Goal: Task Accomplishment & Management: Complete application form

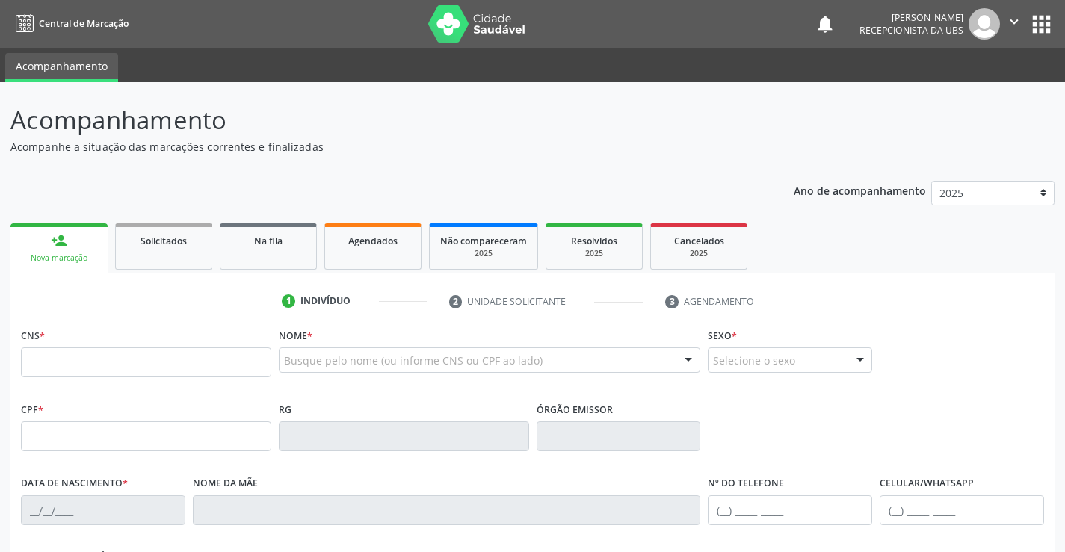
click at [459, 164] on div "Acompanhamento Acompanhe a situação das marcações correntes e finalizadas Relat…" at bounding box center [532, 451] width 1044 height 698
click at [164, 364] on input "text" at bounding box center [146, 362] width 250 height 30
type input "707 4050 6591 4379"
type input "460.513.767-04"
type input "2[DATE]"
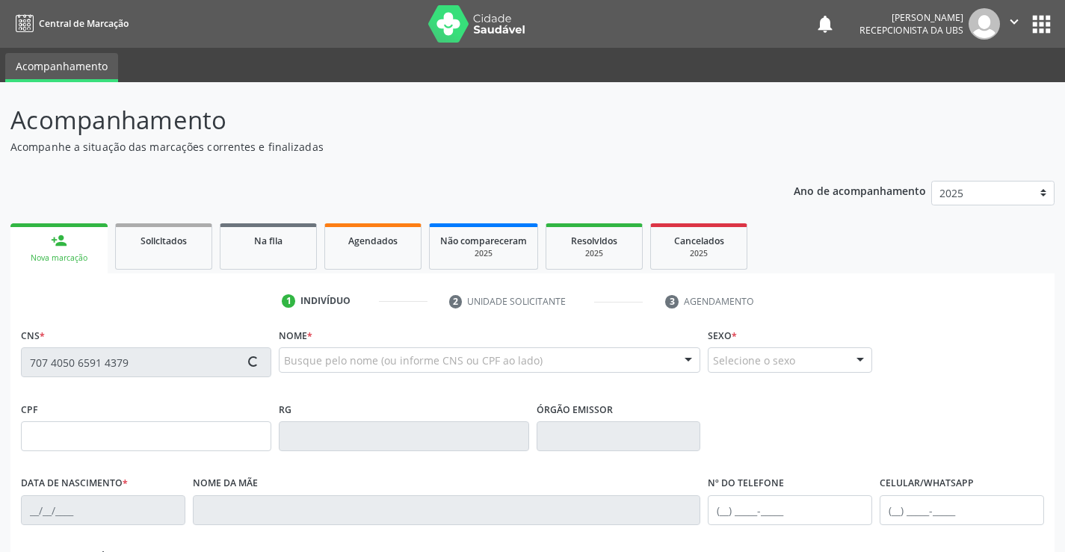
type input "[PERSON_NAME]"
type input "[PHONE_NUMBER]"
type input "31"
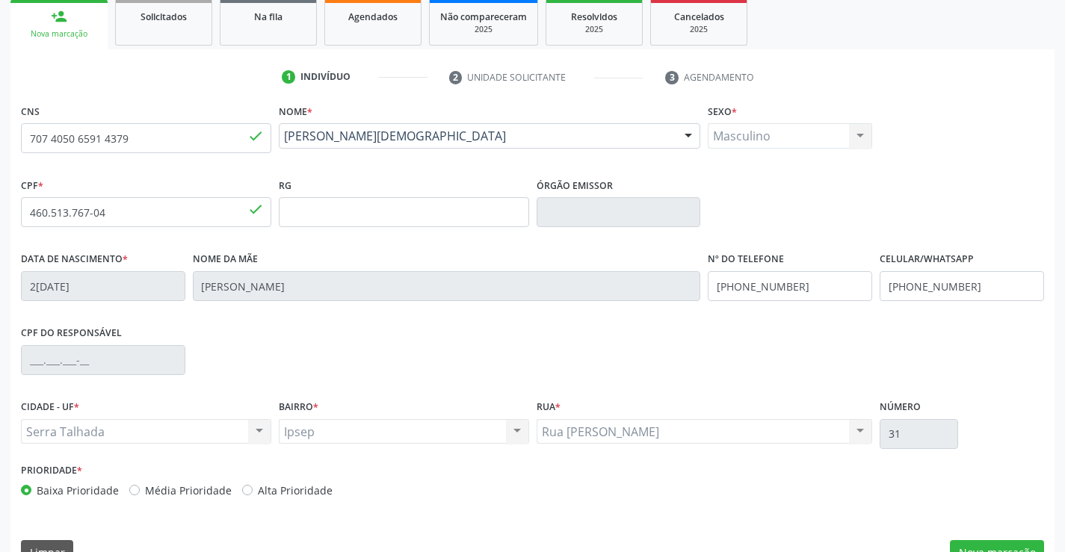
scroll to position [258, 0]
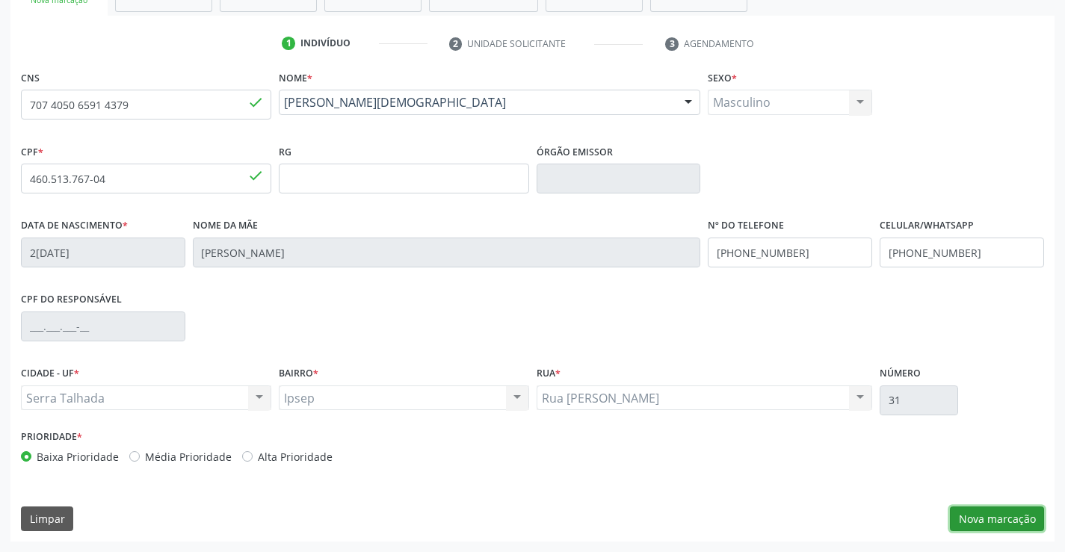
click at [1010, 520] on button "Nova marcação" at bounding box center [997, 519] width 94 height 25
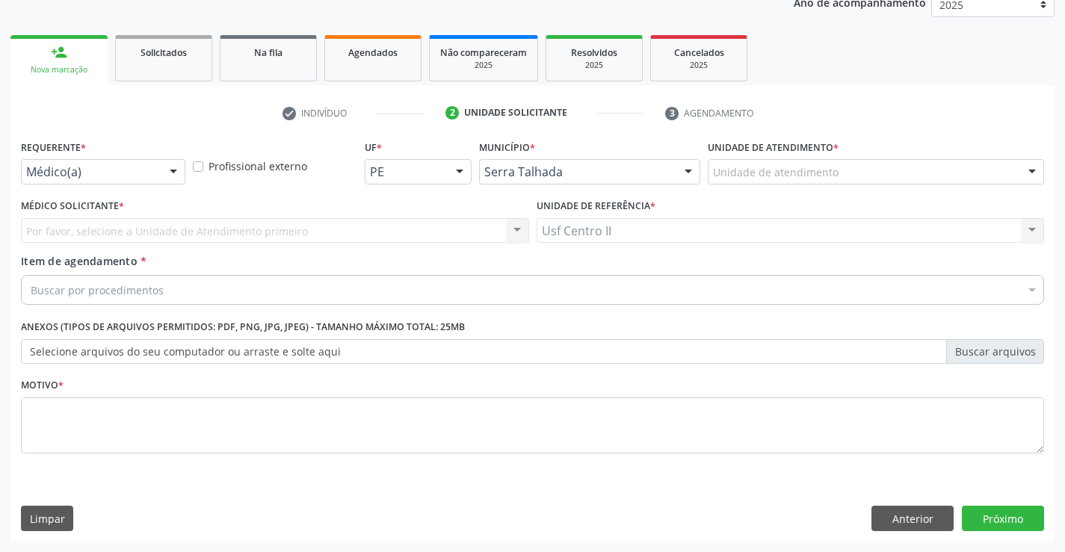
scroll to position [188, 0]
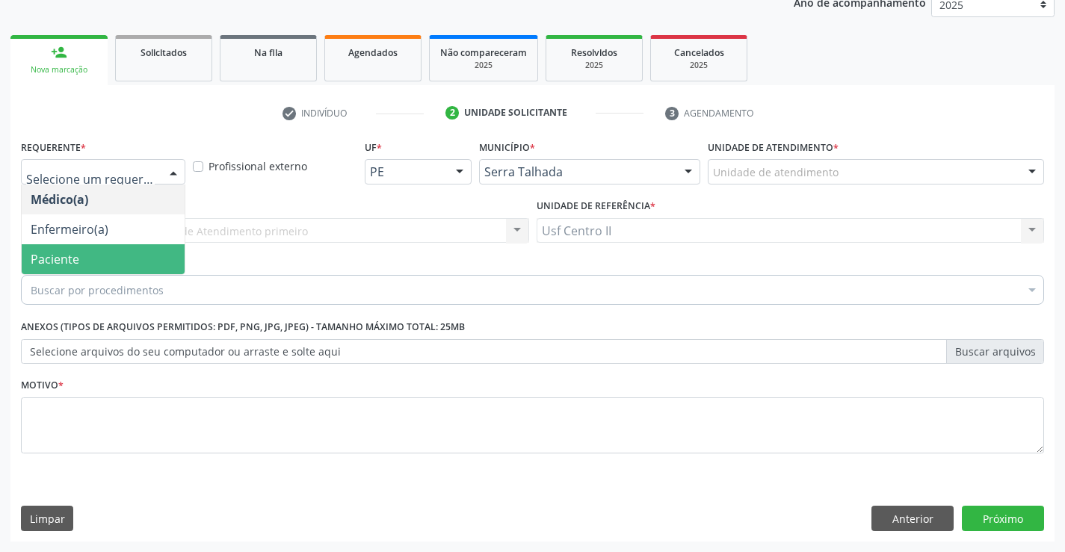
click at [119, 253] on span "Paciente" at bounding box center [103, 259] width 163 height 30
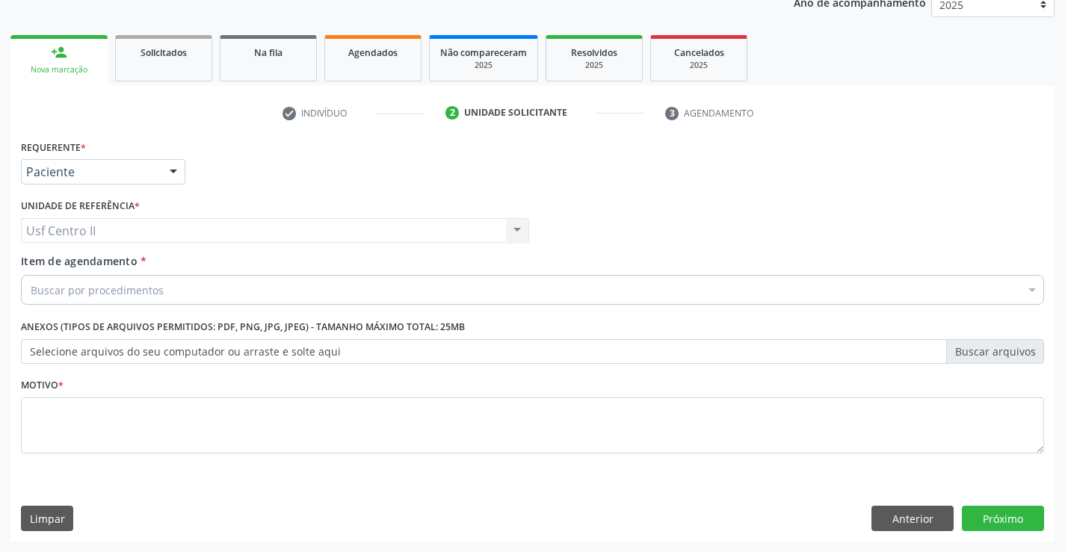
click at [179, 289] on div "Buscar por procedimentos" at bounding box center [532, 290] width 1023 height 30
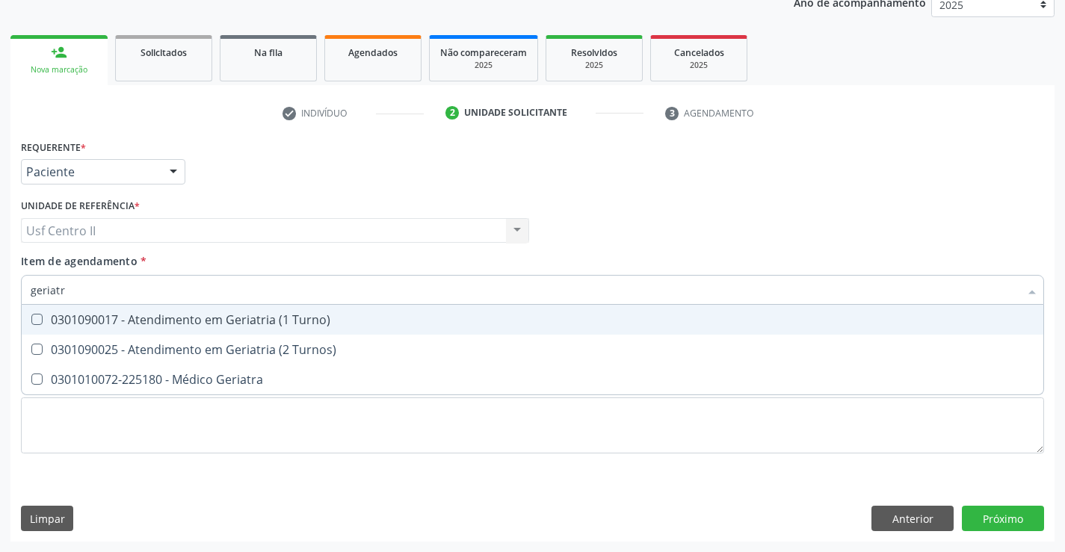
type input "geriatra"
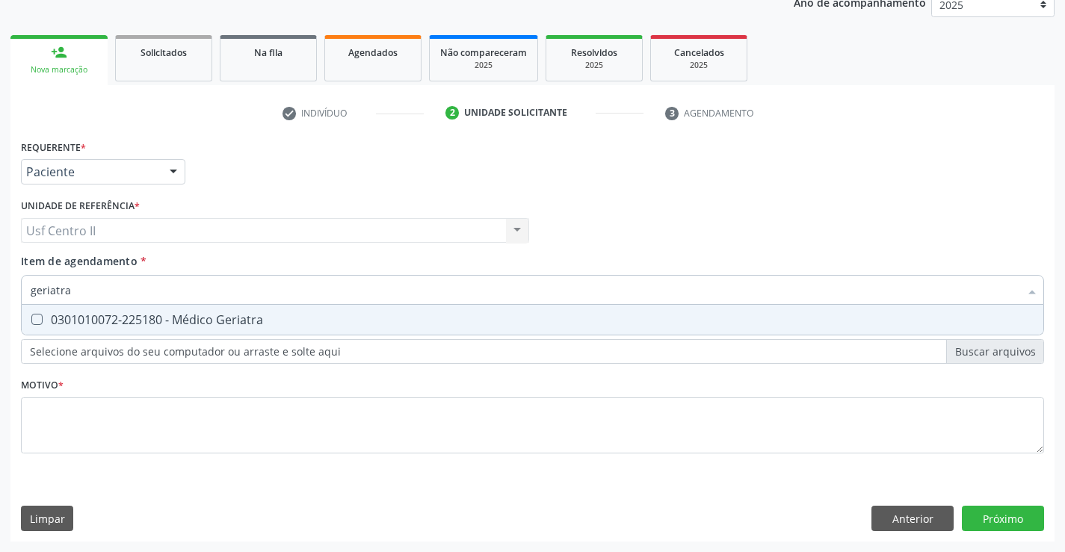
click at [182, 317] on div "0301010072-225180 - Médico Geriatra" at bounding box center [533, 320] width 1004 height 12
checkbox Geriatra "true"
click at [212, 413] on div "Requerente * Paciente Médico(a) Enfermeiro(a) Paciente Nenhum resultado encontr…" at bounding box center [532, 305] width 1023 height 339
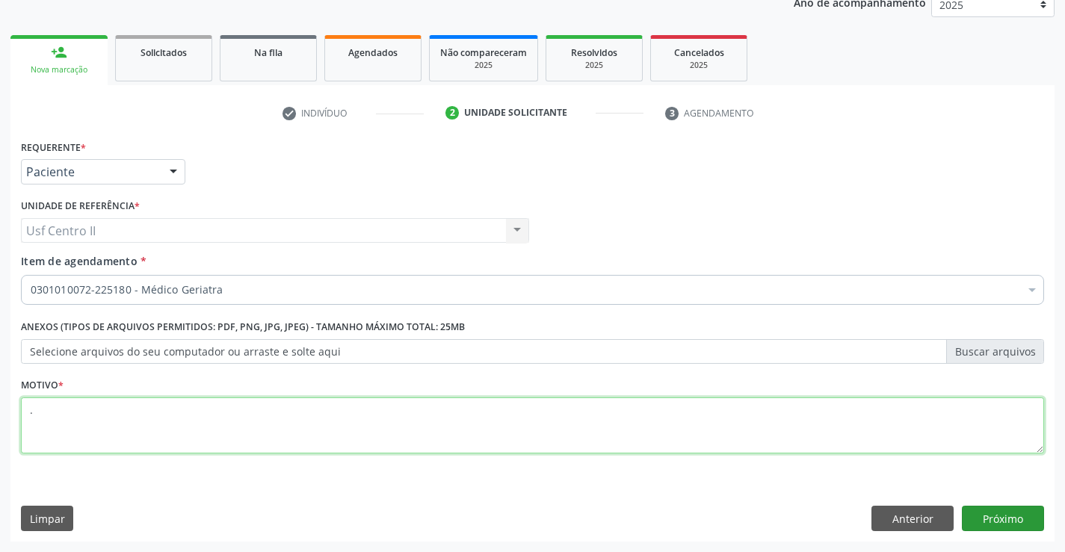
type textarea "."
click at [995, 511] on button "Próximo" at bounding box center [1003, 518] width 82 height 25
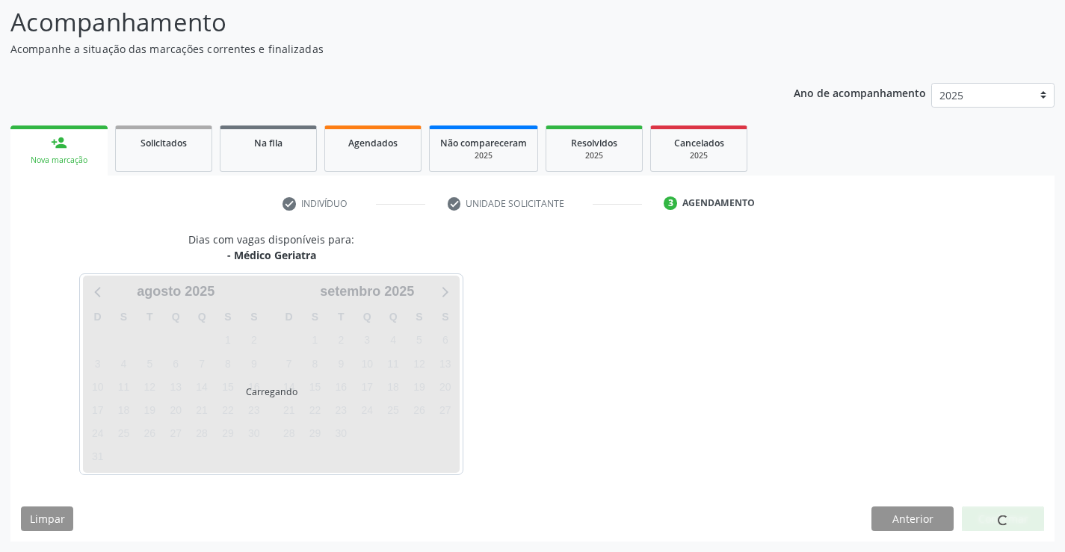
scroll to position [98, 0]
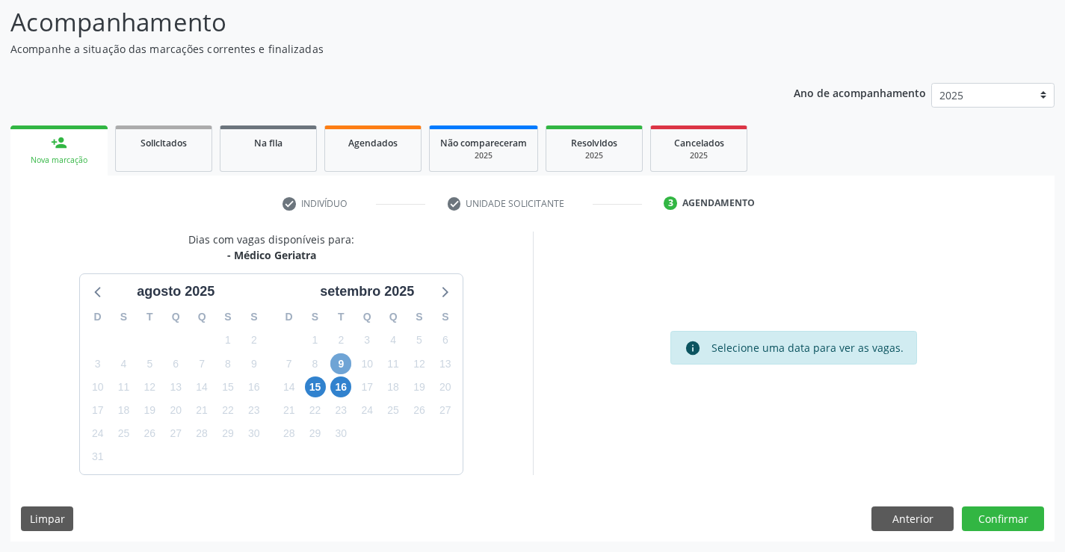
click at [341, 367] on span "9" at bounding box center [340, 363] width 21 height 21
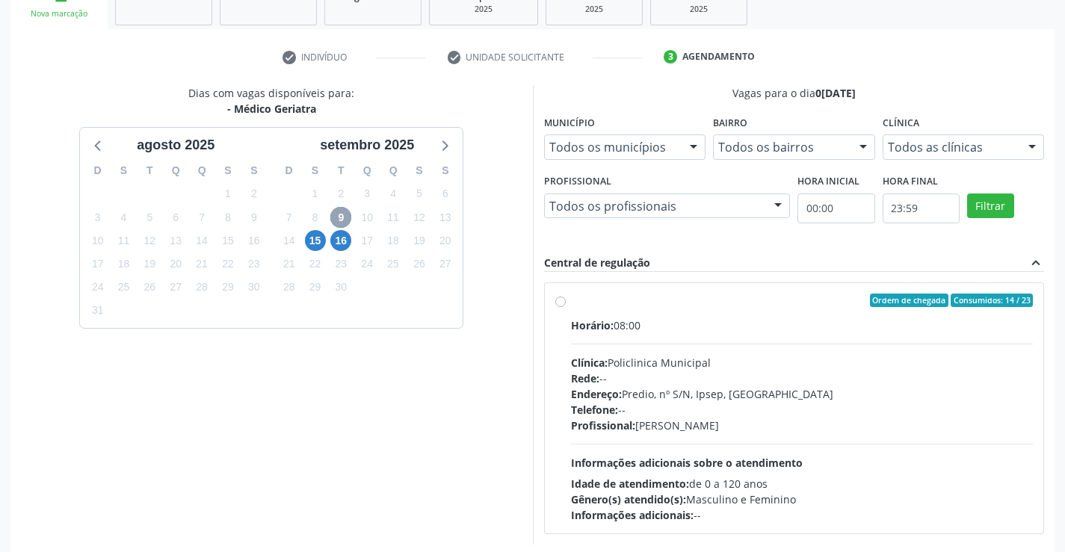
scroll to position [247, 0]
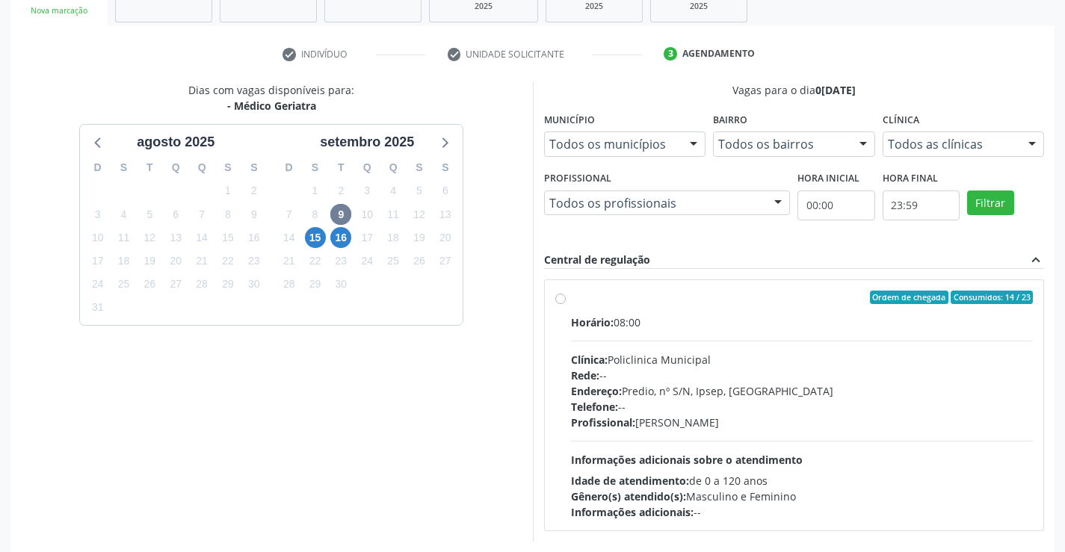
click at [571, 299] on label "Ordem de chegada Consumidos: 14 / 23 Horário: 08:00 Clínica: Policlinica Munici…" at bounding box center [802, 405] width 463 height 229
click at [561, 299] on input "Ordem de chegada Consumidos: 14 / 23 Horário: 08:00 Clínica: Policlinica Munici…" at bounding box center [560, 297] width 10 height 13
radio input "true"
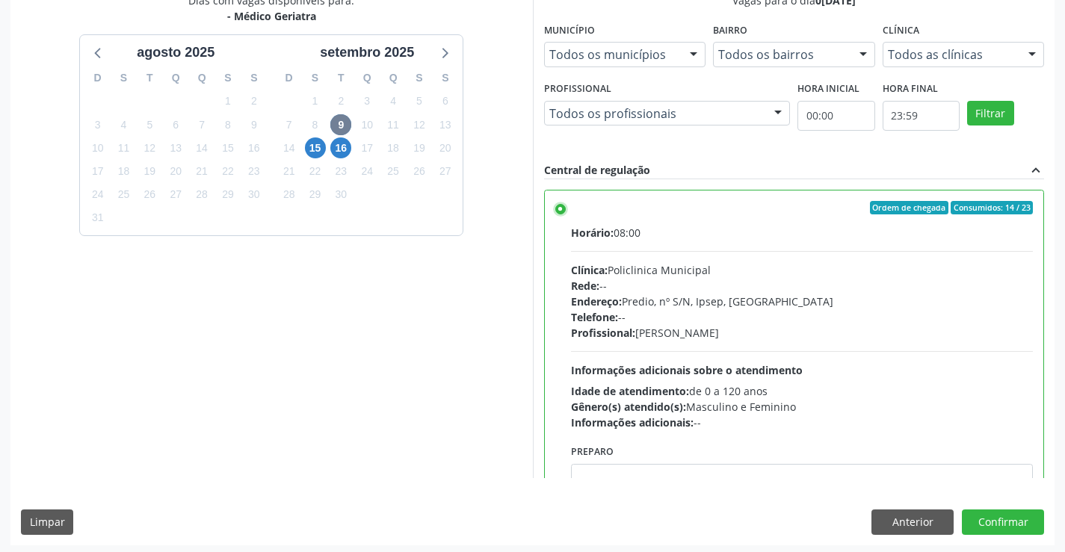
scroll to position [341, 0]
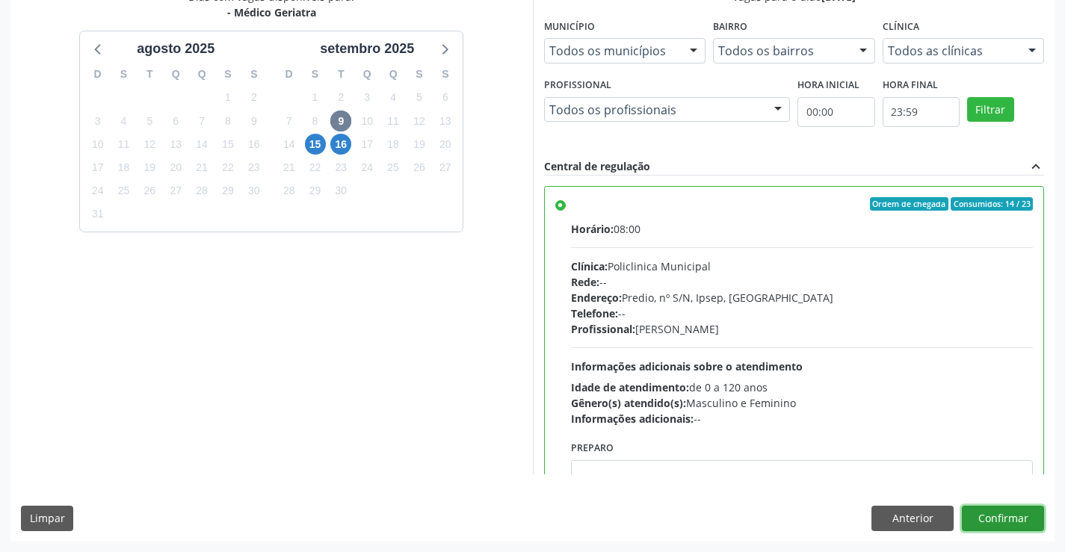
click at [988, 517] on button "Confirmar" at bounding box center [1003, 518] width 82 height 25
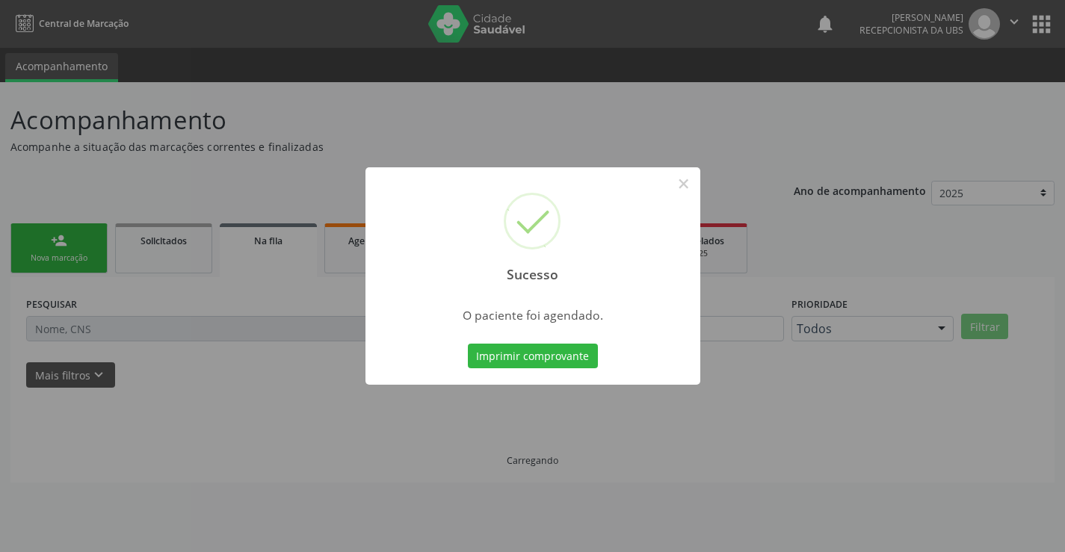
scroll to position [0, 0]
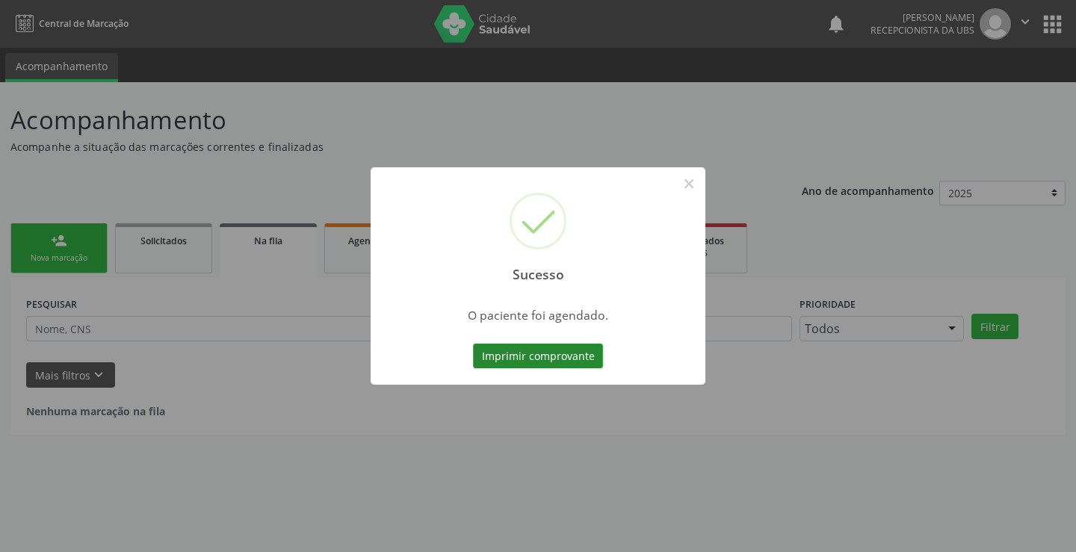
click at [540, 352] on button "Imprimir comprovante" at bounding box center [538, 356] width 130 height 25
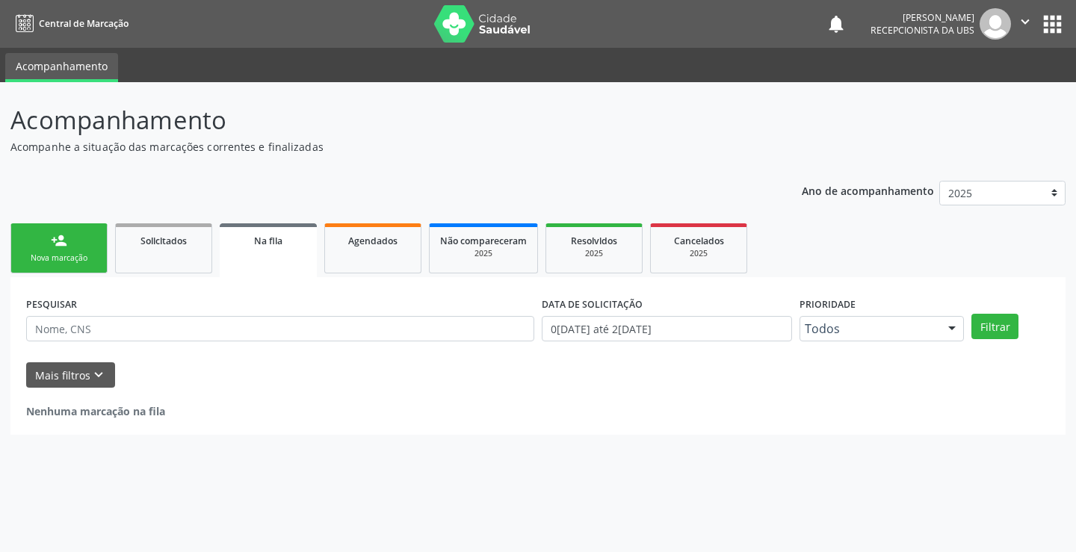
click at [67, 252] on link "person_add Nova marcação" at bounding box center [58, 248] width 97 height 50
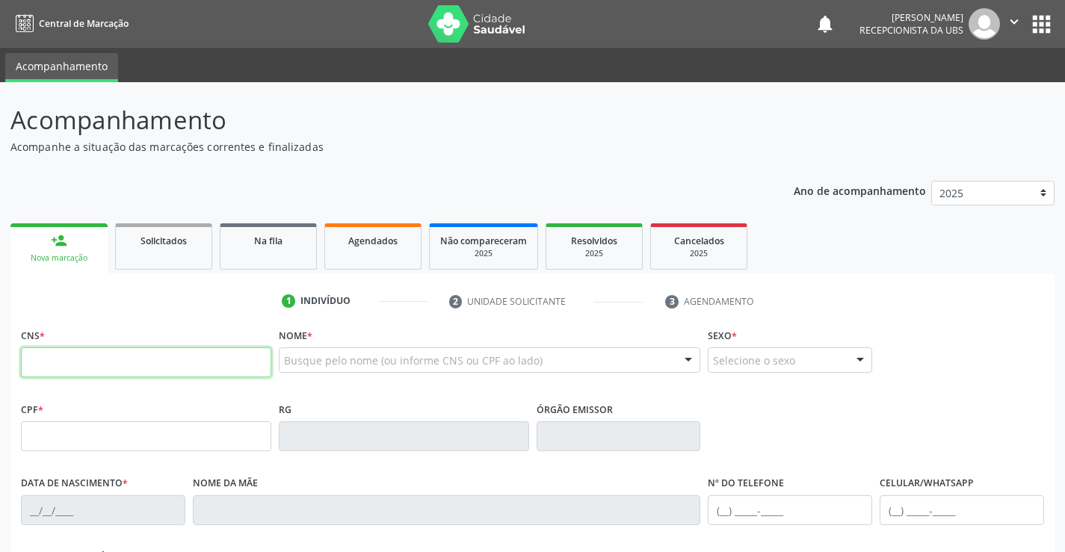
click at [96, 363] on input "text" at bounding box center [146, 362] width 250 height 30
type input "702 4030 5085 2922"
type input "053.938.464-01"
type input "04/05/1949"
type input "Isabel Moura do Nascimento"
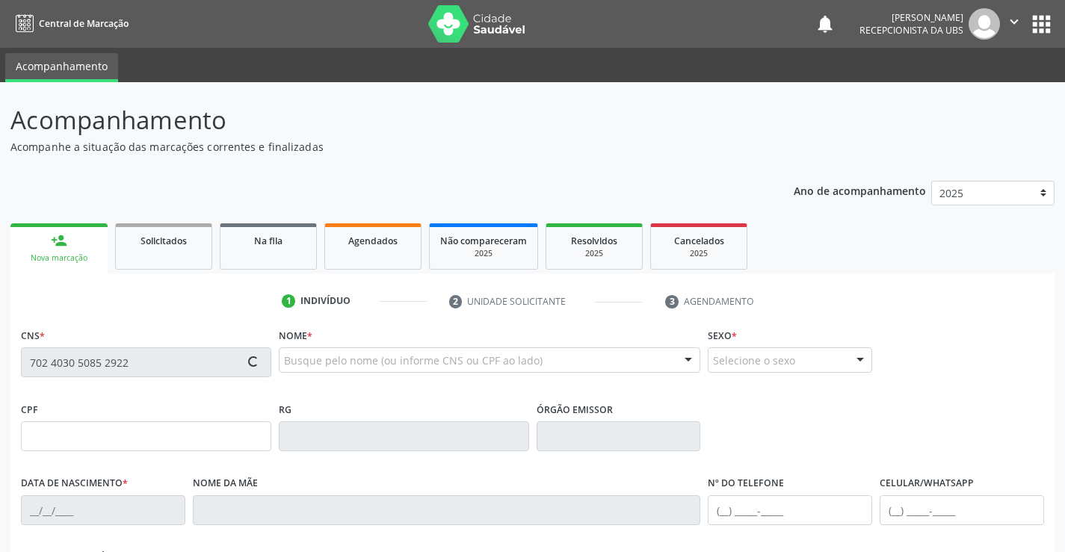
type input "(87) 99629-5124"
type input "95"
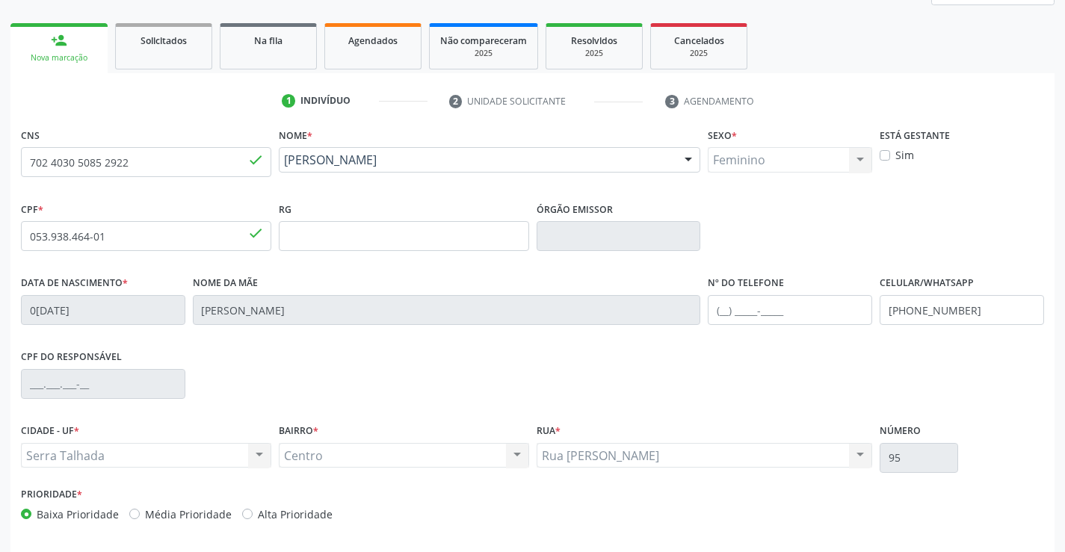
scroll to position [258, 0]
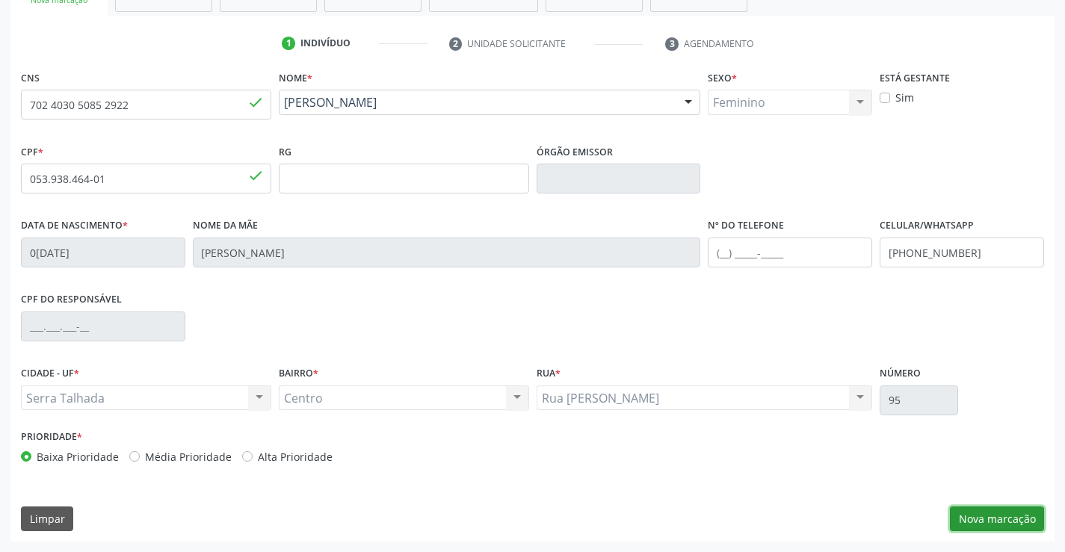
click at [963, 512] on button "Nova marcação" at bounding box center [997, 519] width 94 height 25
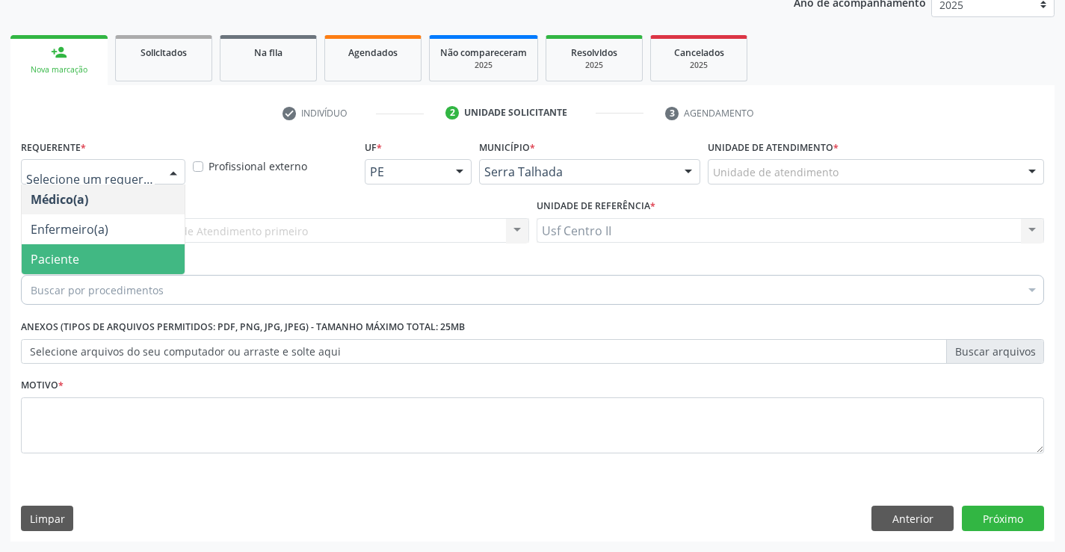
click at [112, 259] on span "Paciente" at bounding box center [103, 259] width 163 height 30
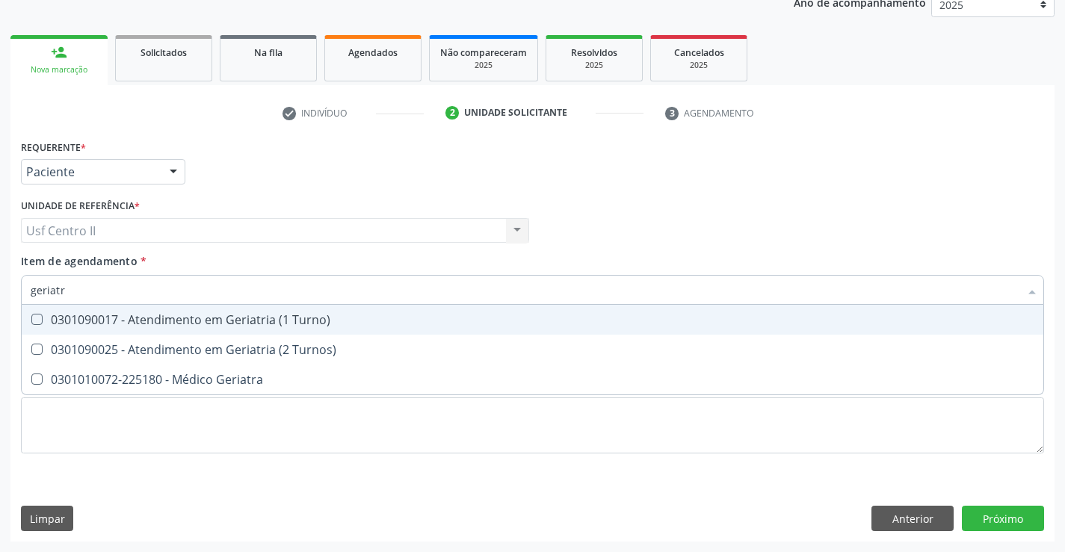
type input "geriatra"
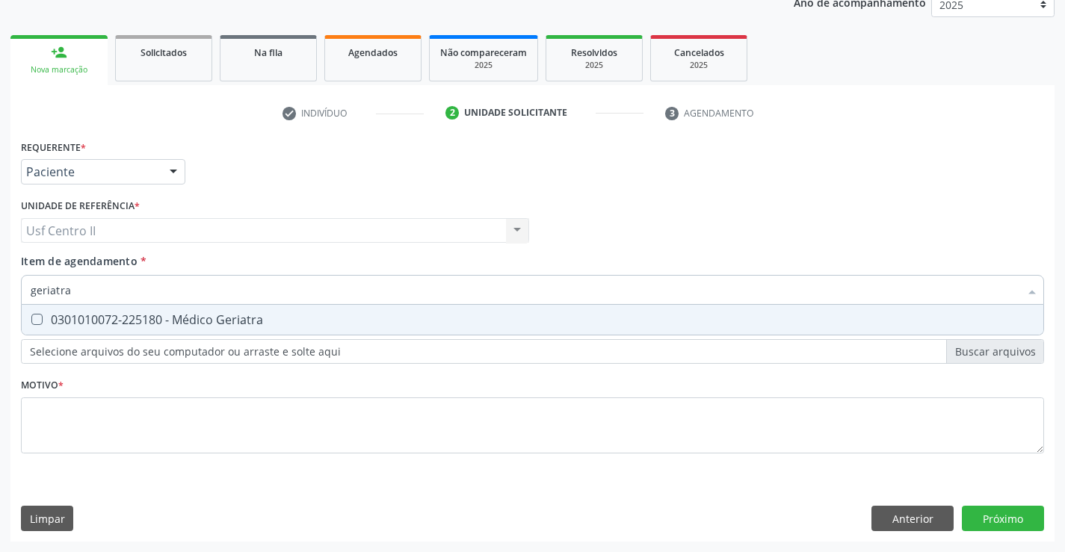
click at [149, 314] on div "0301010072-225180 - Médico Geriatra" at bounding box center [533, 320] width 1004 height 12
checkbox Geriatra "true"
click at [176, 426] on div "Requerente * Paciente Médico(a) Enfermeiro(a) Paciente Nenhum resultado encontr…" at bounding box center [532, 305] width 1023 height 339
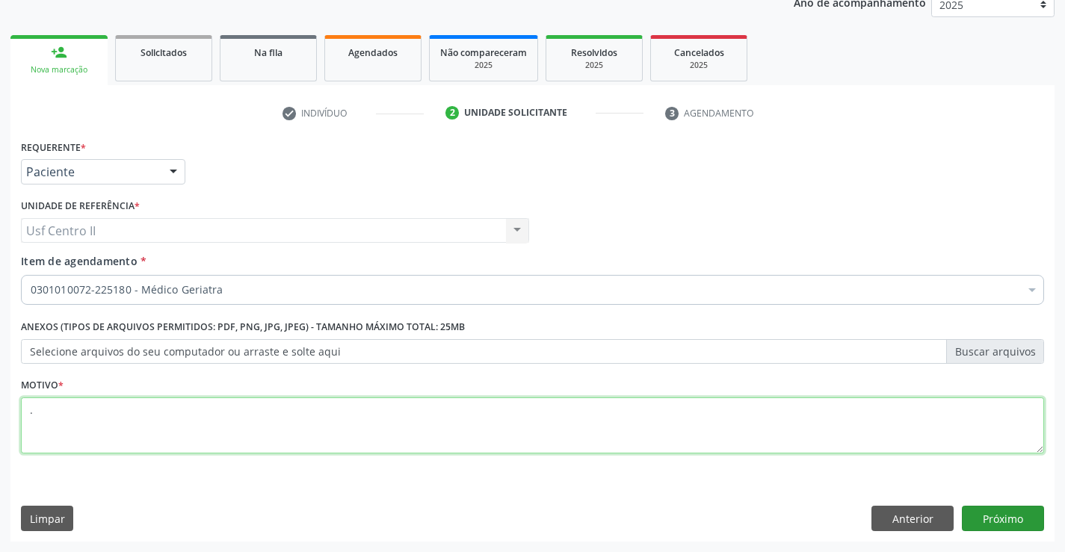
type textarea "."
click at [995, 516] on button "Próximo" at bounding box center [1003, 518] width 82 height 25
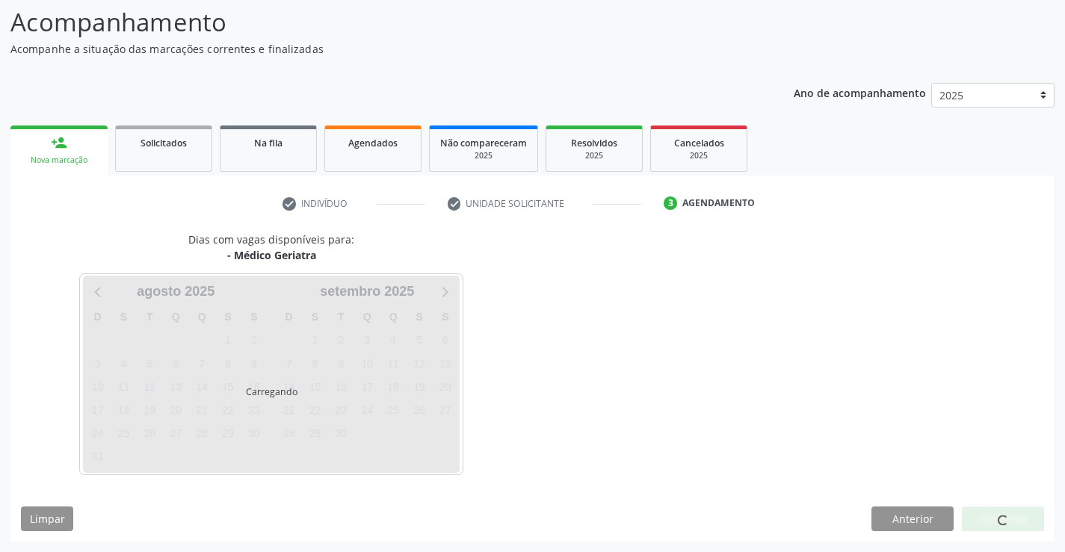
scroll to position [98, 0]
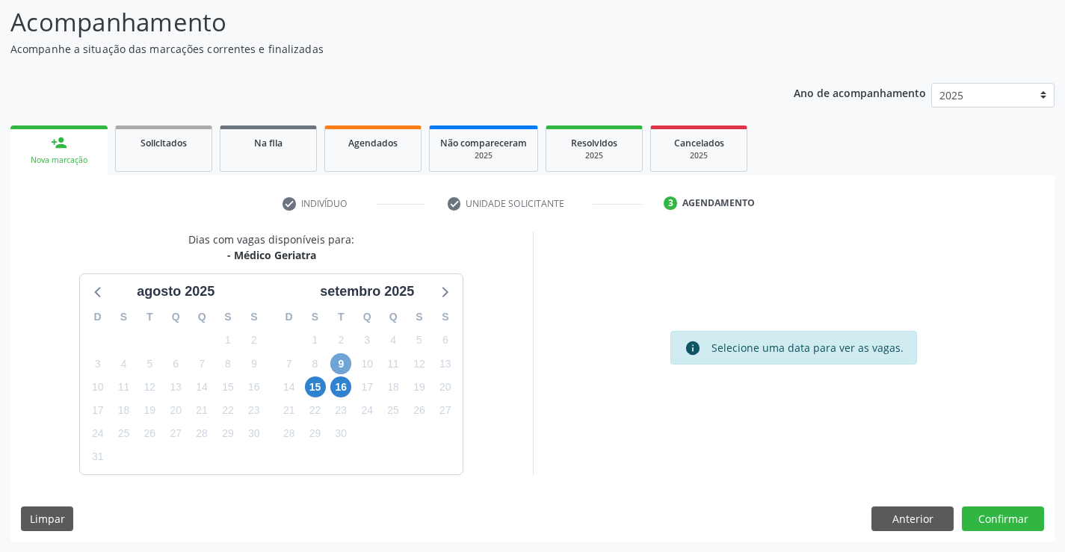
click at [343, 366] on span "9" at bounding box center [340, 363] width 21 height 21
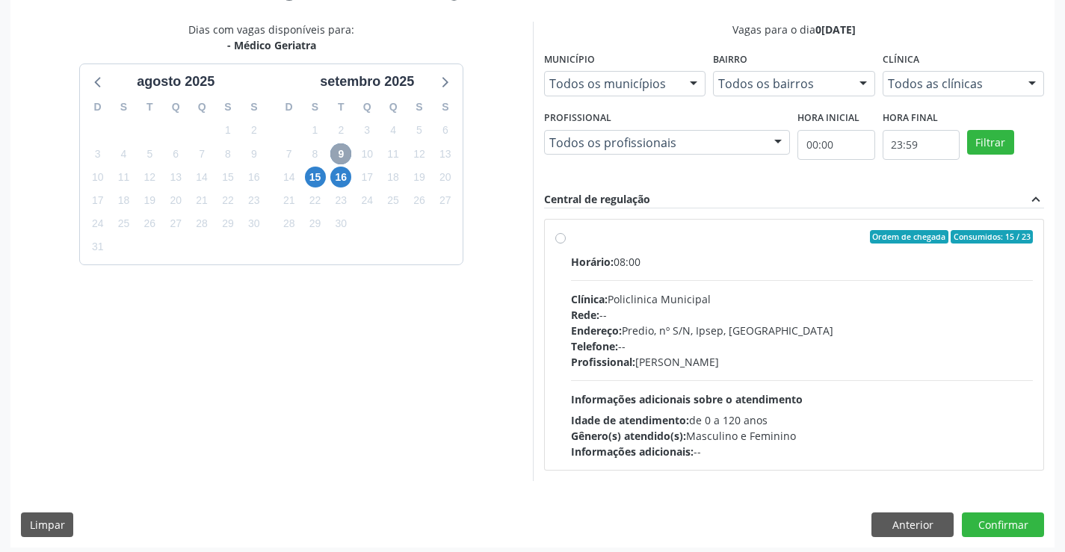
scroll to position [314, 0]
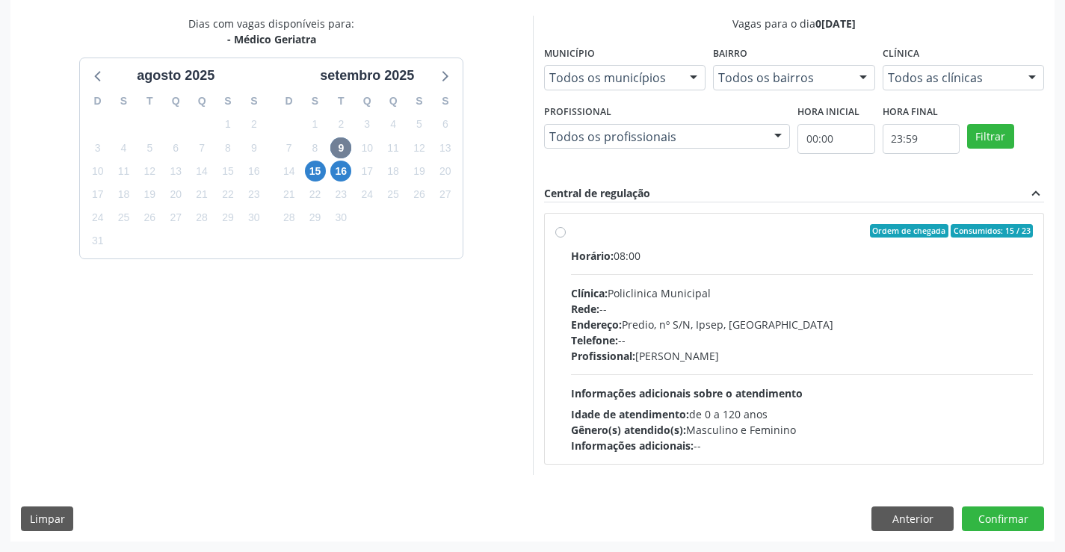
click at [571, 235] on label "Ordem de chegada Consumidos: 15 / 23 Horário: 08:00 Clínica: Policlinica Munici…" at bounding box center [802, 338] width 463 height 229
click at [563, 235] on input "Ordem de chegada Consumidos: 15 / 23 Horário: 08:00 Clínica: Policlinica Munici…" at bounding box center [560, 230] width 10 height 13
radio input "true"
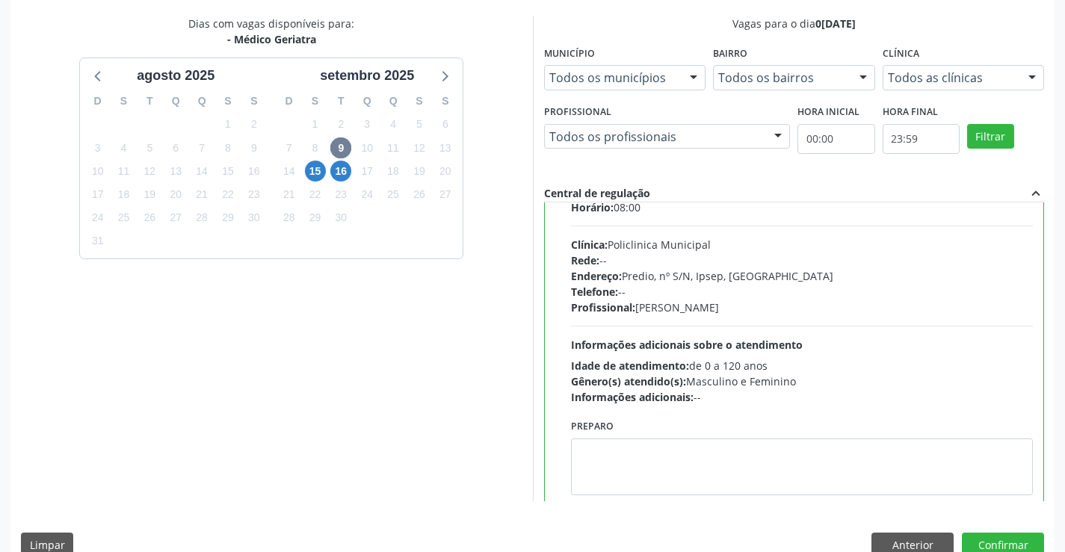
scroll to position [74, 0]
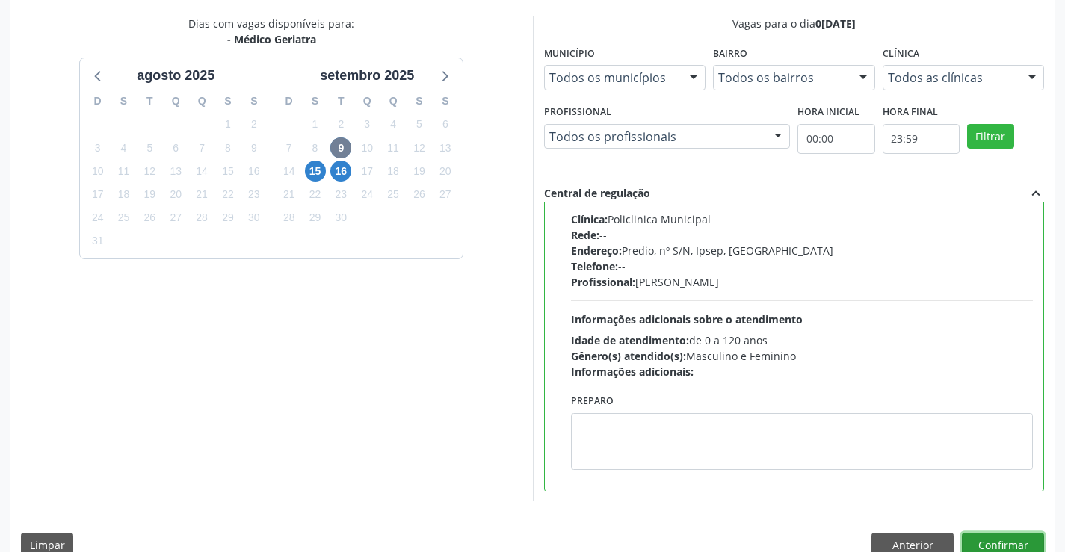
click at [1014, 534] on button "Confirmar" at bounding box center [1003, 545] width 82 height 25
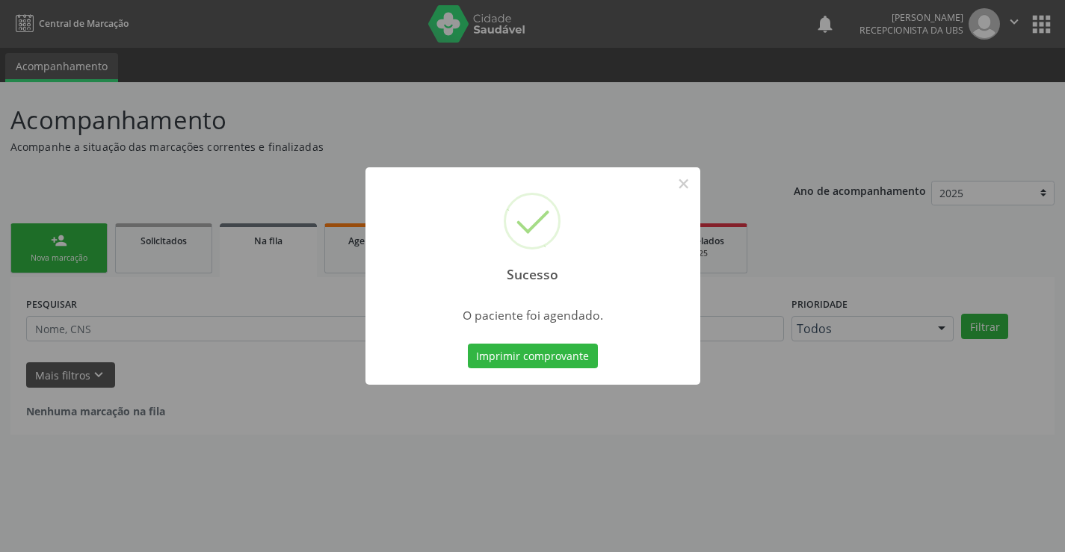
scroll to position [0, 0]
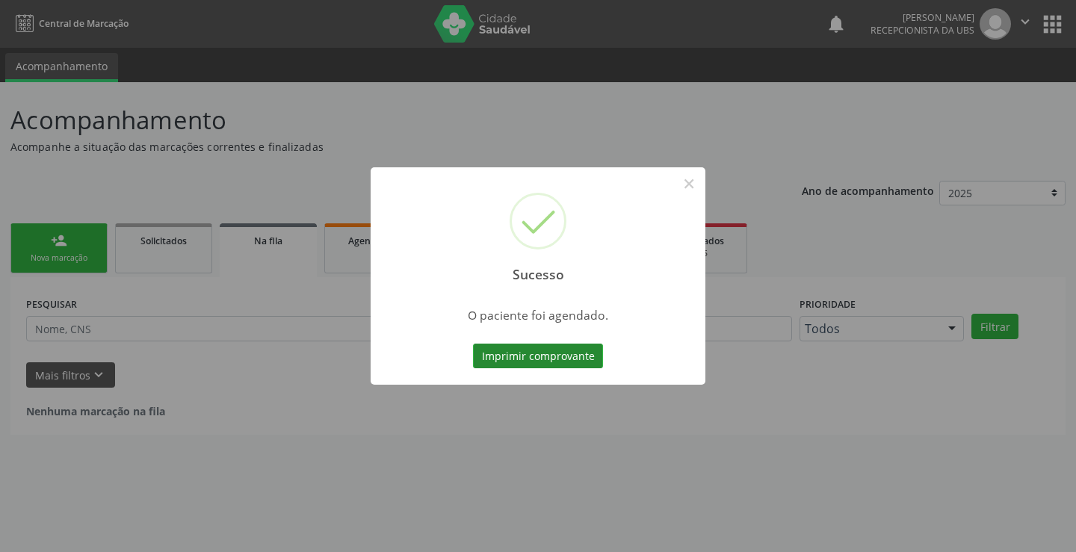
click at [521, 366] on button "Imprimir comprovante" at bounding box center [538, 356] width 130 height 25
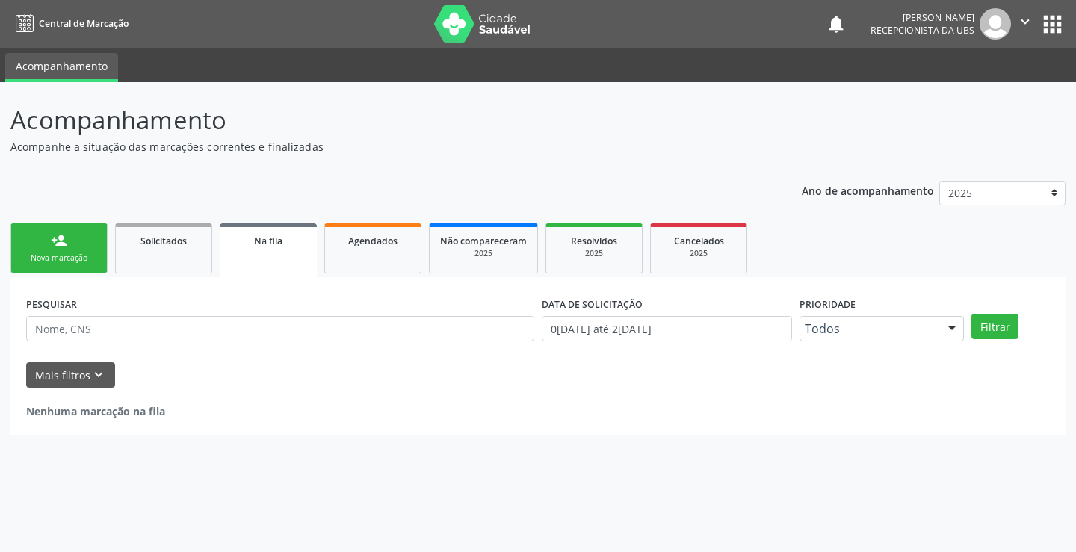
click at [75, 249] on link "person_add Nova marcação" at bounding box center [58, 248] width 97 height 50
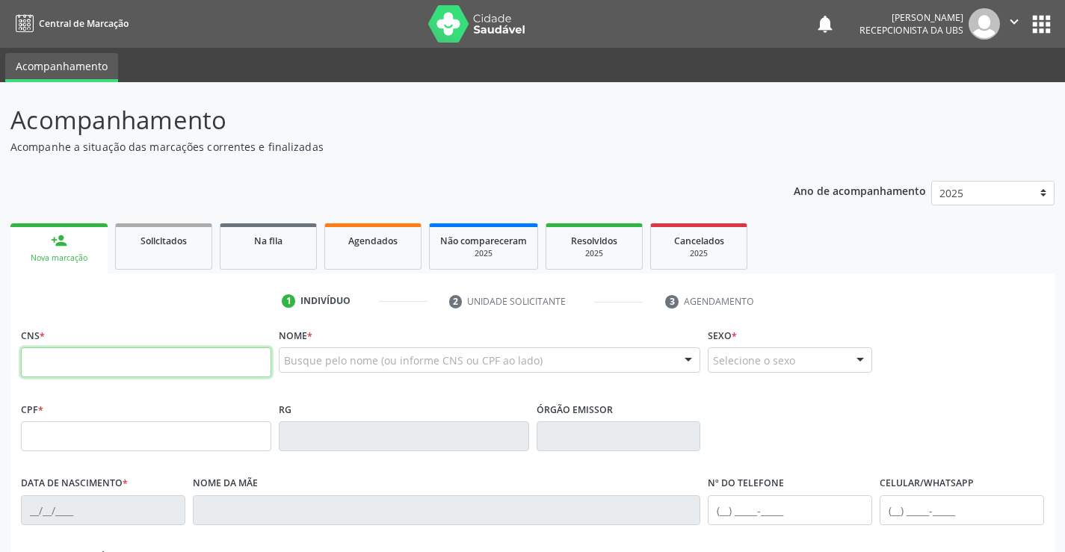
click at [233, 365] on input "text" at bounding box center [146, 362] width 250 height 30
type input "700 0091 8261 2808"
type input "031.505.164-71"
type input "04/09/1942"
type input "Maria Luzia de Lima"
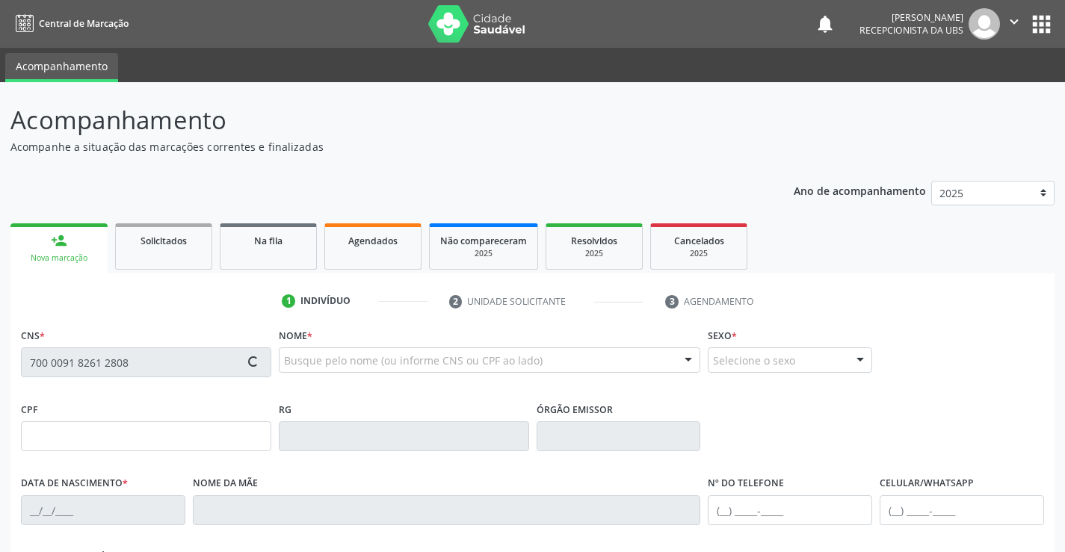
type input "(87) 99999-9999"
type input "282"
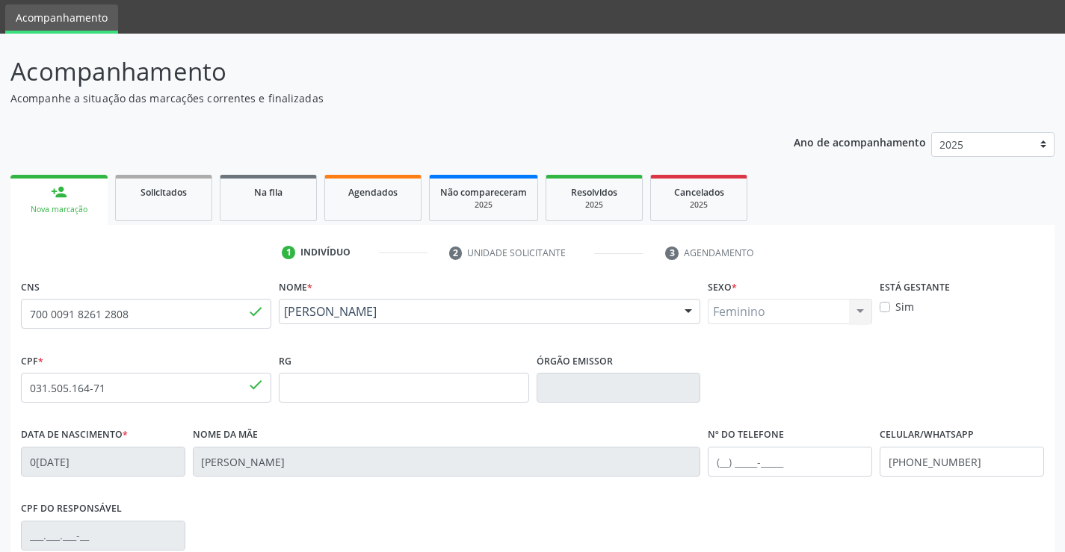
scroll to position [75, 0]
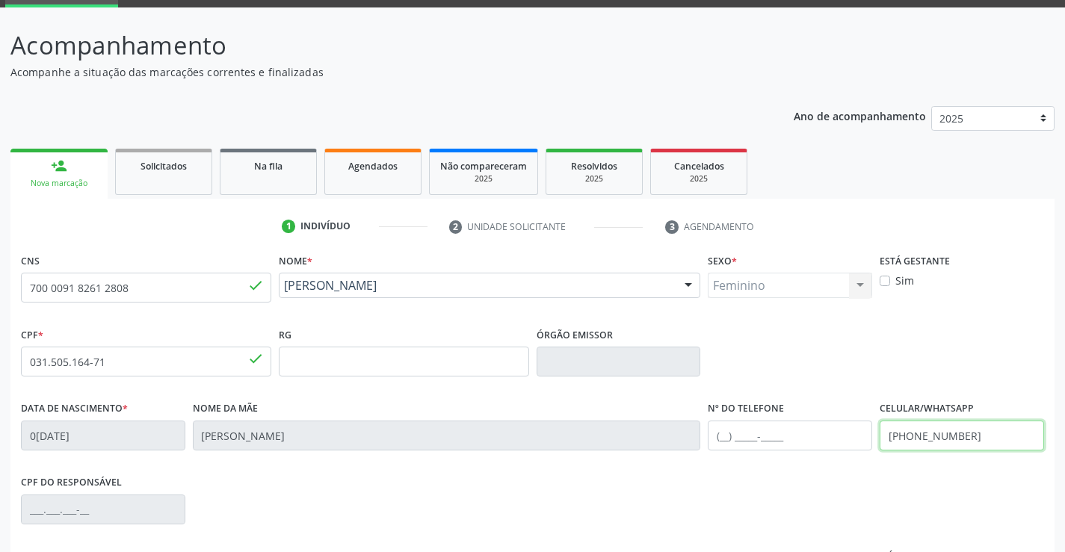
click at [987, 435] on input "(87) 99999-9999" at bounding box center [962, 436] width 164 height 30
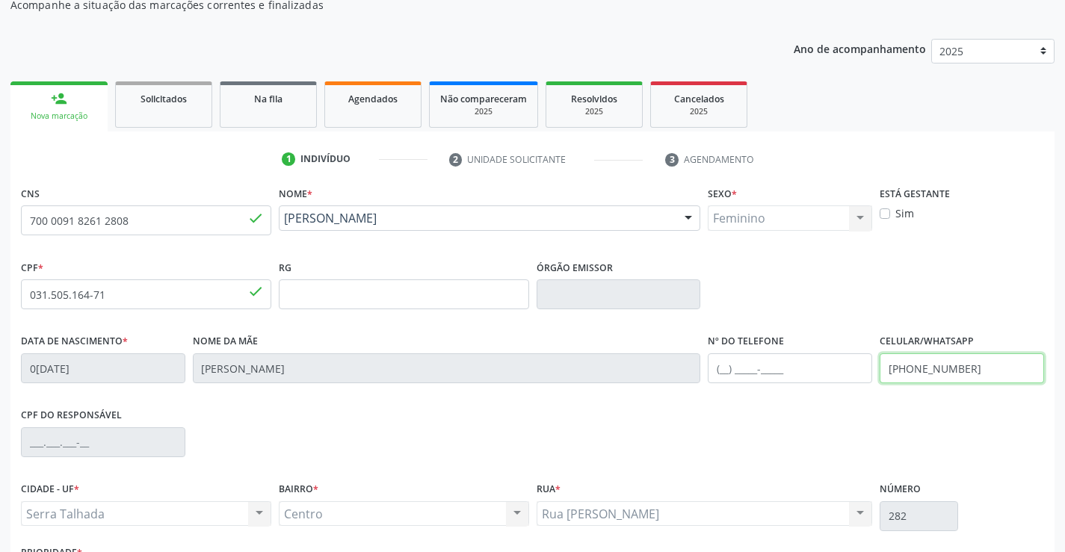
scroll to position [258, 0]
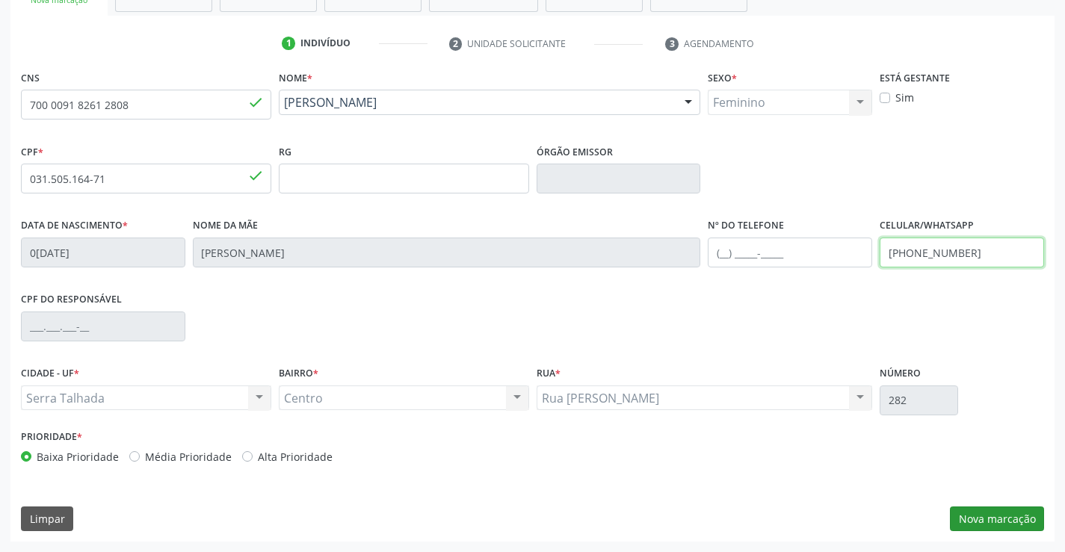
type input "(87) 98829-6930"
click at [977, 527] on button "Nova marcação" at bounding box center [997, 519] width 94 height 25
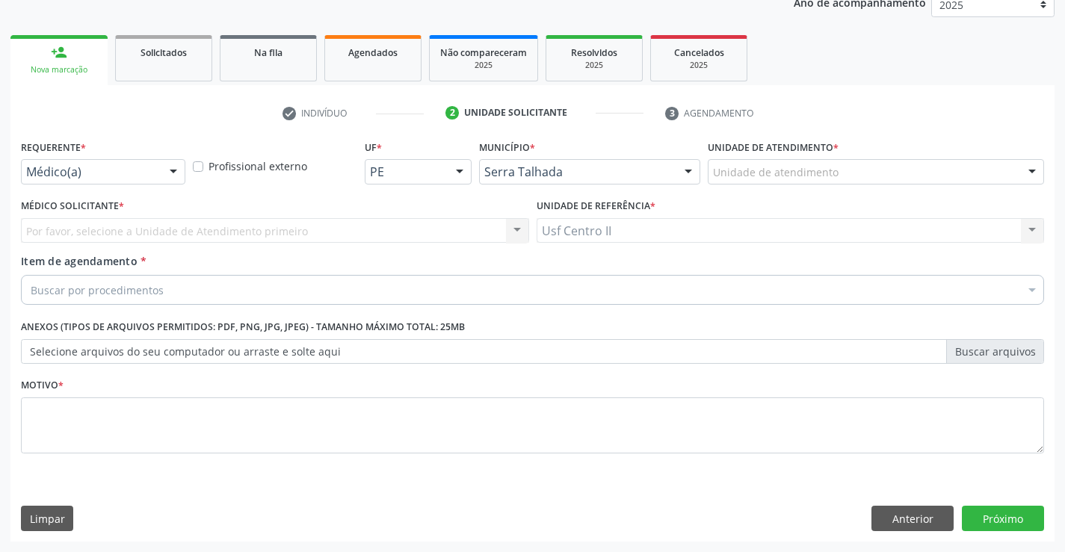
scroll to position [188, 0]
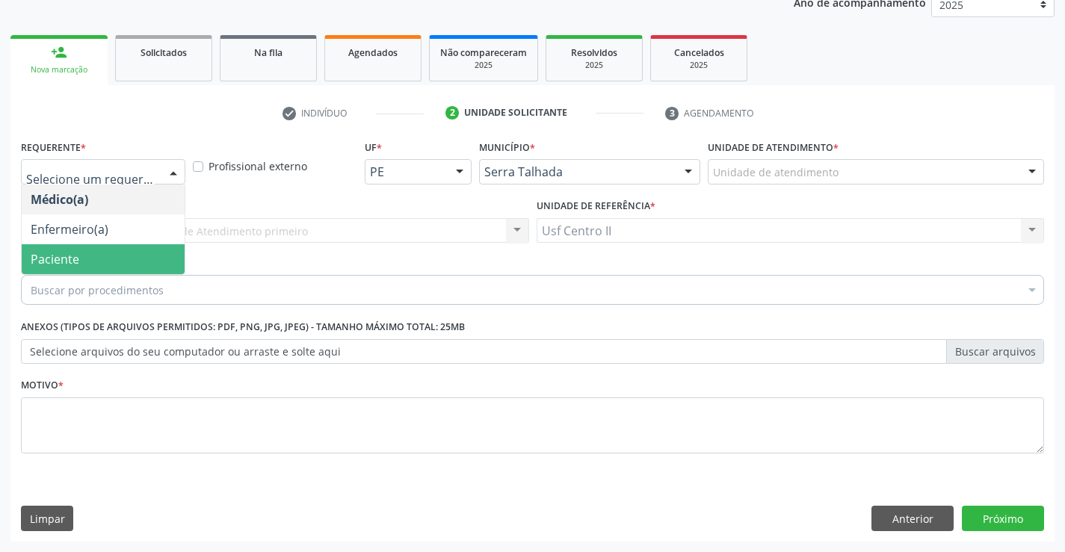
click at [86, 248] on span "Paciente" at bounding box center [103, 259] width 163 height 30
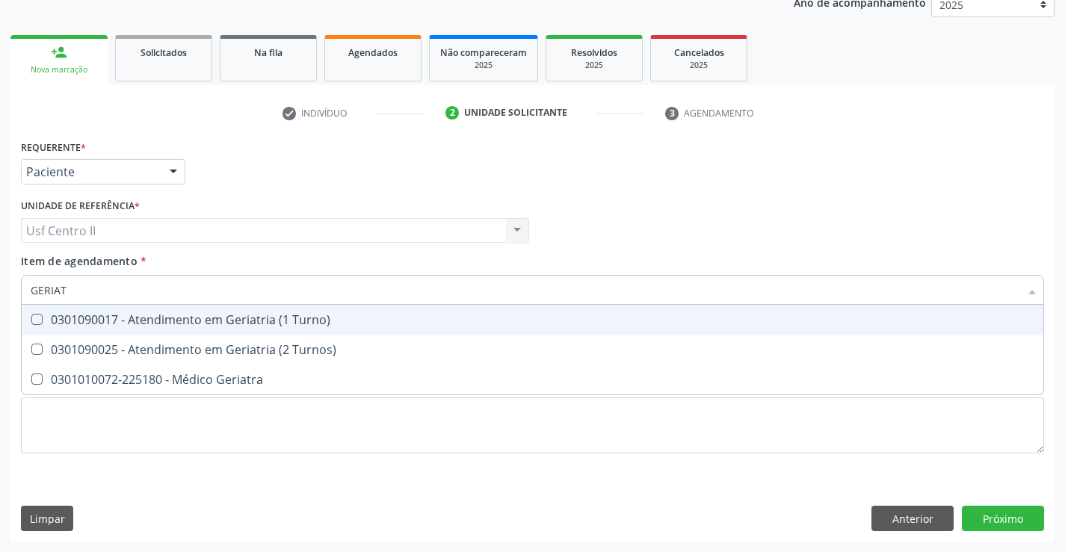
type input "GERIATR"
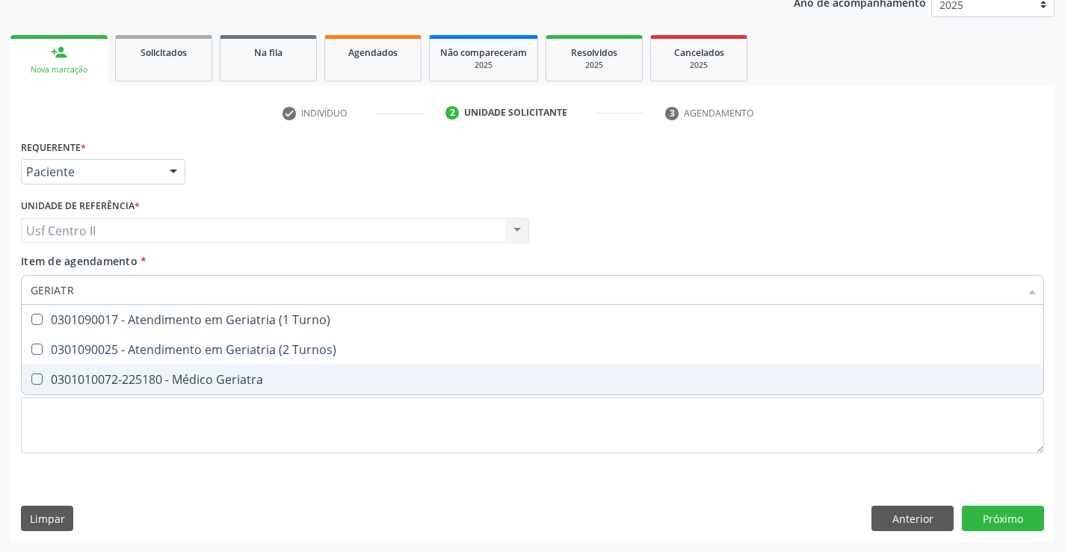
click at [187, 375] on div "0301010072-225180 - Médico Geriatra" at bounding box center [533, 380] width 1004 height 12
checkbox Geriatra "true"
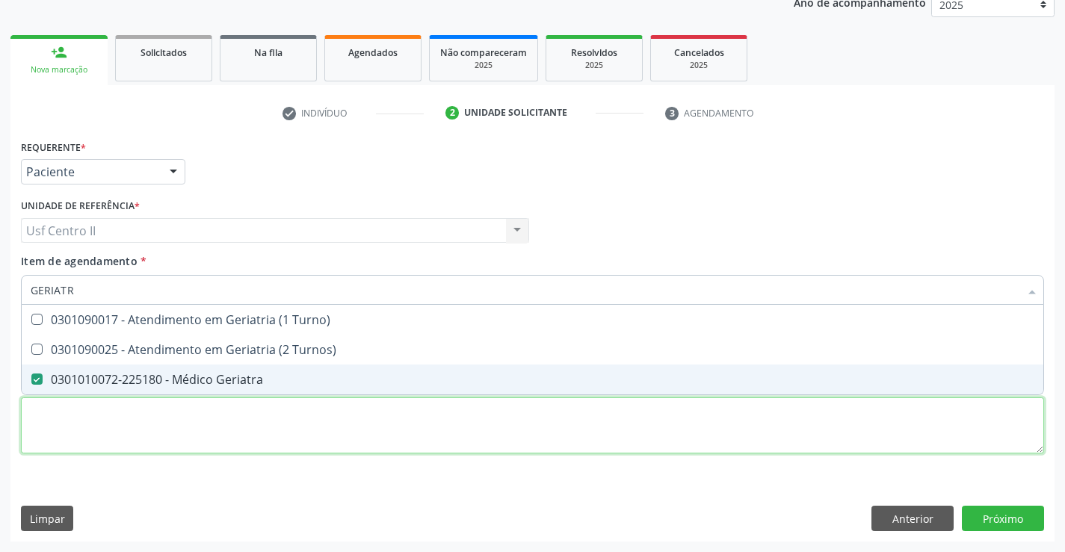
click at [200, 428] on div "Requerente * Paciente Médico(a) Enfermeiro(a) Paciente Nenhum resultado encontr…" at bounding box center [532, 305] width 1023 height 339
checkbox Turnos\) "true"
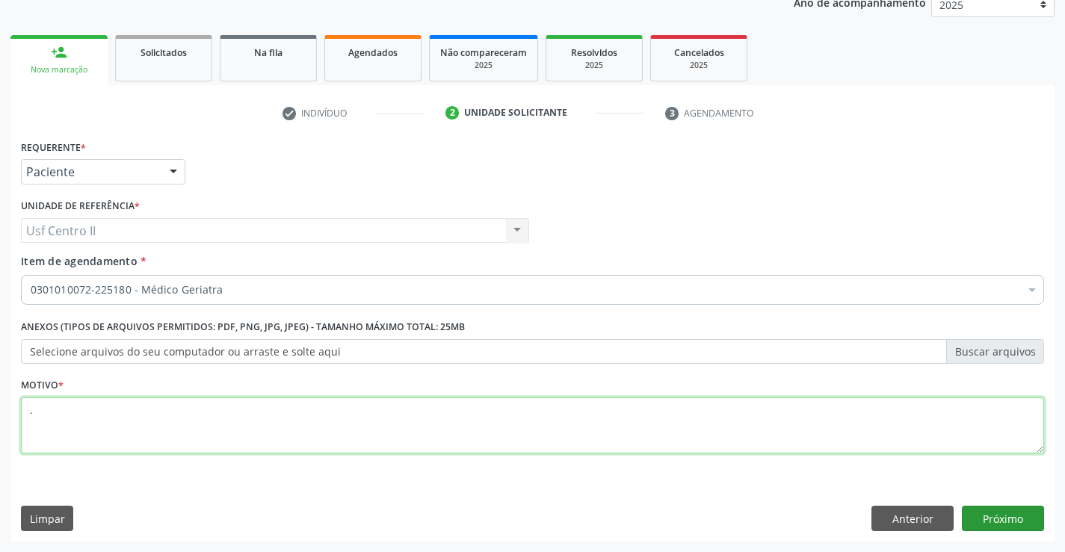
type textarea "."
click at [993, 522] on button "Próximo" at bounding box center [1003, 518] width 82 height 25
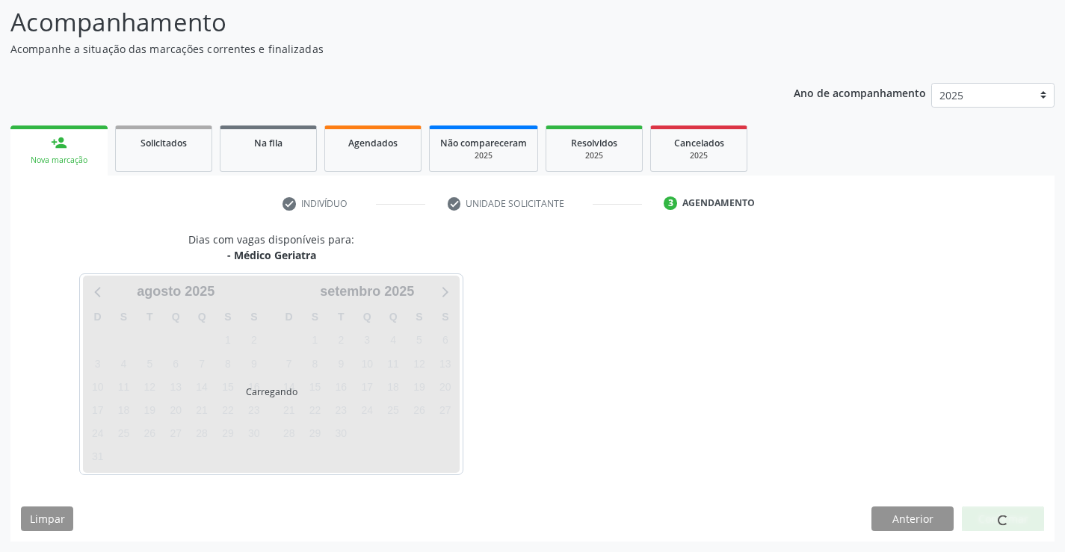
scroll to position [98, 0]
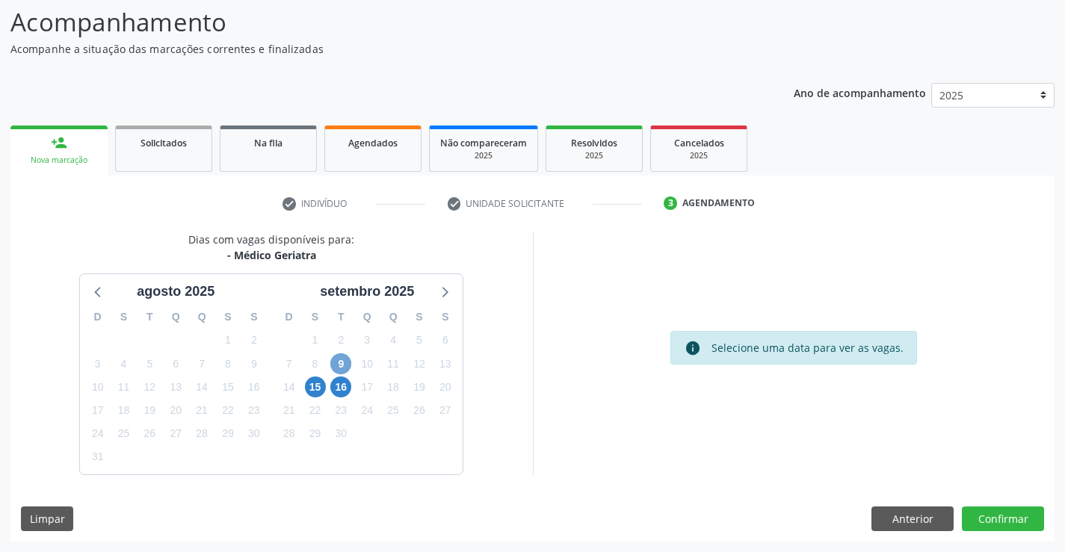
click at [344, 365] on span "9" at bounding box center [340, 363] width 21 height 21
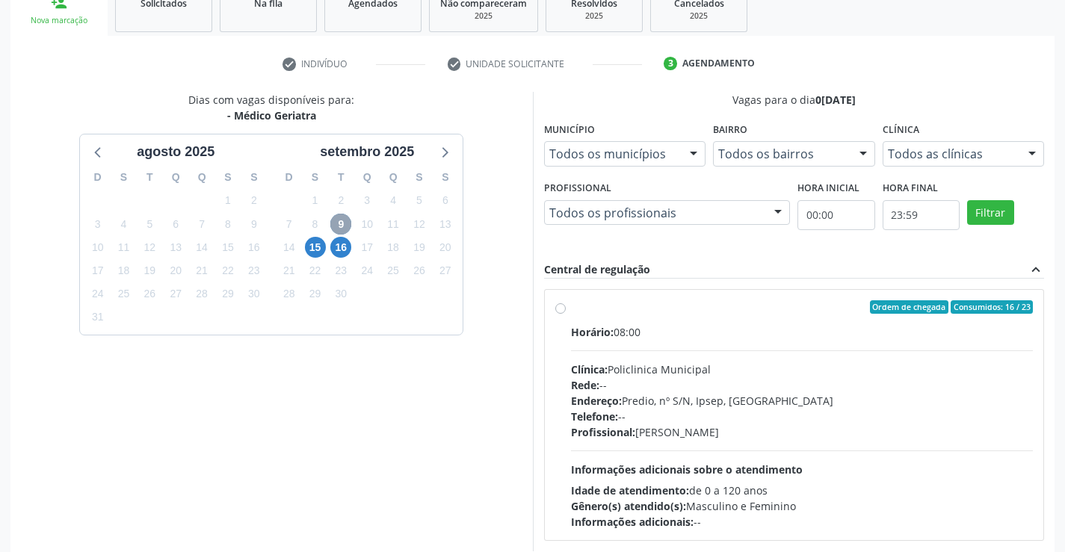
scroll to position [314, 0]
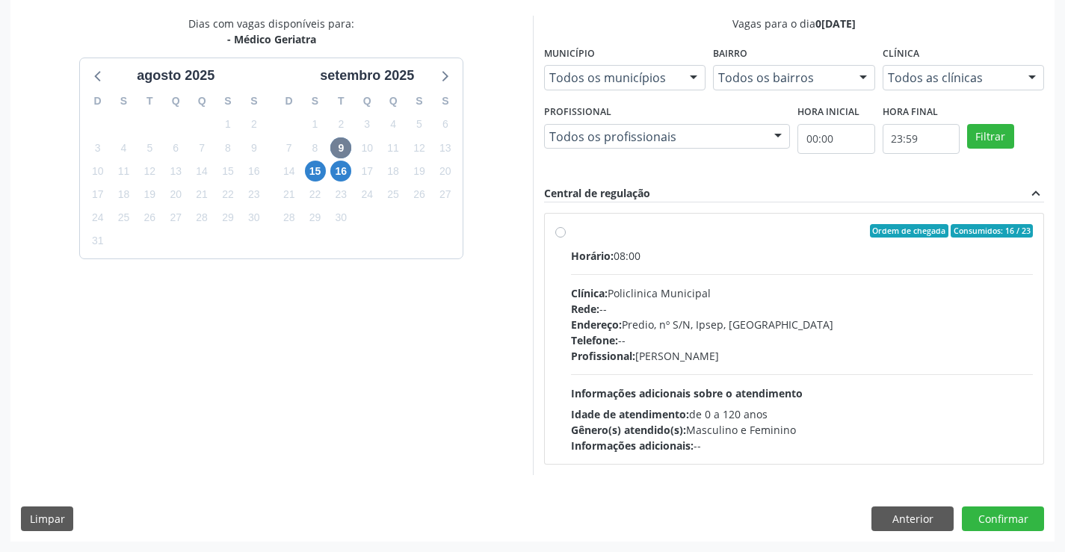
click at [571, 232] on label "Ordem de chegada Consumidos: 16 / 23 Horário: 08:00 Clínica: Policlinica Munici…" at bounding box center [802, 338] width 463 height 229
click at [563, 232] on input "Ordem de chegada Consumidos: 16 / 23 Horário: 08:00 Clínica: Policlinica Munici…" at bounding box center [560, 230] width 10 height 13
radio input "true"
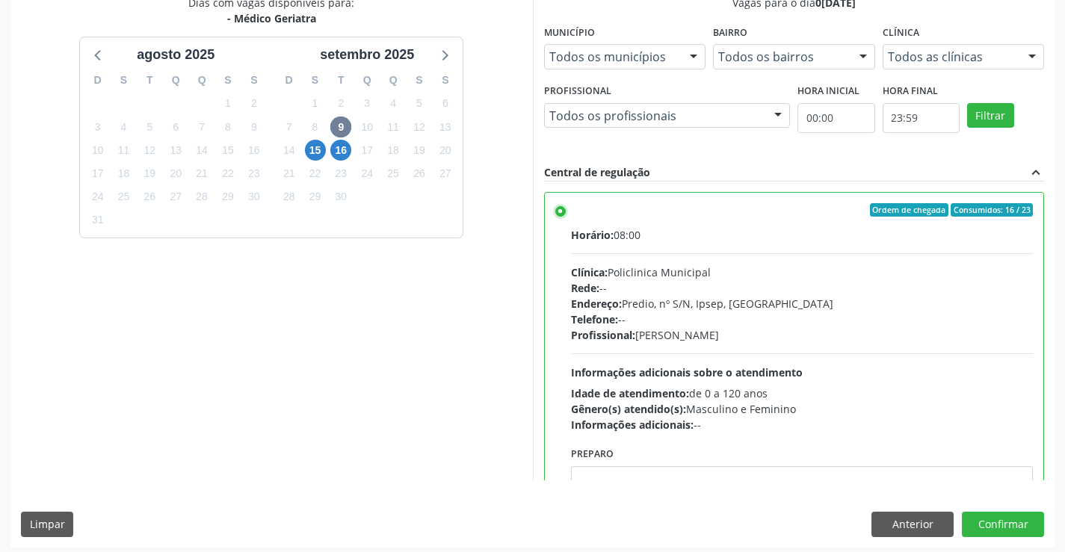
scroll to position [341, 0]
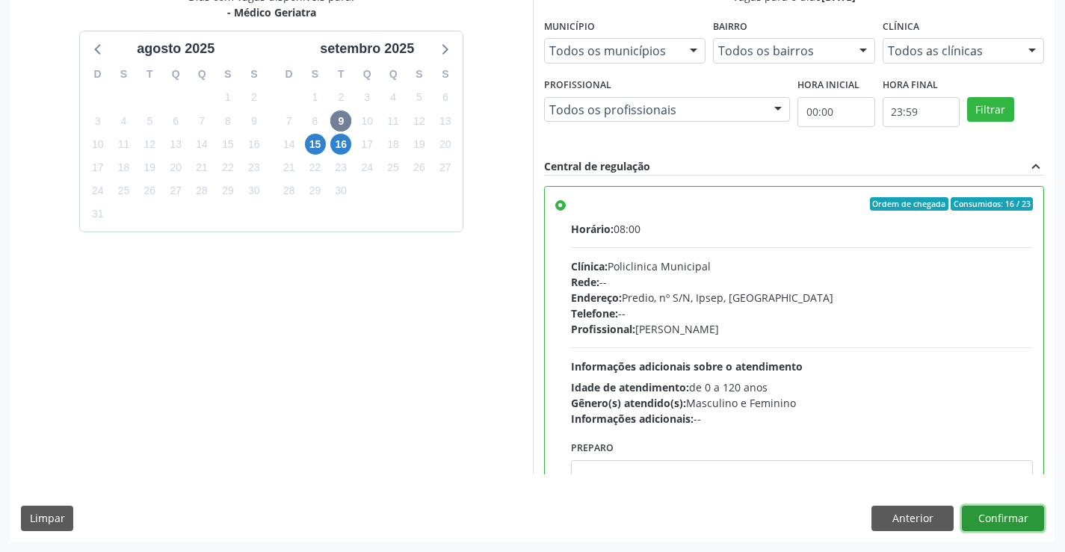
click at [1025, 510] on button "Confirmar" at bounding box center [1003, 518] width 82 height 25
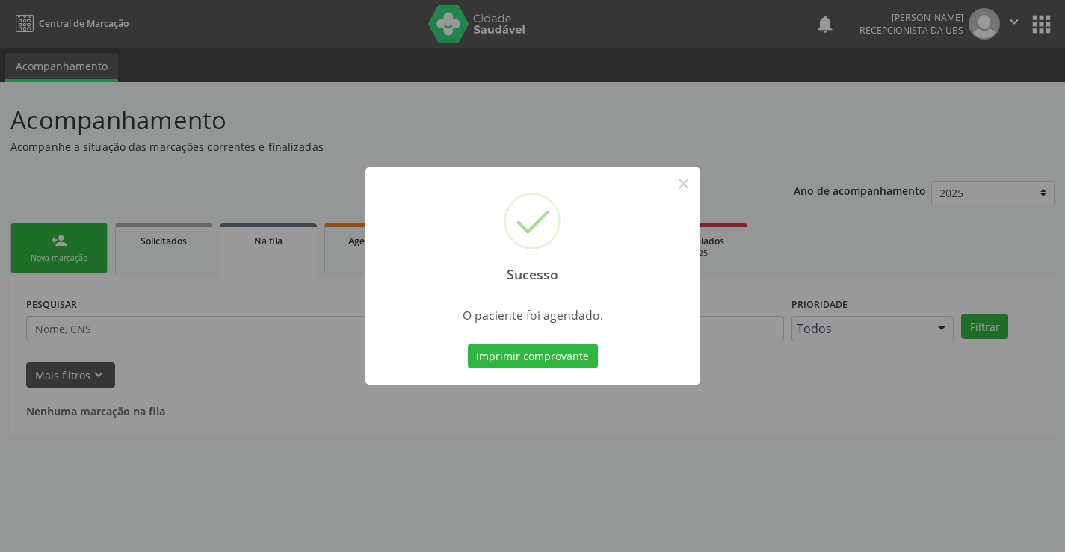
scroll to position [0, 0]
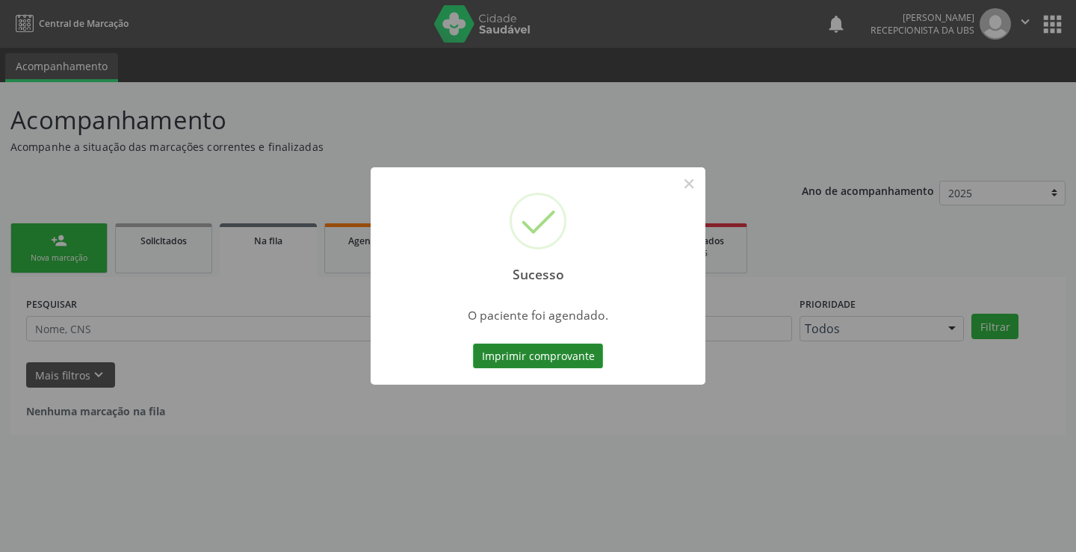
click at [574, 361] on button "Imprimir comprovante" at bounding box center [538, 356] width 130 height 25
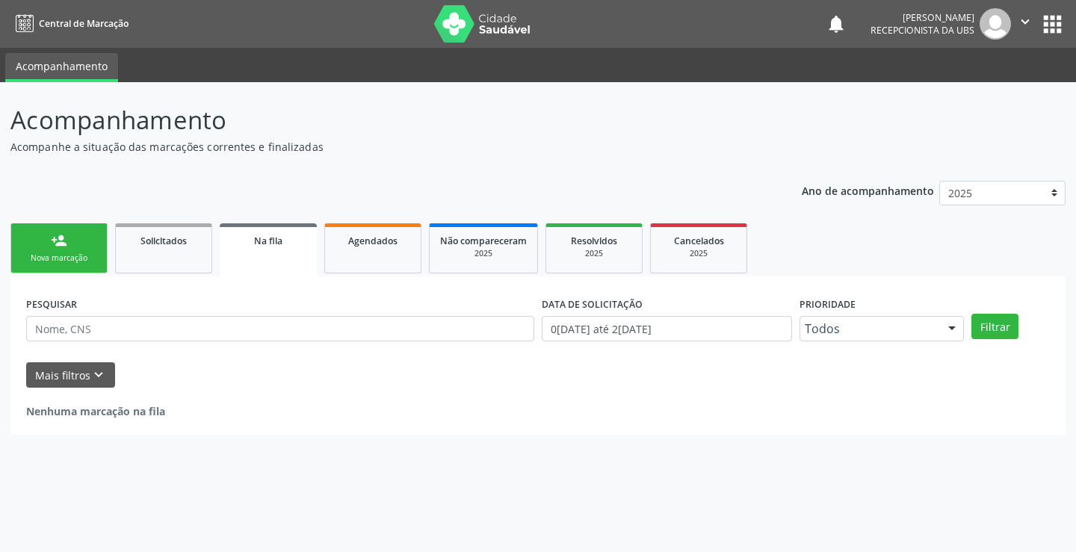
click at [66, 249] on link "person_add Nova marcação" at bounding box center [58, 248] width 97 height 50
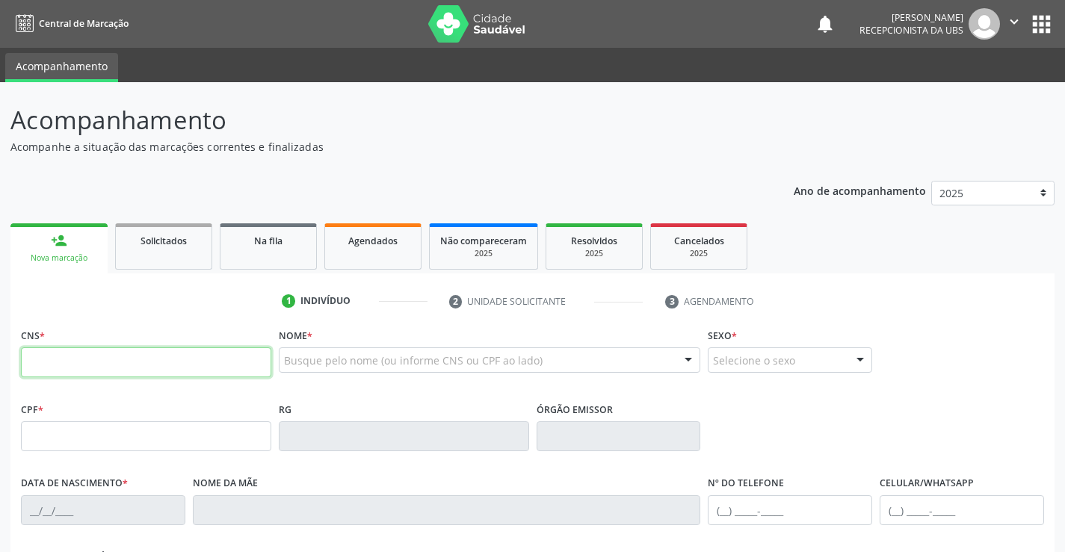
click at [137, 365] on input "text" at bounding box center [146, 362] width 250 height 30
click at [156, 361] on input "text" at bounding box center [146, 362] width 250 height 30
type input "898 0041 3834 5592"
type input "141.358.064-57"
type input "08/10/2013"
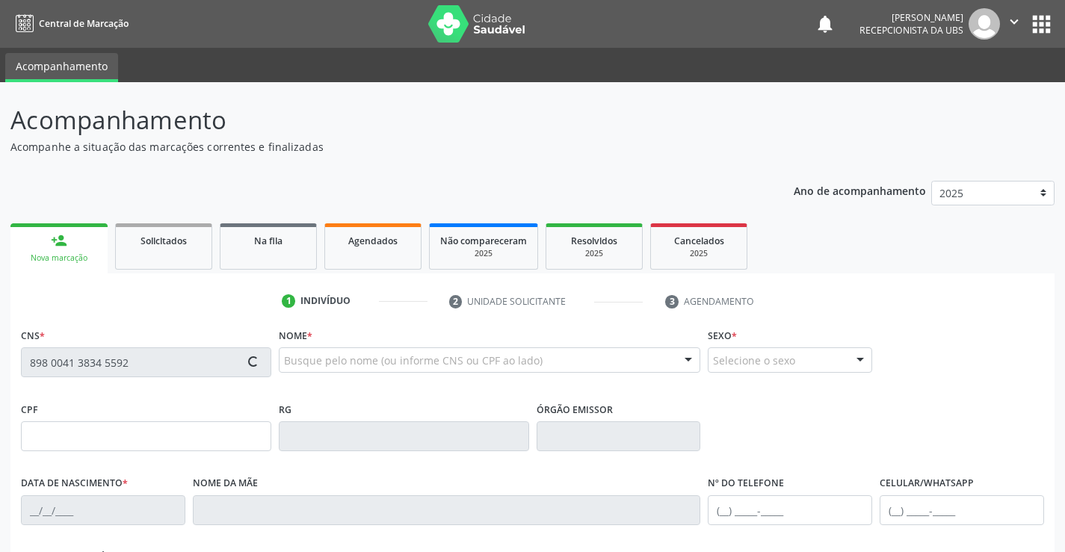
type input "Maria Zenilda de Lima Silva"
type input "(87) 99665-1510"
type input "059.326.864-48"
type input "428"
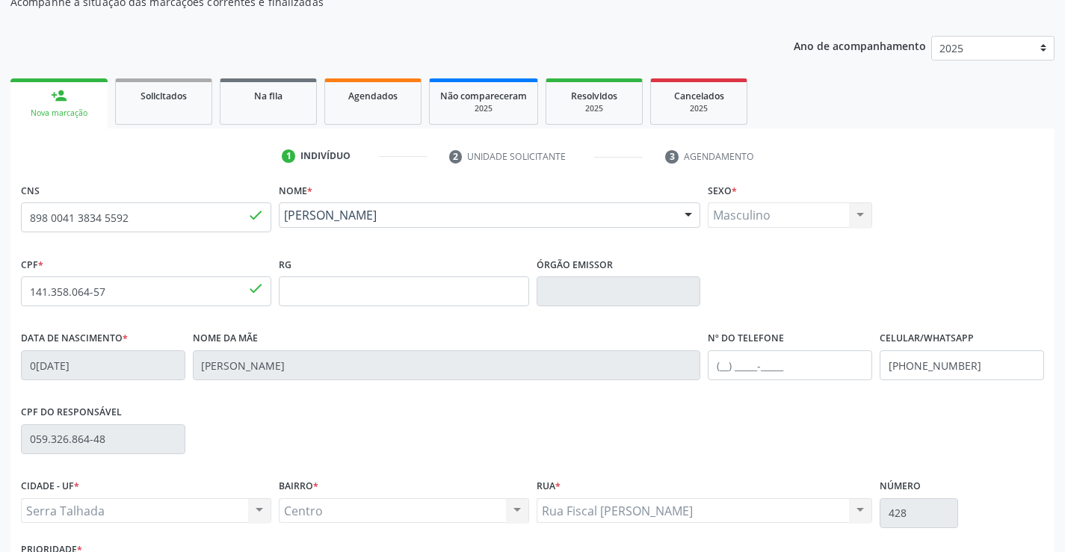
scroll to position [149, 0]
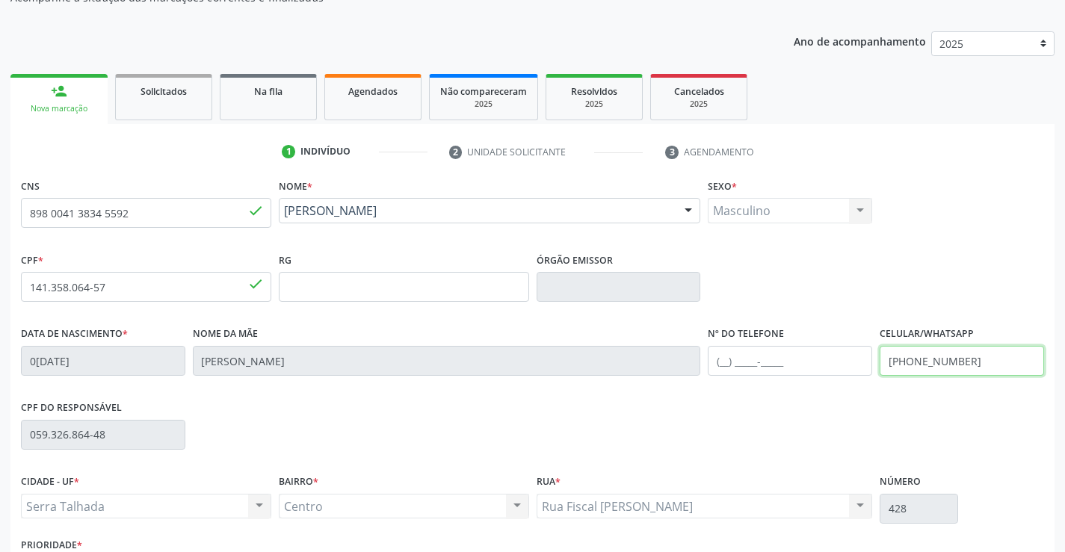
click at [1001, 368] on input "(87) 99665-1510" at bounding box center [962, 361] width 164 height 30
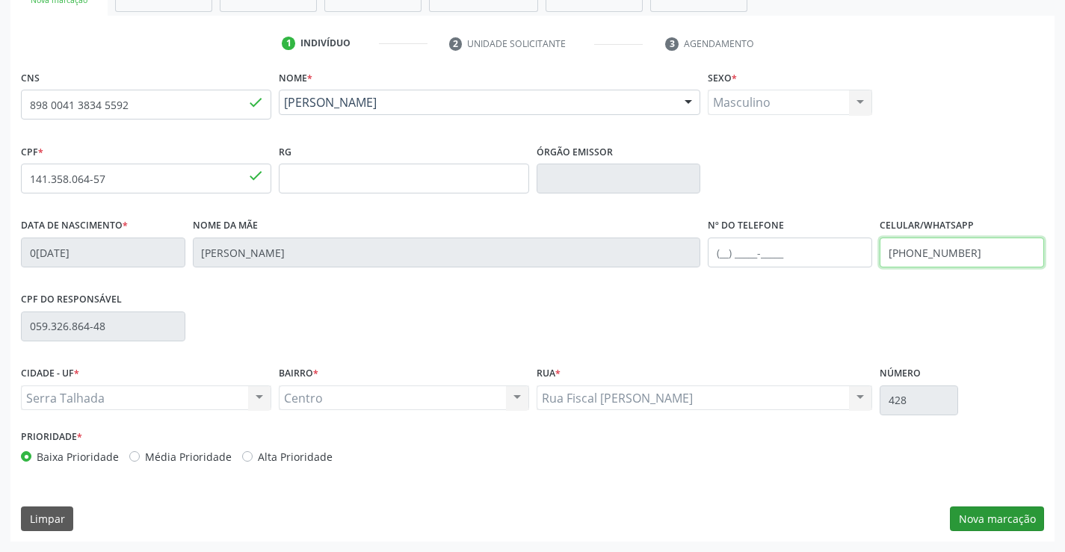
type input "(87) 99810-2348"
click at [993, 515] on button "Nova marcação" at bounding box center [997, 519] width 94 height 25
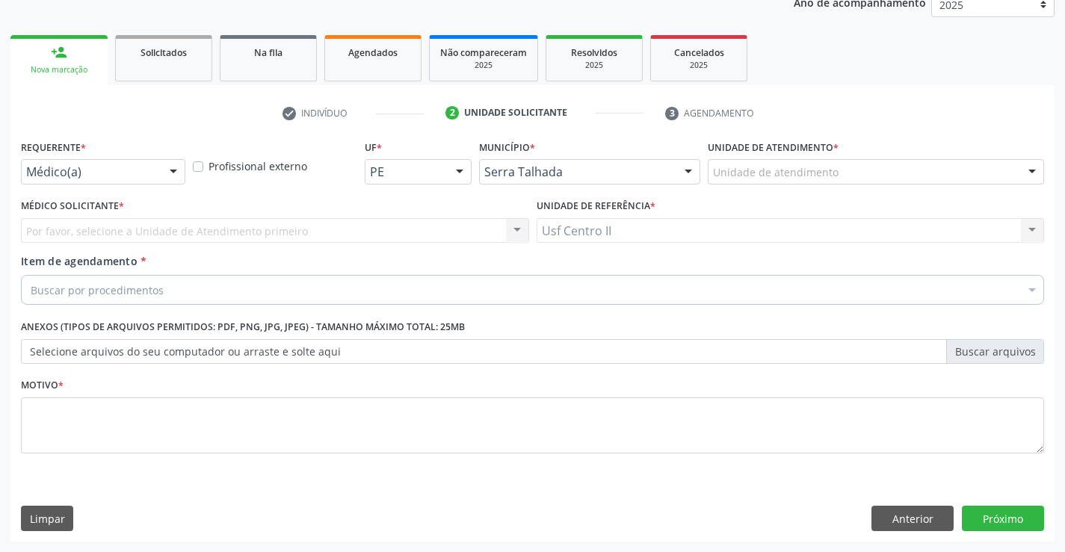
scroll to position [188, 0]
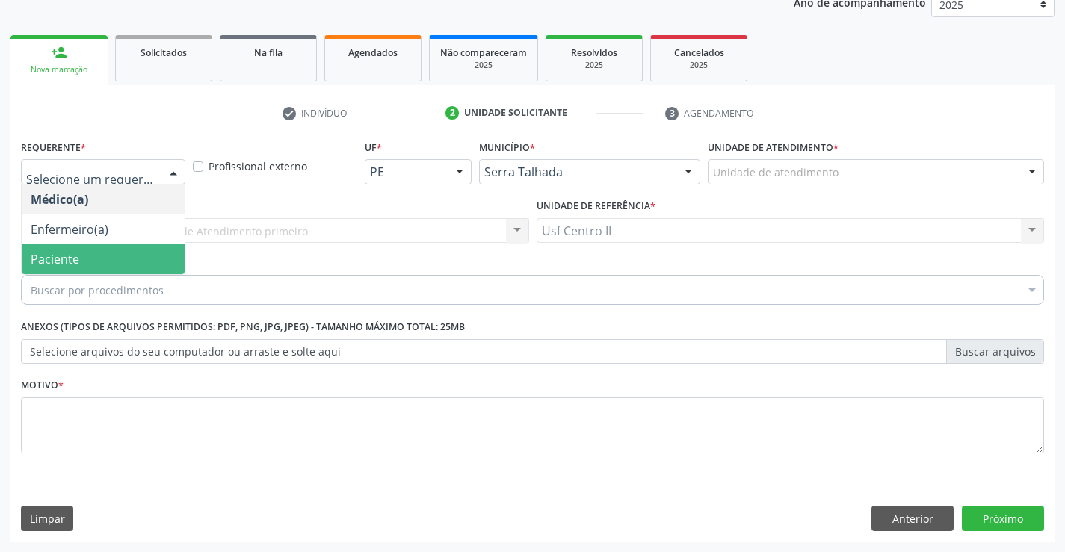
click at [122, 253] on span "Paciente" at bounding box center [103, 259] width 163 height 30
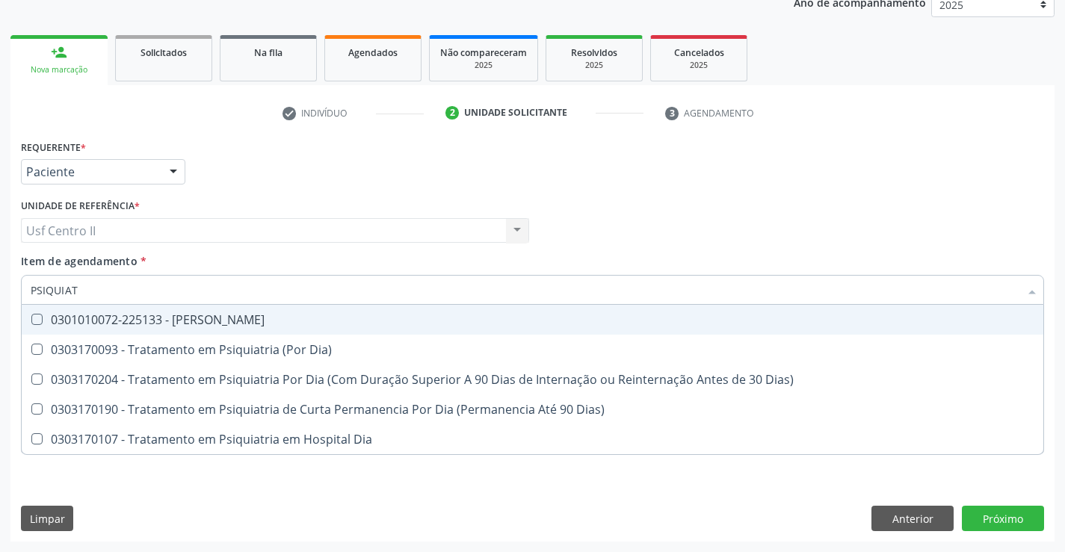
type input "PSIQUIATR"
click at [171, 314] on div "0301010072-225133 - [PERSON_NAME]" at bounding box center [533, 320] width 1004 height 12
checkbox Psiquiatra "true"
click at [748, 194] on div "Requerente * Paciente Médico(a) Enfermeiro(a) Paciente Nenhum resultado encontr…" at bounding box center [532, 165] width 1030 height 58
checkbox Dia\) "true"
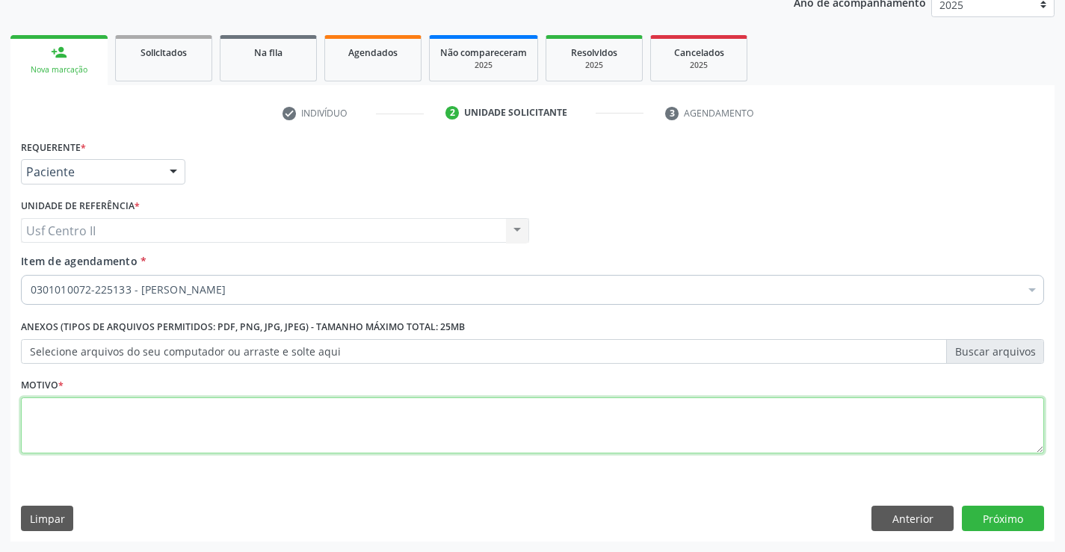
click at [135, 424] on textarea at bounding box center [532, 426] width 1023 height 57
type textarea "."
click at [1000, 519] on button "Próximo" at bounding box center [1003, 518] width 82 height 25
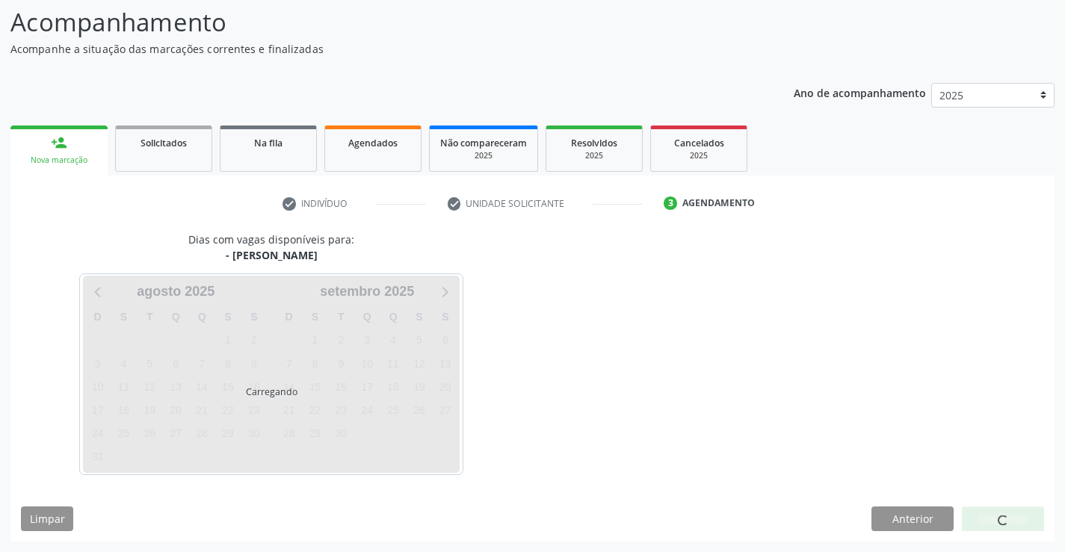
scroll to position [98, 0]
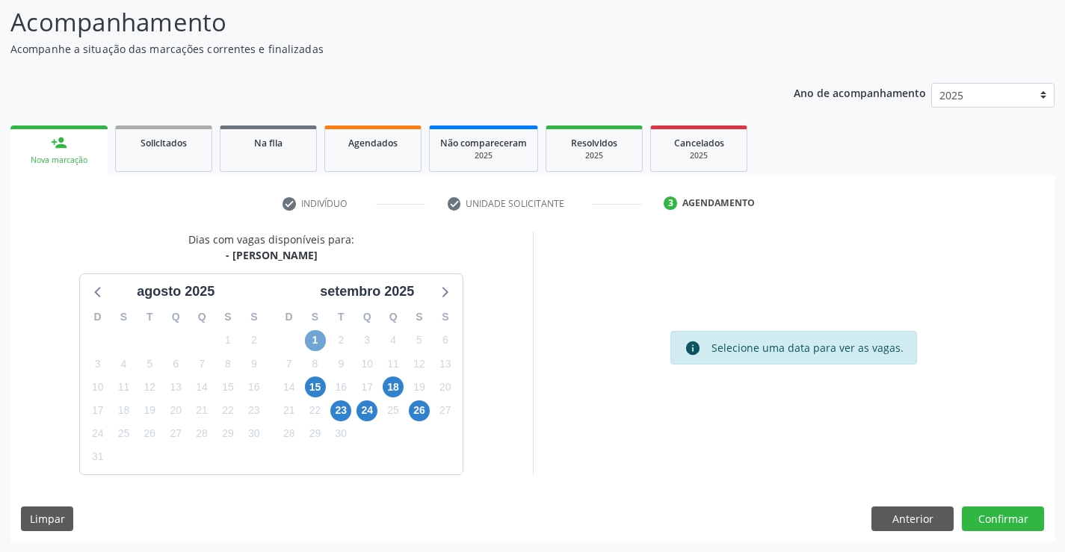
click at [320, 339] on span "1" at bounding box center [315, 340] width 21 height 21
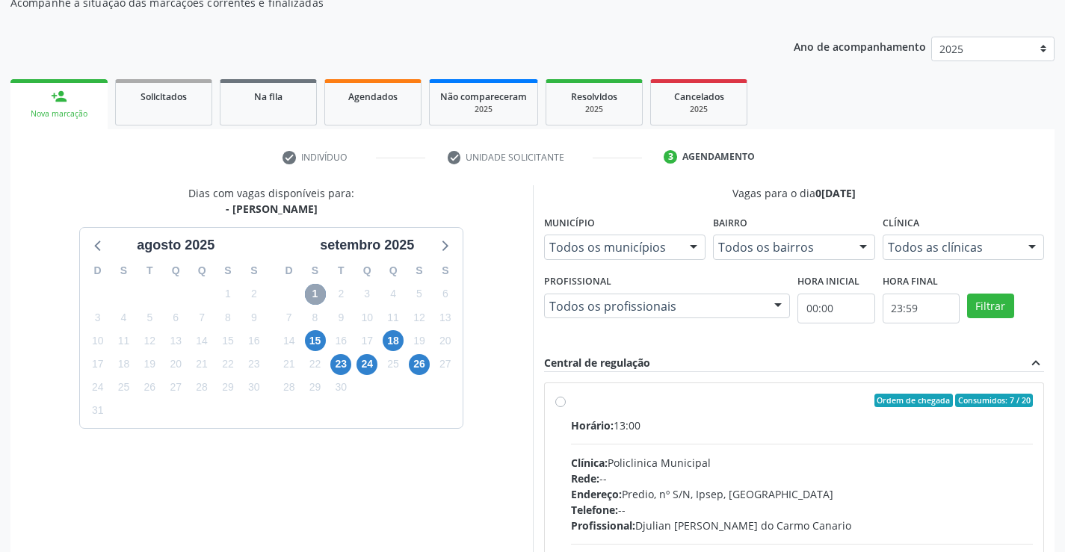
scroll to position [314, 0]
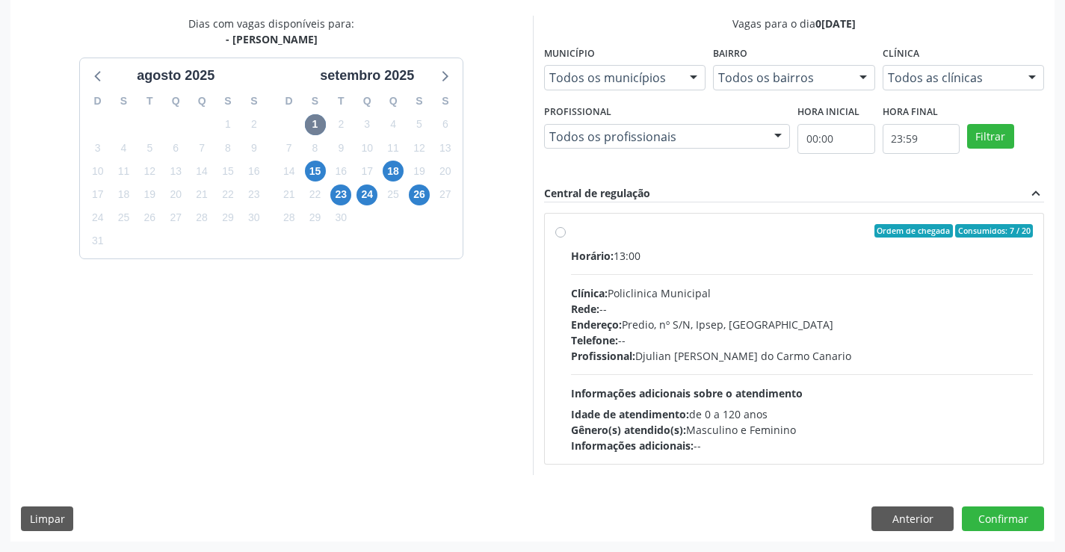
click at [571, 235] on label "Ordem de chegada Consumidos: 7 / 20 Horário: 13:00 Clínica: Policlinica Municip…" at bounding box center [802, 338] width 463 height 229
click at [560, 235] on input "Ordem de chegada Consumidos: 7 / 20 Horário: 13:00 Clínica: Policlinica Municip…" at bounding box center [560, 230] width 10 height 13
radio input "true"
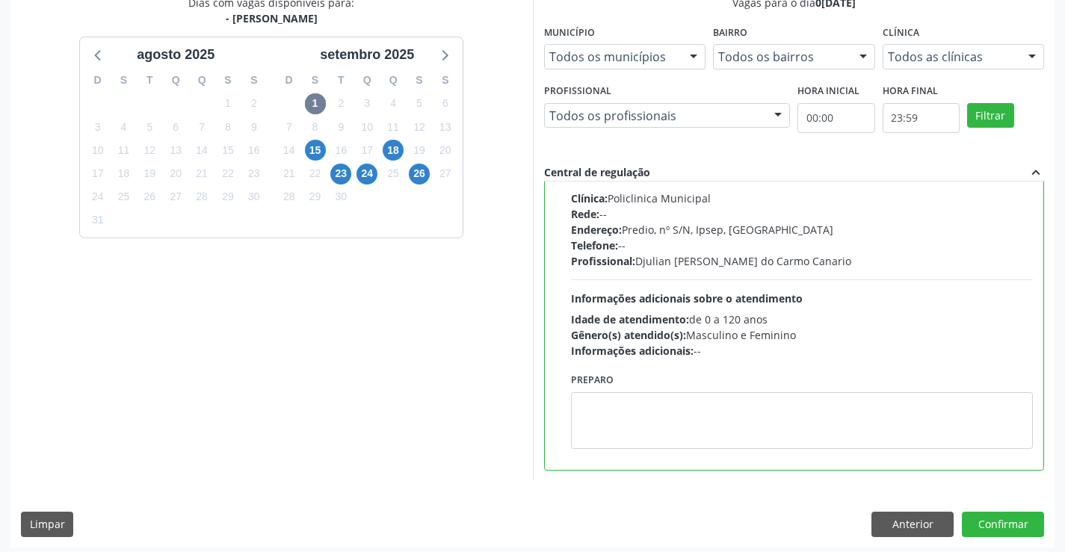
scroll to position [341, 0]
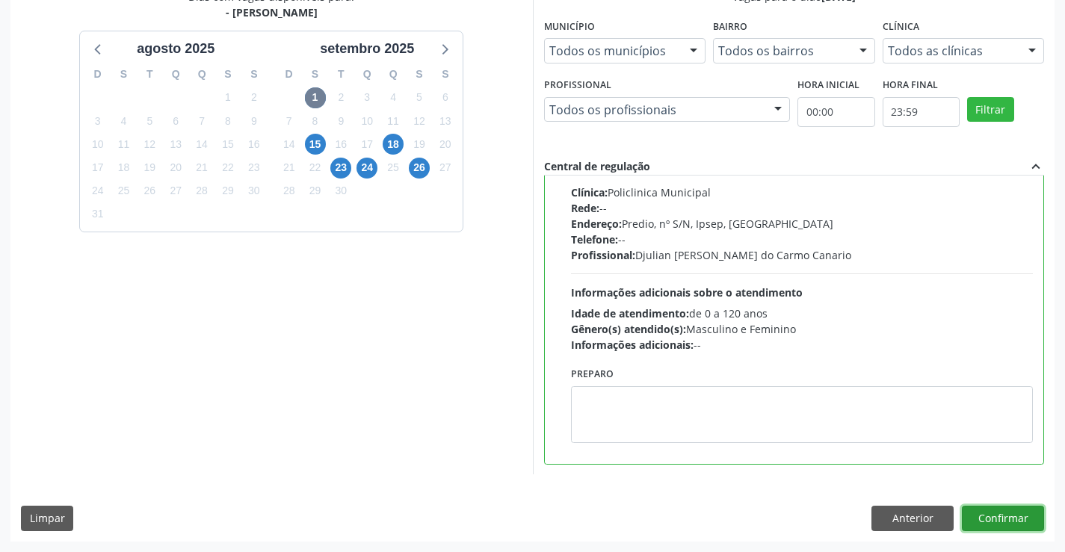
click at [1019, 517] on button "Confirmar" at bounding box center [1003, 518] width 82 height 25
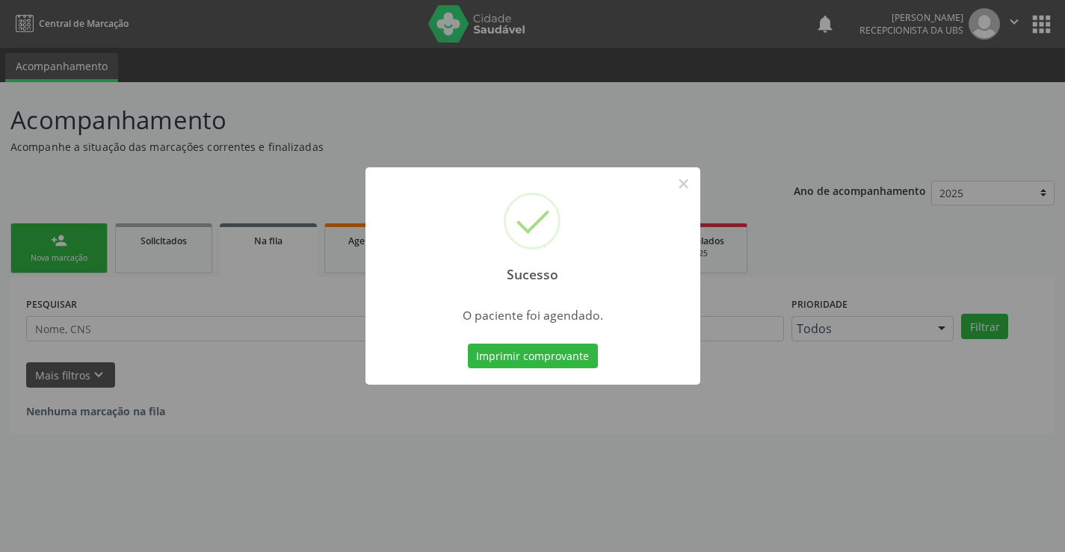
scroll to position [0, 0]
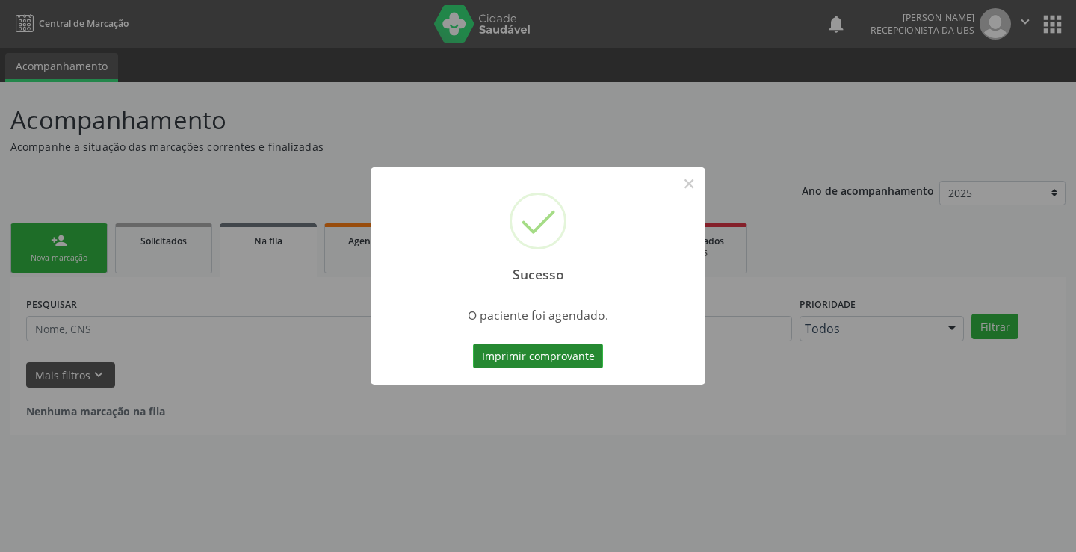
click at [553, 353] on button "Imprimir comprovante" at bounding box center [538, 356] width 130 height 25
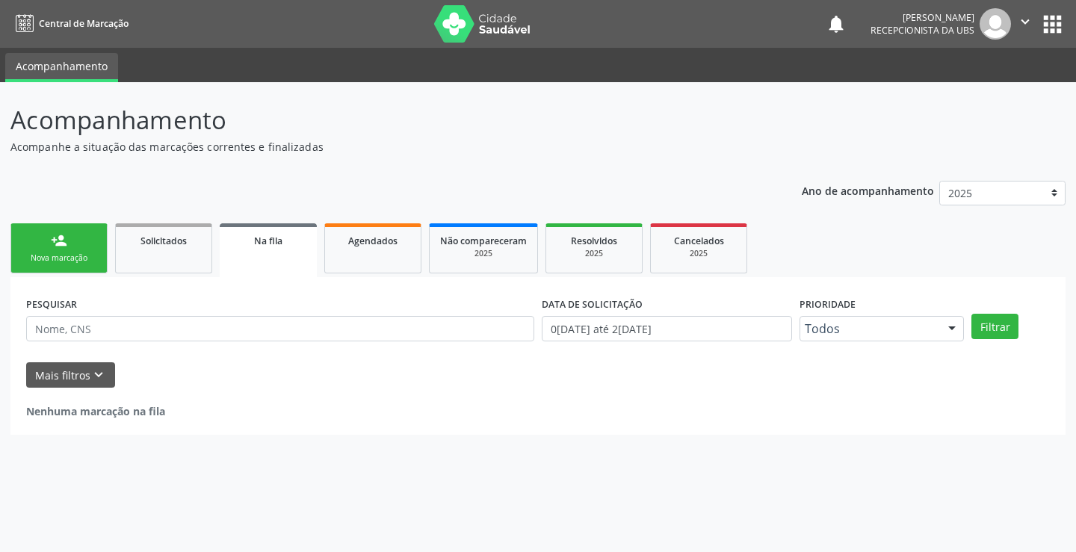
click at [79, 253] on div "Nova marcação" at bounding box center [59, 258] width 75 height 11
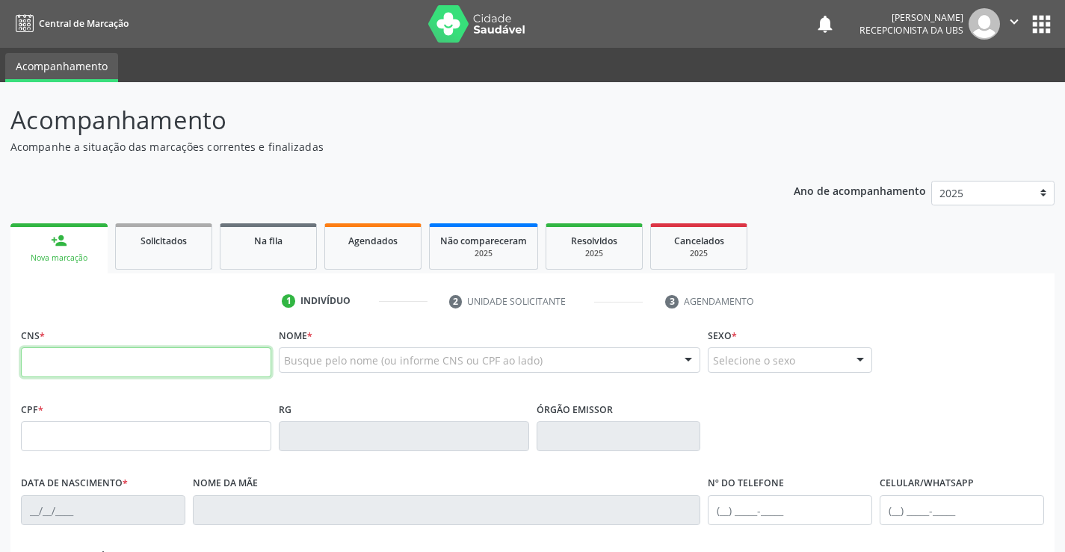
click at [158, 364] on input "text" at bounding box center [146, 362] width 250 height 30
paste input "160 2859 5471 0005"
type input "160 2859 5471 0005"
type input "000.268.054-80"
type input "15/03/1972"
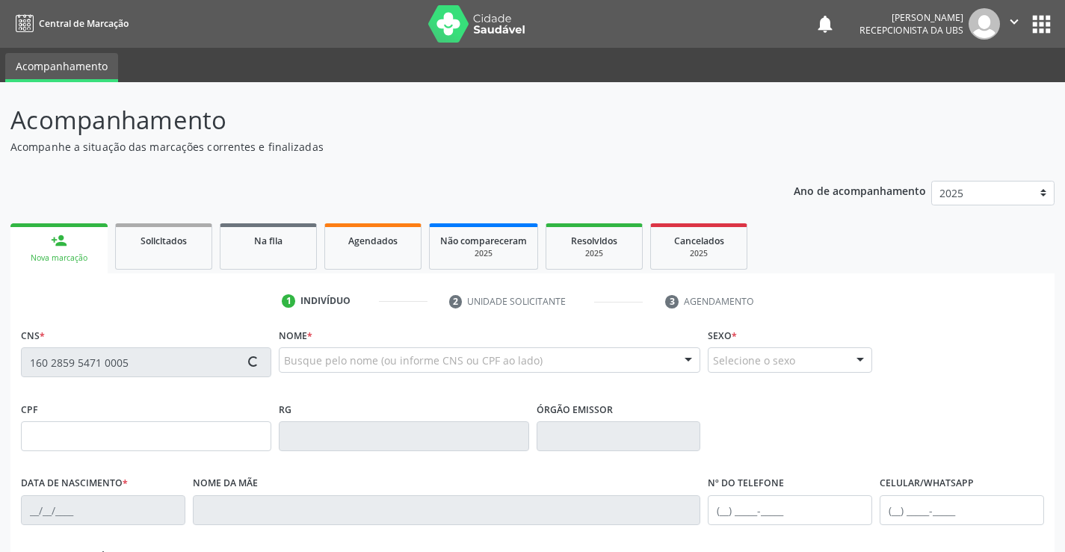
type input "Maria Alice Rocha Inocencio"
type input "(87) 99944-1916"
type input "(87) 99608-0794"
type input "363"
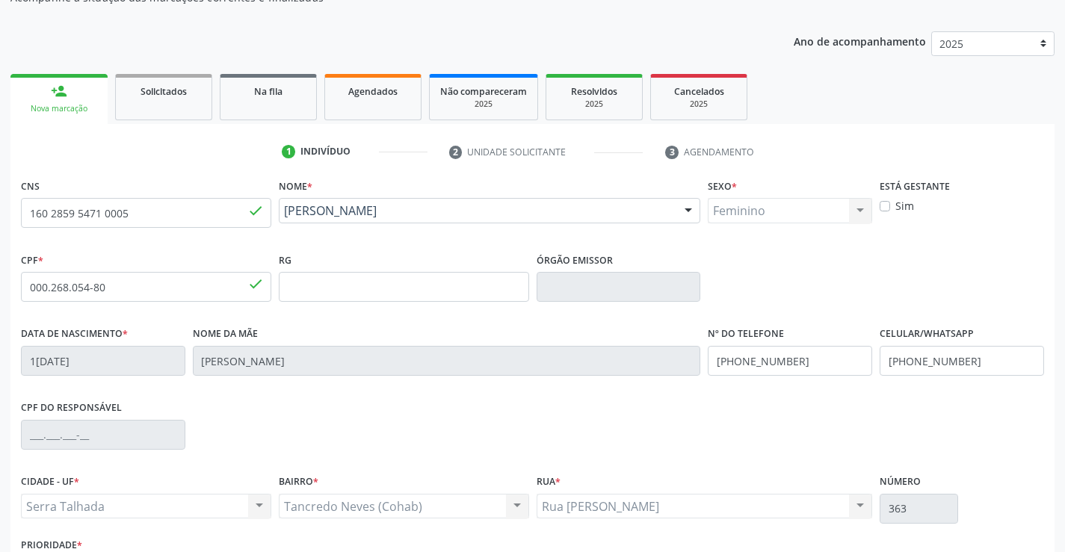
scroll to position [224, 0]
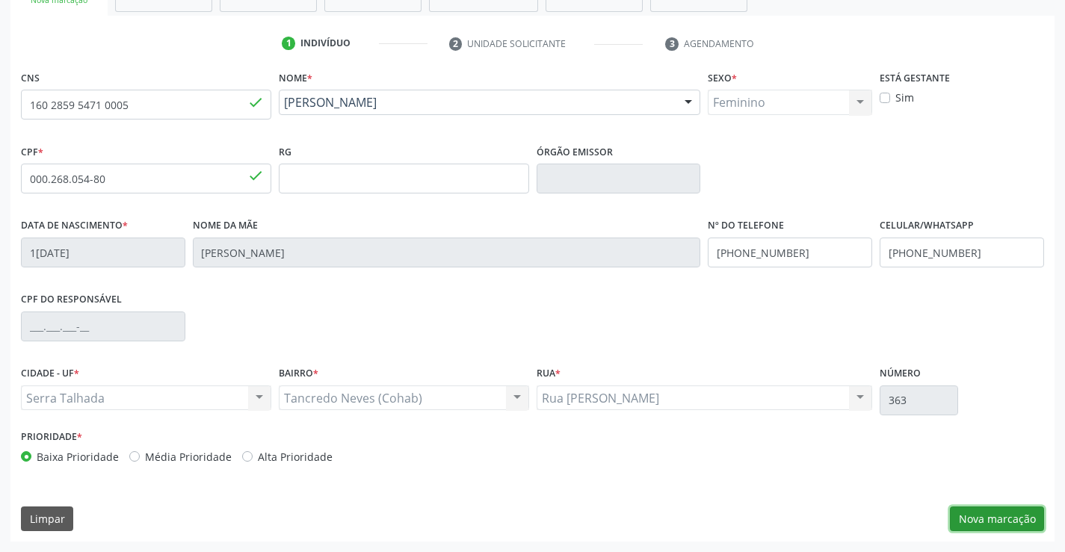
click at [996, 516] on button "Nova marcação" at bounding box center [997, 519] width 94 height 25
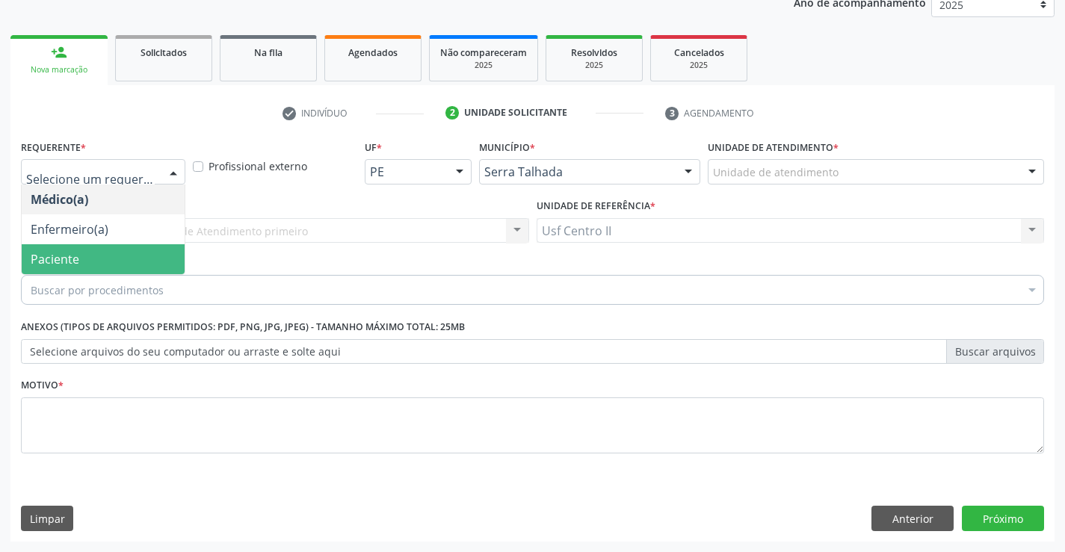
click at [80, 255] on span "Paciente" at bounding box center [103, 259] width 163 height 30
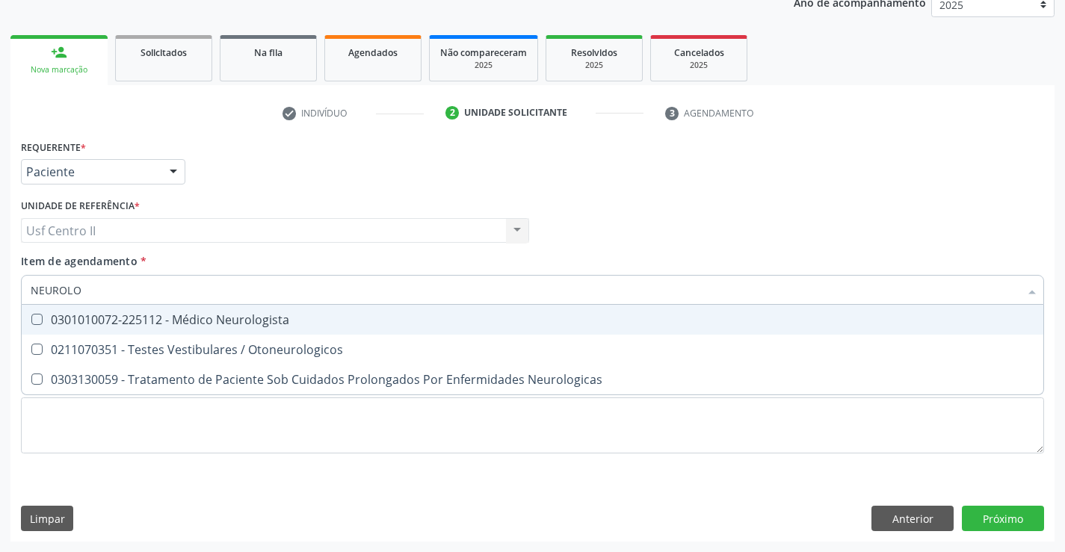
type input "NEUROLOG"
click at [154, 326] on div "0301010072-225112 - Médico Neurologista" at bounding box center [533, 320] width 1004 height 12
checkbox Neurologista "true"
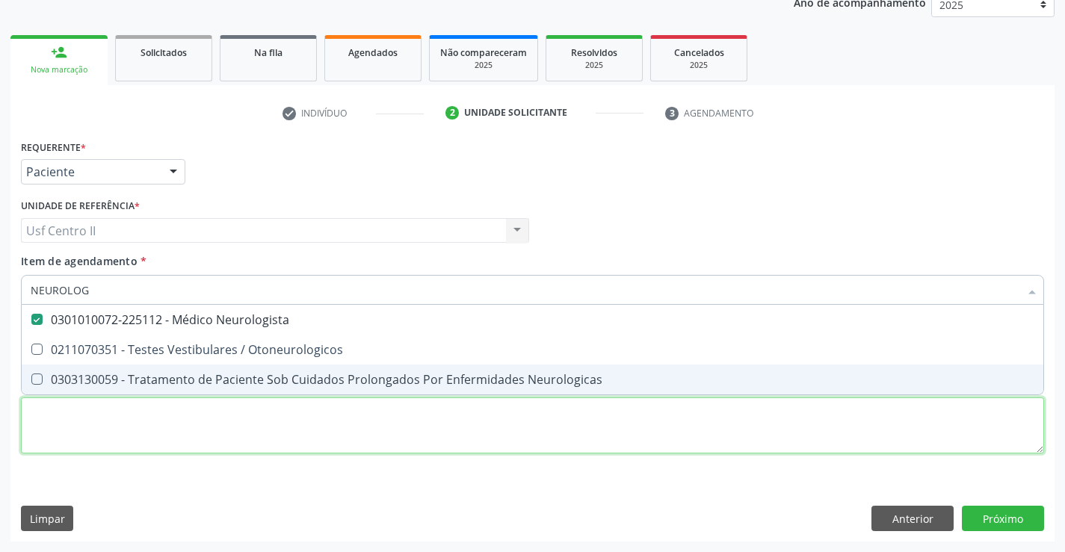
click at [395, 435] on div "Requerente * Paciente Médico(a) Enfermeiro(a) Paciente Nenhum resultado encontr…" at bounding box center [532, 305] width 1023 height 339
checkbox Otoneurologicos "true"
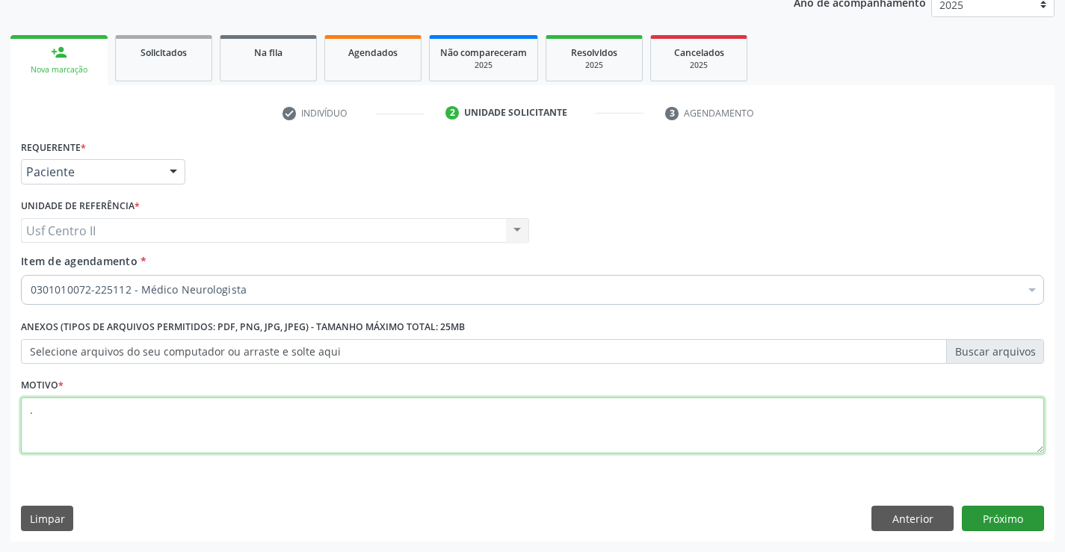
type textarea "."
click at [998, 516] on button "Próximo" at bounding box center [1003, 518] width 82 height 25
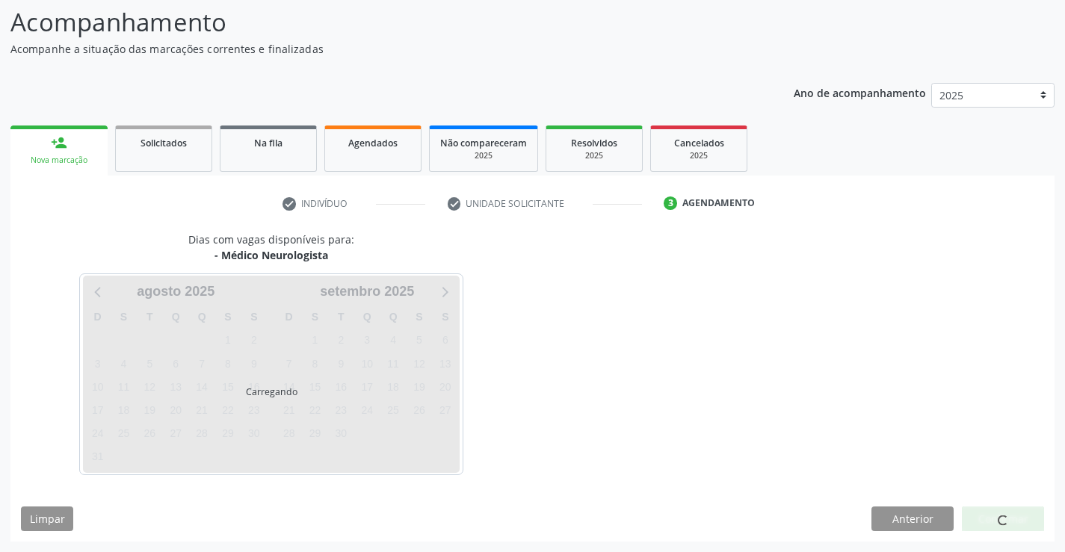
scroll to position [98, 0]
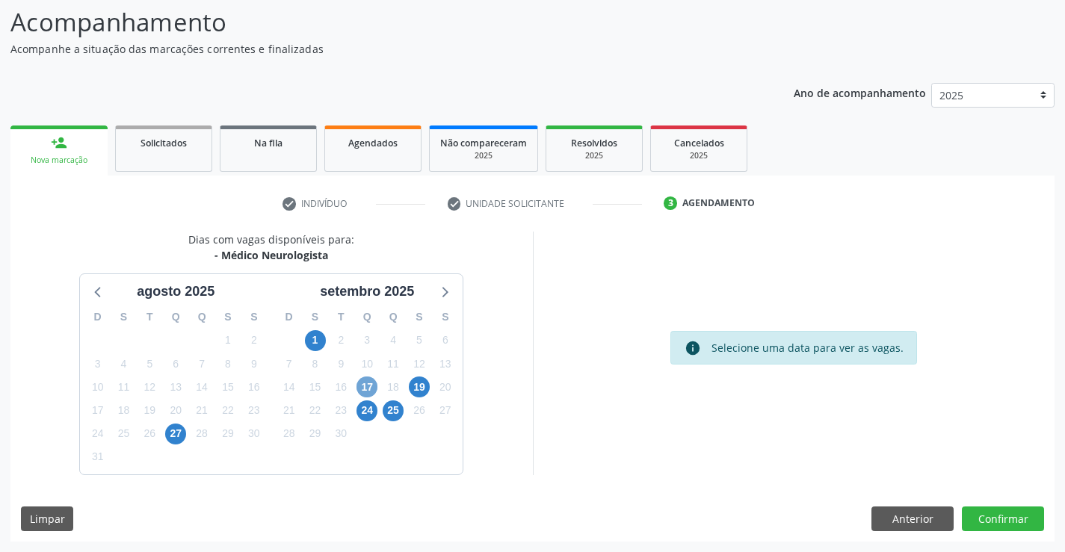
click at [372, 389] on span "17" at bounding box center [366, 387] width 21 height 21
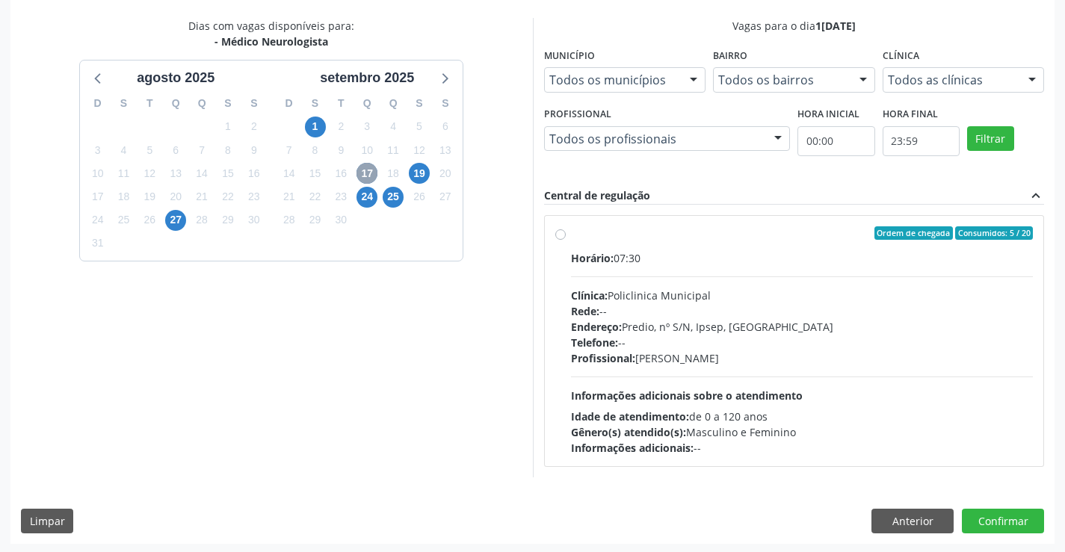
scroll to position [314, 0]
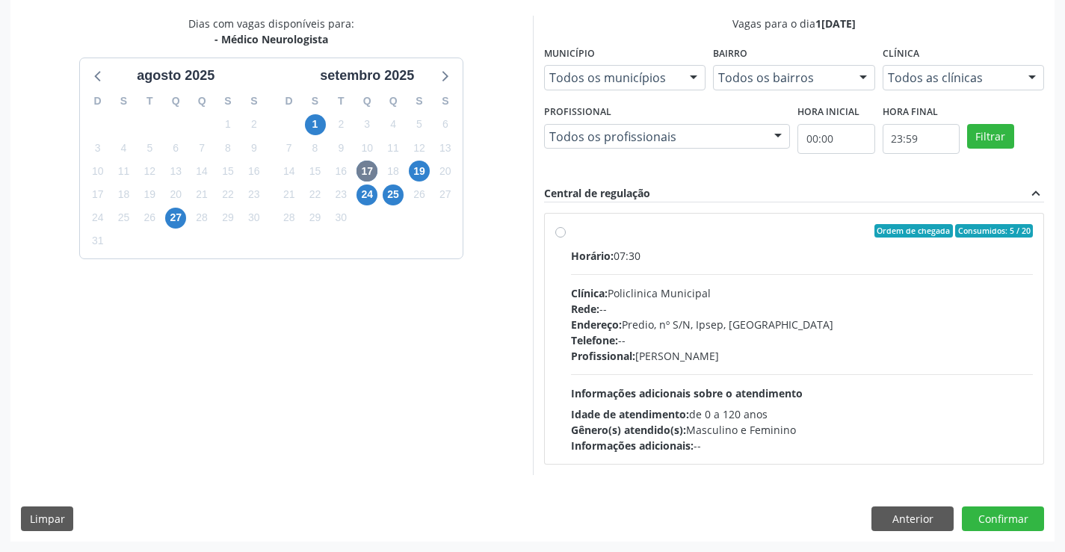
click at [571, 232] on label "Ordem de chegada Consumidos: 5 / 20 Horário: 07:30 Clínica: Policlinica Municip…" at bounding box center [802, 338] width 463 height 229
click at [560, 232] on input "Ordem de chegada Consumidos: 5 / 20 Horário: 07:30 Clínica: Policlinica Municip…" at bounding box center [560, 230] width 10 height 13
radio input "true"
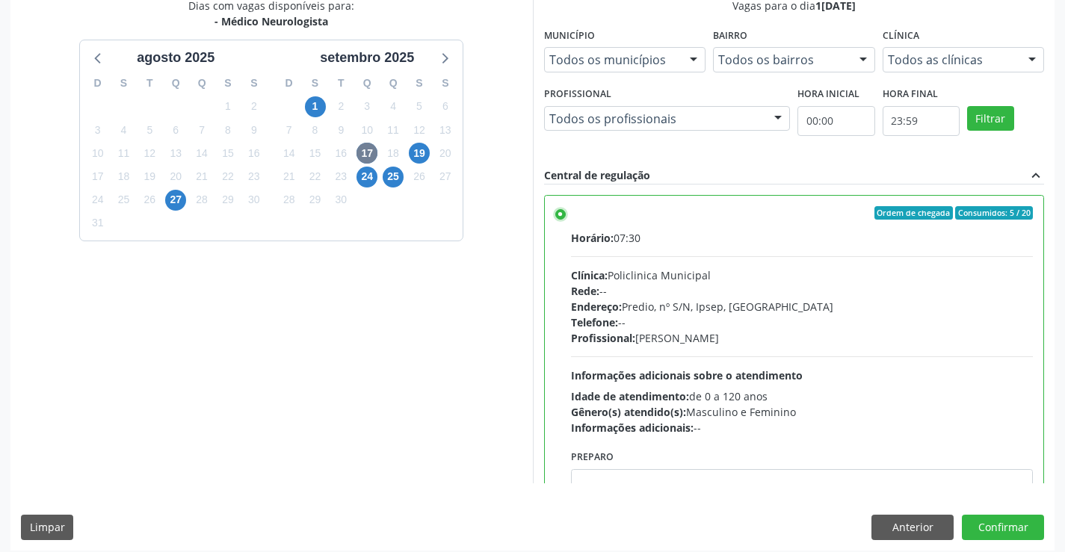
scroll to position [341, 0]
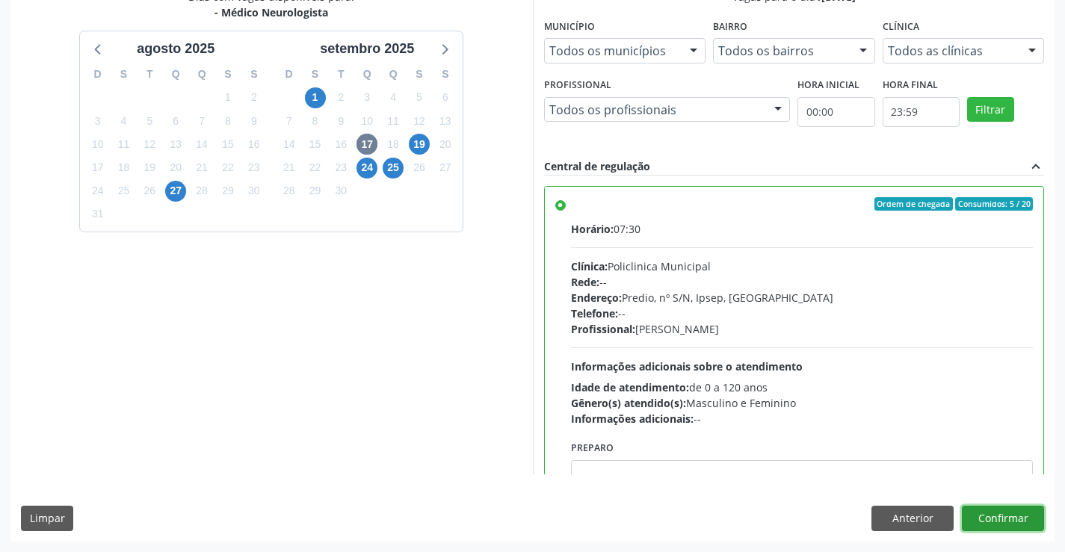
click at [1015, 512] on button "Confirmar" at bounding box center [1003, 518] width 82 height 25
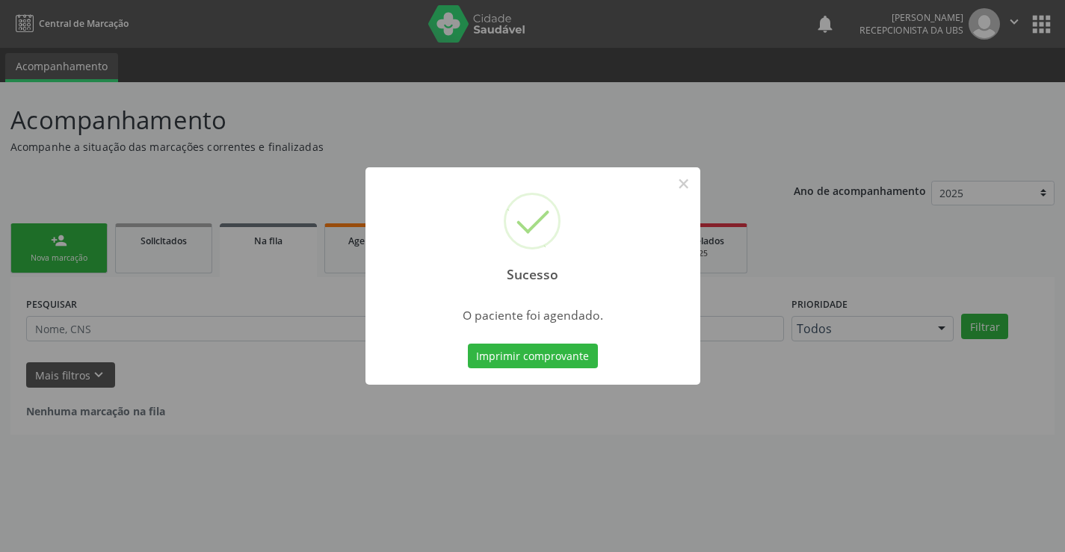
scroll to position [0, 0]
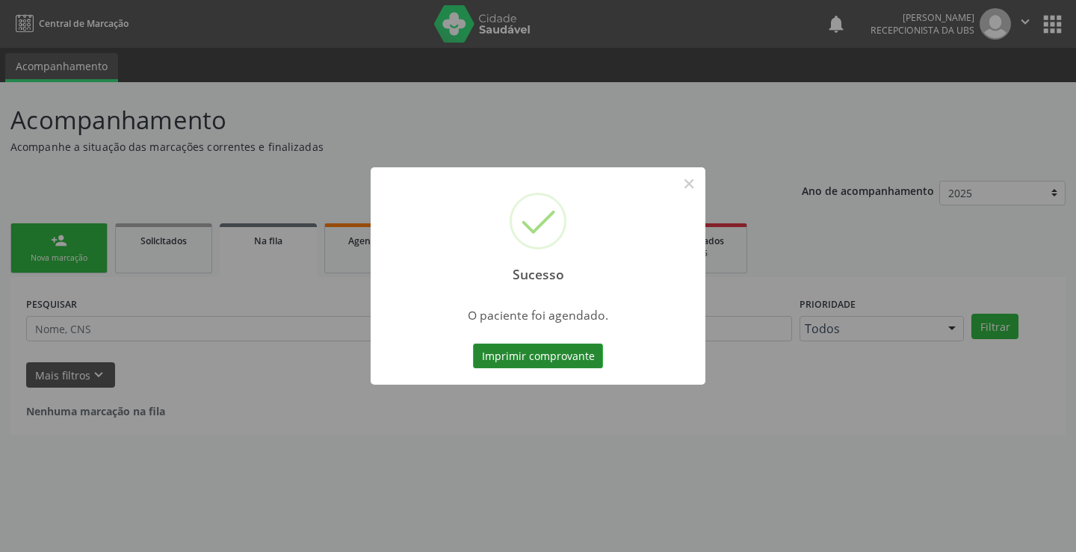
click at [520, 356] on button "Imprimir comprovante" at bounding box center [538, 356] width 130 height 25
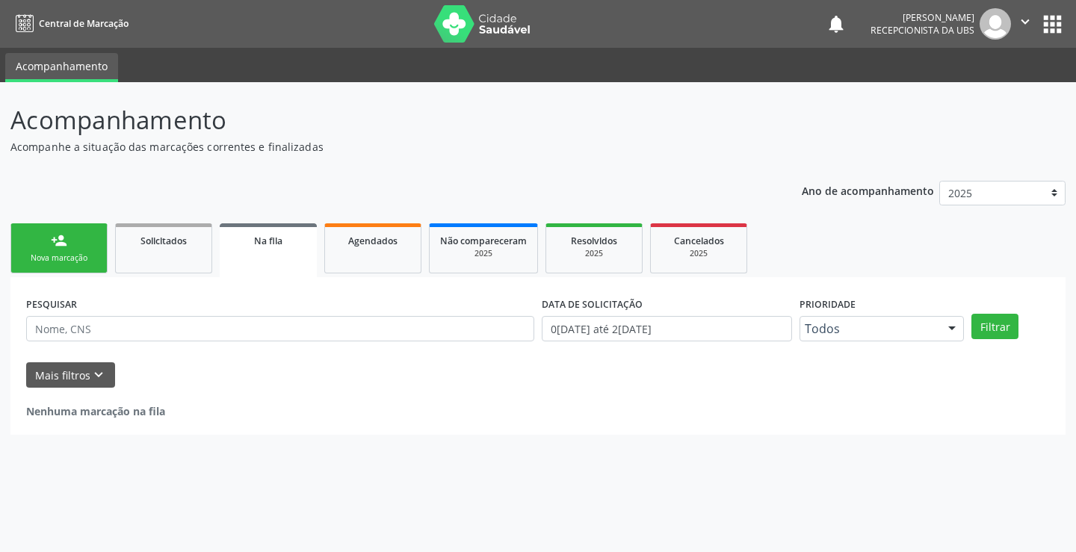
click at [68, 242] on link "person_add Nova marcação" at bounding box center [58, 248] width 97 height 50
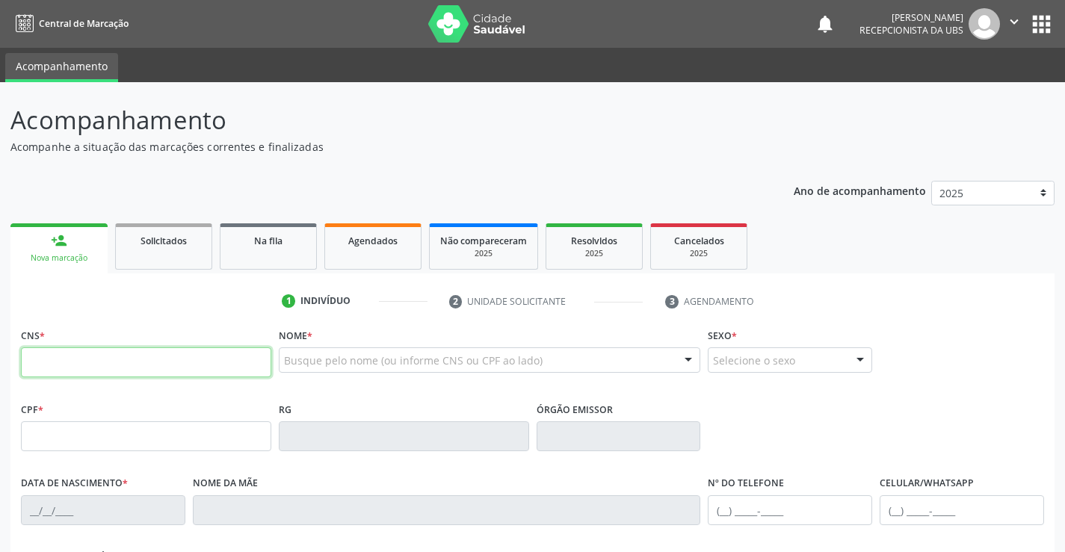
click at [111, 358] on input "text" at bounding box center [146, 362] width 250 height 30
type input "898 0034 9874 9813"
type input "137.912.764-50"
type input "27/09/2012"
type input "Maria Jose dos Santos"
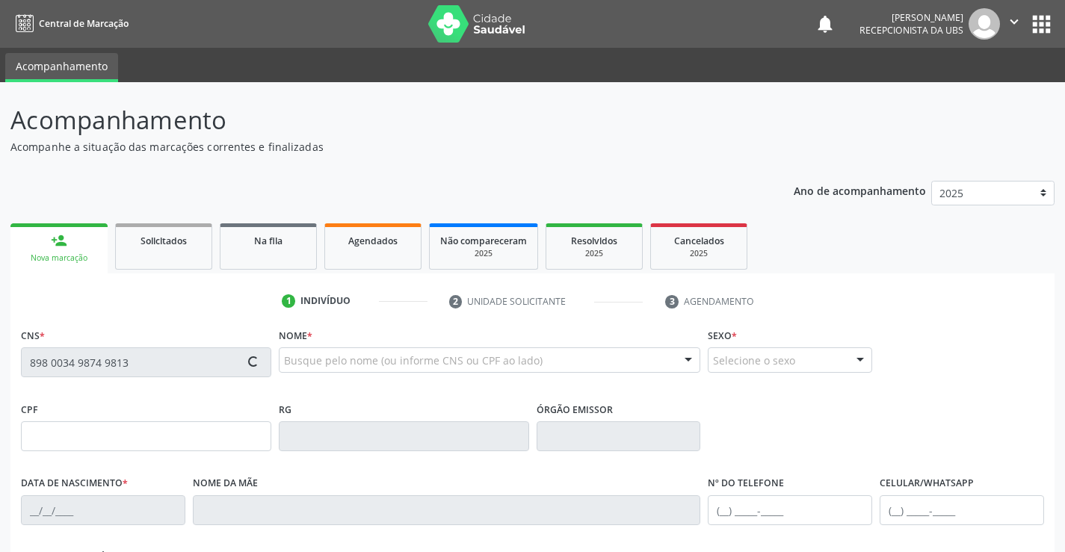
type input "(87) 99924-4001"
type input "037.596.454-10"
type input "106"
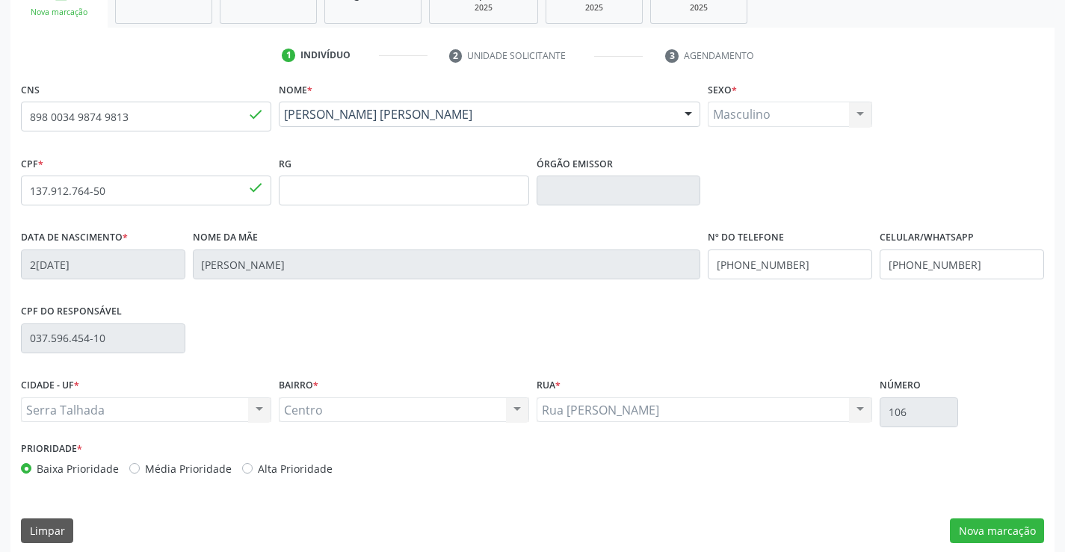
scroll to position [258, 0]
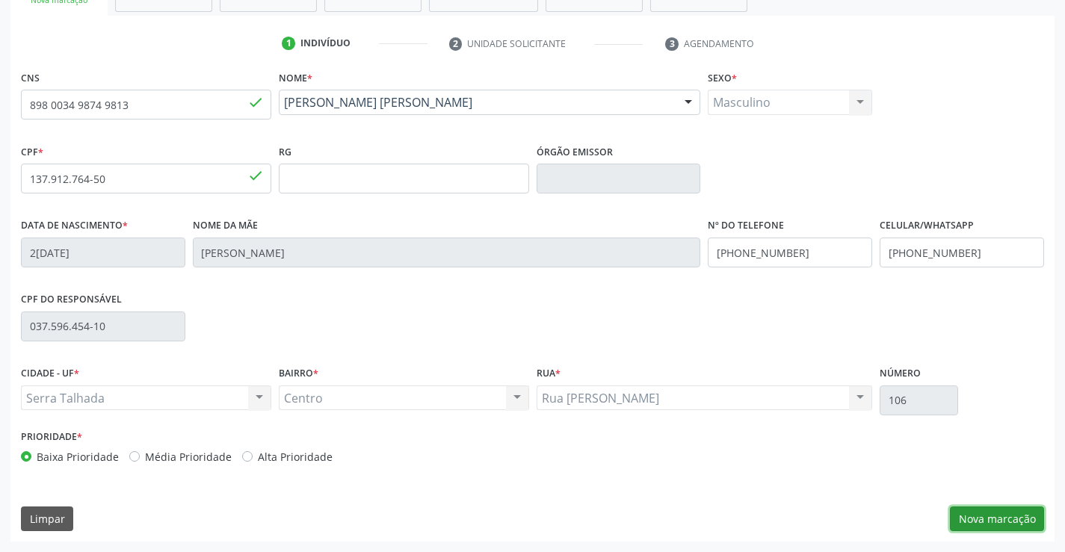
click at [991, 519] on button "Nova marcação" at bounding box center [997, 519] width 94 height 25
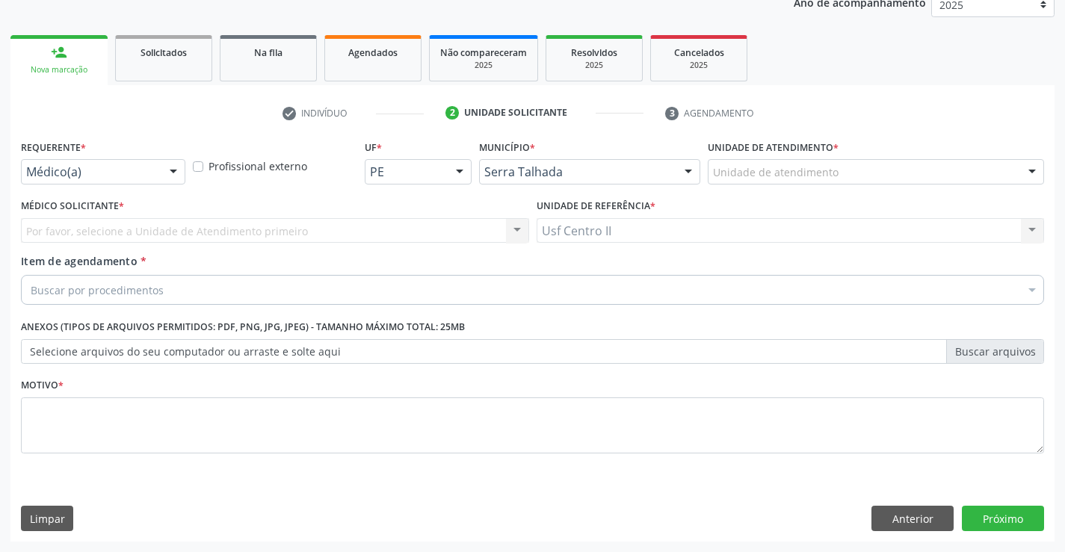
scroll to position [188, 0]
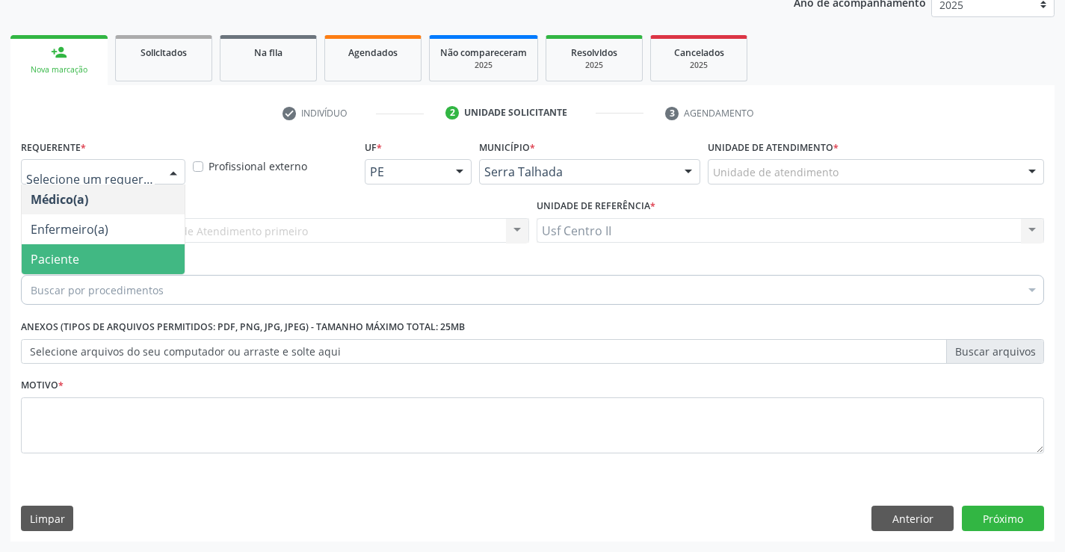
click at [81, 256] on span "Paciente" at bounding box center [103, 259] width 163 height 30
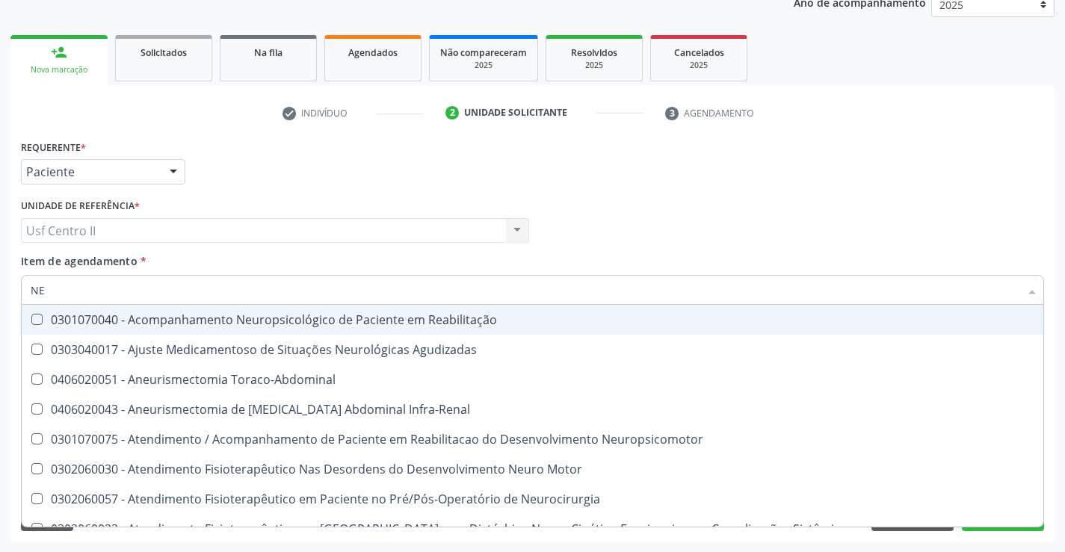
type input "N"
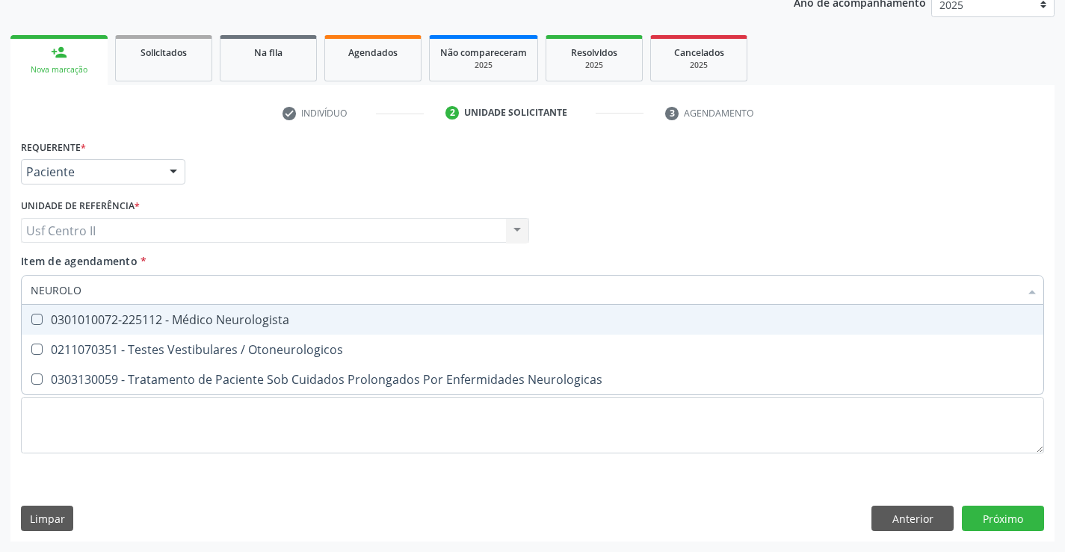
type input "NEUROLOG"
click at [142, 319] on div "0301010072-225112 - Médico Neurologista" at bounding box center [533, 320] width 1004 height 12
checkbox Neurologista "true"
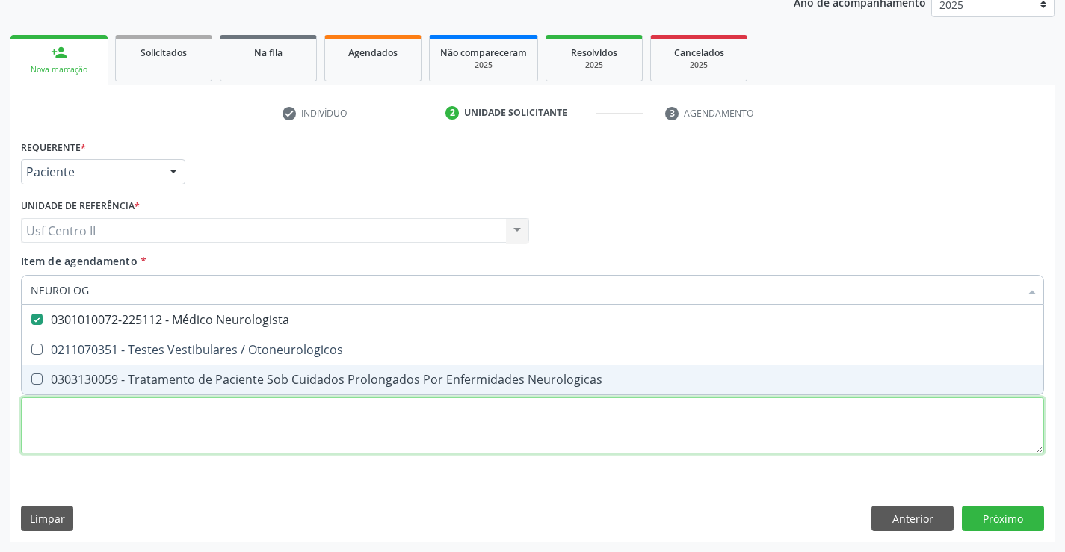
click at [176, 428] on div "Requerente * Paciente Médico(a) Enfermeiro(a) Paciente Nenhum resultado encontr…" at bounding box center [532, 305] width 1023 height 339
checkbox Otoneurologicos "true"
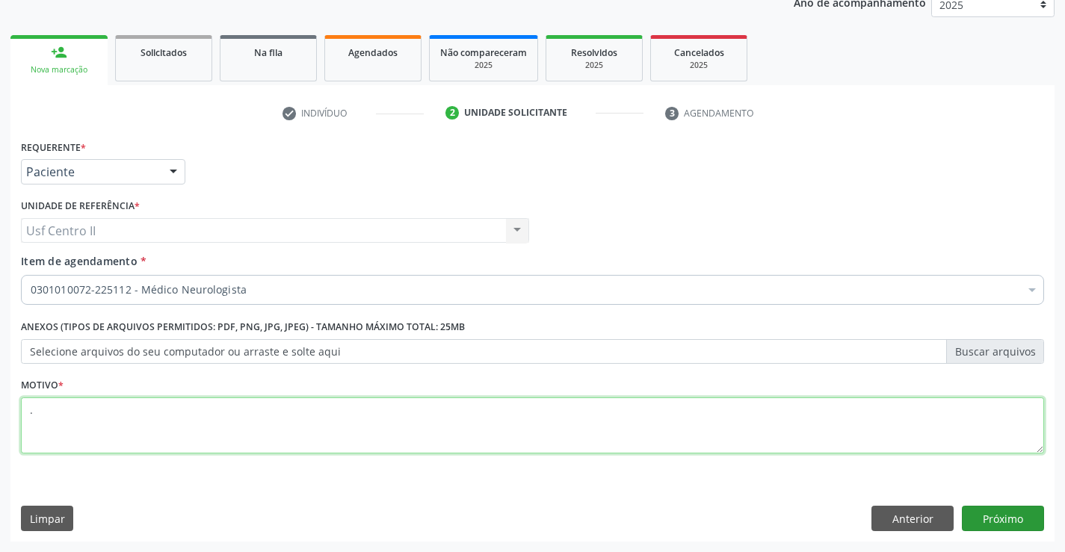
type textarea "."
click at [998, 510] on button "Próximo" at bounding box center [1003, 518] width 82 height 25
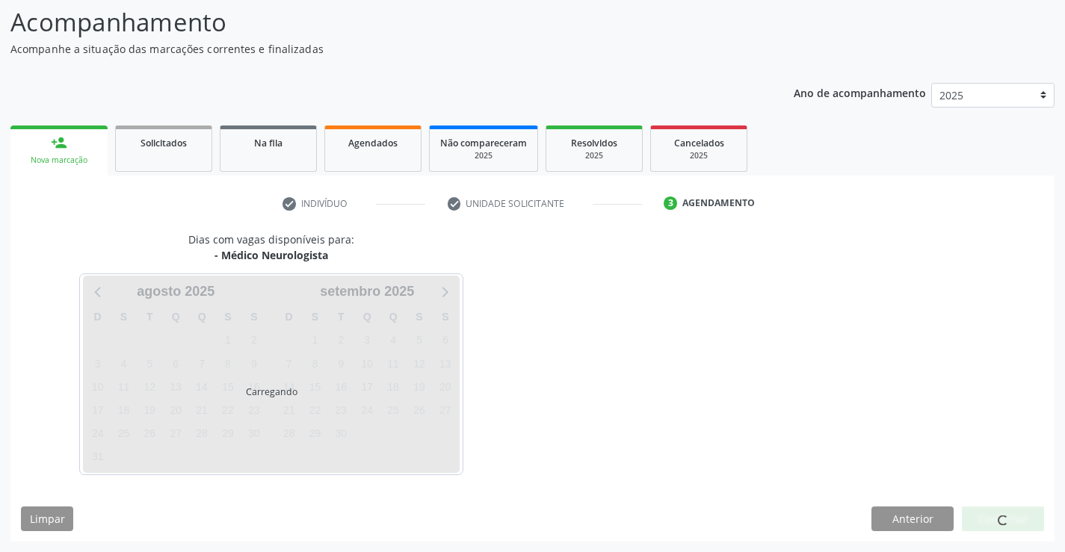
scroll to position [98, 0]
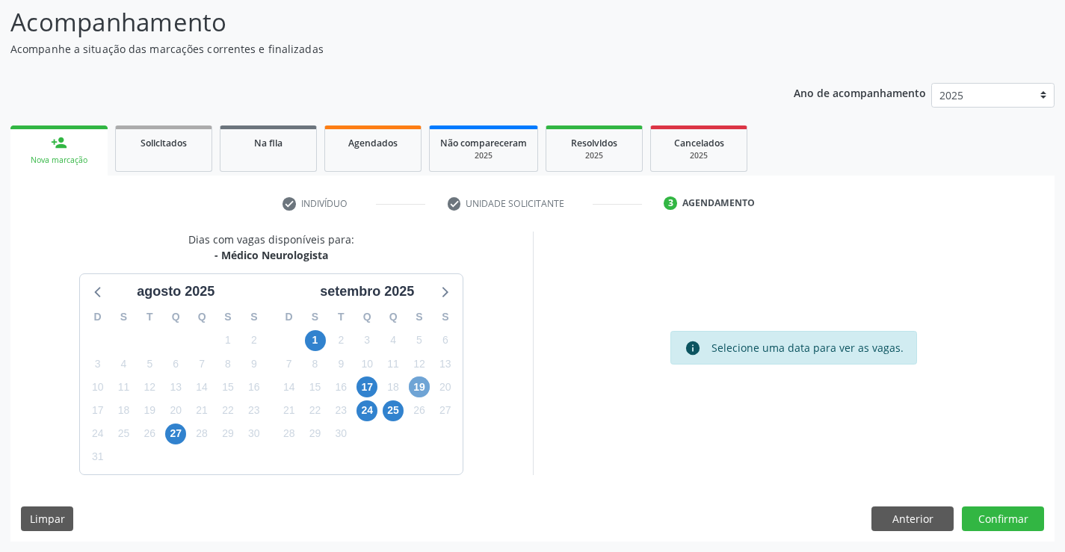
click at [423, 382] on span "19" at bounding box center [419, 387] width 21 height 21
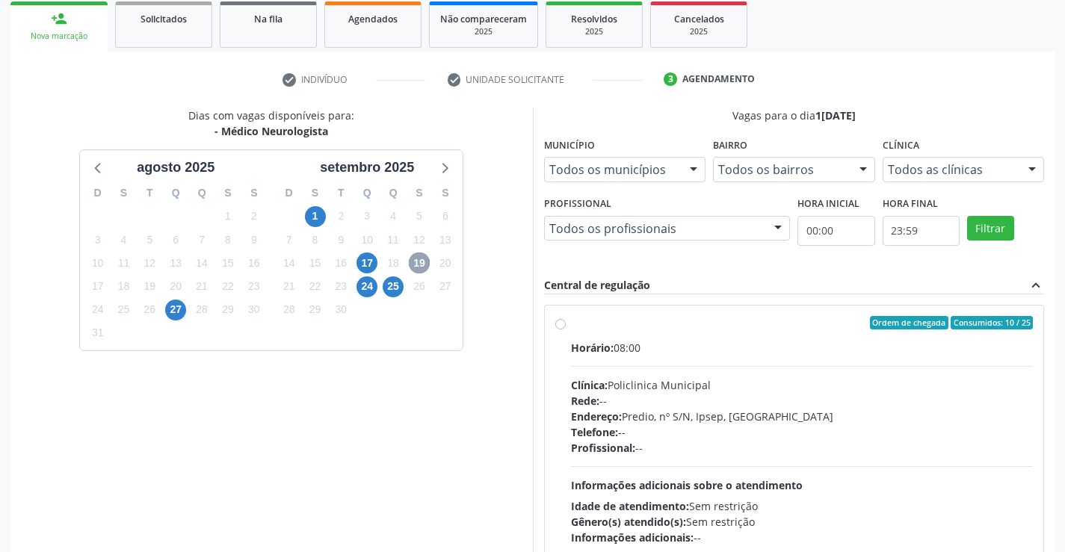
scroll to position [314, 0]
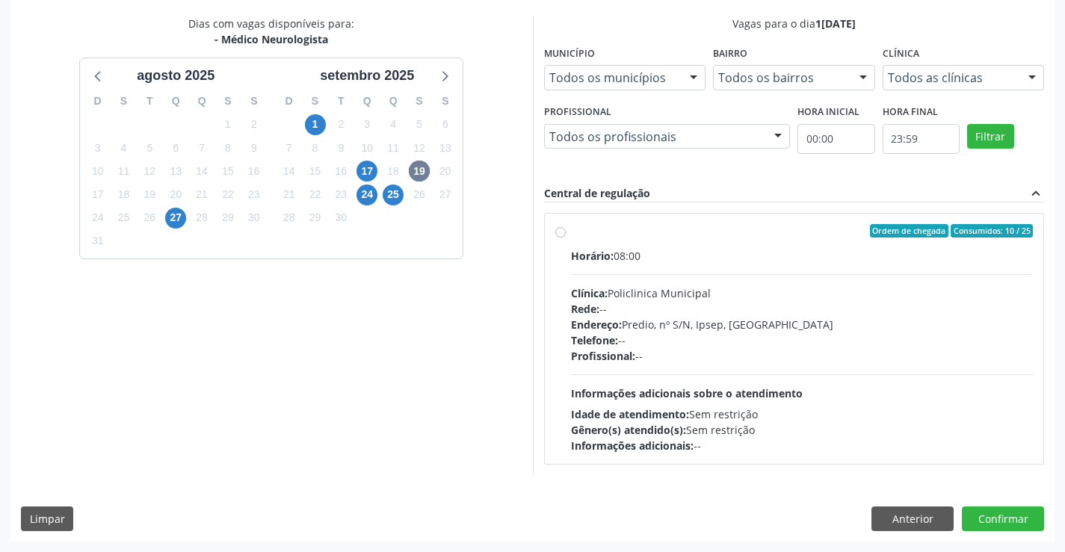
click at [571, 230] on label "Ordem de chegada Consumidos: 10 / 25 Horário: 08:00 Clínica: Policlinica Munici…" at bounding box center [802, 338] width 463 height 229
click at [560, 230] on input "Ordem de chegada Consumidos: 10 / 25 Horário: 08:00 Clínica: Policlinica Munici…" at bounding box center [560, 230] width 10 height 13
radio input "true"
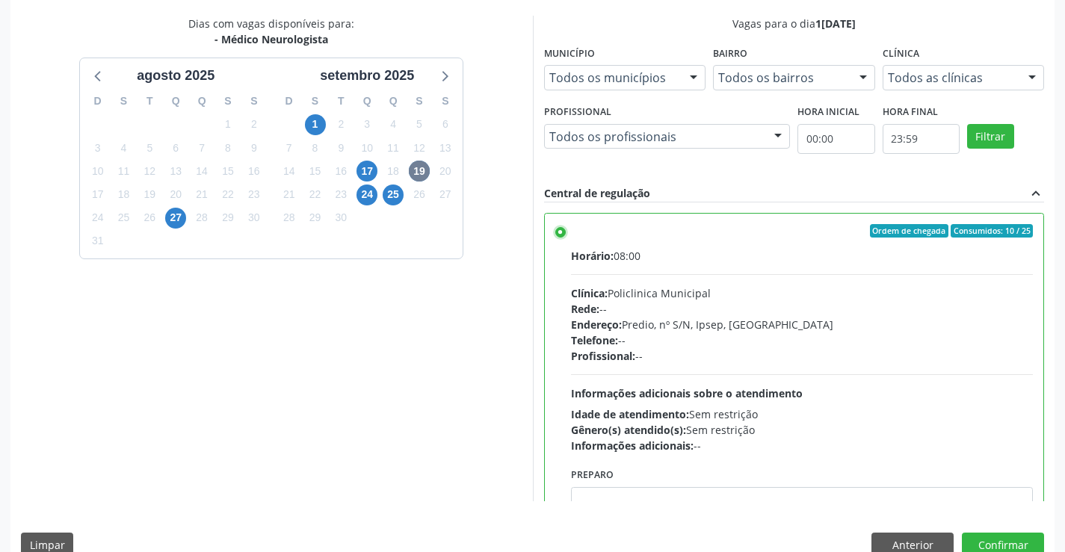
scroll to position [341, 0]
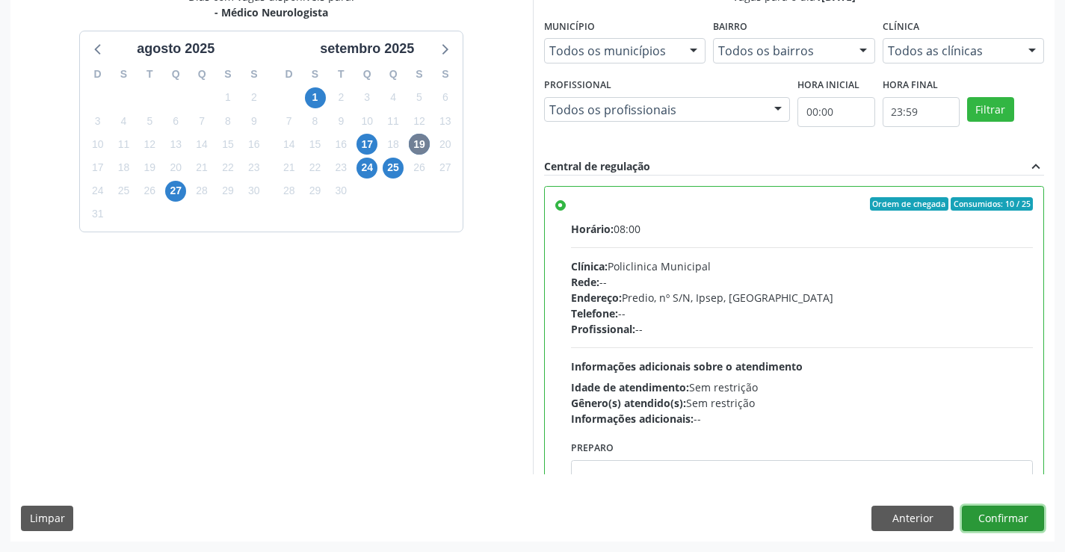
click at [1021, 515] on button "Confirmar" at bounding box center [1003, 518] width 82 height 25
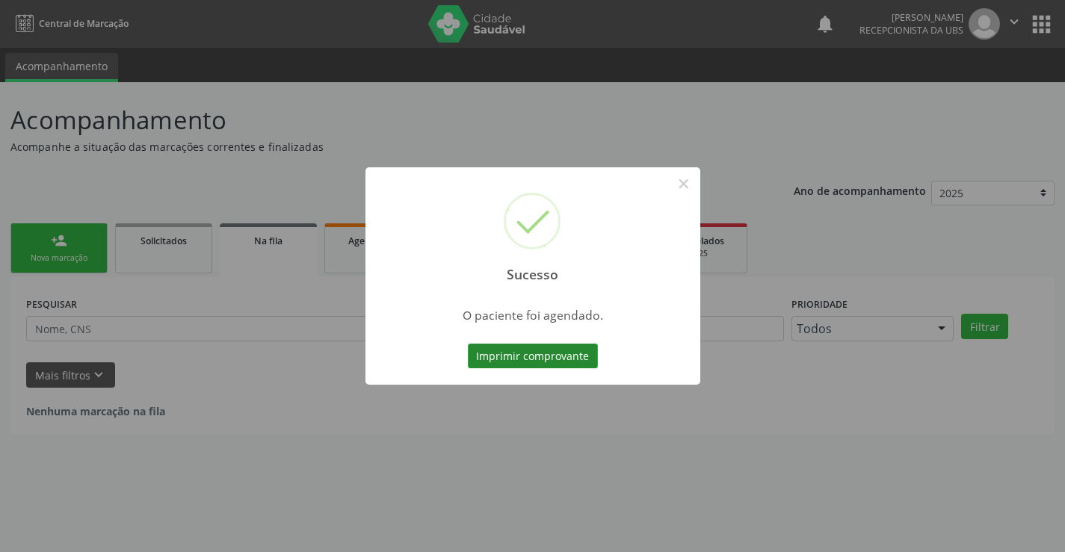
scroll to position [0, 0]
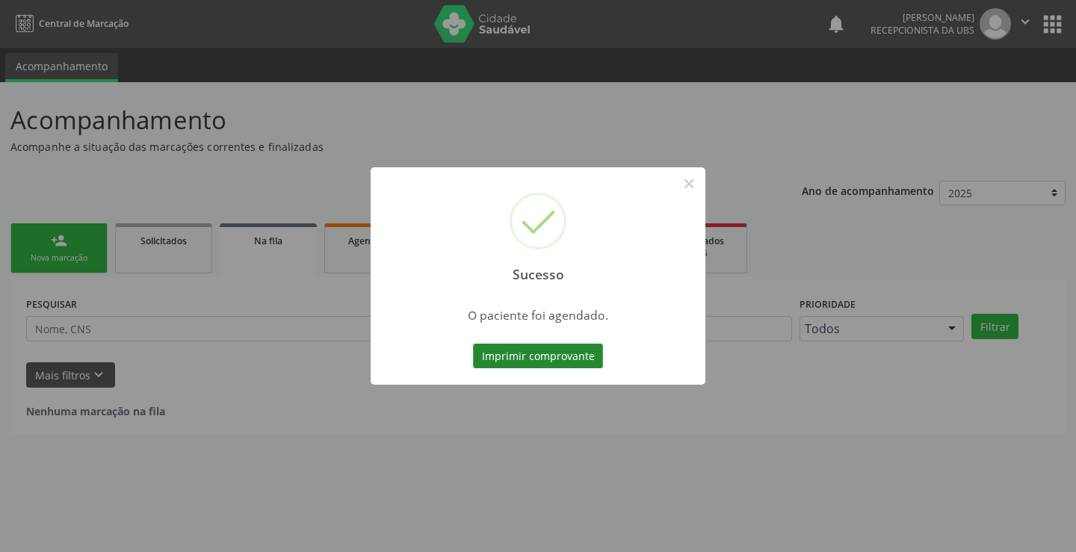
click at [504, 364] on button "Imprimir comprovante" at bounding box center [538, 356] width 130 height 25
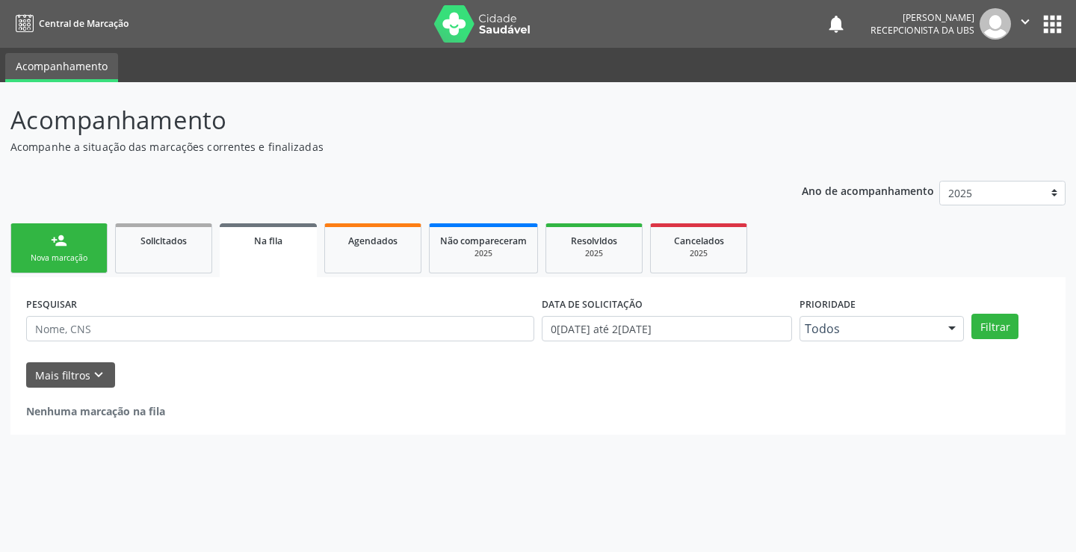
click at [62, 257] on div "Nova marcação" at bounding box center [59, 258] width 75 height 11
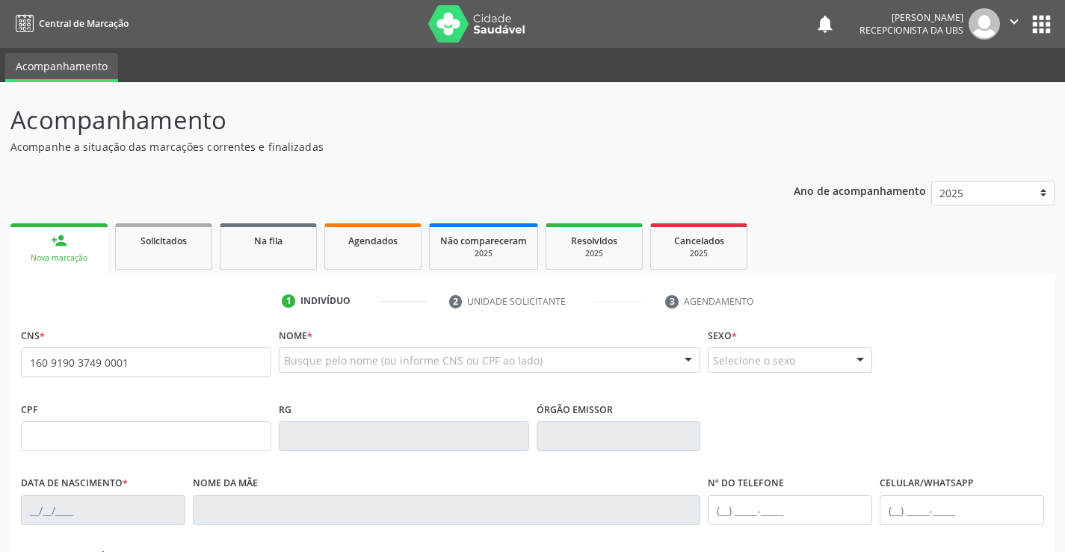
type input "160 9190 3749 0001"
type input "05/12/2000"
type input "Rosangela Maria da Silva"
type input "(87) 98110-3319"
type input "S/N"
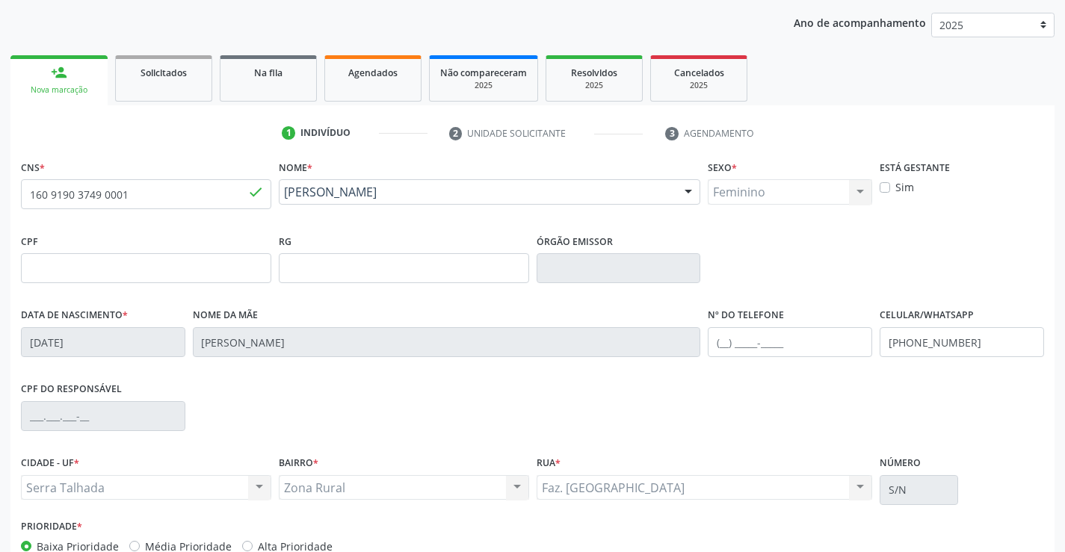
scroll to position [224, 0]
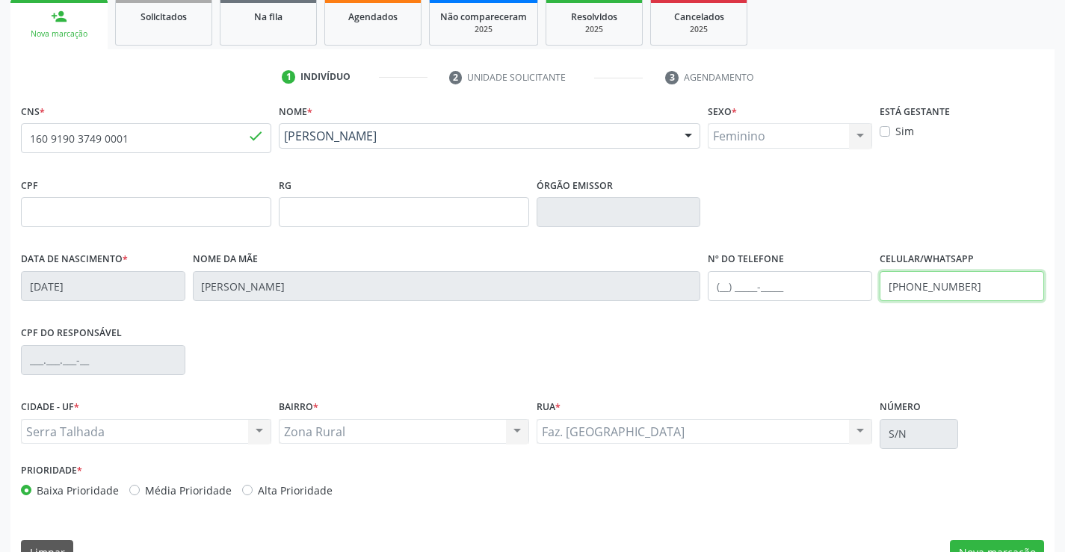
click at [980, 286] on input "(87) 98110-3319" at bounding box center [962, 286] width 164 height 30
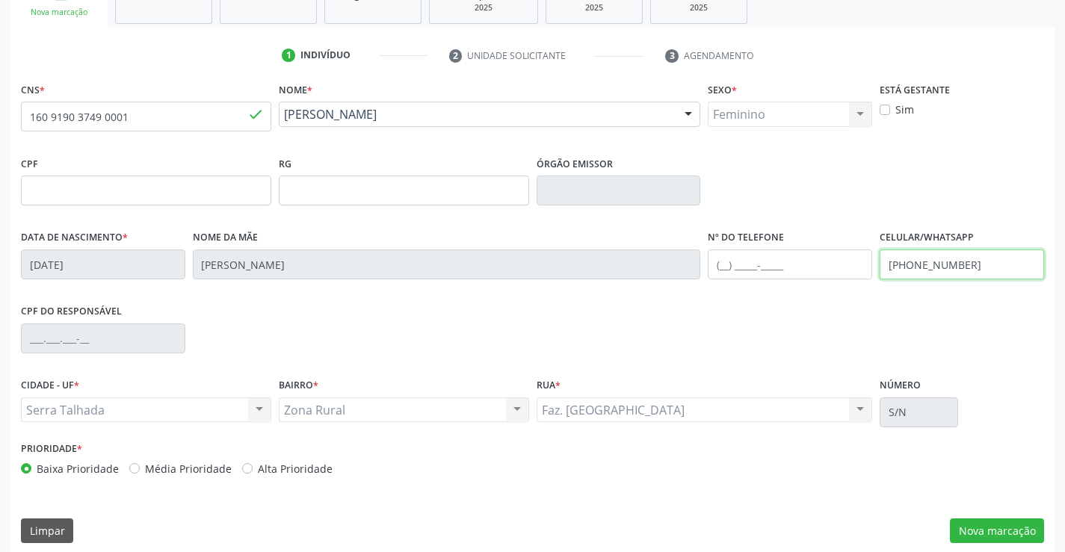
scroll to position [258, 0]
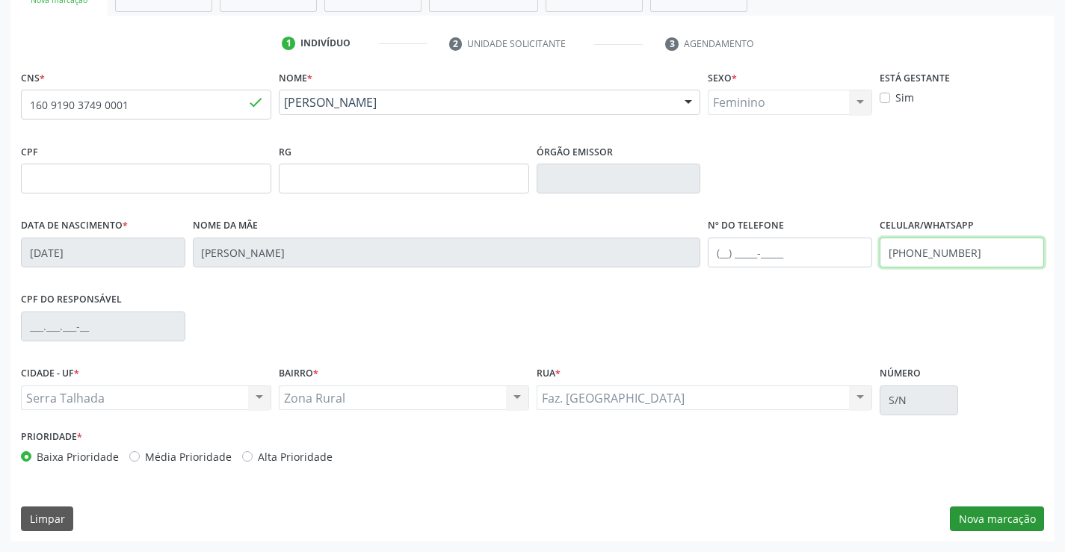
type input "(87) 99900-7370"
click at [1019, 514] on button "Nova marcação" at bounding box center [997, 519] width 94 height 25
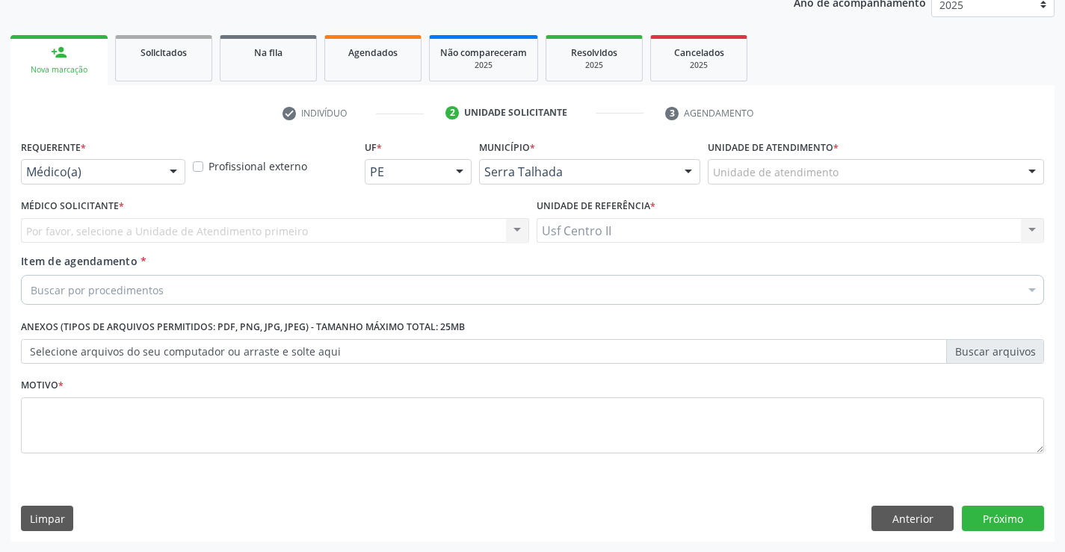
scroll to position [188, 0]
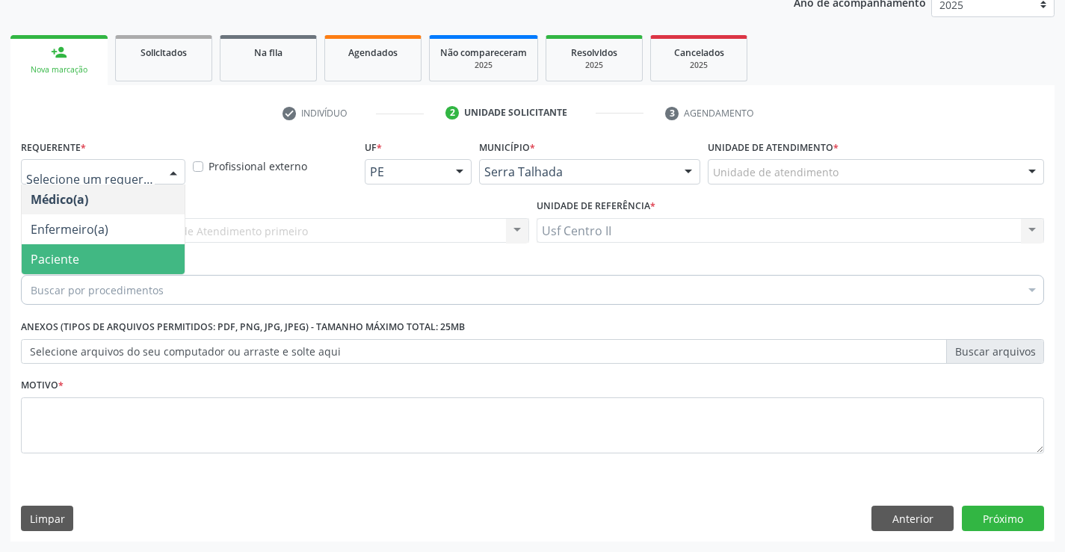
click at [123, 253] on span "Paciente" at bounding box center [103, 259] width 163 height 30
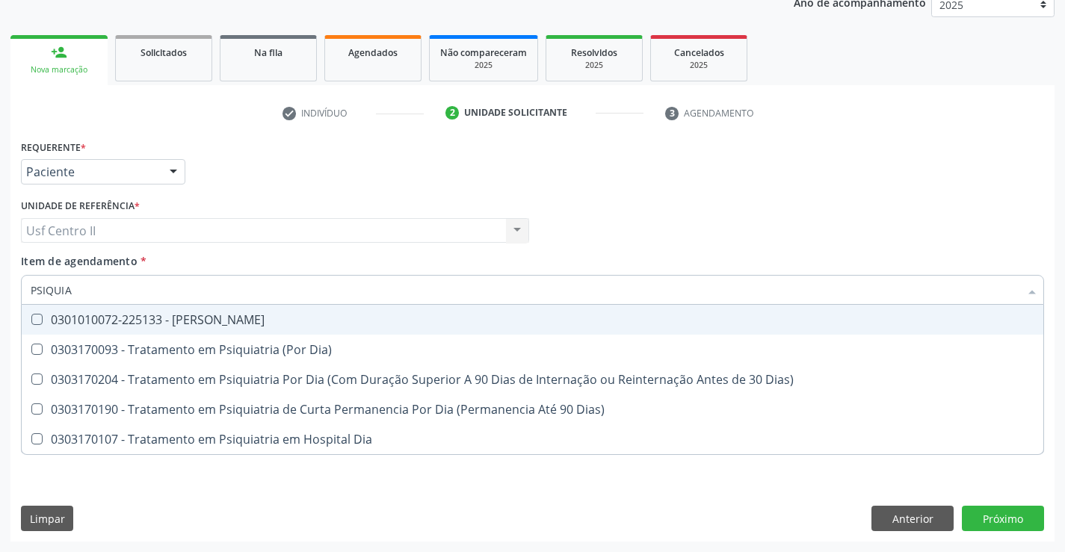
type input "PSIQUIAT"
click at [206, 317] on div "0301010072-225133 - [PERSON_NAME]" at bounding box center [533, 320] width 1004 height 12
checkbox Psiquiatra "true"
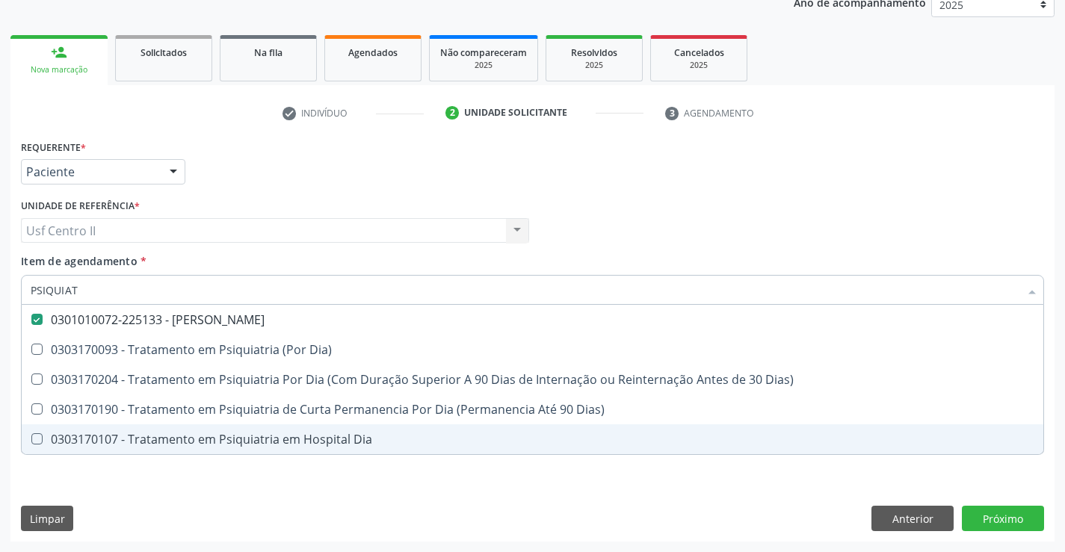
click at [378, 510] on div "Requerente * Paciente Médico(a) Enfermeiro(a) Paciente Nenhum resultado encontr…" at bounding box center [532, 339] width 1044 height 406
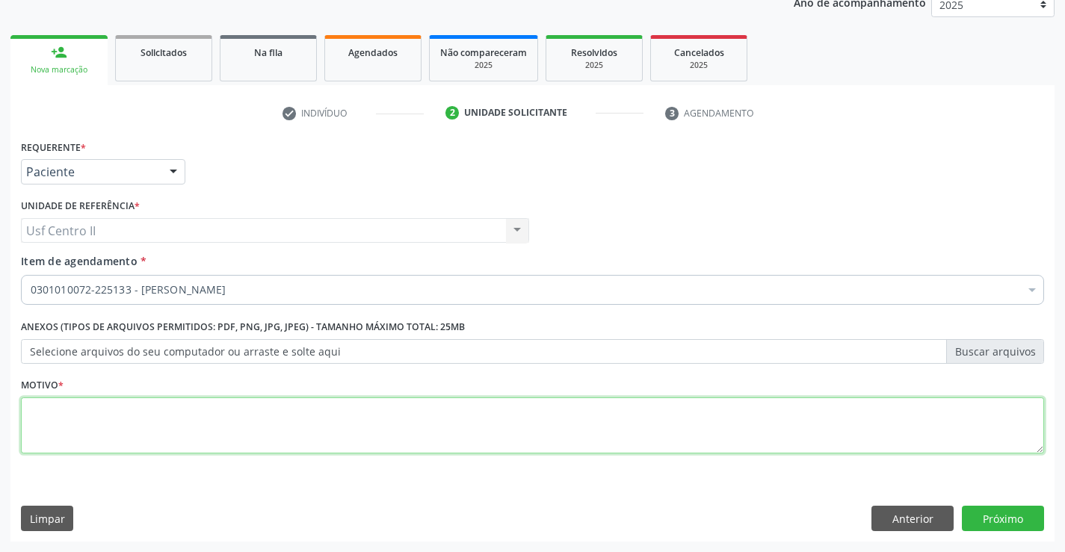
click at [200, 424] on textarea at bounding box center [532, 426] width 1023 height 57
type textarea "."
click at [1013, 522] on button "Próximo" at bounding box center [1003, 518] width 82 height 25
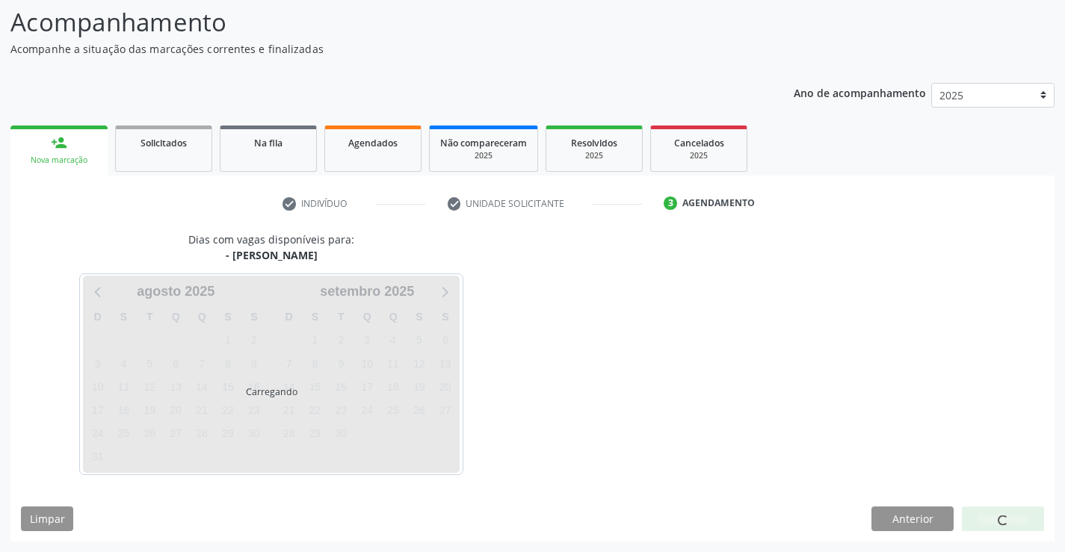
scroll to position [98, 0]
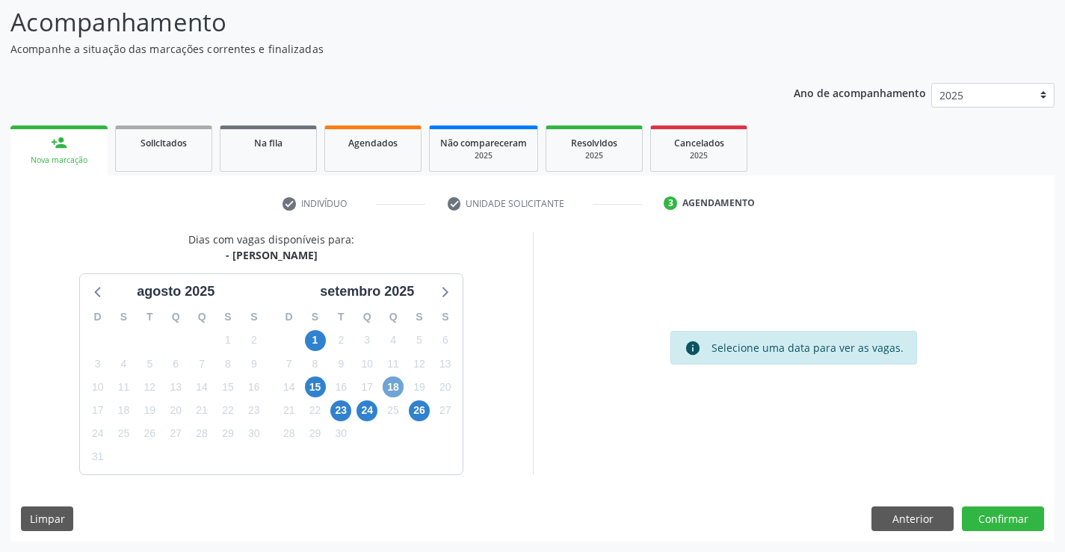
click at [392, 386] on span "18" at bounding box center [393, 387] width 21 height 21
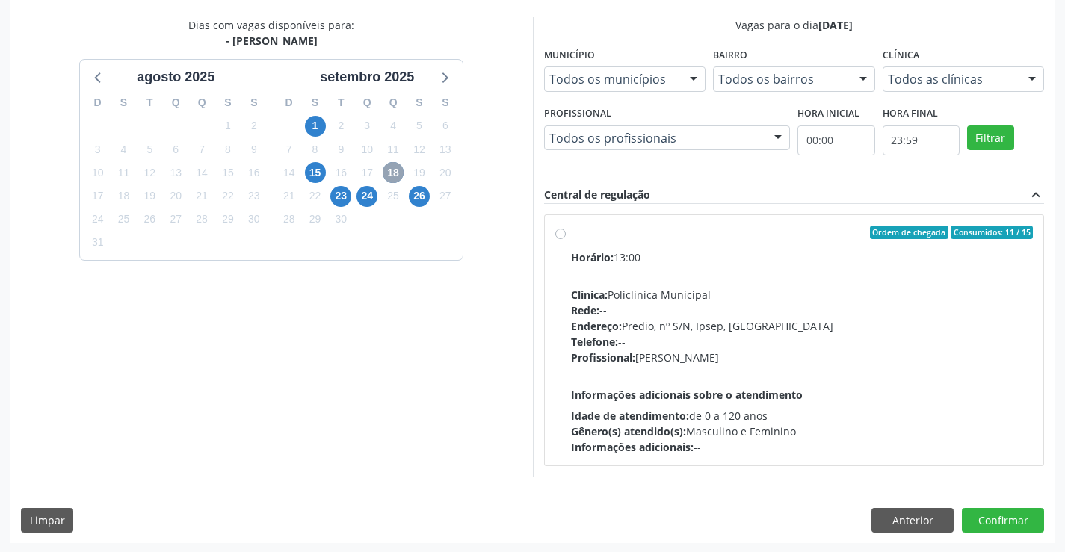
scroll to position [314, 0]
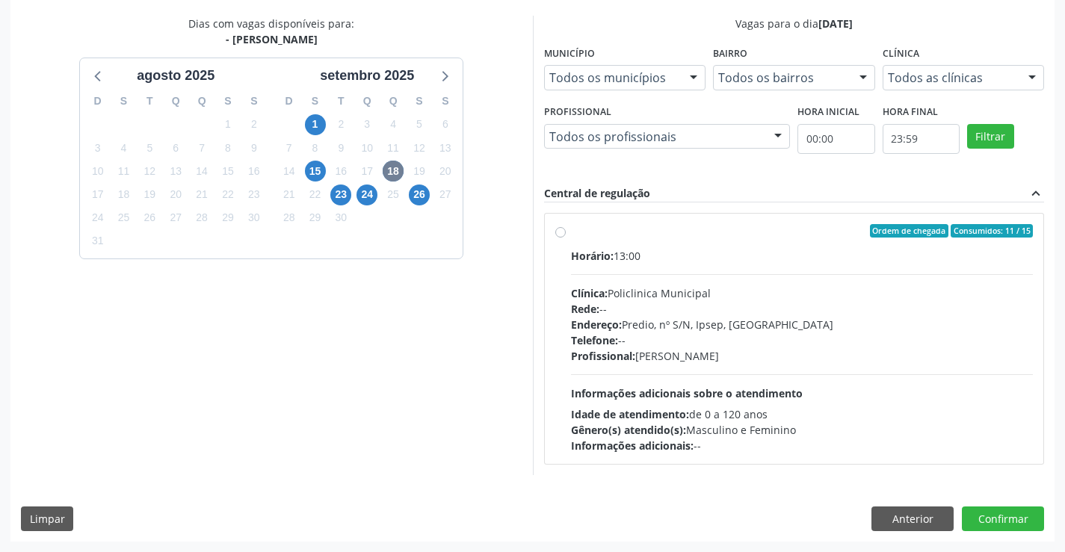
click at [571, 234] on label "Ordem de chegada Consumidos: 11 / 15 Horário: 13:00 Clínica: Policlinica Munici…" at bounding box center [802, 338] width 463 height 229
click at [560, 234] on input "Ordem de chegada Consumidos: 11 / 15 Horário: 13:00 Clínica: Policlinica Munici…" at bounding box center [560, 230] width 10 height 13
radio input "true"
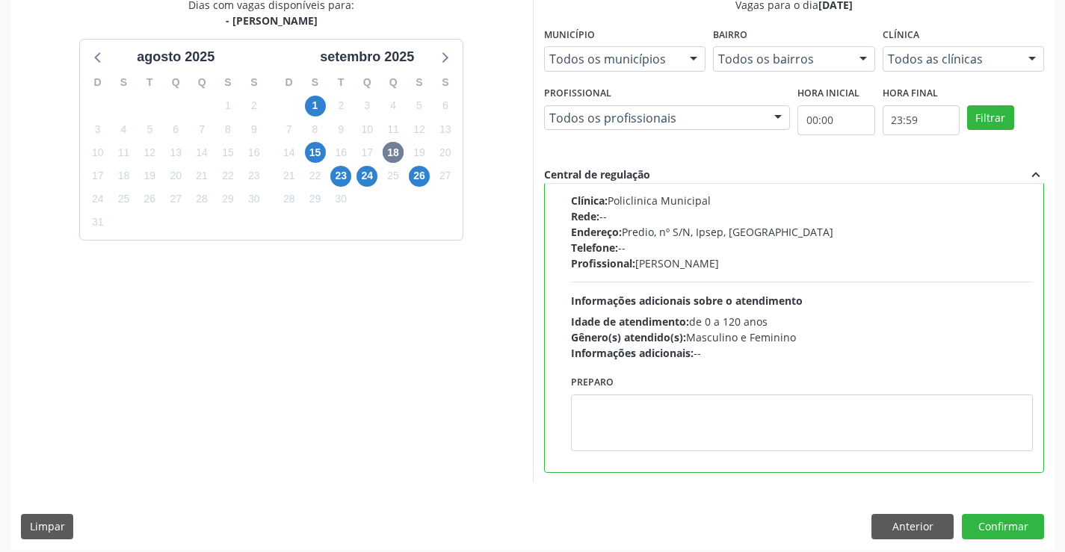
scroll to position [341, 0]
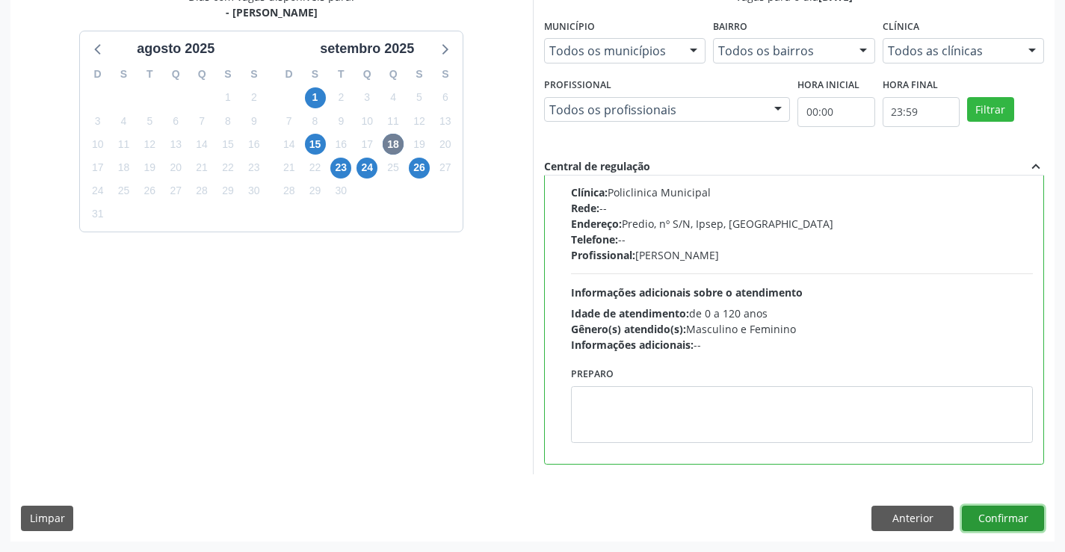
click at [1011, 511] on button "Confirmar" at bounding box center [1003, 518] width 82 height 25
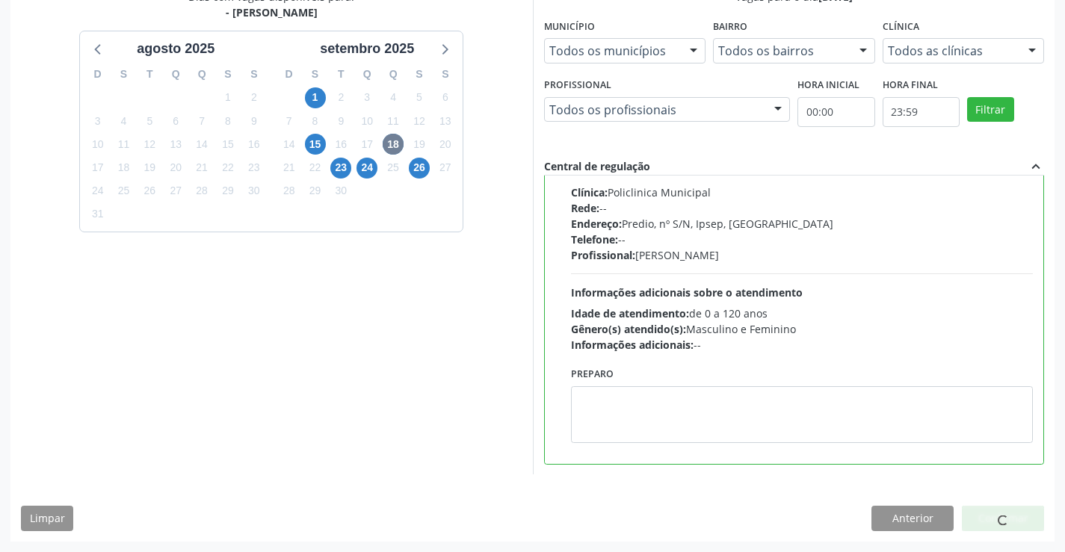
scroll to position [0, 0]
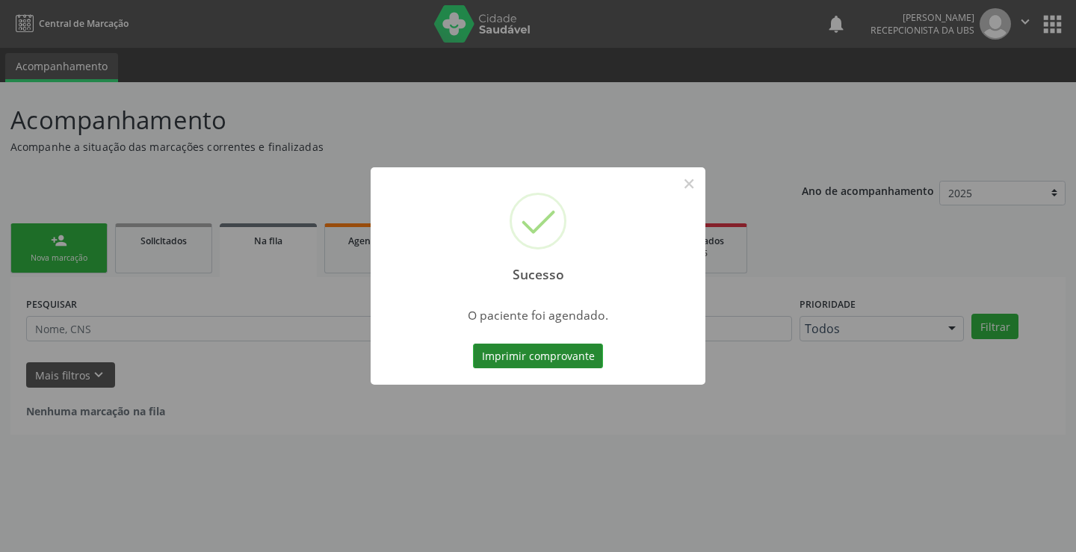
click at [565, 353] on button "Imprimir comprovante" at bounding box center [538, 356] width 130 height 25
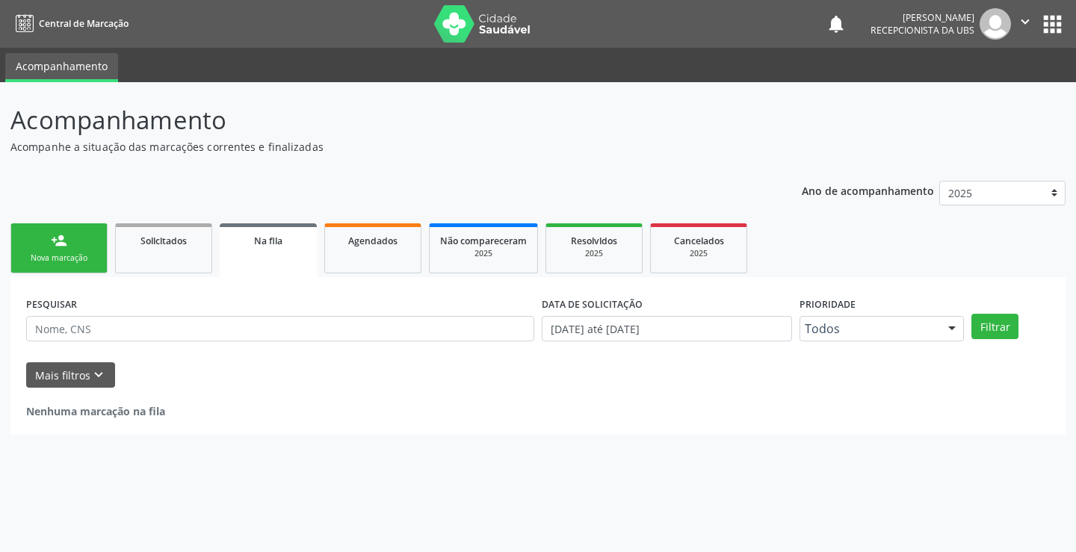
click at [71, 250] on link "person_add Nova marcação" at bounding box center [58, 248] width 97 height 50
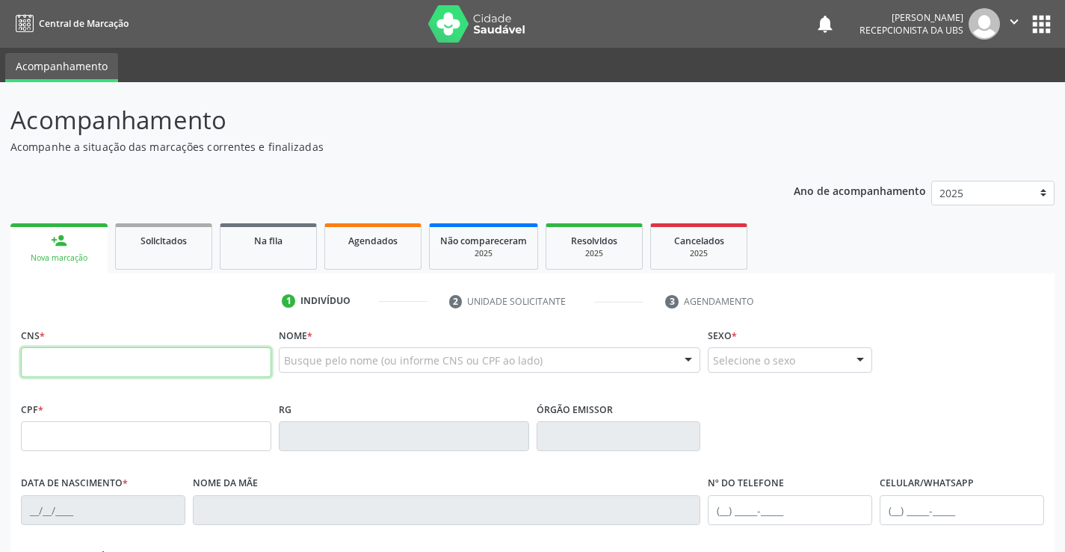
click at [149, 356] on input "text" at bounding box center [146, 362] width 250 height 30
type input "707 7006 9320 9610"
type input "216.790.148-89"
type input "14/10/1978"
type input "Miervina Duarte Lopes"
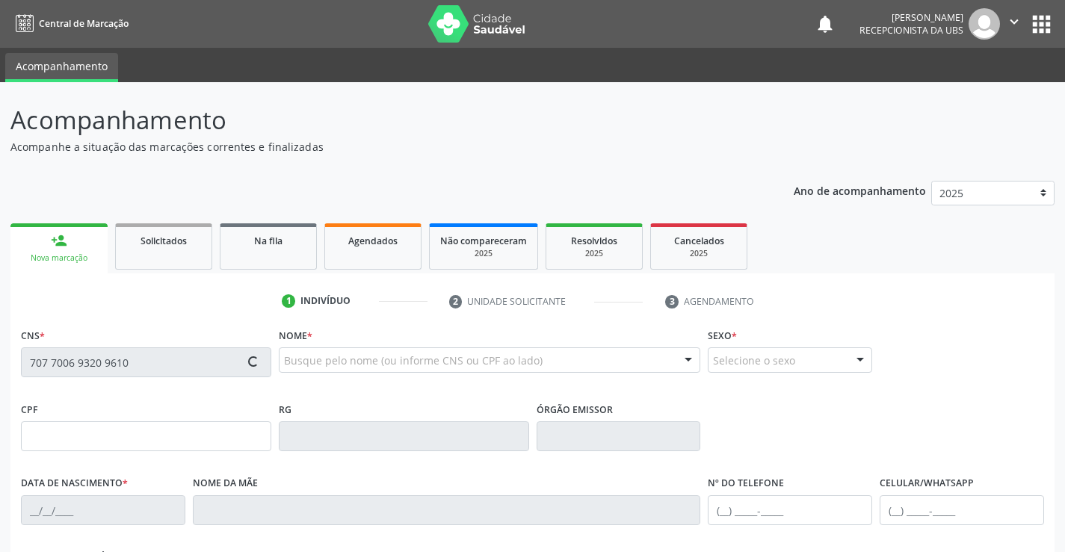
type input "(87) 98810-2517"
type input "540"
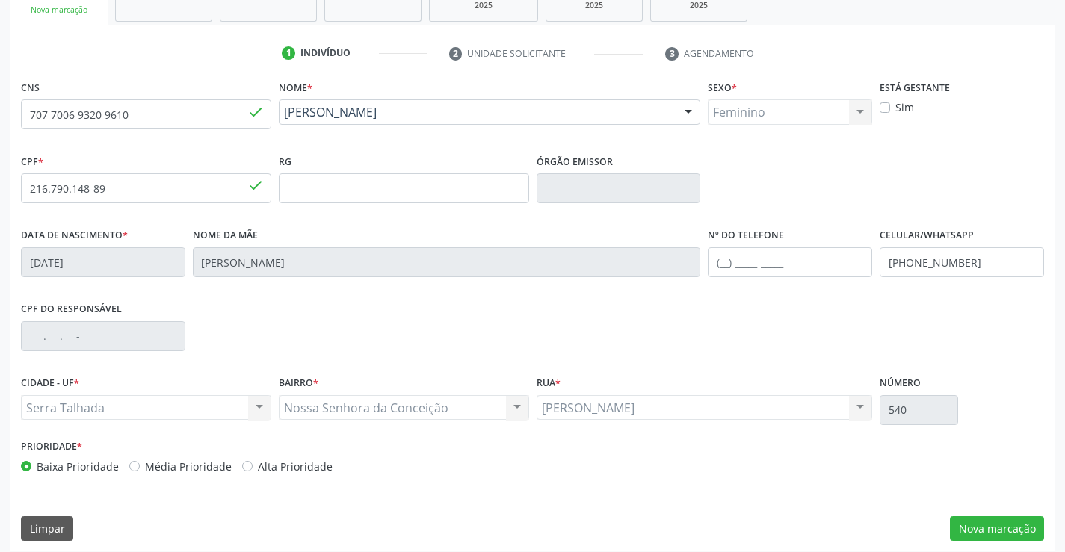
scroll to position [258, 0]
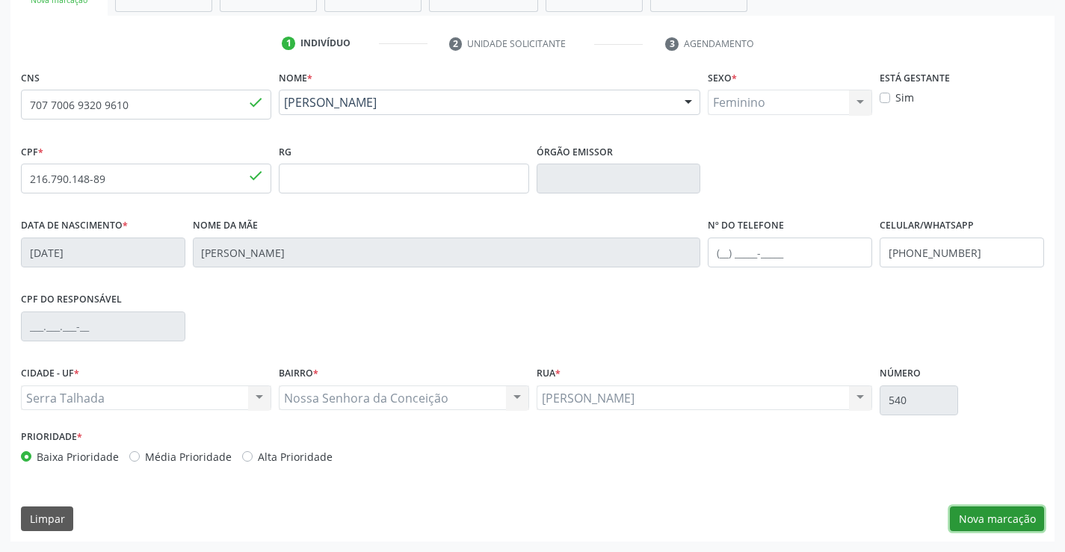
click at [986, 519] on button "Nova marcação" at bounding box center [997, 519] width 94 height 25
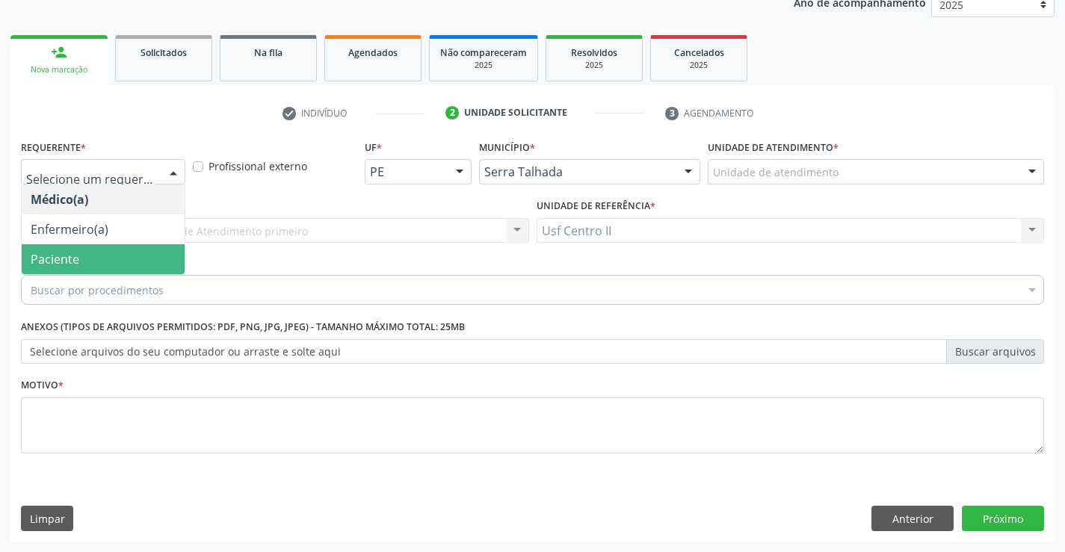
click at [84, 254] on span "Paciente" at bounding box center [103, 259] width 163 height 30
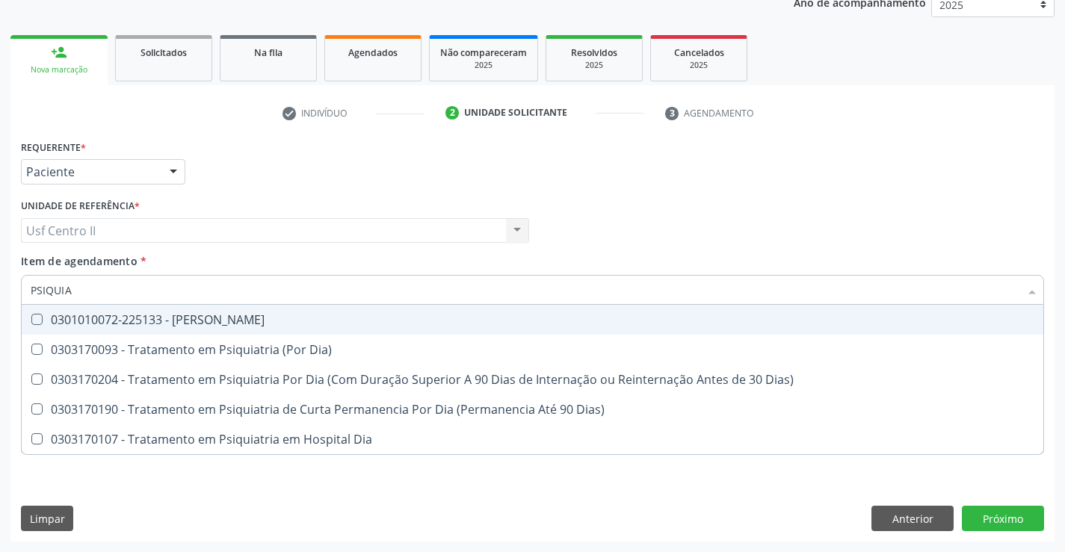
type input "PSIQUIAT"
click at [144, 321] on div "0301010072-225133 - [PERSON_NAME]" at bounding box center [533, 320] width 1004 height 12
checkbox Psiquiatra "true"
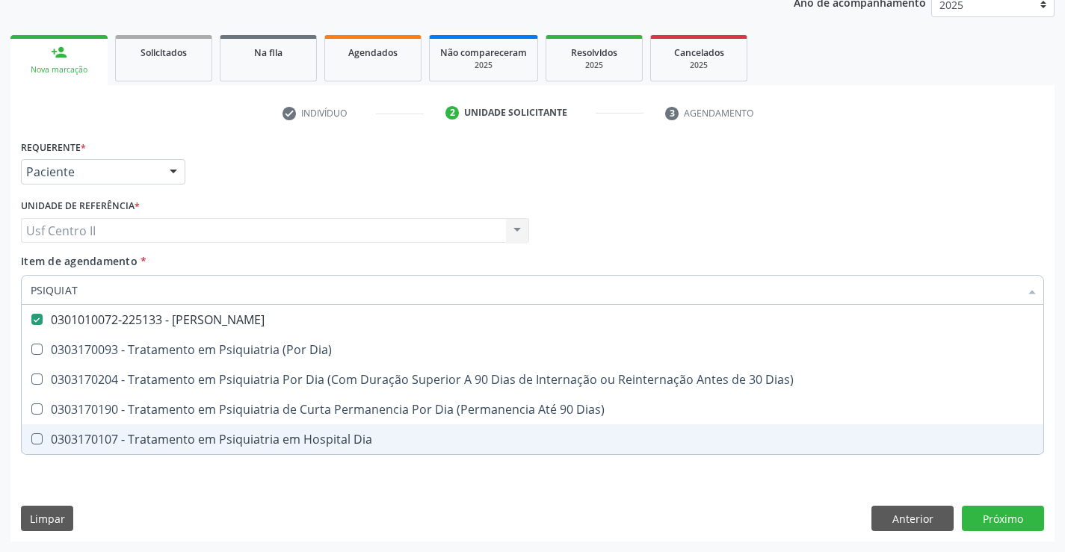
click at [262, 489] on div "Requerente * Paciente Médico(a) Enfermeiro(a) Paciente Nenhum resultado encontr…" at bounding box center [532, 339] width 1044 height 406
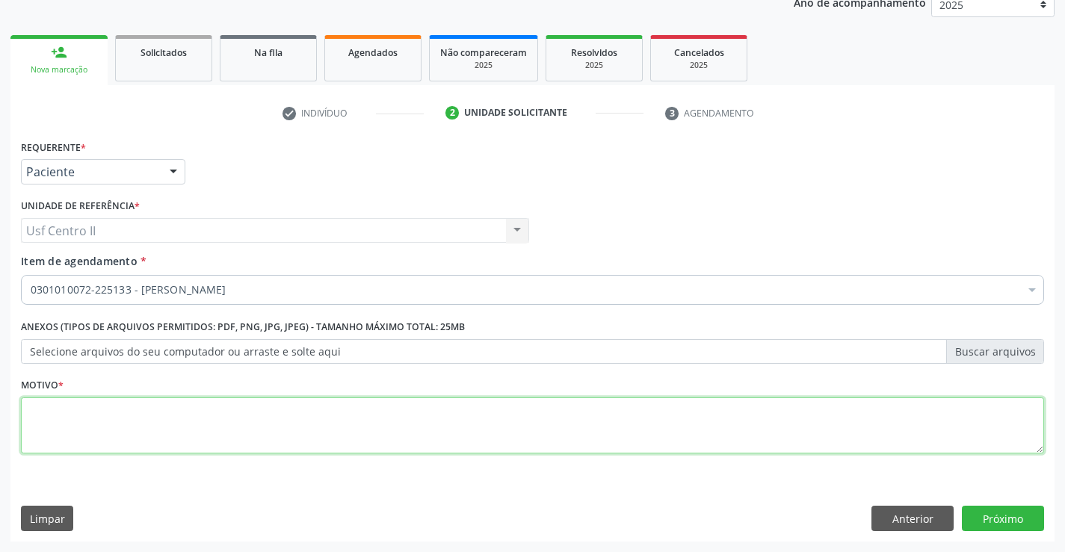
click at [215, 424] on textarea at bounding box center [532, 426] width 1023 height 57
type textarea "."
click at [1004, 512] on button "Próximo" at bounding box center [1003, 518] width 82 height 25
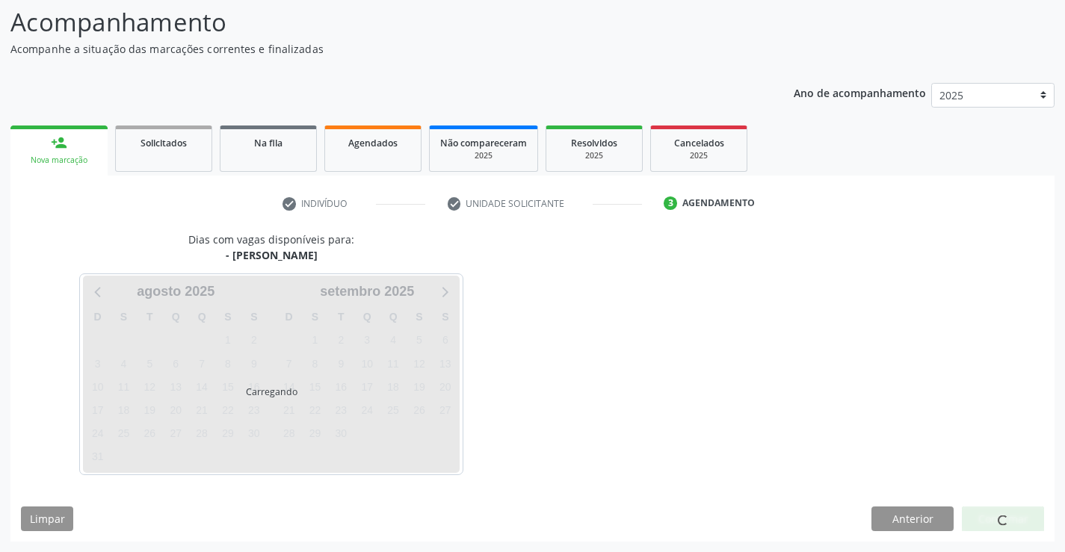
scroll to position [98, 0]
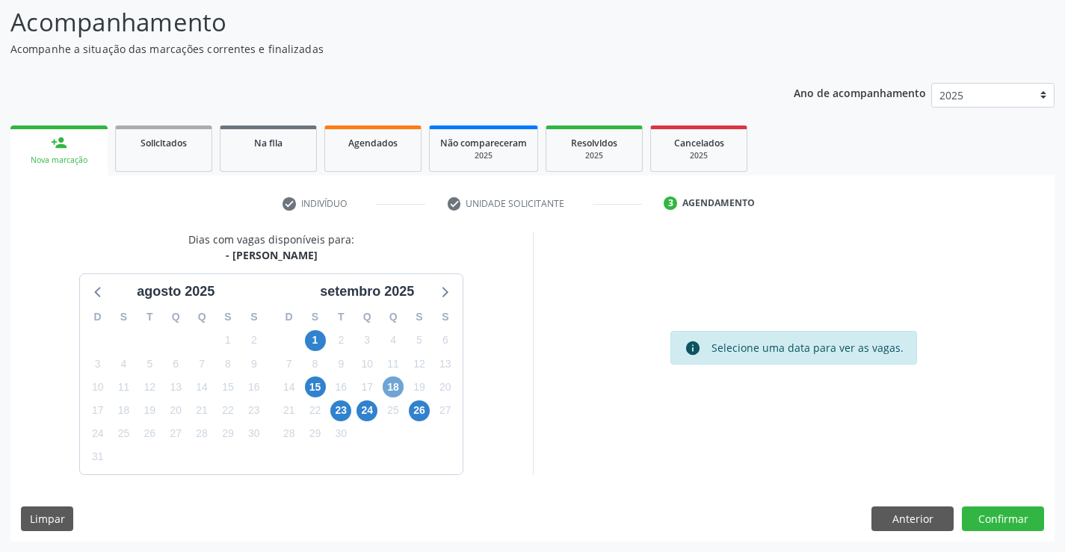
click at [396, 390] on span "18" at bounding box center [393, 387] width 21 height 21
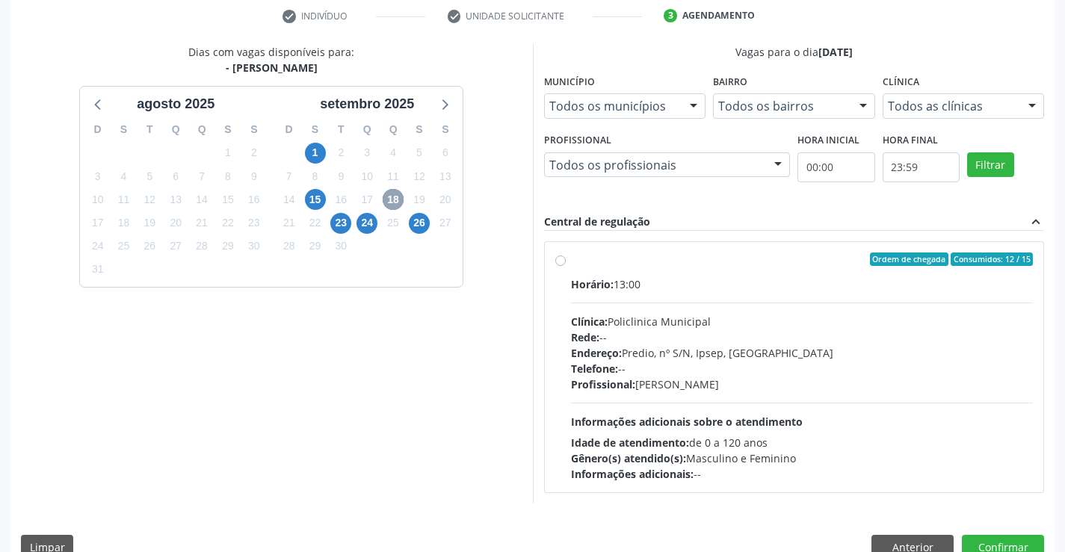
scroll to position [314, 0]
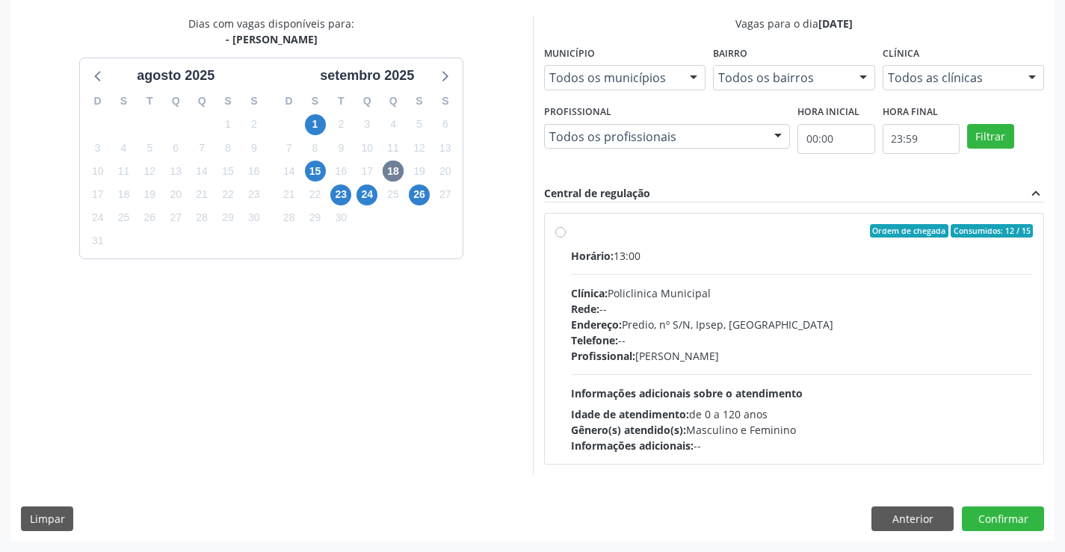
click at [571, 235] on label "Ordem de chegada Consumidos: 12 / 15 Horário: 13:00 Clínica: Policlinica Munici…" at bounding box center [802, 338] width 463 height 229
click at [562, 235] on input "Ordem de chegada Consumidos: 12 / 15 Horário: 13:00 Clínica: Policlinica Munici…" at bounding box center [560, 230] width 10 height 13
radio input "true"
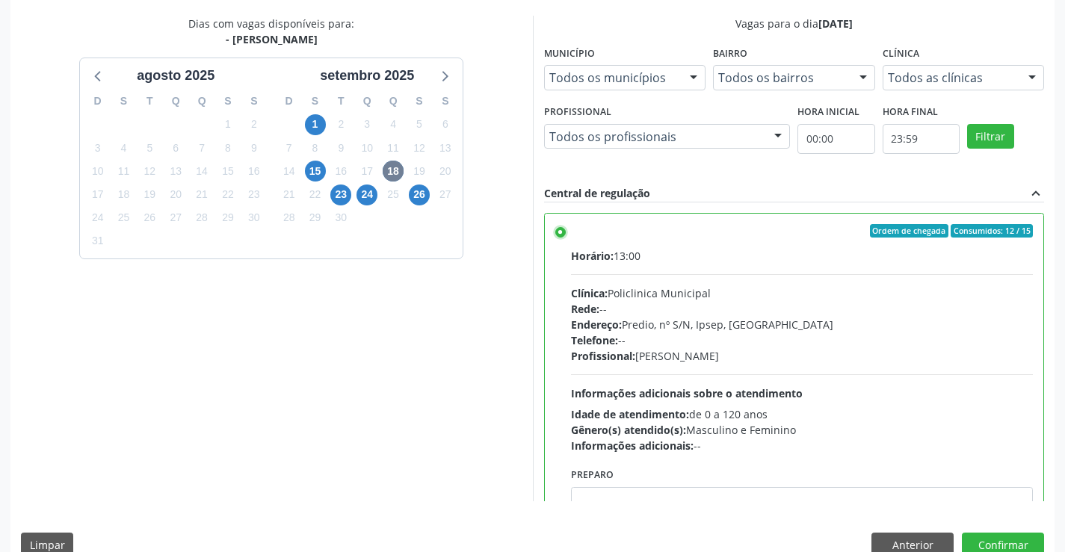
scroll to position [341, 0]
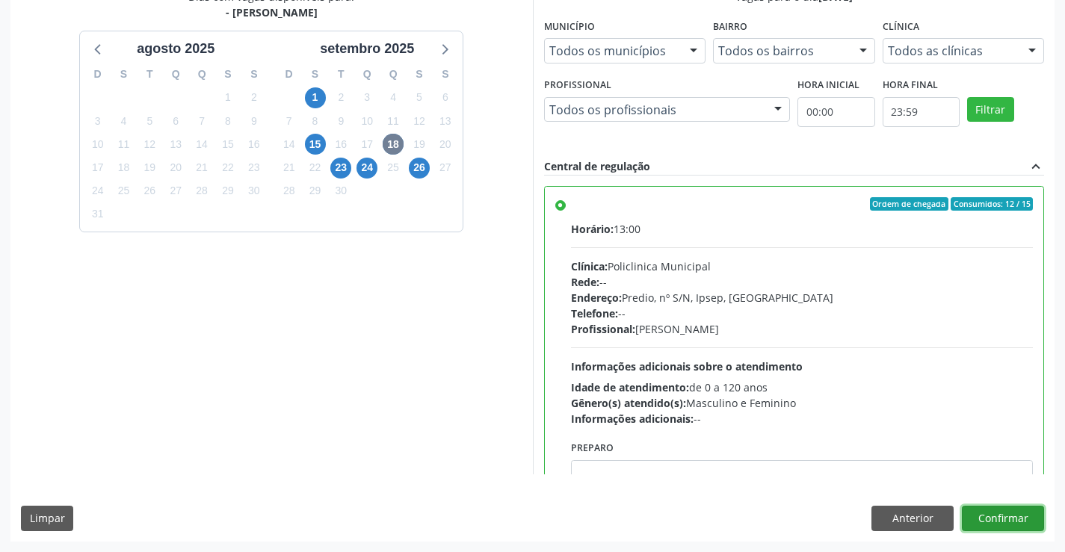
click at [1010, 522] on button "Confirmar" at bounding box center [1003, 518] width 82 height 25
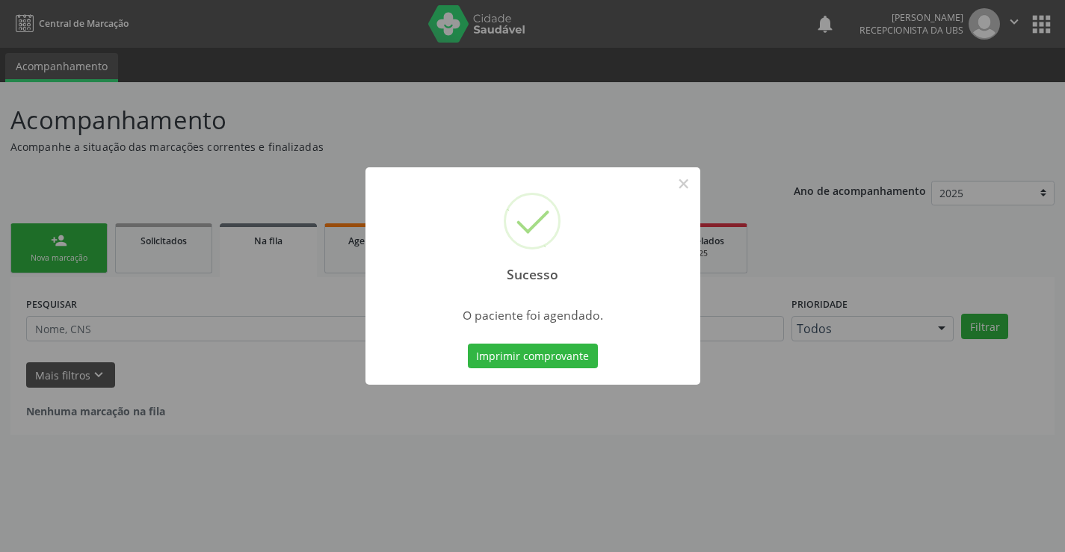
scroll to position [0, 0]
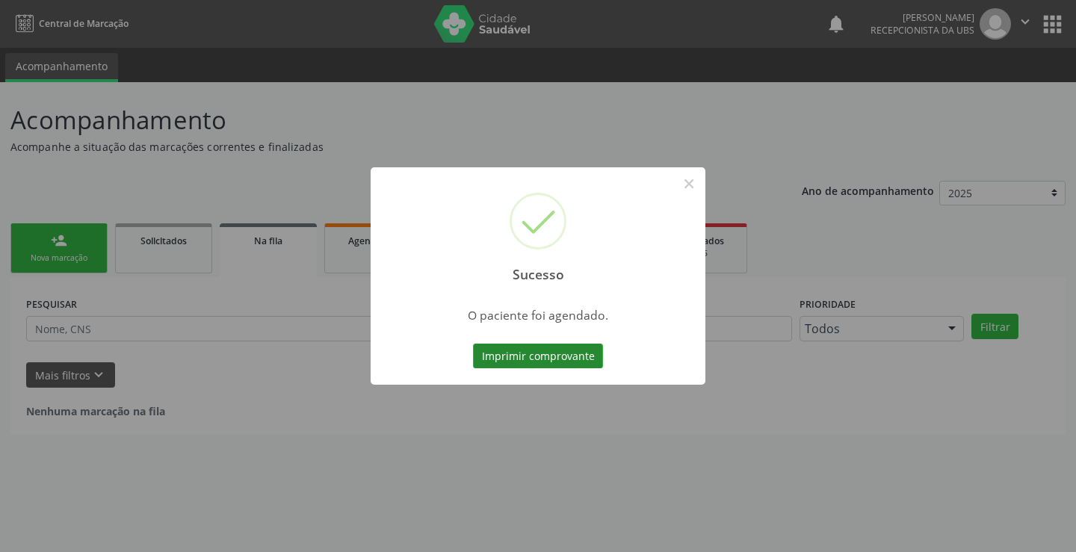
click at [557, 356] on button "Imprimir comprovante" at bounding box center [538, 356] width 130 height 25
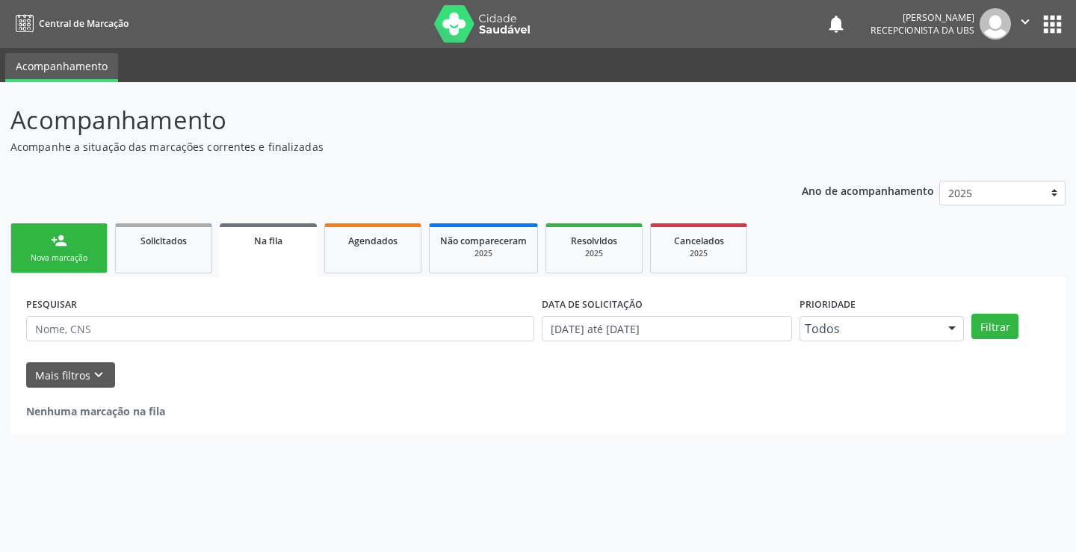
click at [64, 247] on div "person_add" at bounding box center [59, 240] width 16 height 16
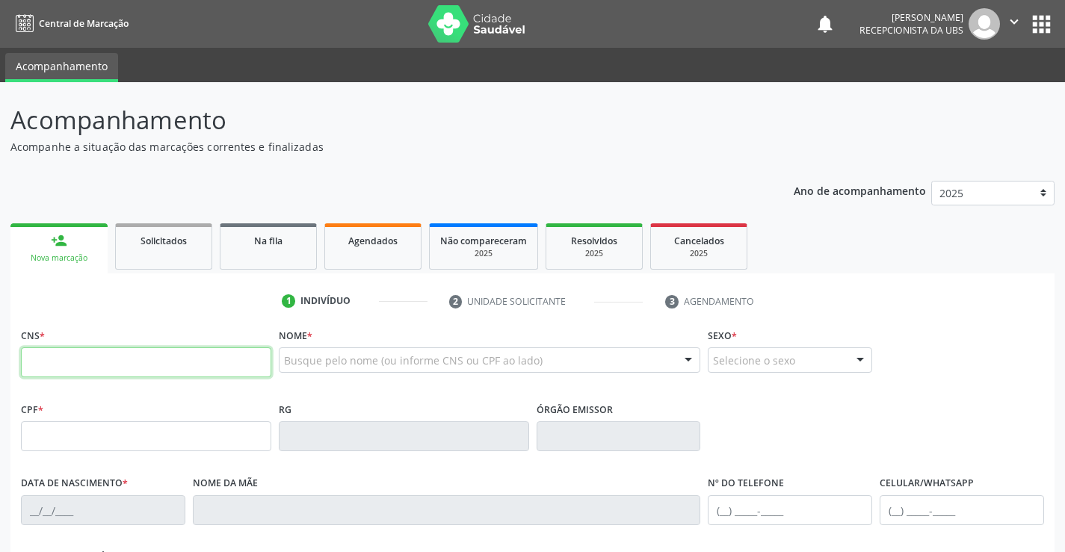
click at [207, 363] on input "text" at bounding box center [146, 362] width 250 height 30
type input "898 0037 3651 2165"
type input "089.309.274-67"
type input "27/09/1989"
type input "Maria Luciene Ramalho de Assis"
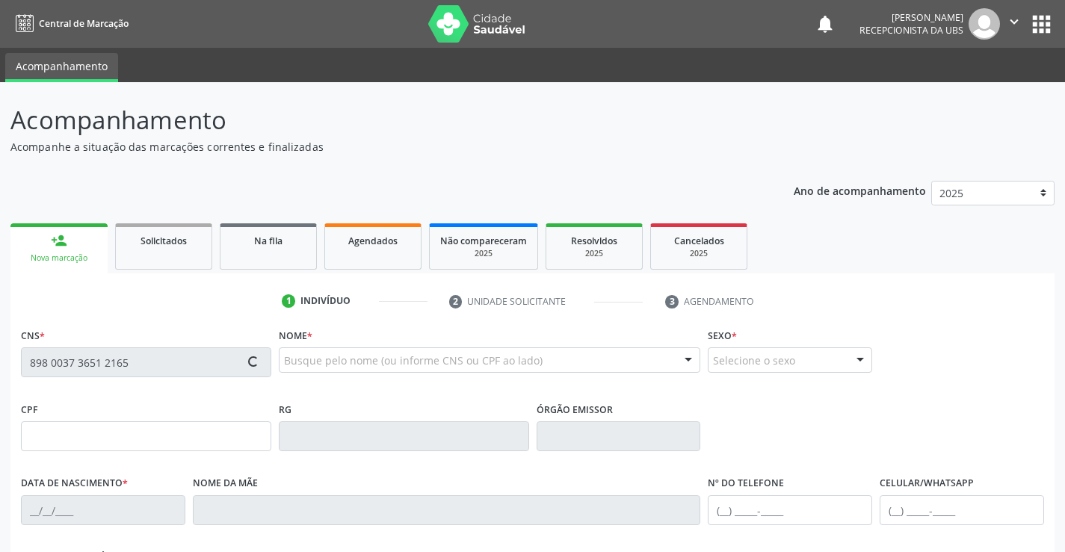
type input "(87) 98877-9805"
type input "000.277.414-35"
type input "82"
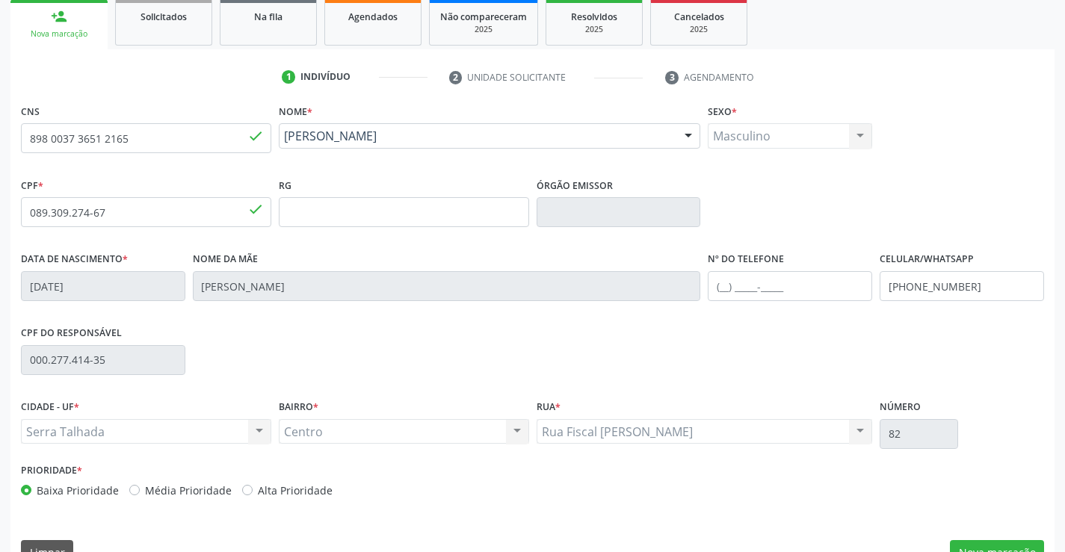
scroll to position [258, 0]
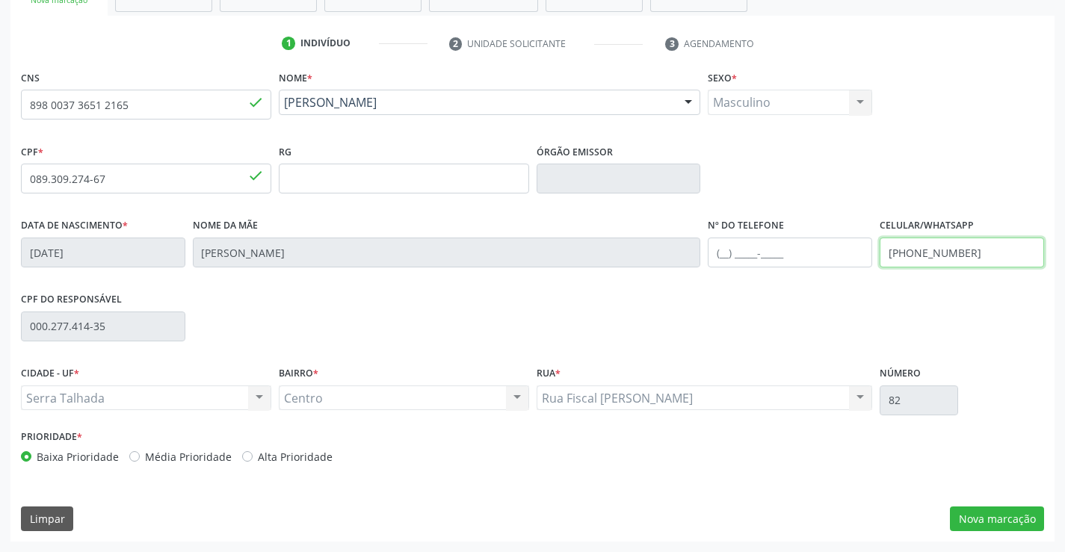
click at [1005, 252] on input "(87) 98877-9805" at bounding box center [962, 253] width 164 height 30
type input "(87) 99987-3261"
click at [1015, 520] on button "Nova marcação" at bounding box center [997, 519] width 94 height 25
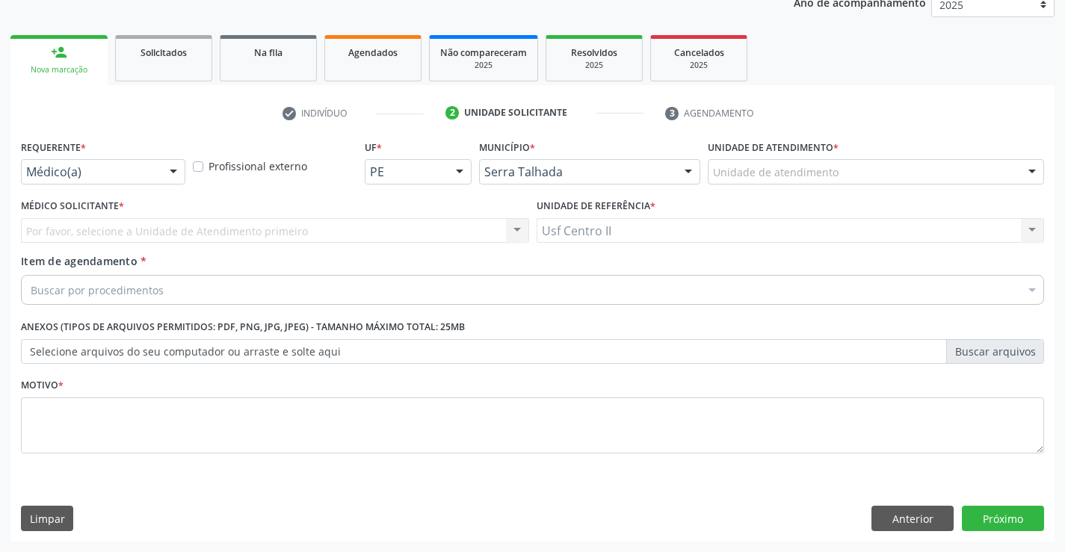
scroll to position [188, 0]
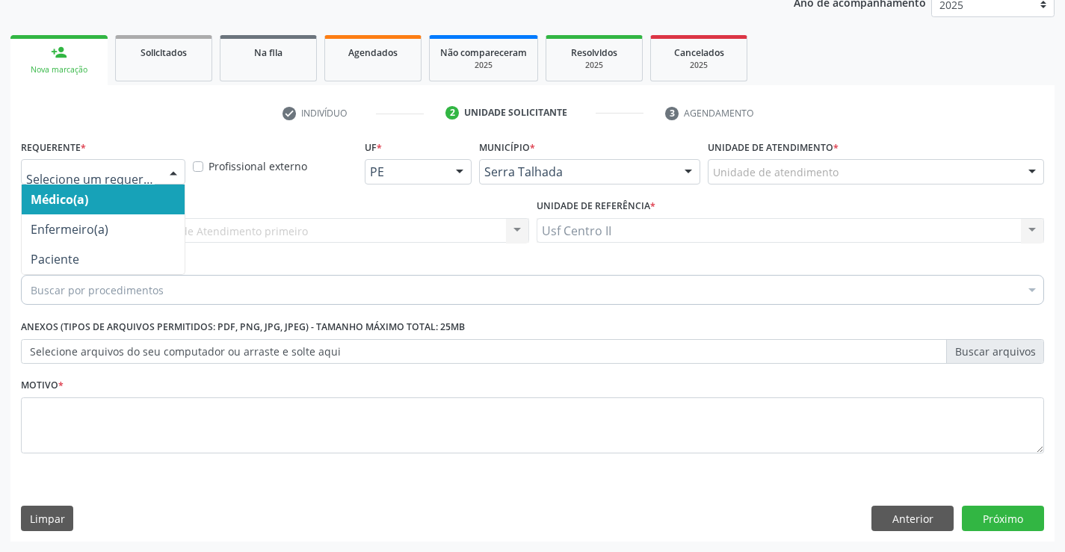
click at [120, 181] on div at bounding box center [103, 171] width 164 height 25
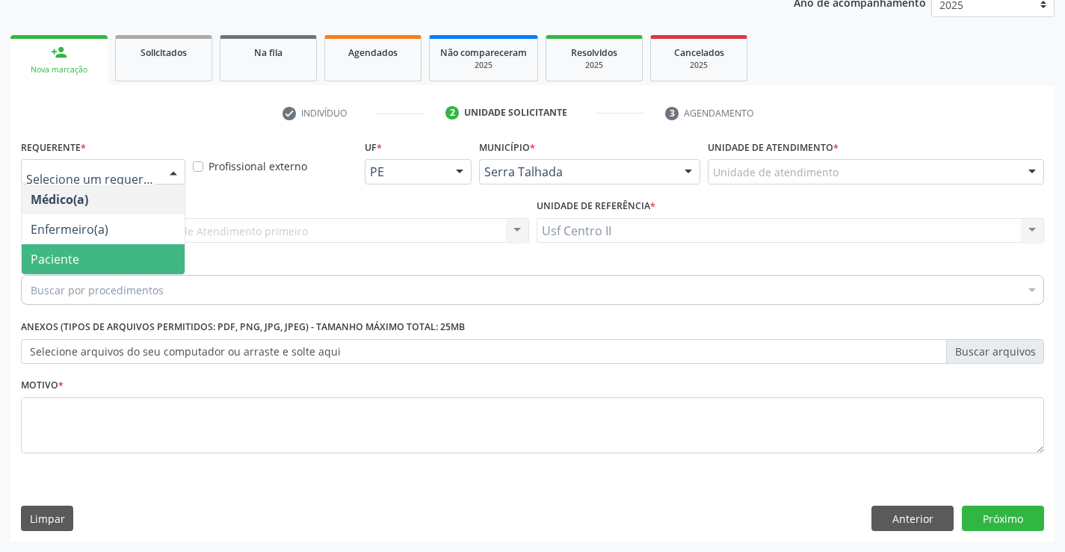
click at [99, 259] on span "Paciente" at bounding box center [103, 259] width 163 height 30
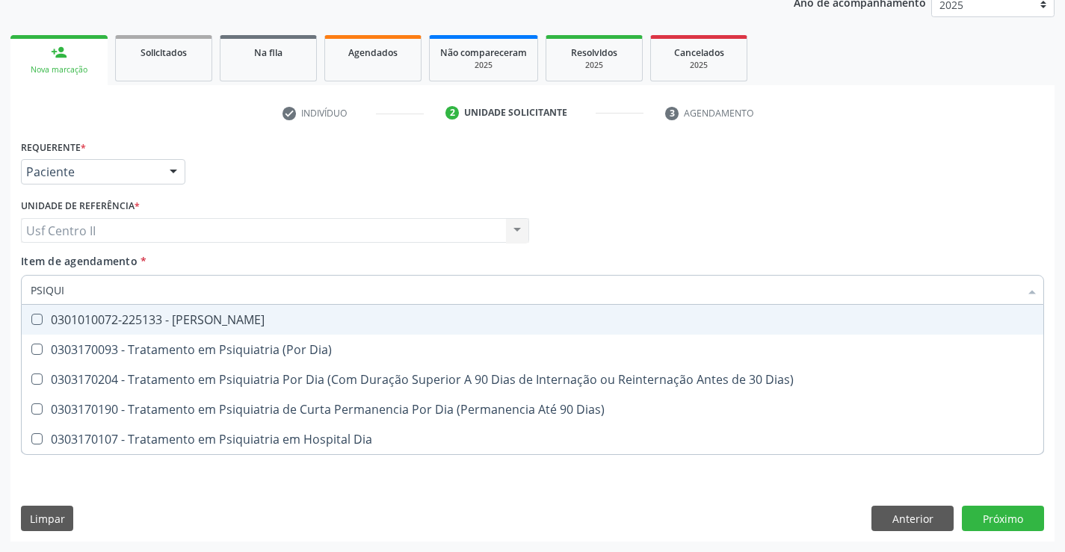
type input "PSIQUIA"
click at [172, 316] on div "0301010072-225133 - [PERSON_NAME]" at bounding box center [533, 320] width 1004 height 12
checkbox Psiquiatra "true"
click at [424, 180] on div "Requerente * Paciente Médico(a) Enfermeiro(a) Paciente Nenhum resultado encontr…" at bounding box center [532, 165] width 1030 height 58
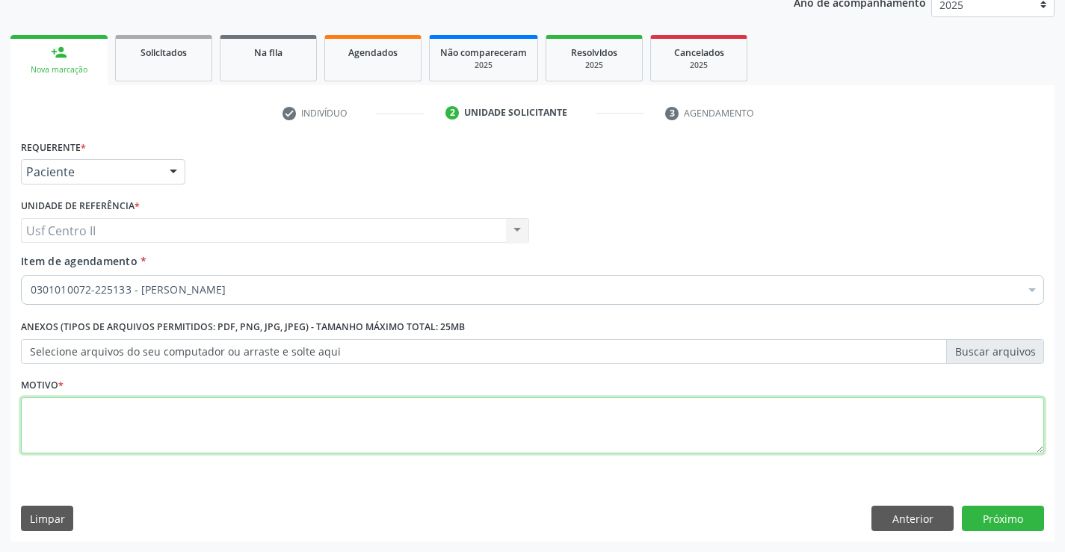
click at [226, 427] on textarea at bounding box center [532, 426] width 1023 height 57
type textarea "."
click at [1010, 512] on button "Próximo" at bounding box center [1003, 518] width 82 height 25
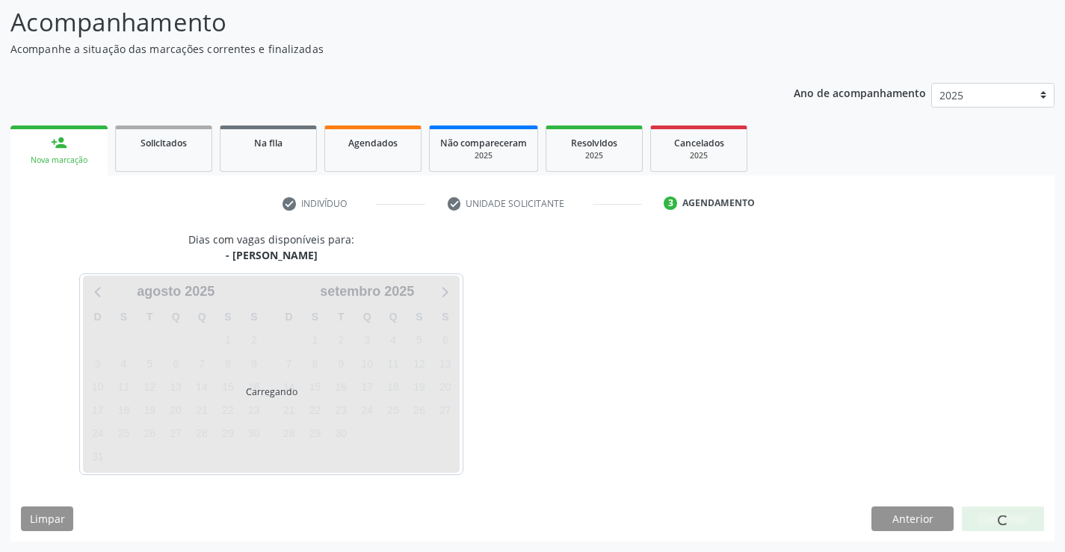
scroll to position [98, 0]
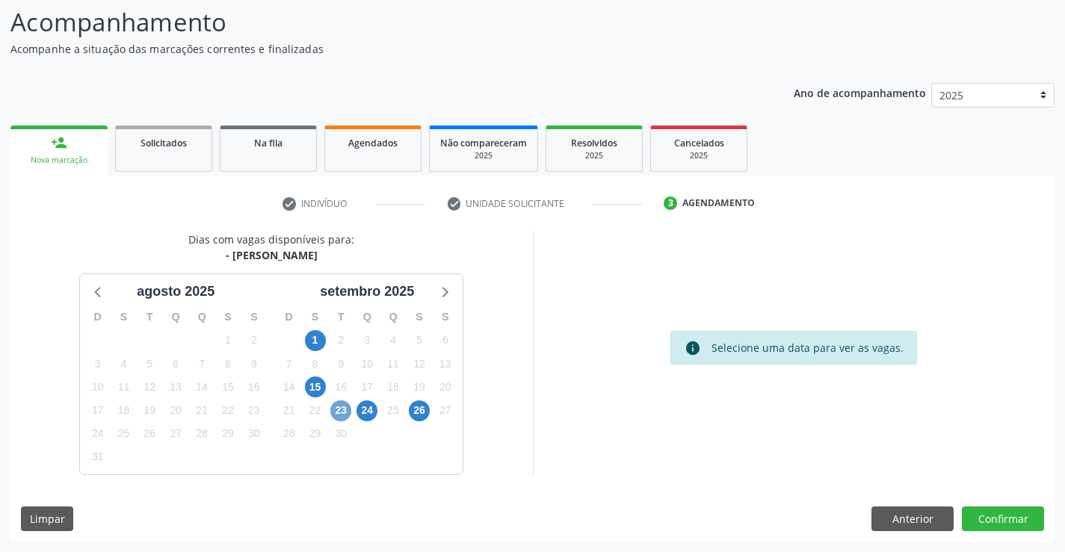
click at [343, 414] on span "23" at bounding box center [340, 411] width 21 height 21
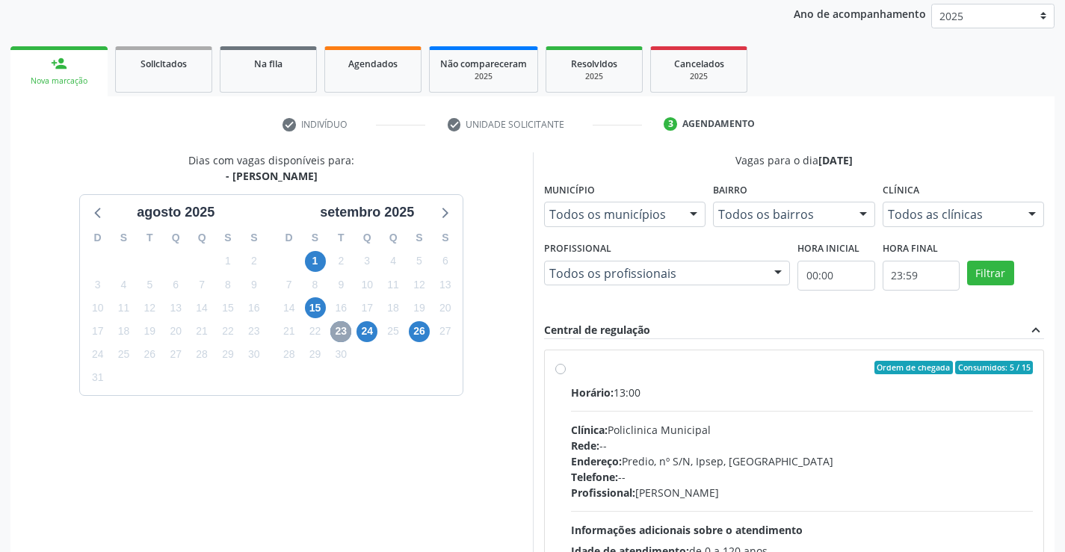
scroll to position [314, 0]
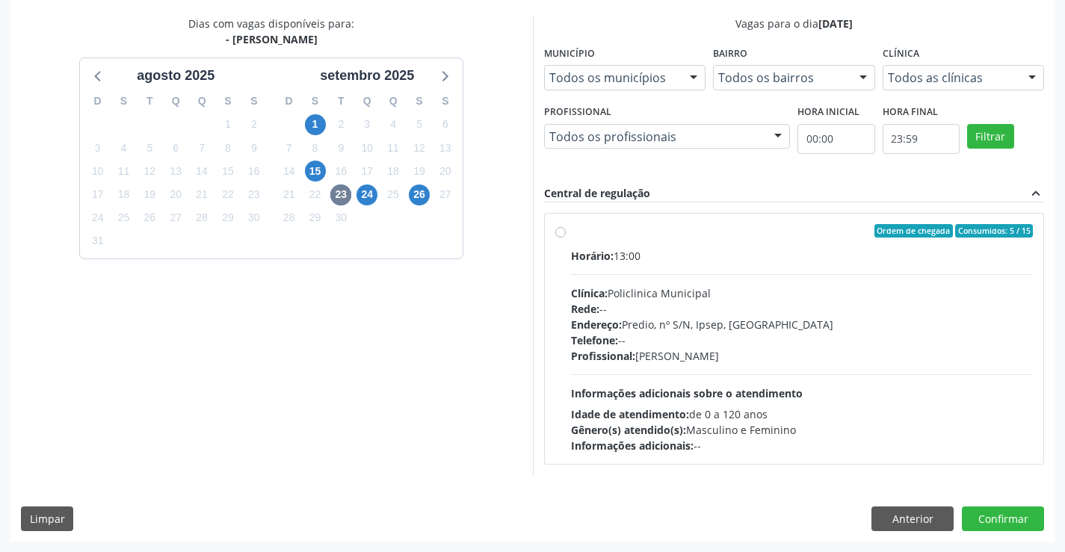
click at [571, 231] on label "Ordem de chegada Consumidos: 5 / 15 Horário: 13:00 Clínica: Policlinica Municip…" at bounding box center [802, 338] width 463 height 229
click at [562, 231] on input "Ordem de chegada Consumidos: 5 / 15 Horário: 13:00 Clínica: Policlinica Municip…" at bounding box center [560, 230] width 10 height 13
radio input "true"
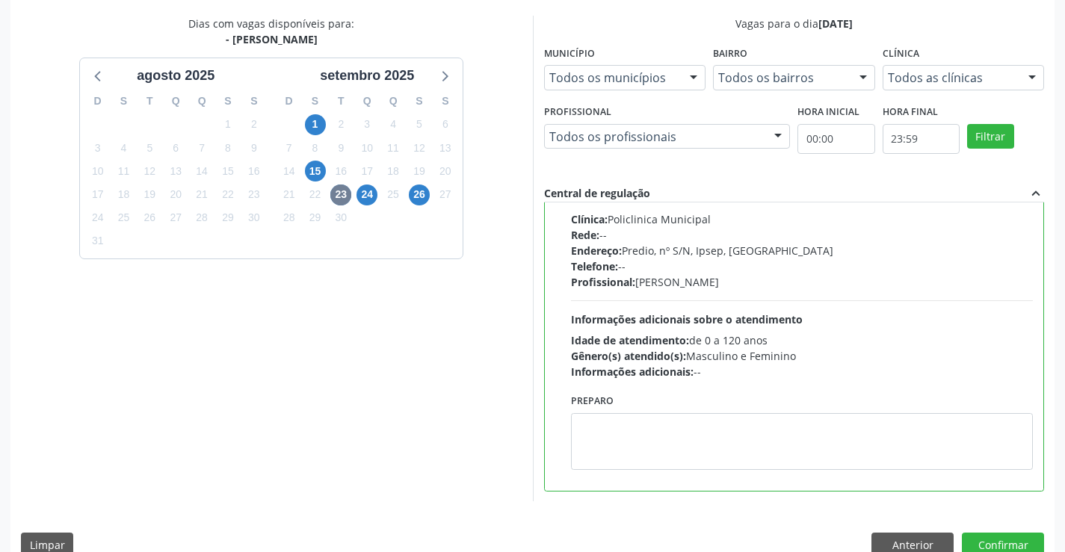
scroll to position [341, 0]
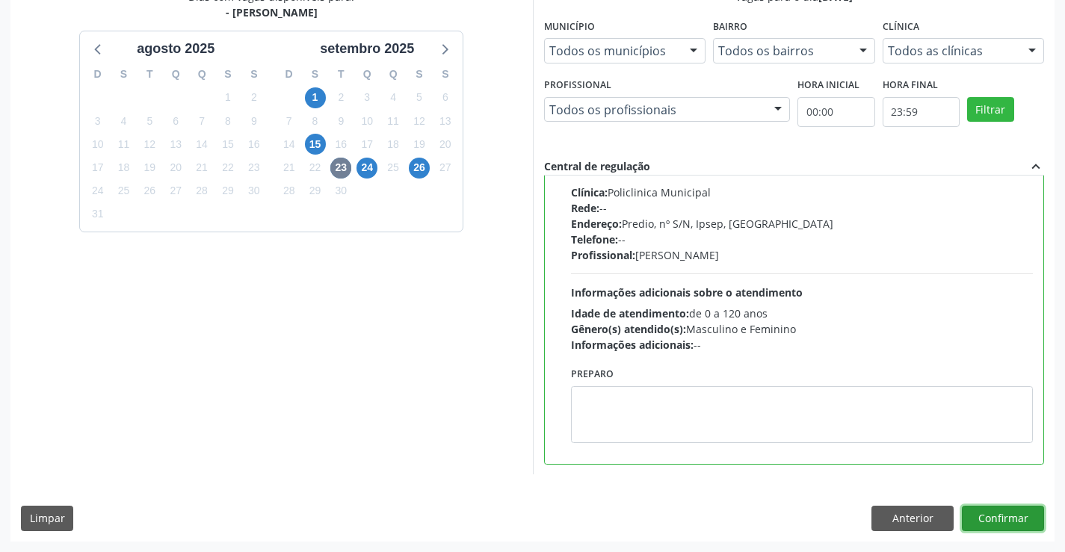
click at [1026, 518] on button "Confirmar" at bounding box center [1003, 518] width 82 height 25
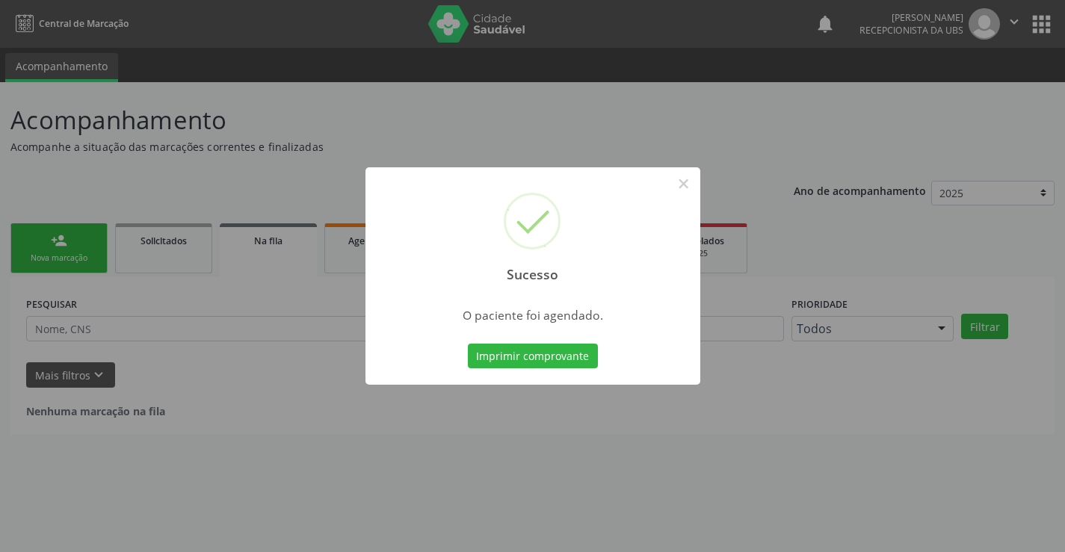
scroll to position [0, 0]
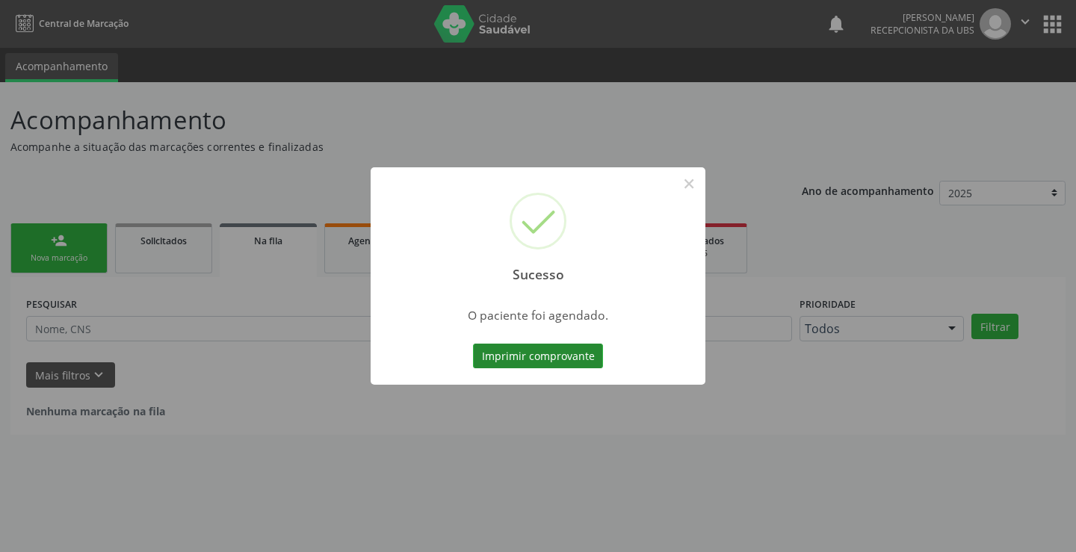
click at [583, 350] on button "Imprimir comprovante" at bounding box center [538, 356] width 130 height 25
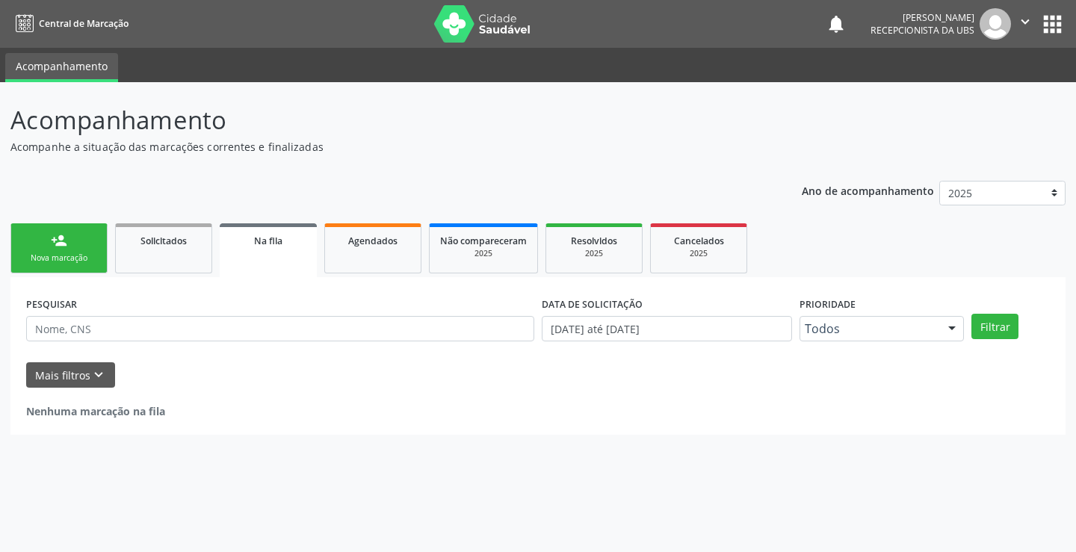
click at [80, 250] on link "person_add Nova marcação" at bounding box center [58, 248] width 97 height 50
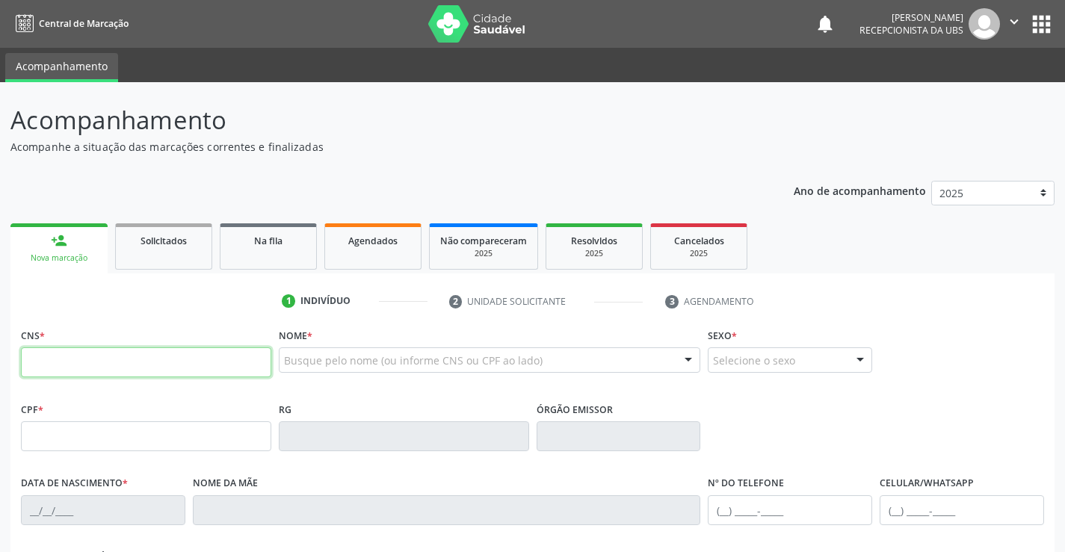
click at [167, 359] on input "text" at bounding box center [146, 362] width 250 height 30
type input "701 2030 7834 5611"
type input "269.561.954-53"
type input "26/11/1960"
type input "Maria Pereira da Silva"
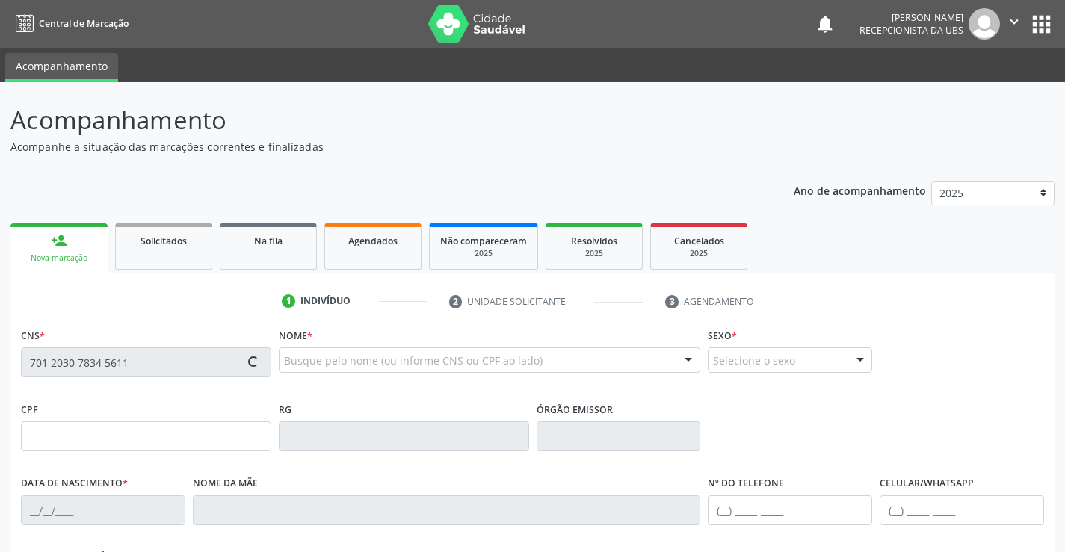
type input "(87) 98167-5888"
type input "251.264.258-54"
type input "1390"
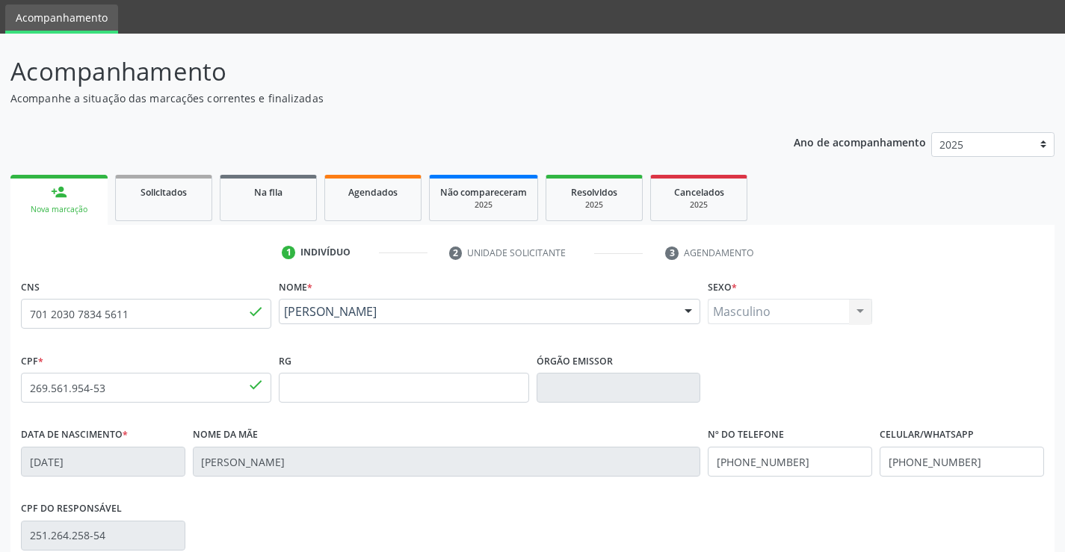
scroll to position [75, 0]
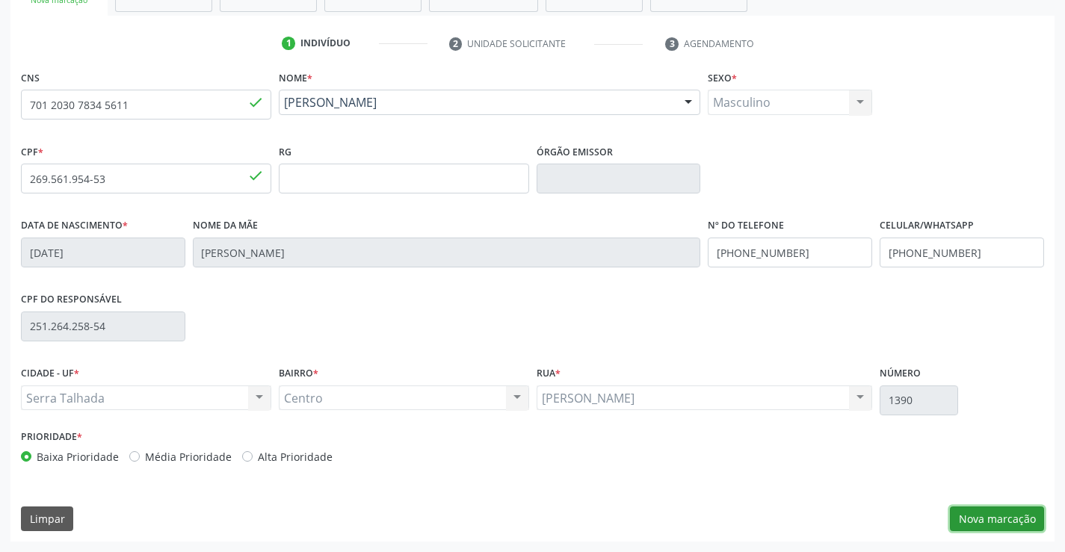
click at [984, 520] on button "Nova marcação" at bounding box center [997, 519] width 94 height 25
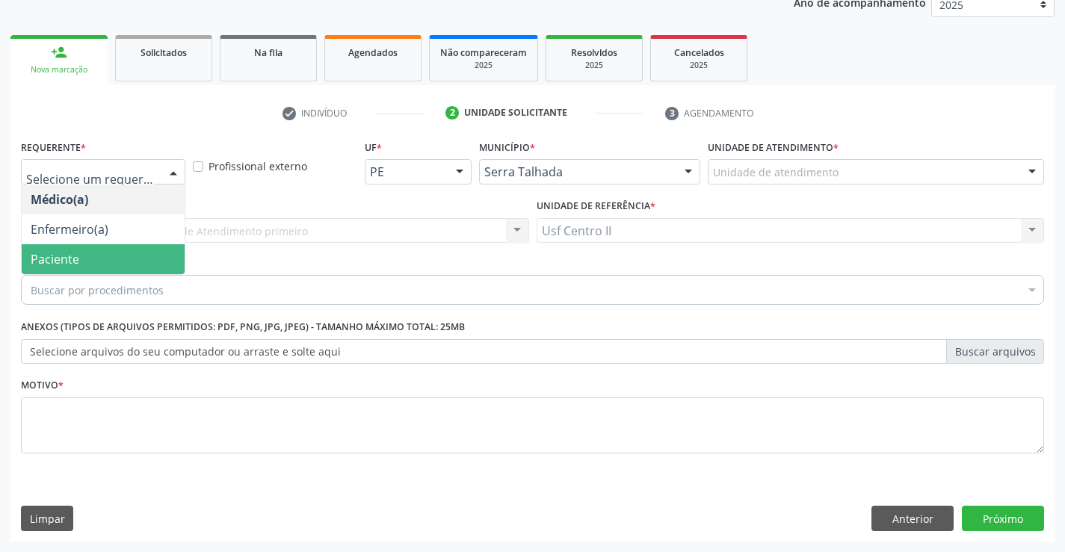
click at [60, 257] on span "Paciente" at bounding box center [55, 259] width 49 height 16
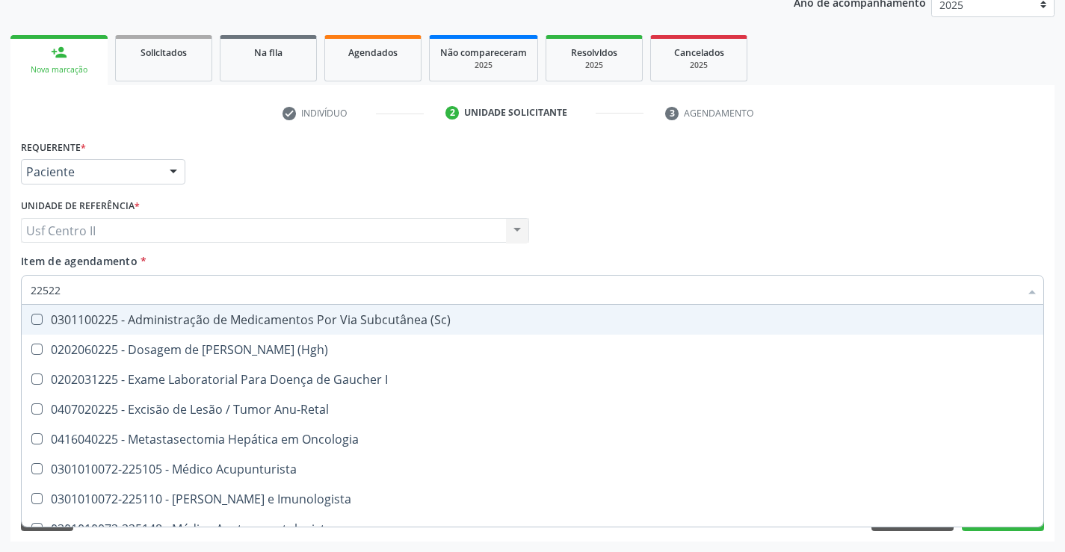
type input "225225"
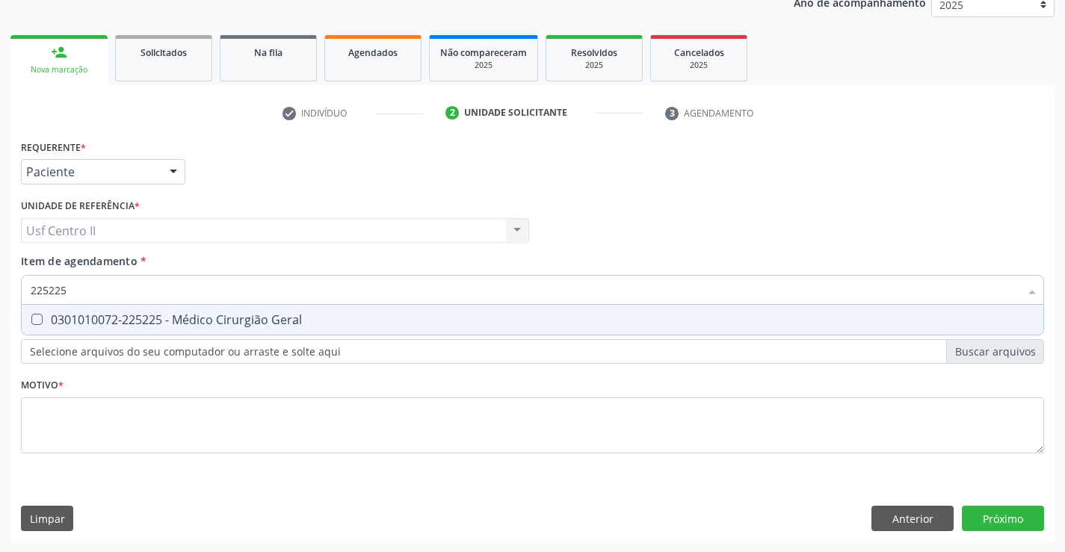
click at [145, 325] on div "0301010072-225225 - Médico Cirurgião Geral" at bounding box center [533, 320] width 1004 height 12
checkbox Geral "true"
click at [154, 407] on div "Requerente * Paciente Médico(a) Enfermeiro(a) Paciente Nenhum resultado encontr…" at bounding box center [532, 305] width 1023 height 339
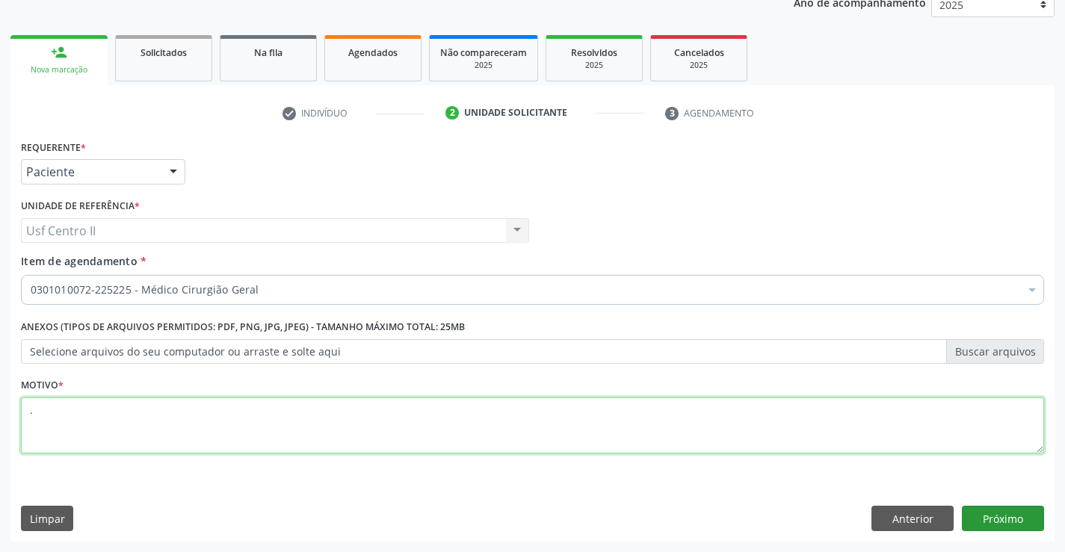
type textarea "."
click at [1019, 511] on button "Próximo" at bounding box center [1003, 518] width 82 height 25
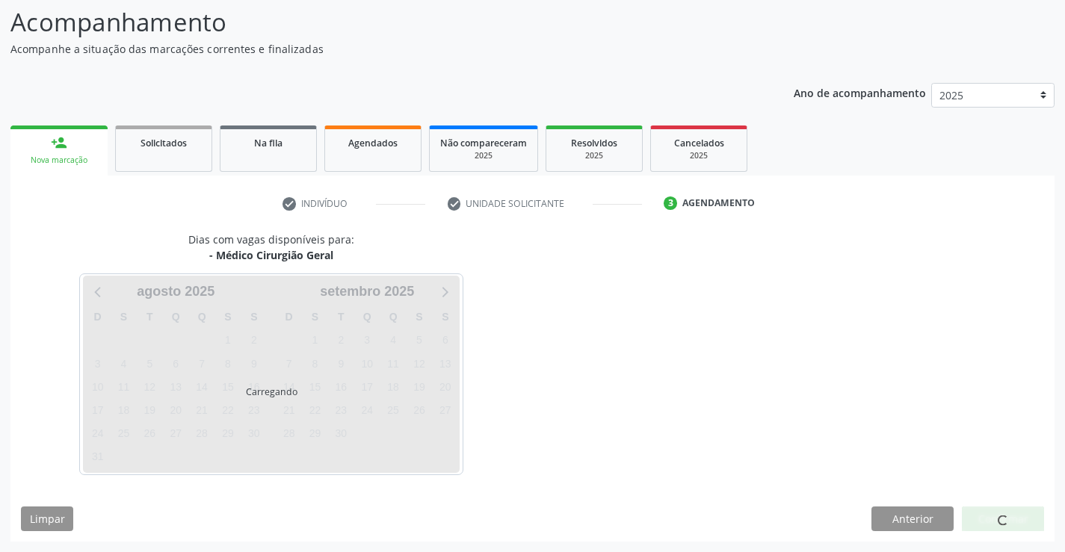
scroll to position [98, 0]
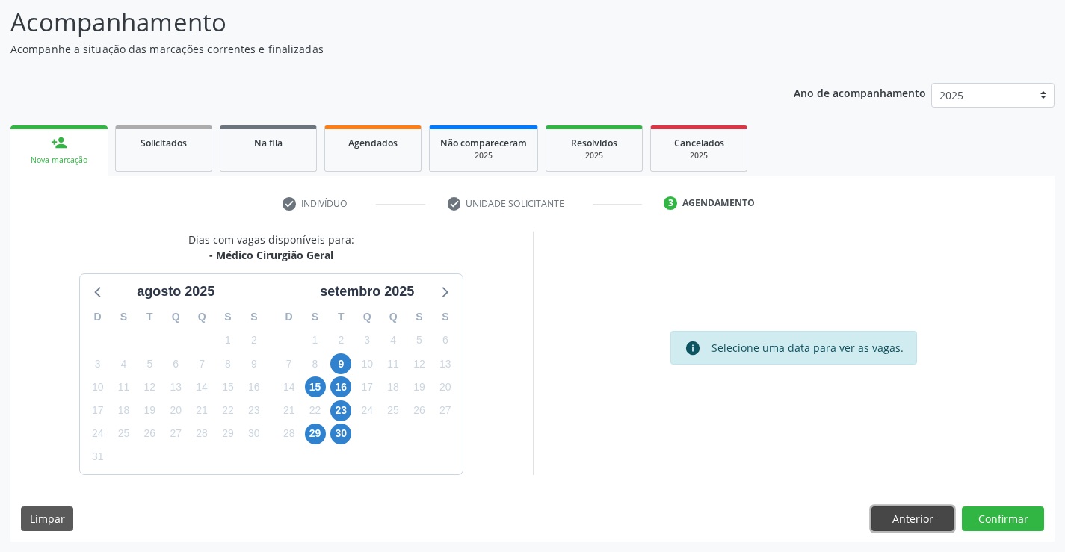
click at [901, 516] on button "Anterior" at bounding box center [912, 519] width 82 height 25
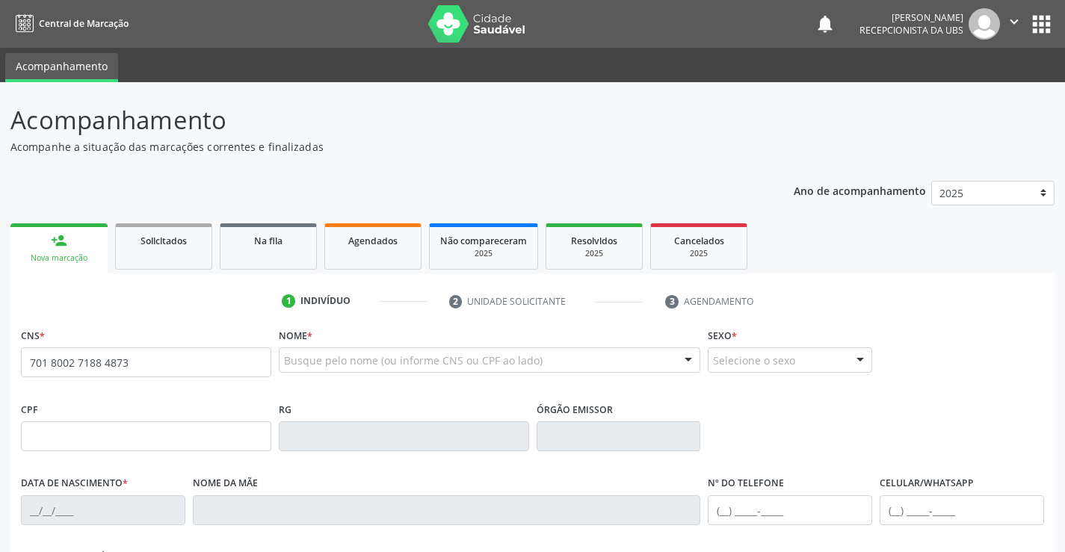
type input "701 8002 7188 4873"
type input "09/08/1997"
type input "Josinaide da Silva Santos"
type input "(87) 98173-8607"
type input "119.587.864-89"
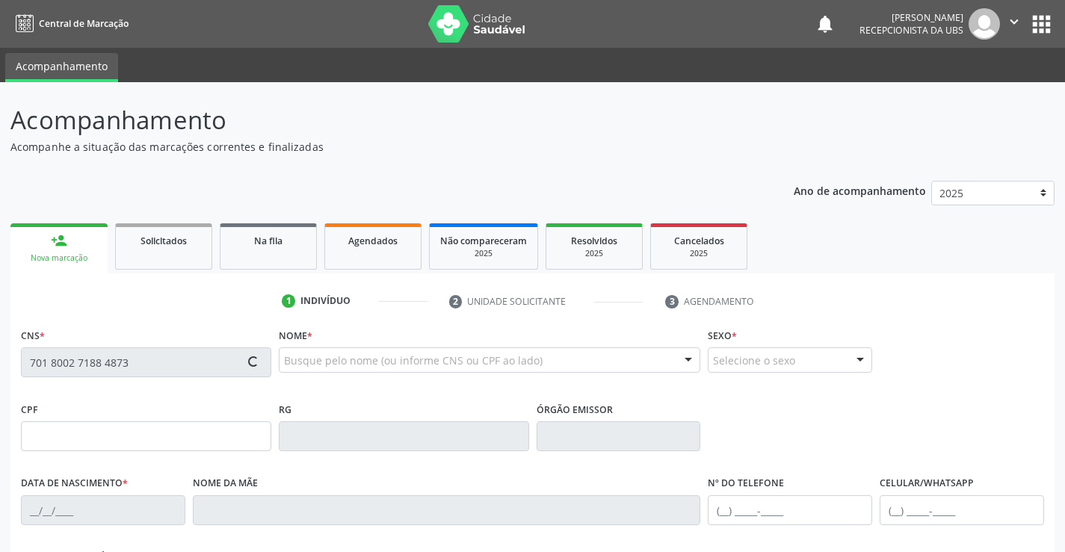
type input "882"
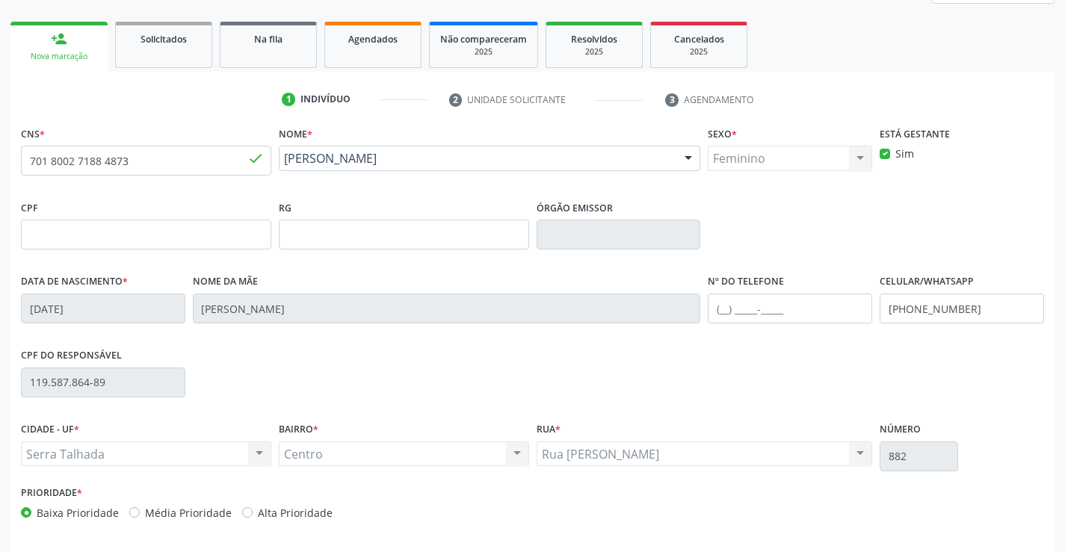
scroll to position [258, 0]
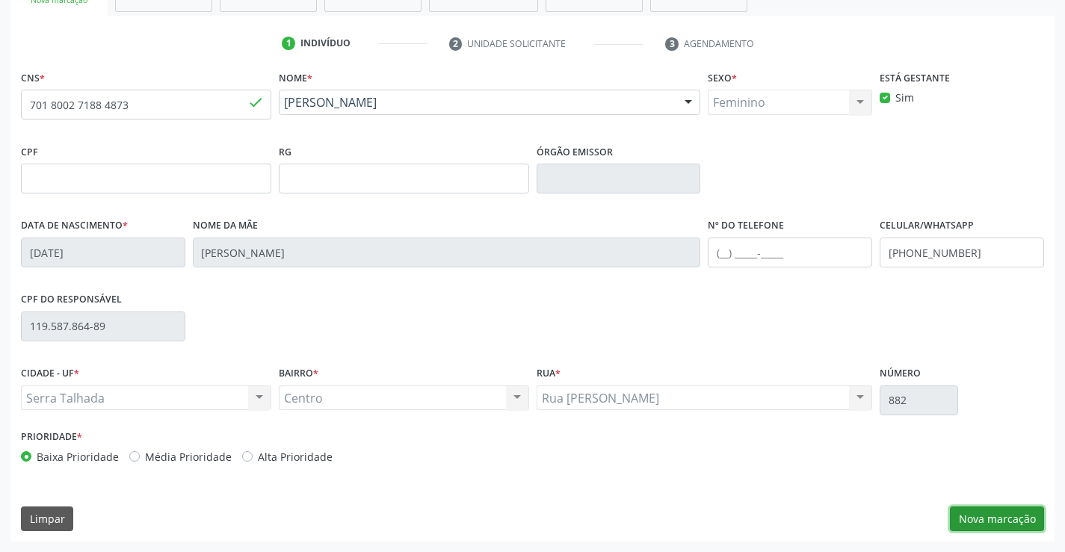
click at [993, 524] on button "Nova marcação" at bounding box center [997, 519] width 94 height 25
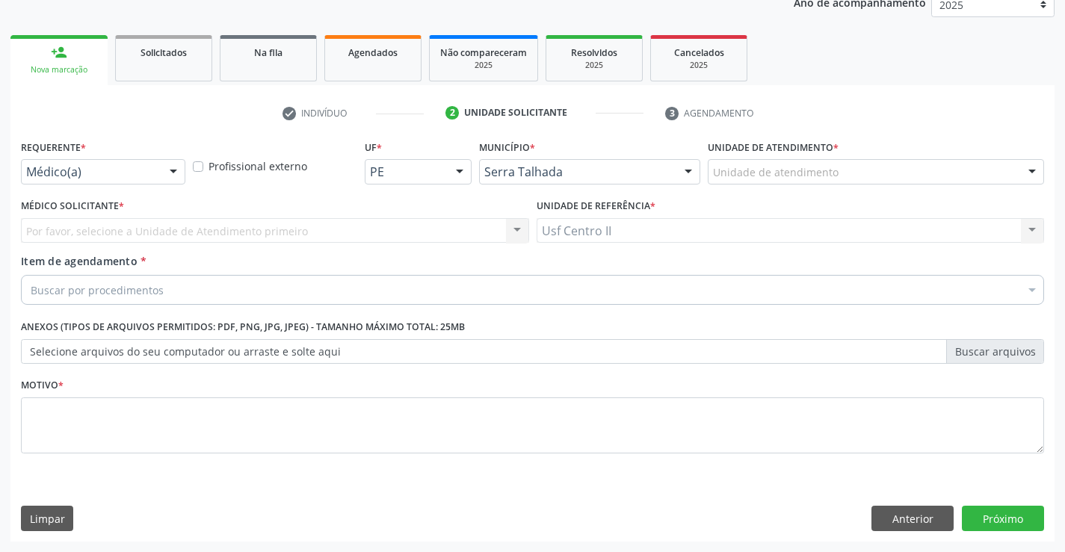
scroll to position [188, 0]
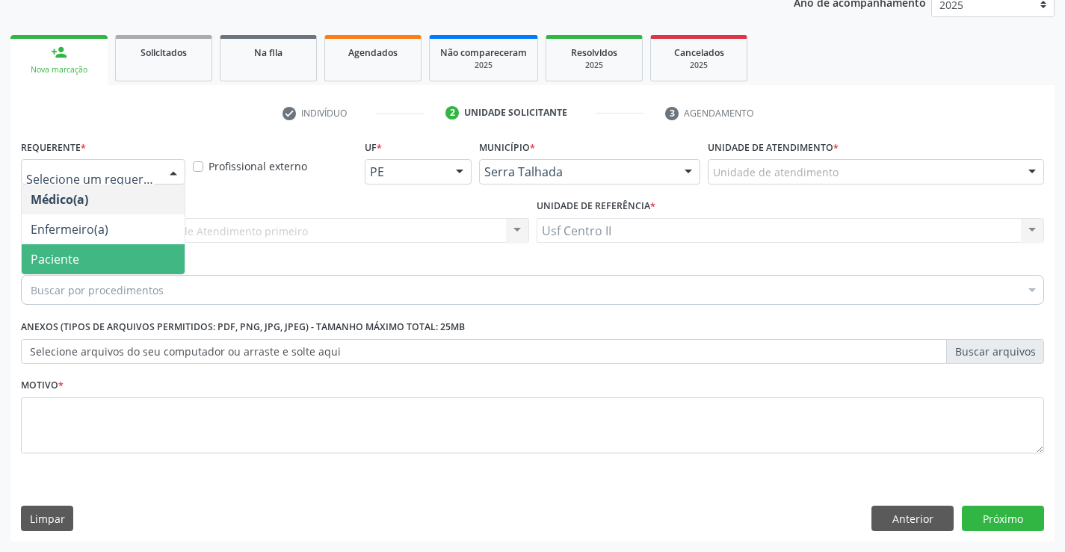
click at [85, 256] on span "Paciente" at bounding box center [103, 259] width 163 height 30
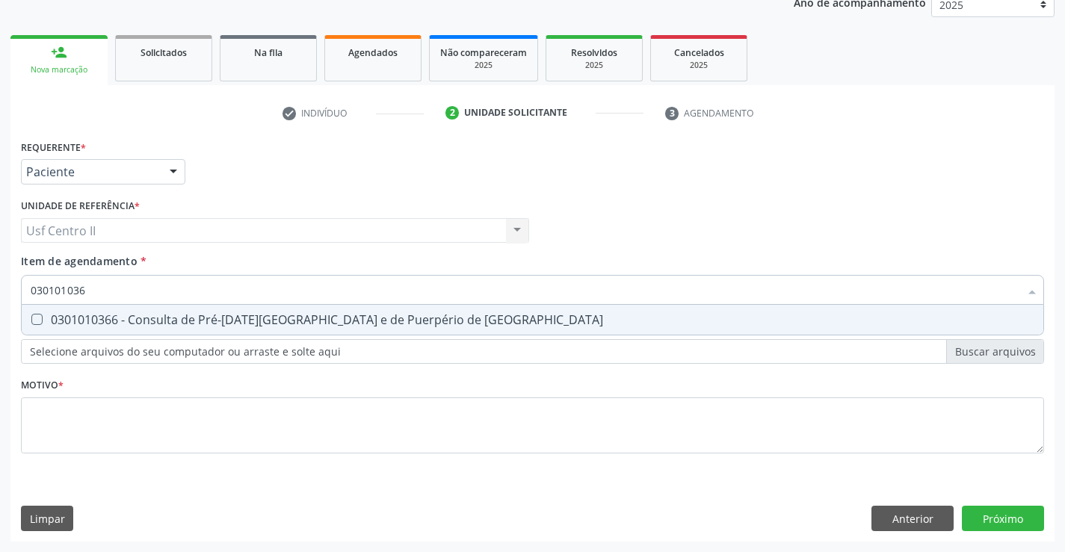
type input "0301010366"
click at [281, 320] on div "0301010366 - Consulta de Pré-[DATE][GEOGRAPHIC_DATA] e de Puerpério de [GEOGRAP…" at bounding box center [533, 320] width 1004 height 12
checkbox Risco "true"
click at [300, 418] on div "Requerente * Paciente Médico(a) Enfermeiro(a) Paciente Nenhum resultado encontr…" at bounding box center [532, 305] width 1023 height 339
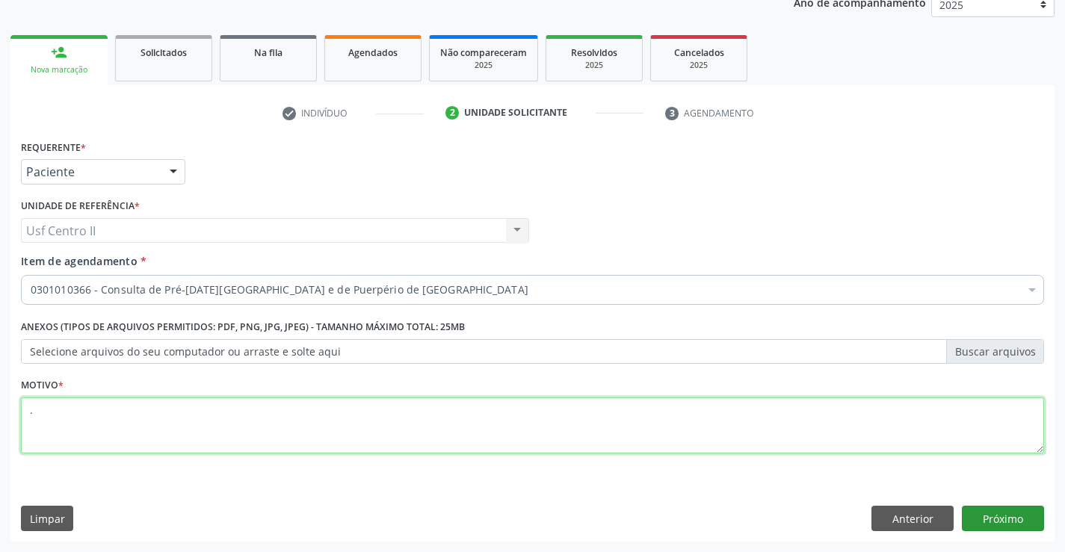
type textarea "."
click at [1001, 516] on button "Próximo" at bounding box center [1003, 518] width 82 height 25
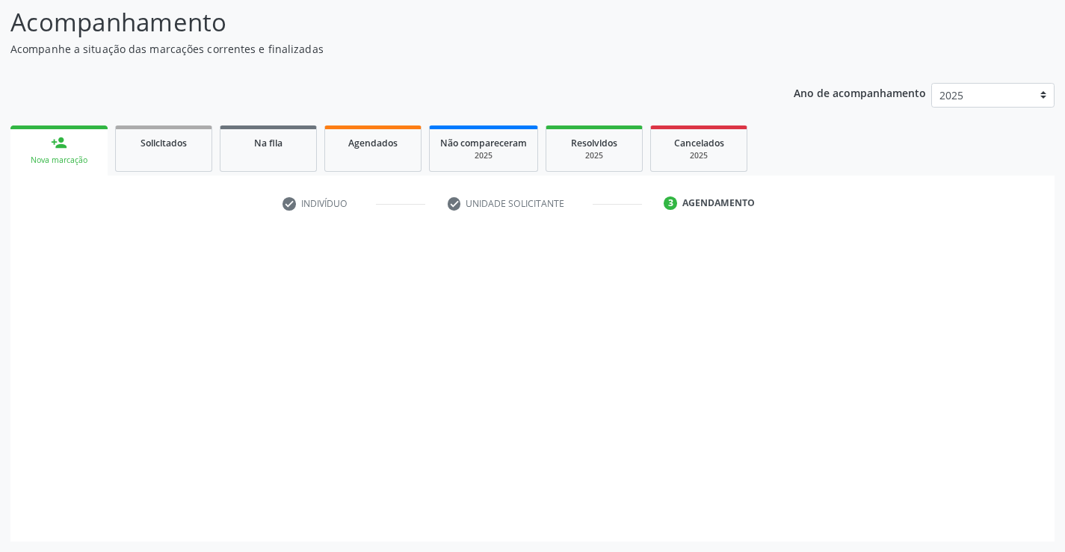
scroll to position [98, 0]
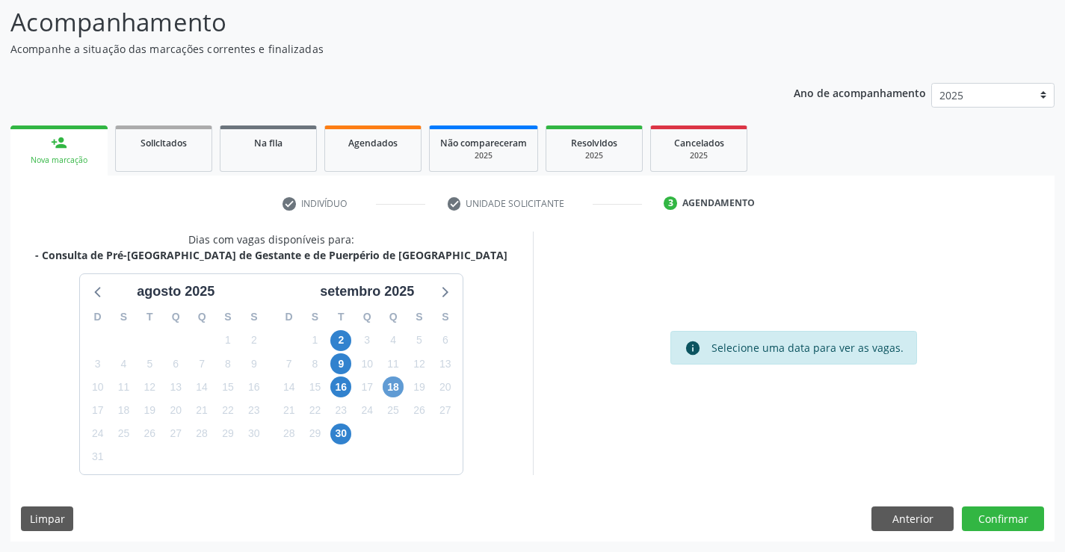
click at [403, 385] on div "18" at bounding box center [393, 387] width 21 height 23
click at [394, 389] on span "18" at bounding box center [393, 387] width 21 height 21
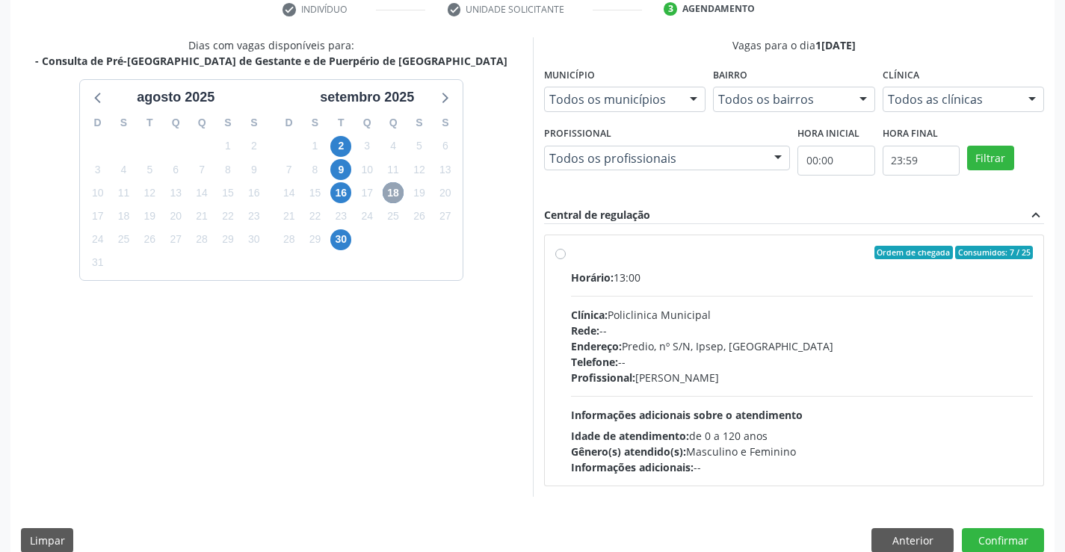
scroll to position [314, 0]
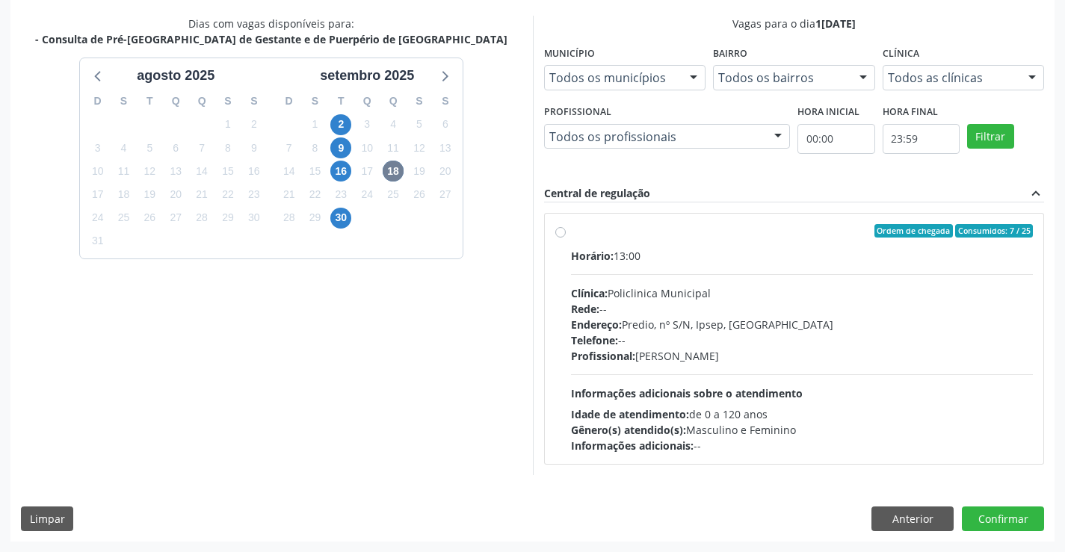
click at [571, 234] on label "Ordem de chegada Consumidos: 7 / 25 Horário: 13:00 Clínica: Policlinica Municip…" at bounding box center [802, 338] width 463 height 229
click at [563, 234] on input "Ordem de chegada Consumidos: 7 / 25 Horário: 13:00 Clínica: Policlinica Municip…" at bounding box center [560, 230] width 10 height 13
radio input "true"
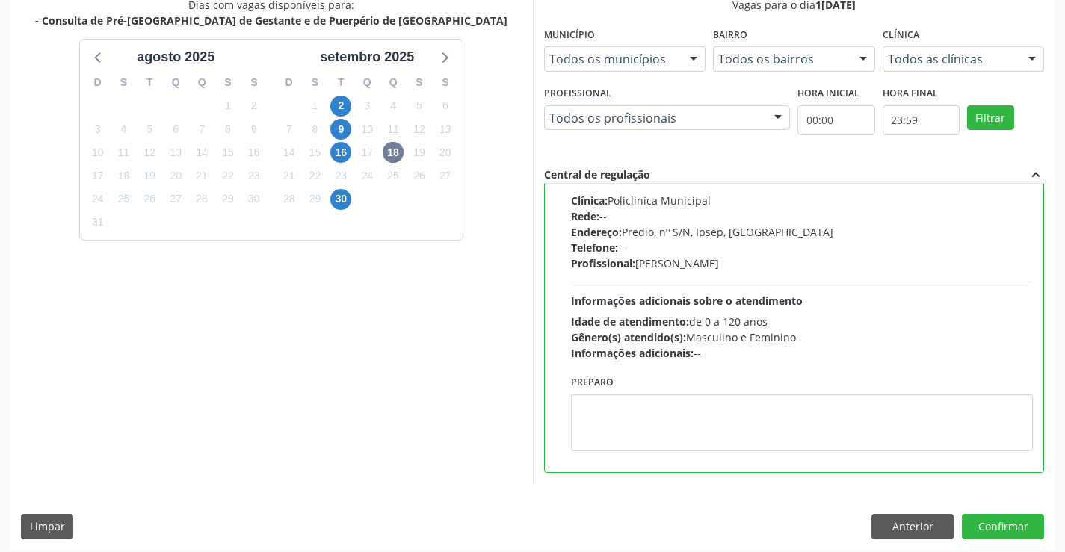
scroll to position [341, 0]
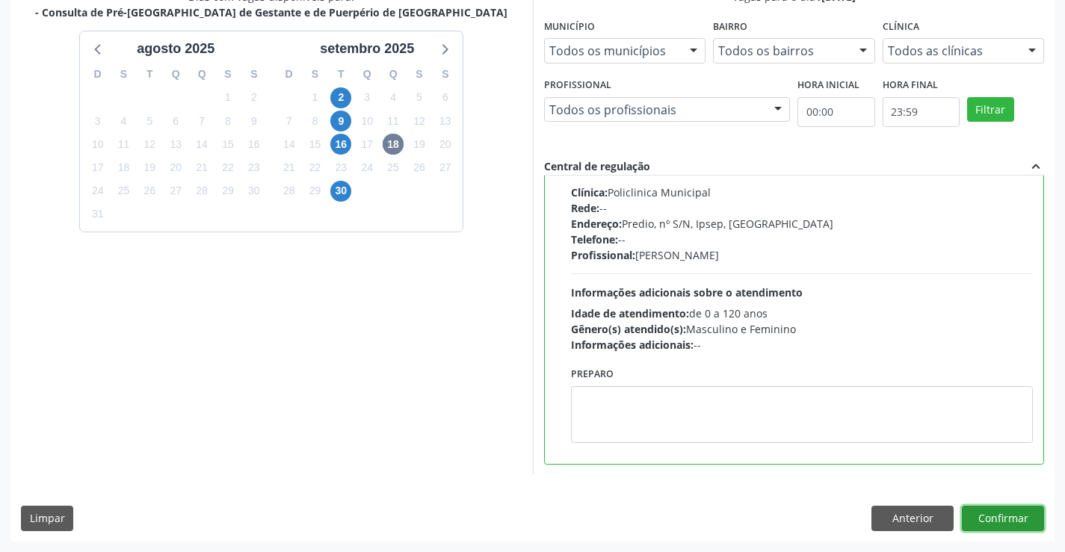
click at [1001, 510] on button "Confirmar" at bounding box center [1003, 518] width 82 height 25
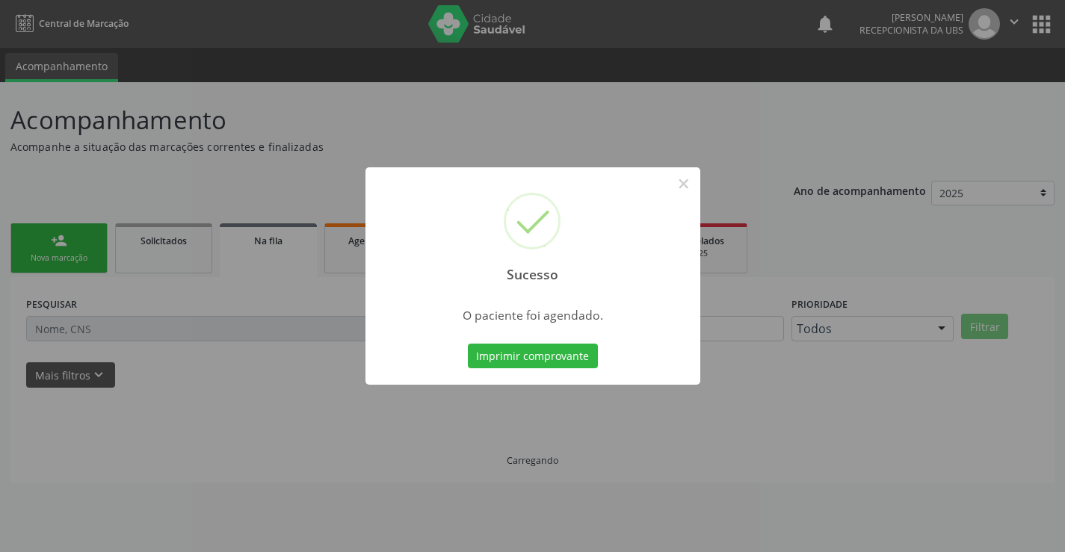
scroll to position [0, 0]
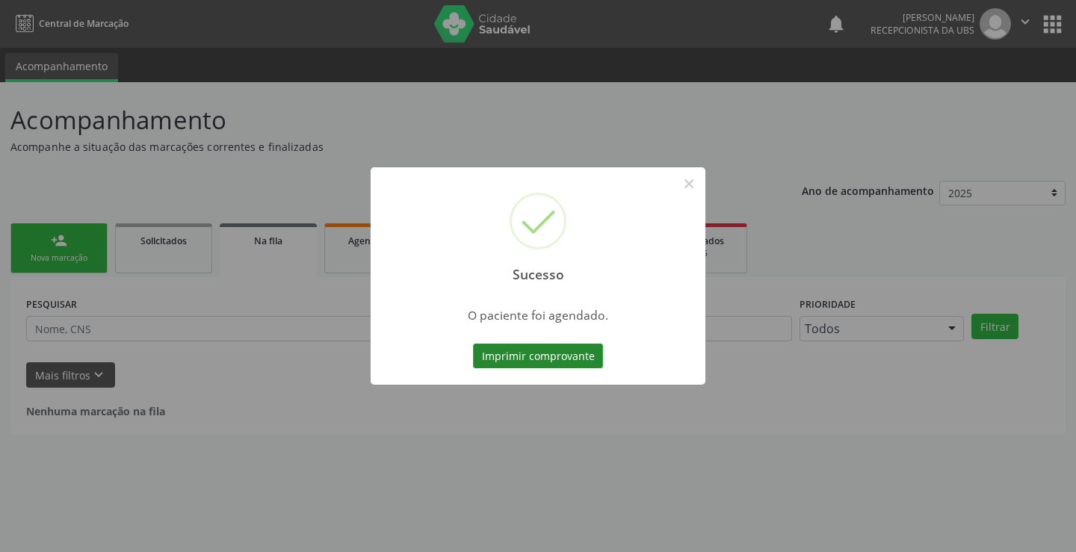
click at [515, 355] on button "Imprimir comprovante" at bounding box center [538, 356] width 130 height 25
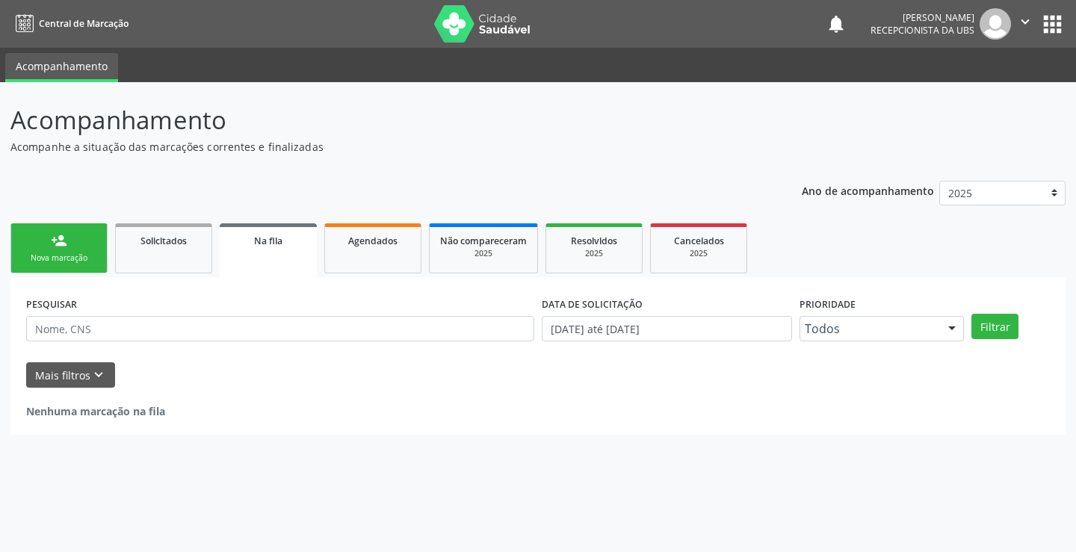
click at [69, 253] on div "Nova marcação" at bounding box center [59, 258] width 75 height 11
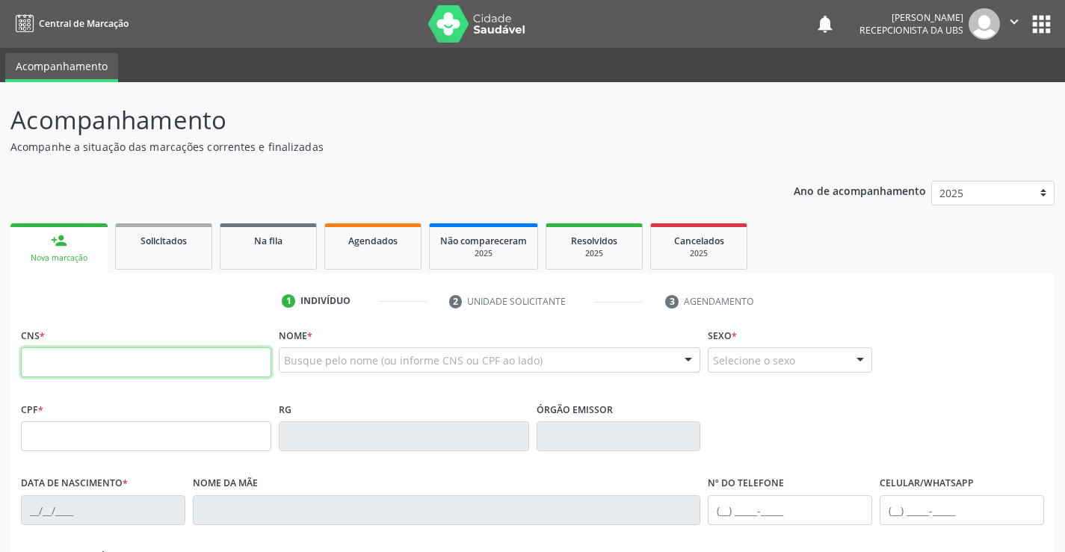
click at [155, 363] on input "text" at bounding box center [146, 362] width 250 height 30
type input "701 2030 7834 5611"
type input "269.561.954-53"
type input "26/11/1960"
type input "Maria Pereira da Silva"
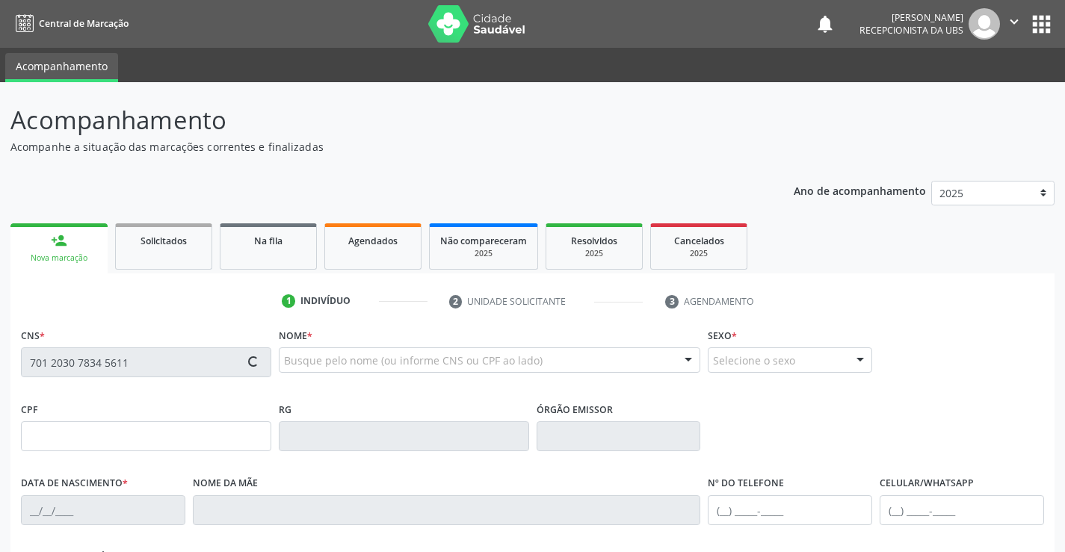
type input "(87) 98167-5888"
type input "251.264.258-54"
type input "1390"
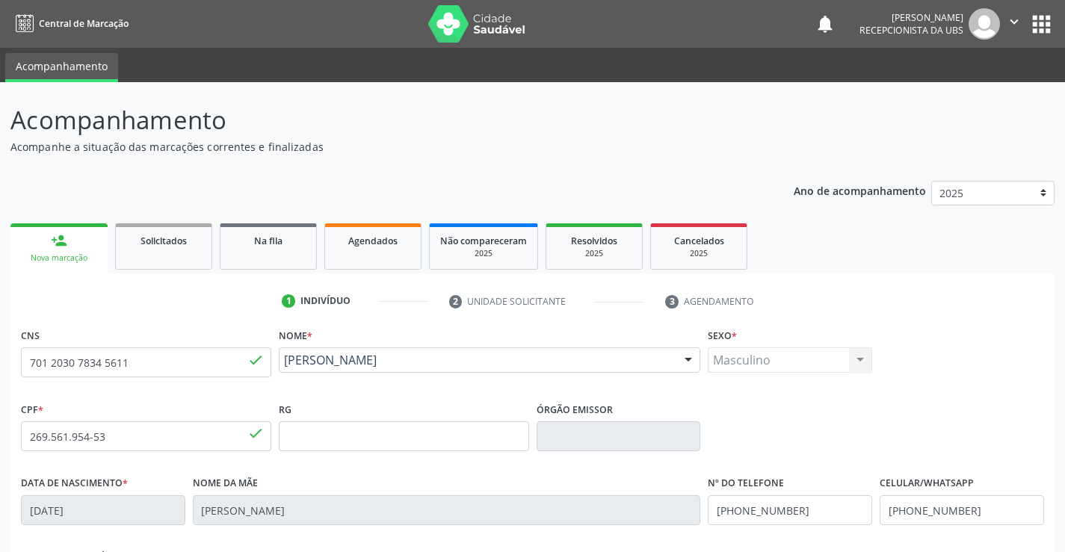
scroll to position [258, 0]
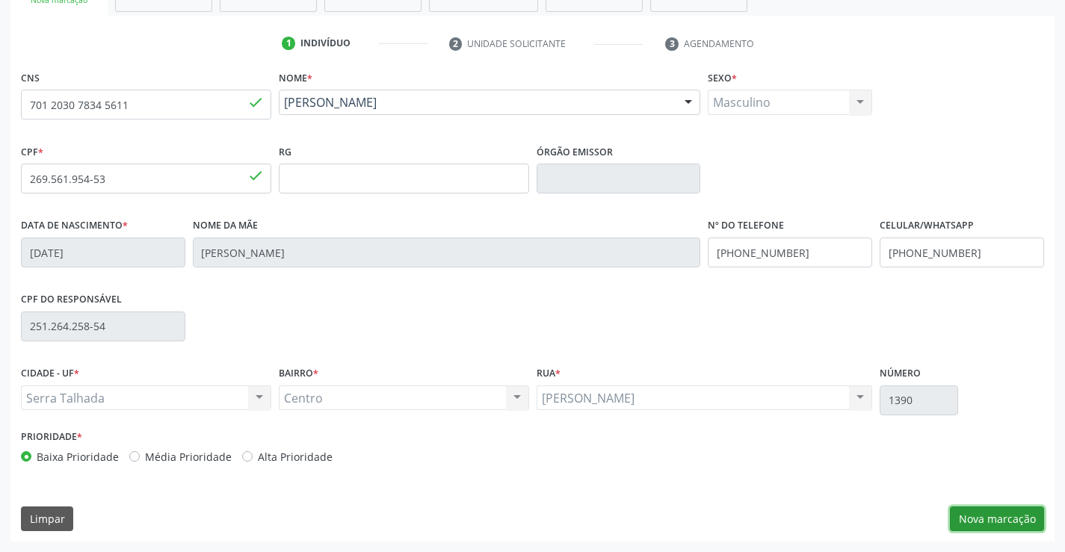
click at [980, 528] on button "Nova marcação" at bounding box center [997, 519] width 94 height 25
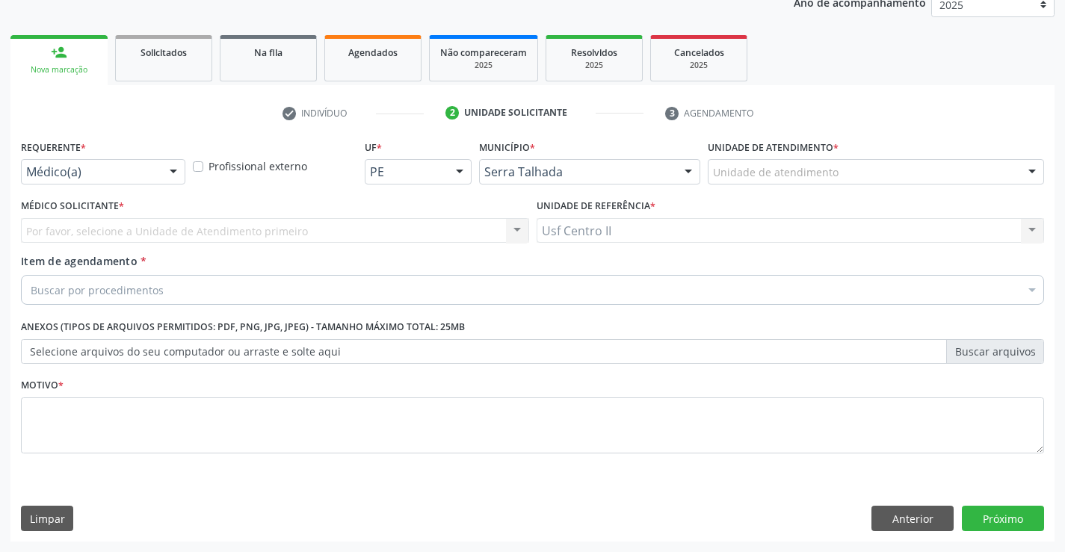
scroll to position [188, 0]
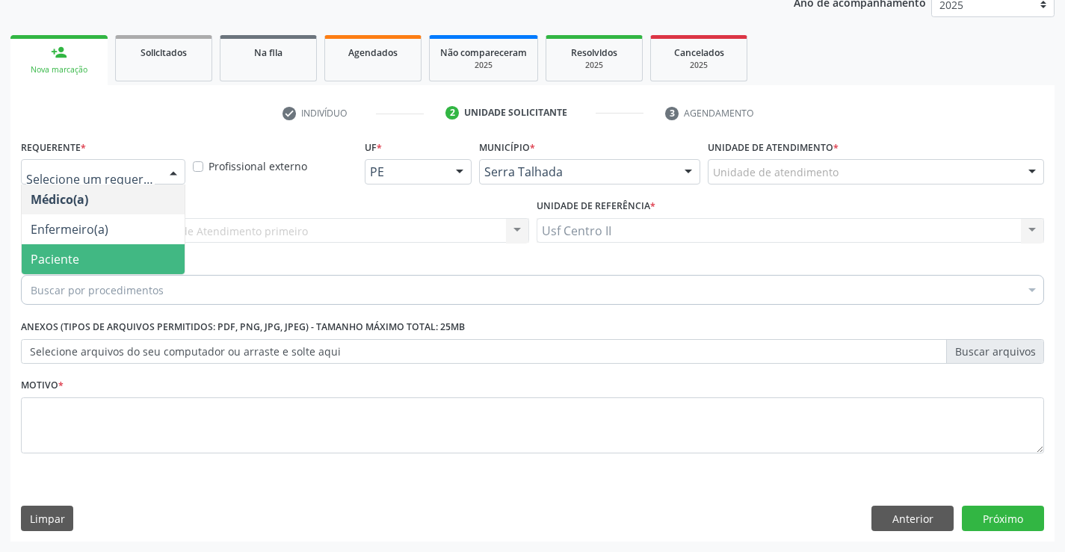
click at [117, 247] on span "Paciente" at bounding box center [103, 259] width 163 height 30
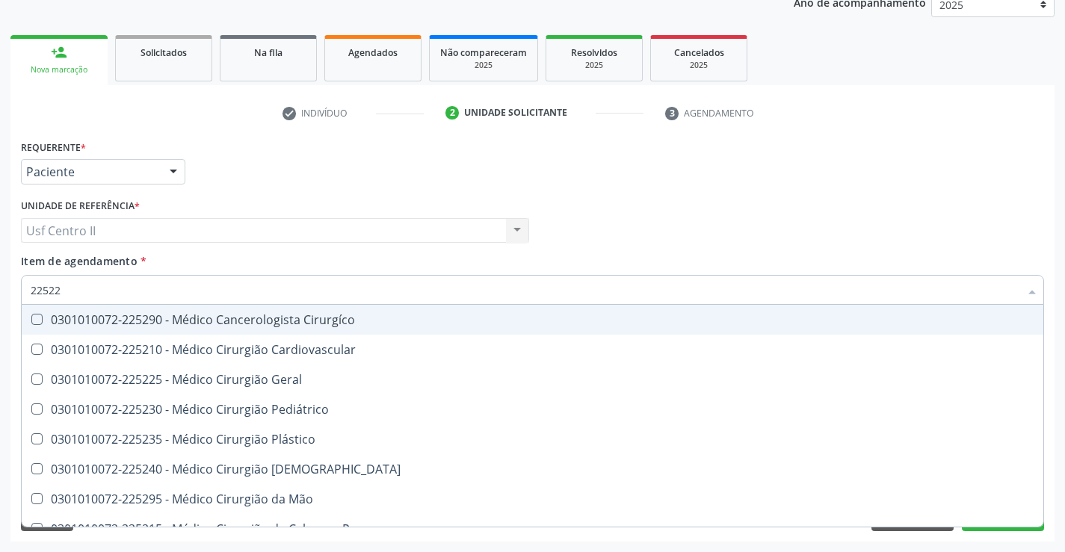
type input "225225"
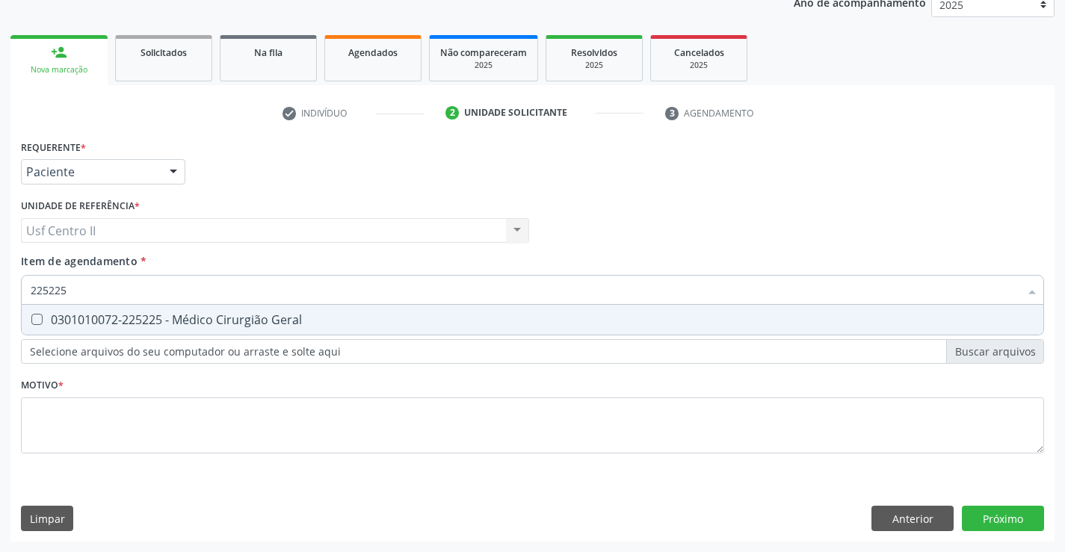
click at [172, 321] on div "0301010072-225225 - Médico Cirurgião Geral" at bounding box center [533, 320] width 1004 height 12
checkbox Geral "true"
click at [194, 412] on div "Requerente * Paciente Médico(a) Enfermeiro(a) Paciente Nenhum resultado encontr…" at bounding box center [532, 305] width 1023 height 339
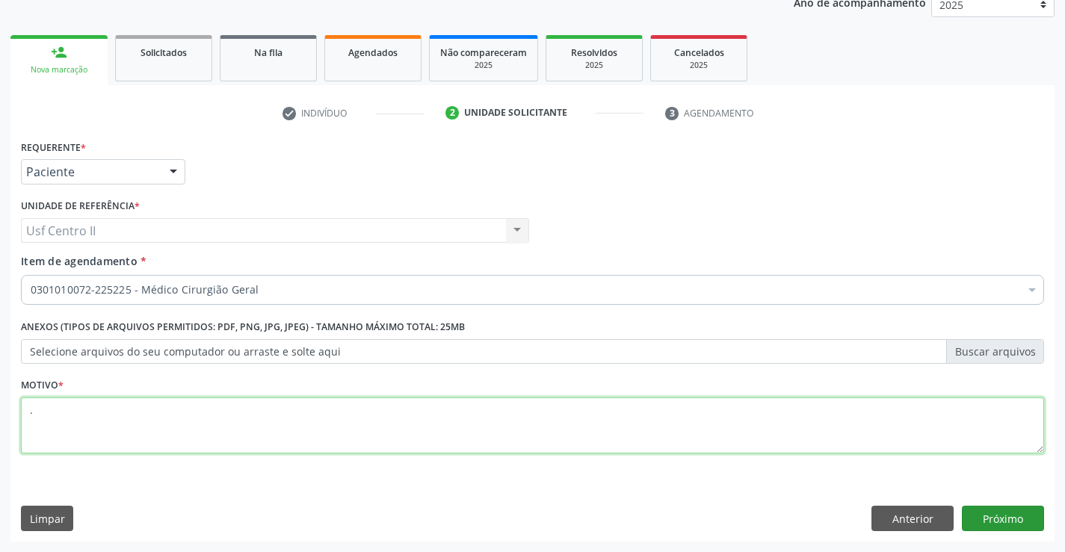
type textarea "."
click at [1003, 521] on button "Próximo" at bounding box center [1003, 518] width 82 height 25
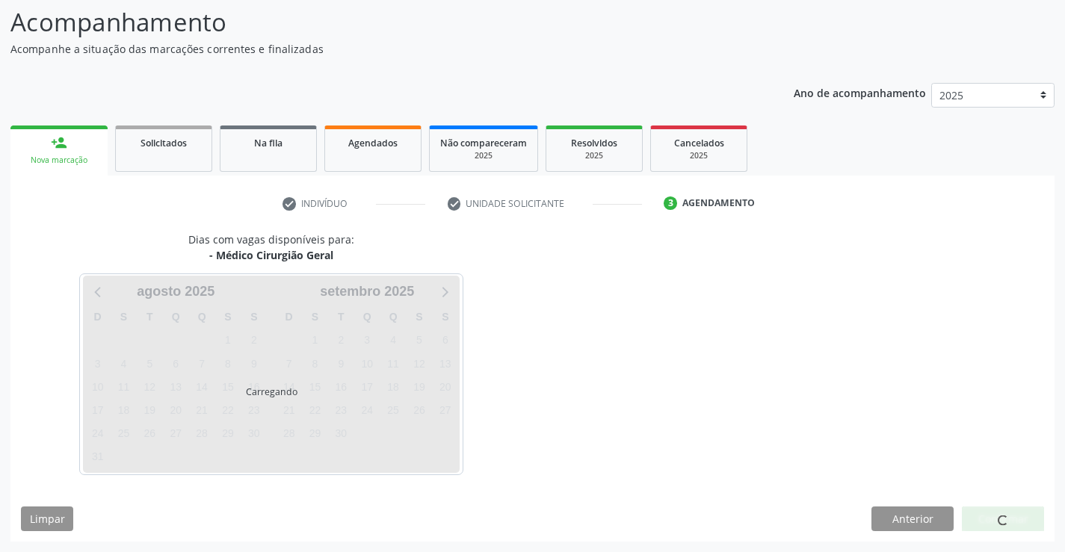
scroll to position [98, 0]
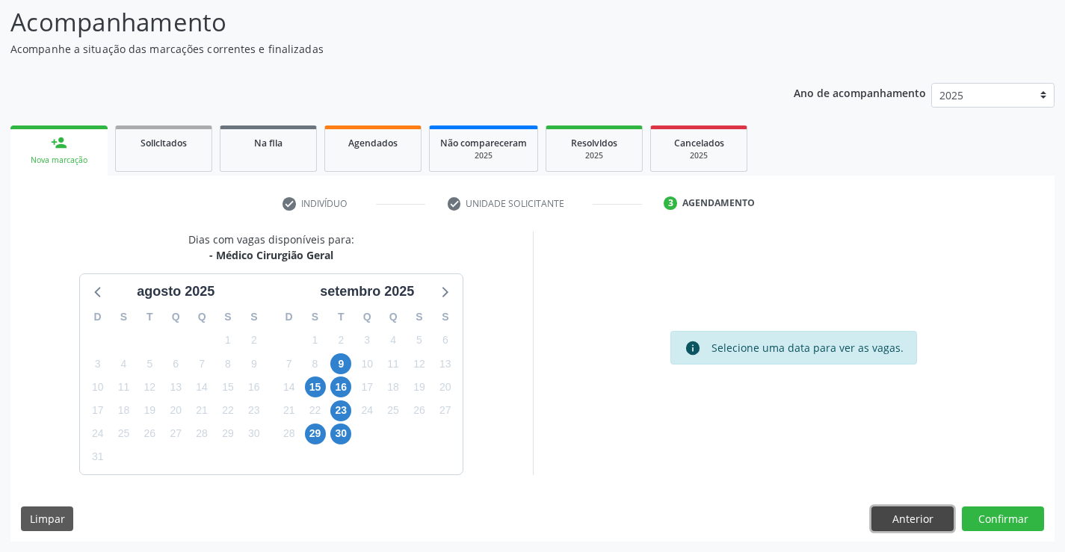
click at [905, 525] on button "Anterior" at bounding box center [912, 519] width 82 height 25
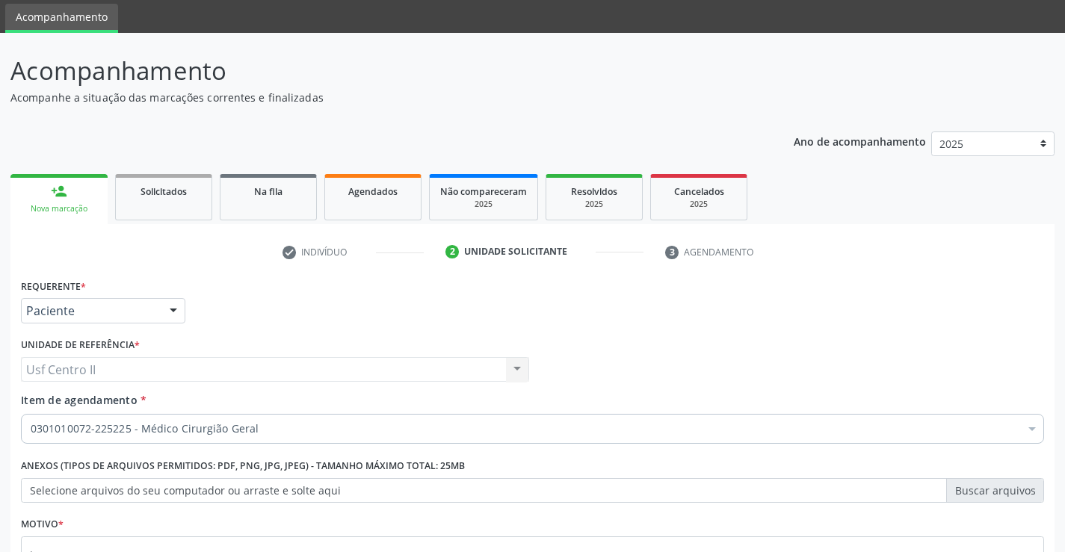
scroll to position [0, 0]
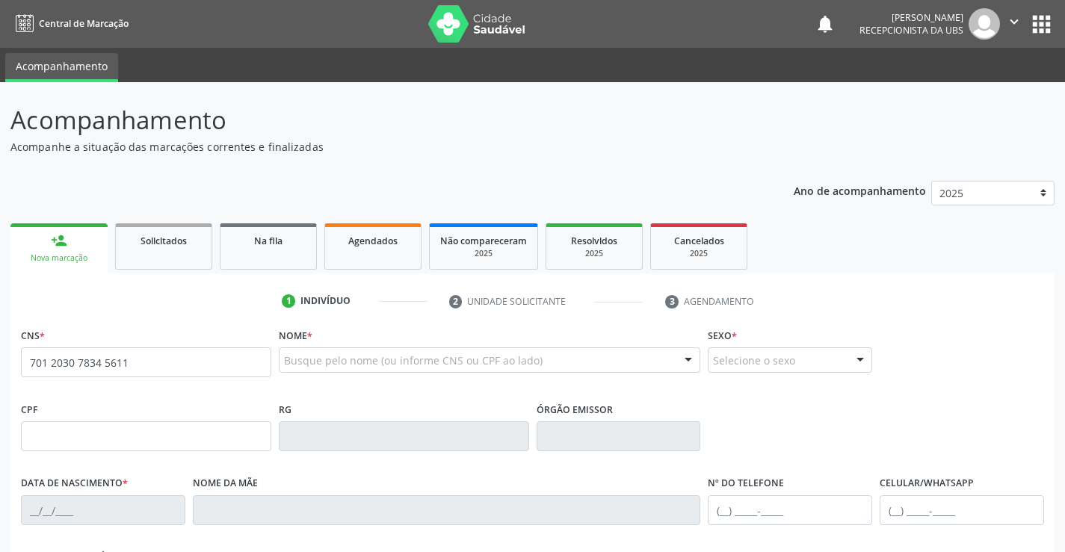
type input "701 2030 7834 5611"
type input "269.561.954-53"
type input "26/11/1960"
type input "Maria Pereira da Silva"
type input "(87) 98167-5888"
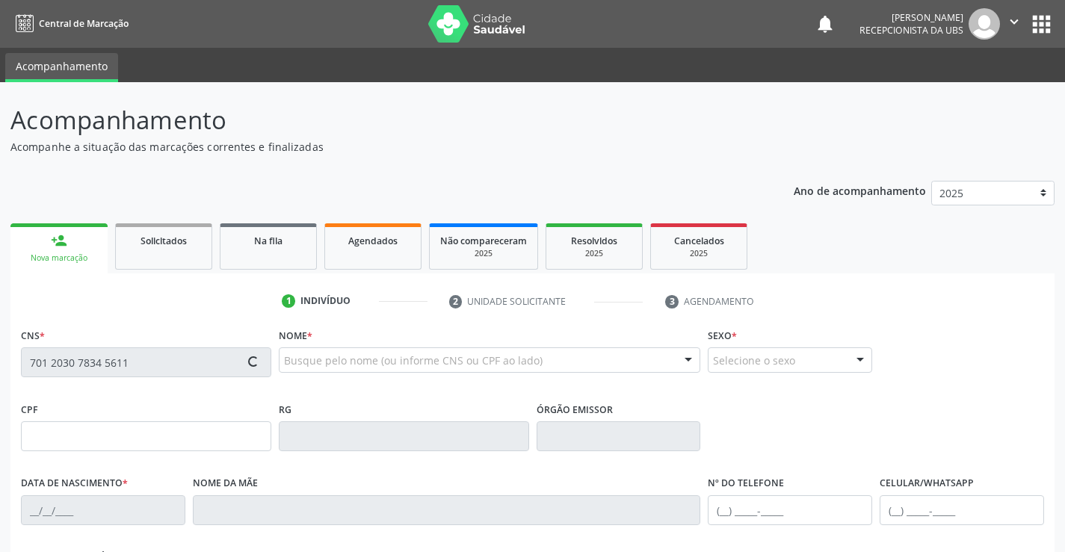
type input "(87) 98167-5888"
type input "251.264.258-54"
type input "1390"
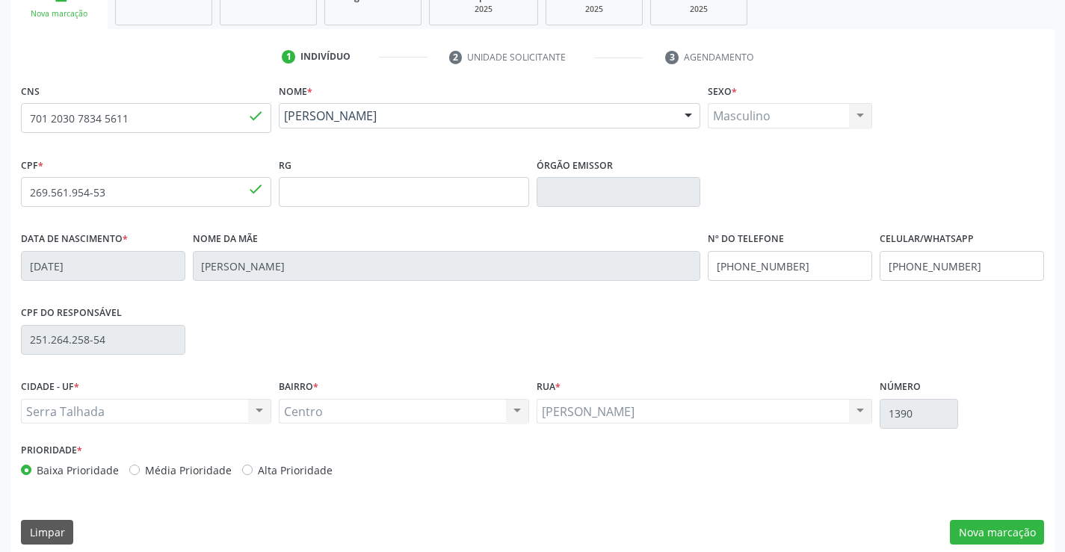
scroll to position [258, 0]
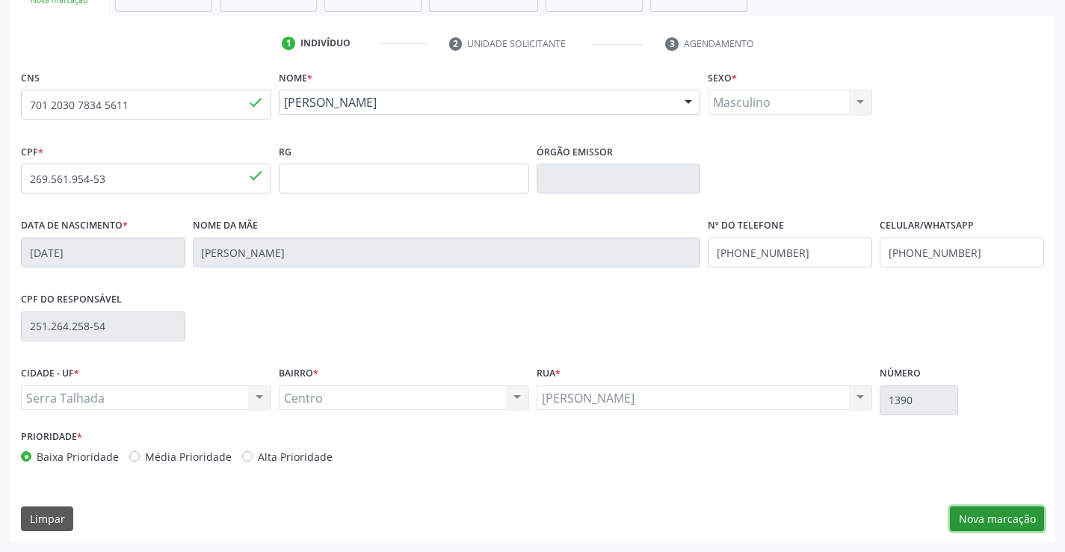
drag, startPoint x: 1013, startPoint y: 513, endPoint x: 951, endPoint y: 500, distance: 63.3
click at [1013, 513] on button "Nova marcação" at bounding box center [997, 519] width 94 height 25
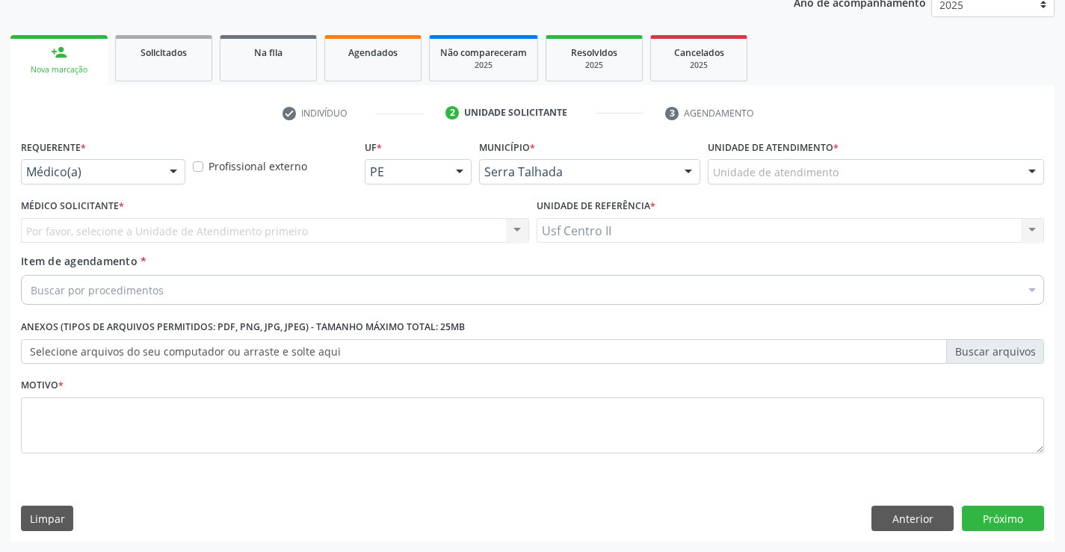
scroll to position [188, 0]
click at [125, 158] on div "Requerente * Médico(a) Médico(a) Enfermeiro(a) Paciente Nenhum resultado encont…" at bounding box center [103, 160] width 164 height 48
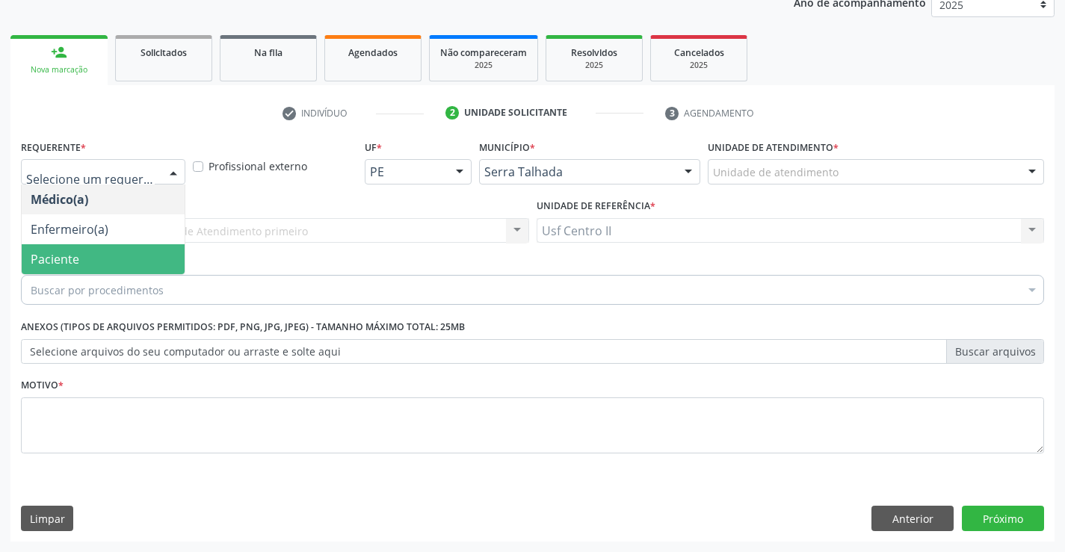
click at [109, 269] on span "Paciente" at bounding box center [103, 259] width 163 height 30
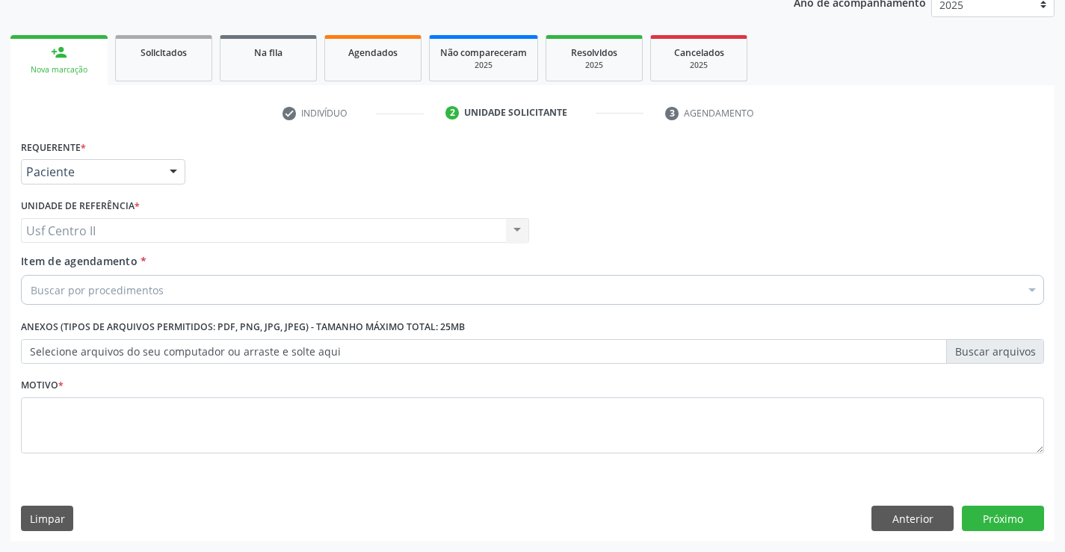
click at [170, 292] on div "Buscar por procedimentos" at bounding box center [532, 290] width 1023 height 30
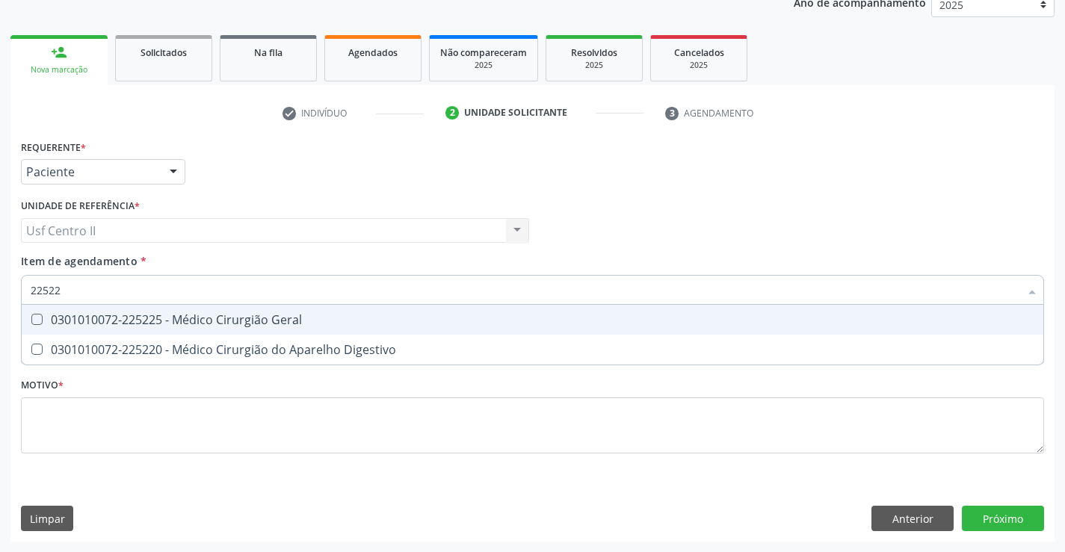
type input "225225"
click at [218, 319] on div "0301010072-225225 - Médico Cirurgião Geral" at bounding box center [533, 320] width 1004 height 12
checkbox Geral "true"
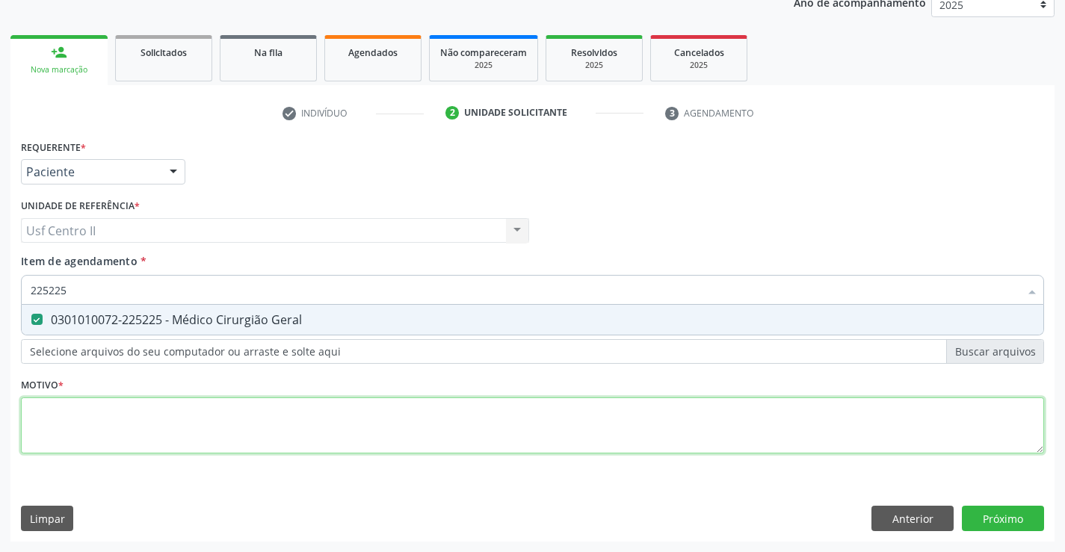
click at [217, 418] on div "Requerente * Paciente Médico(a) Enfermeiro(a) Paciente Nenhum resultado encontr…" at bounding box center [532, 305] width 1023 height 339
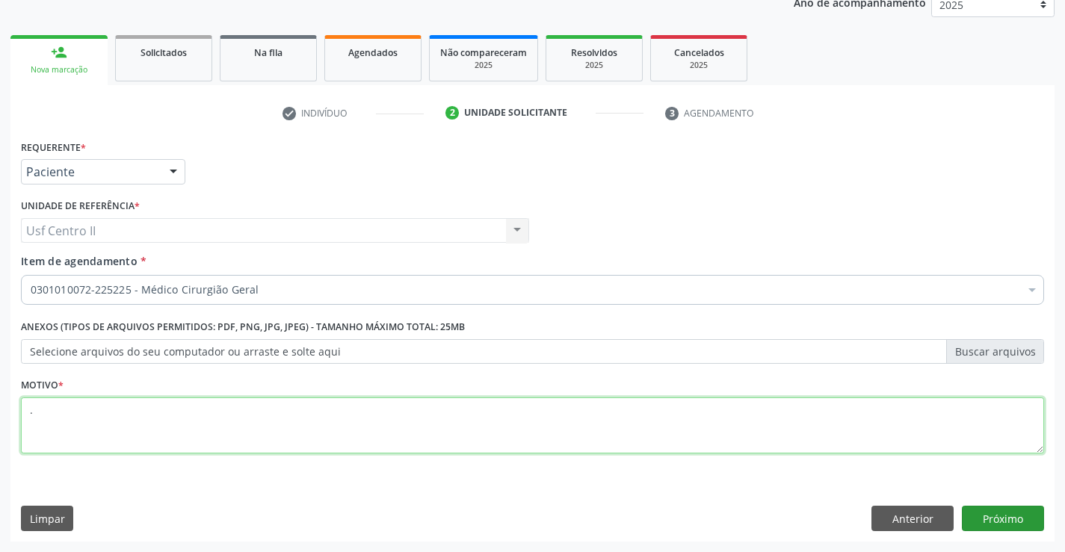
type textarea "."
click at [995, 522] on button "Próximo" at bounding box center [1003, 518] width 82 height 25
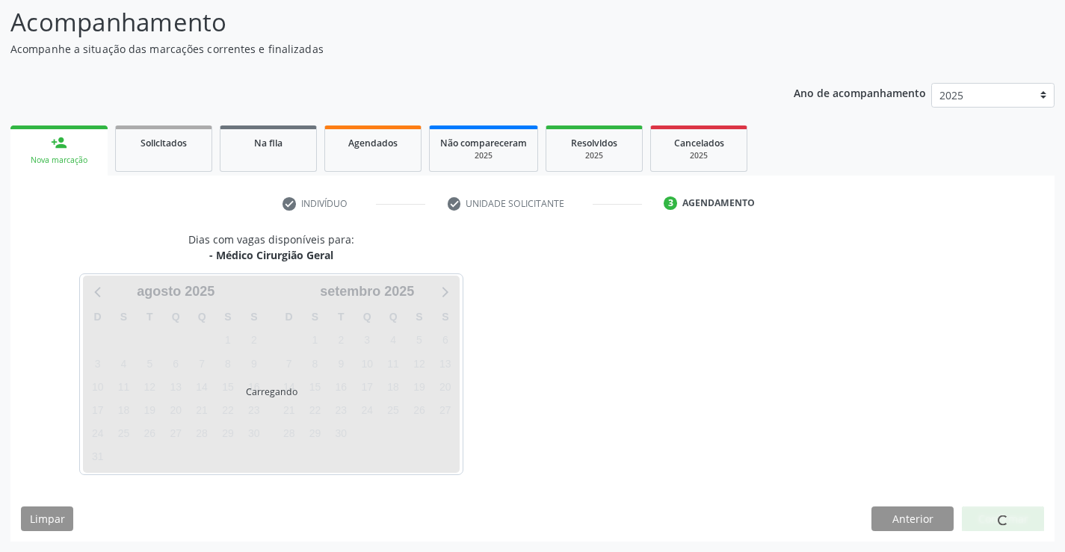
scroll to position [98, 0]
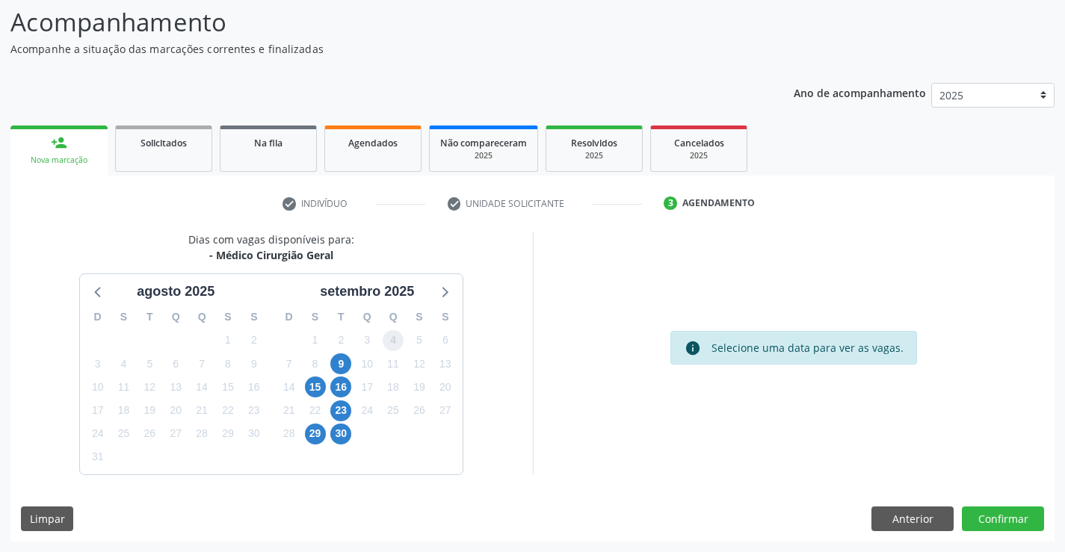
click at [398, 339] on span "4" at bounding box center [393, 340] width 21 height 21
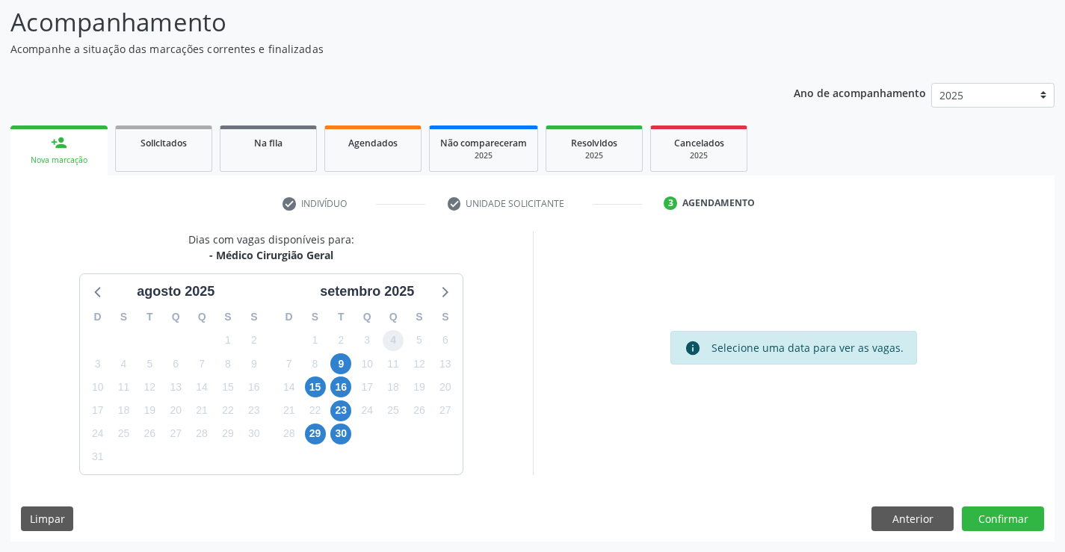
click at [398, 339] on span "4" at bounding box center [393, 340] width 21 height 21
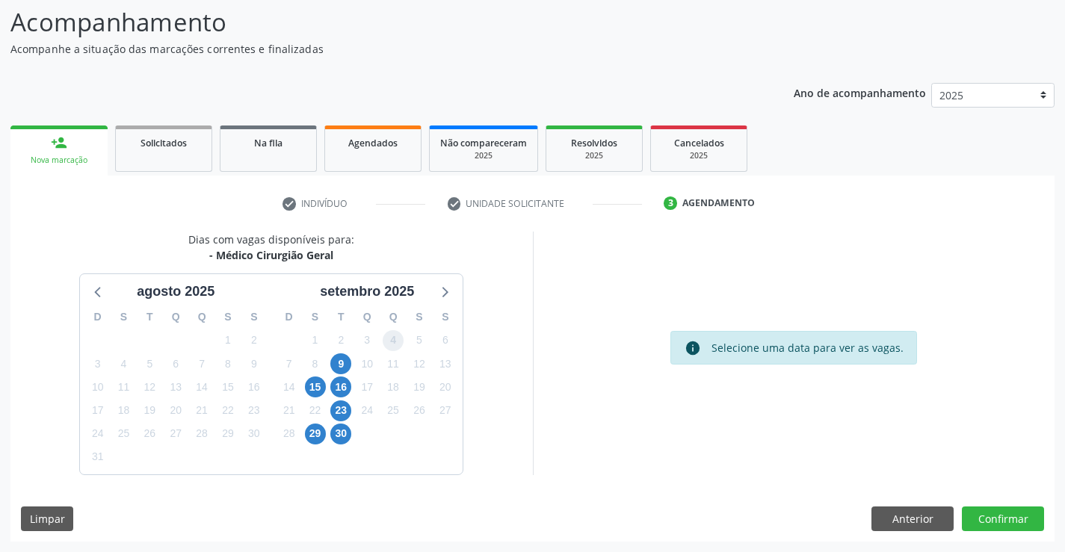
click at [398, 339] on span "4" at bounding box center [393, 340] width 21 height 21
click at [396, 389] on span "18" at bounding box center [393, 387] width 21 height 21
click at [372, 415] on span "24" at bounding box center [366, 411] width 21 height 21
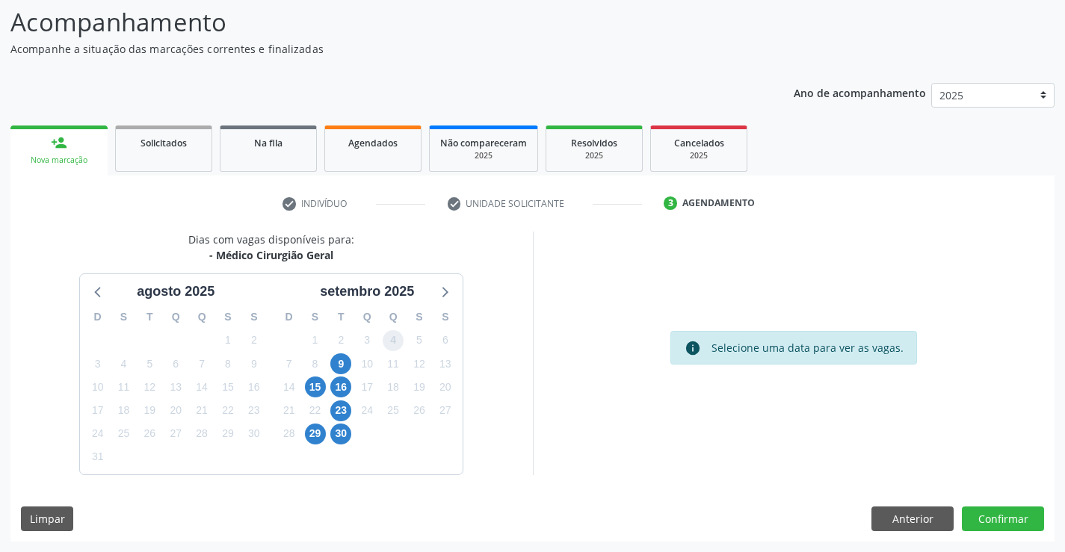
click at [399, 340] on span "4" at bounding box center [393, 340] width 21 height 21
click at [883, 526] on button "Anterior" at bounding box center [912, 519] width 82 height 25
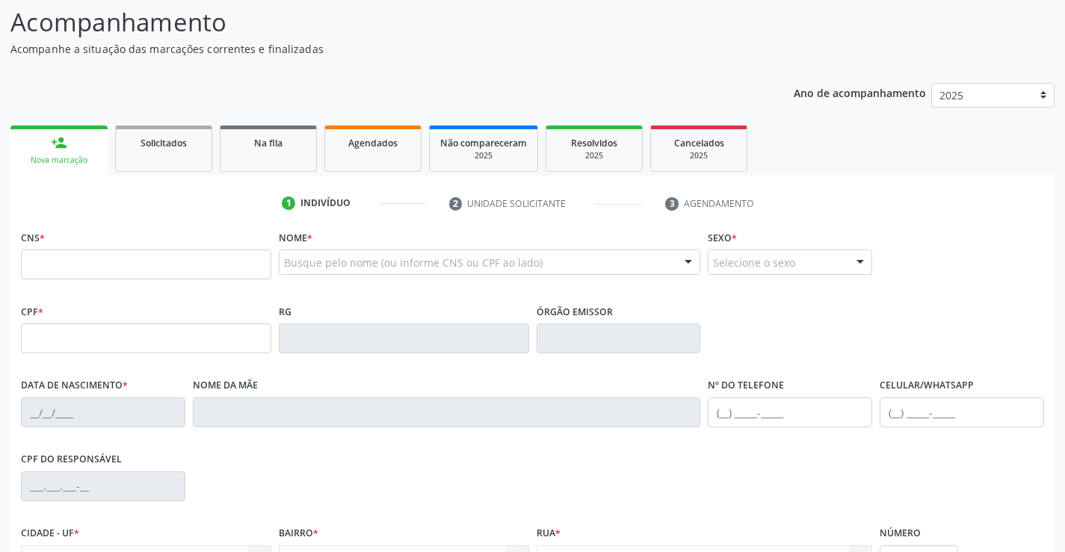
scroll to position [98, 0]
type input "704 6001 2122 1328"
type input "061.089.456-05"
type input "[DATE]"
type input "[PERSON_NAME]"
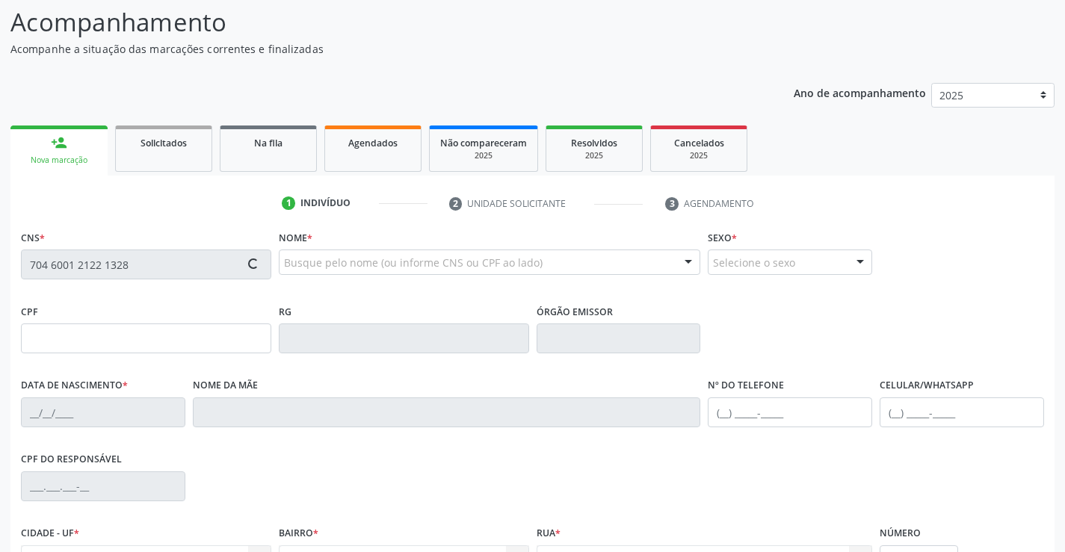
type input "[PHONE_NUMBER]"
type input "366"
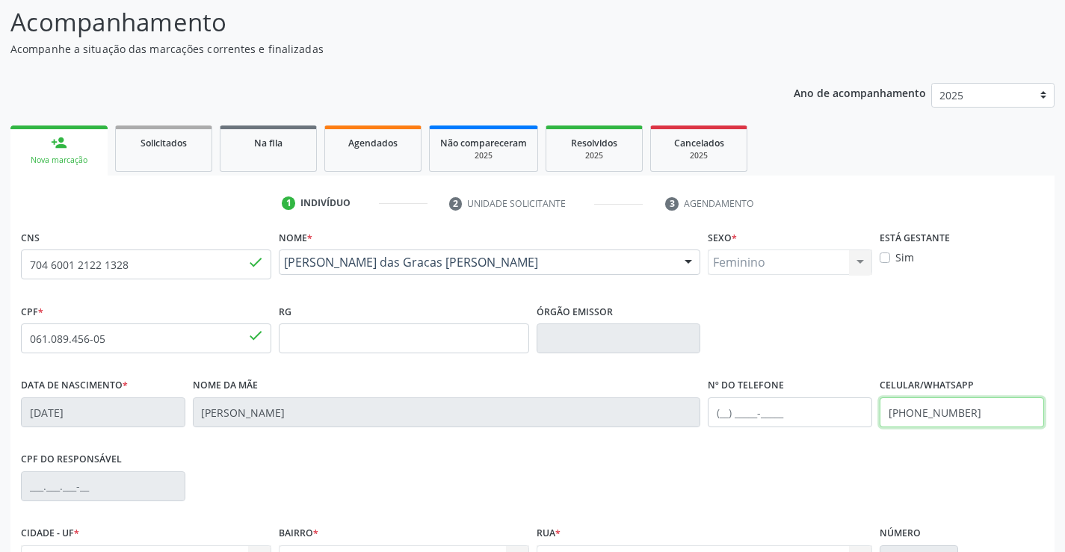
click at [1001, 412] on input "[PHONE_NUMBER]" at bounding box center [962, 413] width 164 height 30
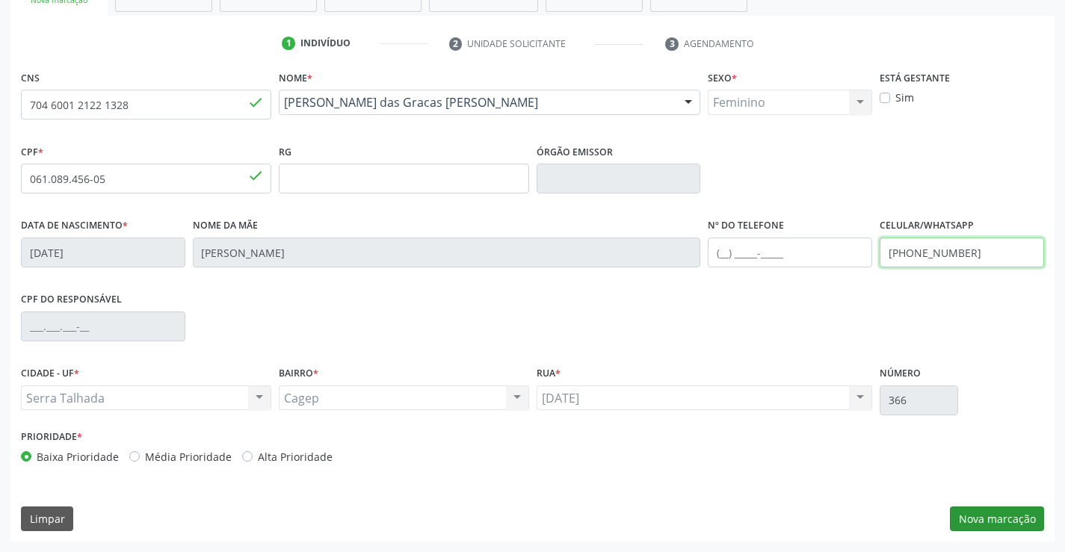
type input "[PHONE_NUMBER]"
drag, startPoint x: 1004, startPoint y: 517, endPoint x: 957, endPoint y: 501, distance: 50.6
click at [1004, 518] on button "Nova marcação" at bounding box center [997, 519] width 94 height 25
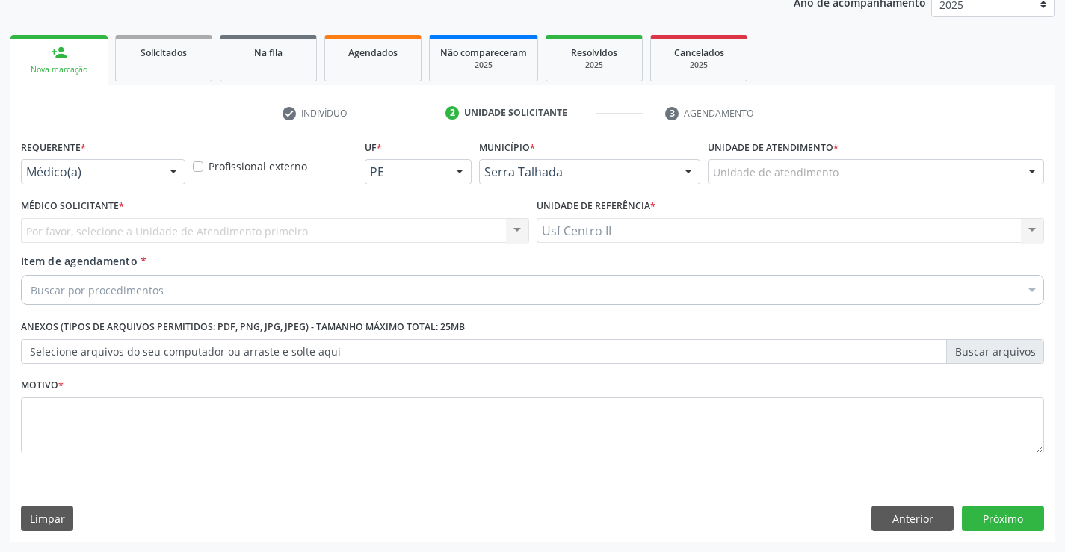
scroll to position [188, 0]
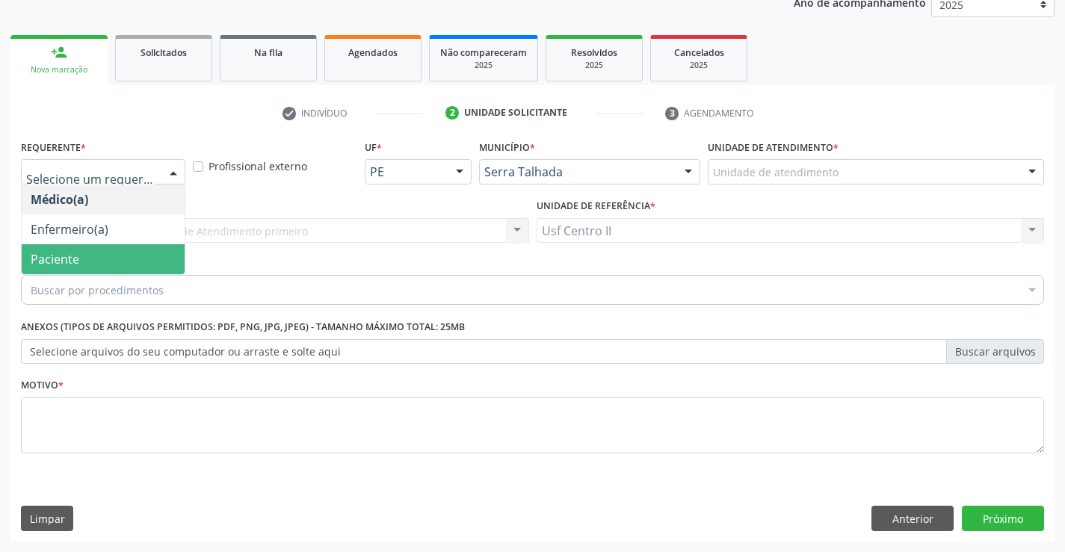
click at [116, 259] on span "Paciente" at bounding box center [103, 259] width 163 height 30
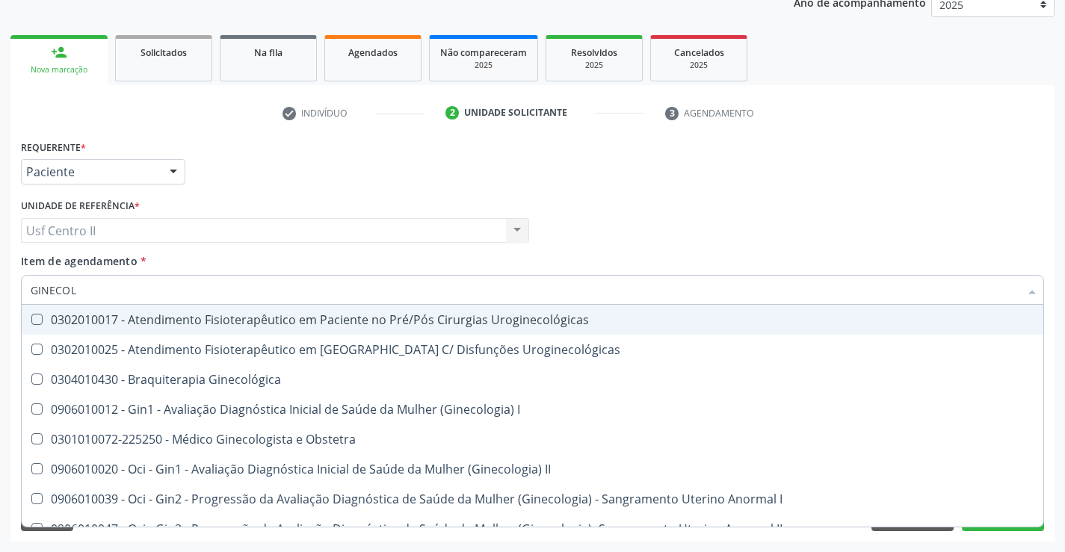
type input "GINECOLO"
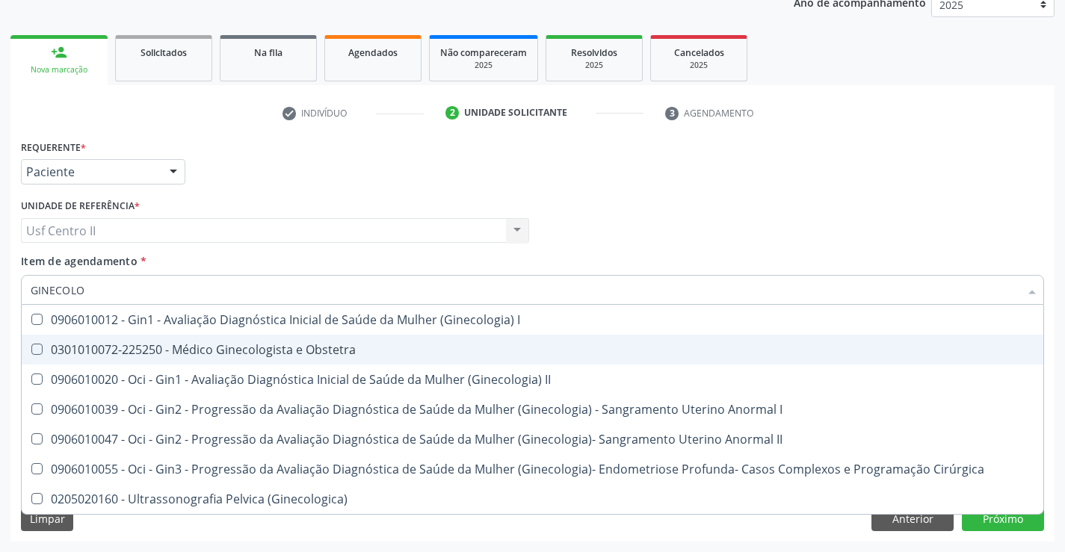
click at [220, 348] on div "0301010072-225250 - Médico Ginecologista e Obstetra" at bounding box center [533, 350] width 1004 height 12
checkbox Obstetra "true"
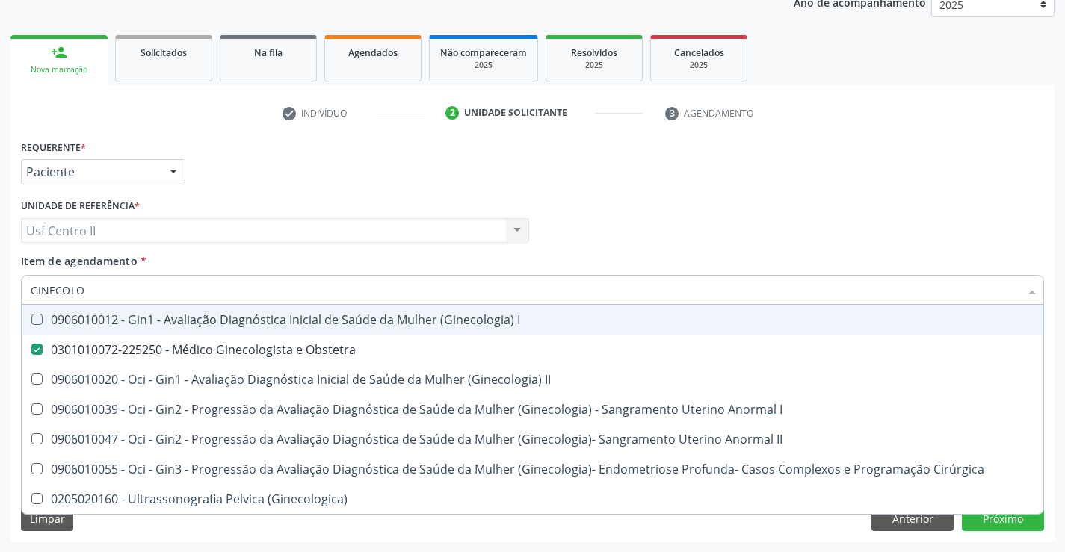
click at [657, 208] on div "Médico Solicitante Por favor, selecione a Unidade de Atendimento primeiro Nenhu…" at bounding box center [532, 224] width 1030 height 58
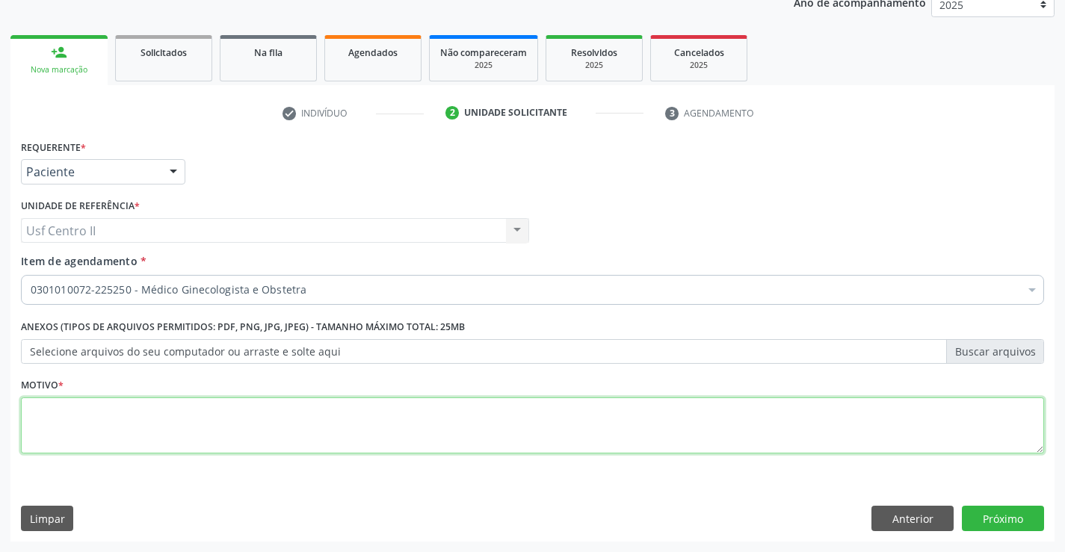
click at [195, 420] on textarea at bounding box center [532, 426] width 1023 height 57
type textarea "."
click at [995, 519] on button "Próximo" at bounding box center [1003, 518] width 82 height 25
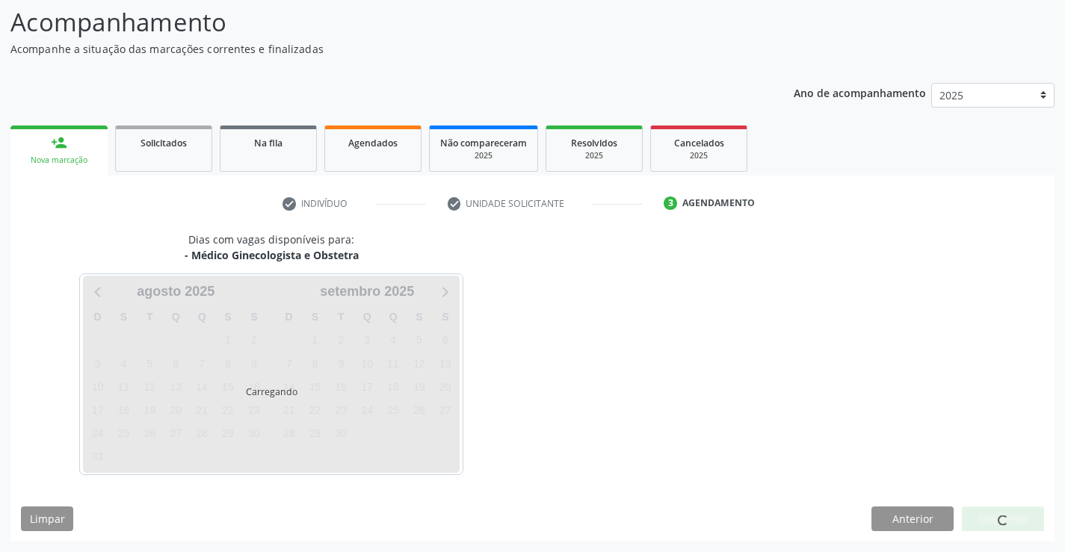
scroll to position [98, 0]
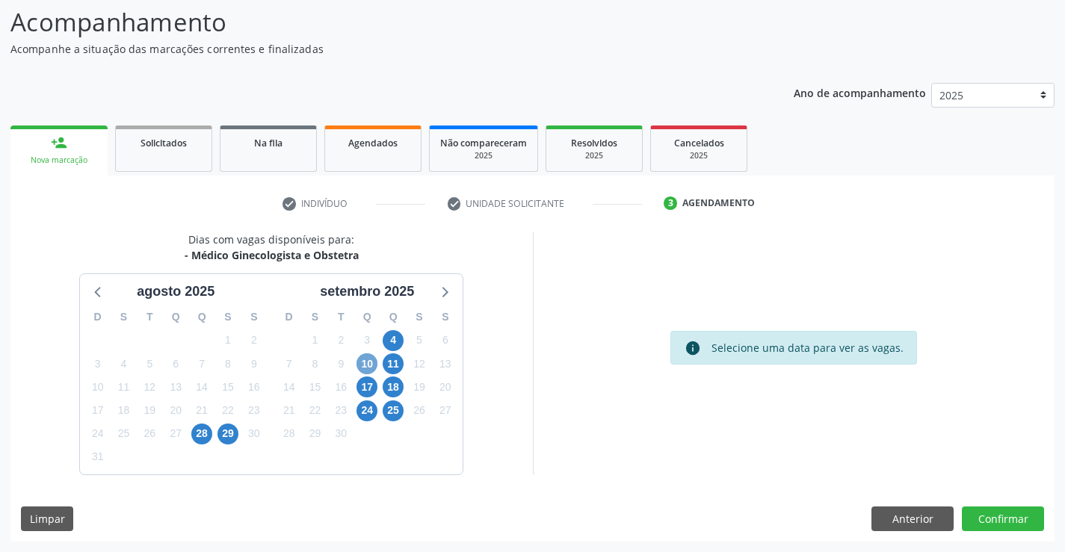
click at [368, 365] on span "10" at bounding box center [366, 363] width 21 height 21
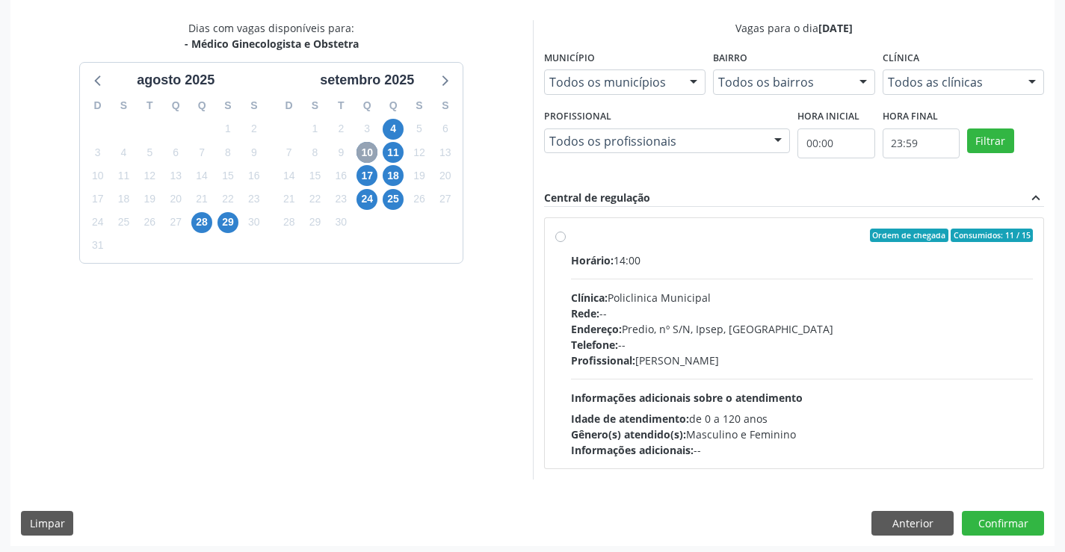
scroll to position [314, 0]
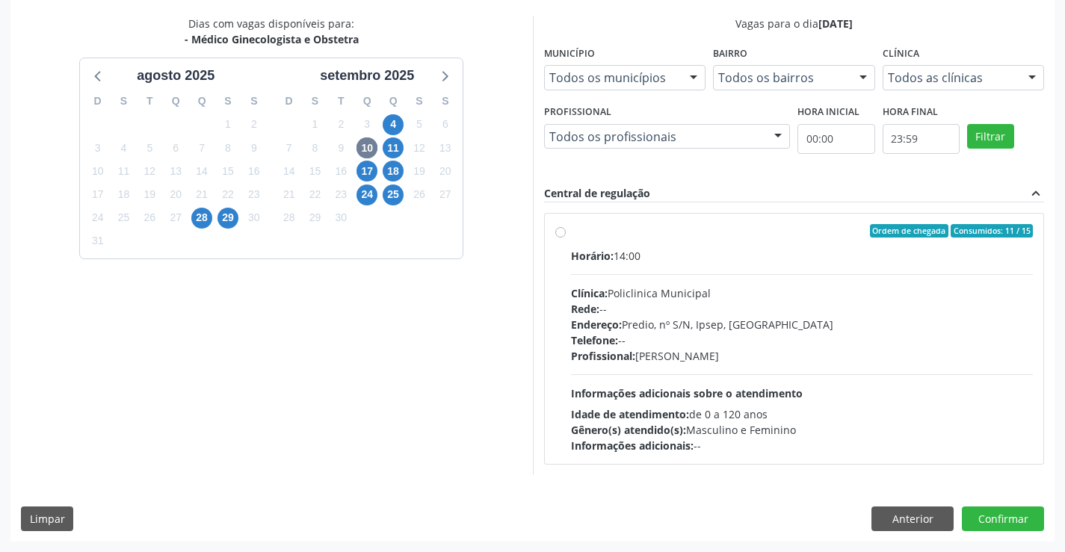
click at [571, 235] on label "Ordem de chegada Consumidos: 11 / 15 Horário: 14:00 Clínica: Policlinica Munici…" at bounding box center [802, 338] width 463 height 229
click at [563, 235] on input "Ordem de chegada Consumidos: 11 / 15 Horário: 14:00 Clínica: Policlinica Munici…" at bounding box center [560, 230] width 10 height 13
radio input "true"
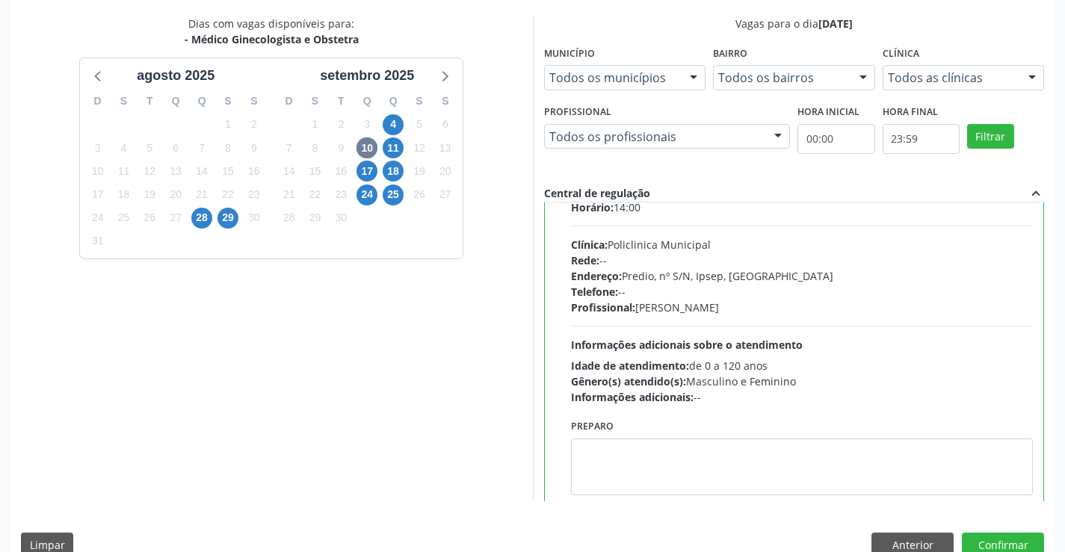
scroll to position [74, 0]
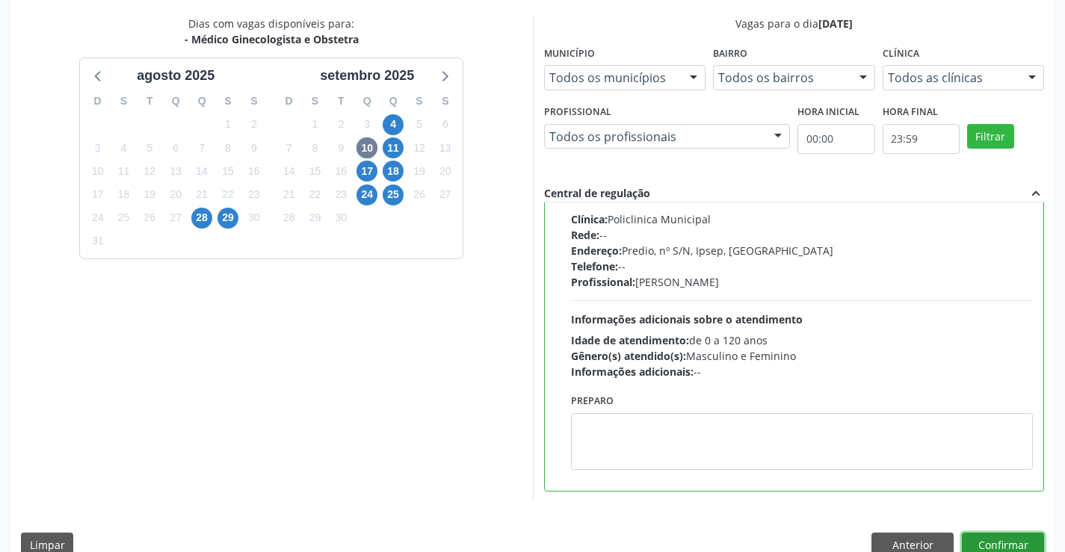
click at [1005, 540] on button "Confirmar" at bounding box center [1003, 545] width 82 height 25
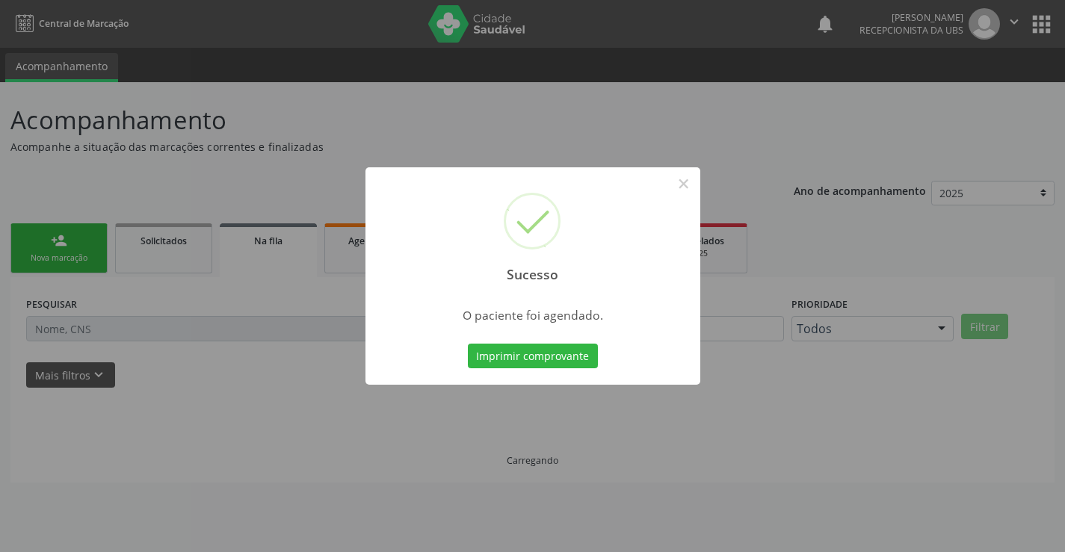
scroll to position [0, 0]
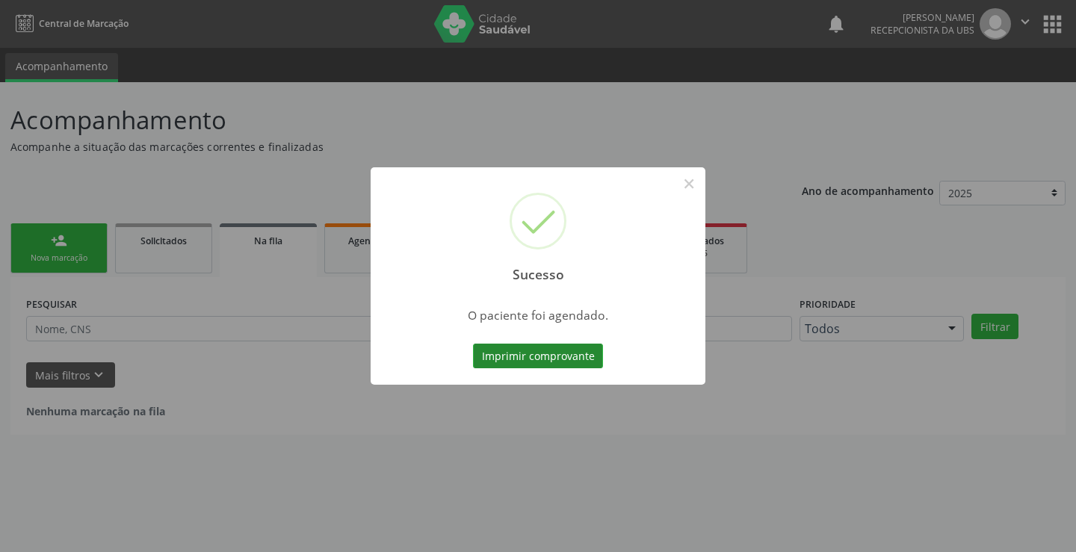
click at [580, 354] on button "Imprimir comprovante" at bounding box center [538, 356] width 130 height 25
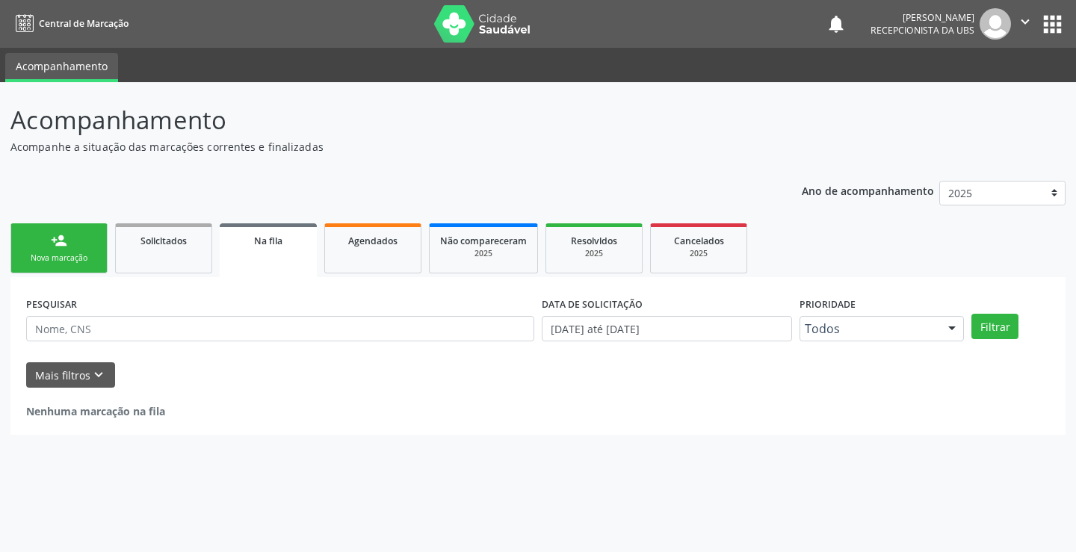
click at [78, 244] on link "person_add Nova marcação" at bounding box center [58, 248] width 97 height 50
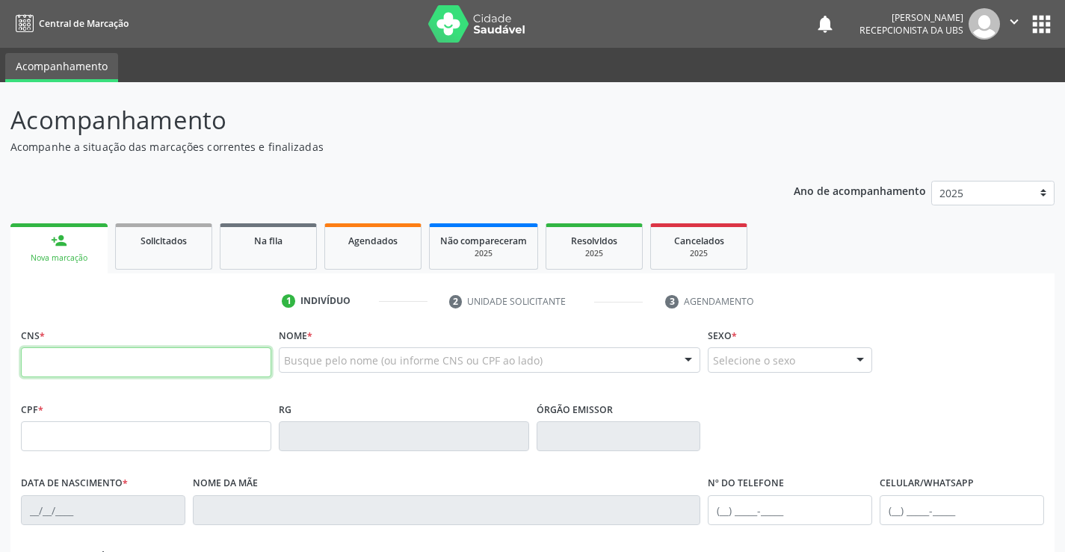
click at [170, 374] on input "text" at bounding box center [146, 362] width 250 height 30
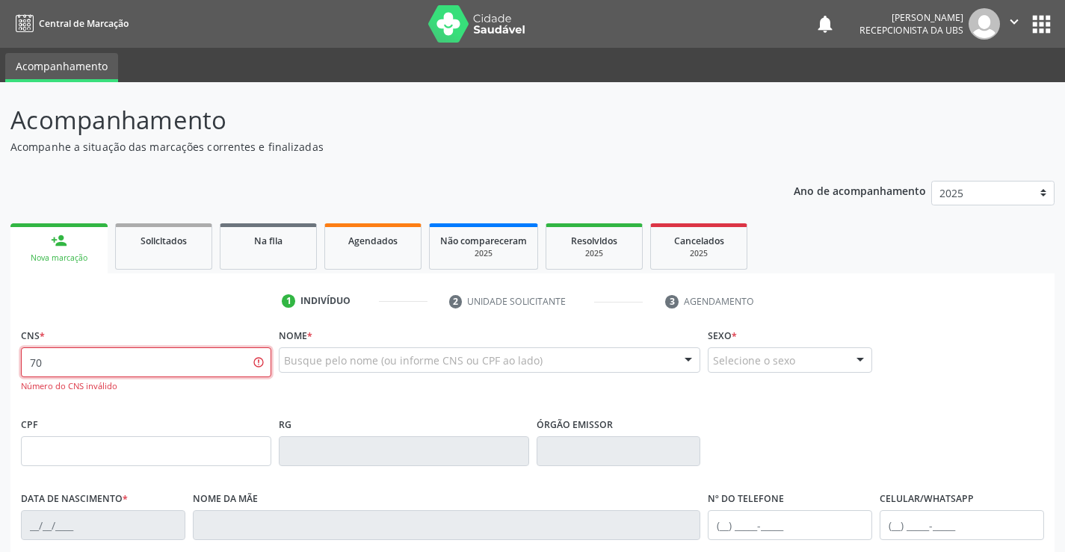
type input "7"
type input "709 2012 0368 0009"
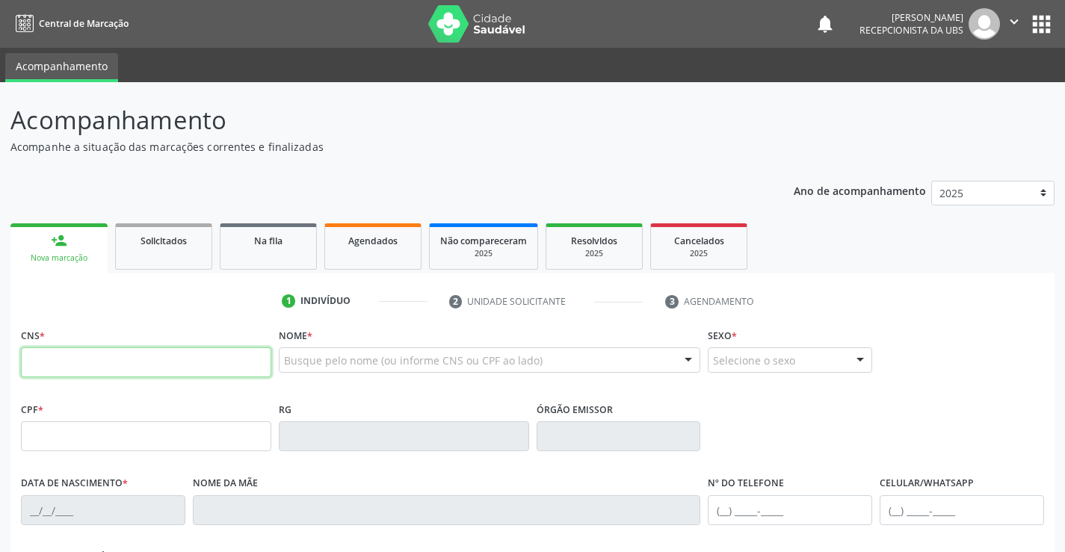
paste input "709 2012 0368 3339"
type input "709 2012 0368 3339"
type input "081.197.884-27"
type input "[DATE]"
type input "[PERSON_NAME]"
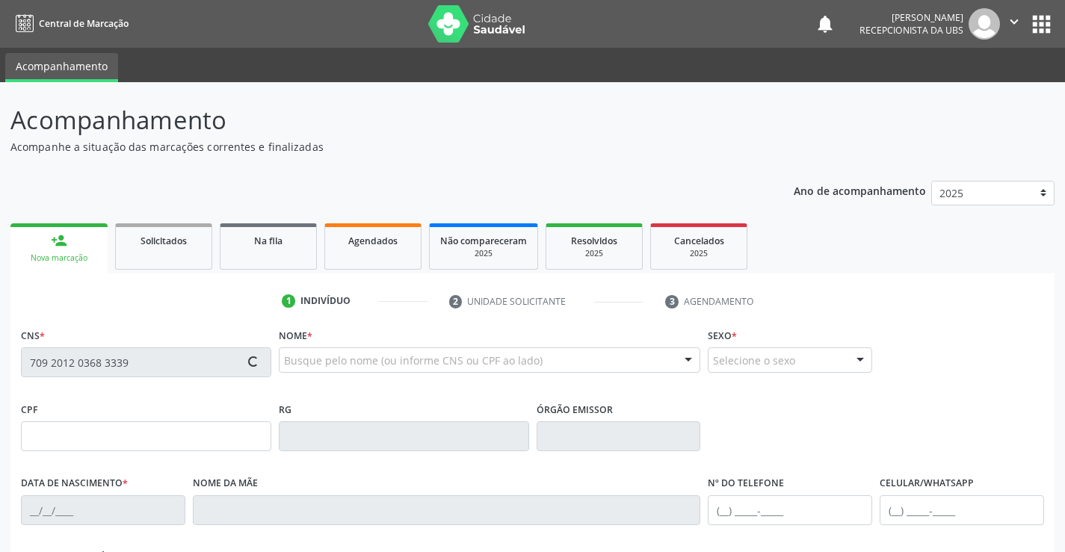
type input "[PHONE_NUMBER]"
type input "280"
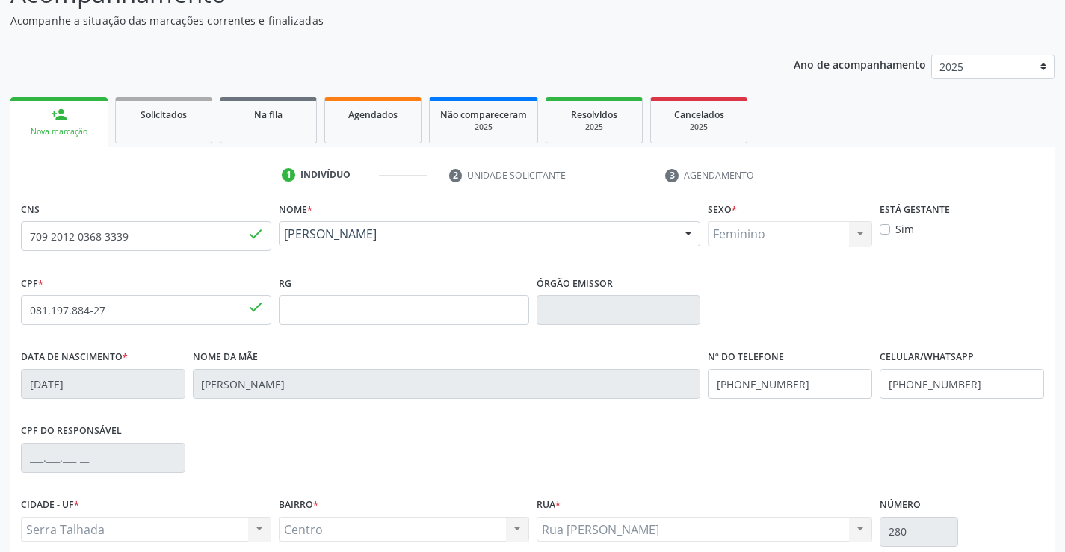
scroll to position [258, 0]
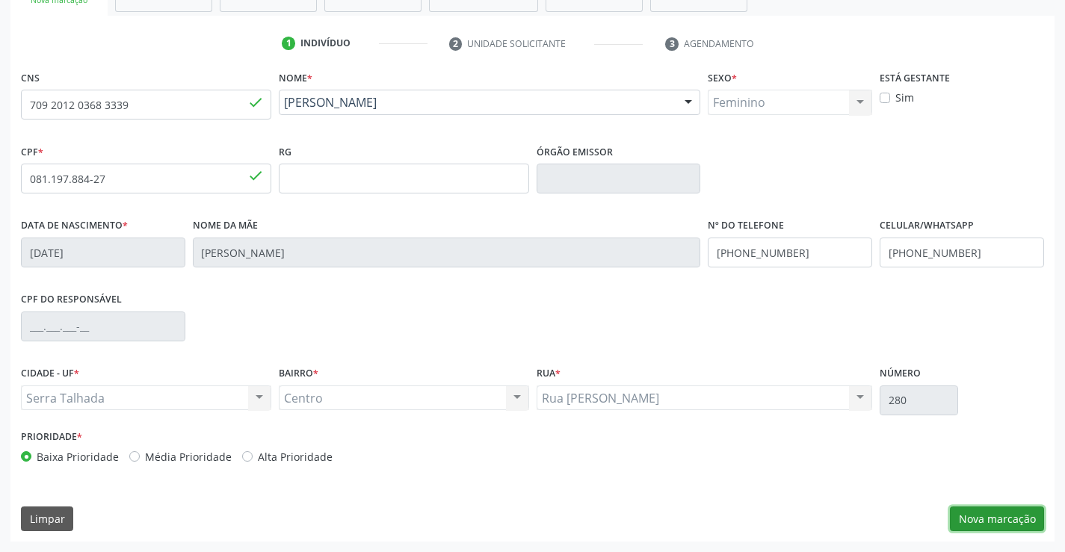
drag, startPoint x: 976, startPoint y: 509, endPoint x: 949, endPoint y: 500, distance: 28.4
click at [976, 510] on button "Nova marcação" at bounding box center [997, 519] width 94 height 25
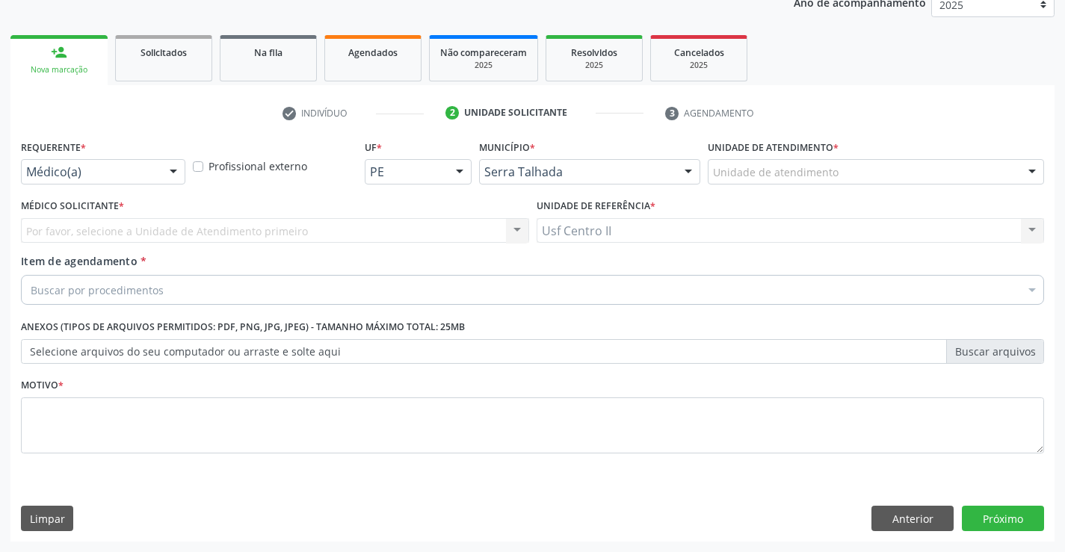
scroll to position [188, 0]
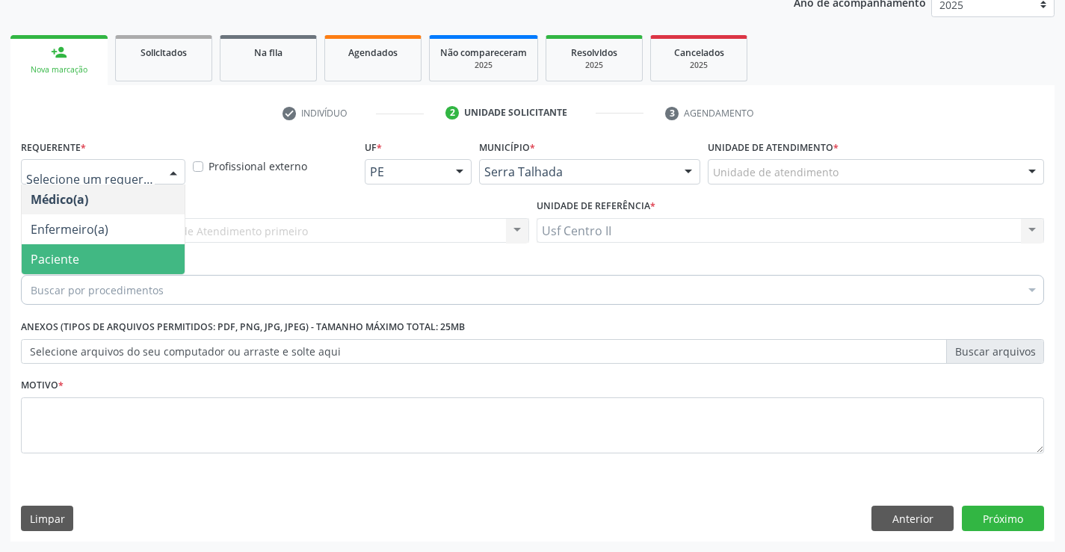
click at [81, 257] on span "Paciente" at bounding box center [103, 259] width 163 height 30
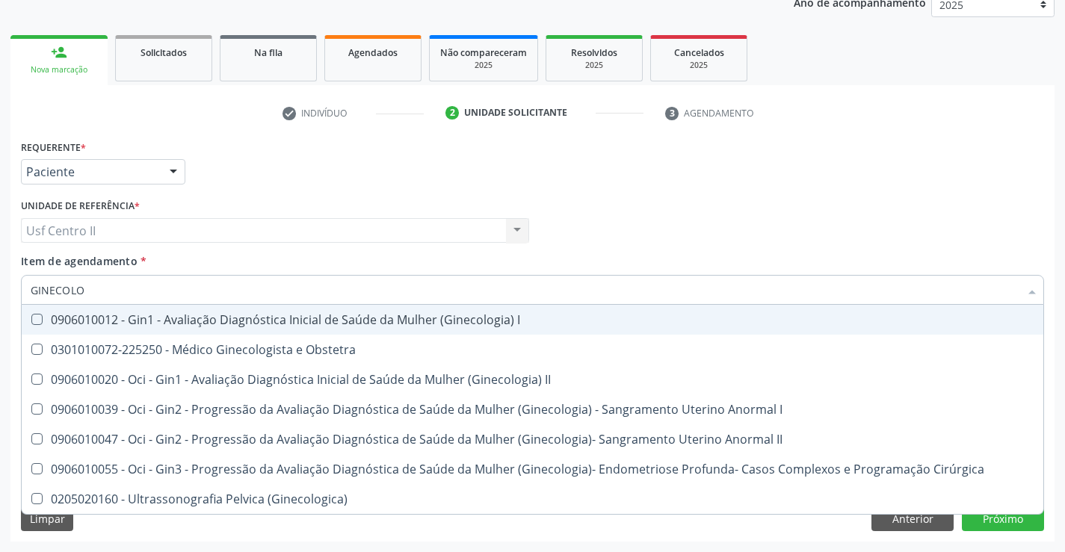
type input "GINECOLOG"
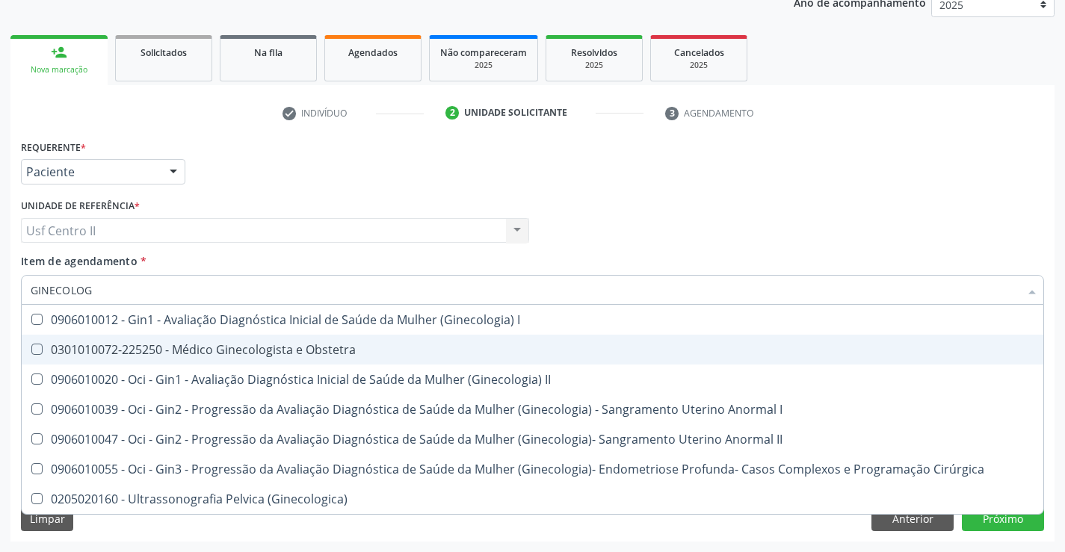
click at [220, 354] on div "0301010072-225250 - Médico Ginecologista e Obstetra" at bounding box center [533, 350] width 1004 height 12
checkbox Obstetra "true"
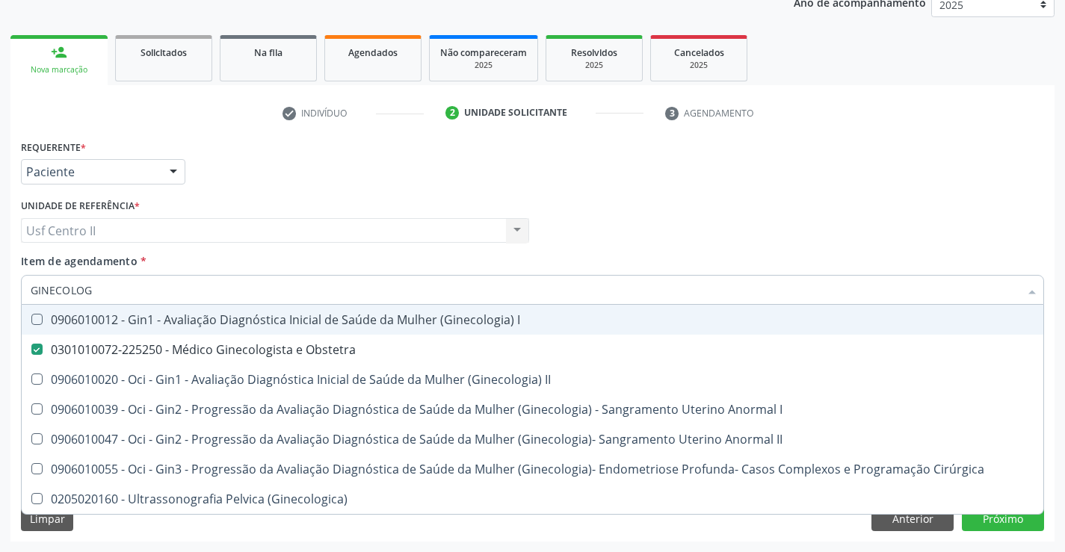
click at [297, 191] on div "Requerente * Paciente Médico(a) Enfermeiro(a) Paciente Nenhum resultado encontr…" at bounding box center [532, 165] width 1030 height 58
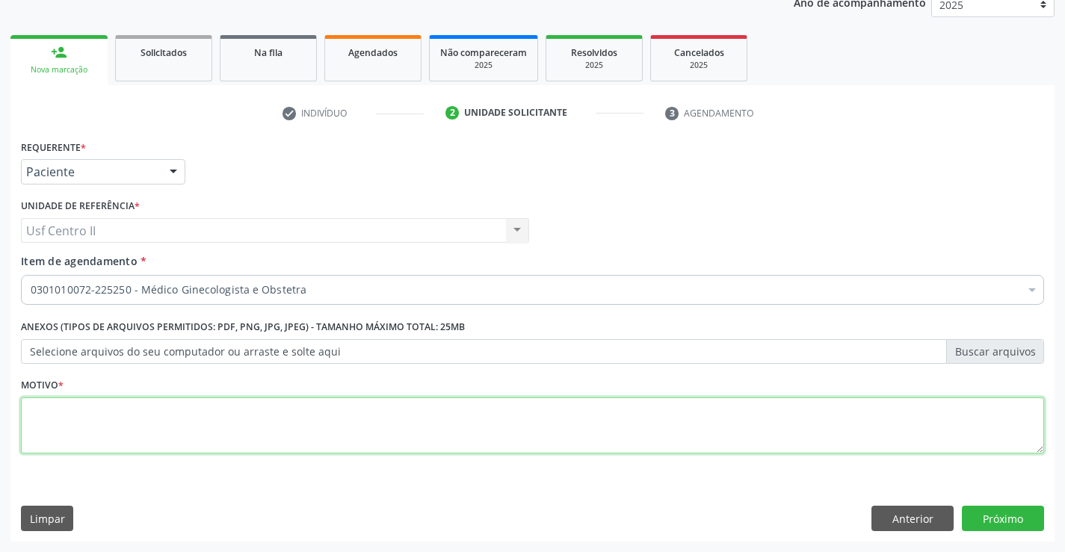
click at [224, 439] on textarea at bounding box center [532, 426] width 1023 height 57
type textarea "."
click at [989, 517] on button "Próximo" at bounding box center [1003, 518] width 82 height 25
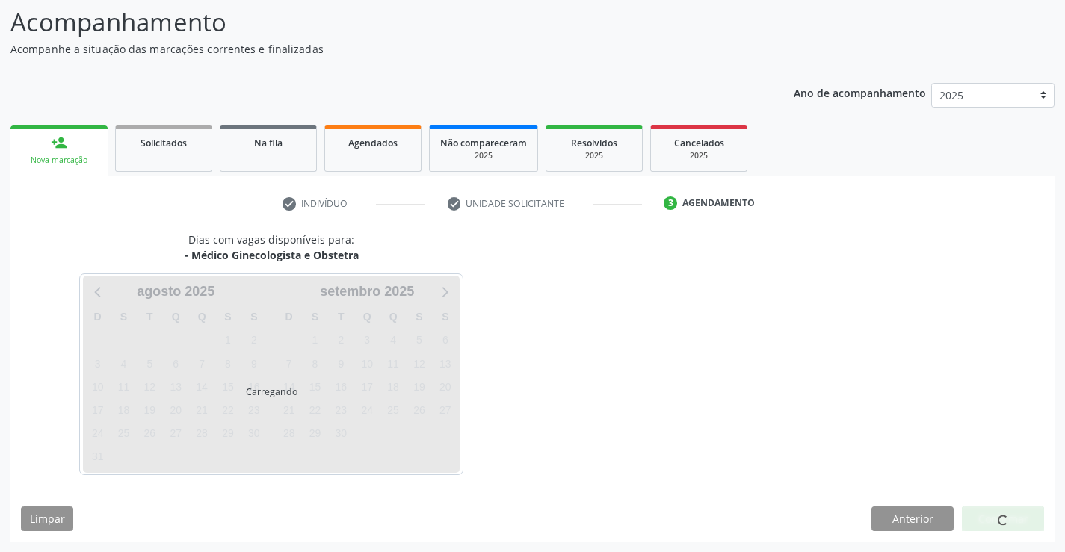
scroll to position [98, 0]
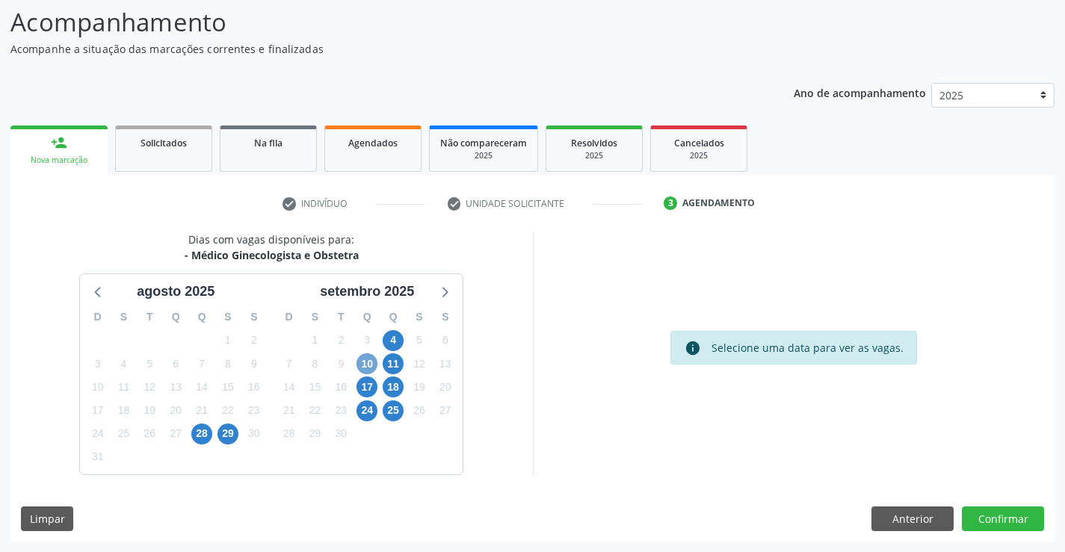
click at [371, 362] on span "10" at bounding box center [366, 363] width 21 height 21
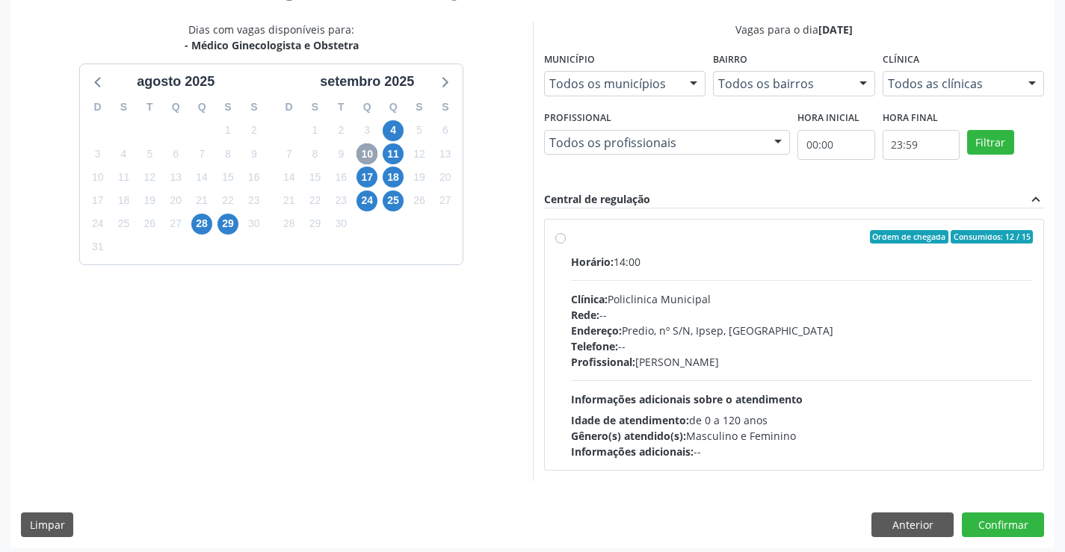
scroll to position [314, 0]
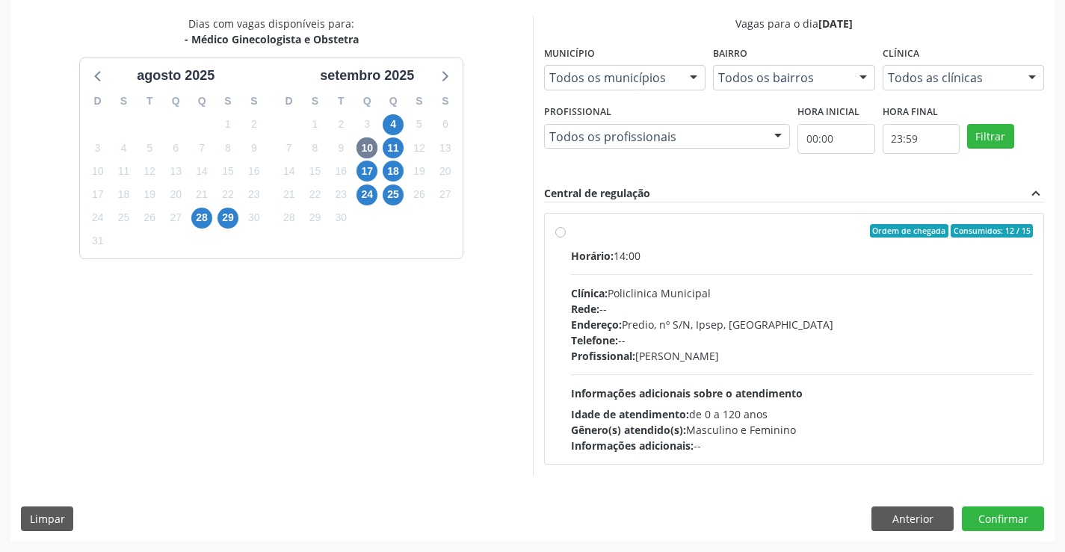
click at [571, 235] on label "Ordem de chegada Consumidos: 12 / 15 Horário: 14:00 Clínica: Policlinica Munici…" at bounding box center [802, 338] width 463 height 229
click at [558, 235] on input "Ordem de chegada Consumidos: 12 / 15 Horário: 14:00 Clínica: Policlinica Munici…" at bounding box center [560, 230] width 10 height 13
radio input "true"
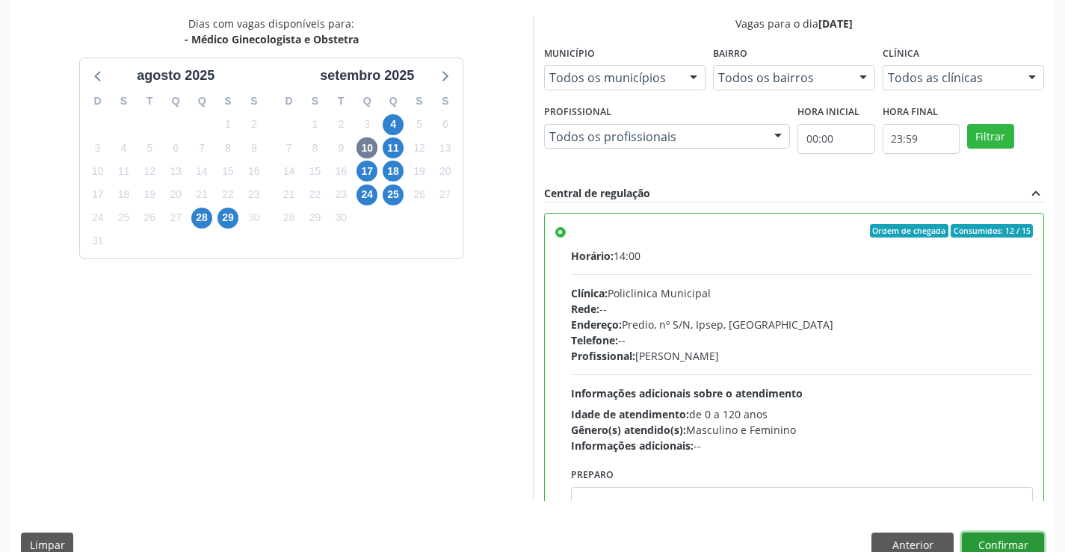
click at [989, 537] on button "Confirmar" at bounding box center [1003, 545] width 82 height 25
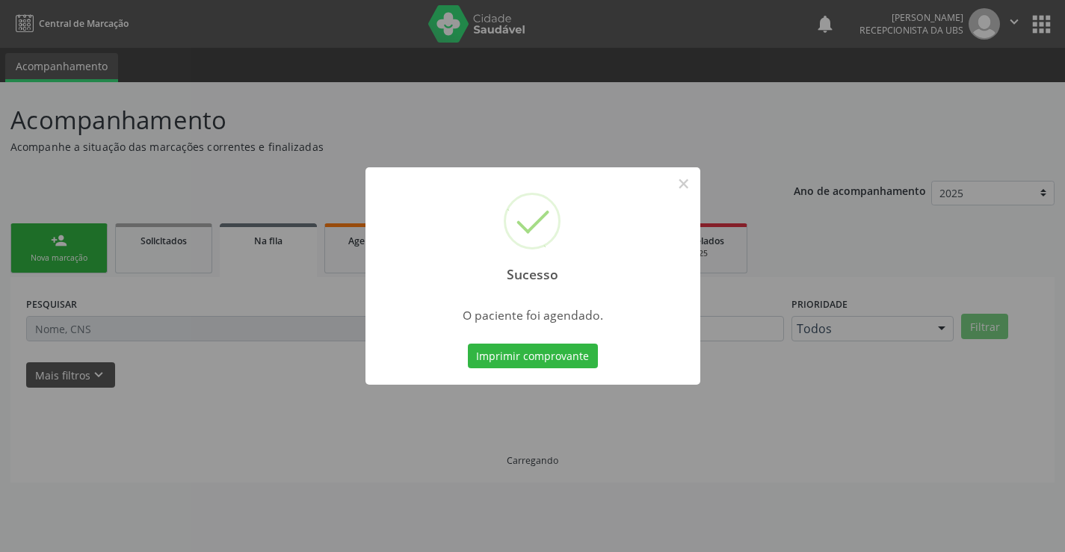
scroll to position [0, 0]
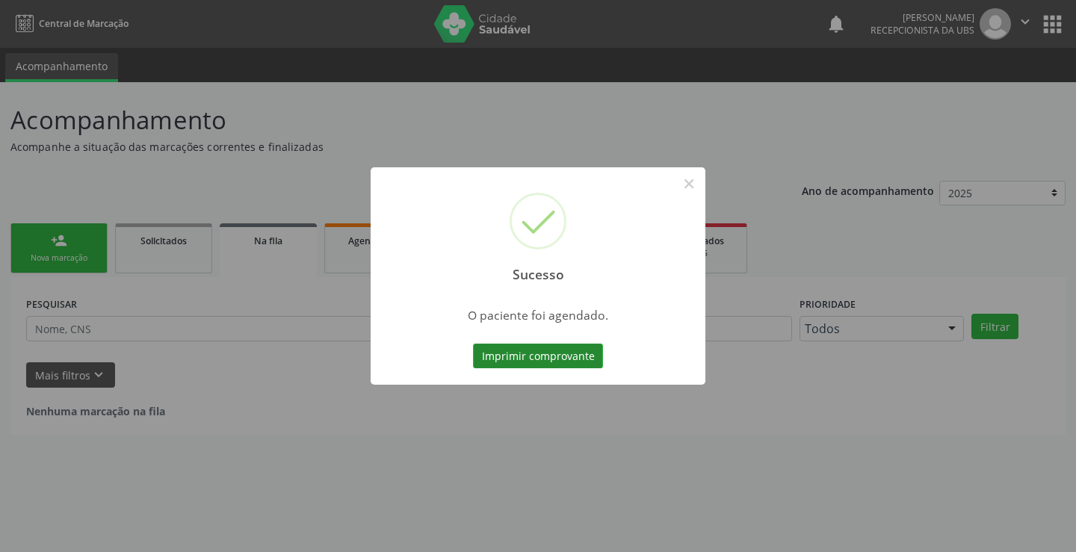
click at [535, 365] on button "Imprimir comprovante" at bounding box center [538, 356] width 130 height 25
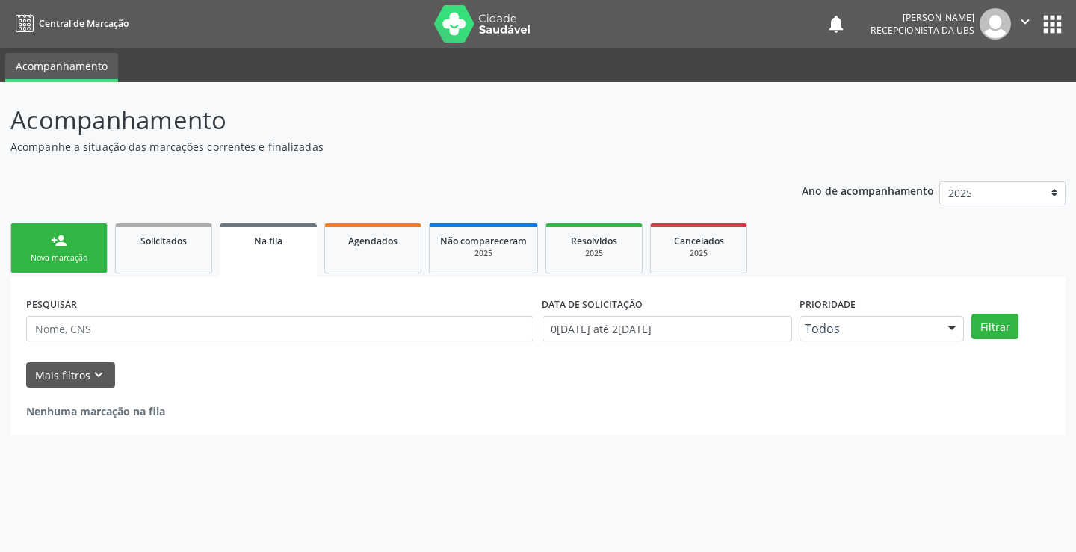
click at [50, 253] on div "Nova marcação" at bounding box center [59, 258] width 75 height 11
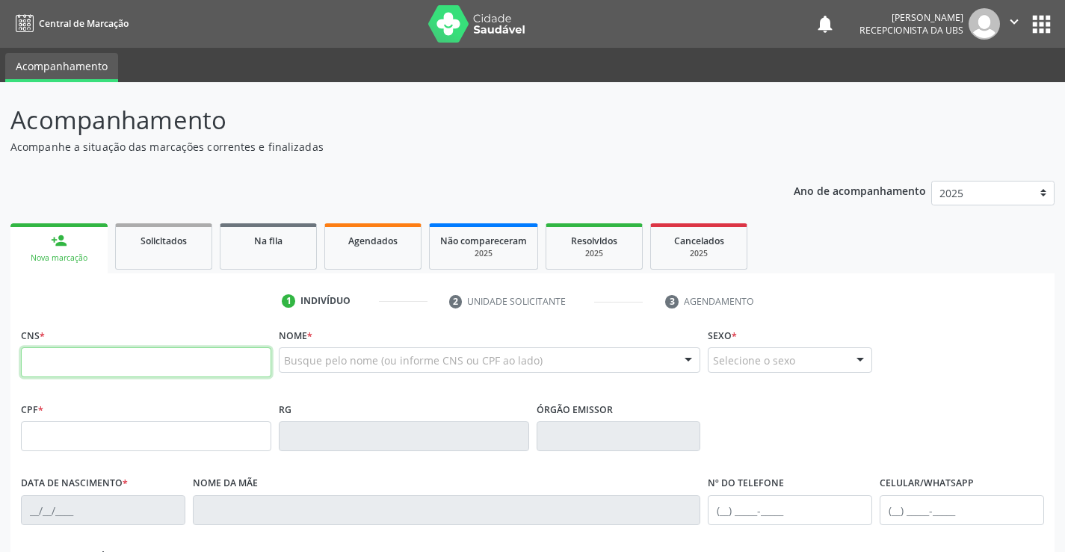
click at [118, 365] on input "text" at bounding box center [146, 362] width 250 height 30
type input "898 0029 9812 3653"
type input "024.066.554-66"
type input "05/12/1972"
type input "Maria das Dores de Lima Silva"
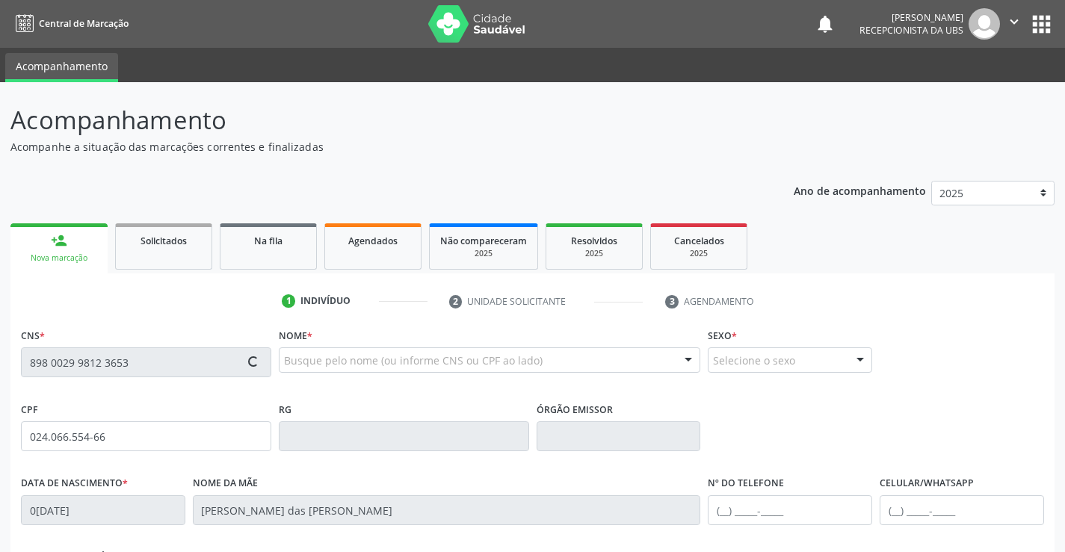
type input "(87) 99810-2348"
type input "428"
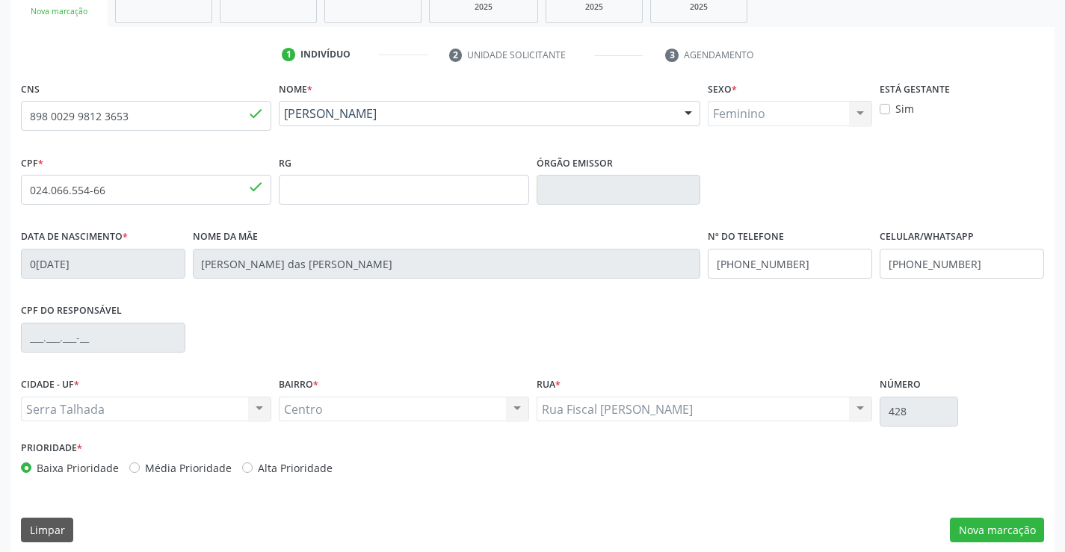
scroll to position [258, 0]
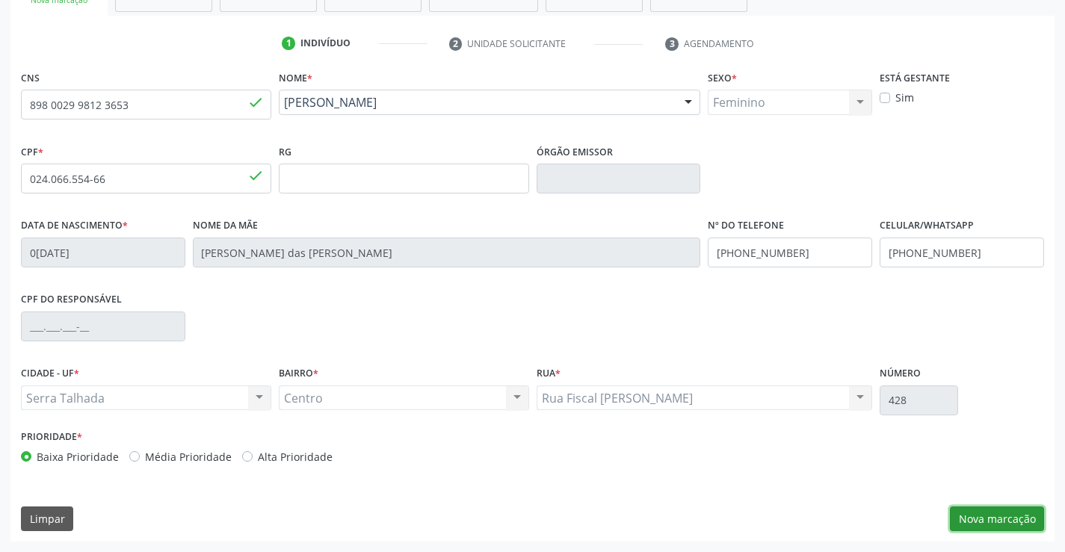
click at [983, 518] on button "Nova marcação" at bounding box center [997, 519] width 94 height 25
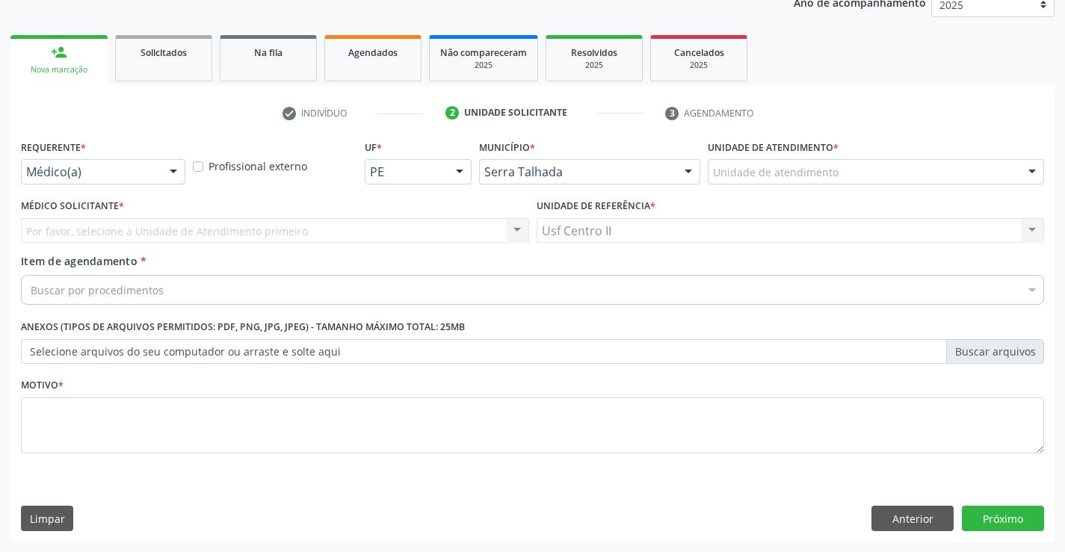
scroll to position [188, 0]
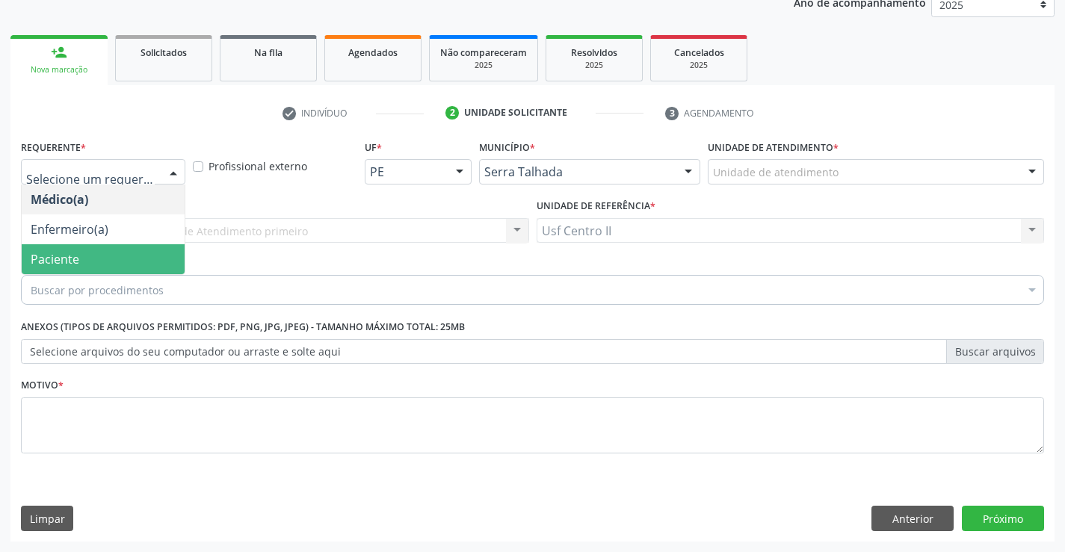
click at [91, 256] on span "Paciente" at bounding box center [103, 259] width 163 height 30
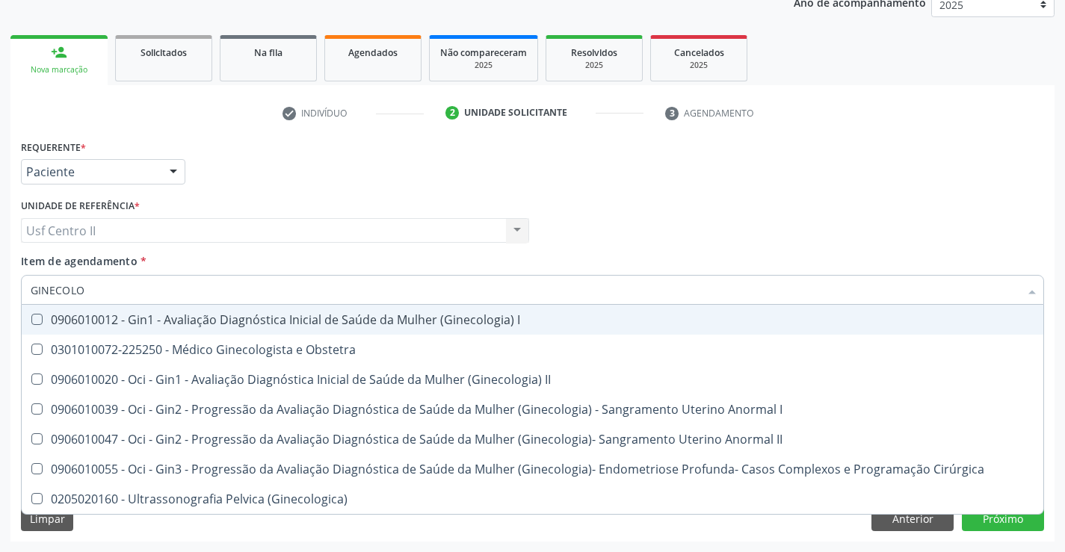
type input "GINECOLOG"
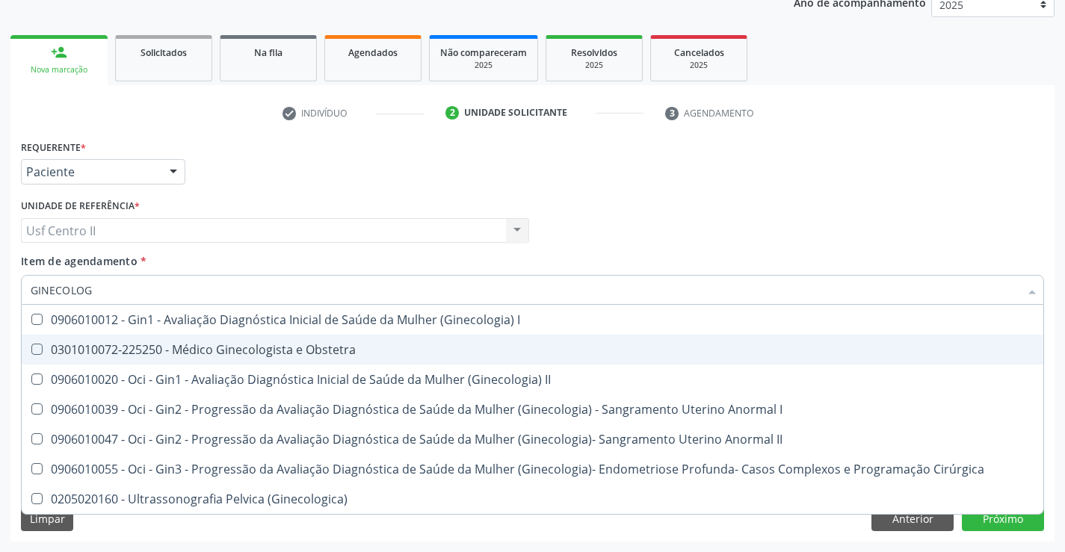
click at [198, 344] on div "0301010072-225250 - Médico Ginecologista e Obstetra" at bounding box center [533, 350] width 1004 height 12
checkbox Obstetra "true"
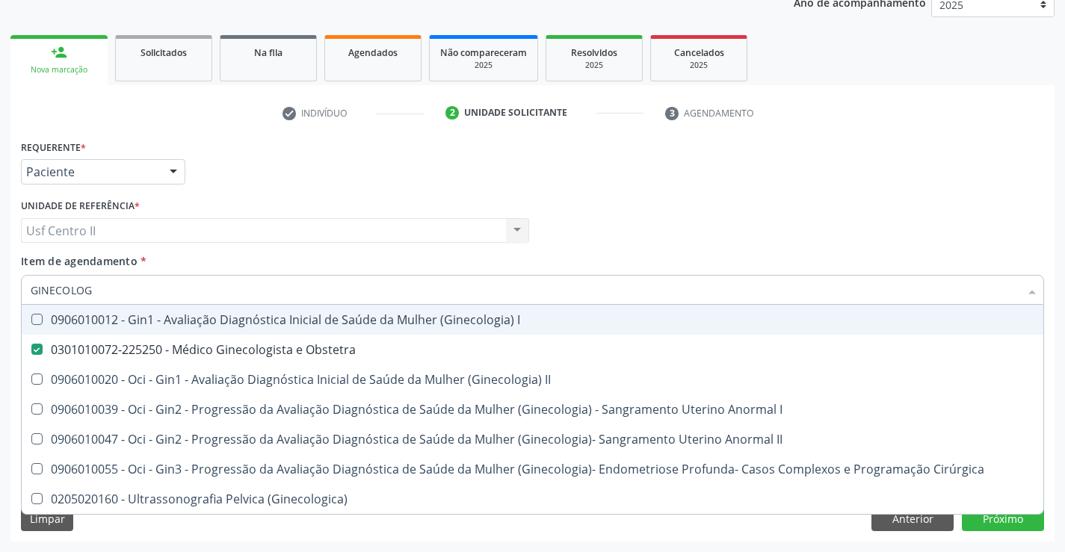
click at [433, 181] on div "Requerente * Paciente Médico(a) Enfermeiro(a) Paciente Nenhum resultado encontr…" at bounding box center [532, 165] width 1030 height 58
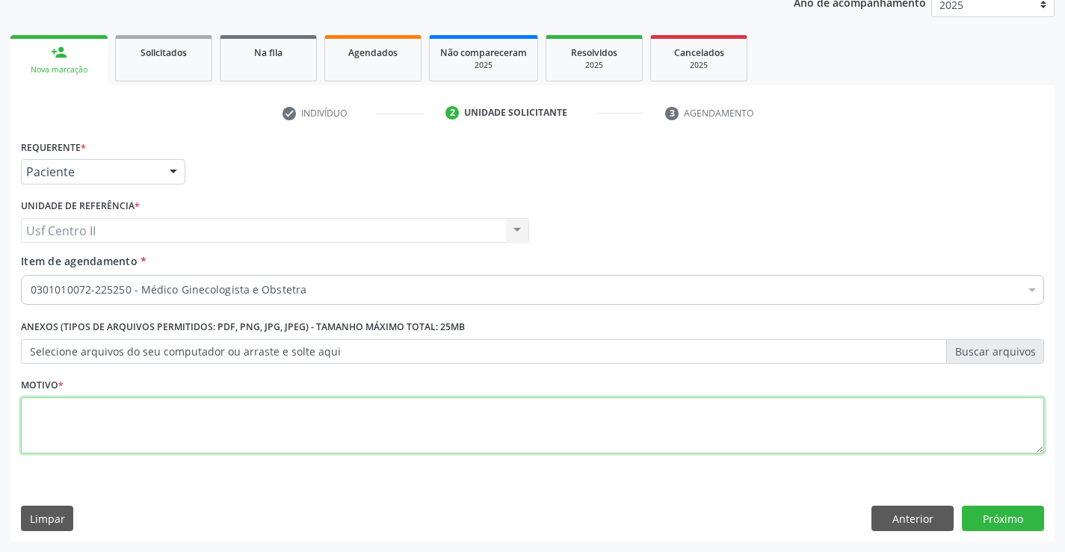
click at [359, 419] on textarea at bounding box center [532, 426] width 1023 height 57
type textarea "."
click at [1025, 515] on button "Próximo" at bounding box center [1003, 518] width 82 height 25
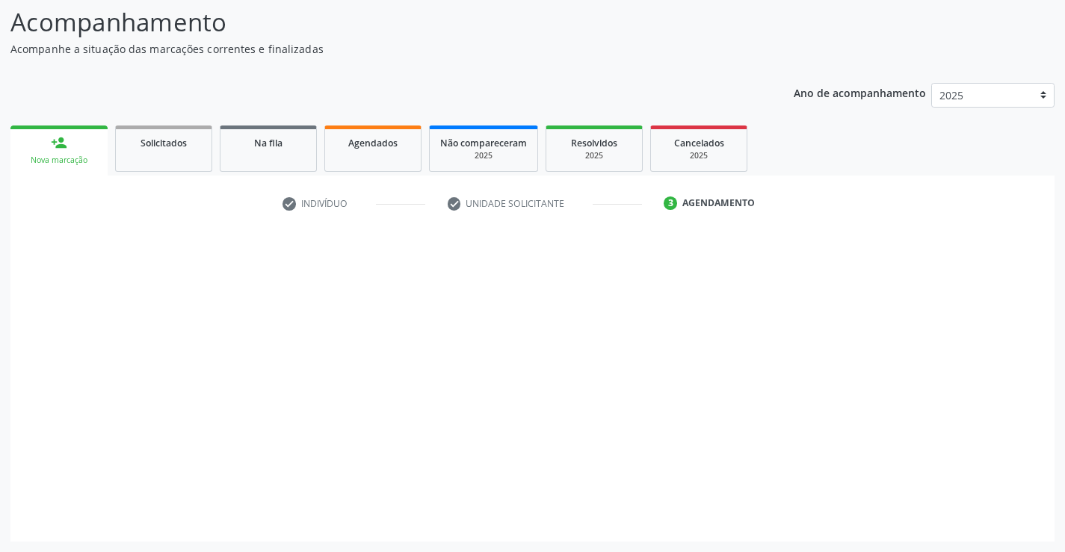
scroll to position [98, 0]
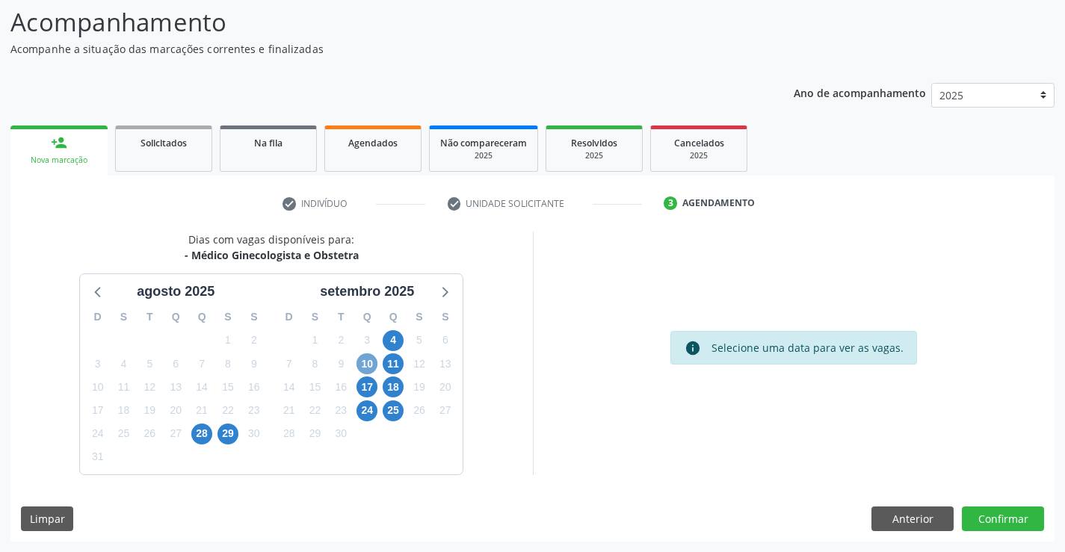
click at [368, 364] on span "10" at bounding box center [366, 363] width 21 height 21
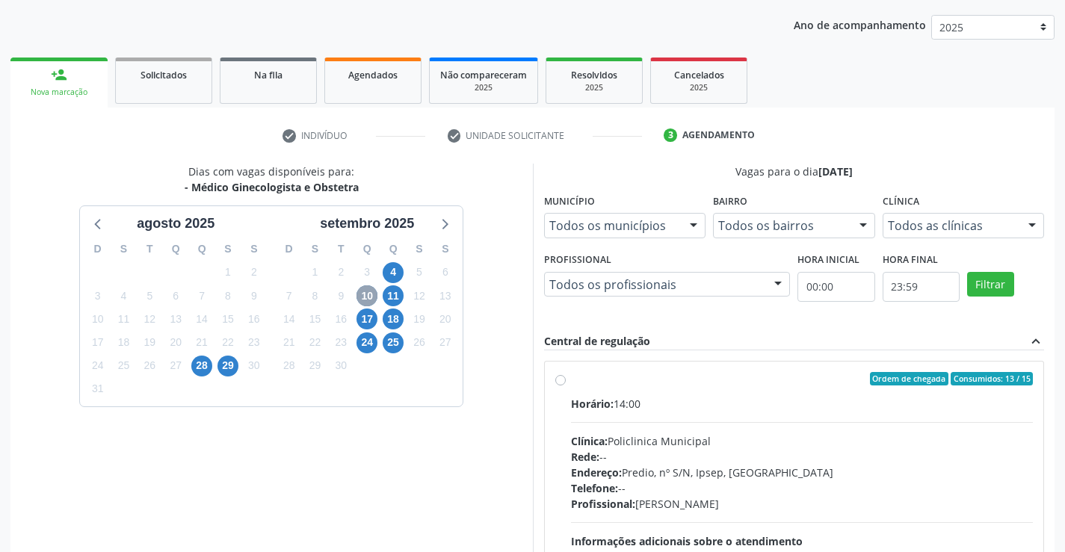
scroll to position [314, 0]
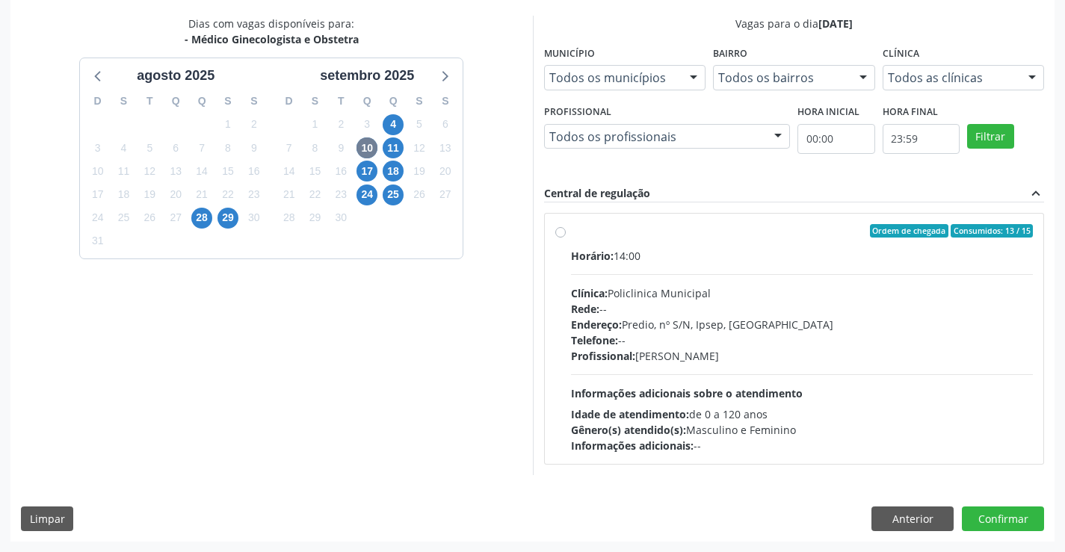
click at [571, 232] on label "Ordem de chegada Consumidos: 13 / 15 Horário: 14:00 Clínica: Policlinica Munici…" at bounding box center [802, 338] width 463 height 229
click at [564, 232] on input "Ordem de chegada Consumidos: 13 / 15 Horário: 14:00 Clínica: Policlinica Munici…" at bounding box center [560, 230] width 10 height 13
radio input "true"
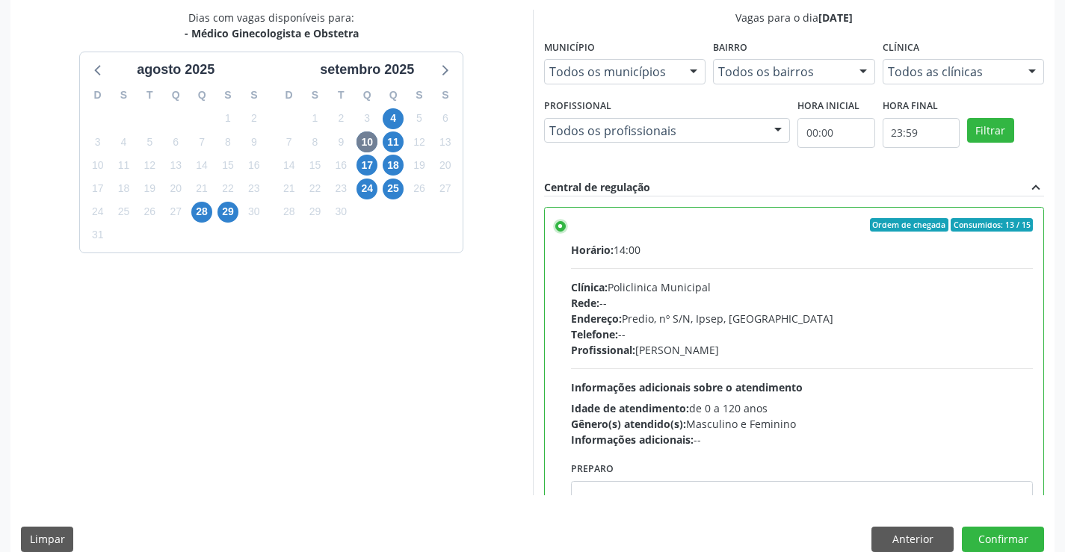
scroll to position [341, 0]
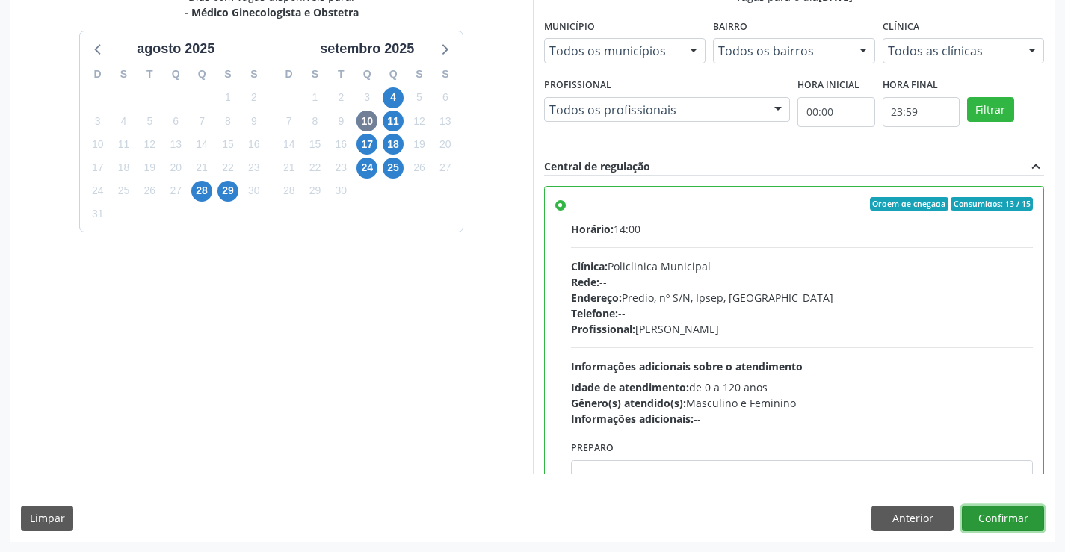
click at [1013, 515] on button "Confirmar" at bounding box center [1003, 518] width 82 height 25
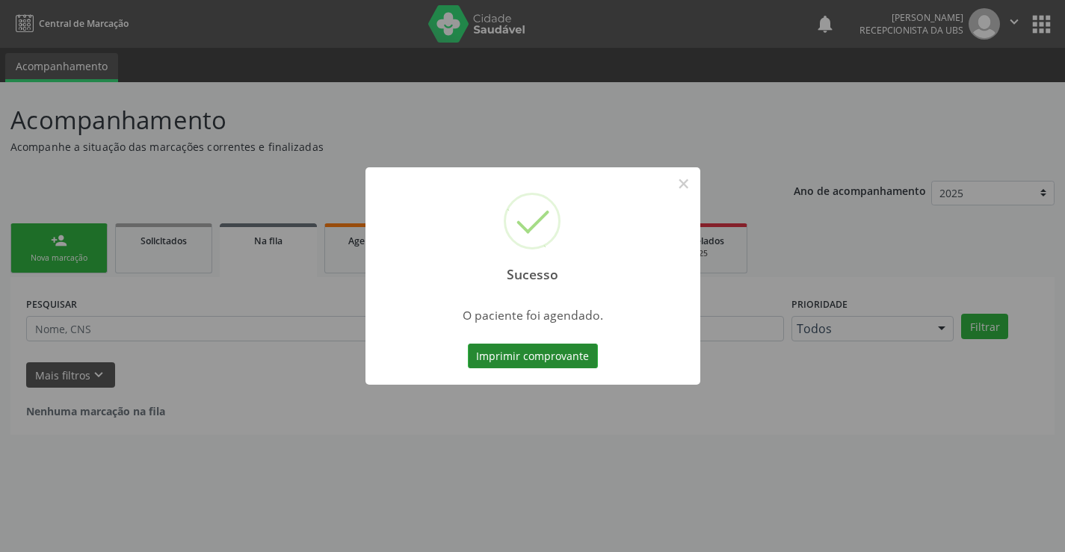
scroll to position [0, 0]
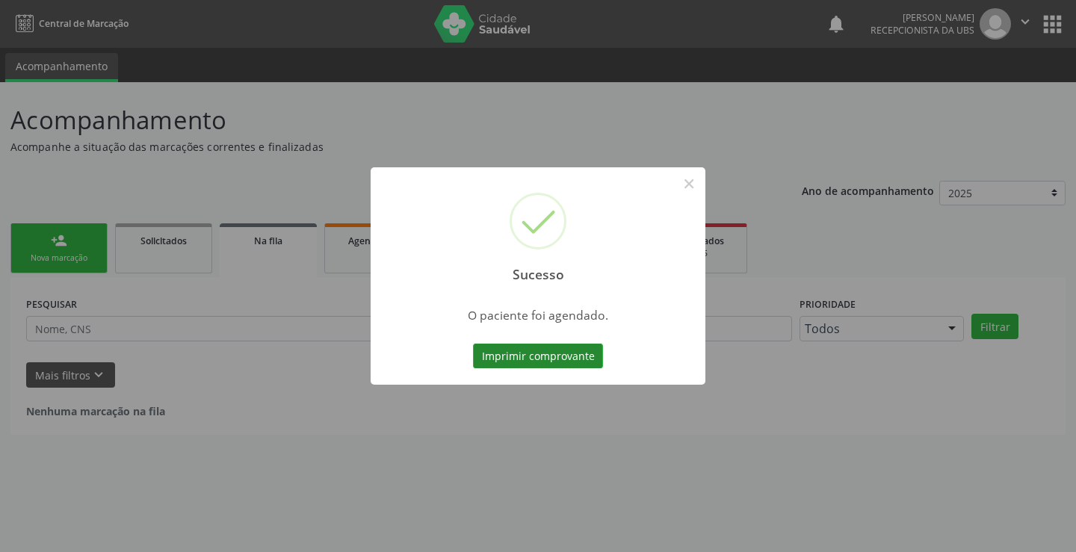
click at [515, 358] on button "Imprimir comprovante" at bounding box center [538, 356] width 130 height 25
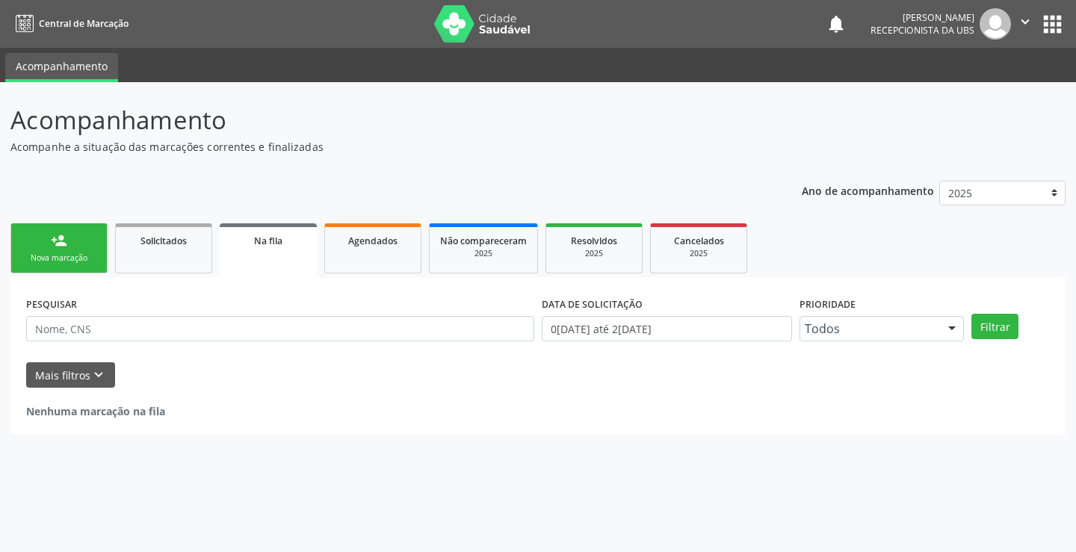
click at [81, 245] on link "person_add Nova marcação" at bounding box center [58, 248] width 97 height 50
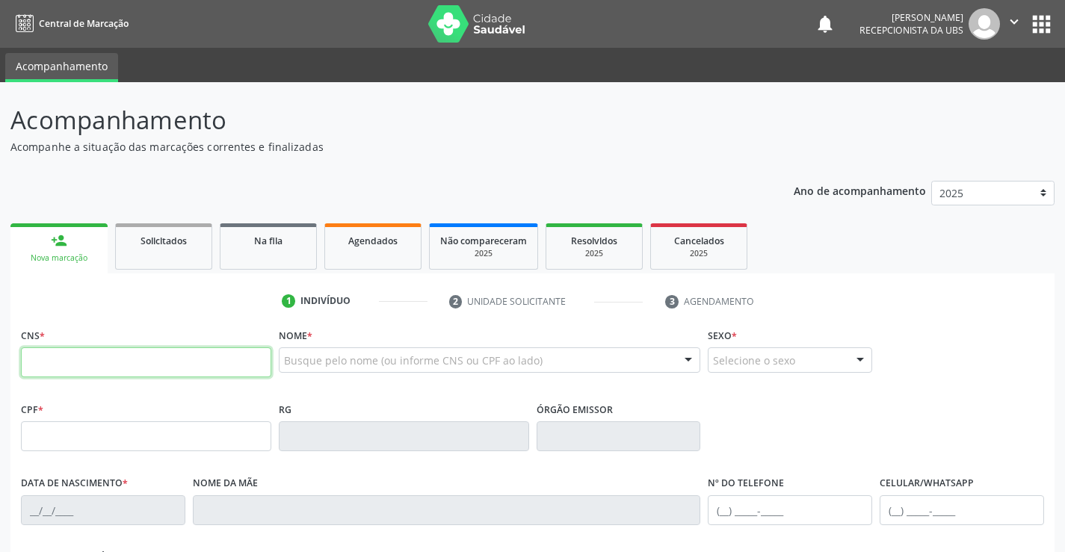
click at [111, 368] on input "text" at bounding box center [146, 362] width 250 height 30
type input "701 2030 7834 5611"
type input "269.561.954-53"
type input "26/11/1960"
type input "Maria Pereira da Silva"
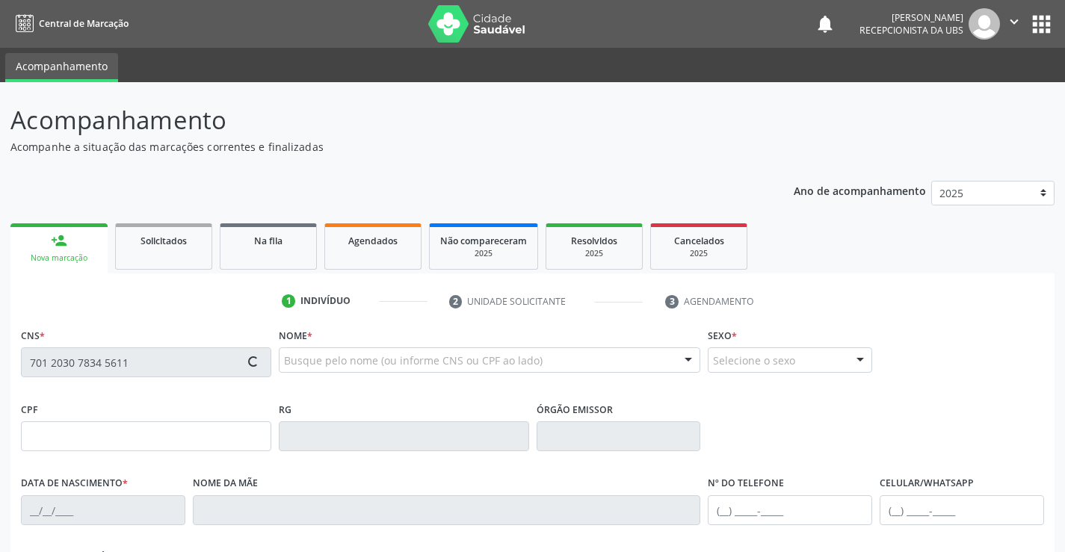
type input "(87) 98167-5888"
type input "251.264.258-54"
type input "1390"
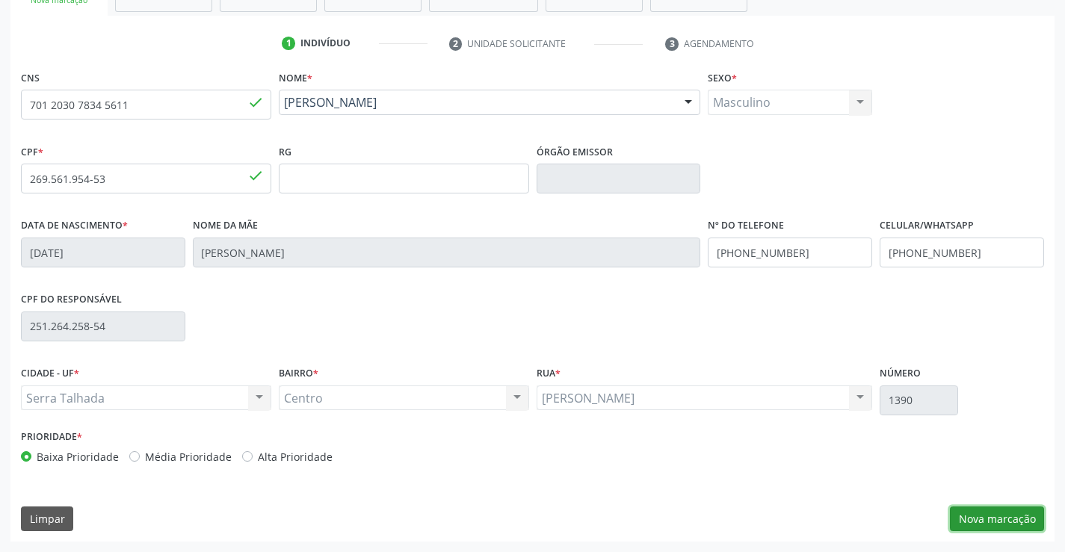
click at [975, 510] on button "Nova marcação" at bounding box center [997, 519] width 94 height 25
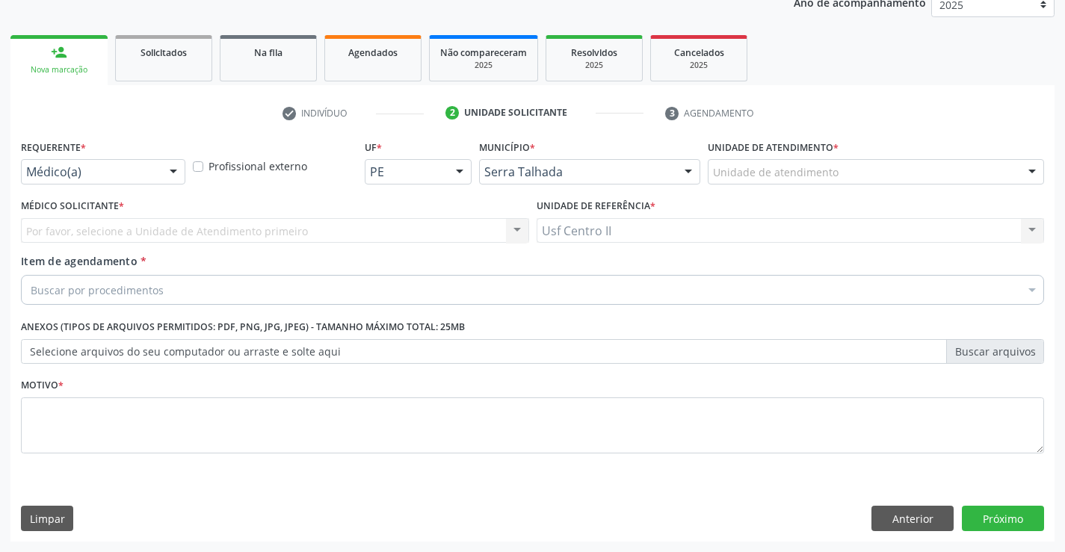
scroll to position [188, 0]
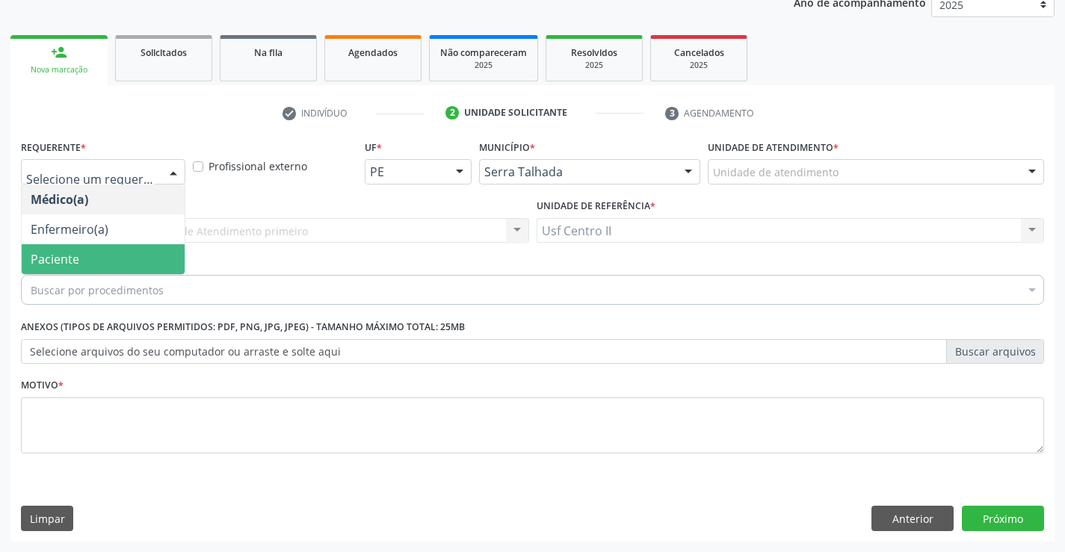
click at [85, 261] on span "Paciente" at bounding box center [103, 259] width 163 height 30
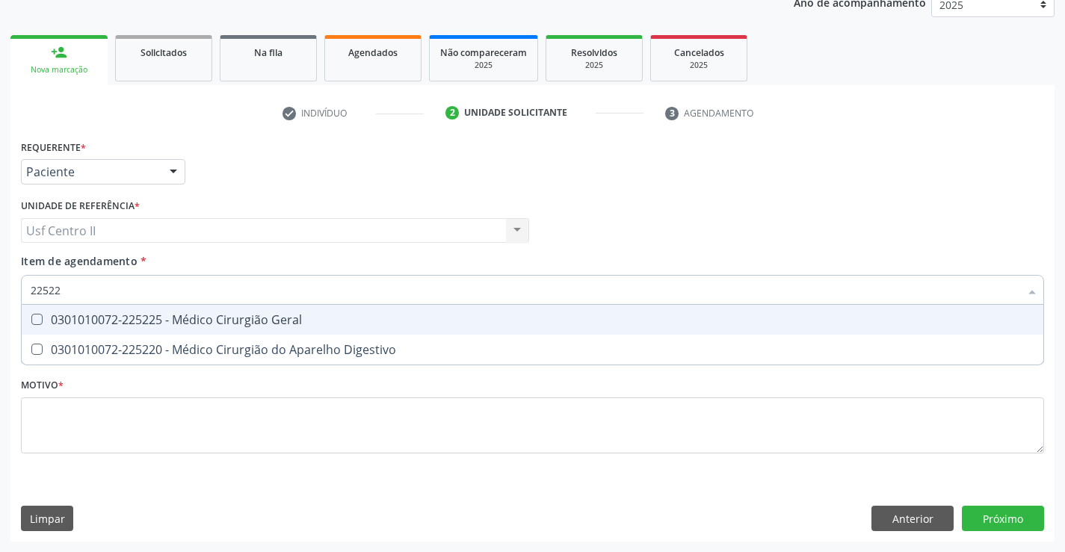
type input "225225"
click at [173, 322] on div "0301010072-225225 - Médico Cirurgião Geral" at bounding box center [533, 320] width 1004 height 12
checkbox Geral "true"
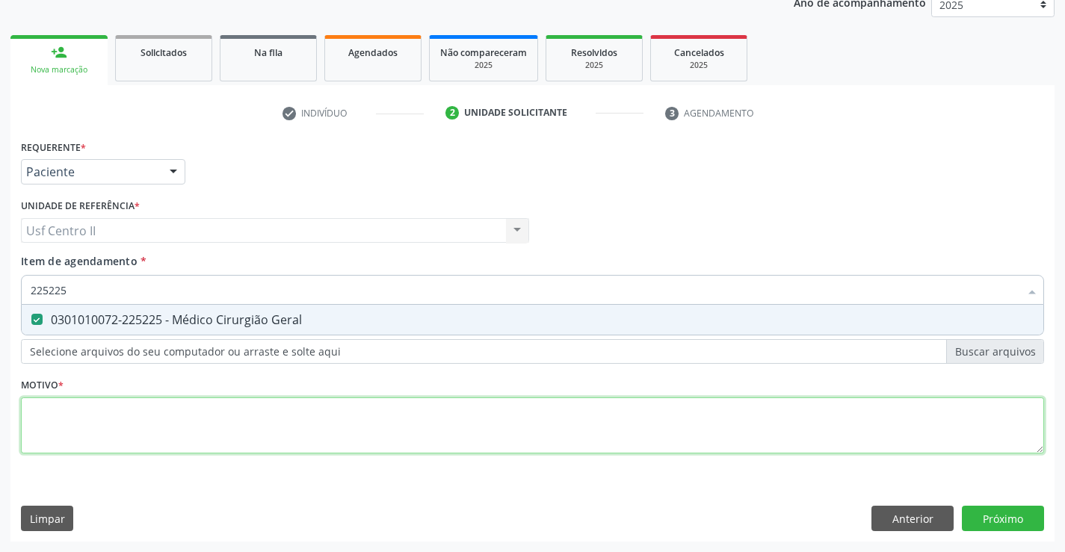
click at [193, 415] on div "Requerente * Paciente Médico(a) Enfermeiro(a) Paciente Nenhum resultado encontr…" at bounding box center [532, 305] width 1023 height 339
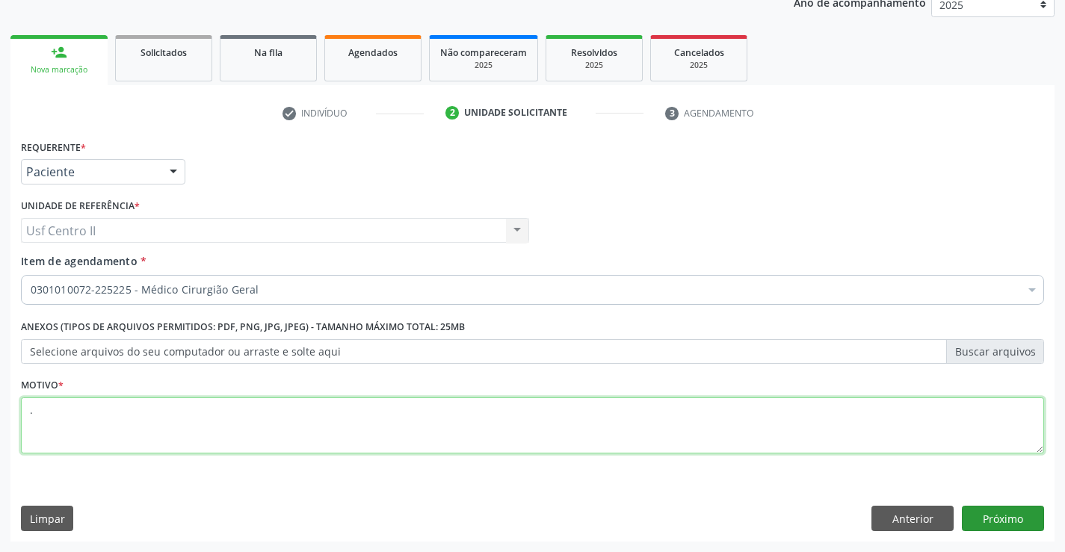
type textarea "."
click at [1001, 513] on button "Próximo" at bounding box center [1003, 518] width 82 height 25
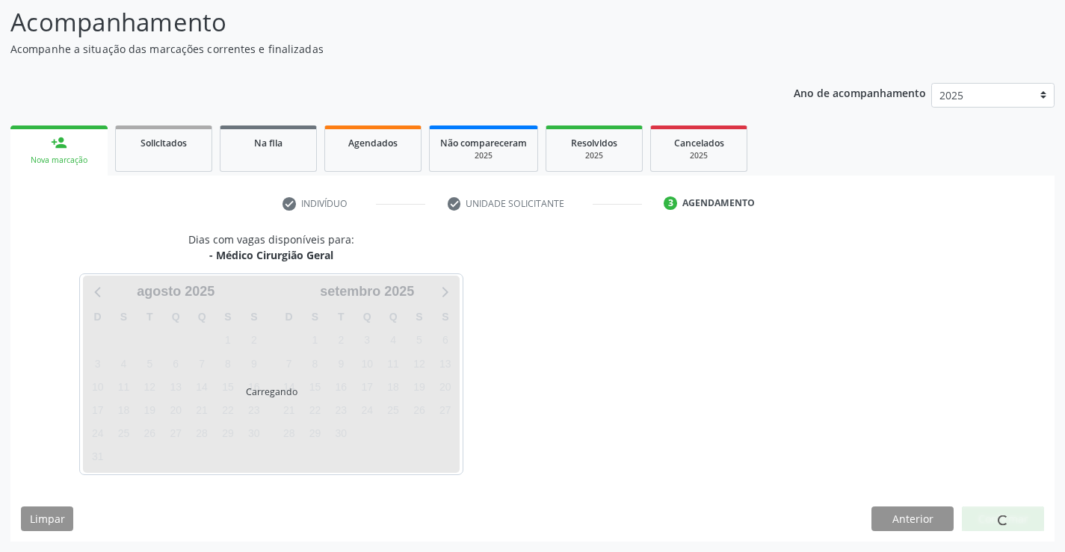
scroll to position [98, 0]
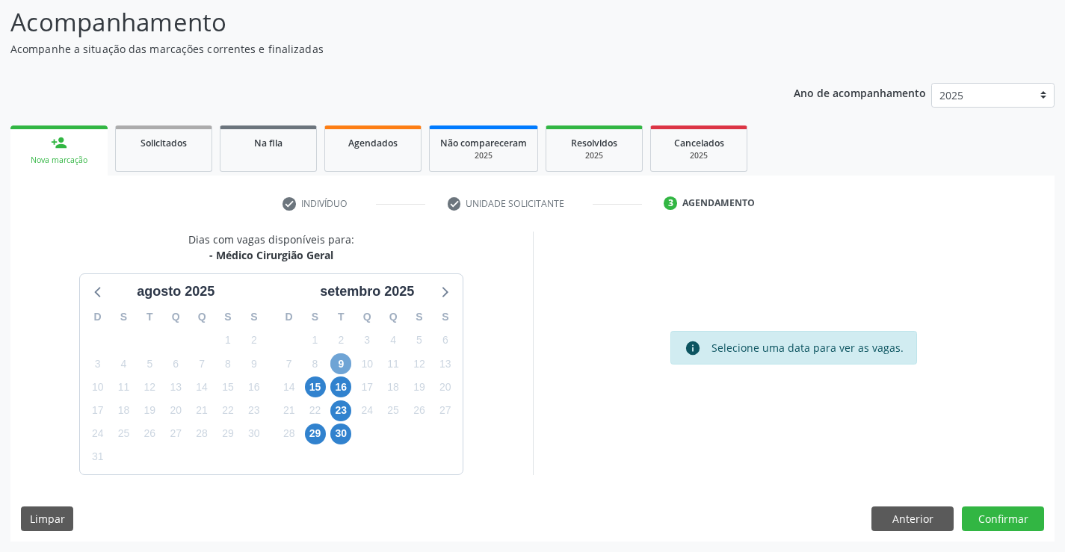
click at [343, 359] on span "9" at bounding box center [340, 363] width 21 height 21
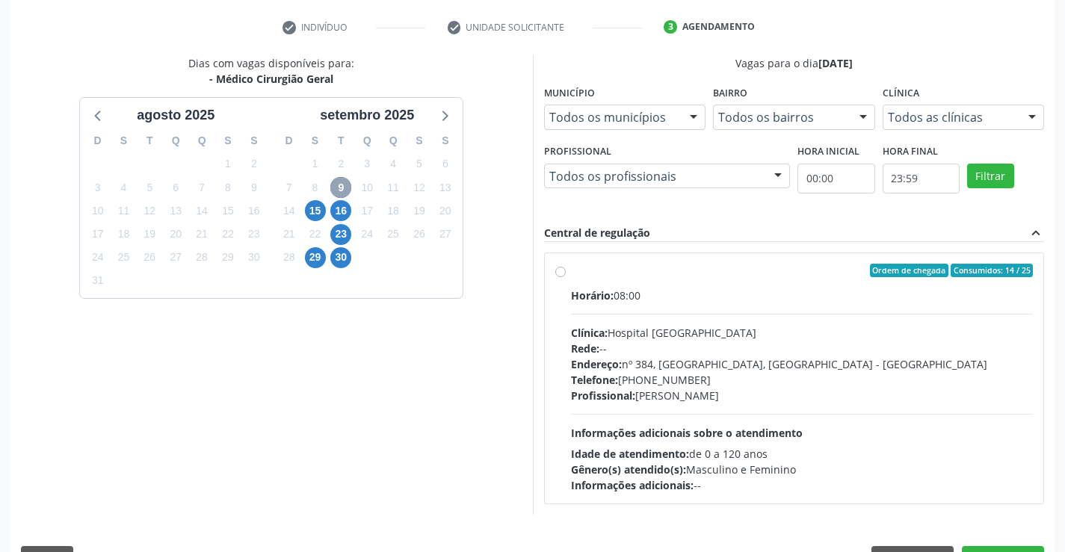
scroll to position [314, 0]
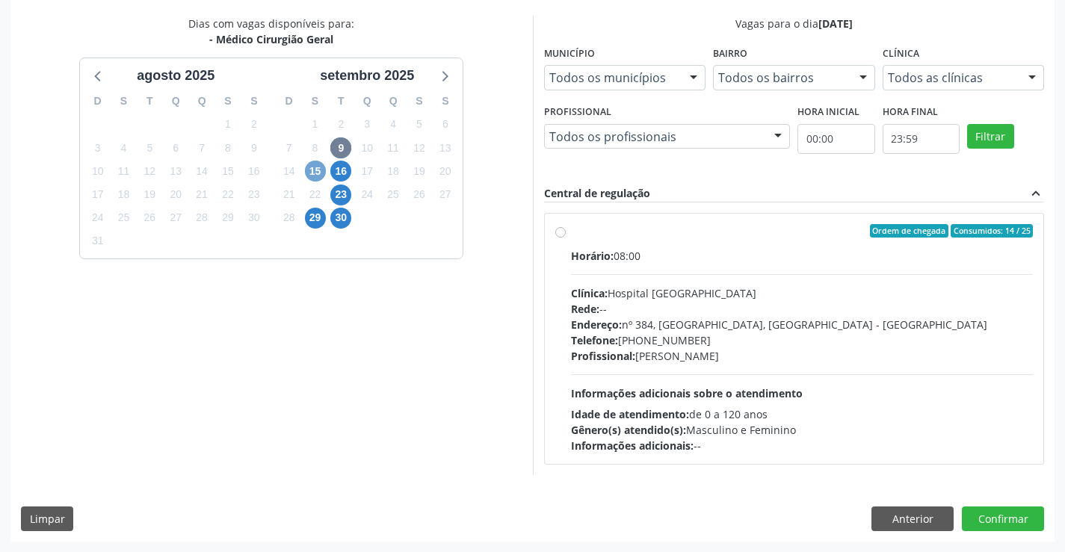
click at [313, 170] on span "15" at bounding box center [315, 171] width 21 height 21
click at [571, 235] on label "Ordem de chegada Consumidos: 9 / 20 Horário: 08:30 Clínica: Policlinica Municip…" at bounding box center [802, 338] width 463 height 229
click at [561, 235] on input "Ordem de chegada Consumidos: 9 / 20 Horário: 08:30 Clínica: Policlinica Municip…" at bounding box center [560, 230] width 10 height 13
radio input "true"
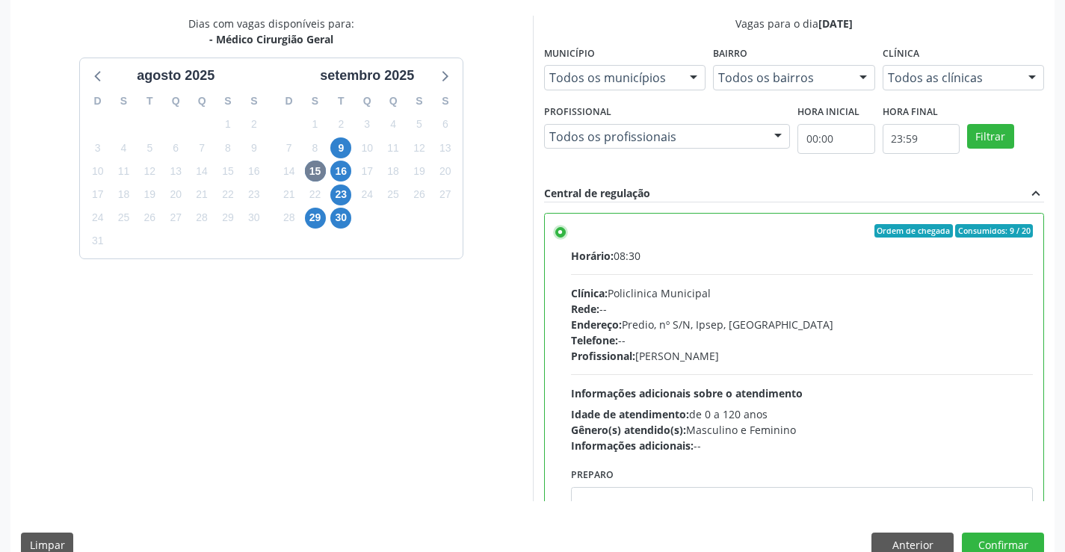
scroll to position [74, 0]
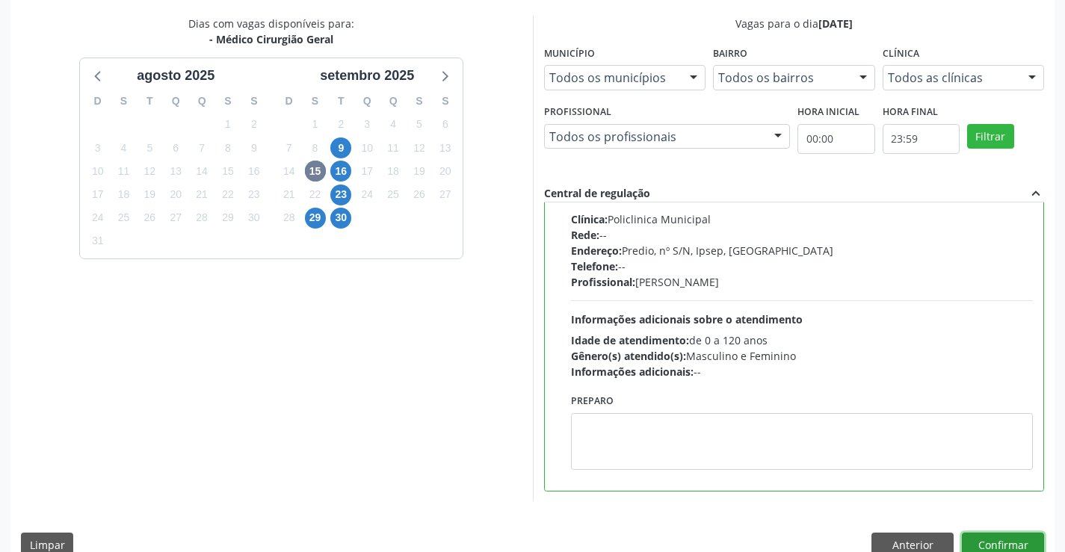
click at [1007, 536] on button "Confirmar" at bounding box center [1003, 545] width 82 height 25
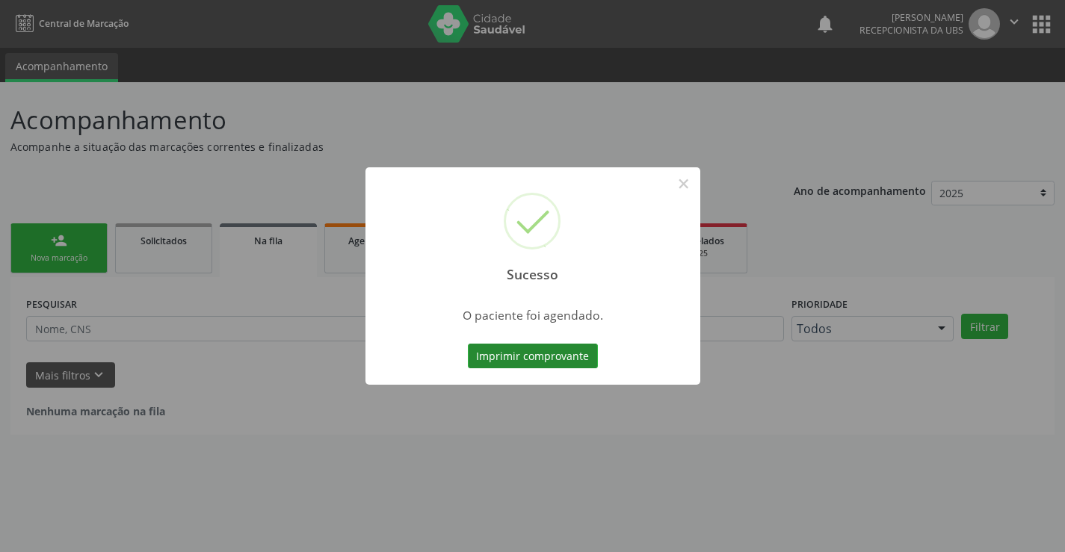
scroll to position [0, 0]
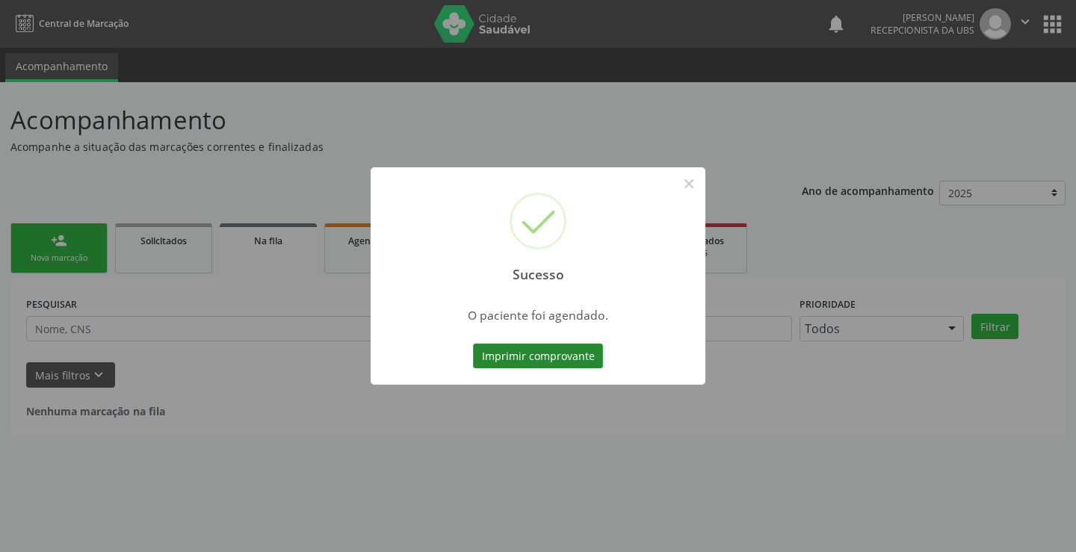
click at [506, 359] on button "Imprimir comprovante" at bounding box center [538, 356] width 130 height 25
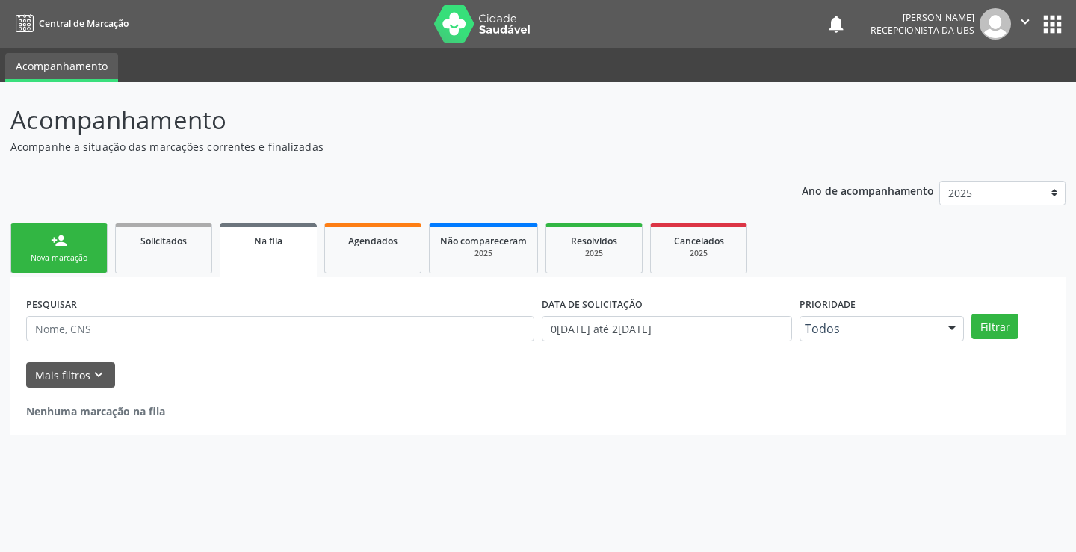
click at [58, 247] on div "person_add" at bounding box center [59, 240] width 16 height 16
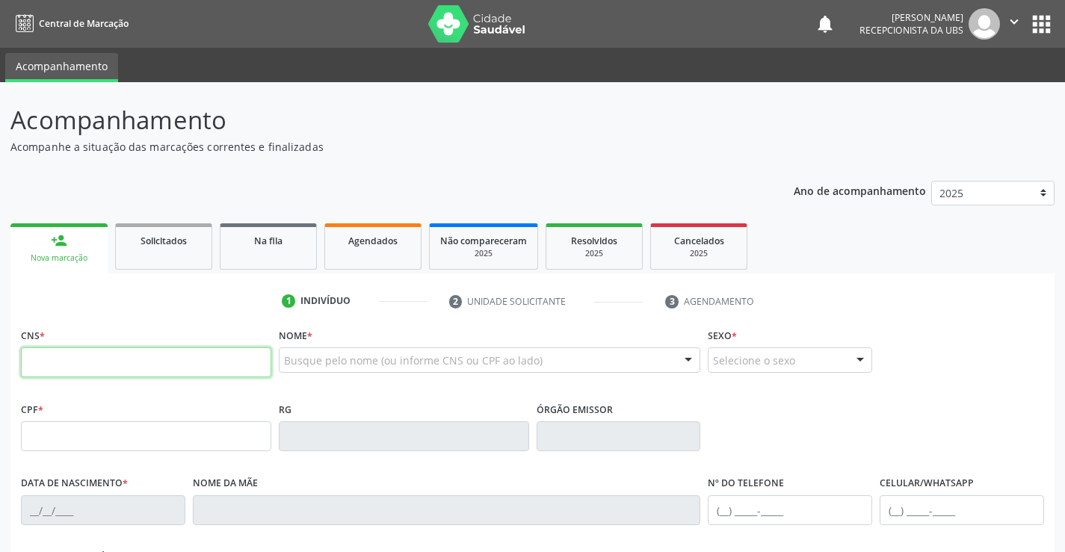
click at [183, 363] on input "text" at bounding box center [146, 362] width 250 height 30
paste input "701 8002 7188 4873"
type input "701 8002 7188 4873"
type input "09/08/1997"
type input "Josinaide da Silva Santos"
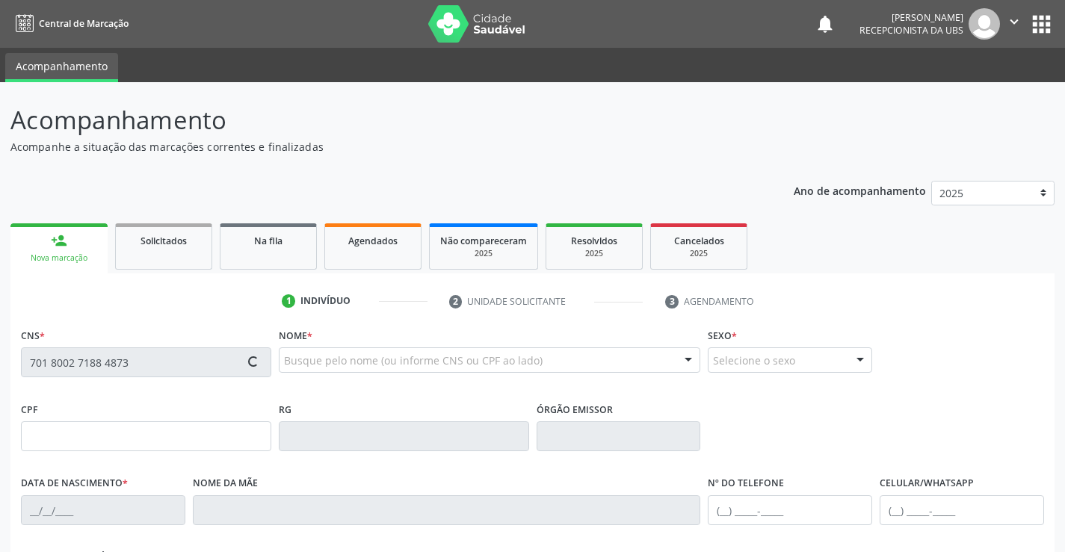
type input "(87) 98173-8607"
type input "119.587.864-89"
type input "882"
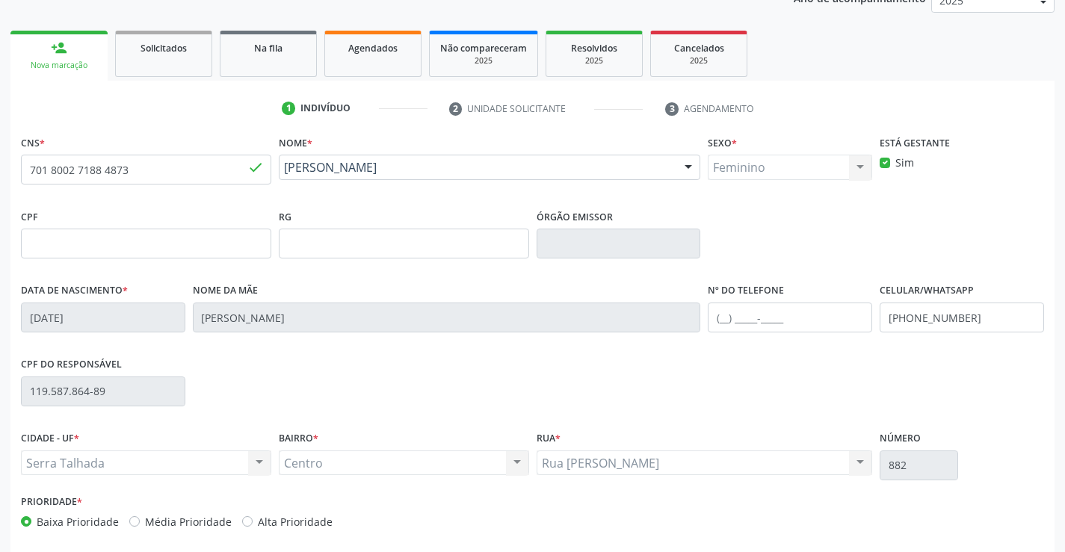
scroll to position [224, 0]
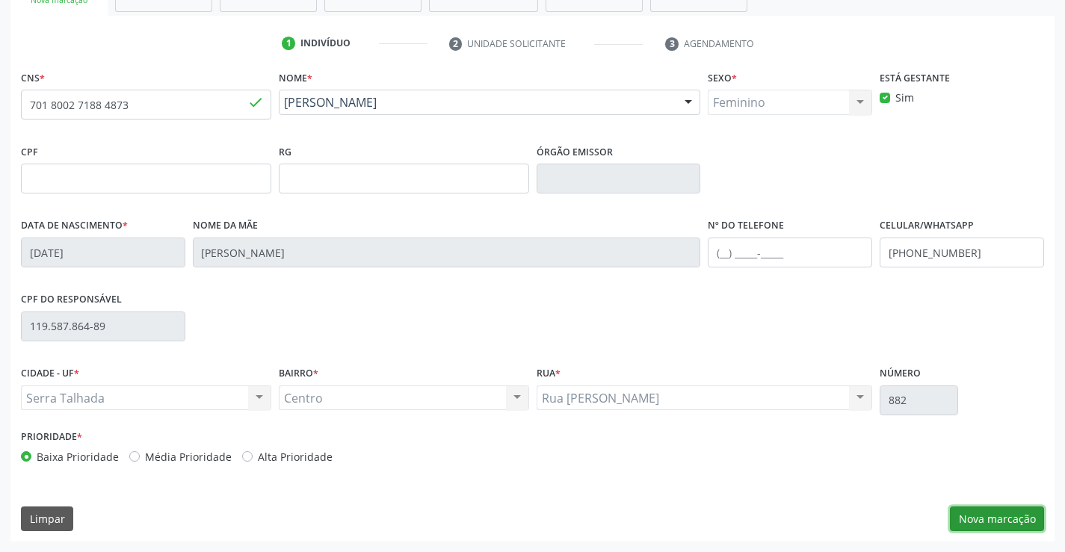
click at [992, 515] on button "Nova marcação" at bounding box center [997, 519] width 94 height 25
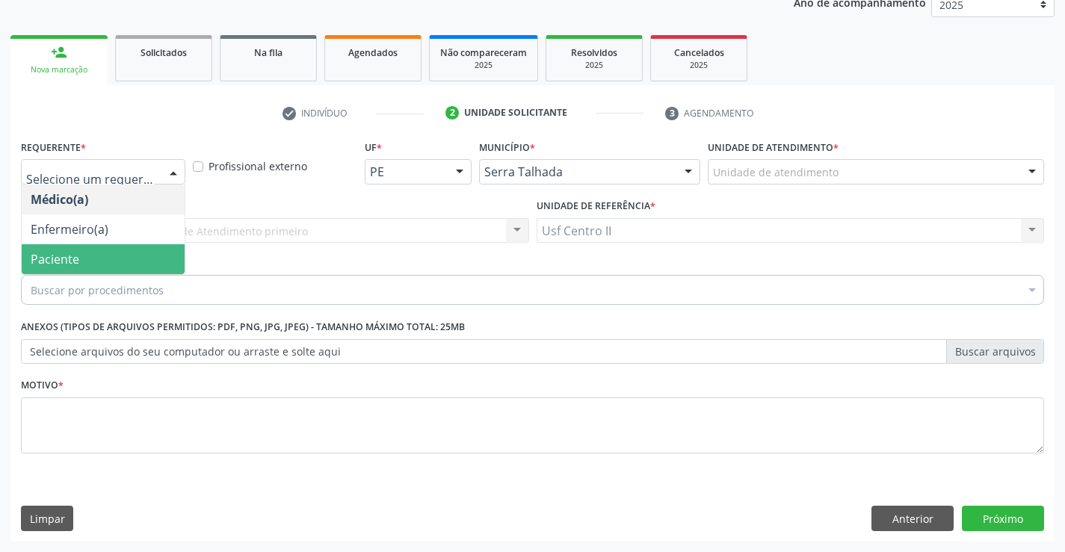
click at [111, 256] on span "Paciente" at bounding box center [103, 259] width 163 height 30
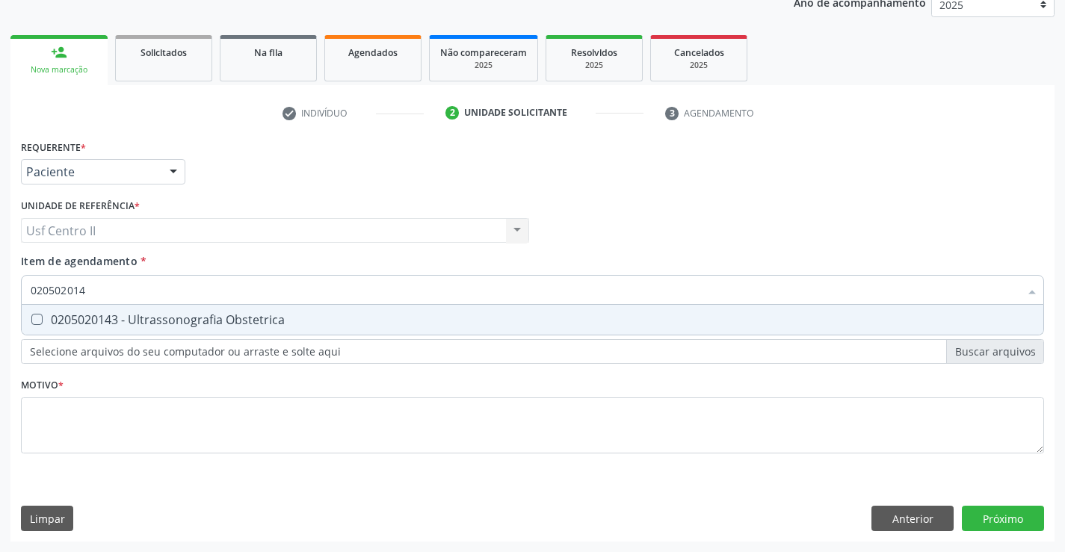
type input "0205020143"
click at [141, 315] on div "0205020143 - Ultrassonografia Obstetrica" at bounding box center [533, 320] width 1004 height 12
checkbox Obstetrica "true"
click at [158, 410] on div "Requerente * Paciente Médico(a) Enfermeiro(a) Paciente Nenhum resultado encontr…" at bounding box center [532, 305] width 1023 height 339
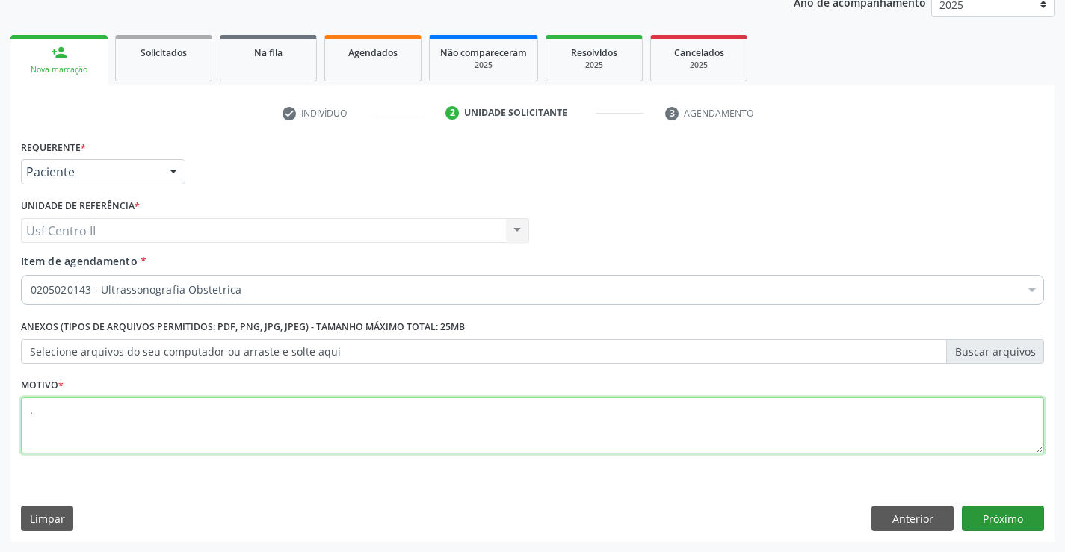
type textarea "."
click at [980, 522] on button "Próximo" at bounding box center [1003, 518] width 82 height 25
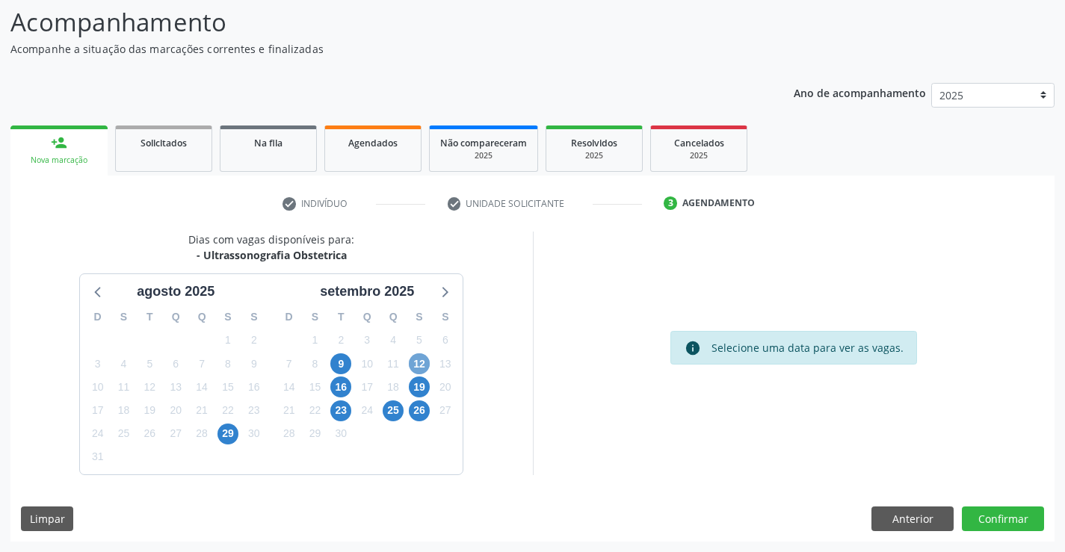
click at [423, 368] on span "12" at bounding box center [419, 363] width 21 height 21
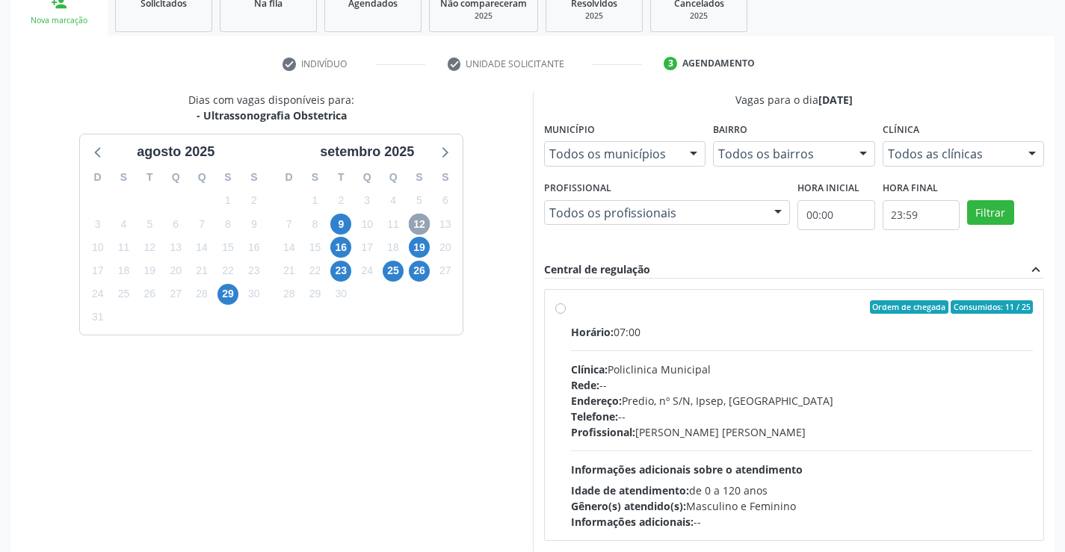
scroll to position [314, 0]
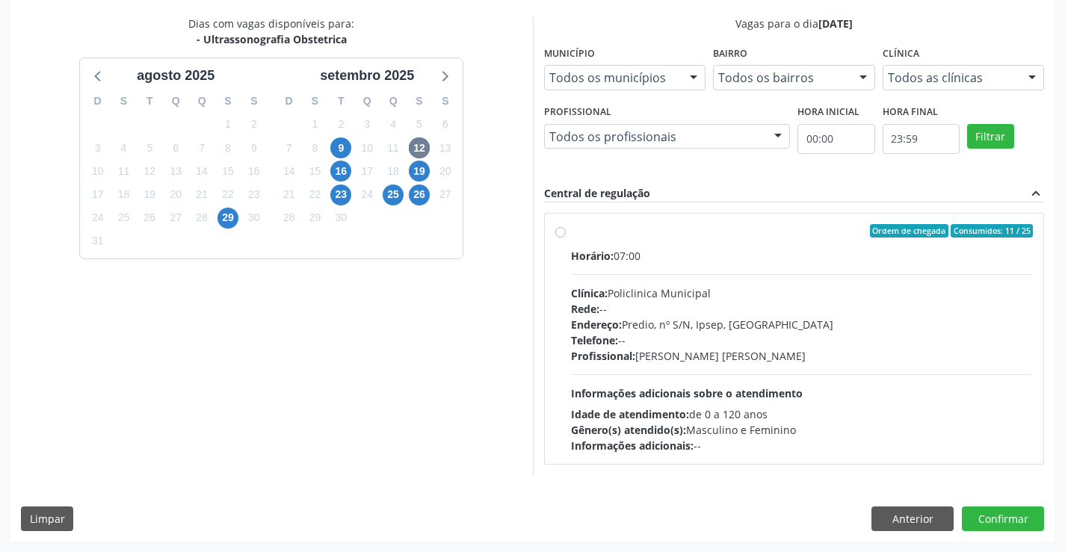
click at [571, 232] on label "Ordem de chegada Consumidos: 11 / 25 Horário: 07:00 Clínica: Policlinica Munici…" at bounding box center [802, 338] width 463 height 229
click at [560, 232] on input "Ordem de chegada Consumidos: 11 / 25 Horário: 07:00 Clínica: Policlinica Munici…" at bounding box center [560, 230] width 10 height 13
radio input "true"
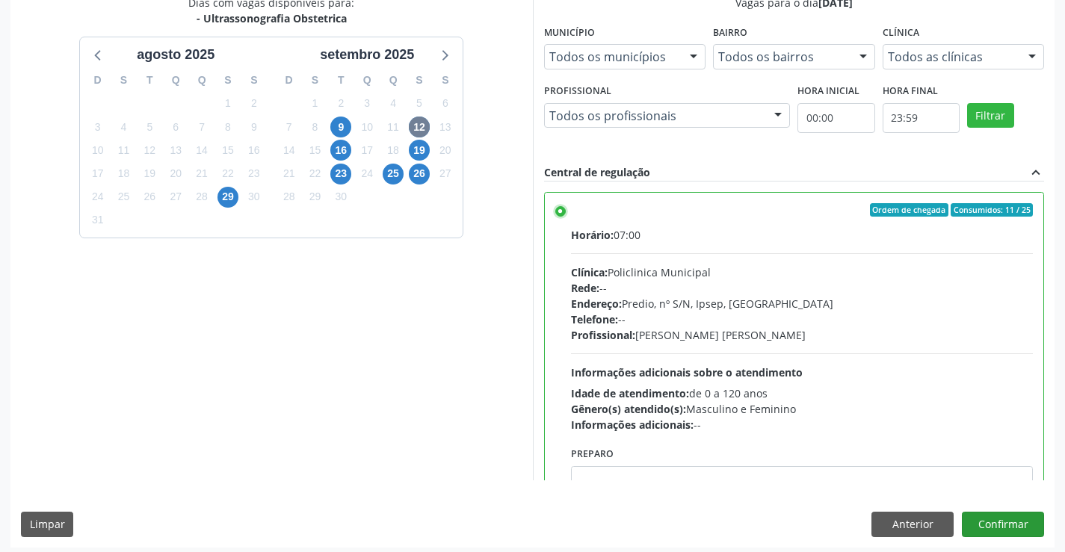
scroll to position [341, 0]
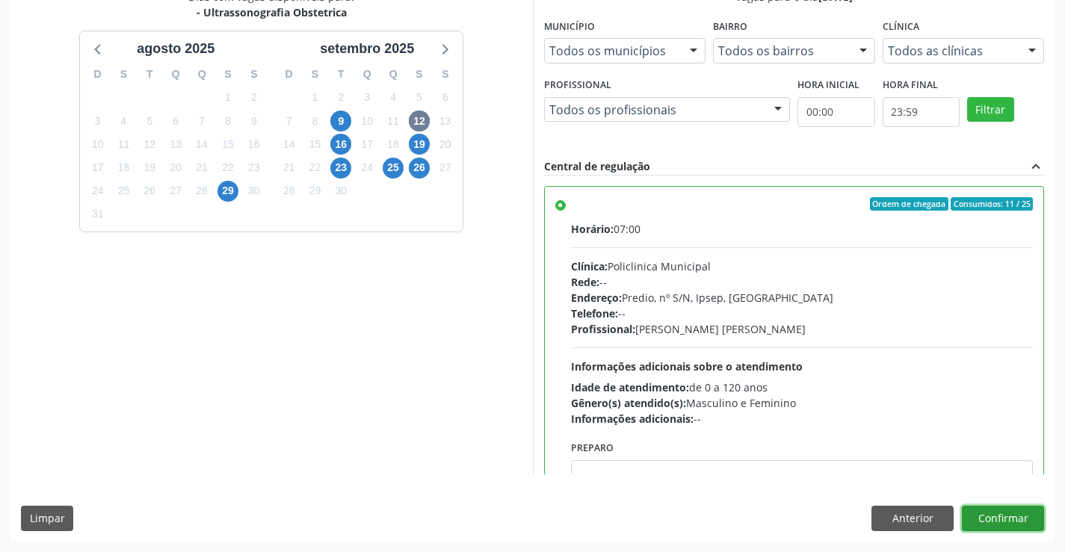
click at [1022, 513] on button "Confirmar" at bounding box center [1003, 518] width 82 height 25
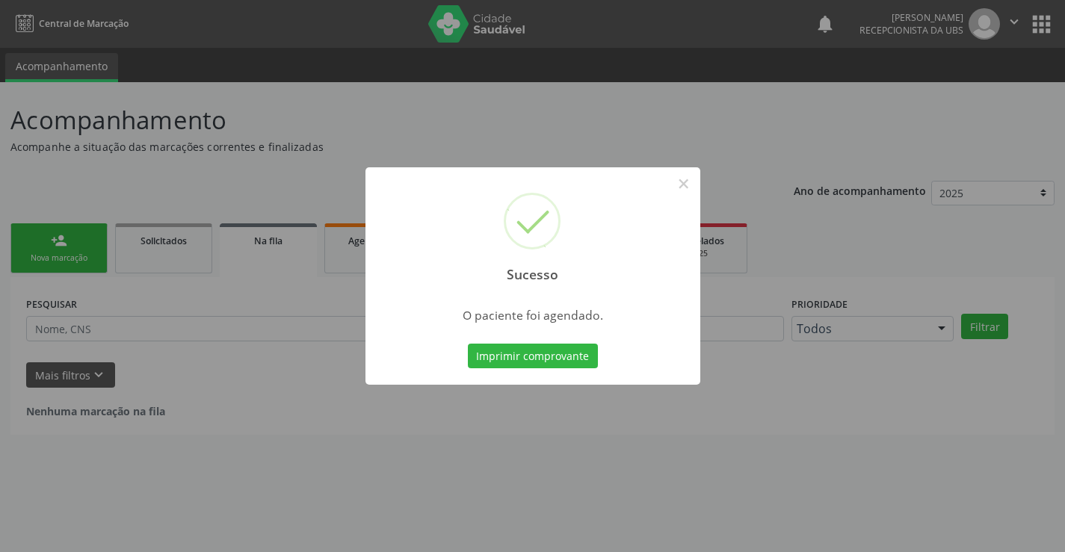
scroll to position [0, 0]
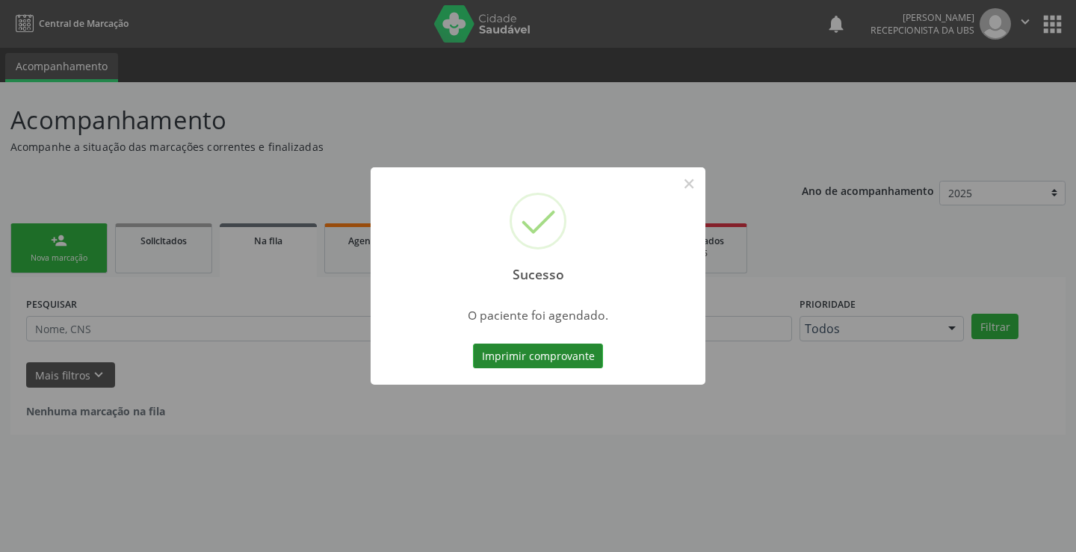
click at [543, 353] on button "Imprimir comprovante" at bounding box center [538, 356] width 130 height 25
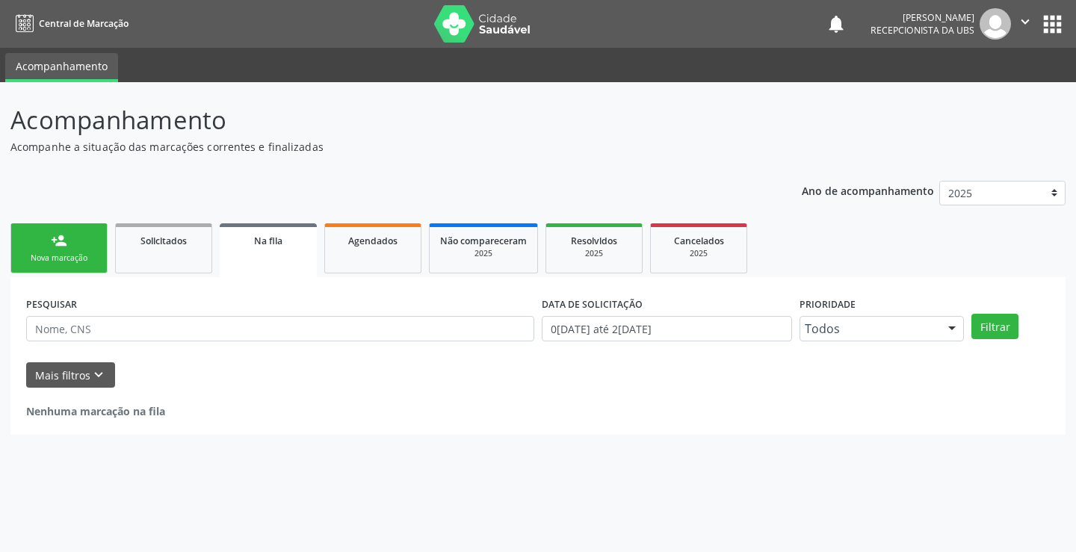
click at [72, 243] on link "person_add Nova marcação" at bounding box center [58, 248] width 97 height 50
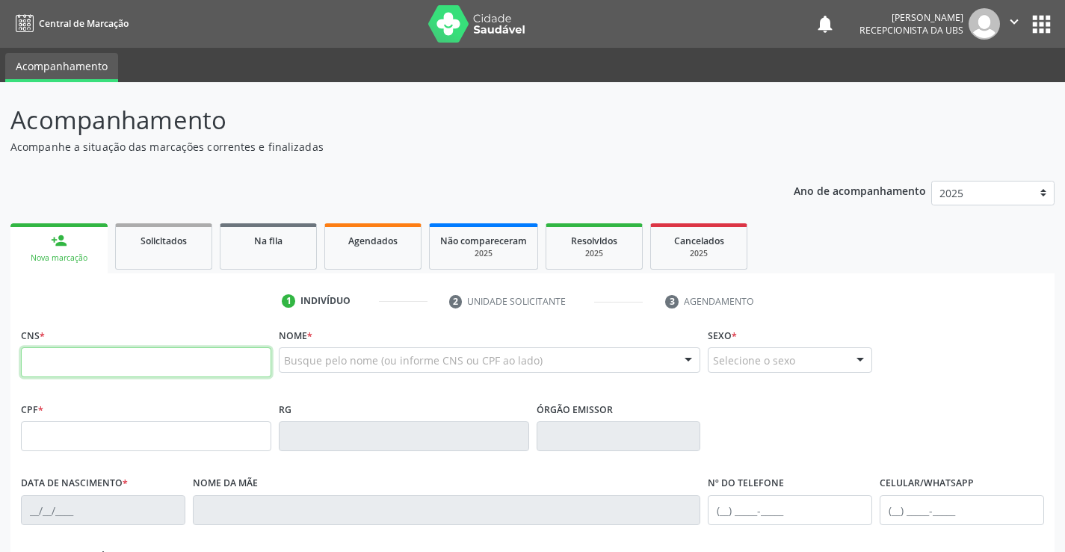
click at [125, 357] on input "text" at bounding box center [146, 362] width 250 height 30
type input "898 0029 9650 7373"
type input "01/04/2004"
type input "Margarete Gomes de Lima"
type input "(87) 99901-1744"
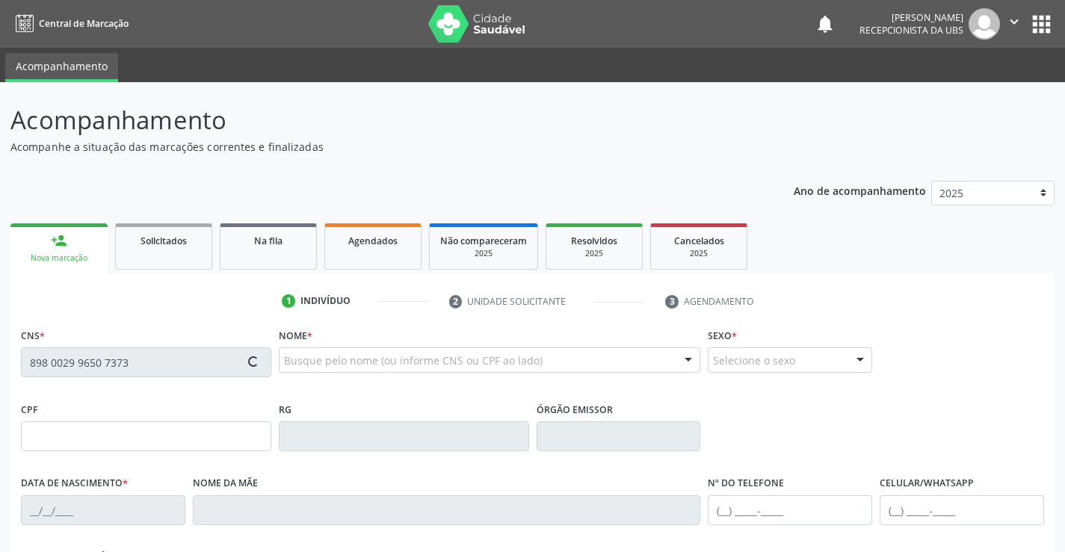
type input "179"
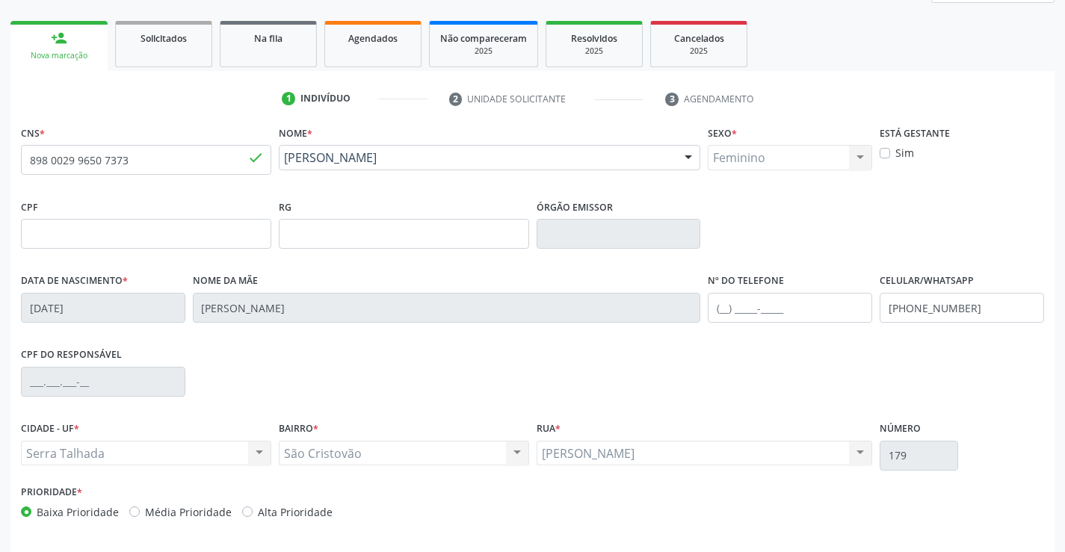
scroll to position [224, 0]
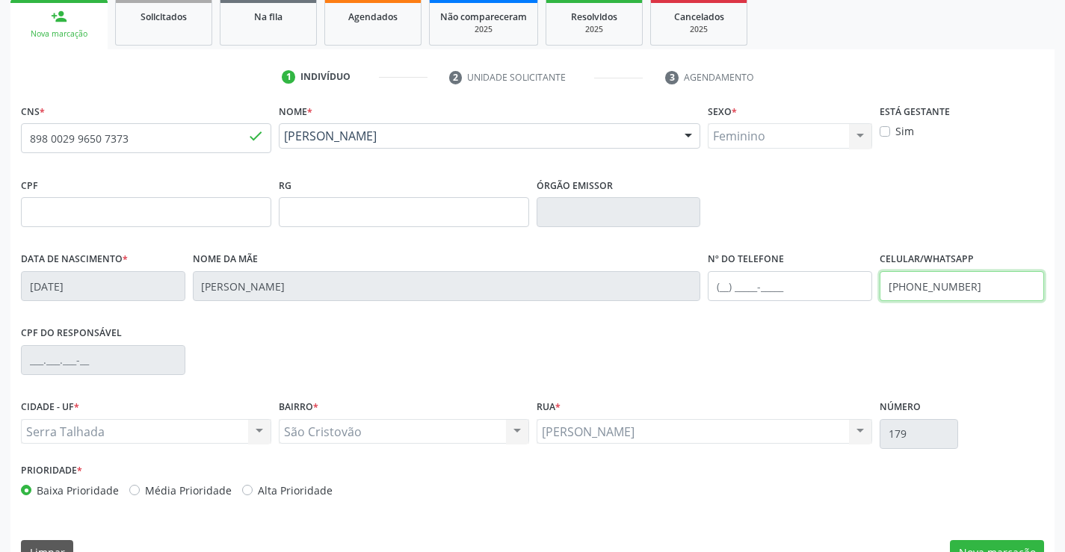
click at [1001, 293] on input "(87) 99901-1744" at bounding box center [962, 286] width 164 height 30
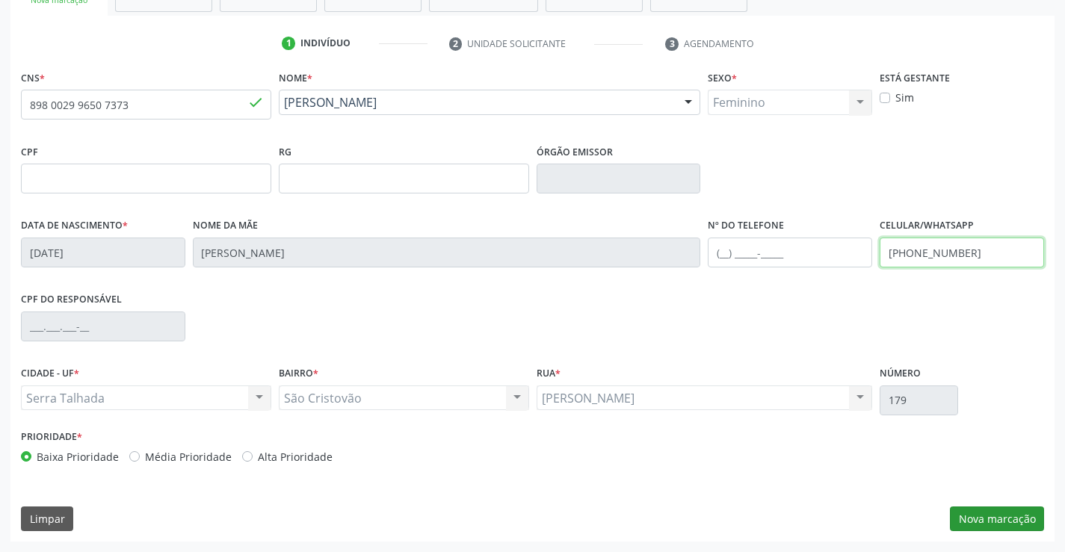
type input "(87) 99932-0441"
click at [977, 516] on button "Nova marcação" at bounding box center [997, 519] width 94 height 25
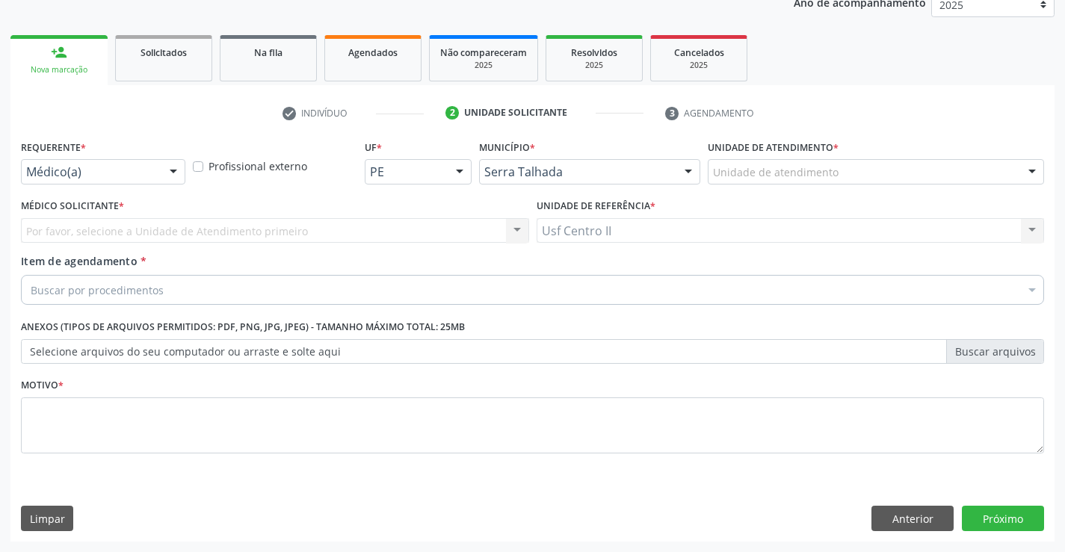
scroll to position [188, 0]
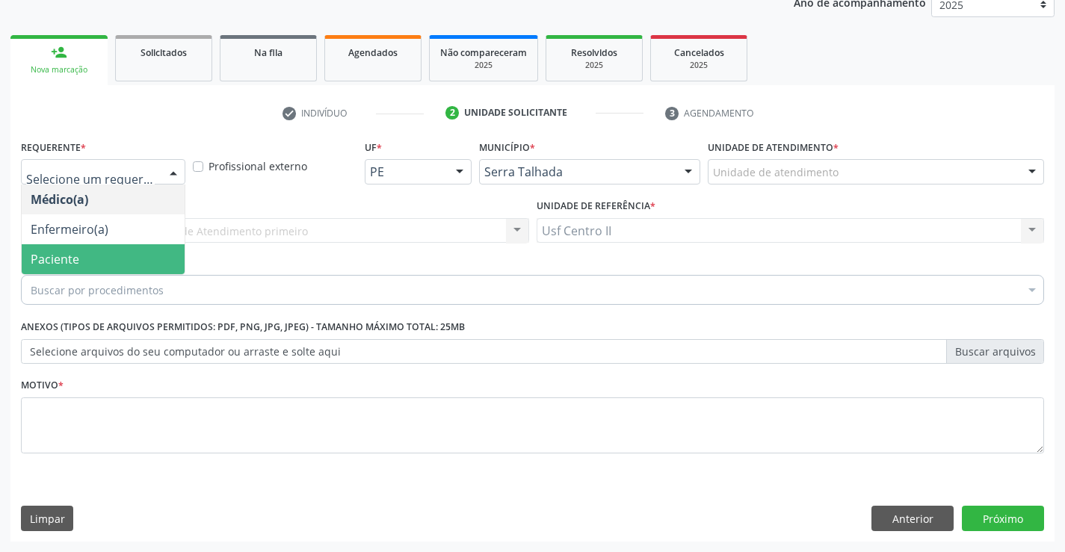
click at [105, 262] on span "Paciente" at bounding box center [103, 259] width 163 height 30
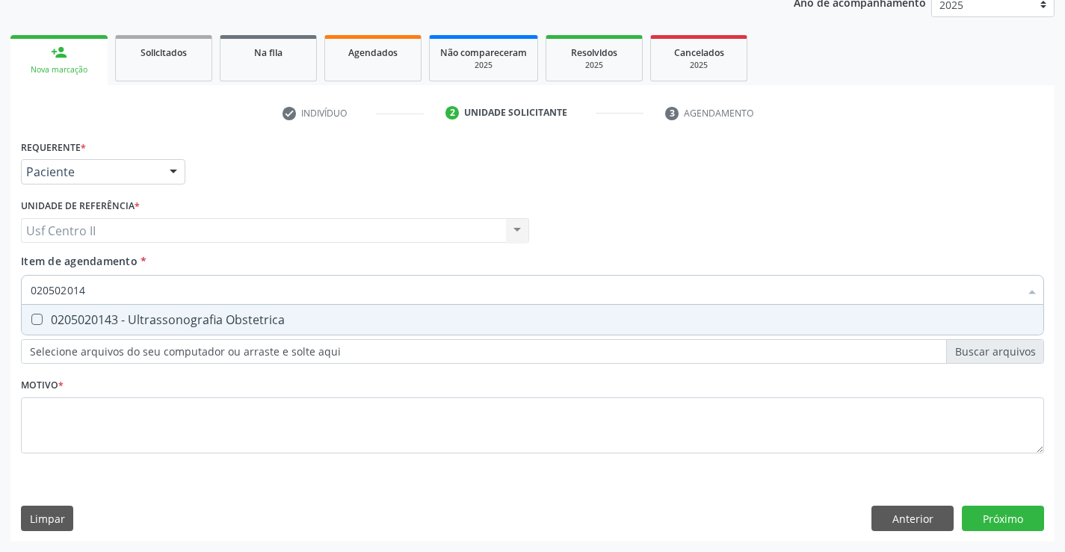
type input "0205020143"
click at [128, 314] on div "0205020143 - Ultrassonografia Obstetrica" at bounding box center [533, 320] width 1004 height 12
checkbox Obstetrica "true"
click at [158, 411] on div "Requerente * Paciente Médico(a) Enfermeiro(a) Paciente Nenhum resultado encontr…" at bounding box center [532, 305] width 1023 height 339
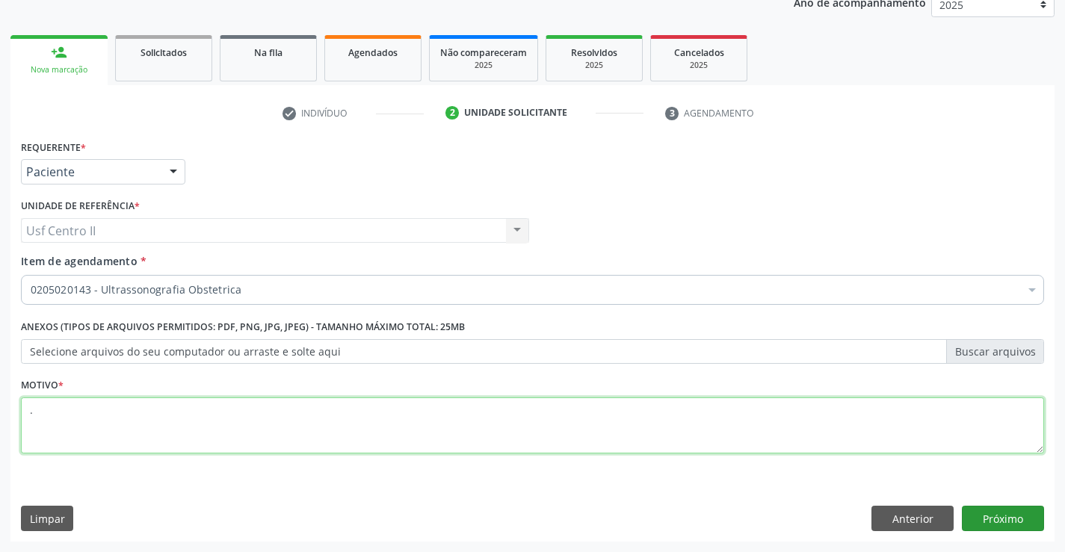
type textarea "."
click at [983, 517] on button "Próximo" at bounding box center [1003, 518] width 82 height 25
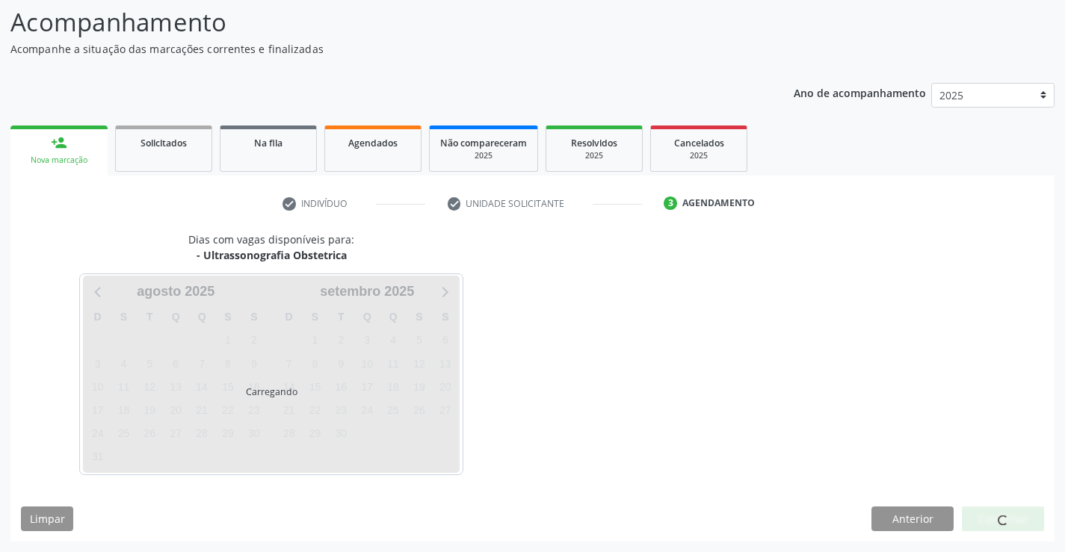
scroll to position [98, 0]
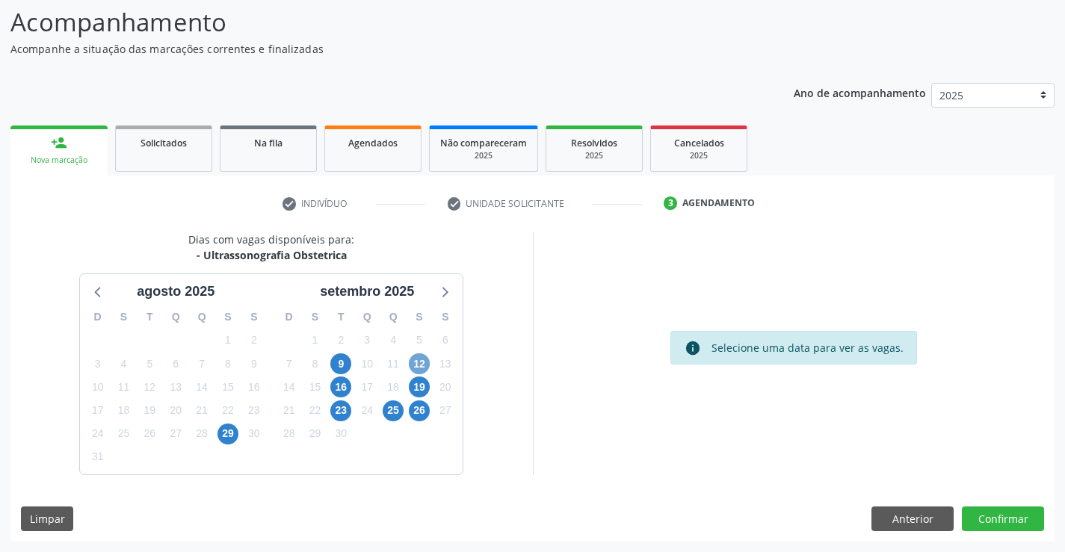
click at [415, 365] on span "12" at bounding box center [419, 363] width 21 height 21
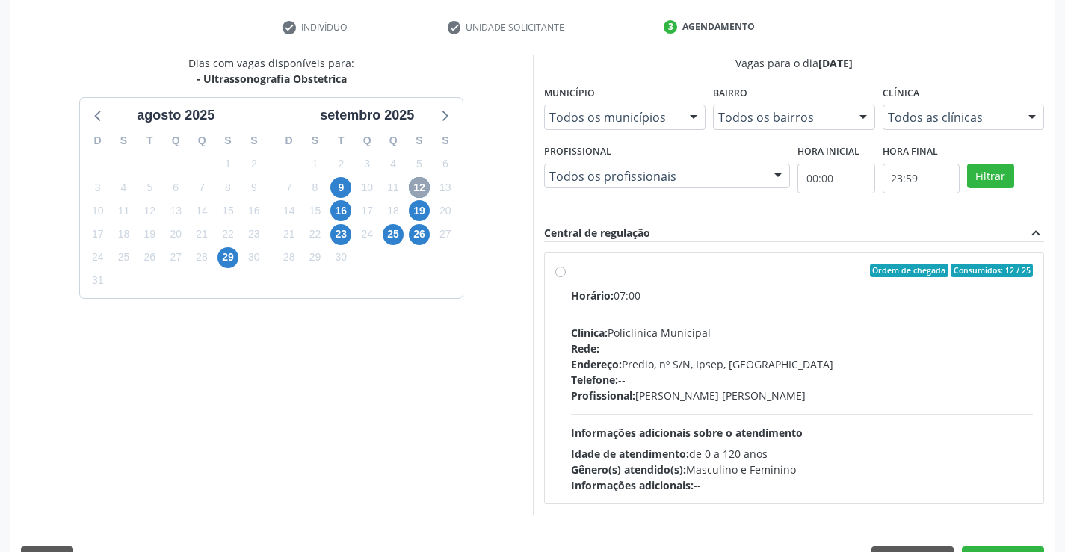
scroll to position [314, 0]
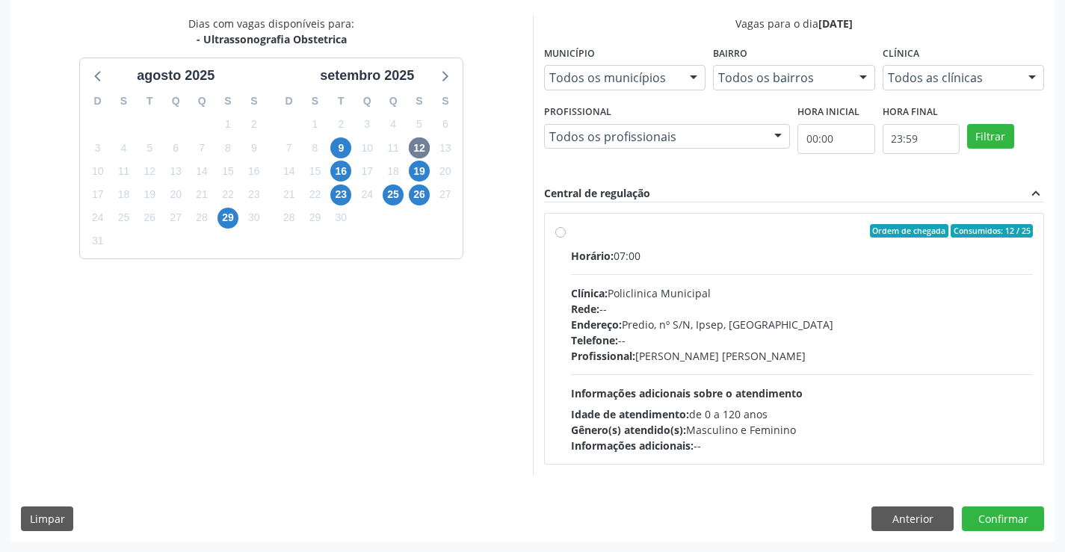
click at [571, 233] on label "Ordem de chegada Consumidos: 12 / 25 Horário: 07:00 Clínica: Policlinica Munici…" at bounding box center [802, 338] width 463 height 229
click at [560, 233] on input "Ordem de chegada Consumidos: 12 / 25 Horário: 07:00 Clínica: Policlinica Munici…" at bounding box center [560, 230] width 10 height 13
radio input "true"
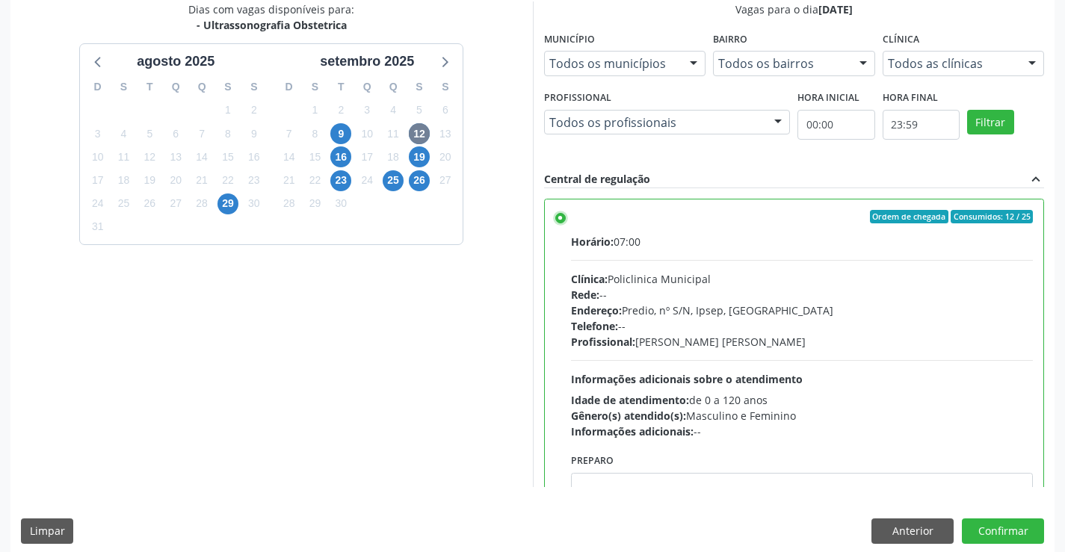
scroll to position [341, 0]
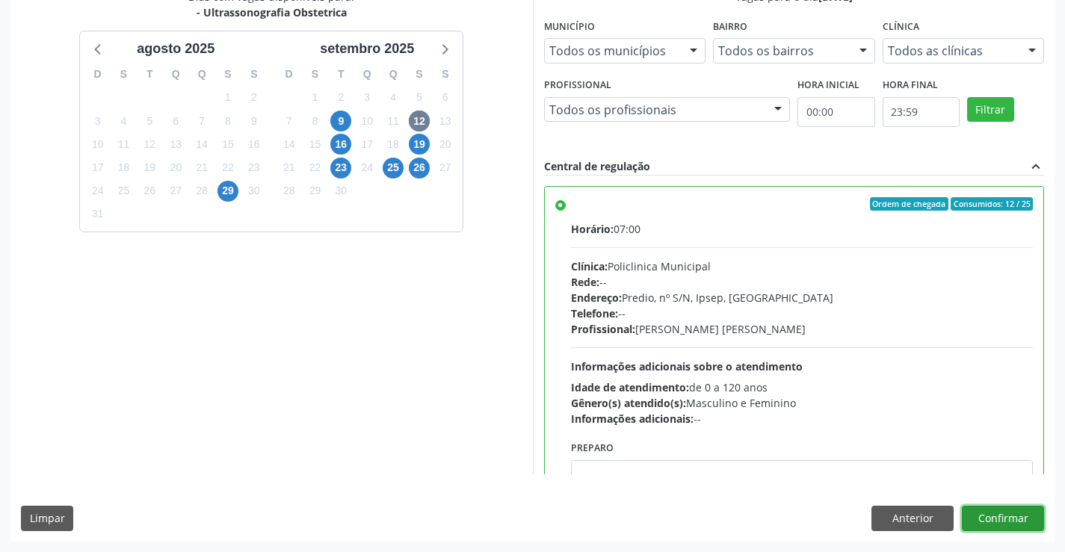
click at [1005, 522] on button "Confirmar" at bounding box center [1003, 518] width 82 height 25
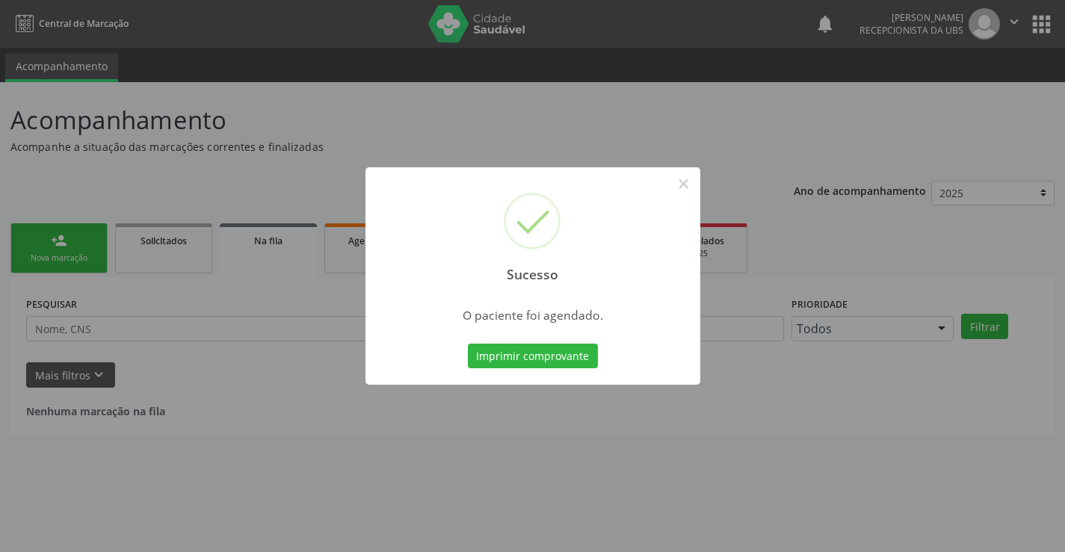
scroll to position [0, 0]
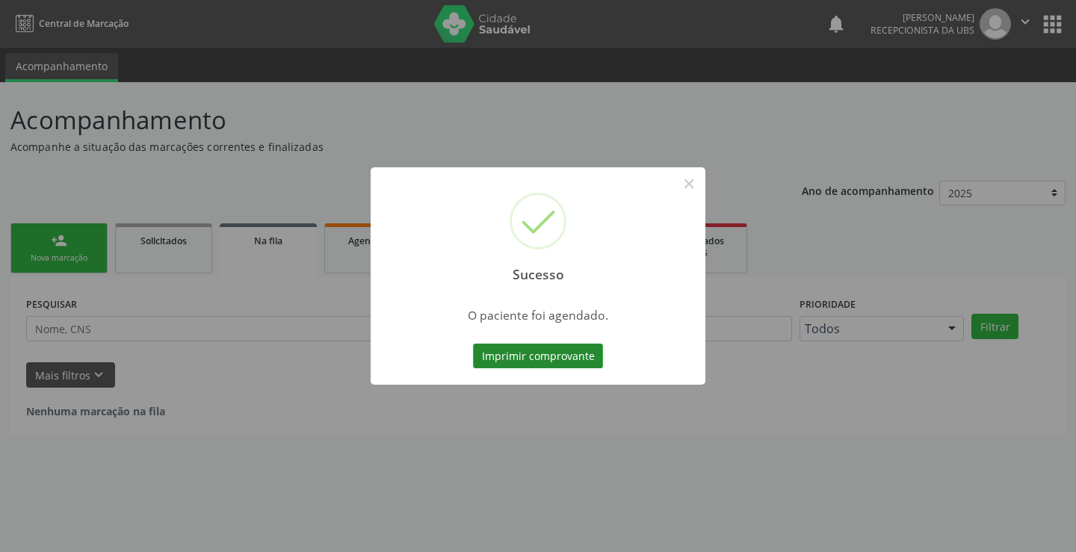
click at [533, 364] on button "Imprimir comprovante" at bounding box center [538, 356] width 130 height 25
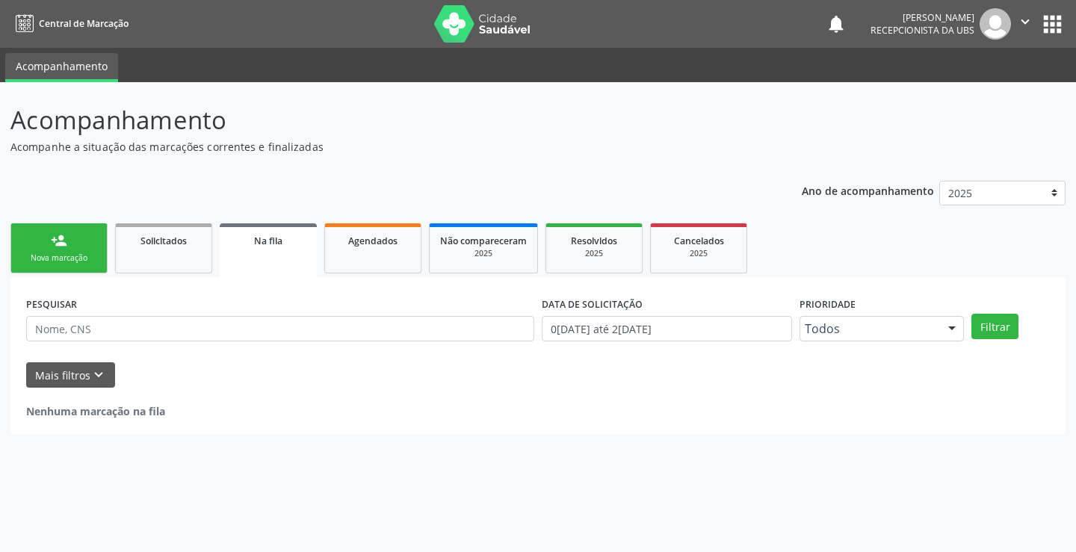
click at [58, 252] on link "person_add Nova marcação" at bounding box center [58, 248] width 97 height 50
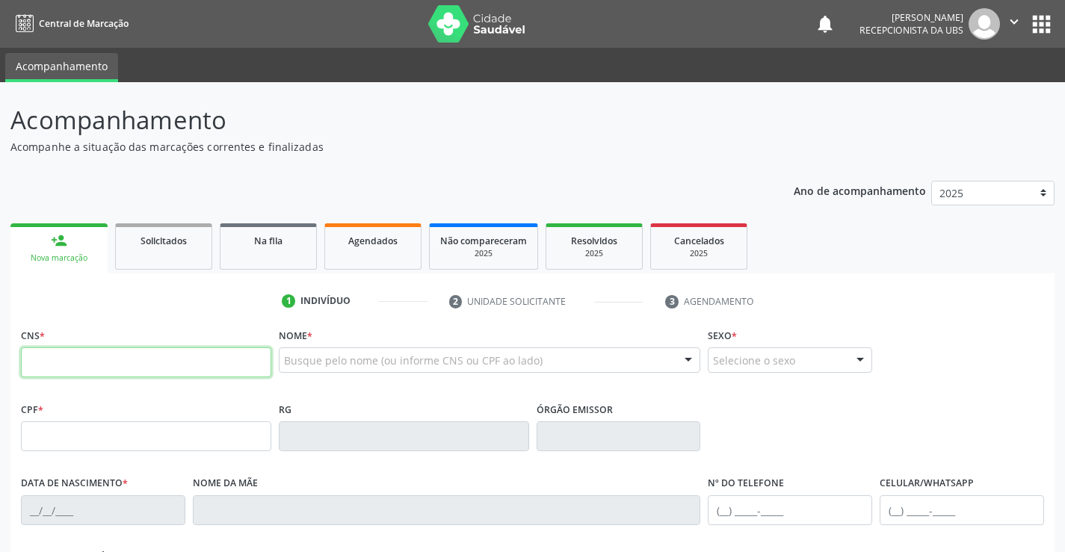
drag, startPoint x: 125, startPoint y: 359, endPoint x: 127, endPoint y: 342, distance: 17.3
click at [125, 358] on input "text" at bounding box center [146, 362] width 250 height 30
type input "898 0037 3076 2631"
type input "171.339.564-97"
type input "30/09/2000"
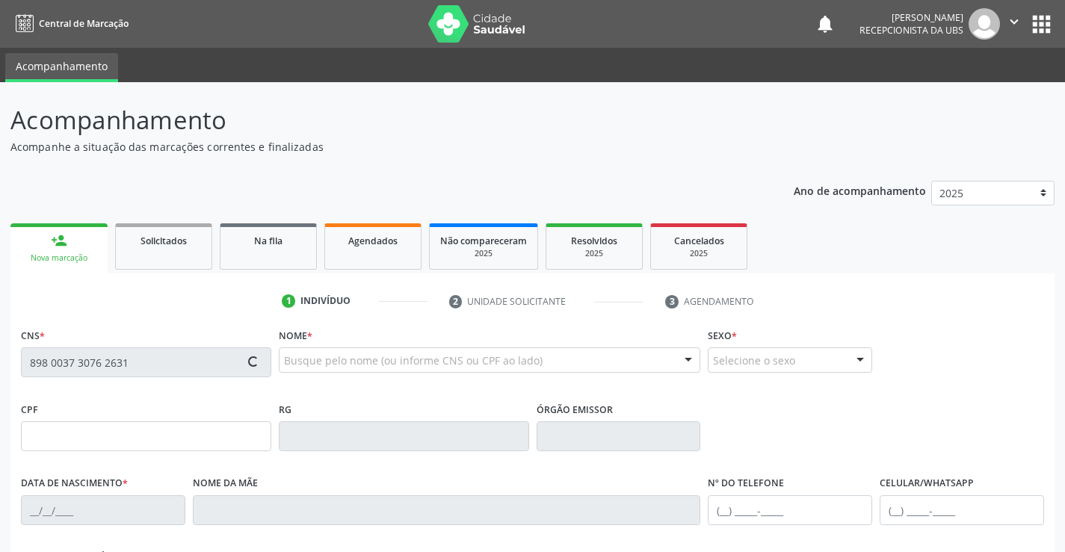
type input "Maria Vera Rodriges"
type input "(87) 98274-8755"
type input "(87) 98875-1240"
type input "628.736.954-04"
type input "1367"
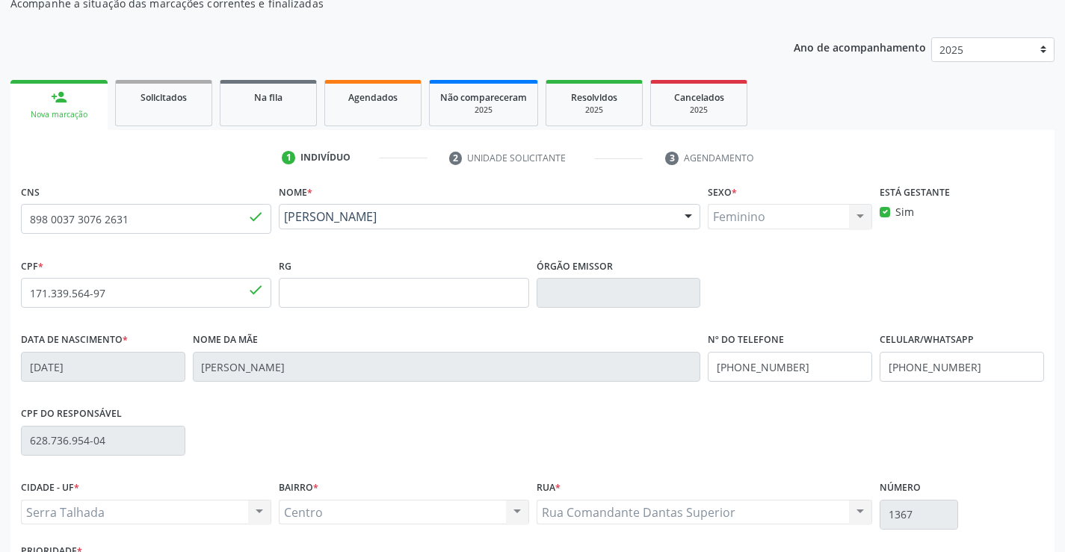
scroll to position [149, 0]
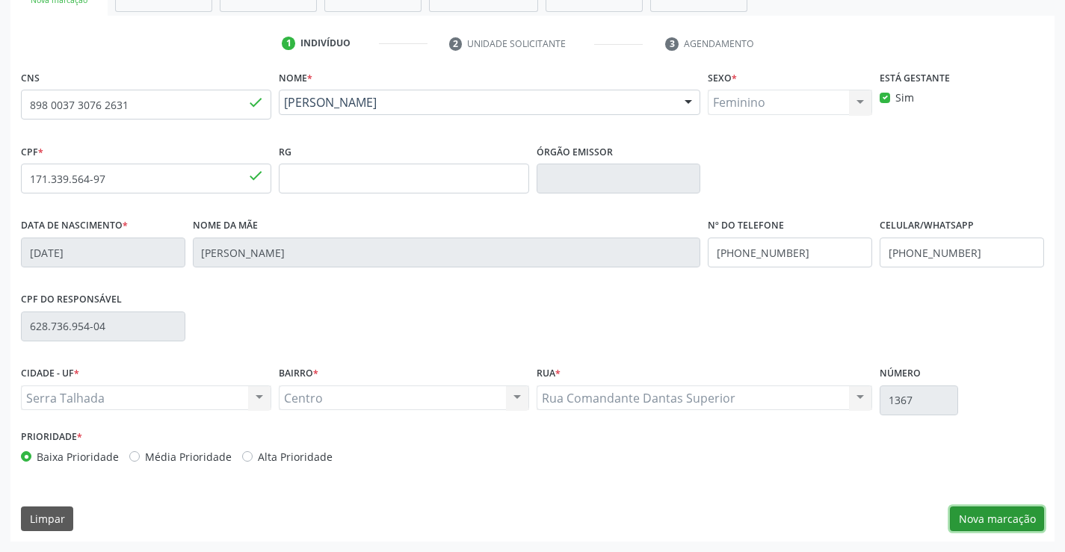
click at [979, 522] on button "Nova marcação" at bounding box center [997, 519] width 94 height 25
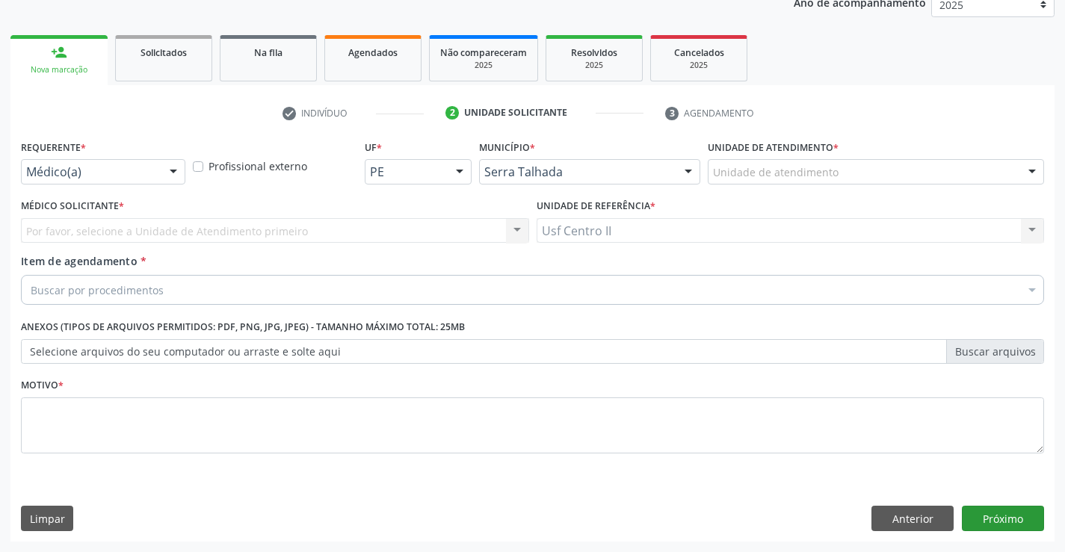
scroll to position [188, 0]
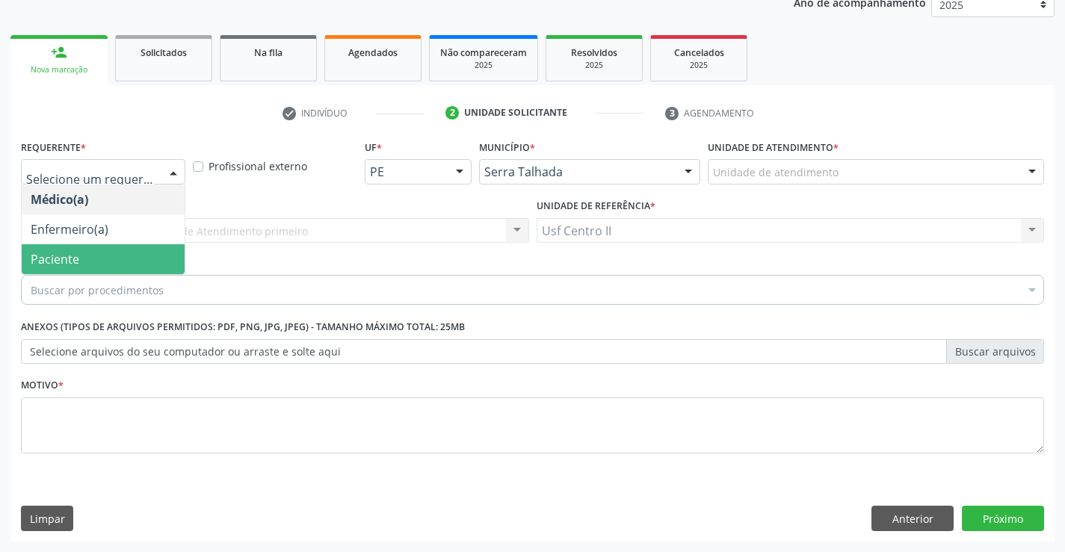
click at [83, 250] on span "Paciente" at bounding box center [103, 259] width 163 height 30
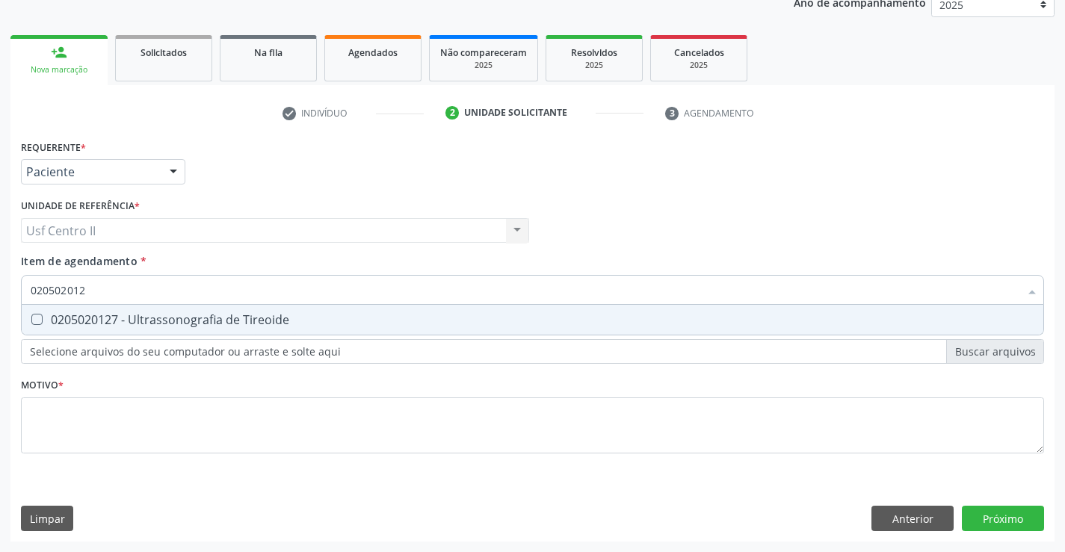
type input "0205020127"
click at [192, 320] on div "0205020127 - Ultrassonografia de Tireoide" at bounding box center [533, 320] width 1004 height 12
checkbox Tireoide "true"
click at [179, 410] on div "Requerente * Paciente Médico(a) Enfermeiro(a) Paciente Nenhum resultado encontr…" at bounding box center [532, 305] width 1023 height 339
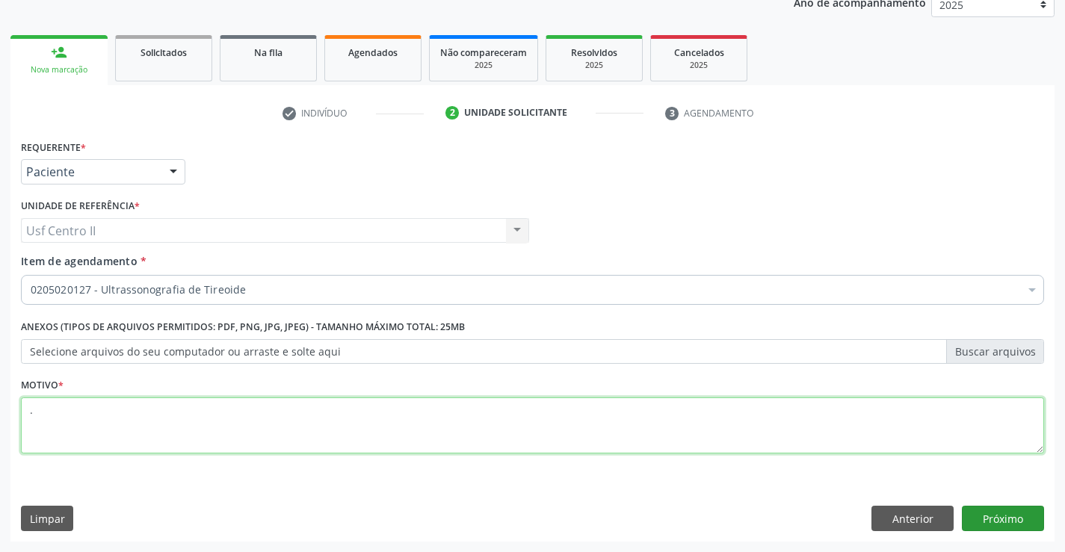
type textarea "."
click at [1010, 517] on button "Próximo" at bounding box center [1003, 518] width 82 height 25
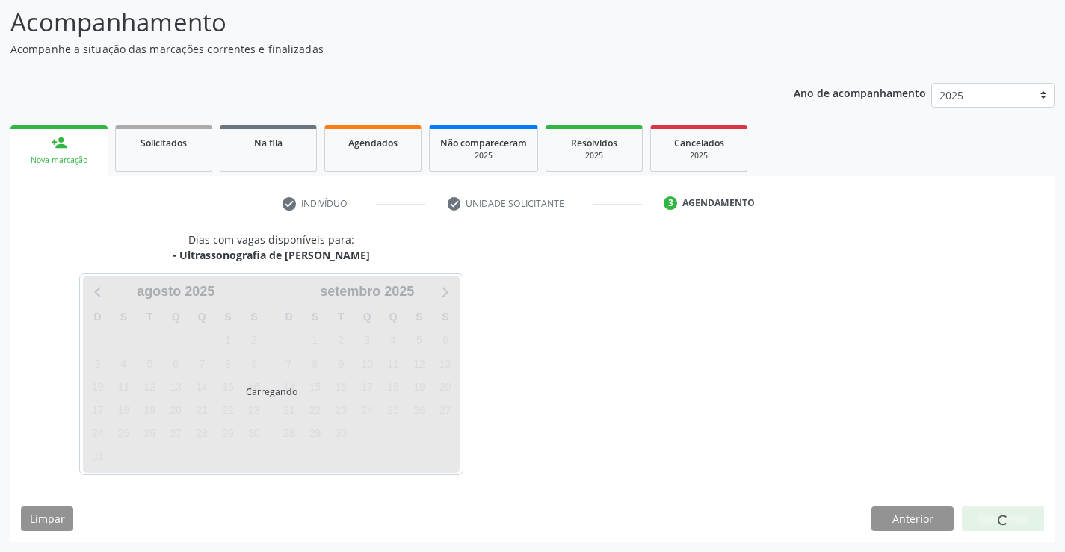
scroll to position [98, 0]
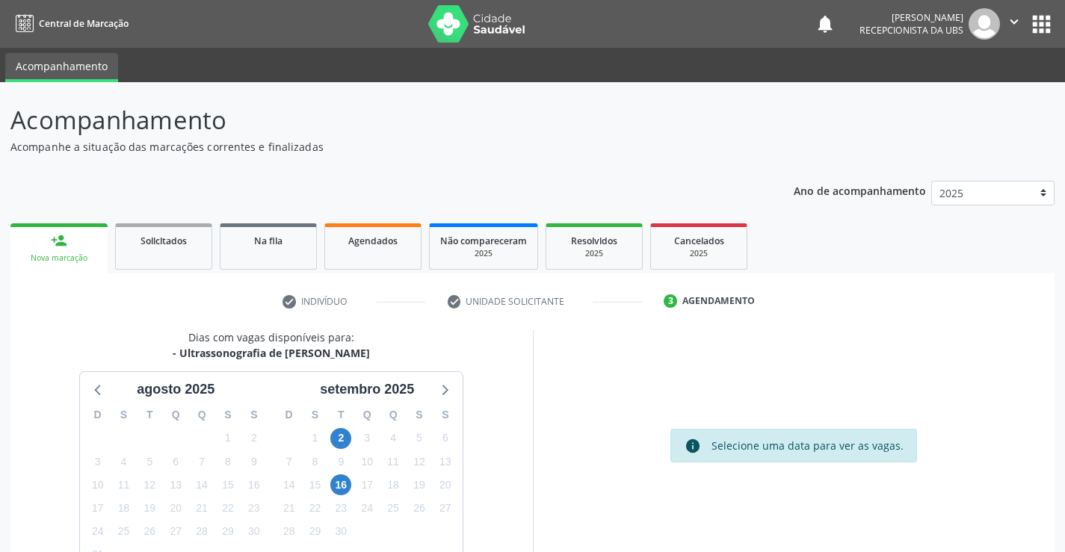
scroll to position [98, 0]
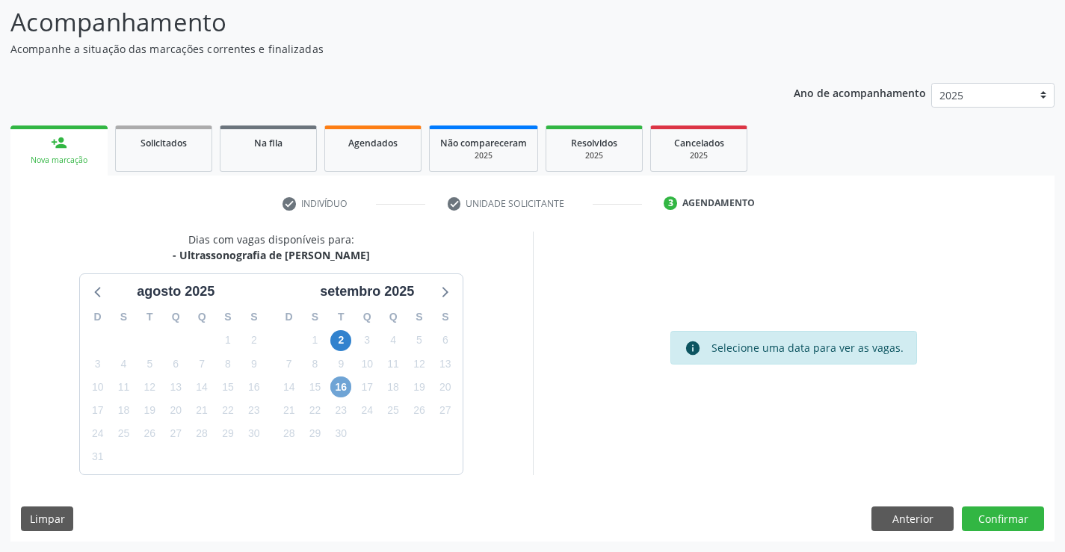
click at [348, 386] on span "16" at bounding box center [340, 387] width 21 height 21
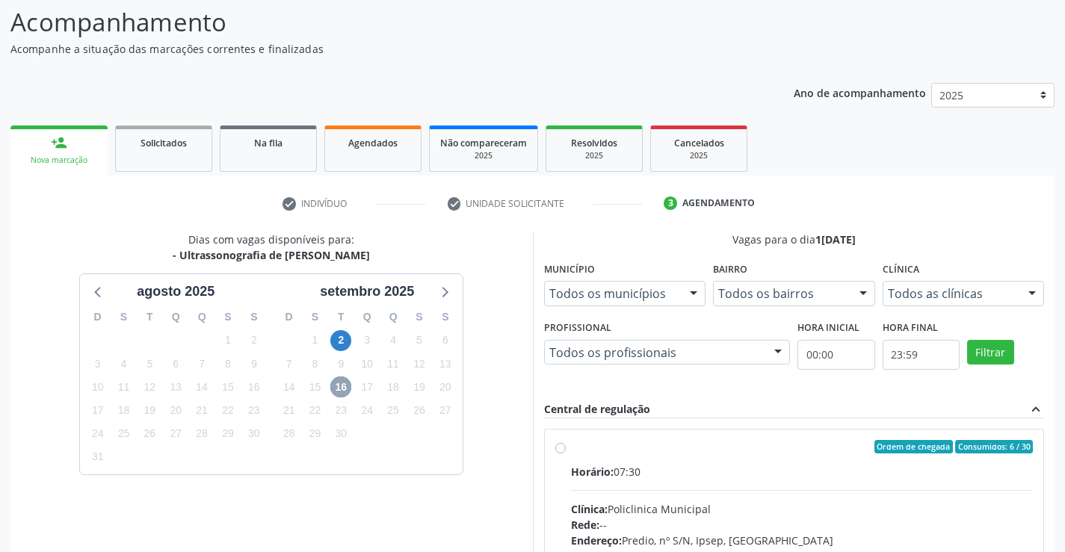
scroll to position [314, 0]
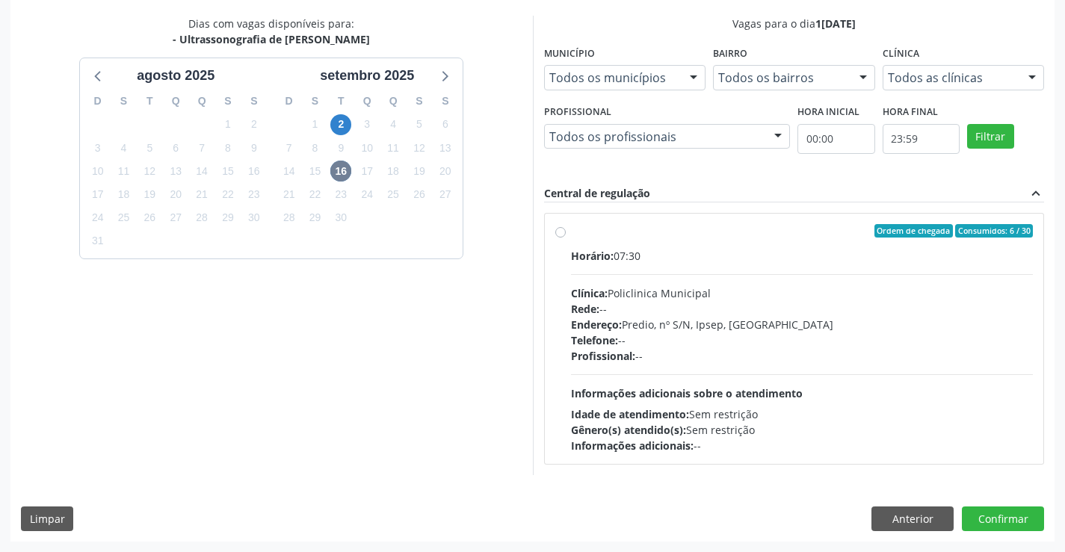
click at [571, 231] on label "Ordem de chegada Consumidos: 6 / 30 Horário: 07:30 Clínica: Policlinica Municip…" at bounding box center [802, 338] width 463 height 229
click at [560, 231] on input "Ordem de chegada Consumidos: 6 / 30 Horário: 07:30 Clínica: Policlinica Municip…" at bounding box center [560, 230] width 10 height 13
radio input "true"
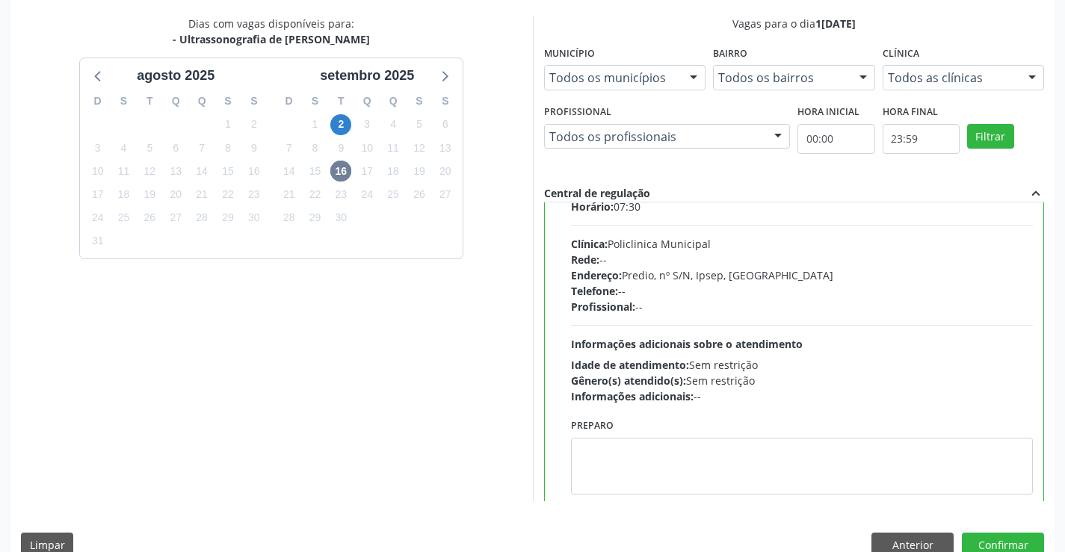
scroll to position [74, 0]
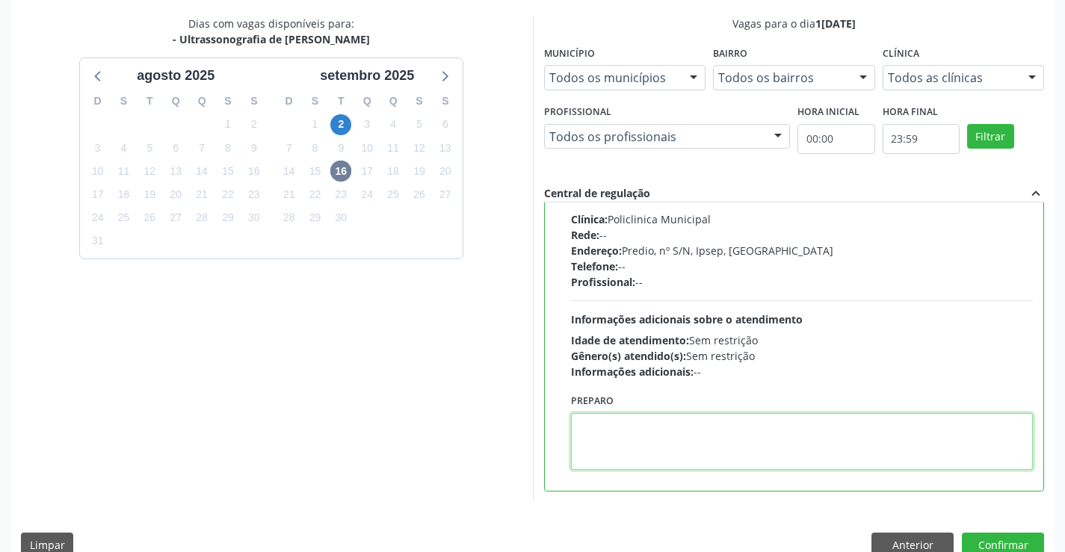
click at [644, 424] on textarea at bounding box center [802, 441] width 463 height 57
type textarea "O"
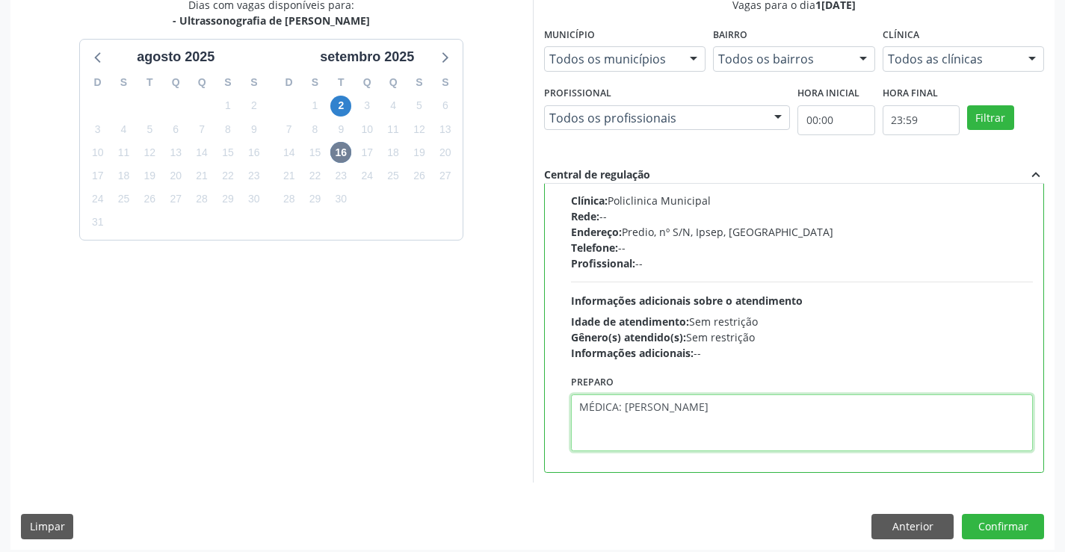
scroll to position [341, 0]
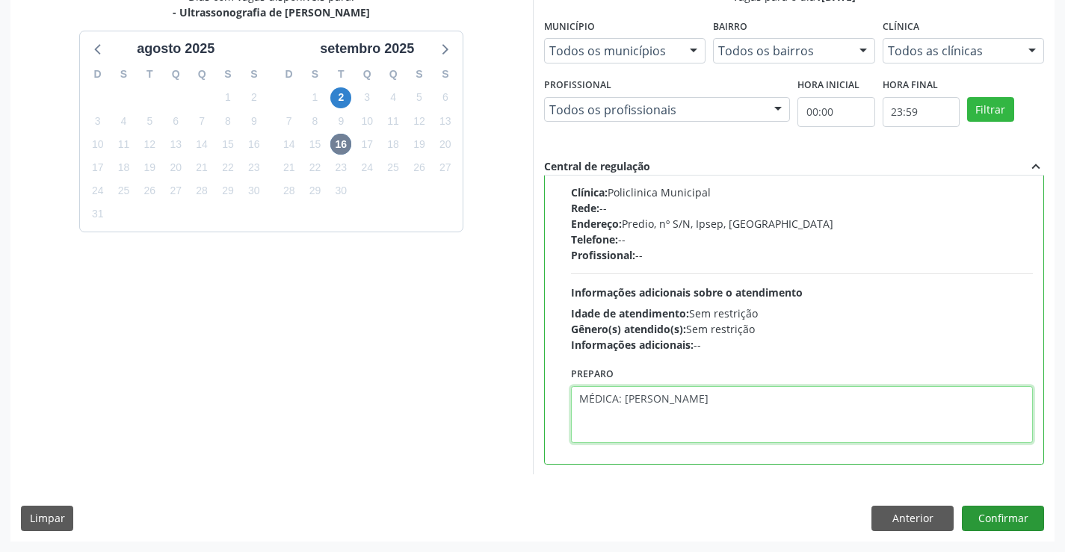
type textarea "MÉDICA: [PERSON_NAME]"
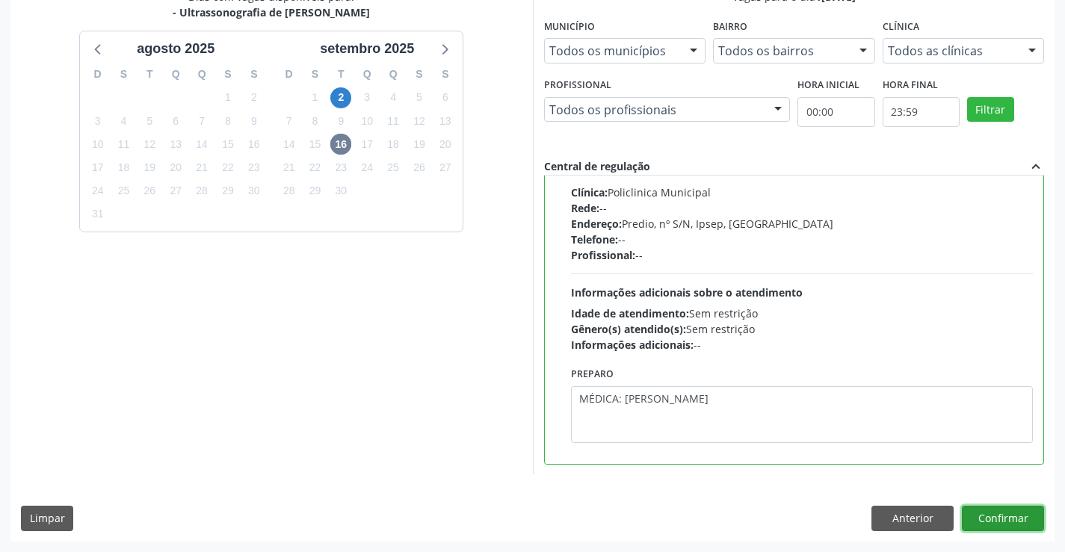
click at [1005, 525] on button "Confirmar" at bounding box center [1003, 518] width 82 height 25
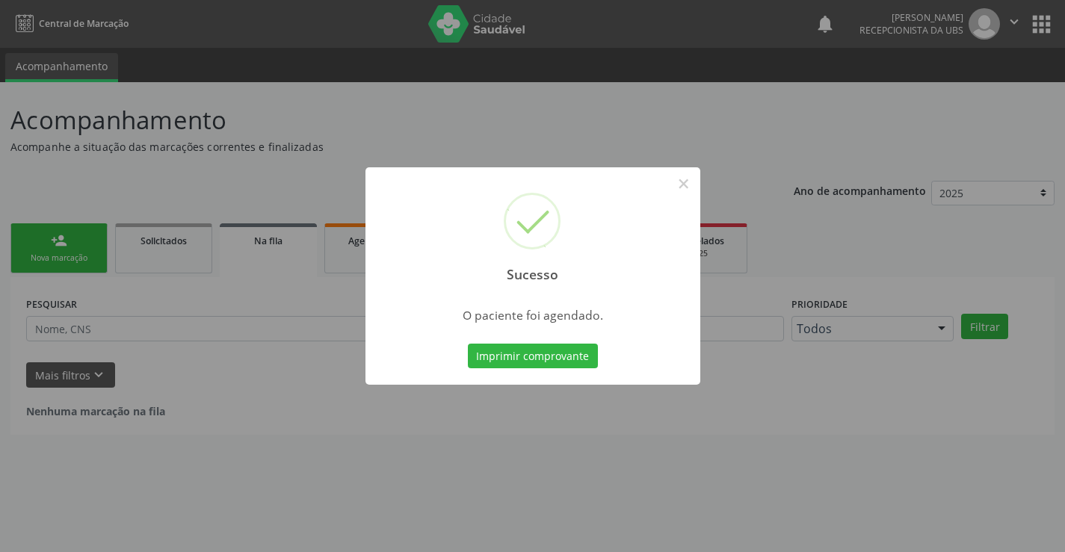
scroll to position [0, 0]
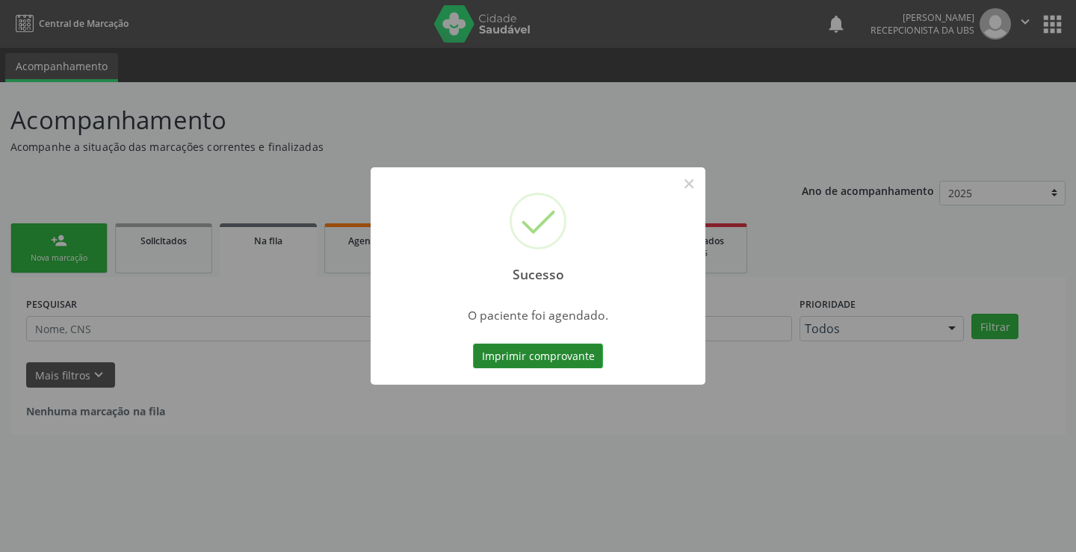
click at [523, 364] on button "Imprimir comprovante" at bounding box center [538, 356] width 130 height 25
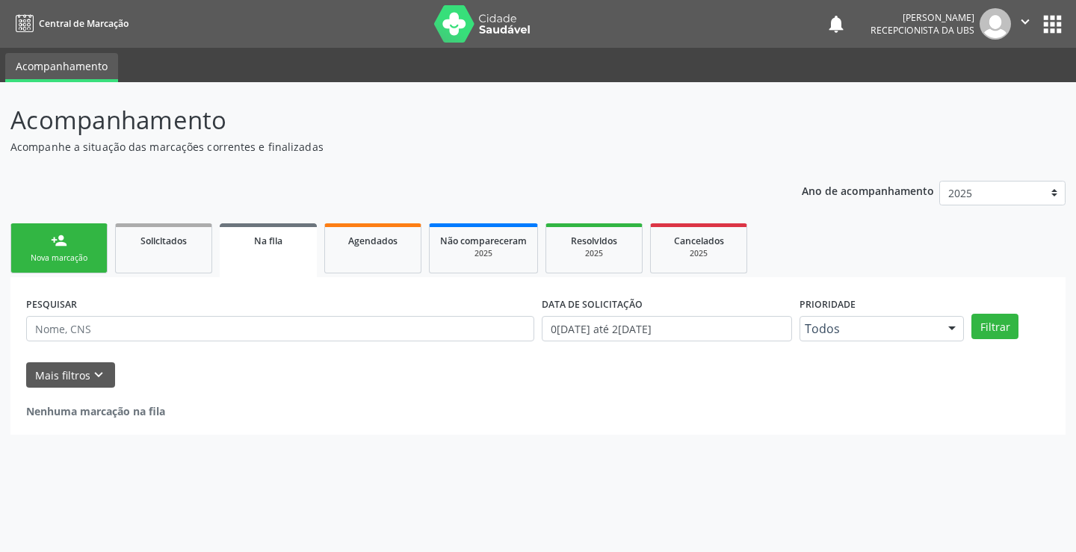
click at [81, 246] on link "person_add Nova marcação" at bounding box center [58, 248] width 97 height 50
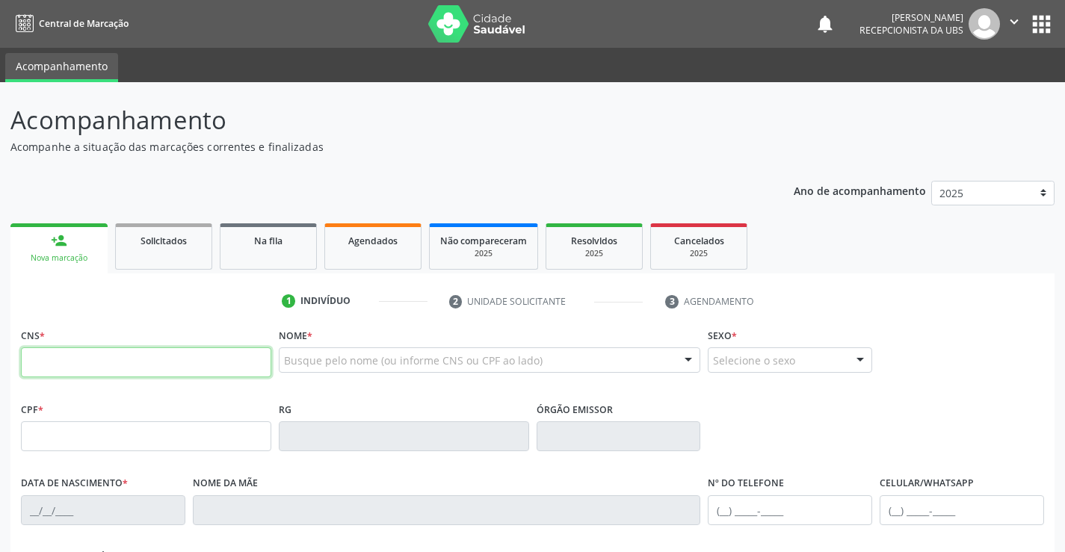
click at [120, 366] on input "text" at bounding box center [146, 362] width 250 height 30
type input "706 9091 4860 9035"
type input "026.338.994-47"
type input "2[DATE]"
type input "[PERSON_NAME]"
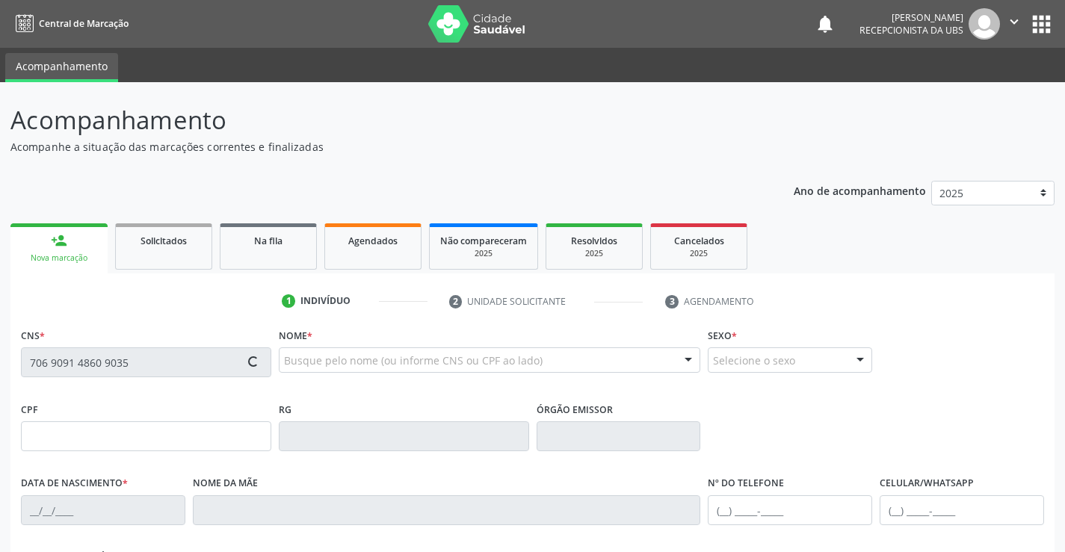
type input "[PHONE_NUMBER]"
type input "581"
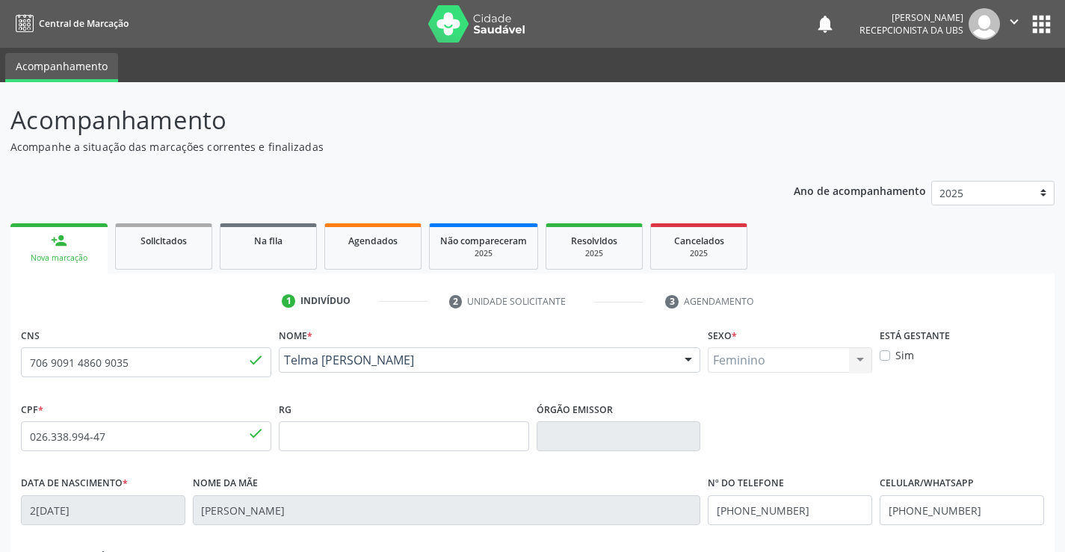
scroll to position [149, 0]
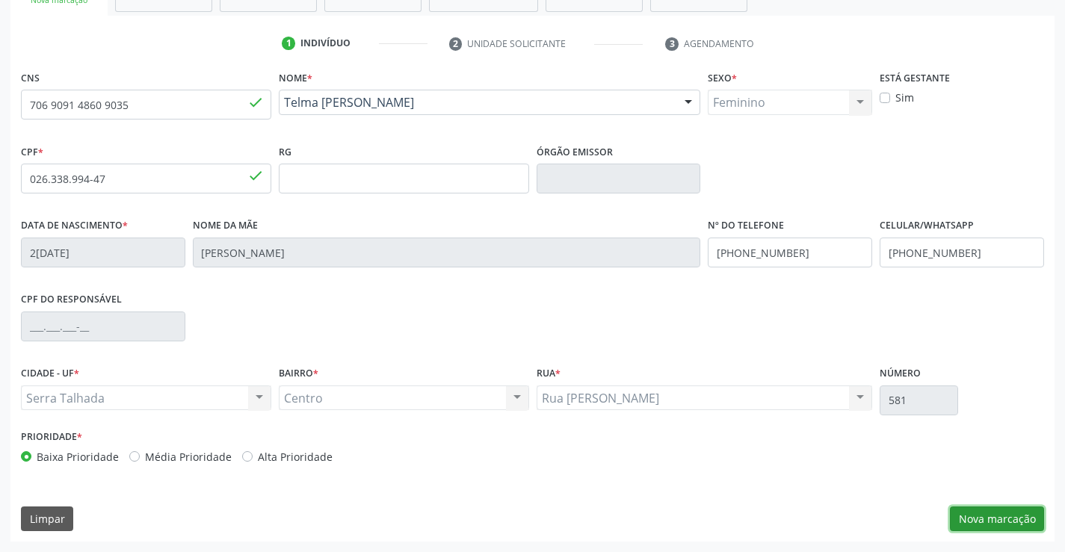
click at [982, 520] on button "Nova marcação" at bounding box center [997, 519] width 94 height 25
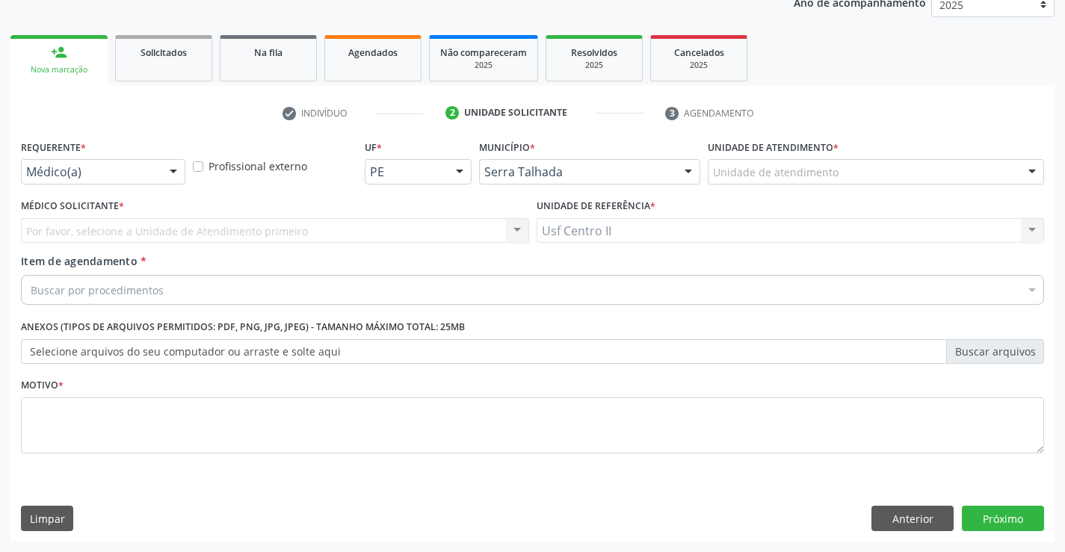
scroll to position [188, 0]
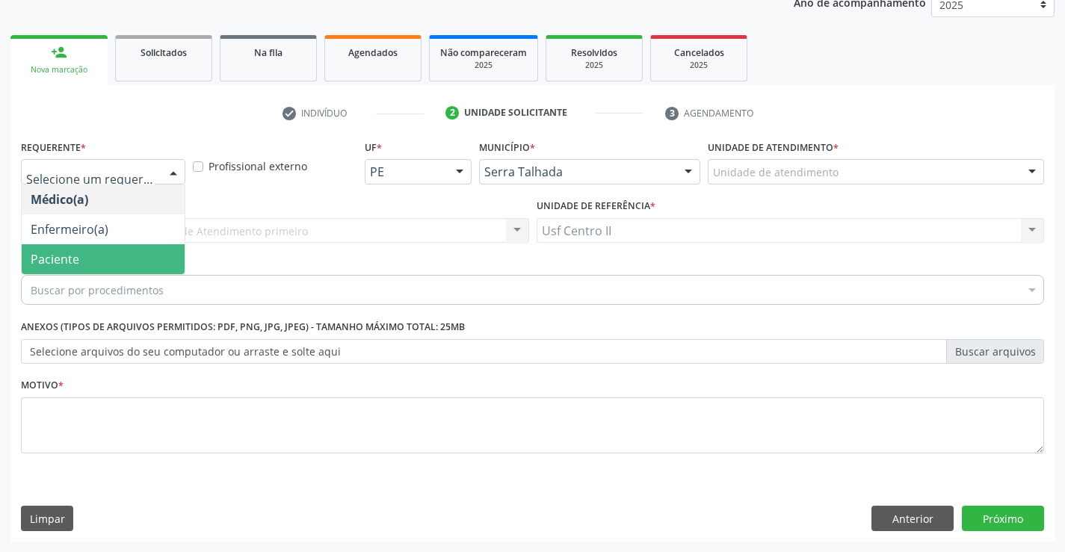
click at [143, 260] on span "Paciente" at bounding box center [103, 259] width 163 height 30
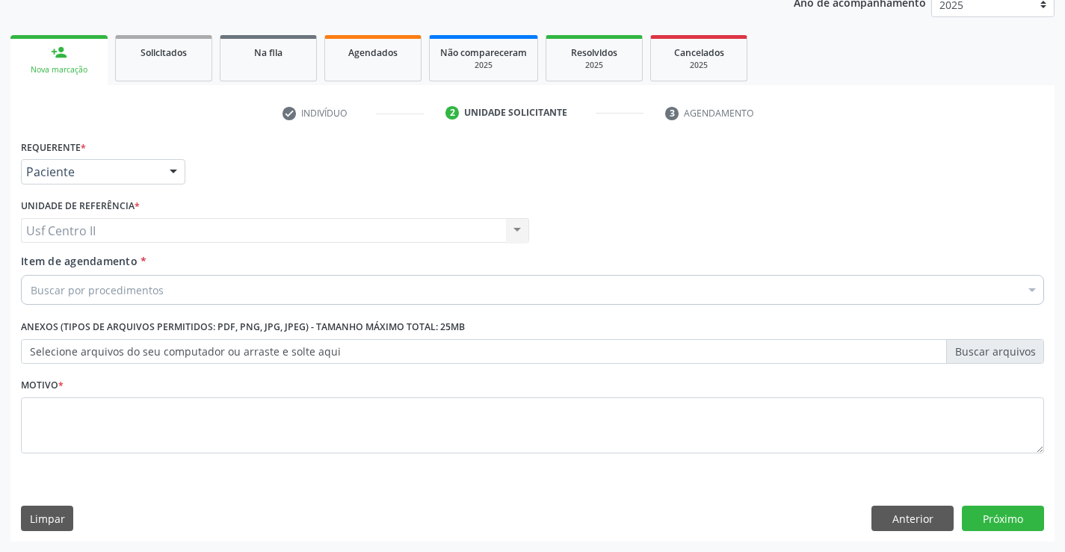
click at [164, 294] on div "Buscar por procedimentos" at bounding box center [532, 290] width 1023 height 30
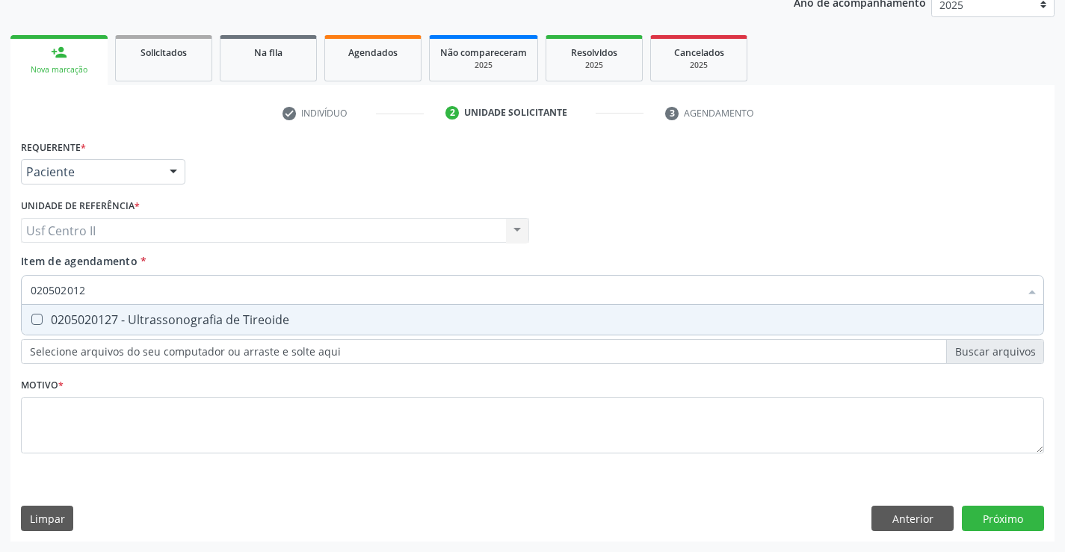
type input "0205020127"
click at [41, 321] on Tireoide at bounding box center [36, 319] width 11 height 11
click at [31, 321] on Tireoide "checkbox" at bounding box center [27, 320] width 10 height 10
checkbox Tireoide "true"
click at [123, 411] on div "Requerente * Paciente Médico(a) Enfermeiro(a) Paciente Nenhum resultado encontr…" at bounding box center [532, 305] width 1023 height 339
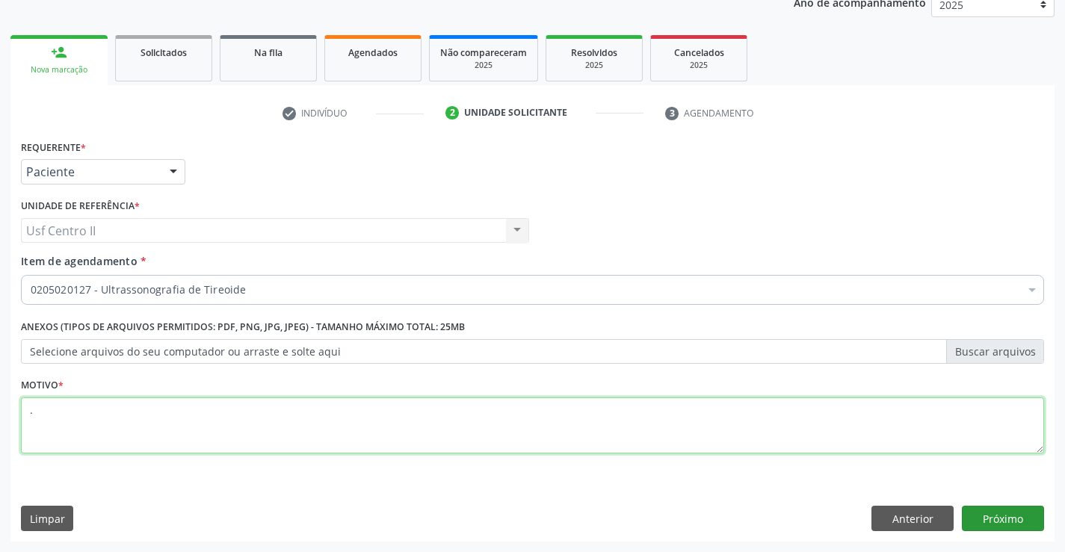
type textarea "."
click at [996, 516] on button "Próximo" at bounding box center [1003, 518] width 82 height 25
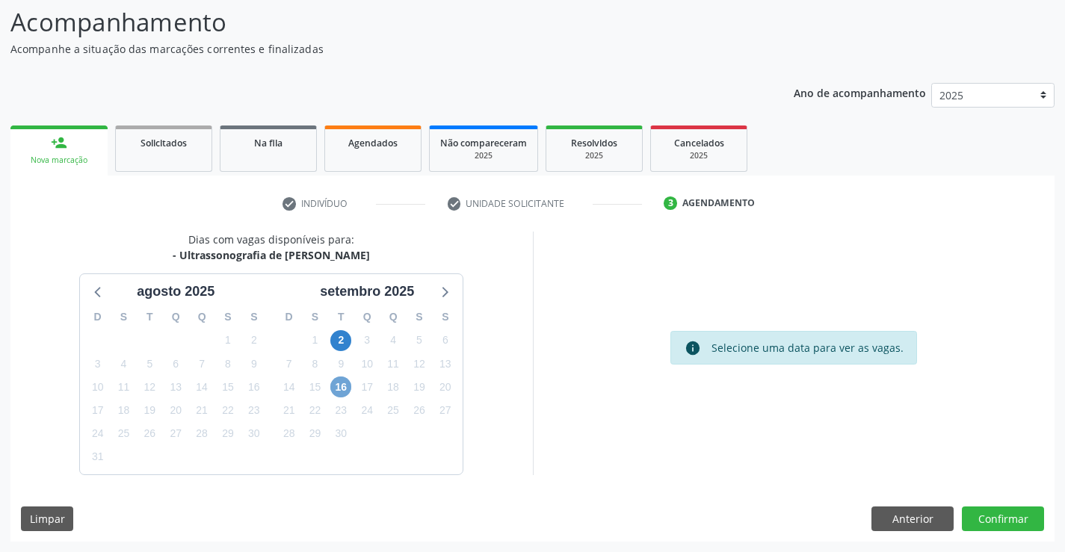
click at [342, 387] on span "16" at bounding box center [340, 387] width 21 height 21
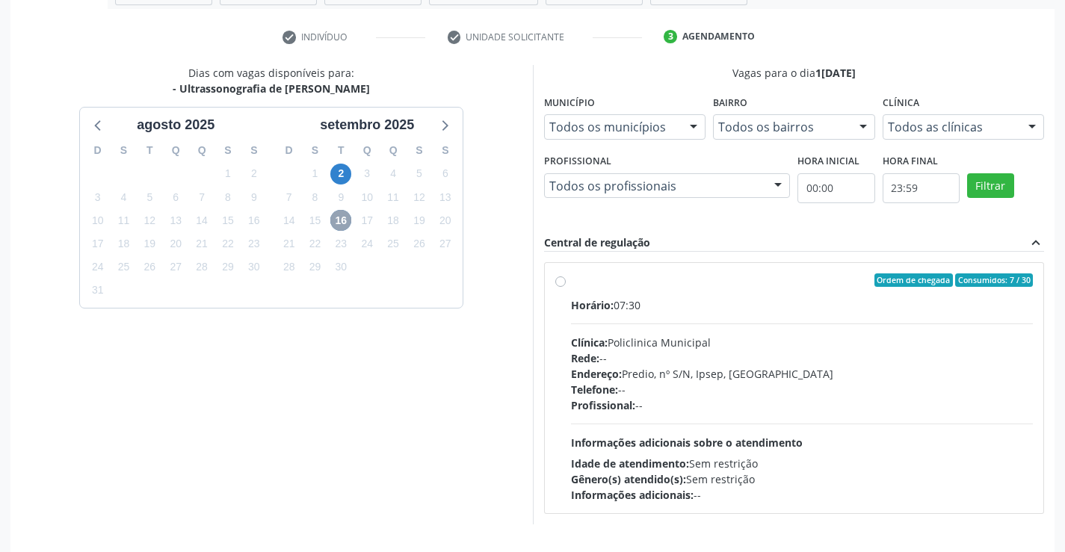
scroll to position [314, 0]
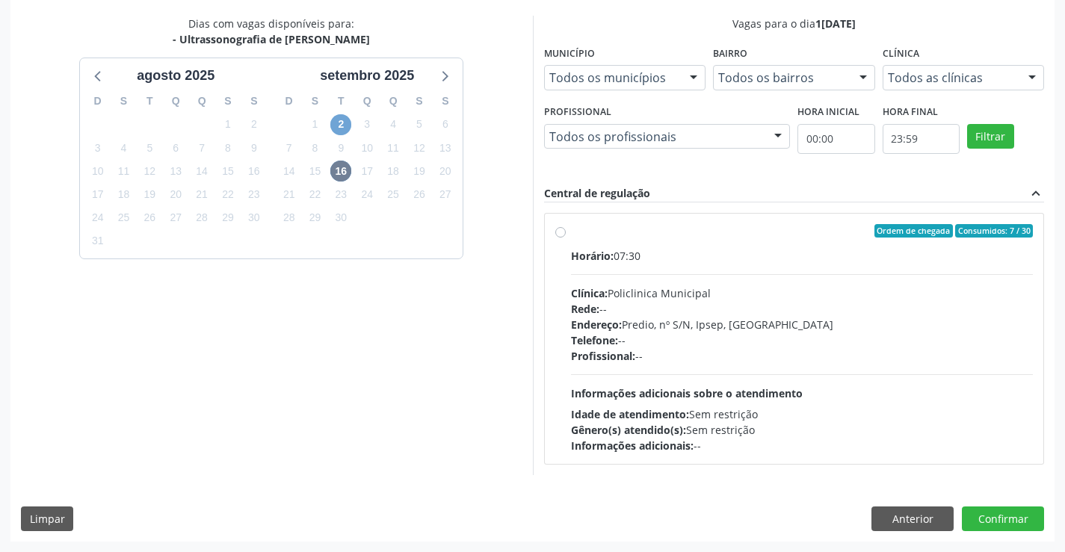
click at [337, 129] on span "2" at bounding box center [340, 124] width 21 height 21
click at [343, 173] on span "16" at bounding box center [340, 171] width 21 height 21
click at [571, 231] on label "Ordem de chegada Consumidos: 7 / 30 Horário: 07:30 Clínica: Policlinica Municip…" at bounding box center [802, 338] width 463 height 229
click at [560, 231] on input "Ordem de chegada Consumidos: 7 / 30 Horário: 07:30 Clínica: Policlinica Municip…" at bounding box center [560, 230] width 10 height 13
radio input "true"
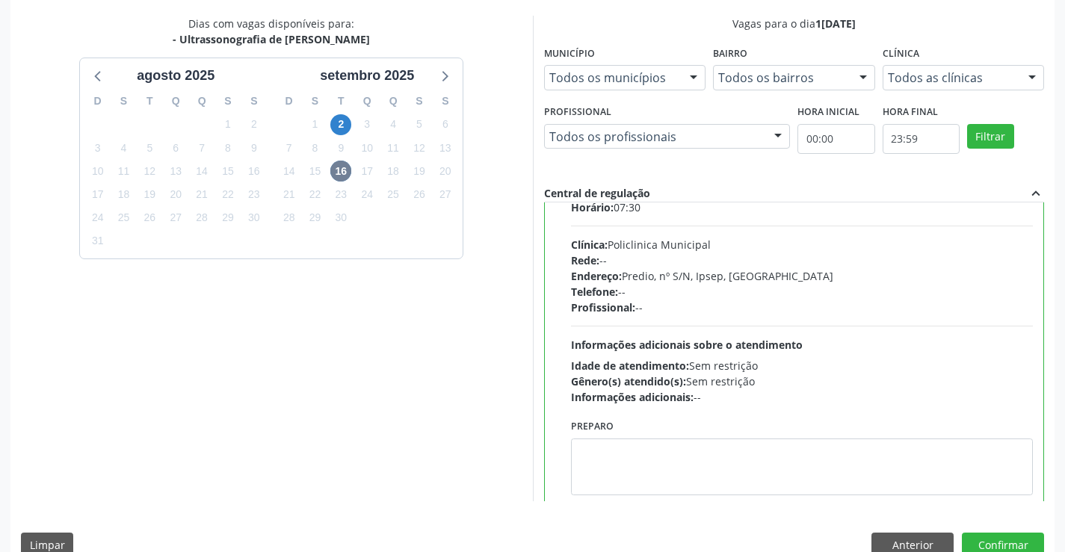
scroll to position [74, 0]
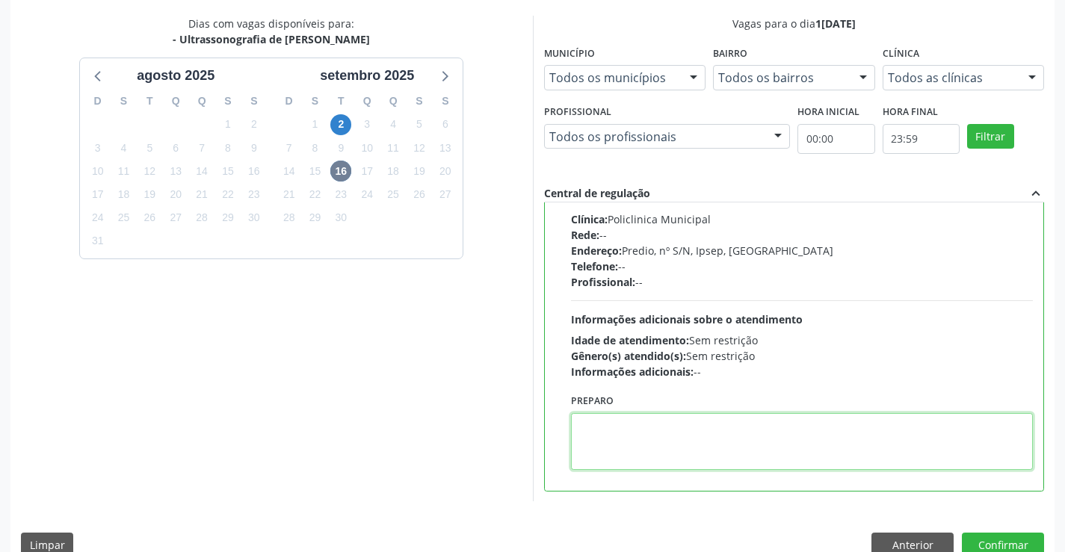
click at [658, 436] on textarea at bounding box center [802, 441] width 463 height 57
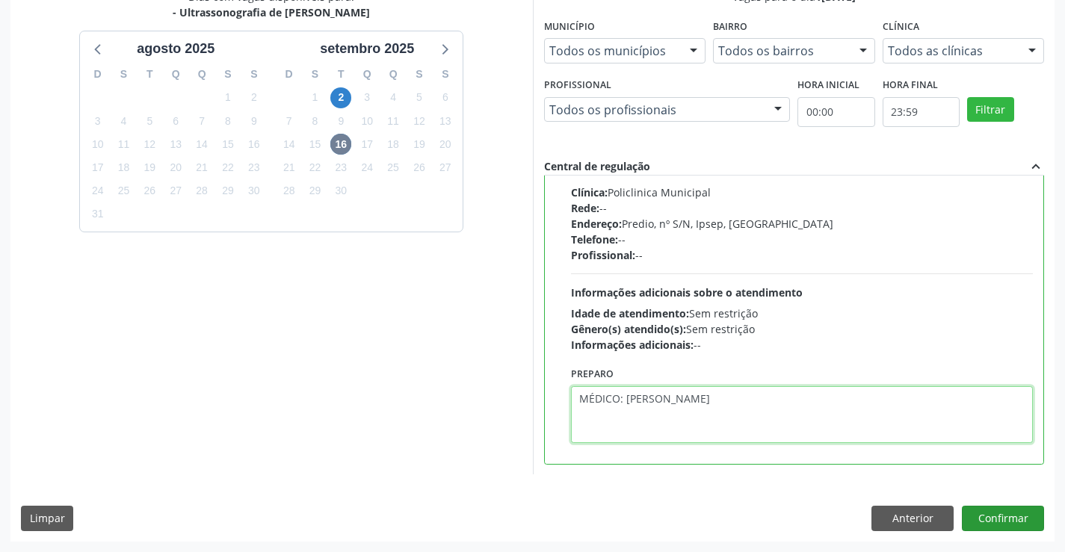
type textarea "MÉDICO: ANTONIO CARLOS"
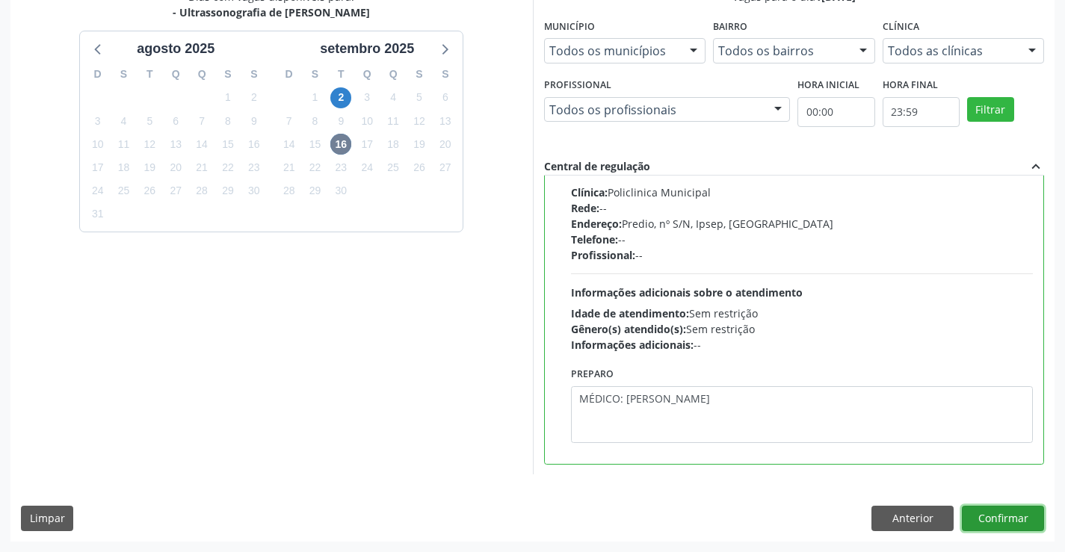
click at [1017, 512] on button "Confirmar" at bounding box center [1003, 518] width 82 height 25
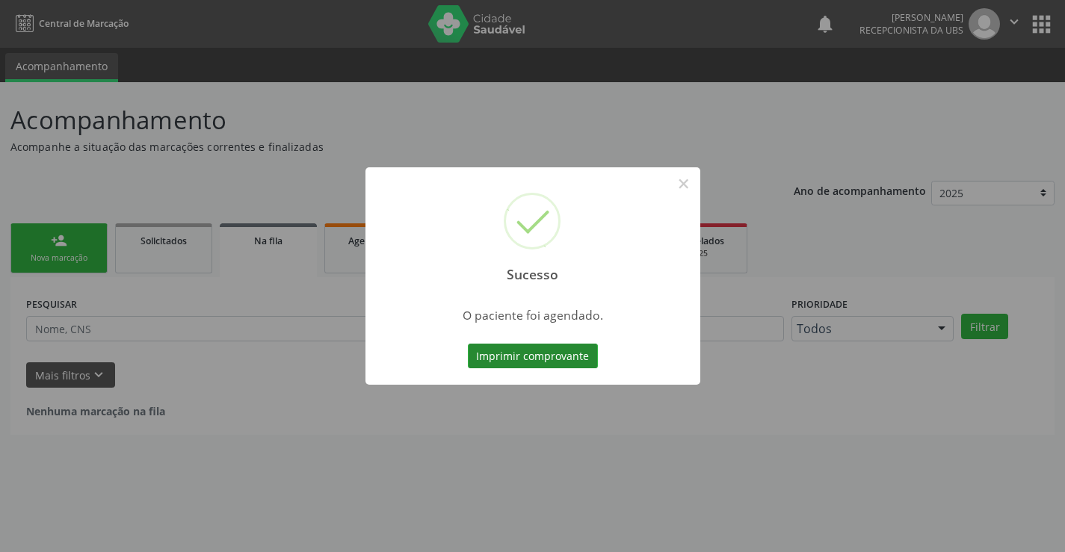
scroll to position [0, 0]
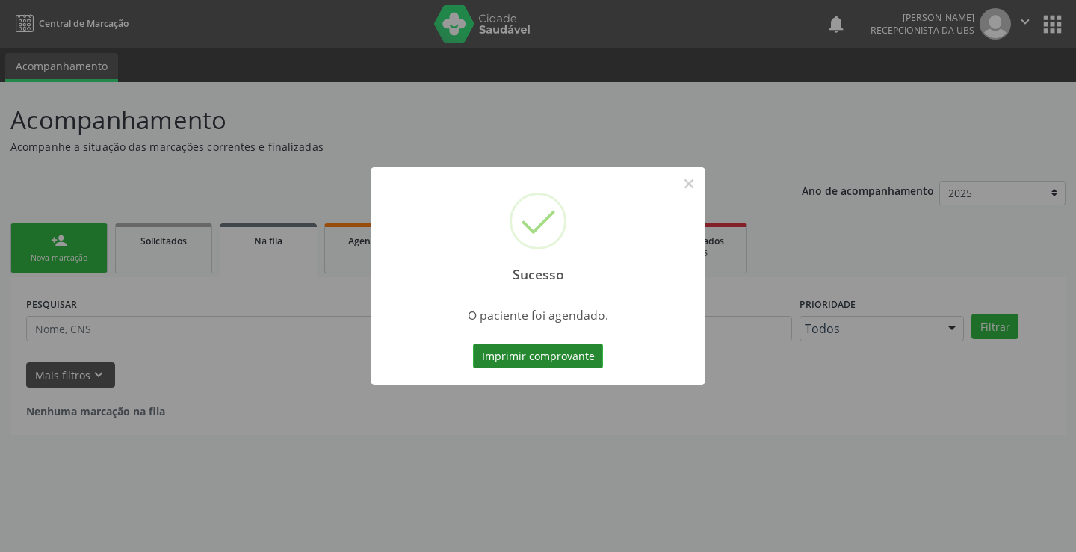
click at [583, 357] on button "Imprimir comprovante" at bounding box center [538, 356] width 130 height 25
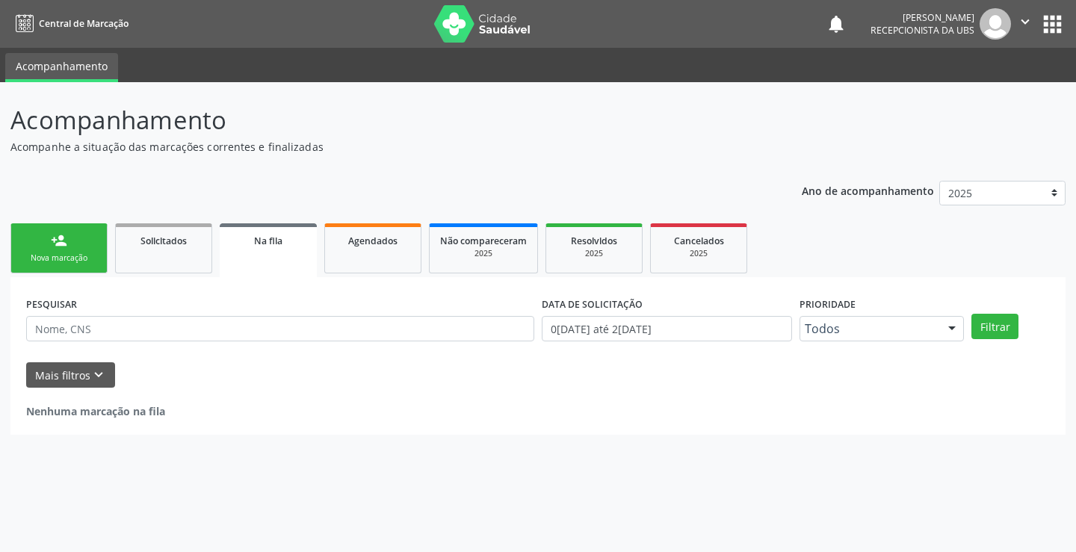
click at [82, 245] on link "person_add Nova marcação" at bounding box center [58, 248] width 97 height 50
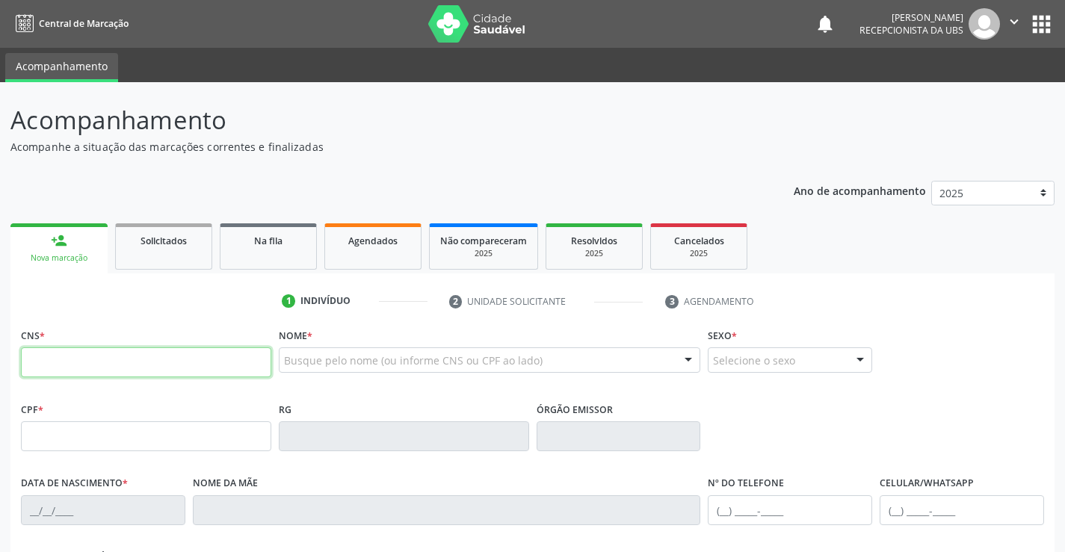
click at [182, 363] on input "text" at bounding box center [146, 362] width 250 height 30
type input "898 0033 5818 1164"
type input "10/02/1996"
type input "Afra Maria de Souza Novaes"
type input "(87) 99906-1293"
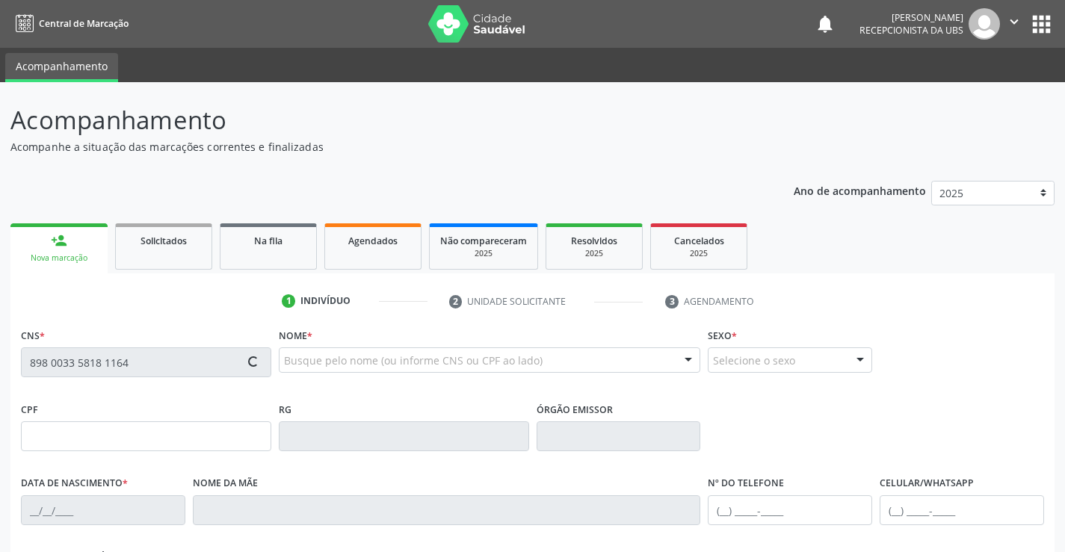
type input "(87) 99906-1293"
type input "S/N"
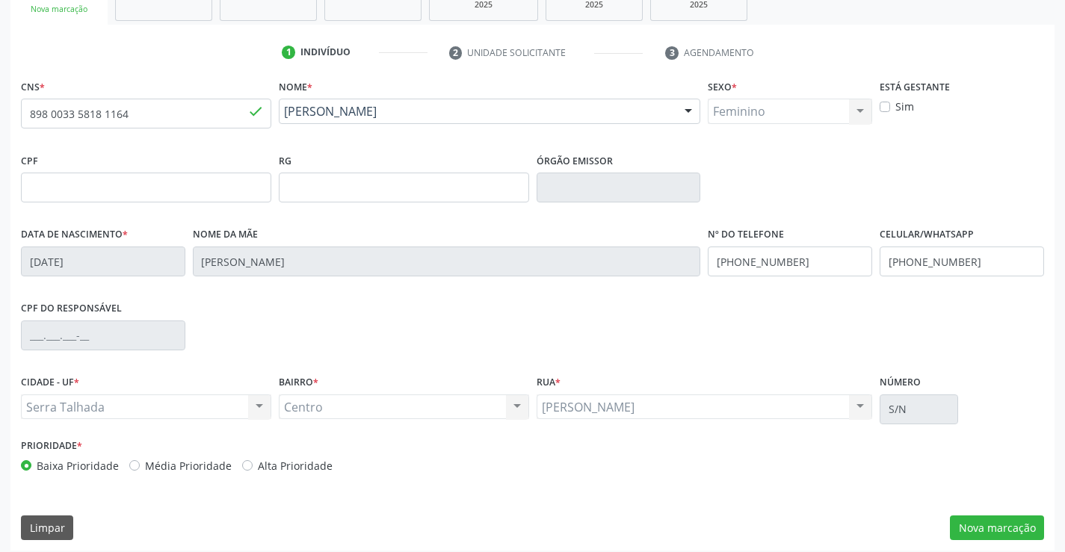
scroll to position [258, 0]
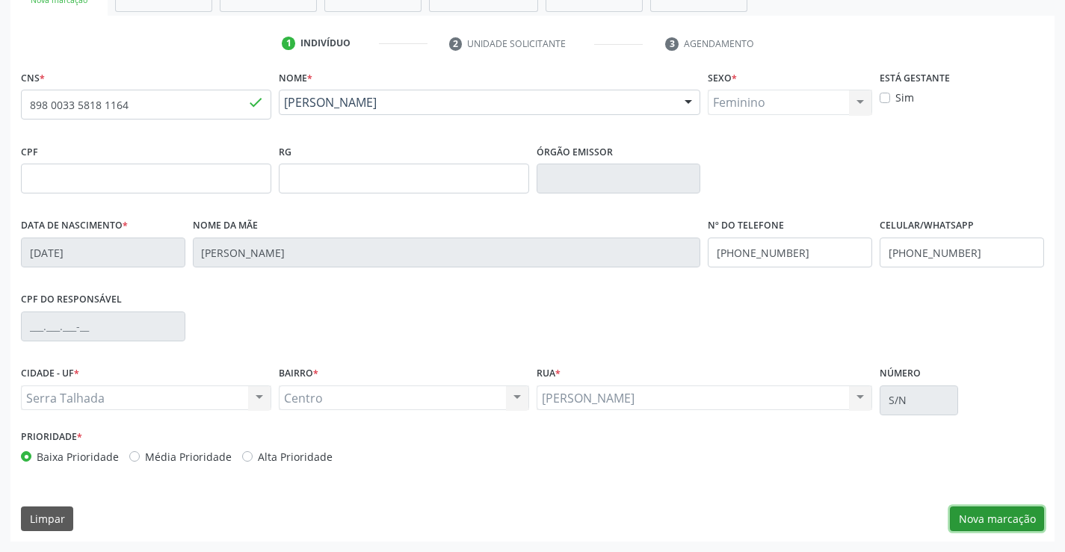
click at [969, 516] on button "Nova marcação" at bounding box center [997, 519] width 94 height 25
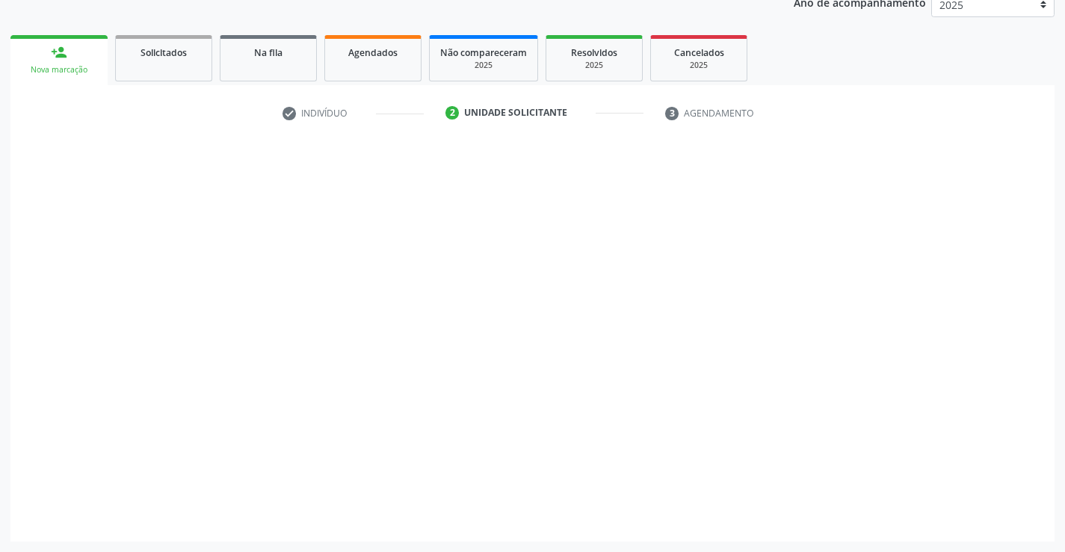
scroll to position [188, 0]
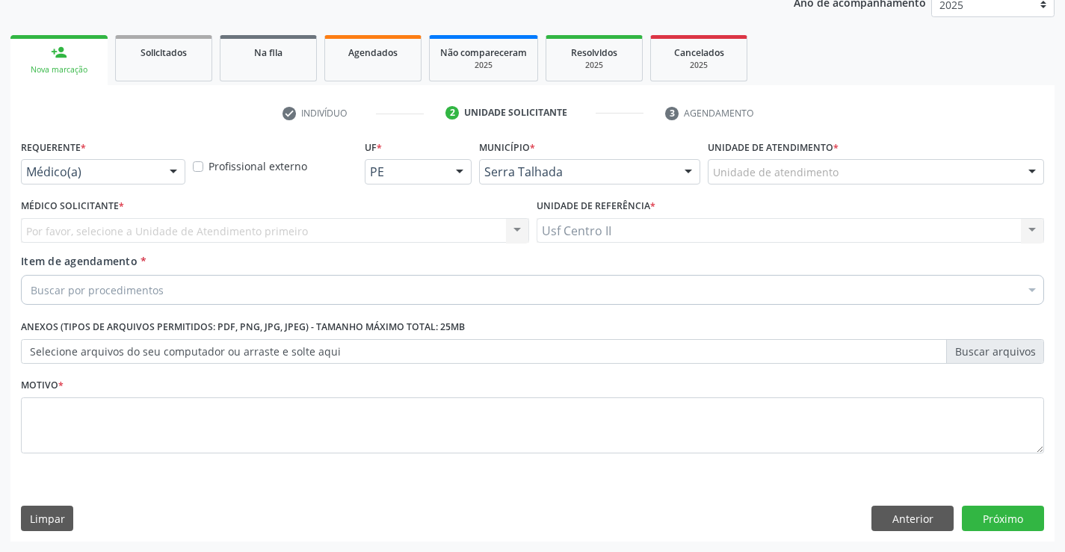
click at [108, 182] on div "Médico(a)" at bounding box center [103, 171] width 164 height 25
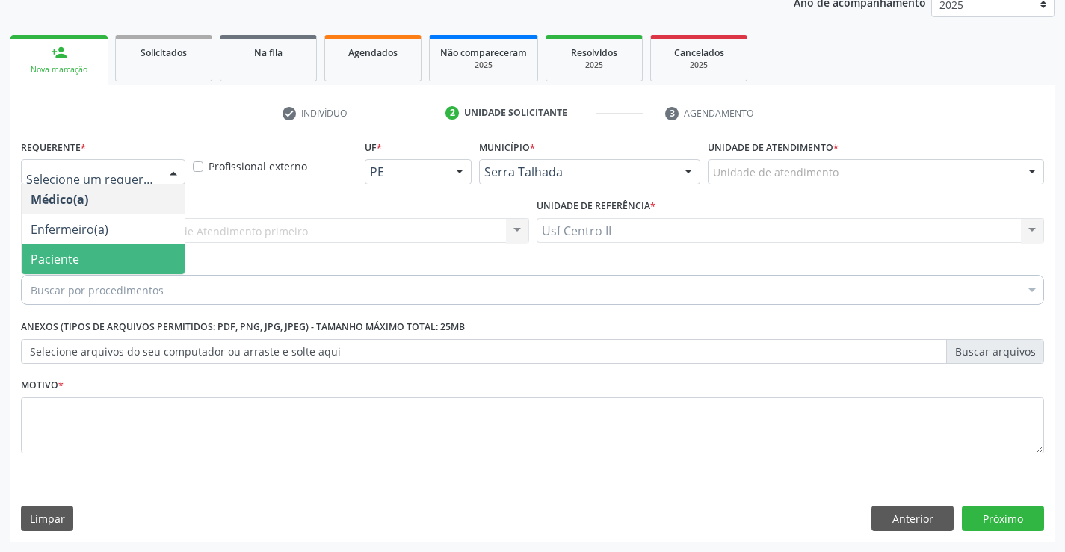
click at [108, 256] on span "Paciente" at bounding box center [103, 259] width 163 height 30
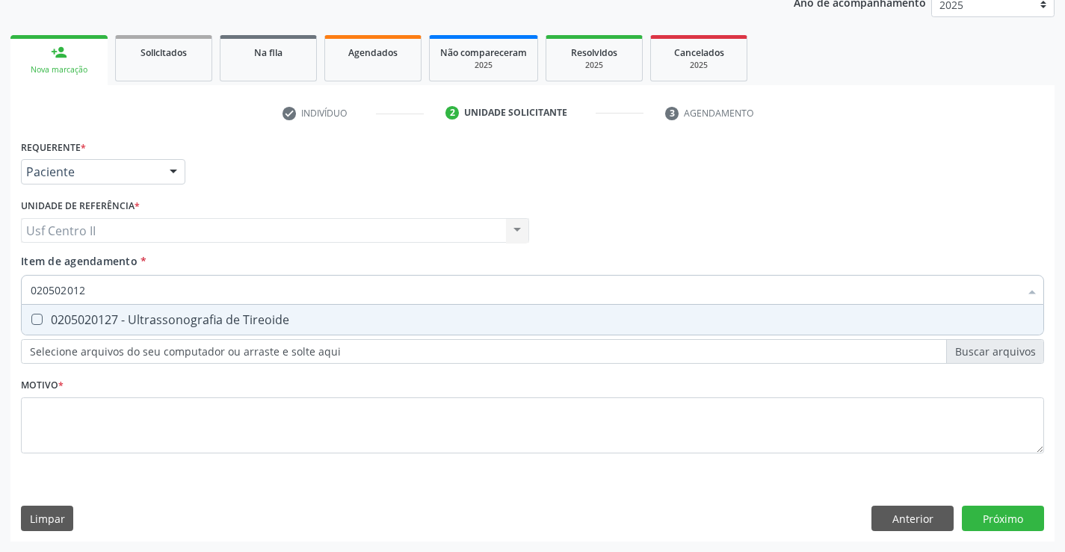
type input "0205020127"
click at [132, 321] on div "0205020127 - Ultrassonografia de Tireoide" at bounding box center [533, 320] width 1004 height 12
checkbox Tireoide "true"
click at [161, 417] on div "Requerente * Paciente Médico(a) Enfermeiro(a) Paciente Nenhum resultado encontr…" at bounding box center [532, 305] width 1023 height 339
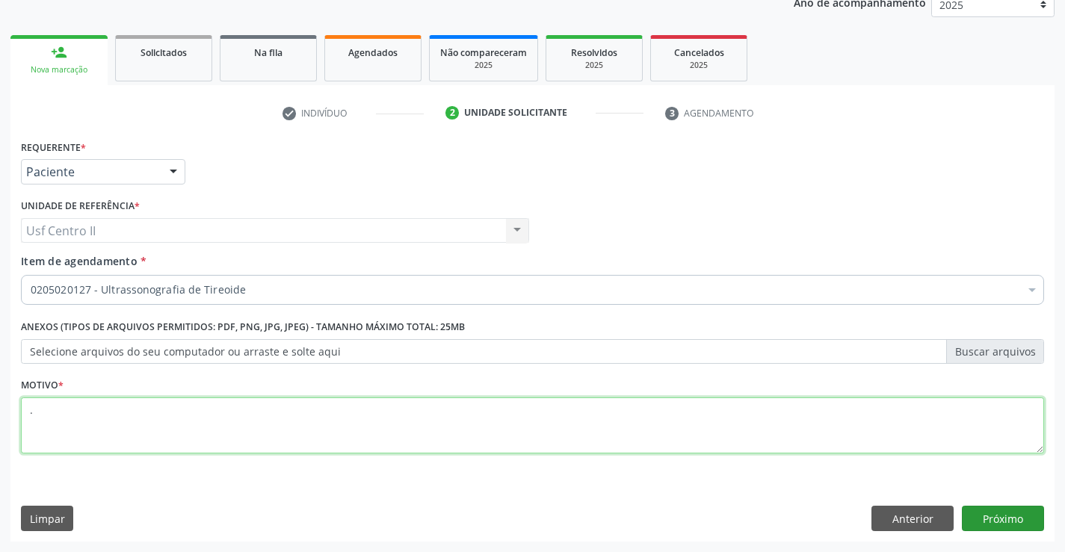
type textarea "."
click at [1005, 521] on button "Próximo" at bounding box center [1003, 518] width 82 height 25
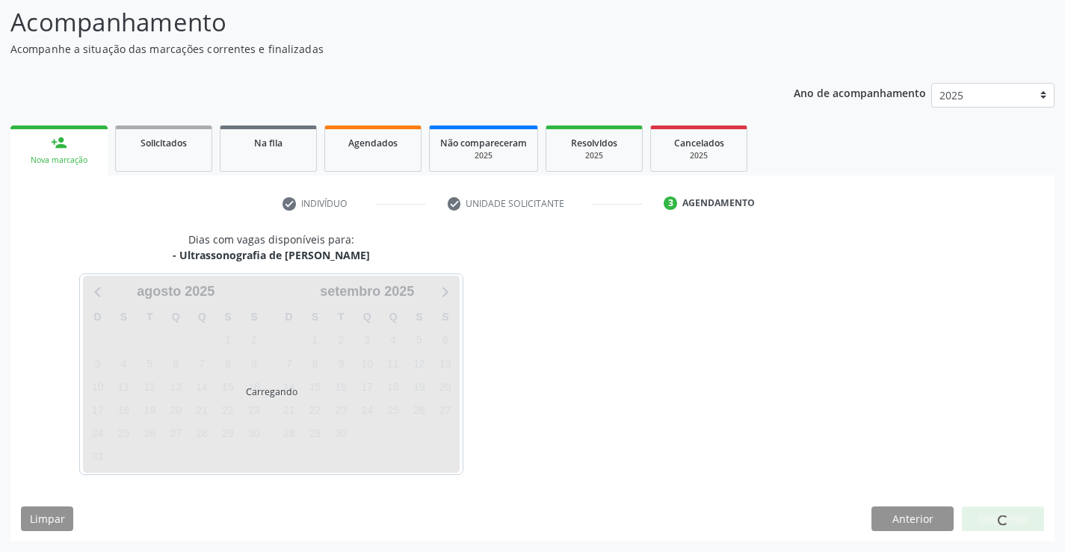
scroll to position [98, 0]
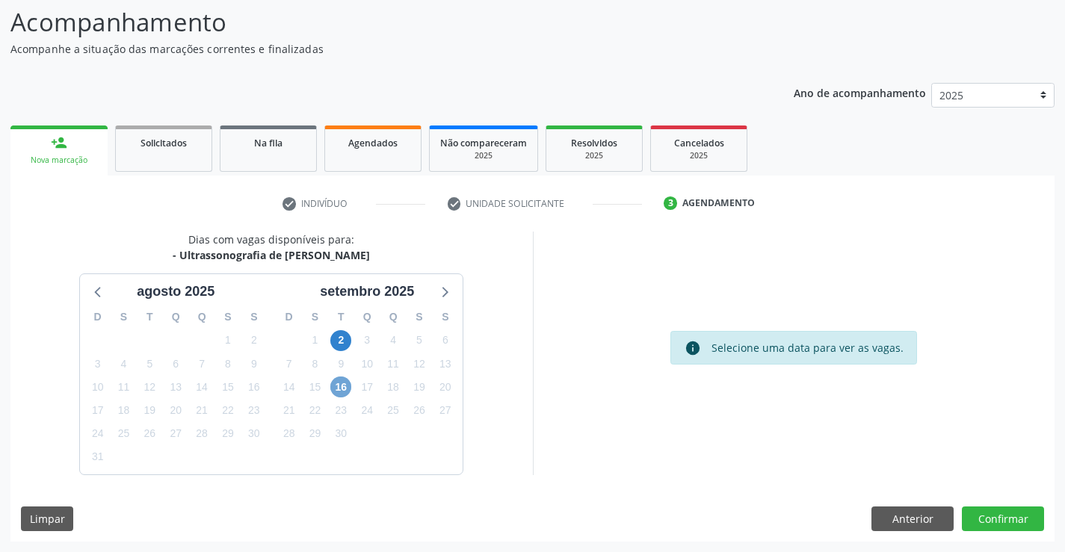
click at [344, 384] on span "16" at bounding box center [340, 387] width 21 height 21
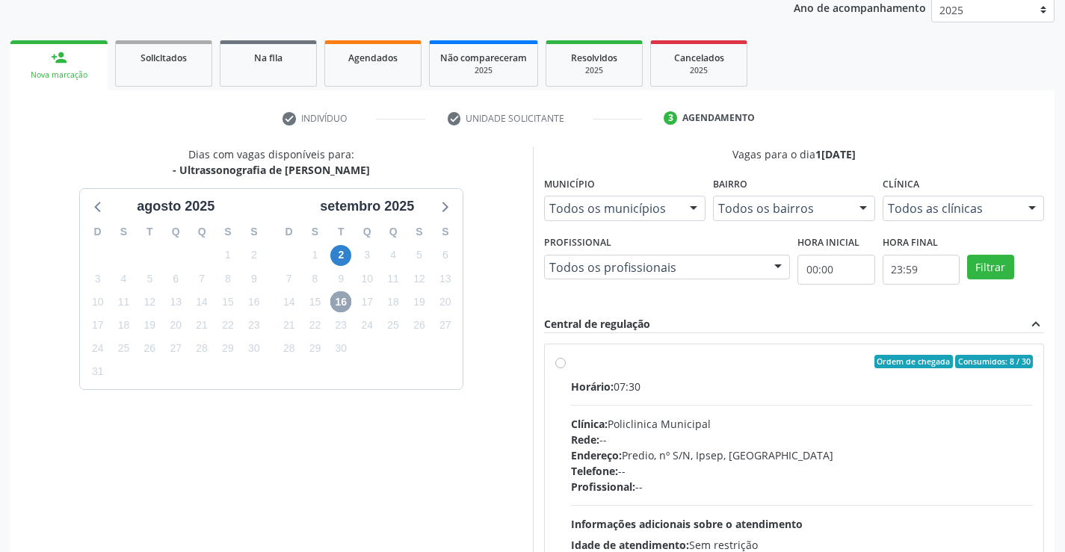
scroll to position [314, 0]
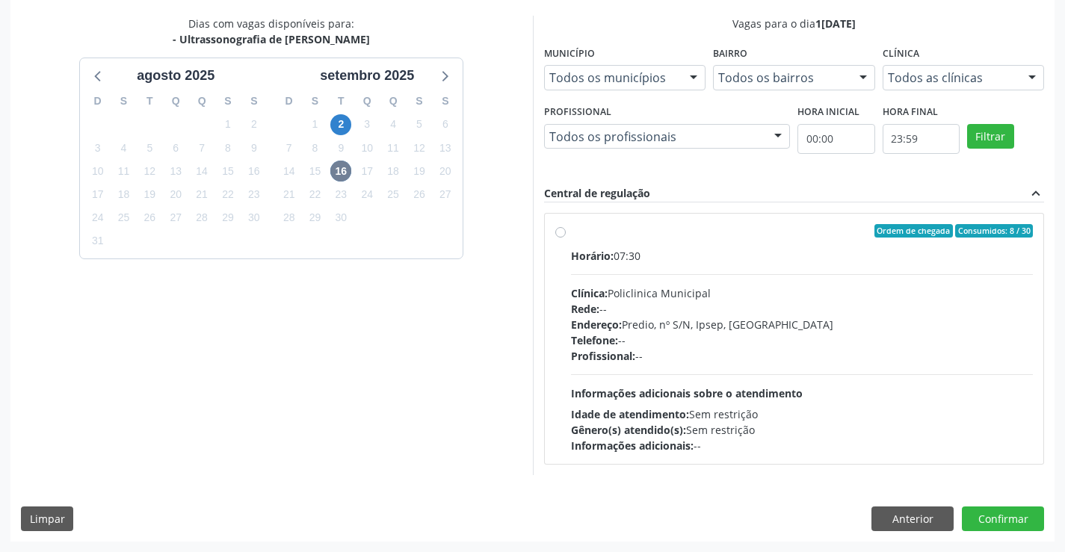
click at [571, 234] on label "Ordem de chegada Consumidos: 8 / 30 Horário: 07:30 Clínica: Policlinica Municip…" at bounding box center [802, 338] width 463 height 229
click at [561, 234] on input "Ordem de chegada Consumidos: 8 / 30 Horário: 07:30 Clínica: Policlinica Municip…" at bounding box center [560, 230] width 10 height 13
radio input "true"
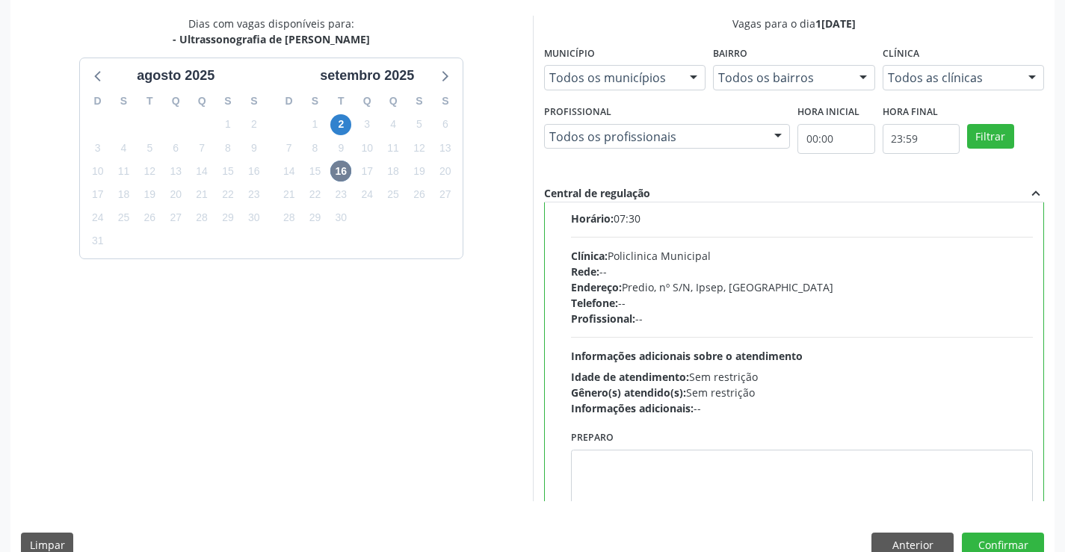
scroll to position [74, 0]
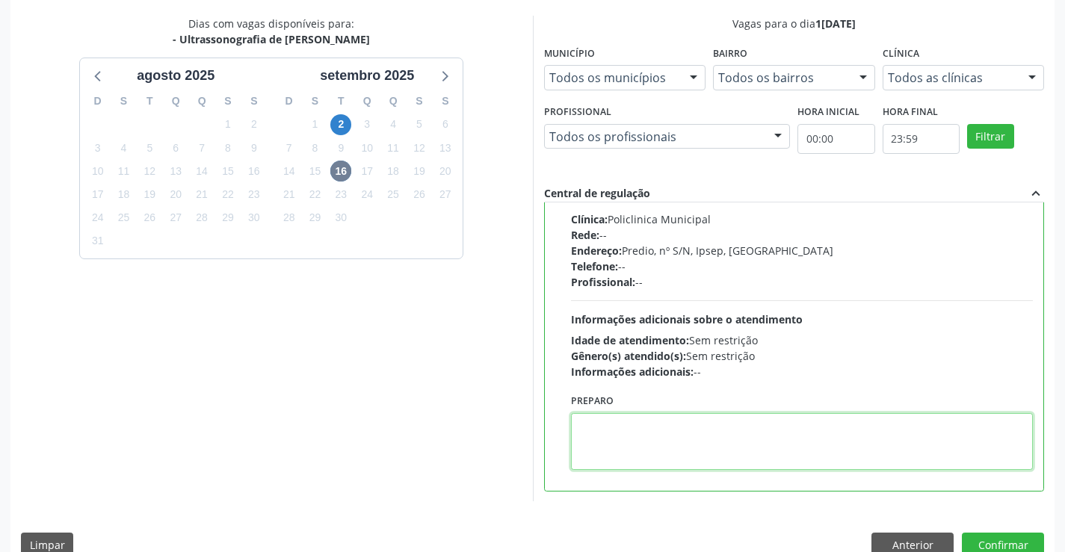
click at [683, 441] on textarea at bounding box center [802, 441] width 463 height 57
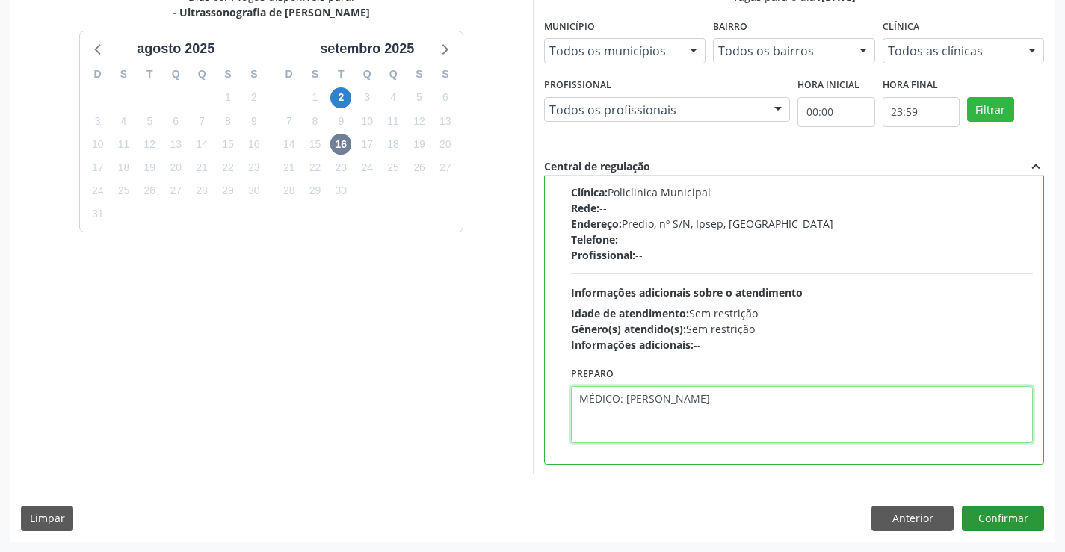
type textarea "MÉDICO: ANTONIO CARLOS"
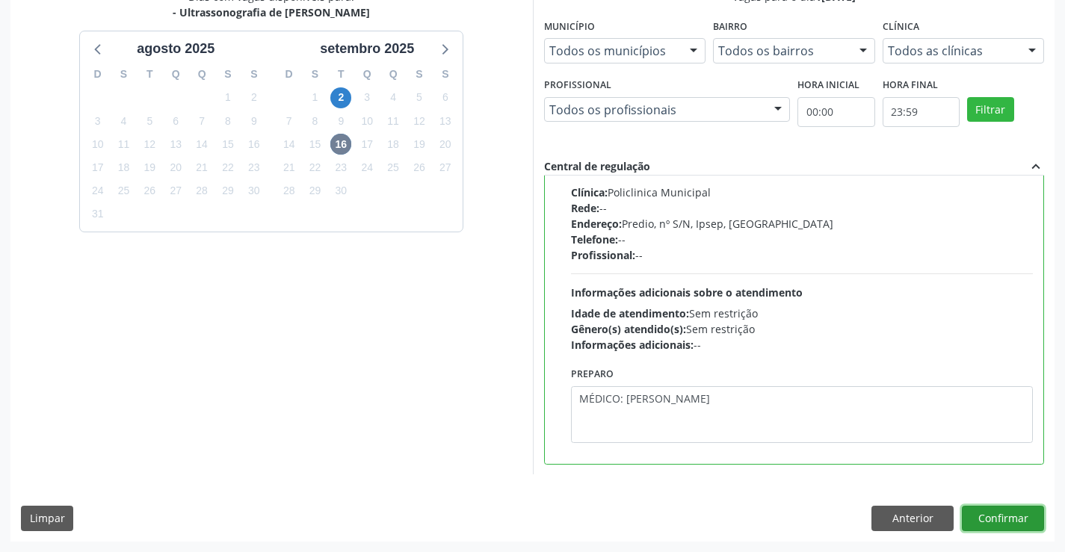
click at [1014, 519] on button "Confirmar" at bounding box center [1003, 518] width 82 height 25
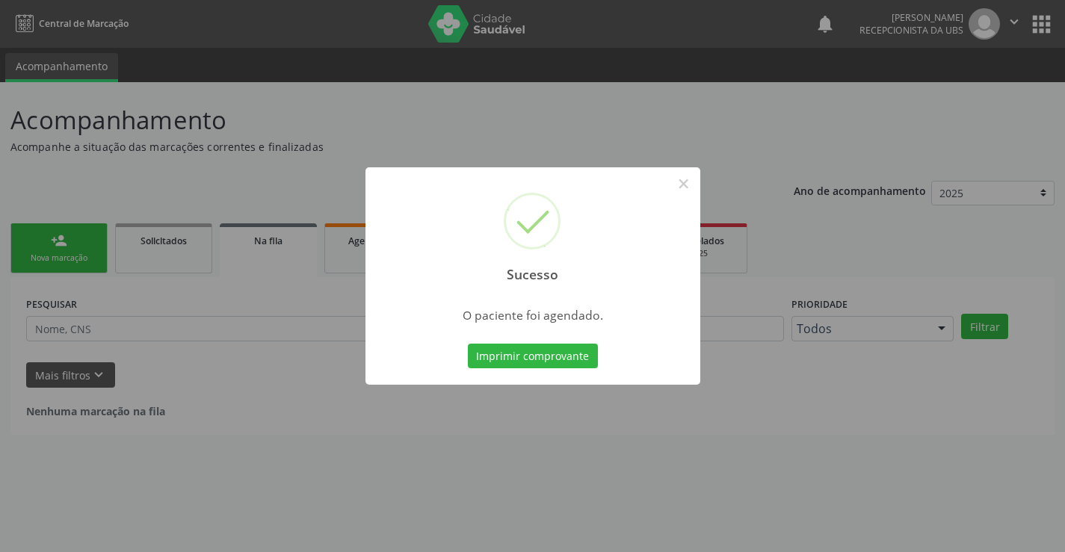
scroll to position [0, 0]
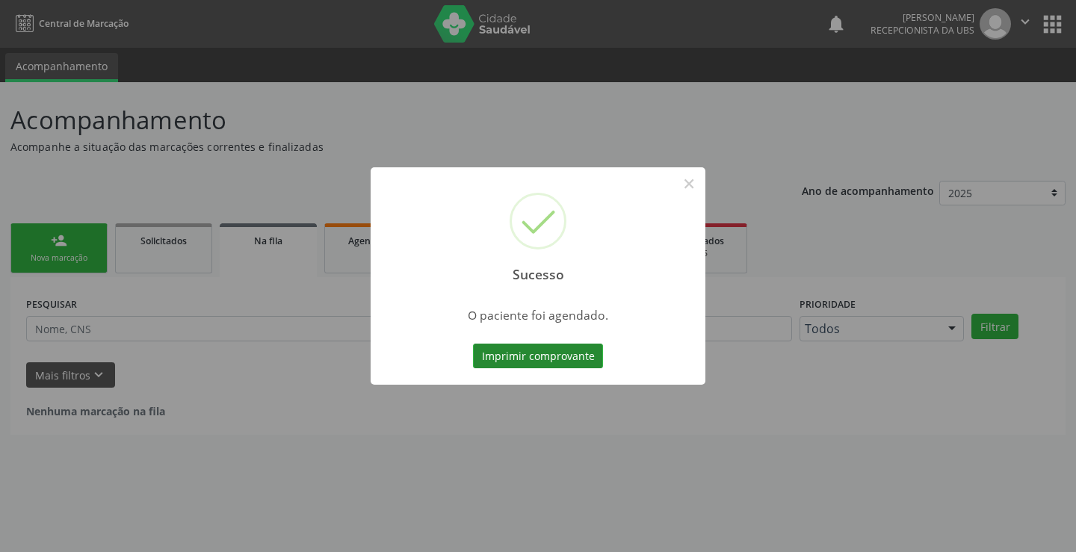
click at [518, 359] on button "Imprimir comprovante" at bounding box center [538, 356] width 130 height 25
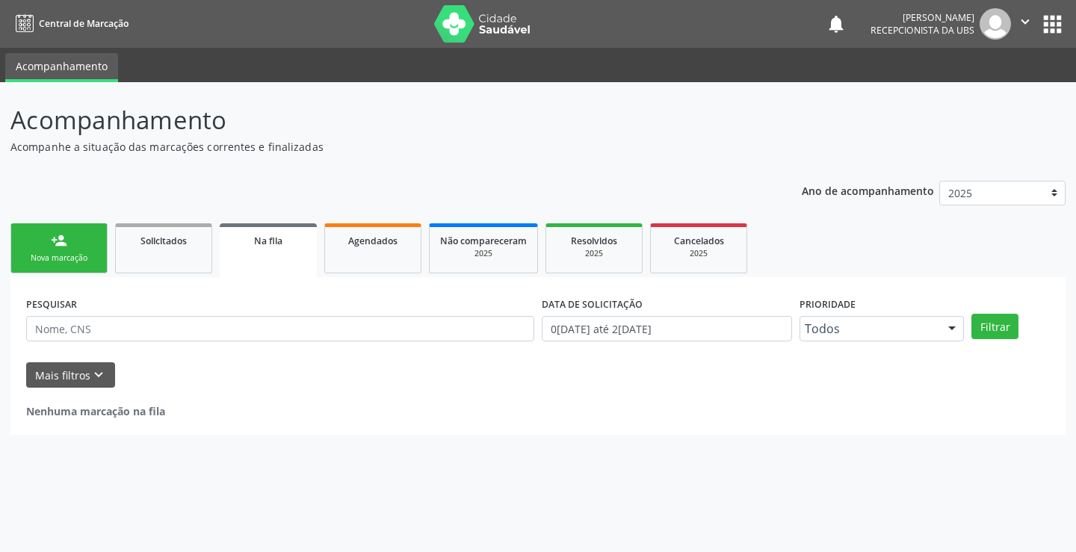
click at [64, 251] on link "person_add Nova marcação" at bounding box center [58, 248] width 97 height 50
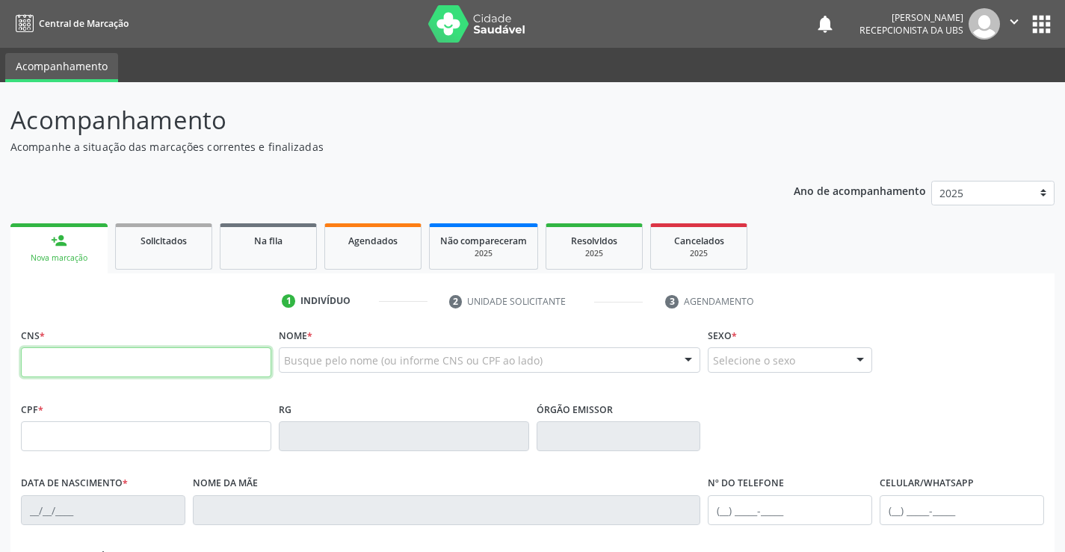
click at [236, 361] on input "text" at bounding box center [146, 362] width 250 height 30
type input "700 0028 9184 7304"
type input "141.910.494-29"
type input "04/05/2001"
type input "Chirle Bezerra da Silva"
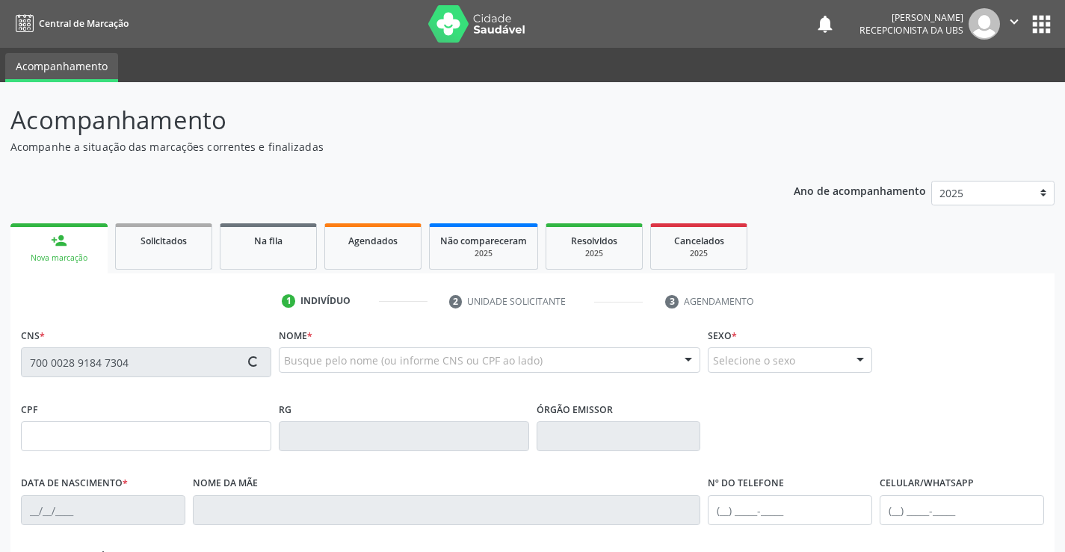
type input "(87) 99944-1392"
type input "1353"
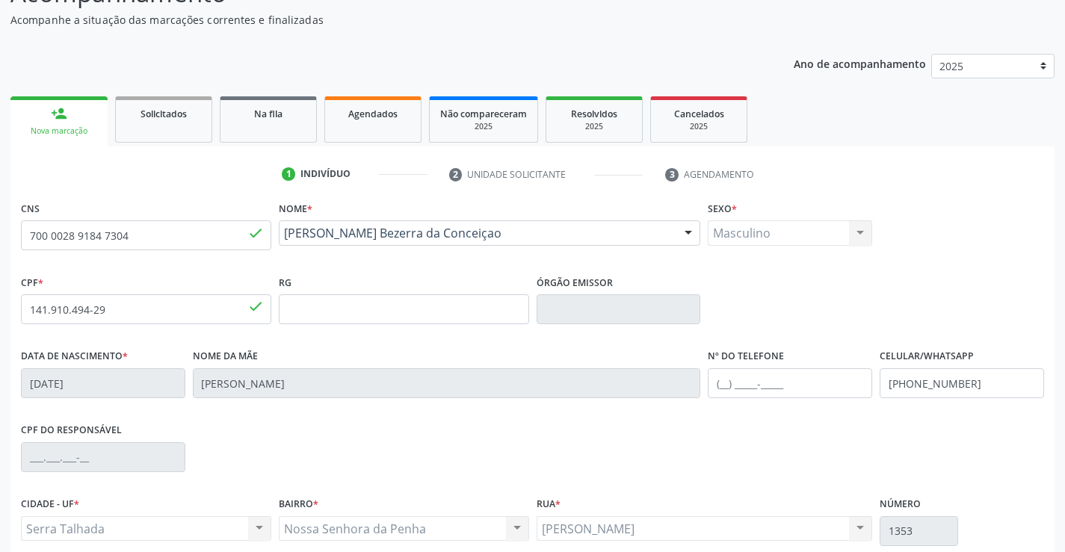
scroll to position [258, 0]
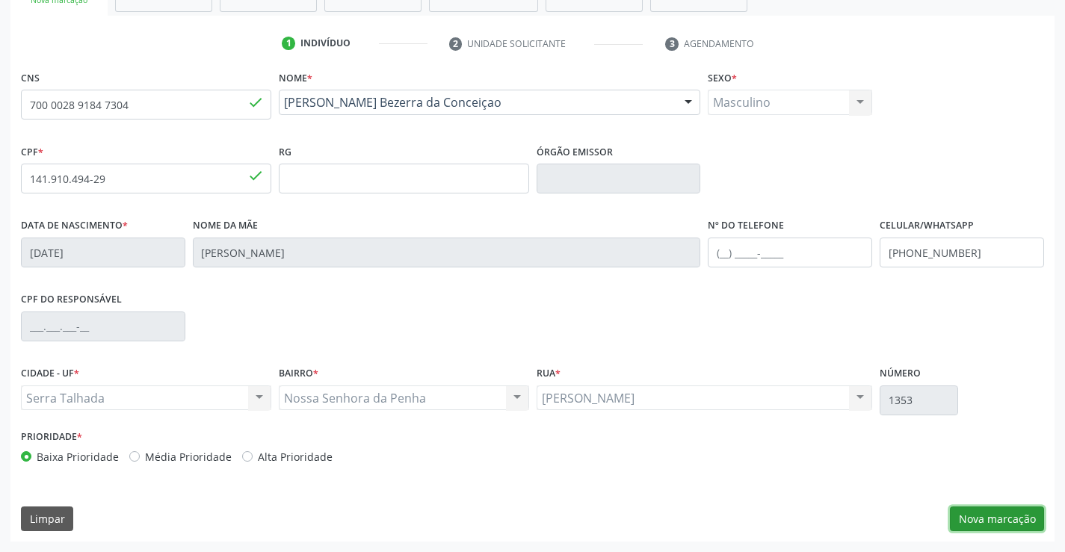
click at [986, 517] on button "Nova marcação" at bounding box center [997, 519] width 94 height 25
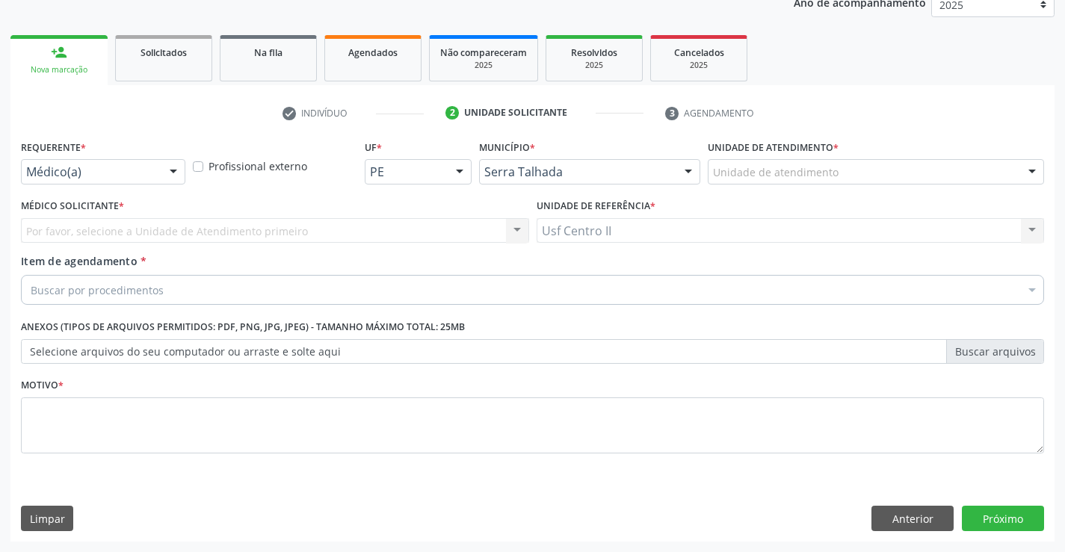
scroll to position [188, 0]
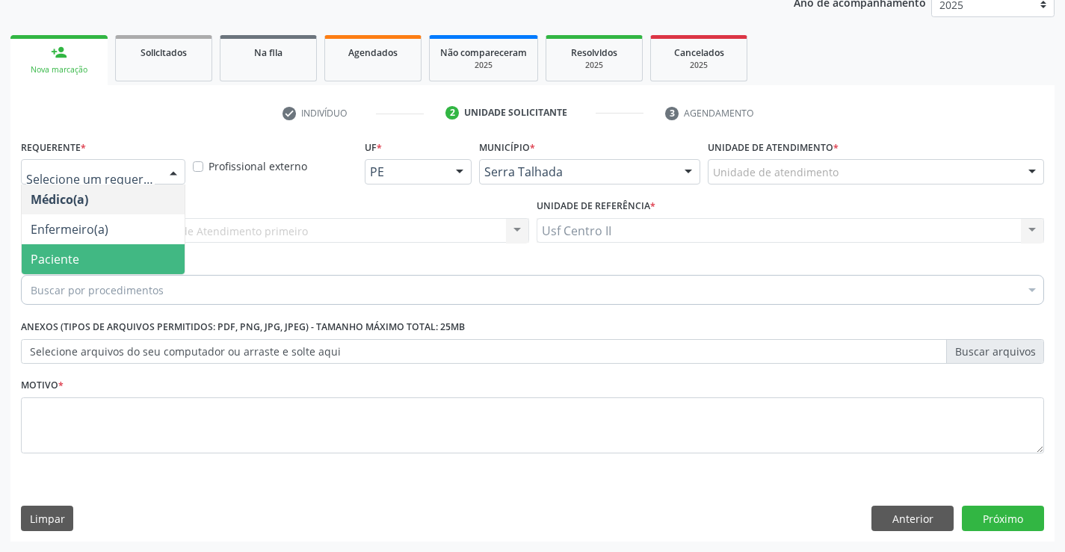
click at [105, 260] on span "Paciente" at bounding box center [103, 259] width 163 height 30
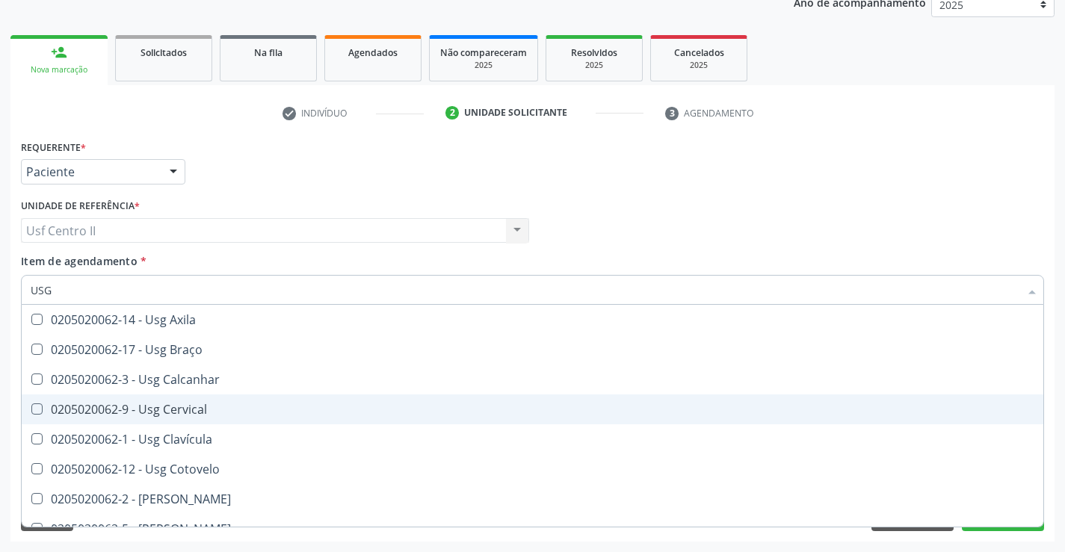
type input "USG P"
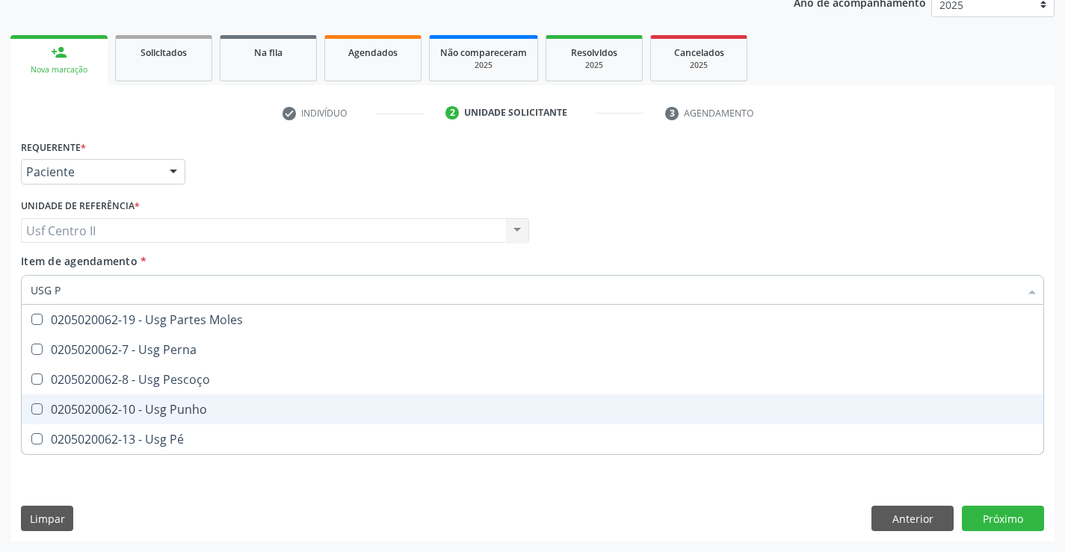
click at [168, 410] on div "0205020062-10 - Usg Punho" at bounding box center [533, 410] width 1004 height 12
checkbox Punho "true"
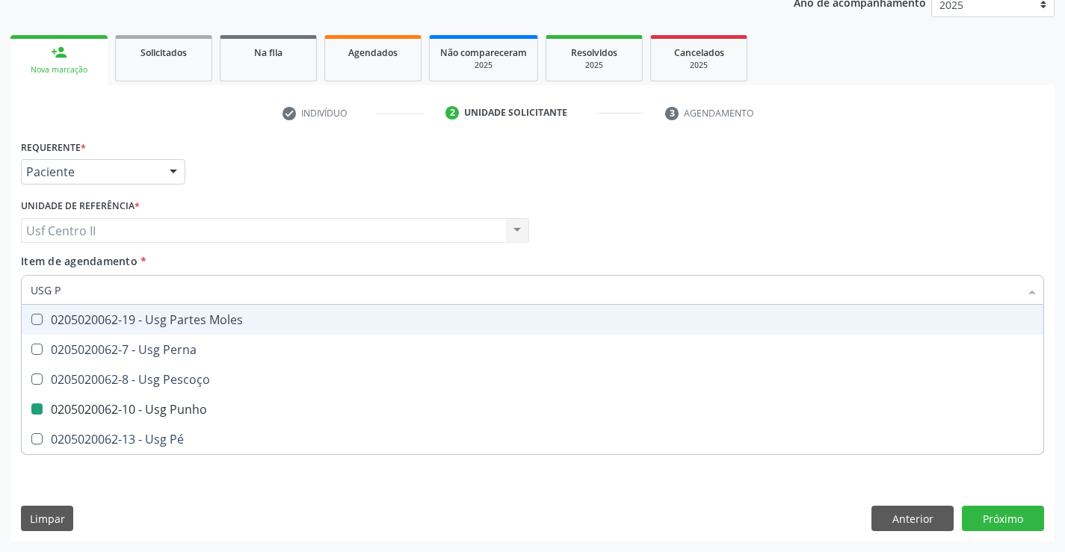
click at [367, 182] on div "Requerente * Paciente Médico(a) Enfermeiro(a) Paciente Nenhum resultado encontr…" at bounding box center [532, 165] width 1030 height 58
checkbox Perna "true"
checkbox Punho "false"
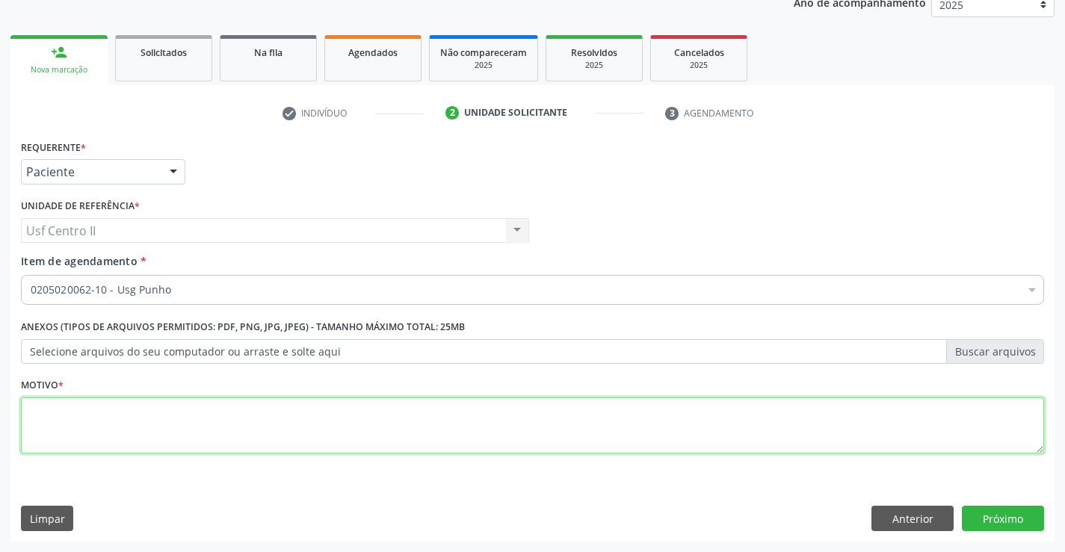
click at [176, 423] on textarea at bounding box center [532, 426] width 1023 height 57
type textarea "."
click at [1028, 513] on button "Próximo" at bounding box center [1003, 518] width 82 height 25
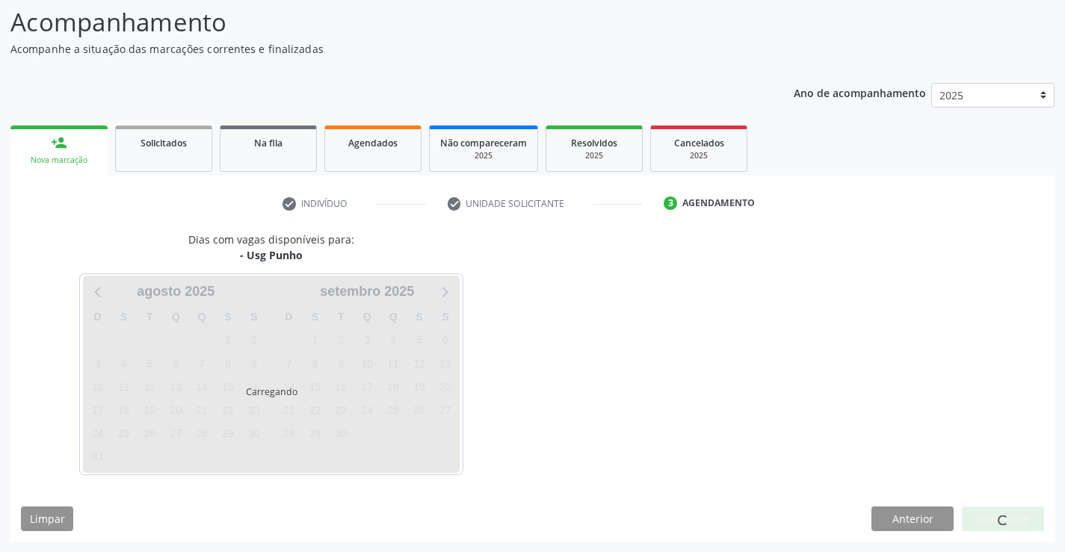
scroll to position [98, 0]
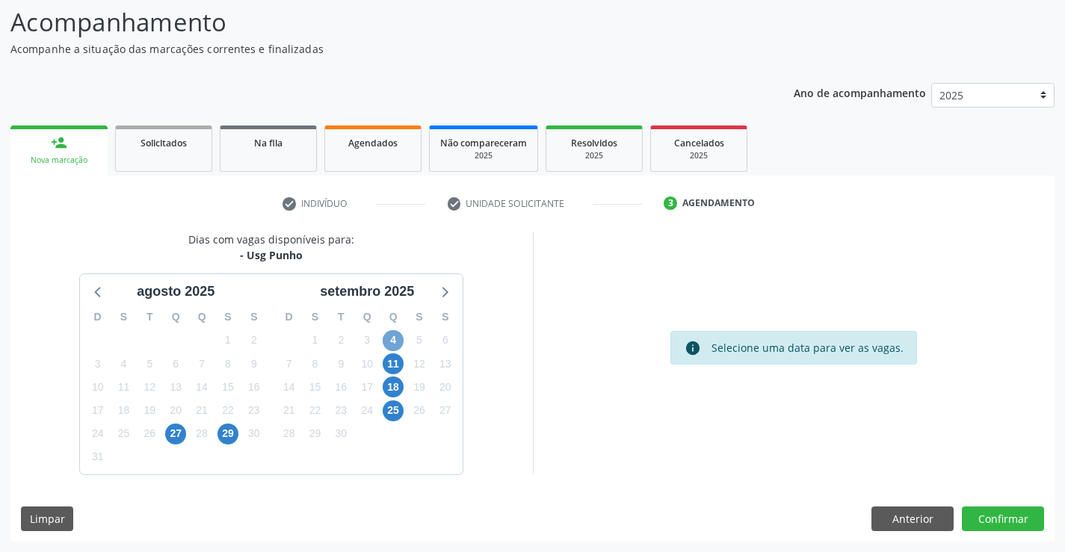
click at [393, 339] on span "4" at bounding box center [393, 340] width 21 height 21
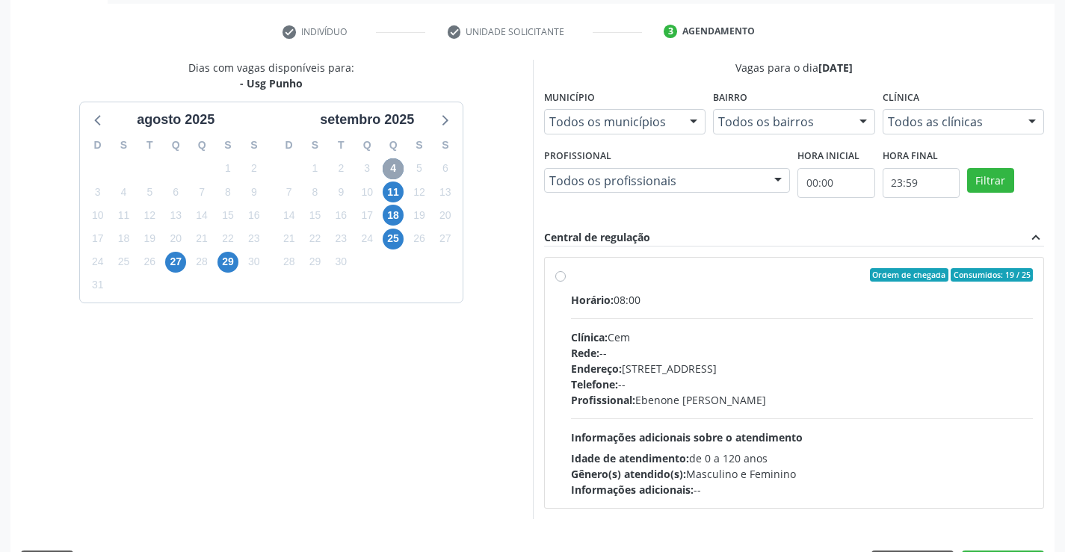
scroll to position [314, 0]
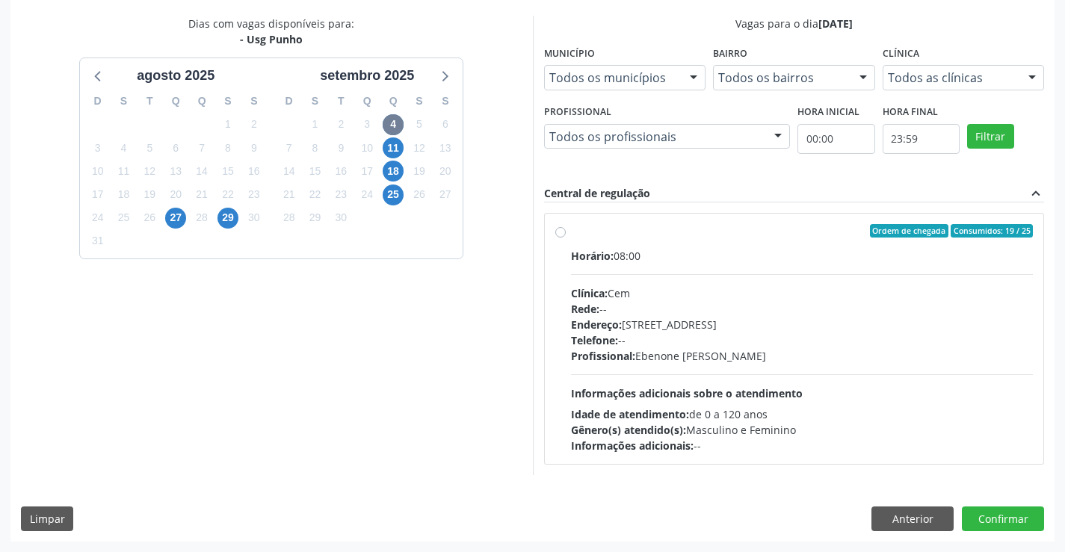
click at [571, 232] on label "Ordem de chegada Consumidos: 19 / 25 Horário: 08:00 Clínica: Cem Rede: -- Ender…" at bounding box center [802, 338] width 463 height 229
click at [563, 232] on input "Ordem de chegada Consumidos: 19 / 25 Horário: 08:00 Clínica: Cem Rede: -- Ender…" at bounding box center [560, 230] width 10 height 13
radio input "true"
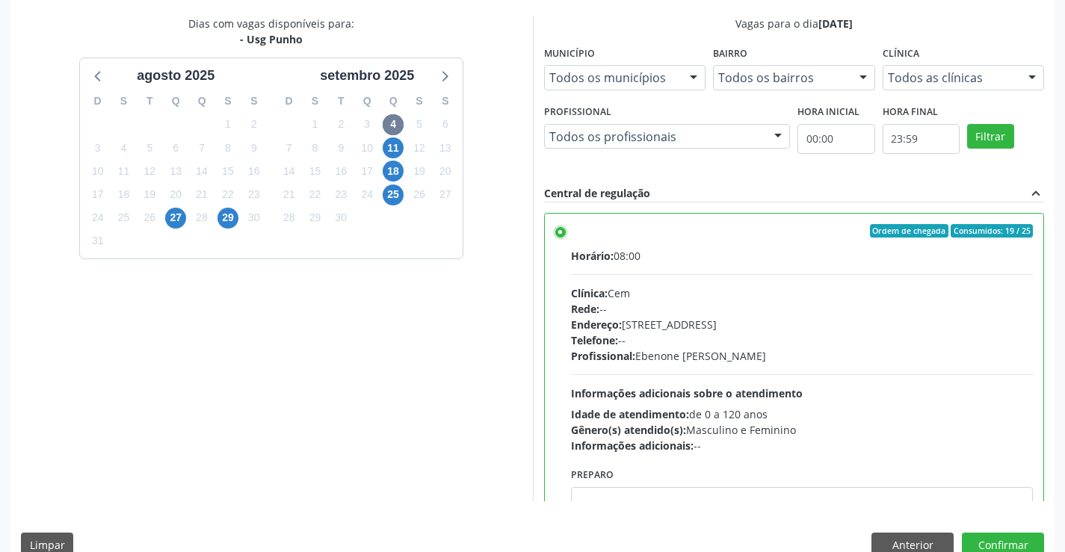
scroll to position [74, 0]
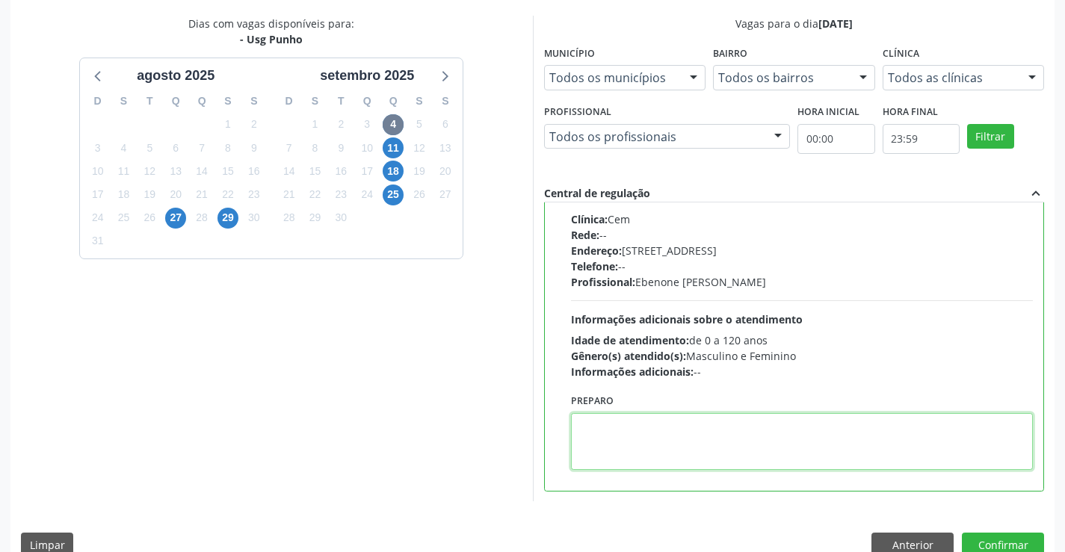
click at [725, 428] on textarea at bounding box center [802, 441] width 463 height 57
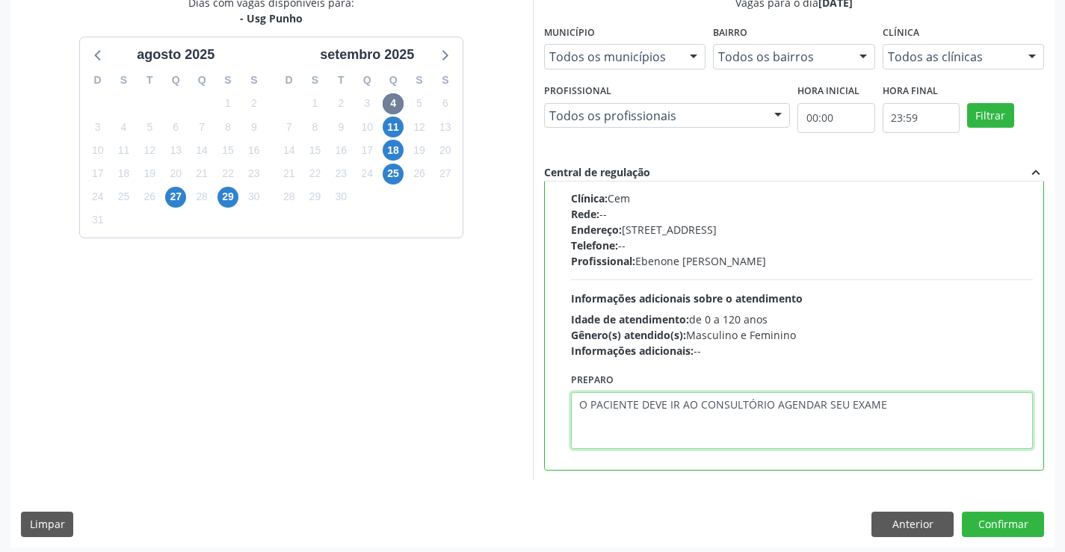
scroll to position [341, 0]
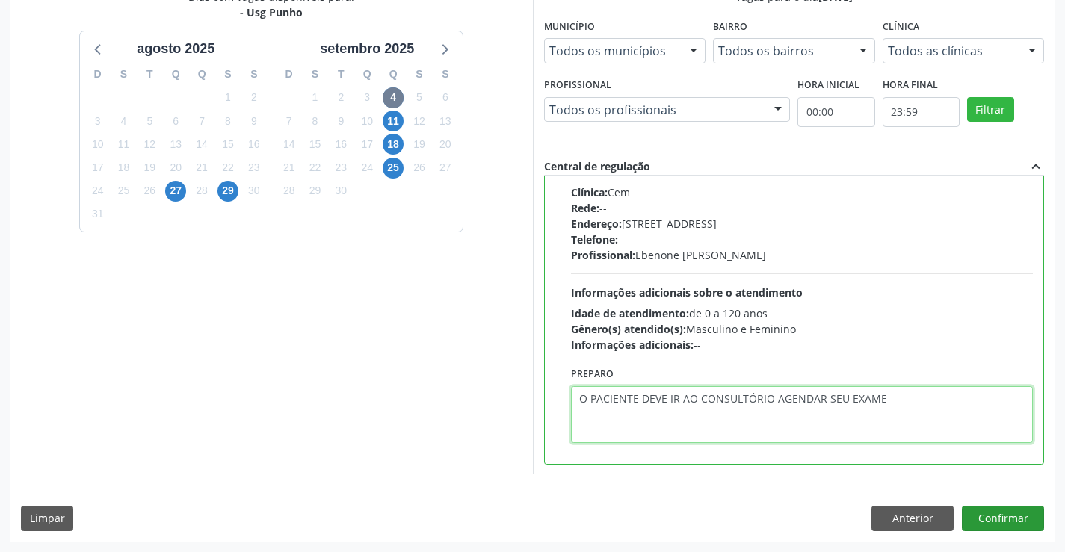
type textarea "O PACIENTE DEVE IR AO CONSULTÓRIO AGENDAR SEU EXAME"
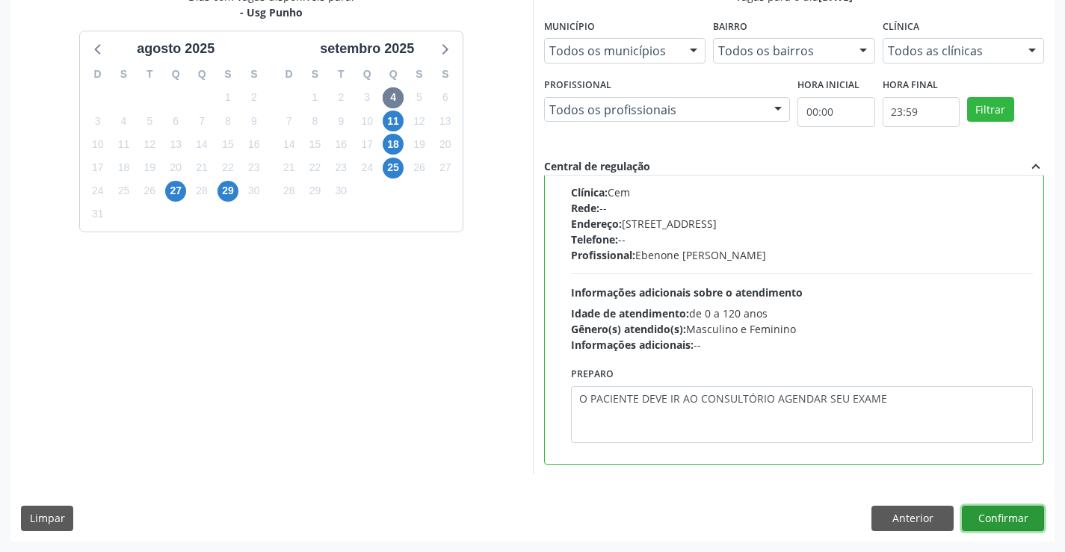
click at [1007, 516] on button "Confirmar" at bounding box center [1003, 518] width 82 height 25
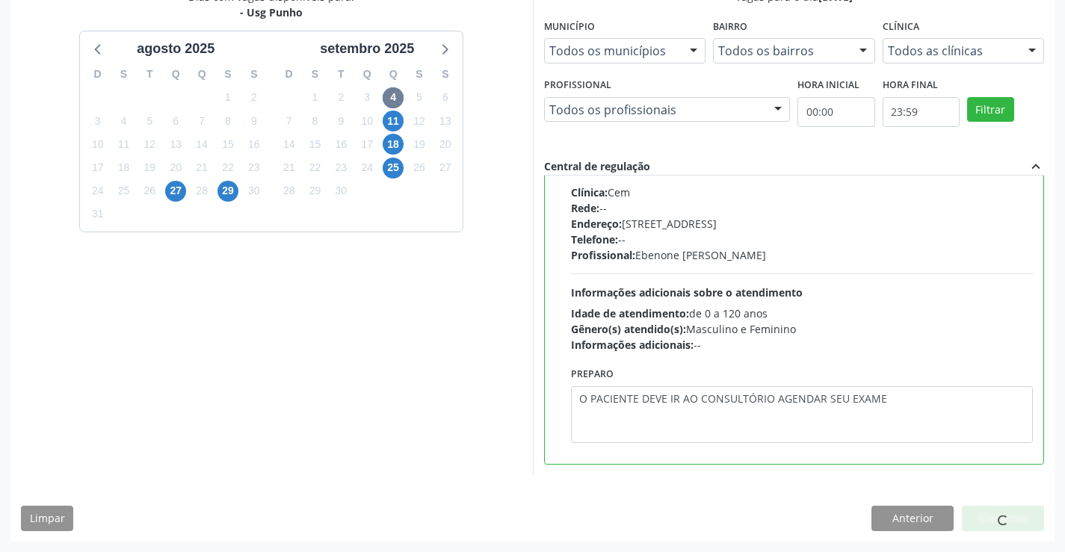
scroll to position [0, 0]
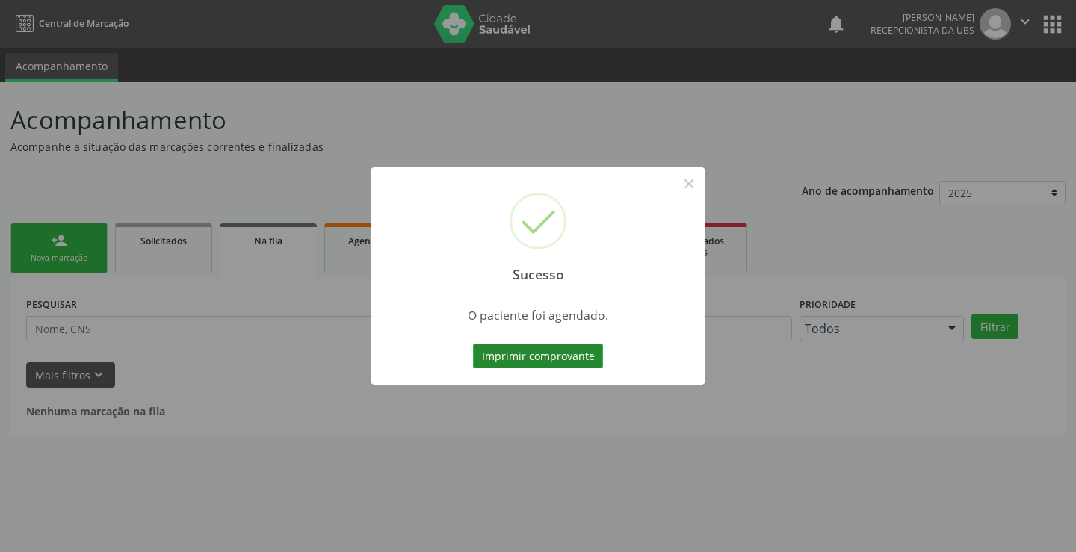
click at [538, 360] on button "Imprimir comprovante" at bounding box center [538, 356] width 130 height 25
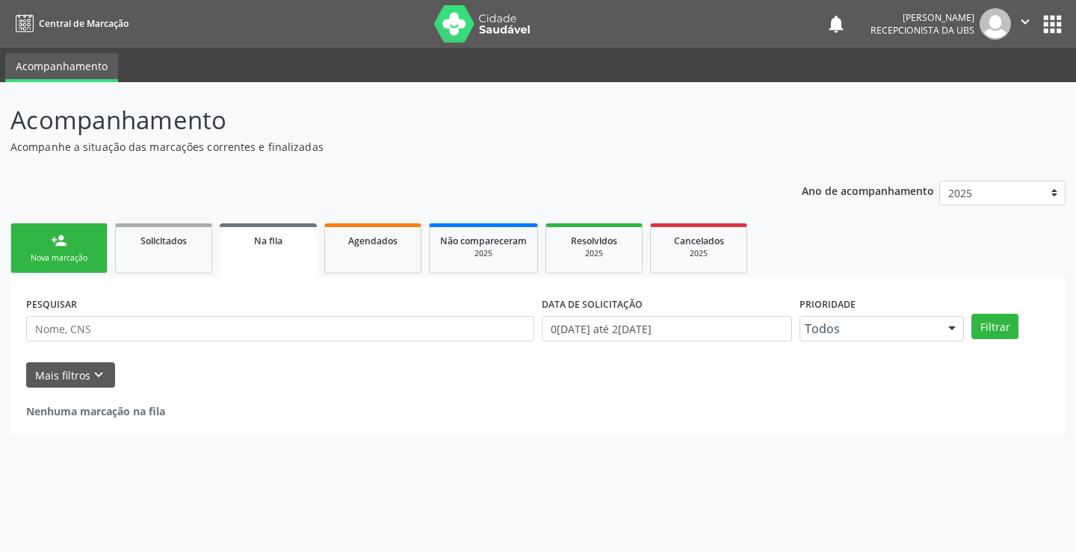
click at [49, 250] on link "person_add Nova marcação" at bounding box center [58, 248] width 97 height 50
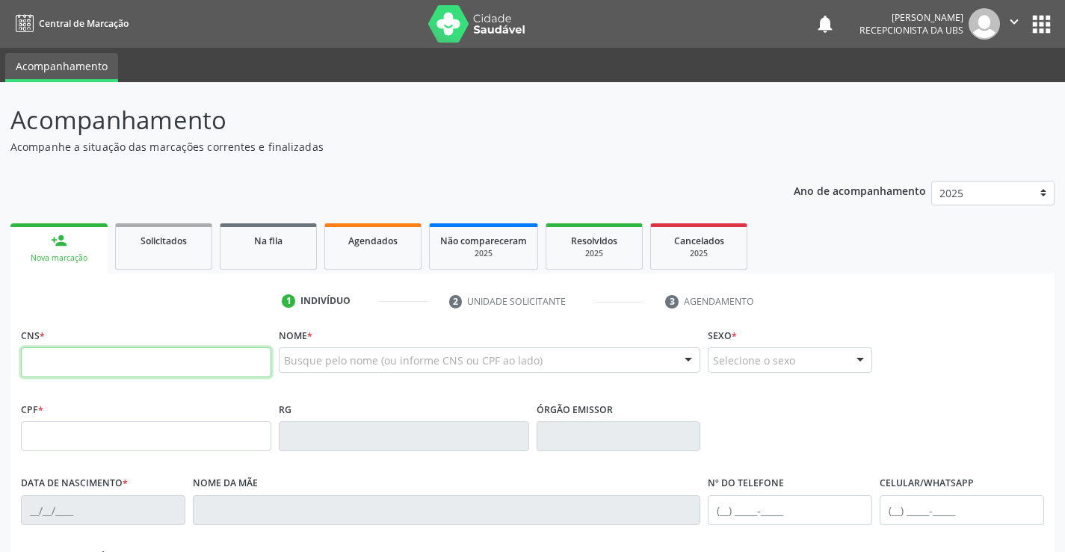
click at [167, 358] on input "text" at bounding box center [146, 362] width 250 height 30
type input "898 0500 4218 9448"
type input "303.574.114-04"
type input "05/10/1955"
type input "Terezinha Goncalves de Lima"
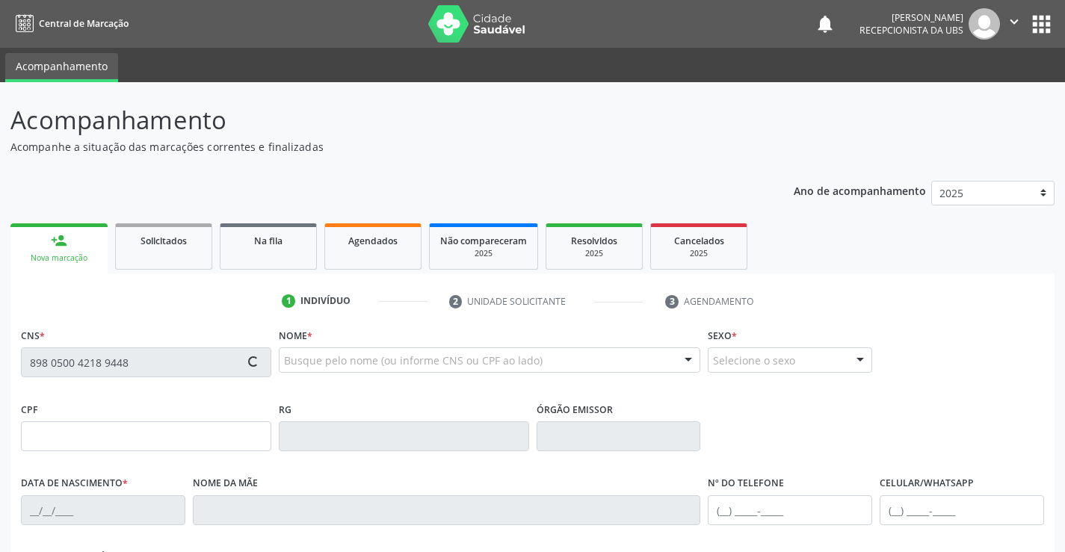
type input "(87) 99638-1596"
type input "(87) 99648-6677"
type input "1123"
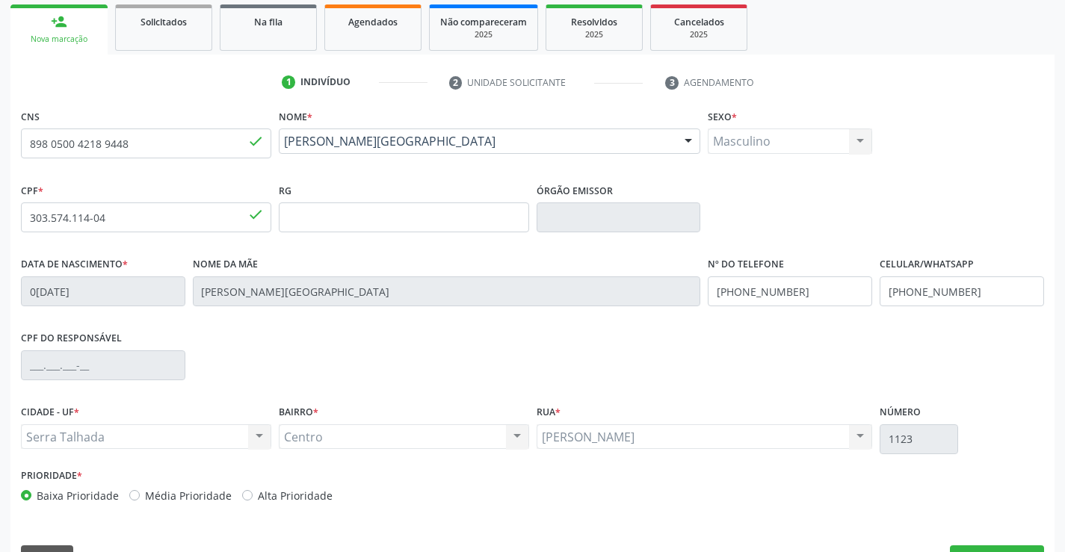
scroll to position [258, 0]
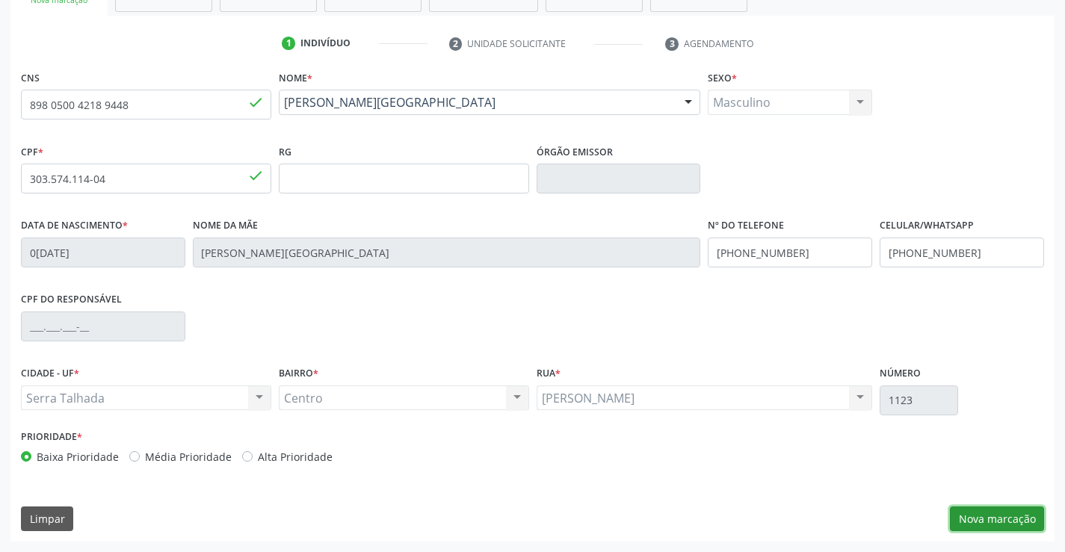
click at [995, 513] on button "Nova marcação" at bounding box center [997, 519] width 94 height 25
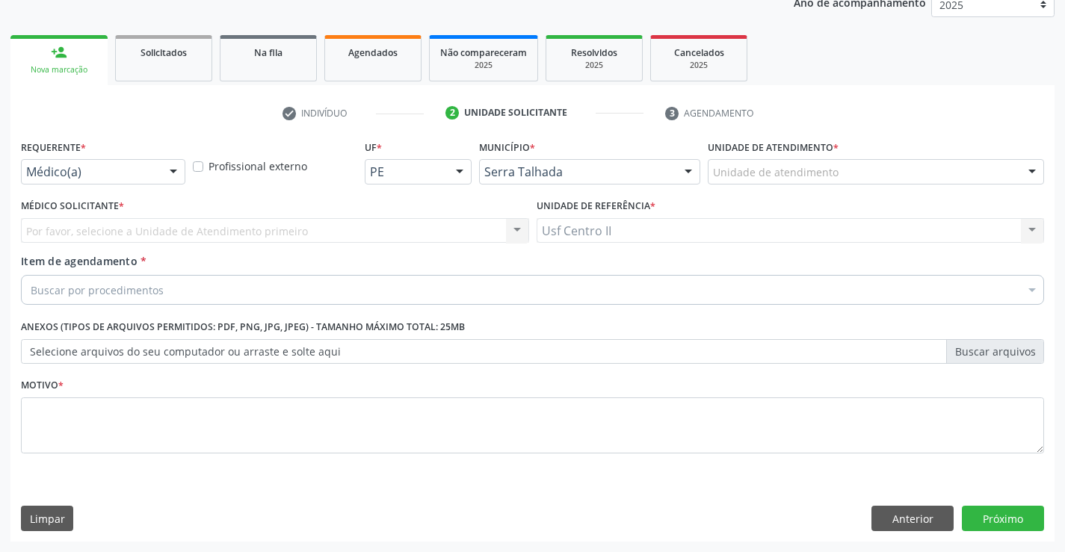
scroll to position [188, 0]
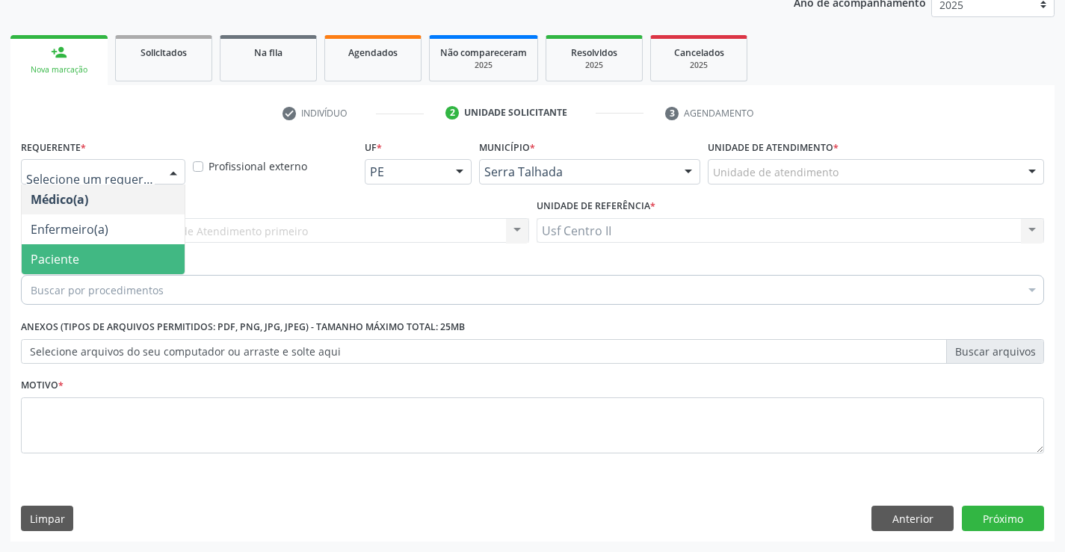
click at [79, 247] on span "Paciente" at bounding box center [103, 259] width 163 height 30
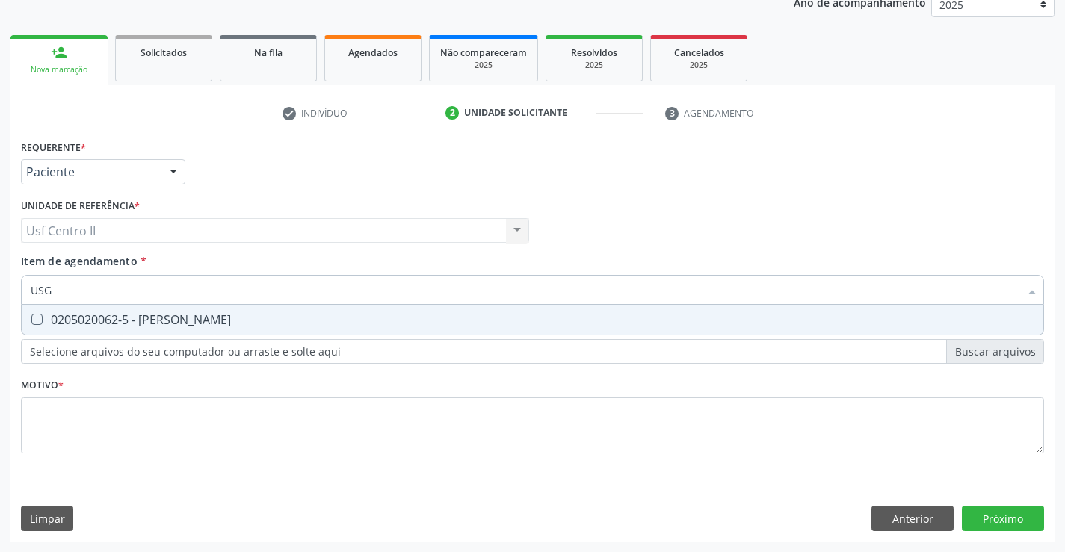
type input "USG J"
click at [110, 322] on div "0205020062-5 - [PERSON_NAME]" at bounding box center [533, 320] width 1004 height 12
checkbox Joelho "true"
click at [149, 418] on div "Requerente * Paciente Médico(a) Enfermeiro(a) Paciente Nenhum resultado encontr…" at bounding box center [532, 305] width 1023 height 339
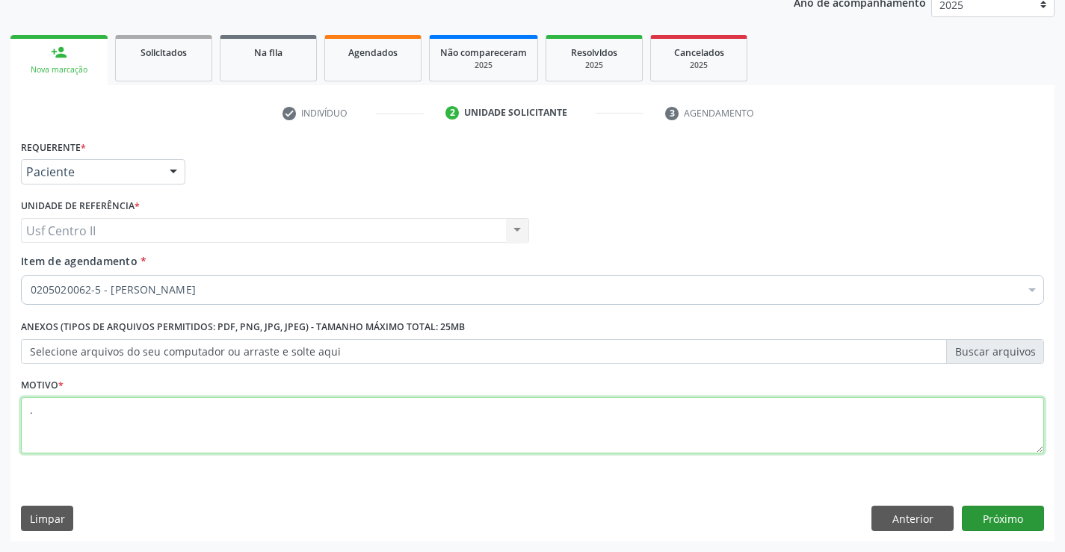
type textarea "."
click at [996, 517] on button "Próximo" at bounding box center [1003, 518] width 82 height 25
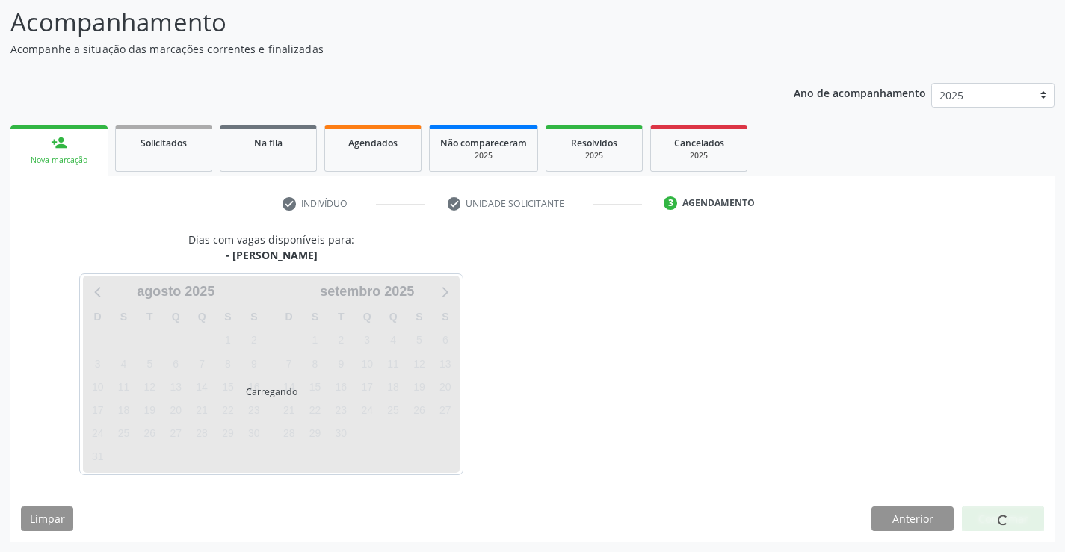
scroll to position [98, 0]
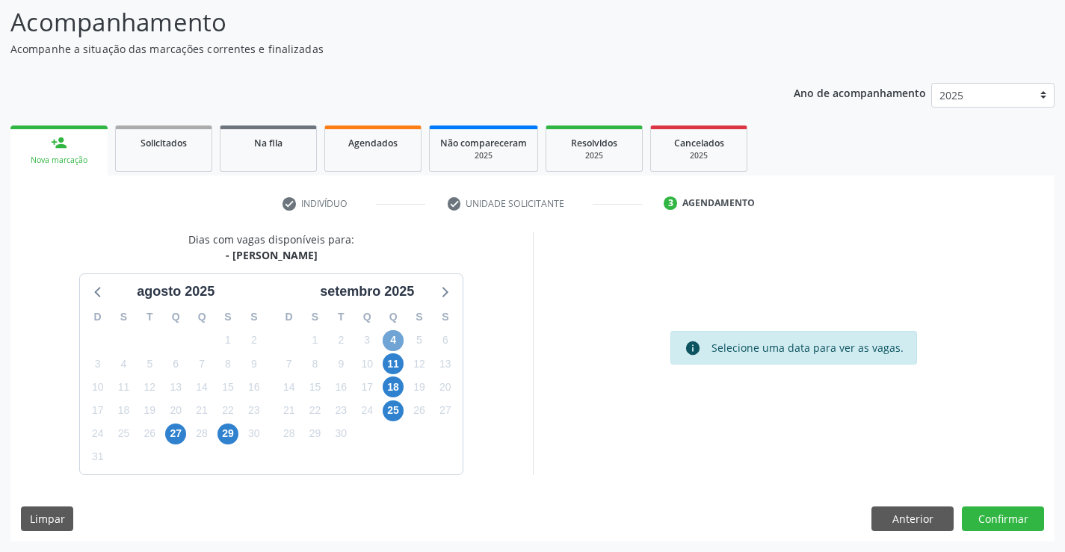
click at [395, 342] on span "4" at bounding box center [393, 340] width 21 height 21
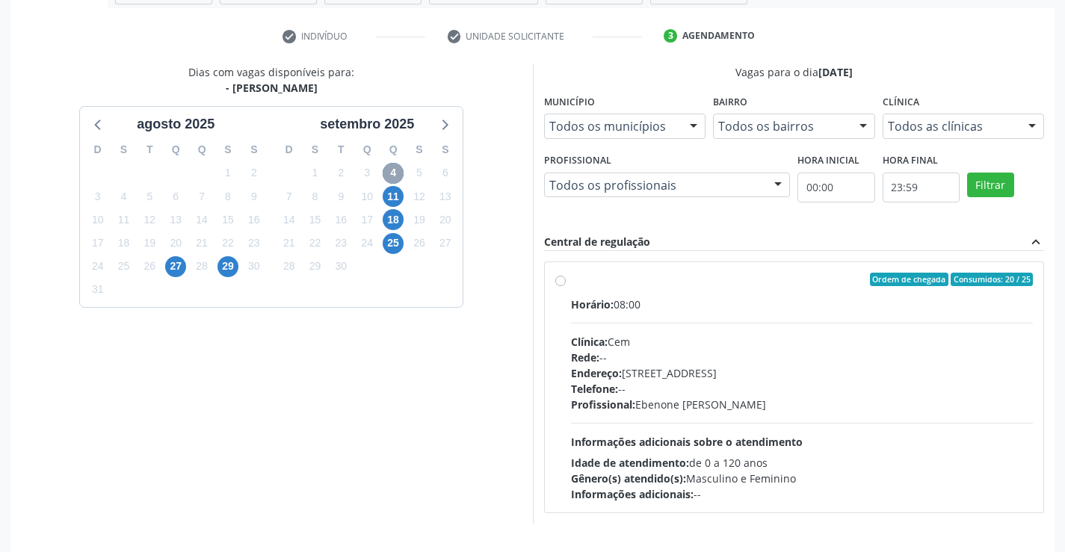
scroll to position [314, 0]
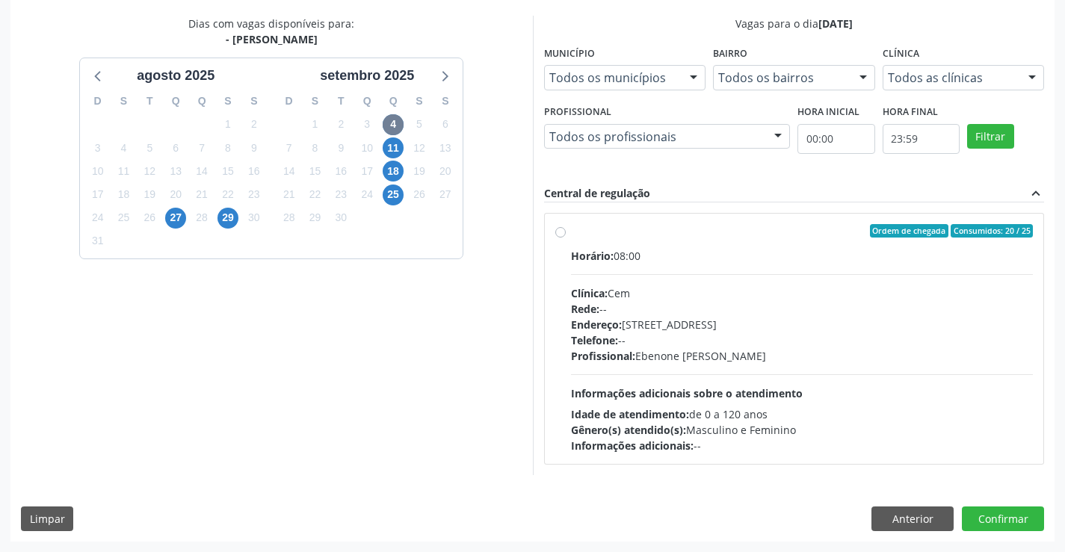
click at [571, 233] on label "Ordem de chegada Consumidos: 20 / 25 Horário: 08:00 Clínica: Cem Rede: -- Ender…" at bounding box center [802, 338] width 463 height 229
click at [558, 233] on input "Ordem de chegada Consumidos: 20 / 25 Horário: 08:00 Clínica: Cem Rede: -- Ender…" at bounding box center [560, 230] width 10 height 13
radio input "true"
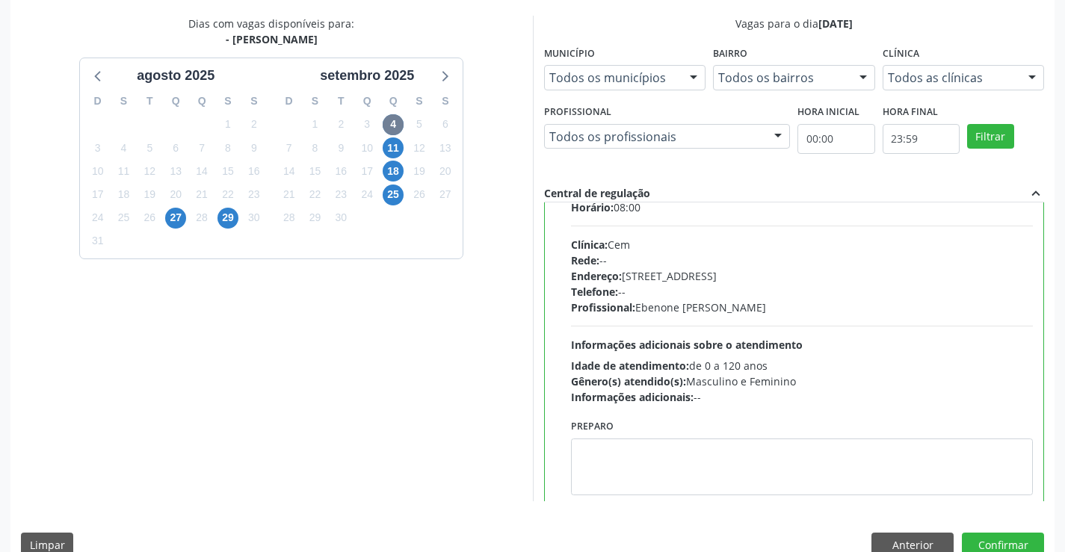
scroll to position [74, 0]
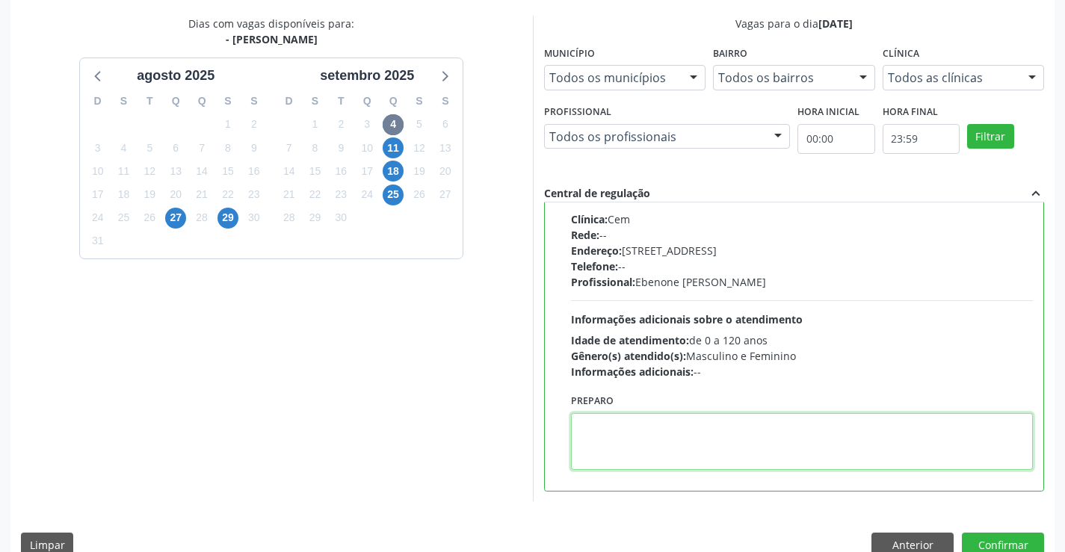
click at [621, 422] on textarea at bounding box center [802, 441] width 463 height 57
drag, startPoint x: 893, startPoint y: 420, endPoint x: 575, endPoint y: 436, distance: 318.0
click at [575, 436] on textarea "O PACIENTE DEVE IR AO CONSULTÓRIO AGENDAR SEU EXAME." at bounding box center [802, 441] width 463 height 57
type textarea "O PACIENTE DEVE IR AO CONSULTÓRIO AGENDAR SEU EXAME."
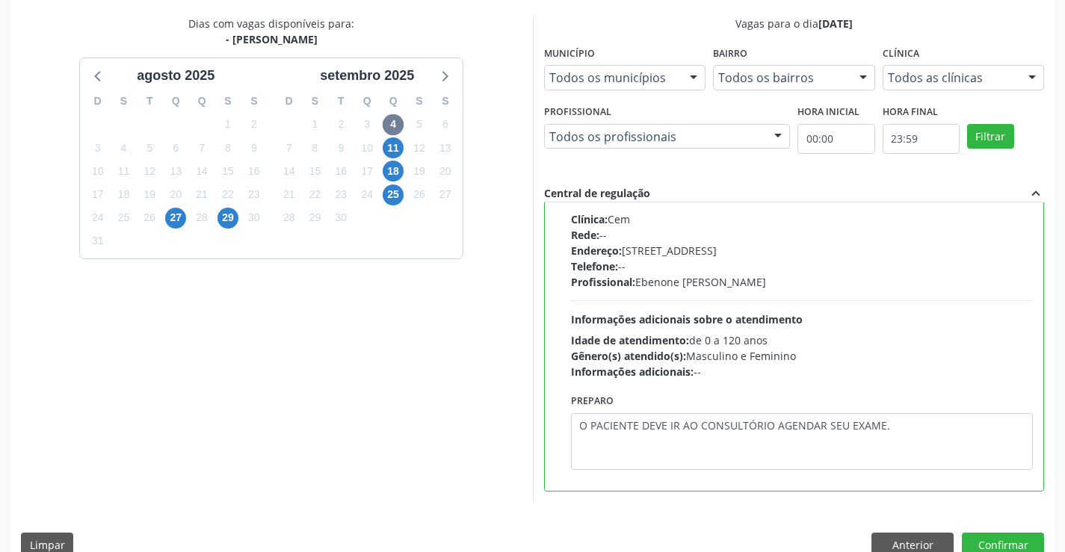
click at [483, 386] on div "Dias com vagas disponíveis para: - Usg Joelho agosto 2025 D S T Q Q S S 27 28 2…" at bounding box center [271, 259] width 522 height 486
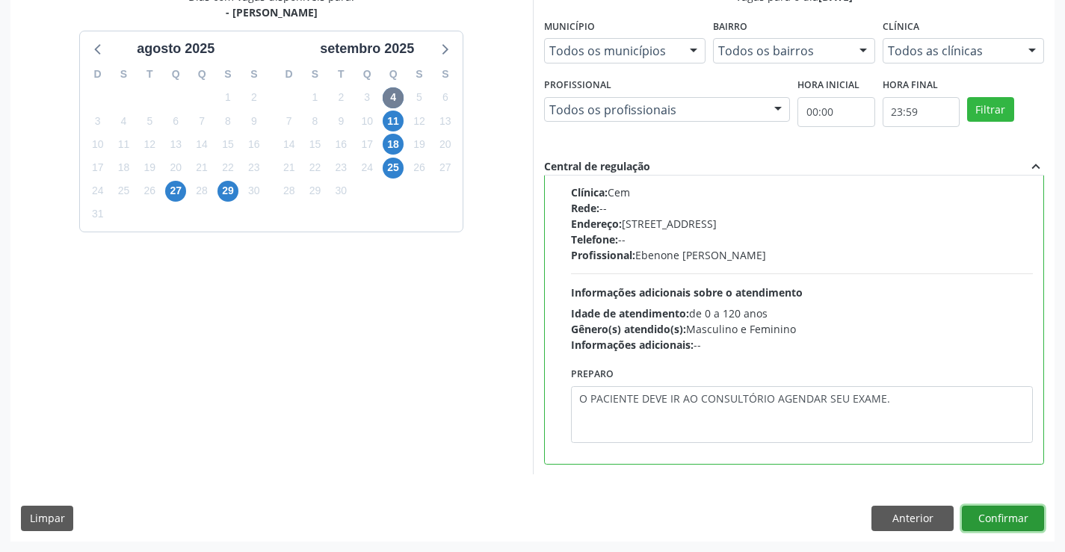
click at [1013, 514] on button "Confirmar" at bounding box center [1003, 518] width 82 height 25
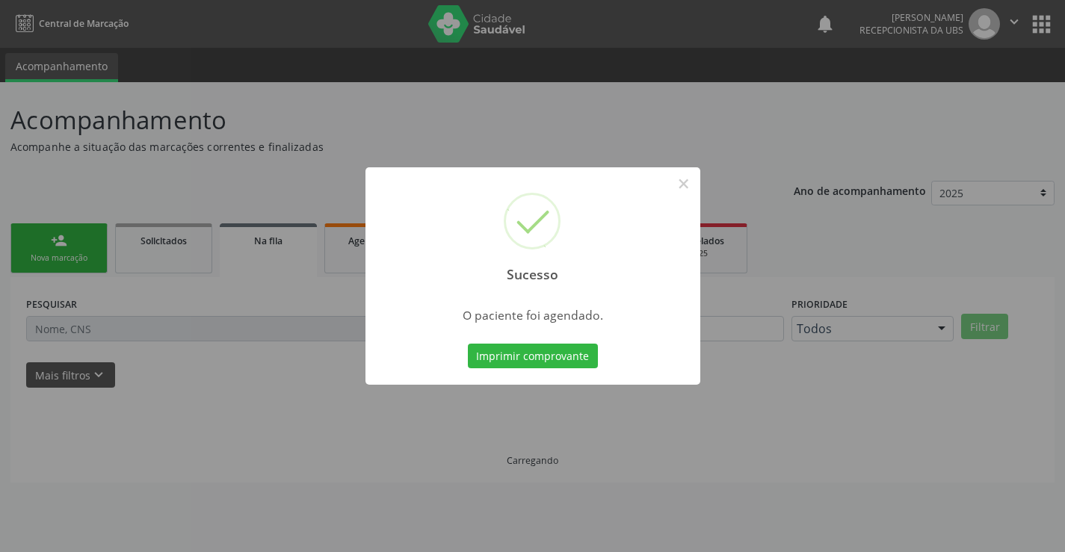
scroll to position [0, 0]
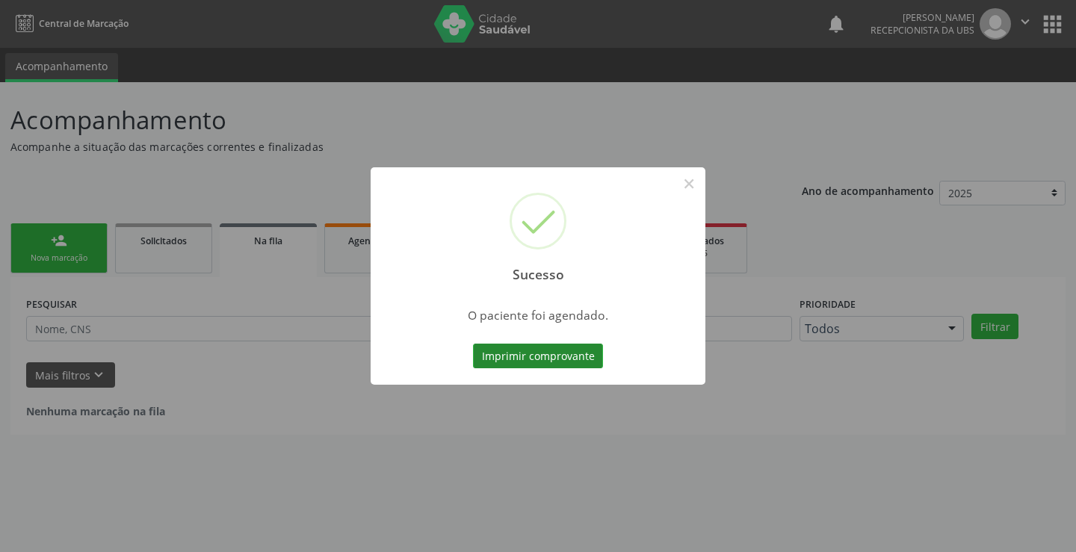
click at [569, 356] on button "Imprimir comprovante" at bounding box center [538, 356] width 130 height 25
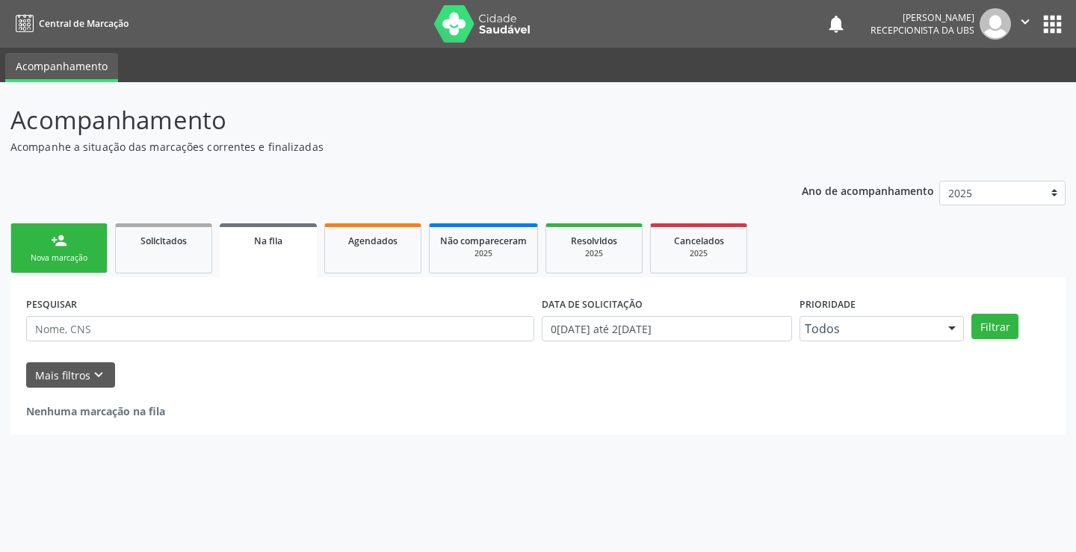
click at [52, 260] on div "Nova marcação" at bounding box center [59, 258] width 75 height 11
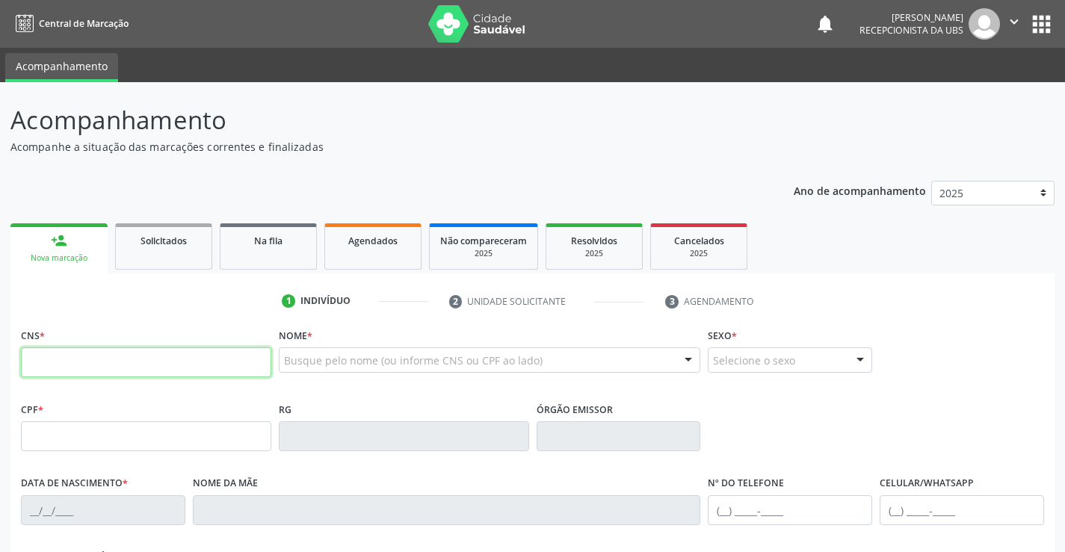
click at [250, 360] on input "text" at bounding box center [146, 362] width 250 height 30
type input "700 5083 9841 3158"
type input "012.914.794-06"
type input "10/12/1981"
type input "Maria de Lourdes Magalhães"
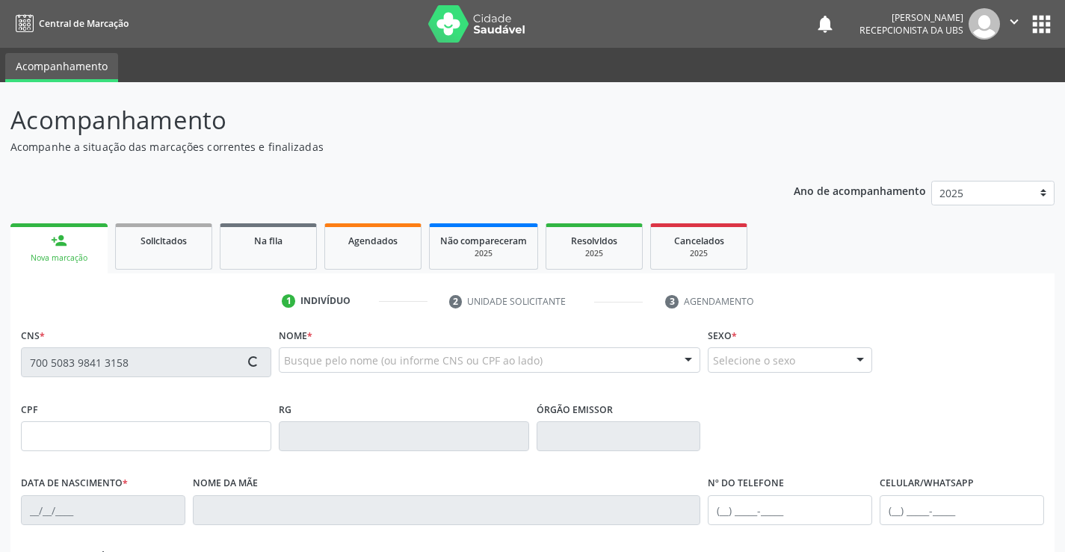
type input "(87) 98121-4409"
type input "50"
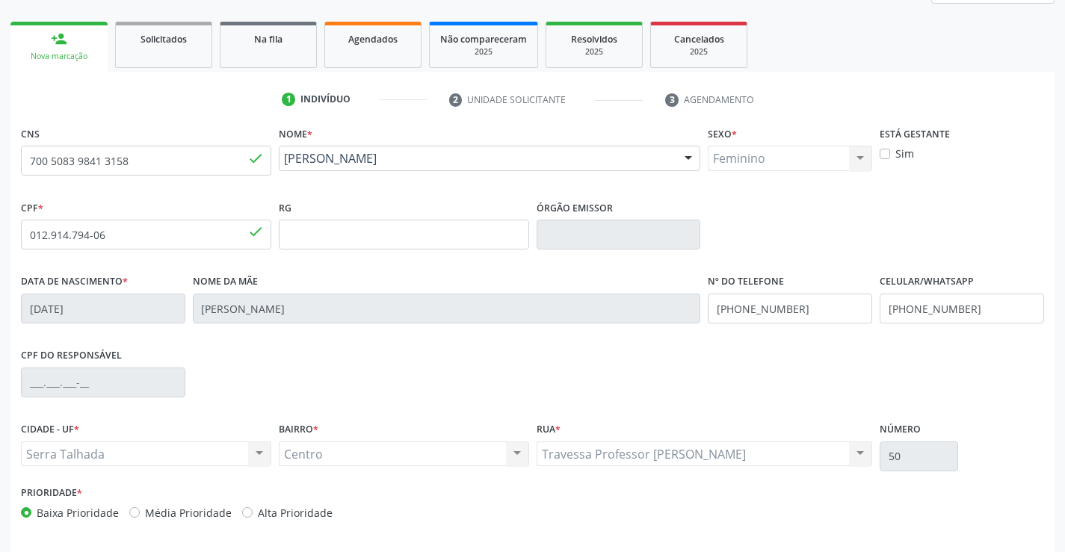
scroll to position [224, 0]
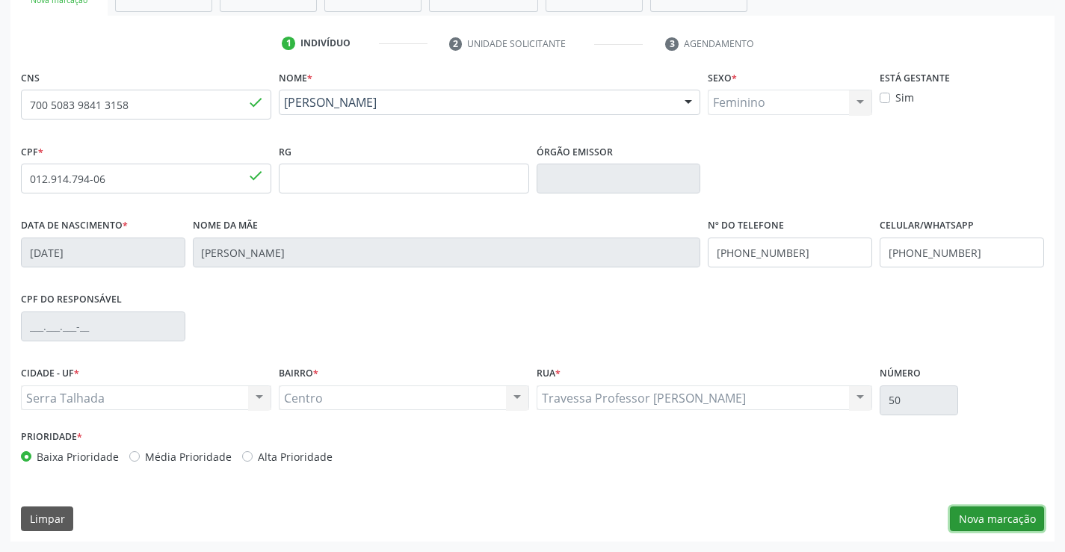
click at [985, 513] on button "Nova marcação" at bounding box center [997, 519] width 94 height 25
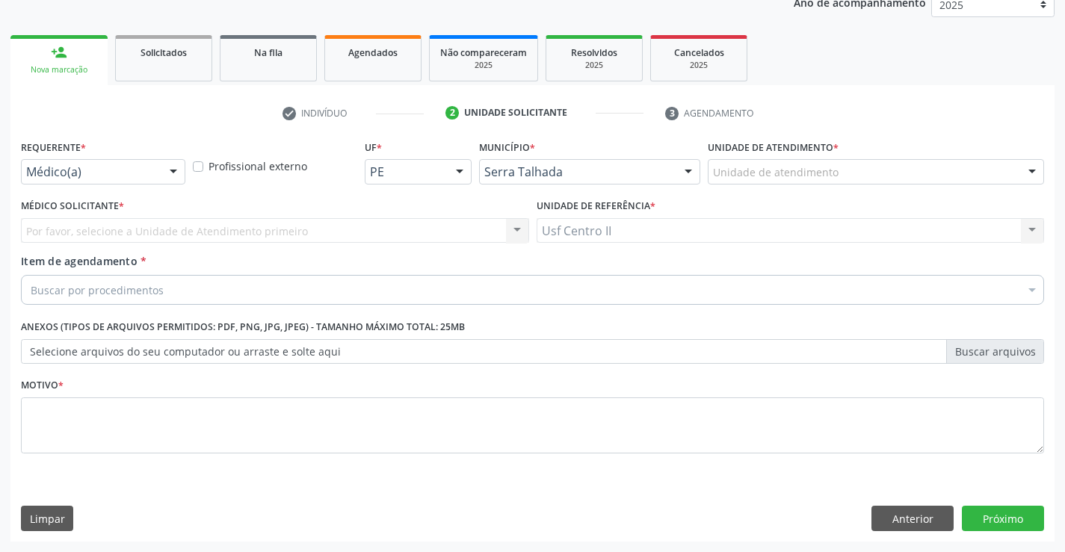
scroll to position [188, 0]
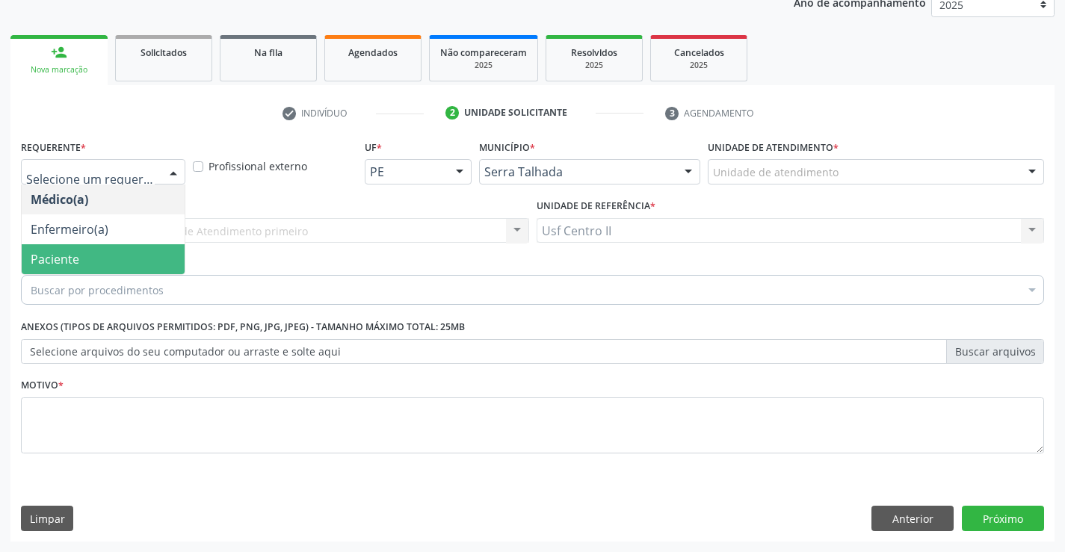
click at [102, 257] on span "Paciente" at bounding box center [103, 259] width 163 height 30
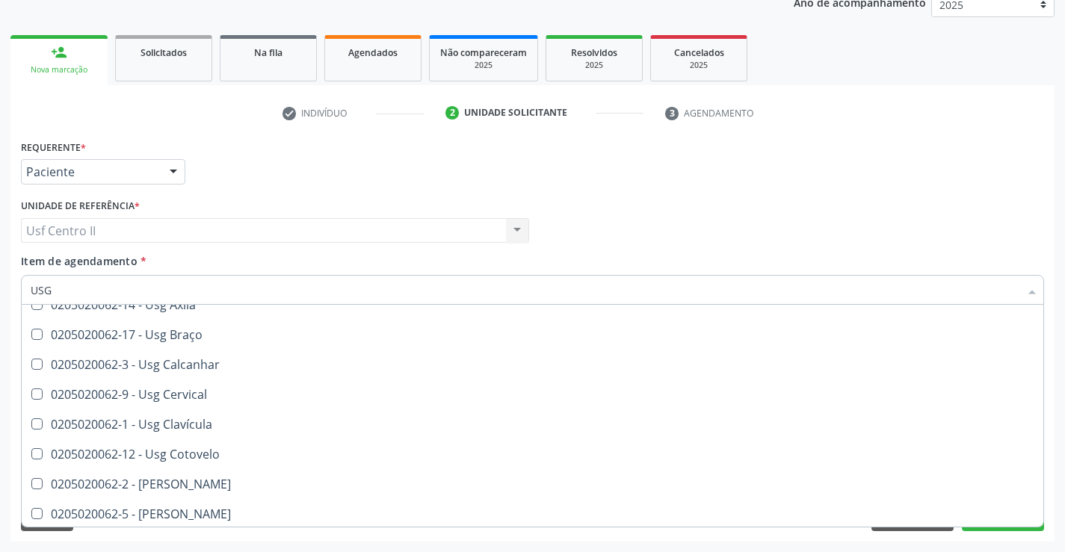
scroll to position [0, 0]
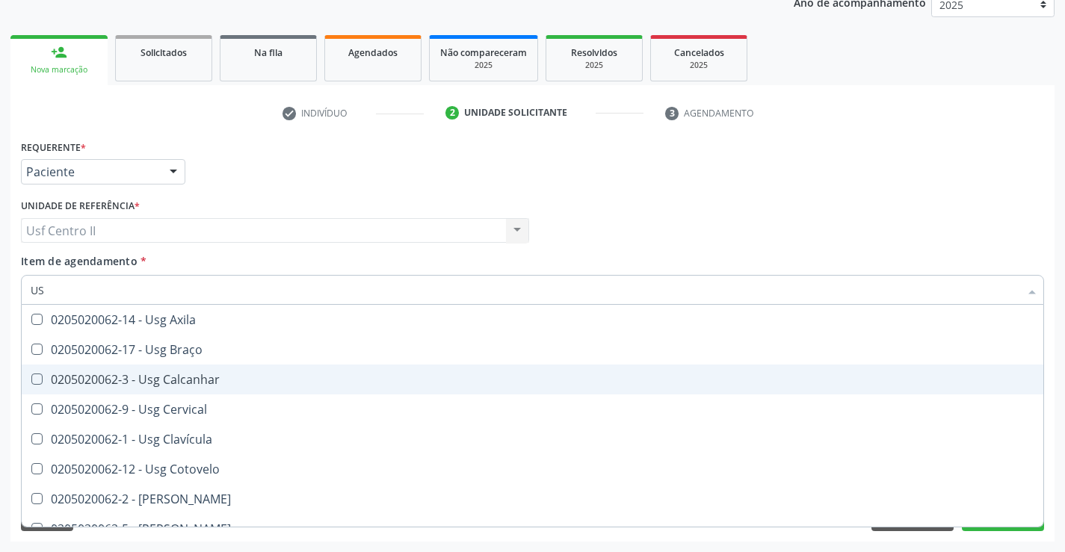
type input "U"
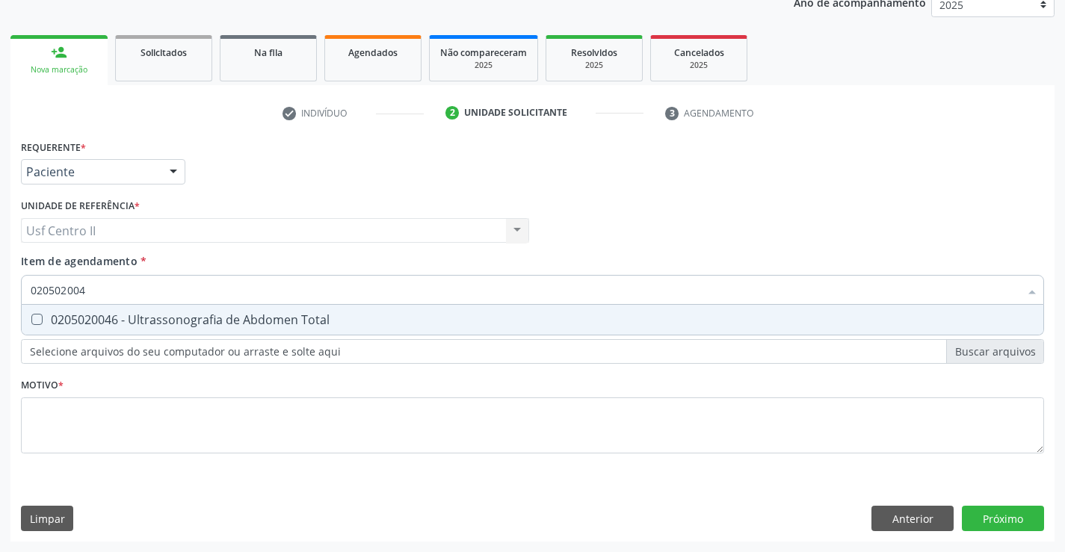
type input "0205020046"
click at [236, 321] on div "0205020046 - Ultrassonografia de Abdomen Total" at bounding box center [533, 320] width 1004 height 12
checkbox Total "true"
click at [235, 415] on div "Requerente * Paciente Médico(a) Enfermeiro(a) Paciente Nenhum resultado encontr…" at bounding box center [532, 305] width 1023 height 339
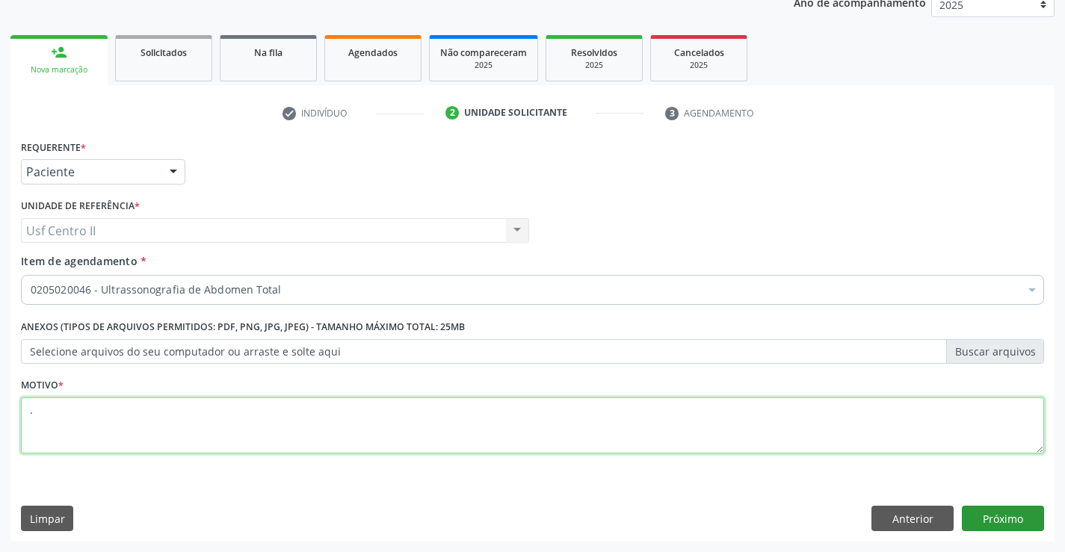
type textarea "."
click at [1016, 524] on button "Próximo" at bounding box center [1003, 518] width 82 height 25
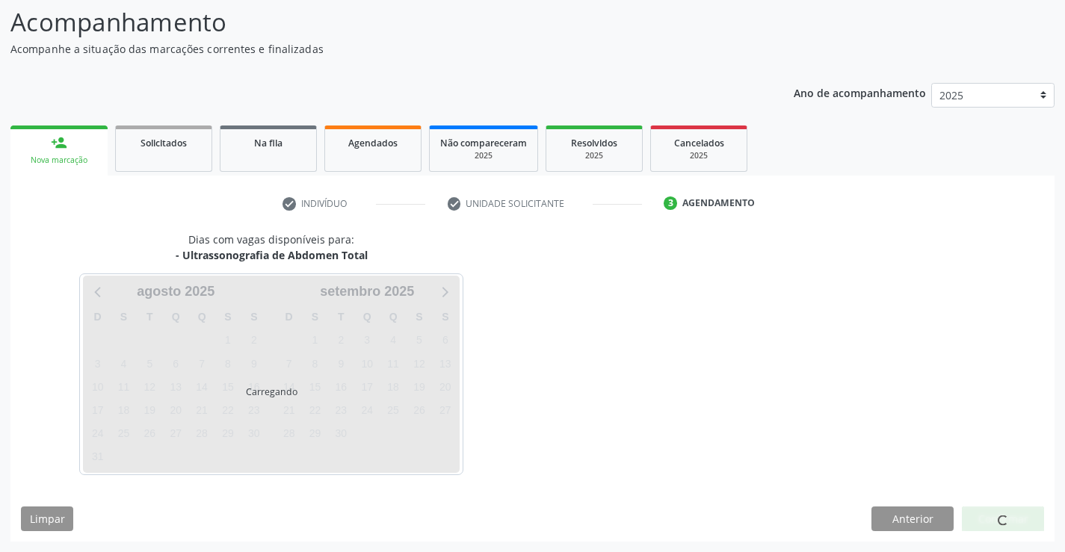
scroll to position [98, 0]
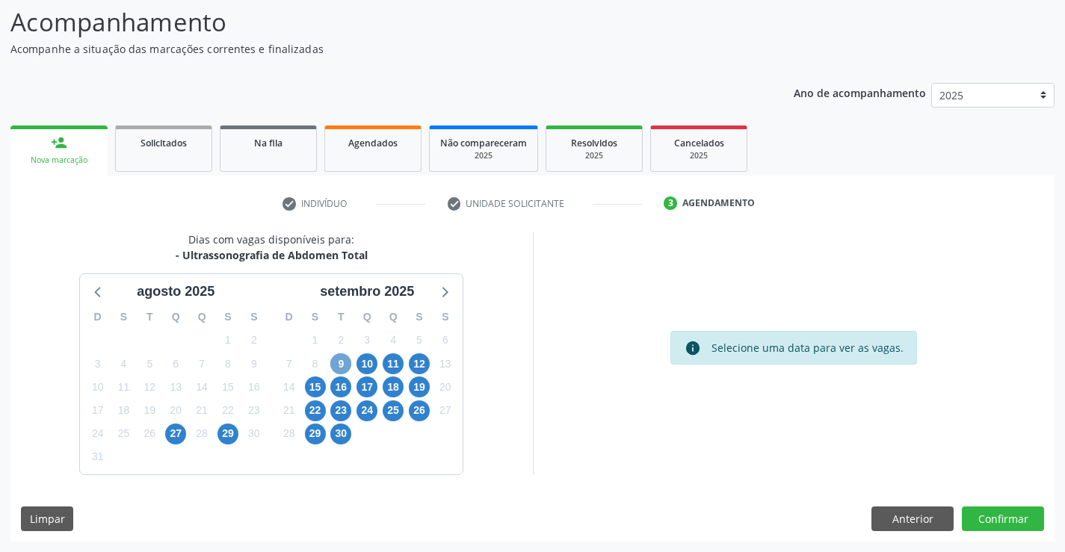
click at [343, 362] on span "9" at bounding box center [340, 363] width 21 height 21
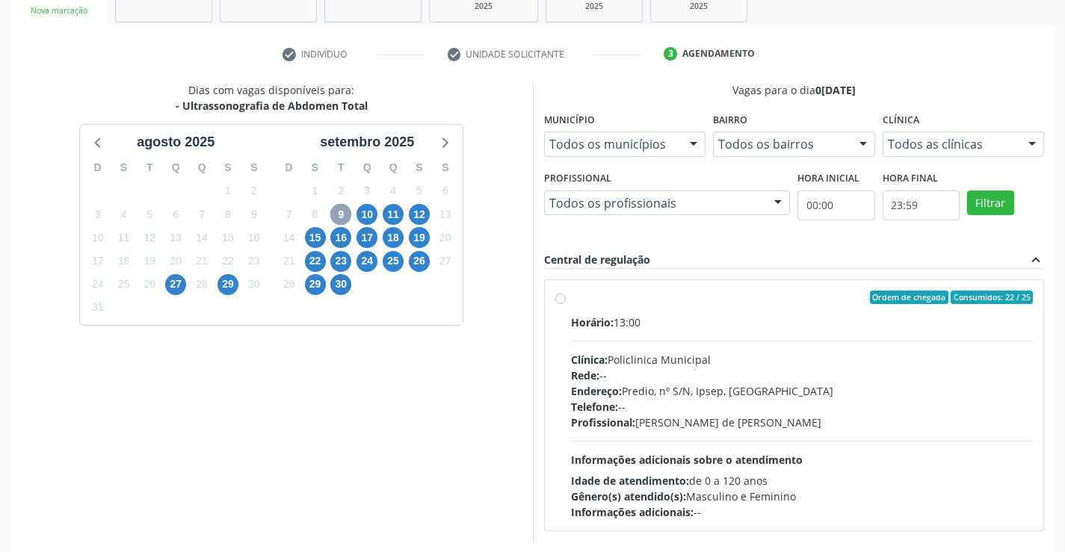
scroll to position [314, 0]
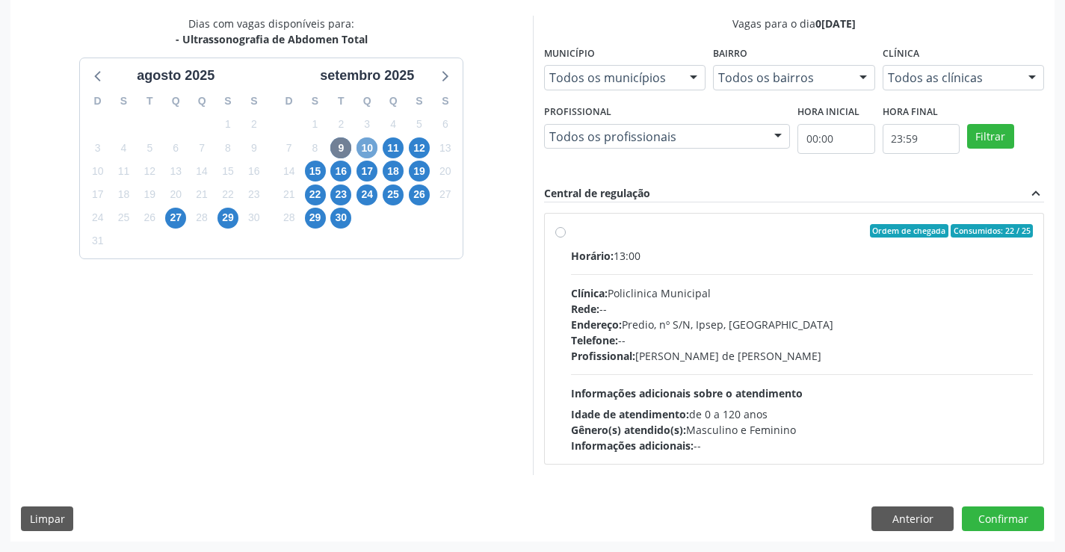
click at [365, 145] on span "10" at bounding box center [366, 147] width 21 height 21
click at [571, 237] on label "Ordem de chegada Consumidos: 6 / 25 Horário: 09:10 Clínica: Hospital Sao Franci…" at bounding box center [802, 338] width 463 height 229
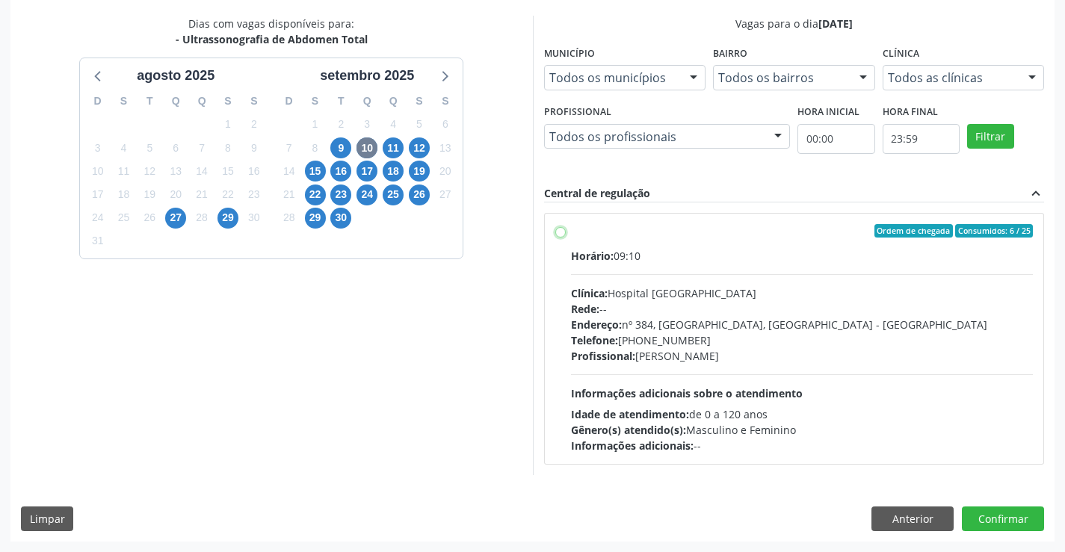
click at [562, 237] on input "Ordem de chegada Consumidos: 6 / 25 Horário: 09:10 Clínica: Hospital Sao Franci…" at bounding box center [560, 230] width 10 height 13
radio input "true"
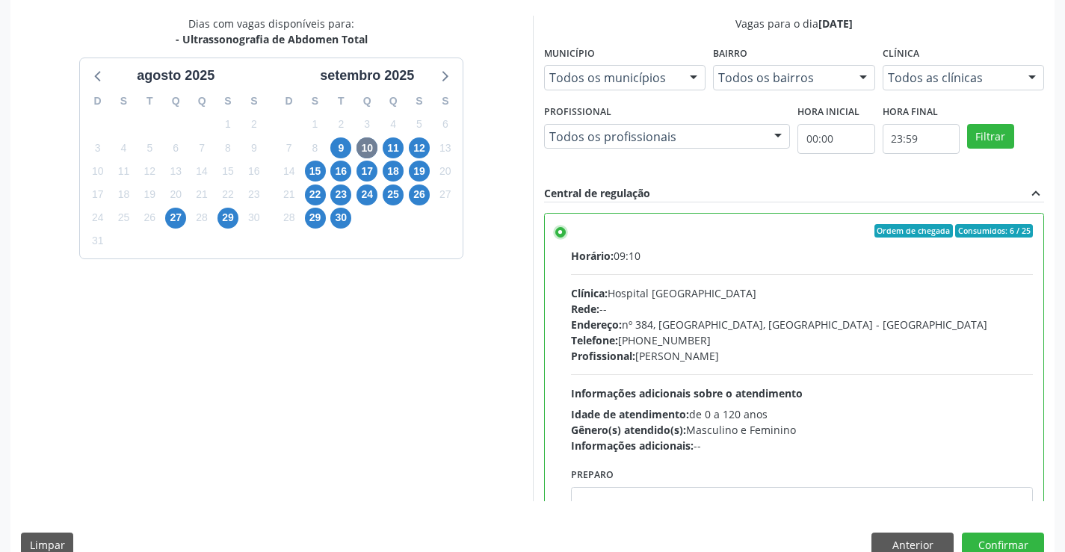
scroll to position [74, 0]
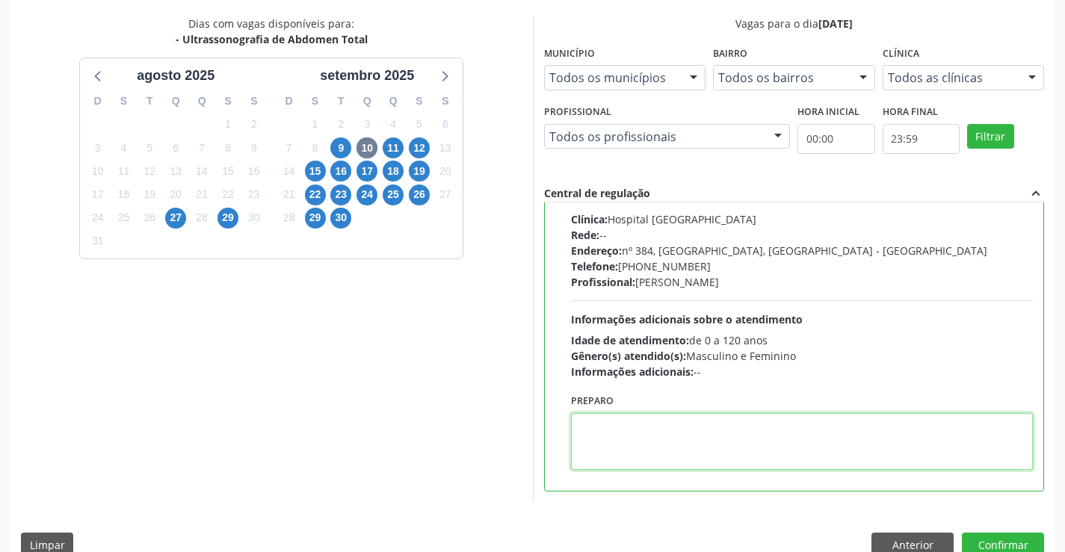
click at [722, 419] on textarea at bounding box center [802, 441] width 463 height 57
paste textarea "O PACIENTE DEVE IR AO CONSULTÓRIO AGENDAR SEU EXAME."
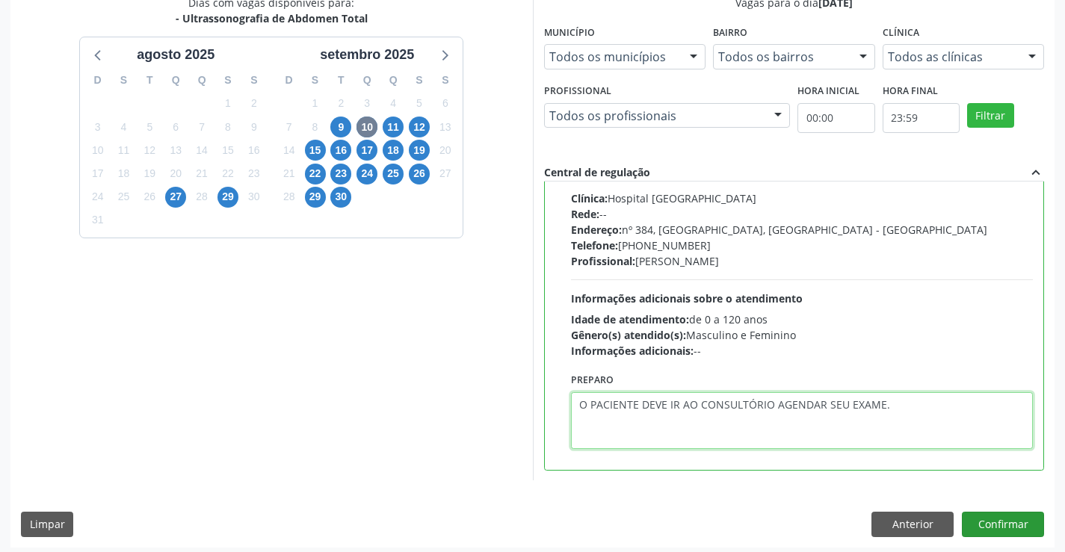
scroll to position [341, 0]
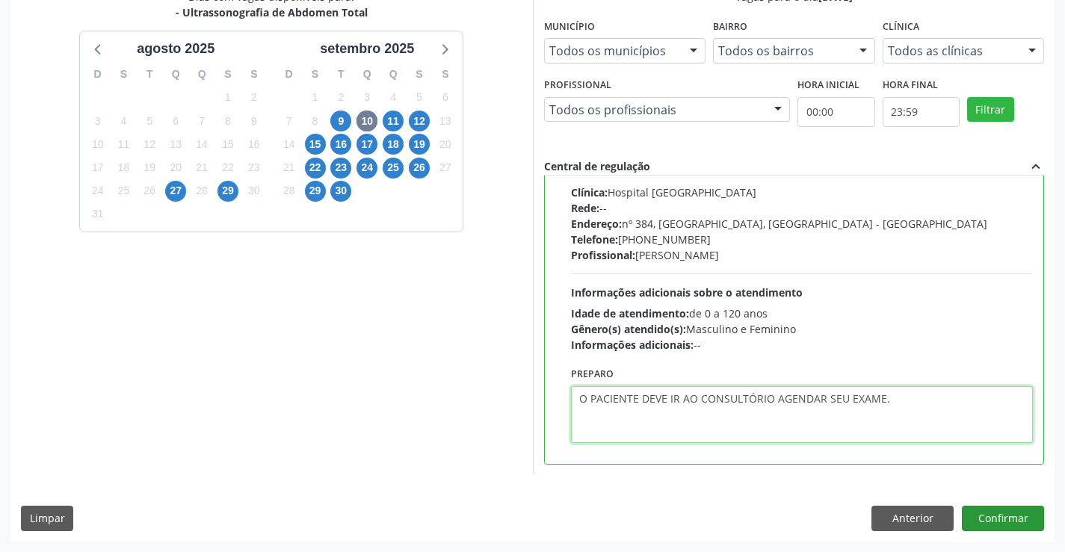
type textarea "O PACIENTE DEVE IR AO CONSULTÓRIO AGENDAR SEU EXAME."
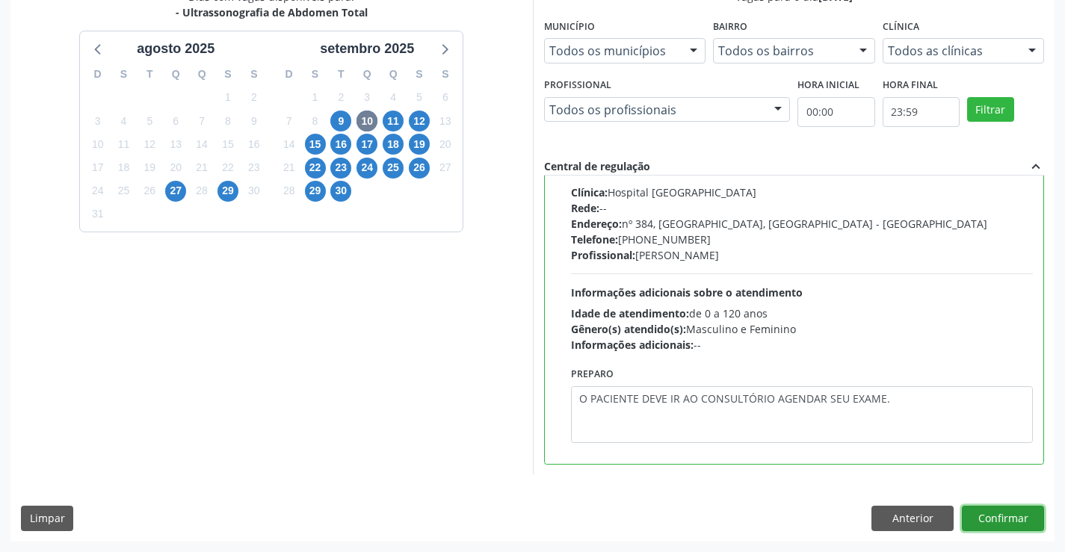
click at [1016, 516] on button "Confirmar" at bounding box center [1003, 518] width 82 height 25
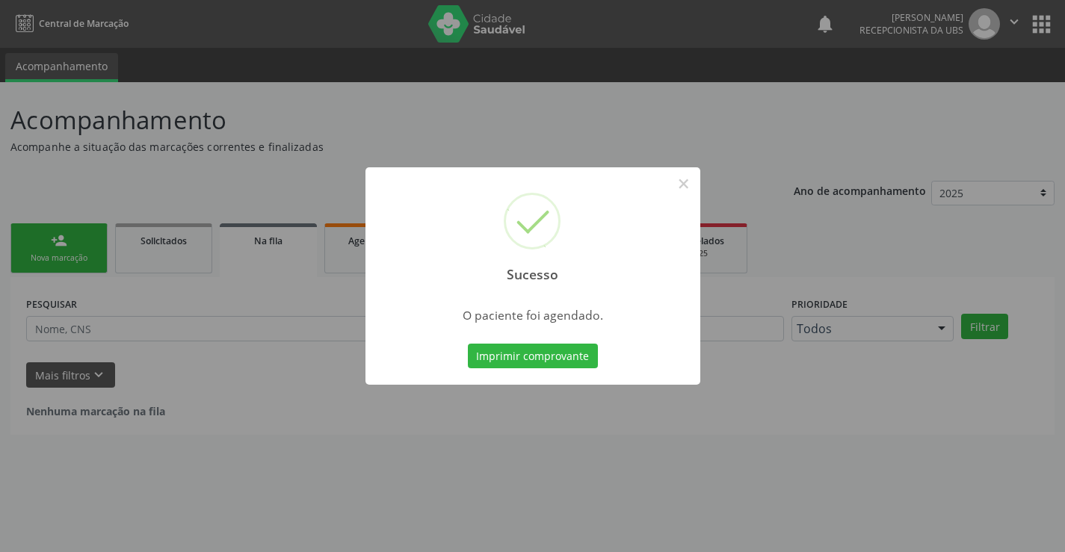
scroll to position [0, 0]
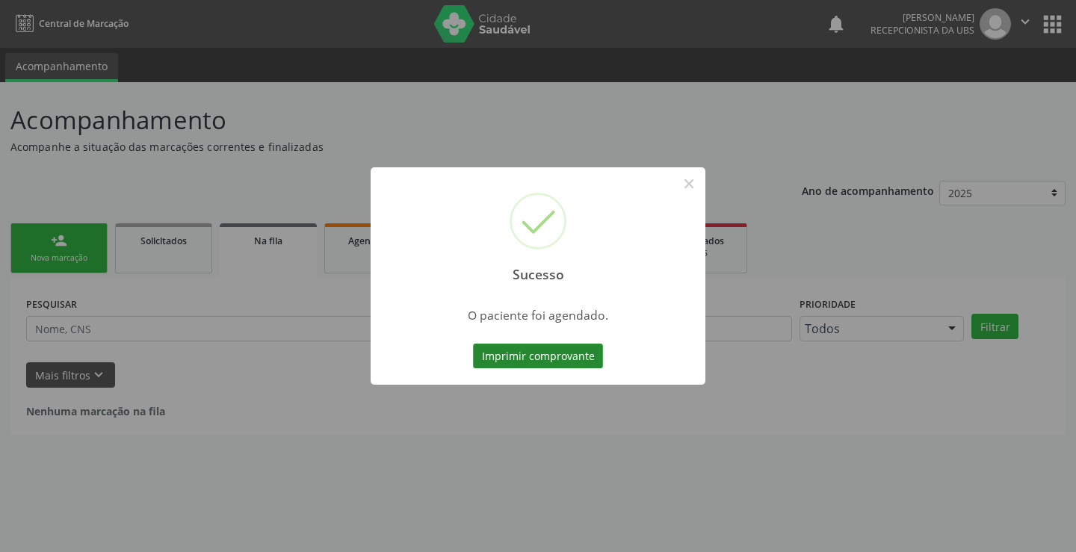
click at [570, 360] on button "Imprimir comprovante" at bounding box center [538, 356] width 130 height 25
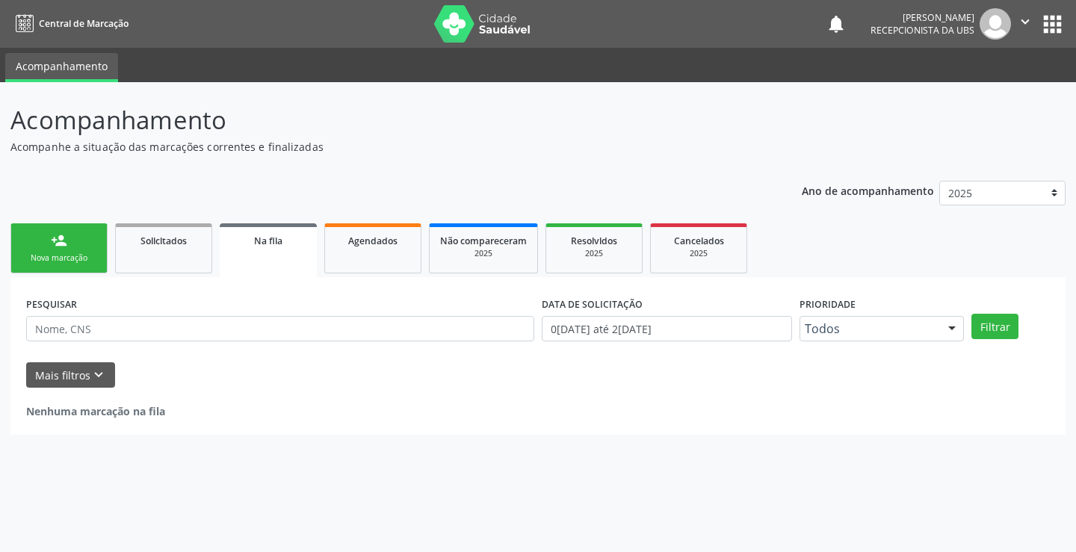
click at [67, 255] on div "Nova marcação" at bounding box center [59, 258] width 75 height 11
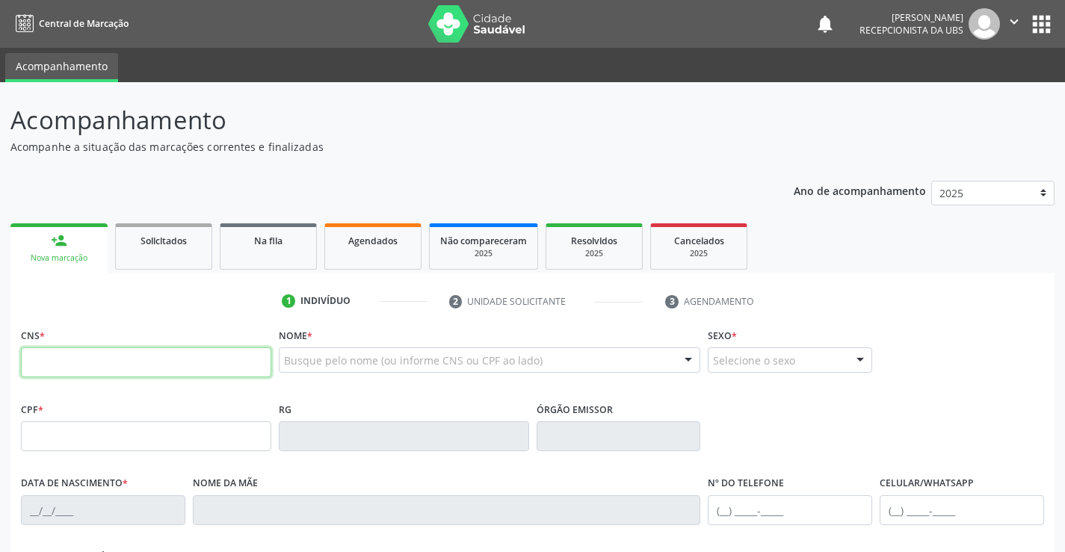
click at [107, 365] on input "text" at bounding box center [146, 362] width 250 height 30
type input "898 0005 4224 9016"
type input "17/06/1970"
type input "Maria Rodrigues Moraes"
type input "(87) 99629-2972"
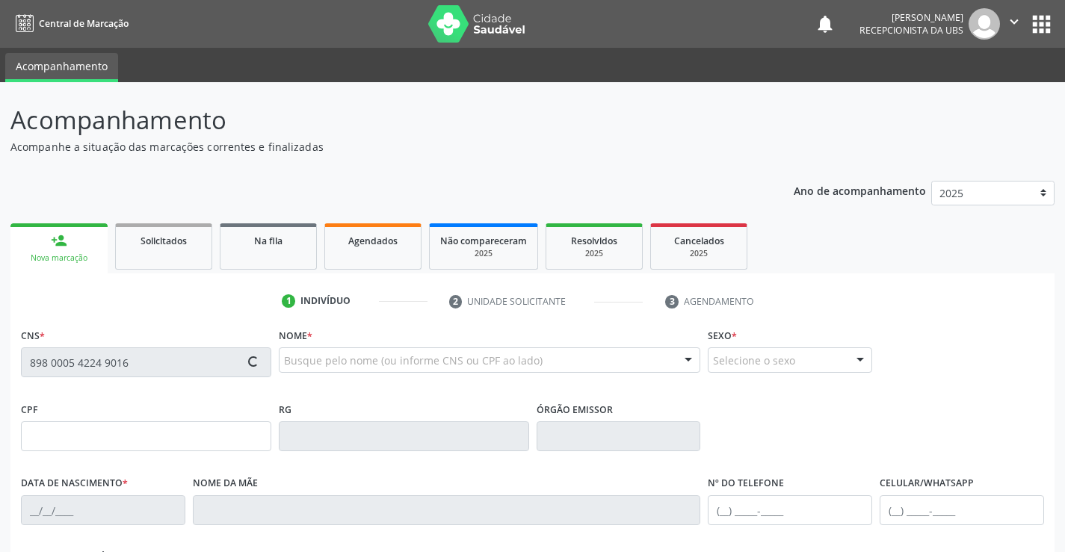
type input "(87) 99629-2972"
type input "561.211.304-82"
type input "1036"
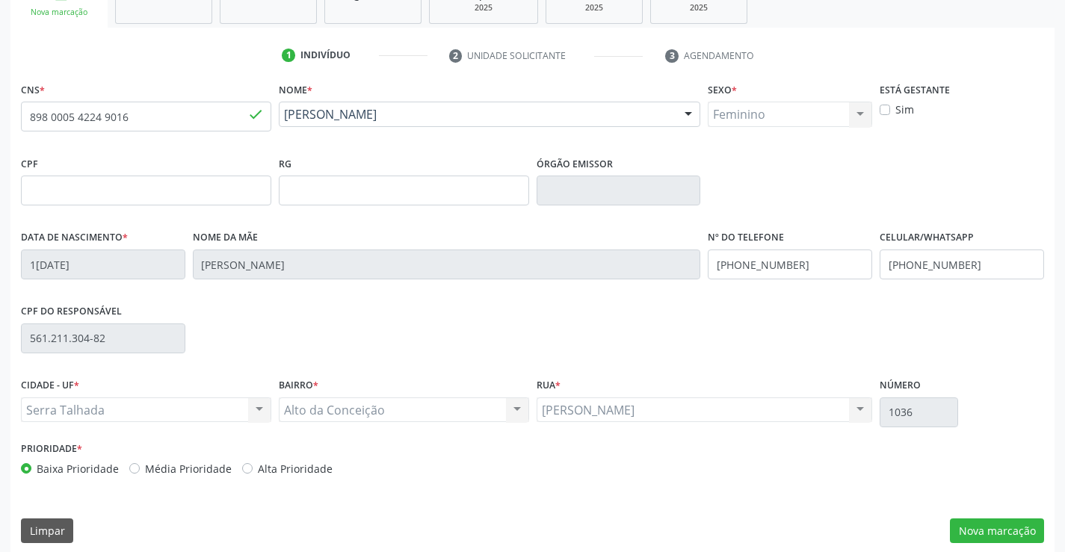
scroll to position [258, 0]
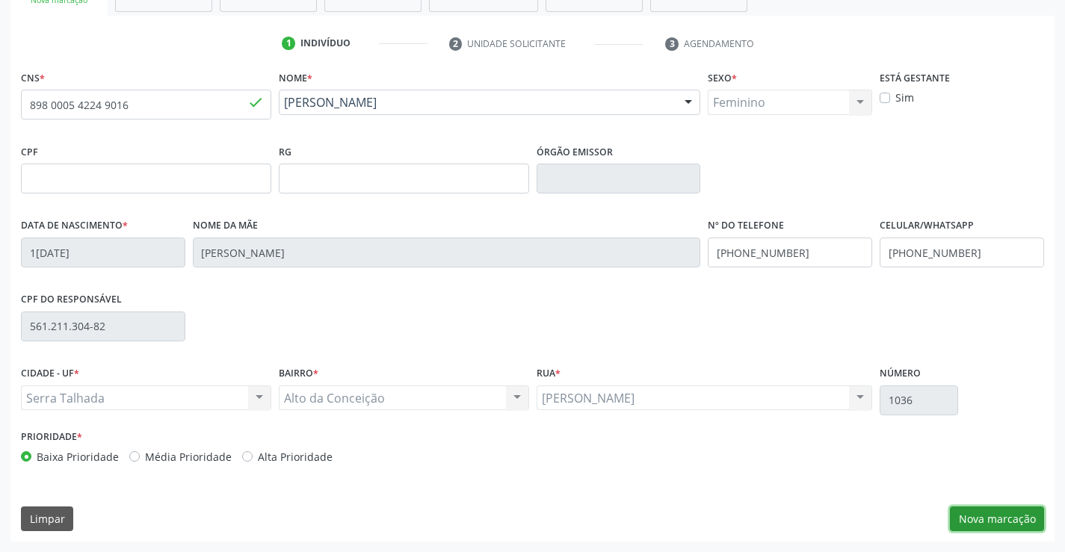
click at [984, 518] on button "Nova marcação" at bounding box center [997, 519] width 94 height 25
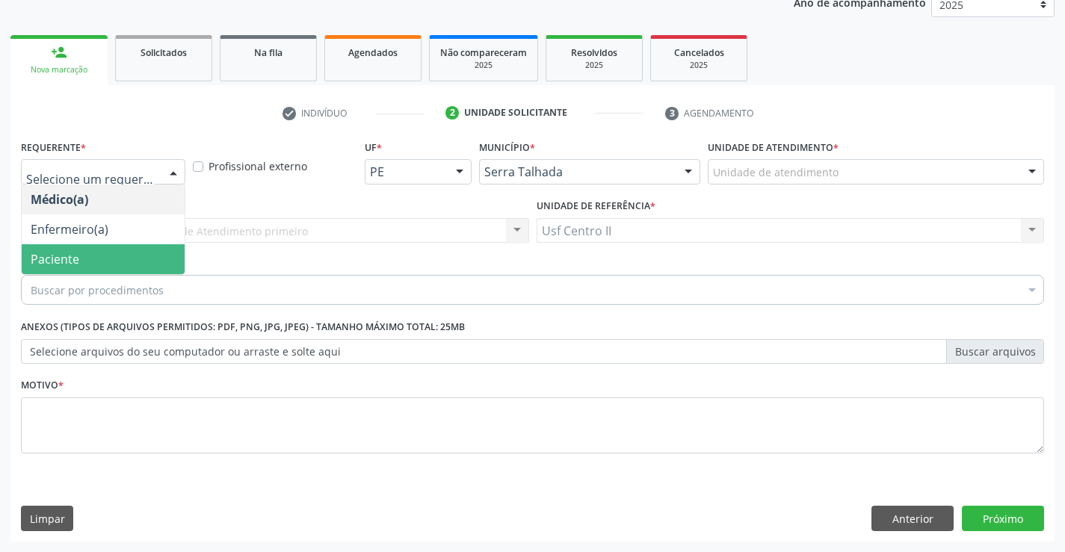
click at [127, 255] on span "Paciente" at bounding box center [103, 259] width 163 height 30
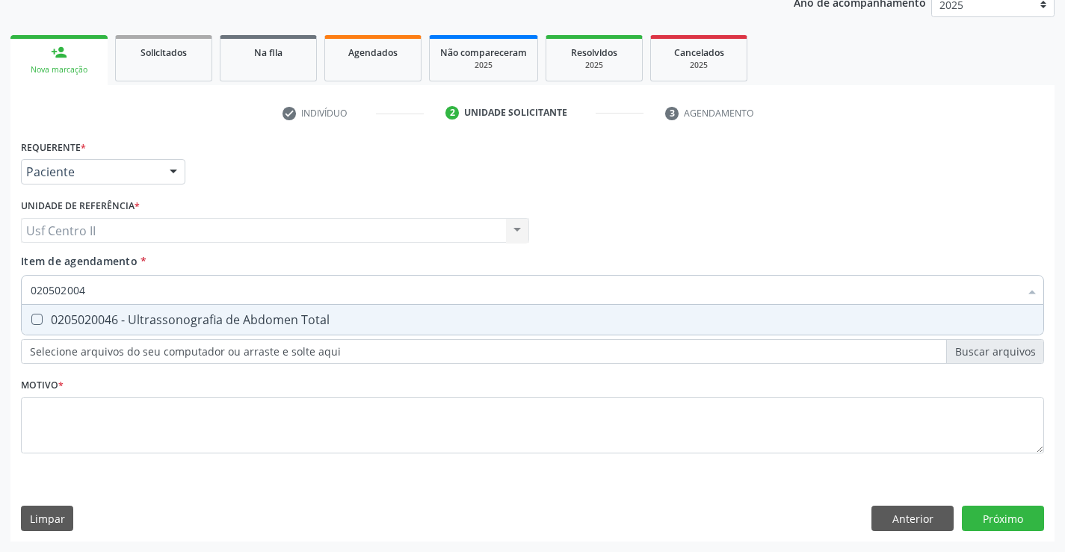
type input "0205020046"
click at [146, 322] on div "0205020046 - Ultrassonografia de Abdomen Total" at bounding box center [533, 320] width 1004 height 12
checkbox Total "true"
click at [158, 409] on div "Requerente * Paciente Médico(a) Enfermeiro(a) Paciente Nenhum resultado encontr…" at bounding box center [532, 305] width 1023 height 339
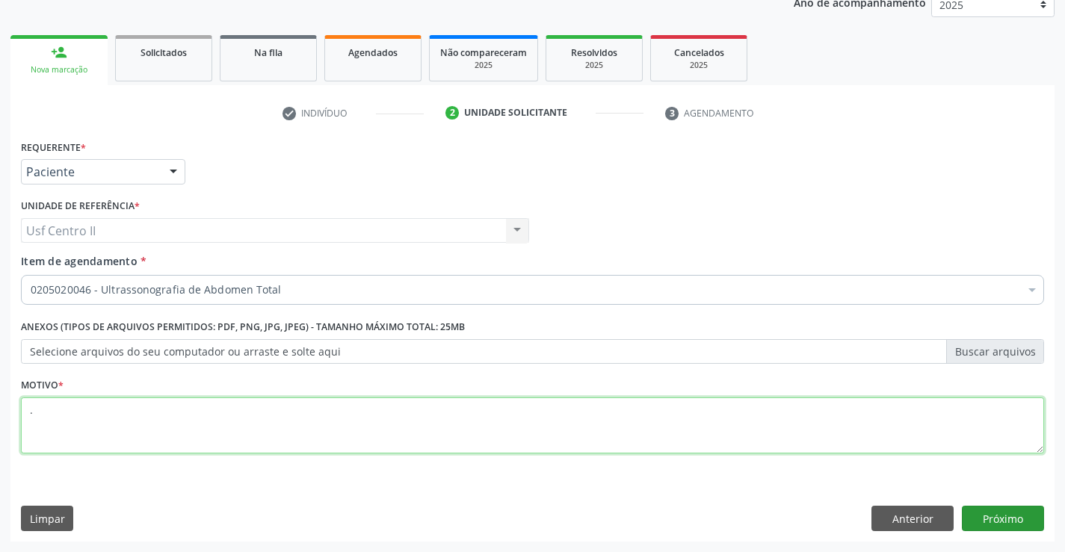
type textarea "."
click at [1013, 519] on button "Próximo" at bounding box center [1003, 518] width 82 height 25
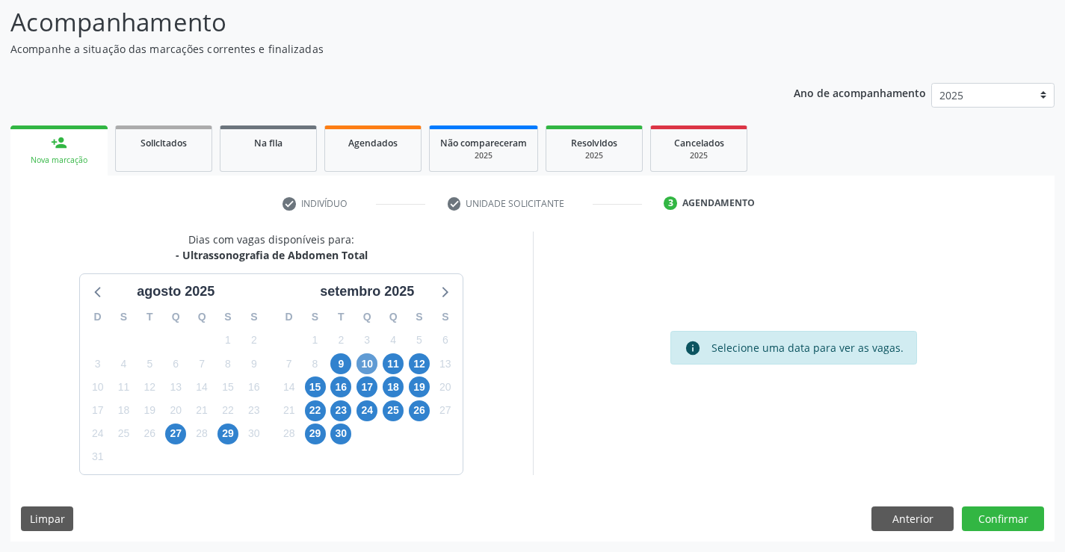
scroll to position [98, 0]
click at [366, 365] on span "10" at bounding box center [366, 363] width 21 height 21
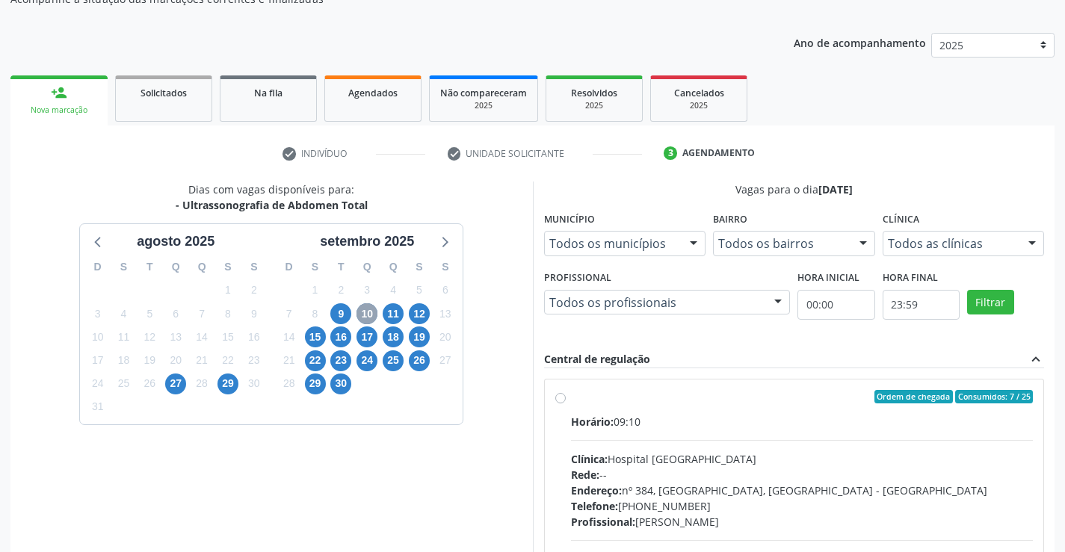
scroll to position [247, 0]
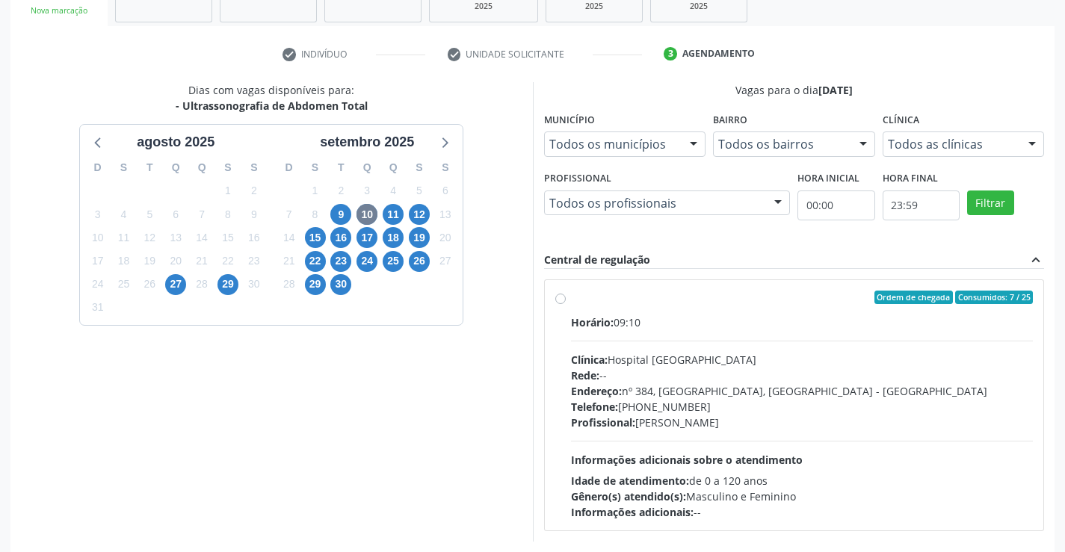
click at [571, 302] on label "Ordem de chegada Consumidos: 7 / 25 Horário: 09:10 Clínica: Hospital [GEOGRAPHI…" at bounding box center [802, 405] width 463 height 229
click at [559, 302] on input "Ordem de chegada Consumidos: 7 / 25 Horário: 09:10 Clínica: Hospital [GEOGRAPHI…" at bounding box center [560, 297] width 10 height 13
radio input "true"
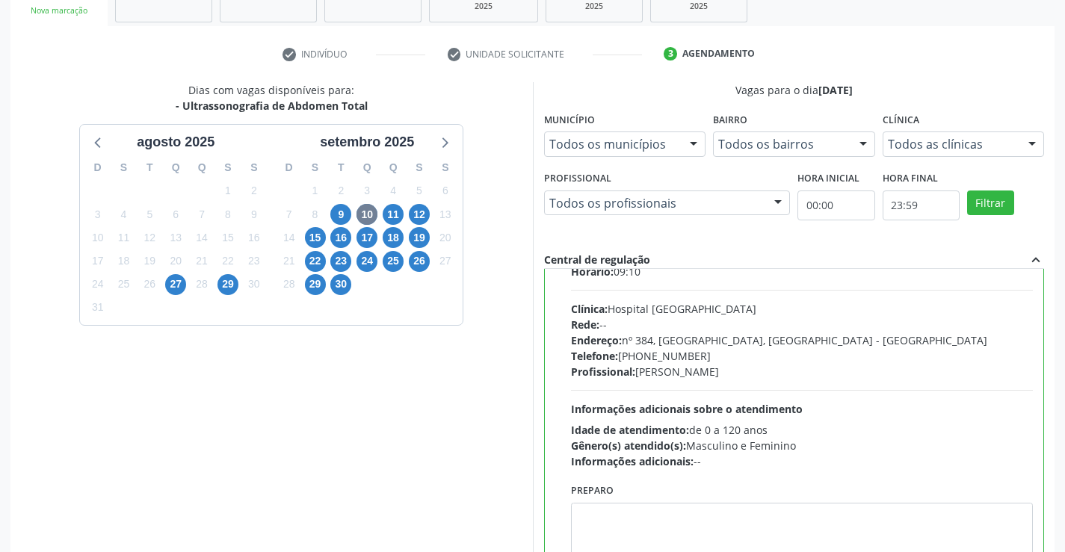
scroll to position [74, 0]
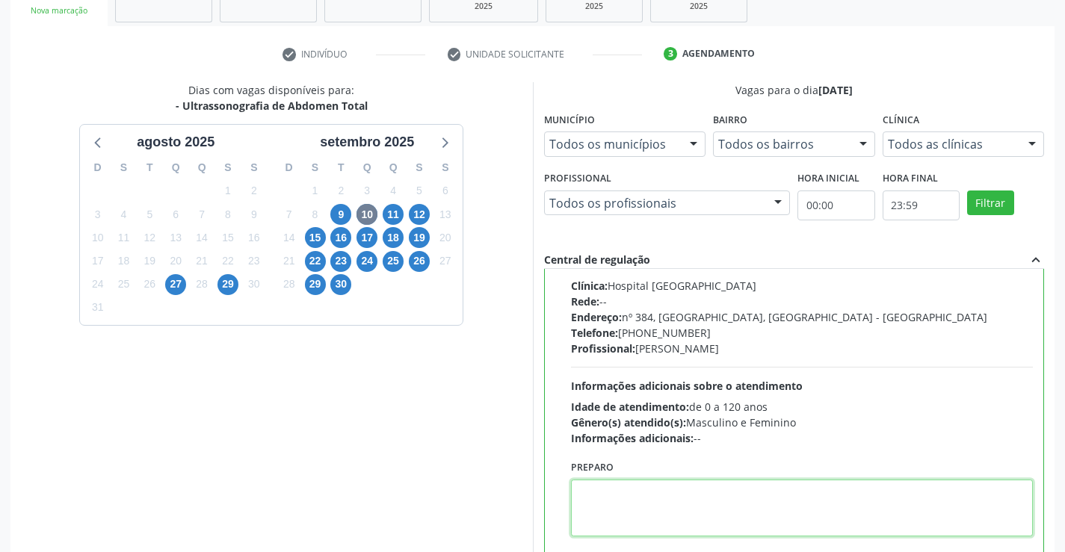
click at [675, 497] on textarea at bounding box center [802, 508] width 463 height 57
paste textarea "O PACIENTE DEVE IR AO CONSULTÓRIO AGENDAR SEU EXAME."
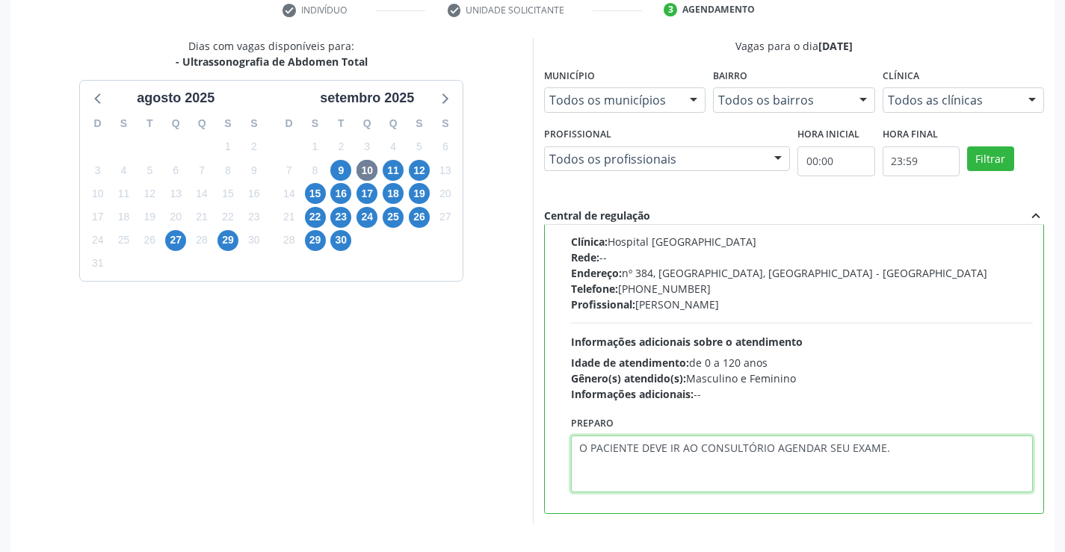
scroll to position [341, 0]
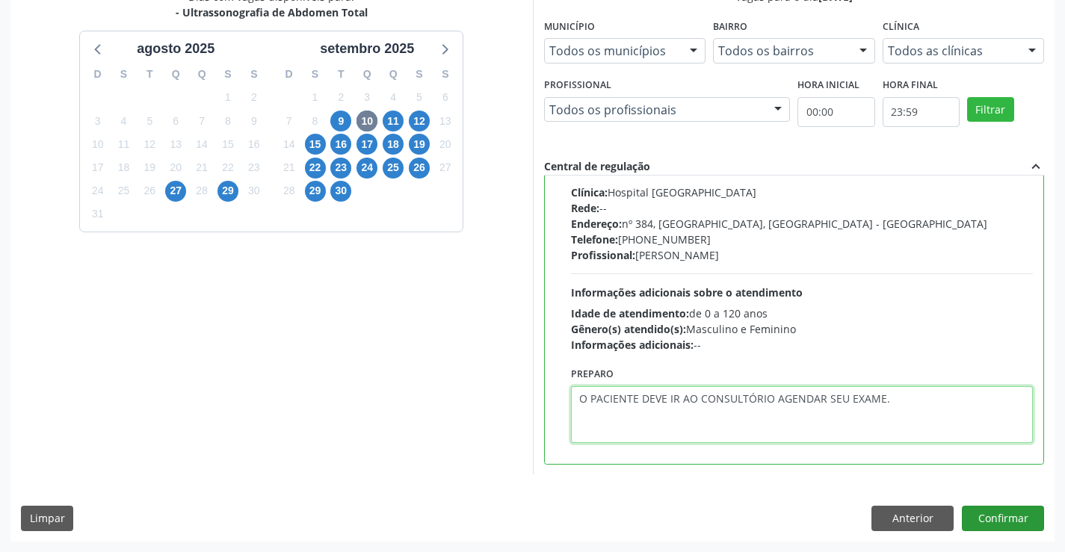
type textarea "O PACIENTE DEVE IR AO CONSULTÓRIO AGENDAR SEU EXAME."
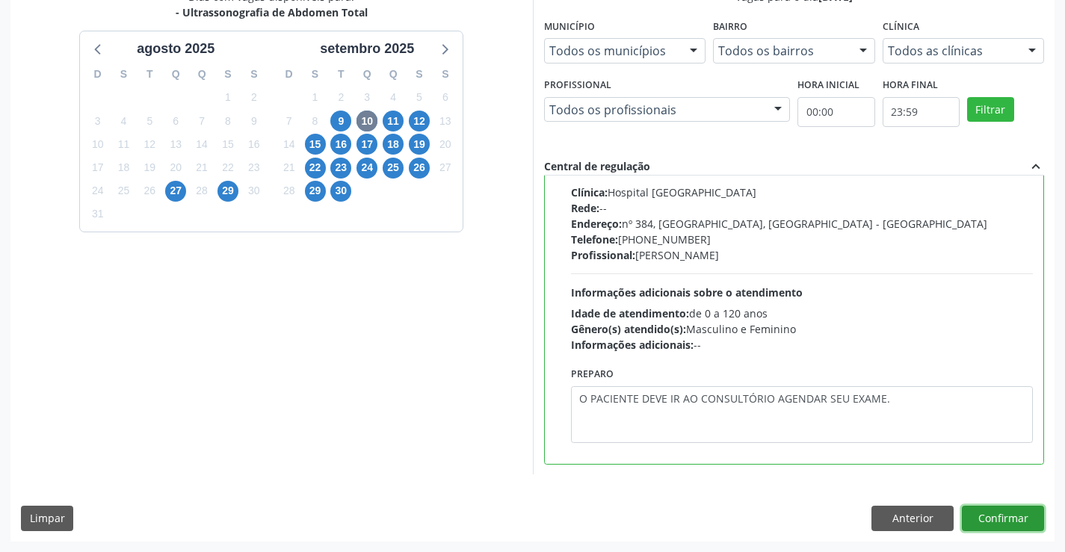
click at [1001, 519] on button "Confirmar" at bounding box center [1003, 518] width 82 height 25
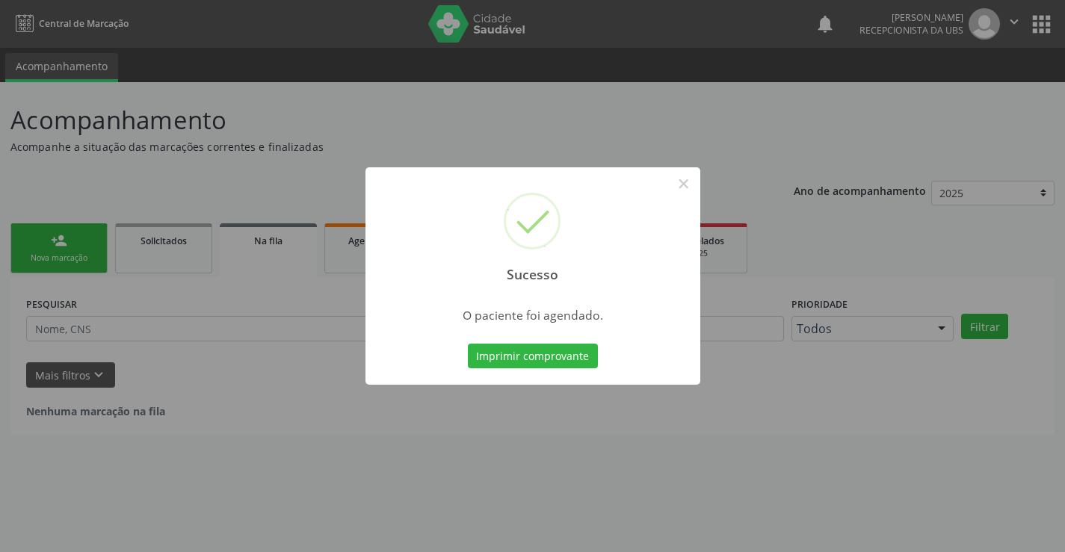
scroll to position [0, 0]
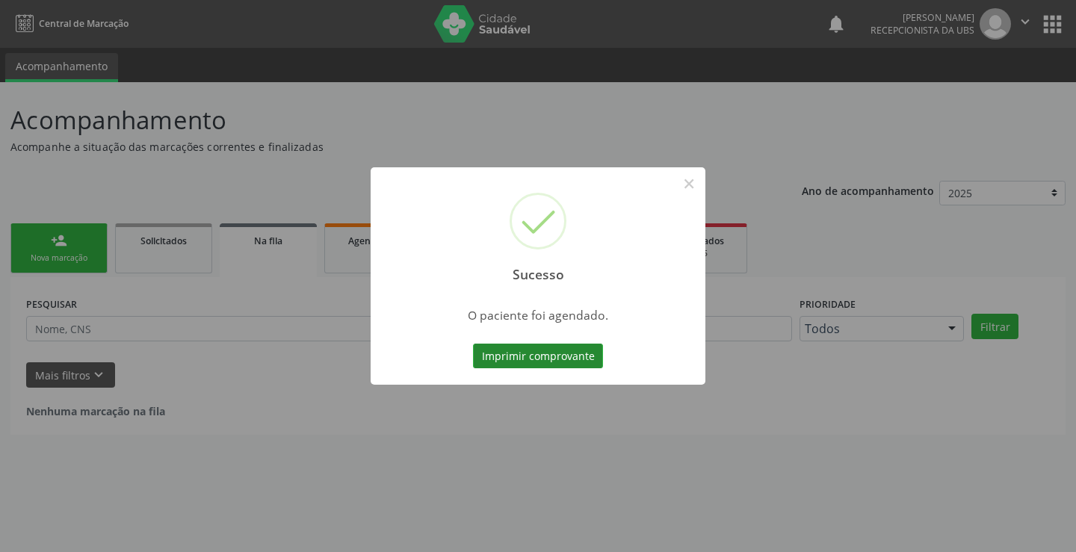
click at [528, 360] on button "Imprimir comprovante" at bounding box center [538, 356] width 130 height 25
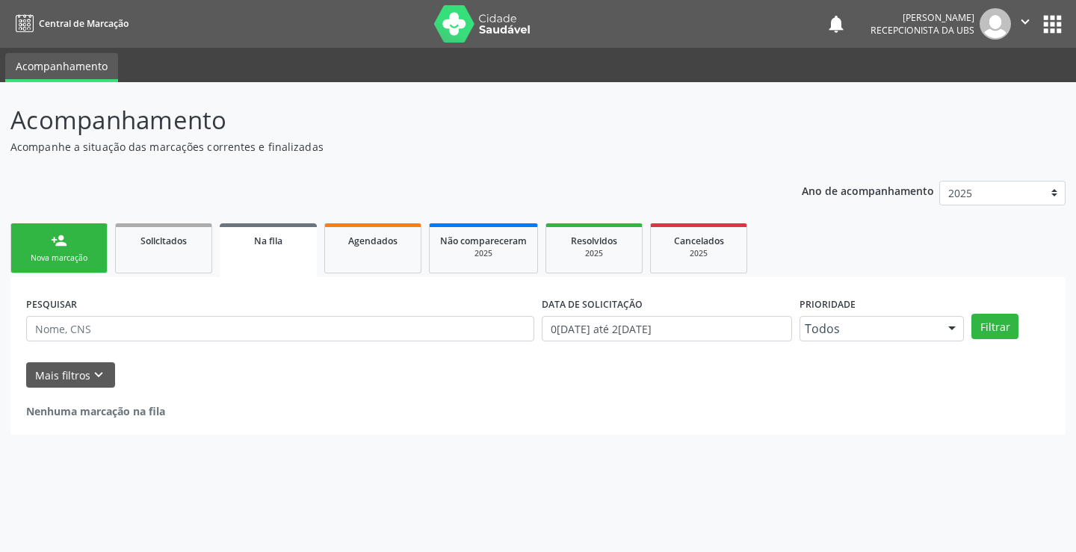
click at [52, 236] on div "person_add" at bounding box center [59, 240] width 16 height 16
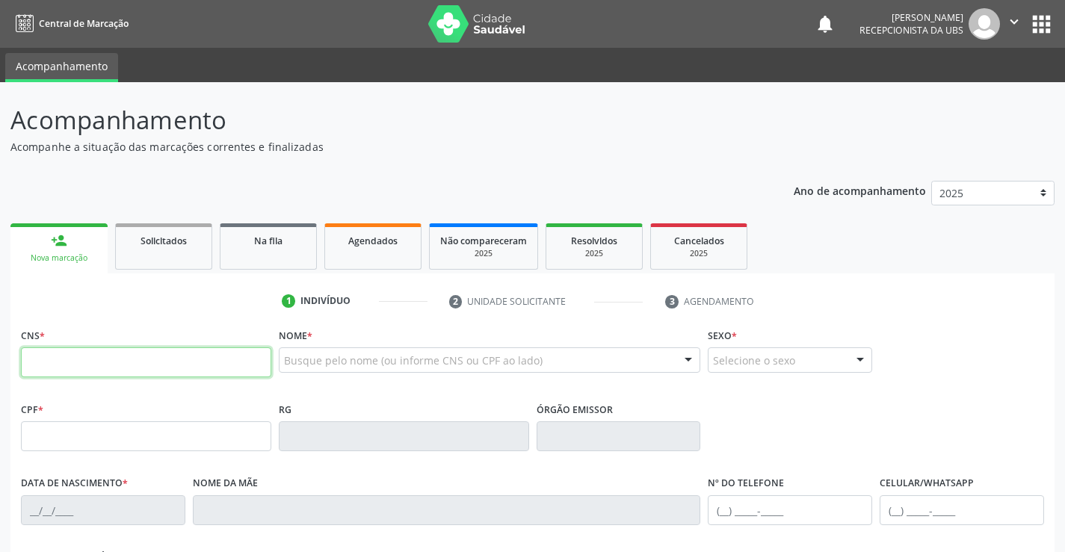
click at [206, 360] on input "text" at bounding box center [146, 362] width 250 height 30
type input "704 5093 7199 3718"
type input "707.399.954-30"
type input "3[DATE]"
type input "[PERSON_NAME]"
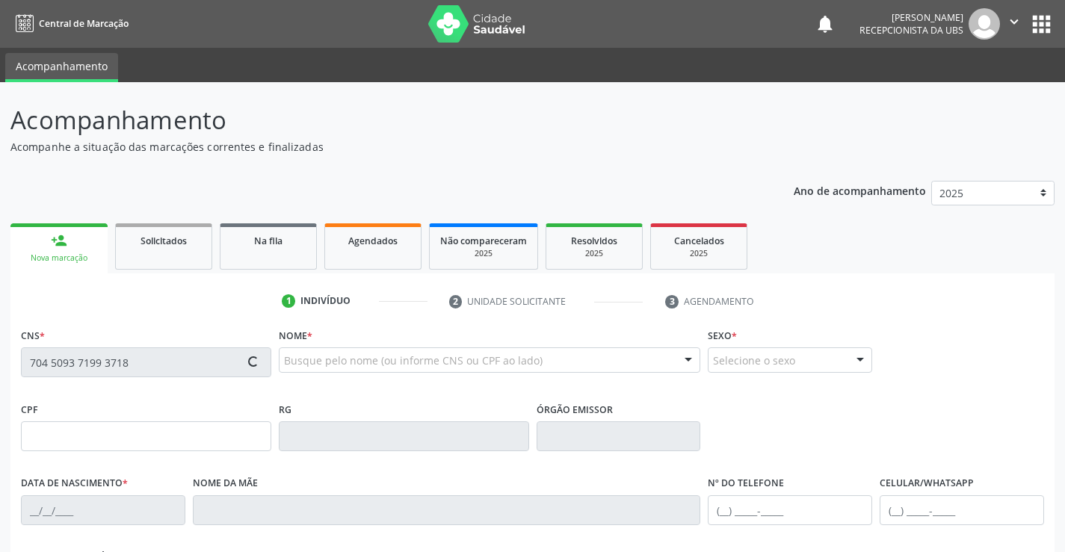
type input "[PHONE_NUMBER]"
type input "180"
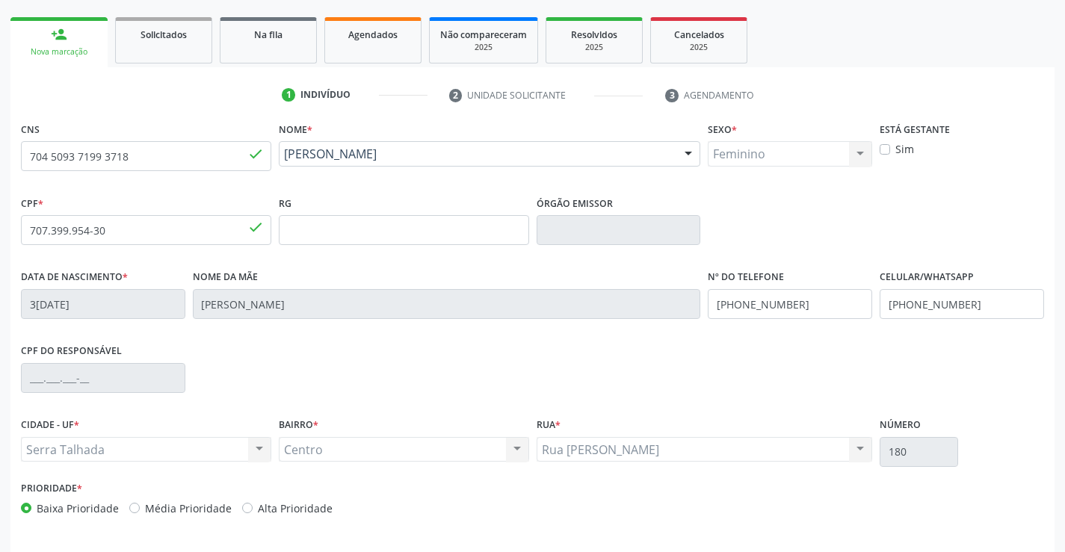
scroll to position [258, 0]
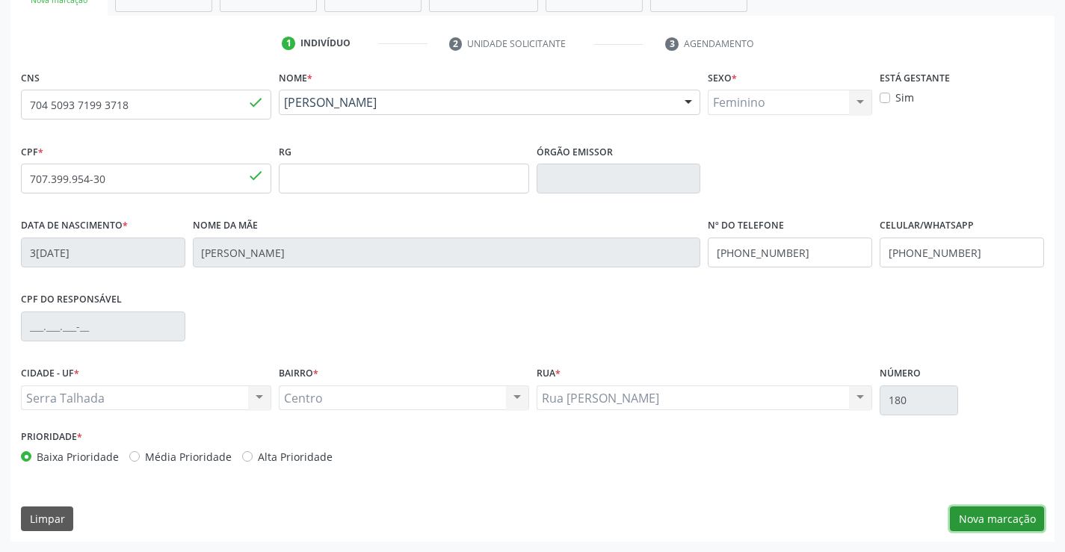
click at [982, 513] on button "Nova marcação" at bounding box center [997, 519] width 94 height 25
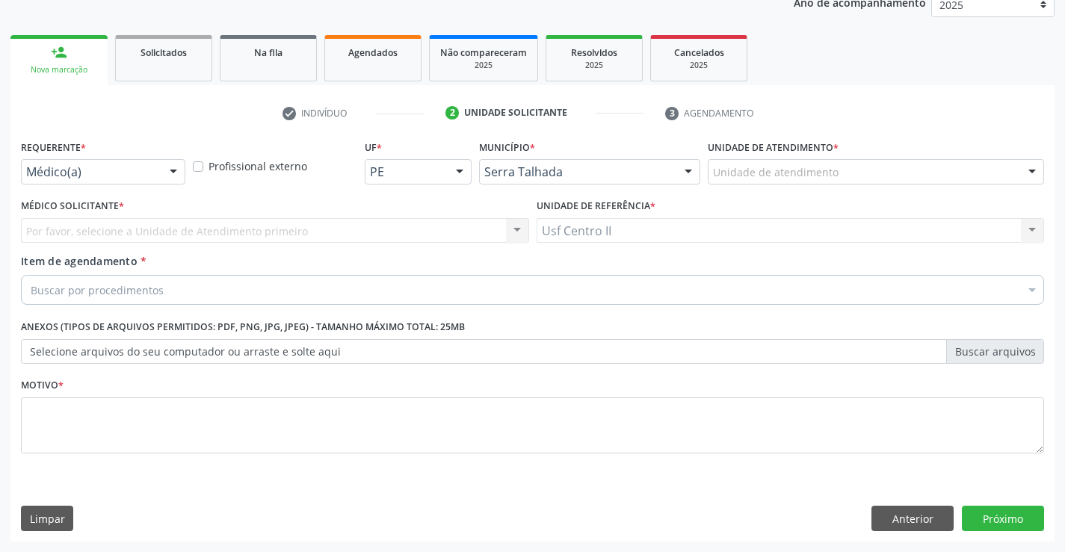
scroll to position [188, 0]
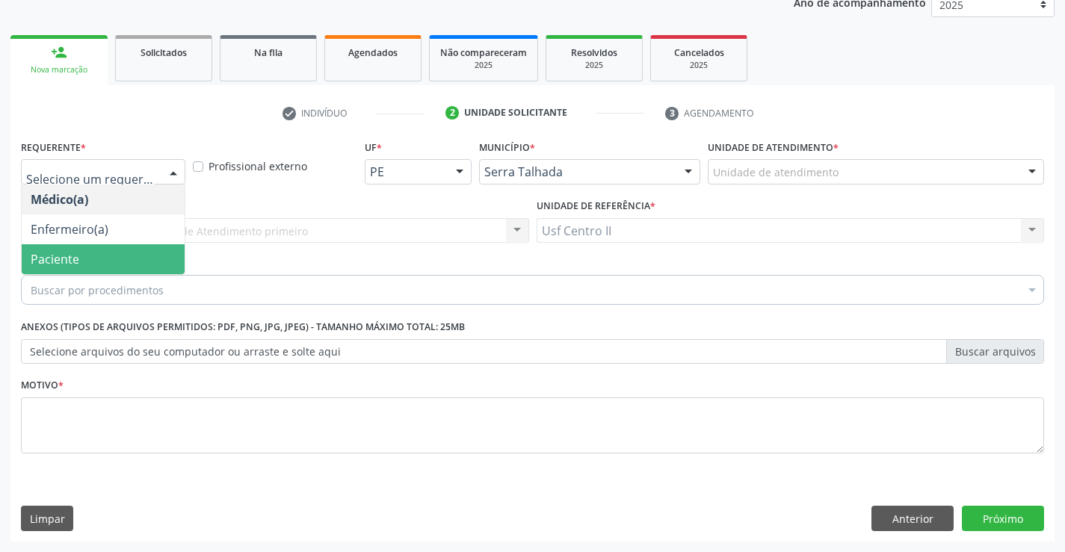
click at [101, 257] on span "Paciente" at bounding box center [103, 259] width 163 height 30
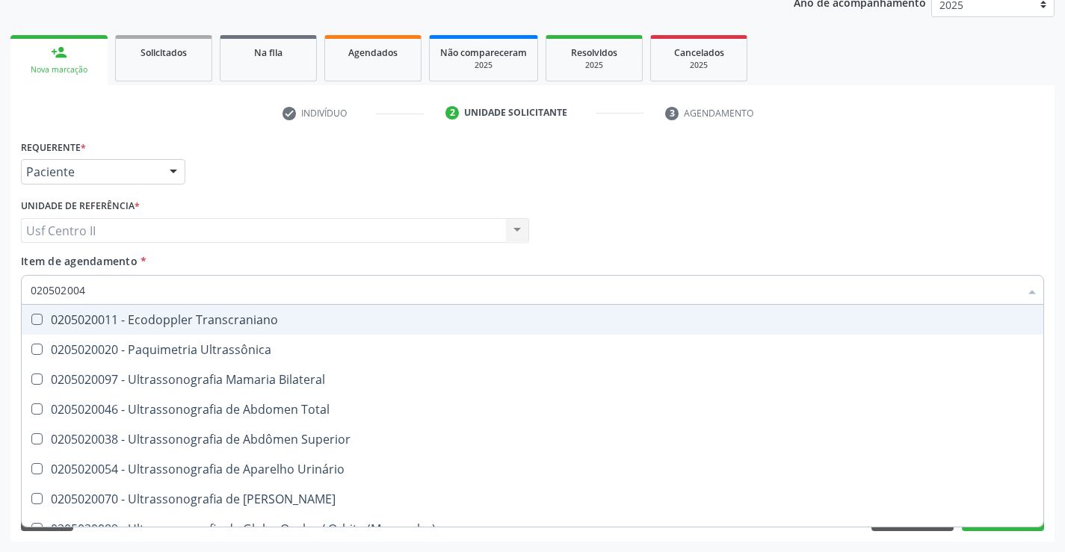
type input "0205020046"
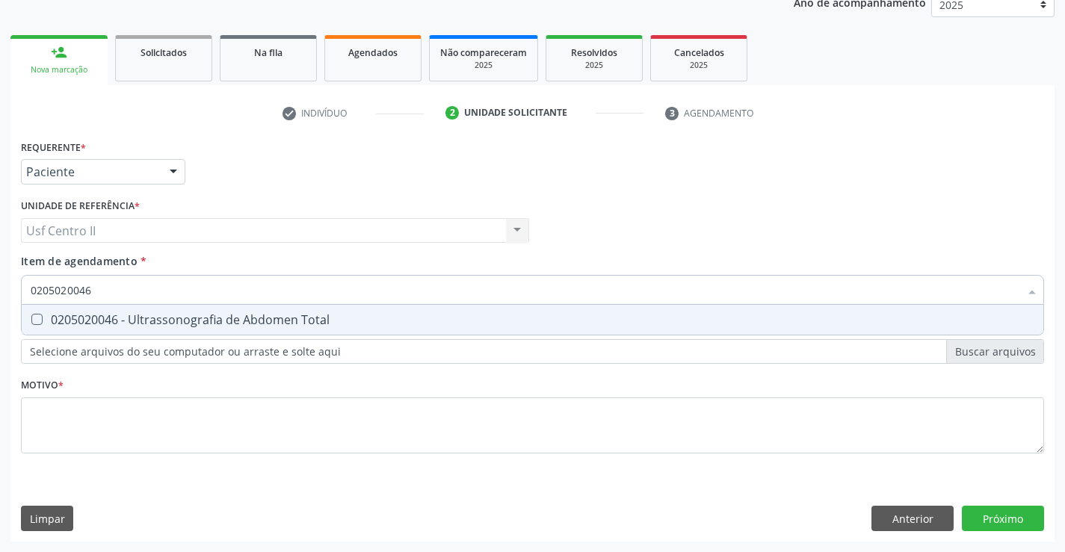
click at [127, 326] on div "0205020046 - Ultrassonografia de Abdomen Total" at bounding box center [533, 320] width 1004 height 12
checkbox Total "true"
click at [155, 425] on div "Requerente * Paciente Médico(a) Enfermeiro(a) Paciente Nenhum resultado encontr…" at bounding box center [532, 305] width 1023 height 339
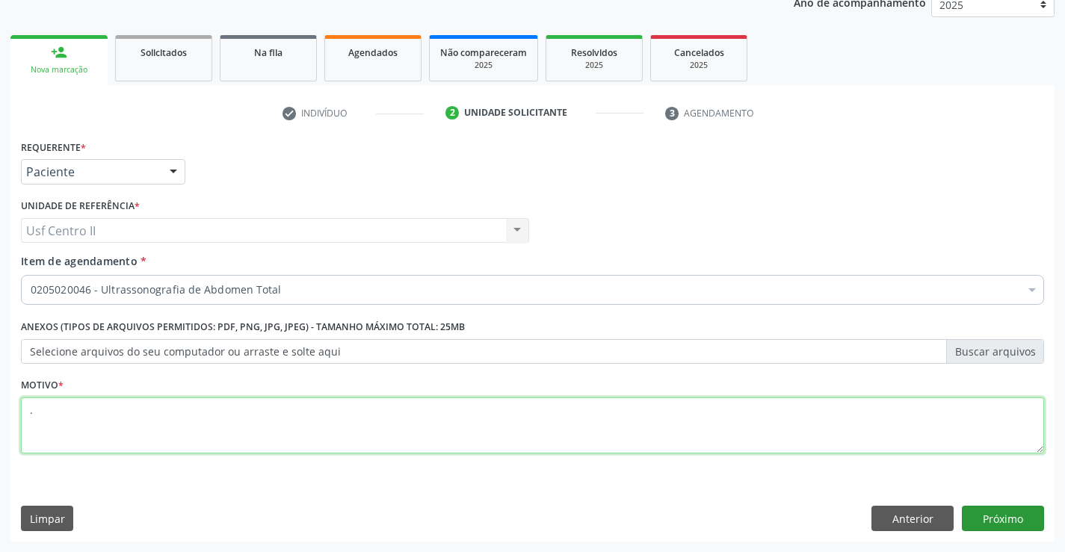
type textarea "."
click at [988, 519] on button "Próximo" at bounding box center [1003, 518] width 82 height 25
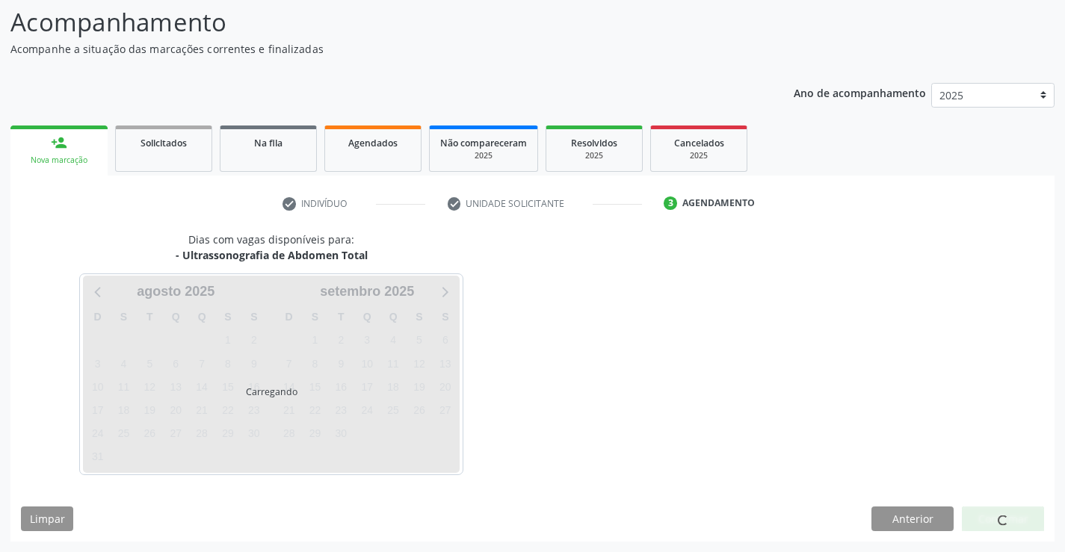
scroll to position [98, 0]
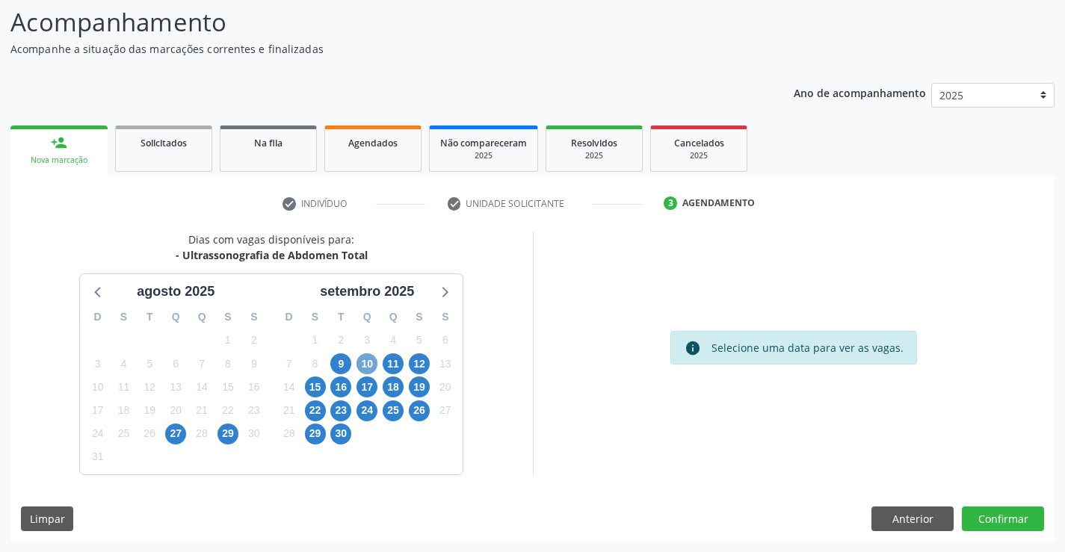
click at [371, 365] on span "10" at bounding box center [366, 363] width 21 height 21
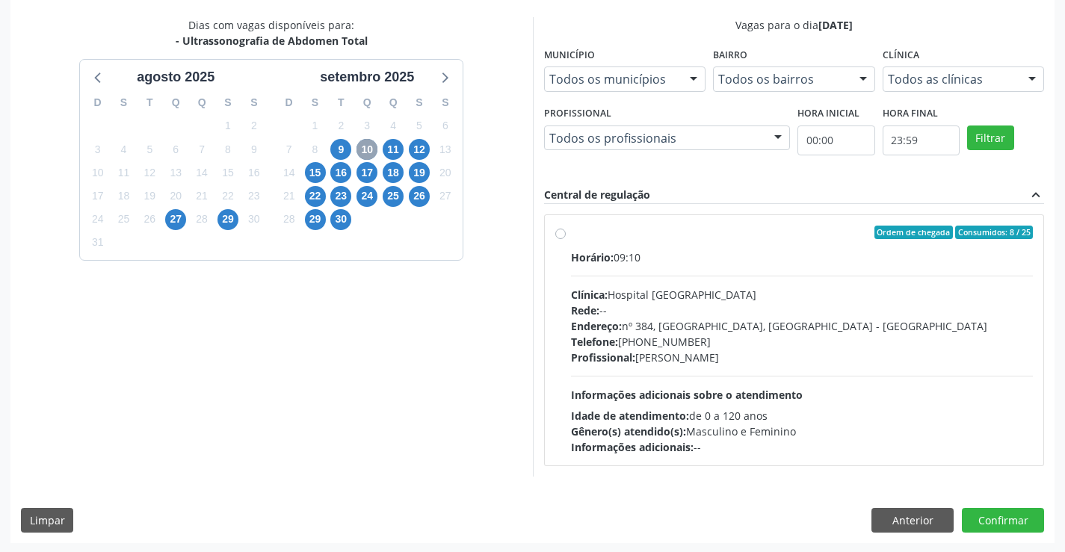
scroll to position [314, 0]
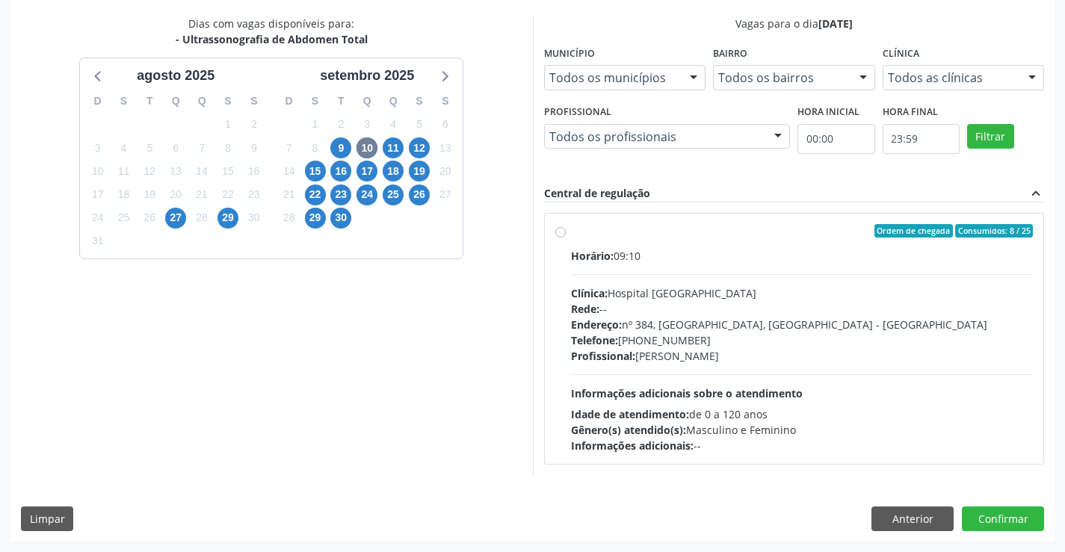
click at [571, 235] on label "Ordem de chegada Consumidos: 8 / 25 Horário: 09:10 Clínica: Hospital [GEOGRAPHI…" at bounding box center [802, 338] width 463 height 229
click at [560, 235] on input "Ordem de chegada Consumidos: 8 / 25 Horário: 09:10 Clínica: Hospital [GEOGRAPHI…" at bounding box center [560, 230] width 10 height 13
radio input "true"
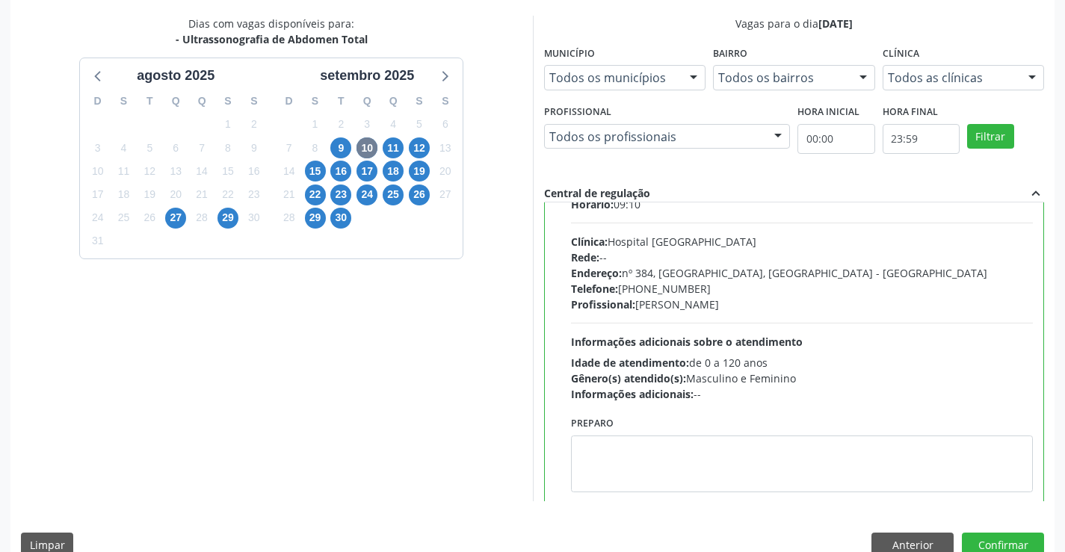
scroll to position [74, 0]
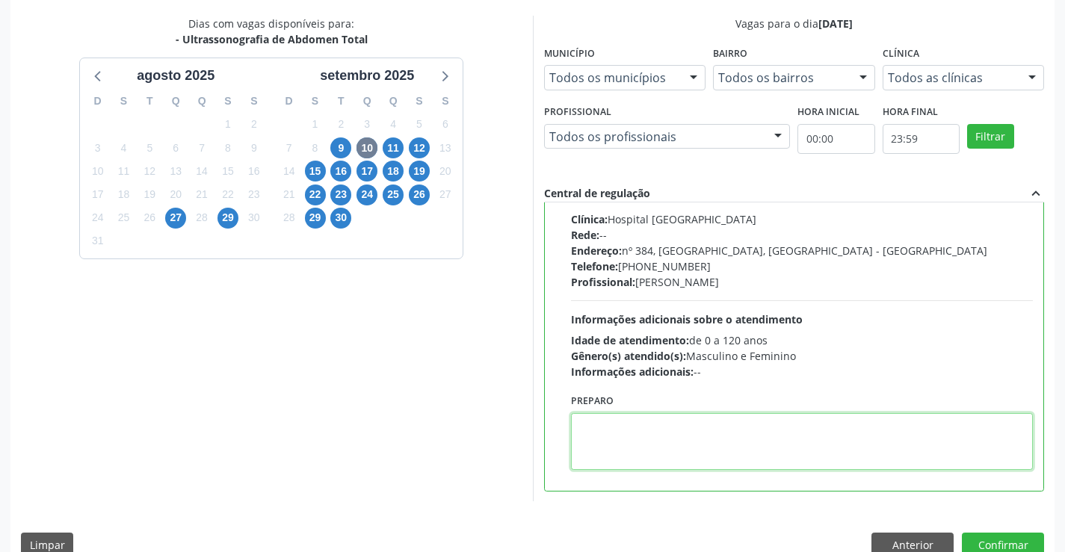
click at [663, 437] on textarea at bounding box center [802, 441] width 463 height 57
paste textarea "O PACIENTE DEVE IR AO CONSULTÓRIO AGENDAR SEU EXAME."
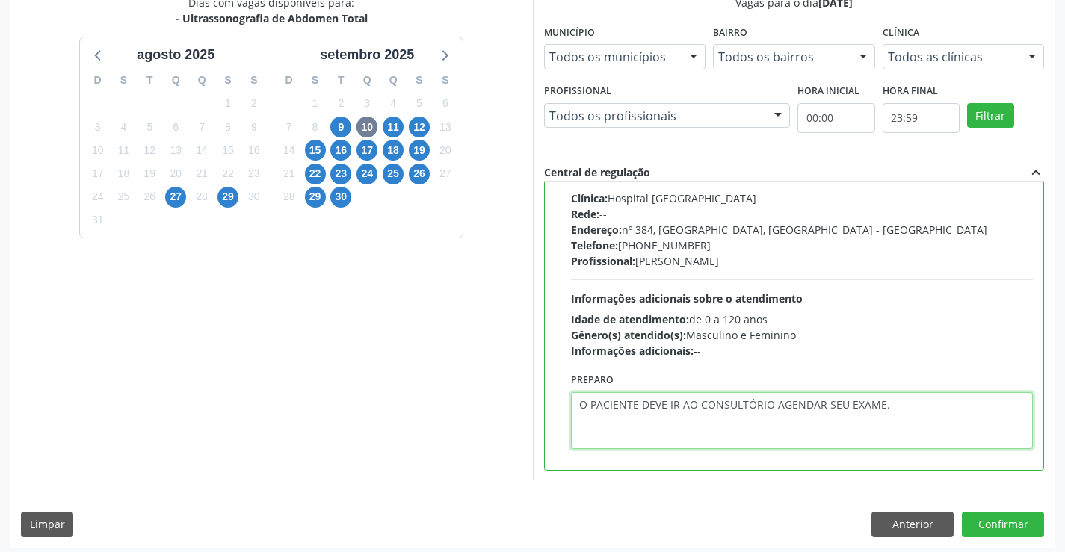
scroll to position [341, 0]
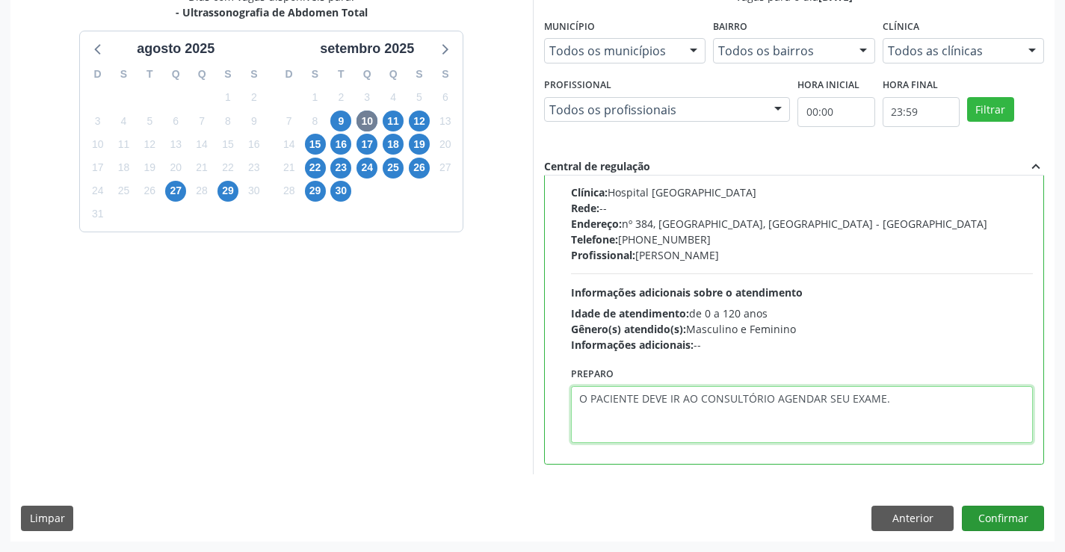
type textarea "O PACIENTE DEVE IR AO CONSULTÓRIO AGENDAR SEU EXAME."
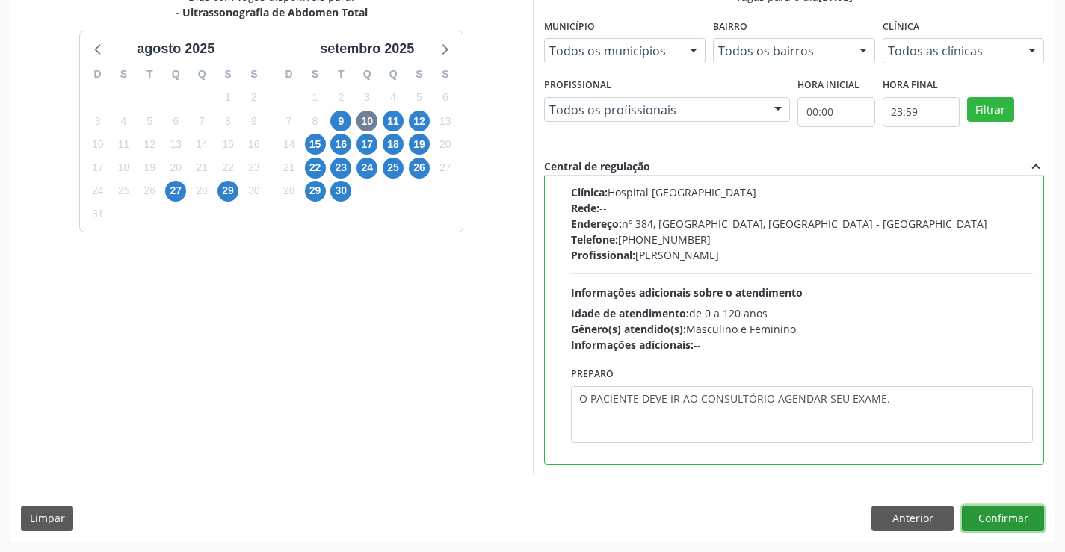
click at [1001, 514] on button "Confirmar" at bounding box center [1003, 518] width 82 height 25
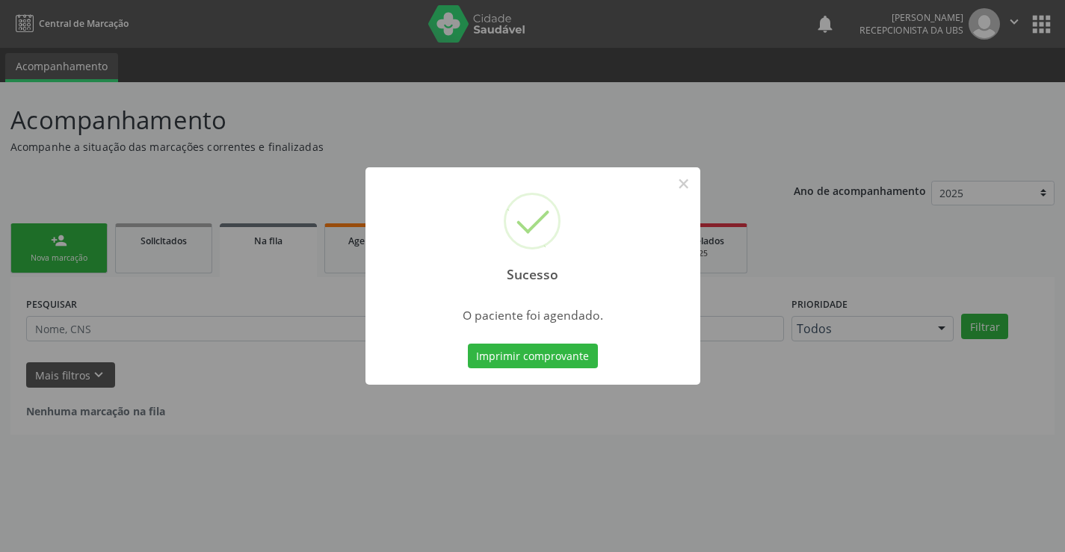
scroll to position [0, 0]
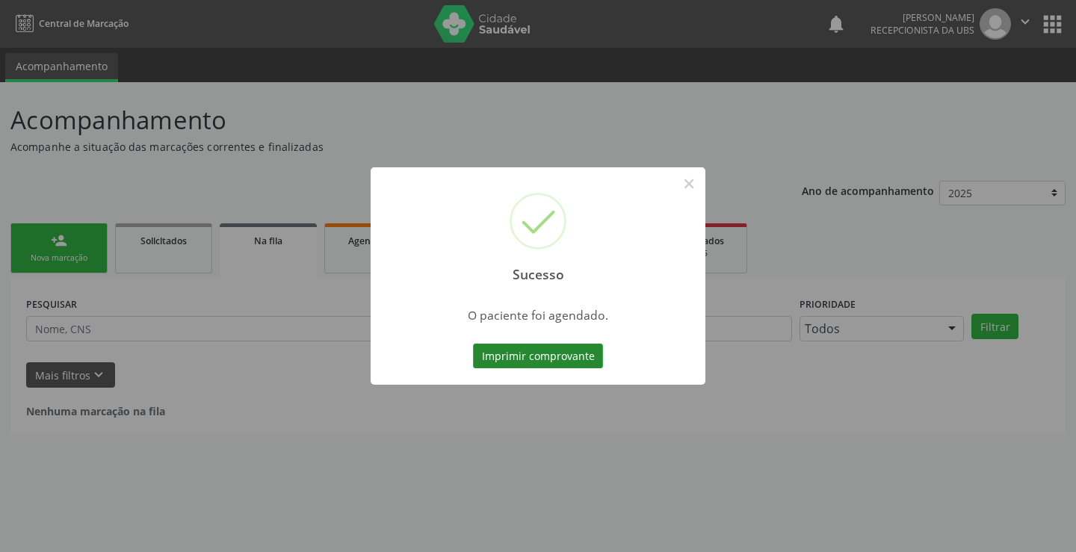
click at [513, 362] on button "Imprimir comprovante" at bounding box center [538, 356] width 130 height 25
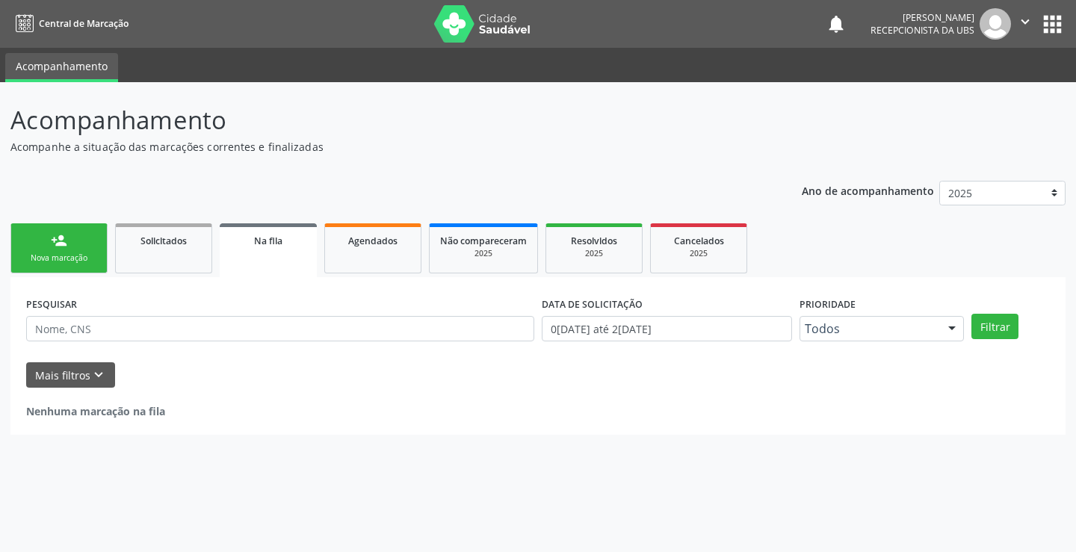
click at [61, 240] on div "person_add" at bounding box center [59, 240] width 16 height 16
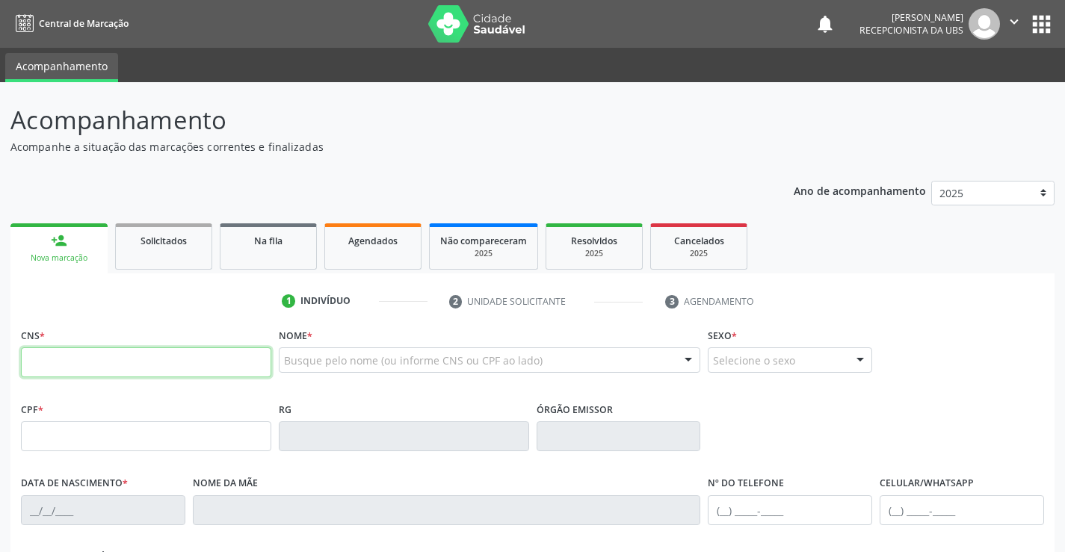
click at [175, 361] on input "text" at bounding box center [146, 362] width 250 height 30
type input "898 0005 4224 9016"
type input "1[DATE]"
type input "[PERSON_NAME]"
type input "[PHONE_NUMBER]"
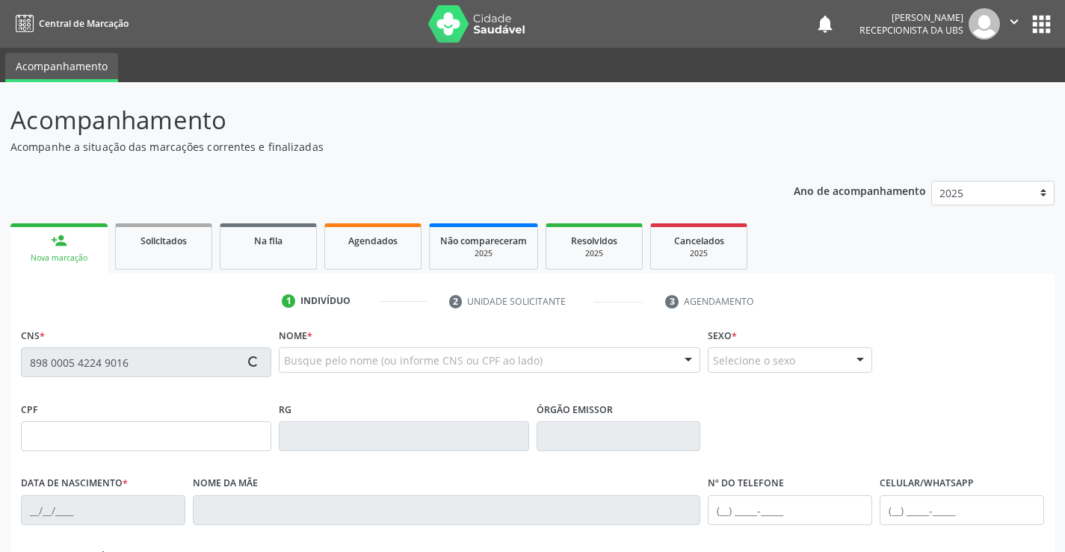
type input "[PHONE_NUMBER]"
type input "561.211.304-82"
type input "1036"
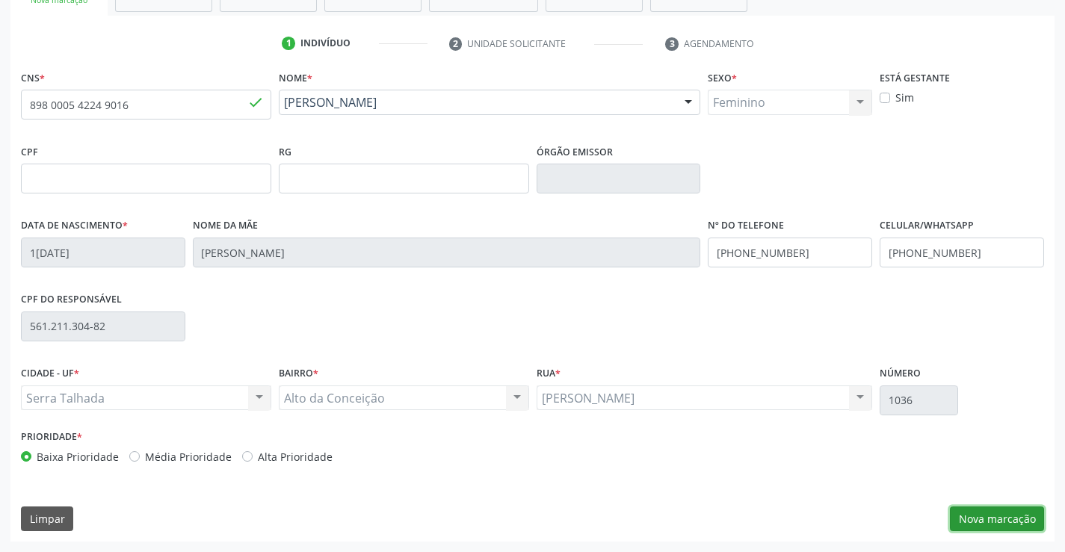
click at [971, 516] on button "Nova marcação" at bounding box center [997, 519] width 94 height 25
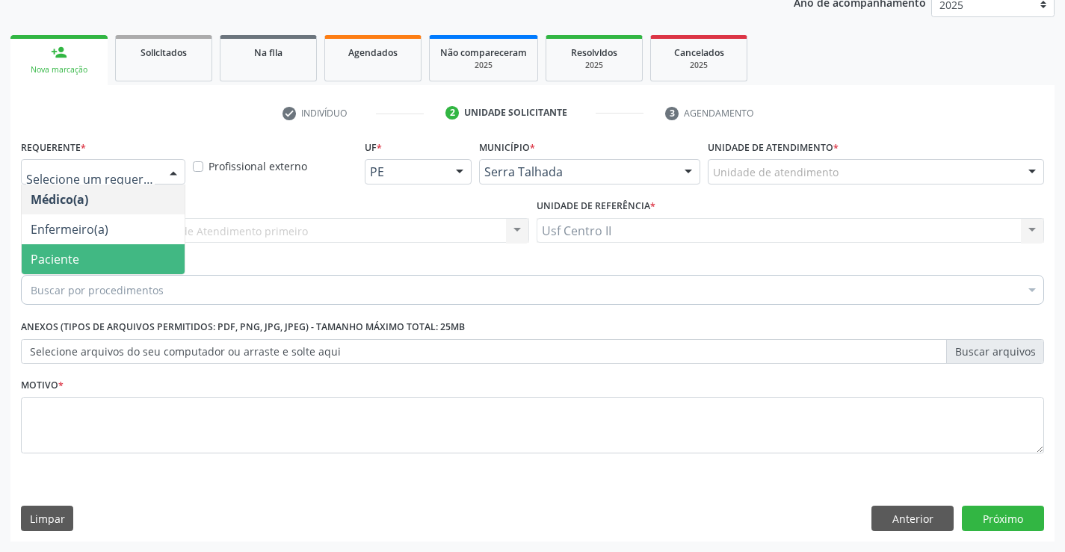
click at [84, 259] on span "Paciente" at bounding box center [103, 259] width 163 height 30
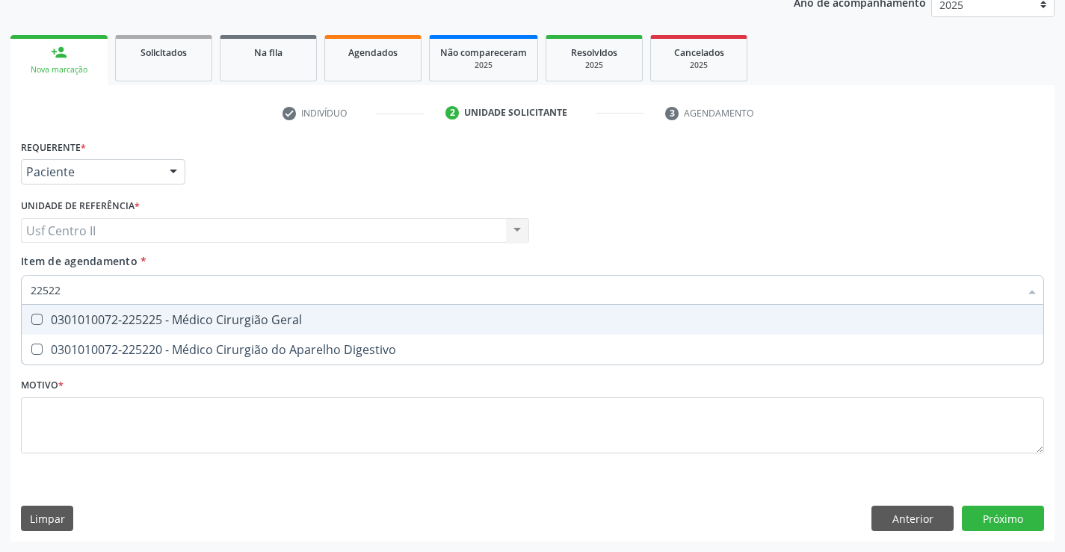
type input "225225"
click at [148, 318] on div "0301010072-225225 - Médico Cirurgião Geral" at bounding box center [533, 320] width 1004 height 12
checkbox Geral "true"
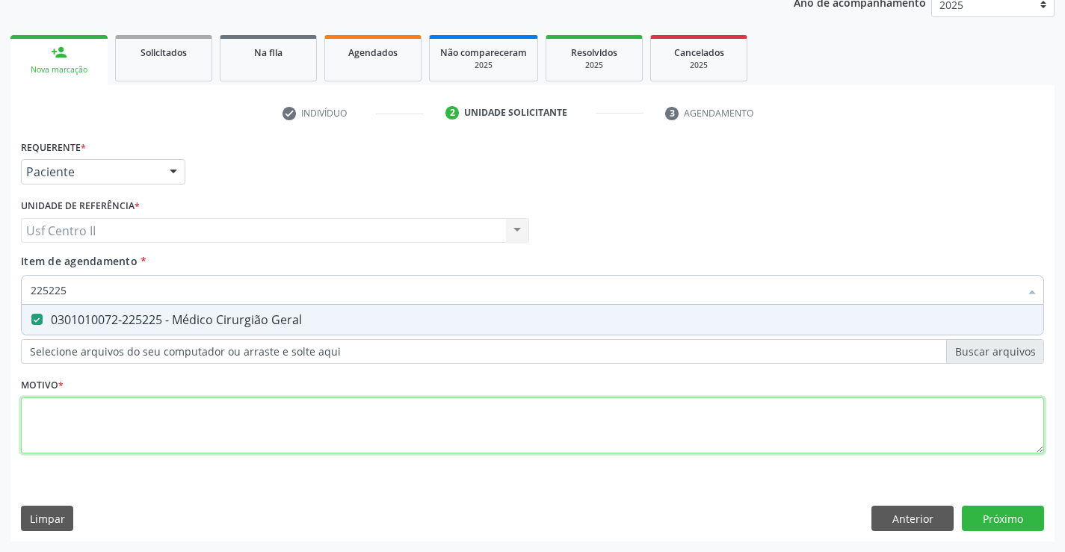
click at [168, 427] on div "Requerente * Paciente Médico(a) Enfermeiro(a) Paciente Nenhum resultado encontr…" at bounding box center [532, 305] width 1023 height 339
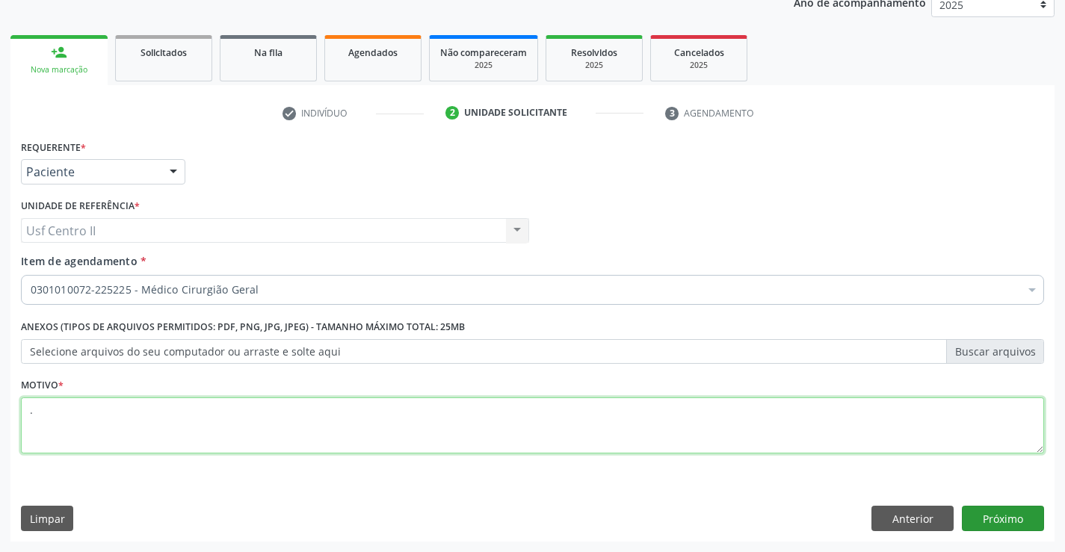
type textarea "."
click at [990, 517] on button "Próximo" at bounding box center [1003, 518] width 82 height 25
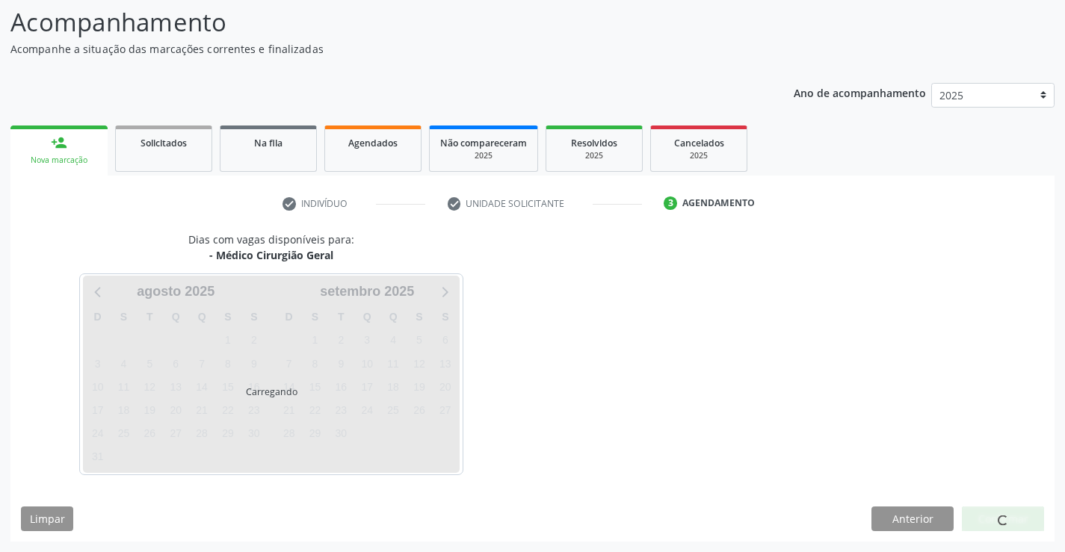
scroll to position [98, 0]
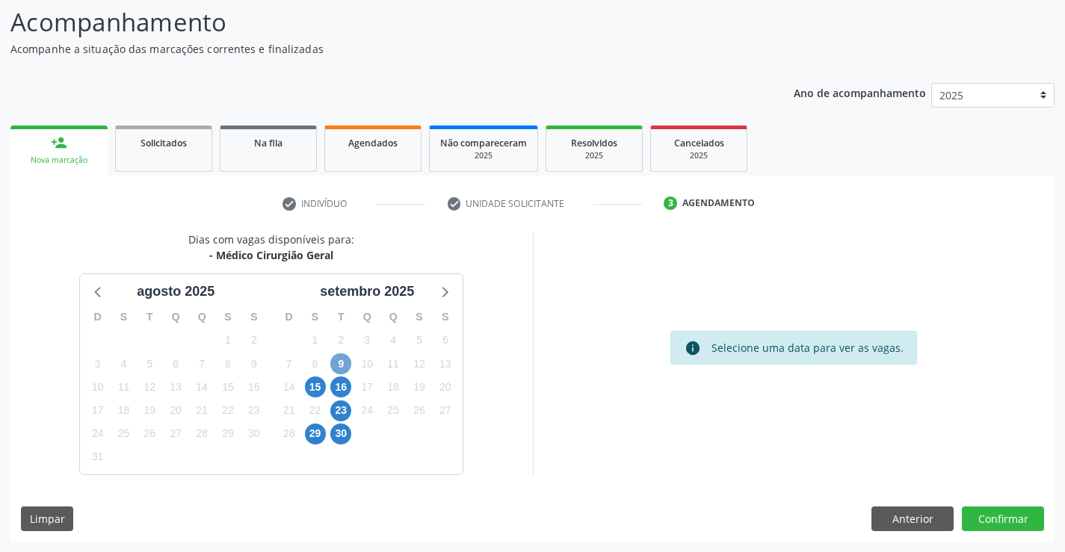
click at [347, 369] on span "9" at bounding box center [340, 363] width 21 height 21
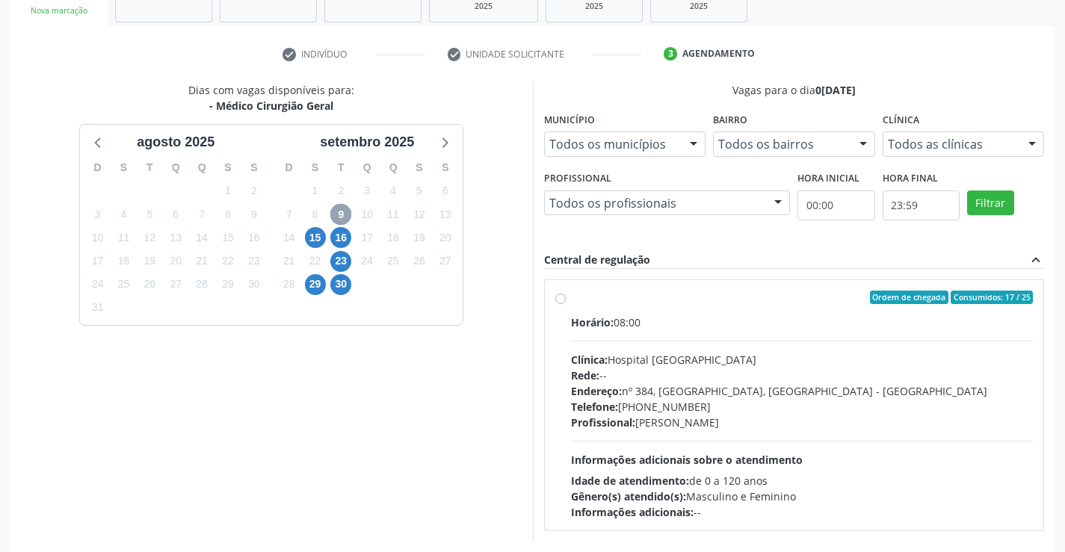
scroll to position [314, 0]
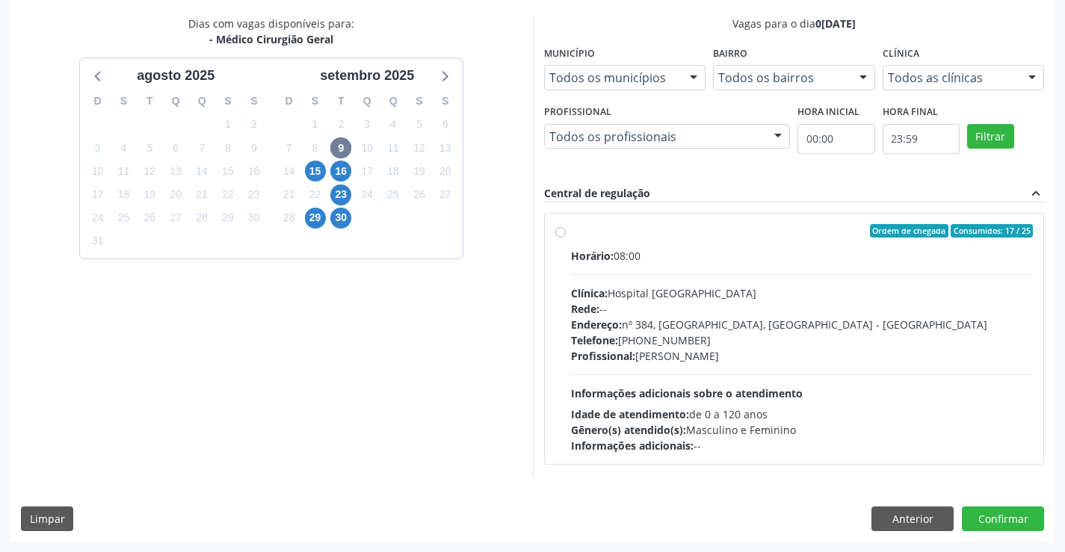
click at [571, 232] on label "Ordem de chegada Consumidos: 17 / 25 Horário: 08:00 Clínica: Hospital [GEOGRAPH…" at bounding box center [802, 338] width 463 height 229
click at [563, 232] on input "Ordem de chegada Consumidos: 17 / 25 Horário: 08:00 Clínica: Hospital [GEOGRAPH…" at bounding box center [560, 230] width 10 height 13
radio input "true"
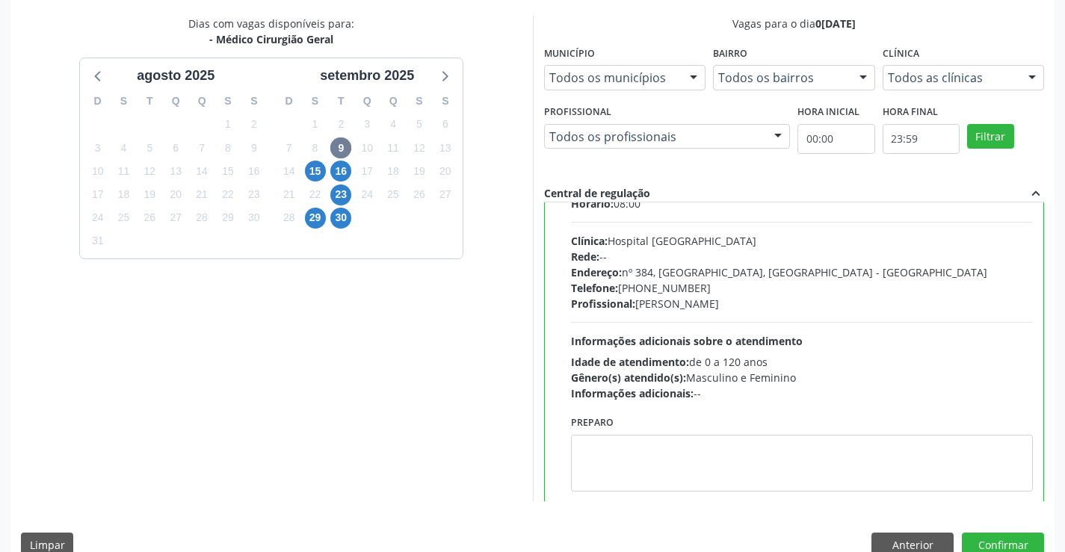
scroll to position [74, 0]
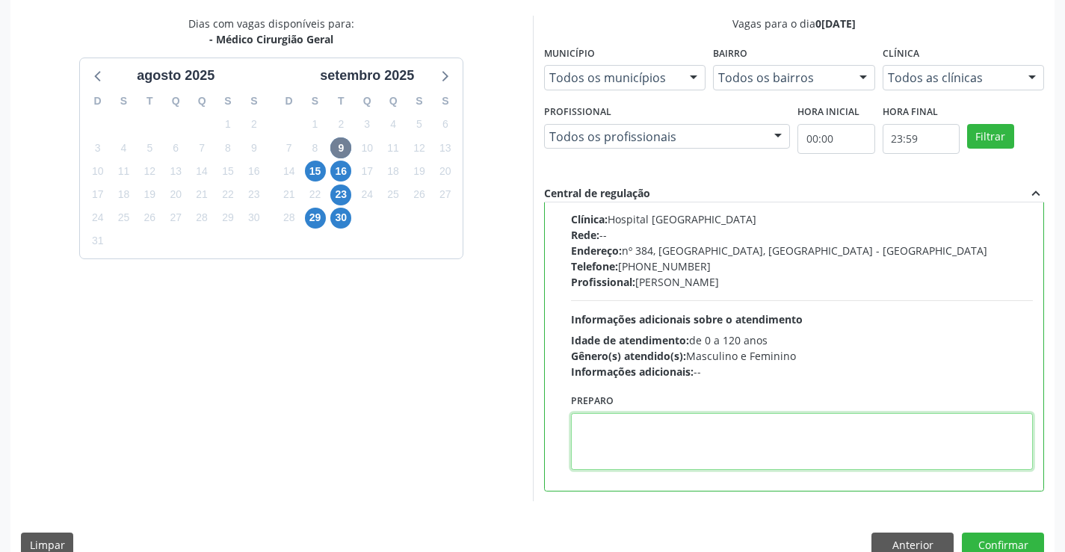
click at [646, 428] on textarea at bounding box center [802, 441] width 463 height 57
paste textarea "O PACIENTE DEVE IR AO CONSULTÓRIO AGENDAR SEU EXAME."
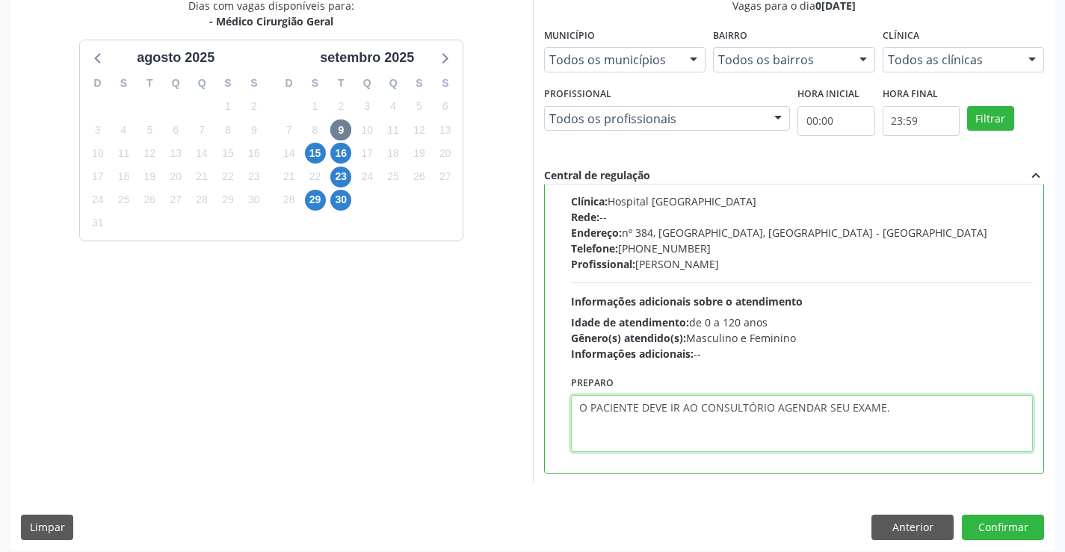
scroll to position [341, 0]
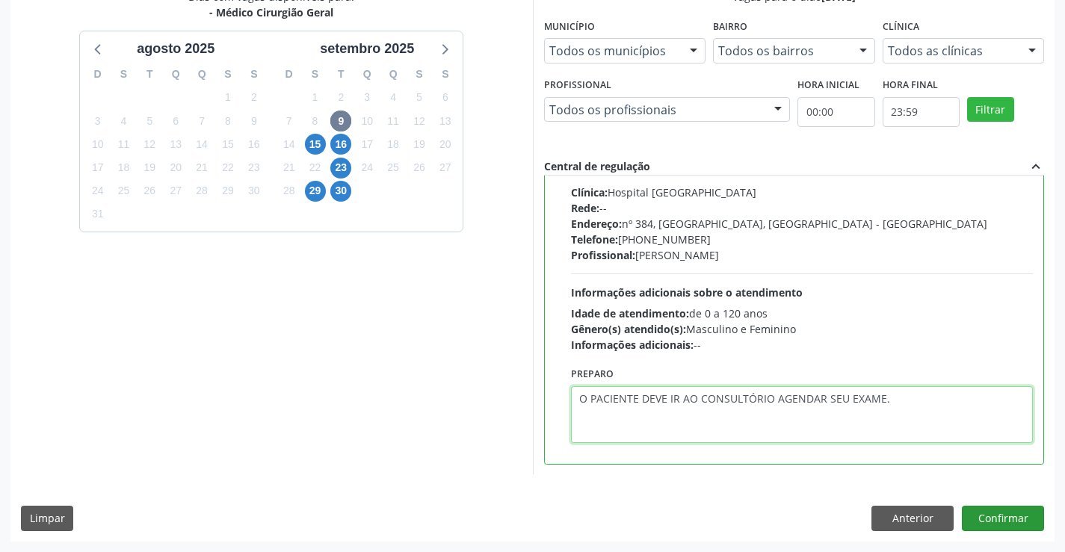
type textarea "O PACIENTE DEVE IR AO CONSULTÓRIO AGENDAR SEU EXAME."
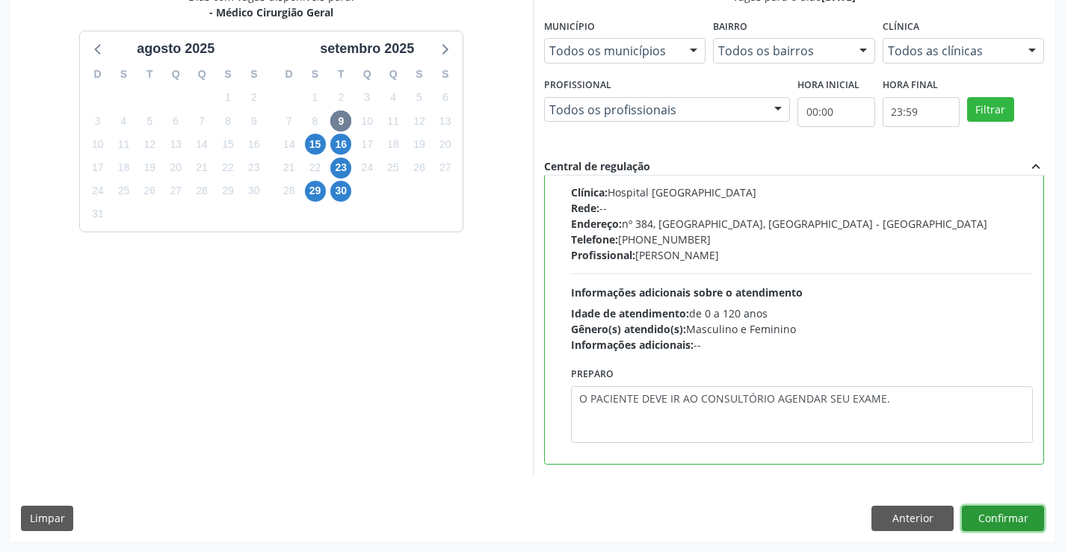
click at [1003, 516] on button "Confirmar" at bounding box center [1003, 518] width 82 height 25
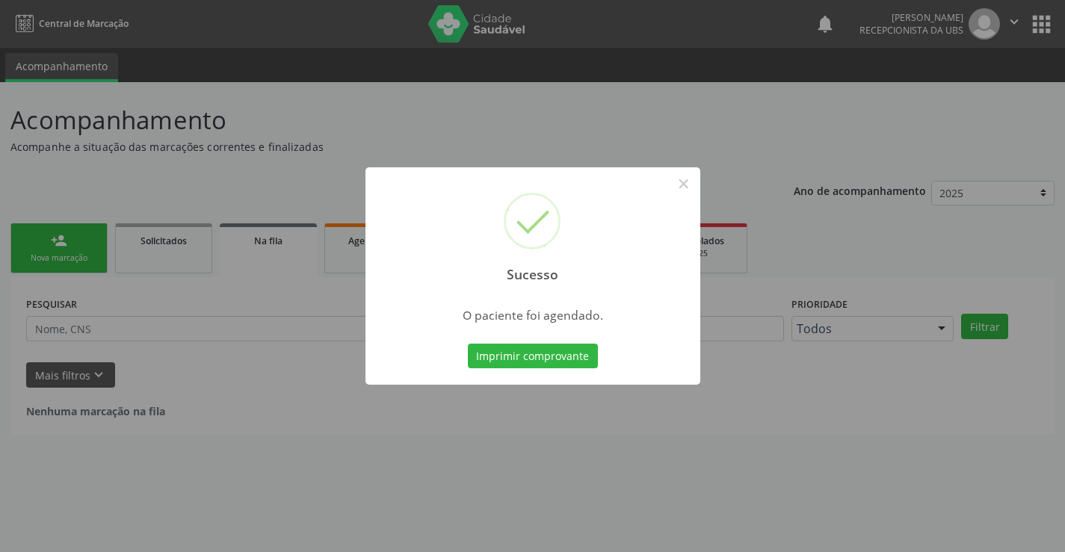
scroll to position [0, 0]
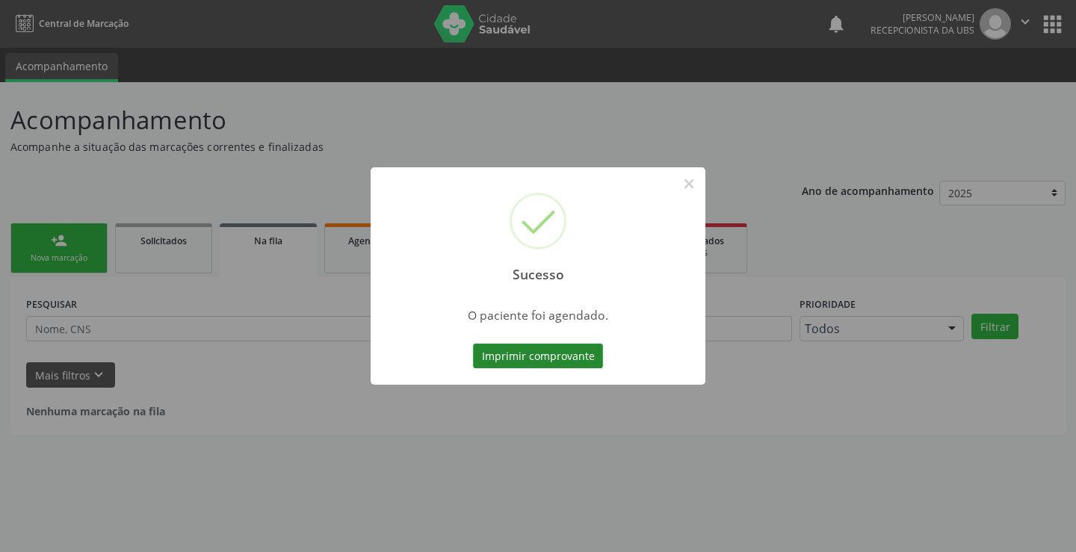
click at [507, 354] on button "Imprimir comprovante" at bounding box center [538, 356] width 130 height 25
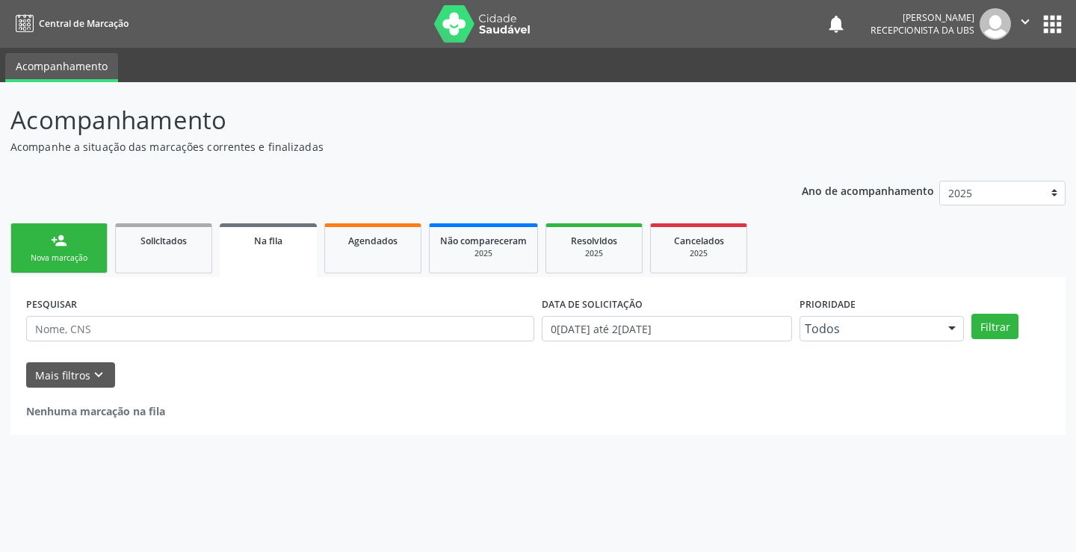
click at [60, 243] on div "person_add" at bounding box center [59, 240] width 16 height 16
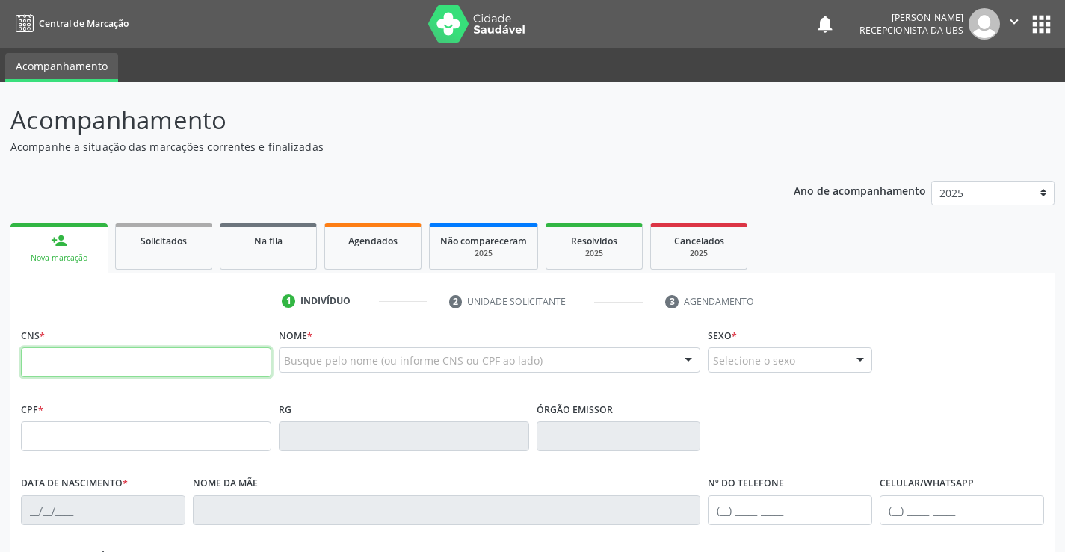
click at [153, 365] on input "text" at bounding box center [146, 362] width 250 height 30
type input "201 2680 3468 0000"
type input "058.800.875-30"
type input "[DATE]"
type input "[PERSON_NAME]"
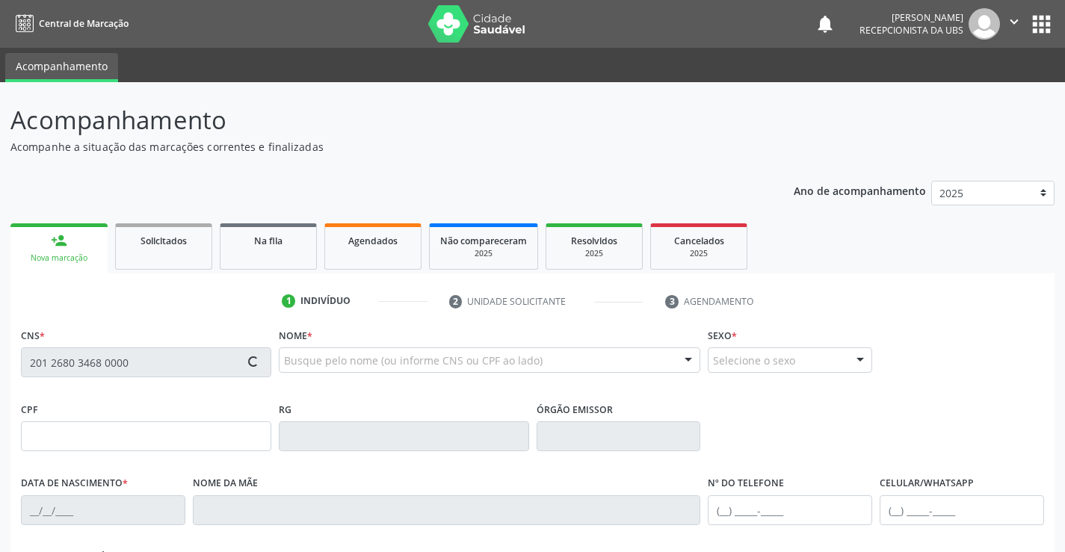
type input "[PHONE_NUMBER]"
type input "83"
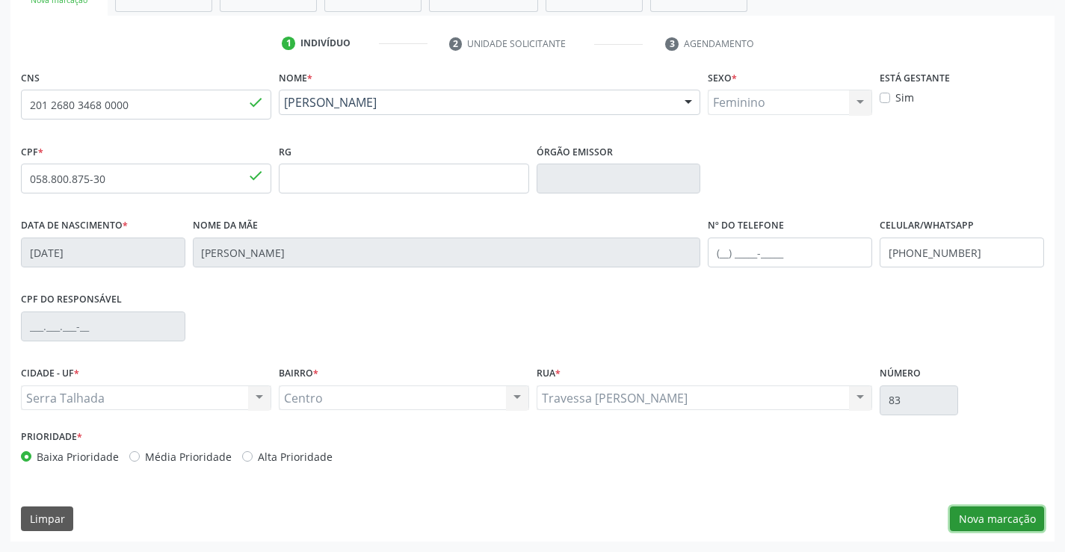
click at [965, 519] on button "Nova marcação" at bounding box center [997, 519] width 94 height 25
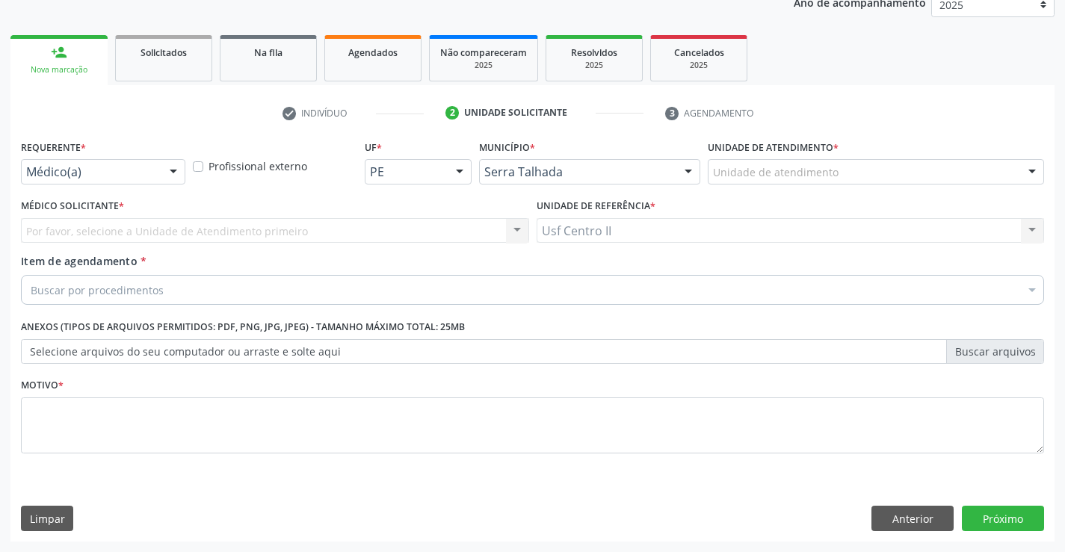
scroll to position [188, 0]
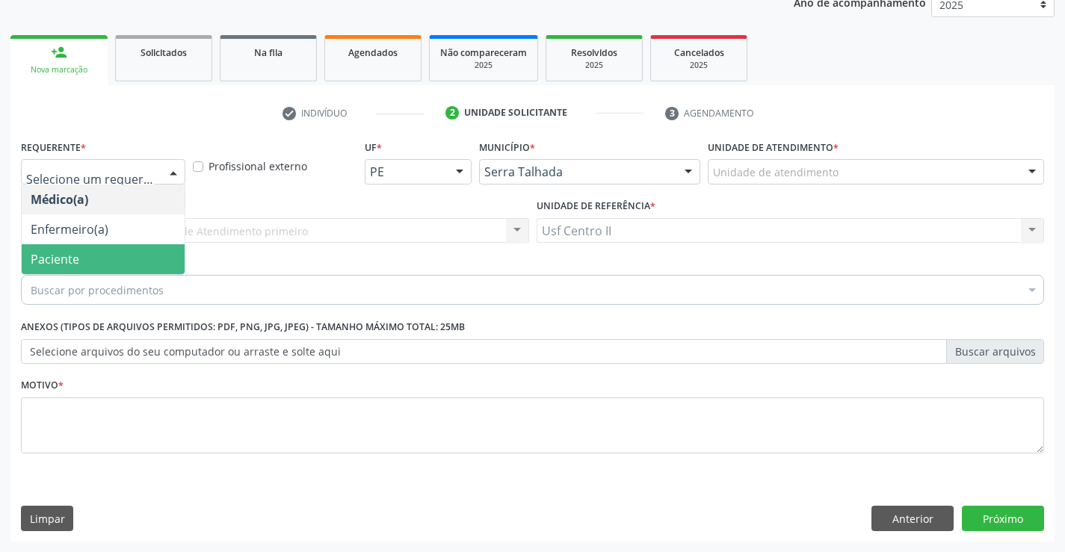
click at [98, 261] on span "Paciente" at bounding box center [103, 259] width 163 height 30
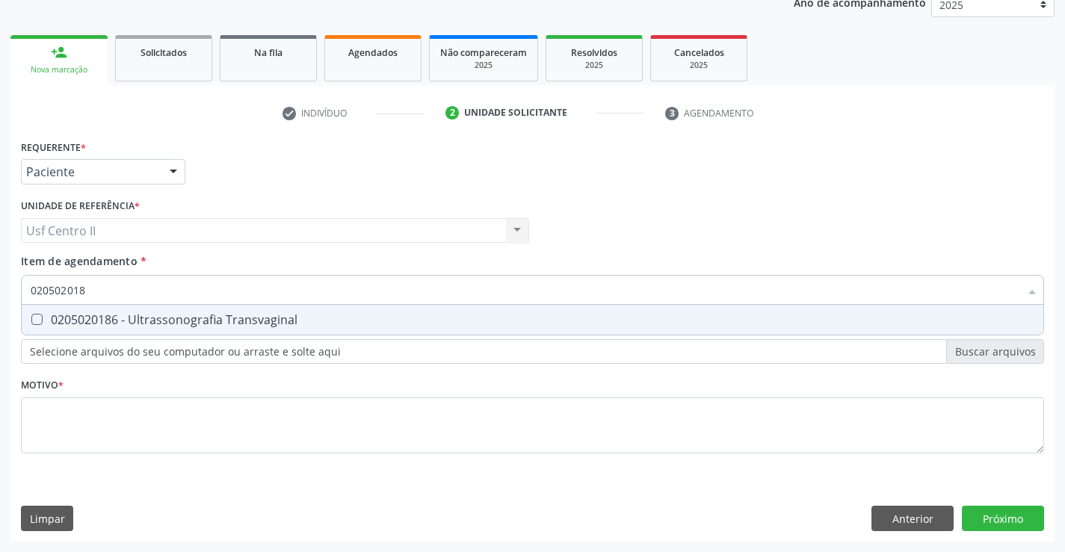
type input "0205020186"
click at [167, 323] on div "0205020186 - Ultrassonografia Transvaginal" at bounding box center [533, 320] width 1004 height 12
checkbox Transvaginal "true"
click at [189, 424] on div "Requerente * Paciente Médico(a) Enfermeiro(a) Paciente Nenhum resultado encontr…" at bounding box center [532, 305] width 1023 height 339
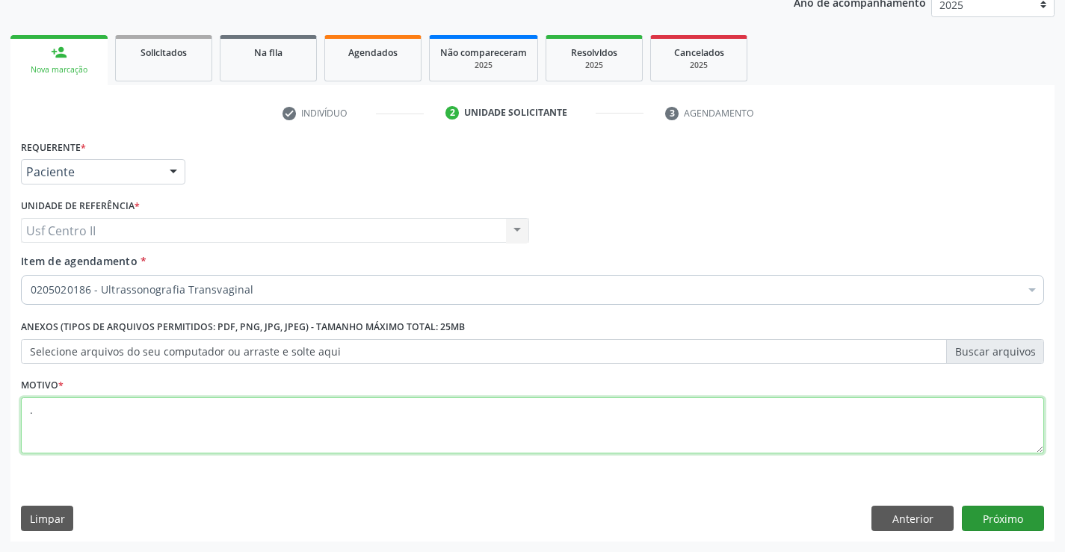
type textarea "."
click at [986, 521] on button "Próximo" at bounding box center [1003, 518] width 82 height 25
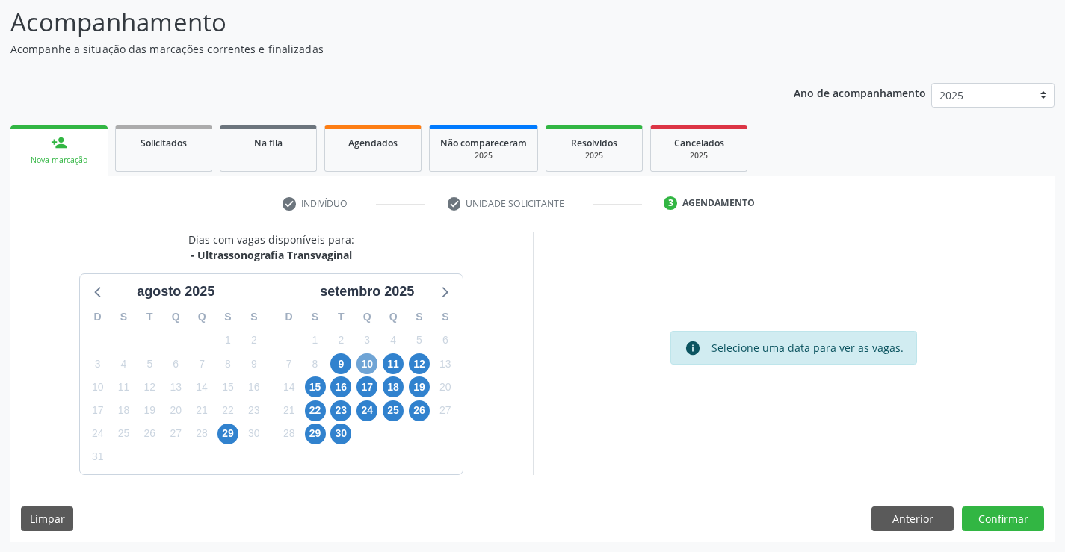
click at [362, 366] on span "10" at bounding box center [366, 363] width 21 height 21
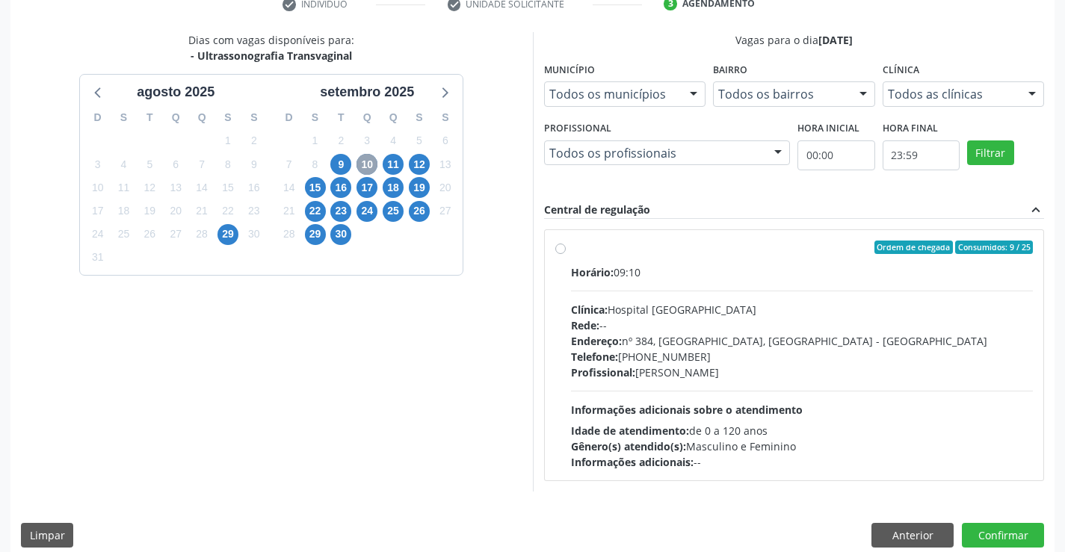
scroll to position [314, 0]
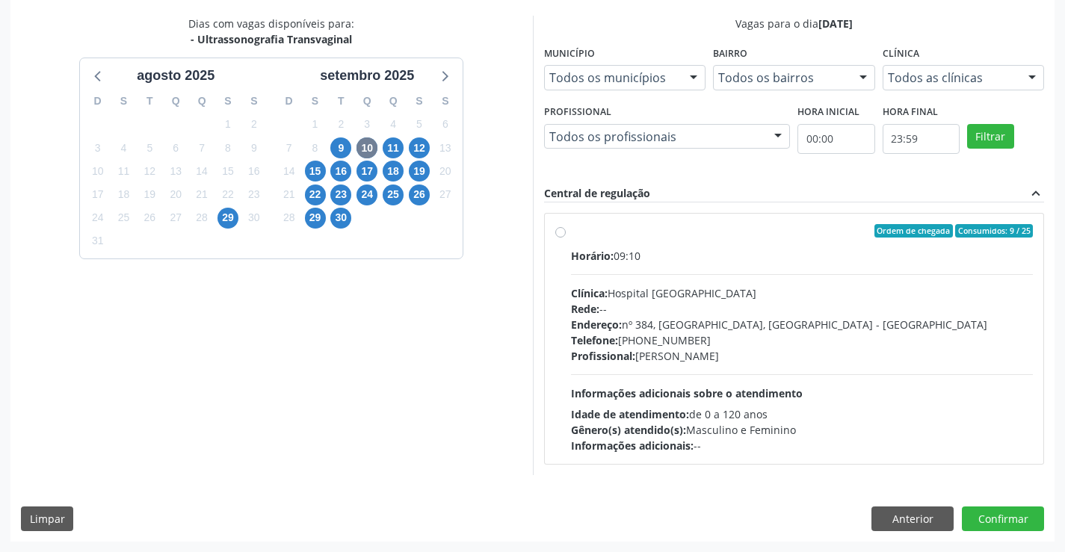
click at [571, 229] on label "Ordem de chegada Consumidos: 9 / 25 Horário: 09:10 Clínica: Hospital [GEOGRAPHI…" at bounding box center [802, 338] width 463 height 229
click at [563, 229] on input "Ordem de chegada Consumidos: 9 / 25 Horário: 09:10 Clínica: Hospital [GEOGRAPHI…" at bounding box center [560, 230] width 10 height 13
radio input "true"
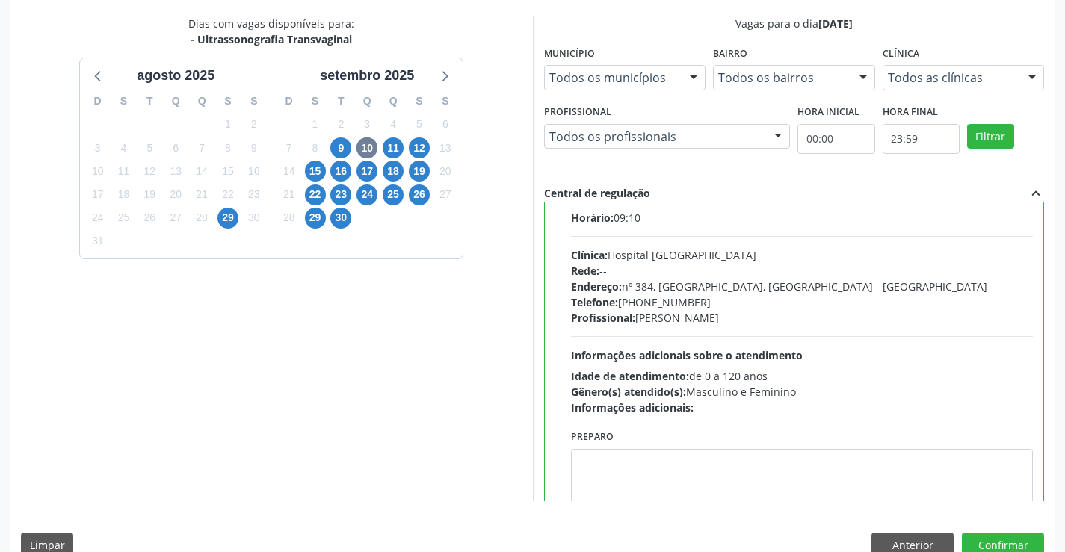
scroll to position [74, 0]
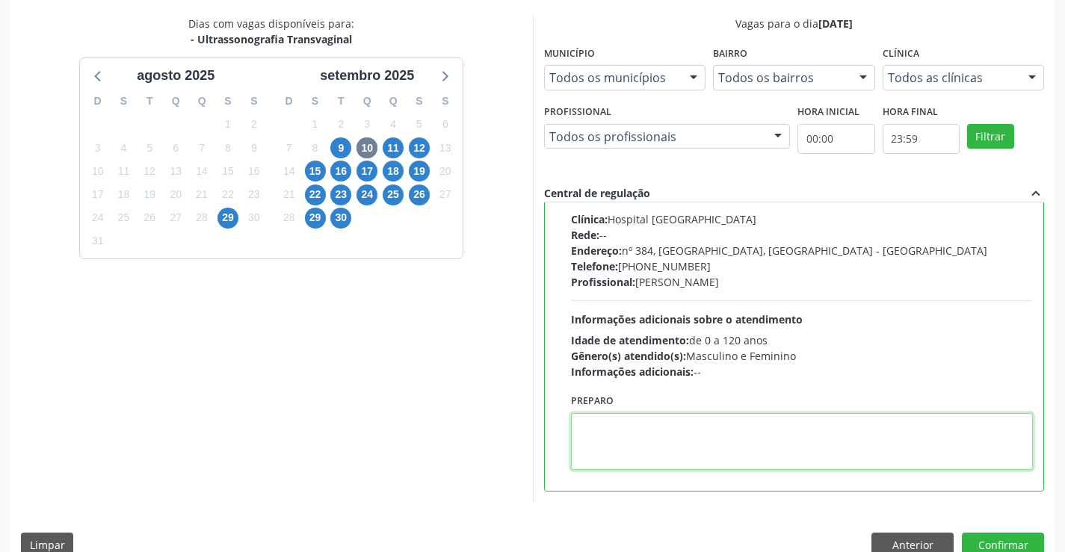
click at [677, 419] on textarea at bounding box center [802, 441] width 463 height 57
paste textarea "O PACIENTE DEVE IR AO CONSULTÓRIO AGENDAR SEU EXAME."
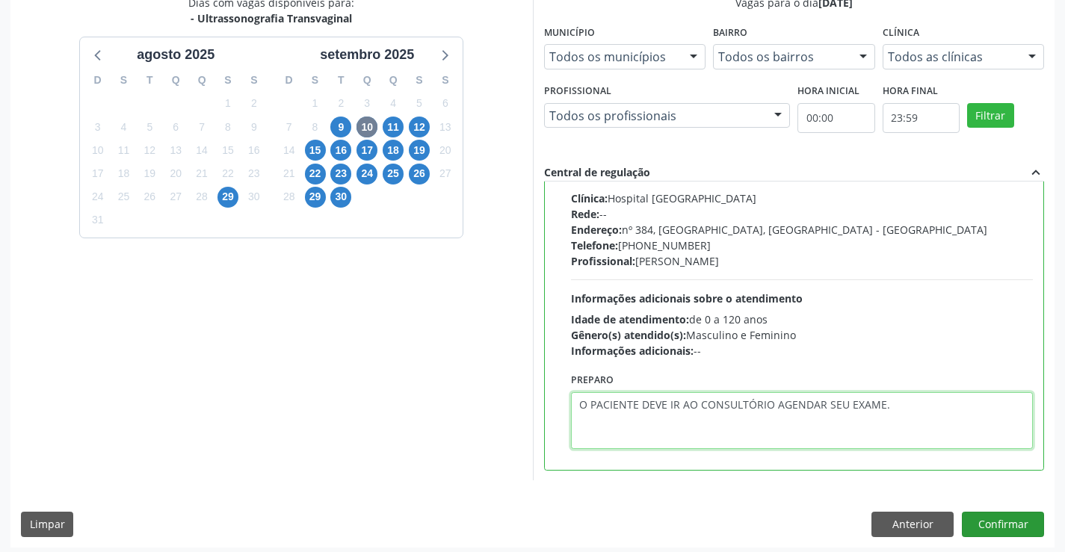
scroll to position [341, 0]
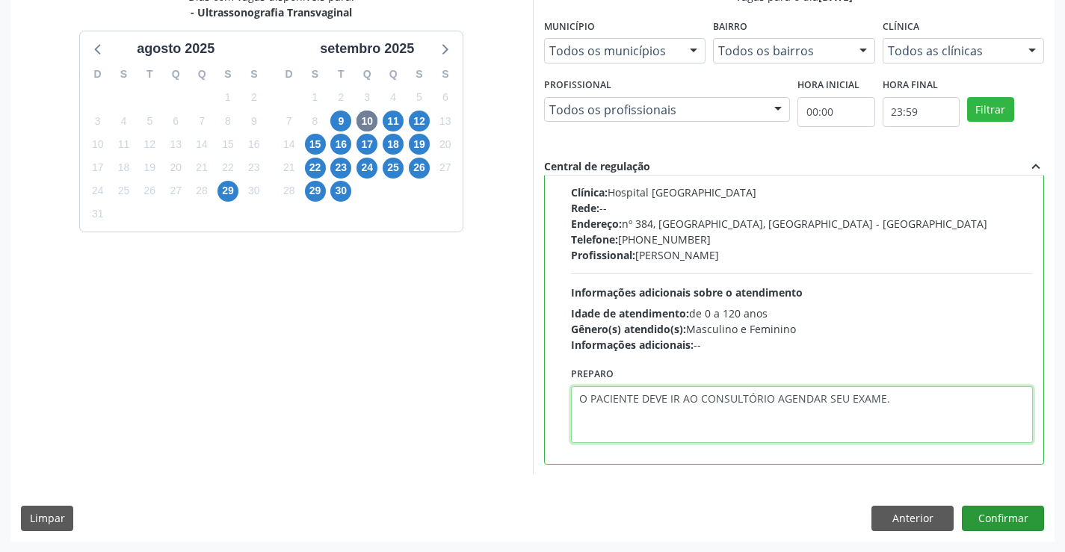
type textarea "O PACIENTE DEVE IR AO CONSULTÓRIO AGENDAR SEU EXAME."
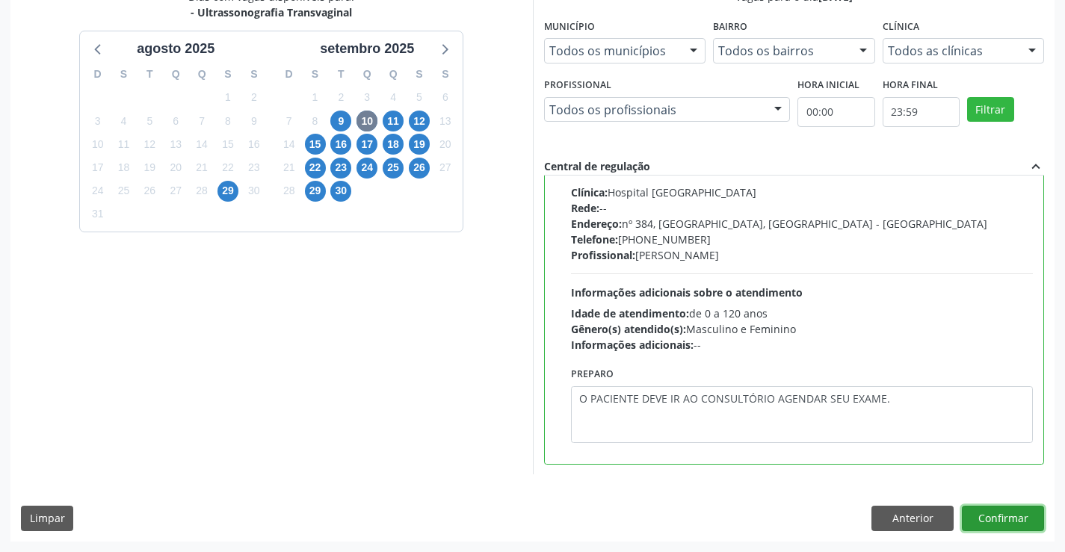
click at [1023, 513] on button "Confirmar" at bounding box center [1003, 518] width 82 height 25
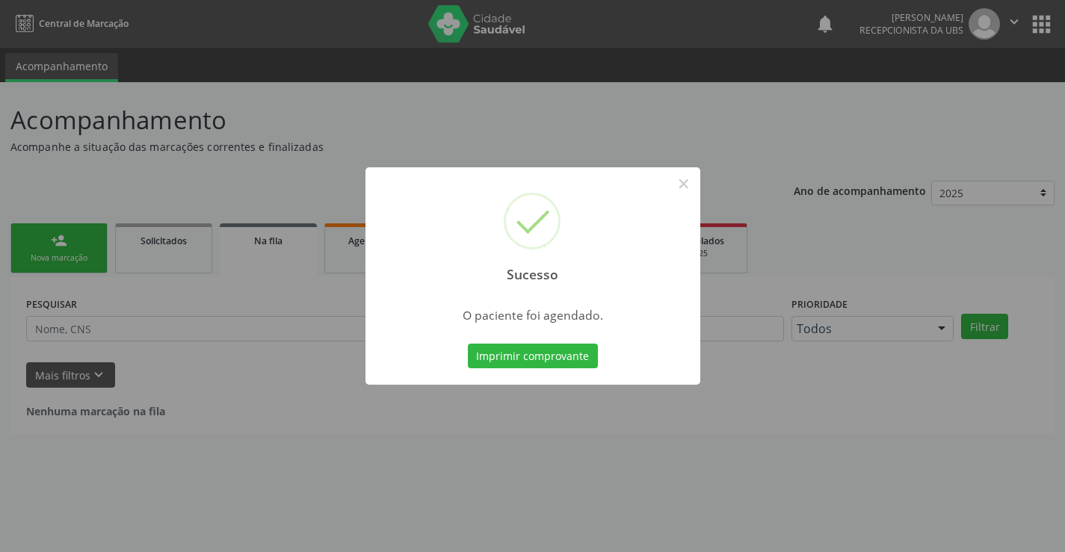
scroll to position [0, 0]
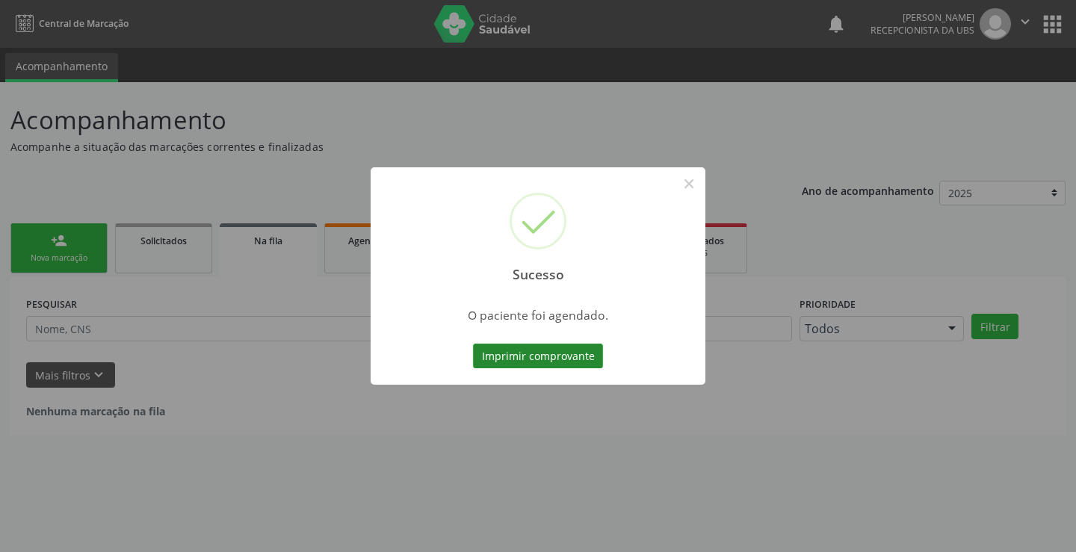
click at [526, 356] on button "Imprimir comprovante" at bounding box center [538, 356] width 130 height 25
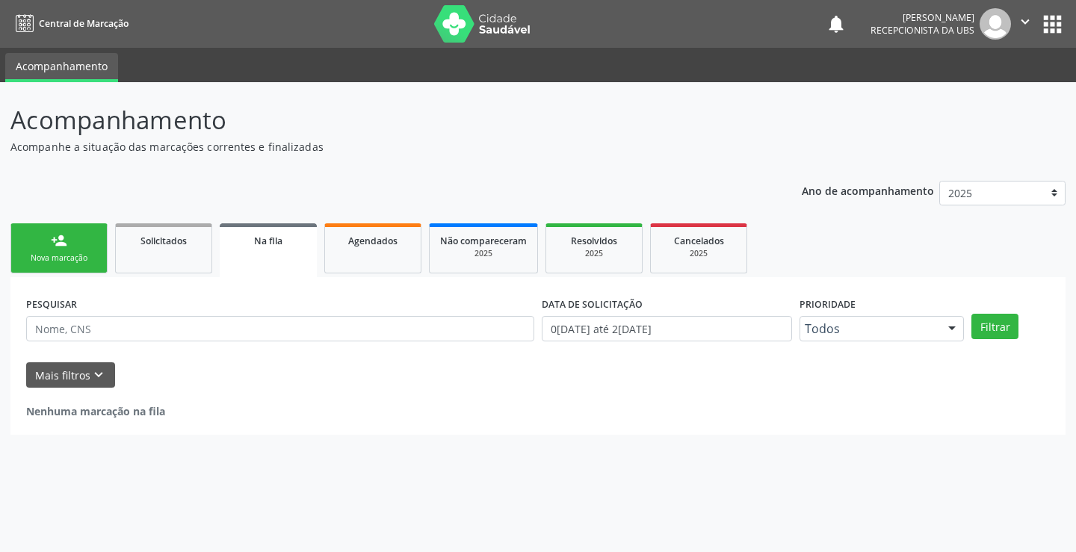
click at [84, 242] on link "person_add Nova marcação" at bounding box center [58, 248] width 97 height 50
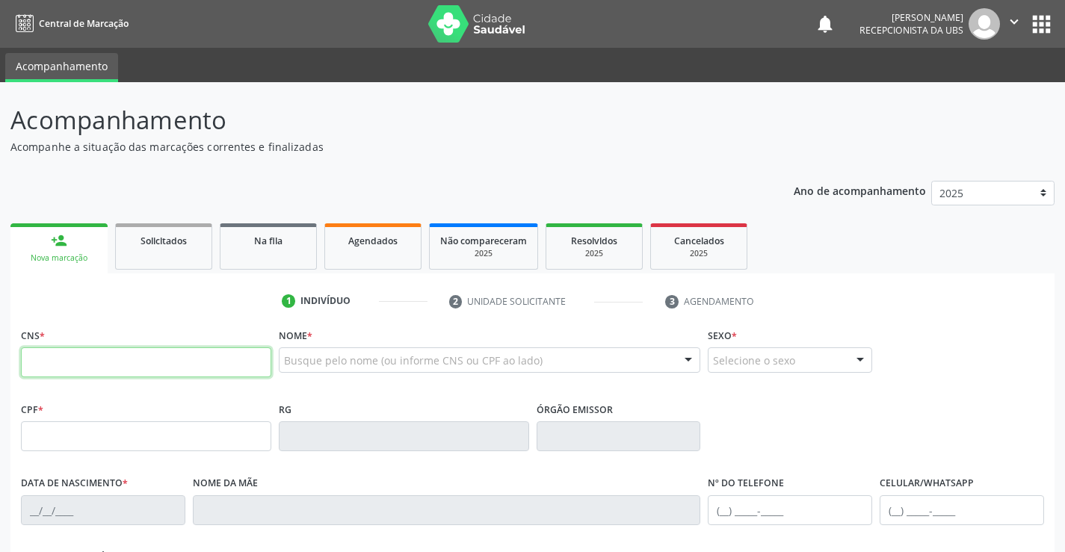
click at [120, 361] on input "text" at bounding box center [146, 362] width 250 height 30
type input "703 6090 0598 8731"
type input "095.591.894-41"
type input "1[DATE]"
type input "[PERSON_NAME]"
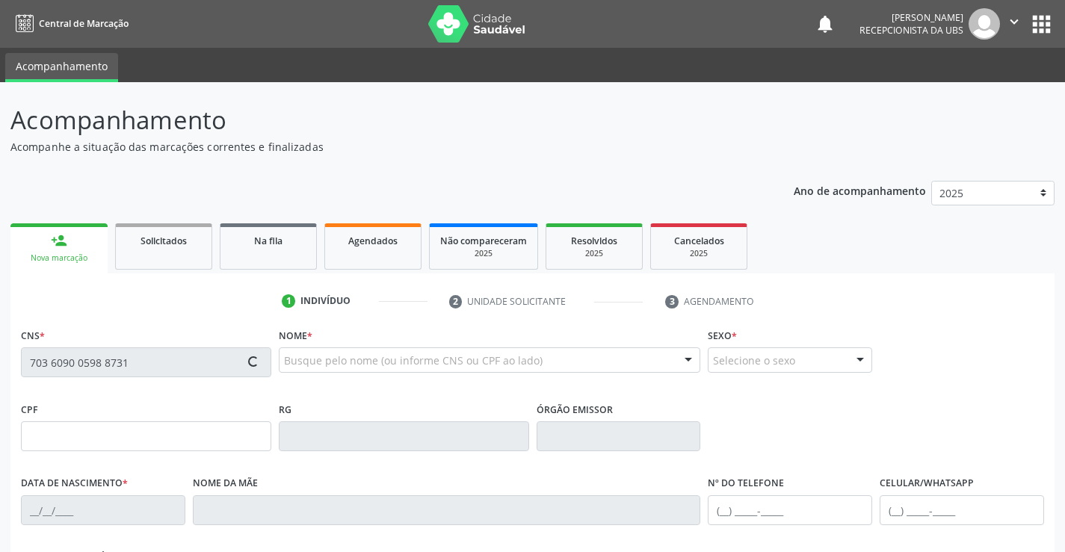
type input "[PHONE_NUMBER]"
type input "210"
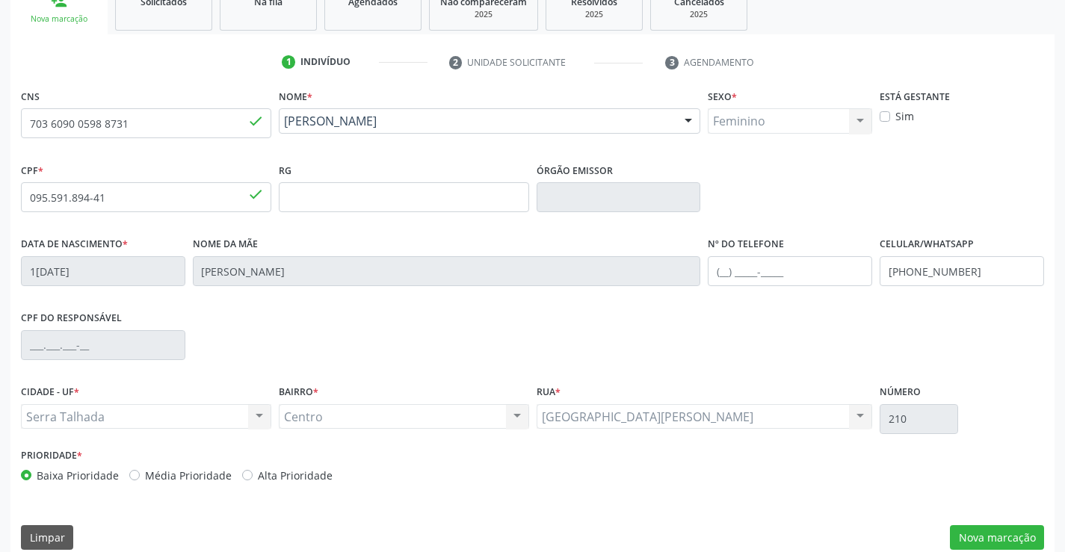
scroll to position [258, 0]
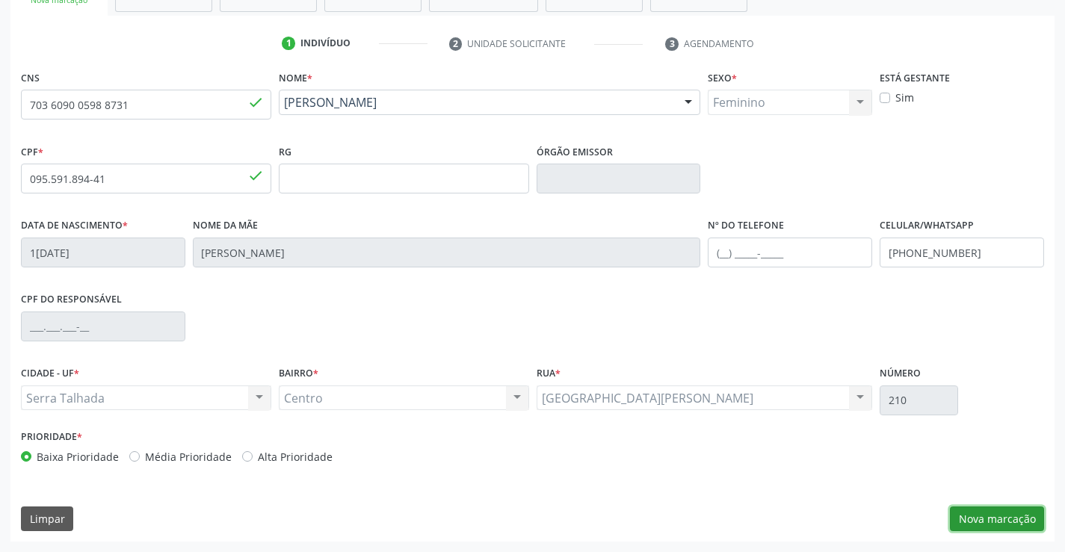
click at [1007, 514] on button "Nova marcação" at bounding box center [997, 519] width 94 height 25
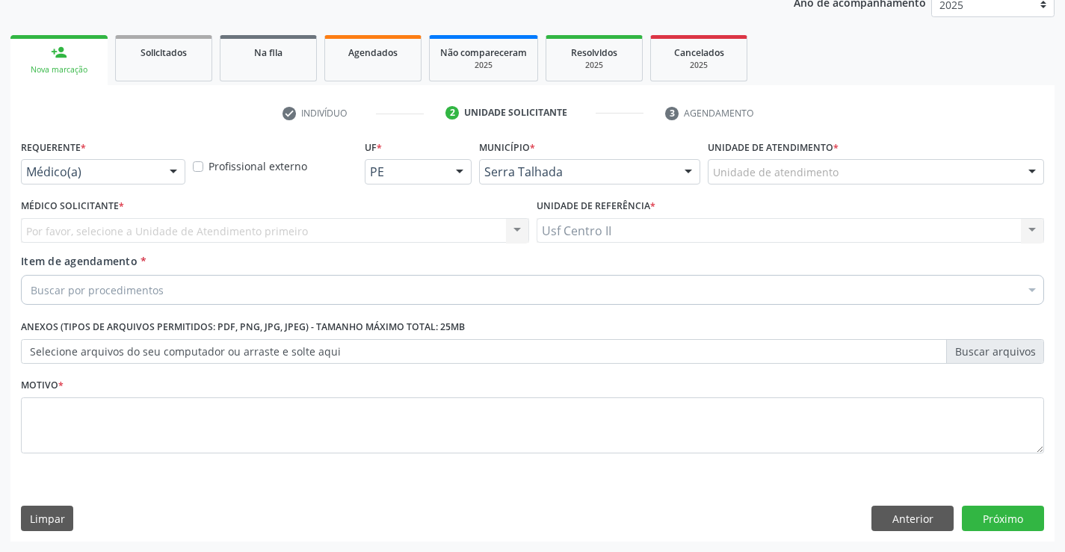
scroll to position [188, 0]
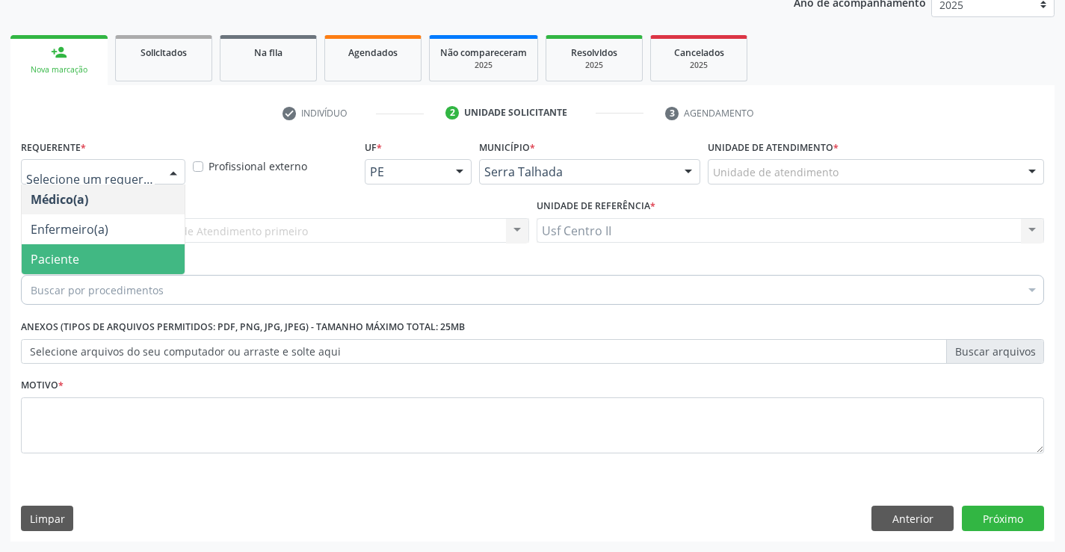
click at [110, 257] on span "Paciente" at bounding box center [103, 259] width 163 height 30
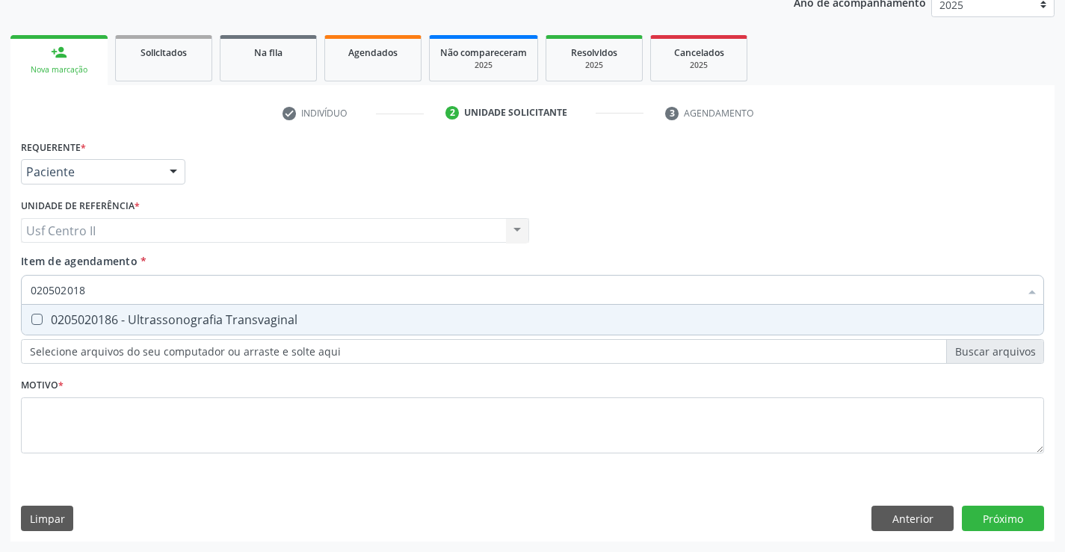
type input "0205020186"
click at [146, 330] on span "0205020186 - Ultrassonografia Transvaginal" at bounding box center [533, 320] width 1022 height 30
checkbox Transvaginal "true"
click at [165, 411] on div "Requerente * Paciente Médico(a) Enfermeiro(a) Paciente Nenhum resultado encontr…" at bounding box center [532, 305] width 1023 height 339
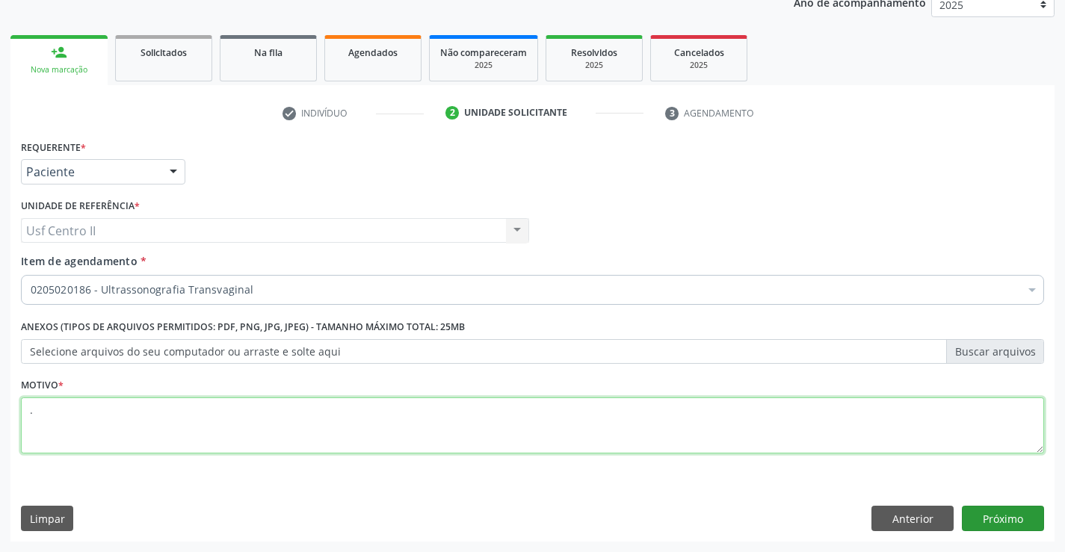
type textarea "."
click at [998, 516] on button "Próximo" at bounding box center [1003, 518] width 82 height 25
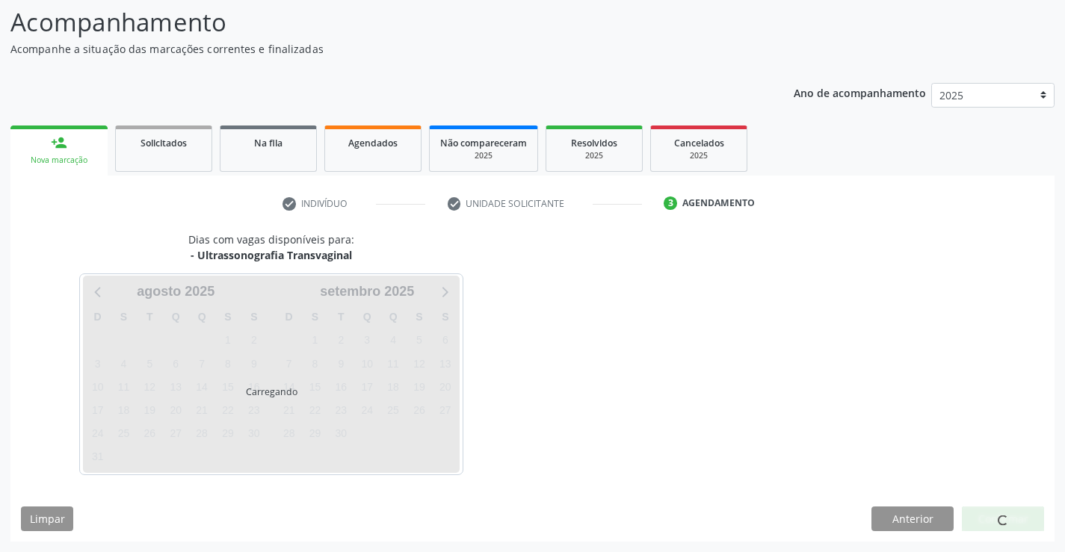
scroll to position [98, 0]
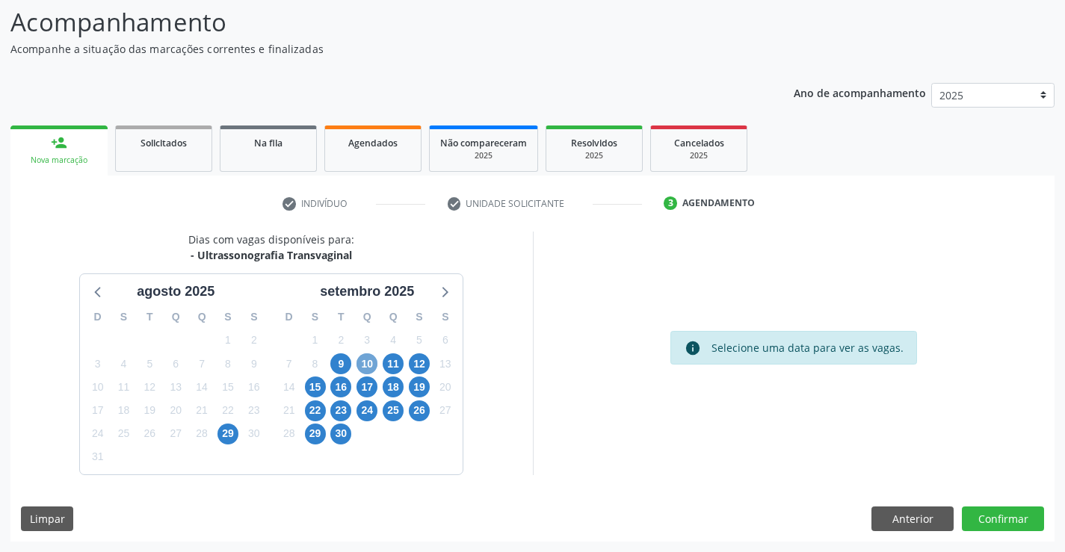
click at [368, 361] on span "10" at bounding box center [366, 363] width 21 height 21
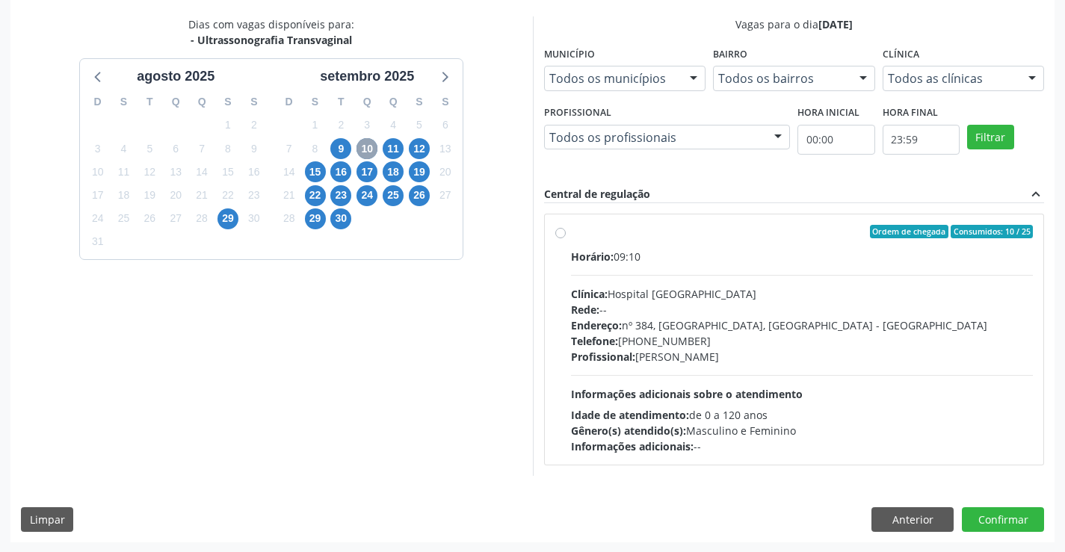
scroll to position [314, 0]
click at [571, 234] on label "Ordem de chegada Consumidos: 10 / 25 Horário: 09:10 Clínica: Hospital Sao Franc…" at bounding box center [802, 338] width 463 height 229
click at [563, 234] on input "Ordem de chegada Consumidos: 10 / 25 Horário: 09:10 Clínica: Hospital Sao Franc…" at bounding box center [560, 230] width 10 height 13
radio input "true"
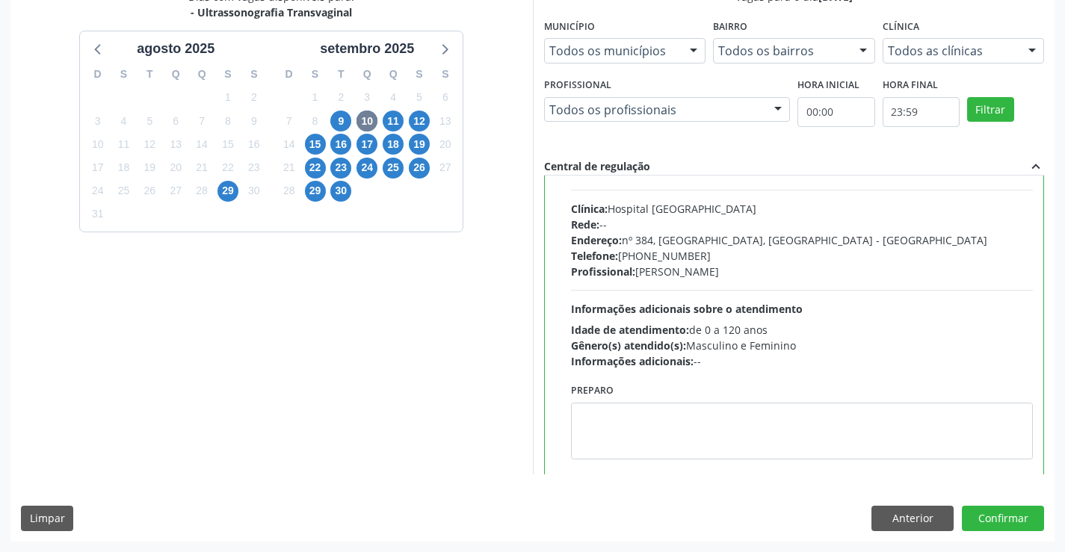
scroll to position [74, 0]
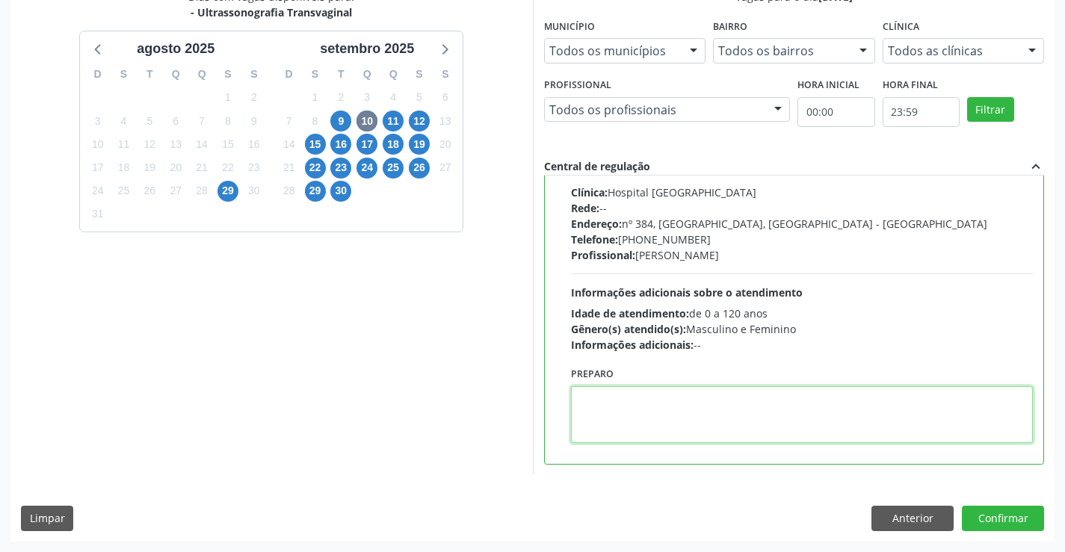
click at [789, 402] on textarea at bounding box center [802, 414] width 463 height 57
paste textarea "O PACIENTE DEVE IR AO CONSULTÓRIO AGENDAR SEU EXAME."
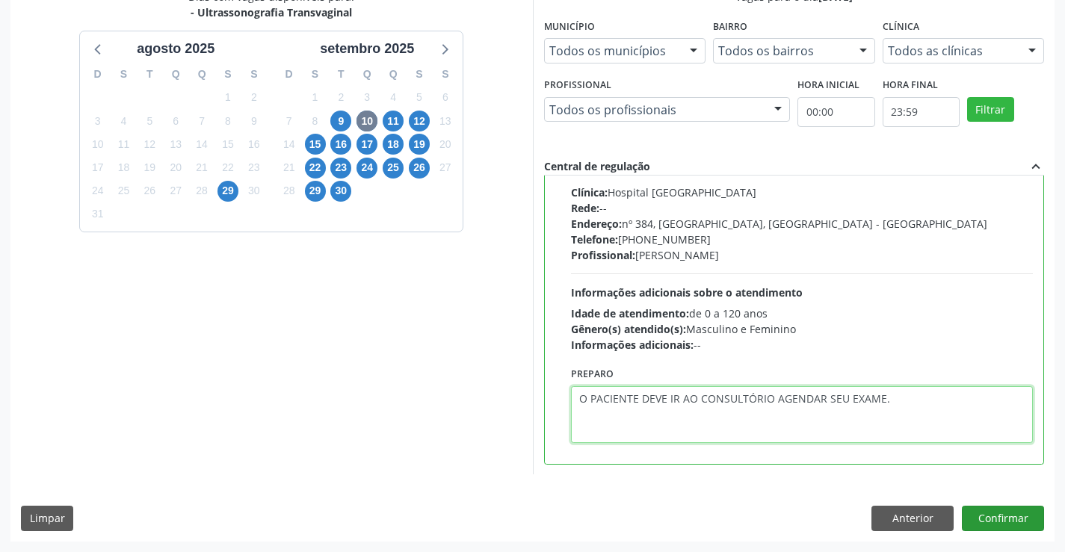
type textarea "O PACIENTE DEVE IR AO CONSULTÓRIO AGENDAR SEU EXAME."
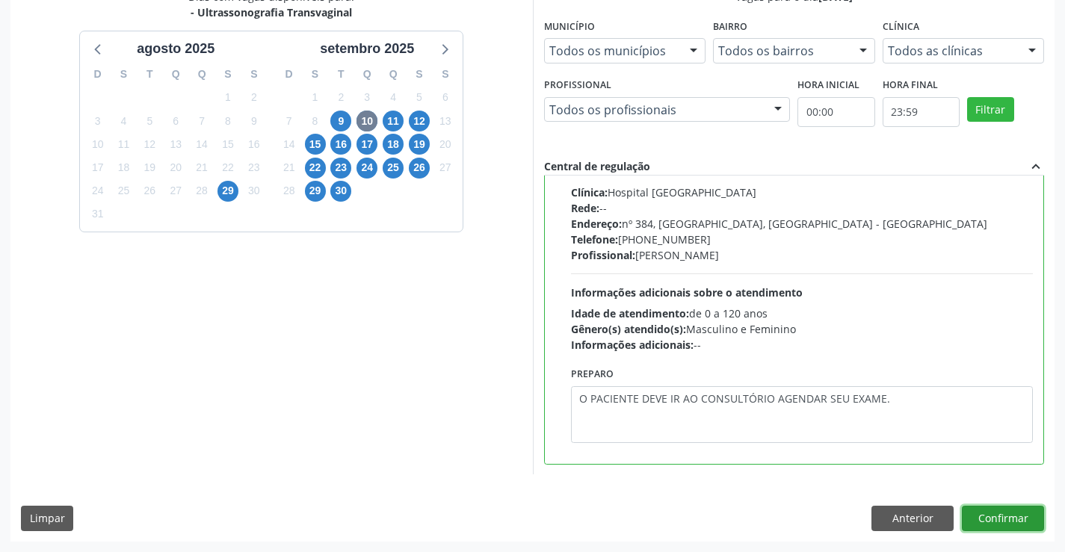
click at [1020, 514] on button "Confirmar" at bounding box center [1003, 518] width 82 height 25
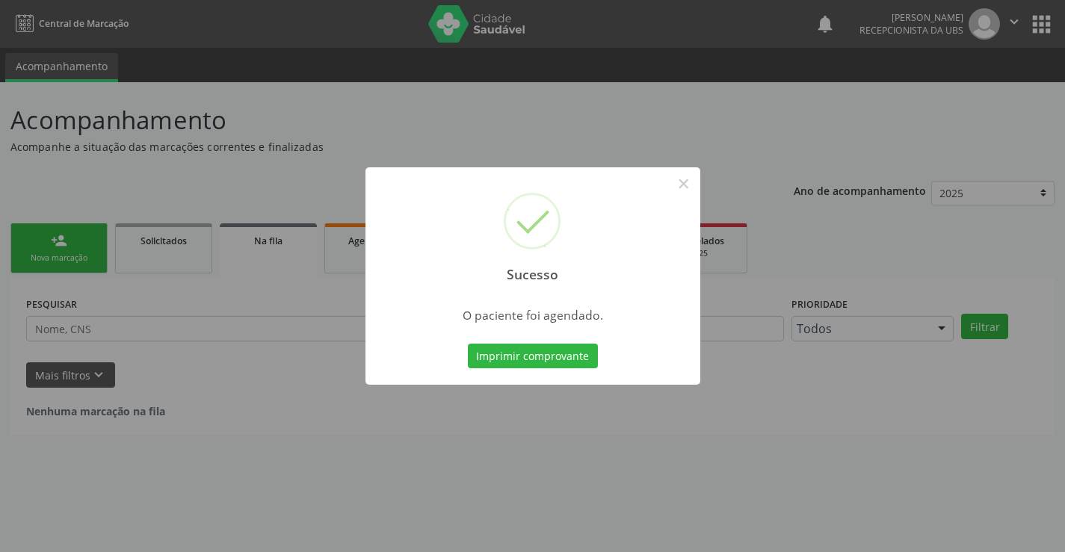
scroll to position [0, 0]
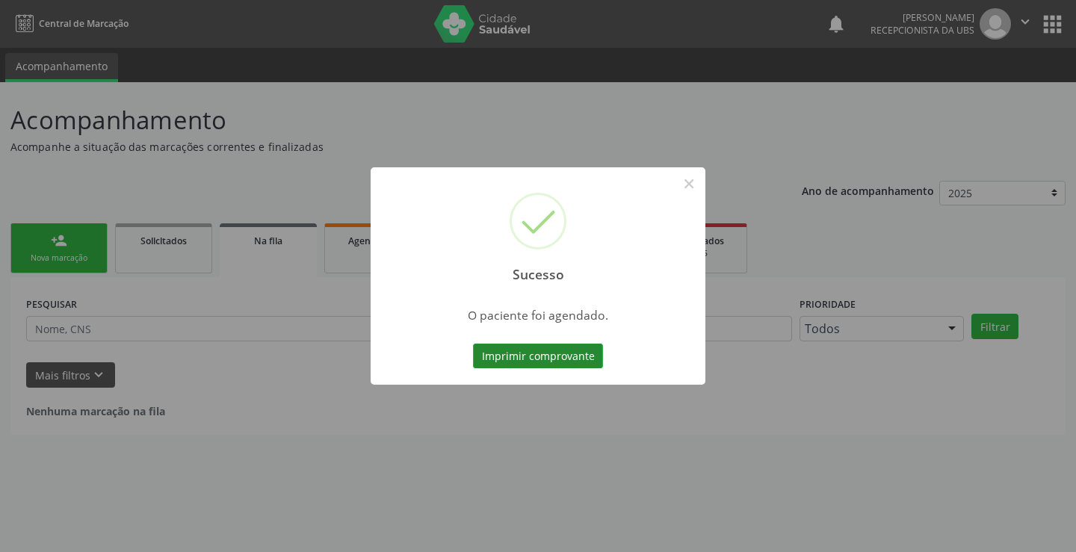
click at [495, 357] on button "Imprimir comprovante" at bounding box center [538, 356] width 130 height 25
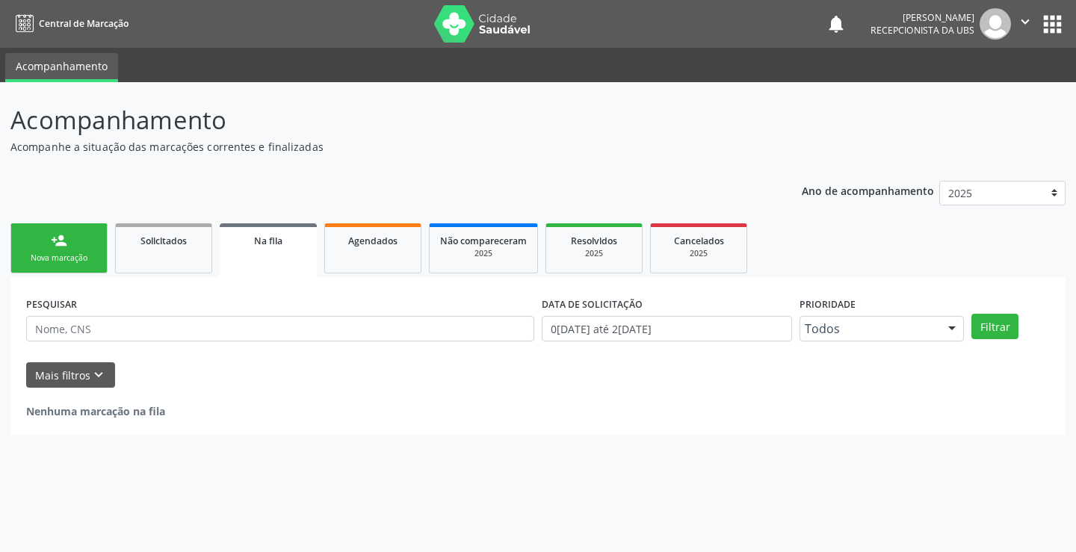
click at [70, 229] on div "Sucesso × O paciente foi agendado. Imprimir comprovante Cancel" at bounding box center [538, 276] width 1076 height 552
click at [77, 246] on link "person_add Nova marcação" at bounding box center [58, 248] width 97 height 50
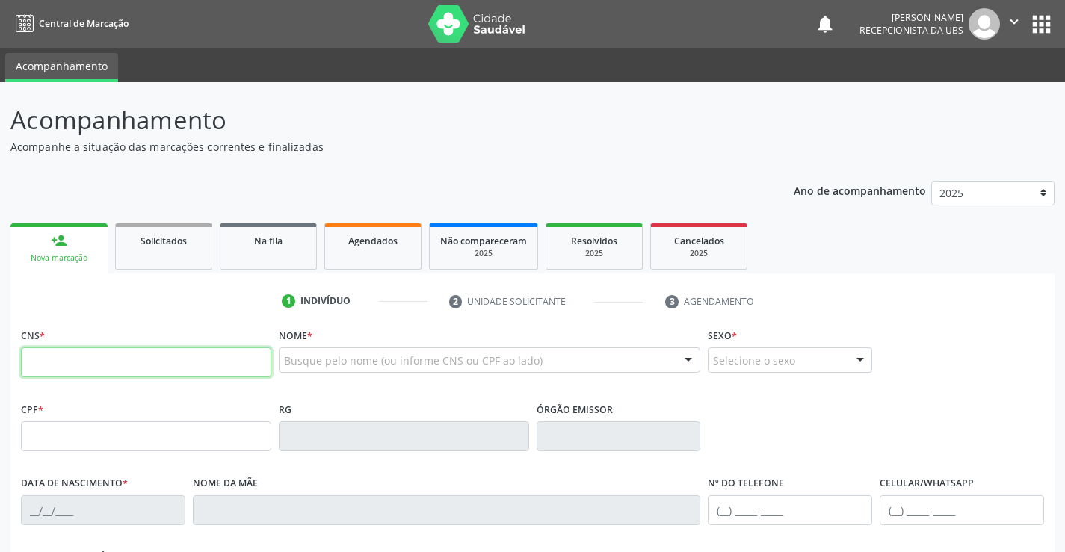
click at [122, 359] on input "text" at bounding box center [146, 362] width 250 height 30
type input "898 0046 0200 6274"
type input "072.416.991-14"
type input "04/08/2004"
type input "Maricelia Leite da Silva"
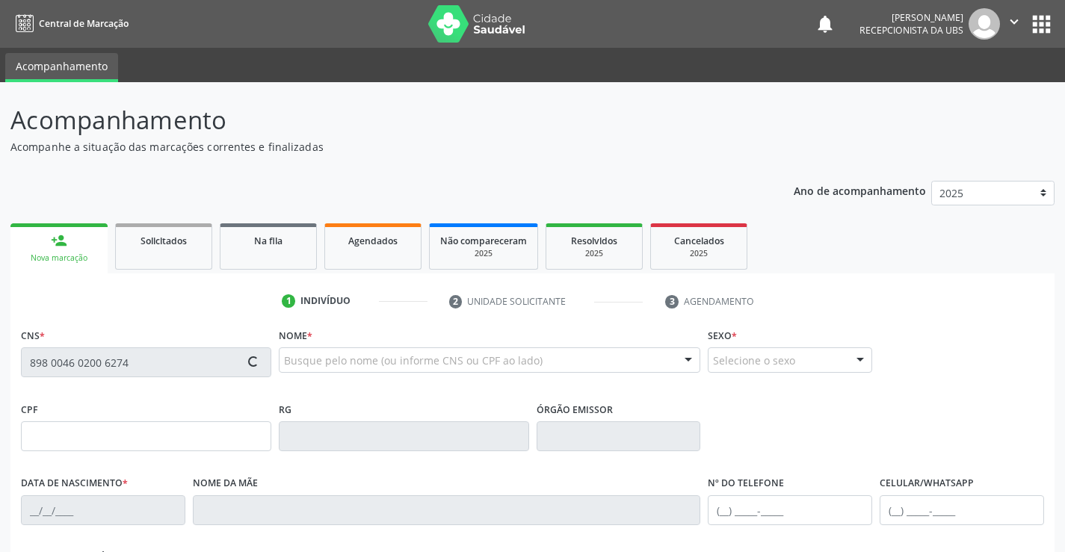
type input "(87) 98168-7611"
type input "(87) 99916-3538"
type input "420.098.044-49"
type input "556"
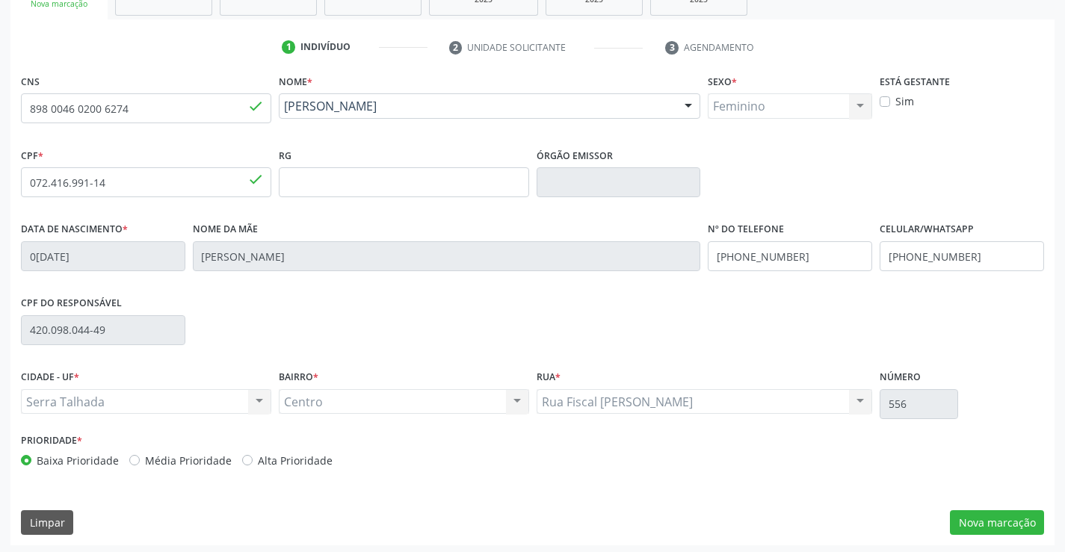
scroll to position [258, 0]
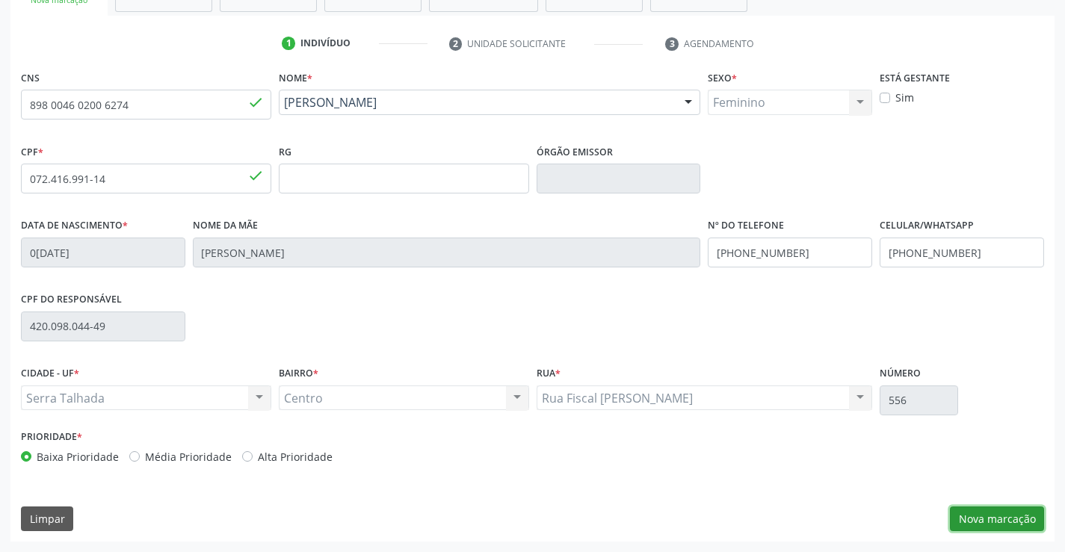
click at [992, 516] on button "Nova marcação" at bounding box center [997, 519] width 94 height 25
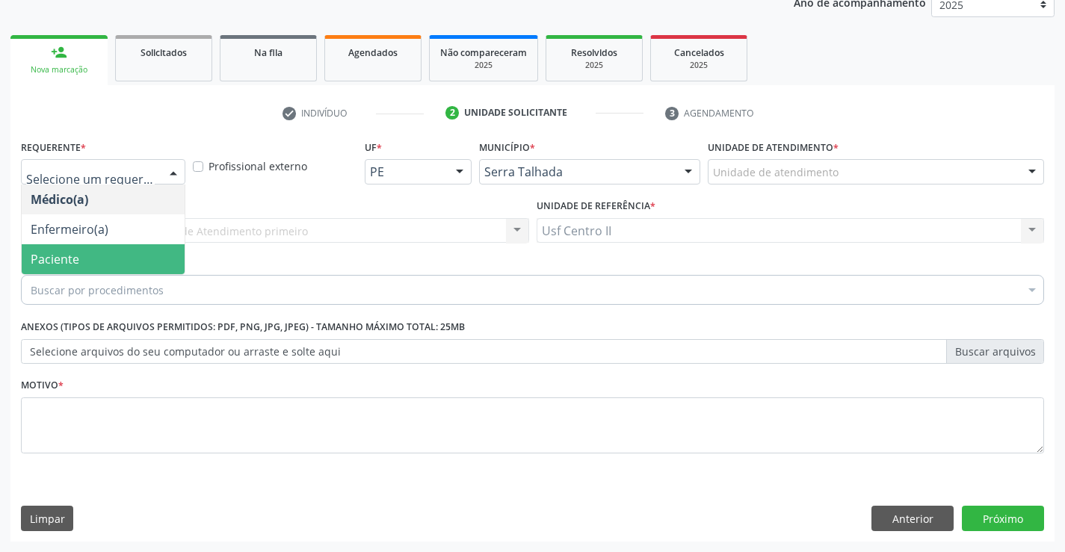
click at [80, 256] on span "Paciente" at bounding box center [103, 259] width 163 height 30
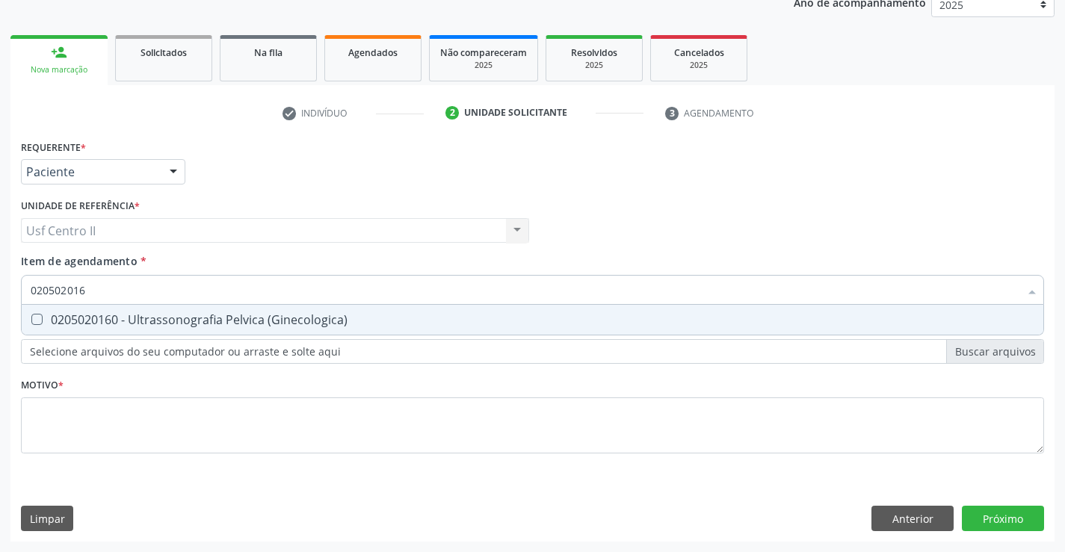
type input "0205020160"
click at [142, 326] on div "0205020160 - Ultrassonografia Pelvica (Ginecologica)" at bounding box center [533, 320] width 1004 height 12
checkbox \(Ginecologica\) "true"
click at [158, 416] on div "Requerente * Paciente Médico(a) Enfermeiro(a) Paciente Nenhum resultado encontr…" at bounding box center [532, 305] width 1023 height 339
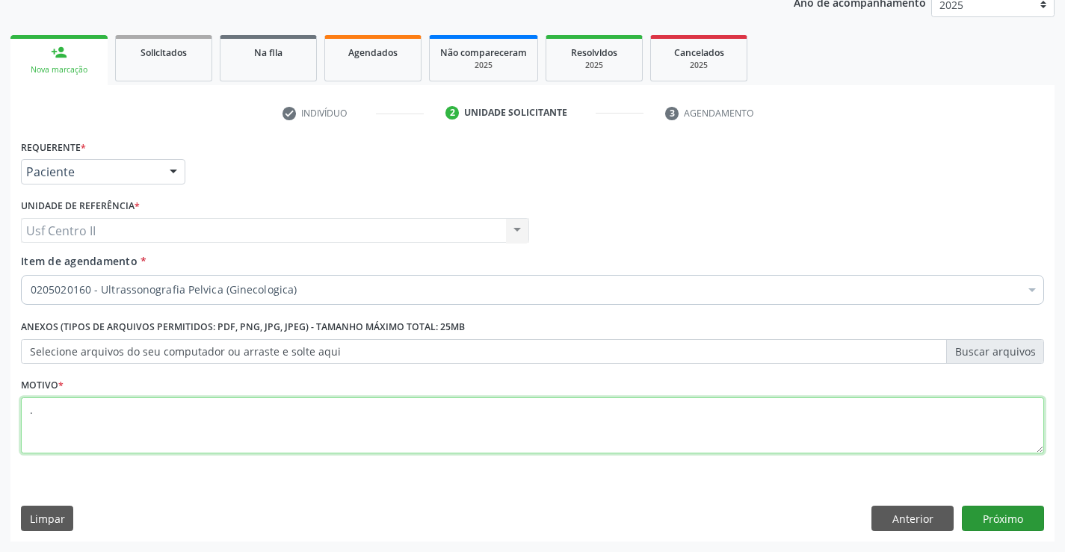
type textarea "."
click at [1018, 517] on button "Próximo" at bounding box center [1003, 518] width 82 height 25
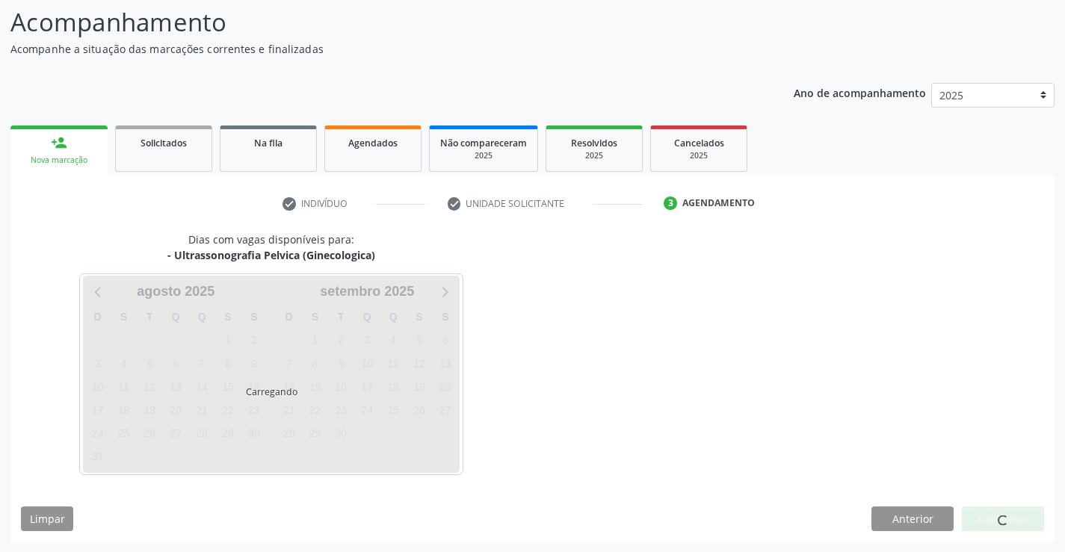
scroll to position [98, 0]
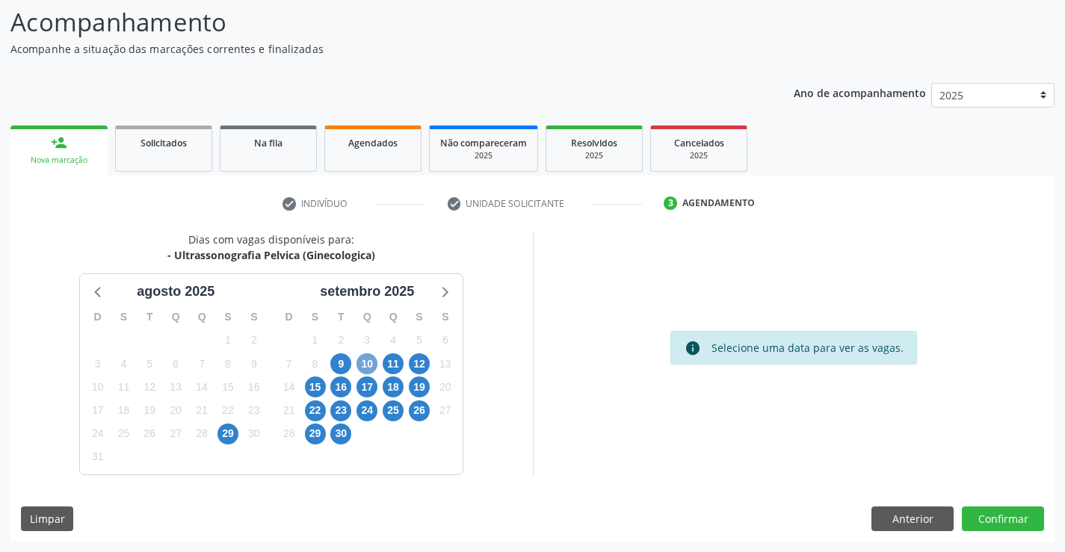
click at [371, 364] on span "10" at bounding box center [366, 363] width 21 height 21
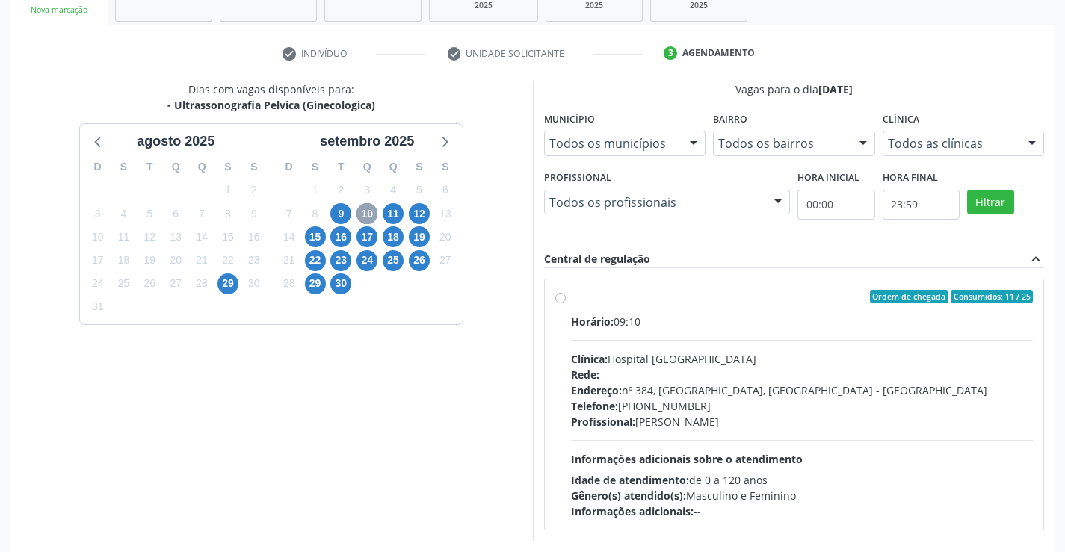
scroll to position [314, 0]
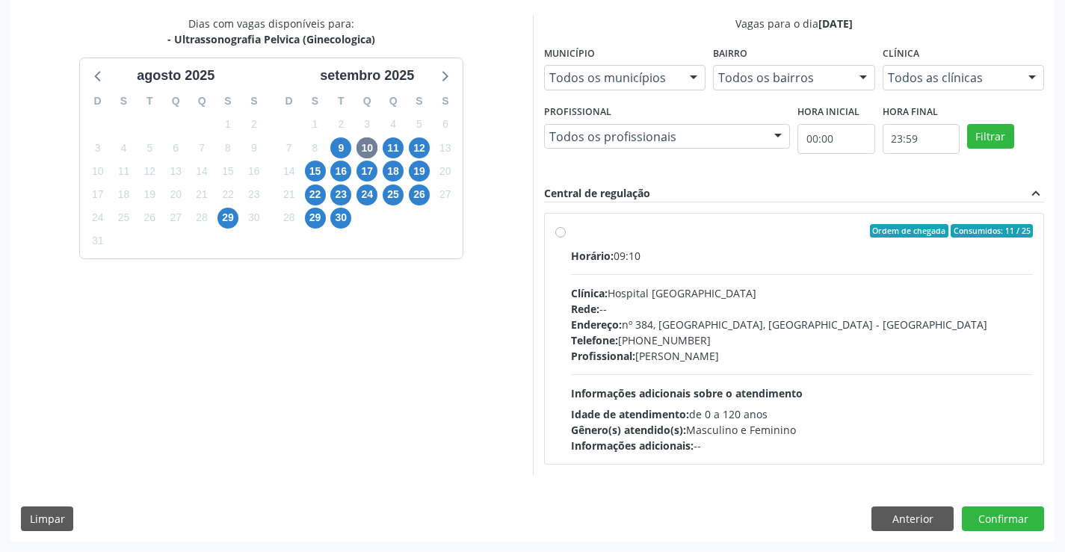
click at [571, 234] on label "Ordem de chegada Consumidos: 11 / 25 Horário: 09:10 Clínica: Hospital Sao Franc…" at bounding box center [802, 338] width 463 height 229
click at [559, 234] on input "Ordem de chegada Consumidos: 11 / 25 Horário: 09:10 Clínica: Hospital Sao Franc…" at bounding box center [560, 230] width 10 height 13
radio input "true"
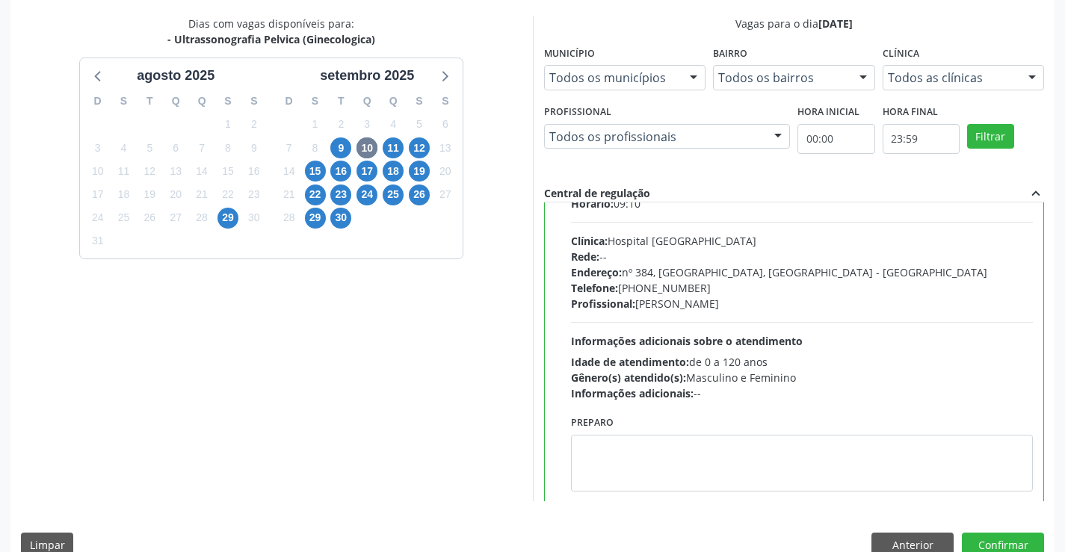
scroll to position [74, 0]
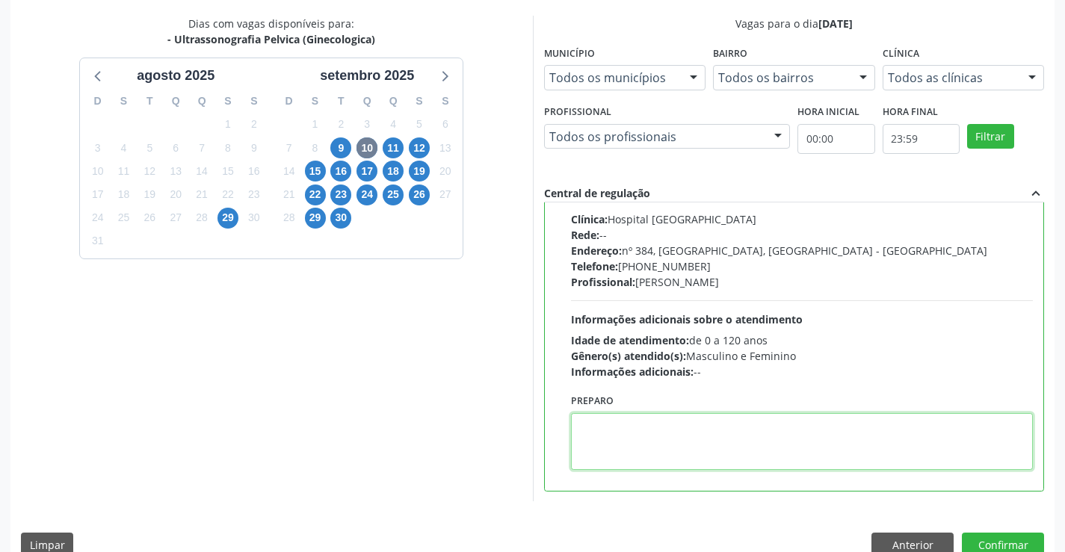
click at [661, 423] on textarea at bounding box center [802, 441] width 463 height 57
paste textarea "O PACIENTE DEVE IR AO CONSULTÓRIO AGENDAR SEU EXAME."
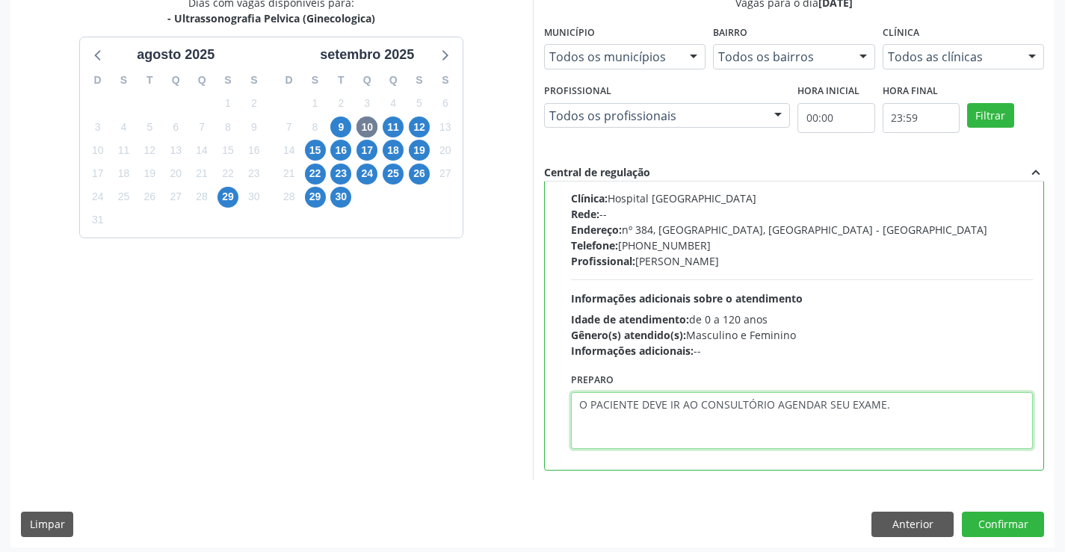
scroll to position [341, 0]
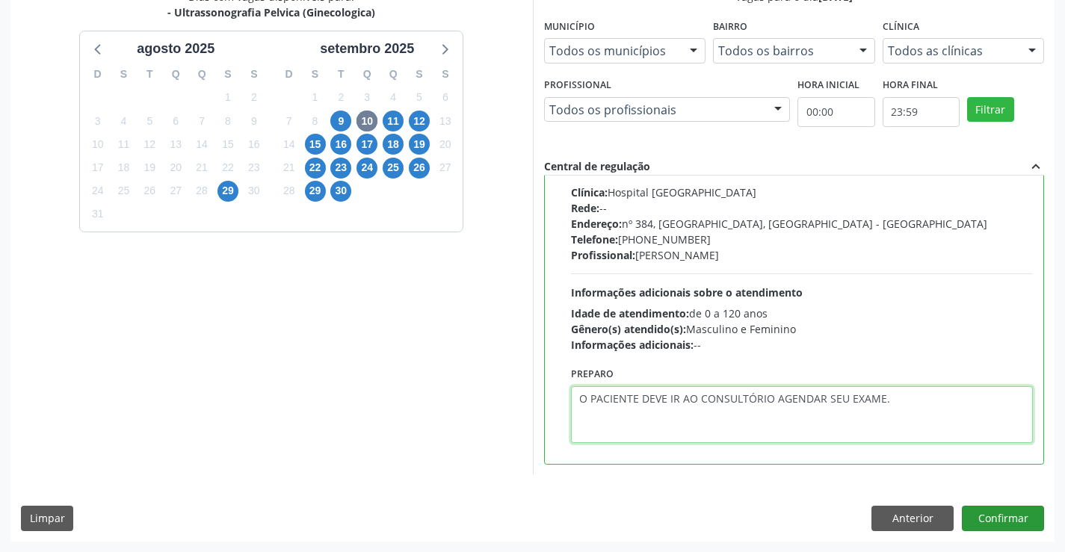
type textarea "O PACIENTE DEVE IR AO CONSULTÓRIO AGENDAR SEU EXAME."
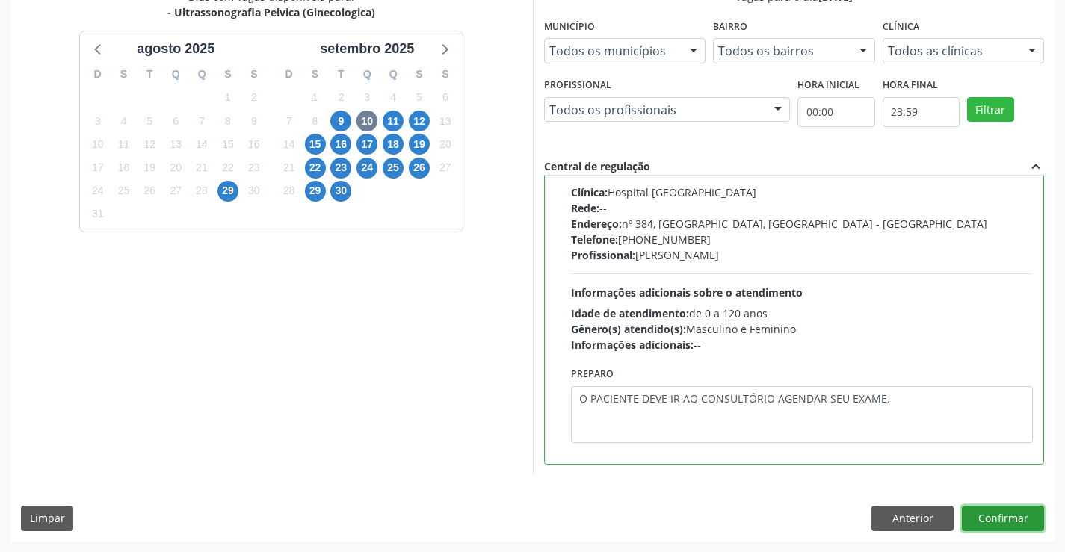
click at [1011, 522] on button "Confirmar" at bounding box center [1003, 518] width 82 height 25
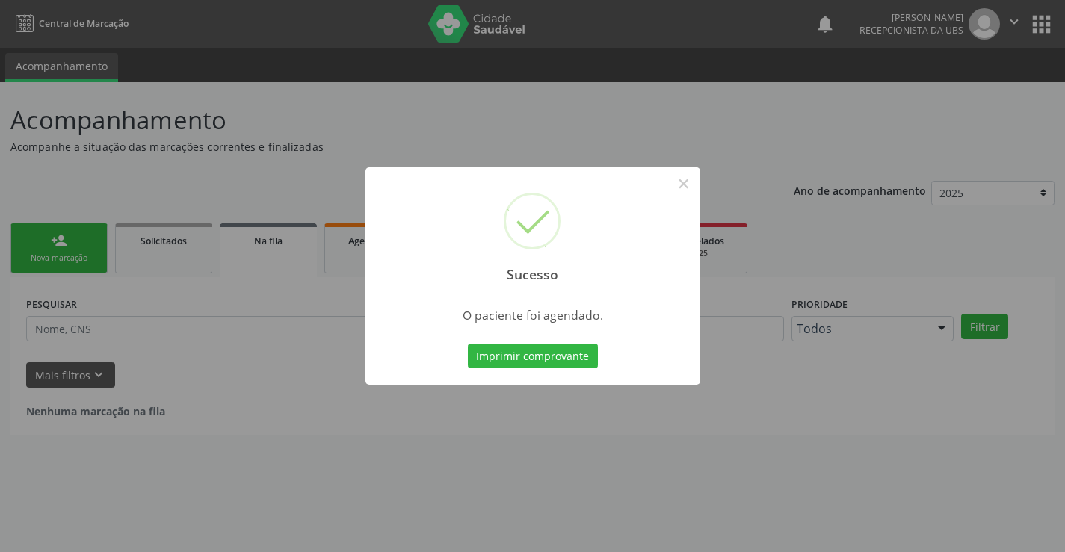
scroll to position [0, 0]
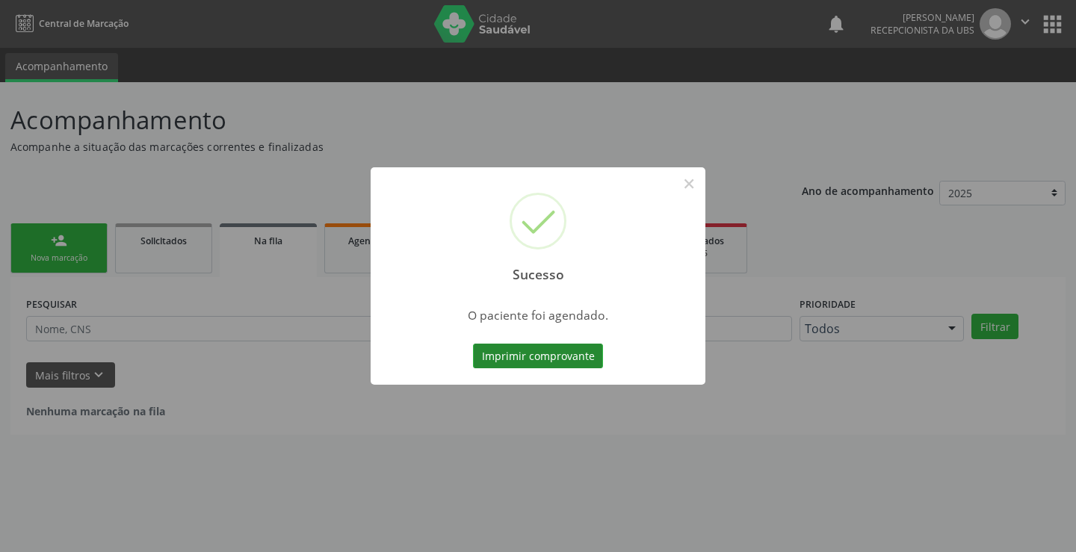
click at [560, 345] on button "Imprimir comprovante" at bounding box center [538, 356] width 130 height 25
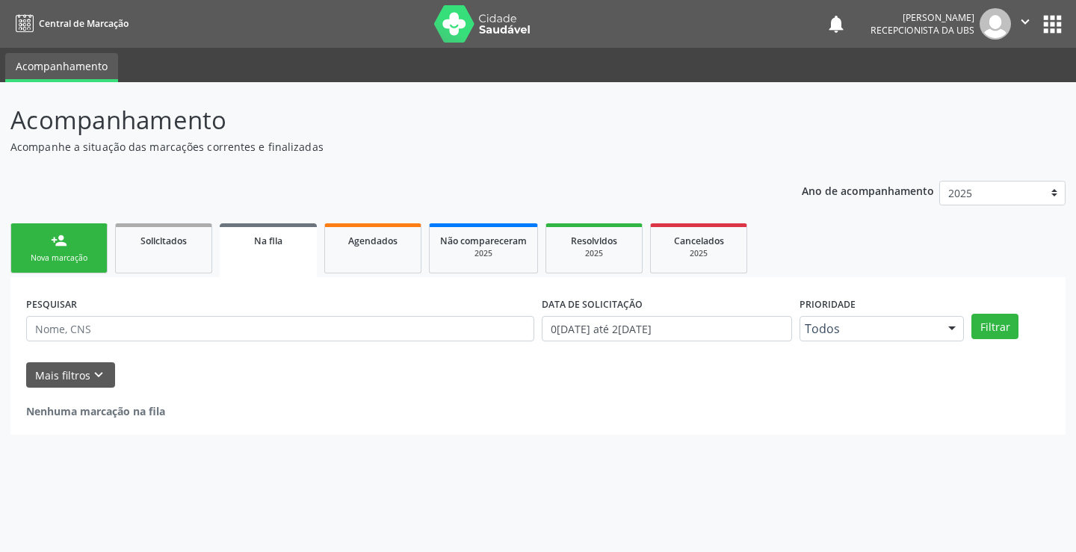
click at [69, 245] on div "Sucesso × O paciente foi agendado. Imprimir comprovante Cancel" at bounding box center [538, 276] width 1076 height 552
click at [62, 247] on div "person_add" at bounding box center [59, 240] width 16 height 16
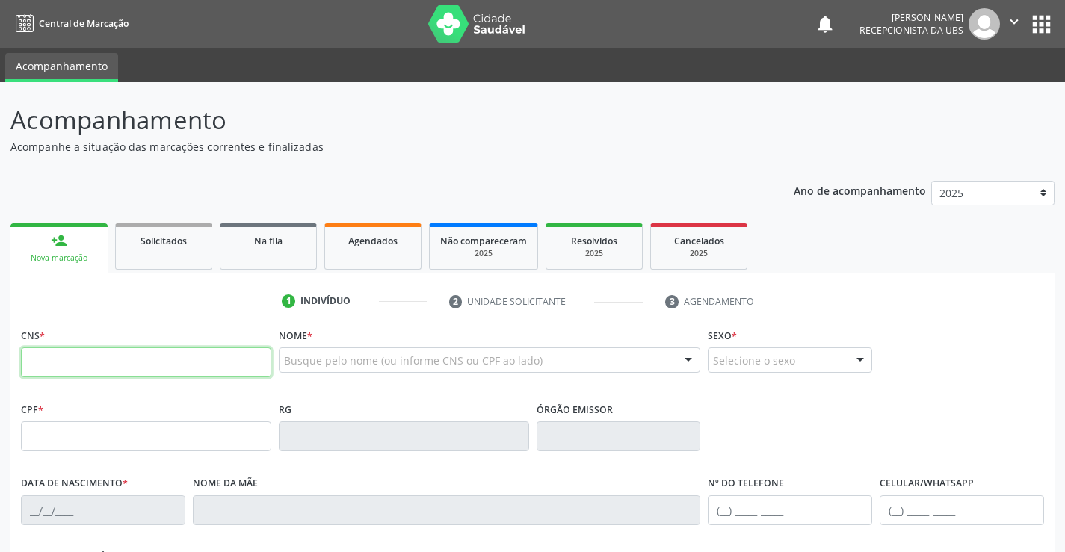
click at [116, 364] on input "text" at bounding box center [146, 362] width 250 height 30
type input "161 1909 7733 0009"
type input "900.154.954-34"
type input "22/11/1974"
type input "Maria Aline da Silva"
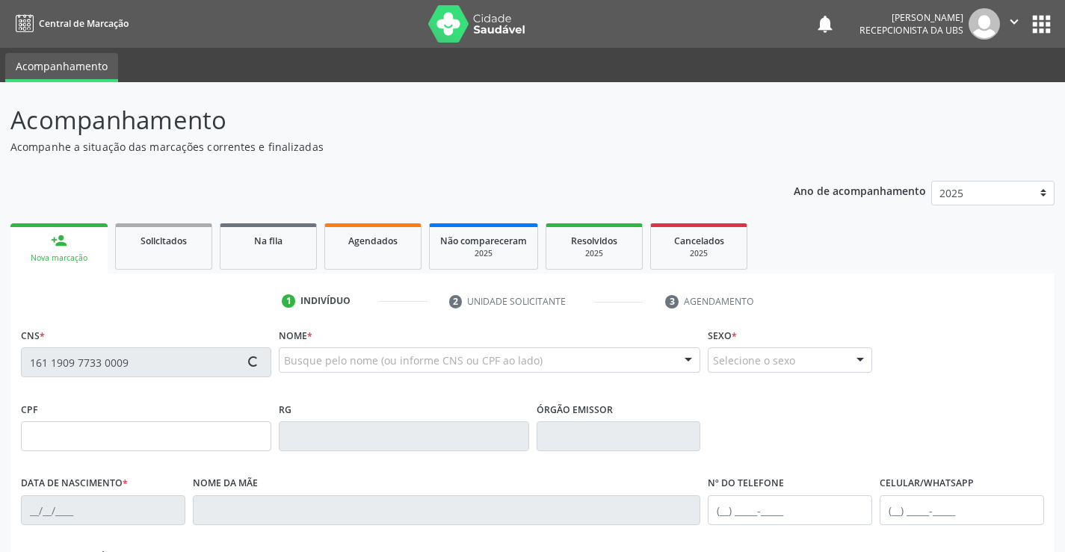
type input "(87) 99995-4812"
type input "39"
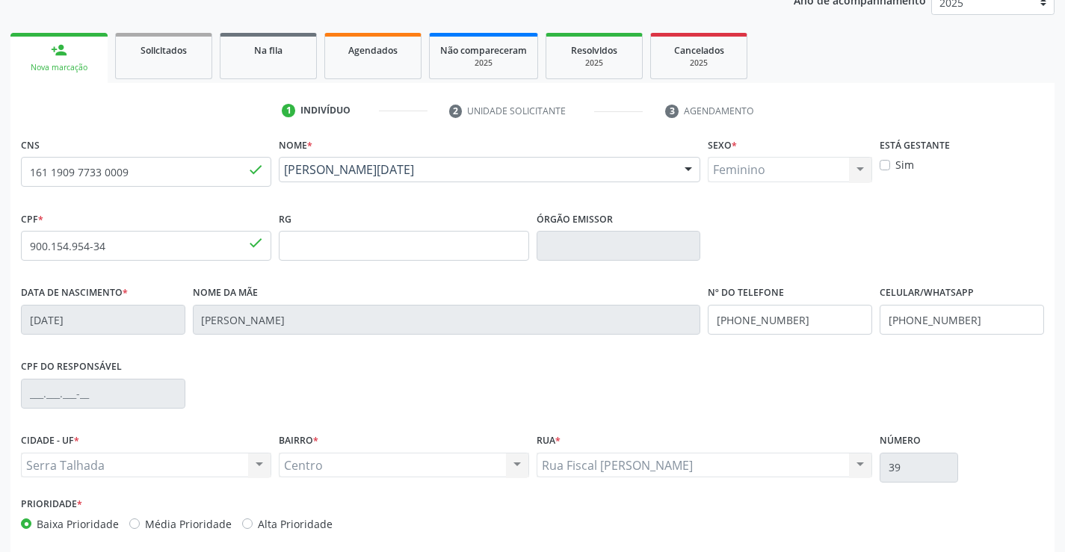
scroll to position [224, 0]
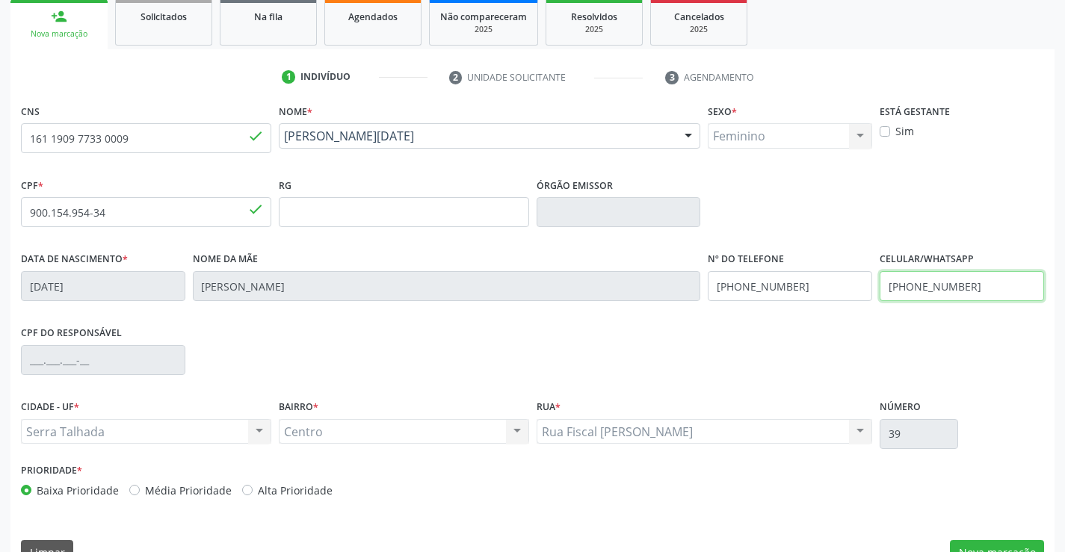
click at [996, 291] on input "(87) 99995-4812" at bounding box center [962, 286] width 164 height 30
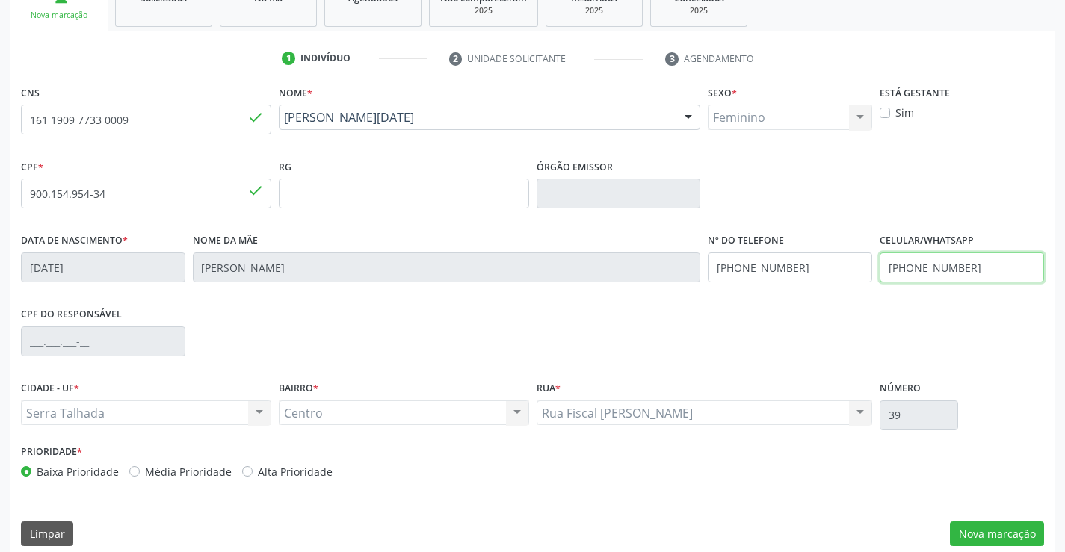
scroll to position [258, 0]
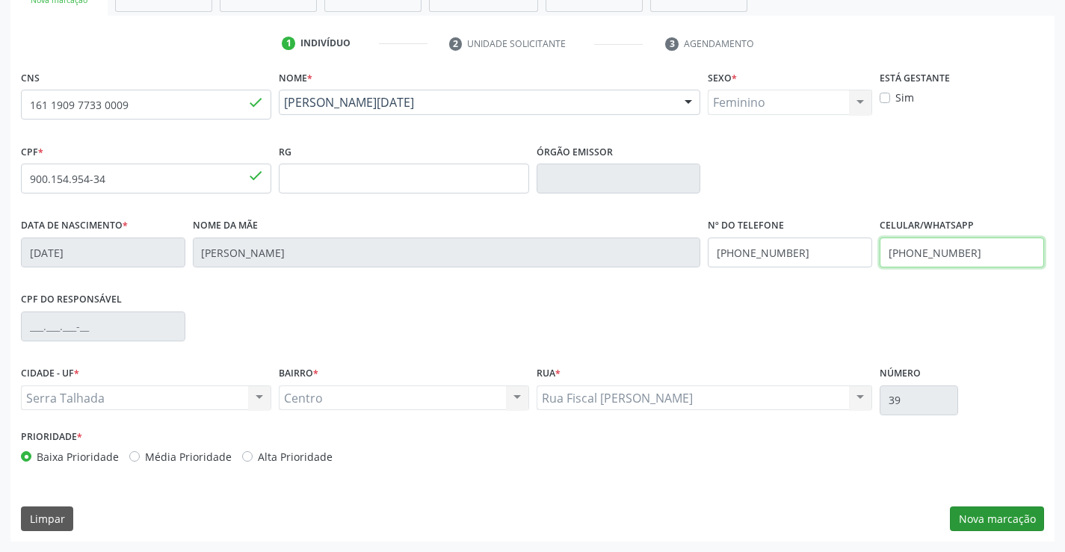
type input "(87) 98141-4311"
drag, startPoint x: 1018, startPoint y: 516, endPoint x: 118, endPoint y: 247, distance: 939.1
click at [1018, 517] on button "Nova marcação" at bounding box center [997, 519] width 94 height 25
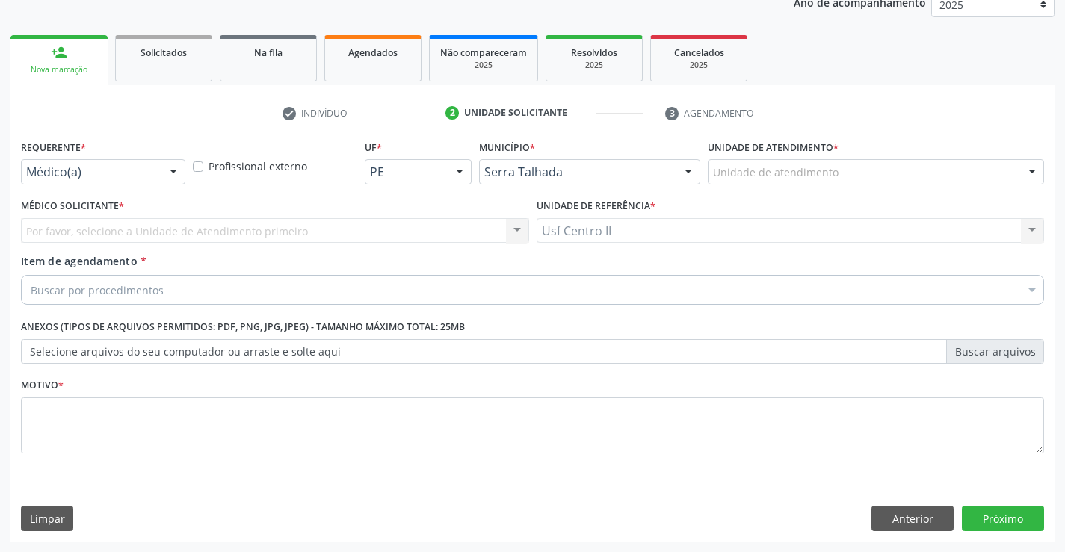
scroll to position [188, 0]
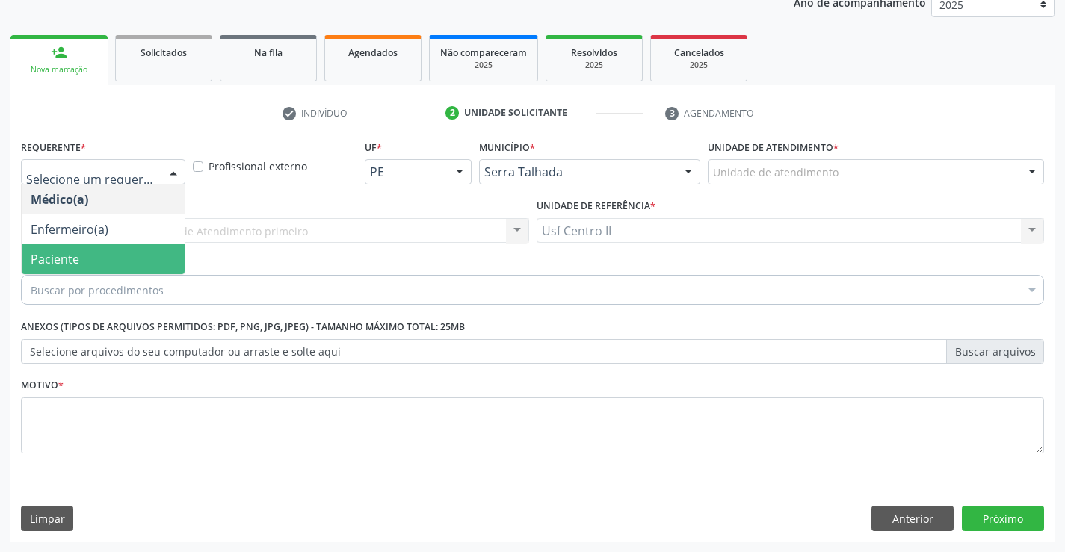
click at [102, 255] on span "Paciente" at bounding box center [103, 259] width 163 height 30
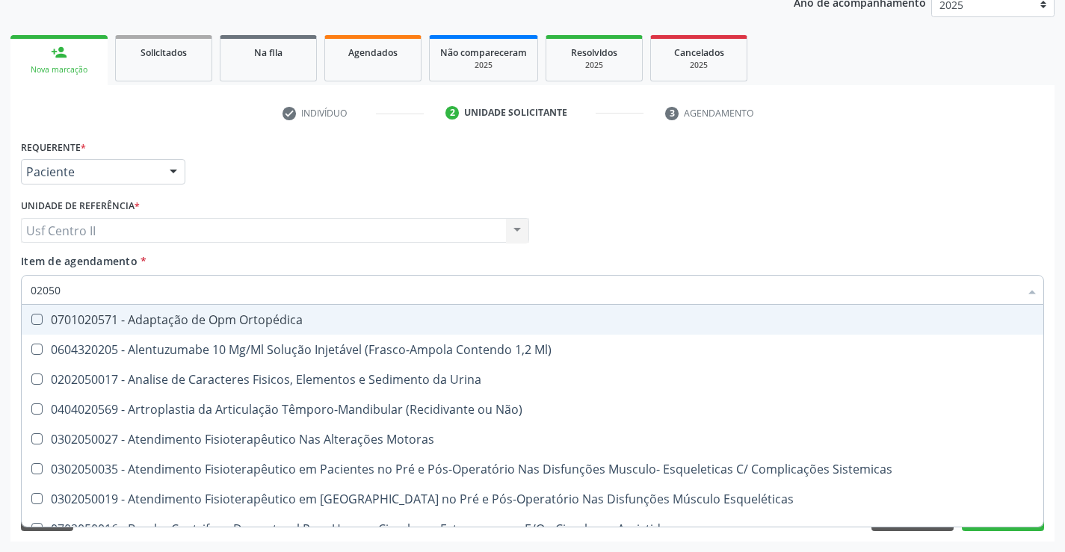
type input "020502"
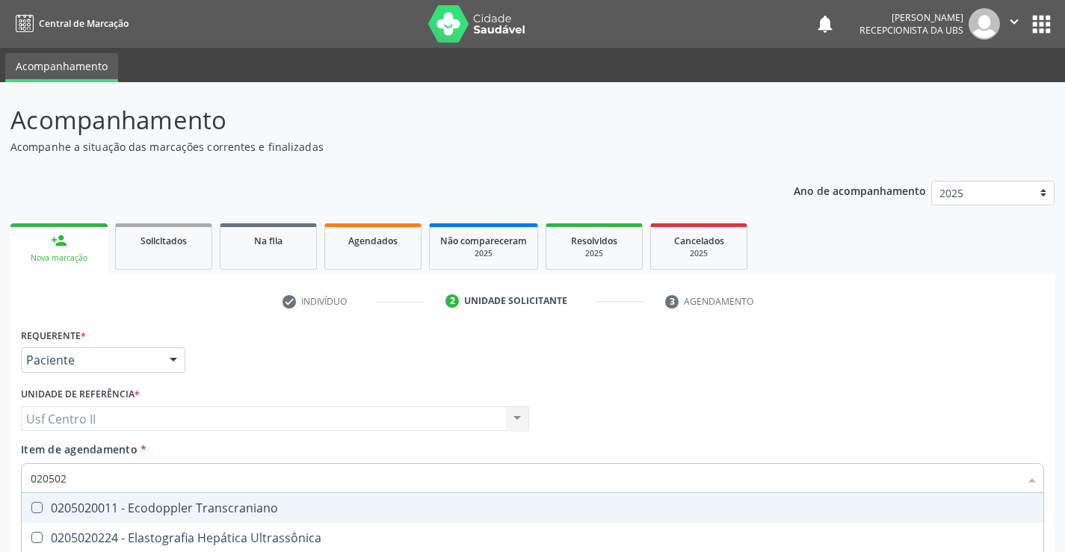
scroll to position [188, 0]
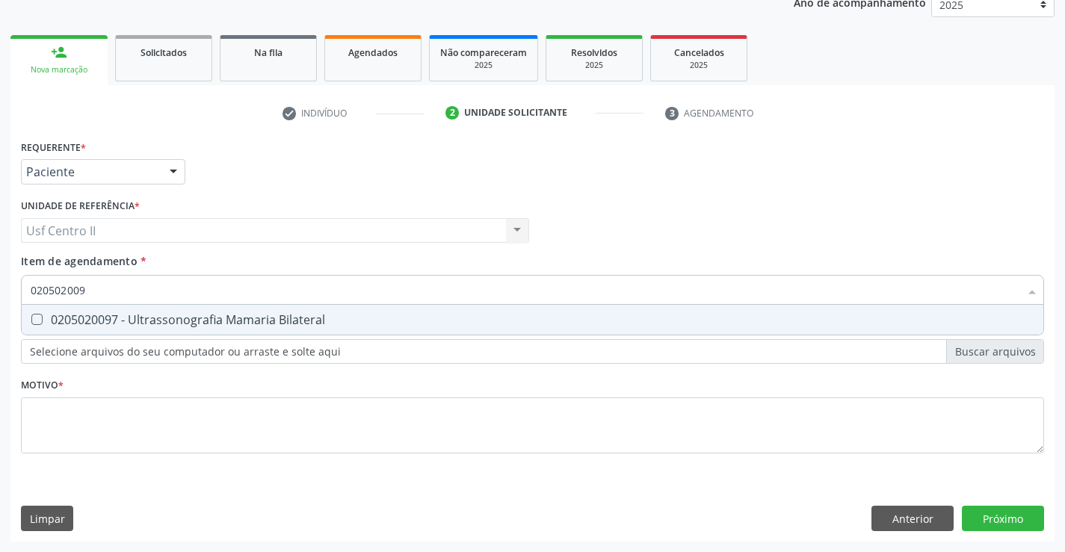
type input "0205020097"
click at [156, 322] on div "0205020097 - Ultrassonografia Mamaria Bilateral" at bounding box center [533, 320] width 1004 height 12
checkbox Bilateral "true"
click at [175, 414] on div "Requerente * Paciente Médico(a) Enfermeiro(a) Paciente Nenhum resultado encontr…" at bounding box center [532, 305] width 1023 height 339
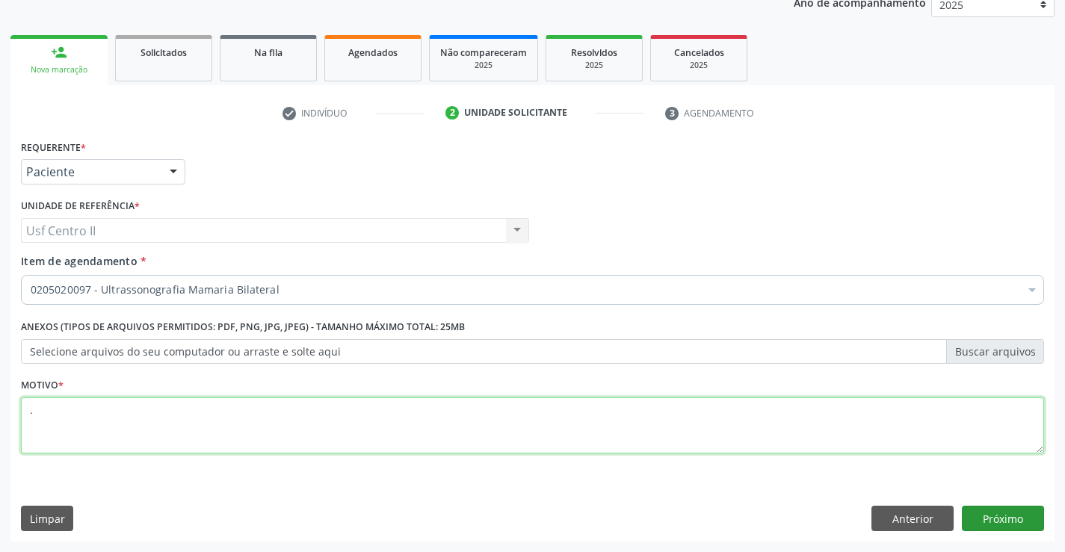
type textarea "."
click at [1022, 525] on button "Próximo" at bounding box center [1003, 518] width 82 height 25
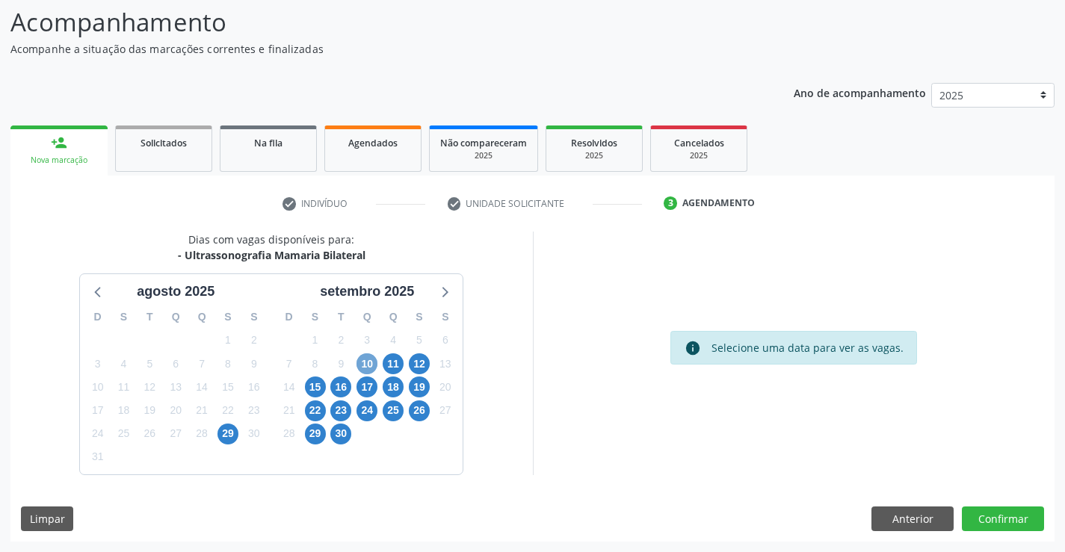
click at [366, 361] on span "10" at bounding box center [366, 363] width 21 height 21
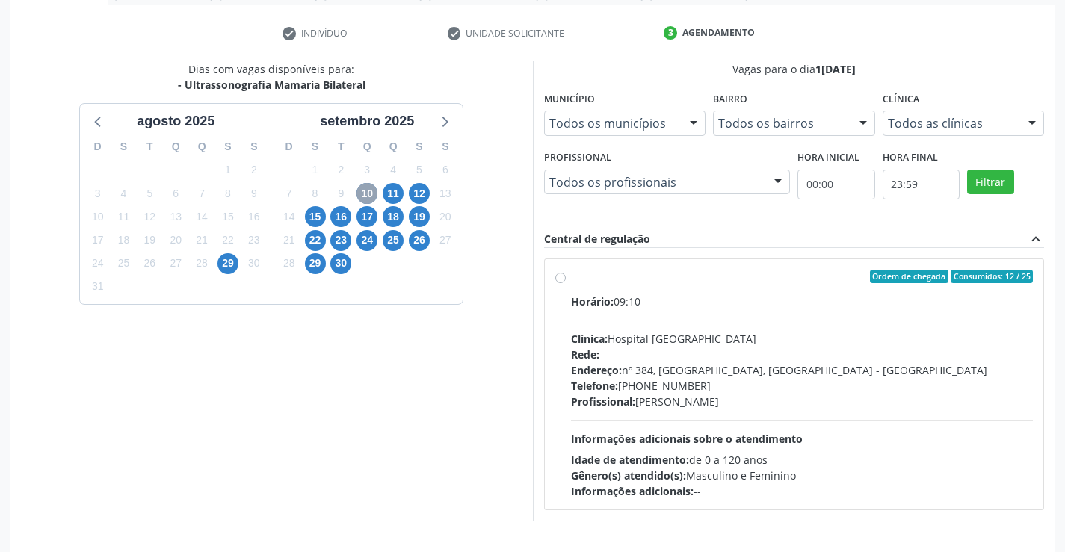
scroll to position [314, 0]
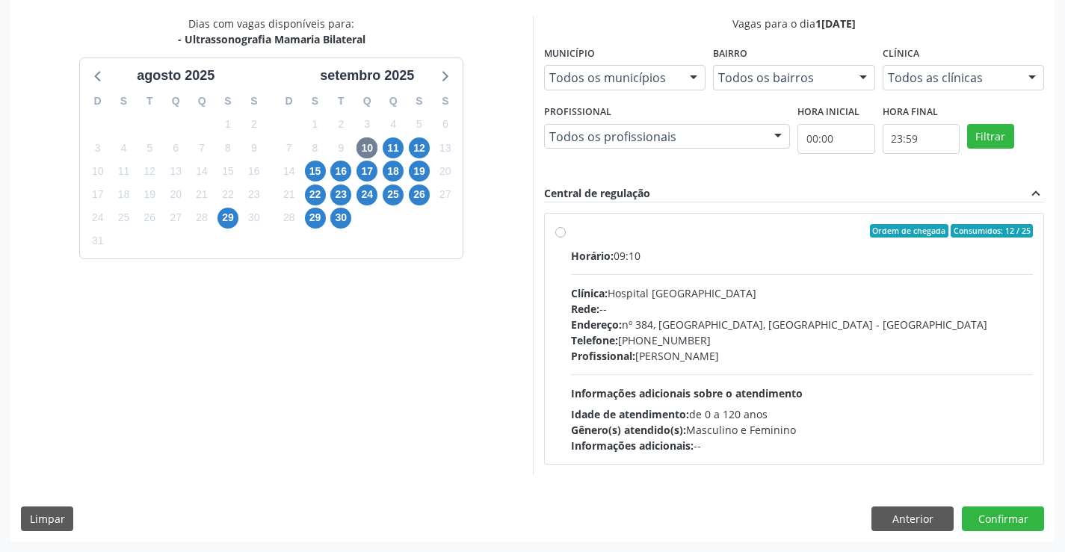
click at [571, 233] on label "Ordem de chegada Consumidos: 12 / 25 Horário: 09:10 Clínica: Hospital [GEOGRAPH…" at bounding box center [802, 338] width 463 height 229
click at [559, 233] on input "Ordem de chegada Consumidos: 12 / 25 Horário: 09:10 Clínica: Hospital [GEOGRAPH…" at bounding box center [560, 230] width 10 height 13
radio input "true"
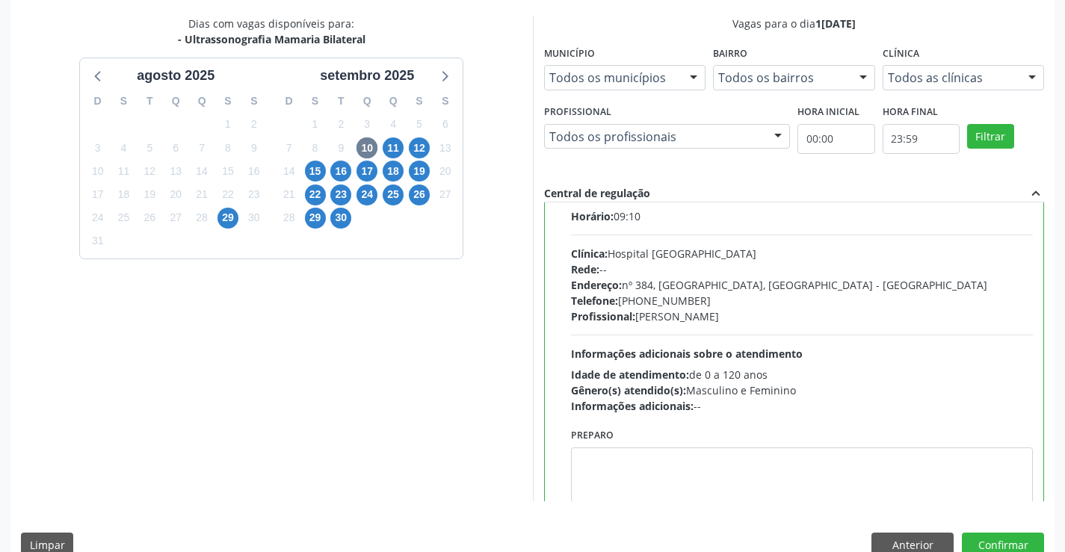
scroll to position [74, 0]
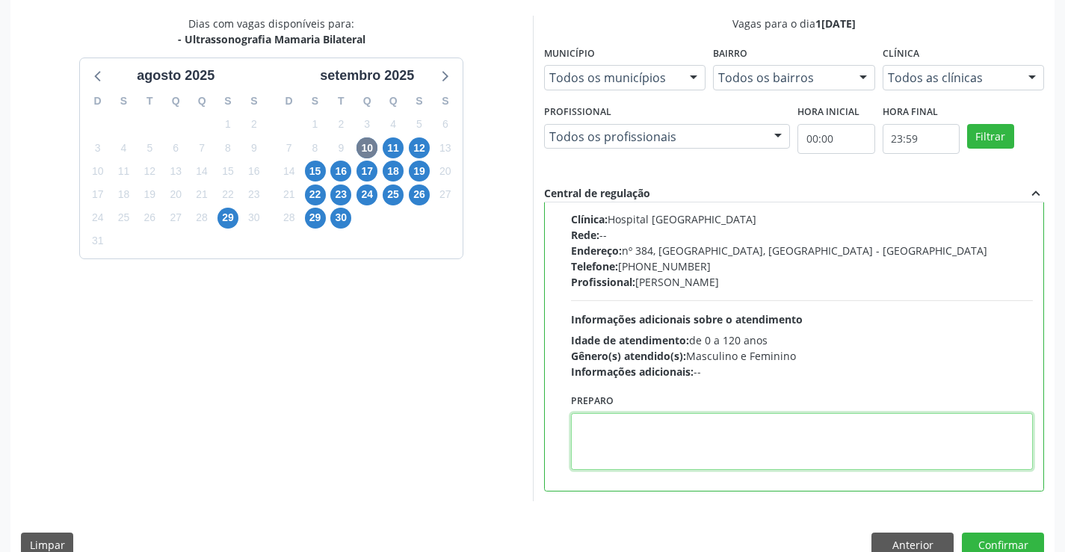
click at [655, 435] on textarea at bounding box center [802, 441] width 463 height 57
paste textarea "O PACIENTE DEVE IR AO CONSULTÓRIO AGENDAR SEU EXAME."
type textarea "O PACIENTE DEVE IR AO CONSULTÓRIO AGENDAR SEU EXAME."
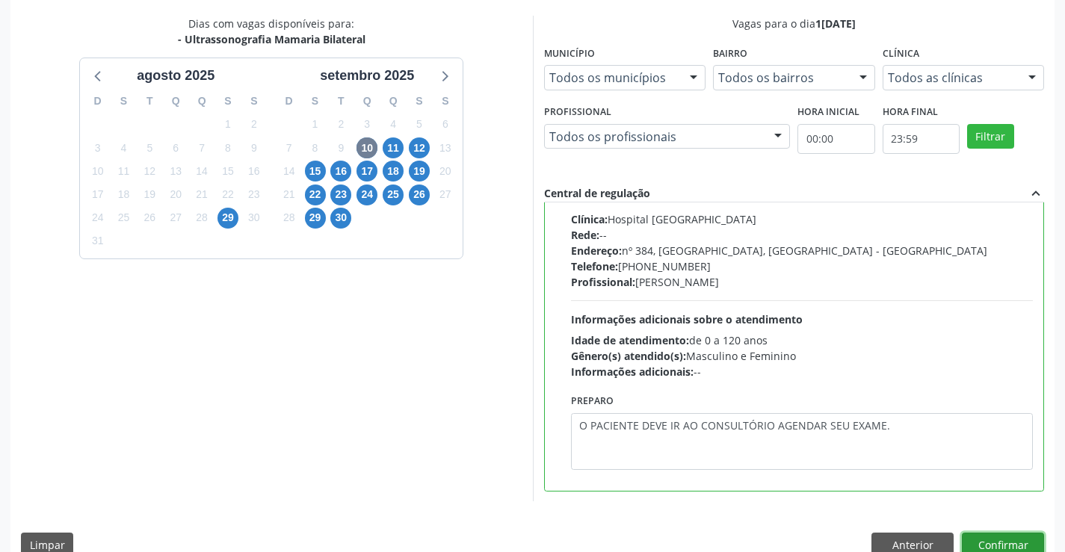
click at [992, 534] on button "Confirmar" at bounding box center [1003, 545] width 82 height 25
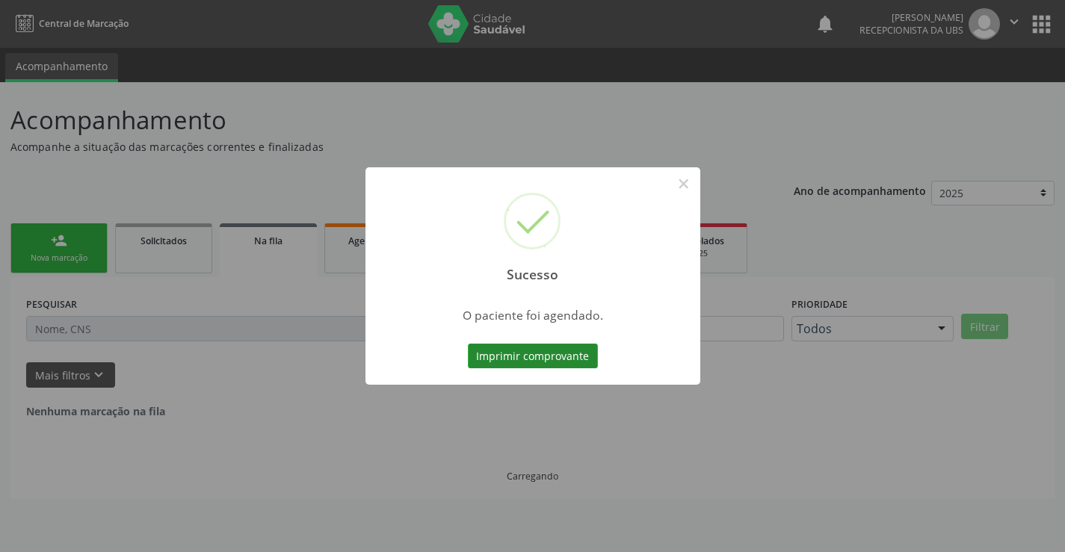
scroll to position [0, 0]
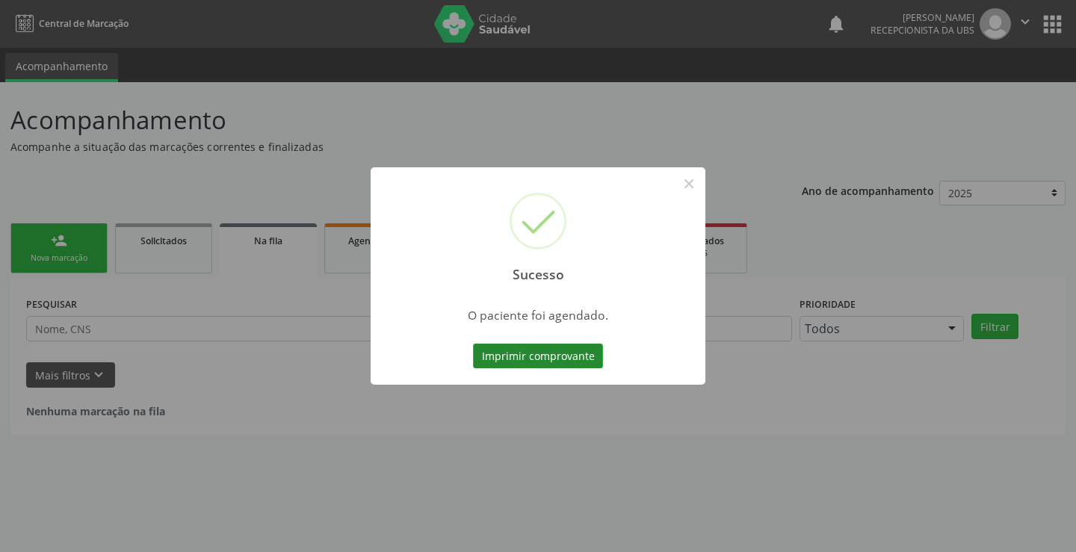
click at [530, 359] on button "Imprimir comprovante" at bounding box center [538, 356] width 130 height 25
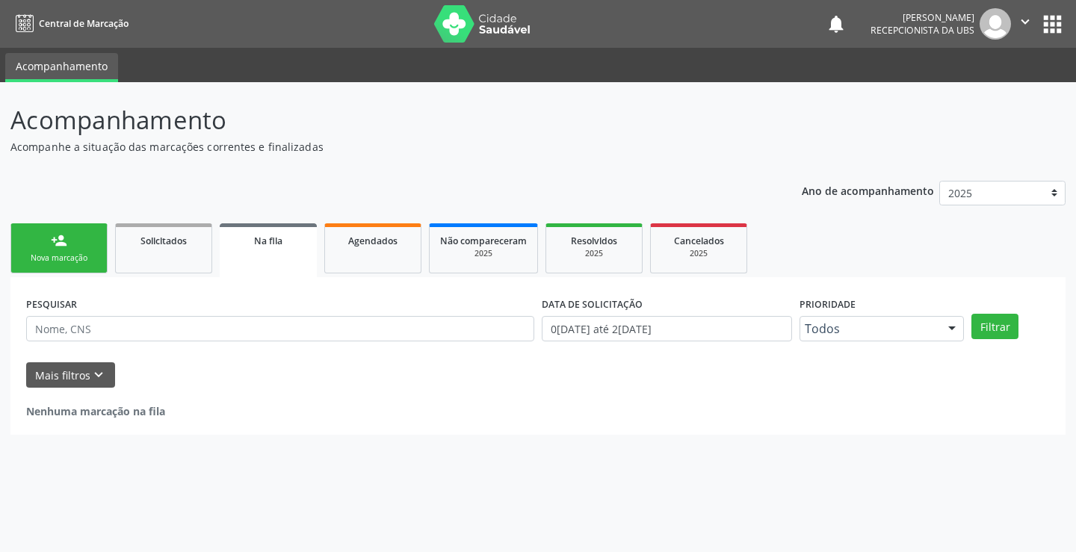
click at [73, 250] on link "person_add Nova marcação" at bounding box center [58, 248] width 97 height 50
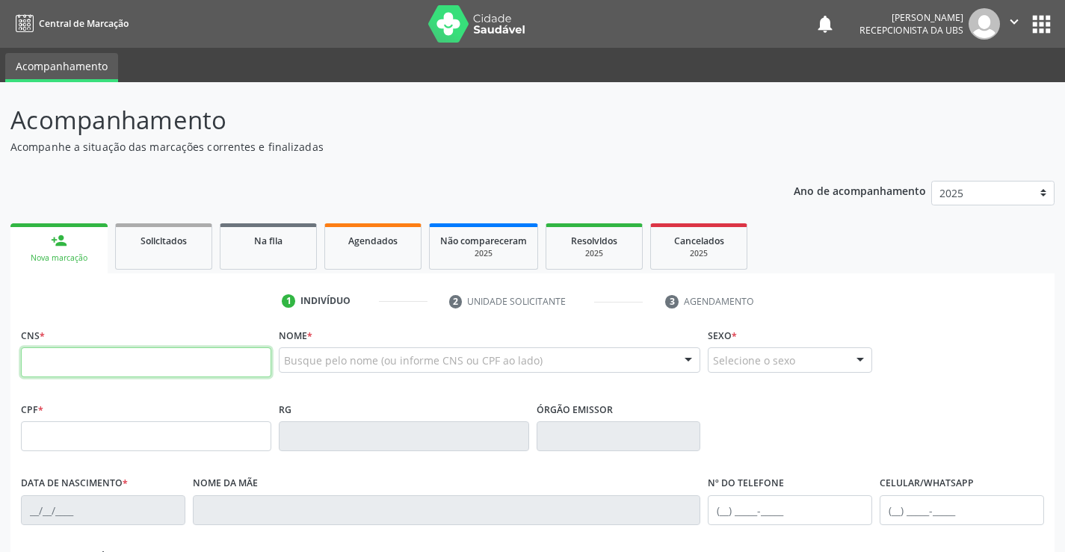
click at [121, 371] on input "text" at bounding box center [146, 362] width 250 height 30
type input "898 0039 4335 9834"
type input "046.752.088-78"
type input "25/08/1957"
type input "Benedita Maria da Conceicao"
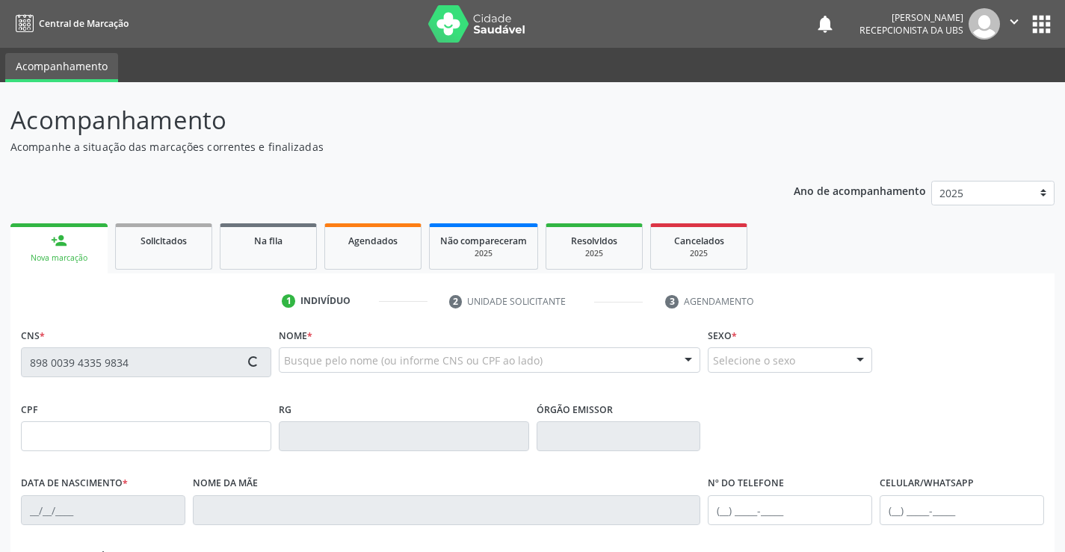
type input "(87) 99962-4601"
type input "720"
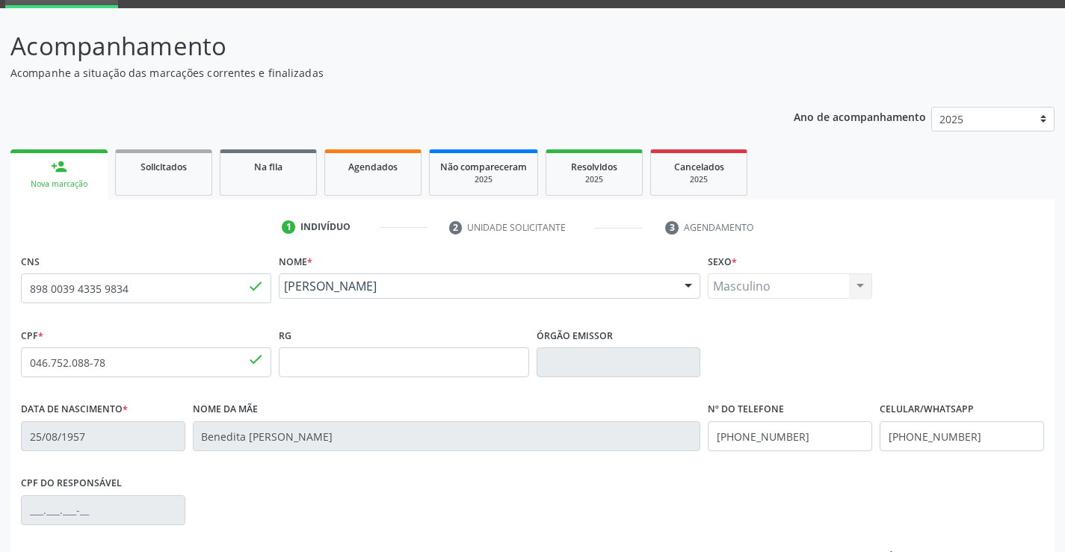
scroll to position [75, 0]
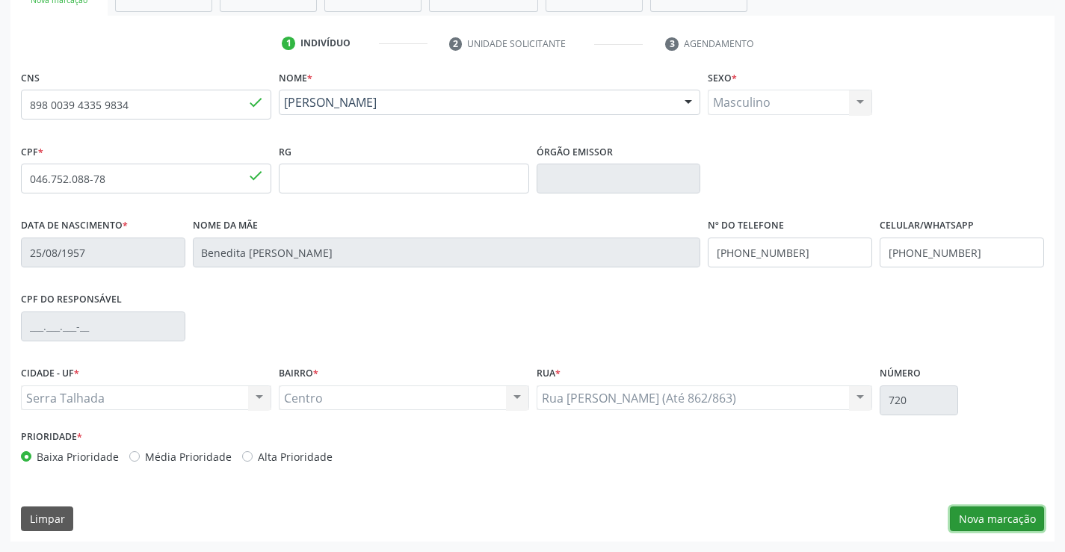
click at [1005, 516] on button "Nova marcação" at bounding box center [997, 519] width 94 height 25
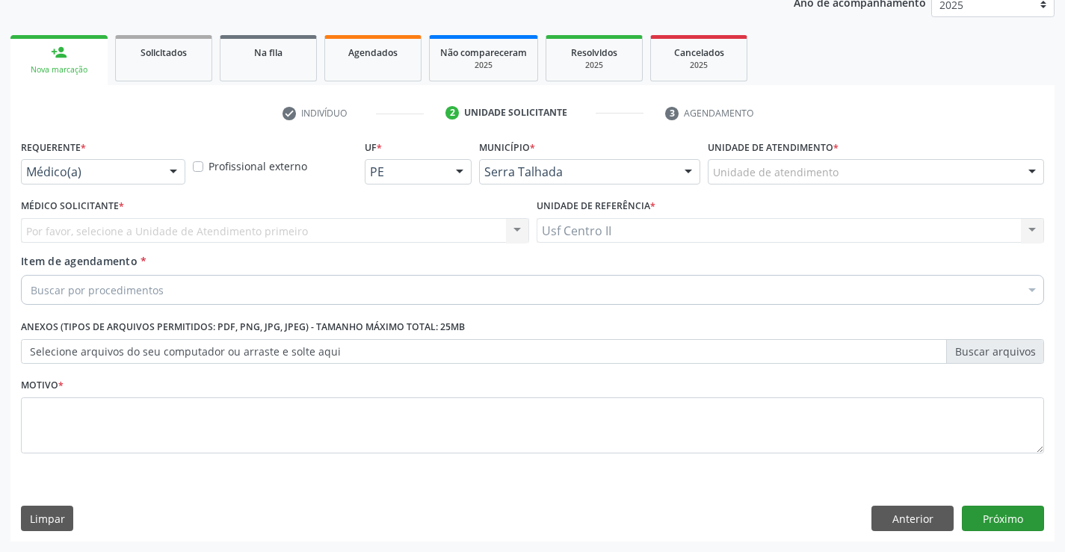
scroll to position [188, 0]
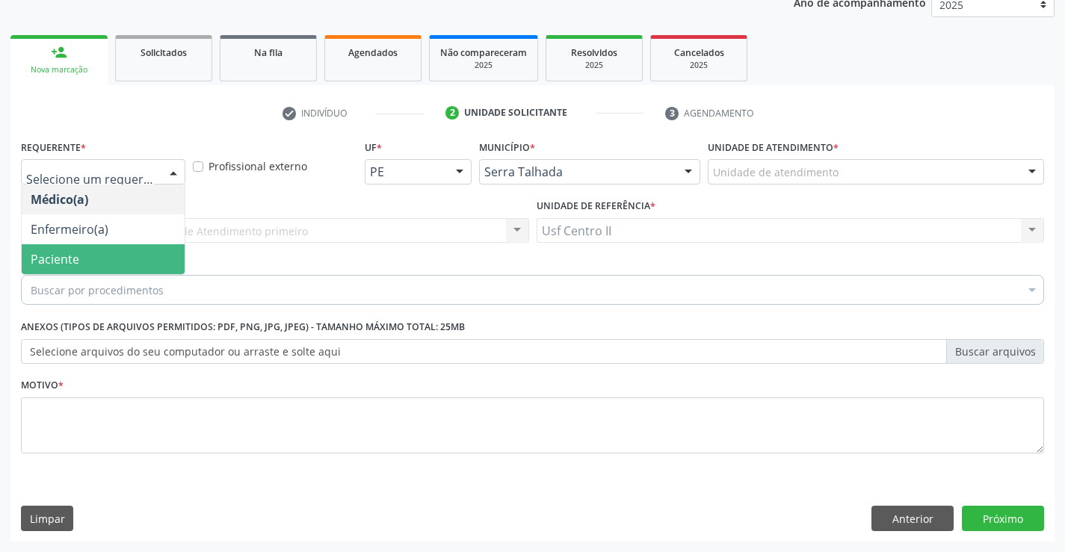
click at [84, 262] on span "Paciente" at bounding box center [103, 259] width 163 height 30
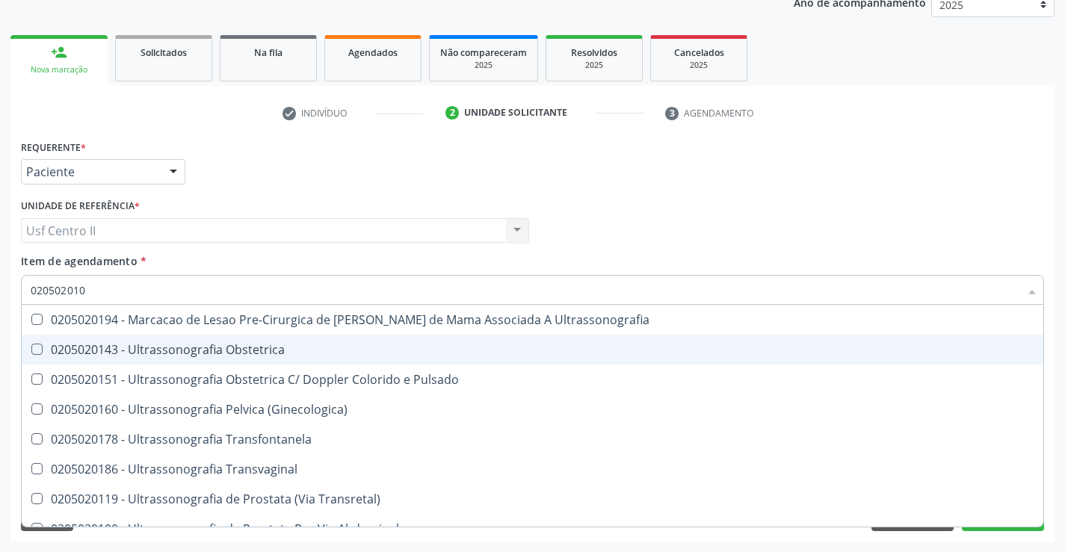
type input "0205020100"
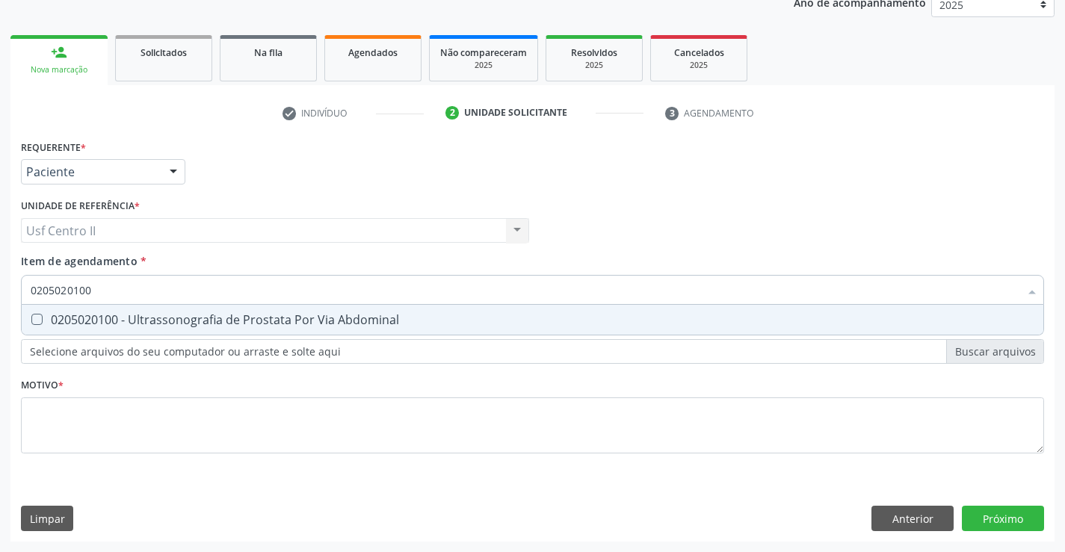
click at [155, 320] on div "0205020100 - Ultrassonografia de Prostata Por Via Abdominal" at bounding box center [533, 320] width 1004 height 12
checkbox Abdominal "true"
click at [161, 413] on div "Requerente * Paciente Médico(a) Enfermeiro(a) Paciente Nenhum resultado encontr…" at bounding box center [532, 305] width 1023 height 339
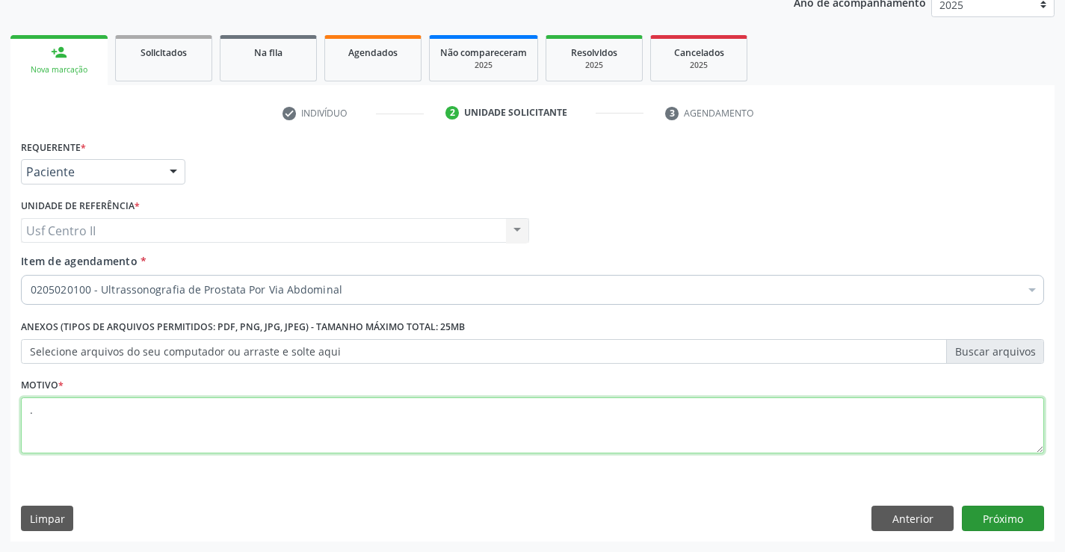
type textarea "."
click at [1005, 515] on button "Próximo" at bounding box center [1003, 518] width 82 height 25
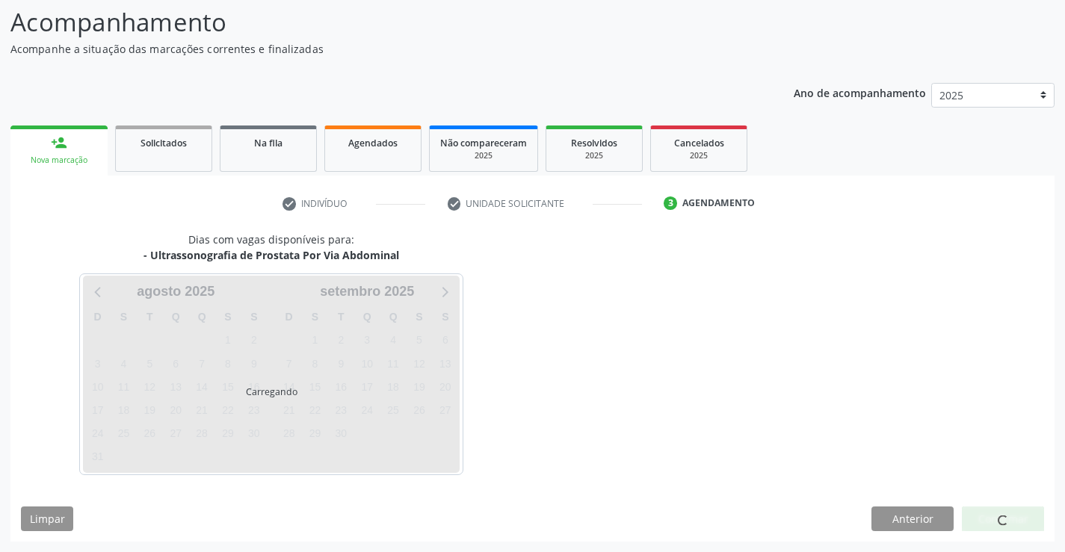
scroll to position [98, 0]
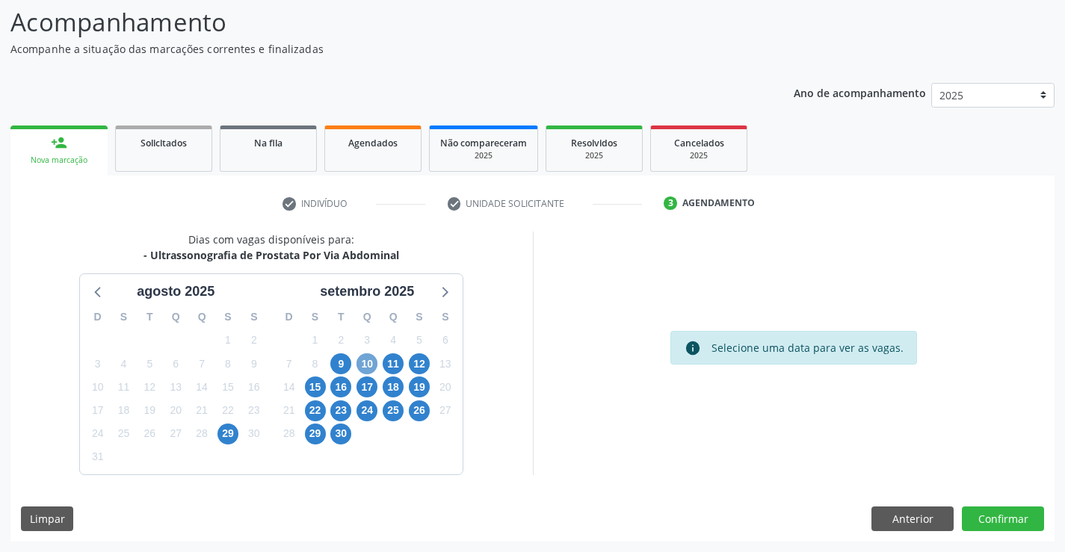
click at [368, 368] on span "10" at bounding box center [366, 363] width 21 height 21
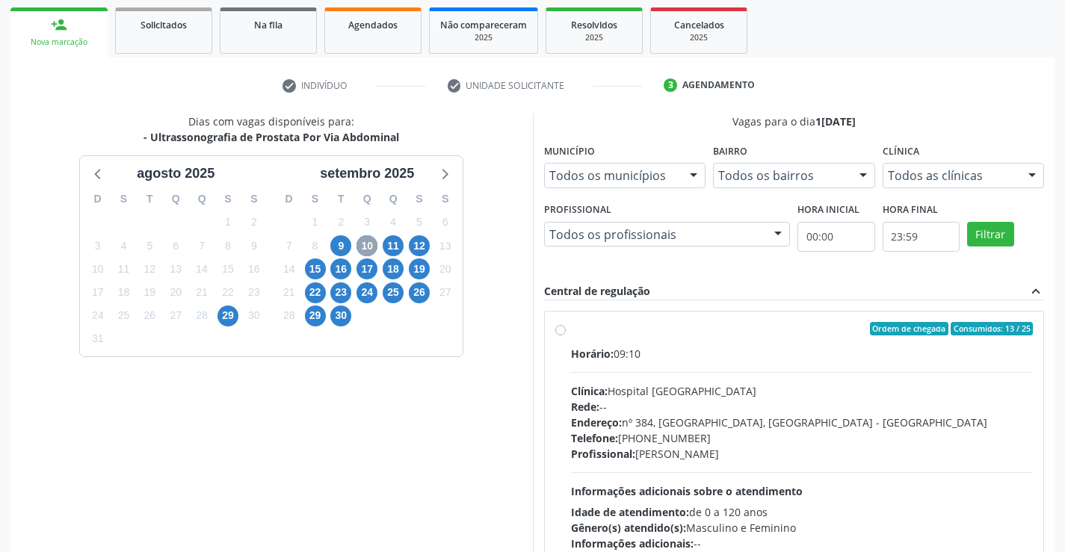
scroll to position [314, 0]
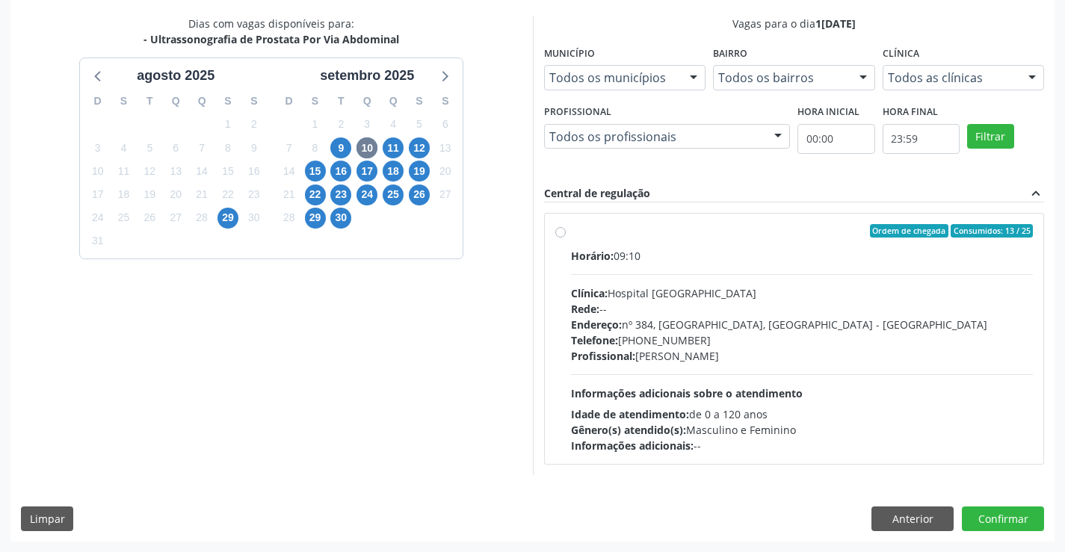
click at [571, 232] on label "Ordem de chegada Consumidos: 13 / 25 Horário: 09:10 Clínica: Hospital Sao Franc…" at bounding box center [802, 338] width 463 height 229
click at [563, 232] on input "Ordem de chegada Consumidos: 13 / 25 Horário: 09:10 Clínica: Hospital Sao Franc…" at bounding box center [560, 230] width 10 height 13
radio input "true"
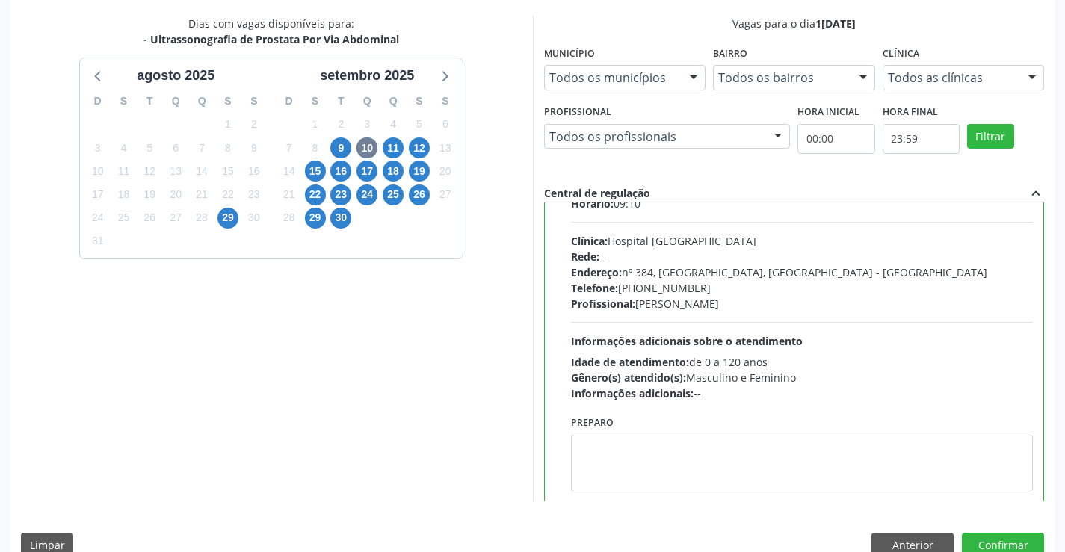
scroll to position [74, 0]
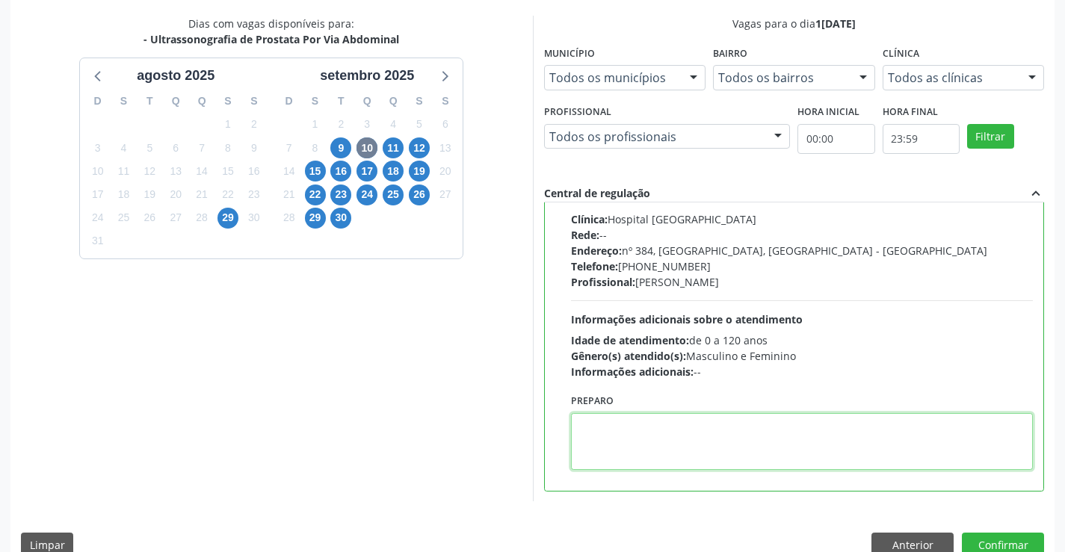
click at [643, 430] on textarea at bounding box center [802, 441] width 463 height 57
paste textarea "O PACIENTE DEVE IR AO CONSULTÓRIO AGENDAR SEU EXAME."
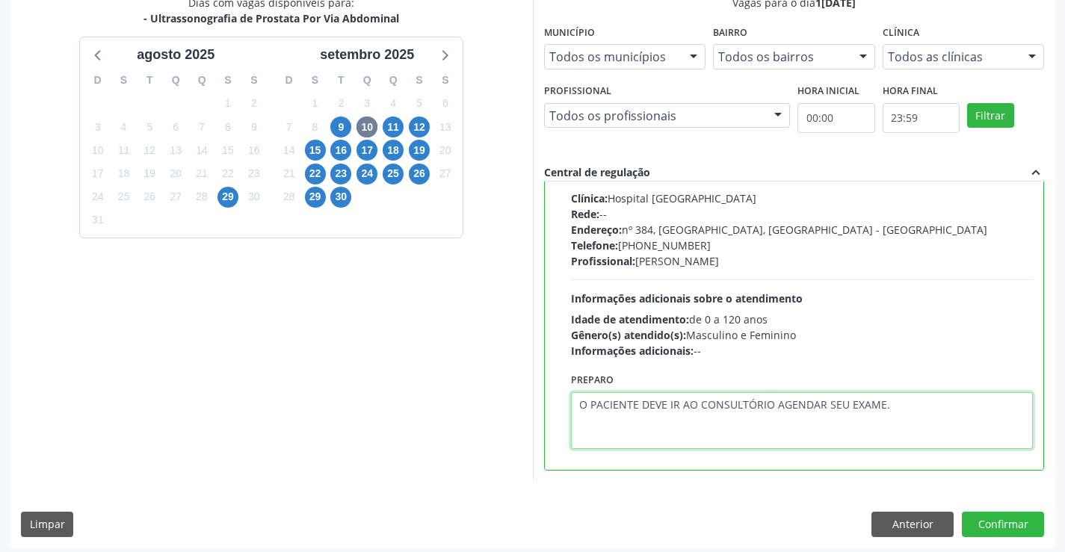
scroll to position [341, 0]
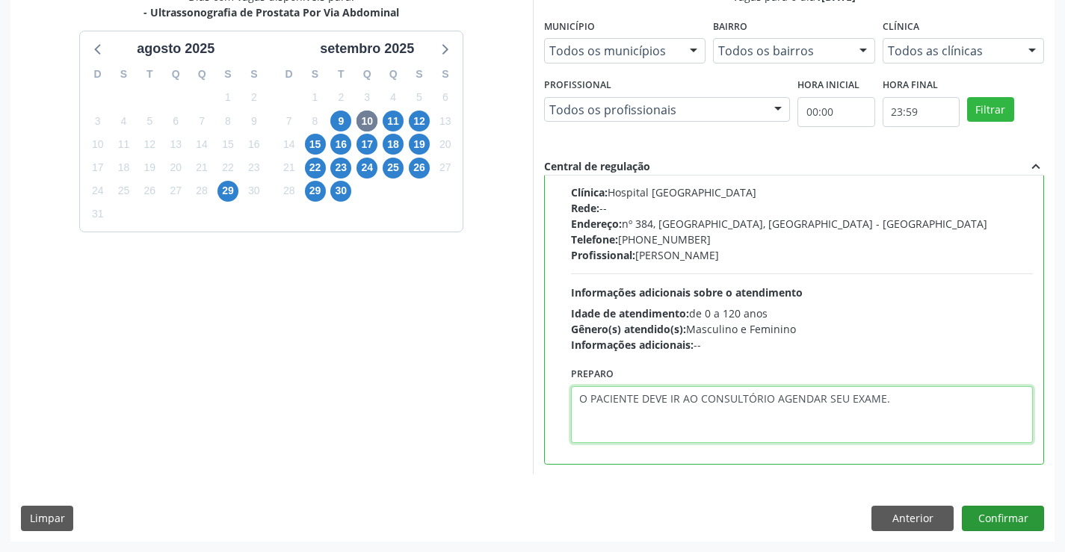
type textarea "O PACIENTE DEVE IR AO CONSULTÓRIO AGENDAR SEU EXAME."
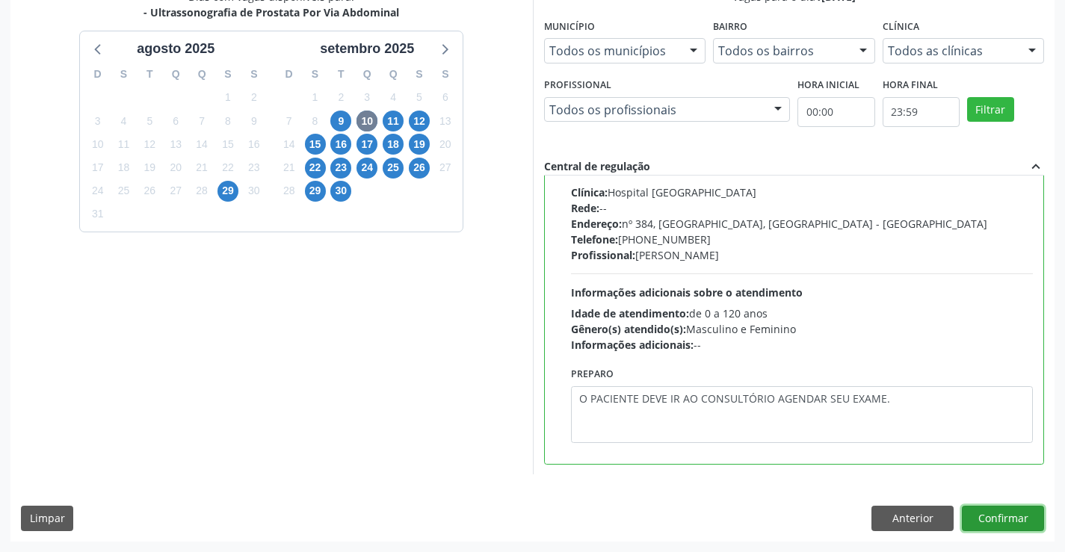
click at [1017, 510] on button "Confirmar" at bounding box center [1003, 518] width 82 height 25
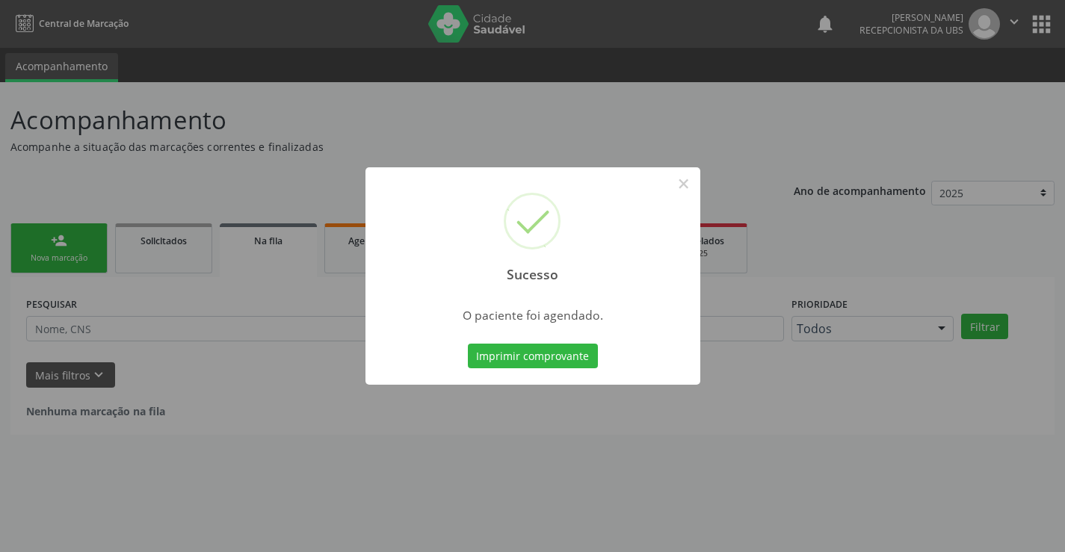
scroll to position [0, 0]
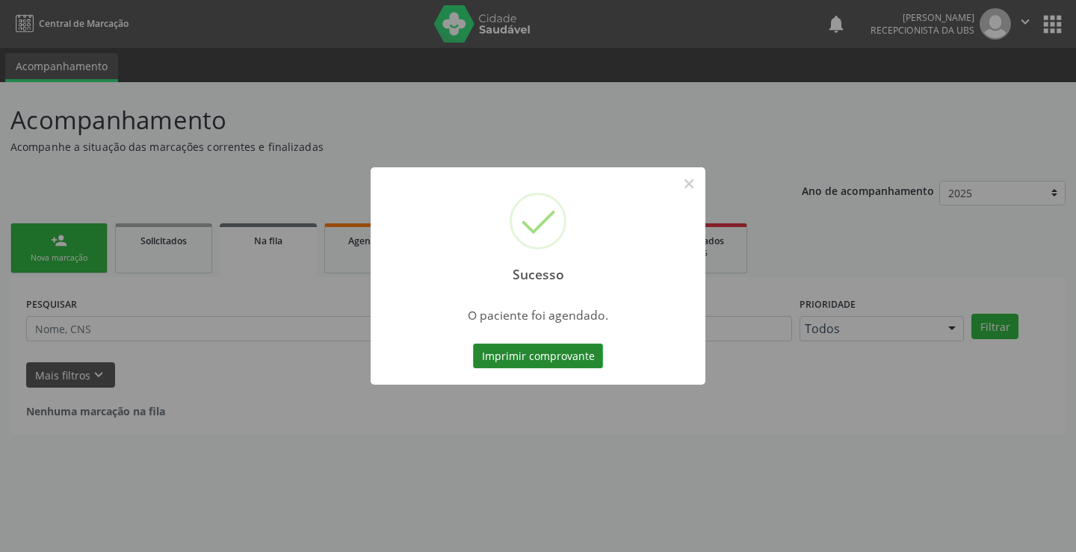
click at [536, 347] on button "Imprimir comprovante" at bounding box center [538, 356] width 130 height 25
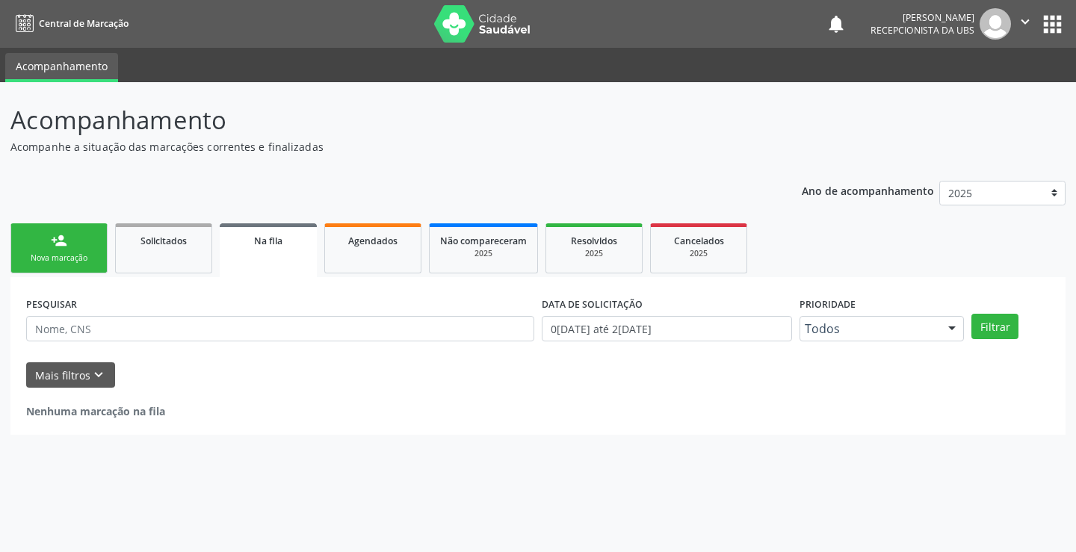
click at [71, 258] on div "Nova marcação" at bounding box center [59, 258] width 75 height 11
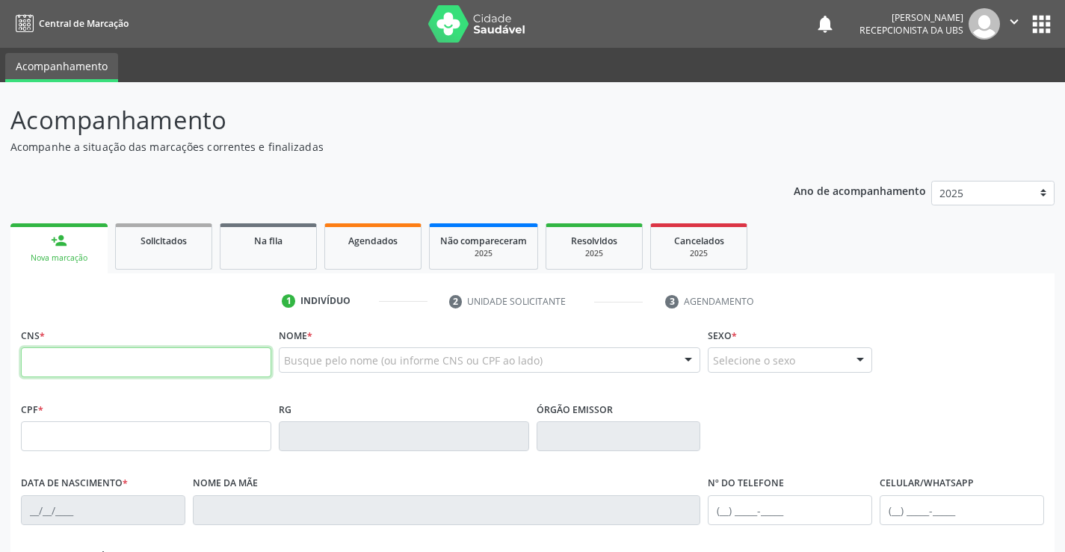
click at [150, 368] on input "text" at bounding box center [146, 362] width 250 height 30
type input "162 5248 3479 0004"
type input "747.326.254-87"
type input "27/04/1959"
type input "Maria Josina dos Santos"
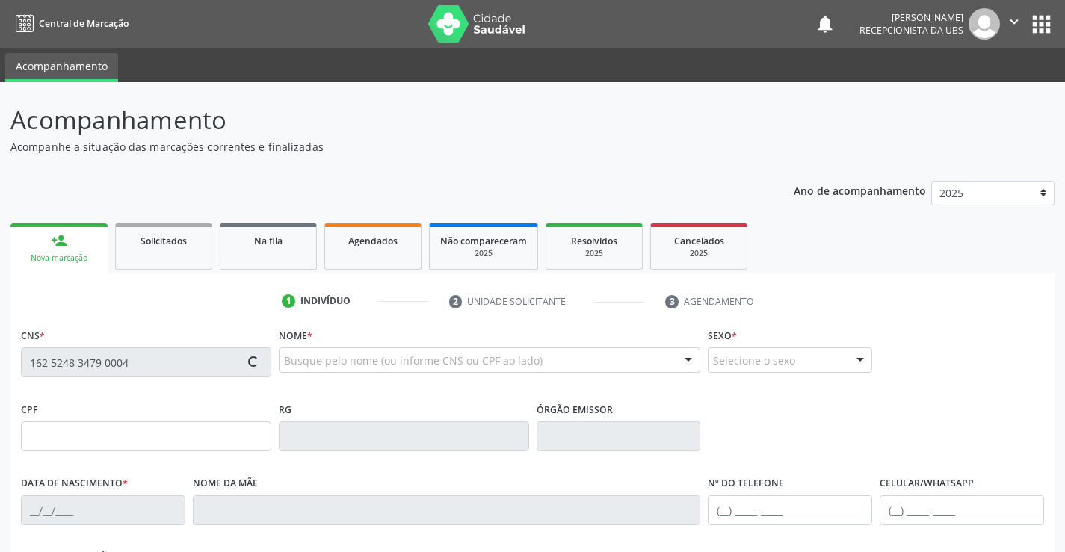
type input "(87) 99635-7997"
type input "846"
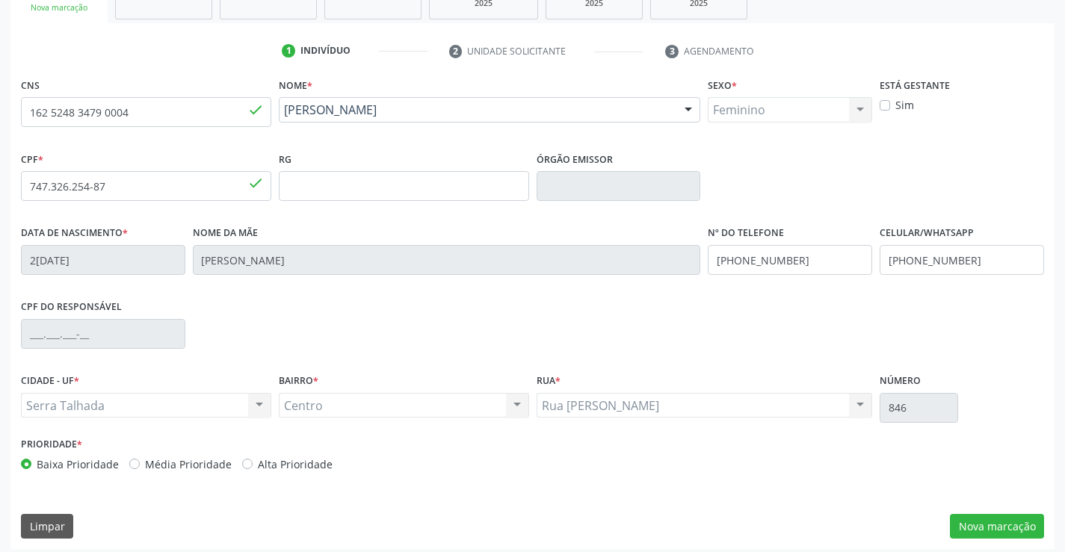
scroll to position [258, 0]
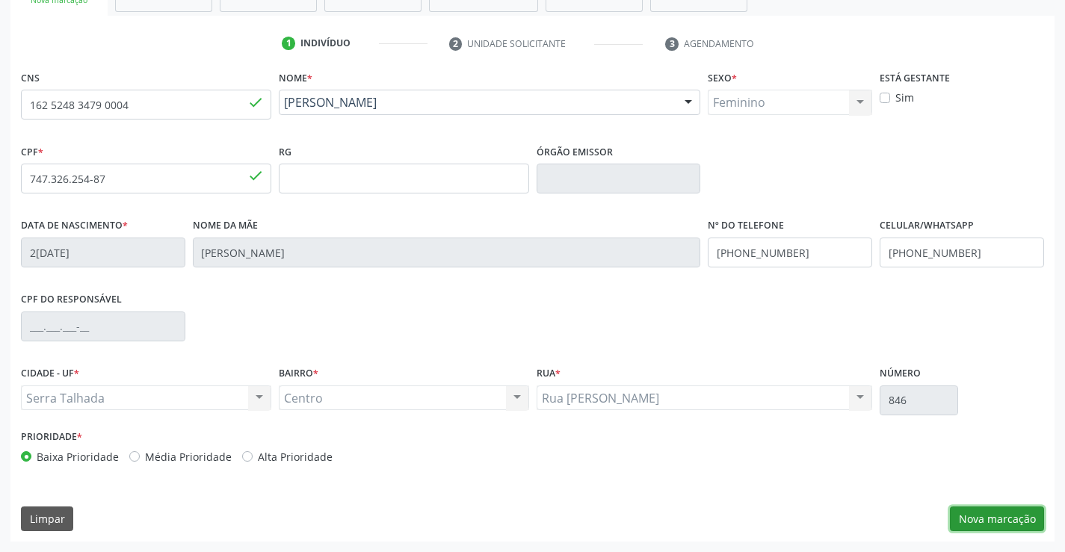
click at [1014, 510] on button "Nova marcação" at bounding box center [997, 519] width 94 height 25
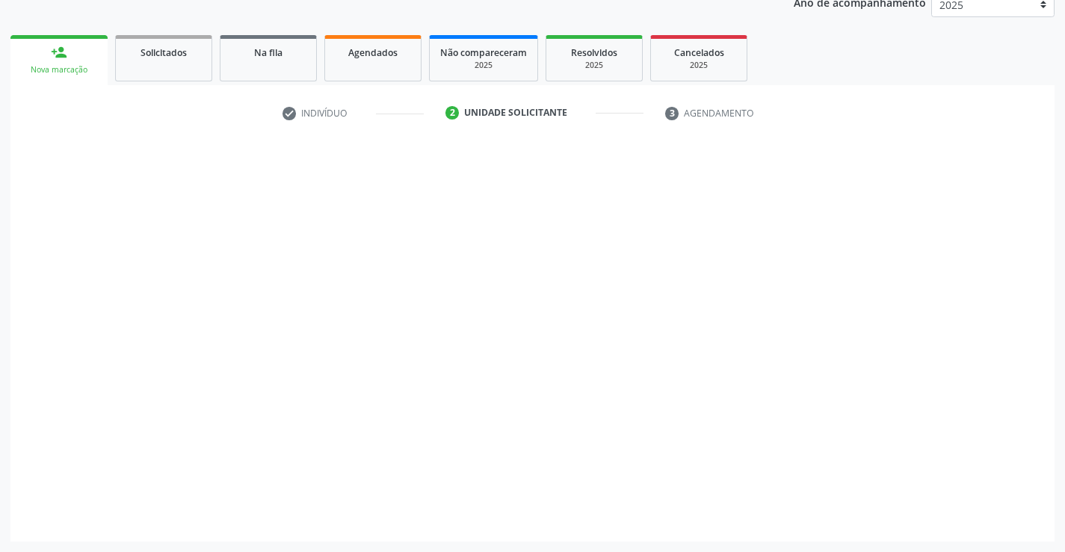
scroll to position [188, 0]
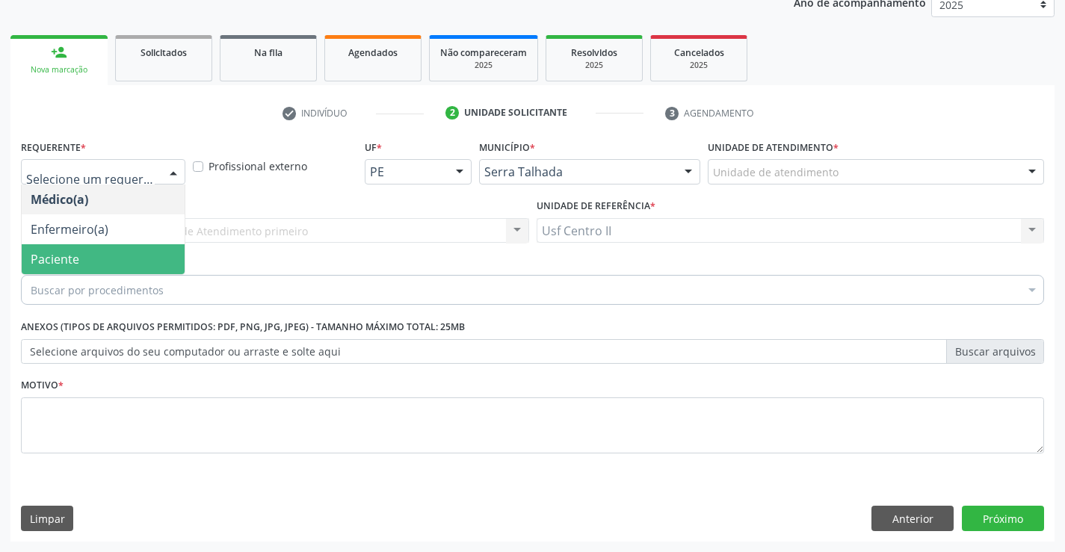
click at [103, 249] on span "Paciente" at bounding box center [103, 259] width 163 height 30
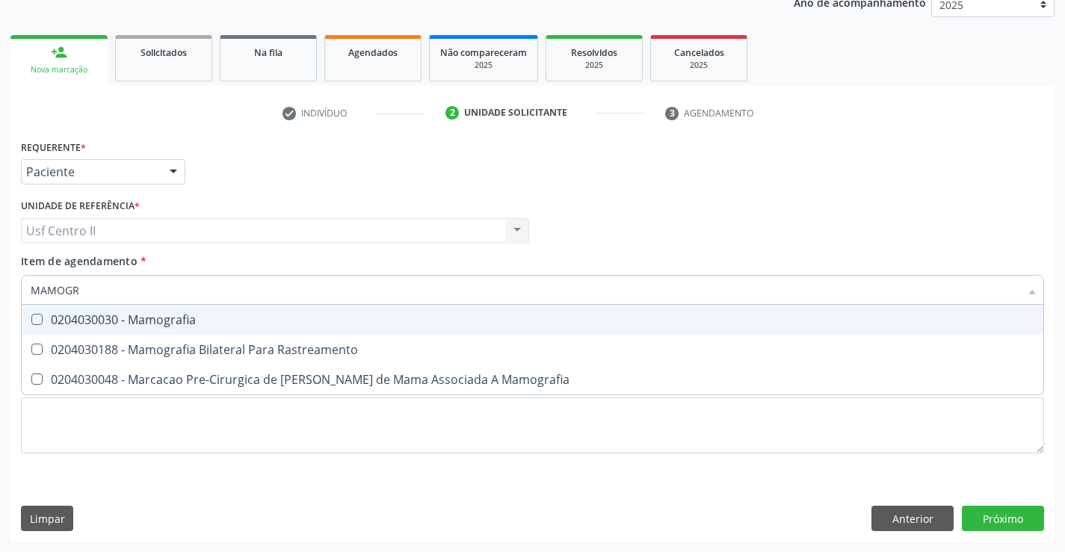
type input "MAMOGRA"
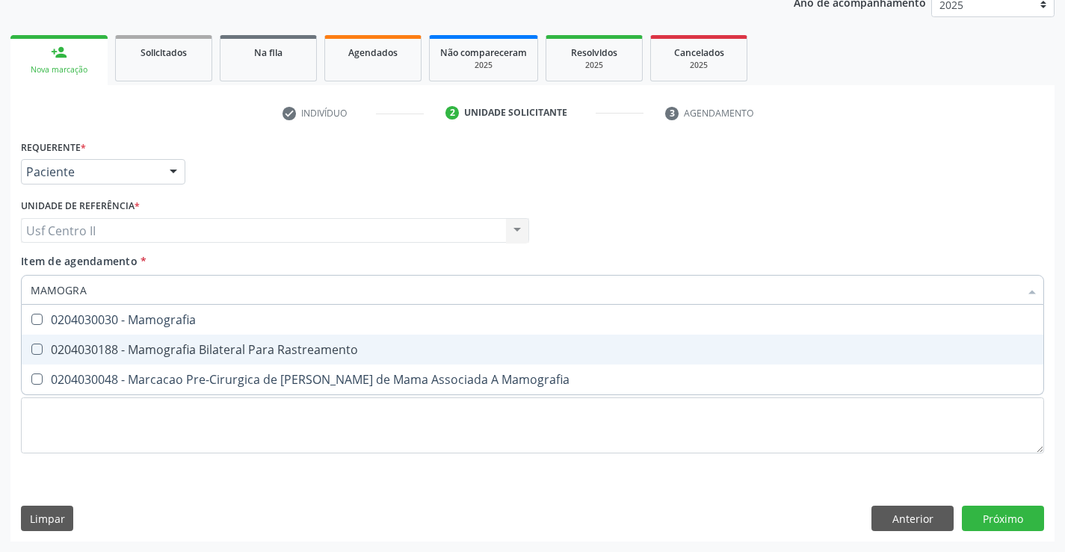
click at [207, 344] on div "0204030188 - Mamografia Bilateral Para Rastreamento" at bounding box center [533, 350] width 1004 height 12
checkbox Rastreamento "true"
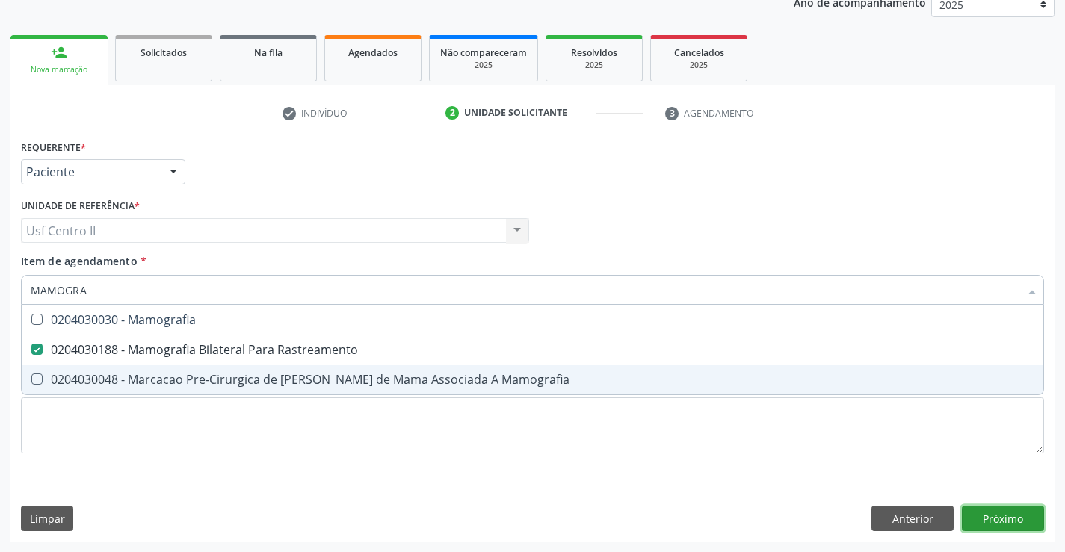
click at [1030, 517] on div "Requerente * Paciente Médico(a) Enfermeiro(a) Paciente Nenhum resultado encontr…" at bounding box center [532, 339] width 1044 height 406
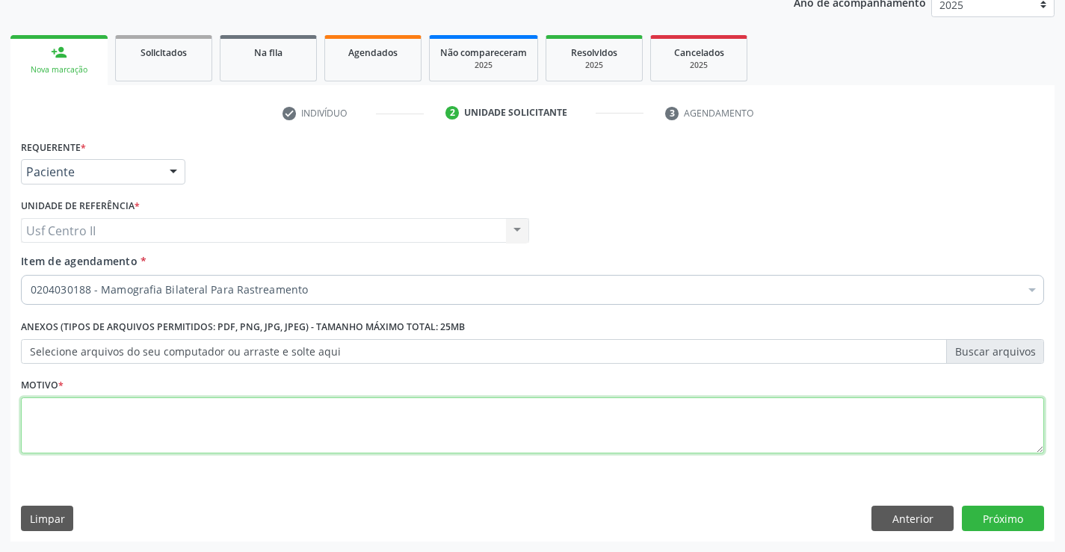
click at [157, 414] on textarea at bounding box center [532, 426] width 1023 height 57
type textarea "."
click at [1003, 518] on button "Próximo" at bounding box center [1003, 518] width 82 height 25
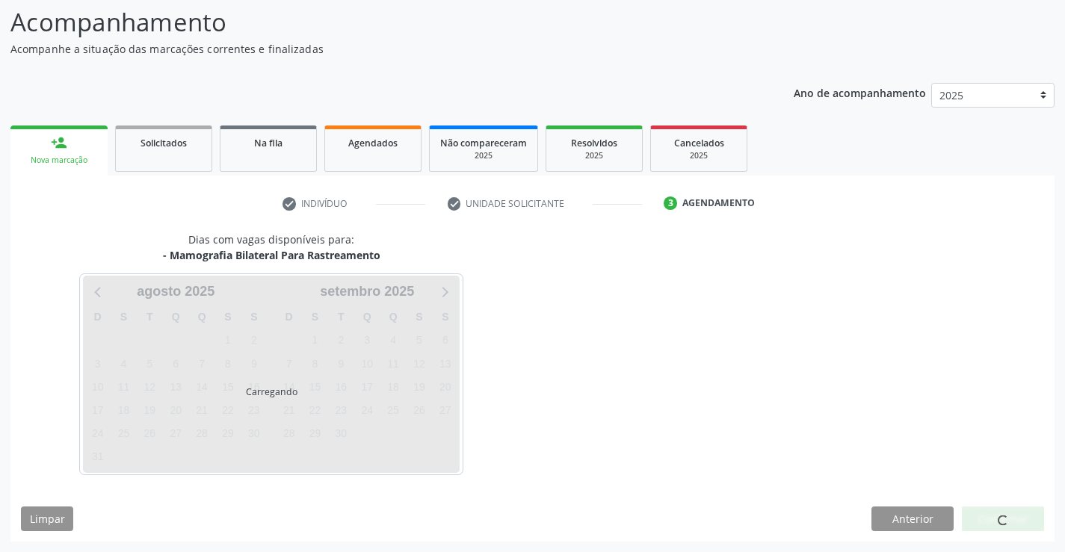
scroll to position [98, 0]
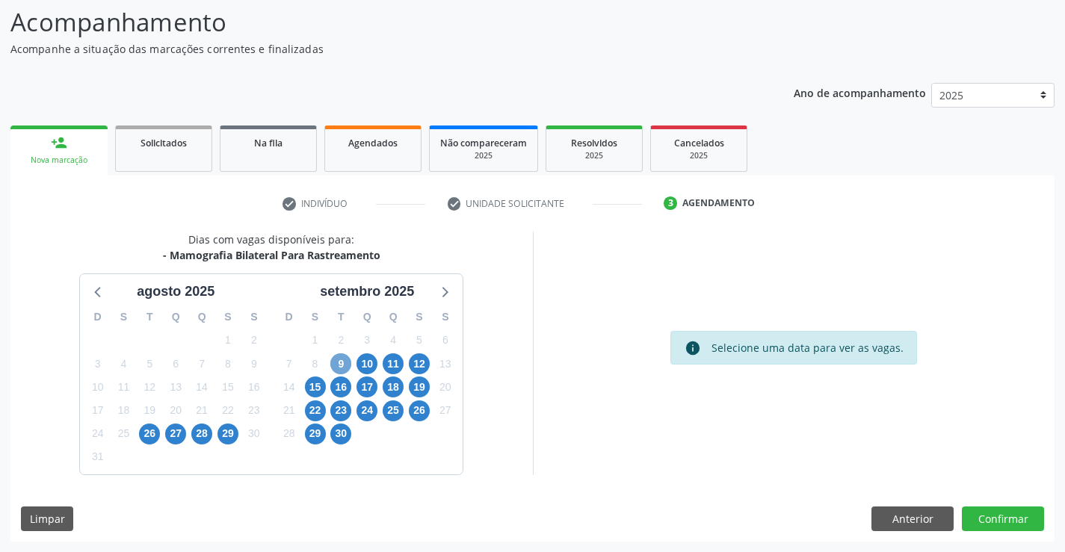
click at [339, 364] on span "9" at bounding box center [340, 363] width 21 height 21
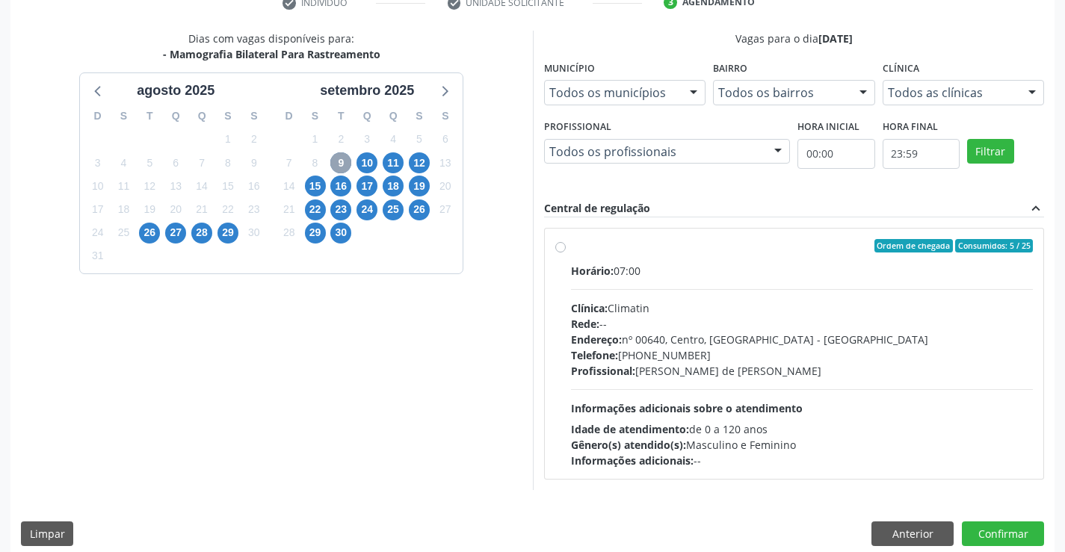
scroll to position [314, 0]
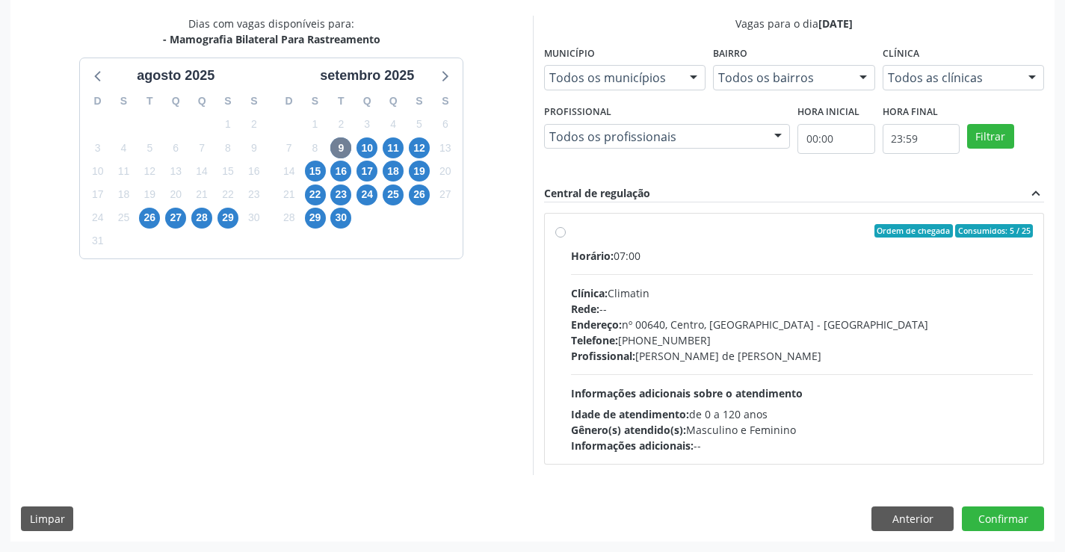
click at [571, 232] on label "Ordem de chegada Consumidos: 5 / 25 Horário: 07:00 Clínica: Climatin Rede: -- E…" at bounding box center [802, 338] width 463 height 229
click at [562, 232] on input "Ordem de chegada Consumidos: 5 / 25 Horário: 07:00 Clínica: Climatin Rede: -- E…" at bounding box center [560, 230] width 10 height 13
radio input "true"
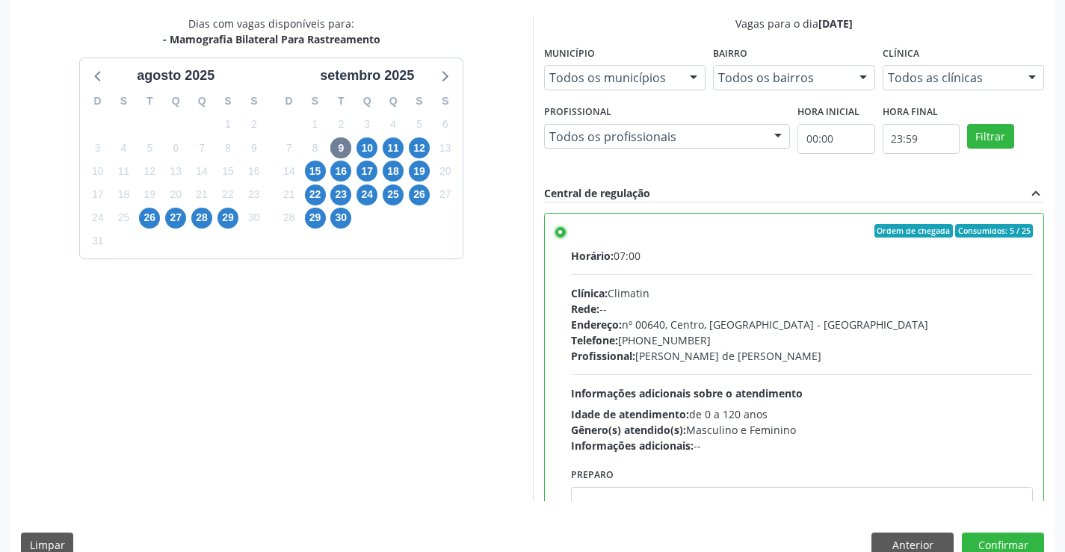
scroll to position [74, 0]
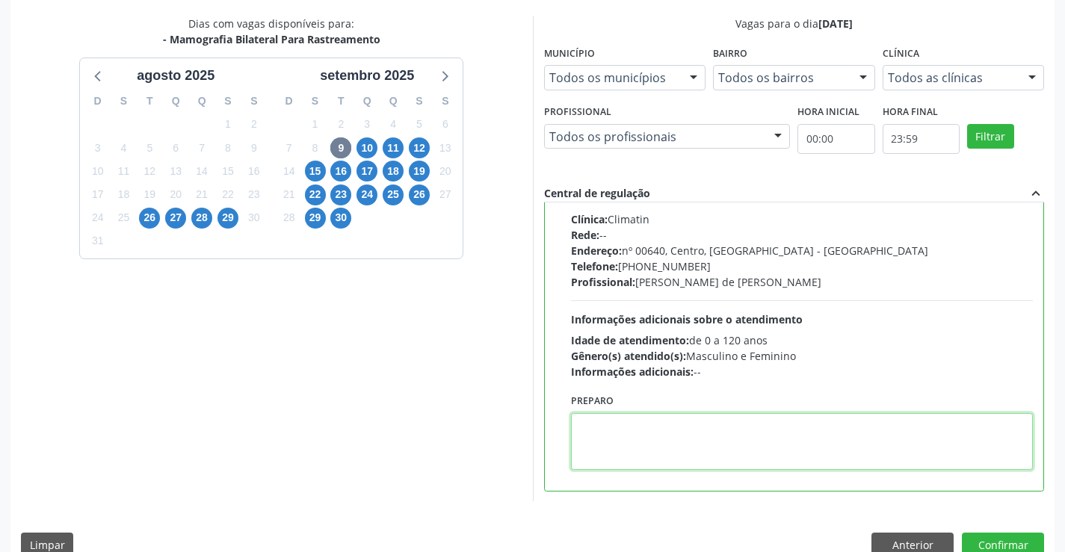
click at [697, 434] on textarea at bounding box center [802, 441] width 463 height 57
paste textarea "O PACIENTE DEVE IR AO CONSULTÓRIO AGENDAR SEU EXAME."
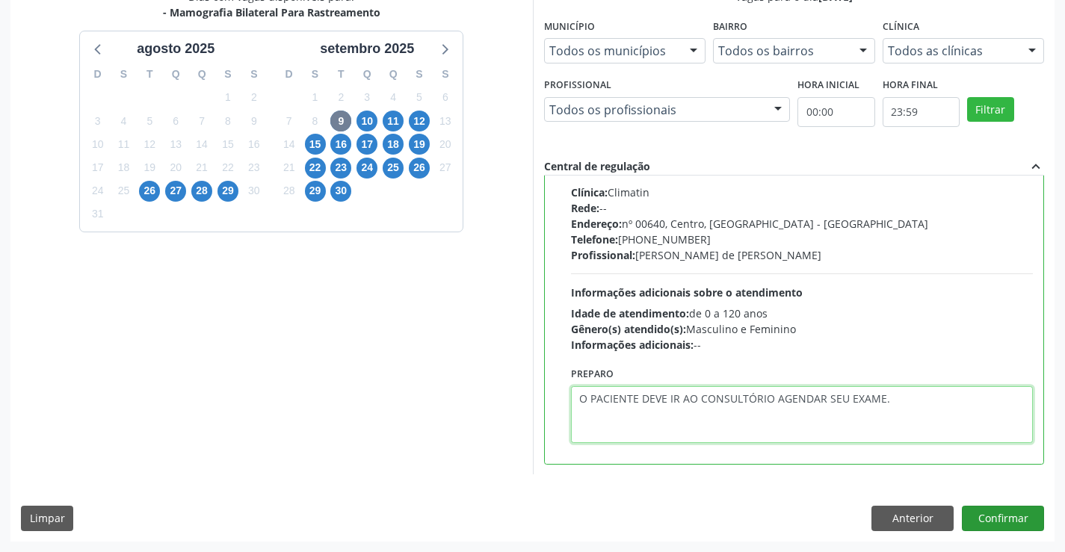
type textarea "O PACIENTE DEVE IR AO CONSULTÓRIO AGENDAR SEU EXAME."
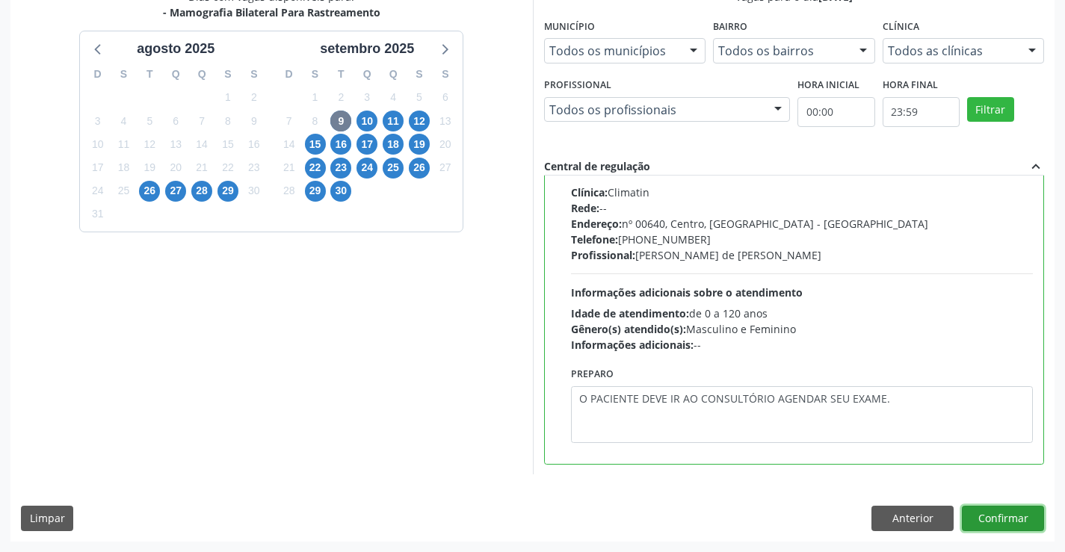
click at [1011, 519] on button "Confirmar" at bounding box center [1003, 518] width 82 height 25
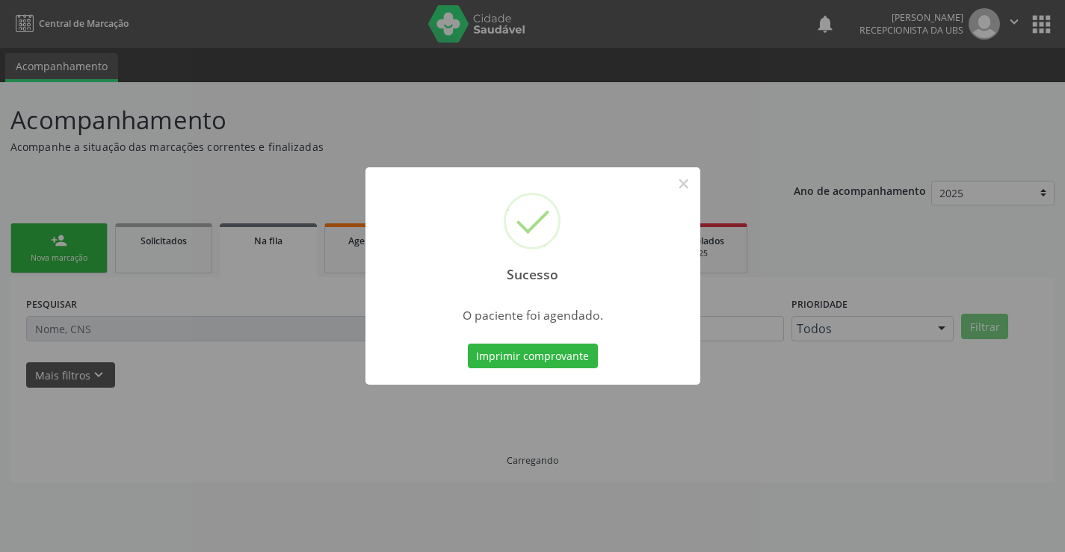
scroll to position [0, 0]
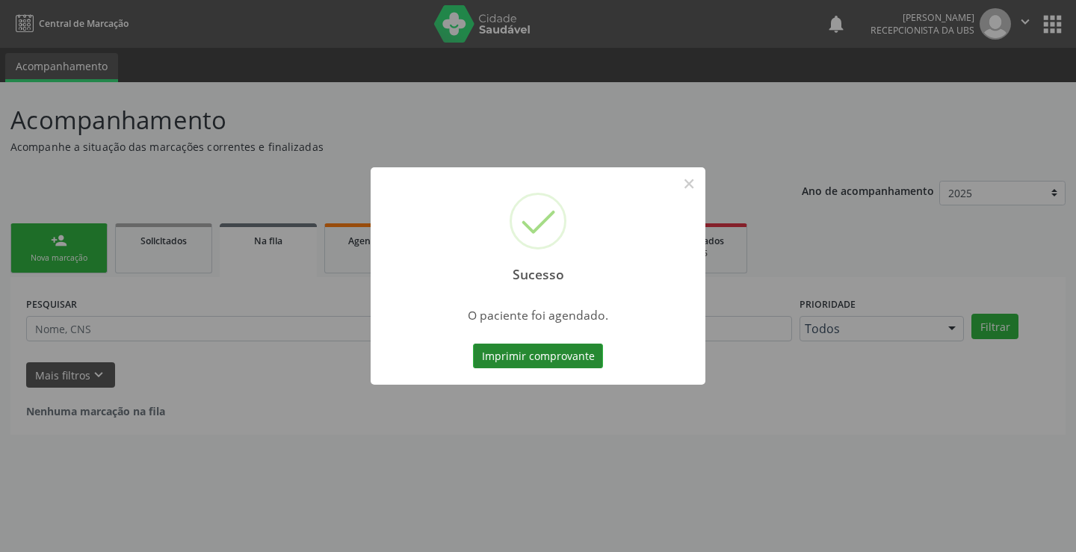
click at [513, 356] on button "Imprimir comprovante" at bounding box center [538, 356] width 130 height 25
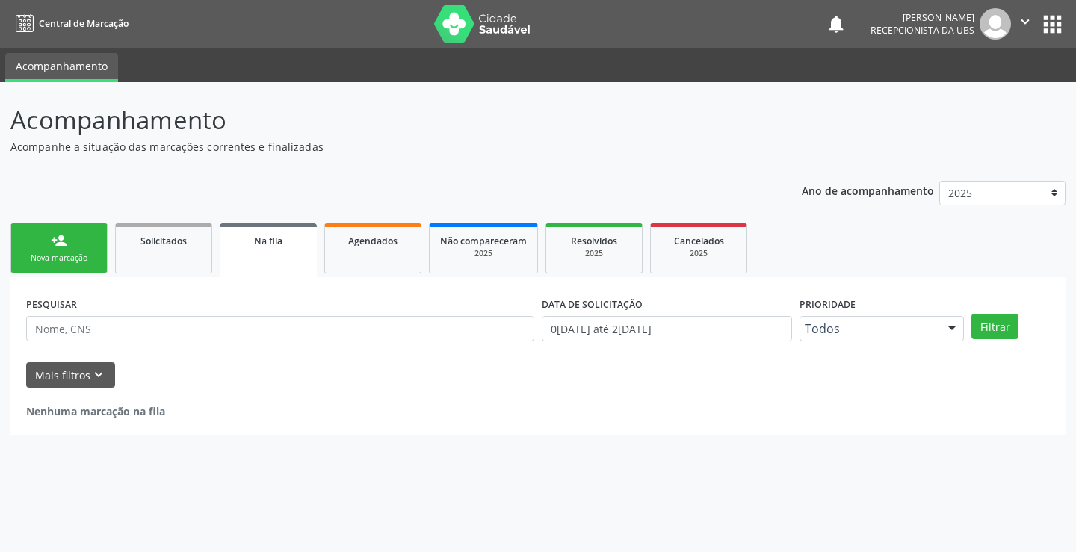
click at [71, 250] on link "person_add Nova marcação" at bounding box center [58, 248] width 97 height 50
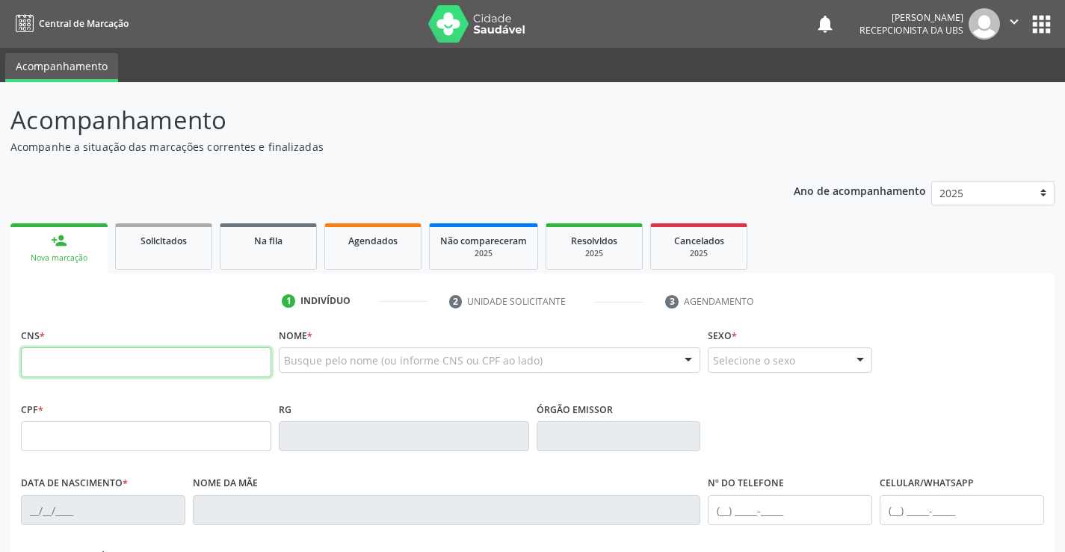
click at [192, 359] on input "text" at bounding box center [146, 362] width 250 height 30
type input "702 8071 5268 3763"
type input "047.690.894-90"
type input "26/11/1975"
type input "Maria Antonia da Silva"
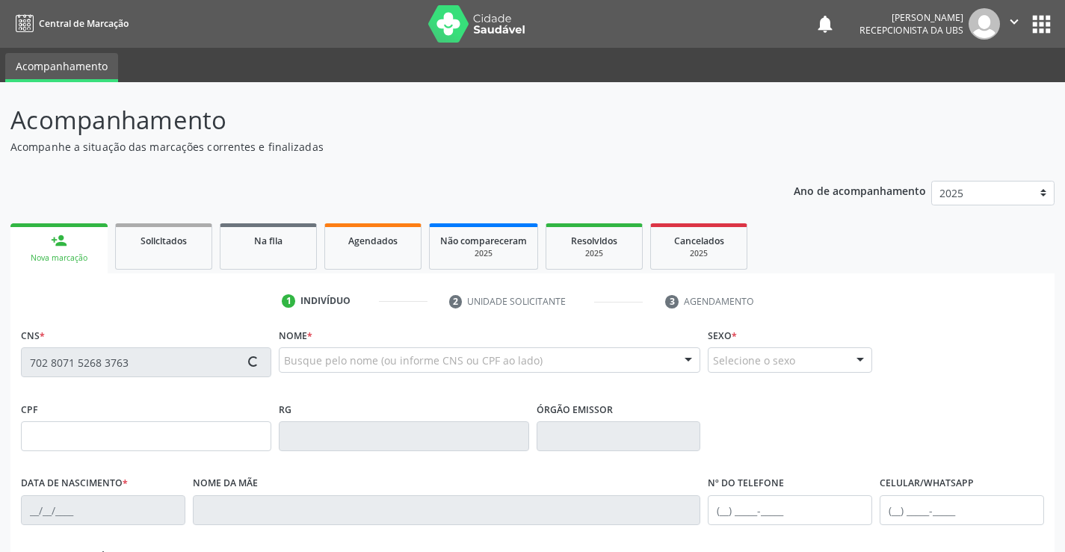
type input "(87) 98824-5187"
type input "052.058.264-01"
type input "920"
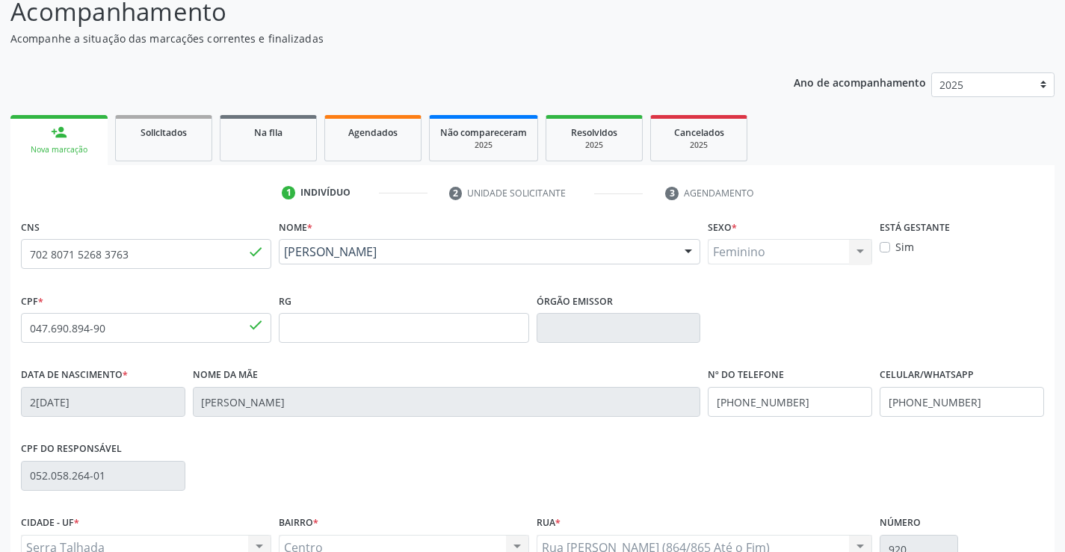
scroll to position [149, 0]
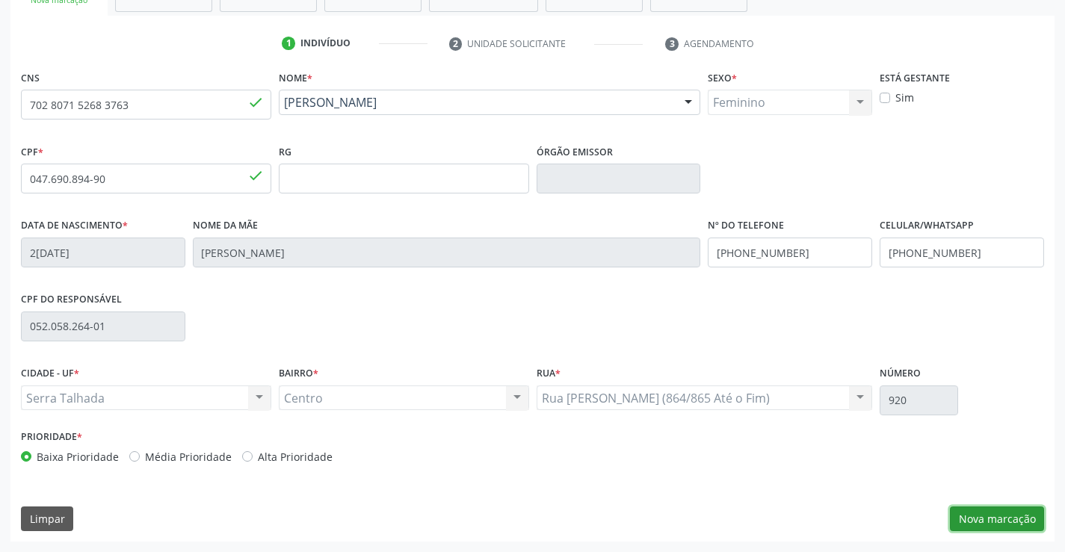
click at [980, 513] on button "Nova marcação" at bounding box center [997, 519] width 94 height 25
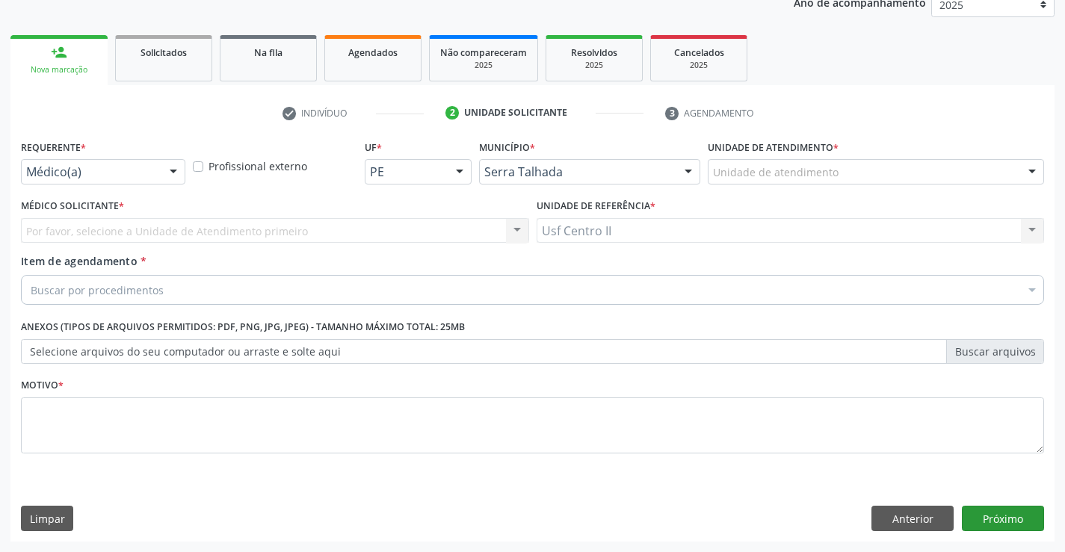
scroll to position [188, 0]
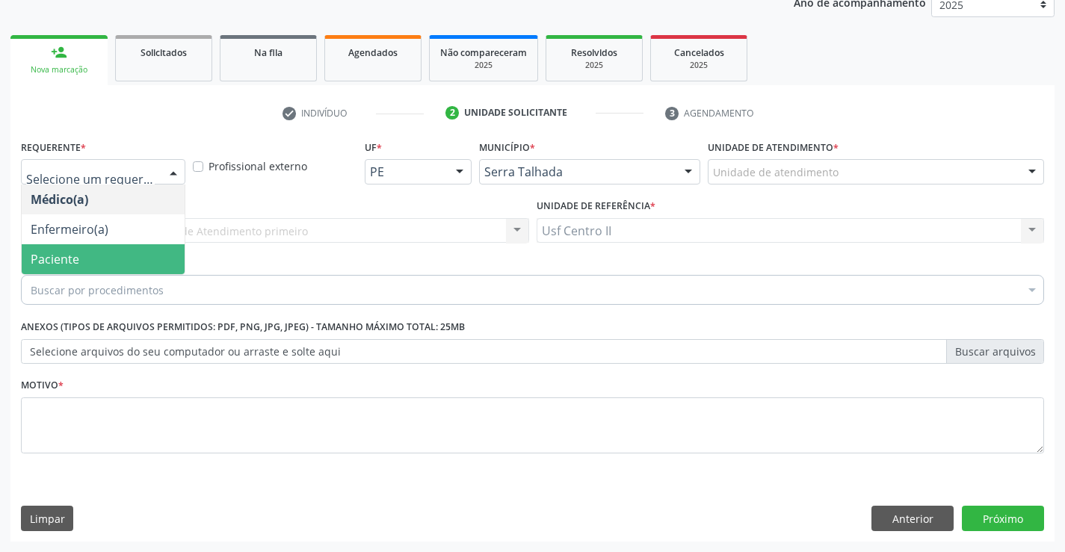
click at [87, 258] on span "Paciente" at bounding box center [103, 259] width 163 height 30
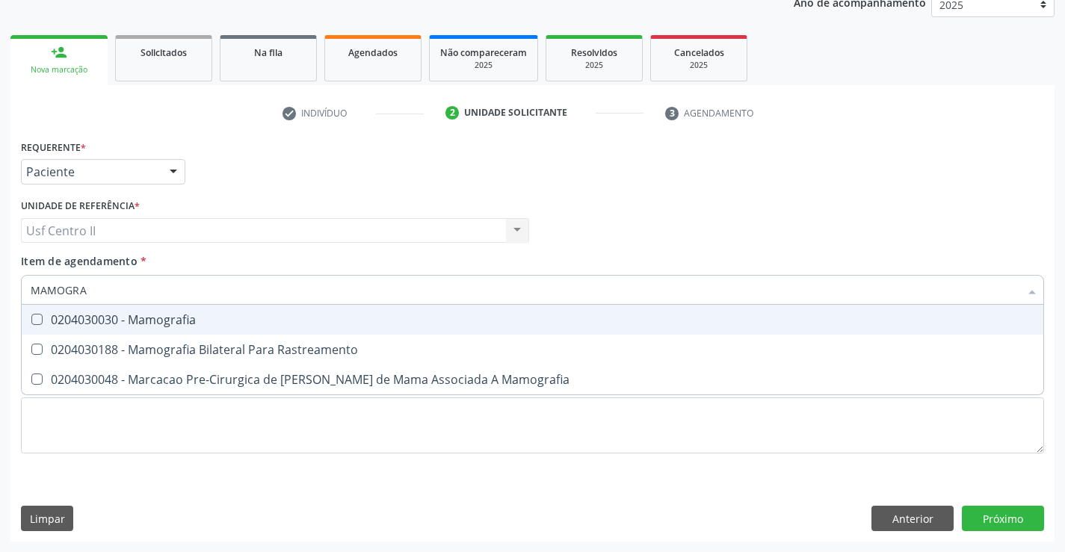
type input "MAMOGRAF"
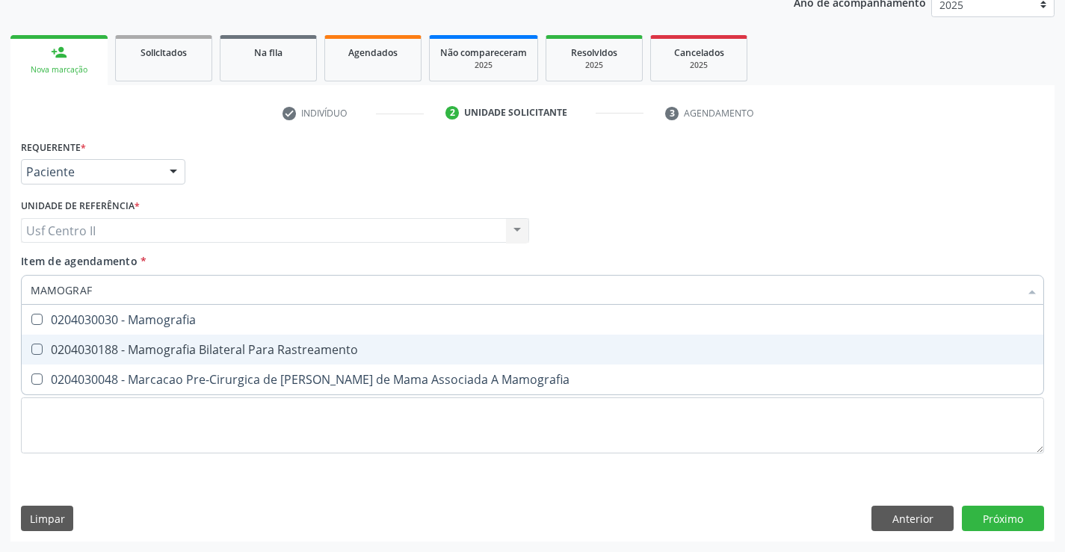
click at [211, 341] on span "0204030188 - Mamografia Bilateral Para Rastreamento" at bounding box center [533, 350] width 1022 height 30
checkbox Rastreamento "true"
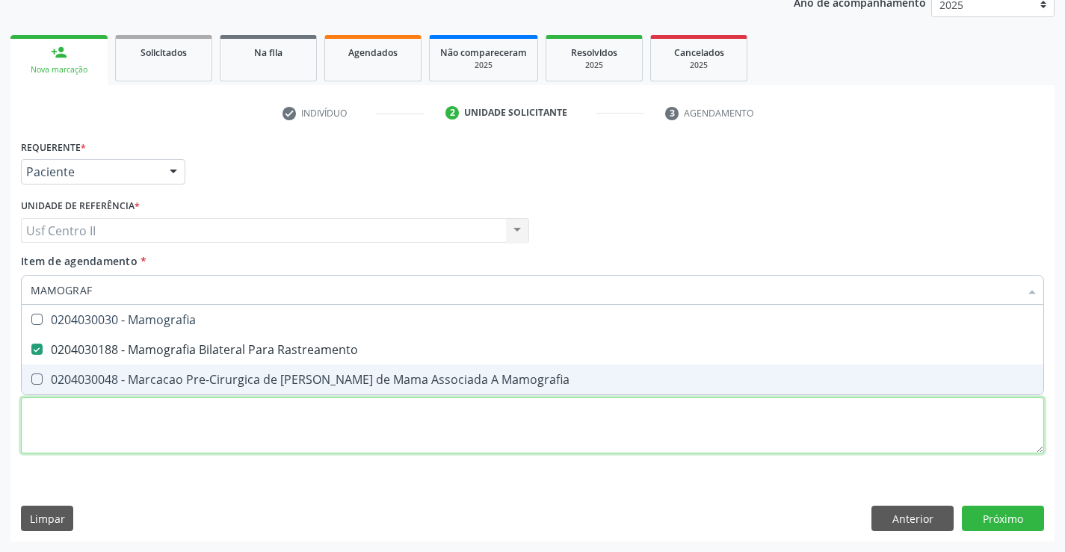
click at [241, 424] on div "Requerente * Paciente Médico(a) Enfermeiro(a) Paciente Nenhum resultado encontr…" at bounding box center [532, 305] width 1023 height 339
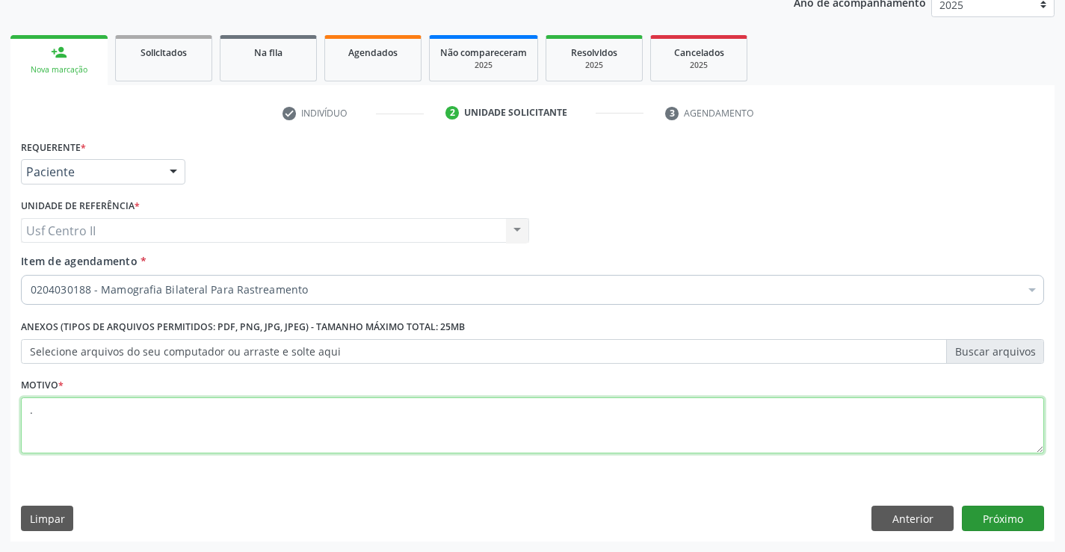
type textarea "."
click at [998, 514] on button "Próximo" at bounding box center [1003, 518] width 82 height 25
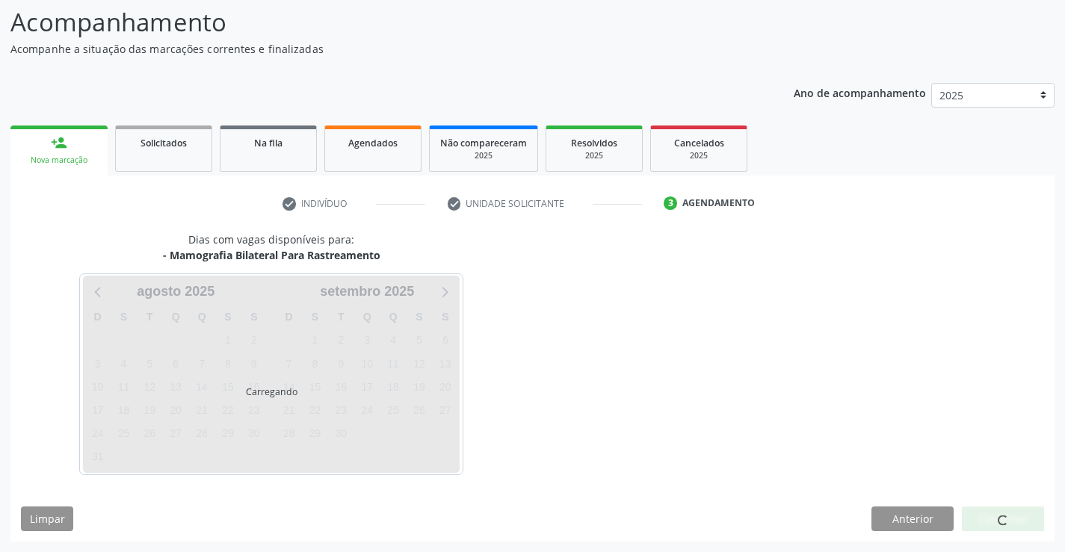
scroll to position [98, 0]
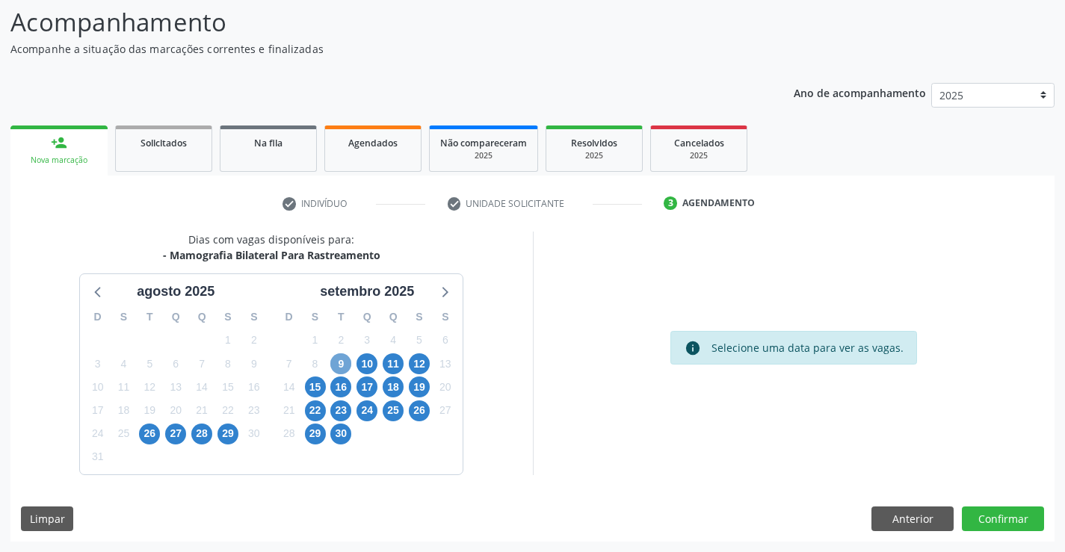
click at [343, 368] on span "9" at bounding box center [340, 363] width 21 height 21
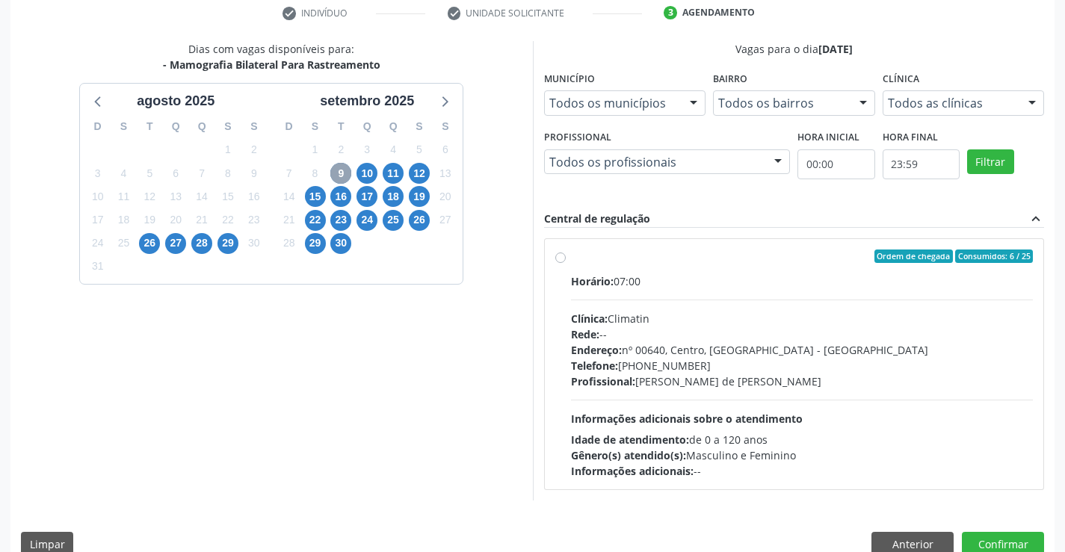
scroll to position [314, 0]
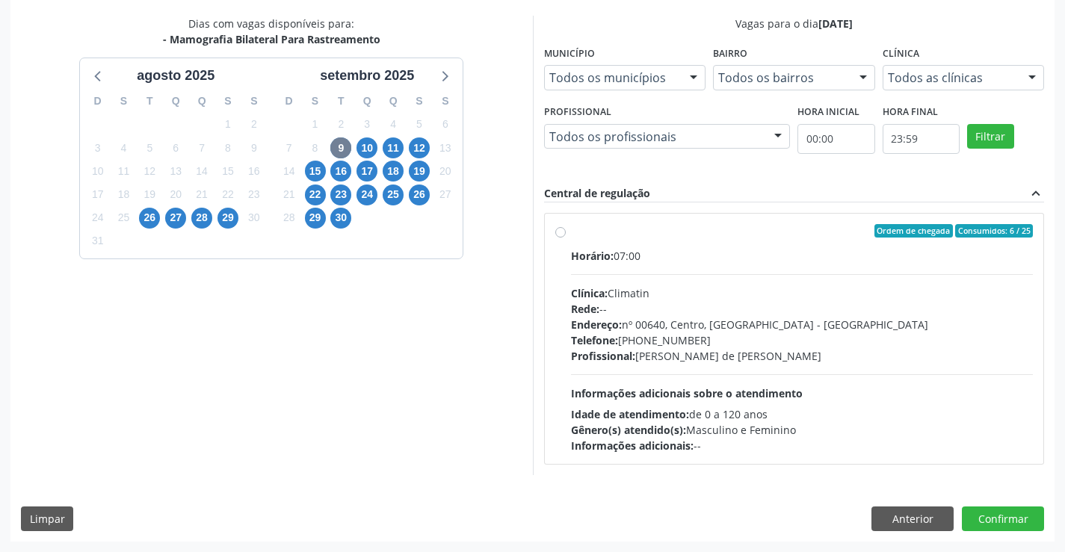
click at [571, 234] on label "Ordem de chegada Consumidos: 6 / 25 Horário: 07:00 Clínica: Climatin Rede: -- E…" at bounding box center [802, 338] width 463 height 229
click at [562, 234] on input "Ordem de chegada Consumidos: 6 / 25 Horário: 07:00 Clínica: Climatin Rede: -- E…" at bounding box center [560, 230] width 10 height 13
radio input "true"
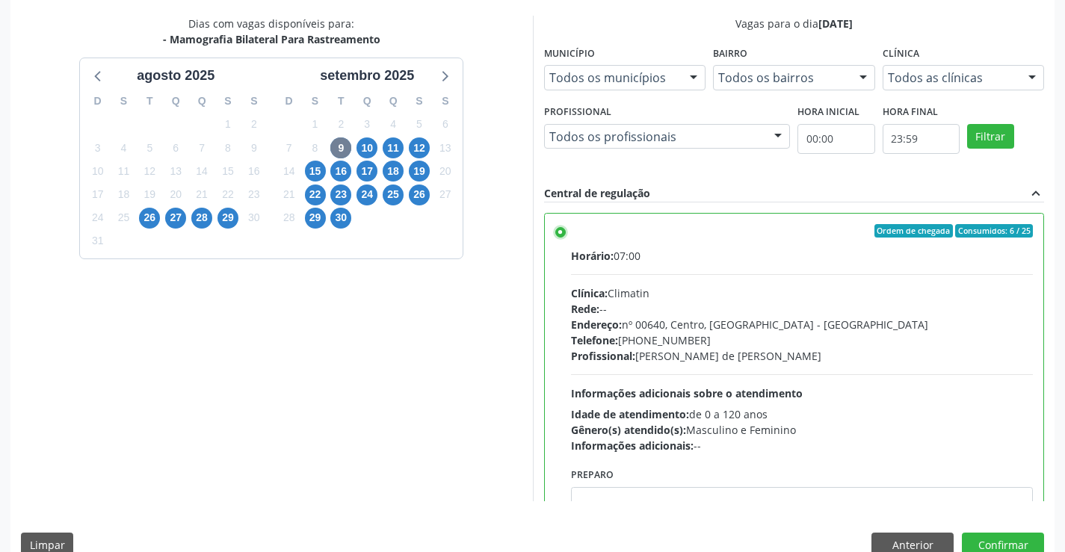
scroll to position [74, 0]
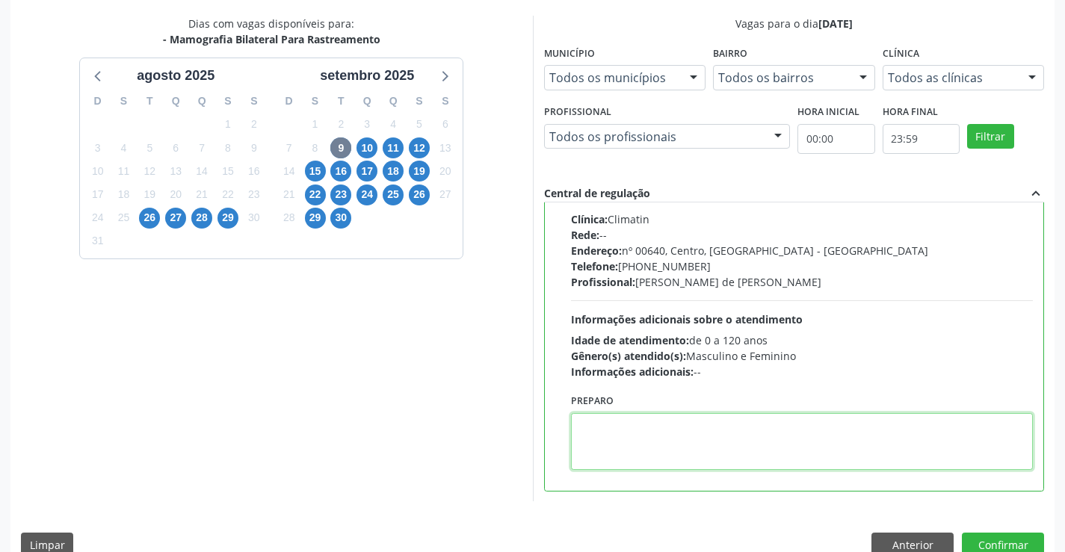
click at [637, 431] on textarea at bounding box center [802, 441] width 463 height 57
paste textarea "O PACIENTE DEVE IR AO CONSULTÓRIO AGENDAR SEU EXAME."
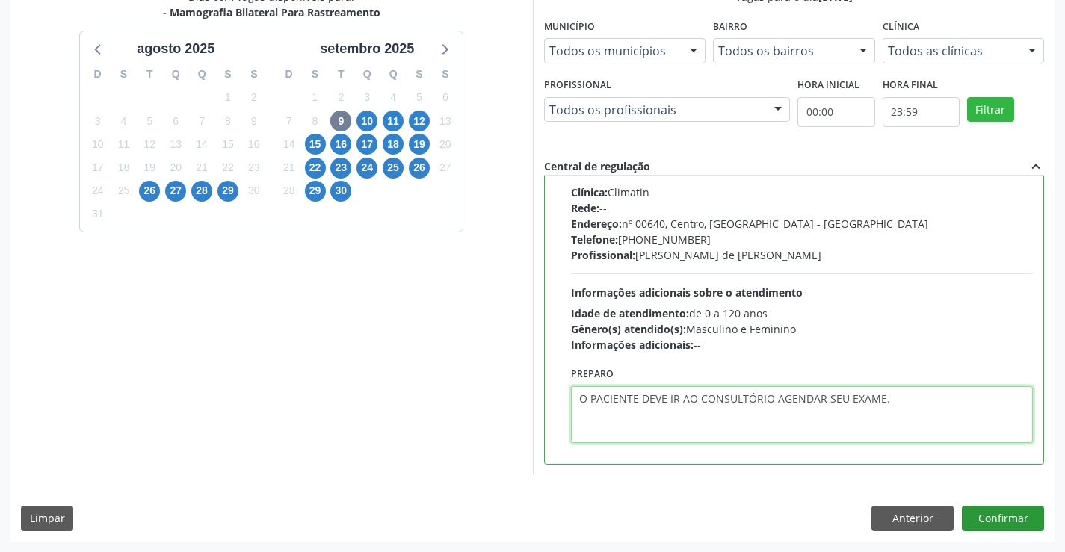
type textarea "O PACIENTE DEVE IR AO CONSULTÓRIO AGENDAR SEU EXAME."
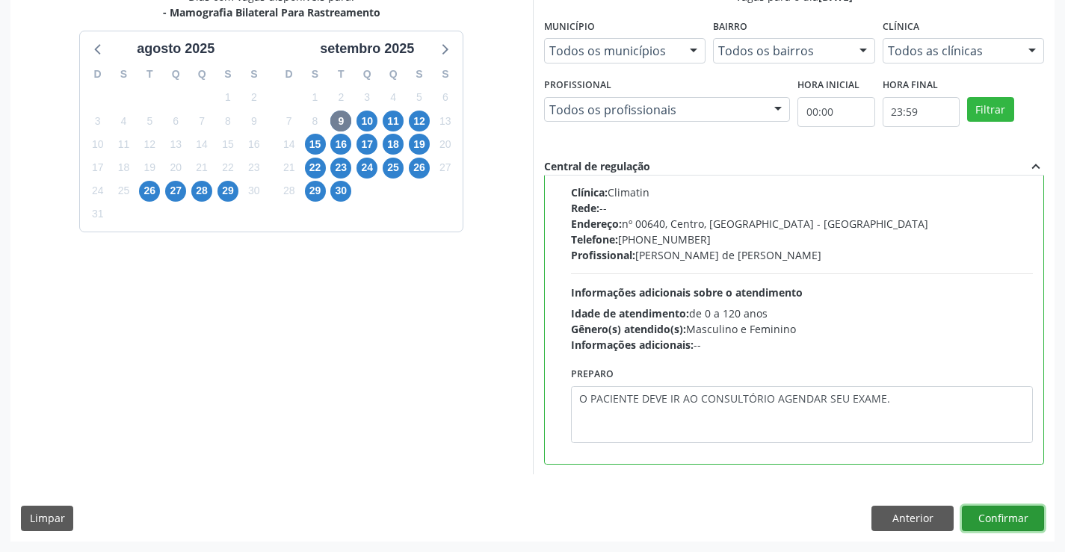
click at [1005, 517] on button "Confirmar" at bounding box center [1003, 518] width 82 height 25
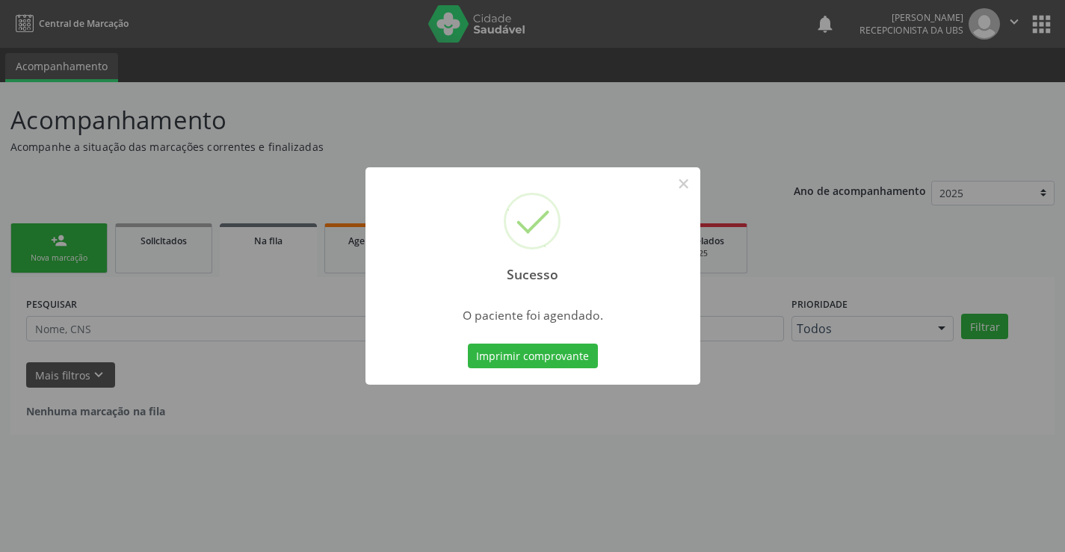
scroll to position [0, 0]
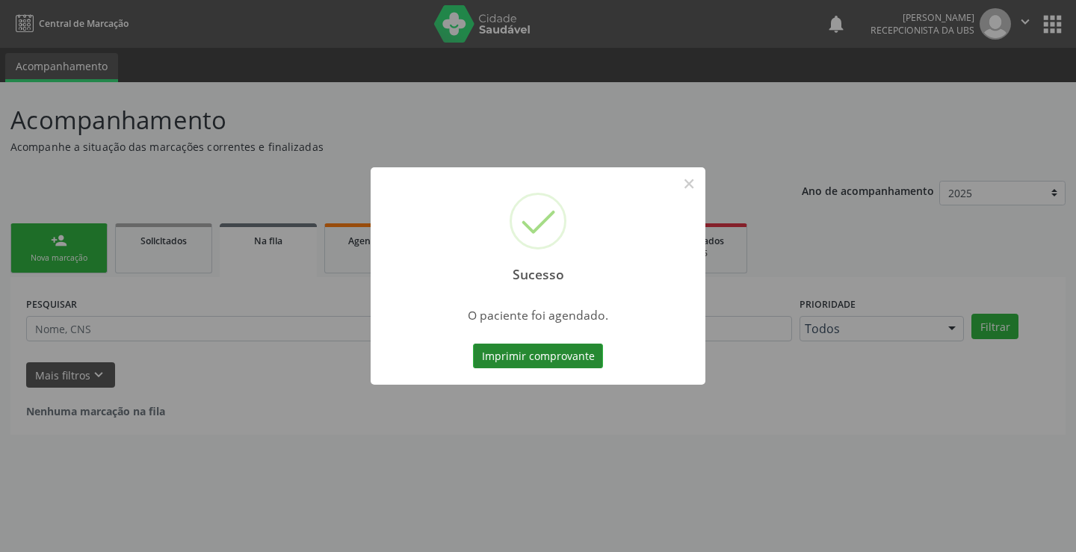
click at [525, 355] on button "Imprimir comprovante" at bounding box center [538, 356] width 130 height 25
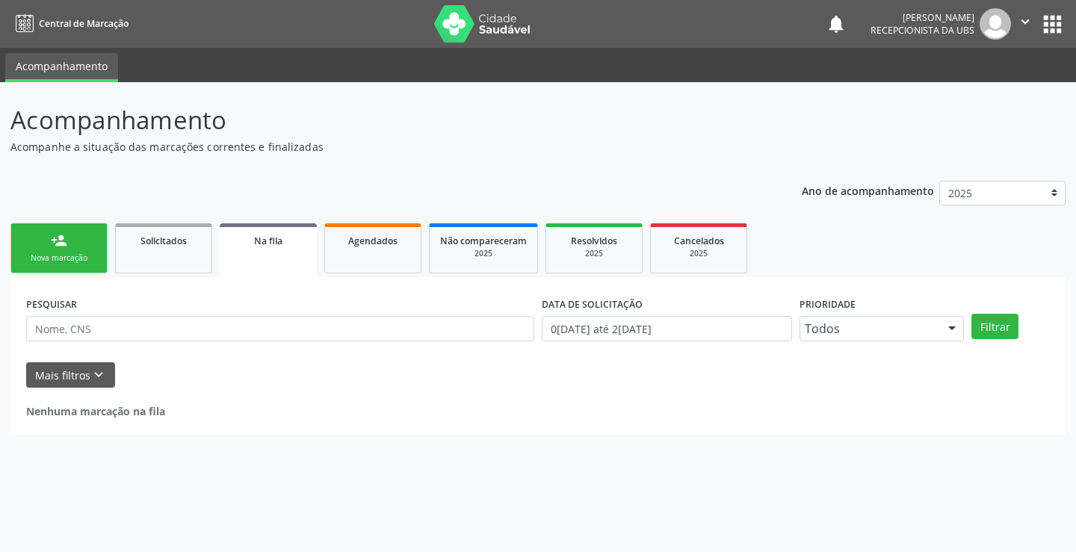
click at [67, 251] on link "person_add Nova marcação" at bounding box center [58, 248] width 97 height 50
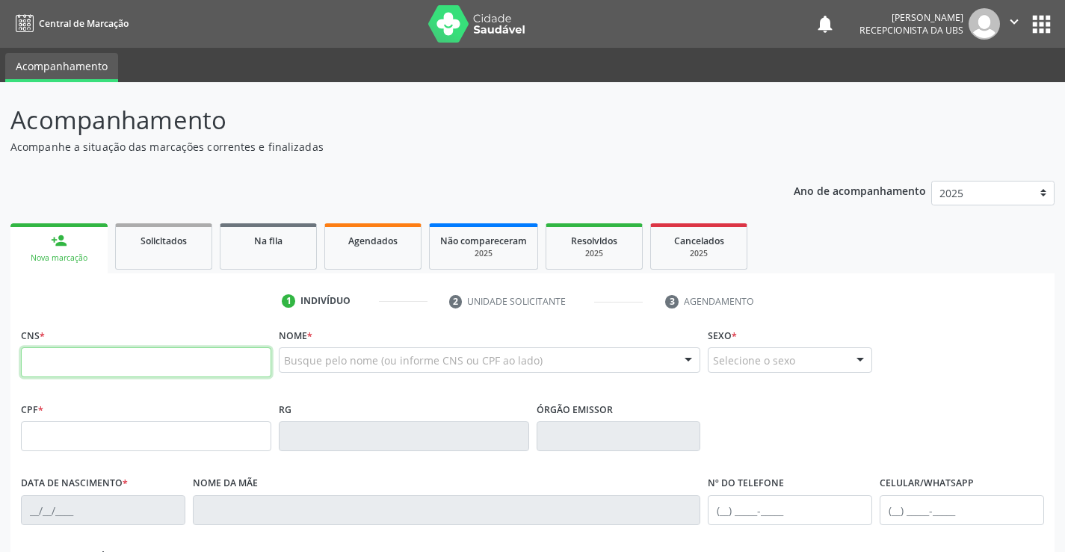
click at [143, 362] on input "text" at bounding box center [146, 362] width 250 height 30
type input "160 2859 5471 0005"
type input "000.268.054-80"
type input "15/03/1972"
type input "Maria Alice Rocha Inocencio"
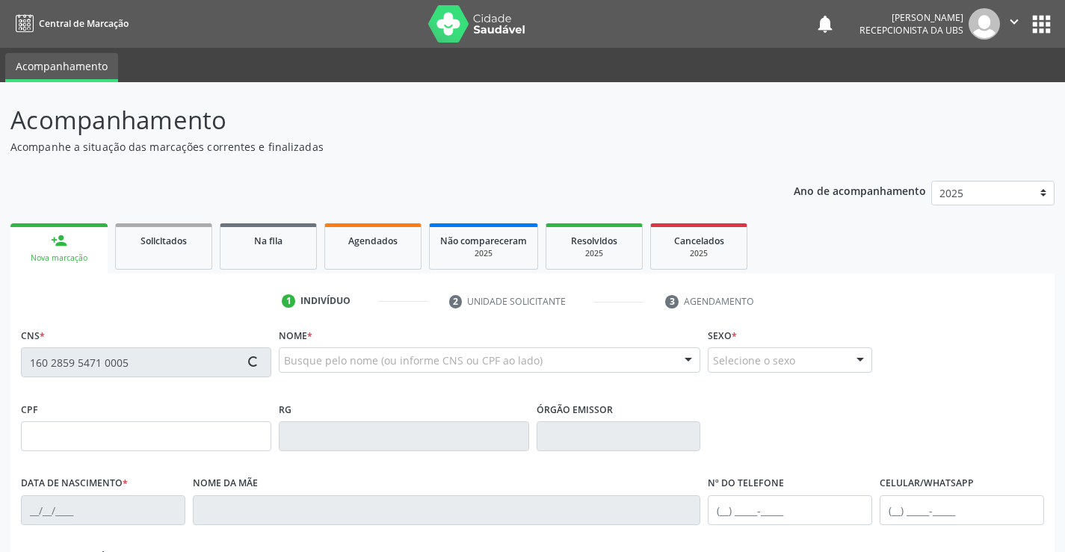
type input "(87) 99944-1916"
type input "(87) 99608-0794"
type input "363"
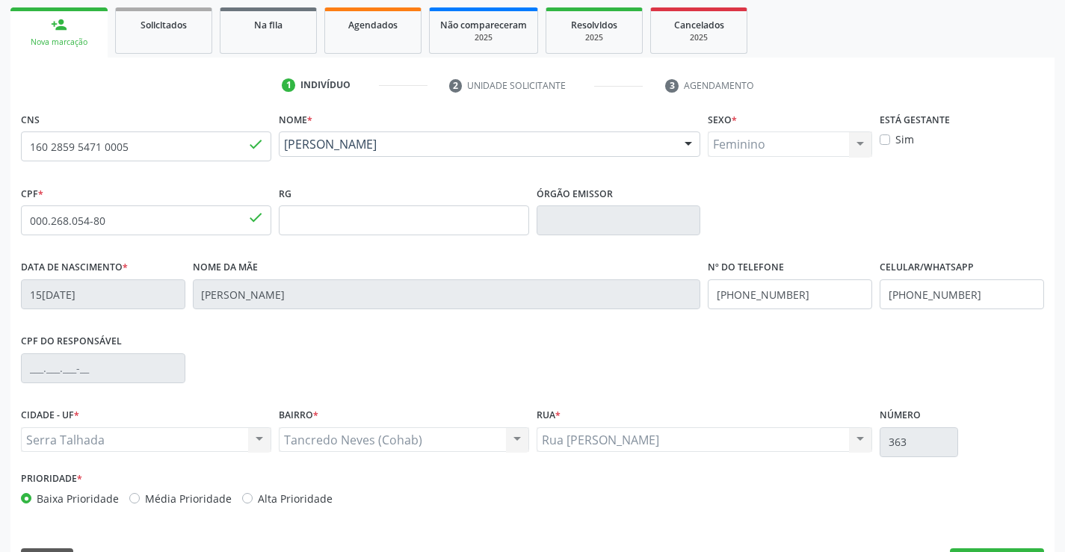
scroll to position [224, 0]
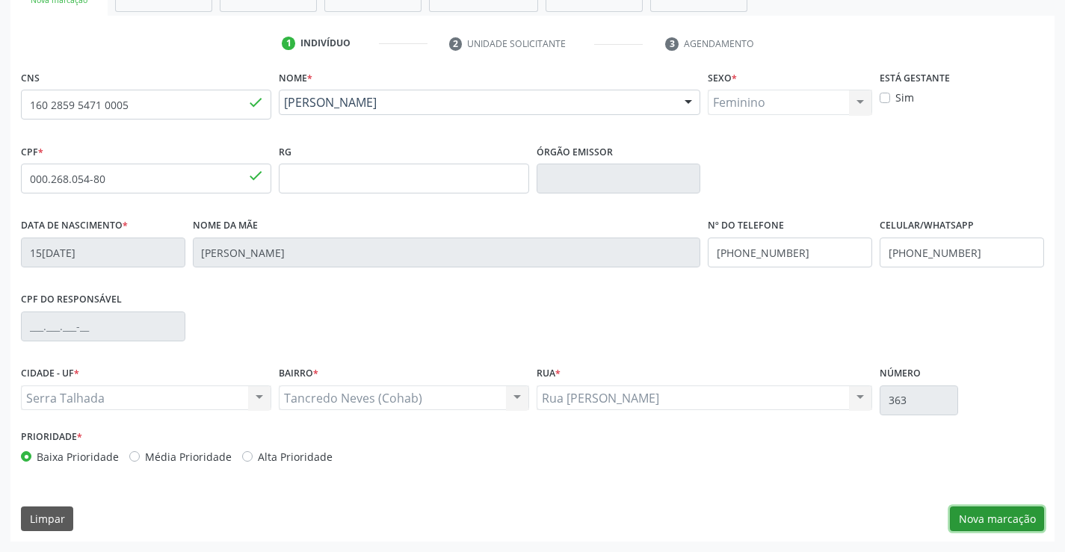
click at [978, 520] on button "Nova marcação" at bounding box center [997, 519] width 94 height 25
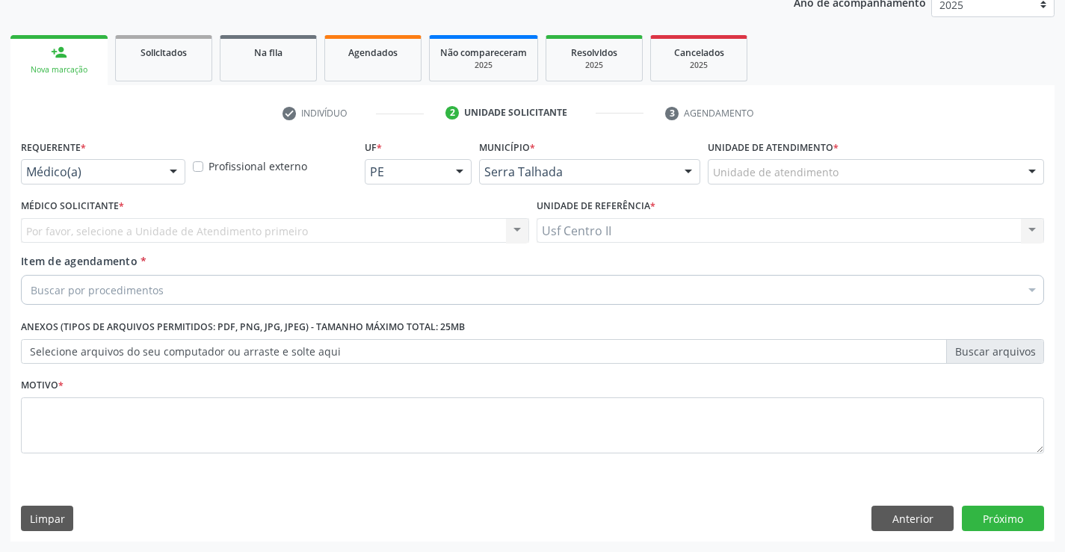
scroll to position [188, 0]
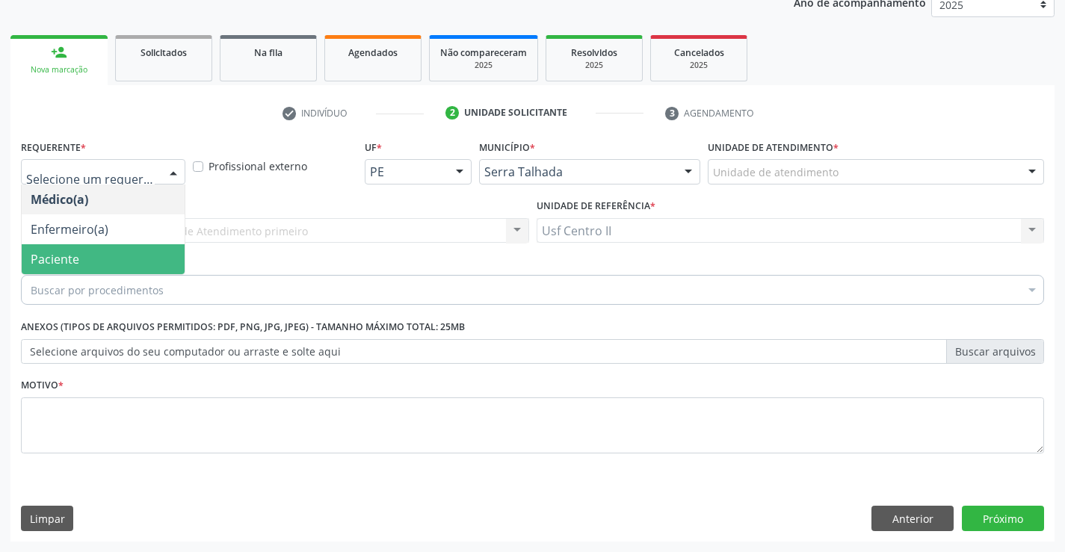
click at [102, 251] on span "Paciente" at bounding box center [103, 259] width 163 height 30
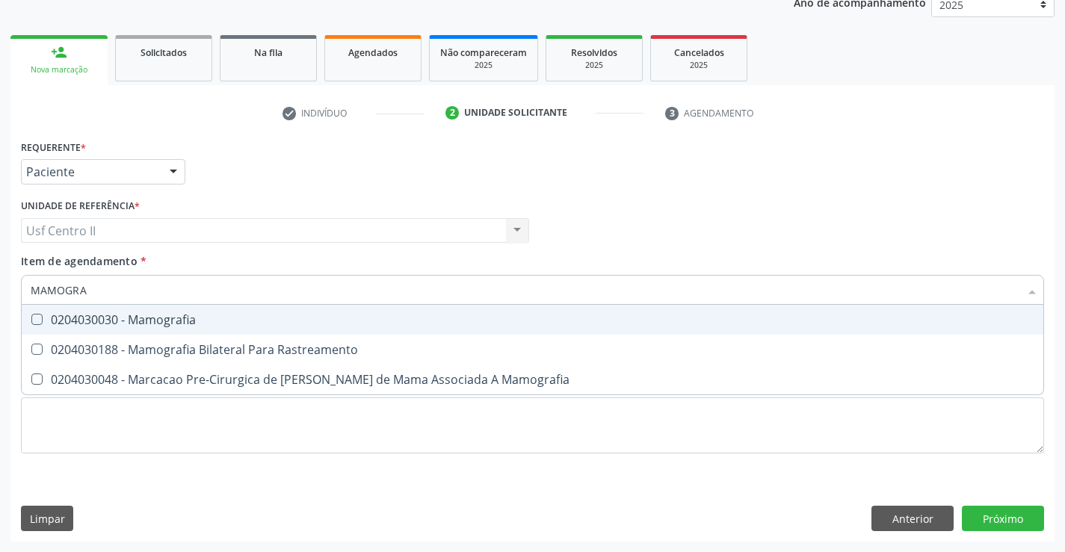
type input "MAMOGRAF"
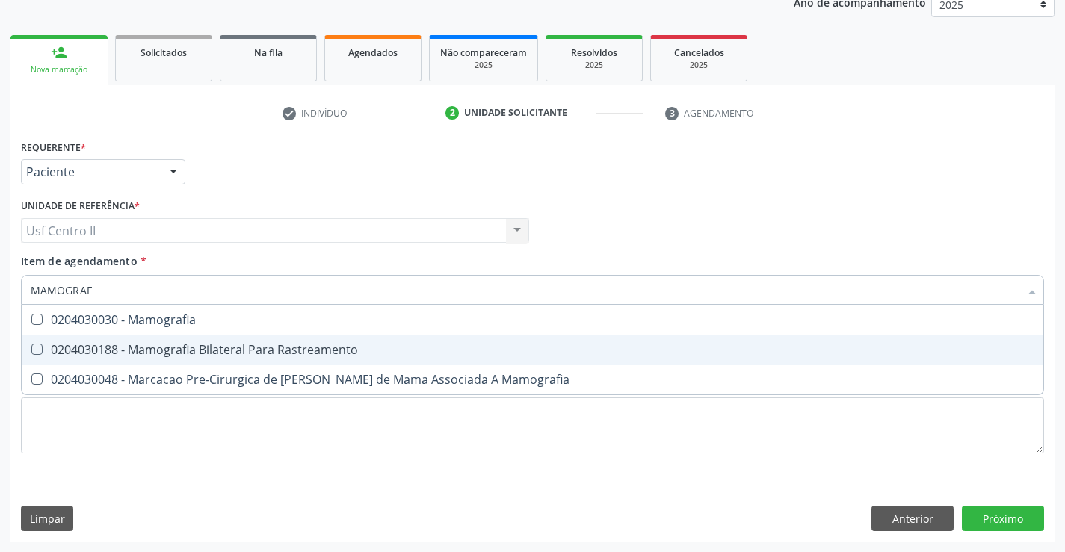
click at [213, 351] on div "0204030188 - Mamografia Bilateral Para Rastreamento" at bounding box center [533, 350] width 1004 height 12
checkbox Rastreamento "true"
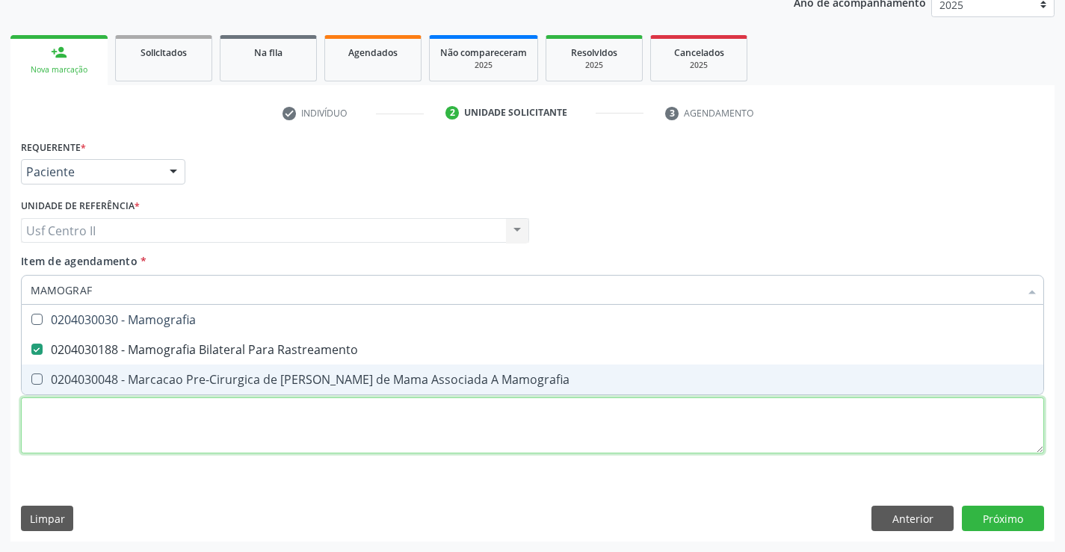
click at [231, 409] on div "Requerente * Paciente Médico(a) Enfermeiro(a) Paciente Nenhum resultado encontr…" at bounding box center [532, 305] width 1023 height 339
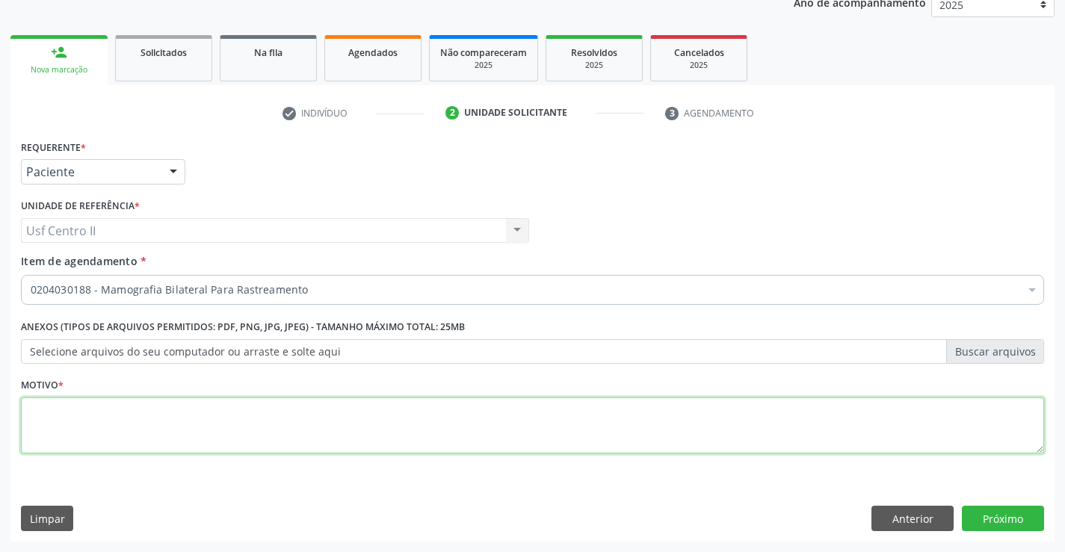
click at [231, 409] on textarea at bounding box center [532, 426] width 1023 height 57
type textarea "."
click at [999, 519] on button "Próximo" at bounding box center [1003, 518] width 82 height 25
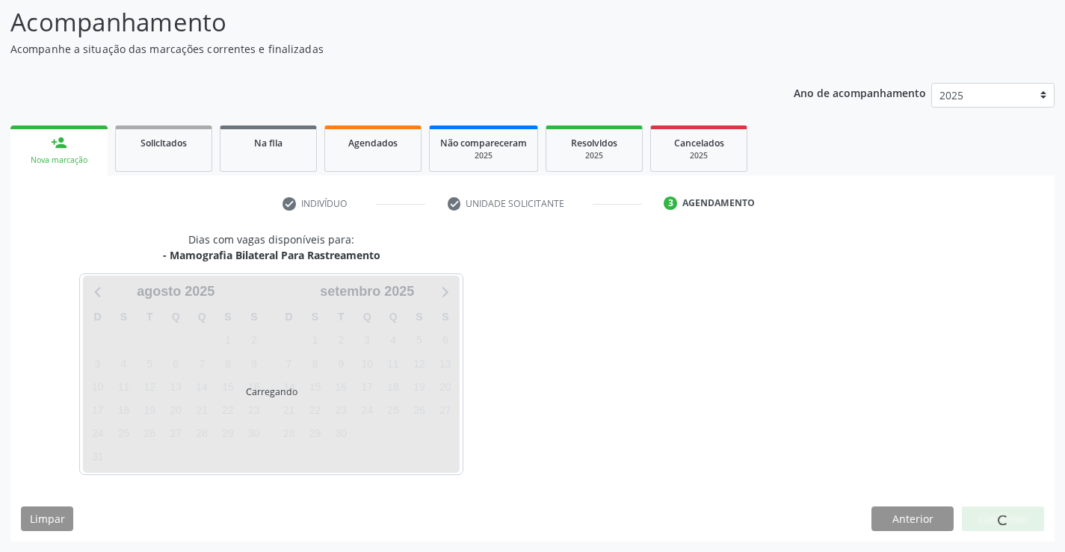
scroll to position [98, 0]
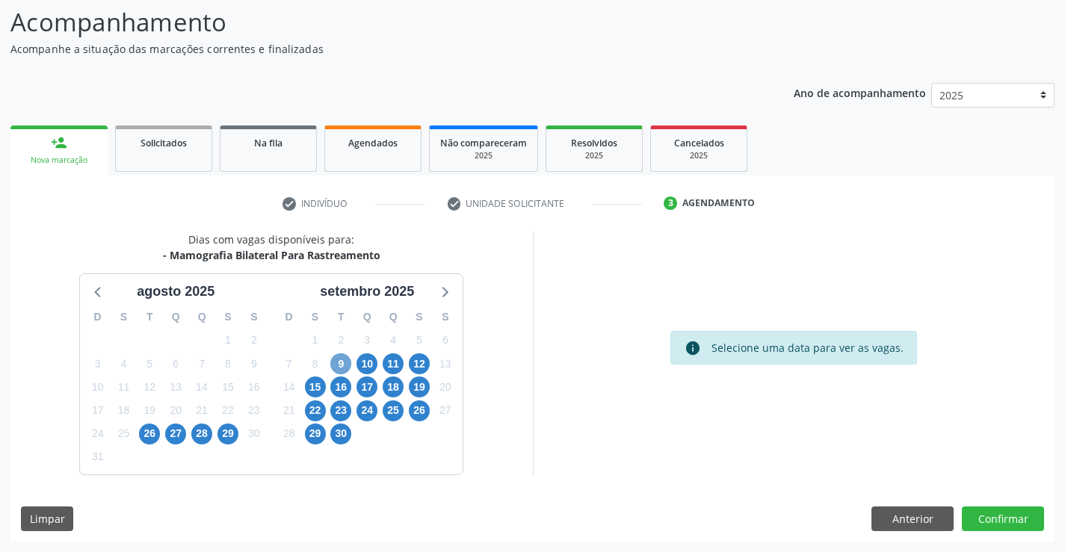
click at [342, 362] on span "9" at bounding box center [340, 363] width 21 height 21
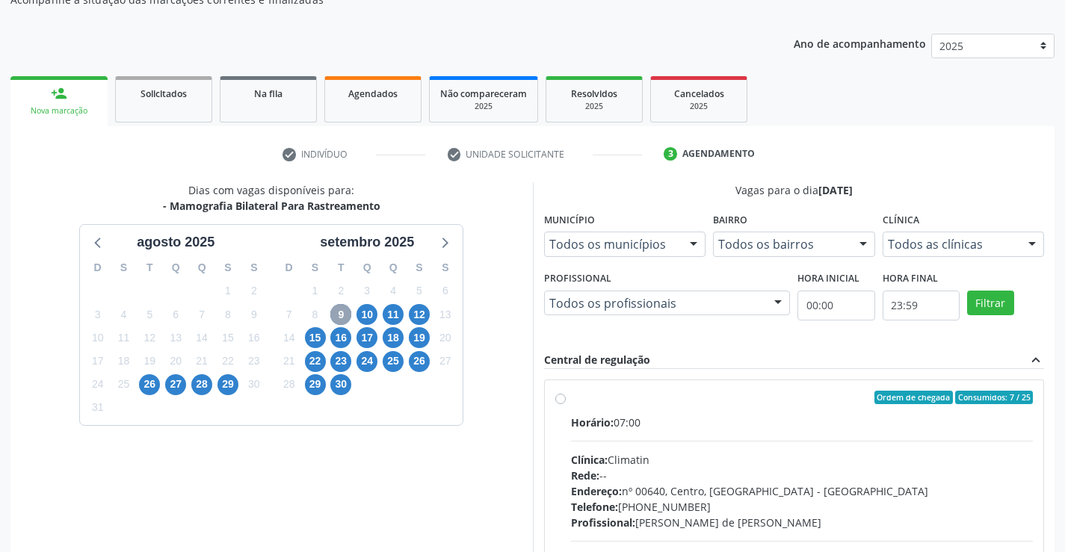
scroll to position [314, 0]
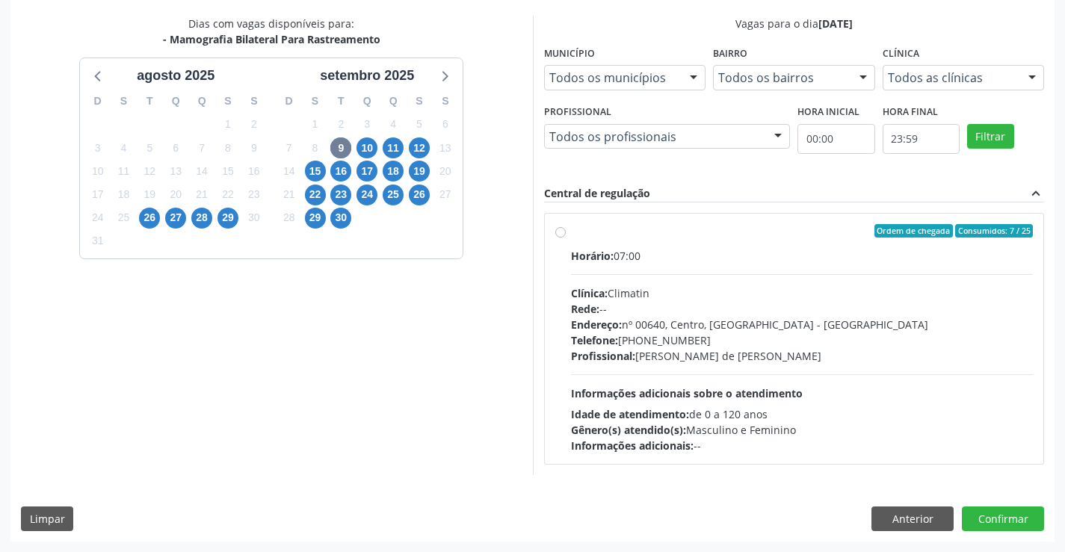
click at [571, 235] on label "Ordem de chegada Consumidos: 7 / 25 Horário: 07:00 Clínica: Climatin Rede: -- E…" at bounding box center [802, 338] width 463 height 229
click at [560, 235] on input "Ordem de chegada Consumidos: 7 / 25 Horário: 07:00 Clínica: Climatin Rede: -- E…" at bounding box center [560, 230] width 10 height 13
radio input "true"
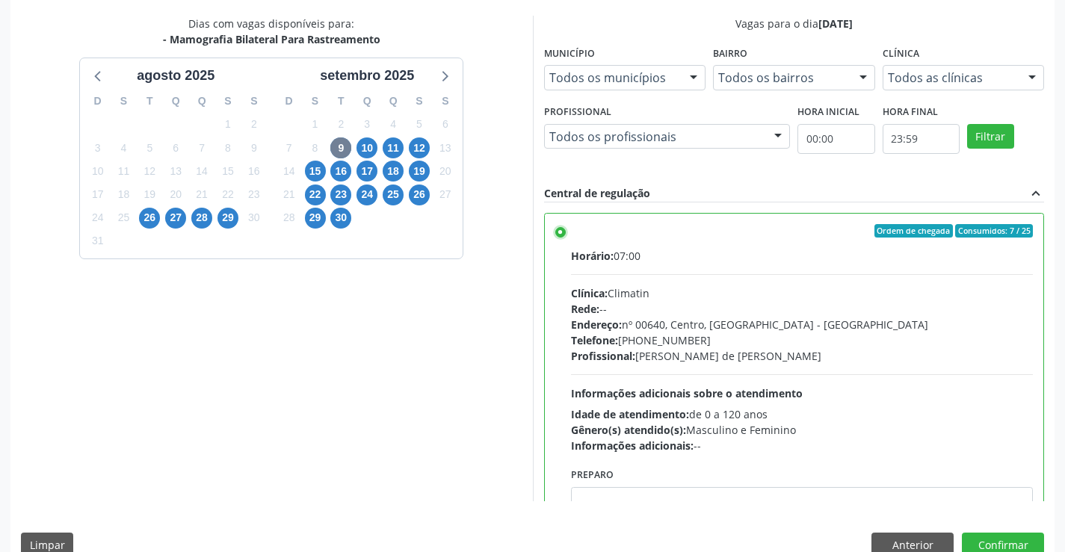
scroll to position [74, 0]
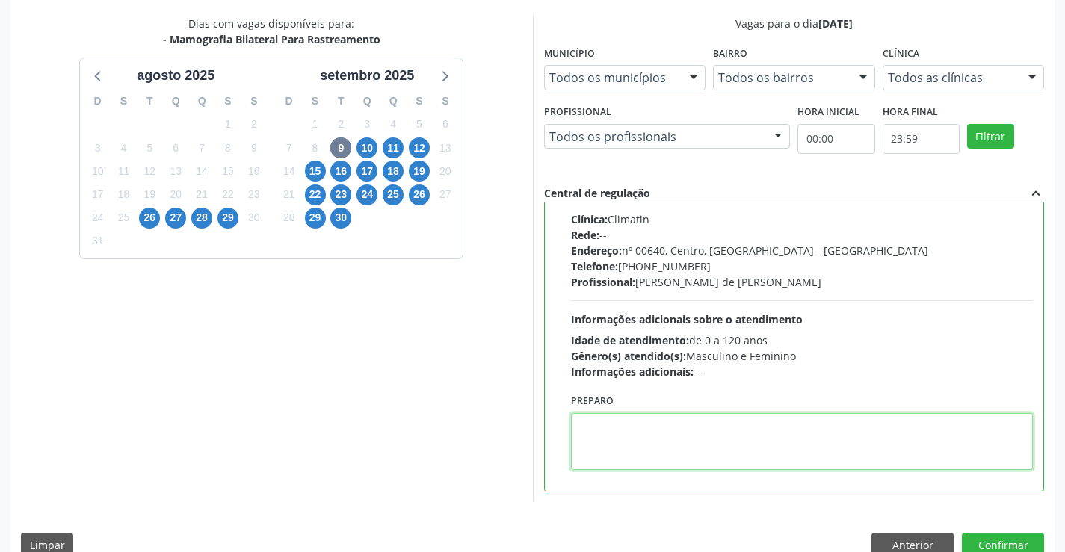
click at [640, 424] on textarea at bounding box center [802, 441] width 463 height 57
paste textarea "O PACIENTE DEVE IR AO CONSULTÓRIO AGENDAR SEU EXAME."
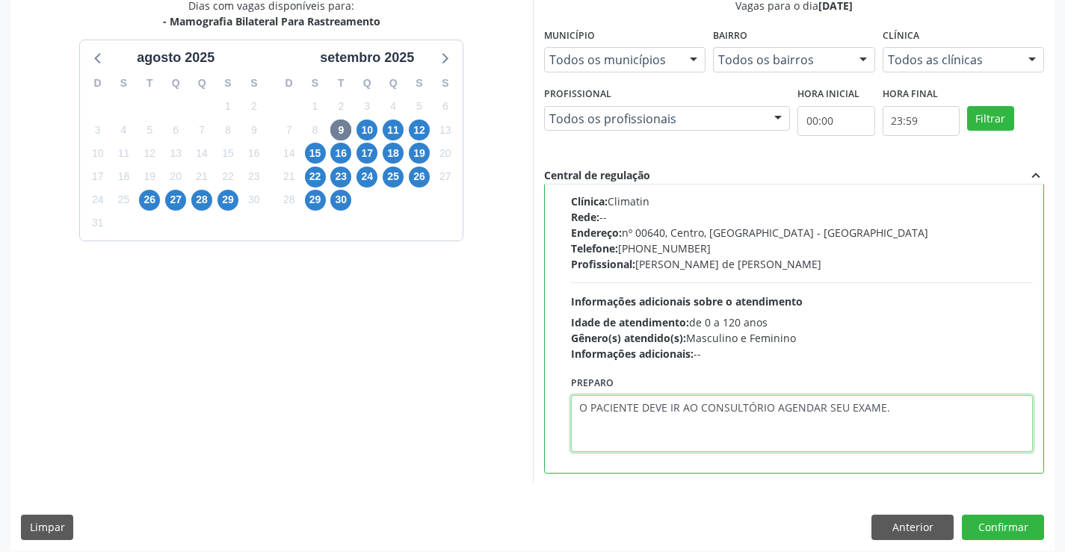
scroll to position [341, 0]
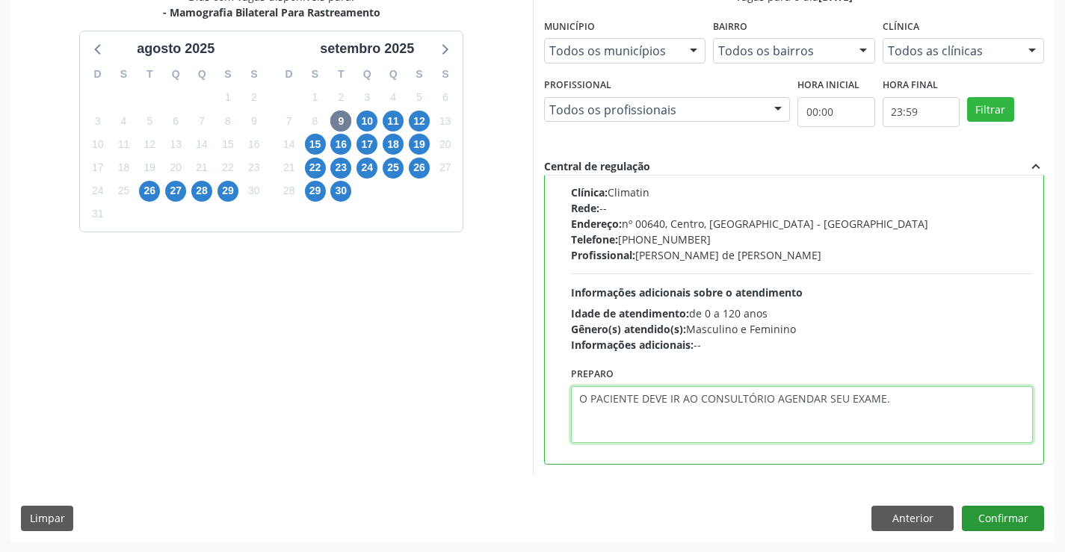
type textarea "O PACIENTE DEVE IR AO CONSULTÓRIO AGENDAR SEU EXAME."
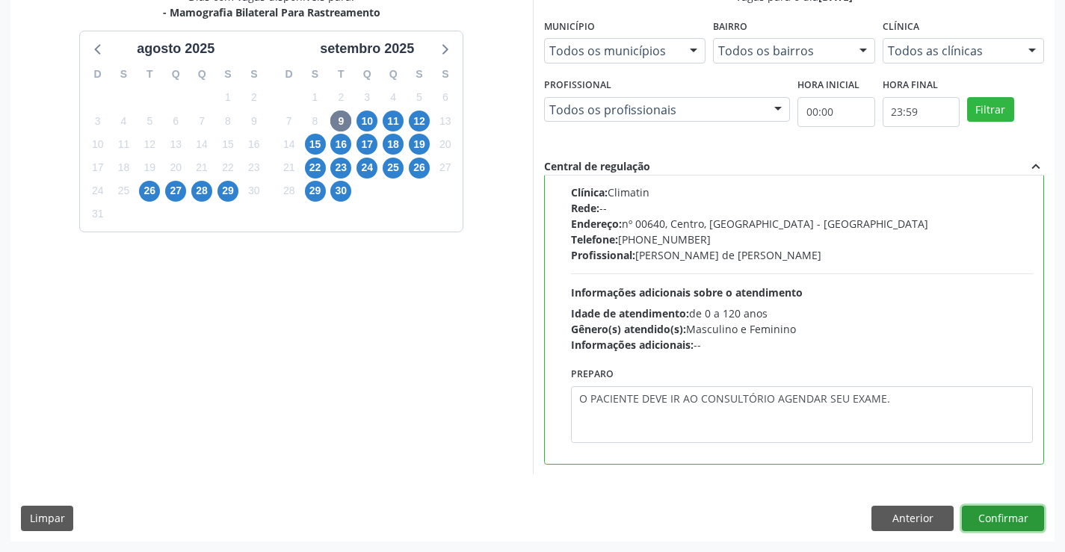
click at [1025, 519] on button "Confirmar" at bounding box center [1003, 518] width 82 height 25
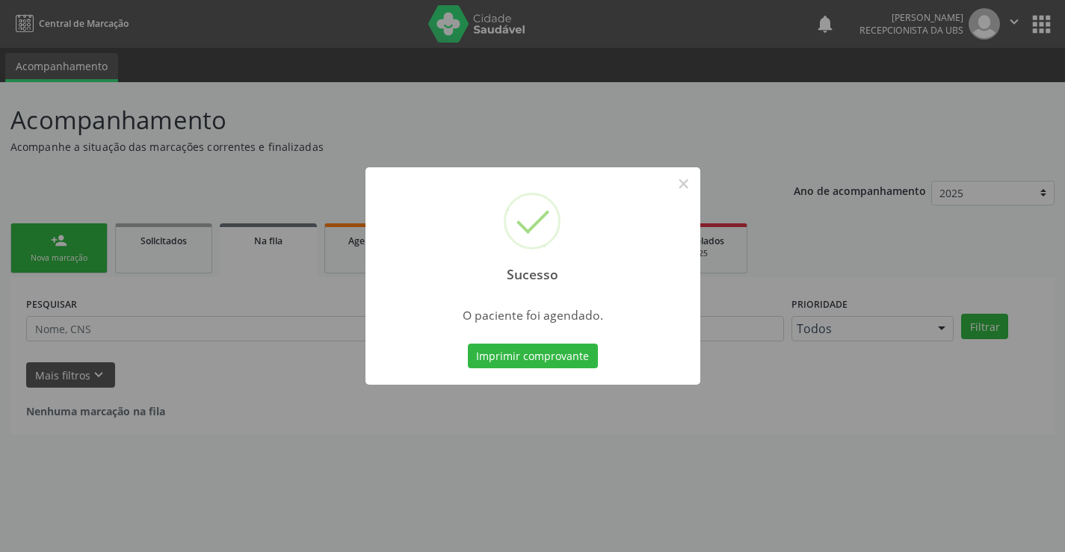
scroll to position [0, 0]
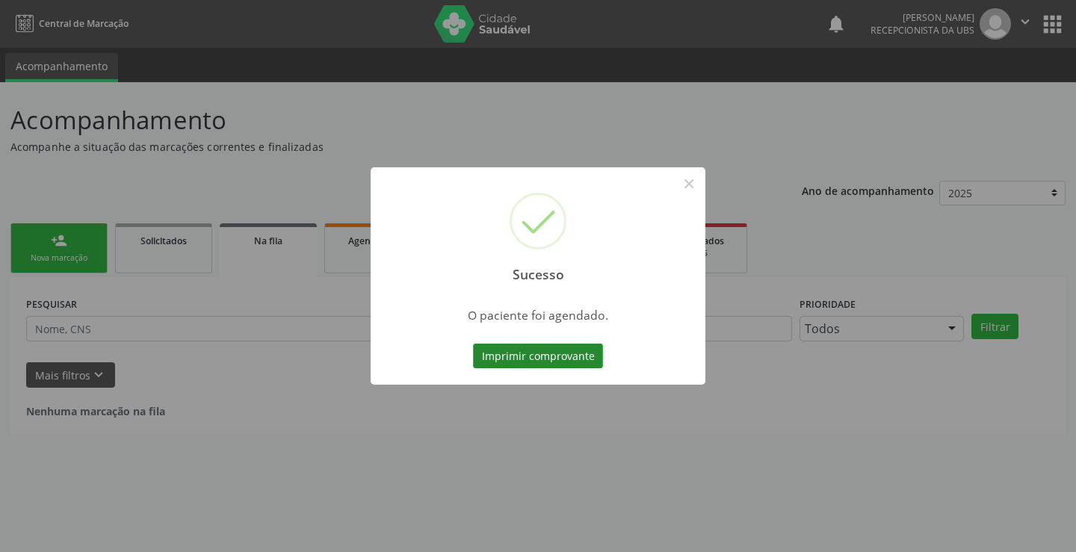
click at [556, 363] on button "Imprimir comprovante" at bounding box center [538, 356] width 130 height 25
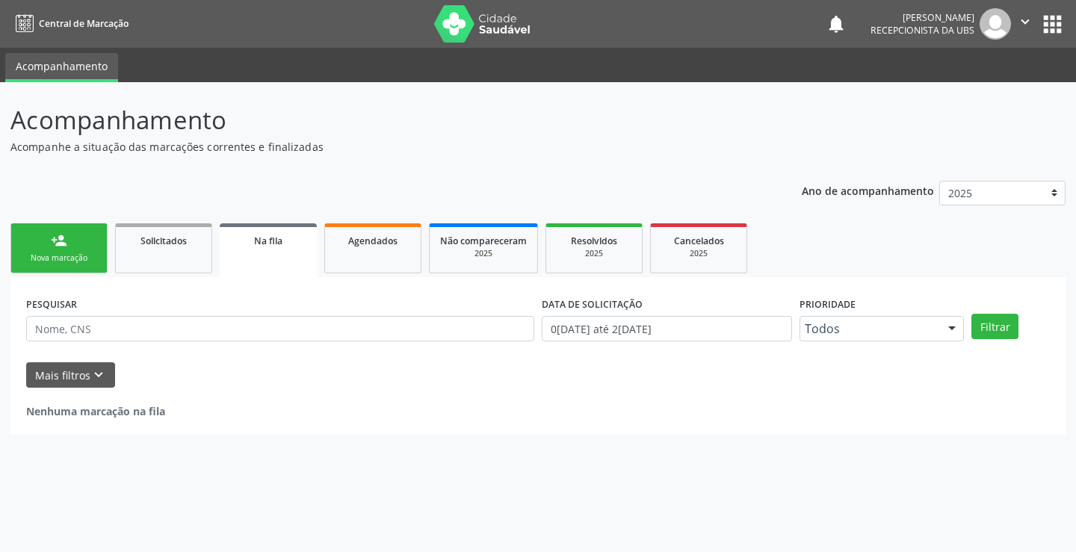
click at [76, 250] on link "person_add Nova marcação" at bounding box center [58, 248] width 97 height 50
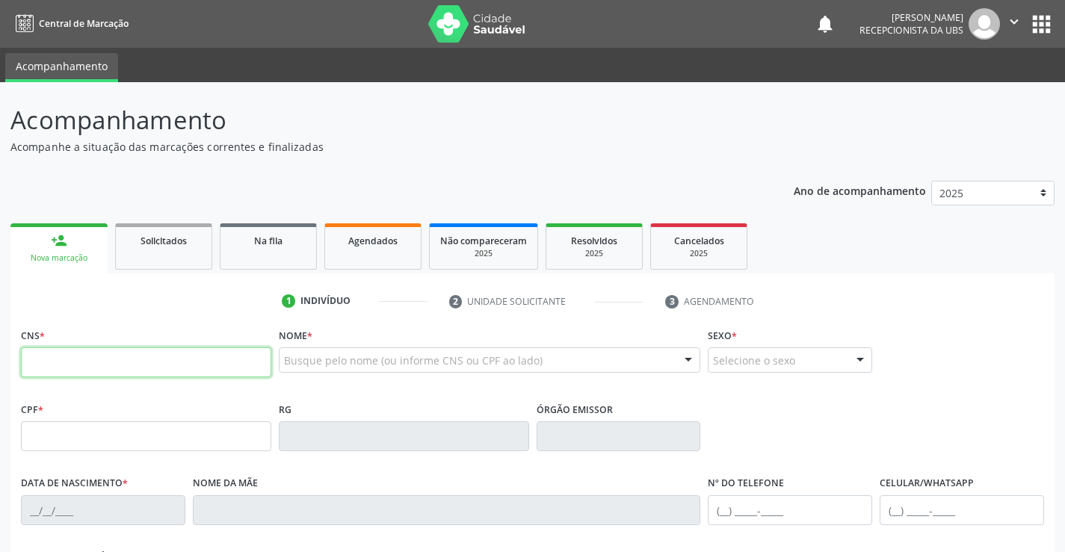
click at [234, 361] on input "text" at bounding box center [146, 362] width 250 height 30
type input "703 4084 0735 2700"
type input "028.235.914-19"
type input "17/02/1978"
type input "Rita Cavalcante de Souza"
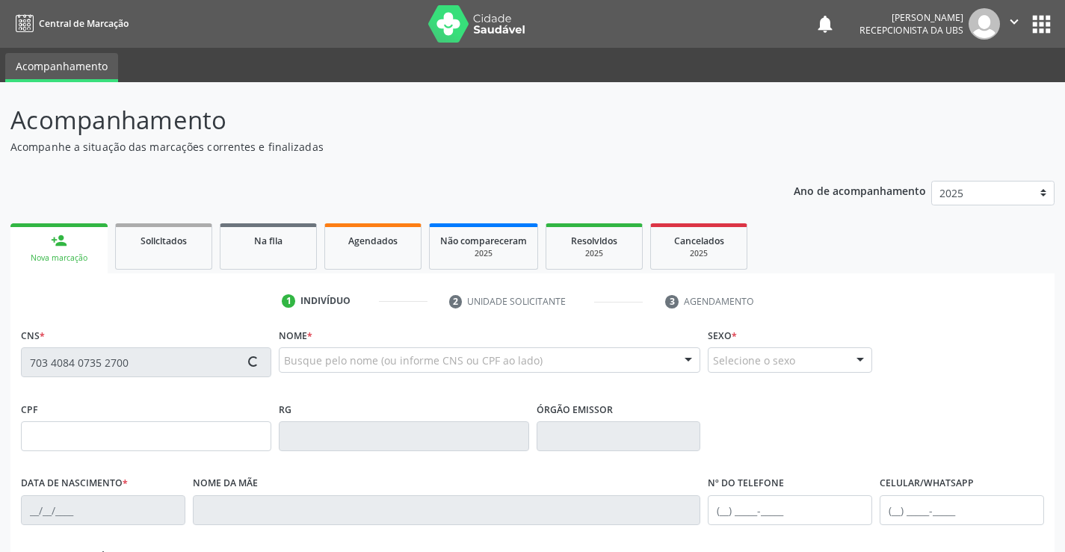
type input "(87) 99622-1789"
type input "319.504.004-25"
type input "137"
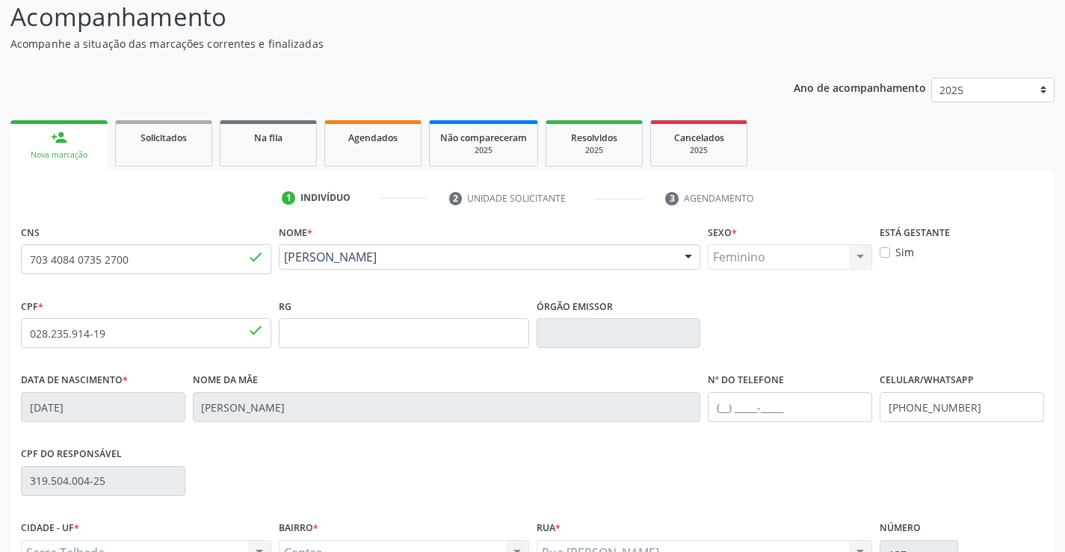
scroll to position [258, 0]
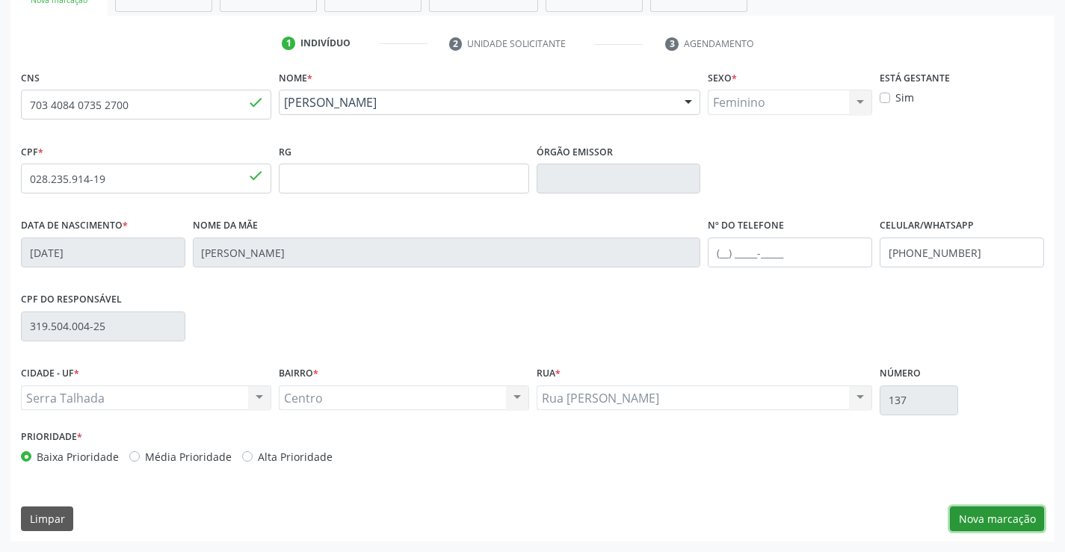
click at [1007, 516] on button "Nova marcação" at bounding box center [997, 519] width 94 height 25
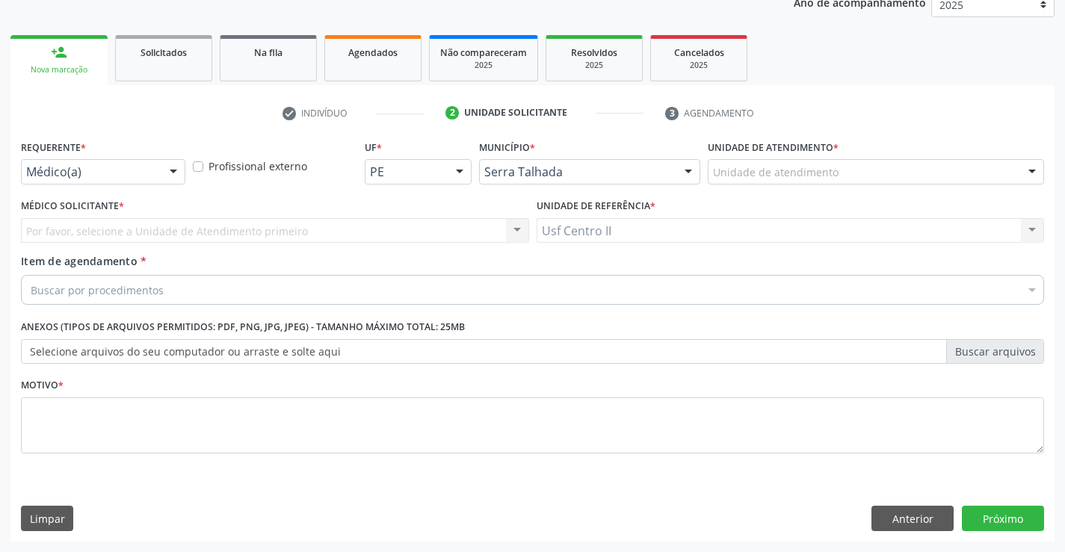
scroll to position [188, 0]
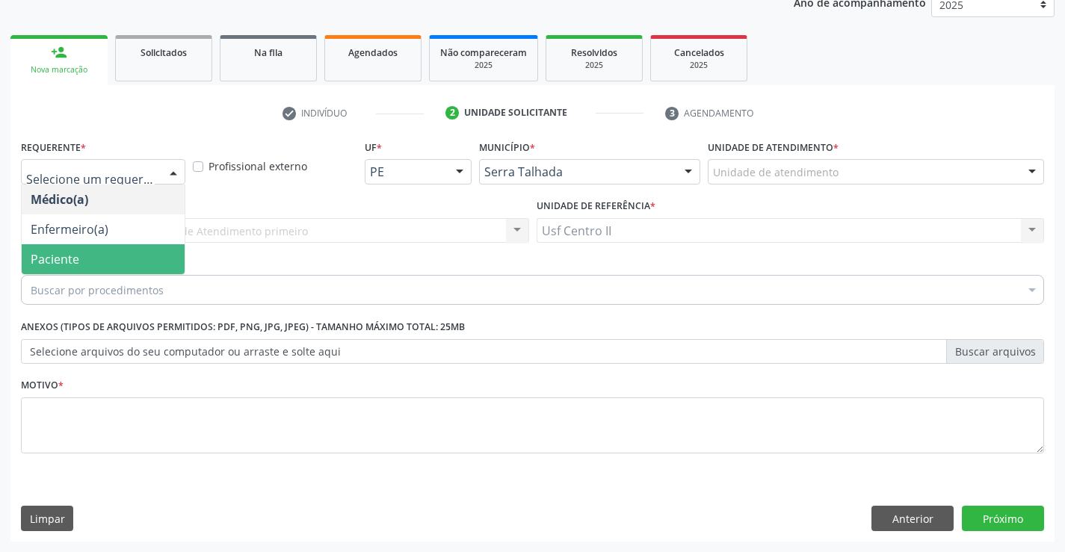
click at [112, 253] on span "Paciente" at bounding box center [103, 259] width 163 height 30
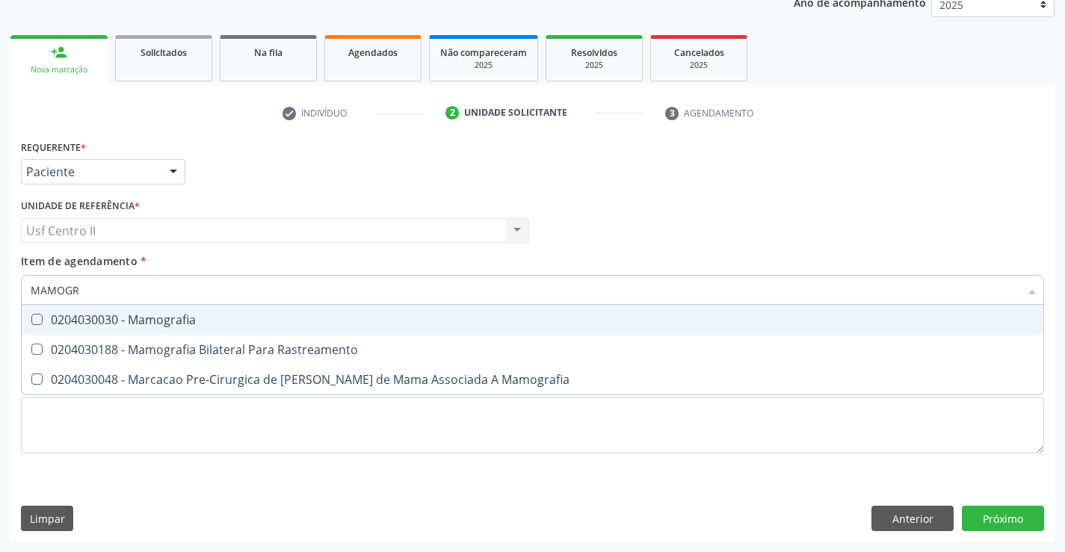
type input "MAMOGRA"
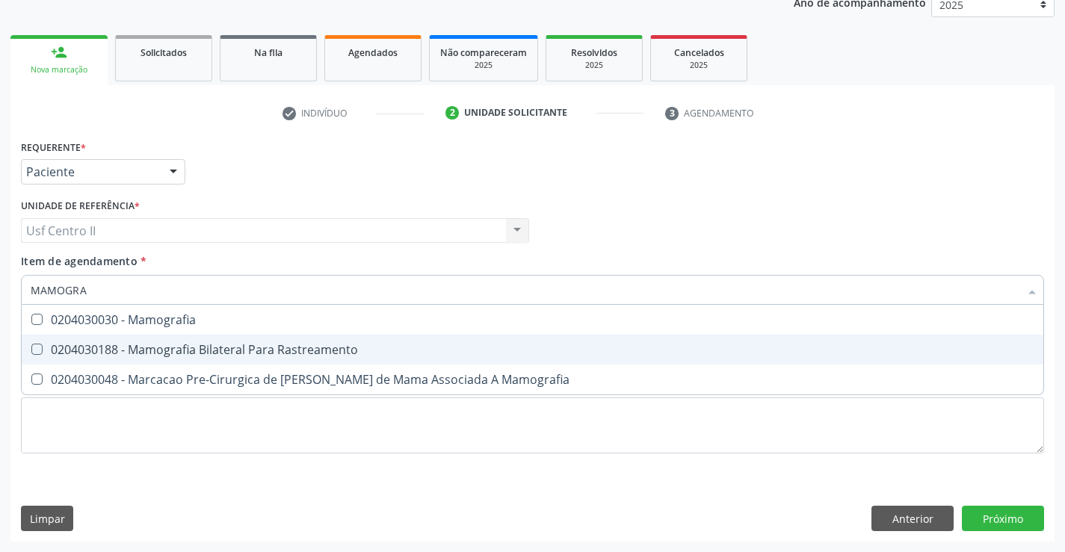
click at [229, 347] on div "0204030188 - Mamografia Bilateral Para Rastreamento" at bounding box center [533, 350] width 1004 height 12
checkbox Rastreamento "true"
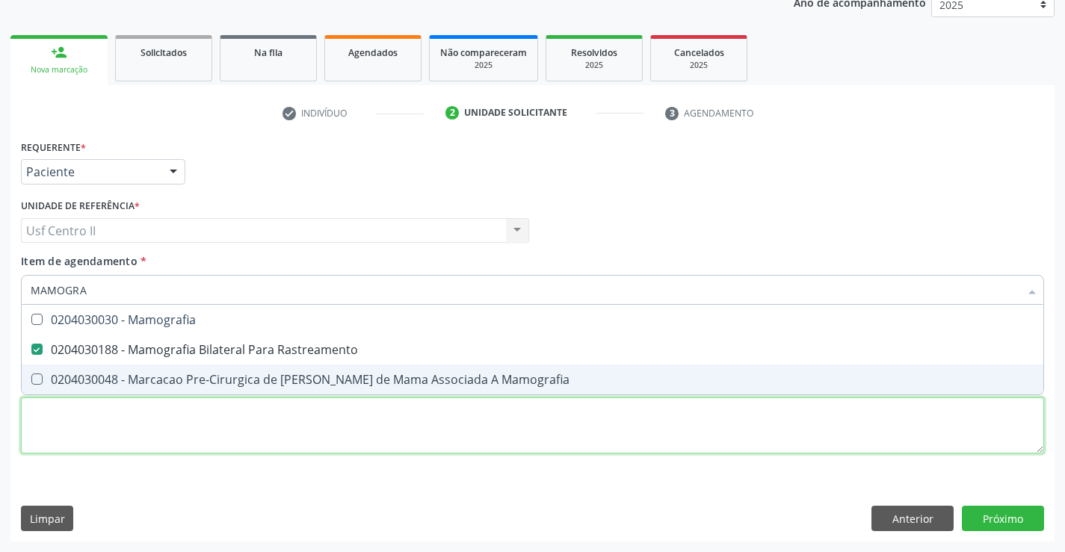
click at [248, 414] on div "Requerente * Paciente Médico(a) Enfermeiro(a) Paciente Nenhum resultado encontr…" at bounding box center [532, 305] width 1023 height 339
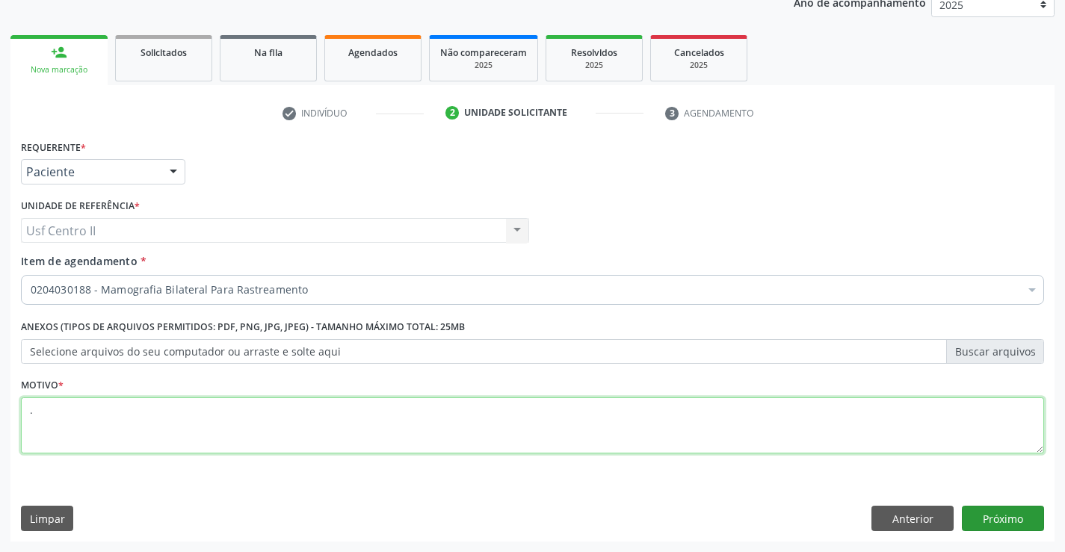
type textarea "."
click at [995, 515] on button "Próximo" at bounding box center [1003, 518] width 82 height 25
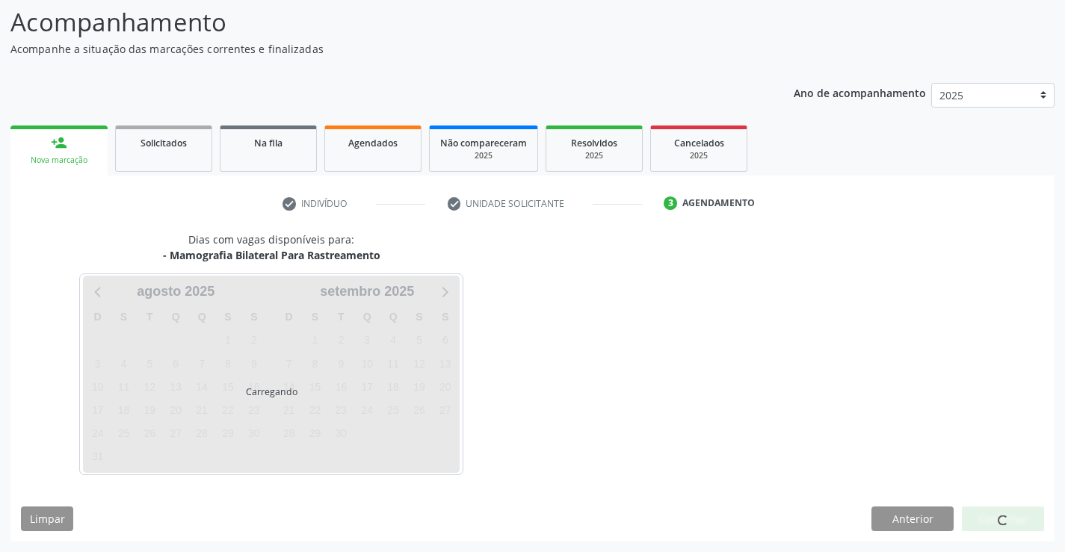
scroll to position [98, 0]
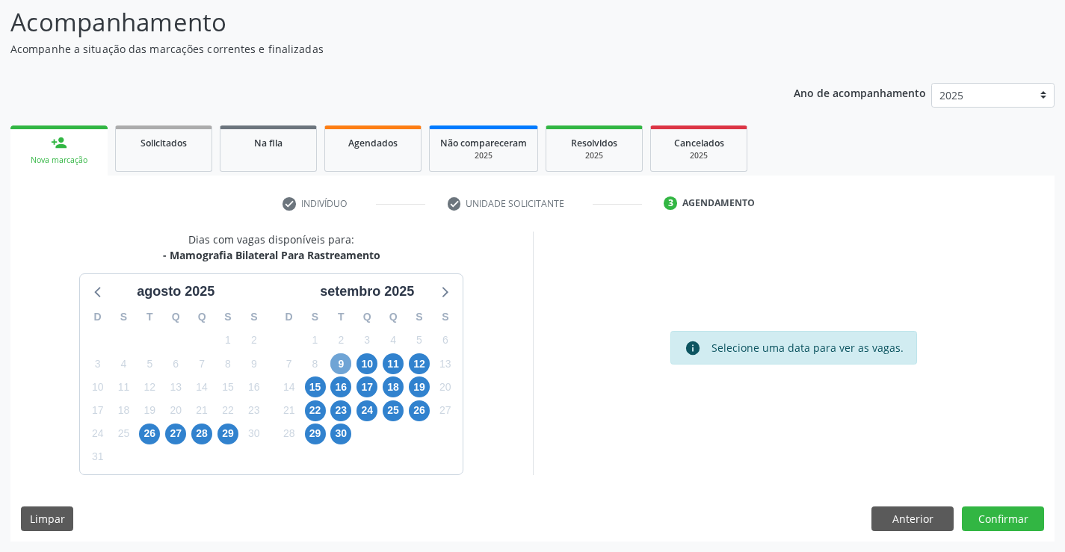
click at [347, 362] on span "9" at bounding box center [340, 363] width 21 height 21
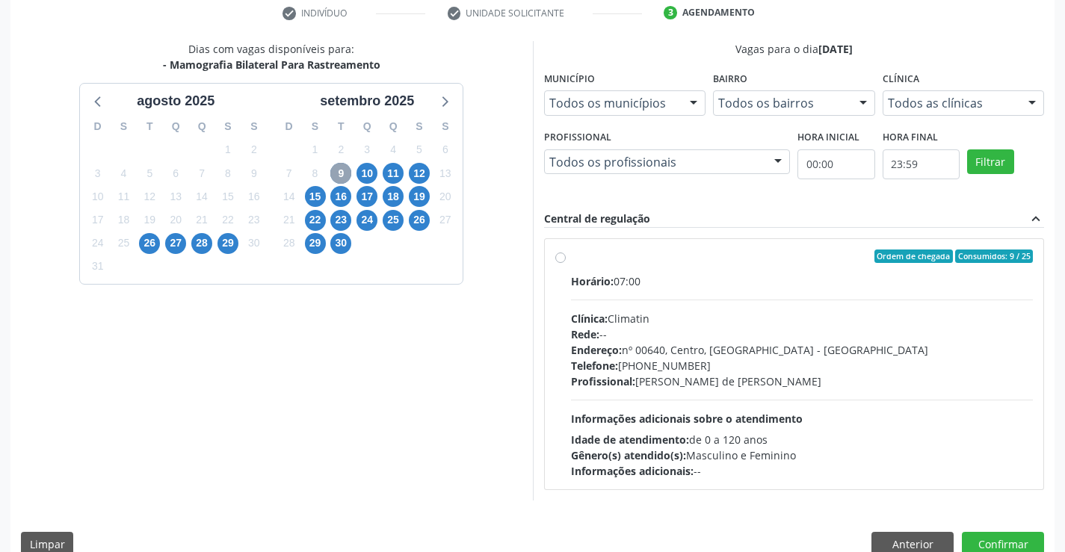
scroll to position [314, 0]
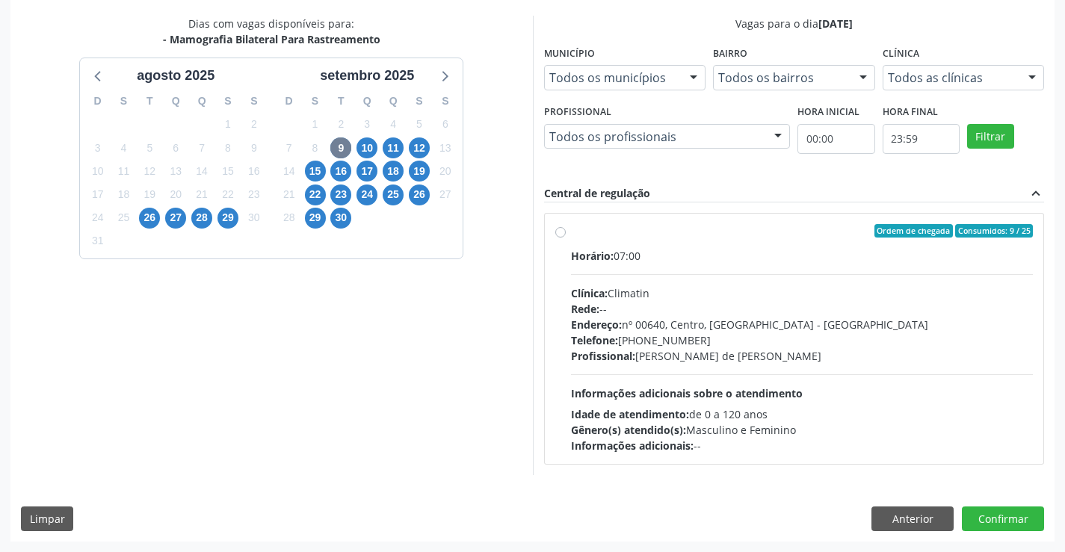
click at [571, 237] on label "Ordem de chegada Consumidos: 9 / 25 Horário: 07:00 Clínica: Climatin Rede: -- E…" at bounding box center [802, 338] width 463 height 229
click at [559, 237] on input "Ordem de chegada Consumidos: 9 / 25 Horário: 07:00 Clínica: Climatin Rede: -- E…" at bounding box center [560, 230] width 10 height 13
radio input "true"
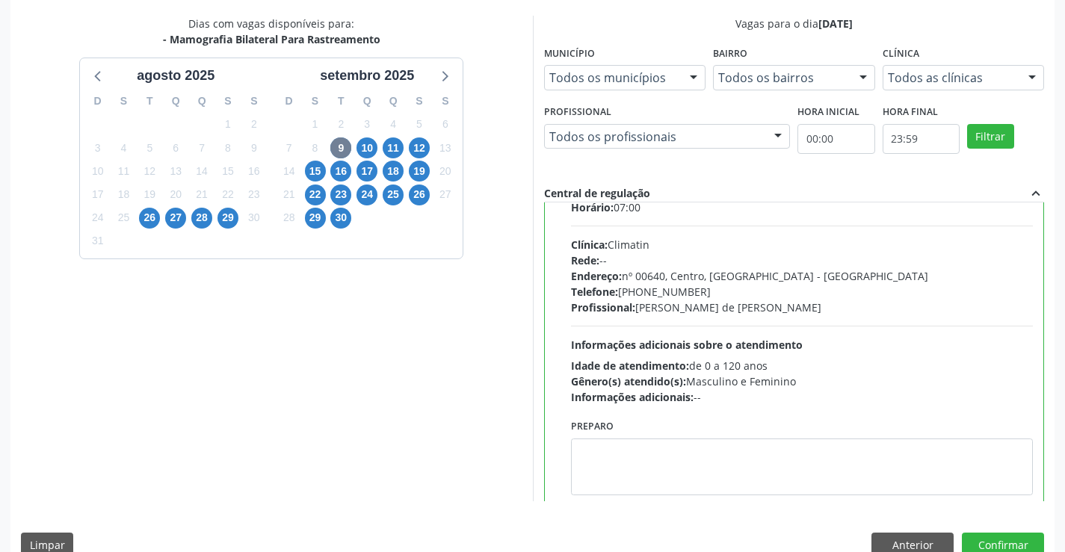
scroll to position [74, 0]
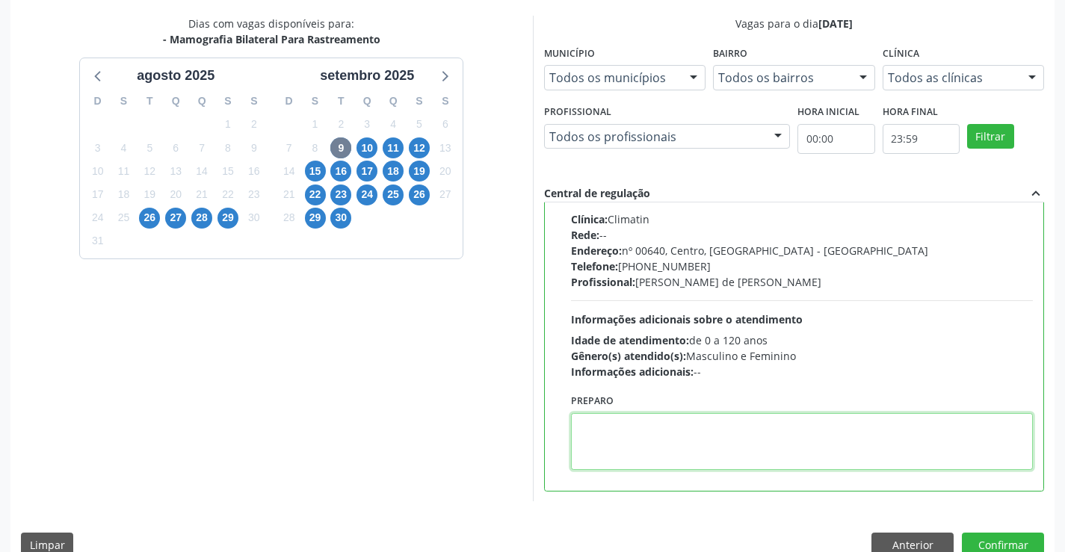
click at [648, 436] on textarea at bounding box center [802, 441] width 463 height 57
paste textarea "O PACIENTE DEVE IR AO CONSULTÓRIO AGENDAR SEU EXAME."
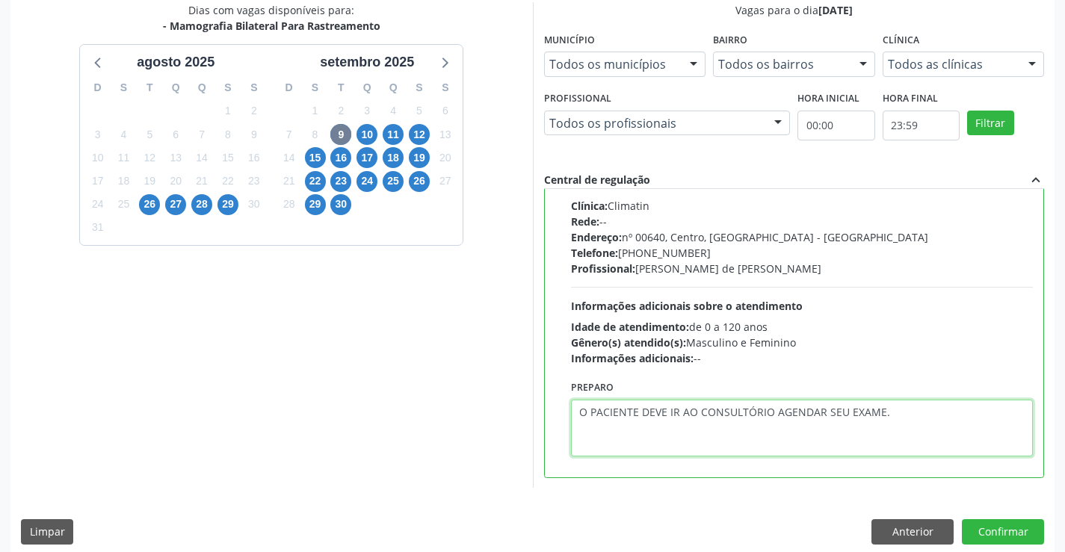
scroll to position [341, 0]
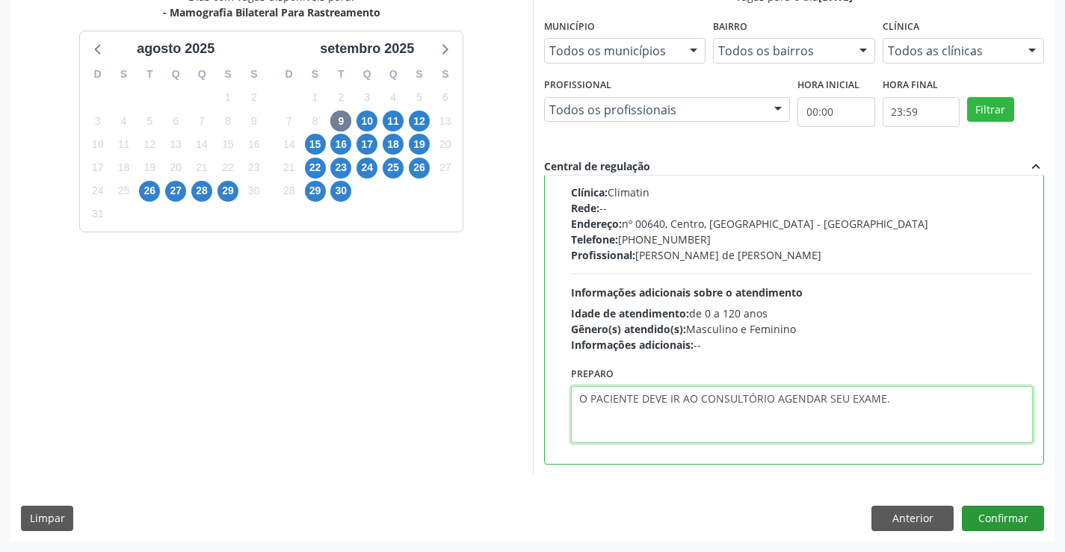
type textarea "O PACIENTE DEVE IR AO CONSULTÓRIO AGENDAR SEU EXAME."
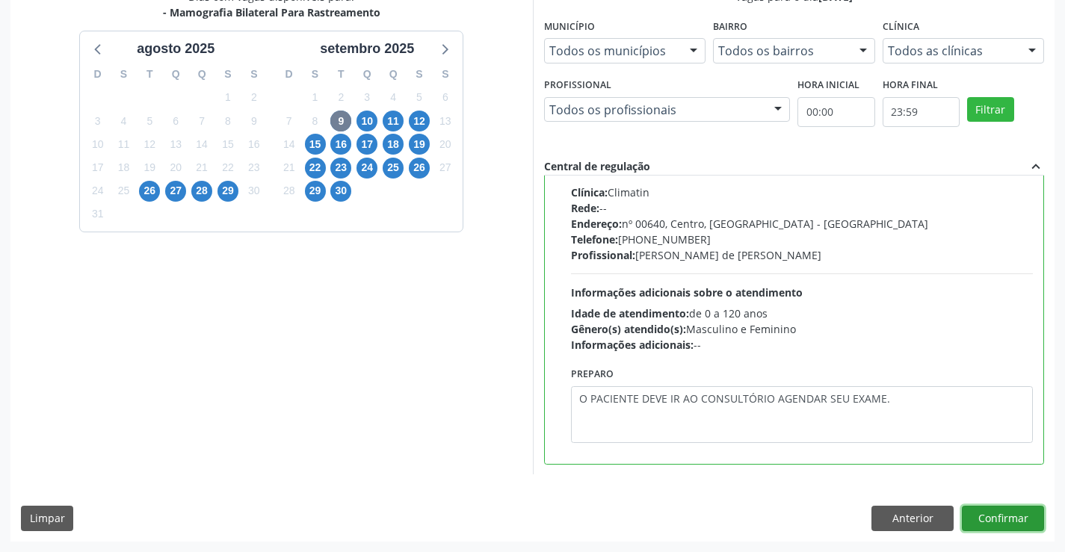
click at [1031, 510] on button "Confirmar" at bounding box center [1003, 518] width 82 height 25
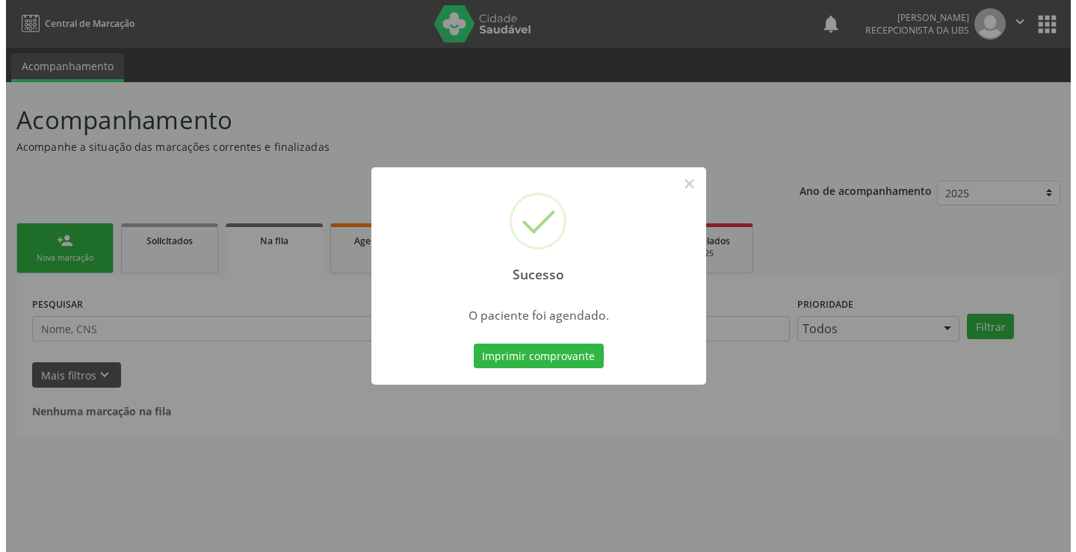
scroll to position [0, 0]
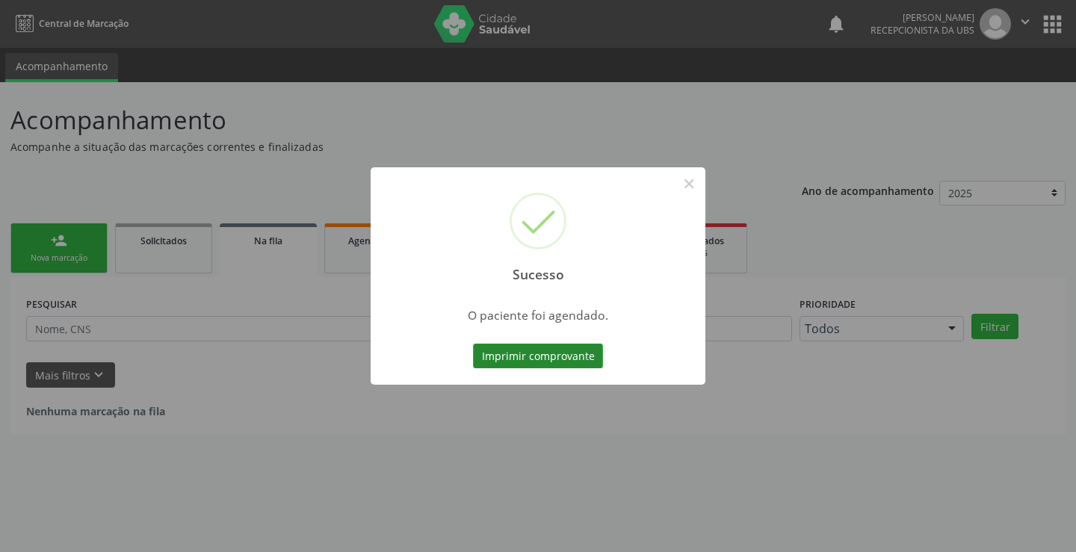
click at [532, 350] on button "Imprimir comprovante" at bounding box center [538, 356] width 130 height 25
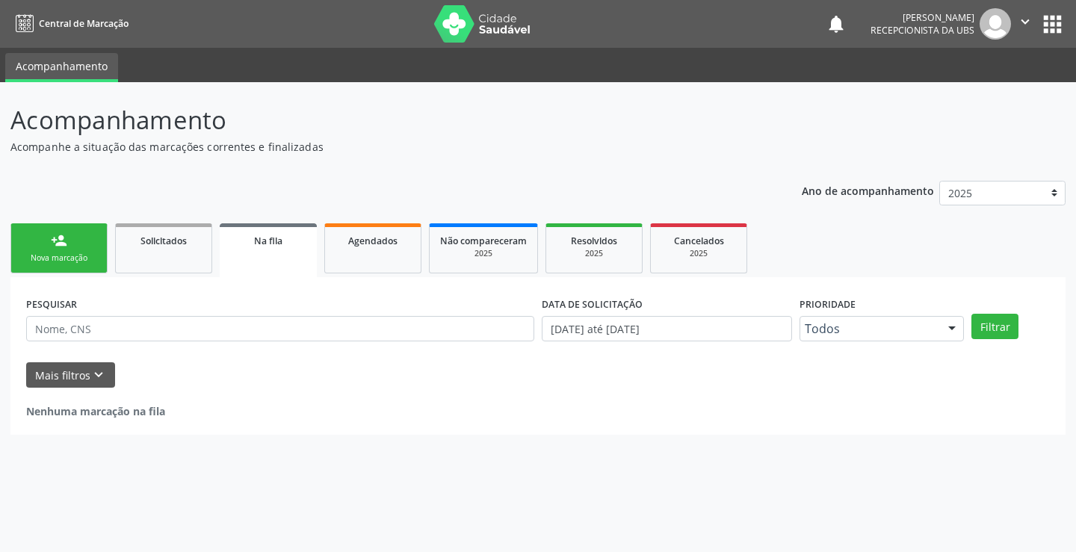
click at [72, 239] on link "person_add Nova marcação" at bounding box center [58, 248] width 97 height 50
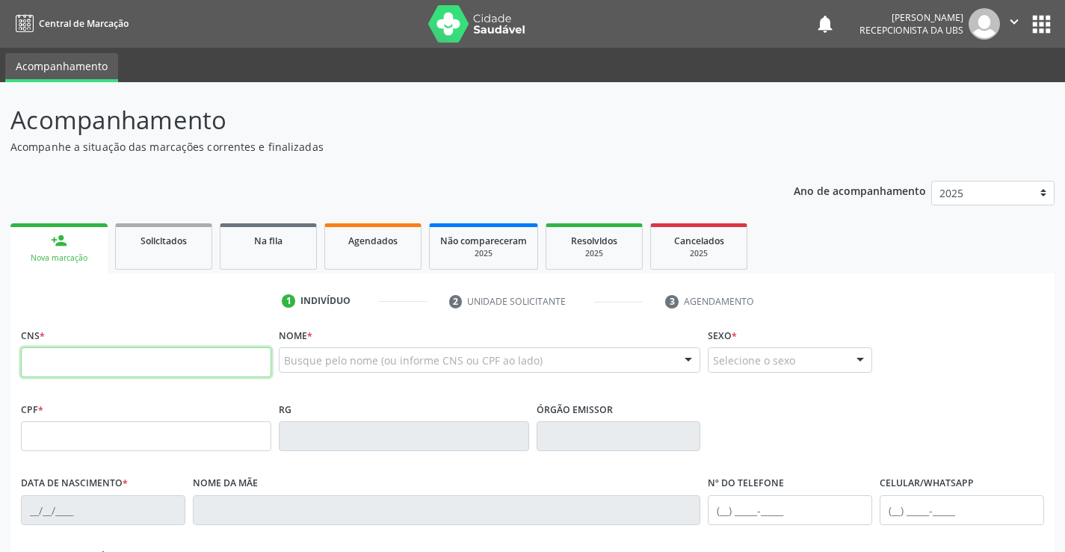
click at [193, 362] on input "text" at bounding box center [146, 362] width 250 height 30
type input "706 7005 6714 3918"
type input "509.379.604-20"
type input "[DATE]"
type input "[PERSON_NAME]"
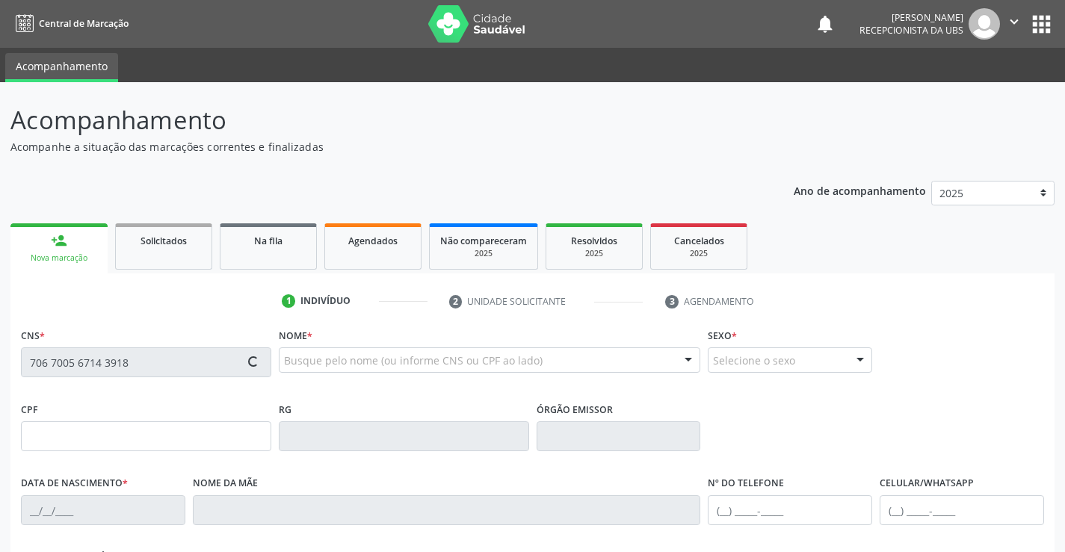
type input "[PHONE_NUMBER]"
type input "765.940.844-53"
type input "46"
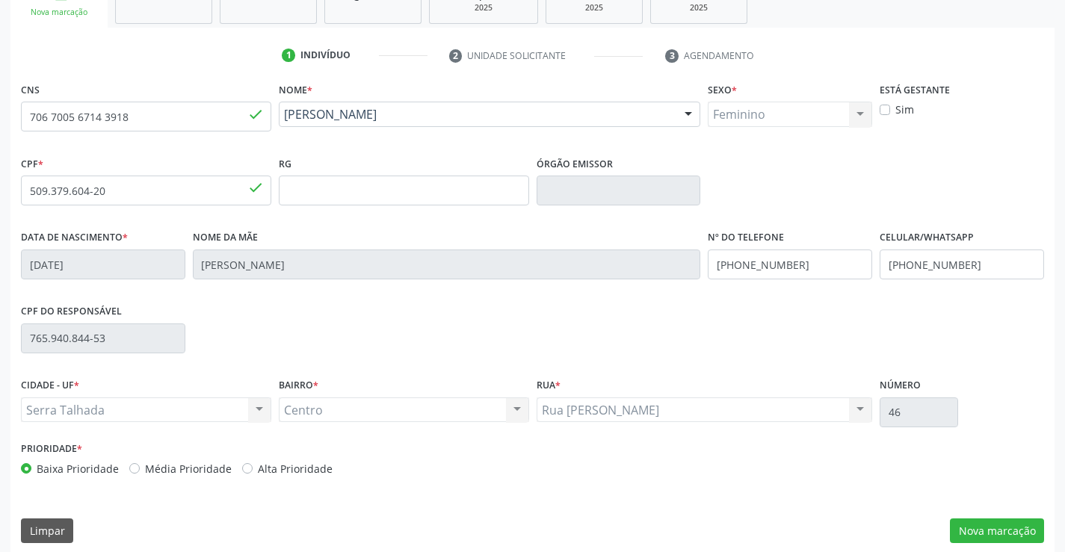
scroll to position [258, 0]
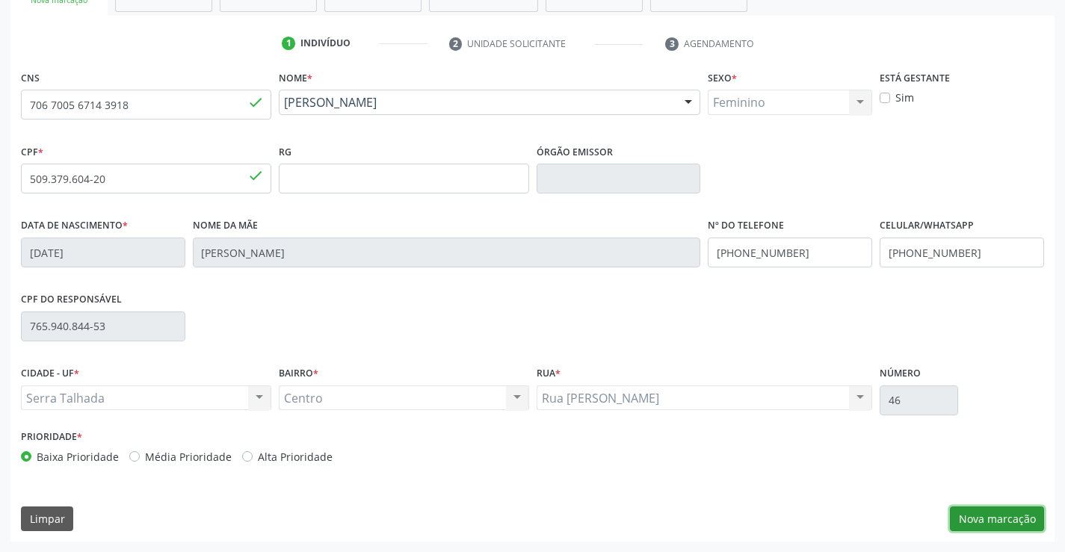
click at [992, 519] on button "Nova marcação" at bounding box center [997, 519] width 94 height 25
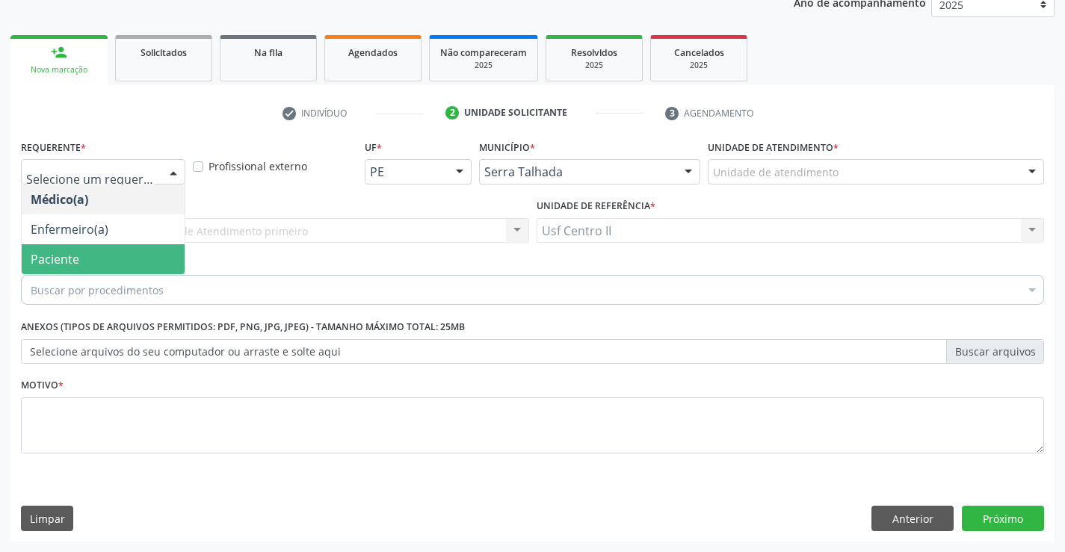
click at [124, 259] on span "Paciente" at bounding box center [103, 259] width 163 height 30
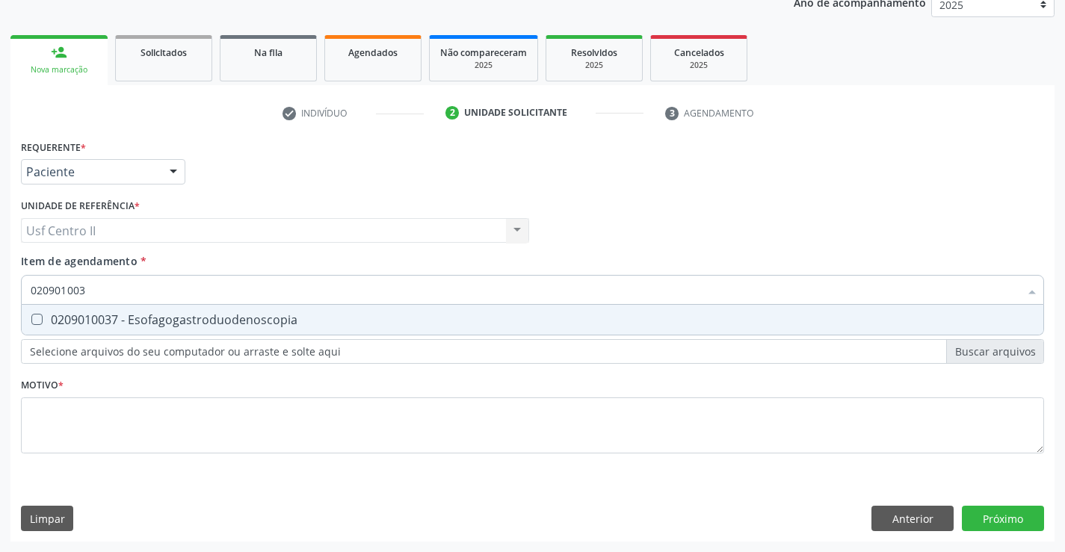
type input "0209010037"
click at [37, 319] on Esofagogastroduodenoscopia at bounding box center [36, 319] width 11 height 11
click at [31, 319] on Esofagogastroduodenoscopia "checkbox" at bounding box center [27, 320] width 10 height 10
checkbox Esofagogastroduodenoscopia "true"
click at [107, 427] on div "Requerente * Paciente Médico(a) Enfermeiro(a) Paciente Nenhum resultado encontr…" at bounding box center [532, 305] width 1023 height 339
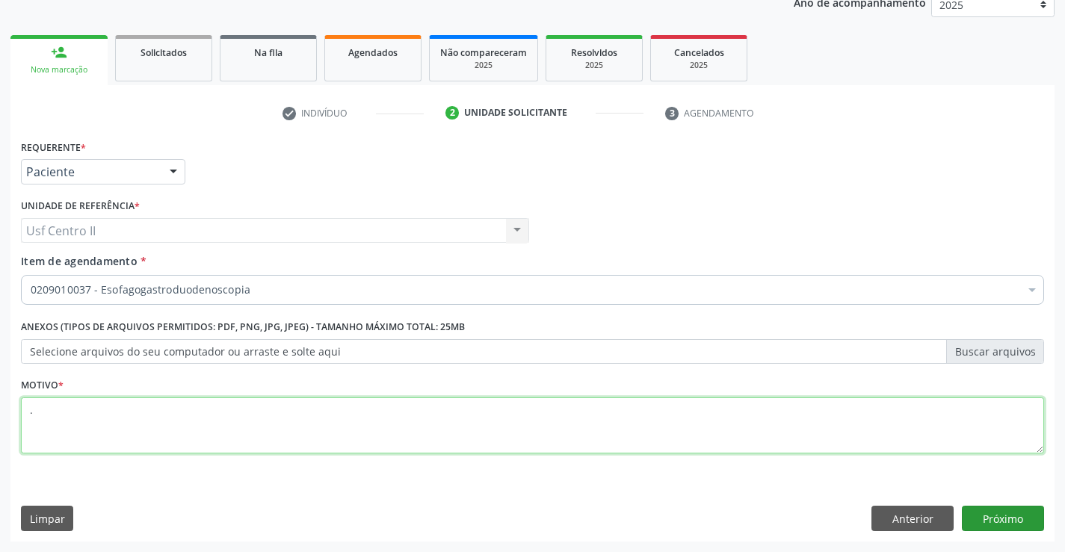
type textarea "."
click at [990, 510] on button "Próximo" at bounding box center [1003, 518] width 82 height 25
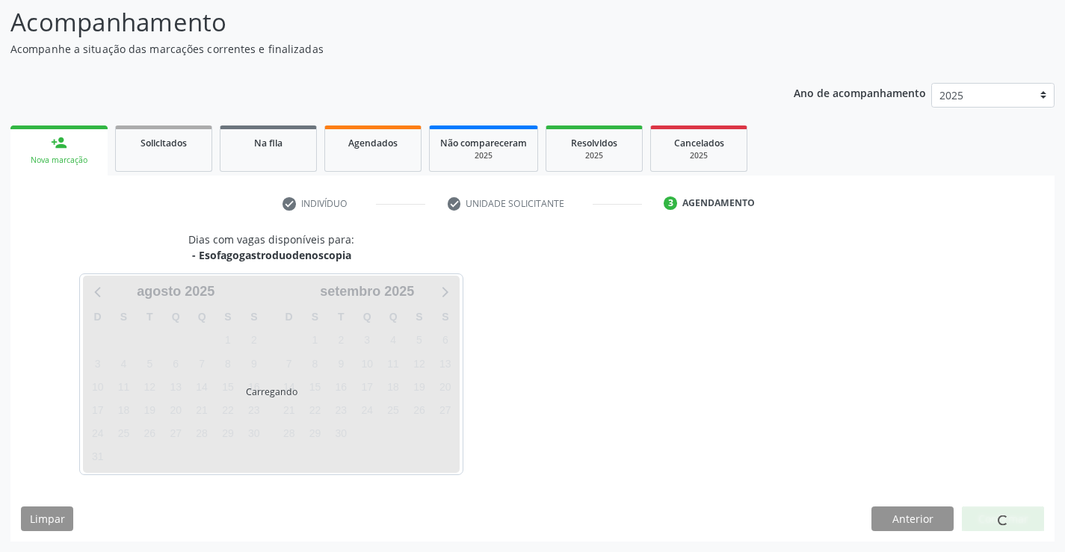
scroll to position [98, 0]
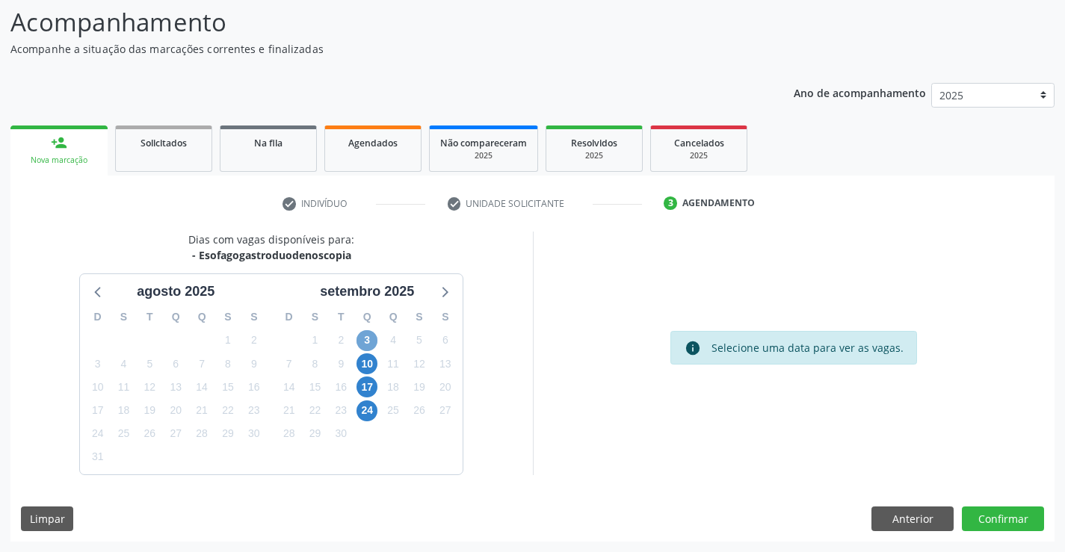
click at [371, 345] on span "3" at bounding box center [366, 340] width 21 height 21
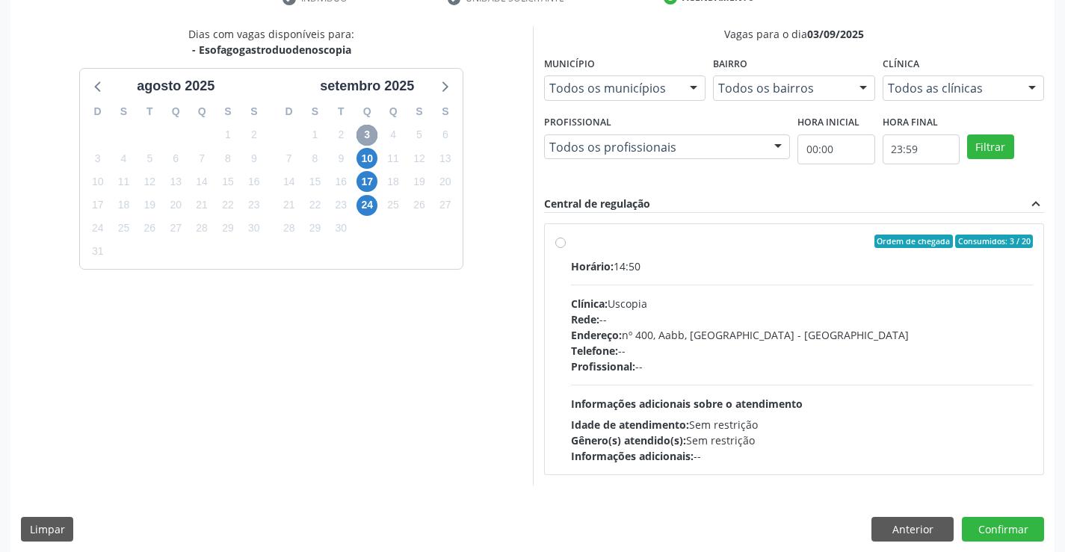
scroll to position [314, 0]
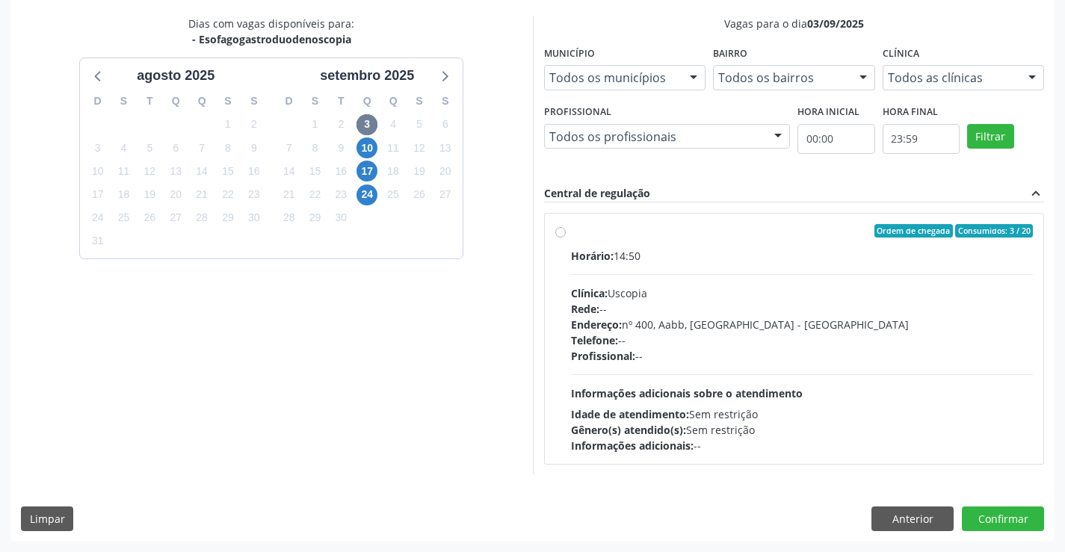
click at [571, 231] on label "Ordem de chegada Consumidos: 3 / 20 Horário: 14:50 Clínica: Uscopia Rede: -- En…" at bounding box center [802, 338] width 463 height 229
click at [559, 231] on input "Ordem de chegada Consumidos: 3 / 20 Horário: 14:50 Clínica: Uscopia Rede: -- En…" at bounding box center [560, 230] width 10 height 13
radio input "true"
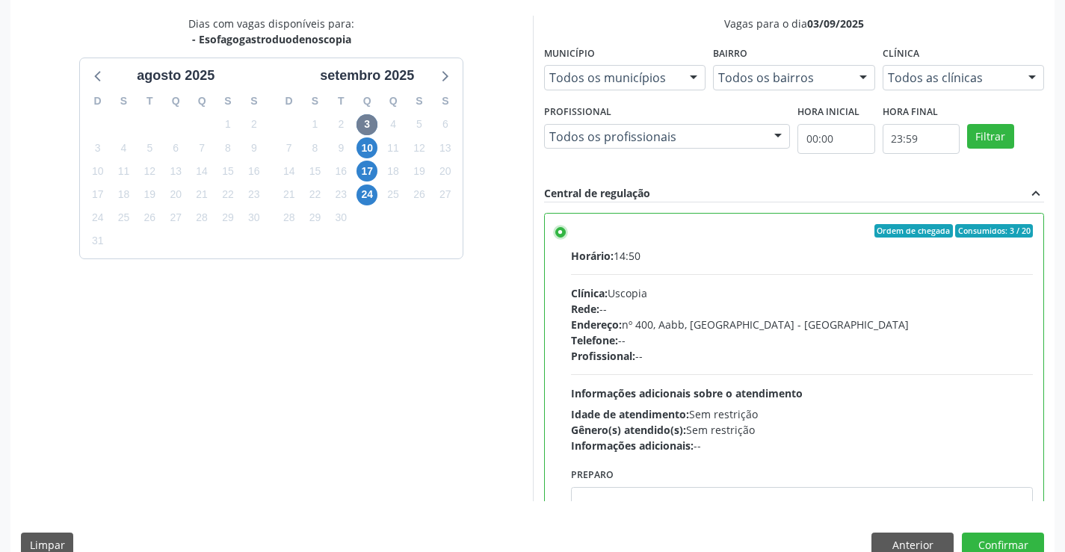
scroll to position [74, 0]
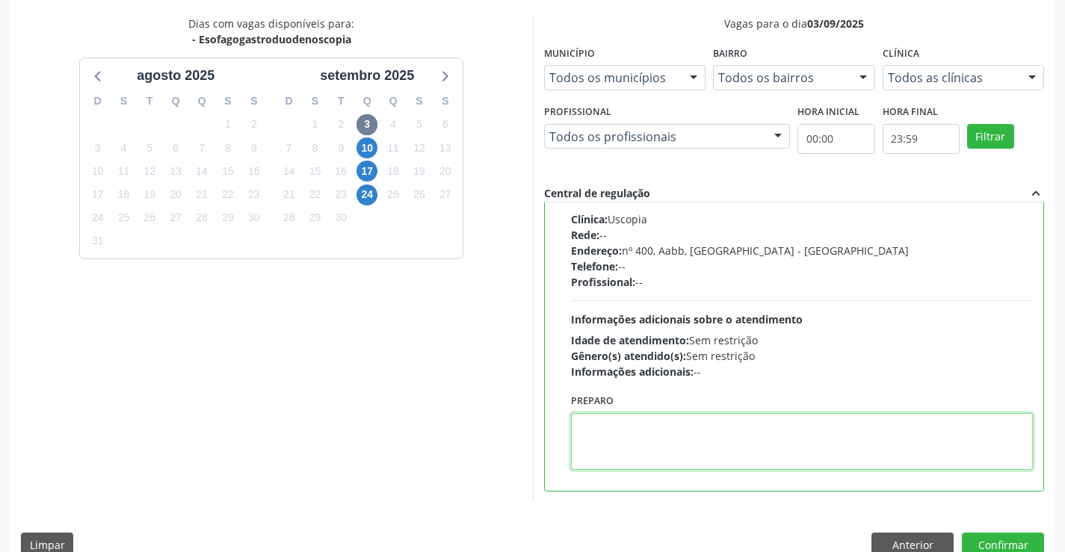
click at [786, 425] on textarea at bounding box center [802, 441] width 463 height 57
paste textarea "O PACIENTE DEVE IR AO CONSULTÓRIO AGENDAR SEU EXAME."
type textarea "O PACIENTE DEVE IR AO CONSULTÓRIO AGENDAR SEU EXAME."
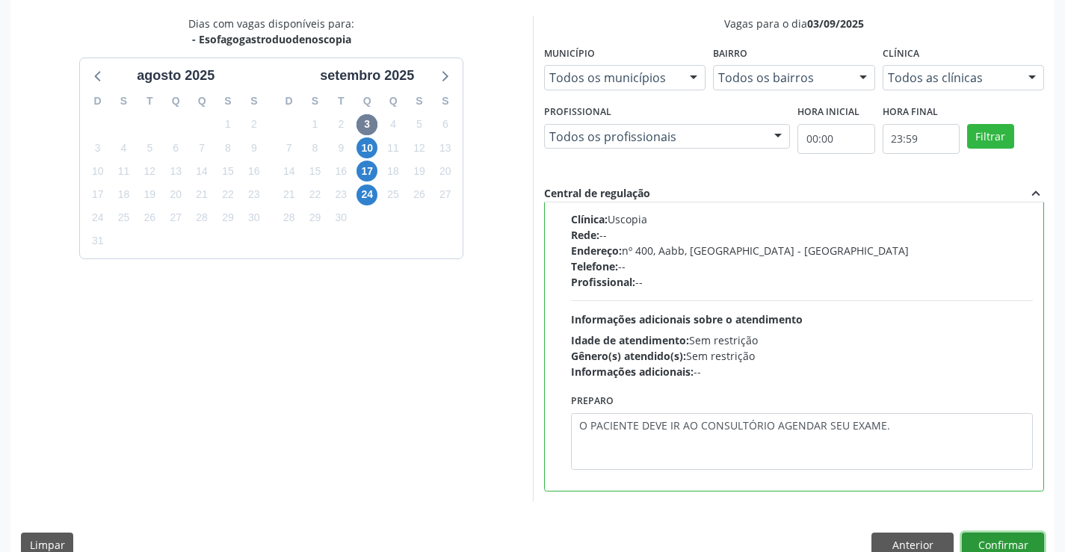
click at [1000, 534] on button "Confirmar" at bounding box center [1003, 545] width 82 height 25
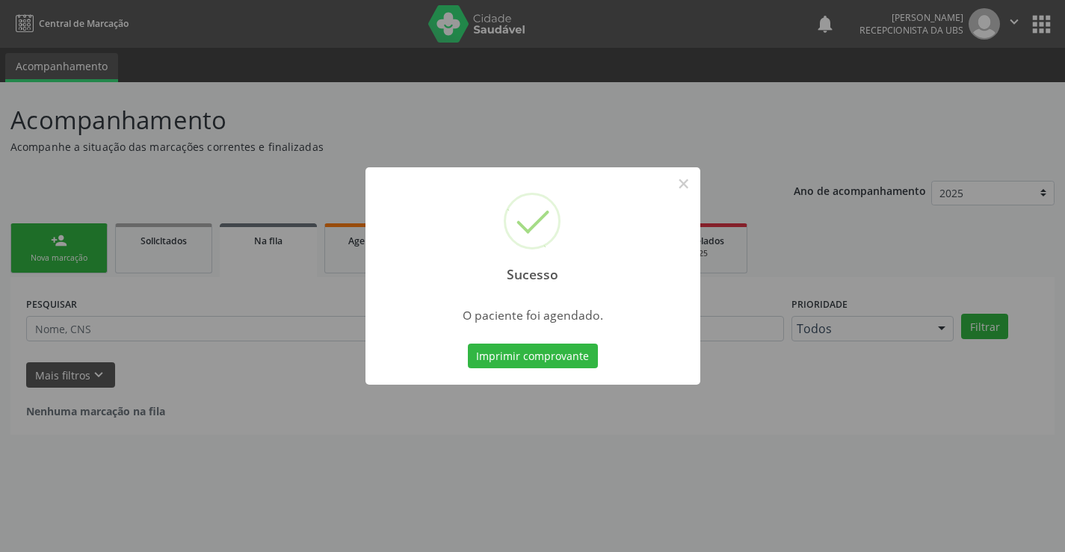
scroll to position [0, 0]
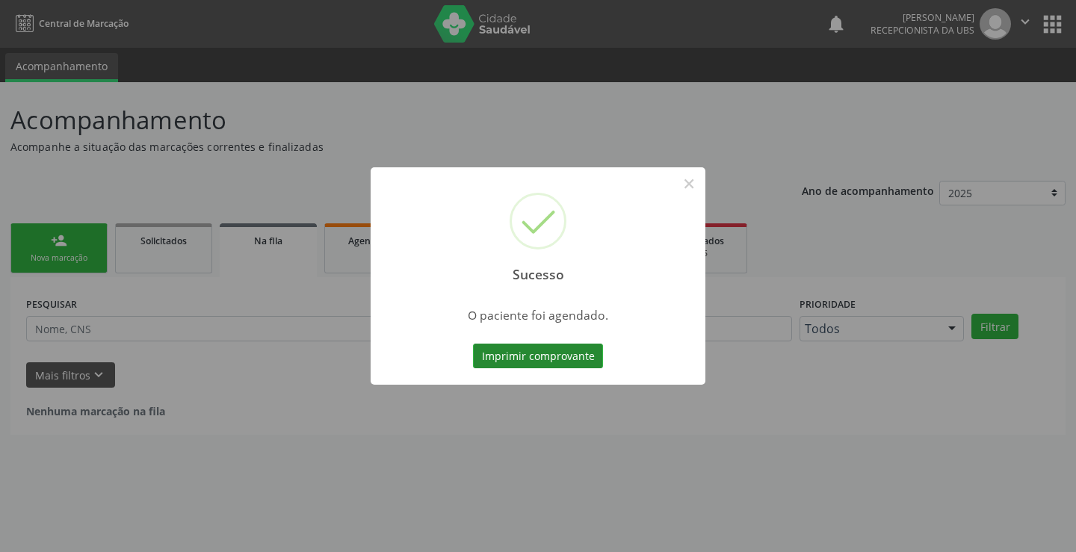
click at [535, 352] on button "Imprimir comprovante" at bounding box center [538, 356] width 130 height 25
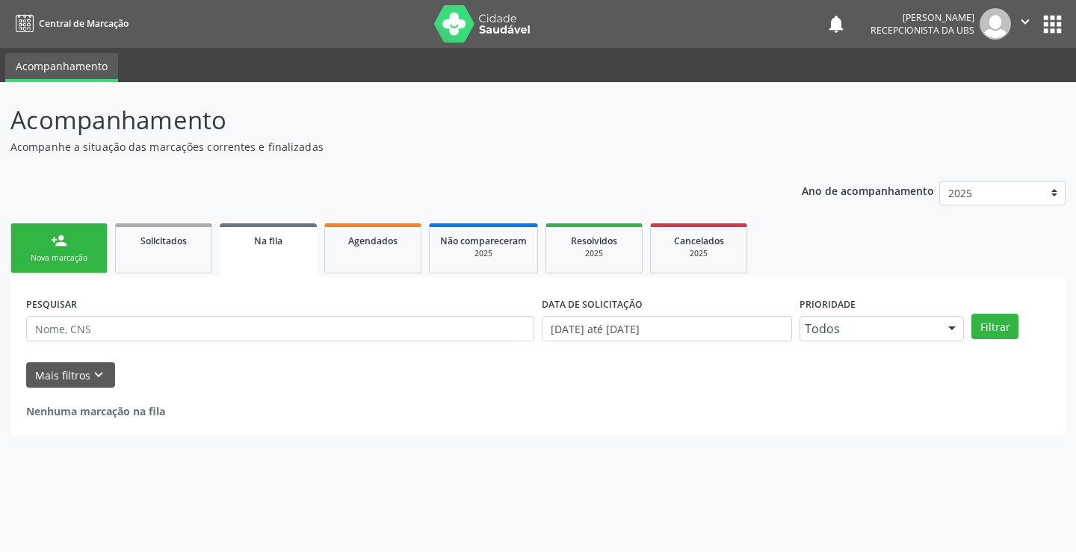
click at [83, 233] on div "Sucesso × O paciente foi agendado. Imprimir comprovante Cancel" at bounding box center [538, 276] width 1076 height 552
click at [52, 253] on div "Nova marcação" at bounding box center [59, 258] width 75 height 11
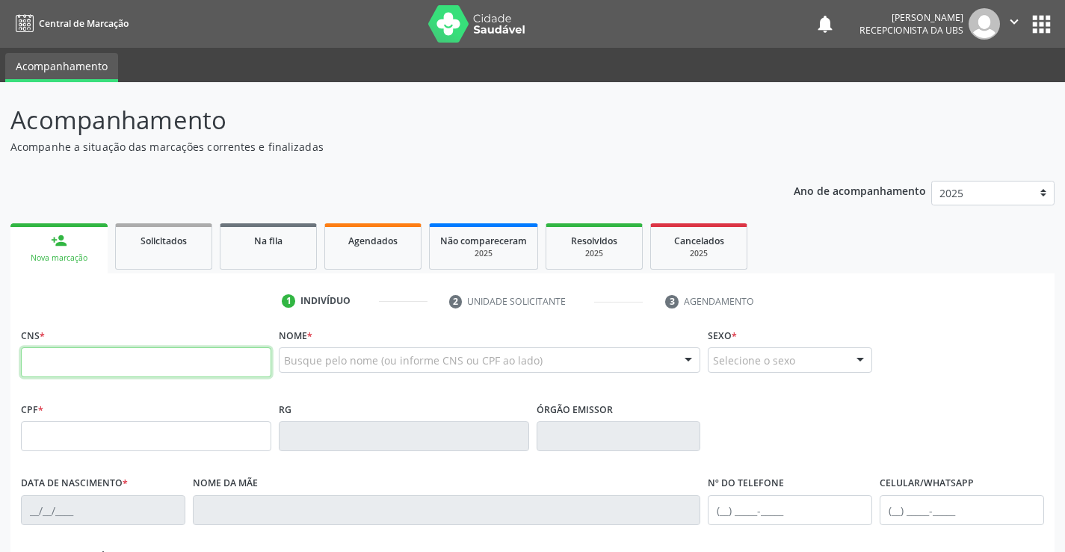
click at [135, 360] on input "text" at bounding box center [146, 362] width 250 height 30
type input "709 2092 4526 4633"
type input "333.856.454-68"
type input "[DATE]"
type input "[PERSON_NAME]"
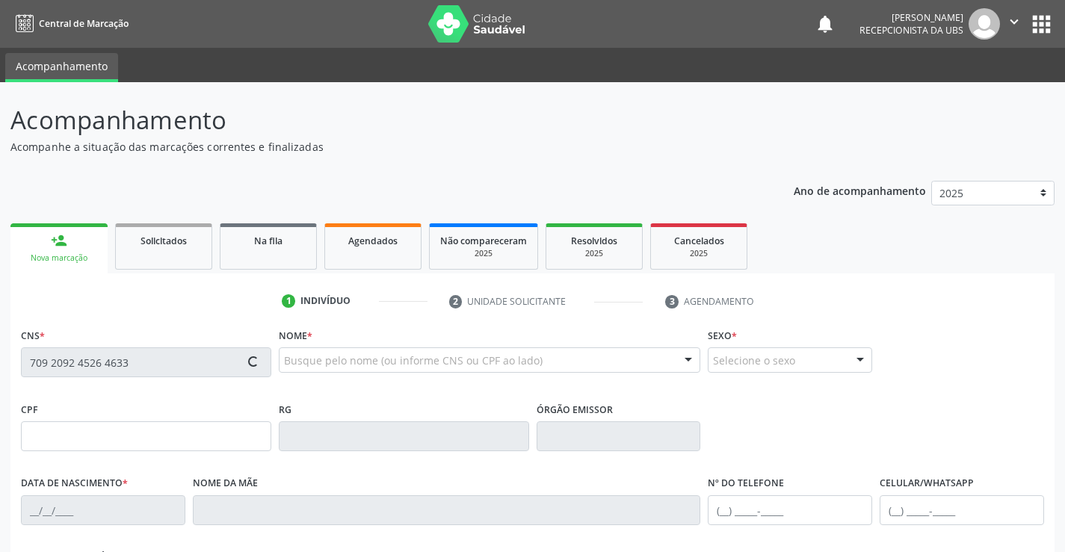
type input "[PHONE_NUMBER]"
type input "123"
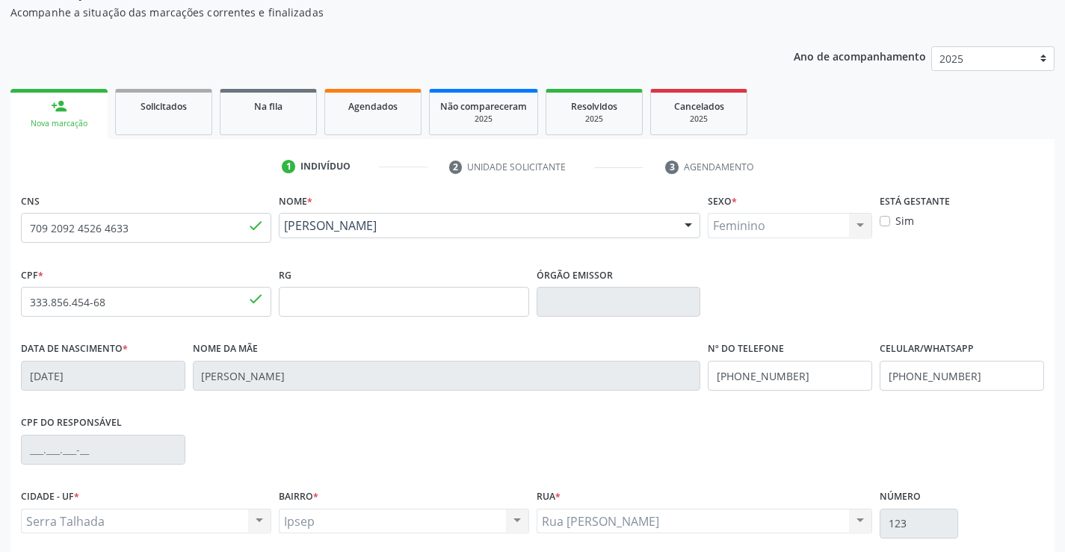
scroll to position [149, 0]
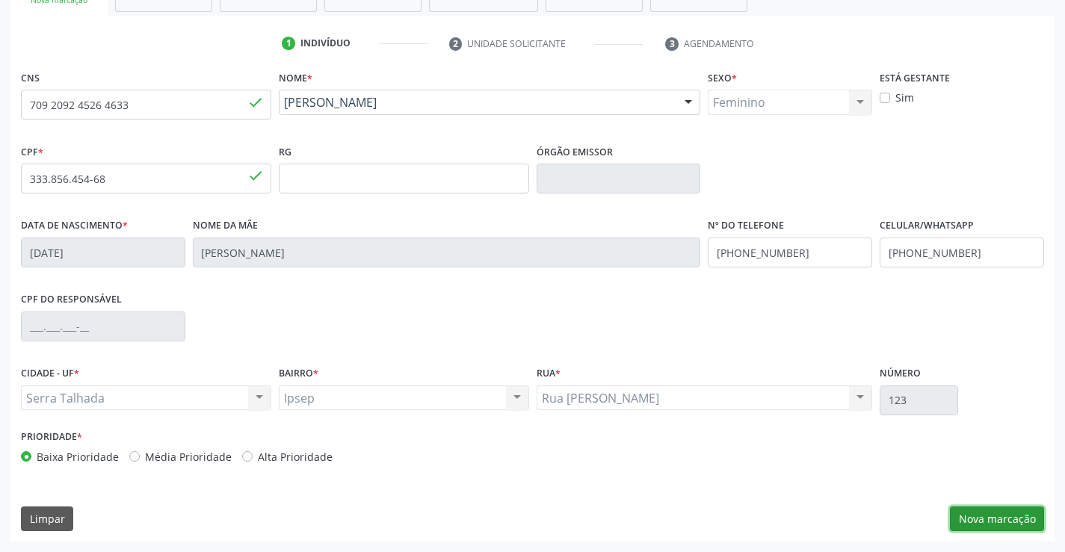
click at [970, 510] on button "Nova marcação" at bounding box center [997, 519] width 94 height 25
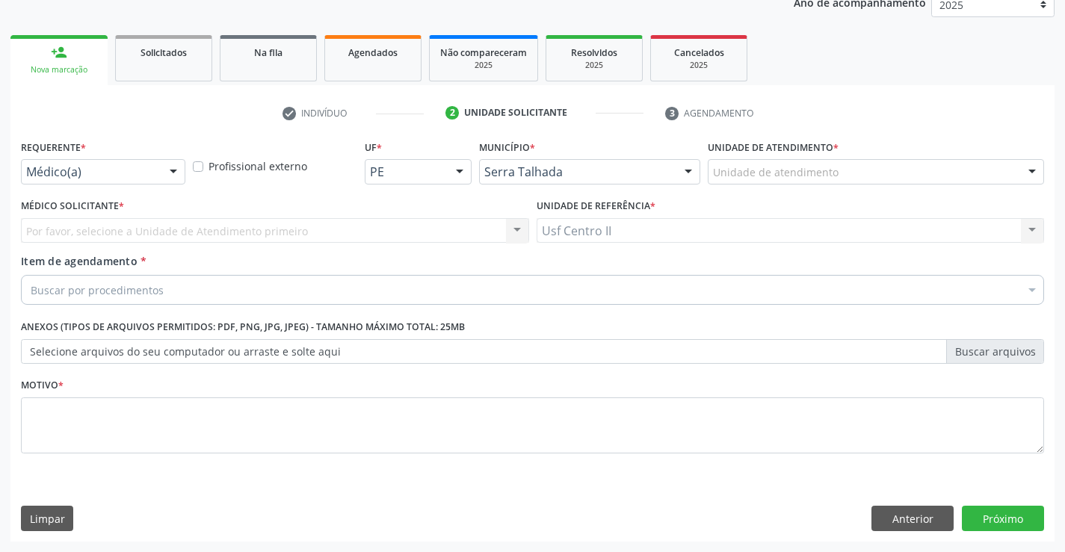
scroll to position [188, 0]
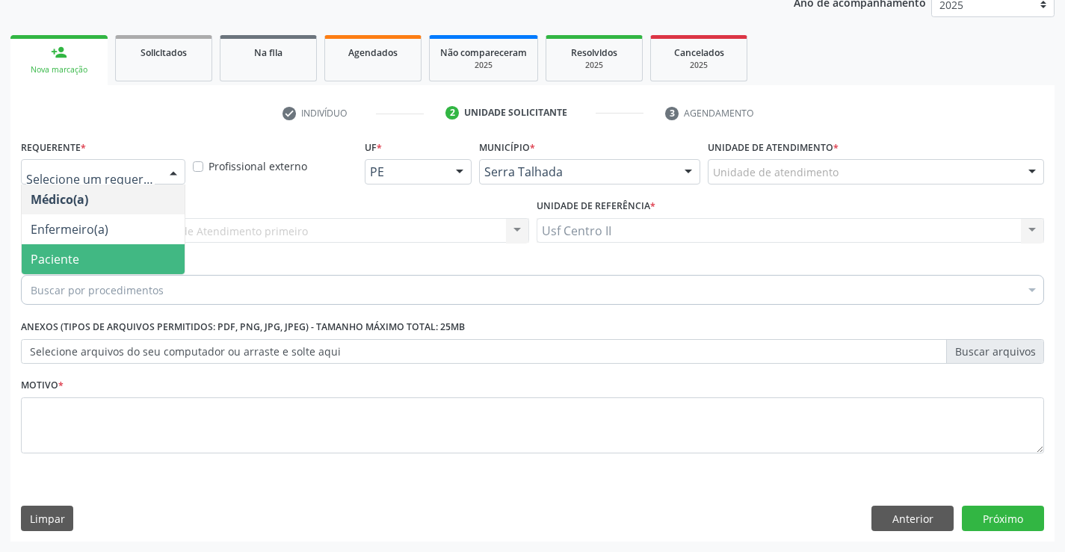
click at [73, 254] on span "Paciente" at bounding box center [55, 259] width 49 height 16
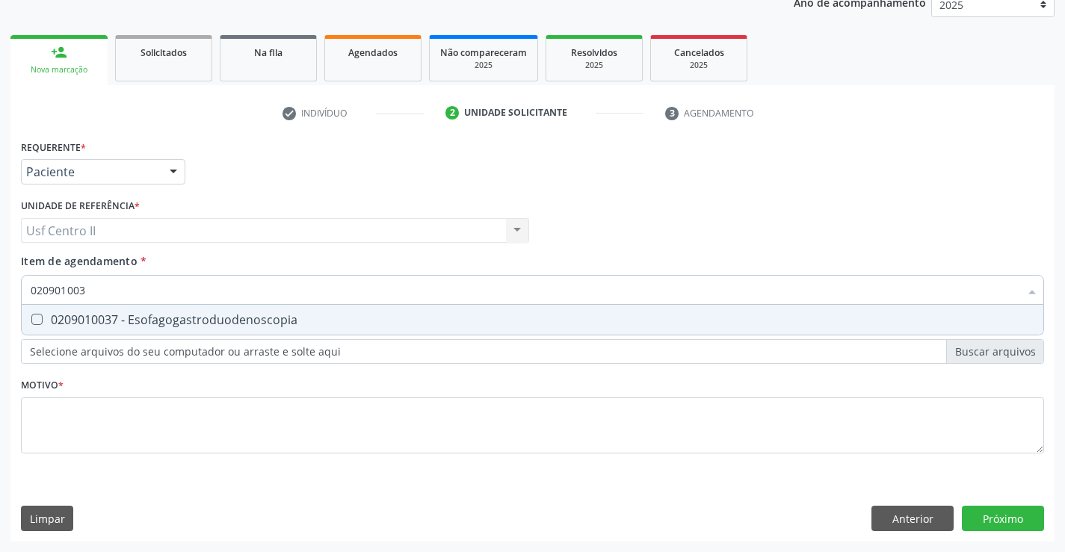
type input "0209010037"
click at [39, 320] on Esofagogastroduodenoscopia at bounding box center [36, 319] width 11 height 11
click at [31, 320] on Esofagogastroduodenoscopia "checkbox" at bounding box center [27, 320] width 10 height 10
checkbox Esofagogastroduodenoscopia "true"
click at [121, 416] on div "Requerente * Paciente Médico(a) Enfermeiro(a) Paciente Nenhum resultado encontr…" at bounding box center [532, 305] width 1023 height 339
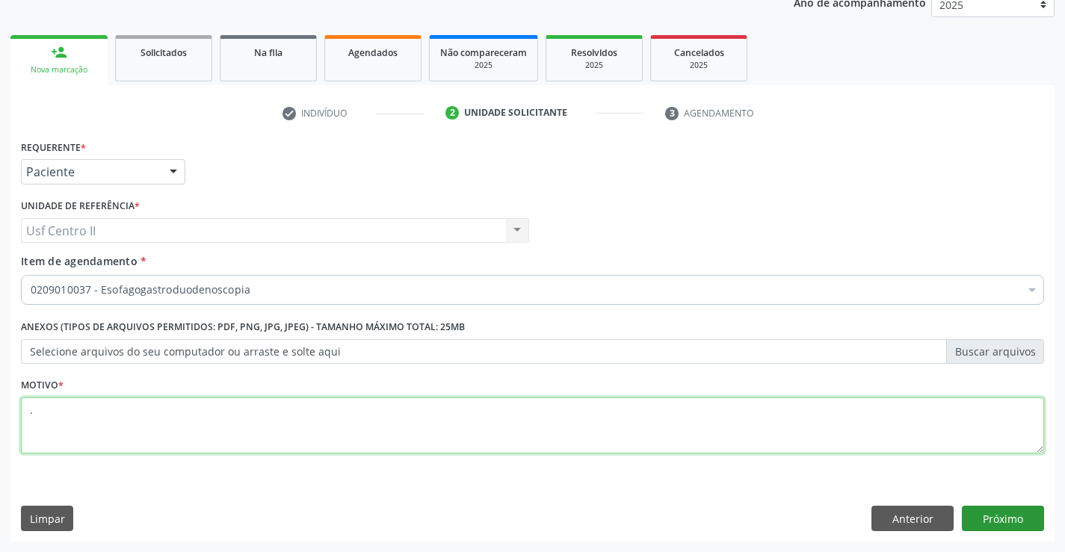
type textarea "."
click at [994, 507] on button "Próximo" at bounding box center [1003, 518] width 82 height 25
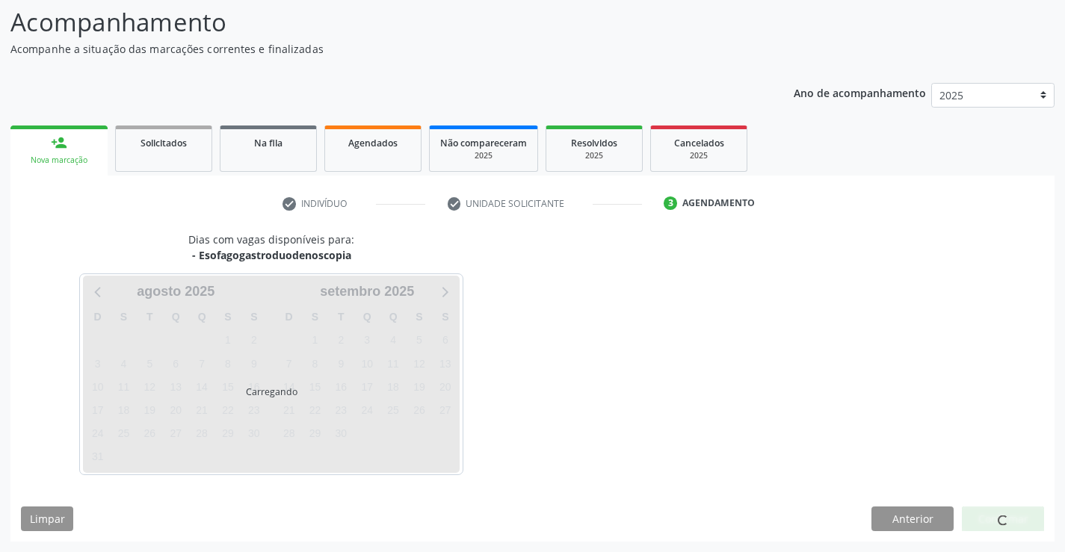
scroll to position [98, 0]
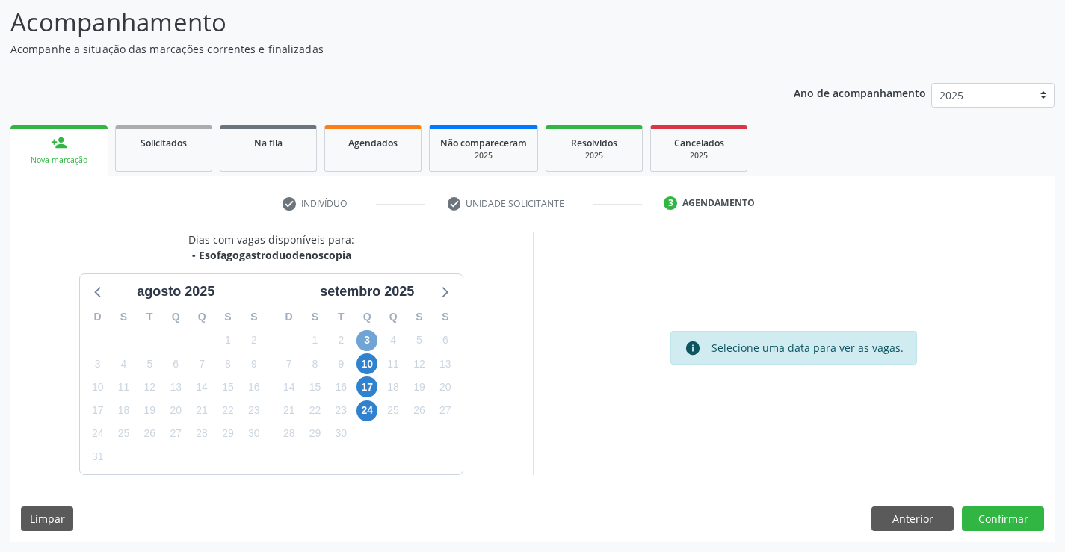
click at [367, 344] on span "3" at bounding box center [366, 340] width 21 height 21
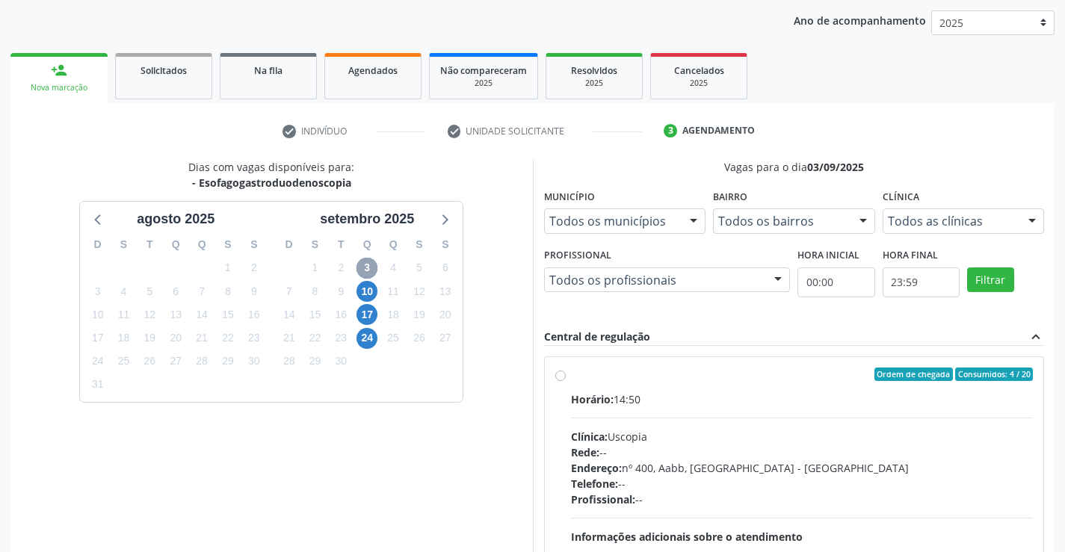
scroll to position [314, 0]
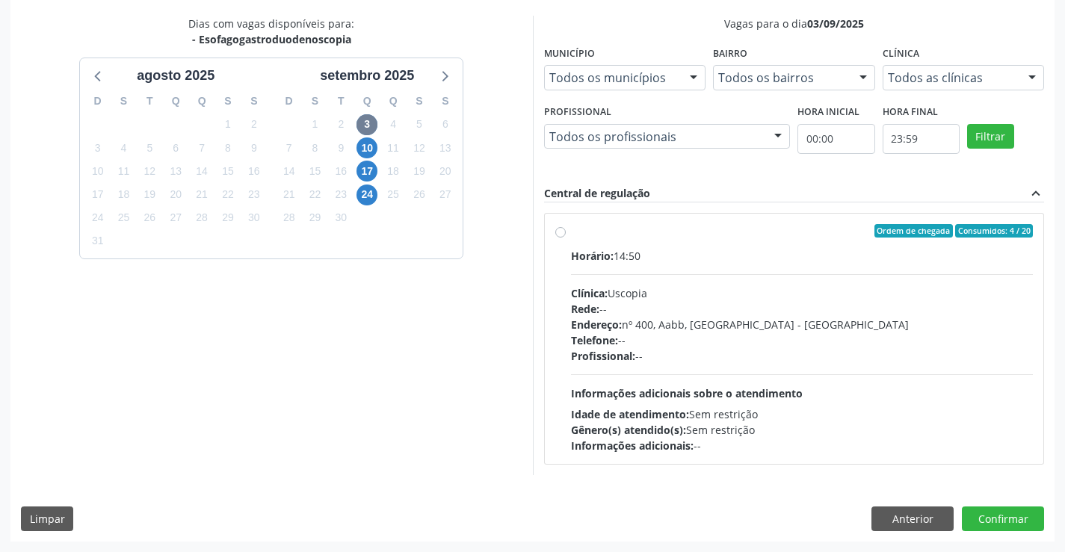
click at [571, 235] on label "Ordem de chegada Consumidos: 4 / 20 Horário: 14:50 Clínica: Uscopia Rede: -- En…" at bounding box center [802, 338] width 463 height 229
click at [559, 235] on input "Ordem de chegada Consumidos: 4 / 20 Horário: 14:50 Clínica: Uscopia Rede: -- En…" at bounding box center [560, 230] width 10 height 13
radio input "true"
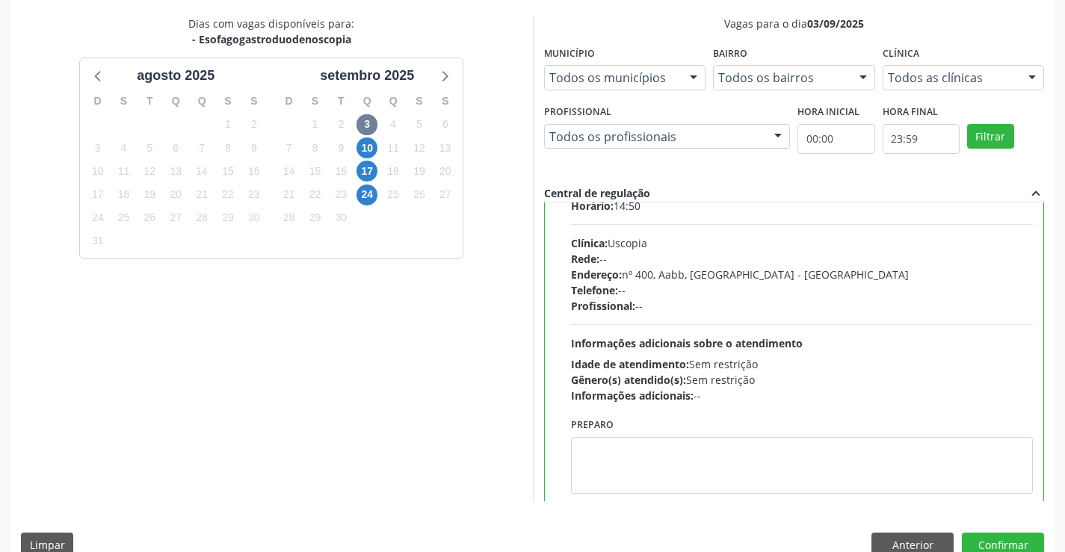
scroll to position [74, 0]
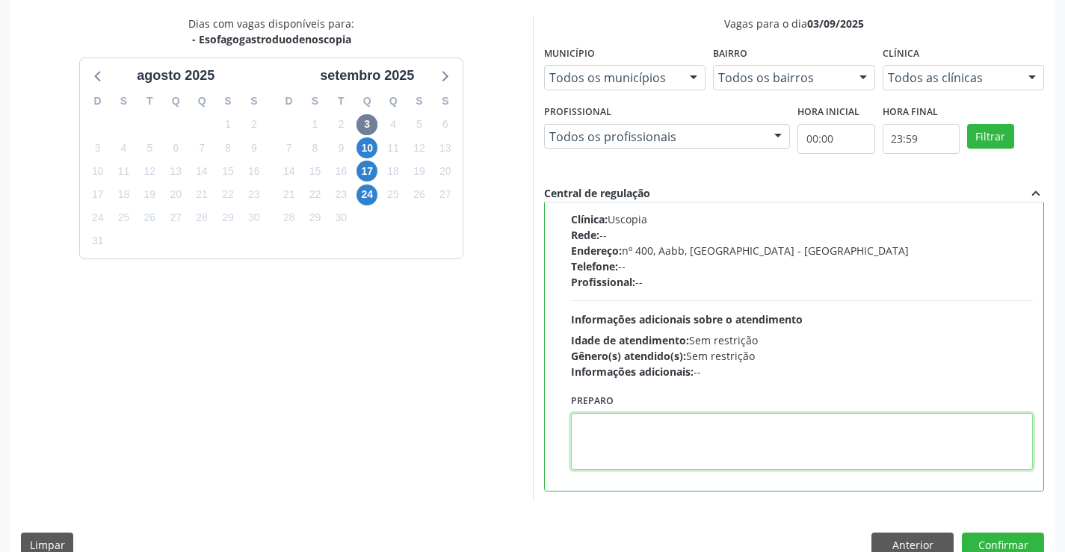
click at [630, 421] on textarea at bounding box center [802, 441] width 463 height 57
paste textarea "O PACIENTE DEVE IR AO CONSULTÓRIO AGENDAR SEU EXAME."
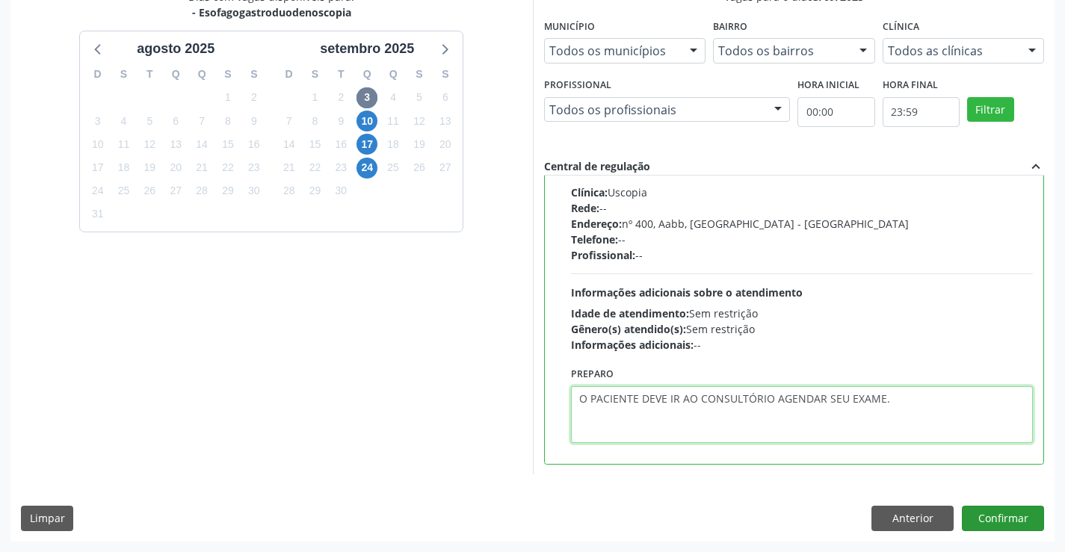
type textarea "O PACIENTE DEVE IR AO CONSULTÓRIO AGENDAR SEU EXAME."
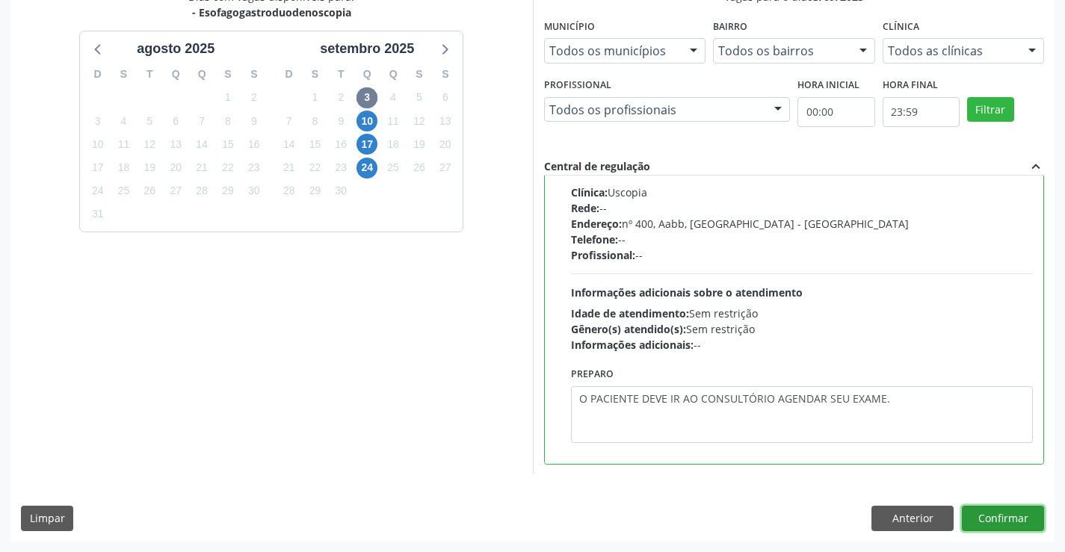
click at [1020, 516] on button "Confirmar" at bounding box center [1003, 518] width 82 height 25
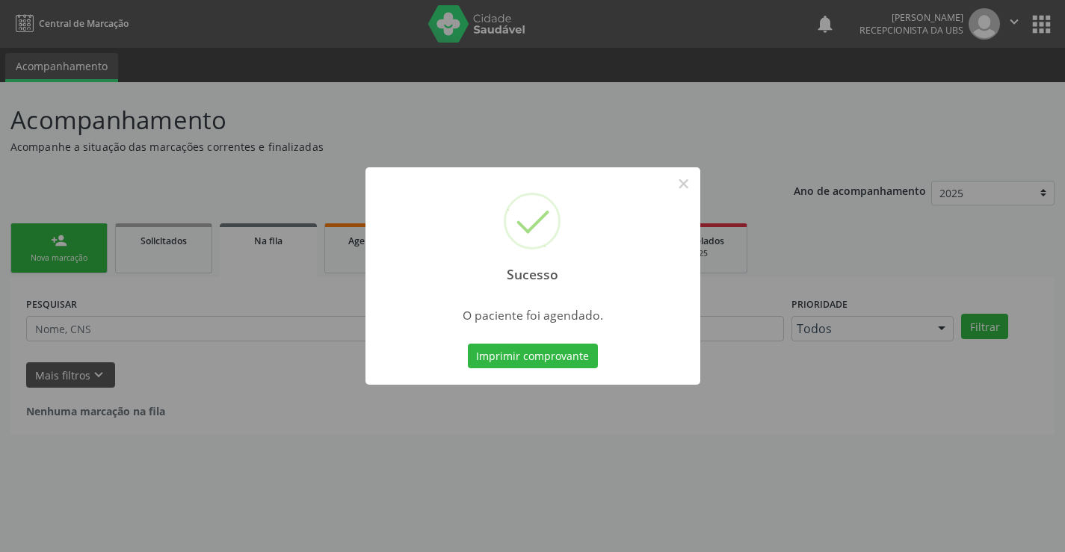
scroll to position [0, 0]
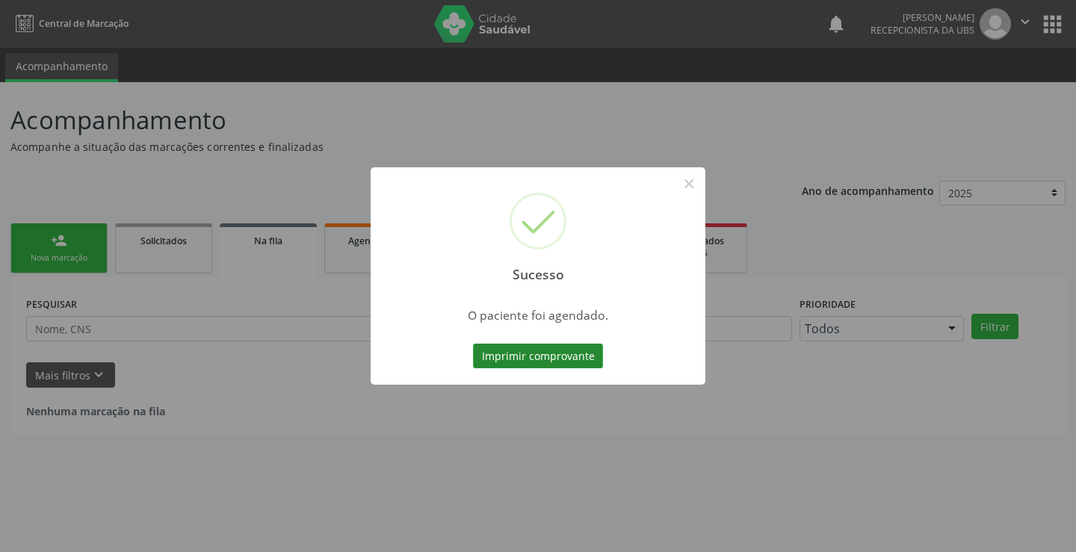
click at [501, 347] on button "Imprimir comprovante" at bounding box center [538, 356] width 130 height 25
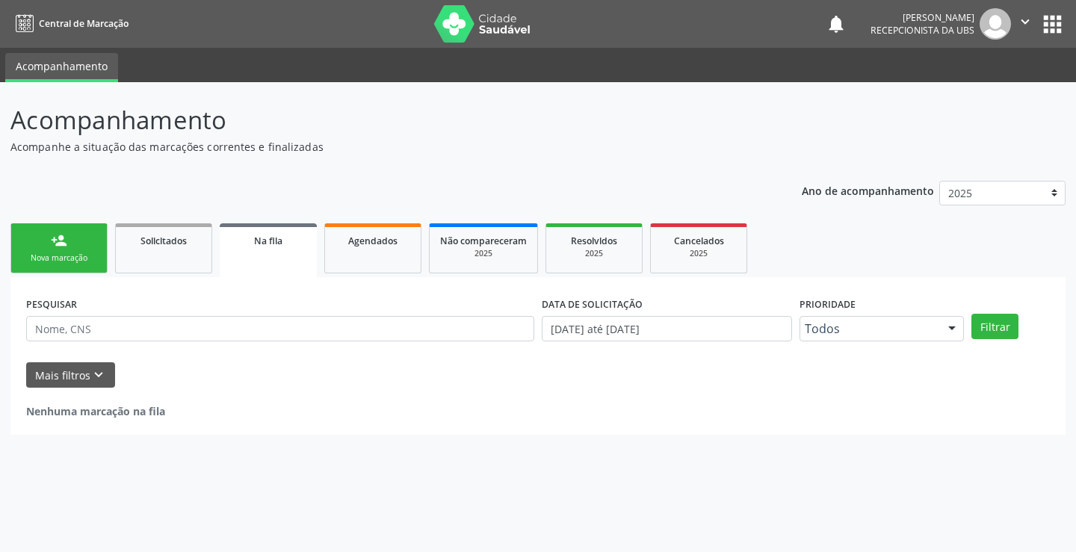
click at [78, 253] on div "Nova marcação" at bounding box center [59, 258] width 75 height 11
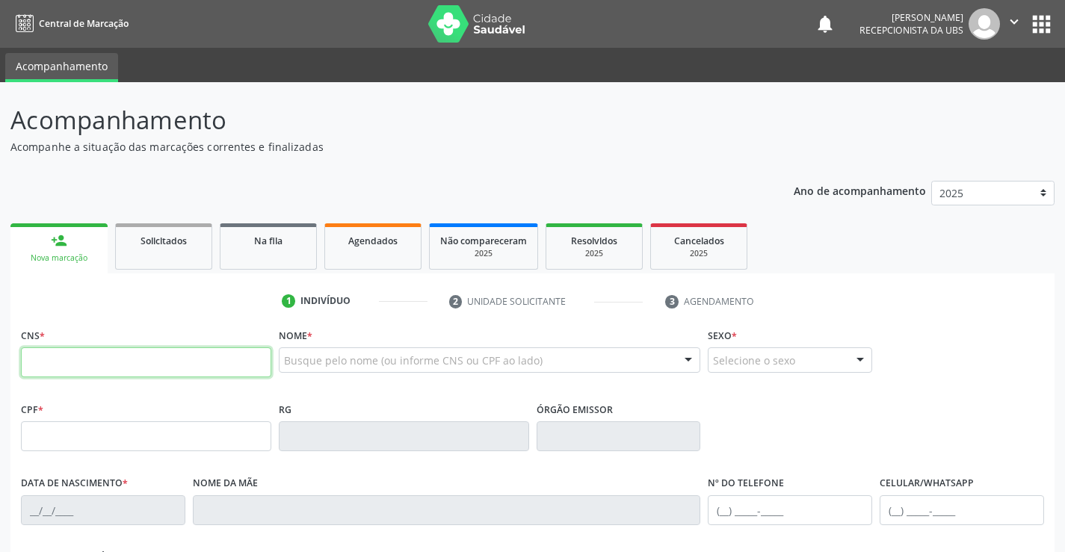
click at [179, 363] on input "text" at bounding box center [146, 362] width 250 height 30
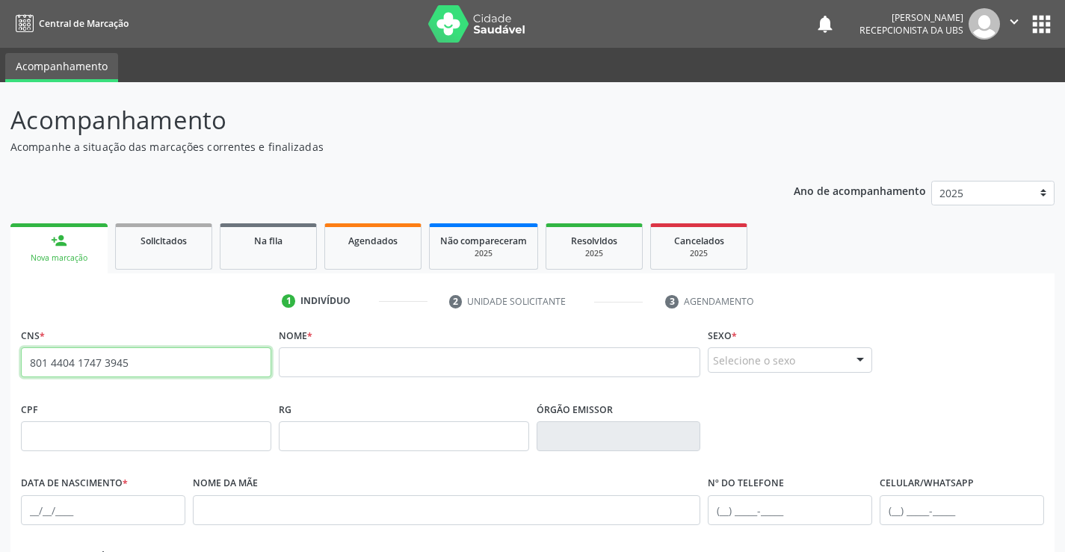
click at [176, 366] on input "801 4404 1747 3945" at bounding box center [146, 362] width 250 height 30
type input "8"
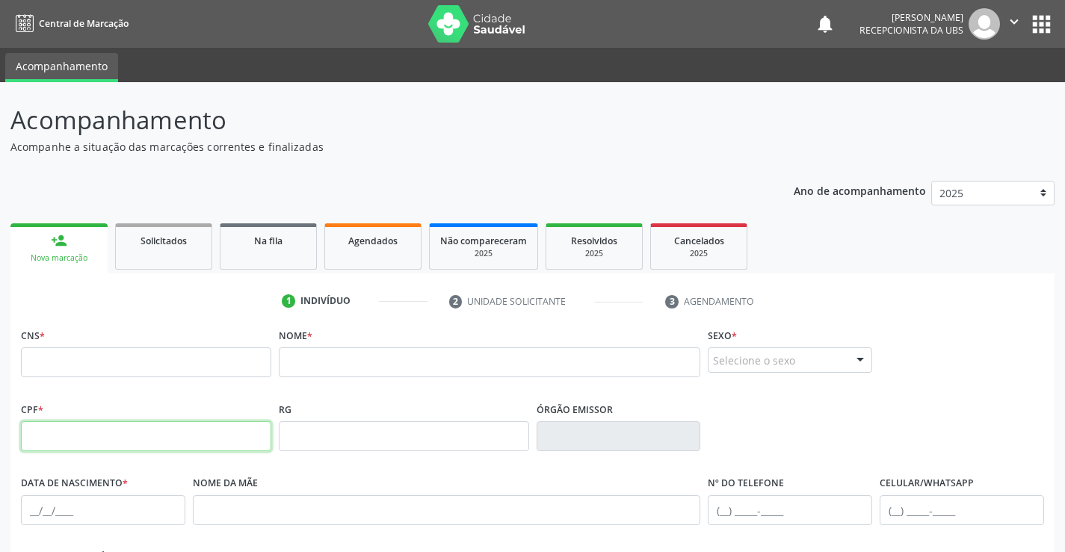
click at [208, 436] on input "text" at bounding box center [146, 436] width 250 height 30
type input "535.954.244-68"
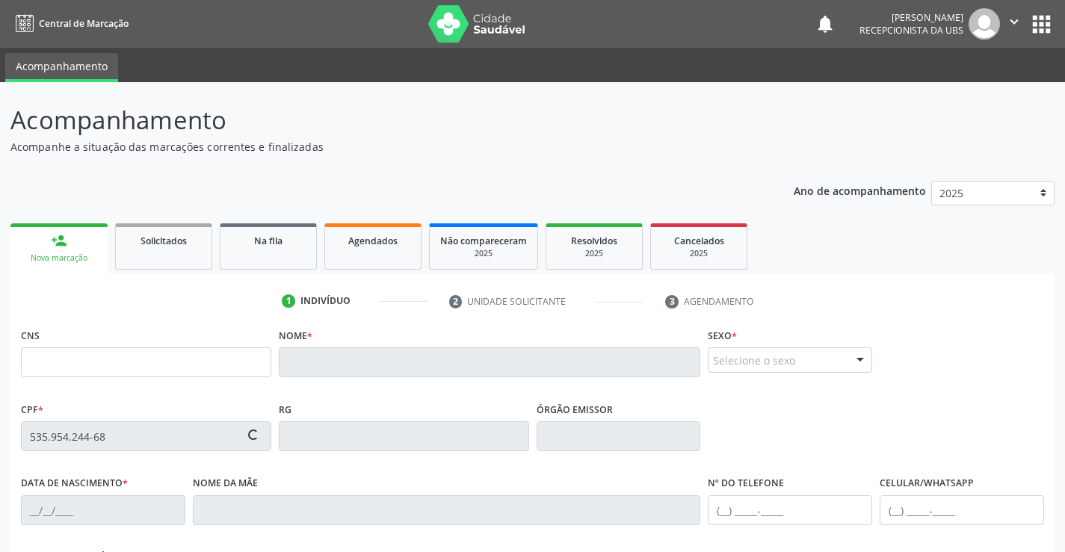
type input "[DATE]"
type input "[PERSON_NAME]"
type input "[PHONE_NUMBER]"
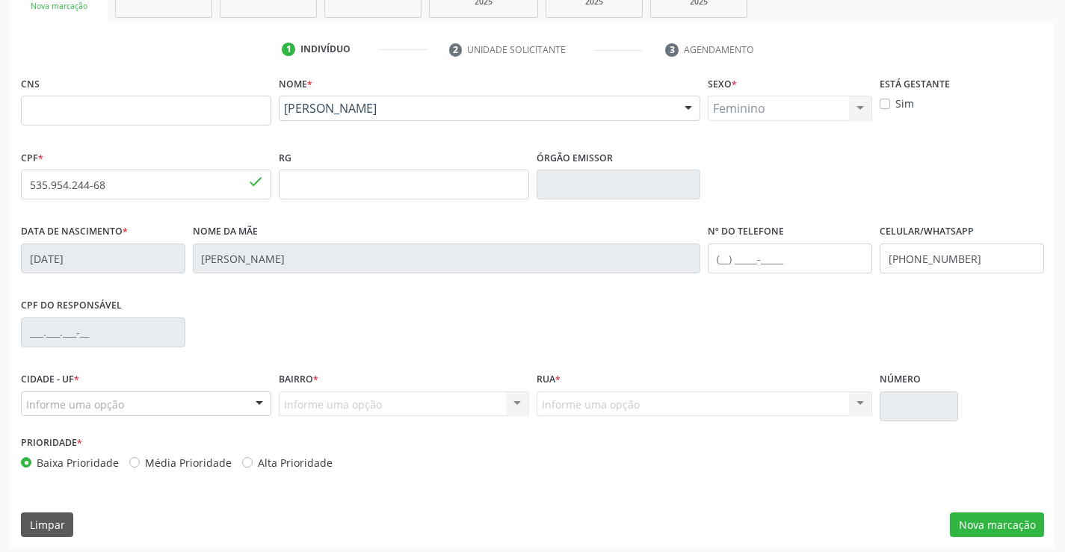
scroll to position [258, 0]
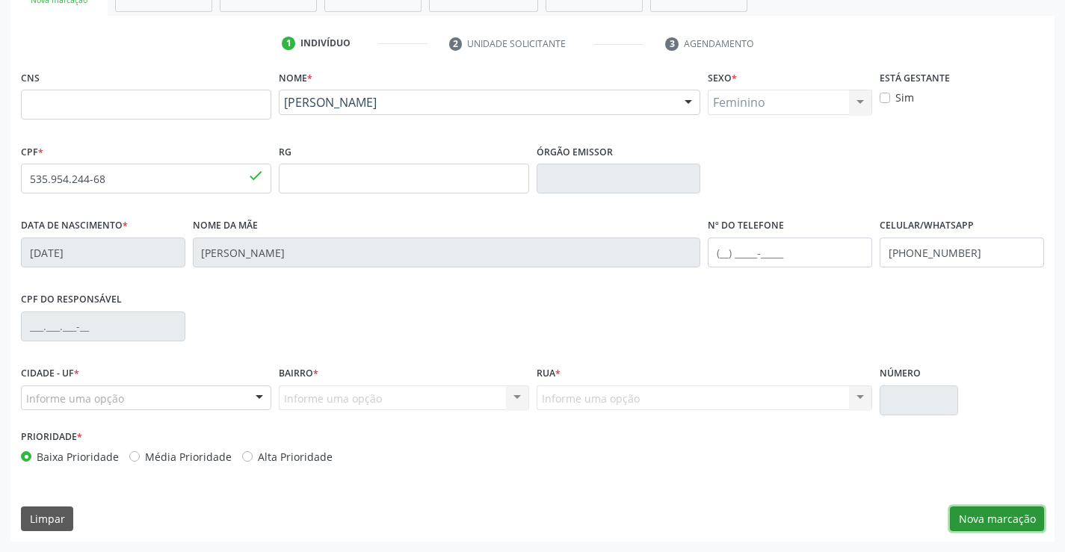
click at [1008, 518] on button "Nova marcação" at bounding box center [997, 519] width 94 height 25
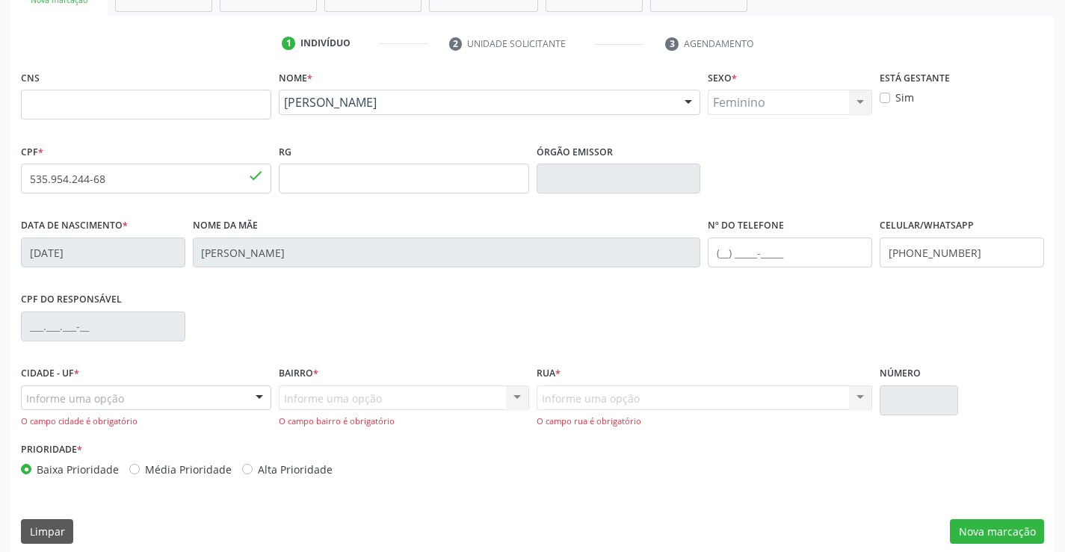
click at [253, 392] on div at bounding box center [259, 398] width 22 height 25
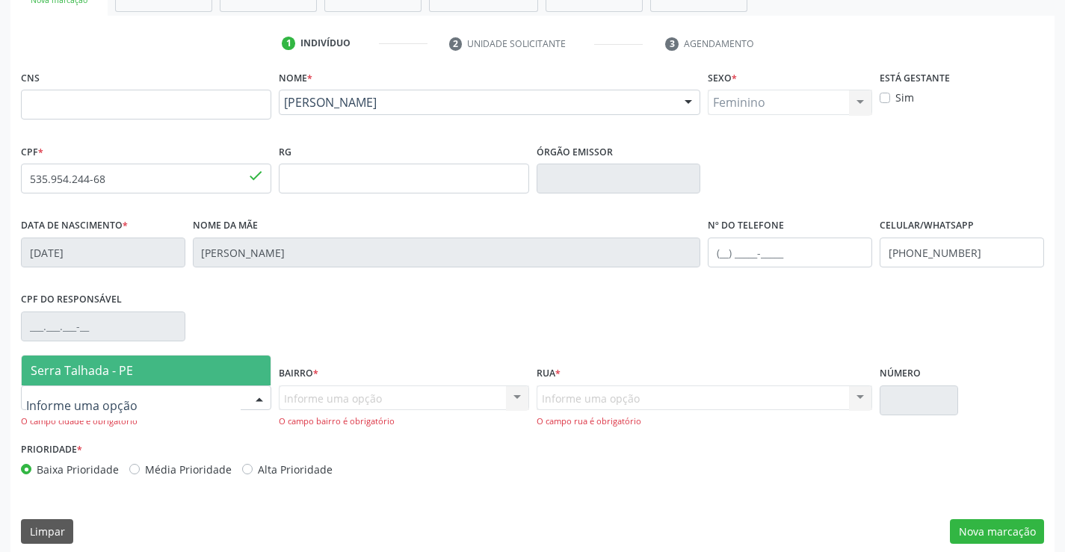
click at [180, 375] on span "Serra Talhada - PE" at bounding box center [146, 371] width 249 height 30
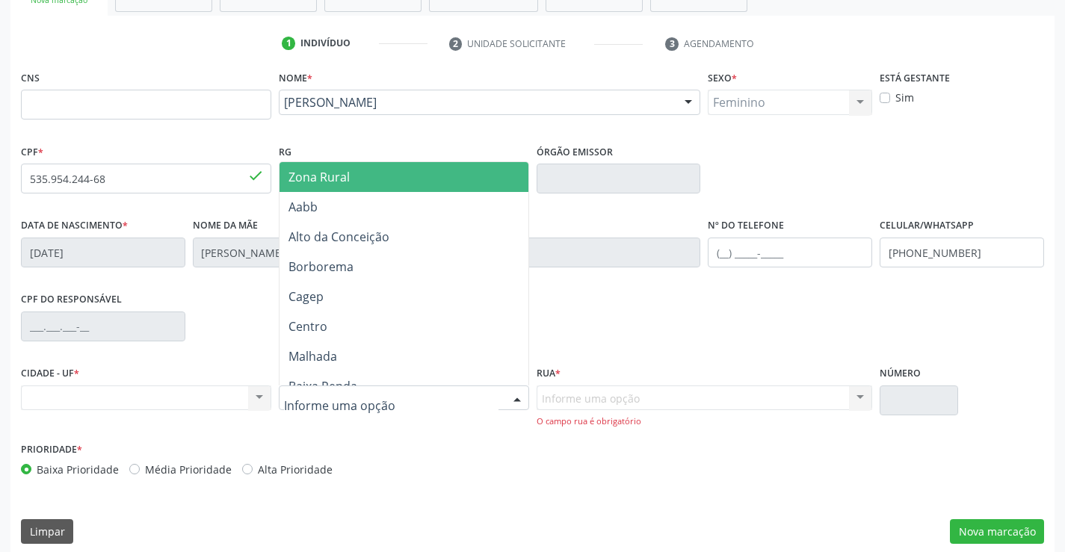
click at [464, 399] on div at bounding box center [404, 398] width 250 height 25
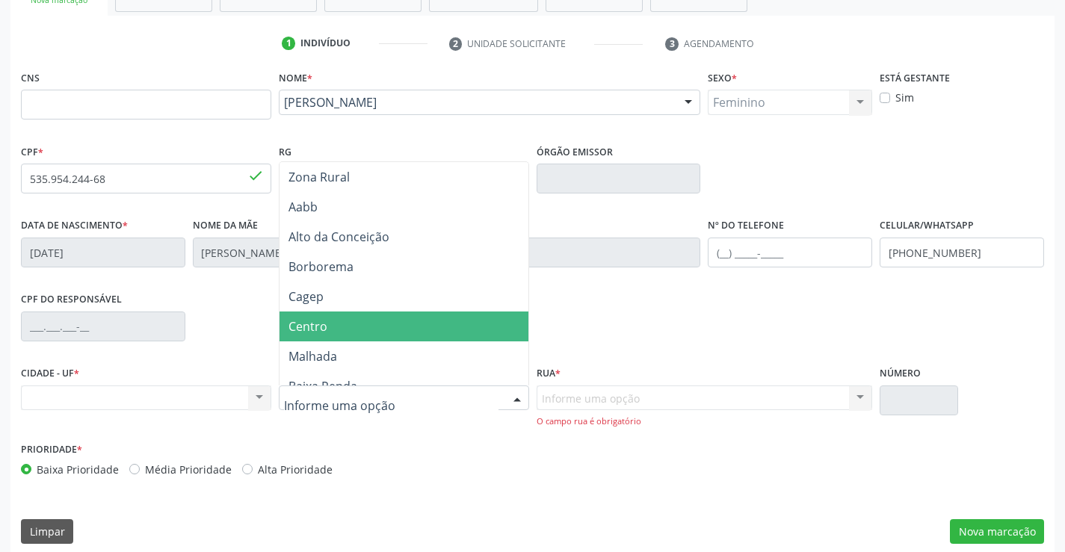
click at [333, 324] on span "Centro" at bounding box center [403, 327] width 249 height 30
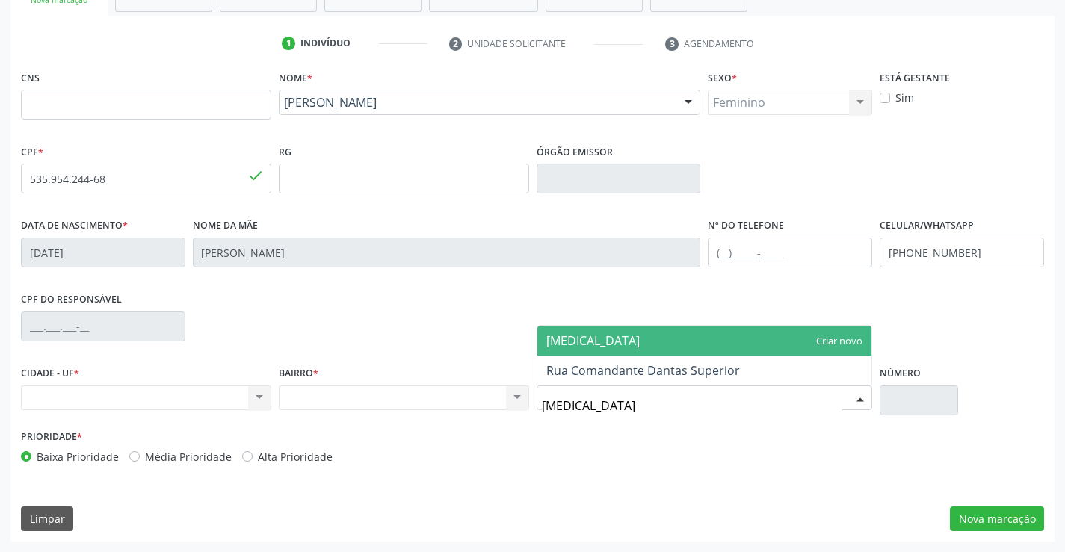
type input "COMAN"
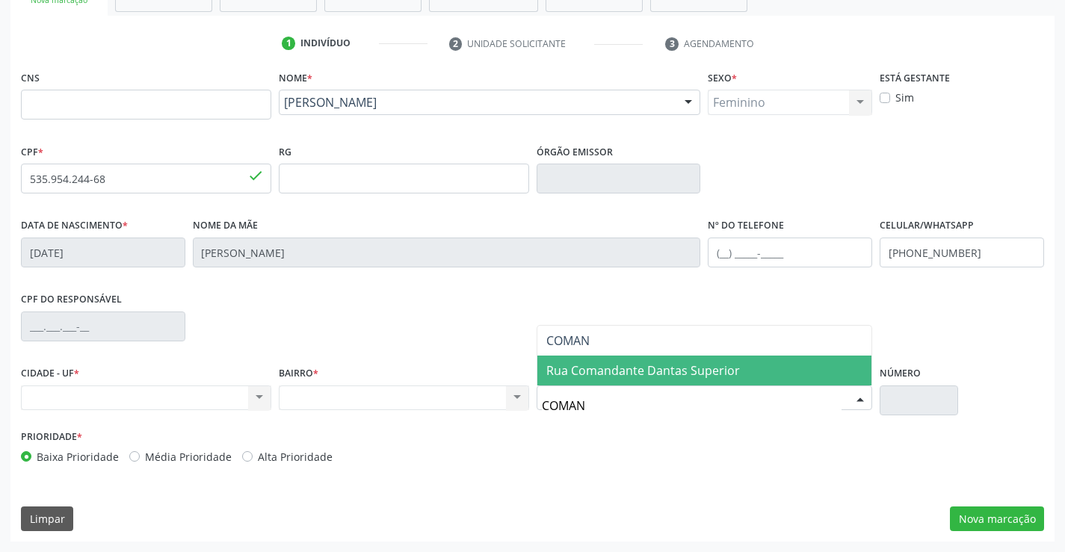
click at [634, 370] on span "Rua Comandante Dantas Superior" at bounding box center [643, 370] width 194 height 16
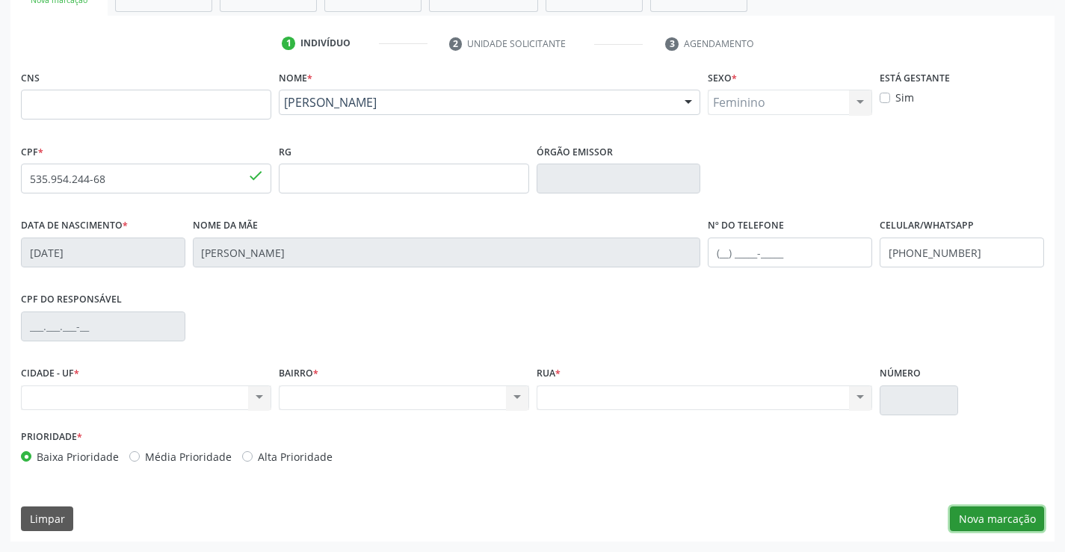
click at [1003, 517] on button "Nova marcação" at bounding box center [997, 519] width 94 height 25
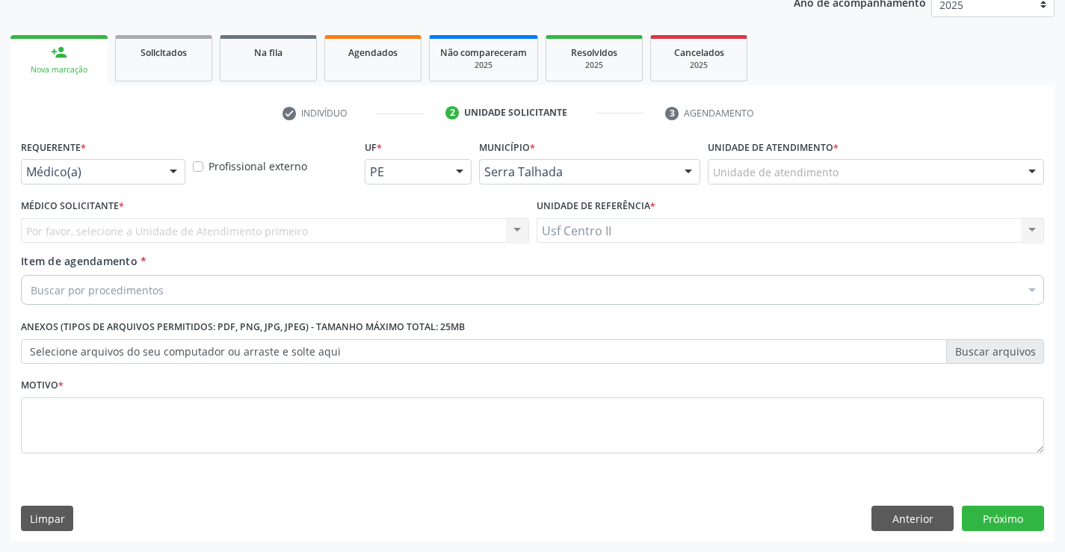
scroll to position [188, 0]
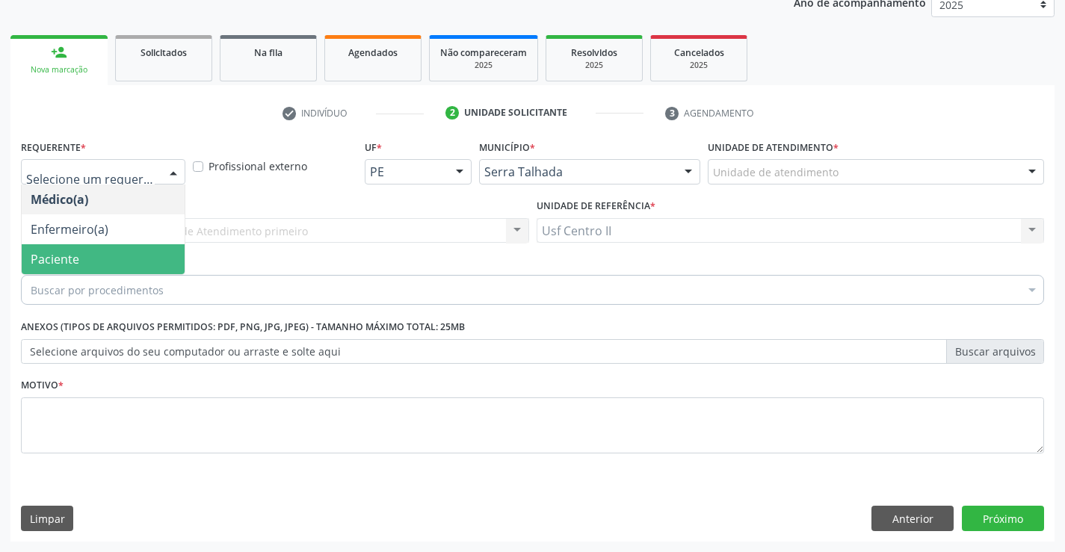
click at [103, 259] on span "Paciente" at bounding box center [103, 259] width 163 height 30
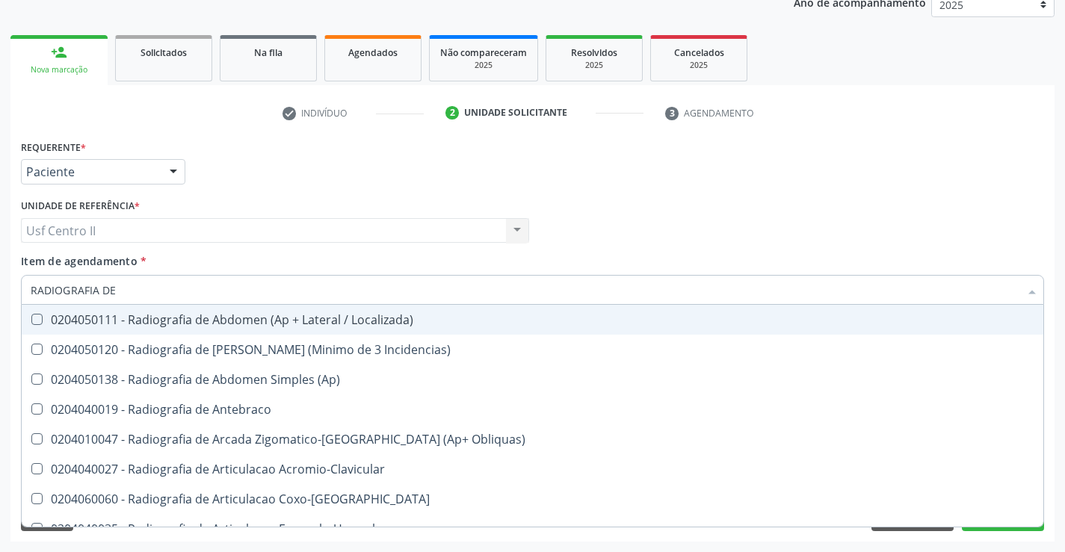
type input "RADIOGRAFIA DE J"
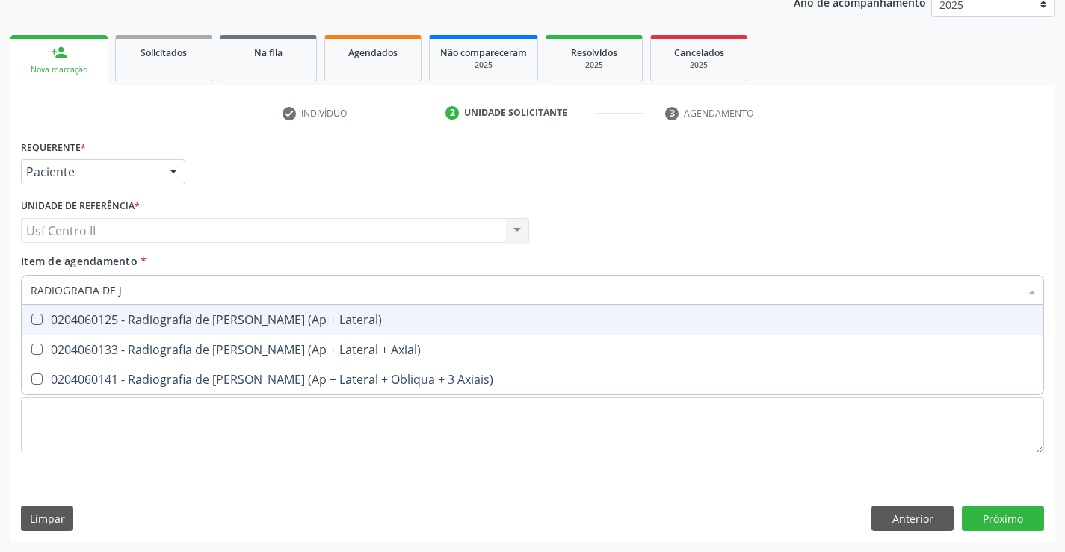
click at [132, 323] on div "0204060125 - Radiografia de [PERSON_NAME] (Ap + Lateral)" at bounding box center [533, 320] width 1004 height 12
checkbox Lateral\) "true"
type input "RADIOGRAFIA DE"
checkbox Lateral\) "false"
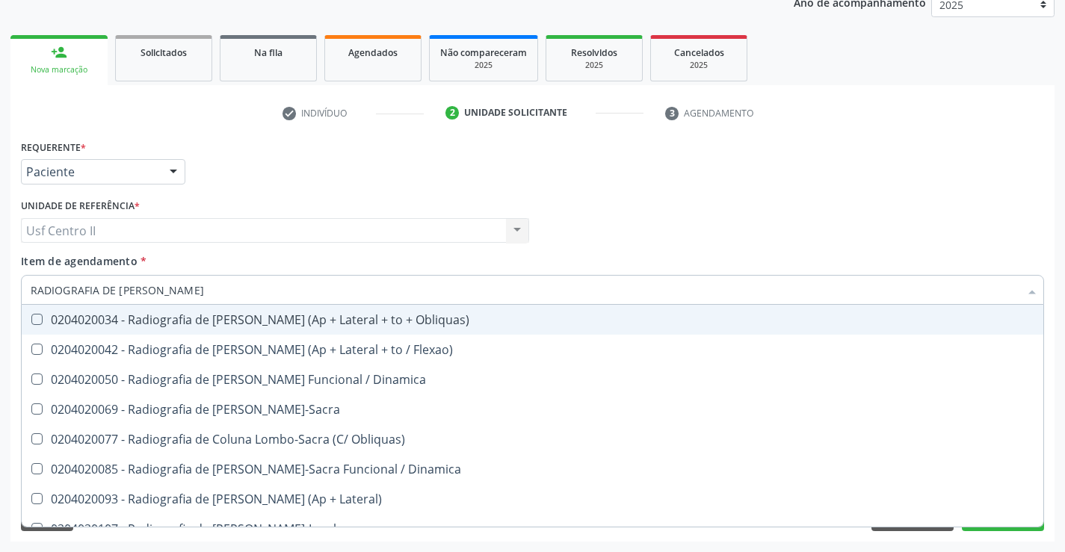
type input "RADIOGRAFIA DE [PERSON_NAME]"
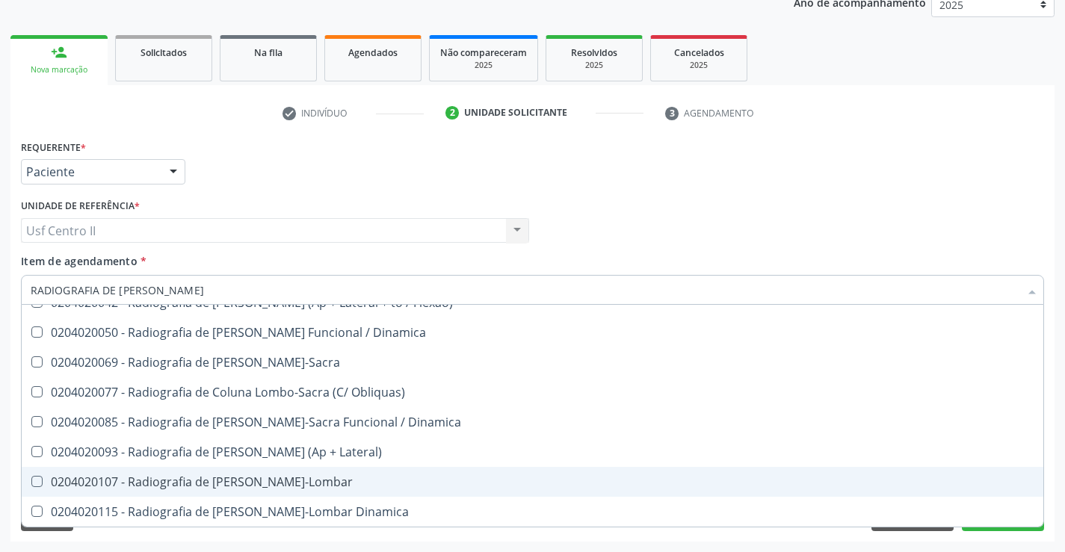
click at [288, 484] on div "0204020107 - Radiografia de [PERSON_NAME]-Lombar" at bounding box center [533, 482] width 1004 height 12
checkbox Toraco-Lombar "true"
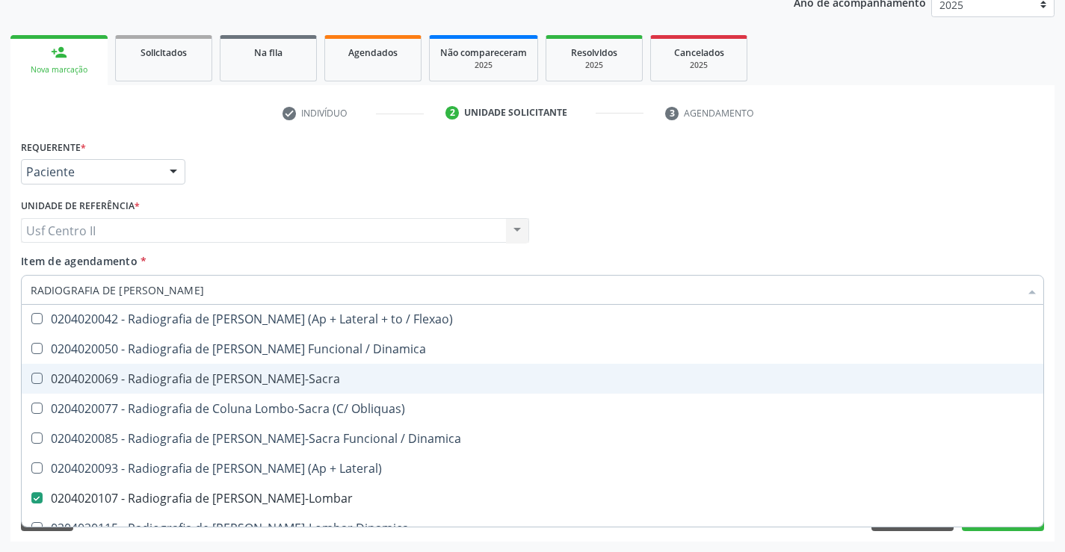
scroll to position [47, 0]
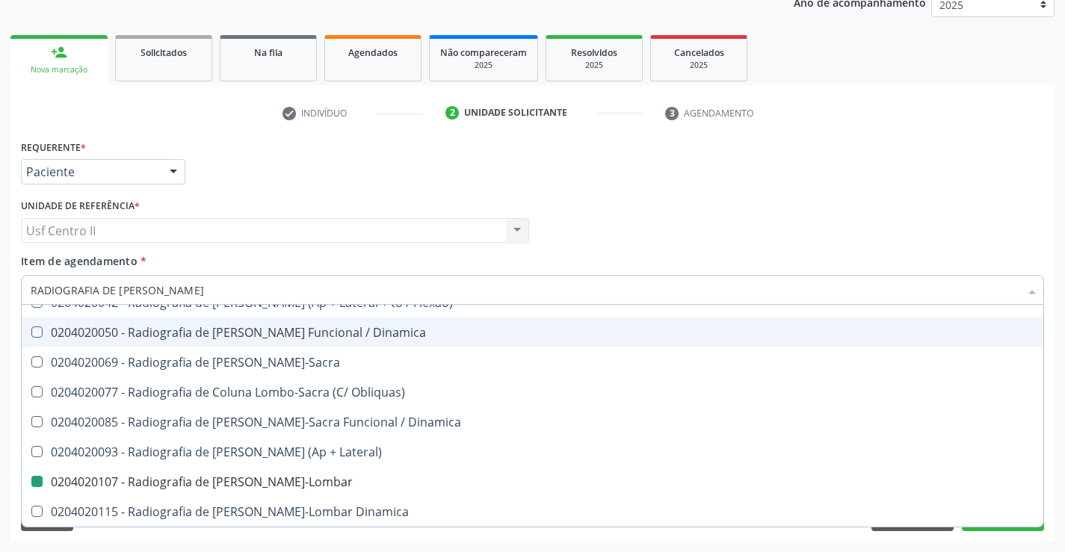
click at [971, 235] on div "Médico Solicitante Por favor, selecione a Unidade de Atendimento primeiro Nenhu…" at bounding box center [532, 224] width 1030 height 58
checkbox Flexao\) "true"
checkbox Dinamica "true"
checkbox Toraco-Lombar "false"
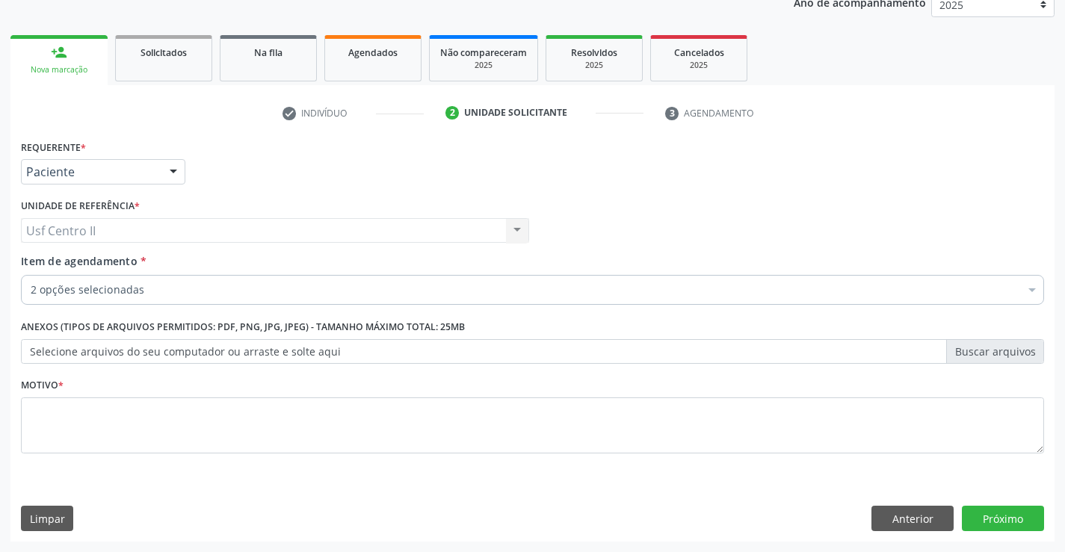
scroll to position [0, 0]
click at [207, 420] on textarea at bounding box center [532, 426] width 1023 height 57
type textarea "."
click at [1019, 523] on button "Próximo" at bounding box center [1003, 518] width 82 height 25
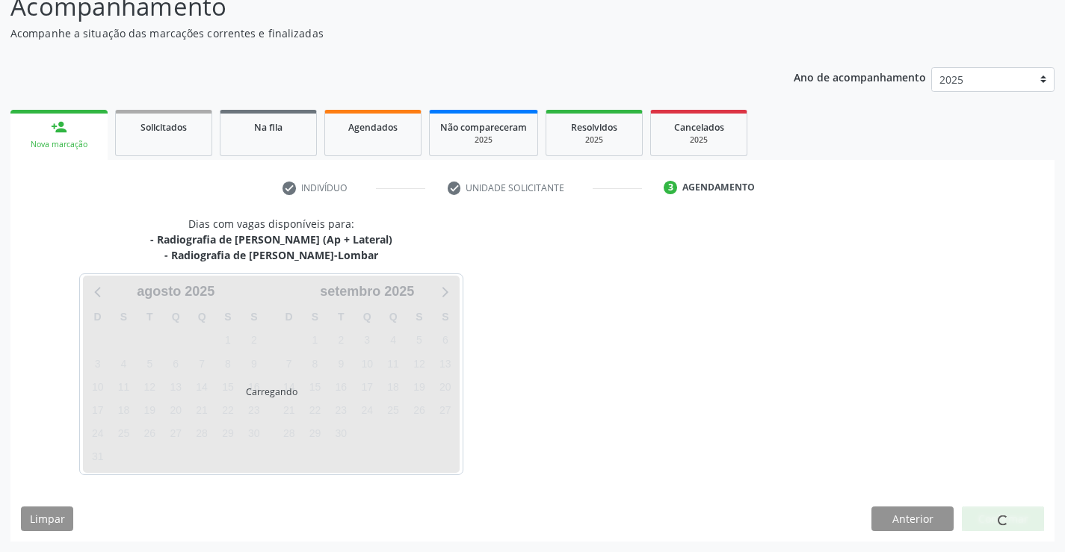
scroll to position [114, 0]
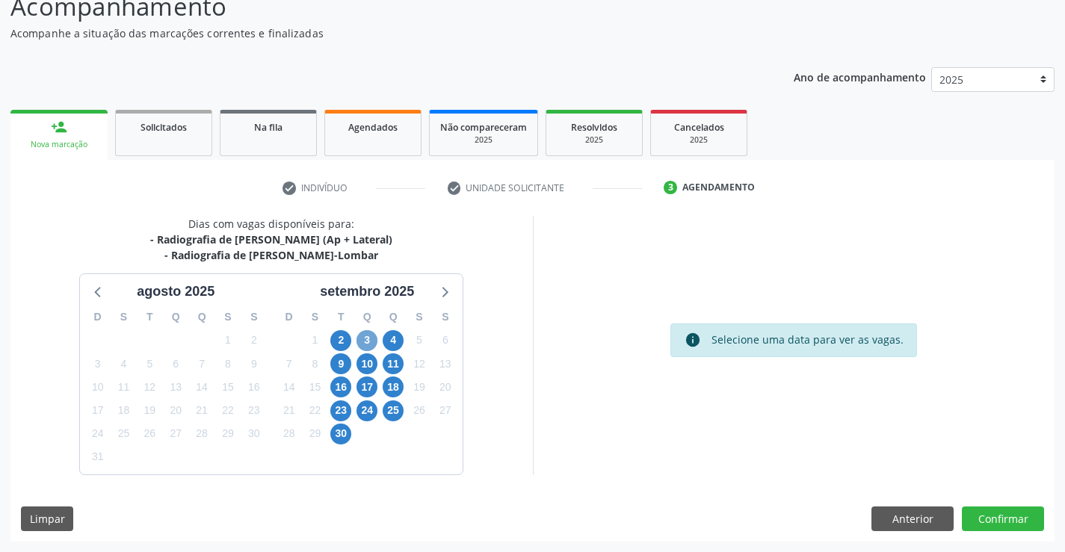
click at [367, 340] on span "3" at bounding box center [366, 340] width 21 height 21
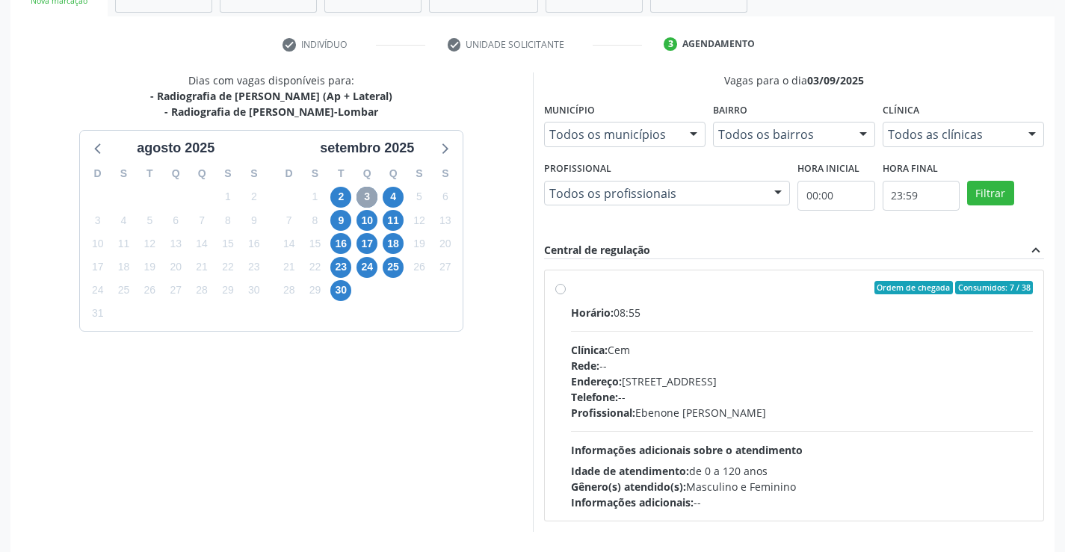
scroll to position [263, 0]
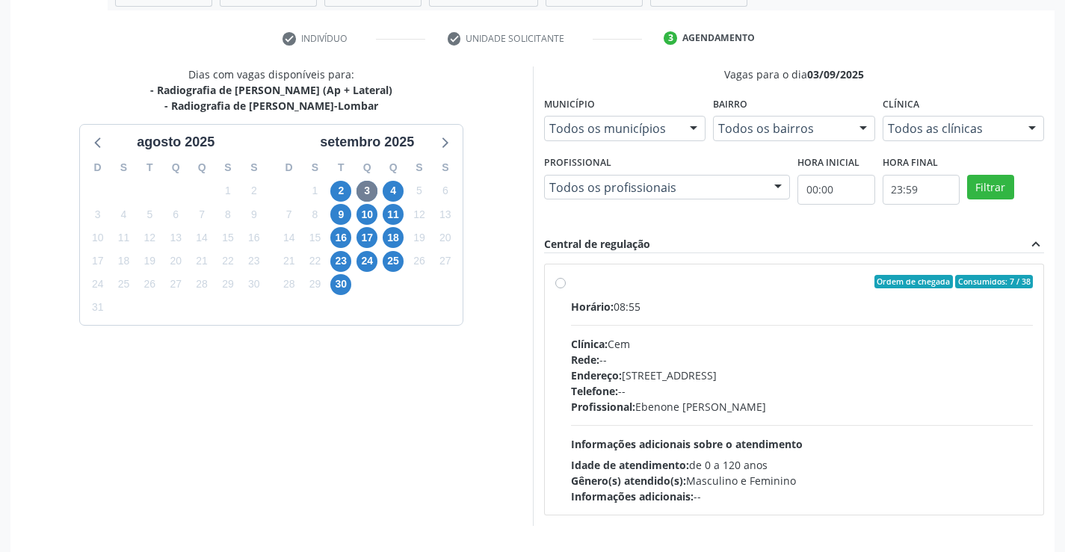
click at [571, 282] on label "Ordem de chegada Consumidos: 7 / 38 Horário: 08:55 Clínica: Cem Rede: -- Endere…" at bounding box center [802, 389] width 463 height 229
click at [557, 282] on input "Ordem de chegada Consumidos: 7 / 38 Horário: 08:55 Clínica: Cem Rede: -- Endere…" at bounding box center [560, 281] width 10 height 13
radio input "true"
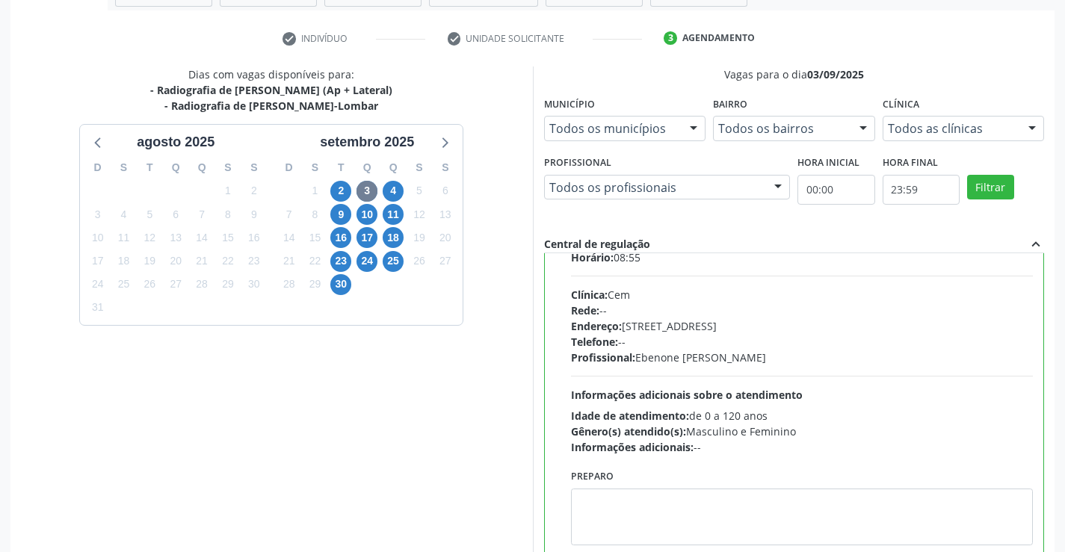
scroll to position [74, 0]
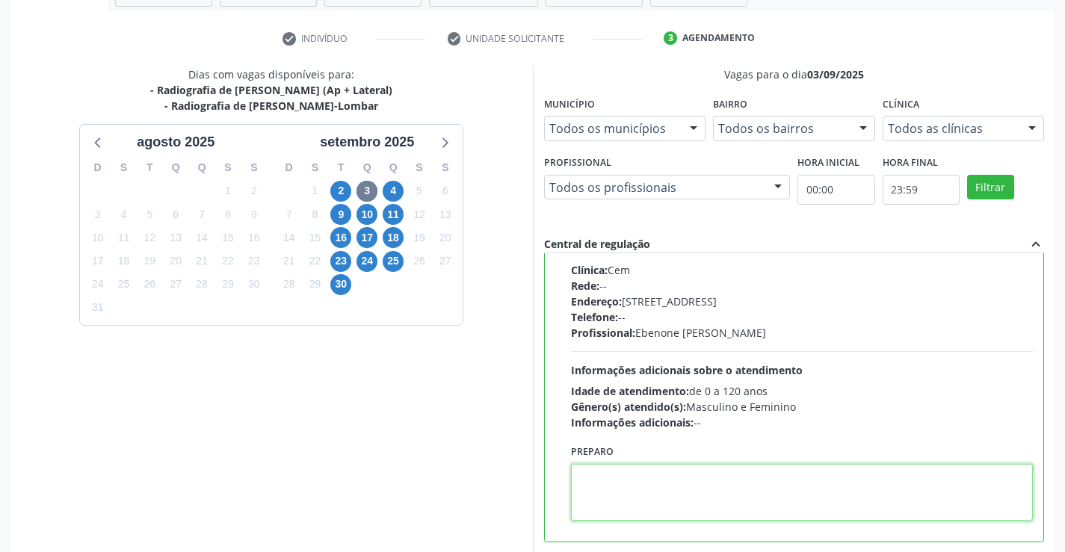
click at [642, 487] on textarea at bounding box center [802, 492] width 463 height 57
paste textarea "O PACIENTE DEVE IR AO CONSULTÓRIO AGENDAR SEU EXAME."
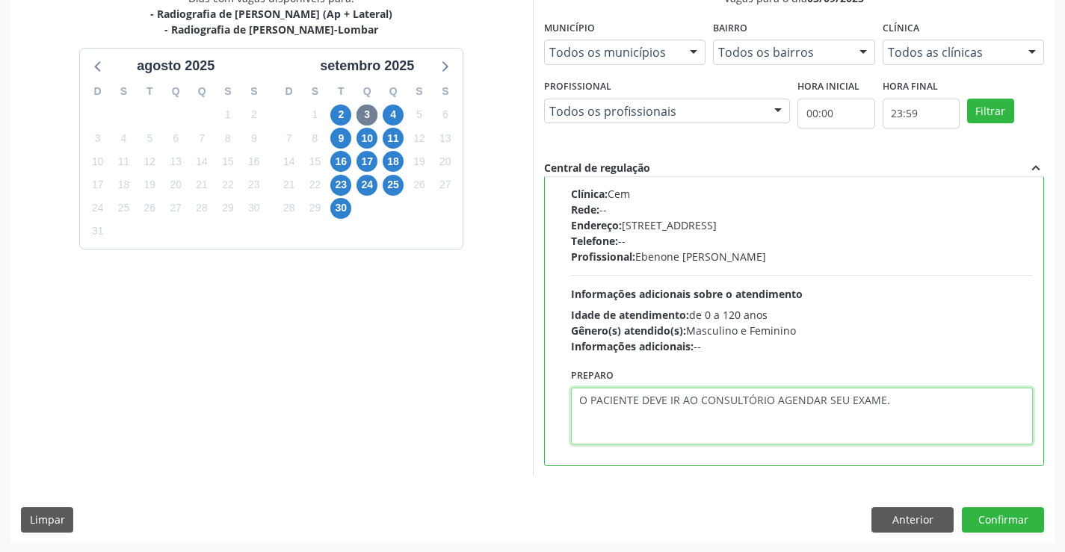
scroll to position [341, 0]
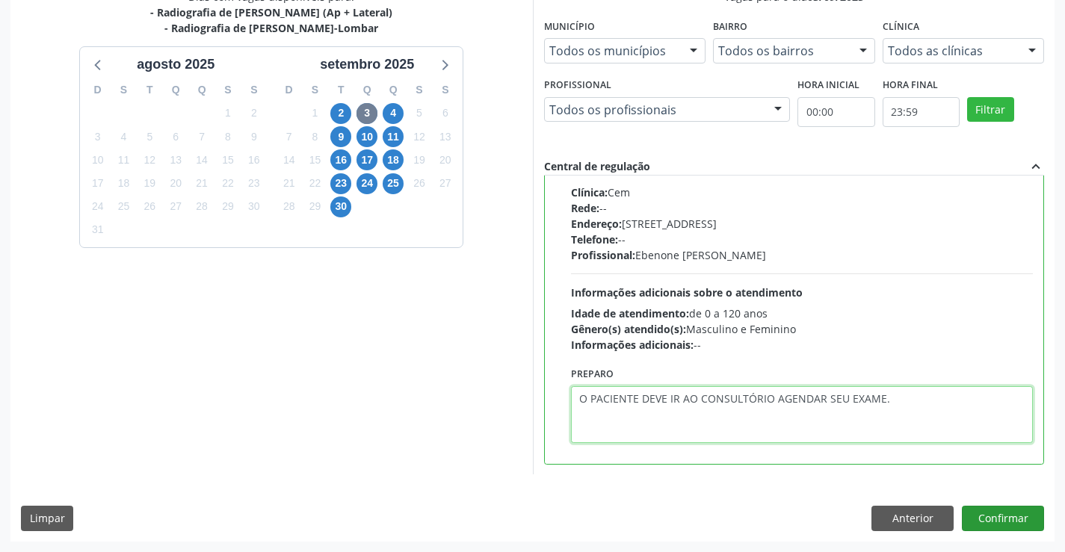
type textarea "O PACIENTE DEVE IR AO CONSULTÓRIO AGENDAR SEU EXAME."
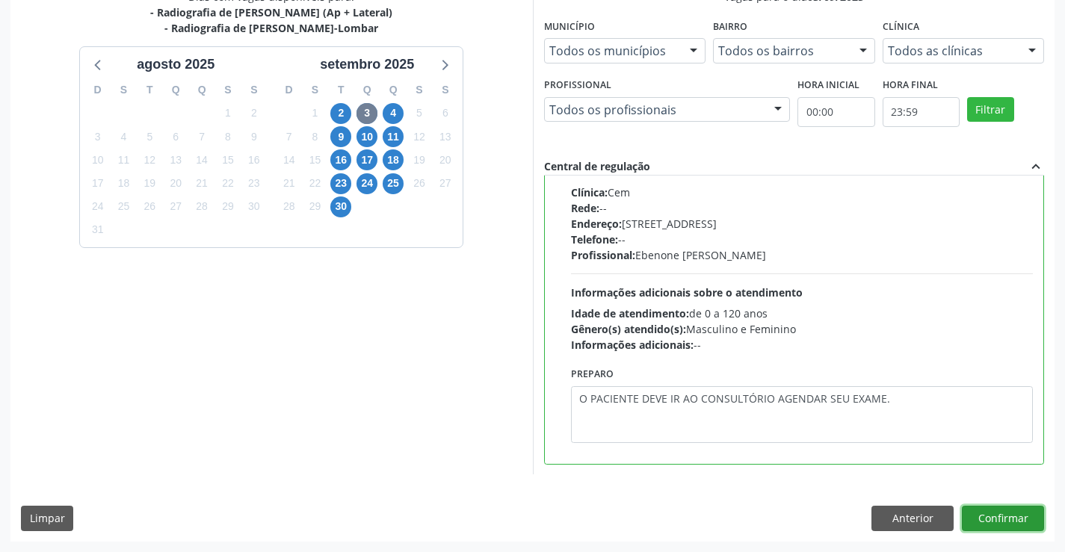
click at [1015, 513] on button "Confirmar" at bounding box center [1003, 518] width 82 height 25
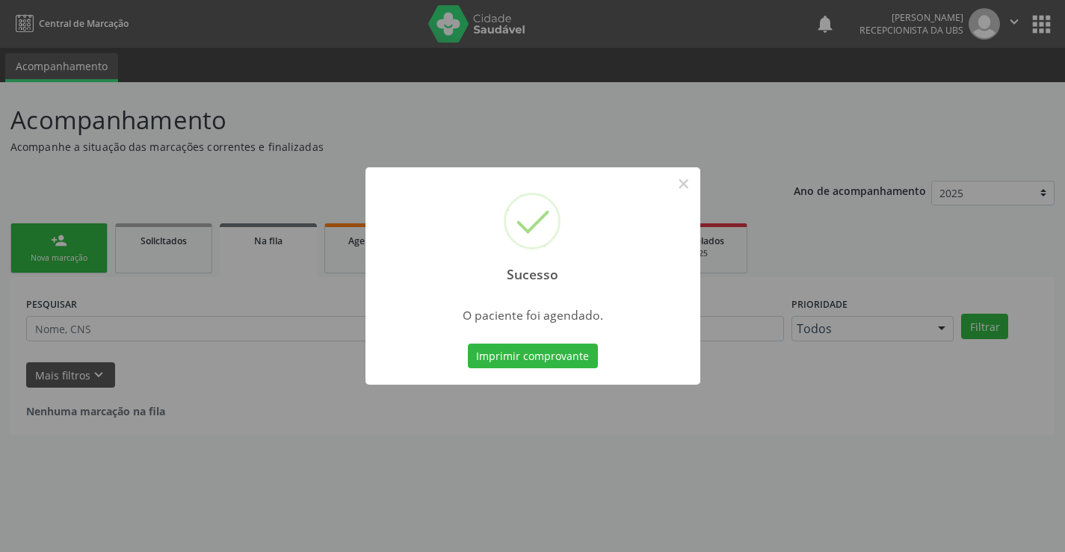
scroll to position [0, 0]
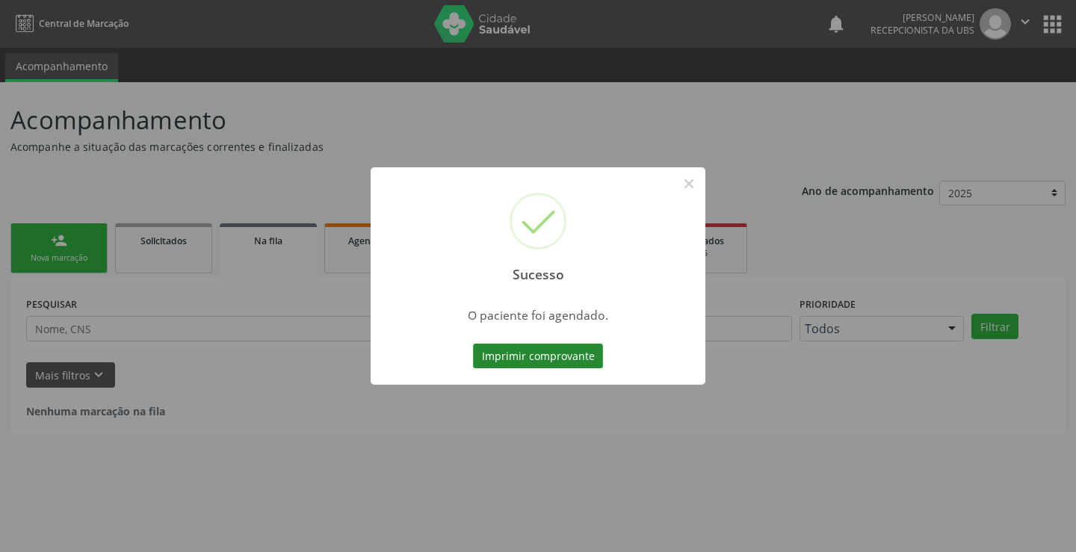
click at [557, 356] on button "Imprimir comprovante" at bounding box center [538, 356] width 130 height 25
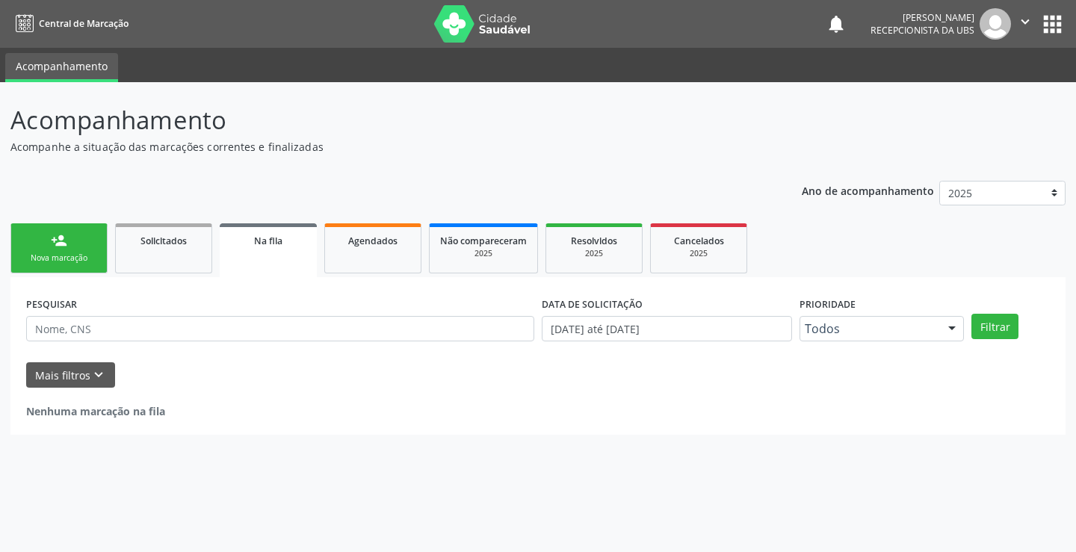
click at [49, 250] on div "Sucesso × O paciente foi agendado. Imprimir comprovante Cancel" at bounding box center [538, 276] width 1076 height 552
click at [81, 254] on div "Nova marcação" at bounding box center [59, 258] width 75 height 11
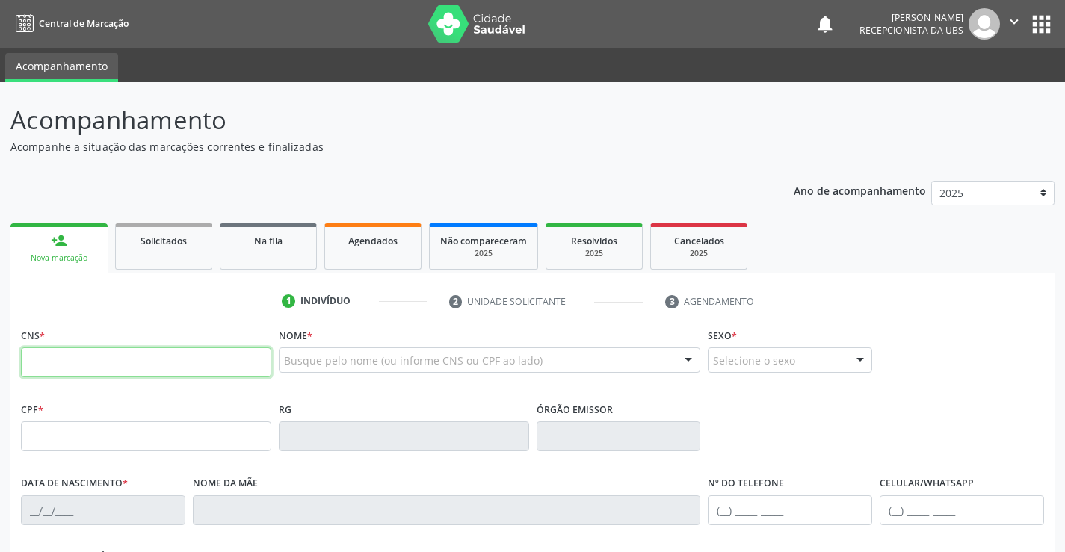
click at [117, 353] on input "text" at bounding box center [146, 362] width 250 height 30
type input "707 8046 8310 7214"
type input "710.158.144-76"
type input "31/03/2014"
type input "Maria Aparecida de Lima"
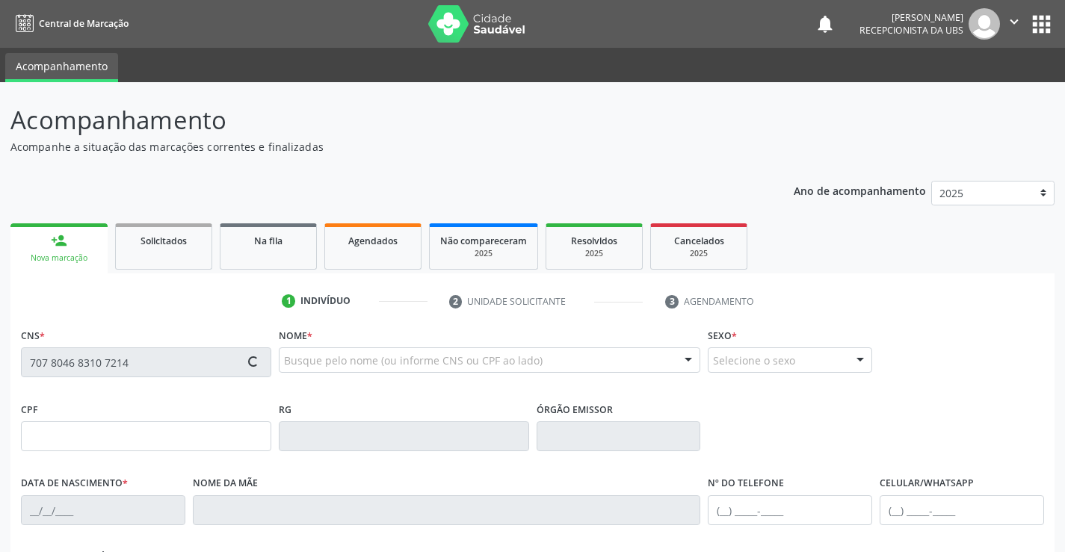
type input "(99) 99999-9999"
type input "(87) 98848-6857"
type input "033.216.954-56"
type input "S/N"
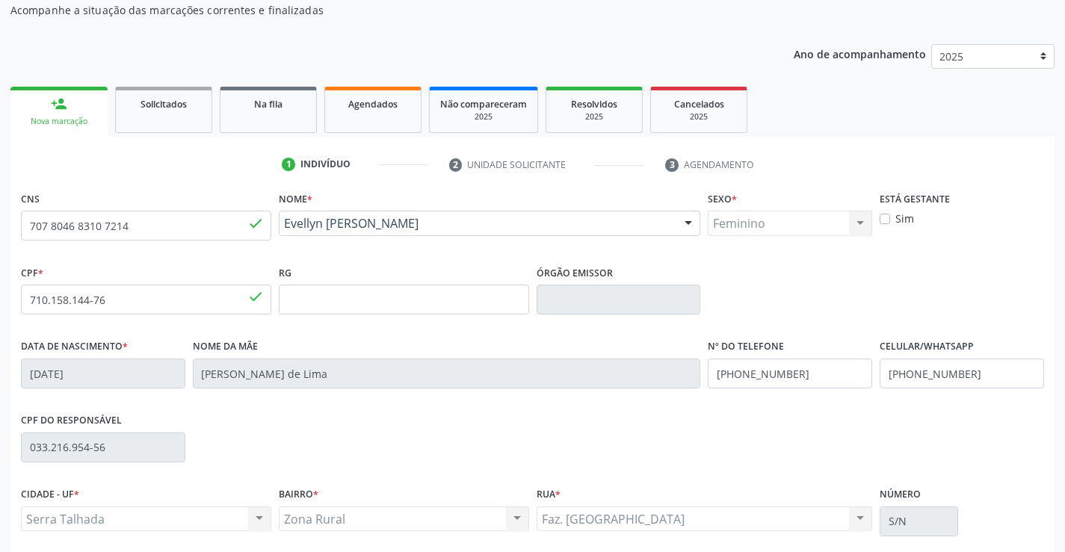
scroll to position [149, 0]
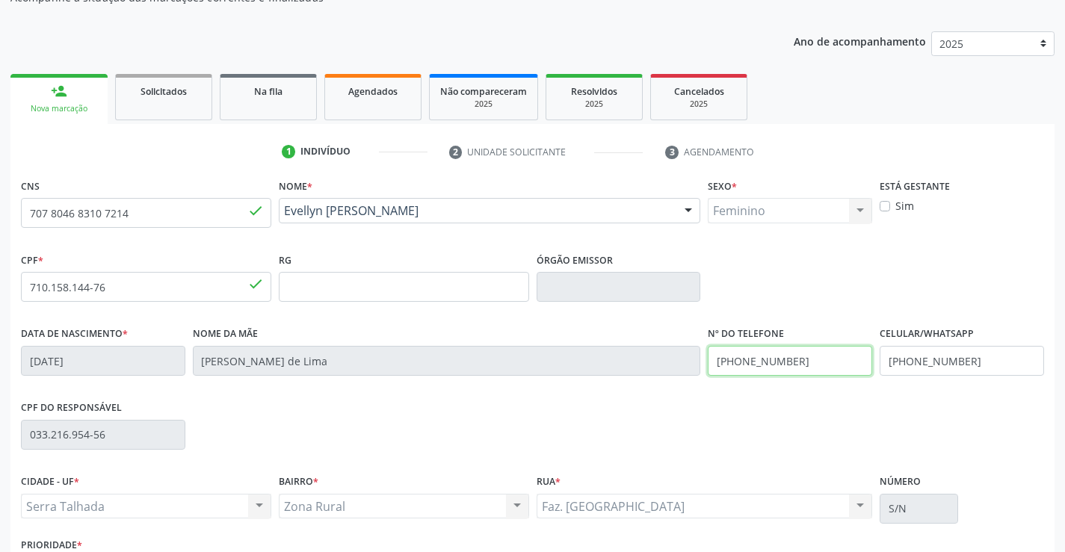
click at [823, 356] on input "(99) 99999-9999" at bounding box center [790, 361] width 164 height 30
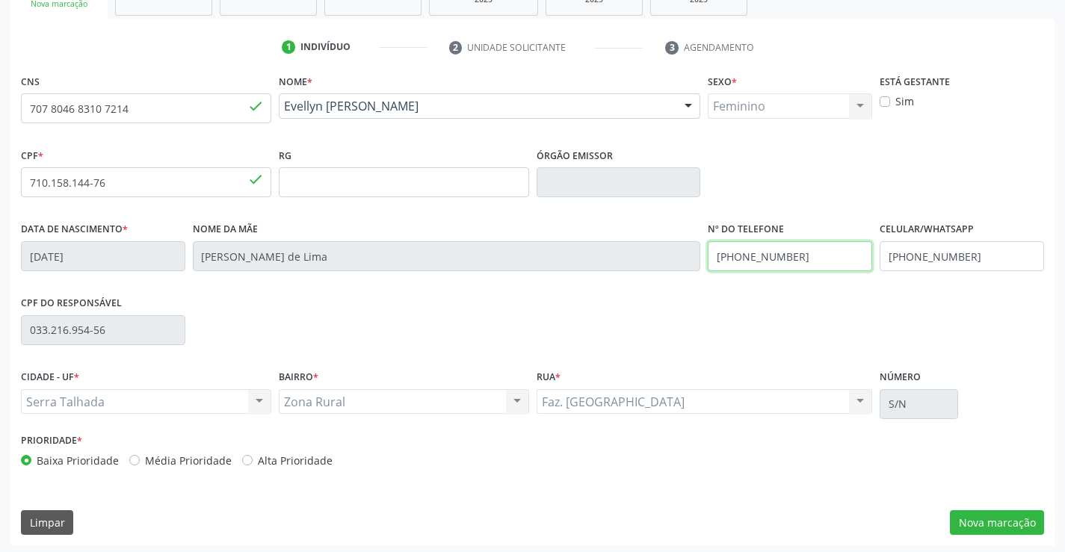
scroll to position [258, 0]
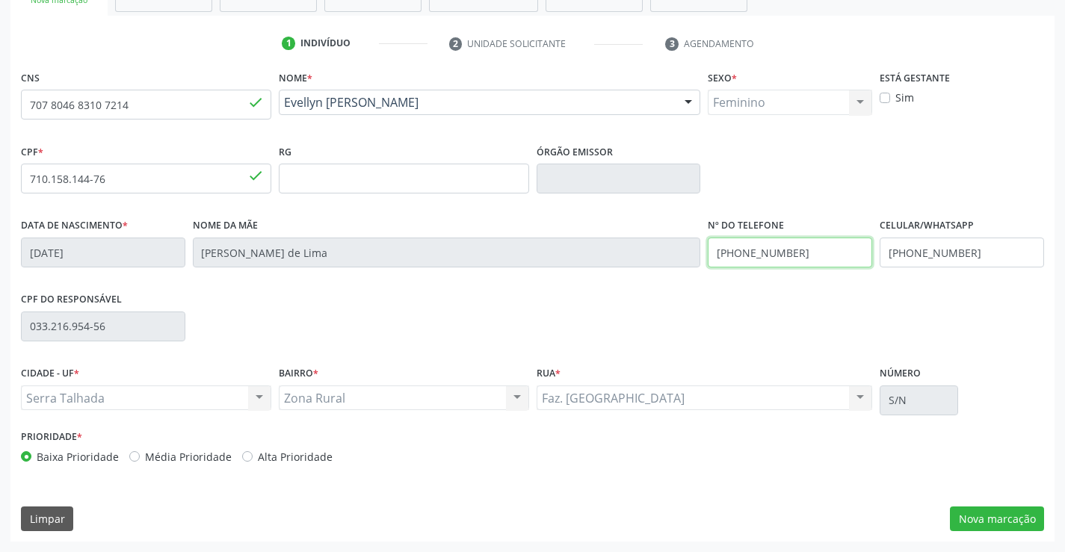
type input "(87) 98102-3949"
click at [261, 391] on div "Serra Talhada Serra Talhada Nenhum resultado encontrado para: " " Não há nenhum…" at bounding box center [146, 398] width 250 height 25
click at [981, 516] on button "Nova marcação" at bounding box center [997, 519] width 94 height 25
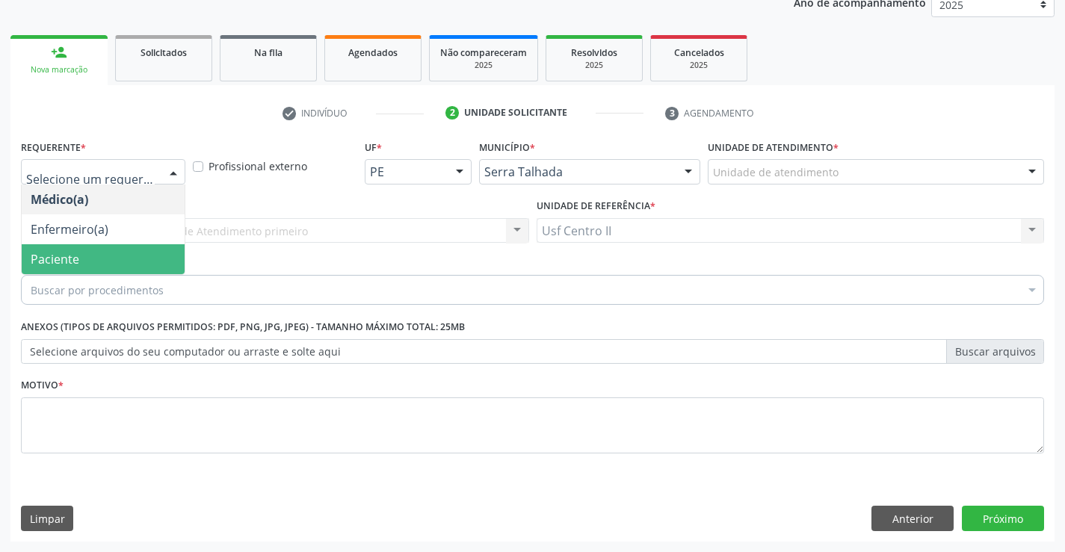
click at [88, 263] on span "Paciente" at bounding box center [103, 259] width 163 height 30
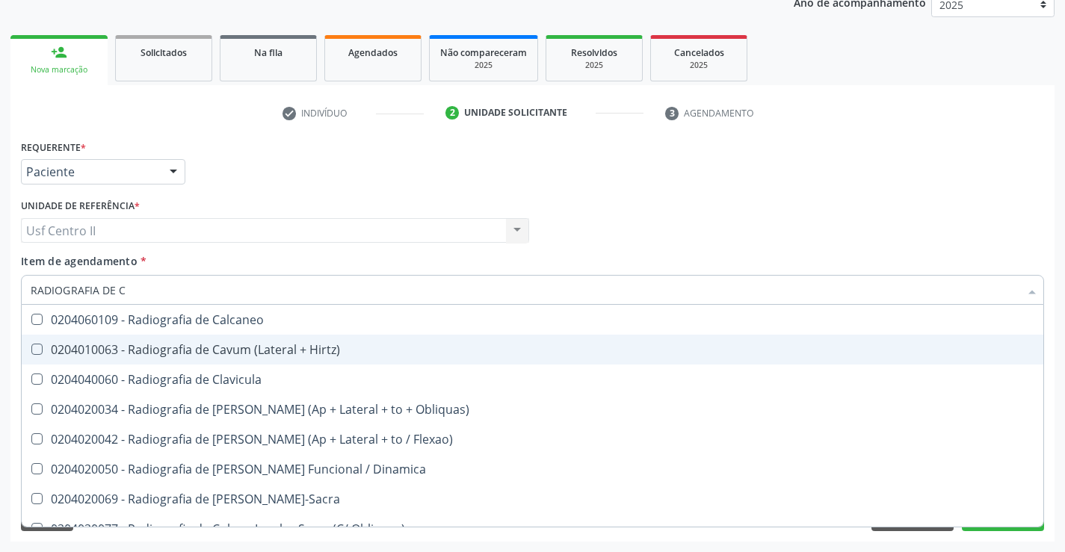
type input "RADIOGRAFIA DE CO"
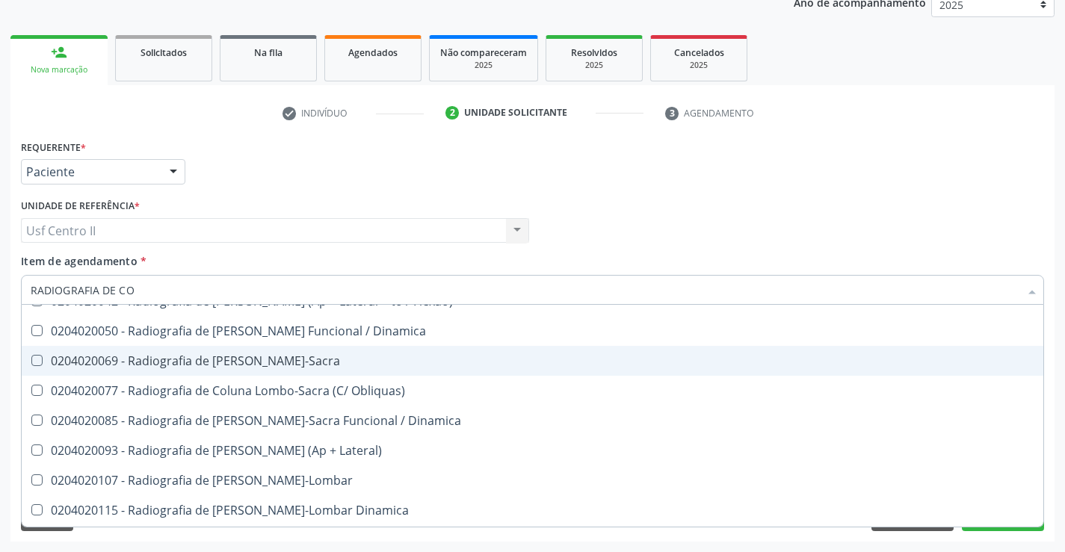
scroll to position [75, 0]
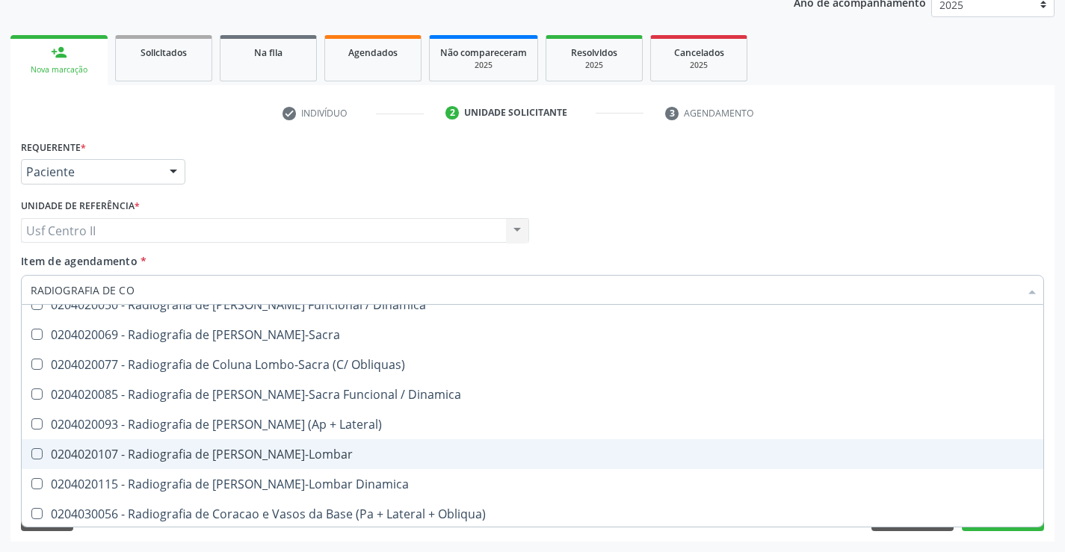
click at [330, 448] on div "0204020107 - Radiografia de [PERSON_NAME]-Lombar" at bounding box center [533, 454] width 1004 height 12
checkbox Toraco-Lombar "true"
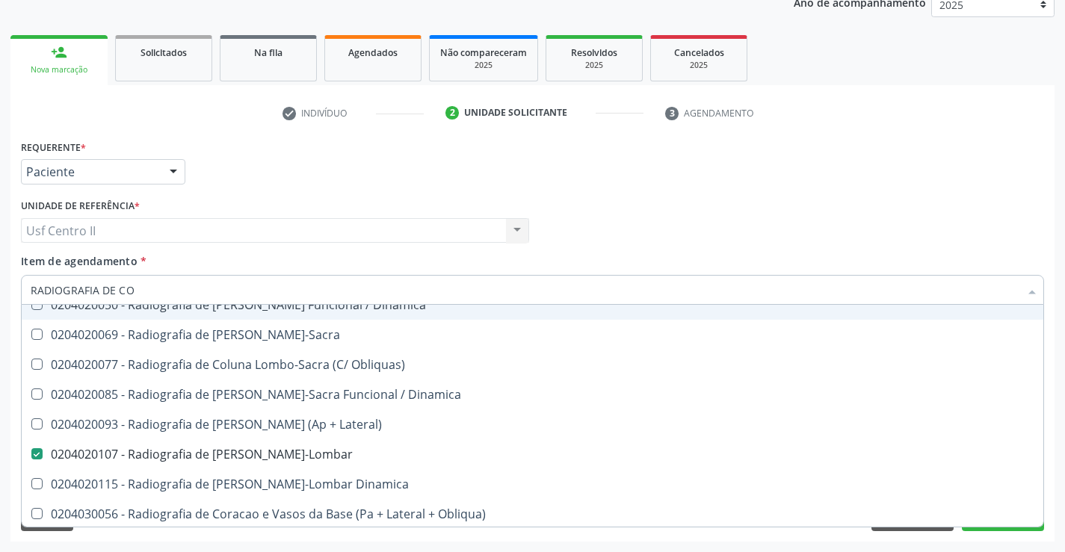
type input "RADIOGRAFIA DE C"
checkbox Toraco-Lombar "false"
checkbox Lateral\) "true"
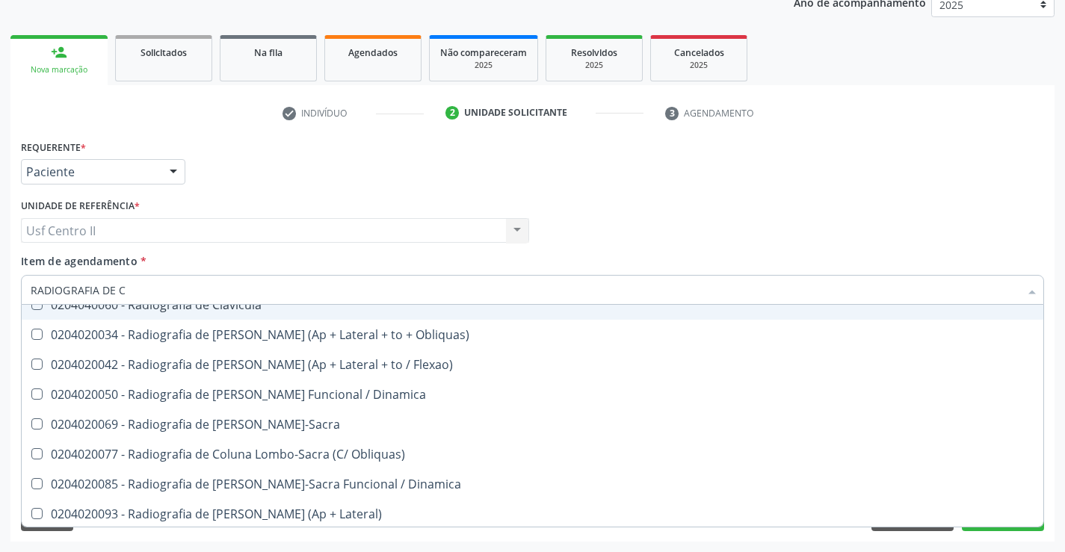
type input "RADIOGRAFIA DE"
checkbox Toraco-Lombar "false"
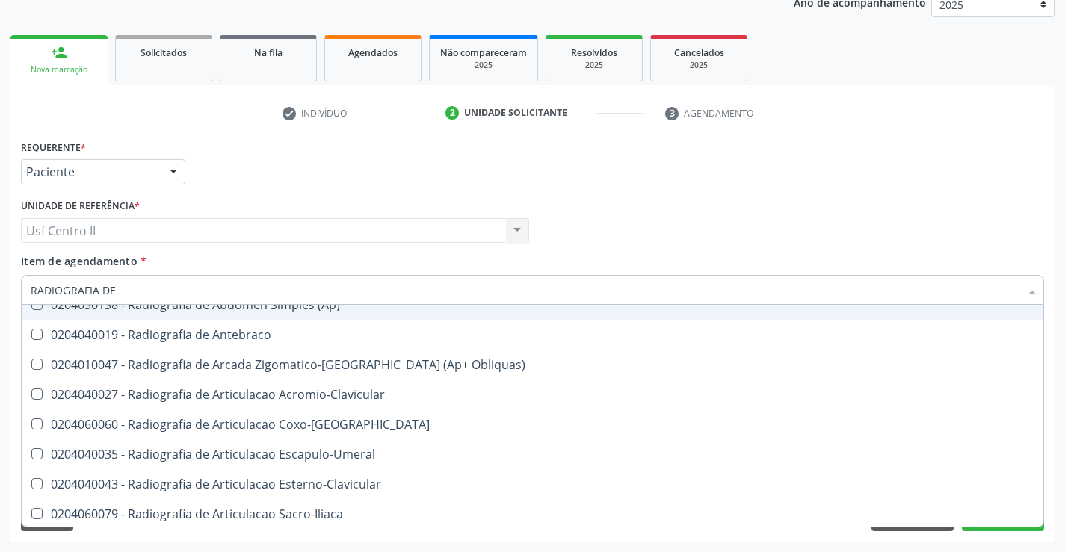
type input "RADIOGRAFIA DE P"
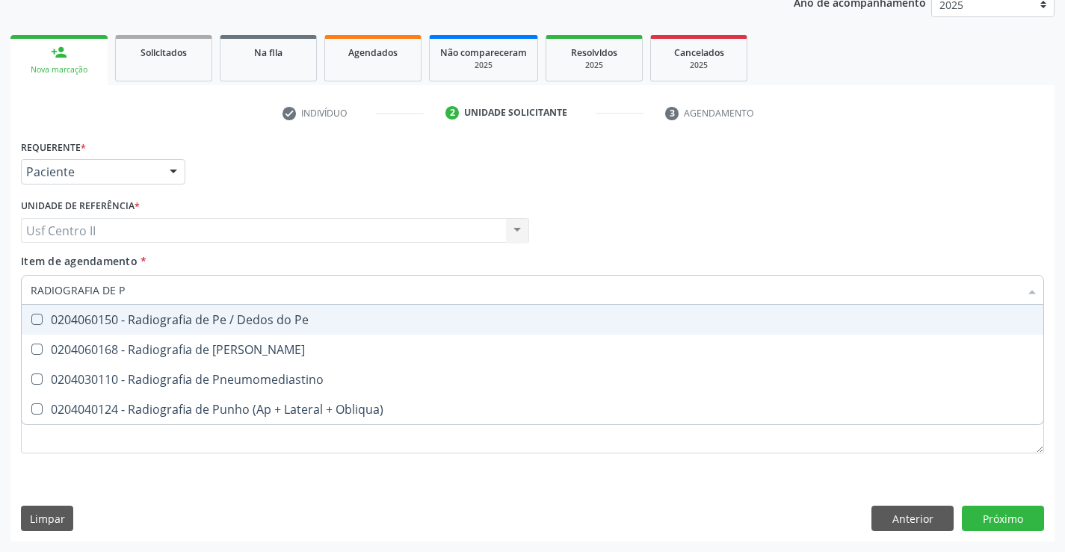
click at [285, 325] on div "0204060150 - Radiografia de Pe / Dedos do Pe" at bounding box center [533, 320] width 1004 height 12
checkbox Pe "true"
click at [772, 217] on div "Médico Solicitante Por favor, selecione a Unidade de Atendimento primeiro Nenhu…" at bounding box center [532, 224] width 1030 height 58
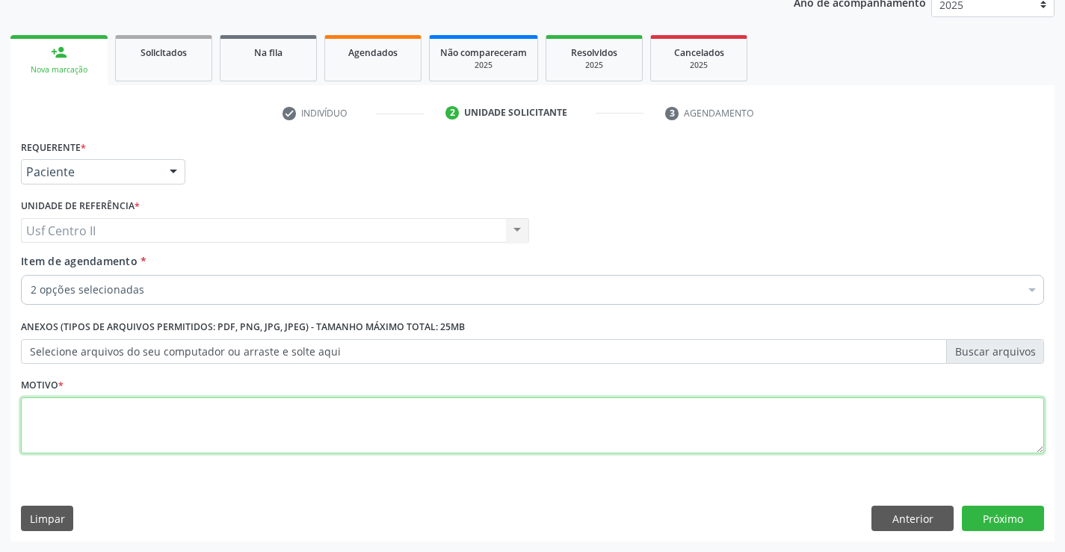
click at [108, 417] on textarea at bounding box center [532, 426] width 1023 height 57
type textarea "."
click at [1018, 516] on button "Próximo" at bounding box center [1003, 518] width 82 height 25
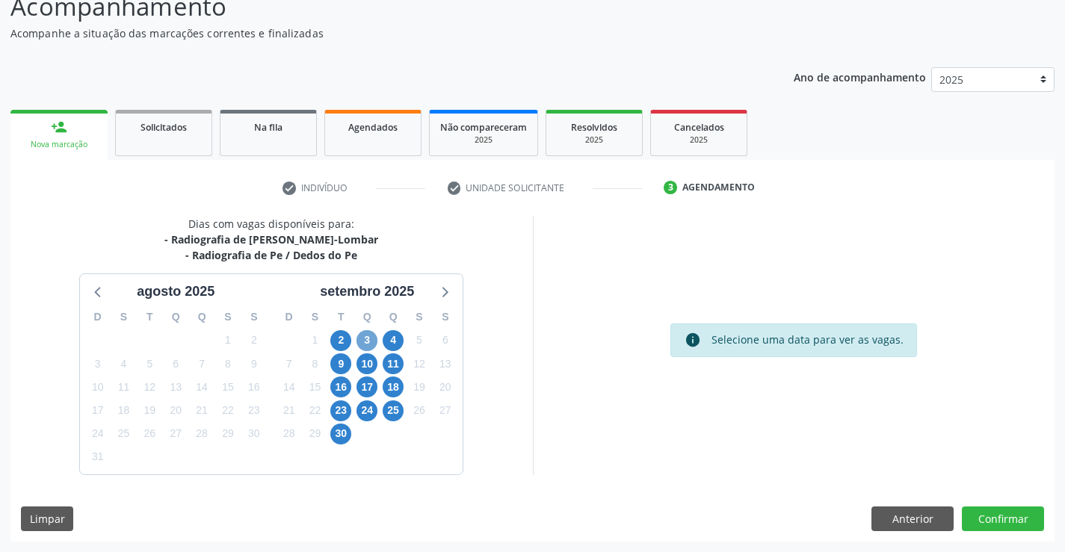
click at [364, 340] on span "3" at bounding box center [366, 340] width 21 height 21
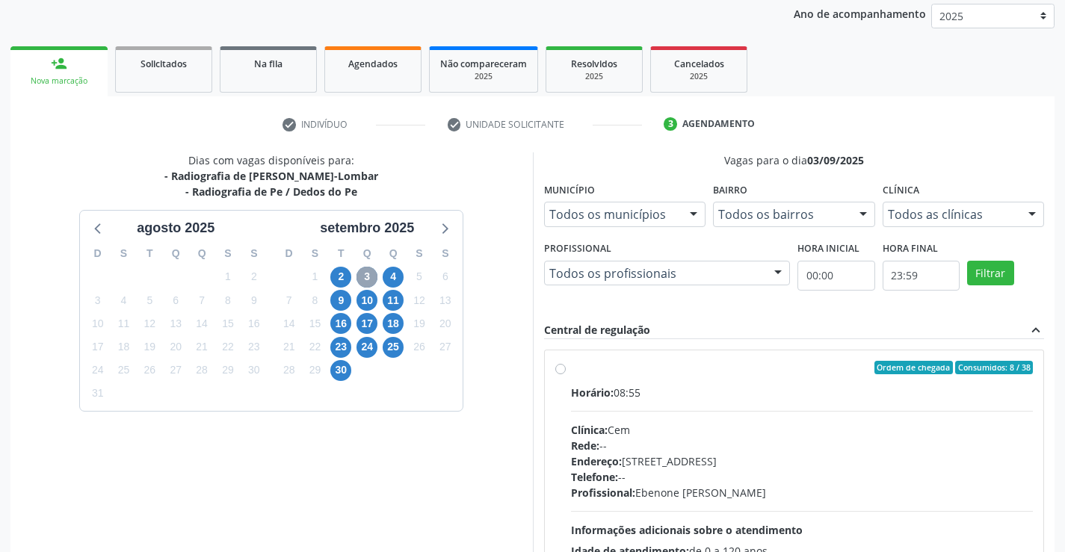
scroll to position [314, 0]
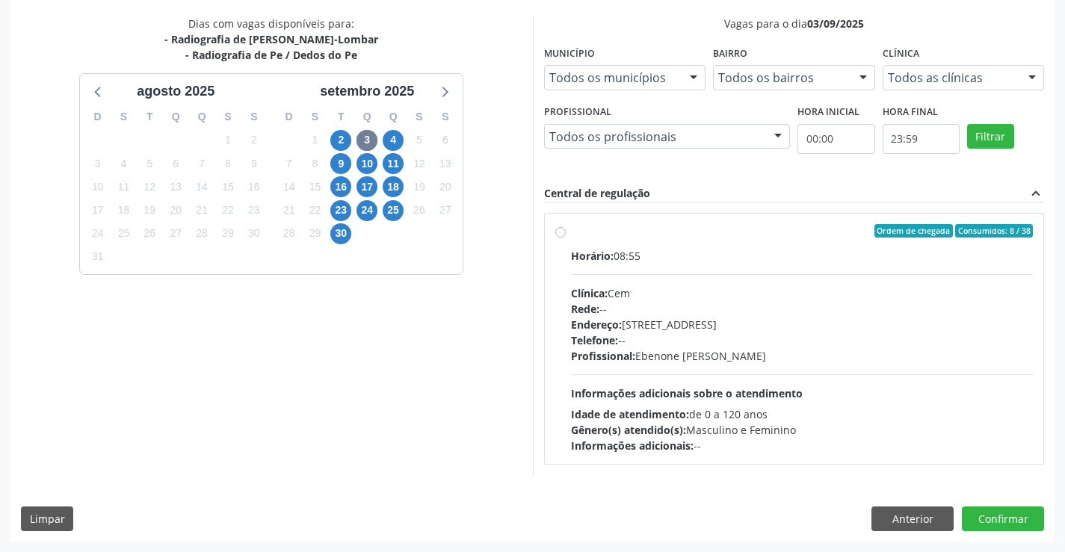
click at [571, 233] on label "Ordem de chegada Consumidos: 8 / 38 Horário: 08:55 Clínica: Cem Rede: -- Endere…" at bounding box center [802, 338] width 463 height 229
click at [564, 233] on input "Ordem de chegada Consumidos: 8 / 38 Horário: 08:55 Clínica: Cem Rede: -- Endere…" at bounding box center [560, 230] width 10 height 13
radio input "true"
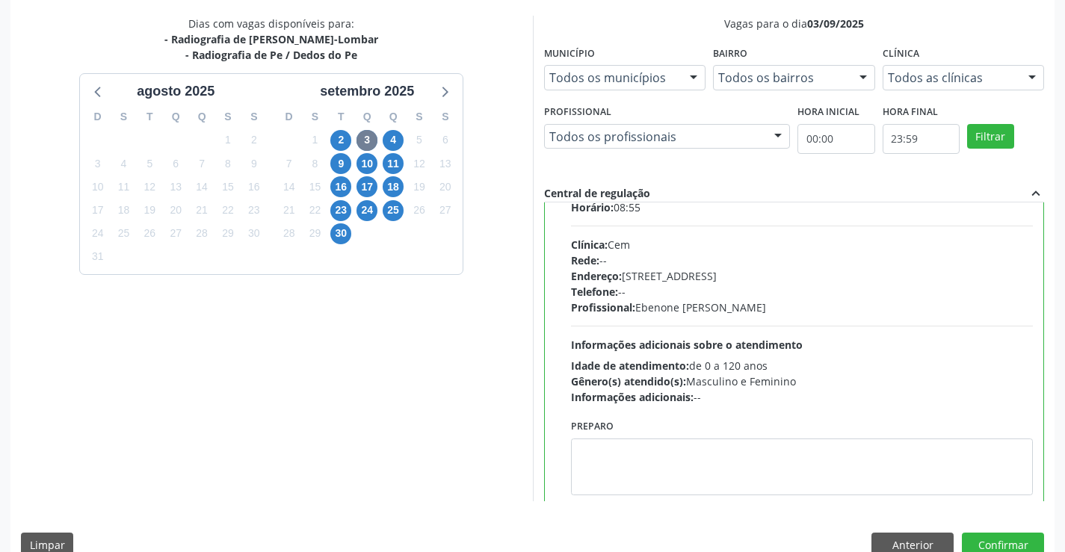
scroll to position [74, 0]
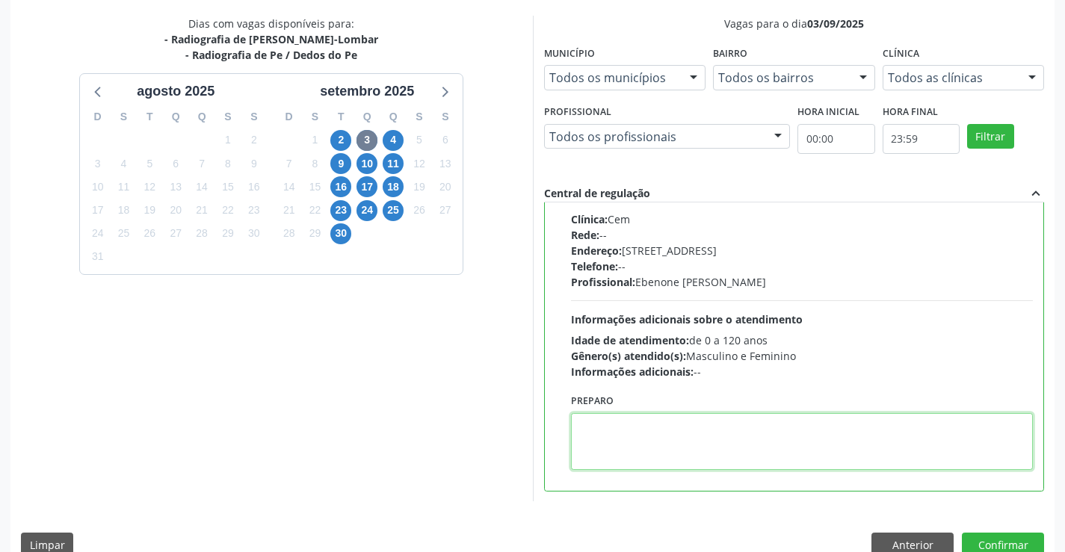
click at [642, 428] on textarea at bounding box center [802, 441] width 463 height 57
paste textarea "O PACIENTE DEVE IR AO CONSULTÓRIO AGENDAR SEU EXAME."
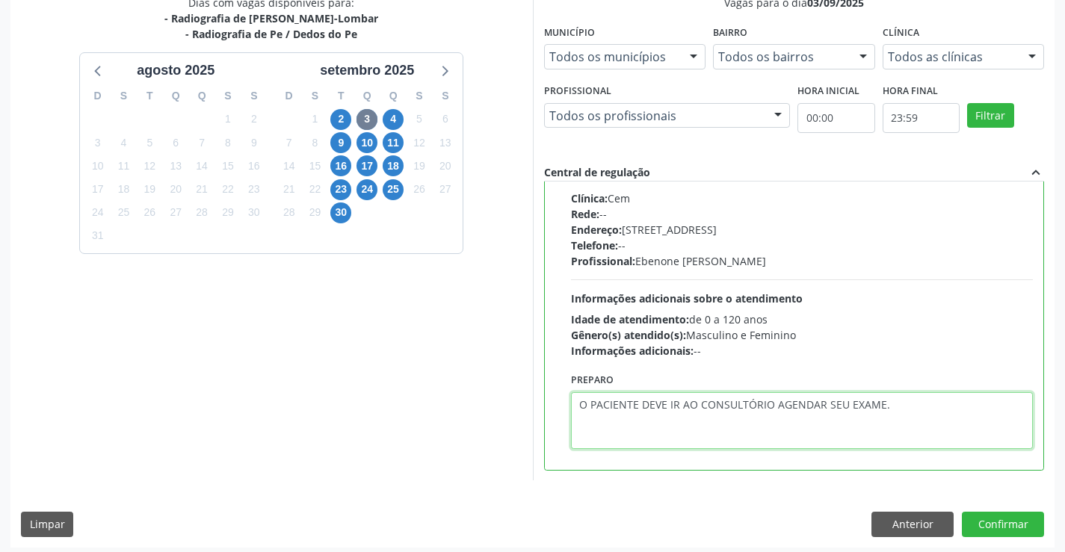
scroll to position [341, 0]
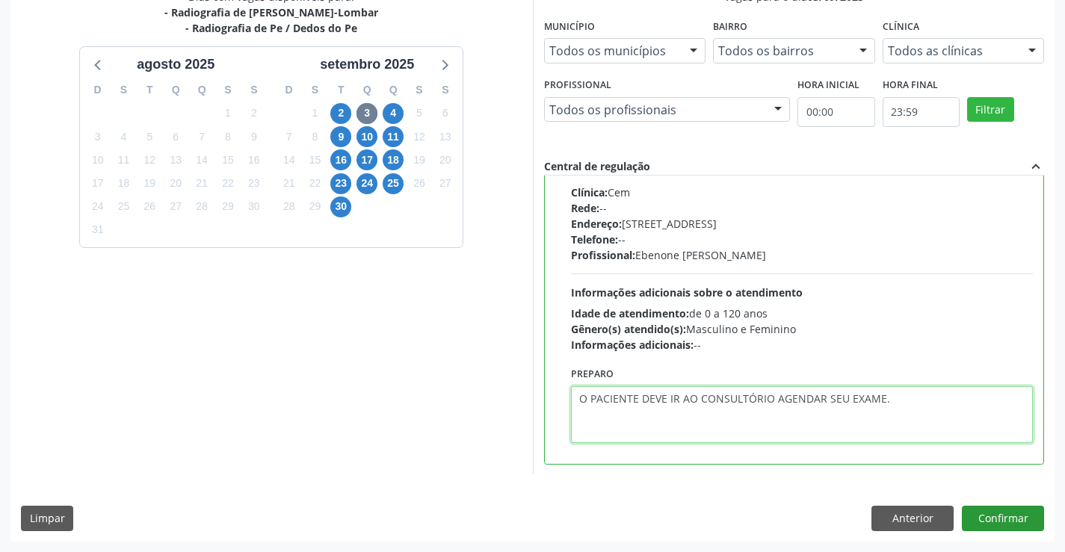
type textarea "O PACIENTE DEVE IR AO CONSULTÓRIO AGENDAR SEU EXAME."
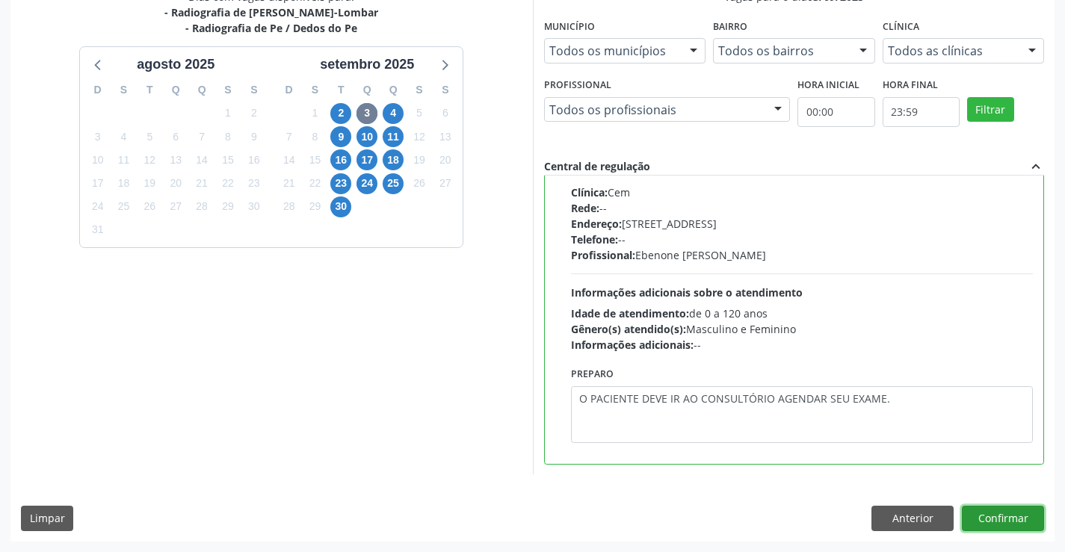
click at [1010, 510] on button "Confirmar" at bounding box center [1003, 518] width 82 height 25
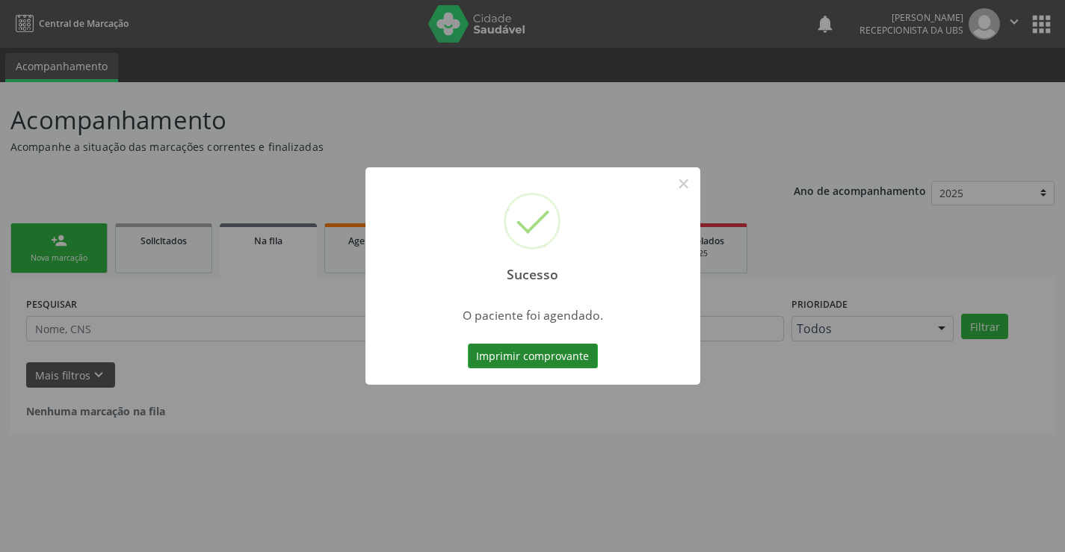
click at [543, 361] on button "Imprimir comprovante" at bounding box center [533, 356] width 130 height 25
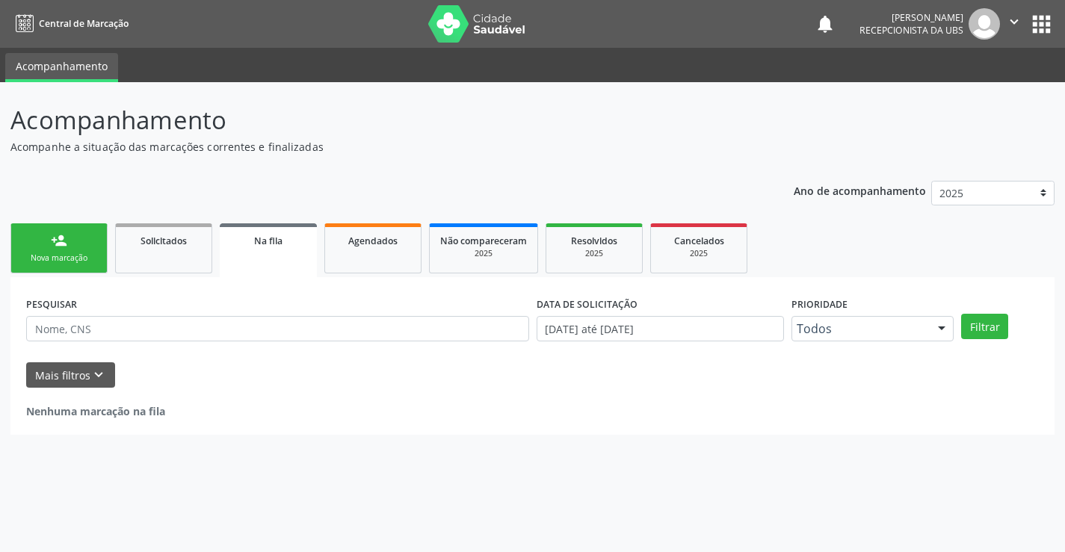
scroll to position [0, 0]
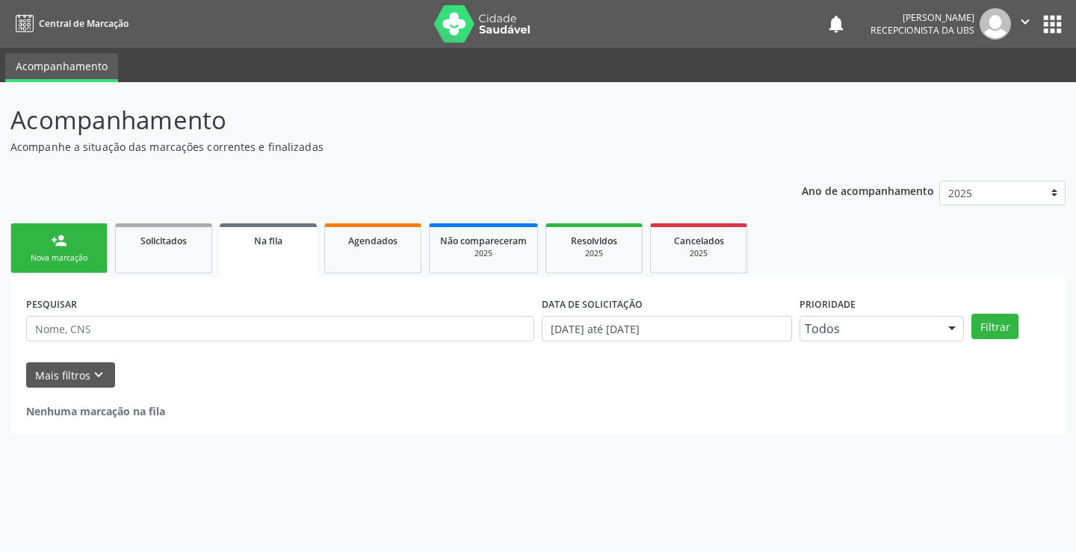
click at [73, 246] on link "person_add Nova marcação" at bounding box center [58, 248] width 97 height 50
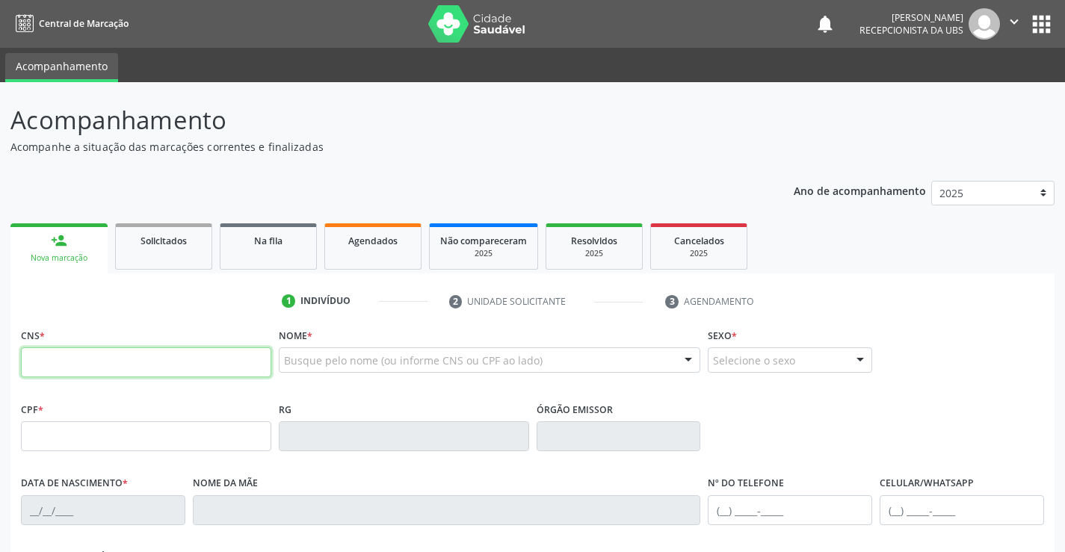
click at [133, 362] on input "text" at bounding box center [146, 362] width 250 height 30
type input "8"
type input "700 8019 5587 1180"
type input "12/11/1971"
type input "Sebastiana Maria da Conceicao"
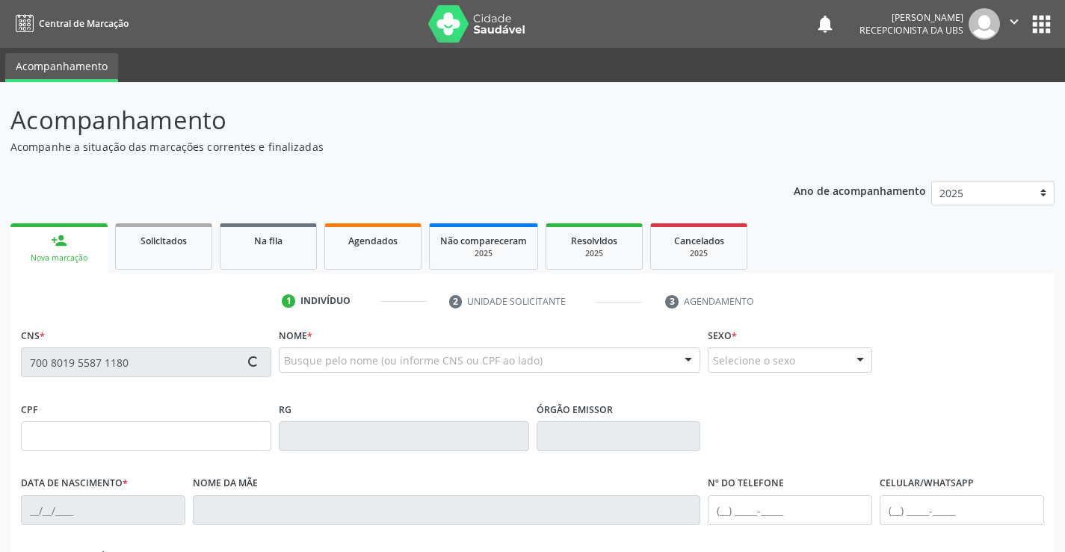
type input "(87) 99922-6628"
type input "1343"
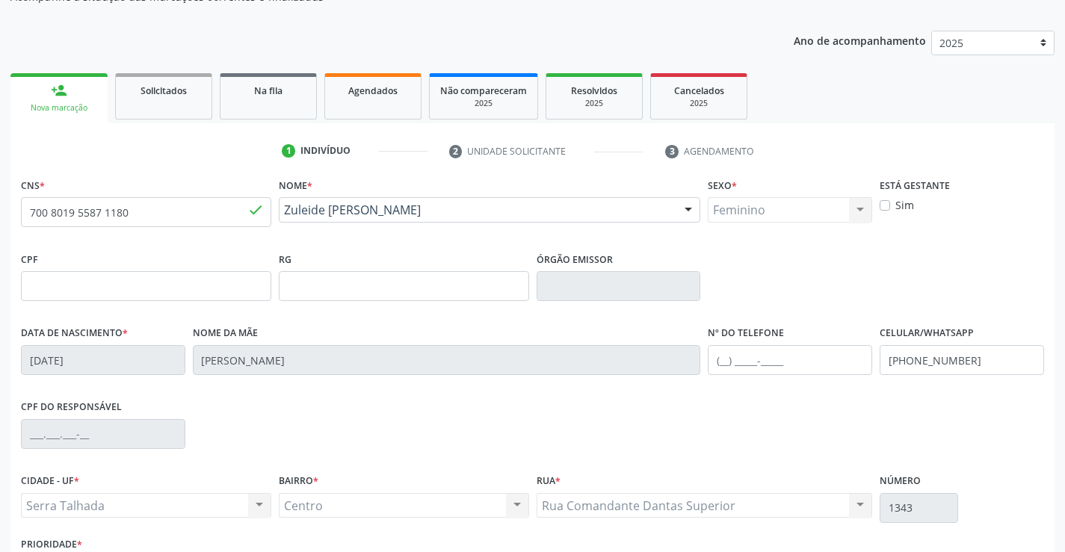
scroll to position [258, 0]
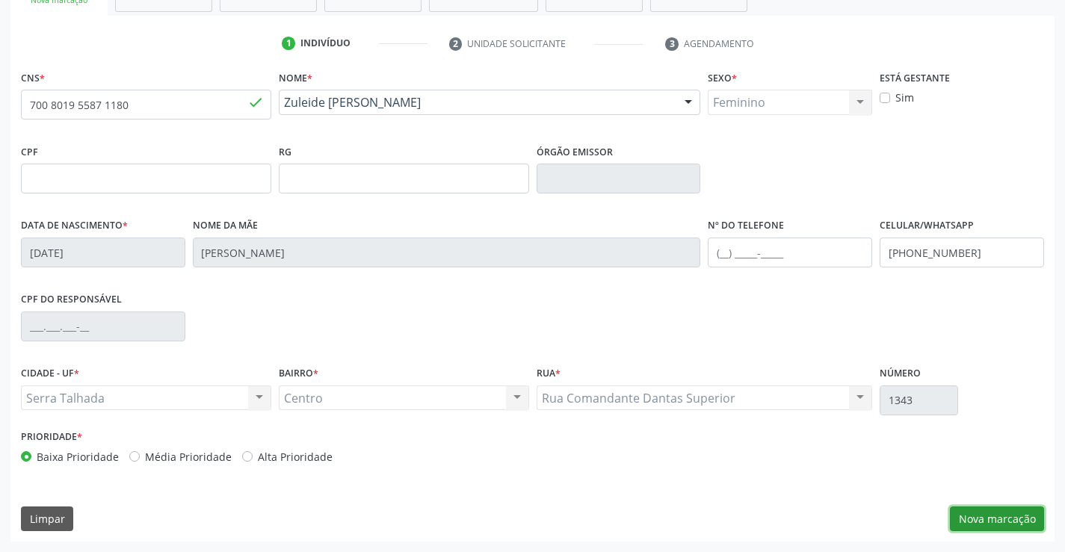
click at [986, 514] on button "Nova marcação" at bounding box center [997, 519] width 94 height 25
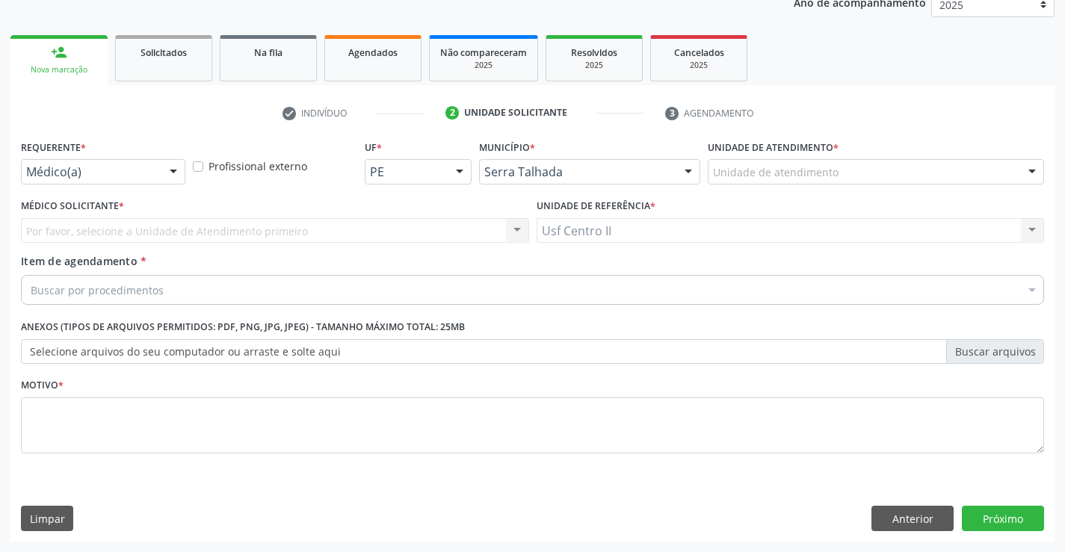
scroll to position [188, 0]
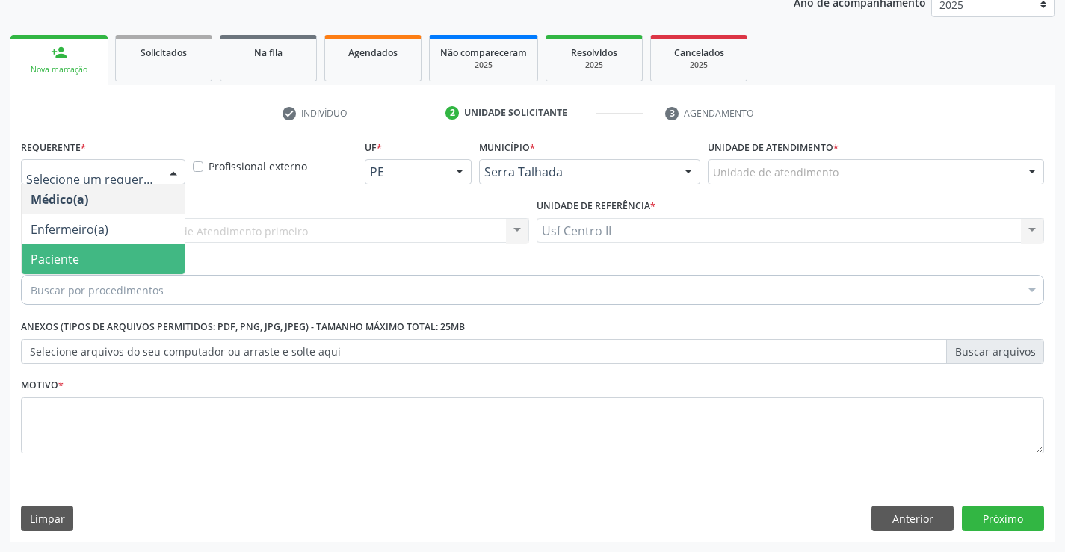
click at [93, 258] on span "Paciente" at bounding box center [103, 259] width 163 height 30
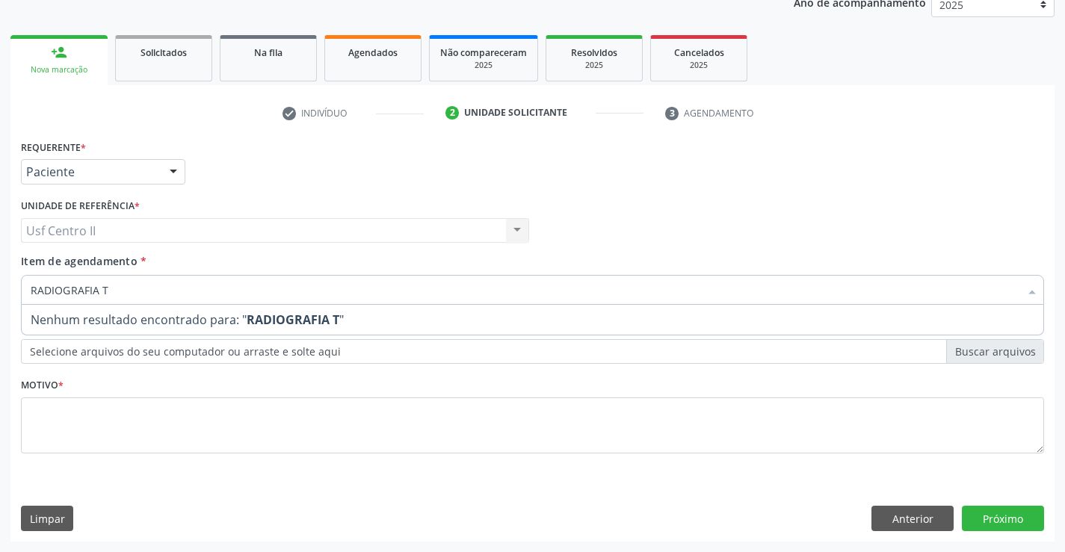
type input "RADIOGRAFIA TO"
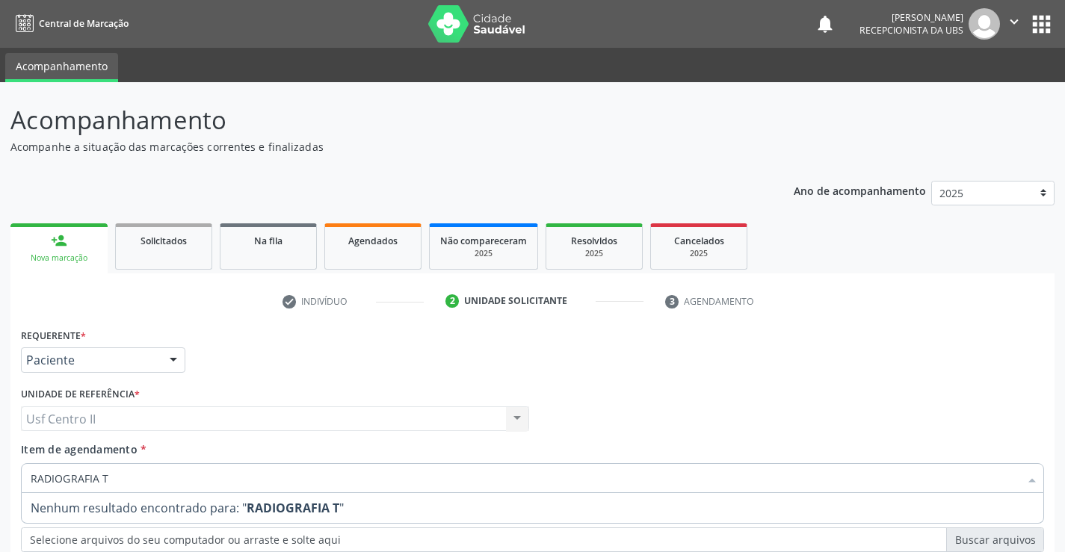
scroll to position [188, 0]
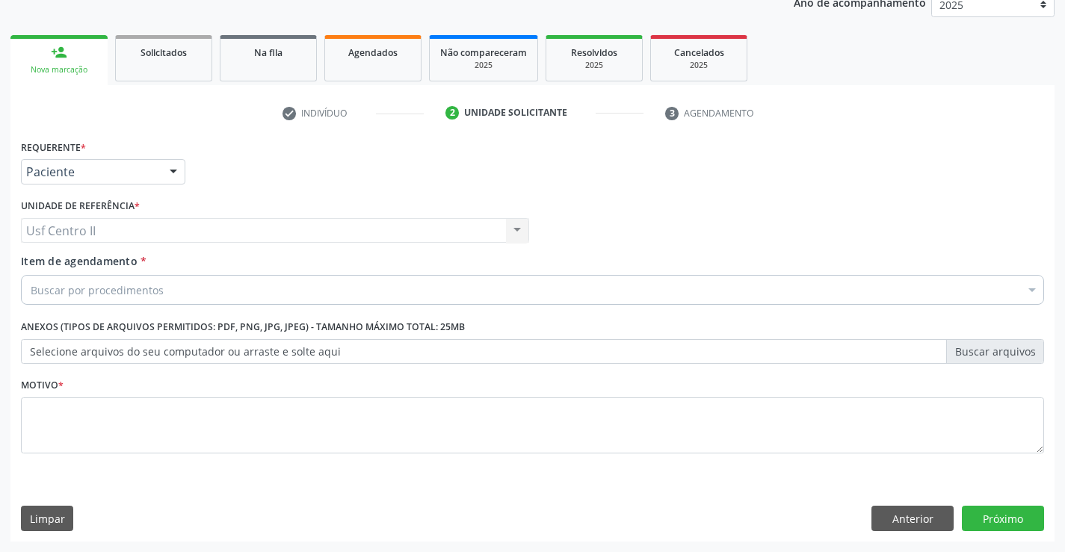
click at [169, 288] on div "Buscar por procedimentos" at bounding box center [532, 290] width 1023 height 30
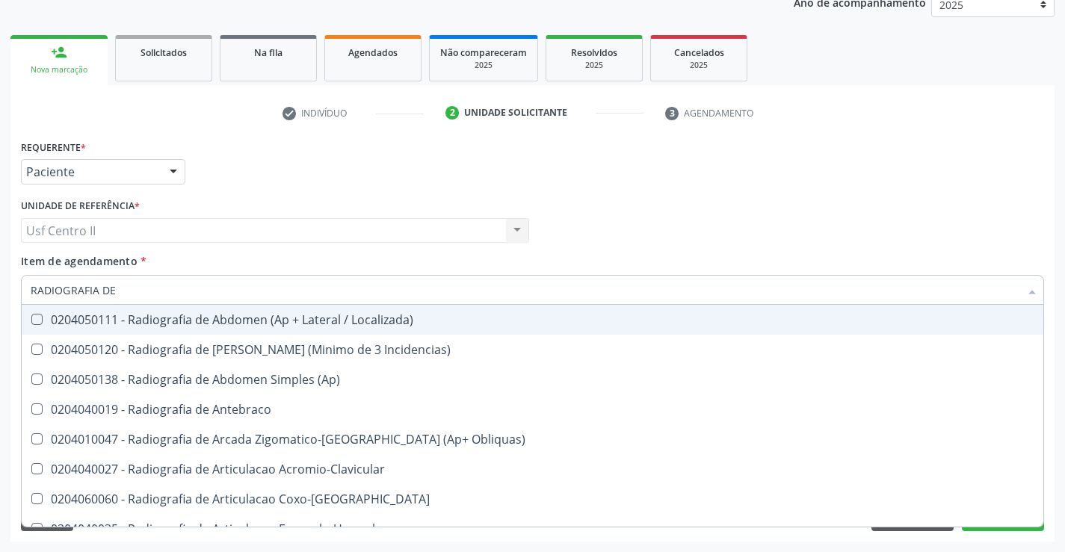
type input "RADIOGRAFIA DE T"
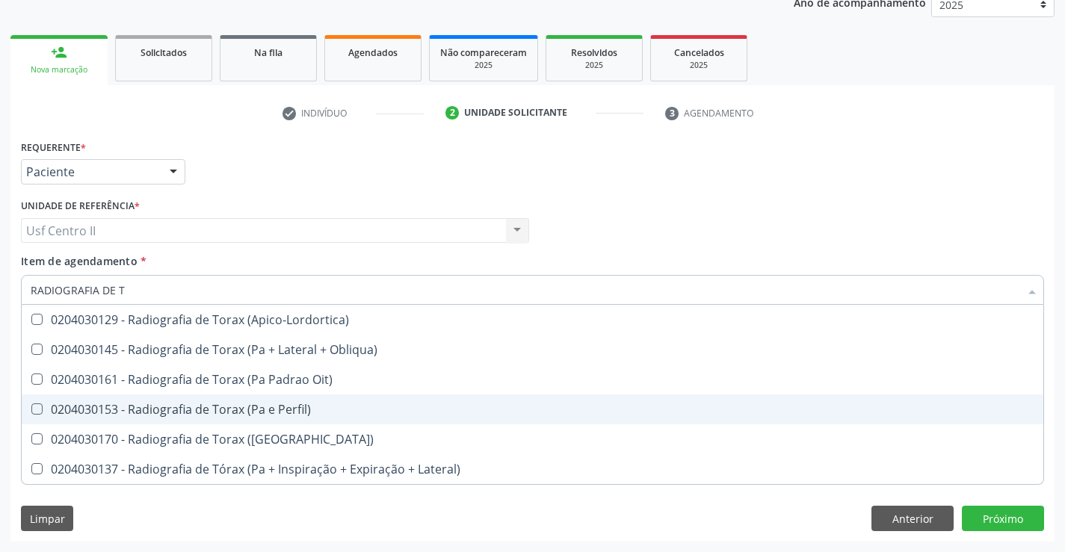
click at [311, 412] on div "0204030153 - Radiografia de Torax (Pa e Perfil)" at bounding box center [533, 410] width 1004 height 12
checkbox Perfil\) "true"
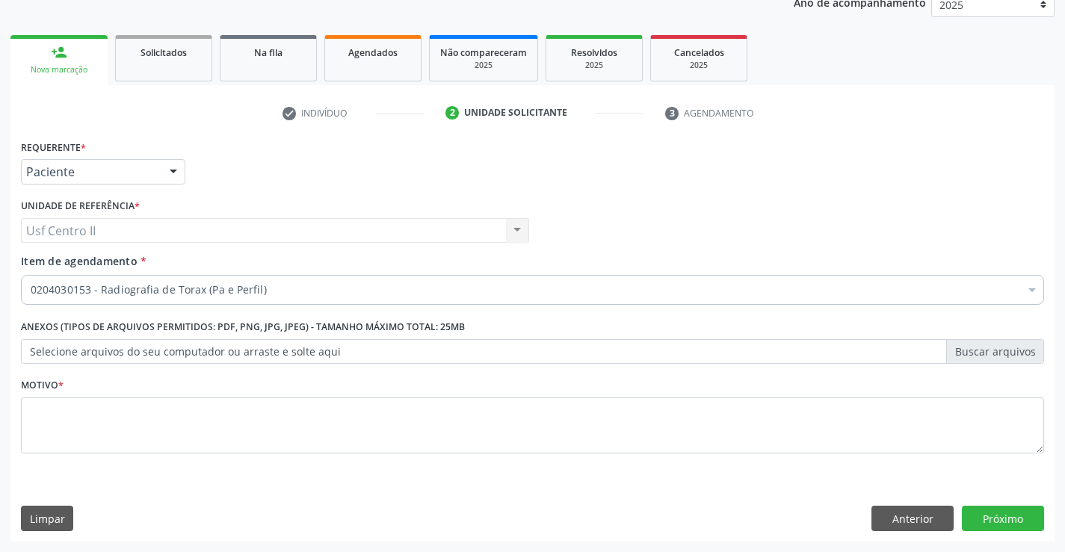
checkbox Perfil\) "true"
checkbox Manutenção "false"
click at [304, 420] on textarea at bounding box center [532, 426] width 1023 height 57
type textarea "."
click at [1007, 513] on button "Próximo" at bounding box center [1003, 518] width 82 height 25
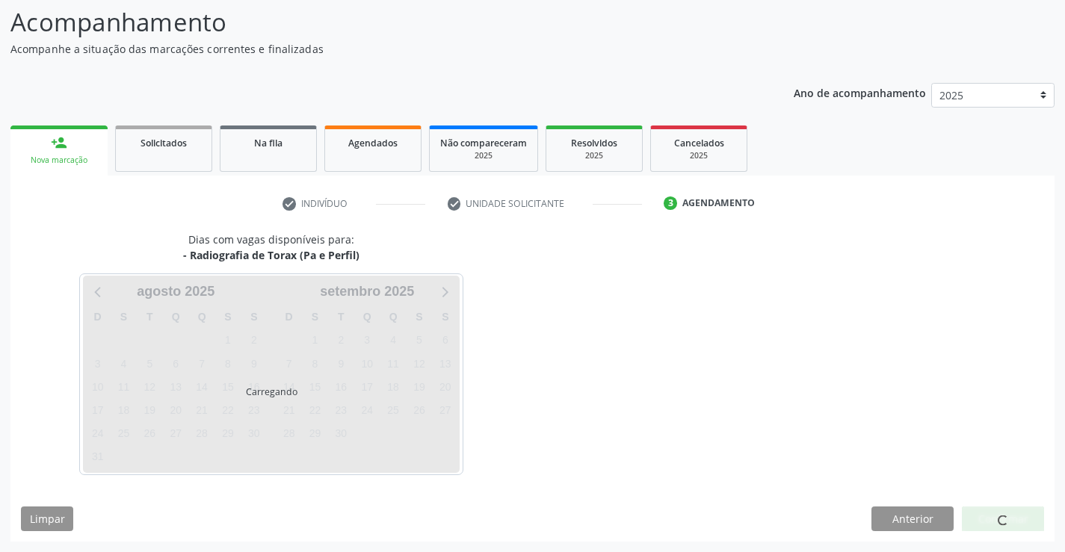
scroll to position [98, 0]
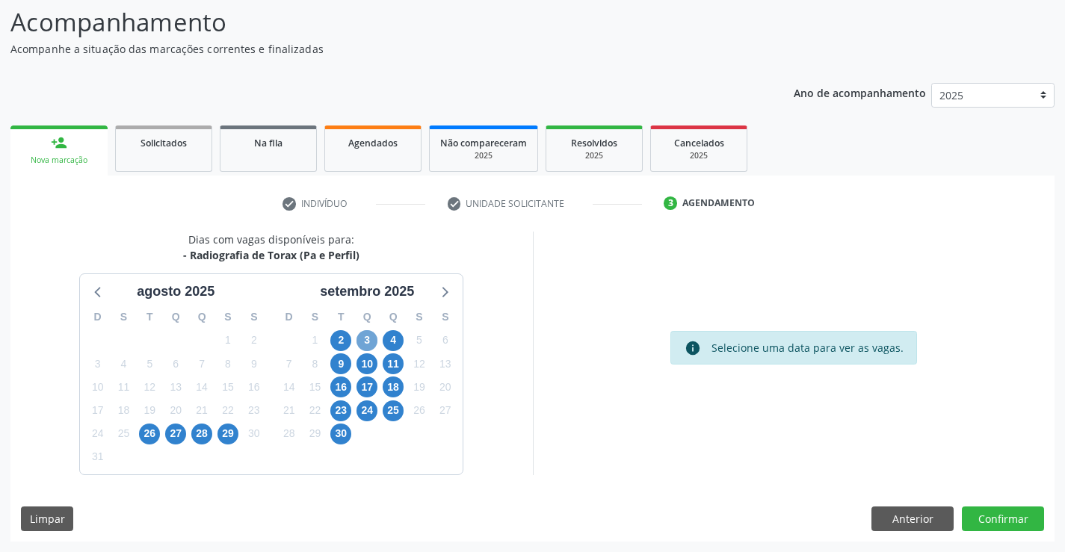
click at [367, 340] on span "3" at bounding box center [366, 340] width 21 height 21
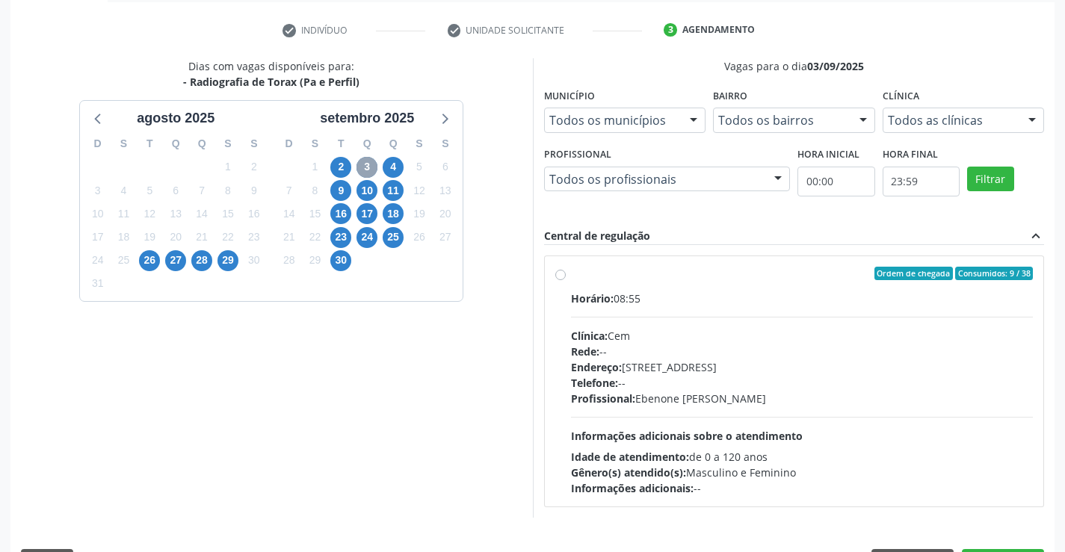
scroll to position [314, 0]
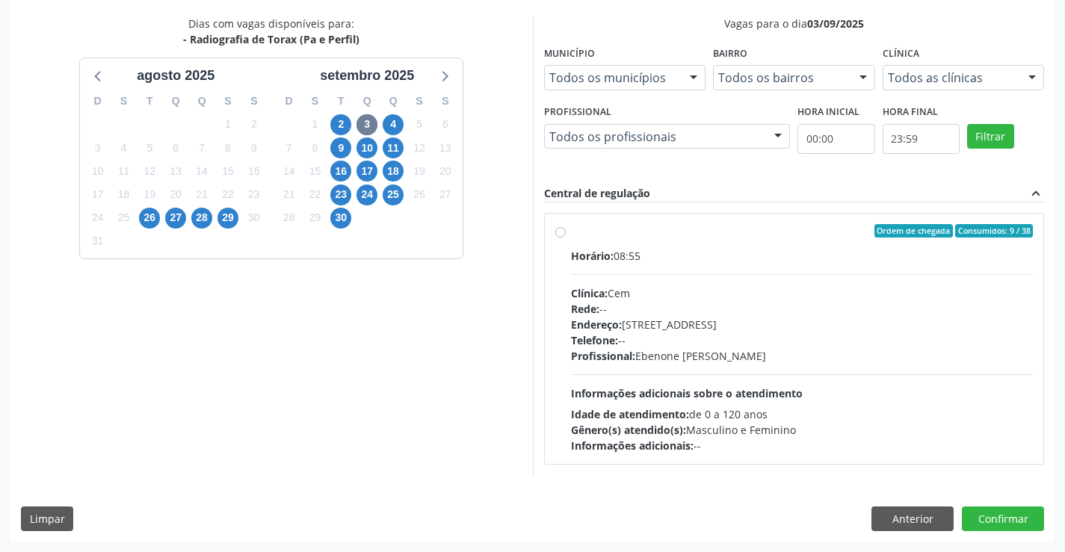
click at [571, 232] on label "Ordem de chegada Consumidos: 9 / 38 Horário: 08:55 Clínica: Cem Rede: -- Endere…" at bounding box center [802, 338] width 463 height 229
click at [561, 232] on input "Ordem de chegada Consumidos: 9 / 38 Horário: 08:55 Clínica: Cem Rede: -- Endere…" at bounding box center [560, 230] width 10 height 13
radio input "true"
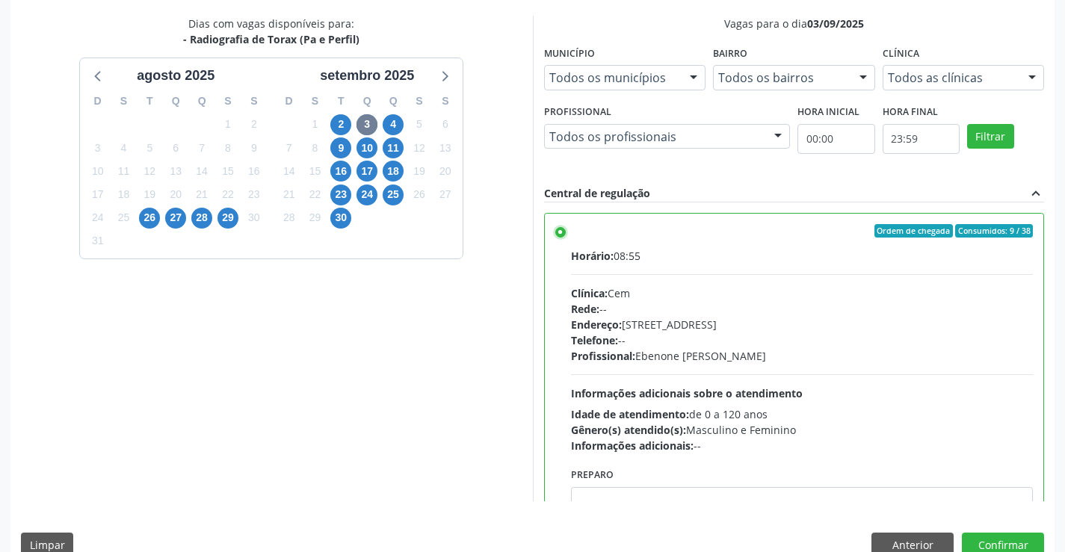
scroll to position [74, 0]
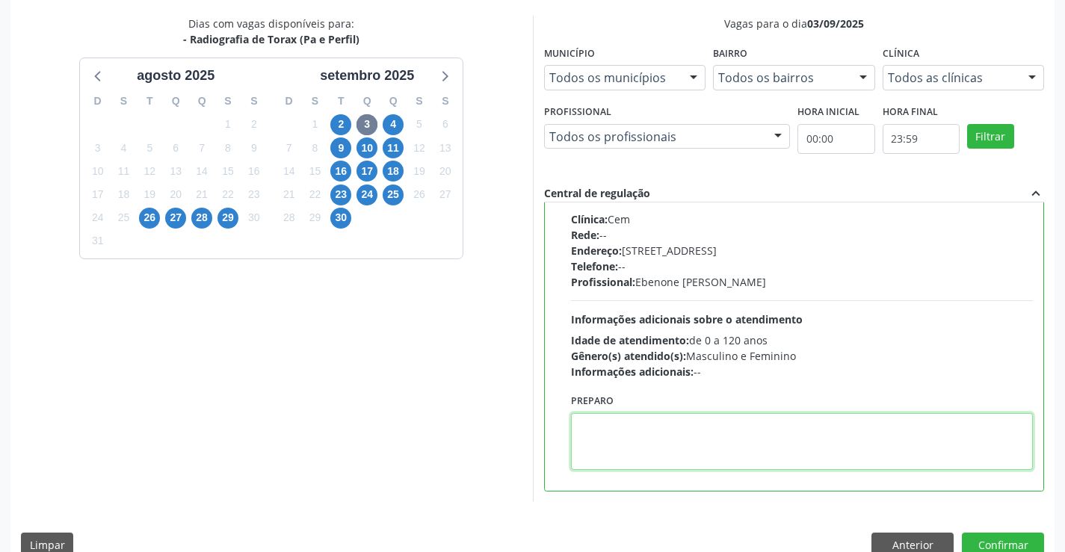
click at [645, 426] on textarea at bounding box center [802, 441] width 463 height 57
paste textarea "O PACIENTE DEVE IR AO CONSULTÓRIO AGENDAR SEU EXAME."
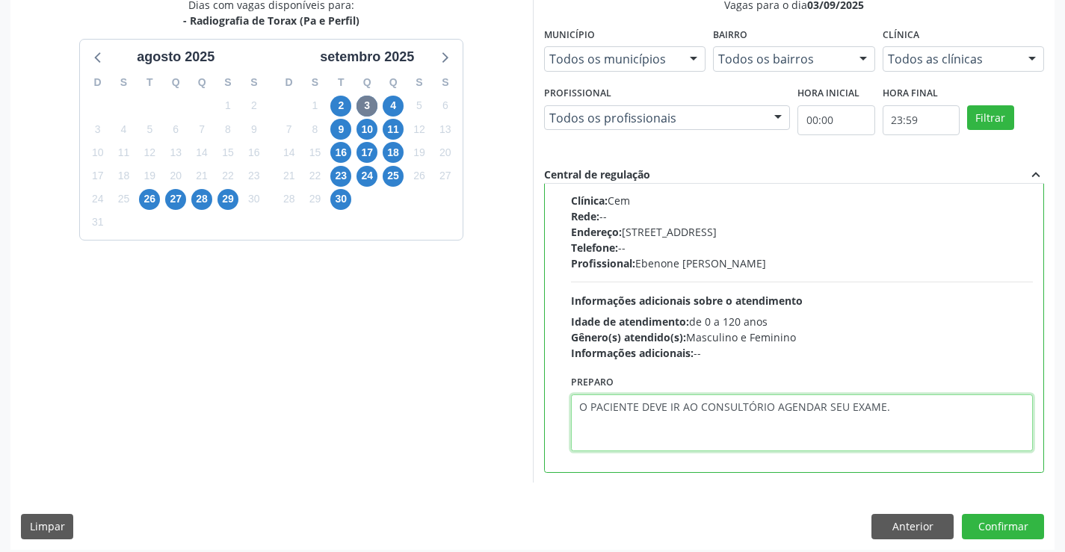
scroll to position [341, 0]
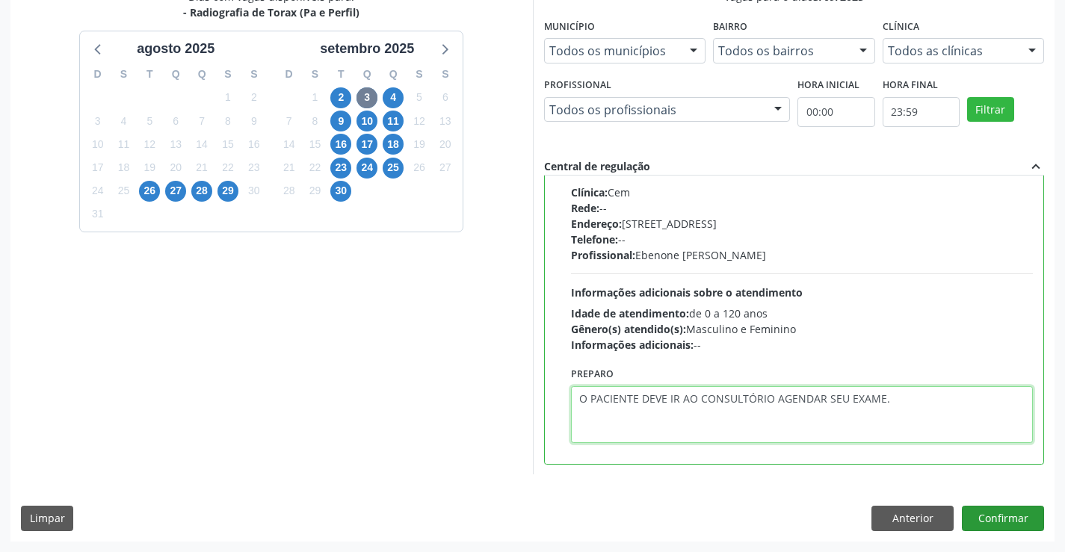
type textarea "O PACIENTE DEVE IR AO CONSULTÓRIO AGENDAR SEU EXAME."
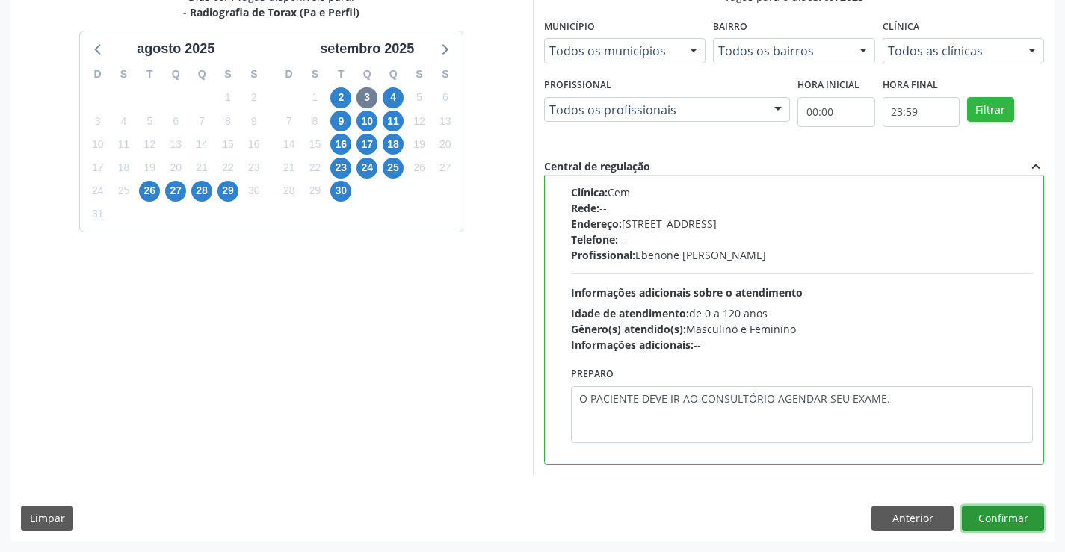
click at [1023, 513] on button "Confirmar" at bounding box center [1003, 518] width 82 height 25
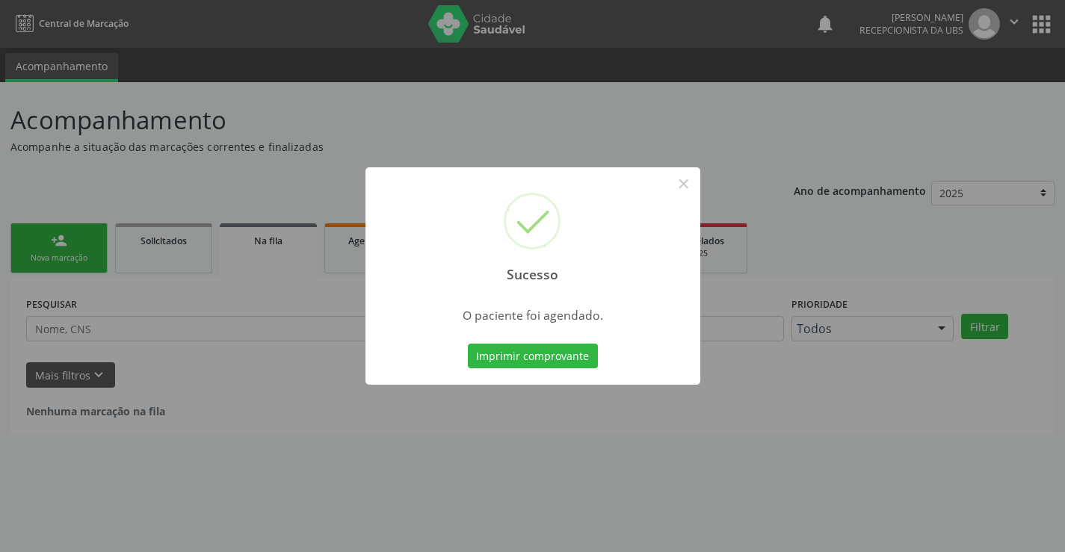
scroll to position [0, 0]
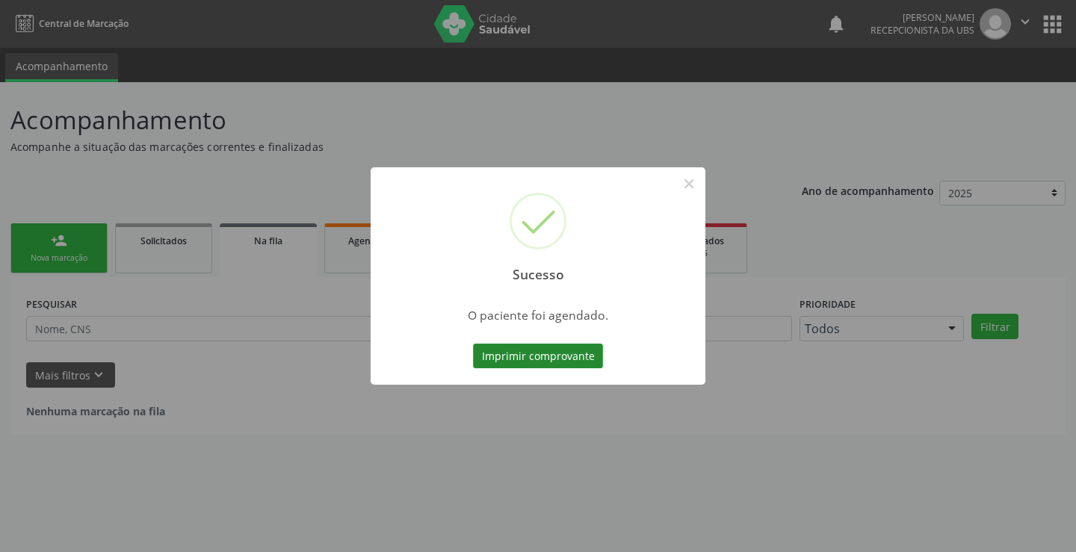
click at [580, 364] on button "Imprimir comprovante" at bounding box center [538, 356] width 130 height 25
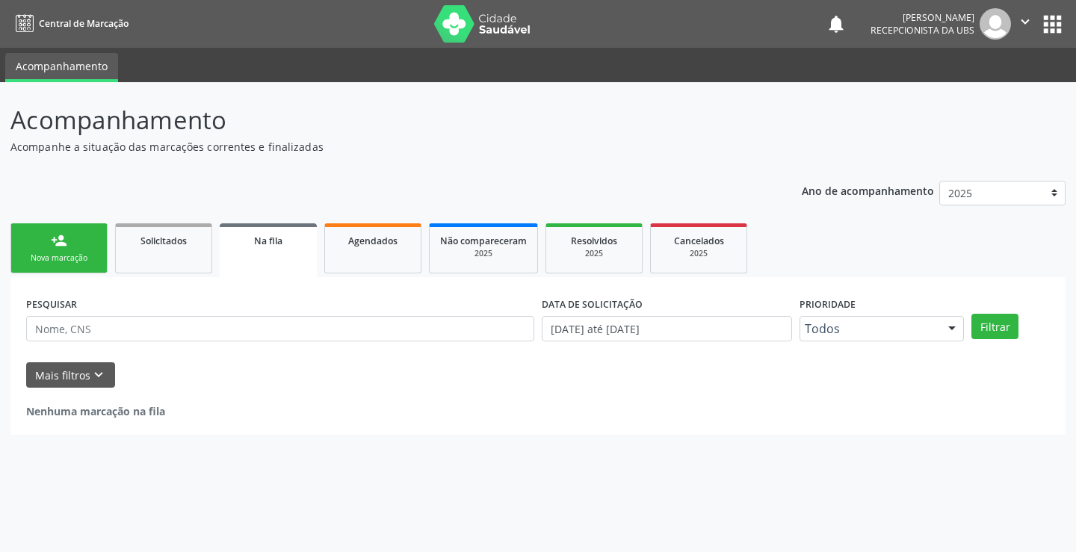
click at [79, 249] on link "person_add Nova marcação" at bounding box center [58, 248] width 97 height 50
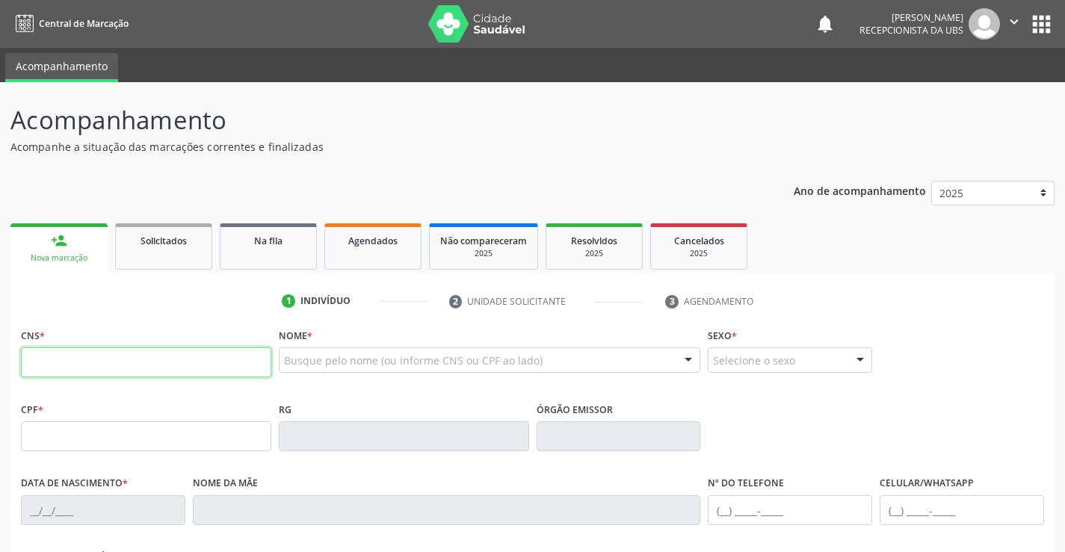
click at [133, 374] on input "text" at bounding box center [146, 362] width 250 height 30
type input "898 0029 7770 8849"
type input "19/01/1975"
type input "Maria Edleuza Moura Leite"
type input "[PHONE_NUMBER]"
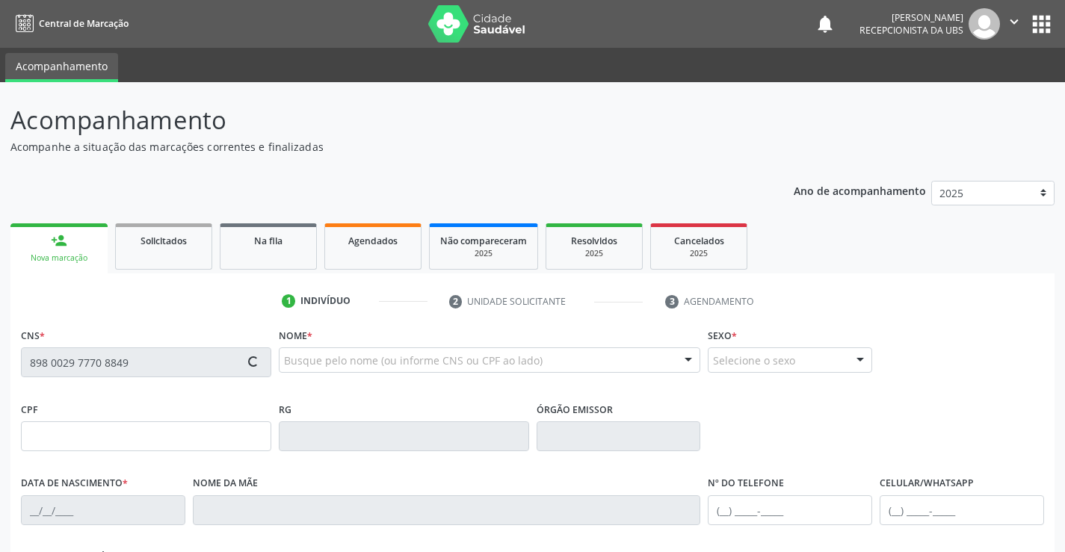
type input "273"
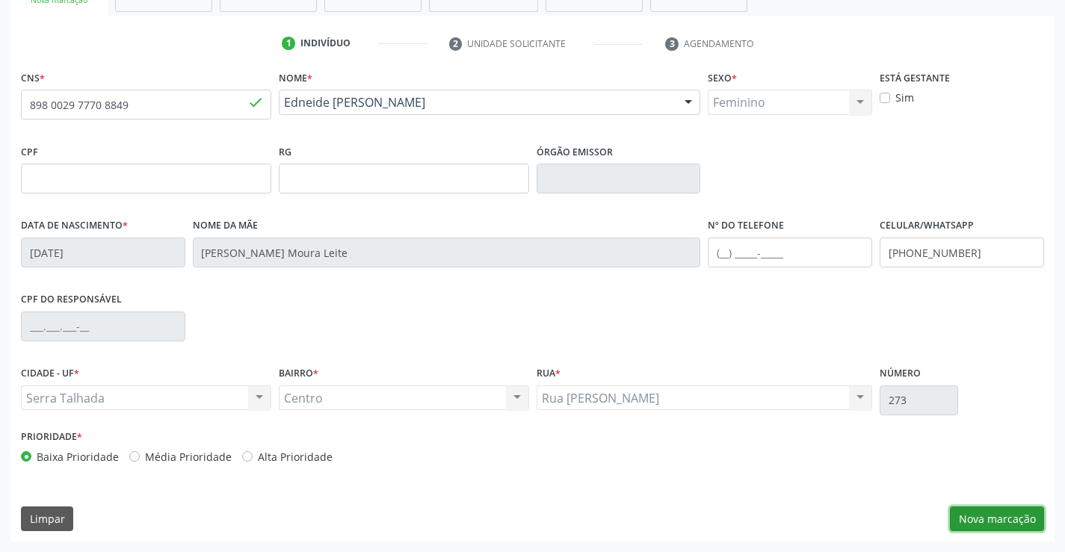
click at [974, 516] on button "Nova marcação" at bounding box center [997, 519] width 94 height 25
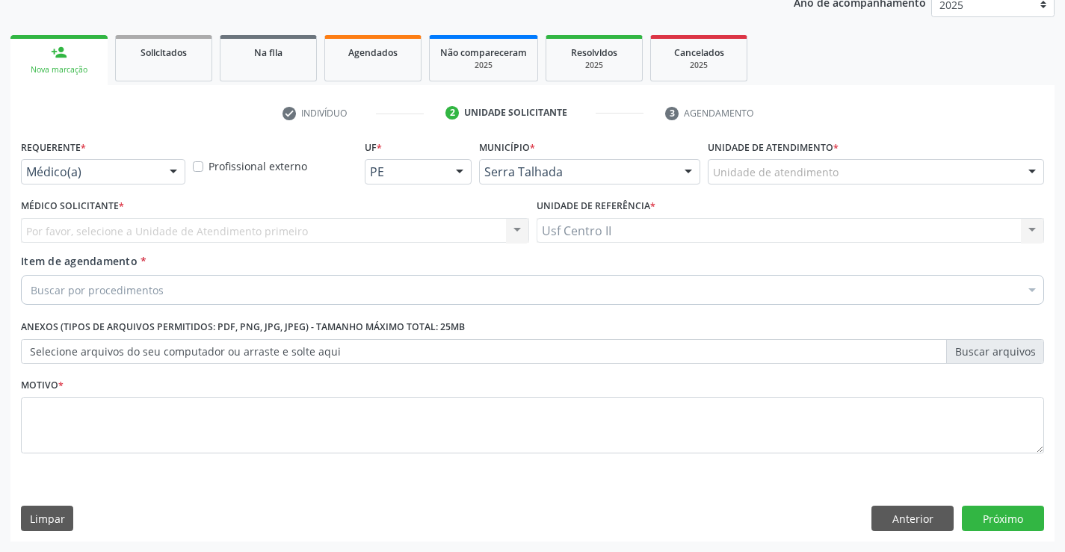
scroll to position [188, 0]
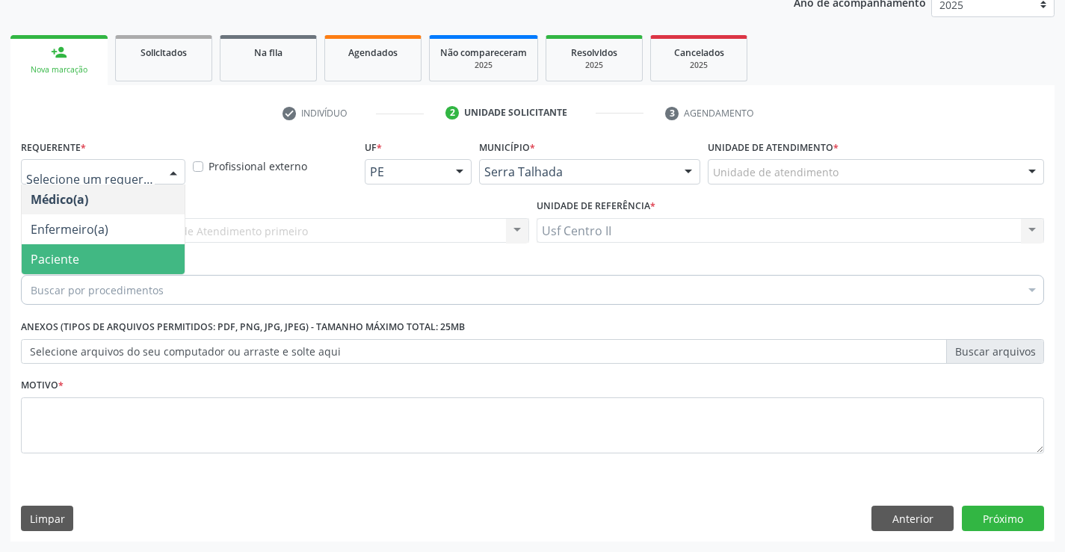
drag, startPoint x: 116, startPoint y: 262, endPoint x: 133, endPoint y: 287, distance: 30.7
click at [117, 262] on span "Paciente" at bounding box center [103, 259] width 163 height 30
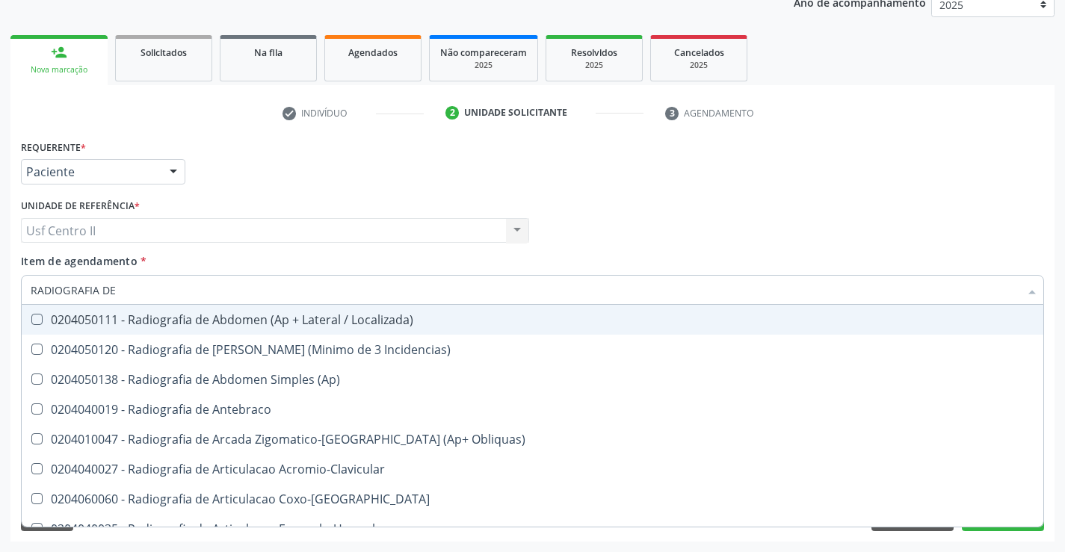
type input "RADIOGRAFIA DE P"
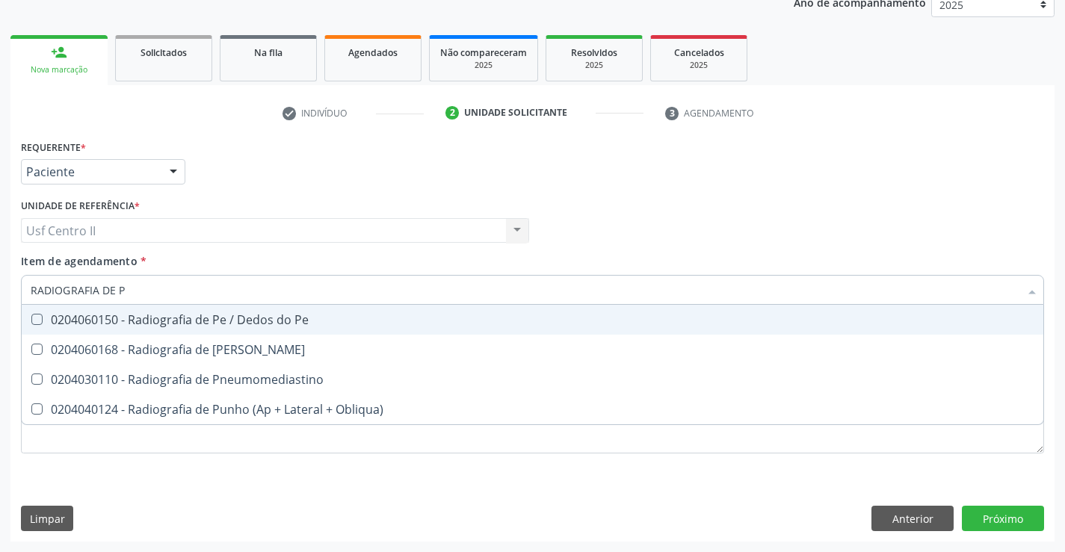
click at [271, 321] on div "0204060150 - Radiografia de Pe / Dedos do Pe" at bounding box center [533, 320] width 1004 height 12
checkbox Pe "true"
click at [357, 174] on div "Requerente * Paciente Médico(a) Enfermeiro(a) Paciente Nenhum resultado encontr…" at bounding box center [532, 165] width 1030 height 58
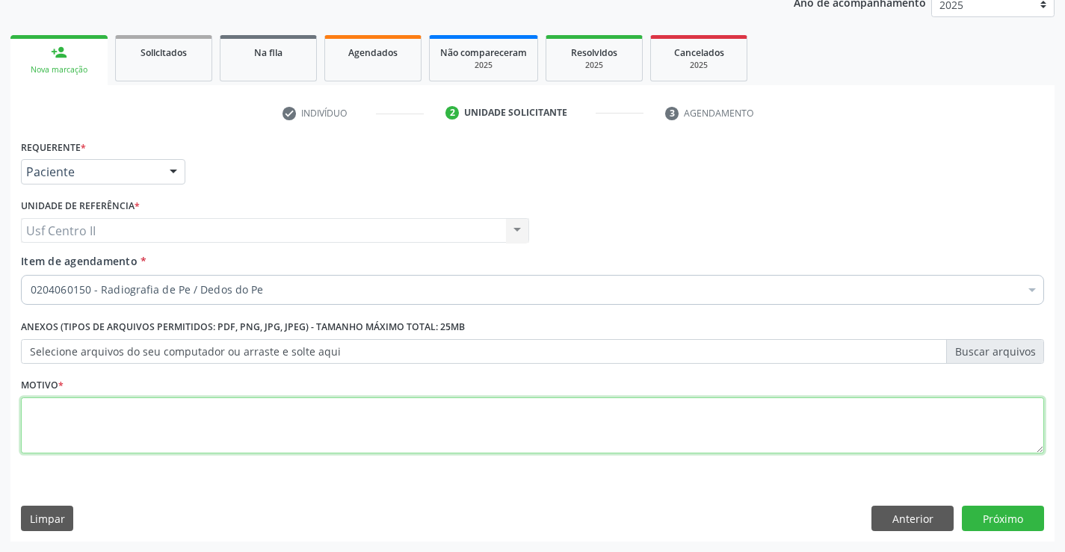
click at [264, 407] on textarea at bounding box center [532, 426] width 1023 height 57
type textarea "."
click at [995, 521] on button "Próximo" at bounding box center [1003, 518] width 82 height 25
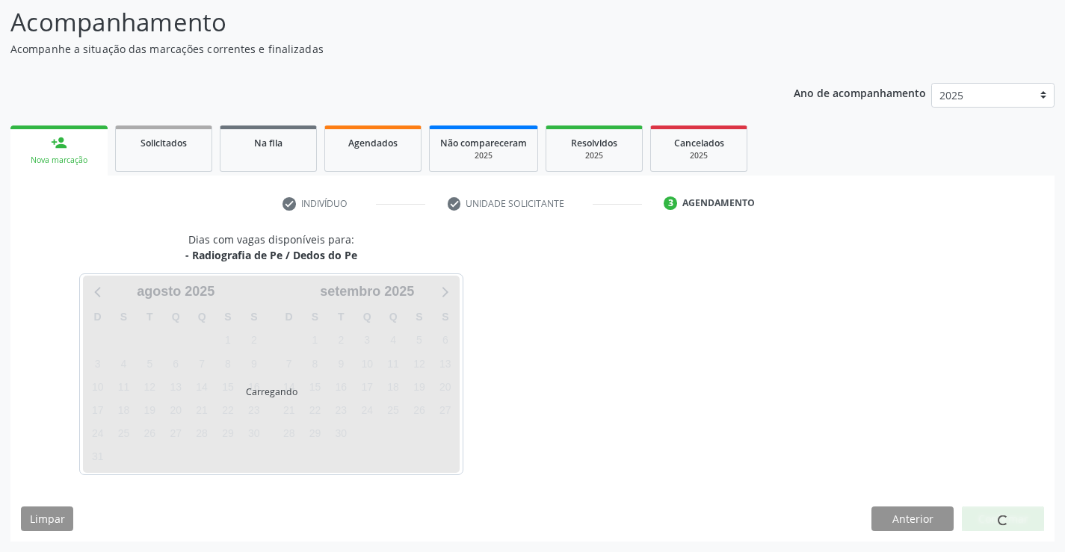
scroll to position [98, 0]
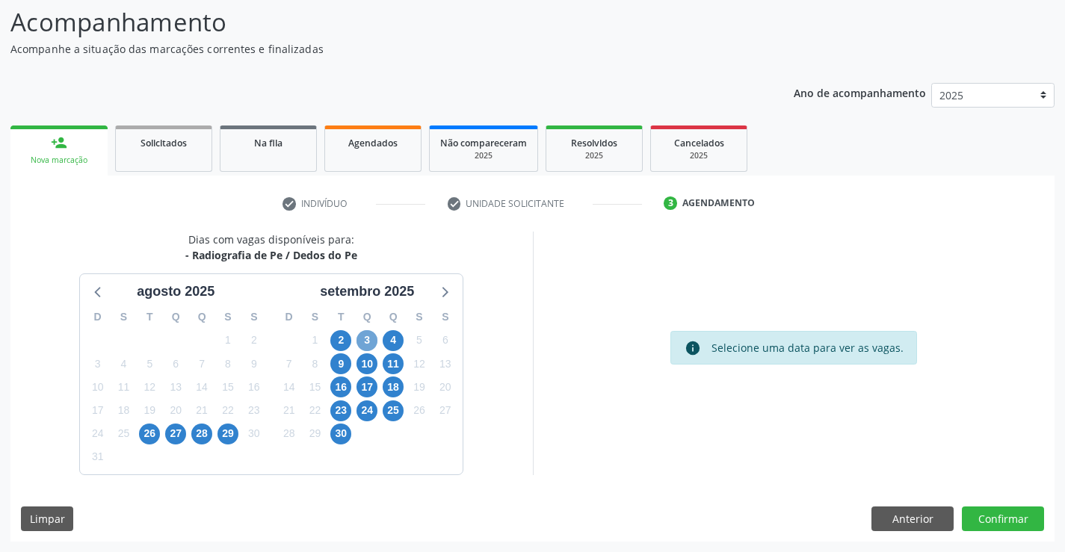
click at [372, 339] on span "3" at bounding box center [366, 340] width 21 height 21
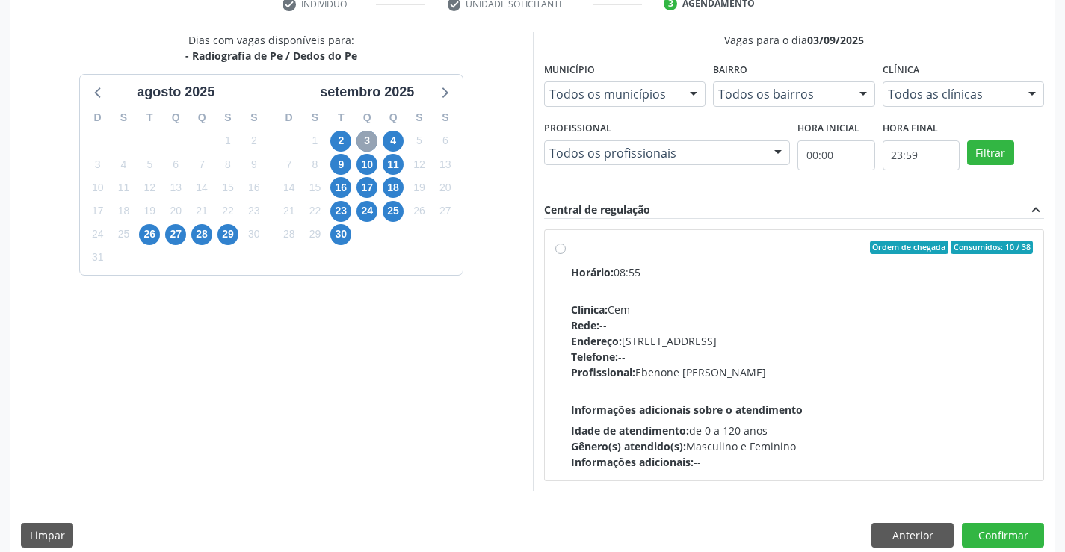
scroll to position [314, 0]
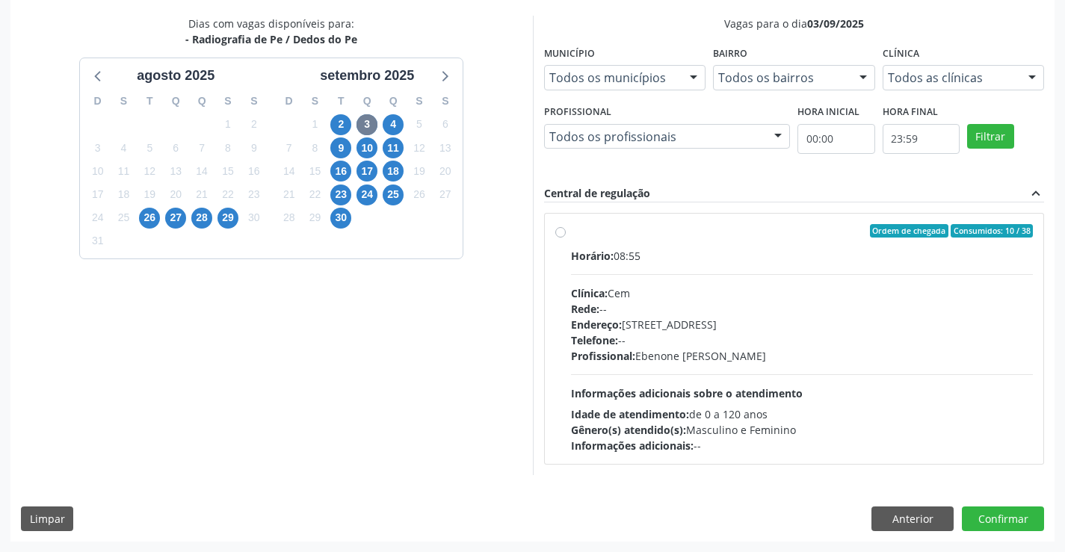
click at [571, 233] on label "Ordem de chegada Consumidos: 10 / 38 Horário: 08:55 Clínica: Cem Rede: -- Ender…" at bounding box center [802, 338] width 463 height 229
click at [560, 233] on input "Ordem de chegada Consumidos: 10 / 38 Horário: 08:55 Clínica: Cem Rede: -- Ender…" at bounding box center [560, 230] width 10 height 13
radio input "true"
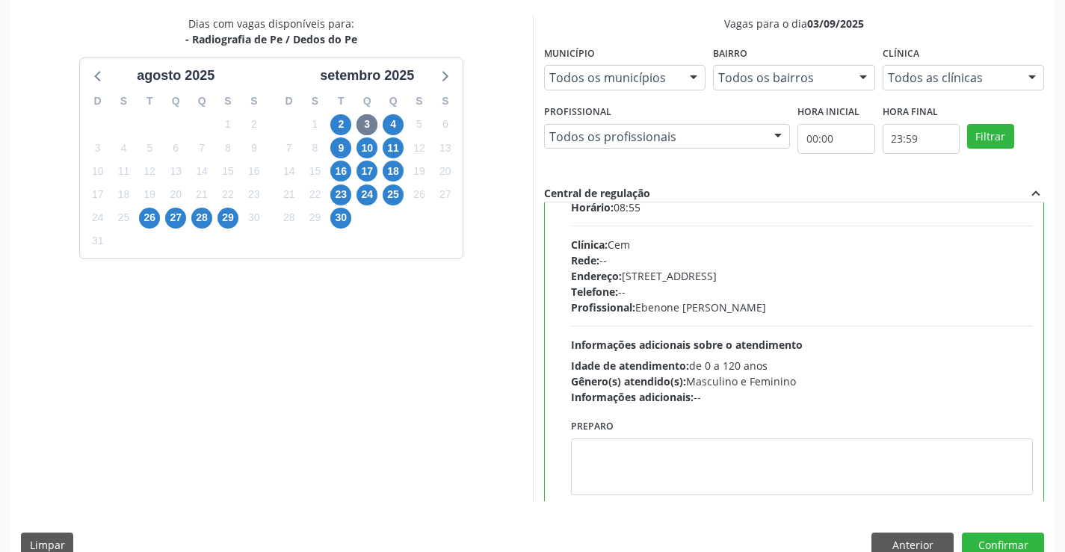
scroll to position [74, 0]
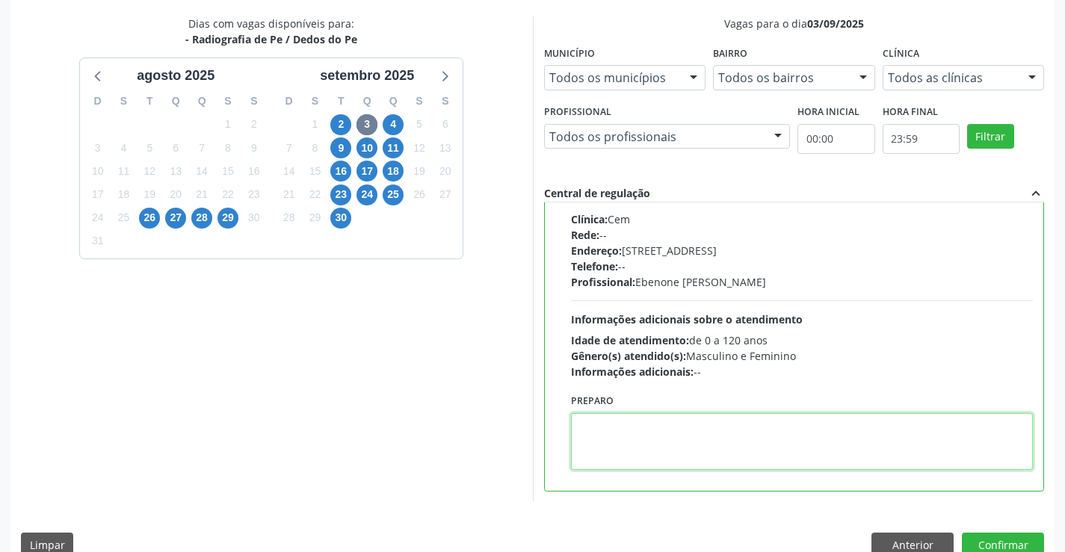
click at [676, 434] on textarea at bounding box center [802, 441] width 463 height 57
paste textarea "O PACIENTE DEVE IR AO CONSULTÓRIO AGENDAR SEU EXAME."
type textarea "O PACIENTE DEVE IR AO CONSULTÓRIO AGENDAR SEU EXAME."
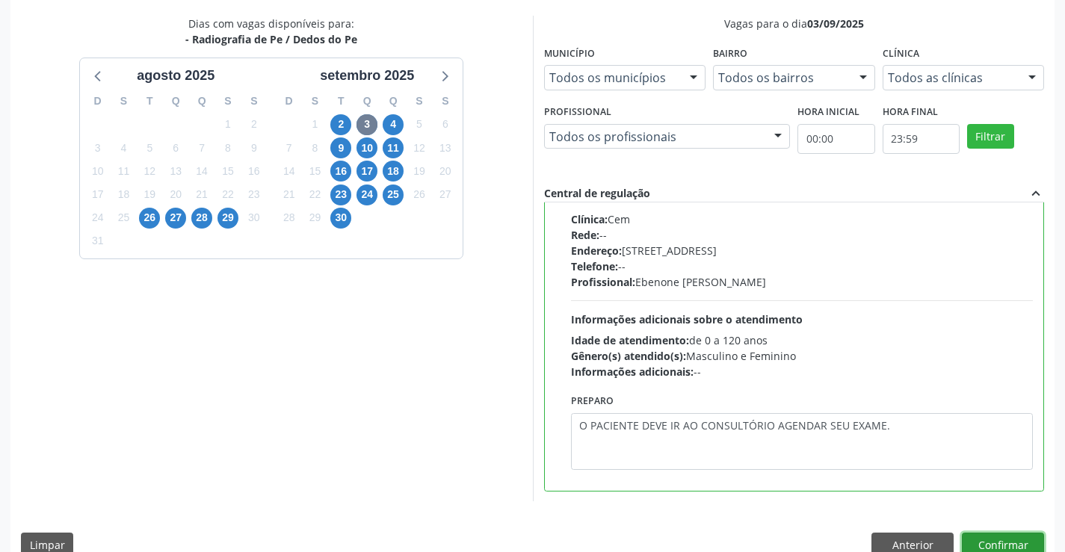
click at [1006, 534] on button "Confirmar" at bounding box center [1003, 545] width 82 height 25
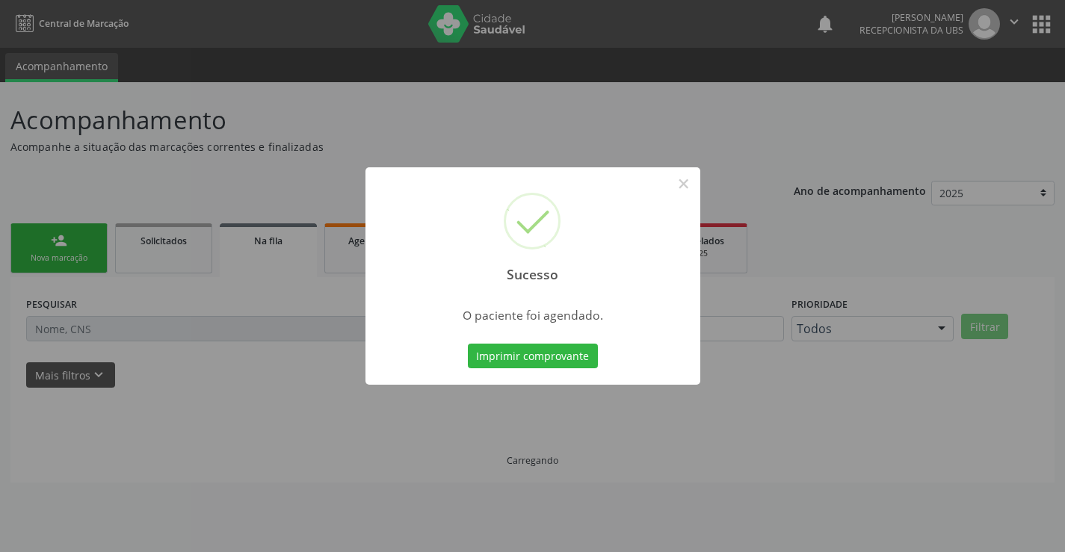
scroll to position [0, 0]
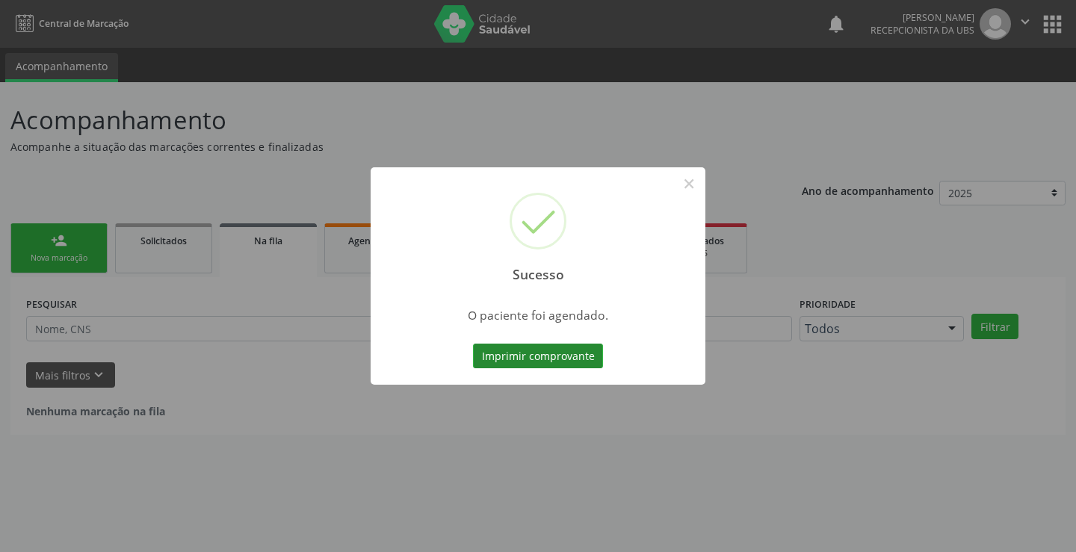
click at [539, 355] on button "Imprimir comprovante" at bounding box center [538, 356] width 130 height 25
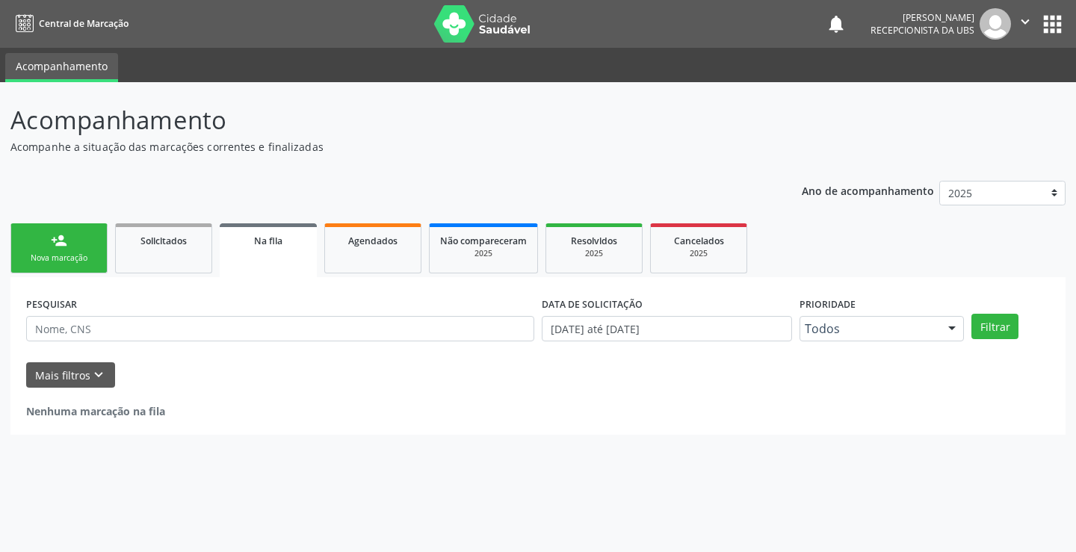
click at [75, 251] on link "person_add Nova marcação" at bounding box center [58, 248] width 97 height 50
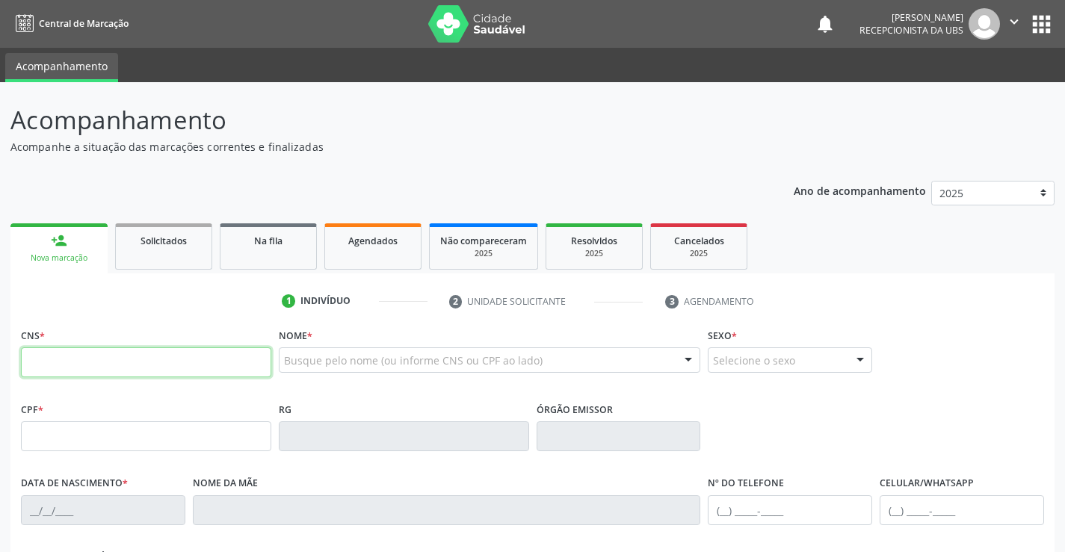
click at [148, 359] on input "text" at bounding box center [146, 362] width 250 height 30
type input "700 4054 5654 5447"
type input "109.049.854-31"
type input "02/03/1994"
type input "Marlene Luzia da Silva"
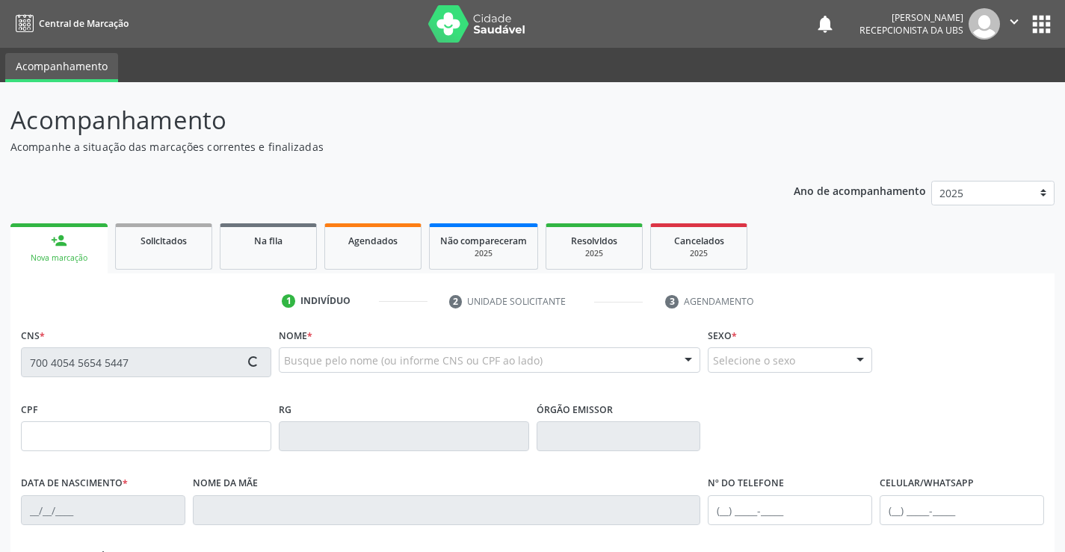
type input "(87) 99917-6802"
type input "069.268.444-10"
type input "567"
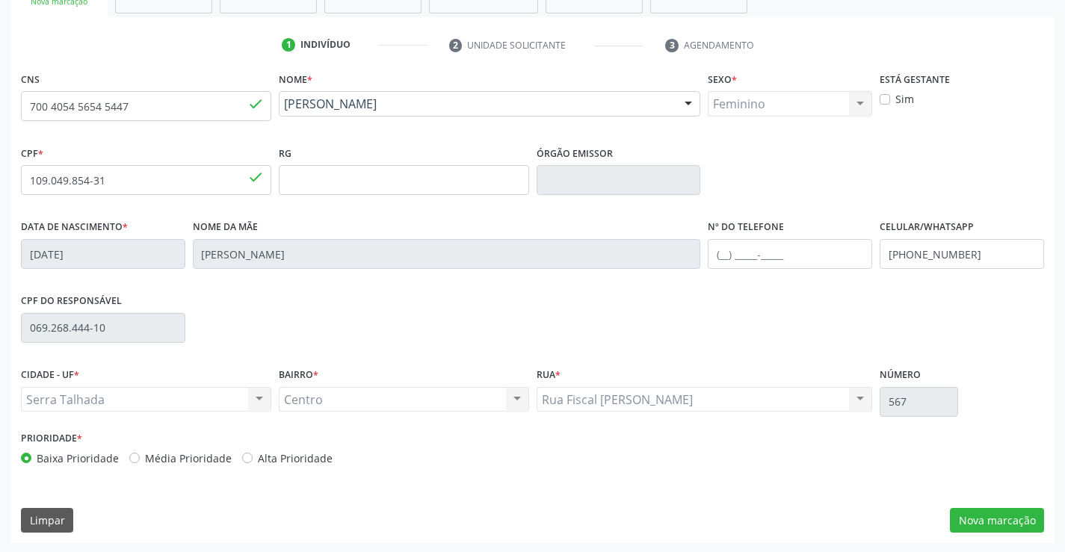
scroll to position [258, 0]
click at [980, 525] on button "Nova marcação" at bounding box center [997, 519] width 94 height 25
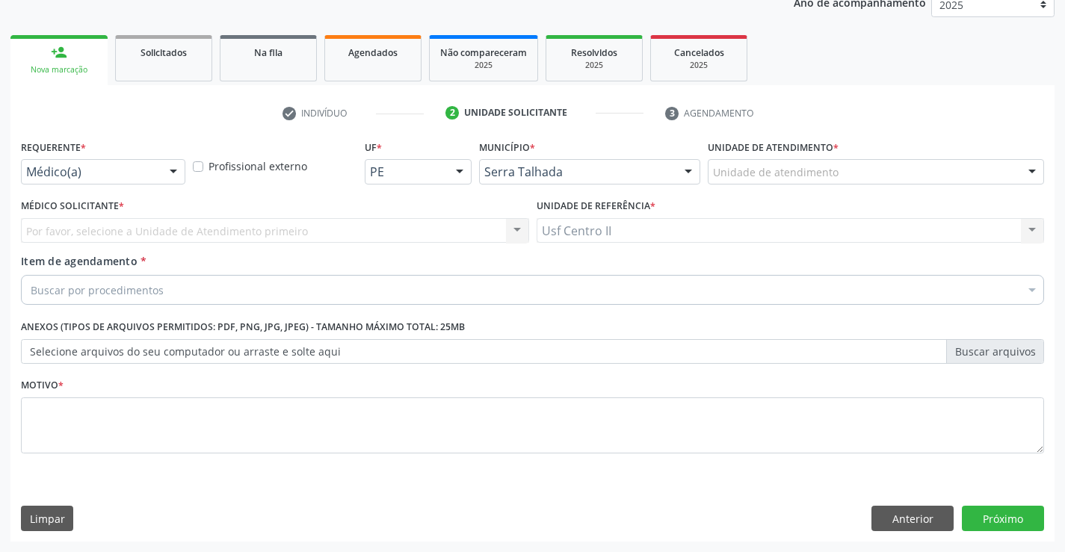
scroll to position [188, 0]
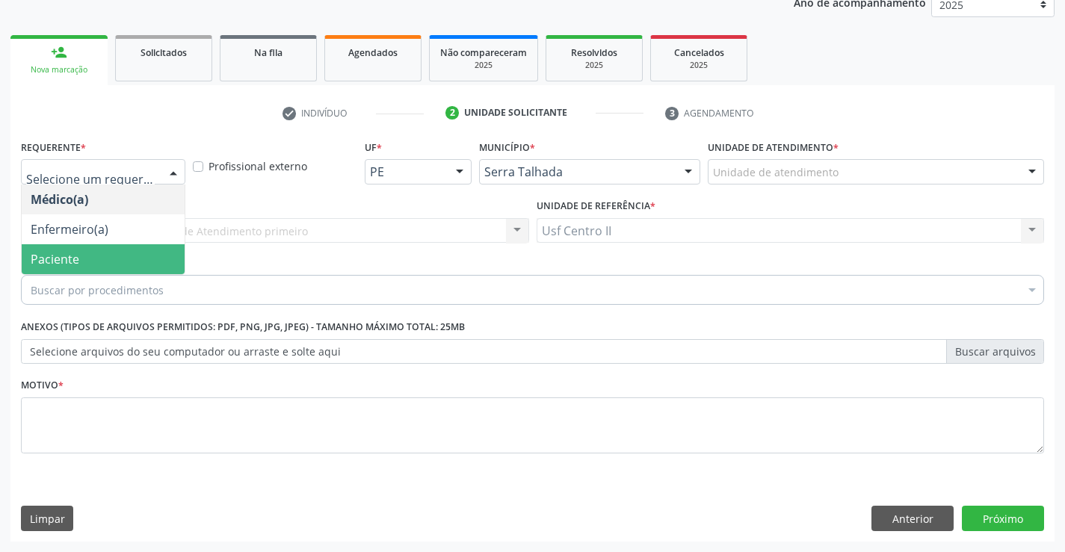
click at [120, 255] on span "Paciente" at bounding box center [103, 259] width 163 height 30
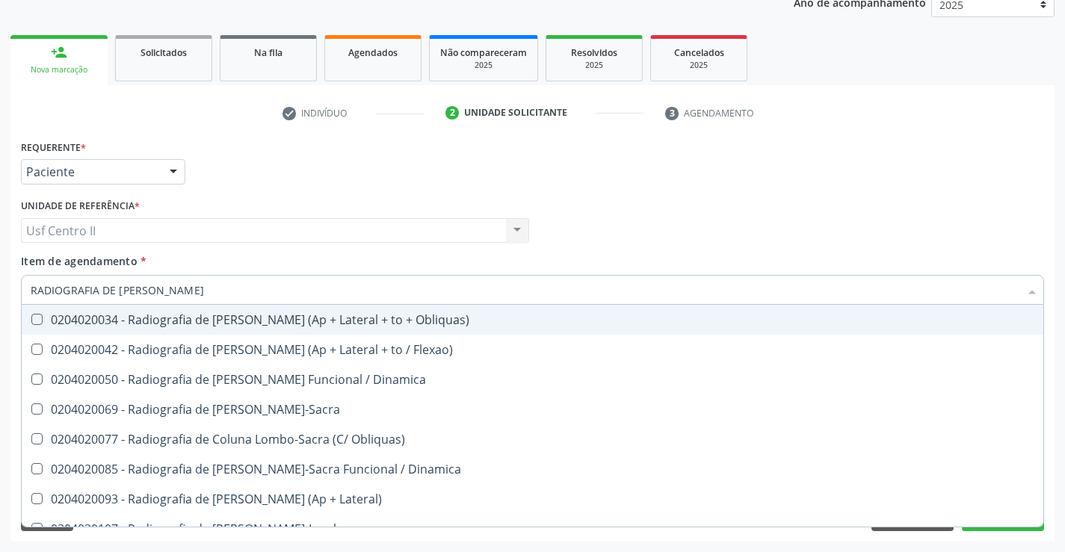
type input "RADIOGRAFIA DE COLUNA T"
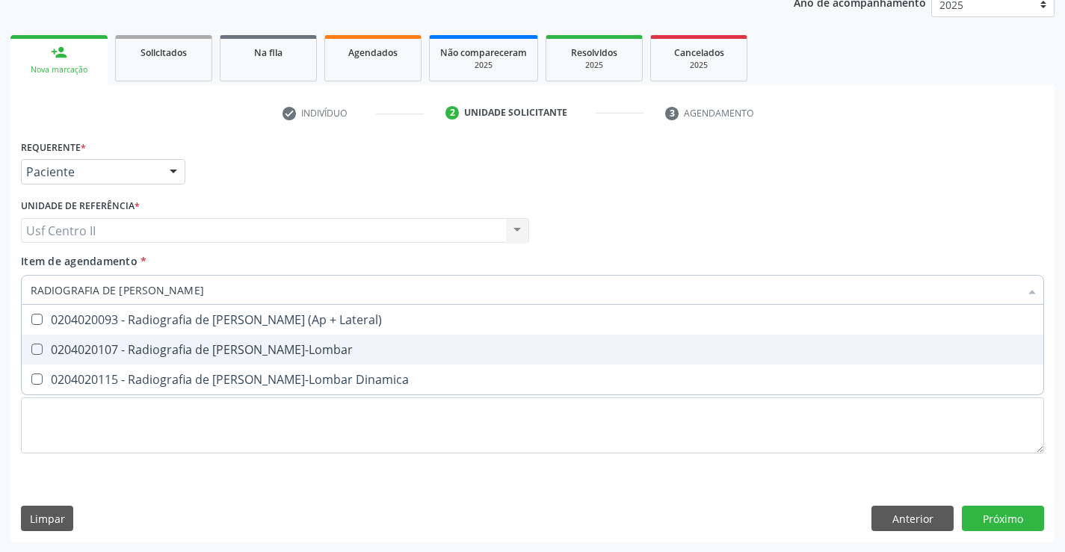
click at [302, 355] on div "0204020107 - Radiografia de [PERSON_NAME]-Lombar" at bounding box center [533, 350] width 1004 height 12
checkbox Toraco-Lombar "true"
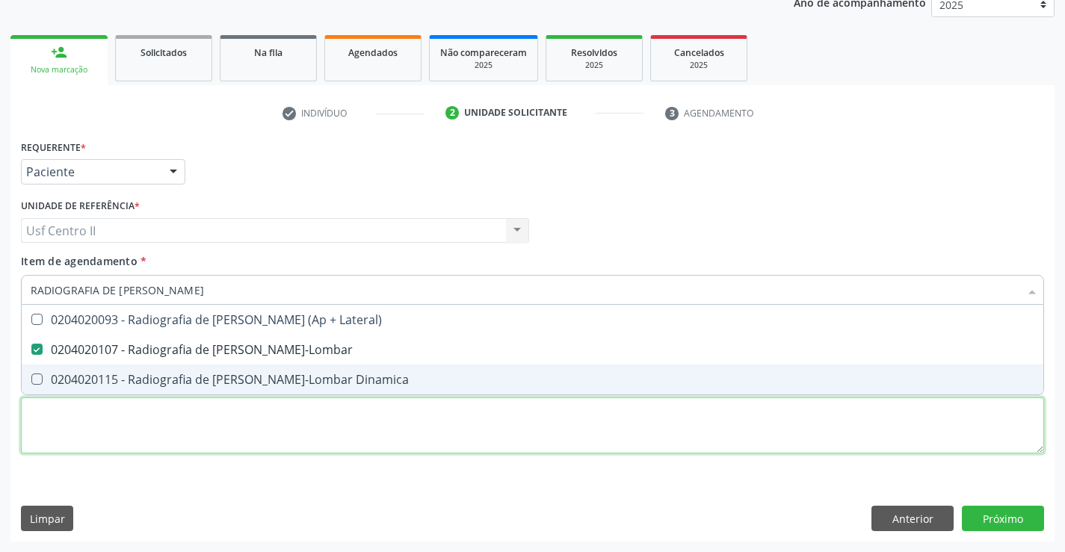
click at [315, 426] on div "Requerente * Paciente Médico(a) Enfermeiro(a) Paciente Nenhum resultado encontr…" at bounding box center [532, 305] width 1023 height 339
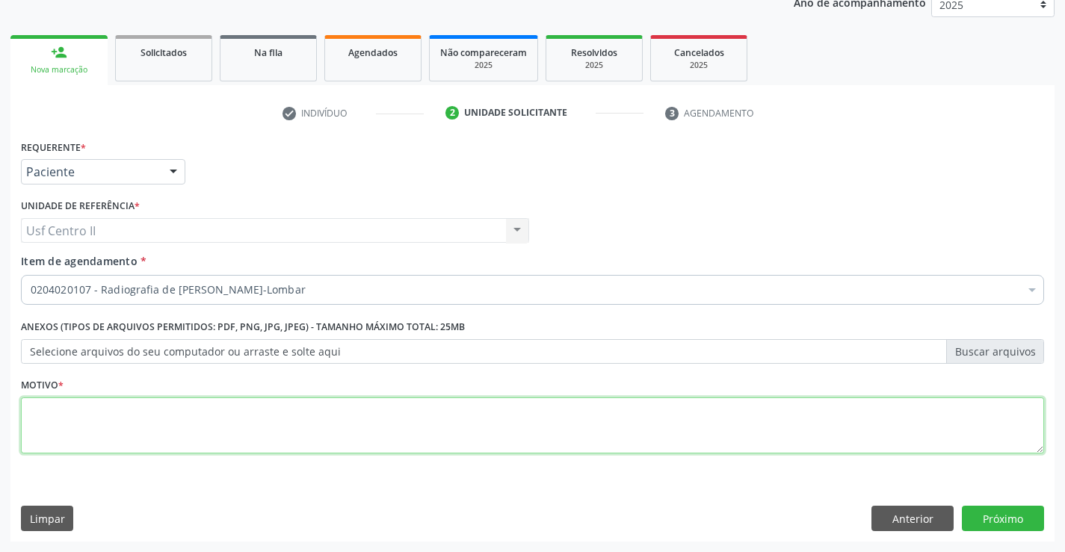
click at [236, 430] on div "Requerente * Paciente Médico(a) Enfermeiro(a) Paciente Nenhum resultado encontr…" at bounding box center [532, 305] width 1023 height 339
type textarea "."
click at [1004, 520] on button "Próximo" at bounding box center [1003, 518] width 82 height 25
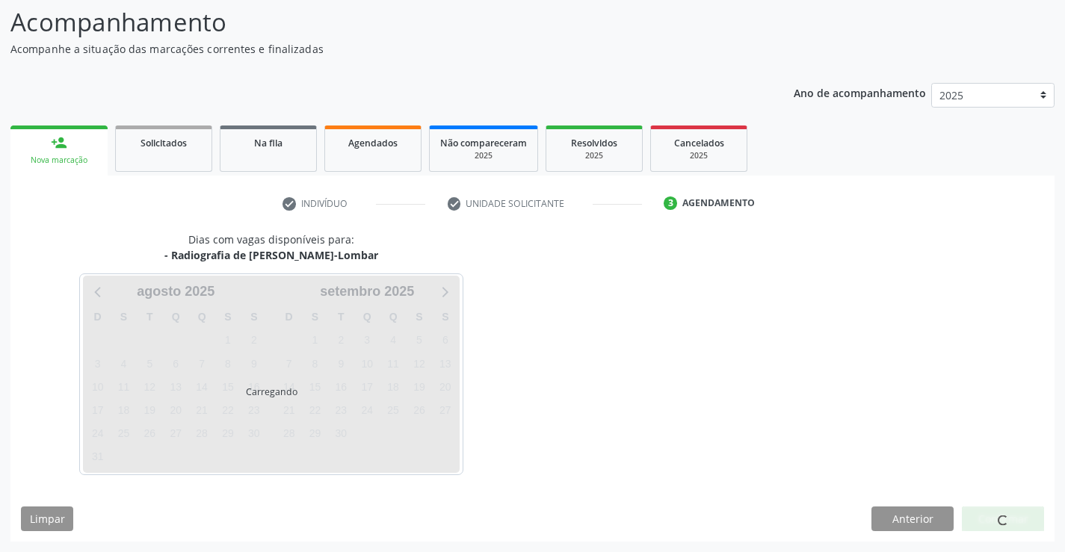
scroll to position [98, 0]
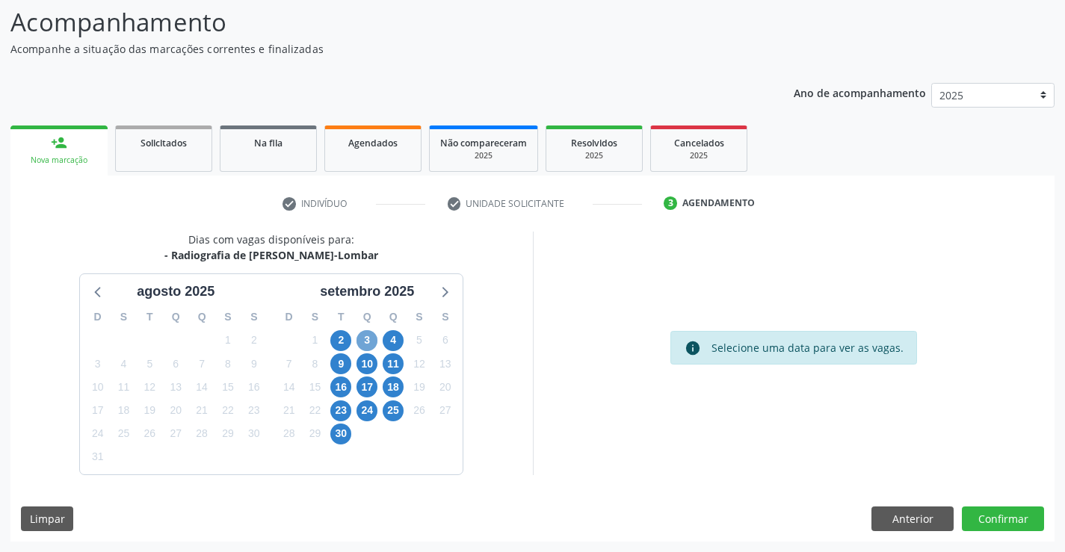
click at [370, 331] on span "3" at bounding box center [366, 340] width 21 height 21
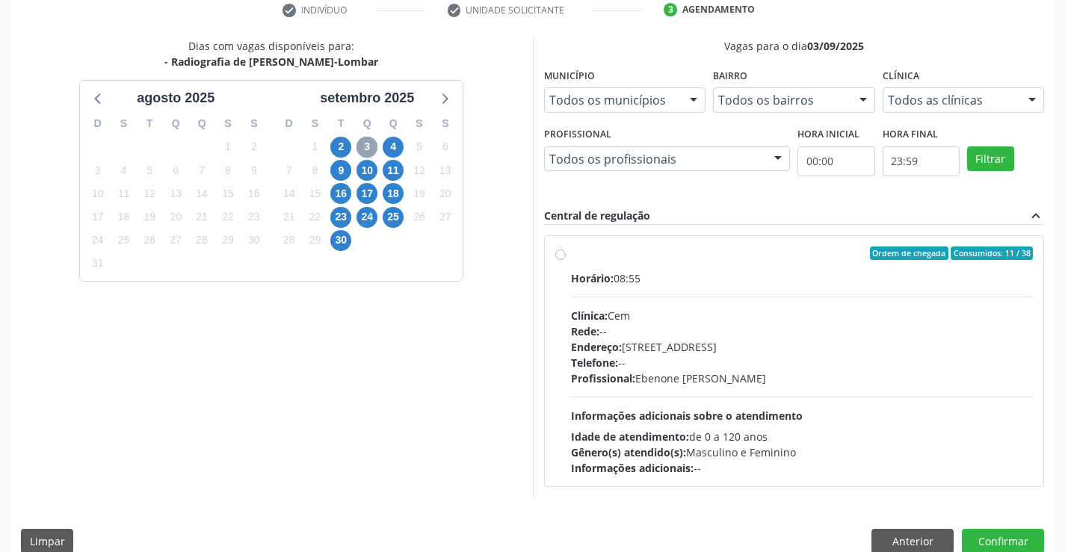
scroll to position [314, 0]
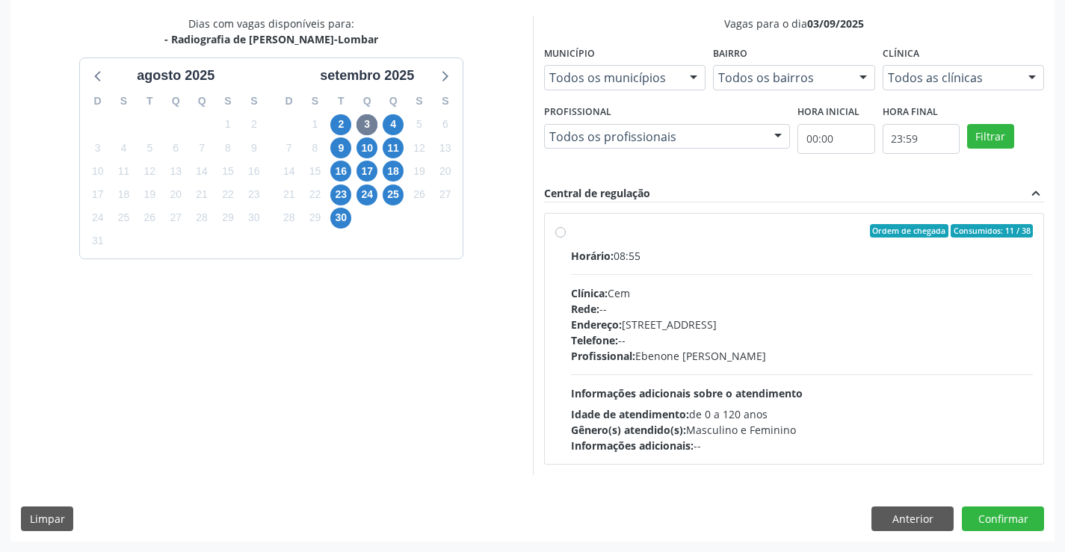
click at [571, 235] on label "Ordem de chegada Consumidos: 11 / 38 Horário: 08:55 Clínica: Cem Rede: -- Ender…" at bounding box center [802, 338] width 463 height 229
click at [558, 235] on input "Ordem de chegada Consumidos: 11 / 38 Horário: 08:55 Clínica: Cem Rede: -- Ender…" at bounding box center [560, 230] width 10 height 13
radio input "true"
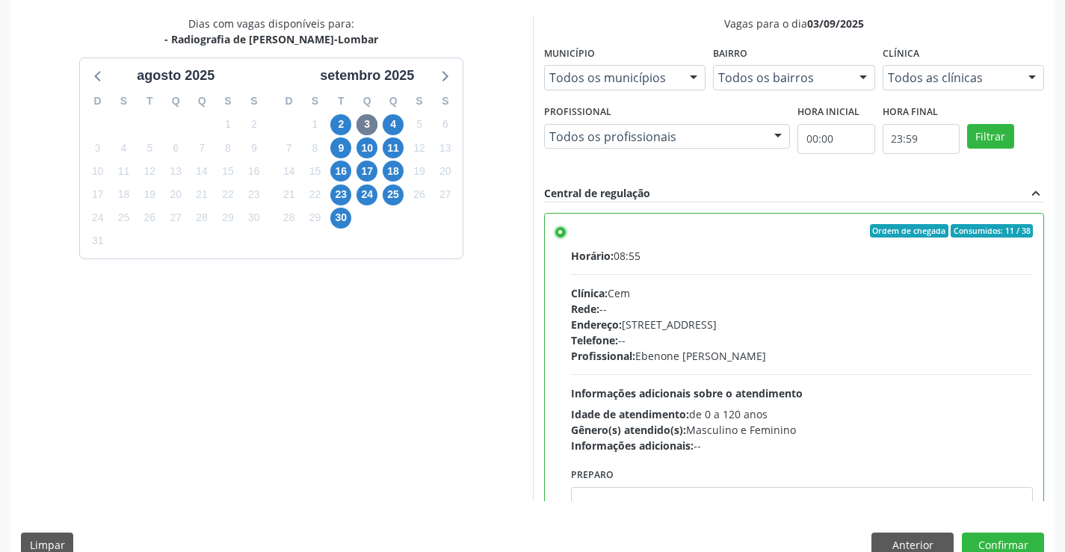
scroll to position [74, 0]
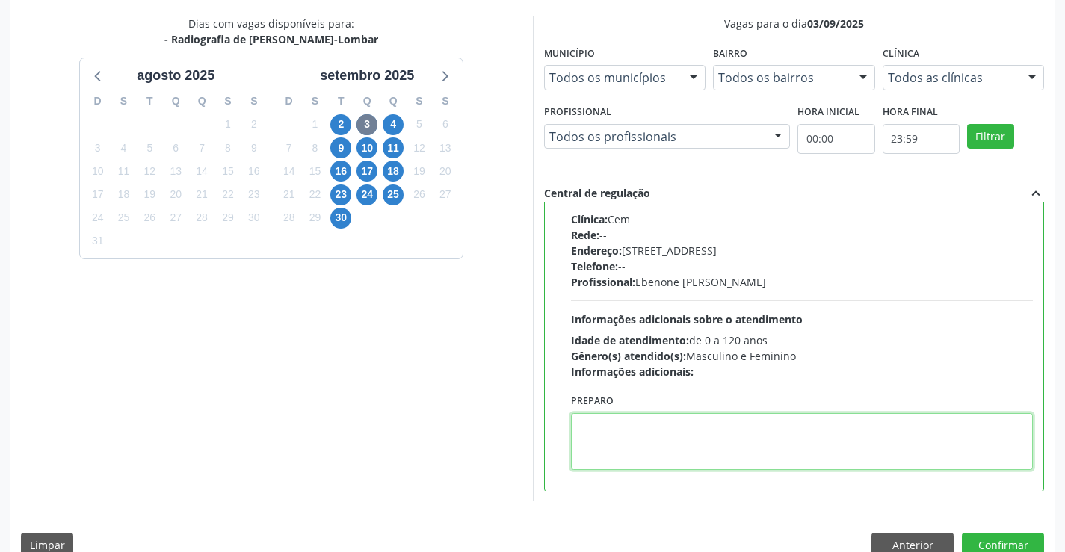
click at [629, 424] on textarea at bounding box center [802, 441] width 463 height 57
paste textarea "O PACIENTE DEVE IR AO CONSULTÓRIO AGENDAR SEU EXAME."
type textarea "O PACIENTE DEVE IR AO CONSULTÓRIO AGENDAR SEU EXAME."
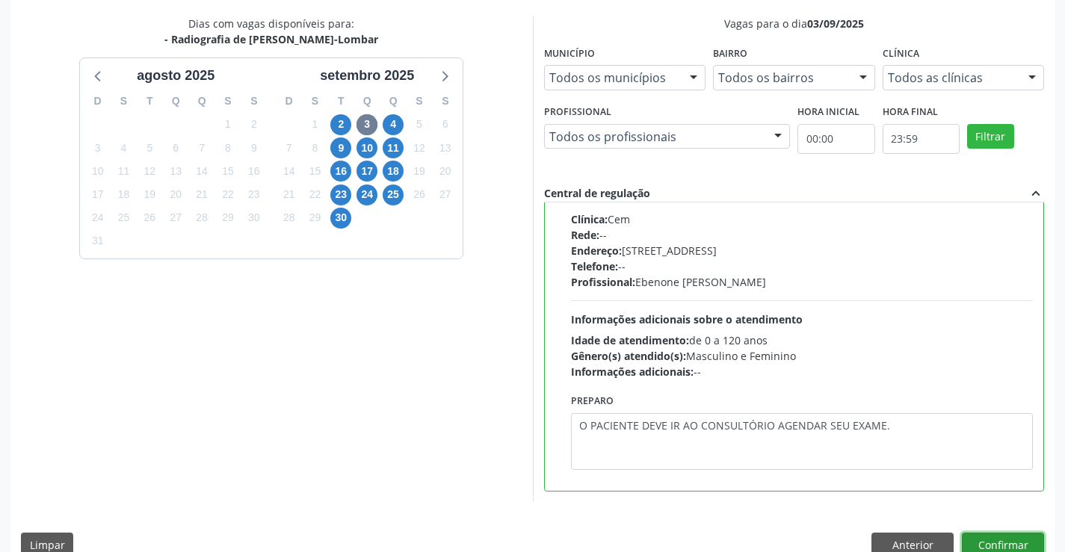
click at [1017, 539] on button "Confirmar" at bounding box center [1003, 545] width 82 height 25
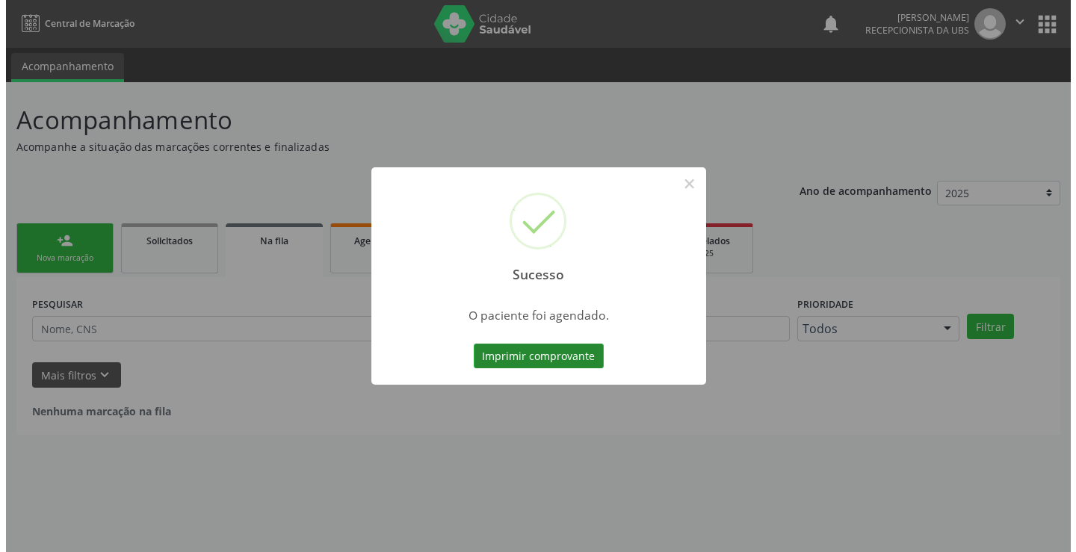
scroll to position [0, 0]
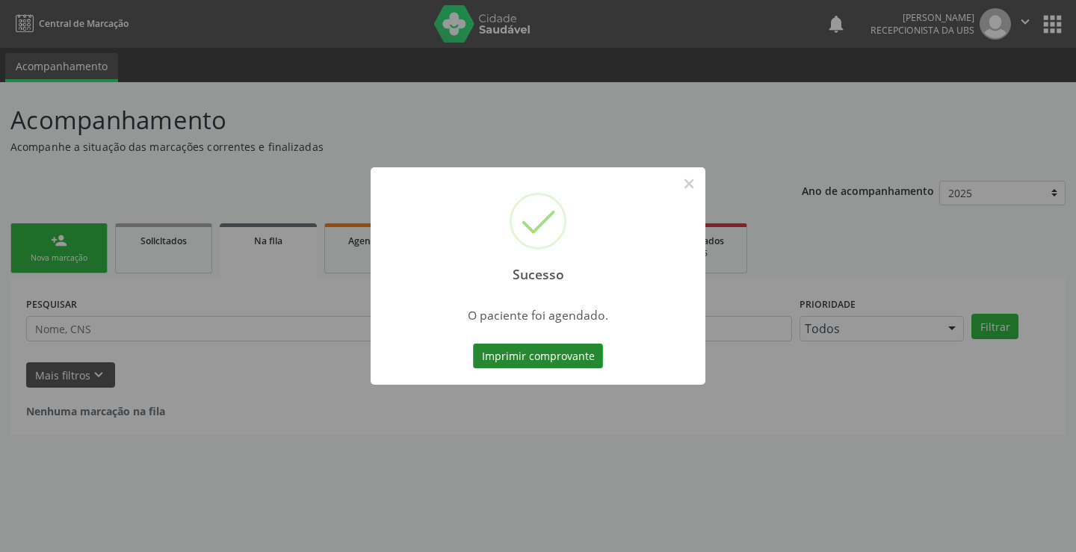
click at [513, 356] on button "Imprimir comprovante" at bounding box center [538, 356] width 130 height 25
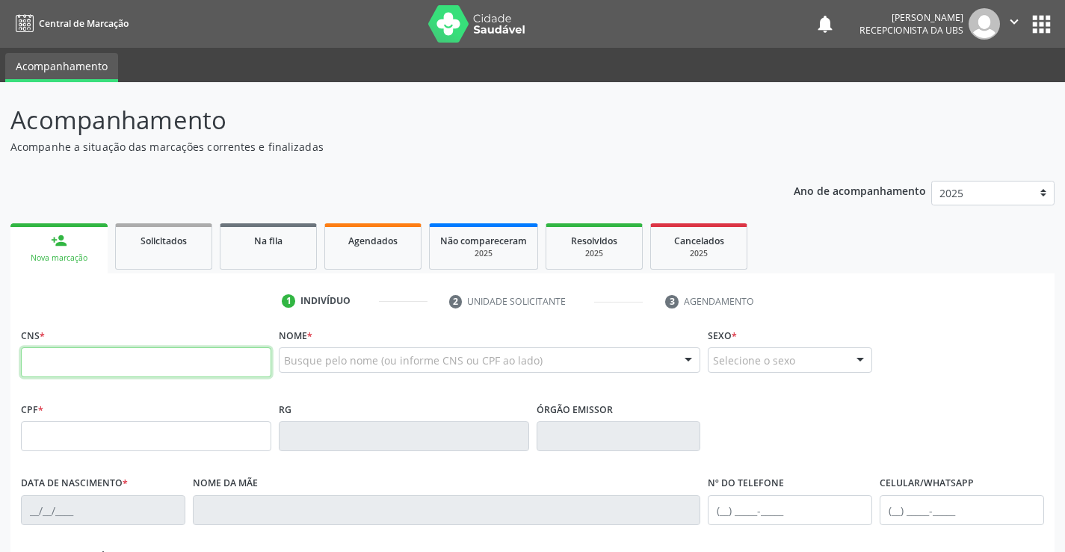
click at [122, 365] on input "text" at bounding box center [146, 362] width 250 height 30
type input "700 0094 5434 3607"
type input "539.597.794-53"
type input "[DATE]"
type input "[PERSON_NAME] da Conceicao"
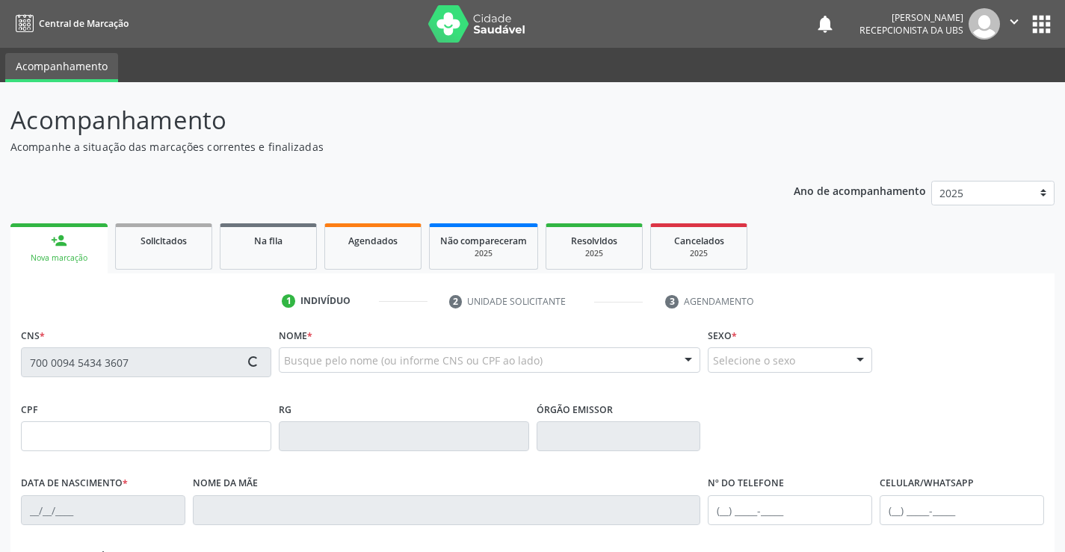
type input "[PHONE_NUMBER]"
type input "805"
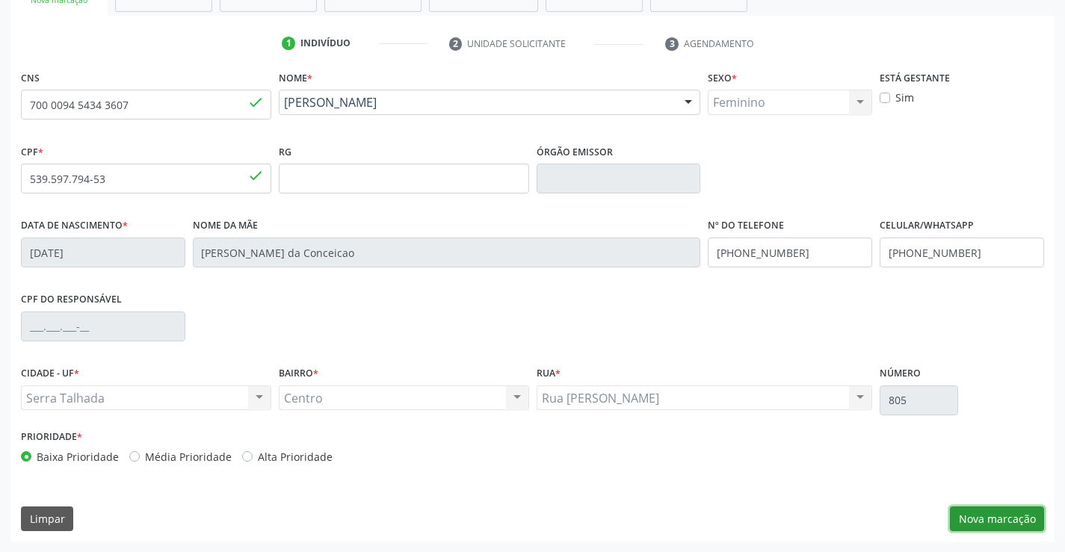
click at [981, 522] on button "Nova marcação" at bounding box center [997, 519] width 94 height 25
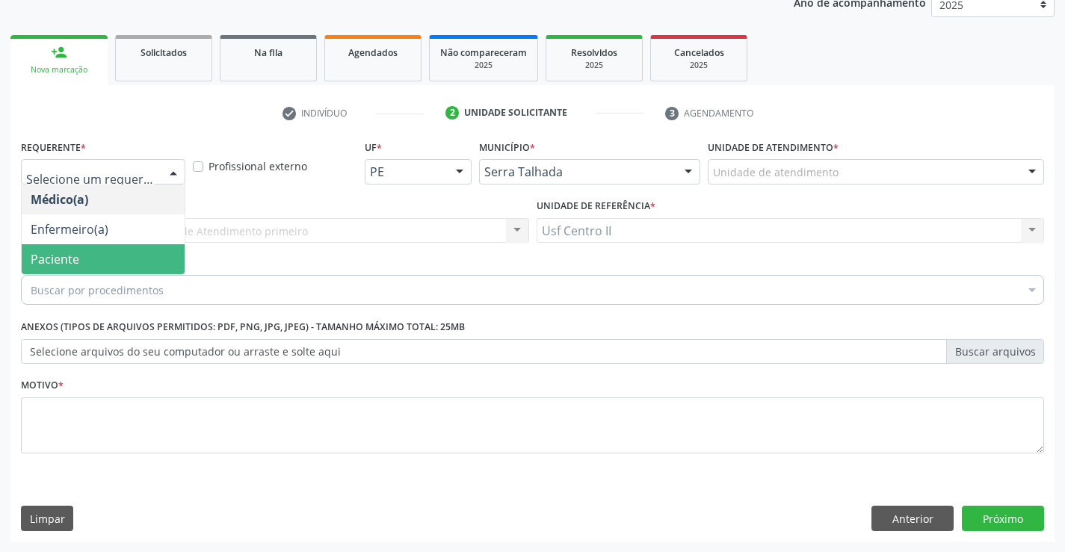
click at [97, 260] on span "Paciente" at bounding box center [103, 259] width 163 height 30
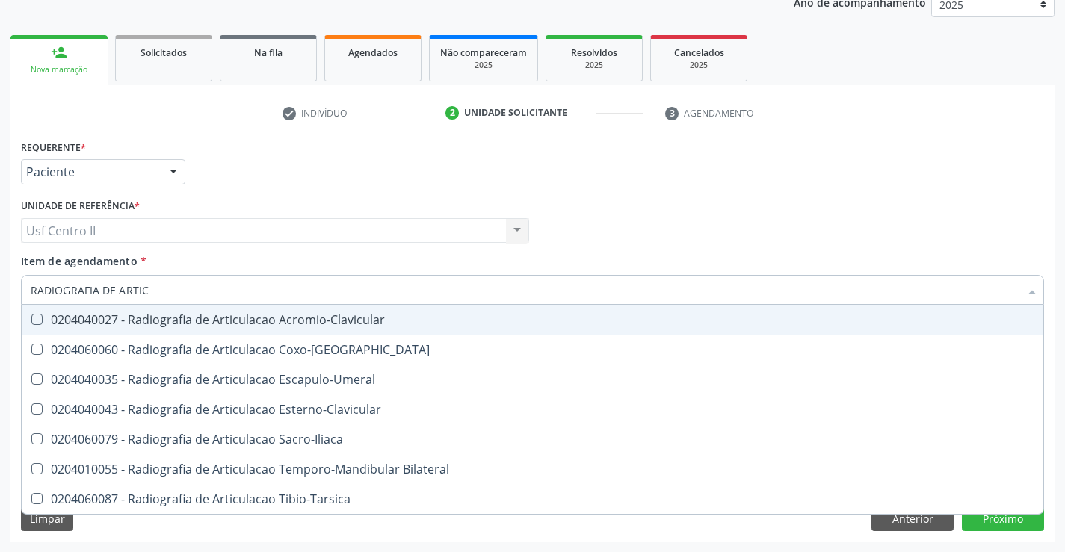
type input "RADIOGRAFIA DE [PERSON_NAME]"
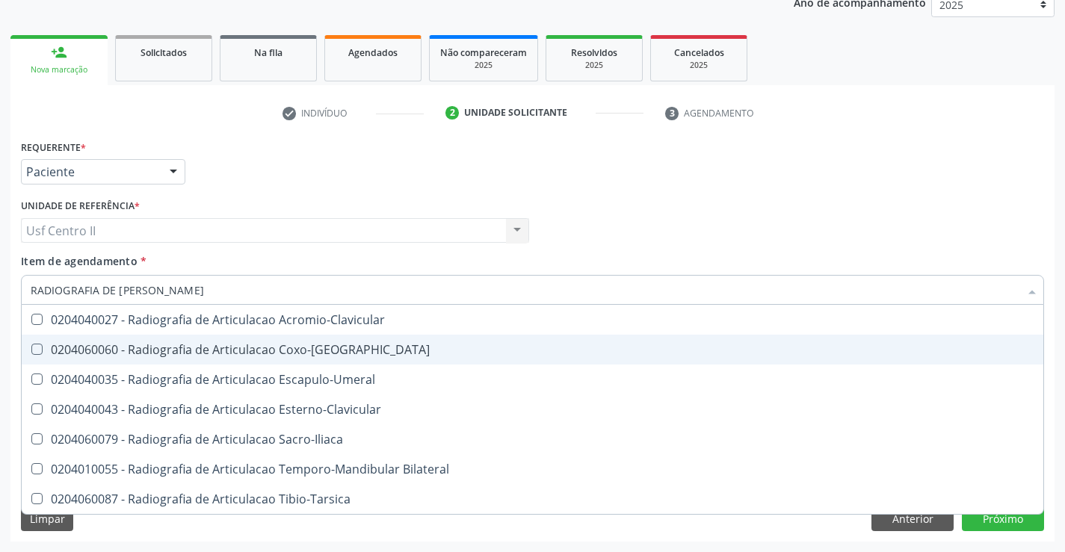
click at [300, 348] on div "0204060060 - Radiografia de Articulacao Coxo-[GEOGRAPHIC_DATA]" at bounding box center [533, 350] width 1004 height 12
checkbox Coxo-Femoral "true"
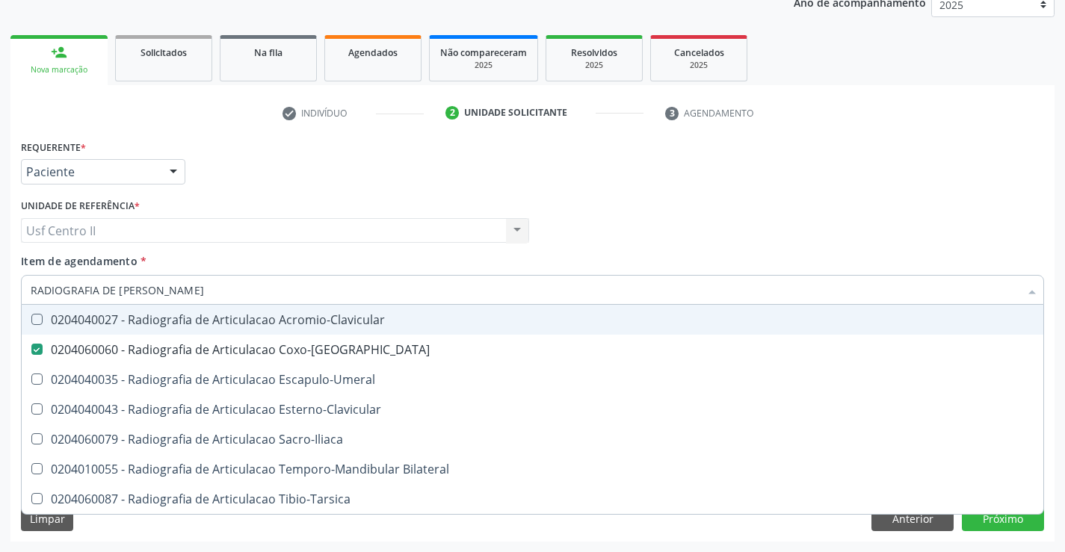
click at [604, 198] on div "Médico Solicitante Por favor, selecione a Unidade de Atendimento primeiro Nenhu…" at bounding box center [532, 224] width 1030 height 58
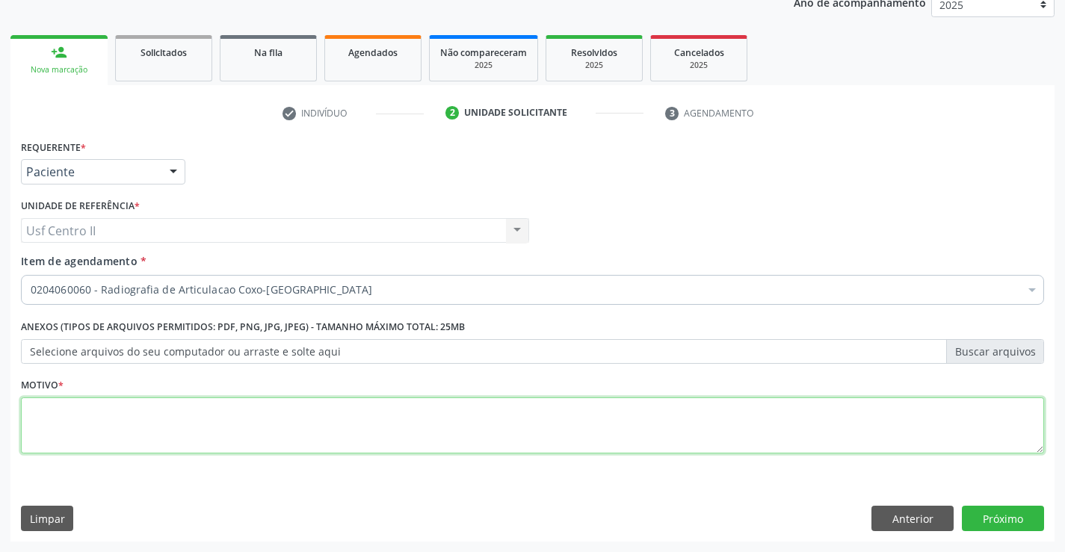
click at [276, 414] on textarea at bounding box center [532, 426] width 1023 height 57
type textarea "."
click at [1027, 513] on button "Próximo" at bounding box center [1003, 518] width 82 height 25
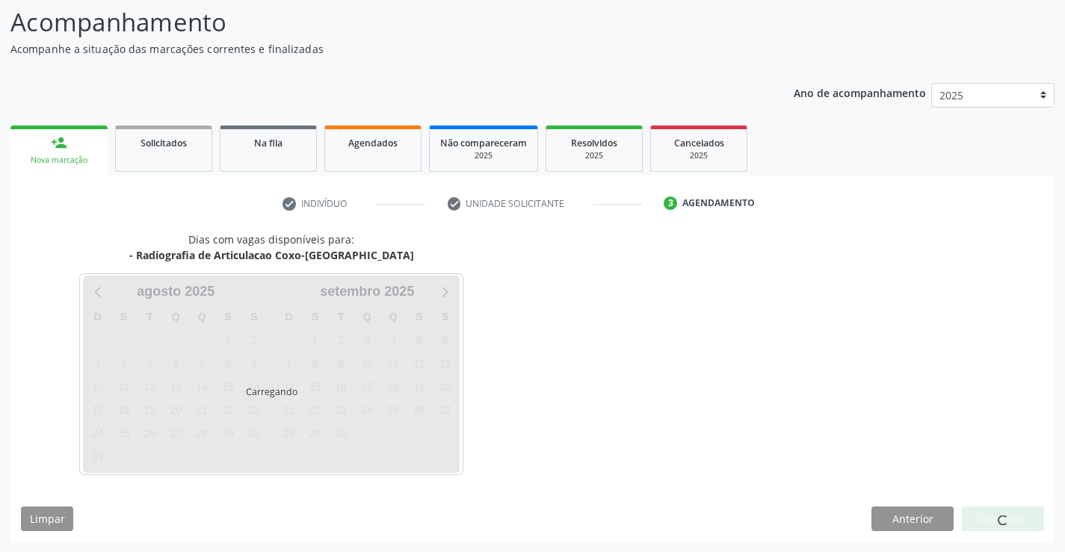
scroll to position [98, 0]
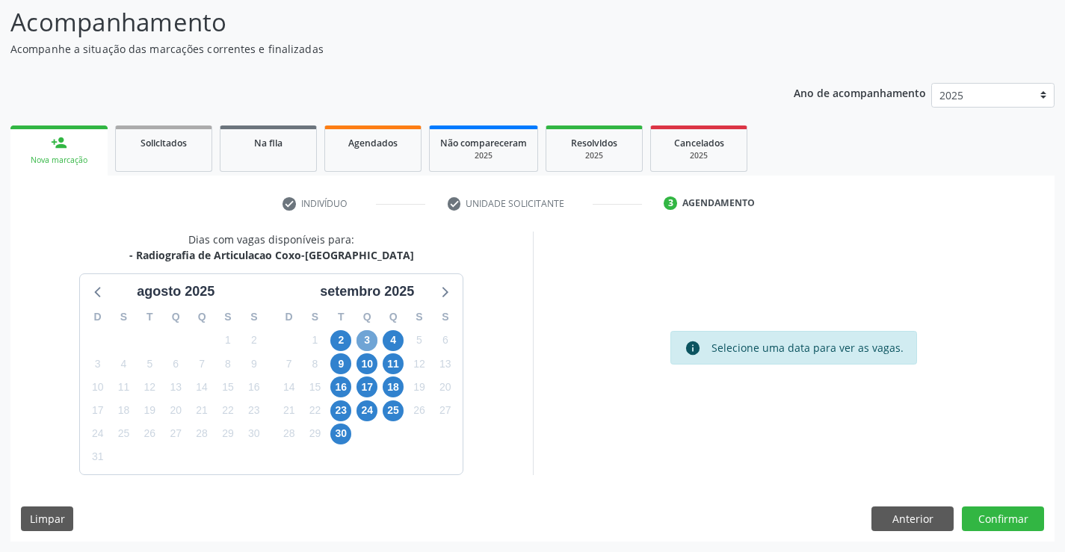
click at [365, 342] on span "3" at bounding box center [366, 340] width 21 height 21
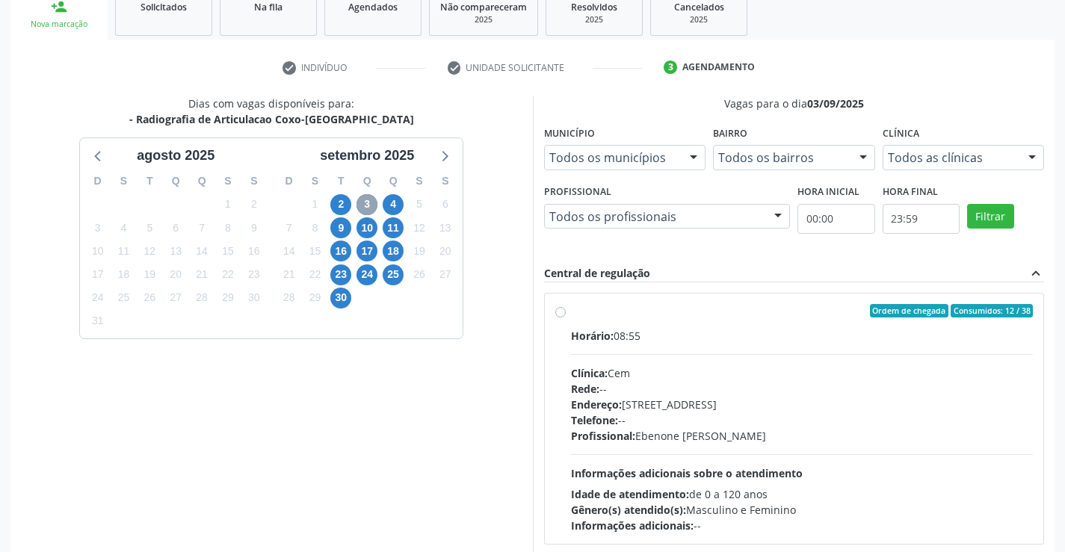
scroll to position [314, 0]
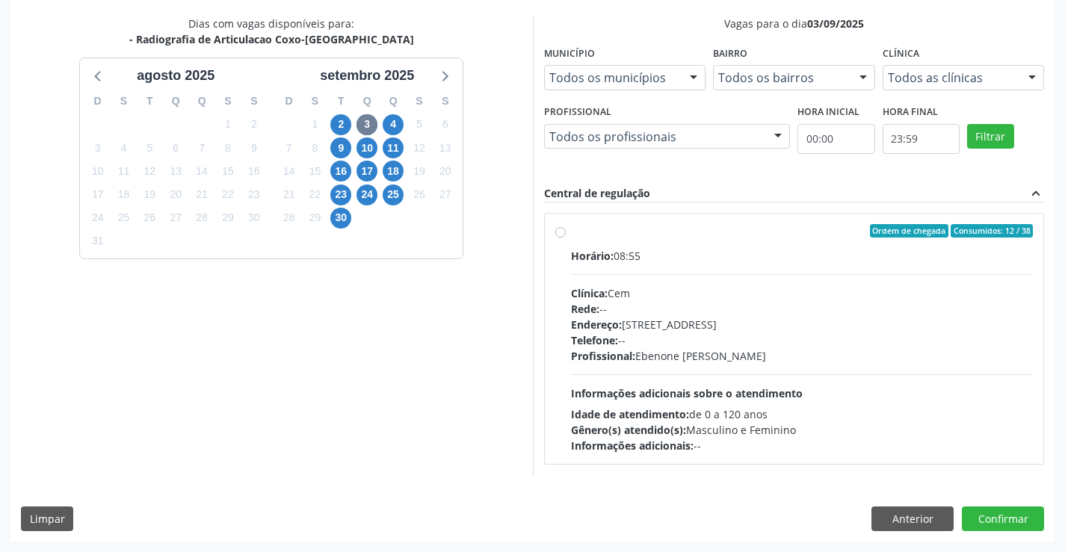
click at [571, 234] on label "Ordem de chegada Consumidos: 12 / 38 Horário: 08:55 Clínica: Cem Rede: -- Ender…" at bounding box center [802, 338] width 463 height 229
click at [563, 234] on input "Ordem de chegada Consumidos: 12 / 38 Horário: 08:55 Clínica: Cem Rede: -- Ender…" at bounding box center [560, 230] width 10 height 13
radio input "true"
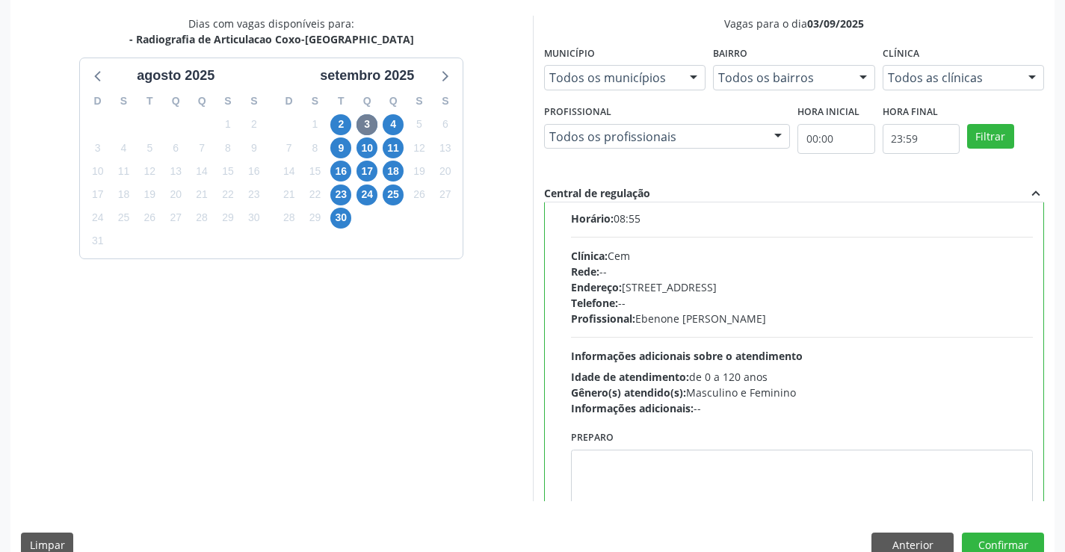
scroll to position [74, 0]
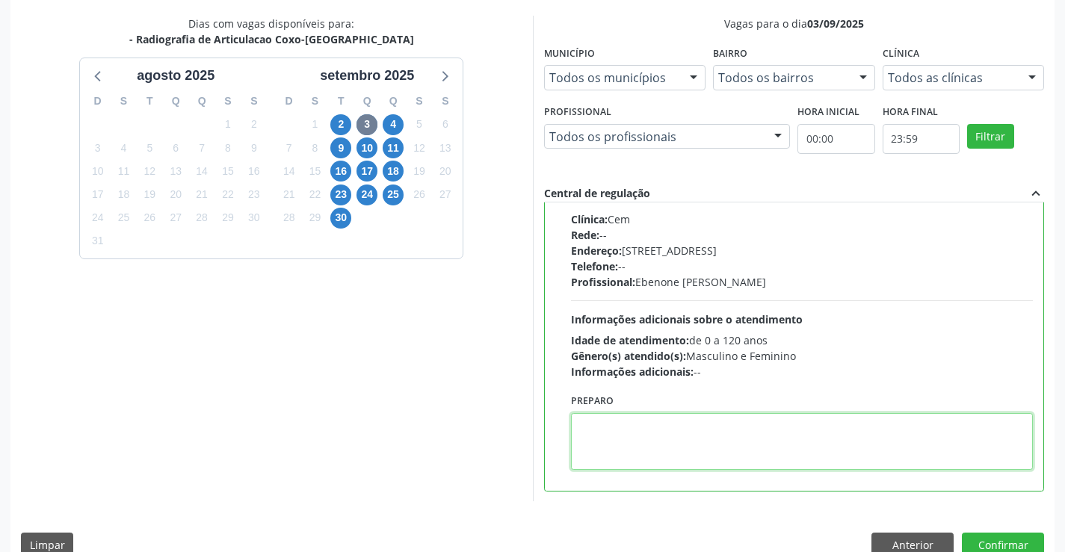
click at [699, 433] on textarea at bounding box center [802, 441] width 463 height 57
paste textarea "O PACIENTE DEVE IR AO CONSULTÓRIO AGENDAR SEU EXAME."
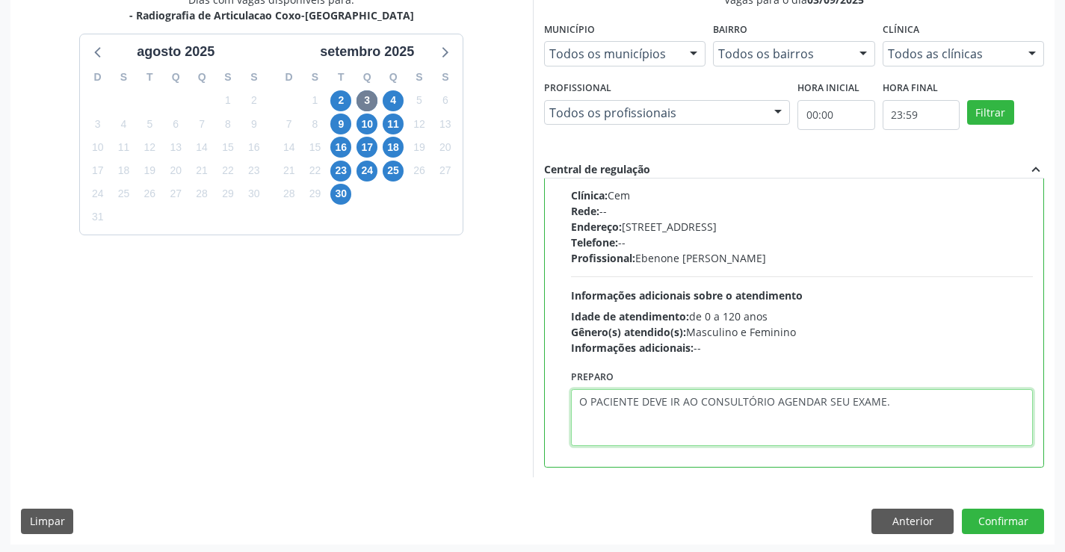
scroll to position [341, 0]
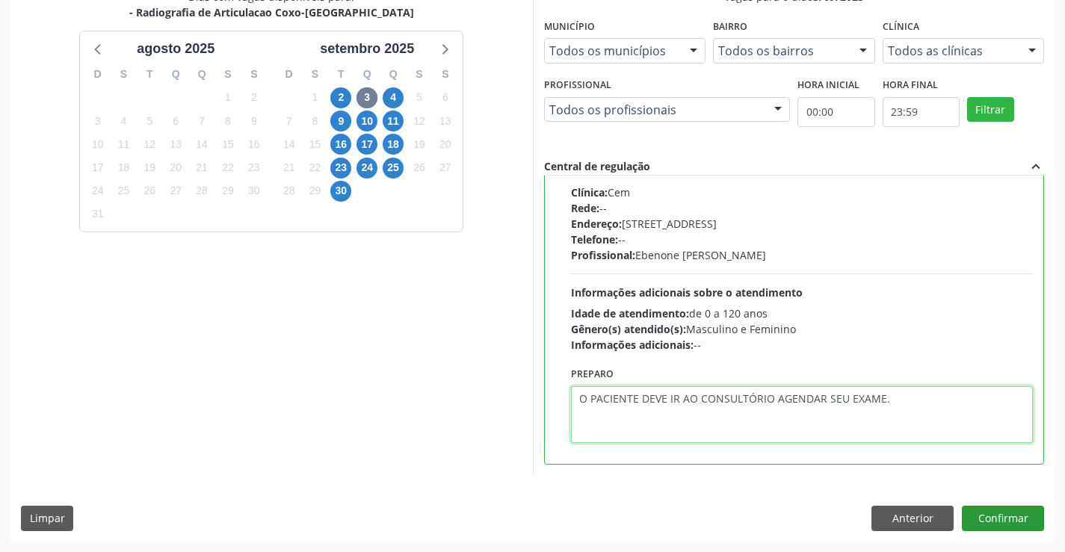
type textarea "O PACIENTE DEVE IR AO CONSULTÓRIO AGENDAR SEU EXAME."
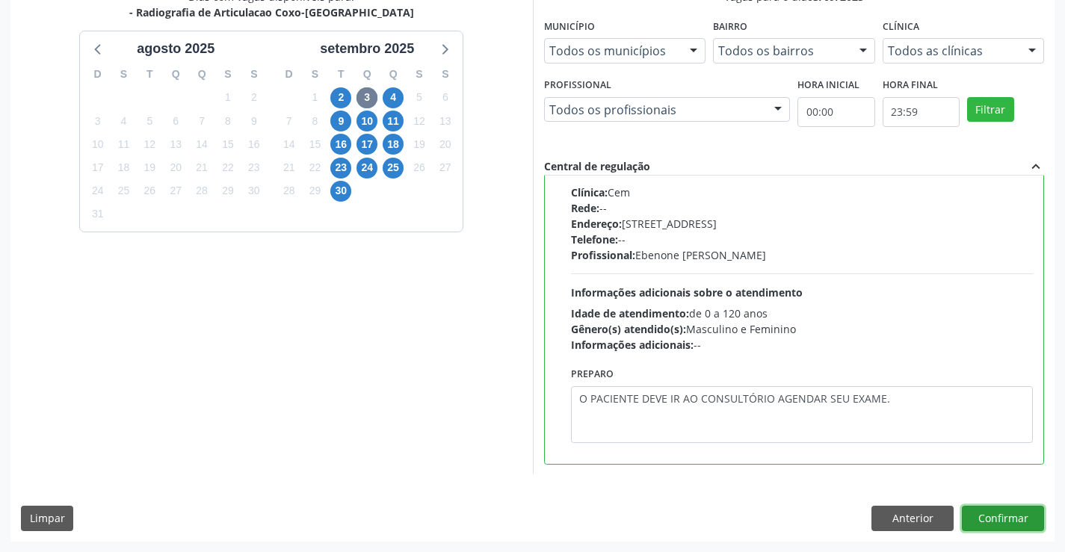
click at [1016, 516] on button "Confirmar" at bounding box center [1003, 518] width 82 height 25
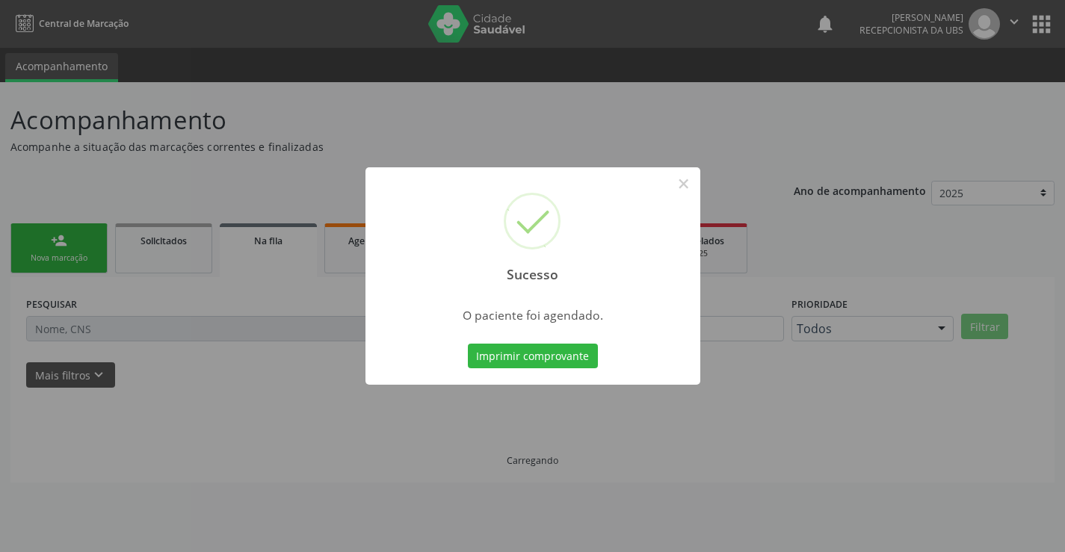
scroll to position [0, 0]
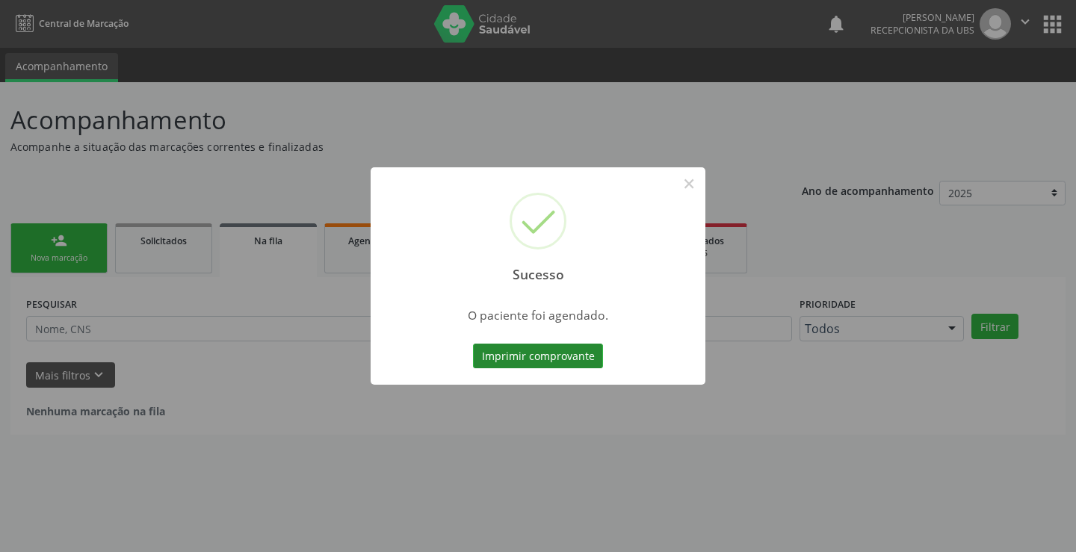
click at [553, 359] on button "Imprimir comprovante" at bounding box center [538, 356] width 130 height 25
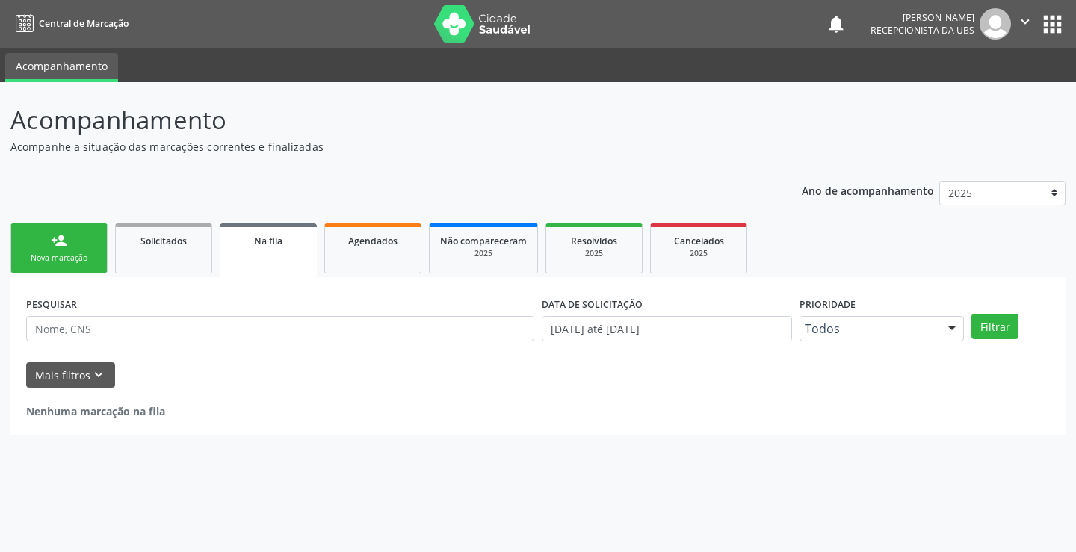
click at [65, 256] on div "Nova marcação" at bounding box center [59, 258] width 75 height 11
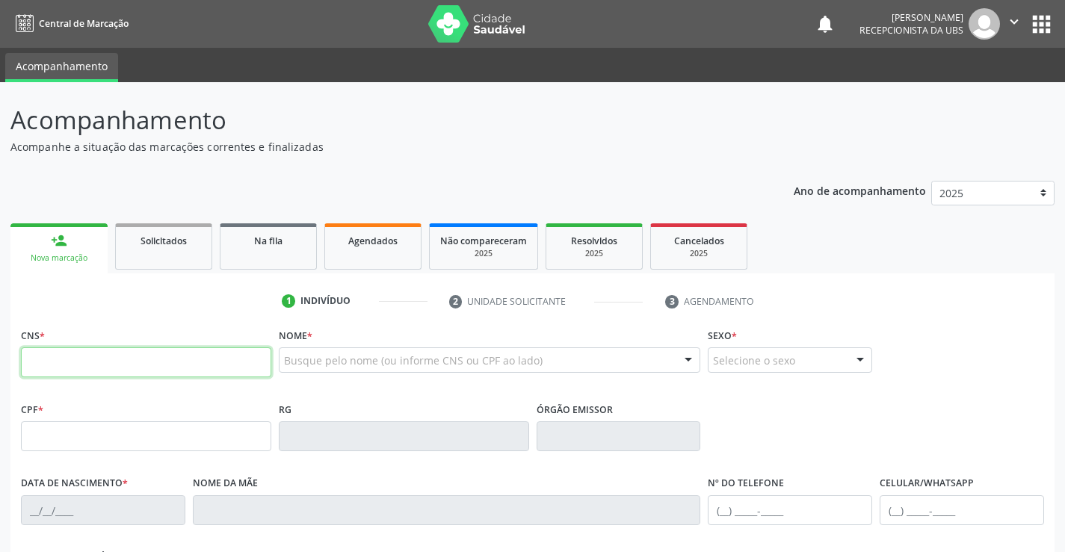
click at [145, 354] on input "text" at bounding box center [146, 362] width 250 height 30
type input "700 0013 3973 5606"
type input "077.453.758-27"
type input "[DATE]"
type input "[PERSON_NAME] dos Anjos"
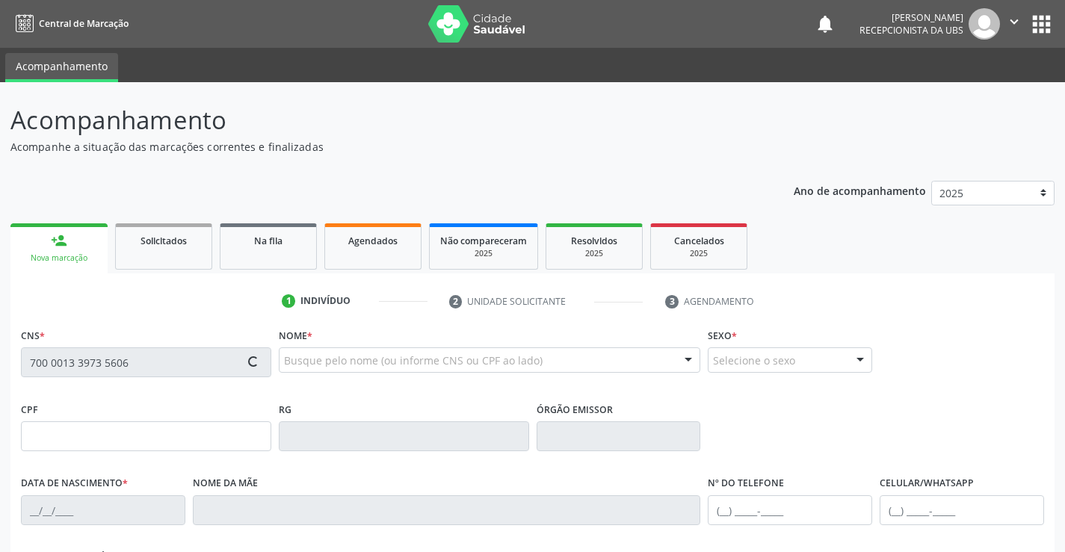
type input "[PHONE_NUMBER]"
type input "417"
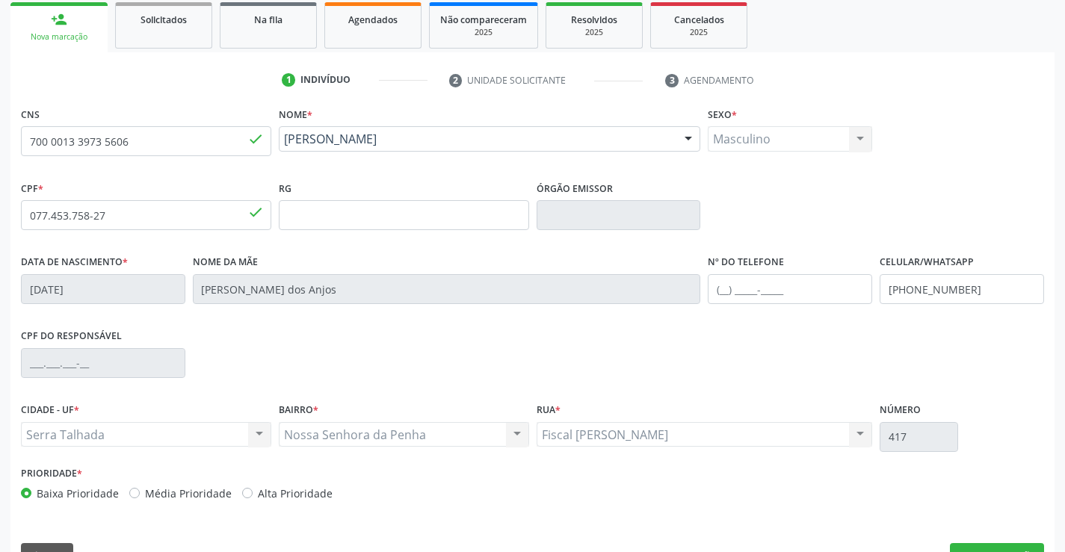
scroll to position [258, 0]
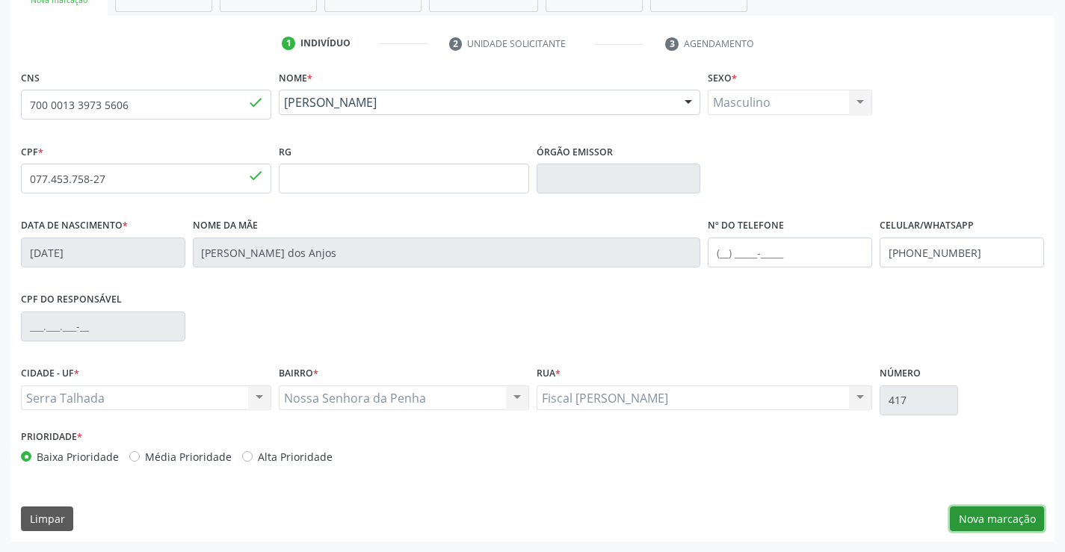
click at [1000, 521] on button "Nova marcação" at bounding box center [997, 519] width 94 height 25
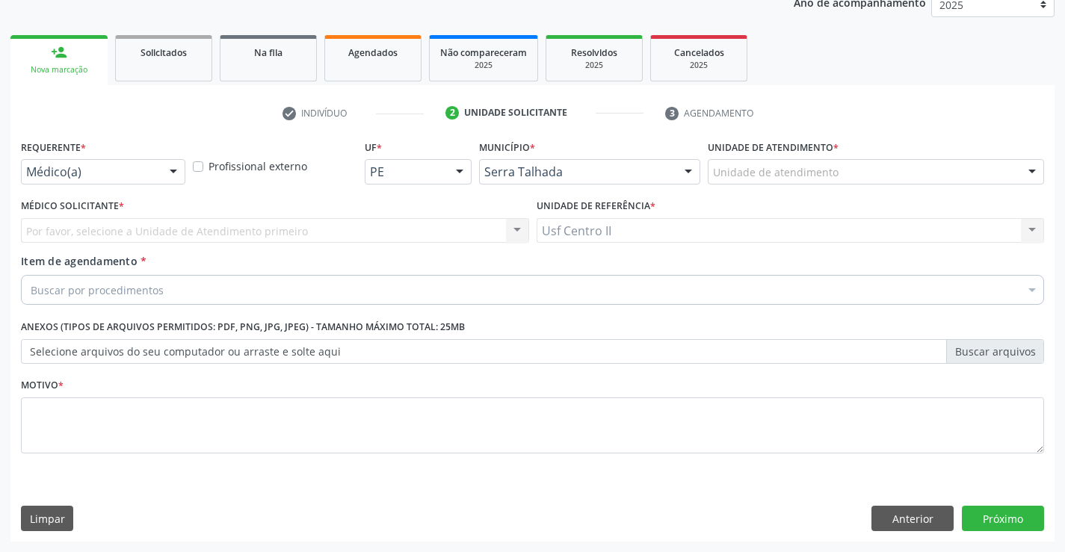
scroll to position [188, 0]
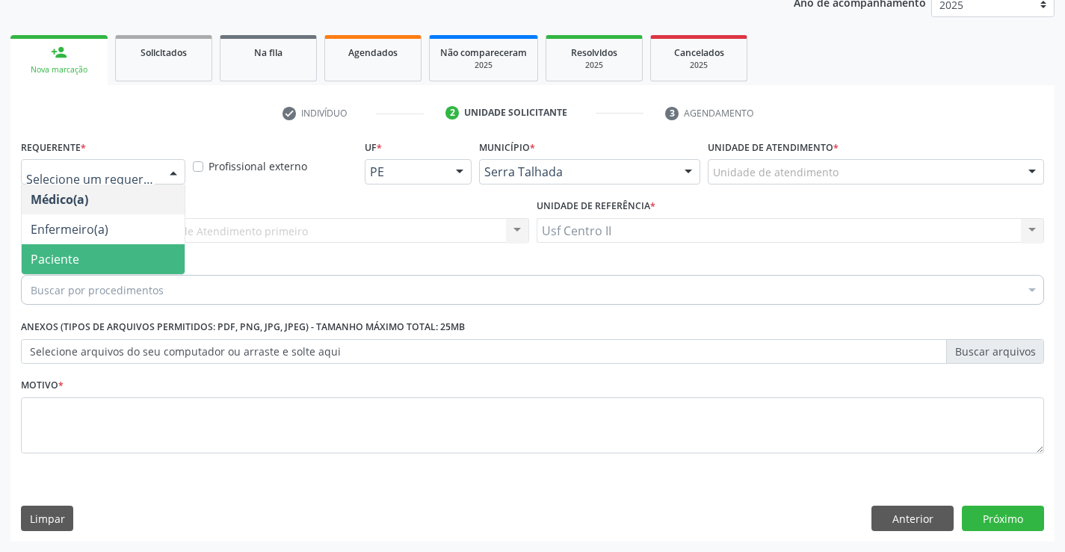
click at [129, 252] on span "Paciente" at bounding box center [103, 259] width 163 height 30
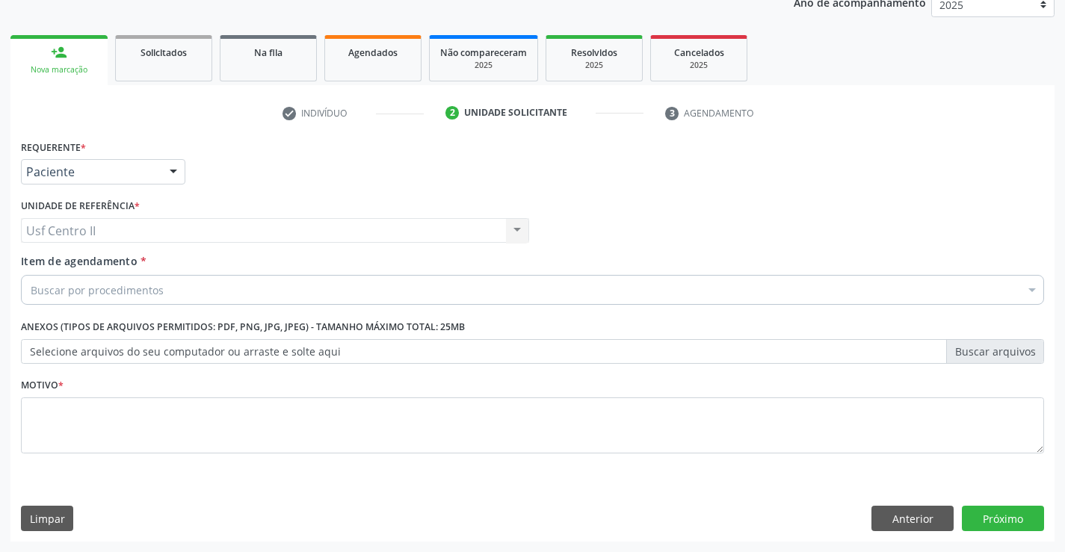
click at [161, 287] on div "Buscar por procedimentos" at bounding box center [532, 290] width 1023 height 30
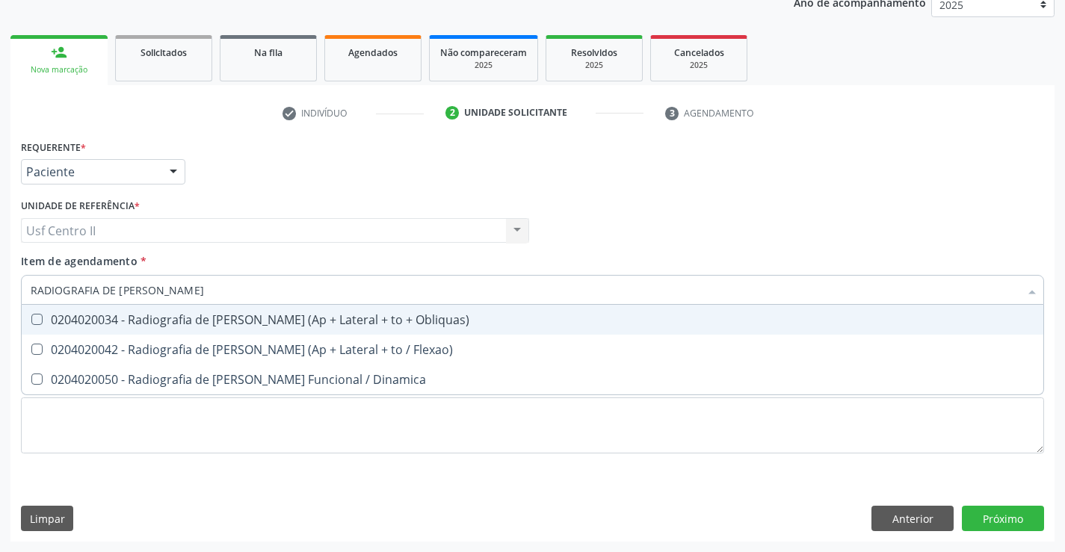
type input "RADIOGRAFIA DE [PERSON_NAME]"
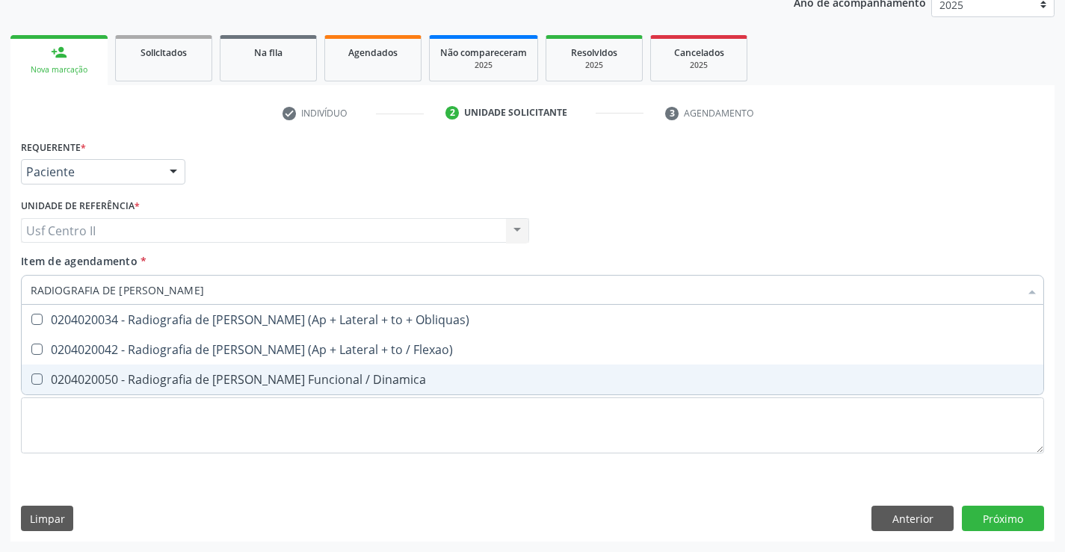
click at [307, 382] on div "0204020050 - Radiografia de [PERSON_NAME] Funcional / Dinamica" at bounding box center [533, 380] width 1004 height 12
checkbox Dinamica "true"
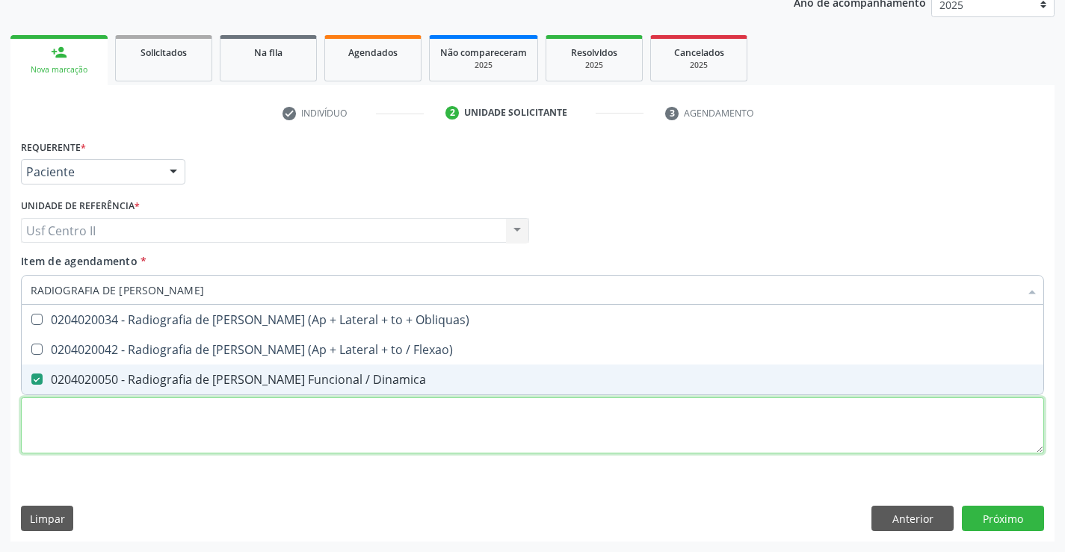
click at [344, 439] on div "Requerente * Paciente Médico(a) Enfermeiro(a) Paciente Nenhum resultado encontr…" at bounding box center [532, 305] width 1023 height 339
checkbox Flexao\) "true"
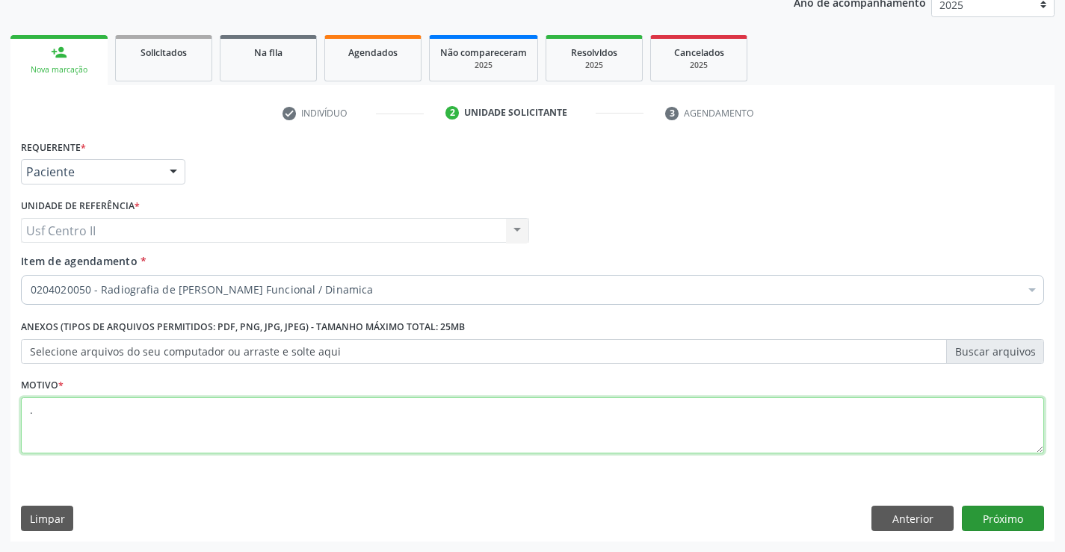
type textarea "."
click at [998, 510] on button "Próximo" at bounding box center [1003, 518] width 82 height 25
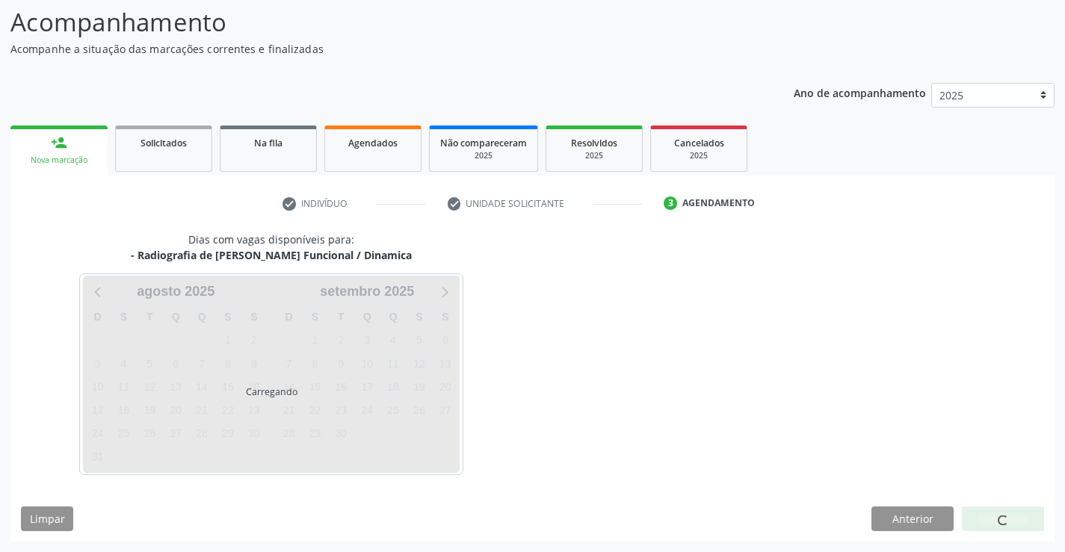
scroll to position [142, 0]
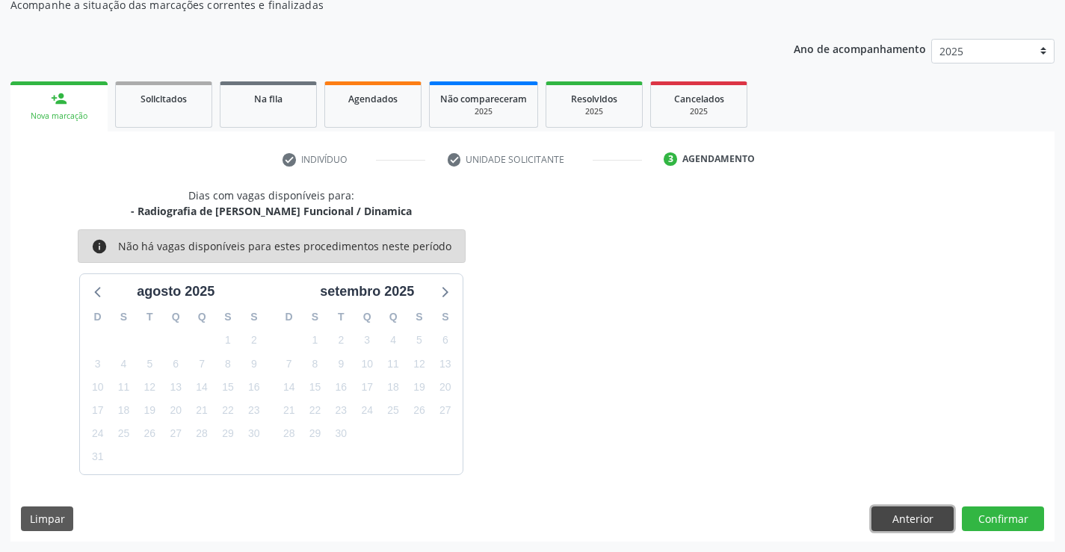
click at [912, 517] on button "Anterior" at bounding box center [912, 519] width 82 height 25
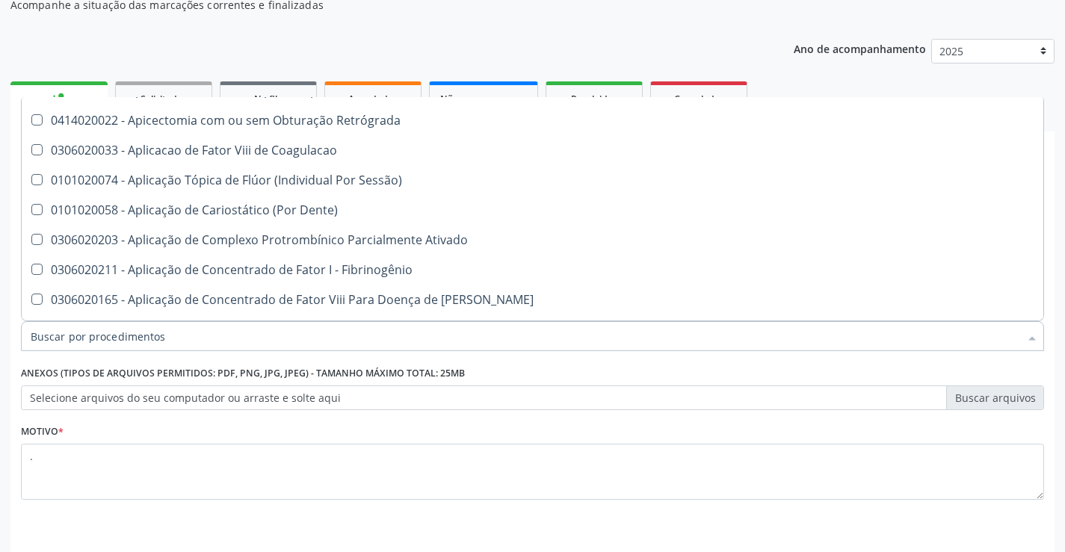
scroll to position [8071, 0]
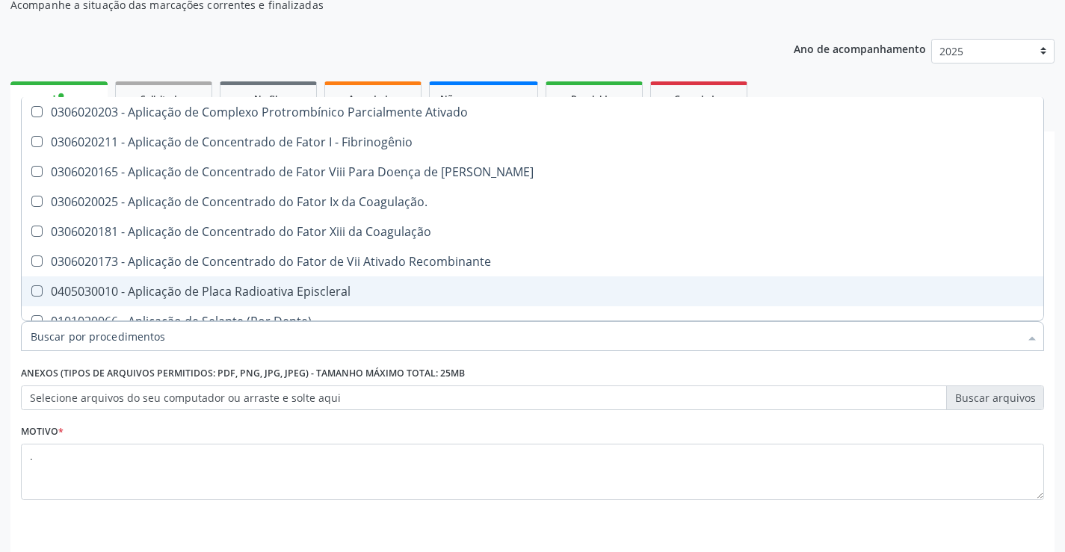
click at [268, 338] on input "Item de agendamento *" at bounding box center [525, 336] width 989 height 30
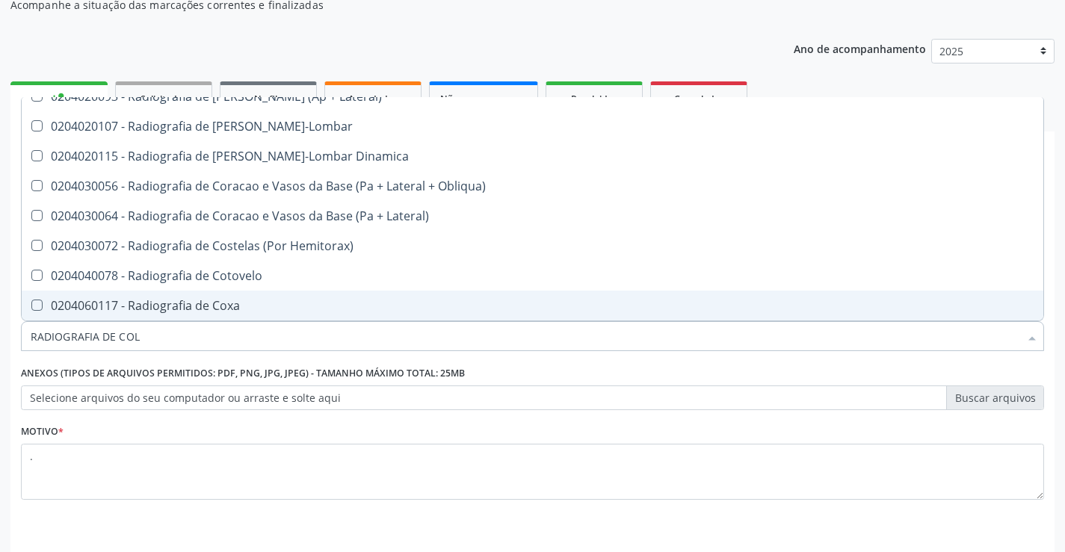
scroll to position [125, 0]
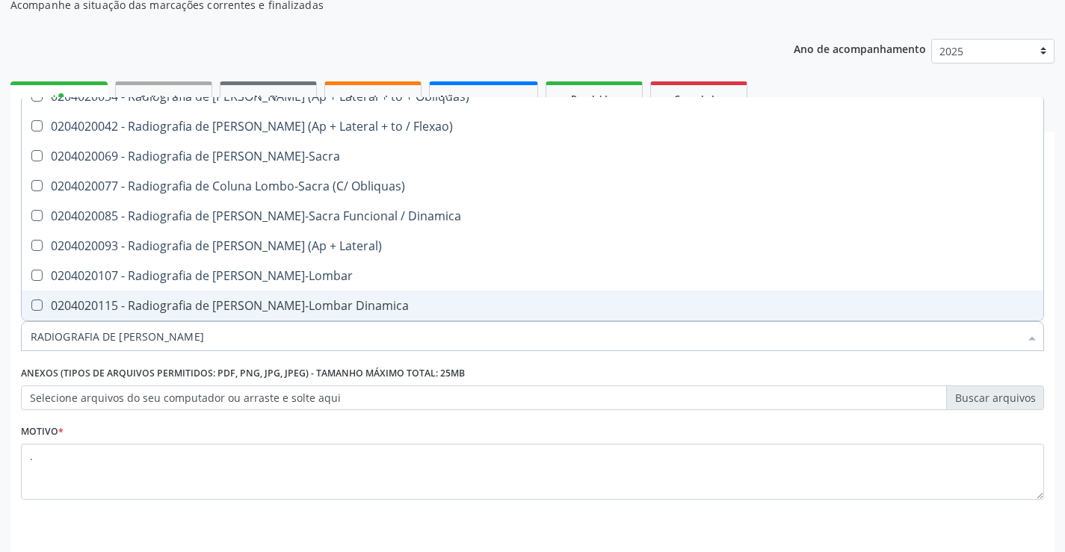
type input "RADIOGRAFIA DE [PERSON_NAME]"
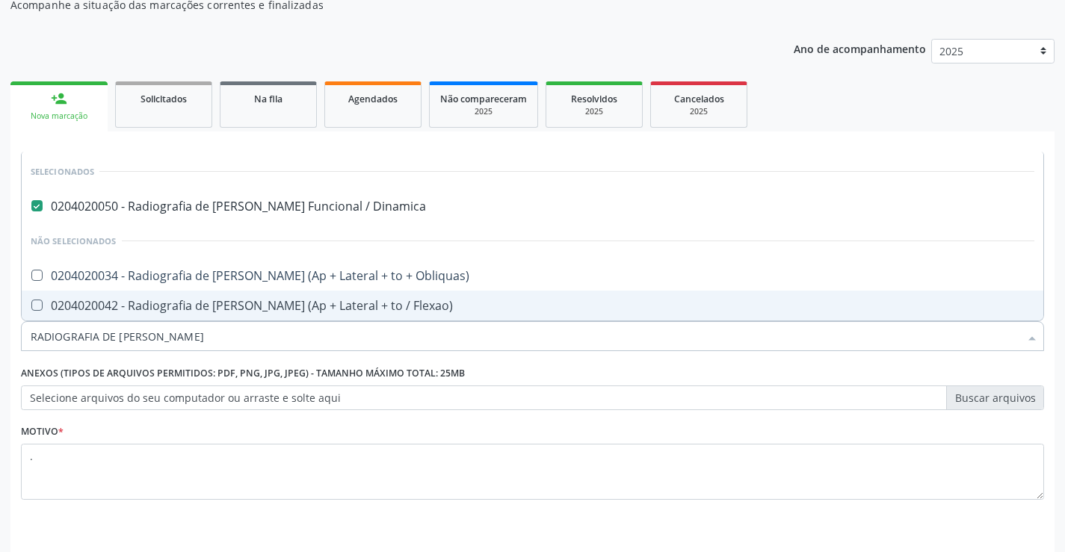
scroll to position [0, 0]
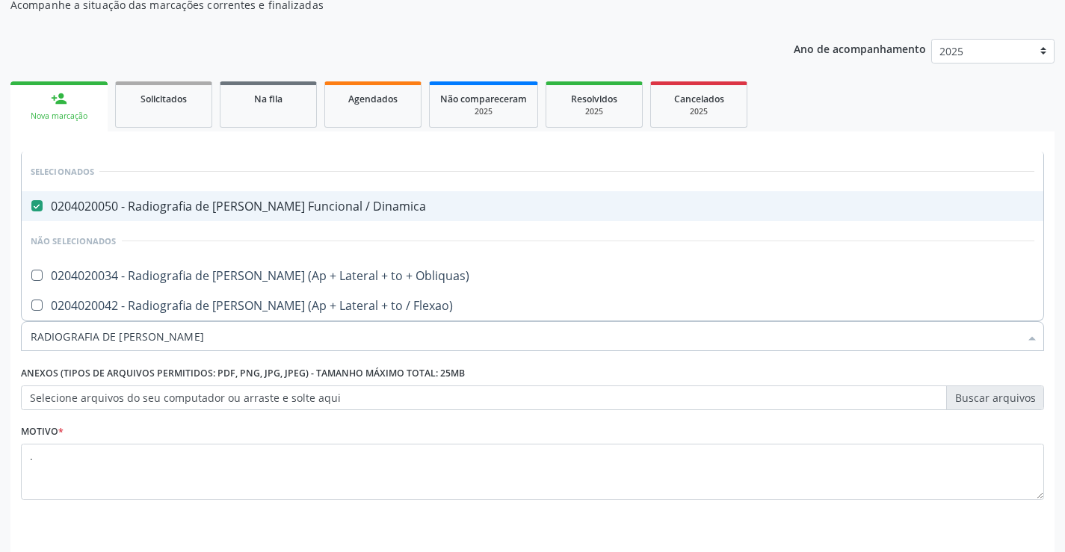
click at [40, 207] on Dinamica at bounding box center [36, 205] width 11 height 11
click at [31, 207] on Dinamica "checkbox" at bounding box center [27, 206] width 10 height 10
checkbox Dinamica "false"
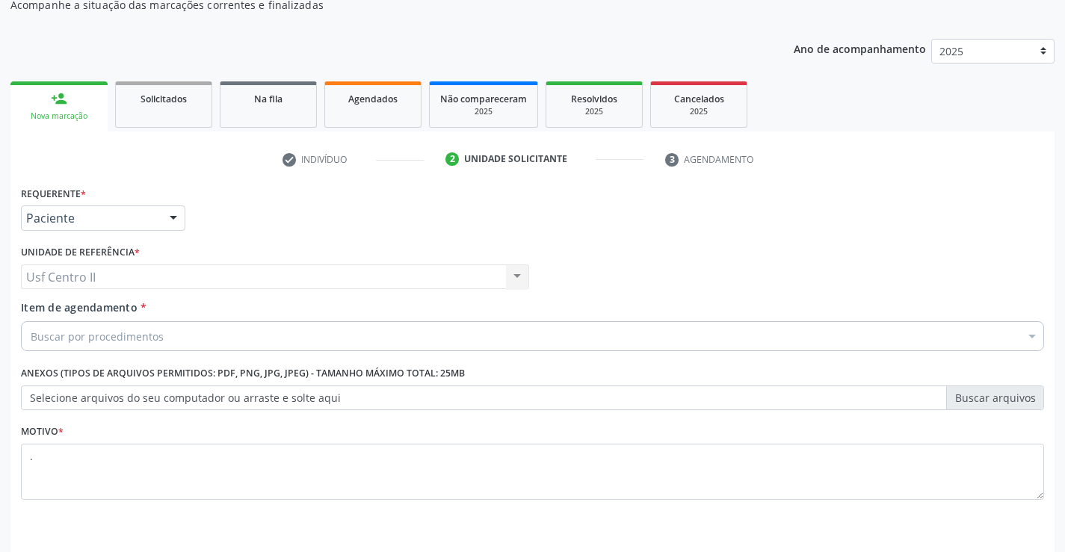
click at [182, 336] on div "Buscar por procedimentos" at bounding box center [532, 336] width 1023 height 30
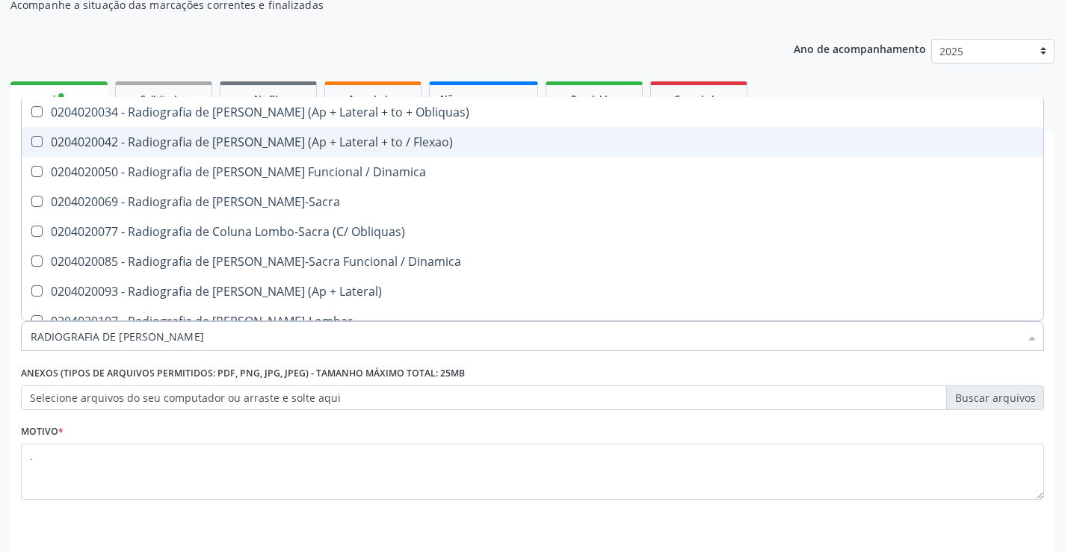
type input "RADIOGRAFIA DE [PERSON_NAME]"
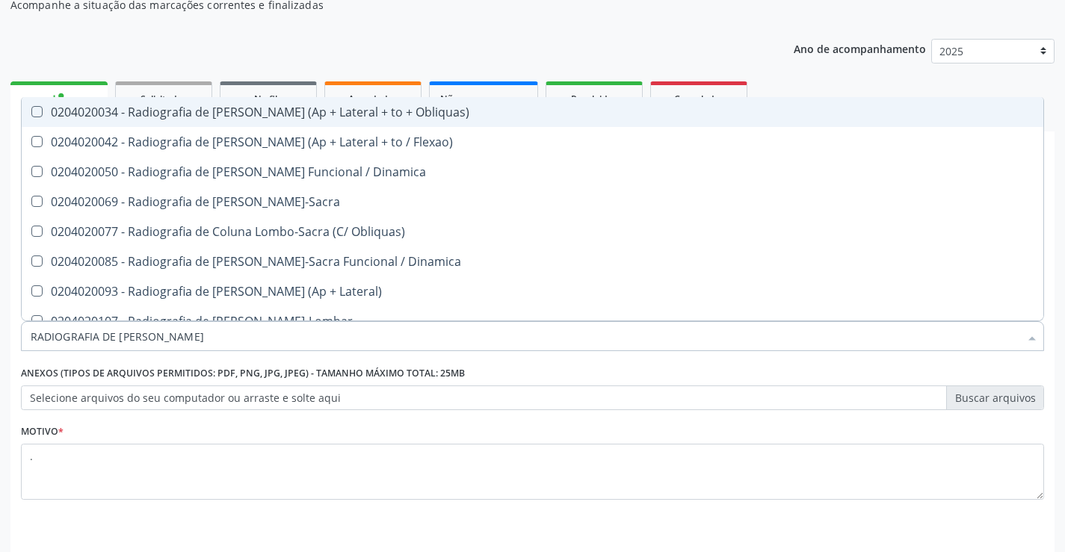
click at [321, 116] on div "0204020034 - Radiografia de [PERSON_NAME] (Ap + Lateral + to + Obliquas)" at bounding box center [533, 112] width 1004 height 12
checkbox Obliquas\) "true"
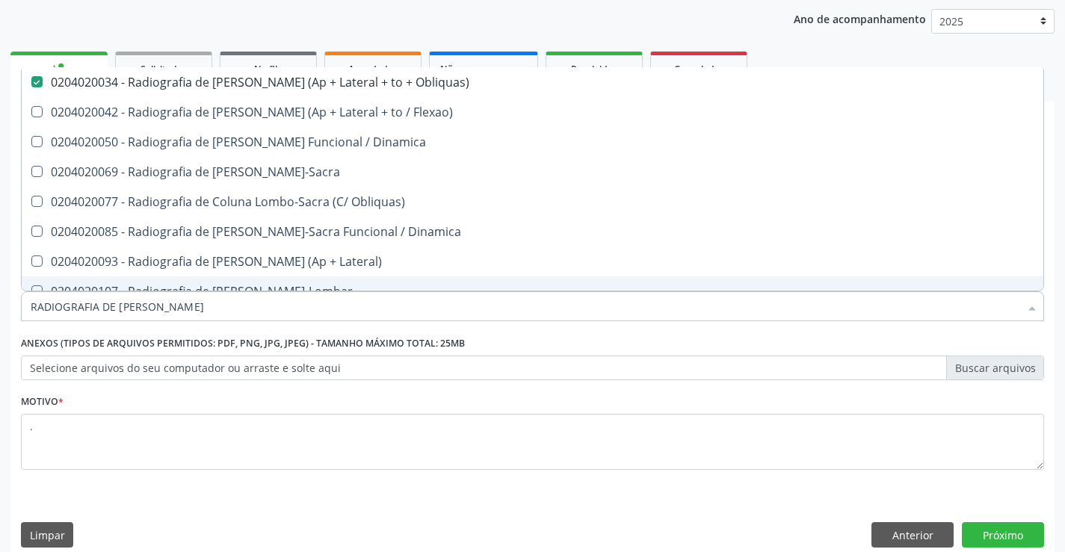
scroll to position [188, 0]
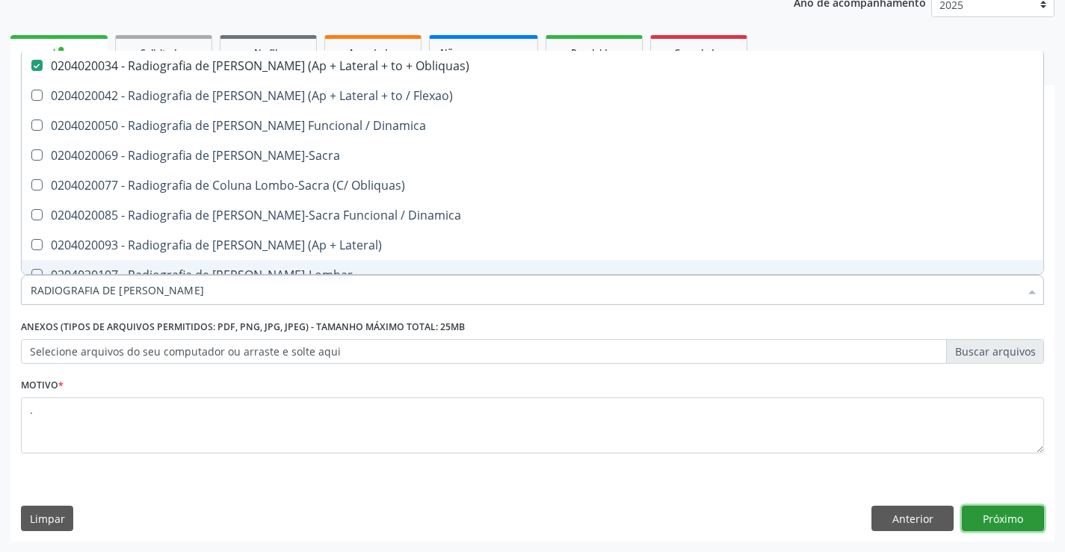
click at [1018, 523] on button "Próximo" at bounding box center [1003, 518] width 82 height 25
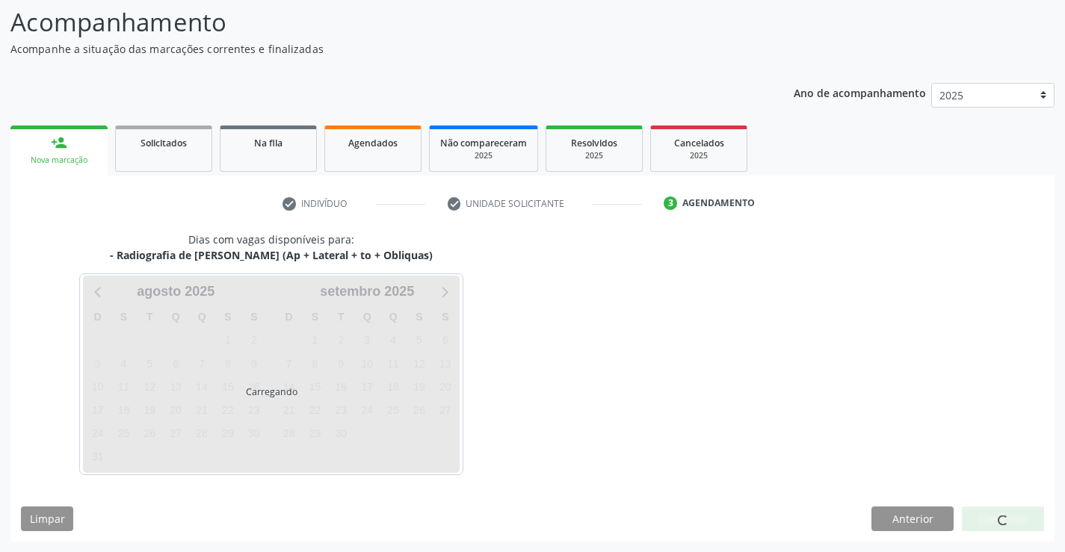
scroll to position [98, 0]
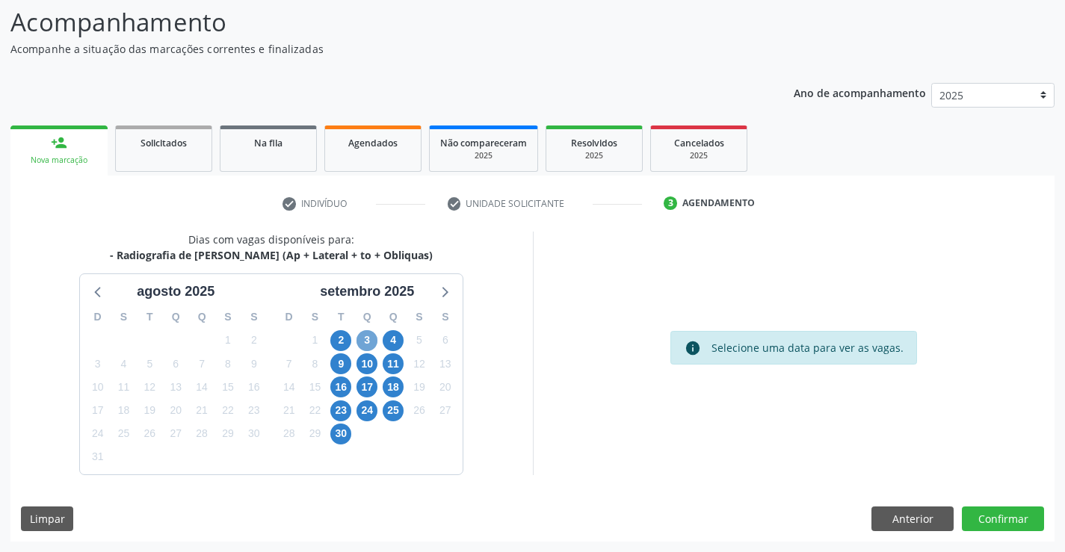
click at [368, 333] on span "3" at bounding box center [366, 340] width 21 height 21
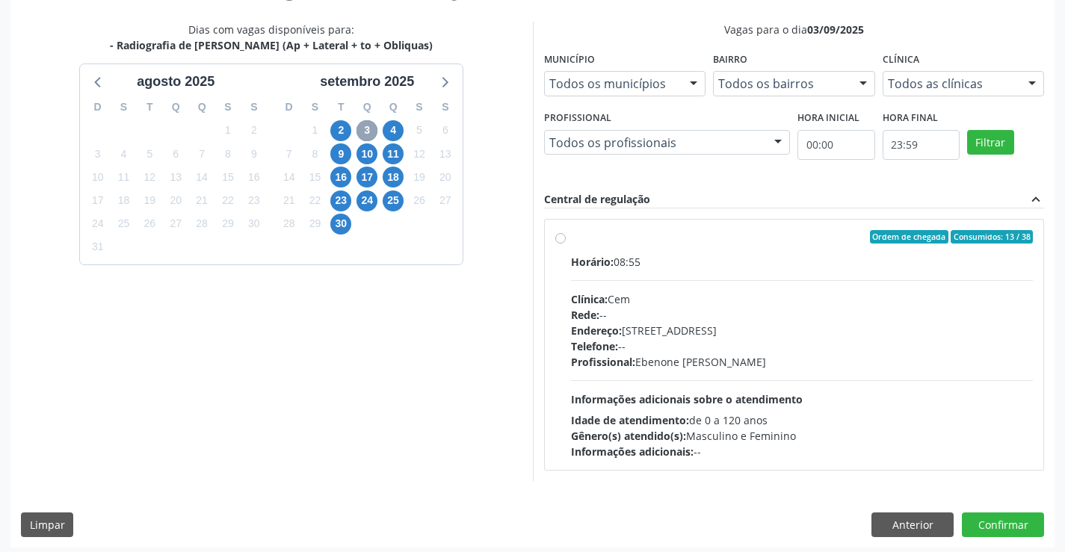
scroll to position [314, 0]
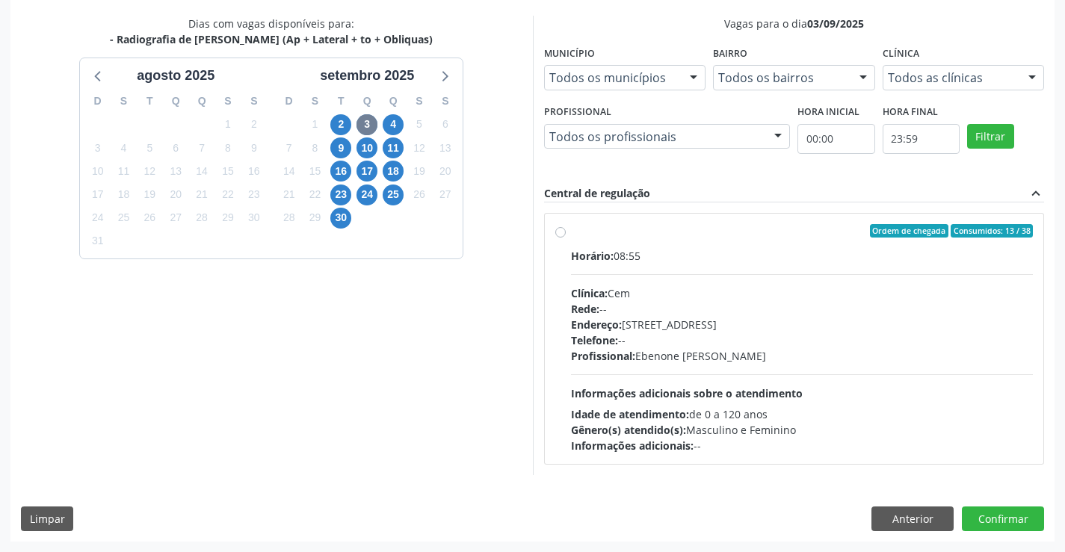
click at [571, 229] on label "Ordem de chegada Consumidos: 13 / 38 Horário: 08:55 Clínica: Cem Rede: -- Ender…" at bounding box center [802, 338] width 463 height 229
click at [557, 229] on input "Ordem de chegada Consumidos: 13 / 38 Horário: 08:55 Clínica: Cem Rede: -- Ender…" at bounding box center [560, 230] width 10 height 13
radio input "true"
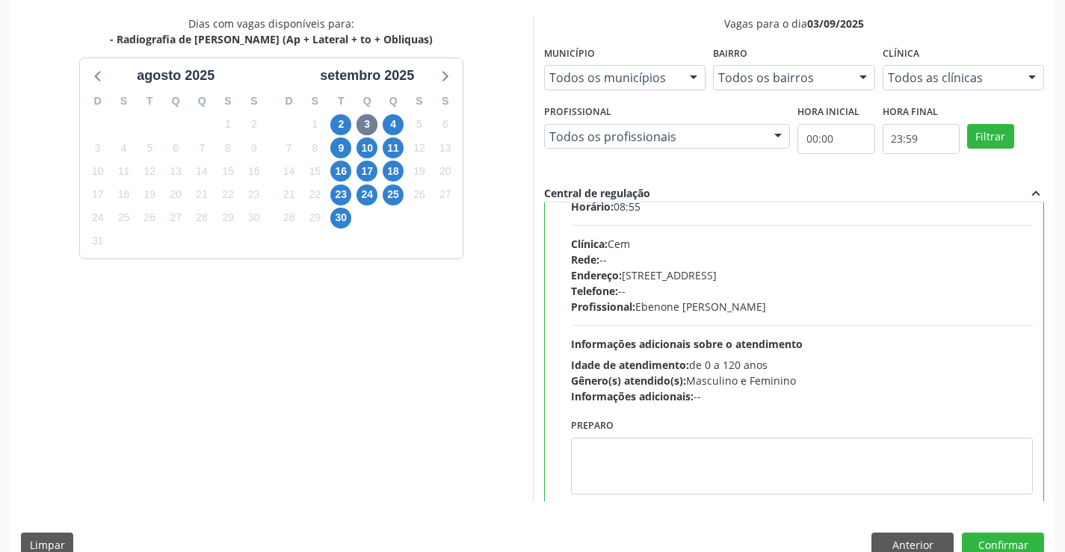
scroll to position [74, 0]
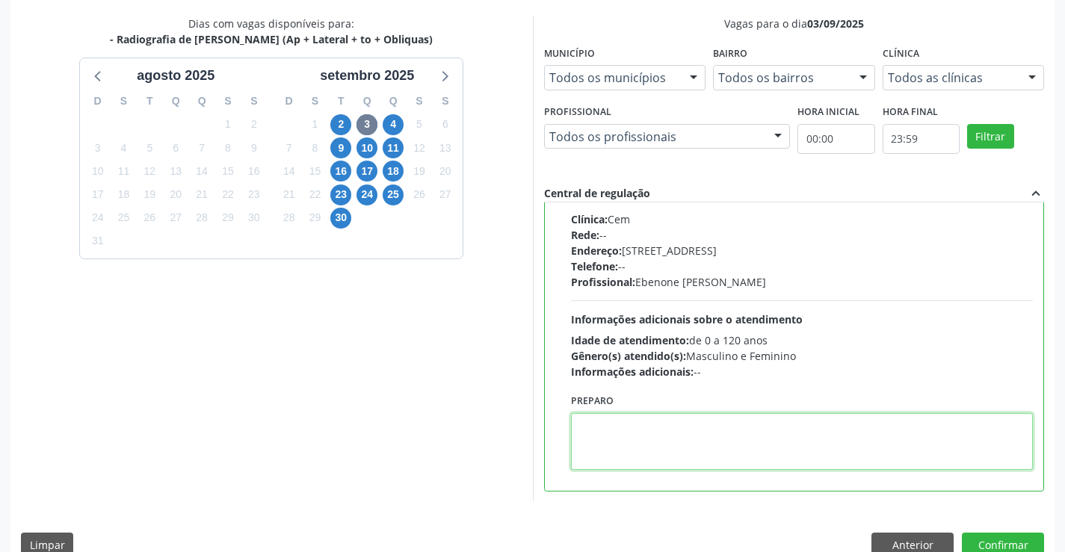
click at [658, 432] on textarea at bounding box center [802, 441] width 463 height 57
paste textarea "O PACIENTE DEVE IR AO CONSULTÓRIO AGENDAR SEU EXAME."
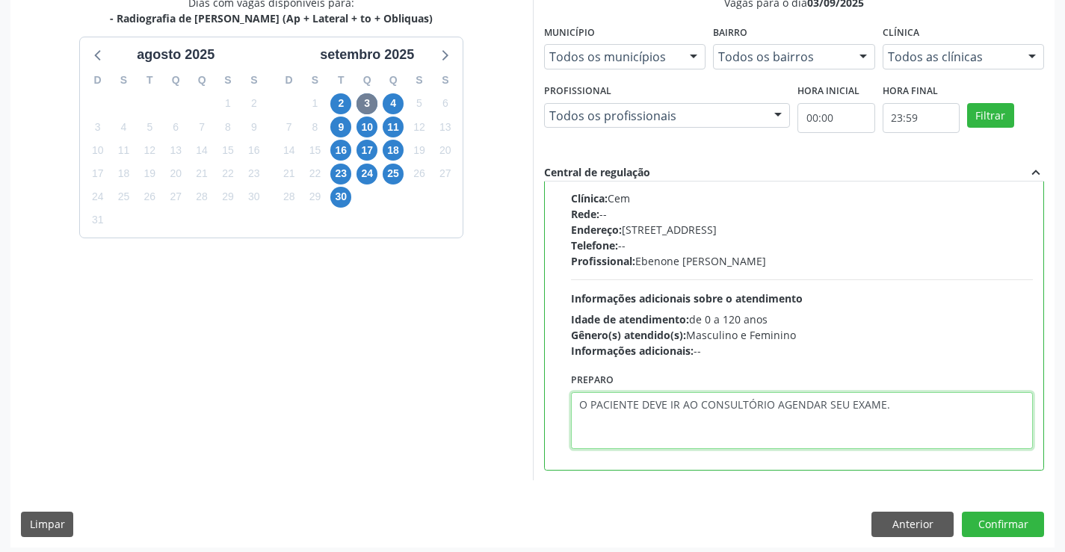
scroll to position [341, 0]
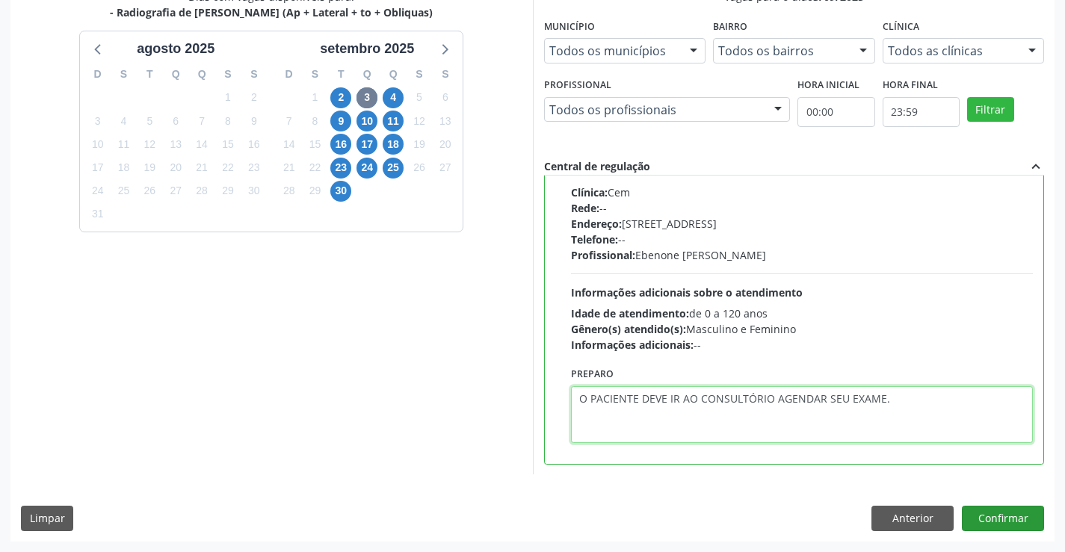
type textarea "O PACIENTE DEVE IR AO CONSULTÓRIO AGENDAR SEU EXAME."
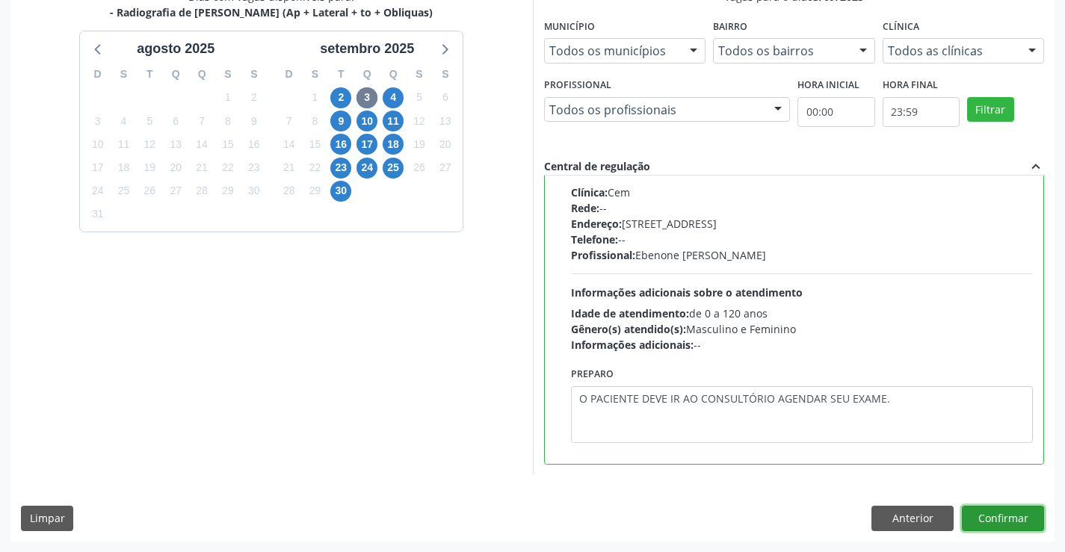
click at [1017, 515] on button "Confirmar" at bounding box center [1003, 518] width 82 height 25
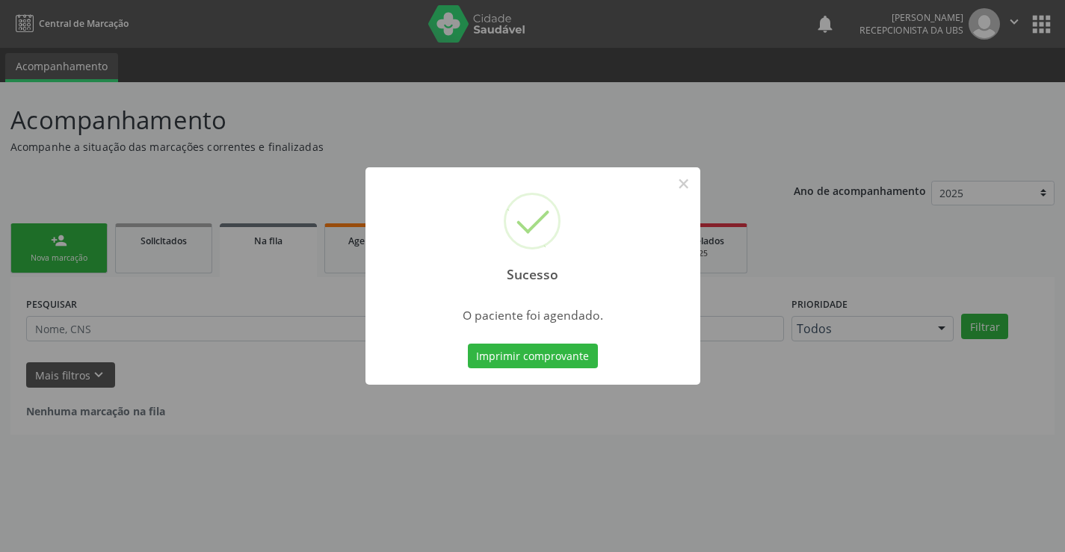
scroll to position [0, 0]
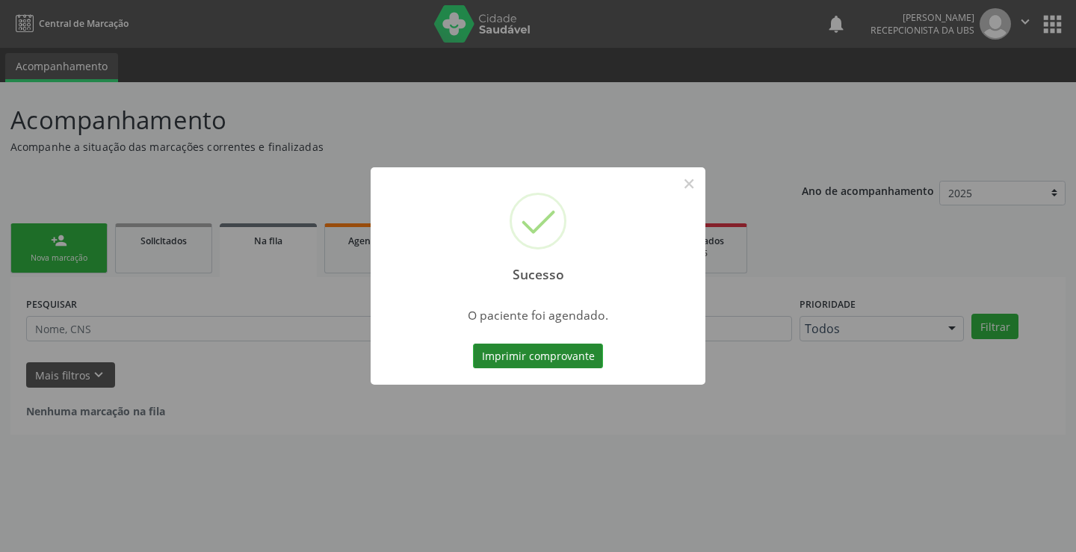
click at [509, 358] on button "Imprimir comprovante" at bounding box center [538, 356] width 130 height 25
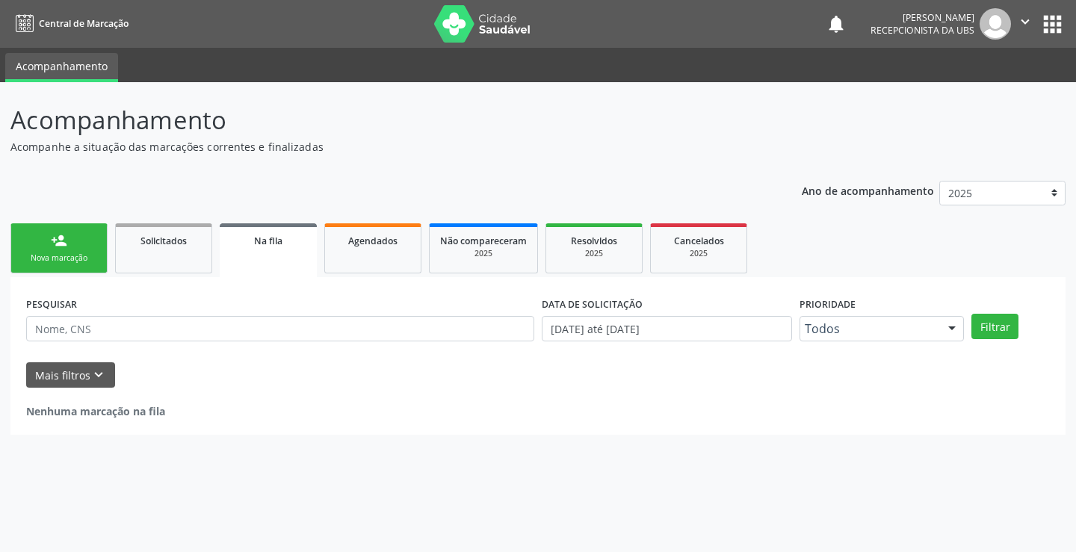
click at [96, 241] on link "person_add Nova marcação" at bounding box center [58, 248] width 97 height 50
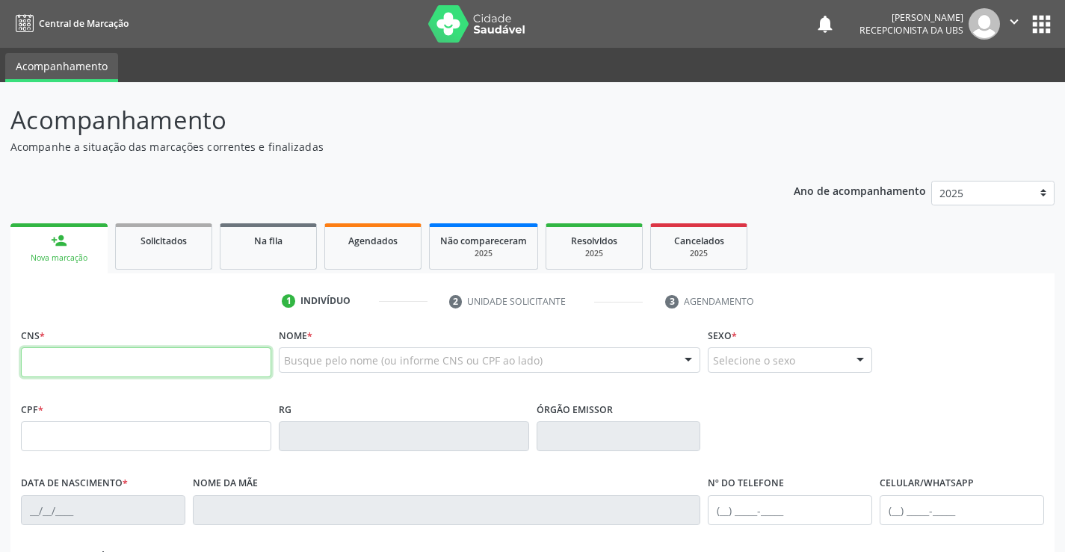
click at [136, 357] on input "text" at bounding box center [146, 362] width 250 height 30
type input "704 5033 0997 9418"
type input "[DATE]"
type input "[PERSON_NAME]"
type input "[PHONE_NUMBER]"
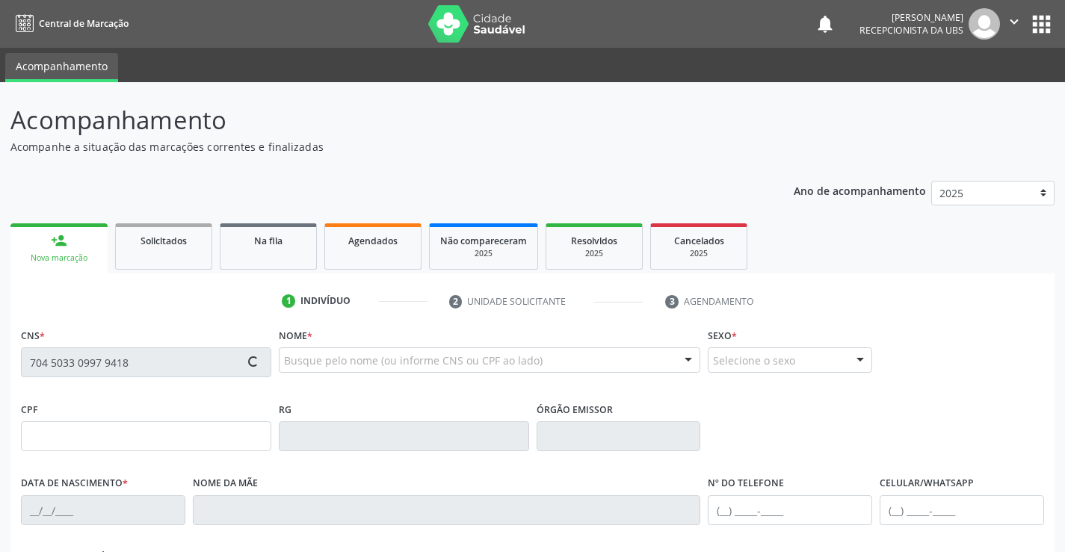
type input "[PHONE_NUMBER]"
type input "273"
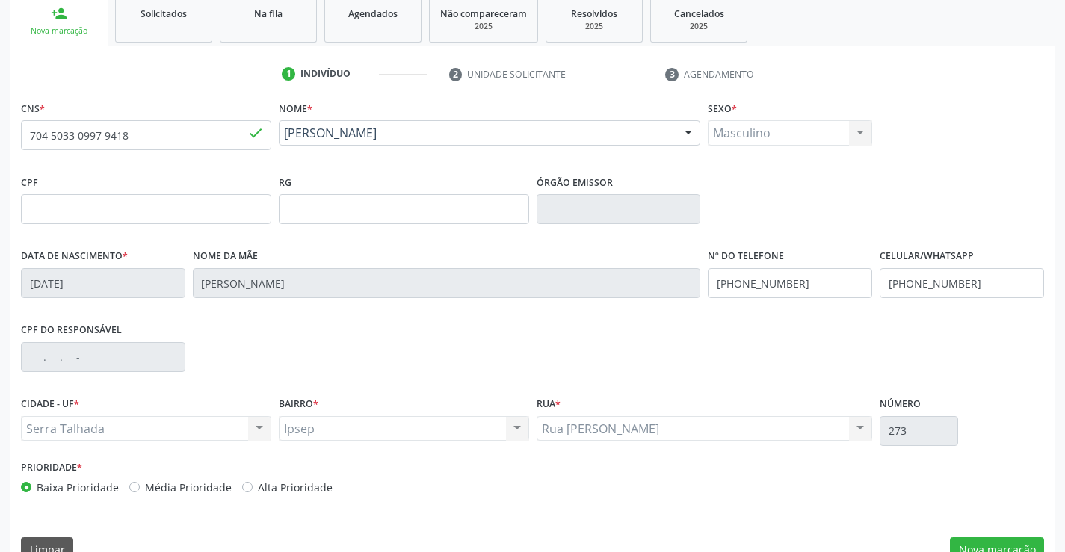
scroll to position [258, 0]
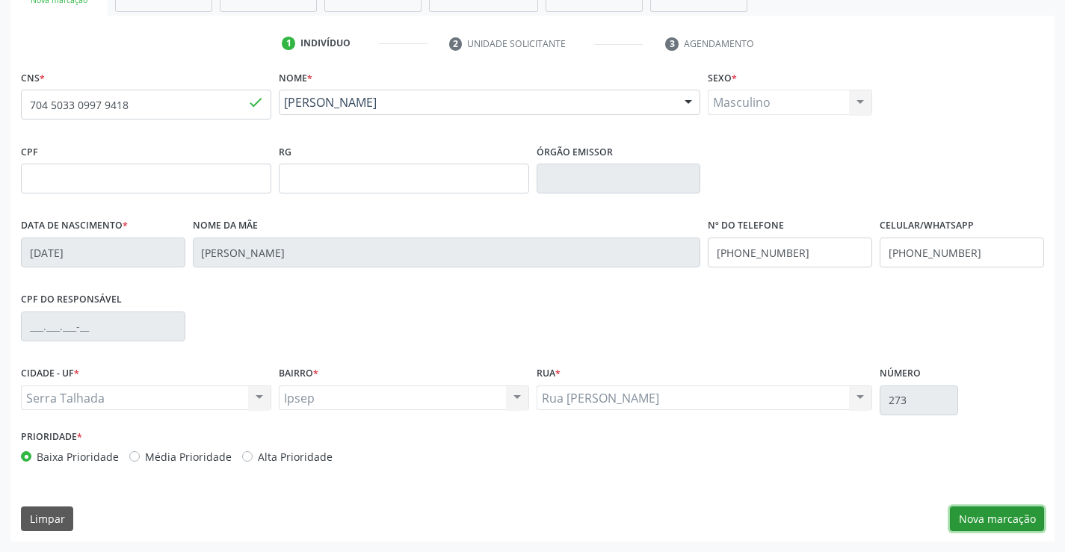
click at [986, 514] on button "Nova marcação" at bounding box center [997, 519] width 94 height 25
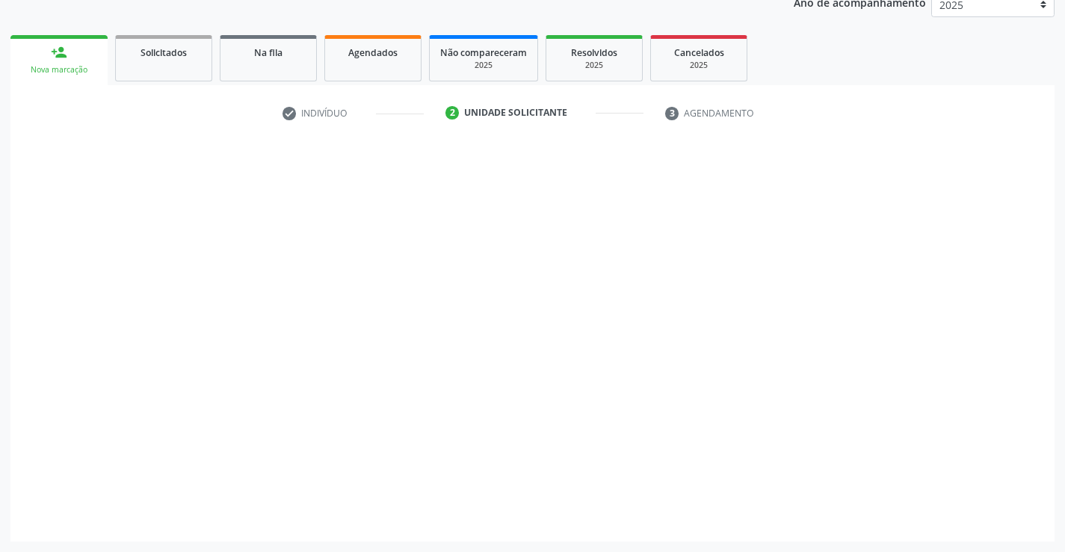
scroll to position [188, 0]
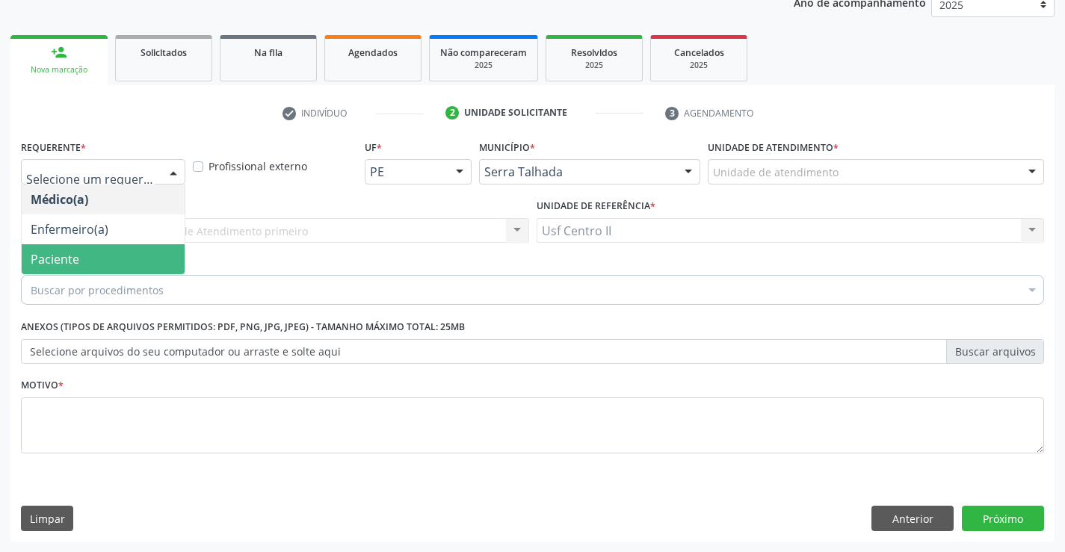
click at [87, 258] on span "Paciente" at bounding box center [103, 259] width 163 height 30
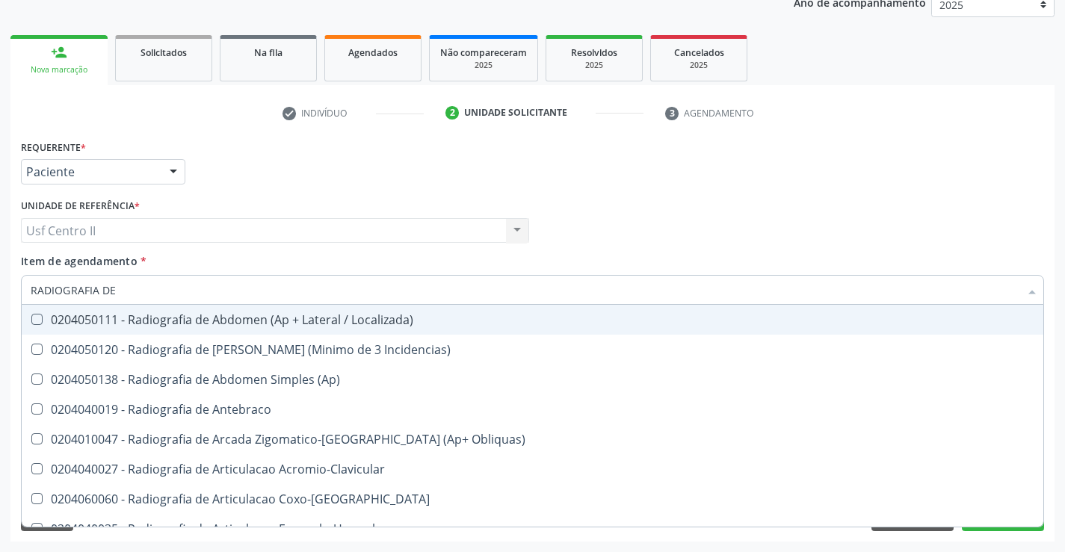
type input "RADIOGRAFIA DE P"
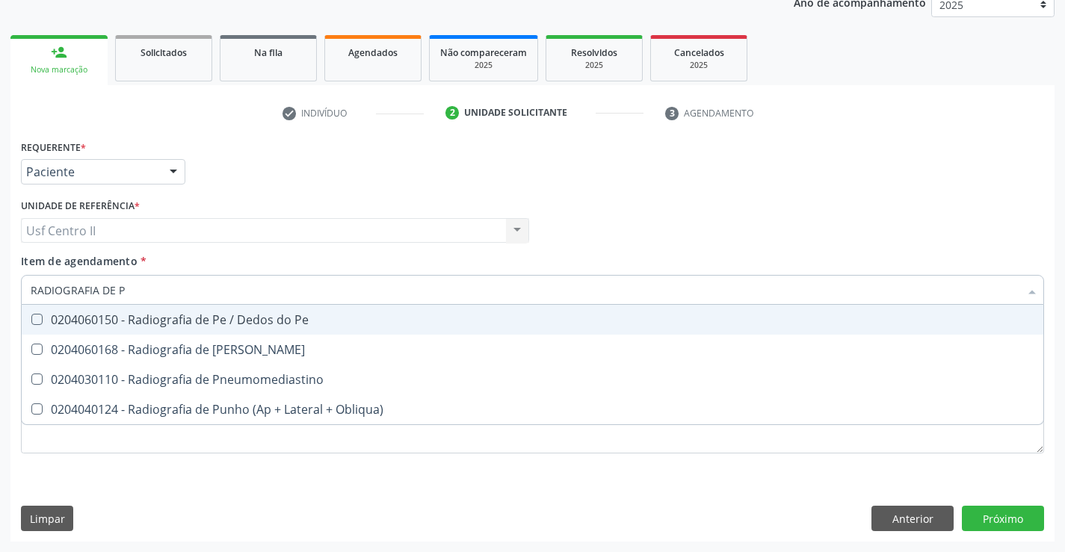
click at [285, 318] on div "0204060150 - Radiografia de Pe / Dedos do Pe" at bounding box center [533, 320] width 1004 height 12
checkbox Pe "true"
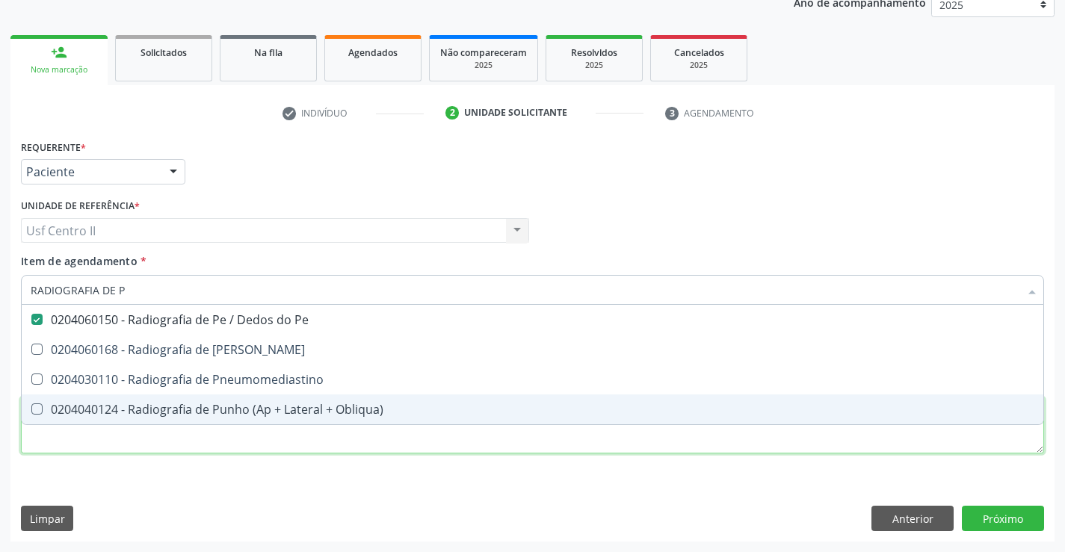
click at [274, 448] on div "Requerente * Paciente Médico(a) Enfermeiro(a) Paciente Nenhum resultado encontr…" at bounding box center [532, 305] width 1023 height 339
checkbox Perna "true"
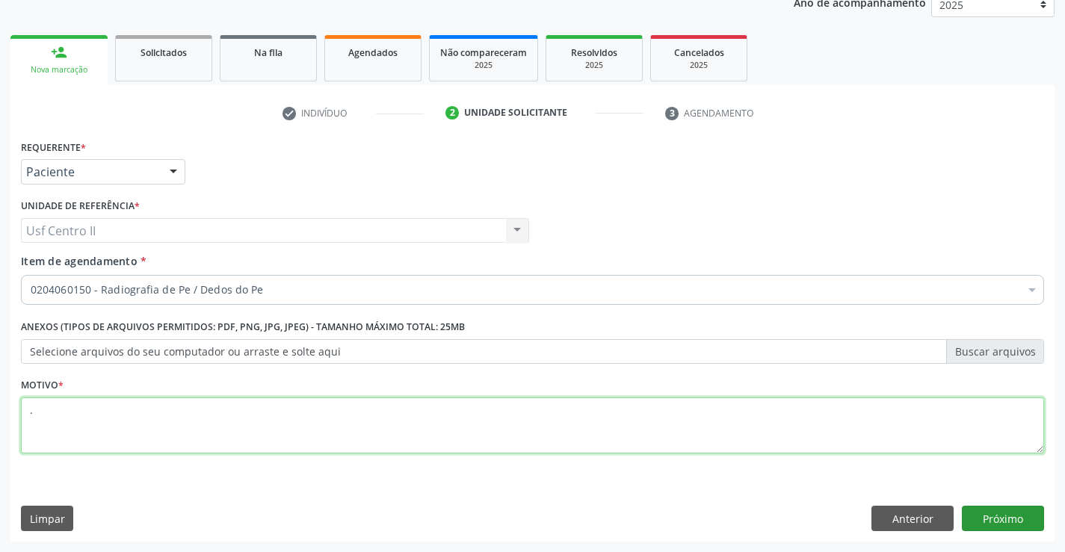
type textarea "."
click at [999, 510] on button "Próximo" at bounding box center [1003, 518] width 82 height 25
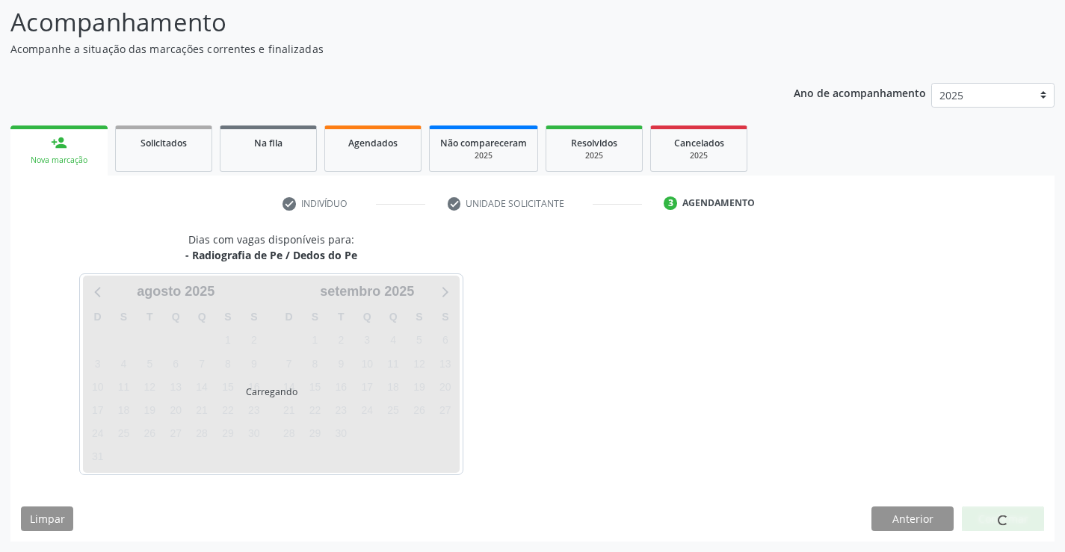
scroll to position [98, 0]
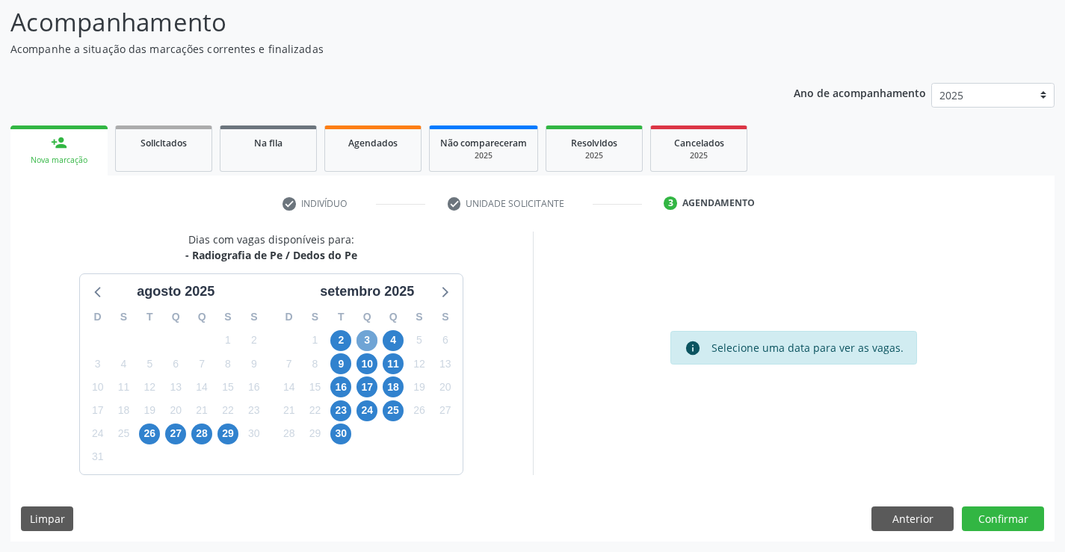
click at [369, 337] on span "3" at bounding box center [366, 340] width 21 height 21
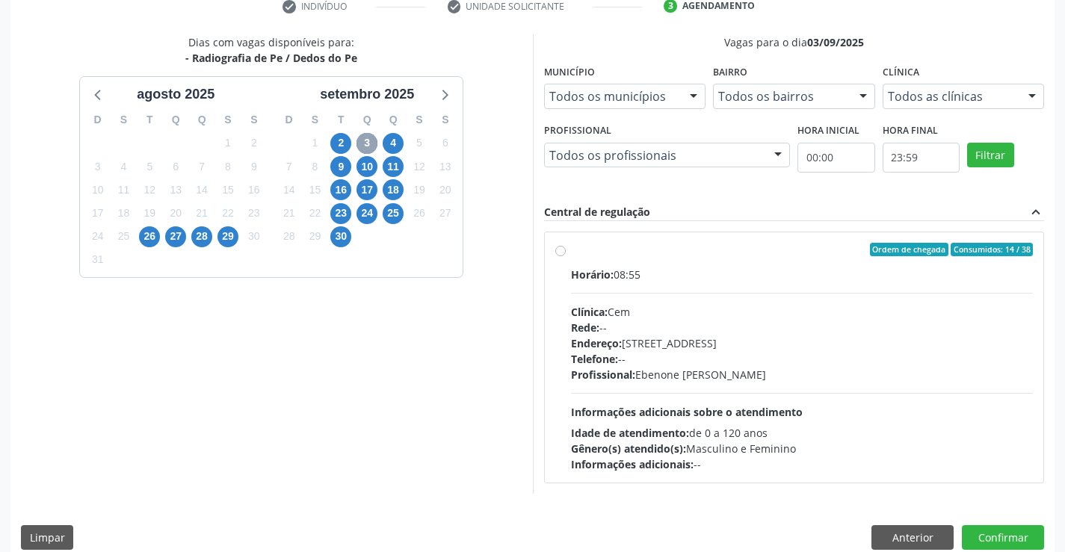
scroll to position [314, 0]
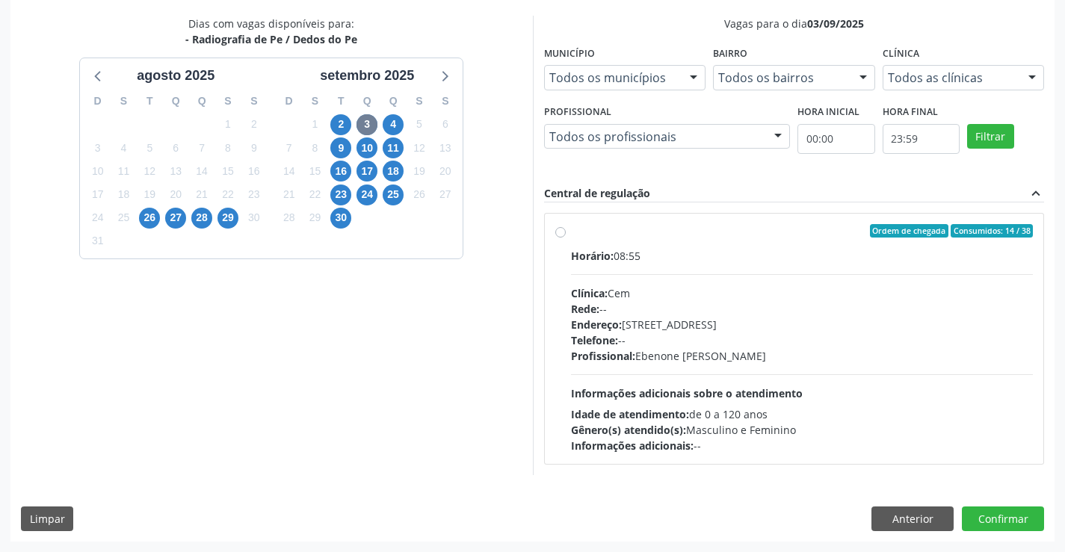
click at [571, 231] on label "Ordem de chegada Consumidos: 14 / 38 Horário: 08:55 Clínica: Cem Rede: -- Ender…" at bounding box center [802, 338] width 463 height 229
click at [559, 231] on input "Ordem de chegada Consumidos: 14 / 38 Horário: 08:55 Clínica: Cem Rede: -- Ender…" at bounding box center [560, 230] width 10 height 13
radio input "true"
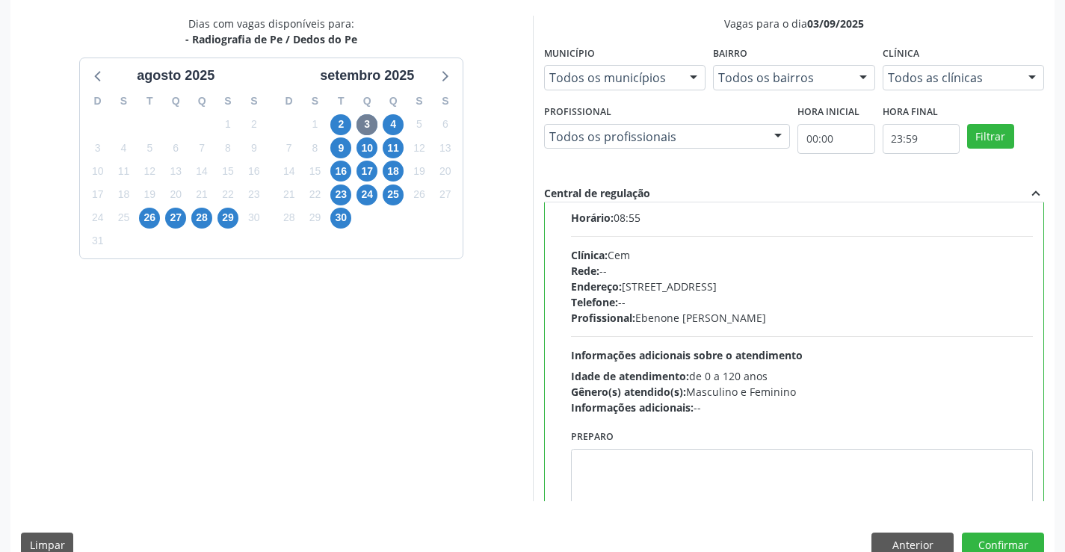
scroll to position [74, 0]
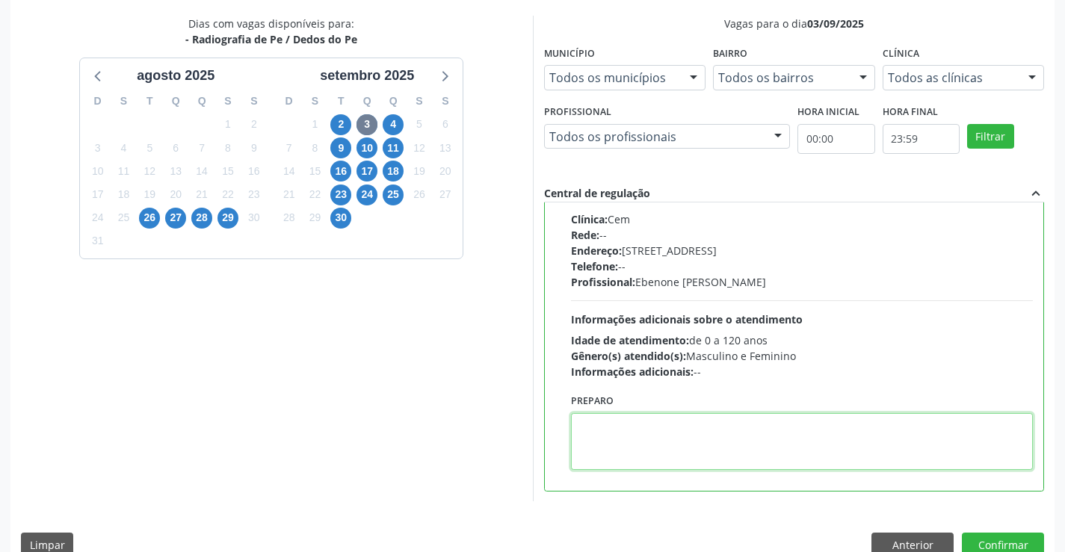
click at [658, 426] on textarea at bounding box center [802, 441] width 463 height 57
paste textarea "O PACIENTE DEVE IR AO CONSULTÓRIO AGENDAR SEU EXAME."
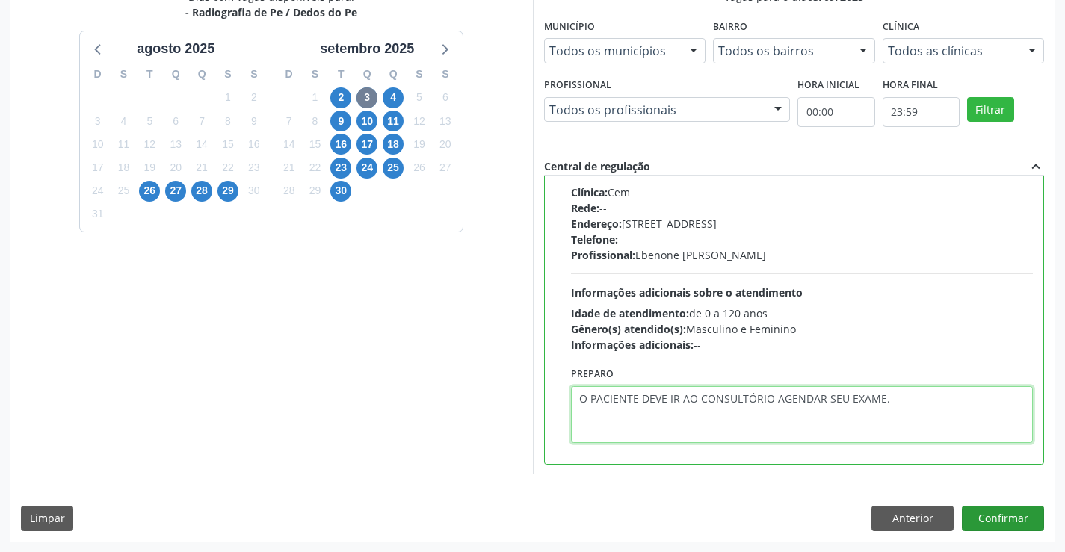
type textarea "O PACIENTE DEVE IR AO CONSULTÓRIO AGENDAR SEU EXAME."
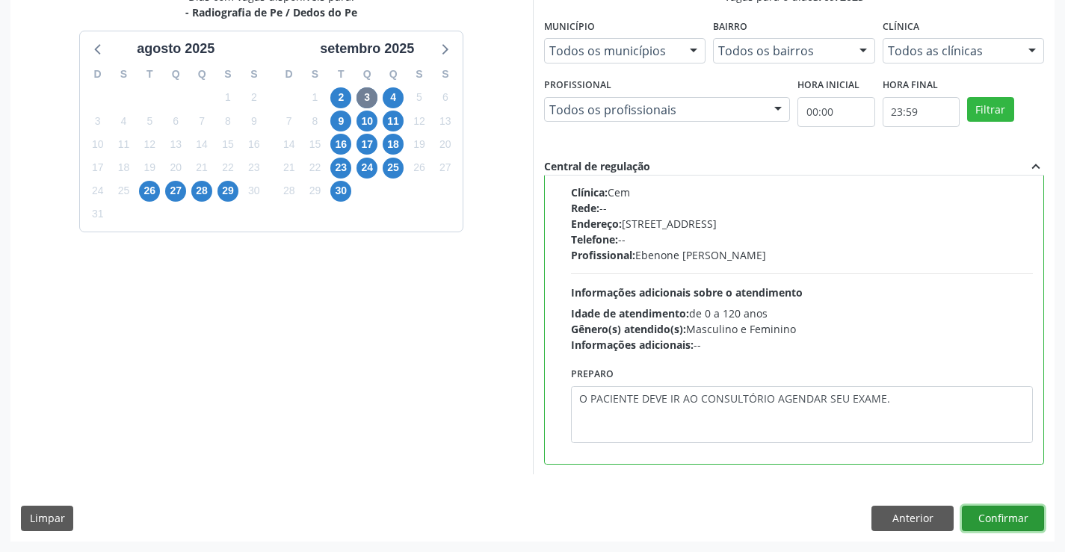
click at [1005, 511] on button "Confirmar" at bounding box center [1003, 518] width 82 height 25
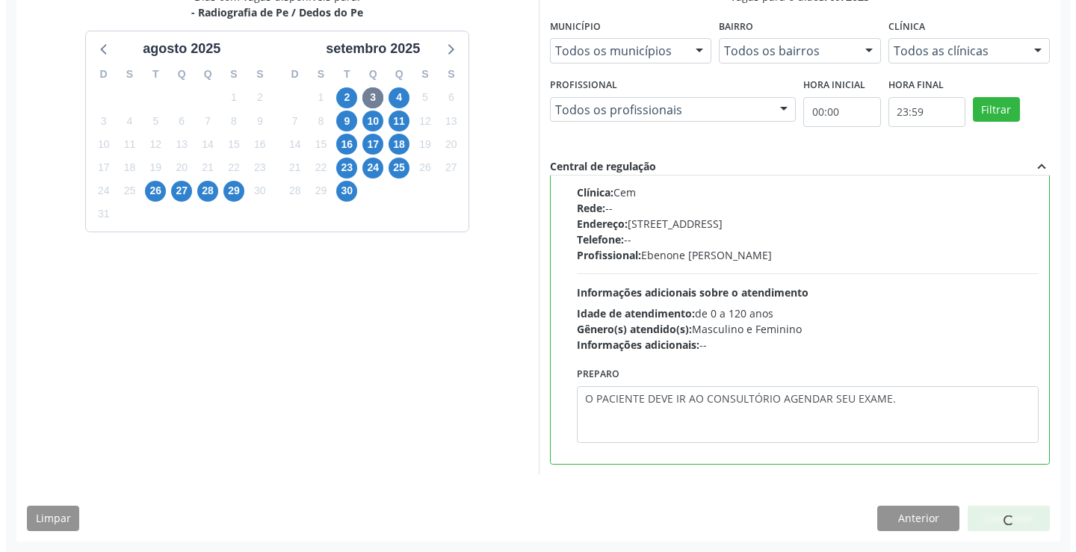
scroll to position [0, 0]
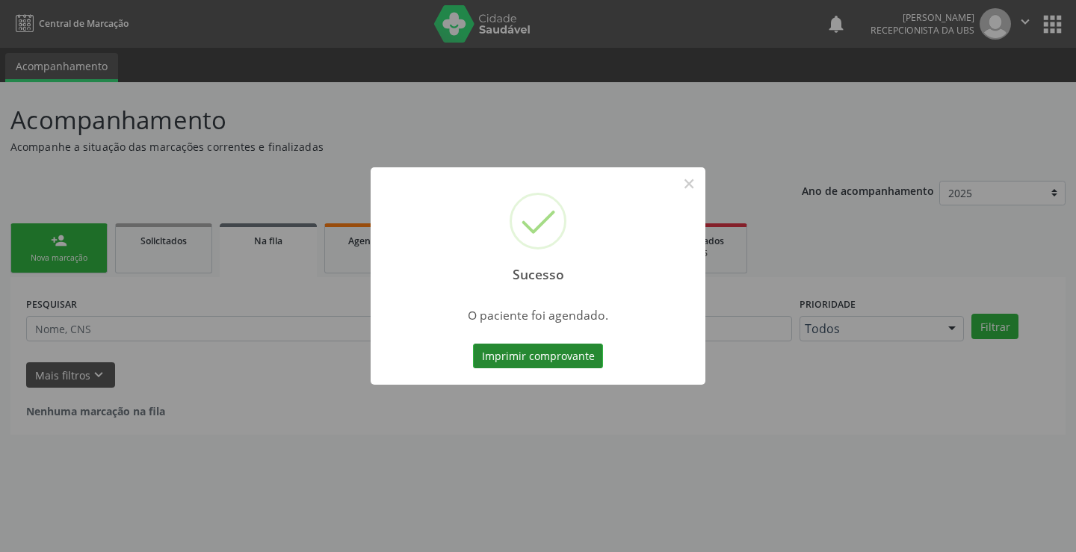
click at [514, 359] on button "Imprimir comprovante" at bounding box center [538, 356] width 130 height 25
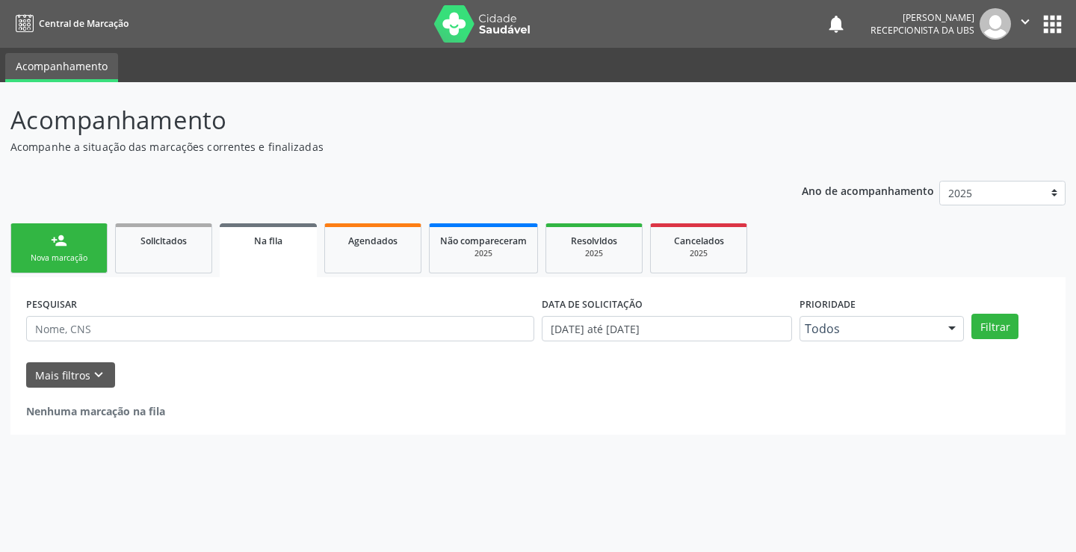
click at [1022, 25] on icon "" at bounding box center [1025, 21] width 16 height 16
click at [987, 92] on link "Sair" at bounding box center [987, 91] width 103 height 21
